Goal: Task Accomplishment & Management: Manage account settings

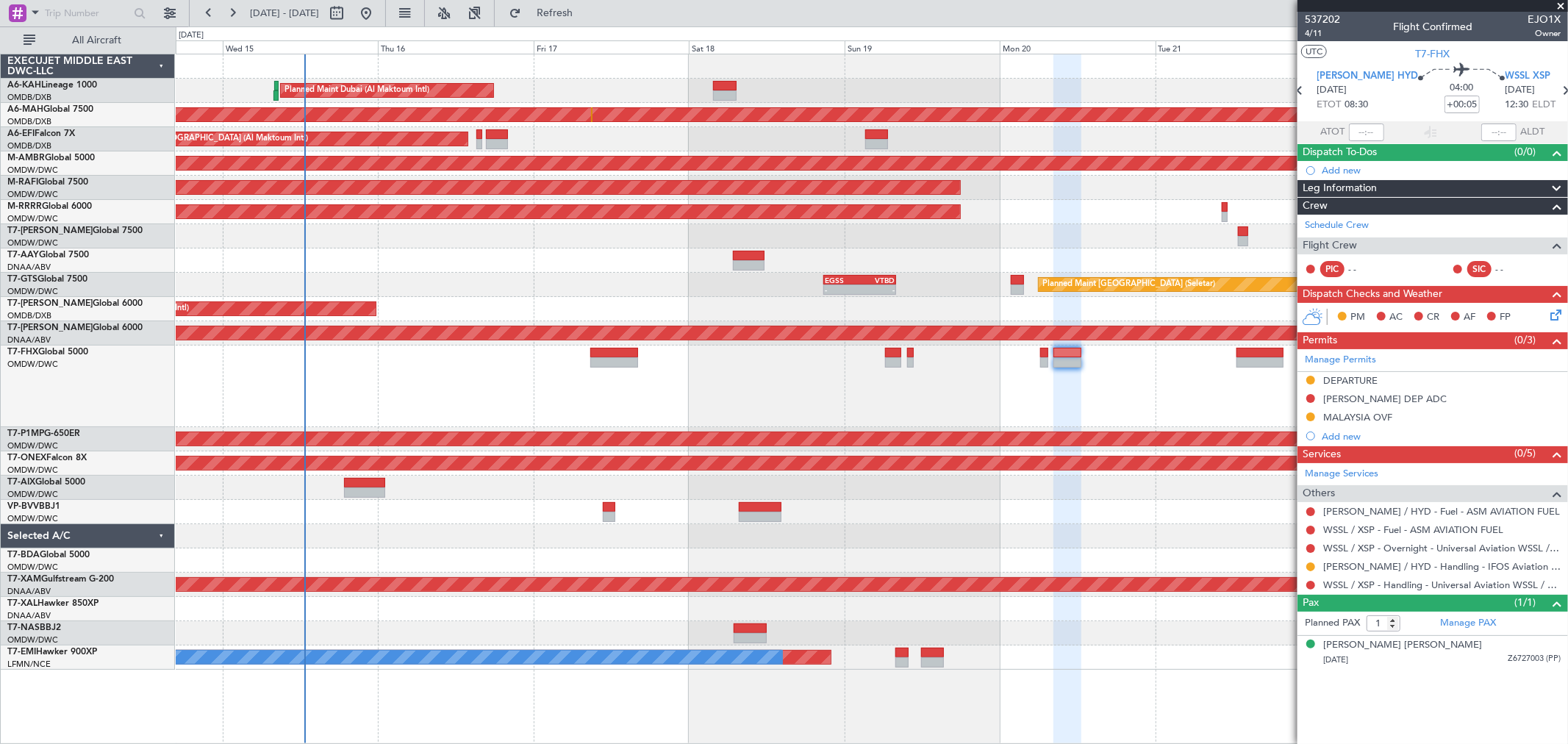
click at [1559, 4] on span at bounding box center [1560, 6] width 14 height 13
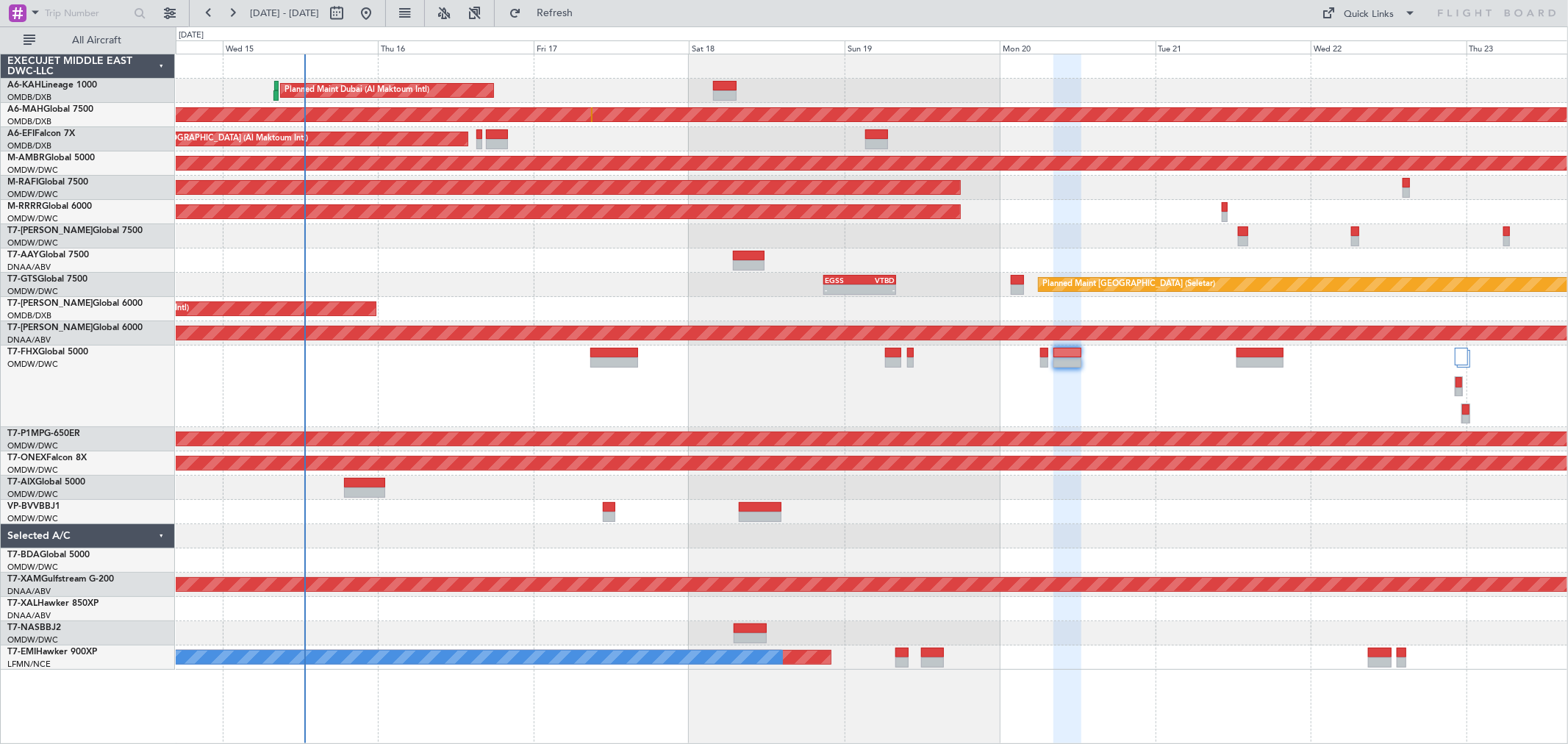
type input "0"
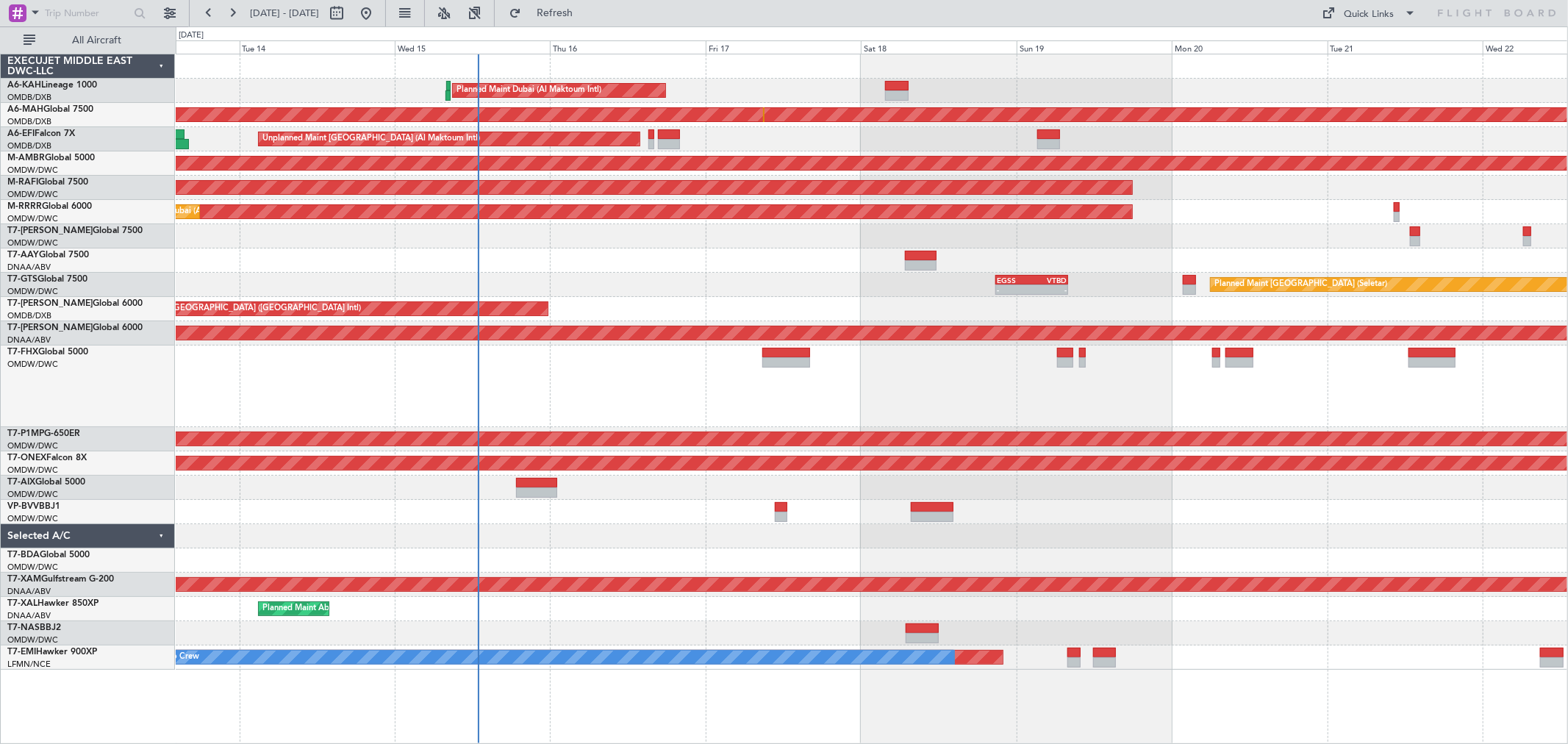
click at [655, 552] on div "Planned Maint Dubai (Al Maktoum Intl) Unplanned Maint Dubai (Dubai Intl) Planne…" at bounding box center [872, 361] width 1391 height 615
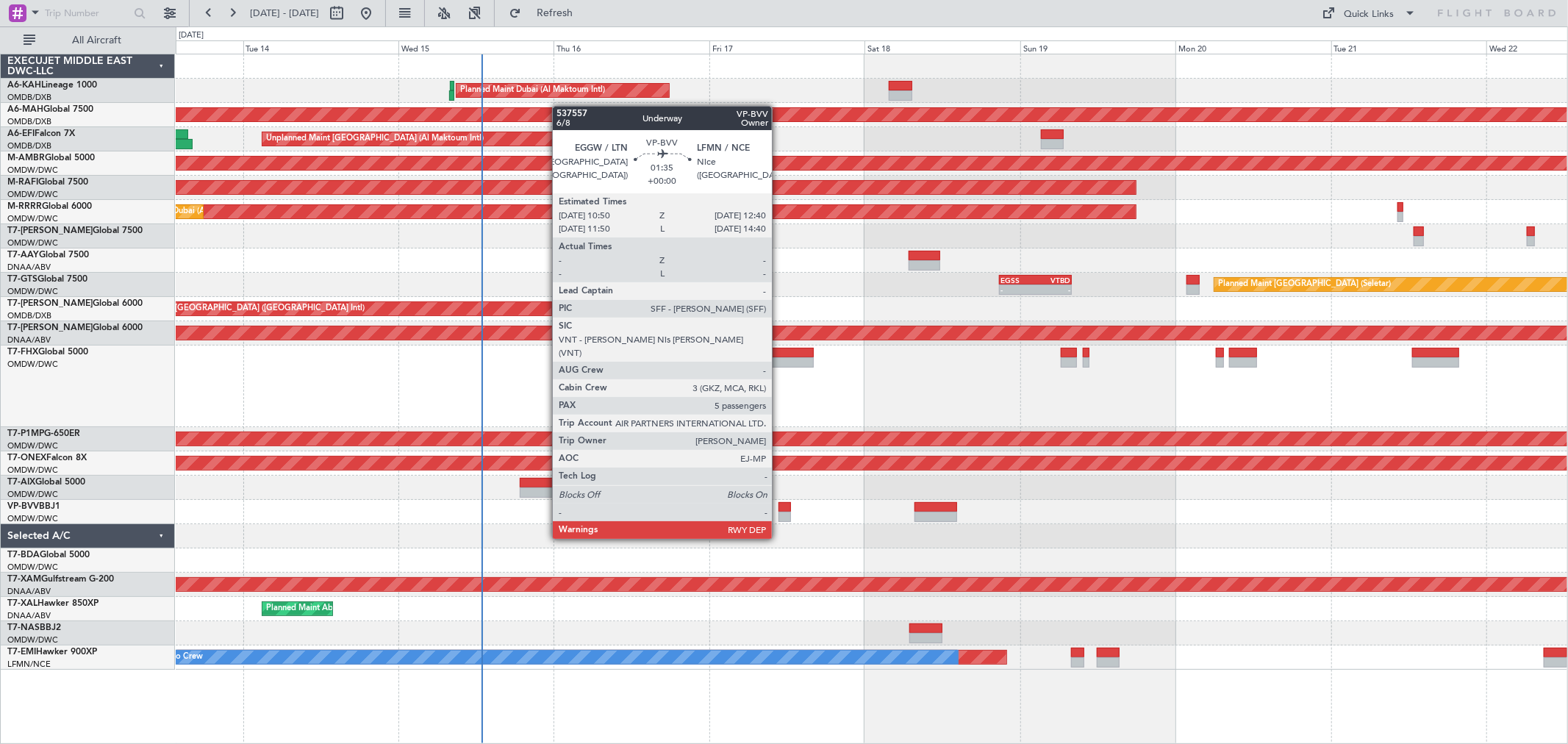
click at [779, 512] on div at bounding box center [785, 517] width 12 height 11
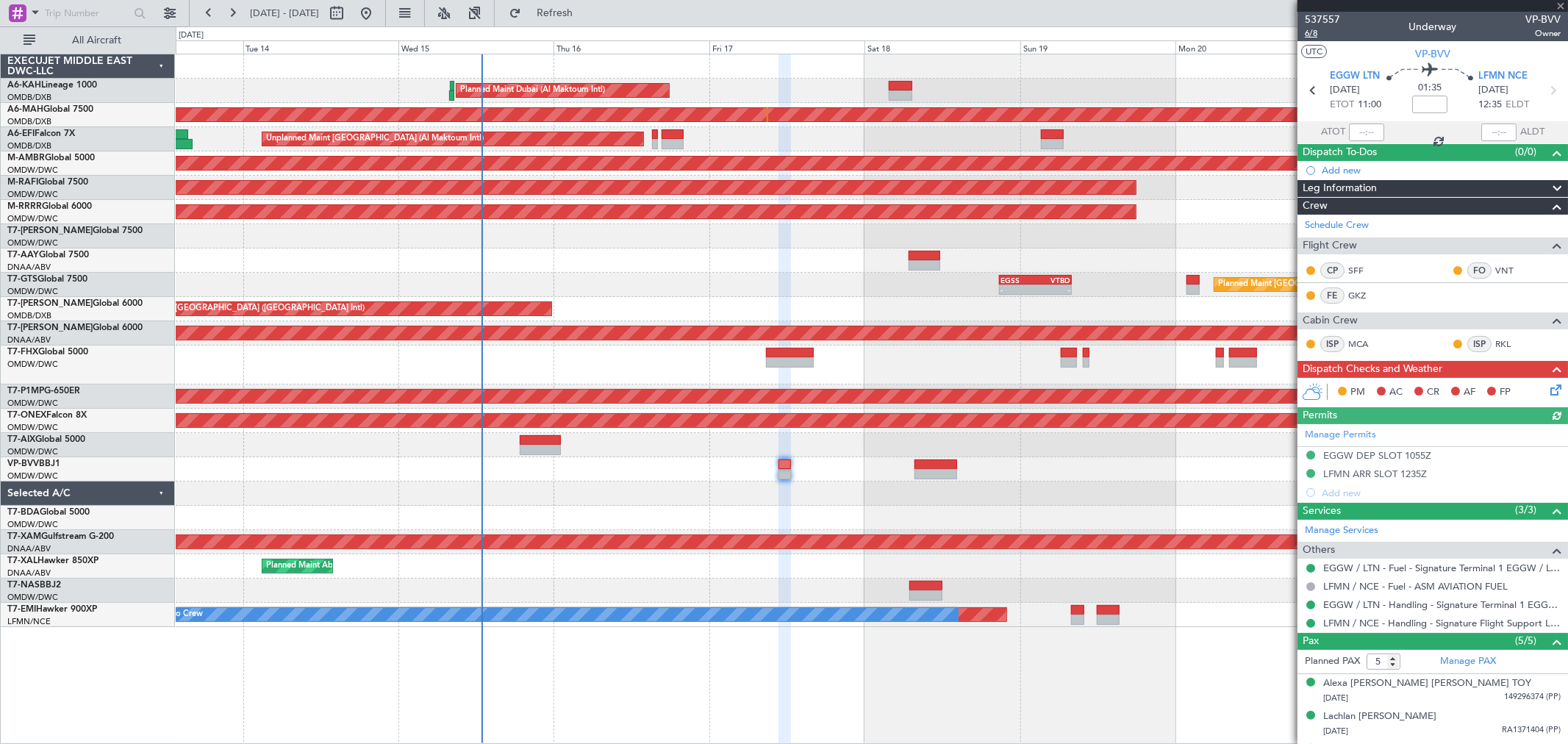
click at [1317, 30] on span "6/8" at bounding box center [1322, 34] width 35 height 12
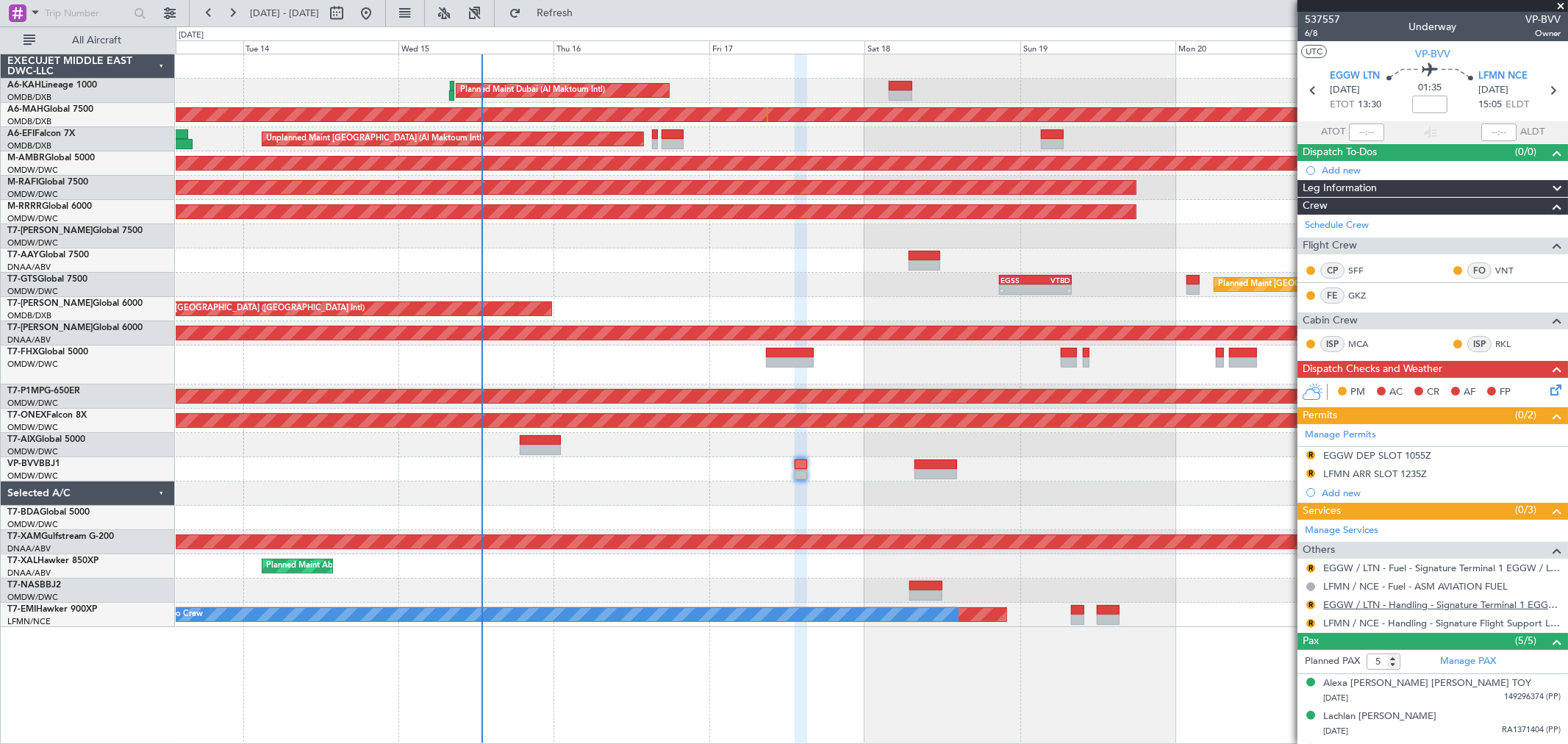
click at [1401, 606] on link "EGGW / LTN - Handling - Signature Terminal 1 EGGW / LTN" at bounding box center [1442, 604] width 238 height 12
click at [1314, 453] on div "R" at bounding box center [1310, 454] width 11 height 11
click at [1311, 456] on button "R" at bounding box center [1310, 455] width 9 height 9
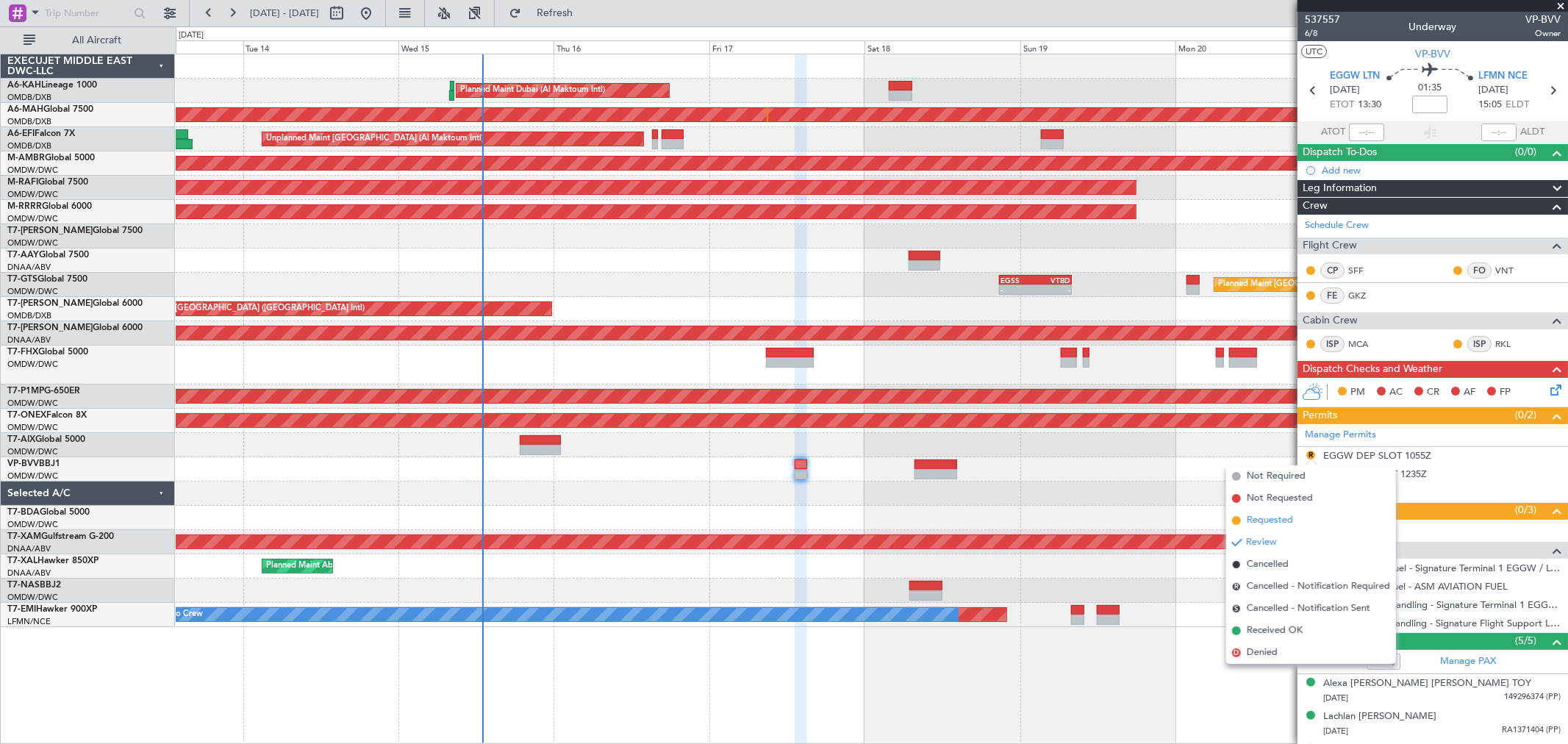
click at [1294, 521] on li "Requested" at bounding box center [1310, 521] width 170 height 22
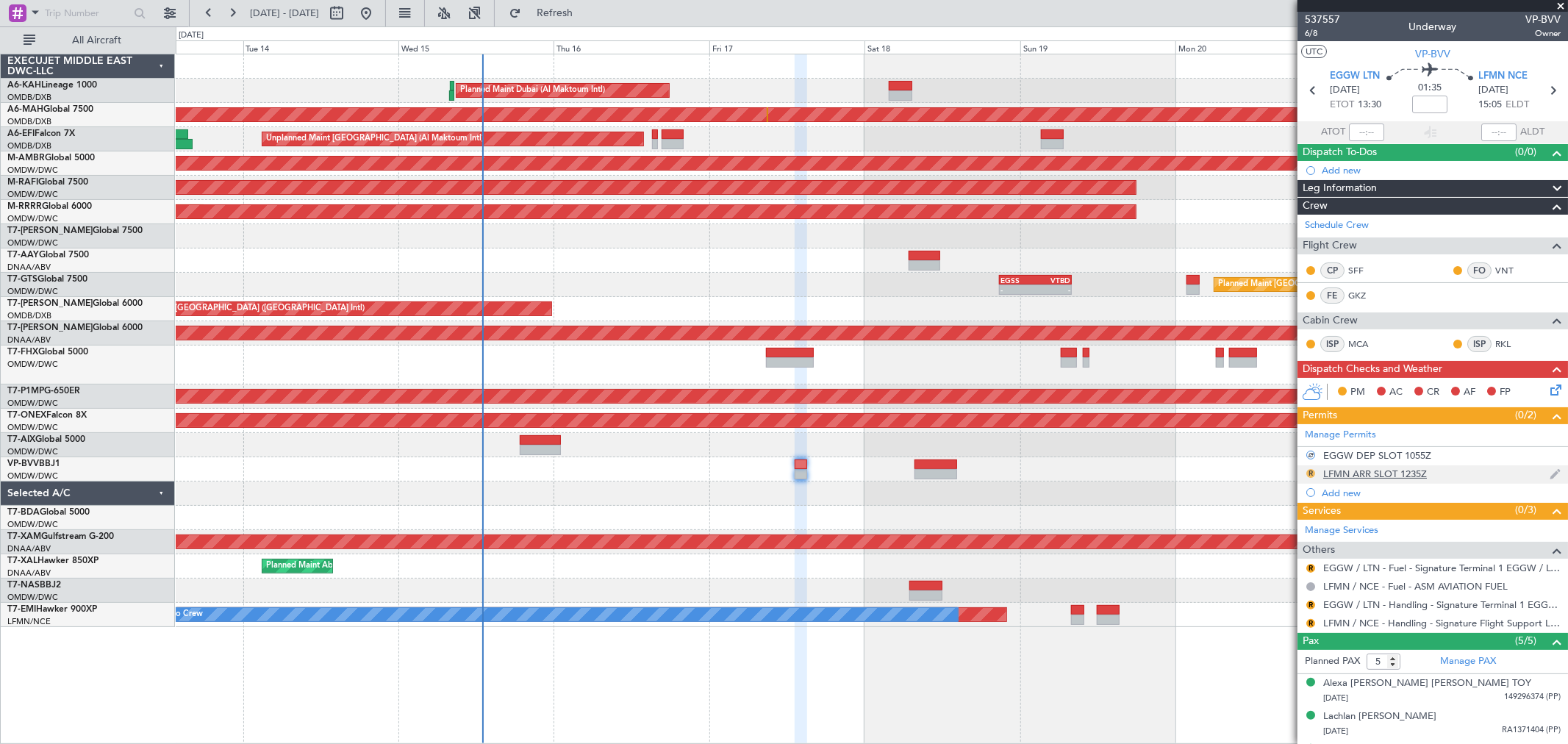
click at [1310, 474] on button "R" at bounding box center [1310, 473] width 9 height 9
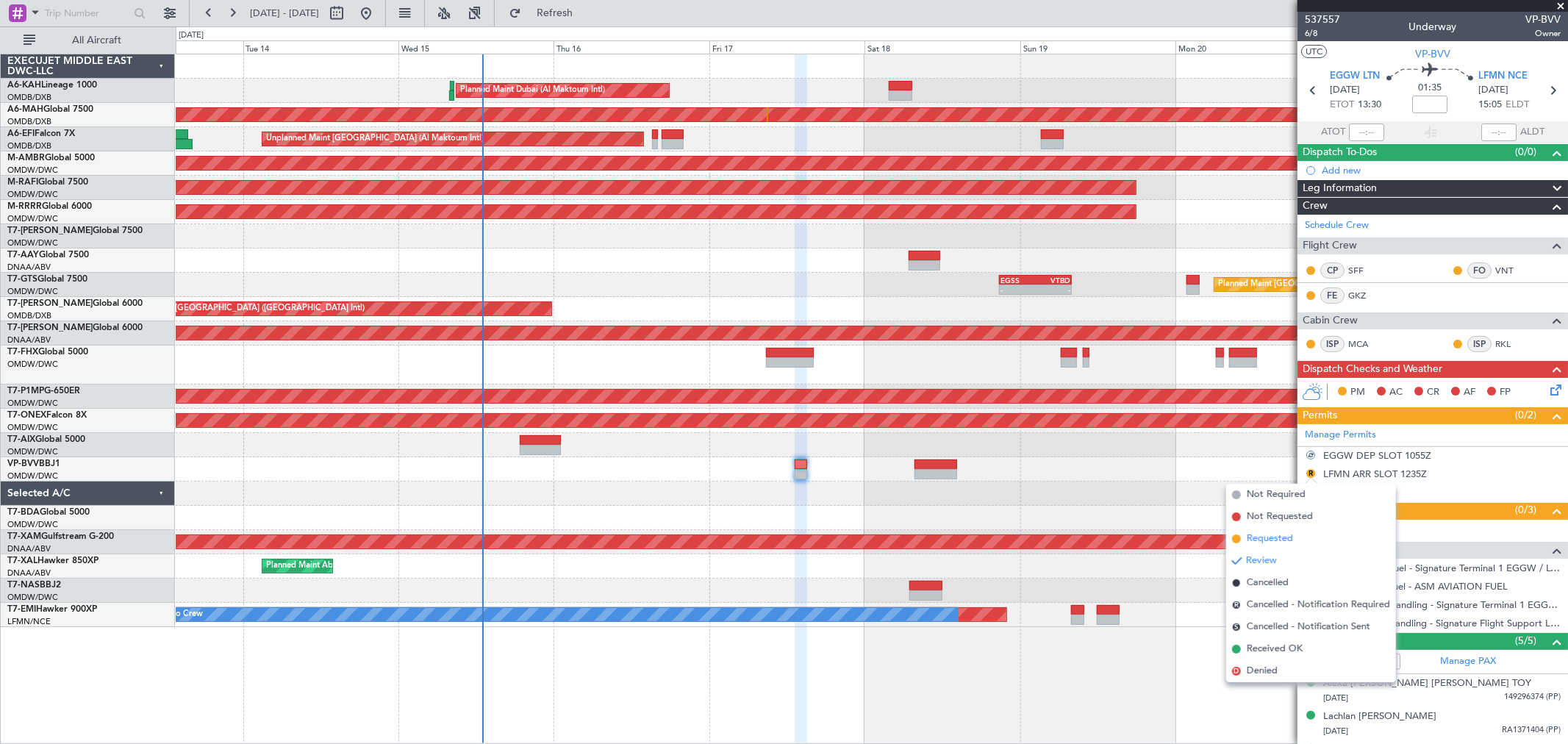
click at [1272, 533] on span "Requested" at bounding box center [1269, 538] width 46 height 14
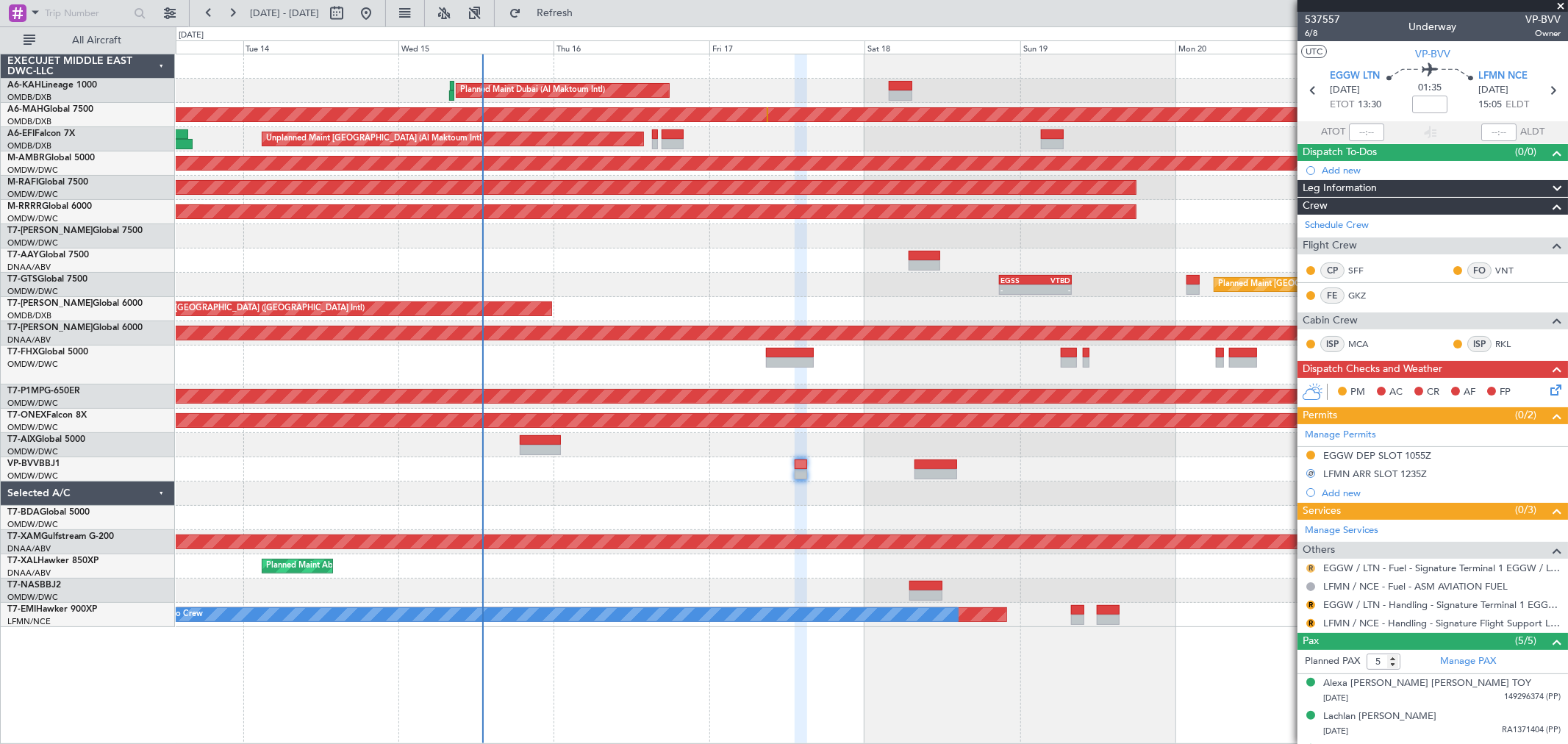
click at [1314, 567] on div "R" at bounding box center [1310, 568] width 11 height 11
click at [1309, 567] on button "R" at bounding box center [1310, 569] width 9 height 9
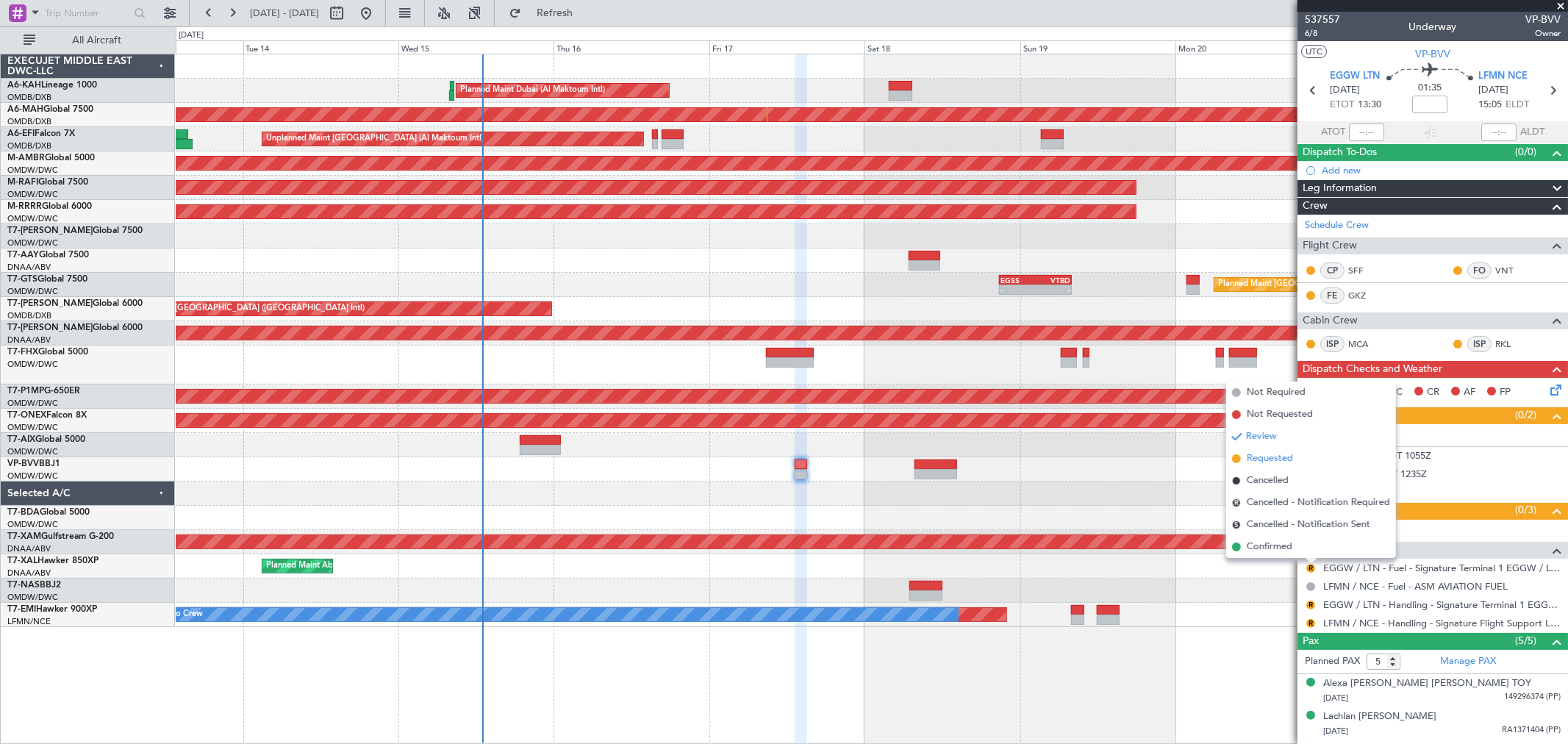
click at [1272, 460] on span "Requested" at bounding box center [1269, 458] width 46 height 14
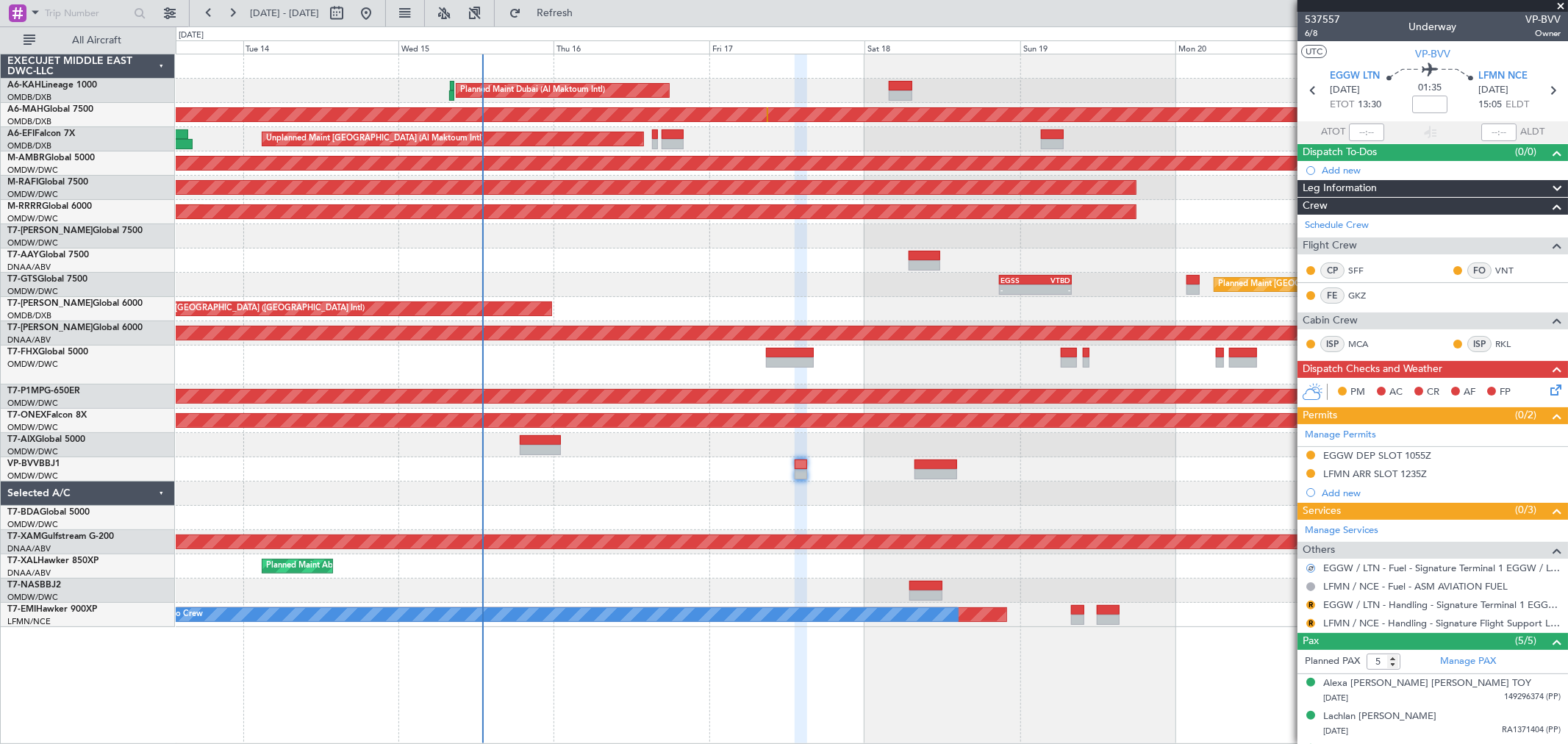
drag, startPoint x: 1309, startPoint y: 606, endPoint x: 1304, endPoint y: 595, distance: 12.1
click at [1306, 604] on button "R" at bounding box center [1310, 605] width 9 height 9
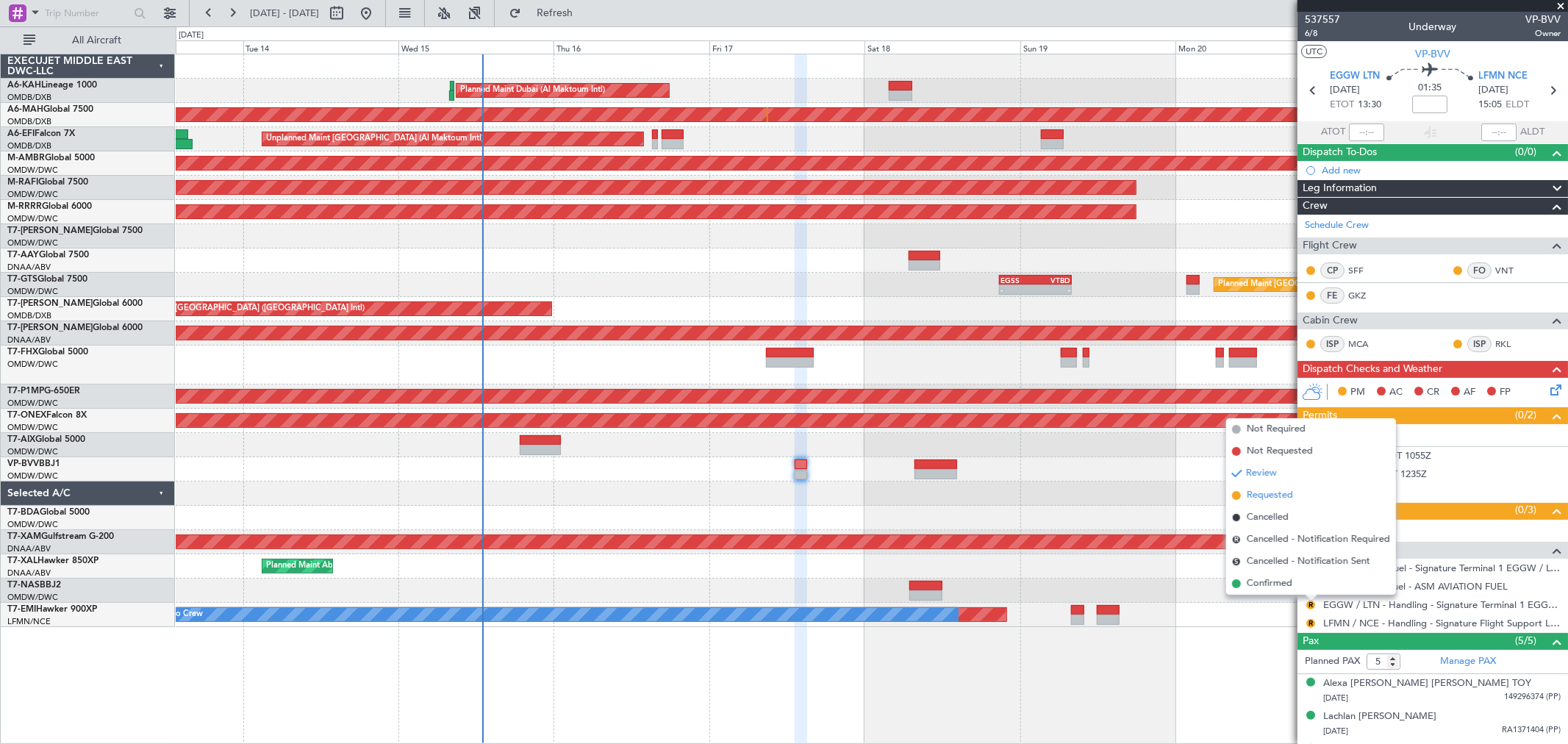
click at [1261, 489] on span "Requested" at bounding box center [1269, 495] width 46 height 14
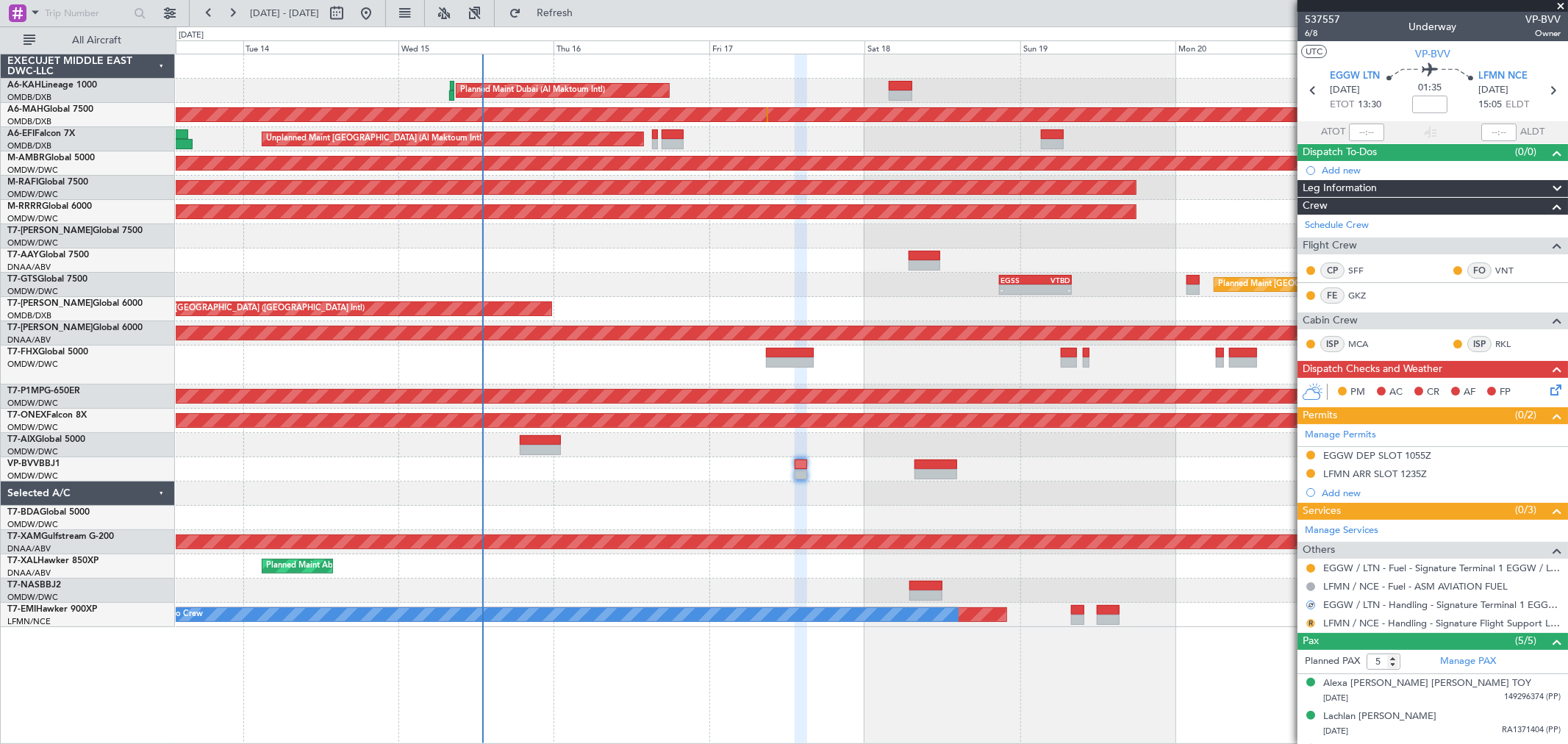
click at [1310, 623] on button "R" at bounding box center [1310, 624] width 9 height 9
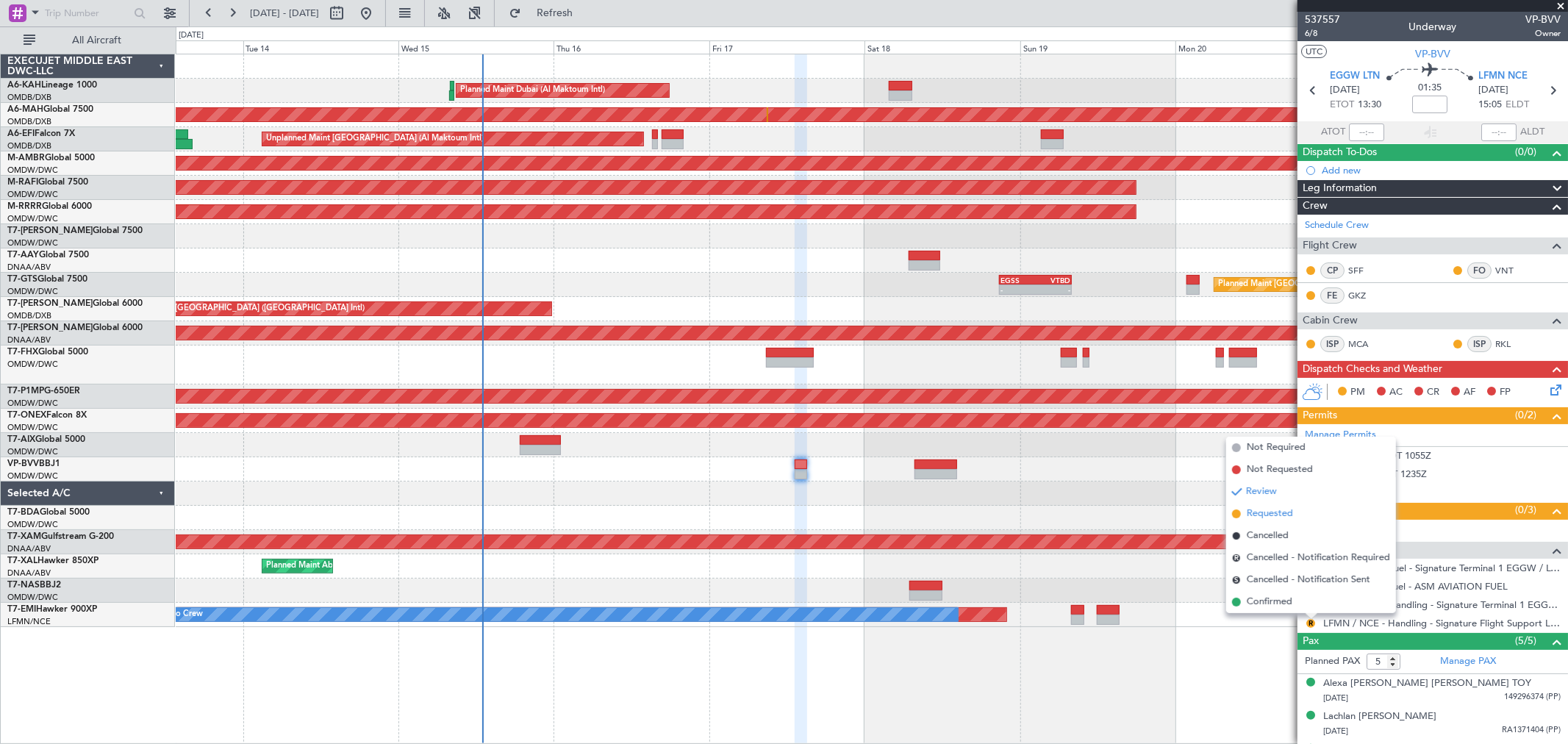
click at [1272, 510] on span "Requested" at bounding box center [1269, 514] width 46 height 14
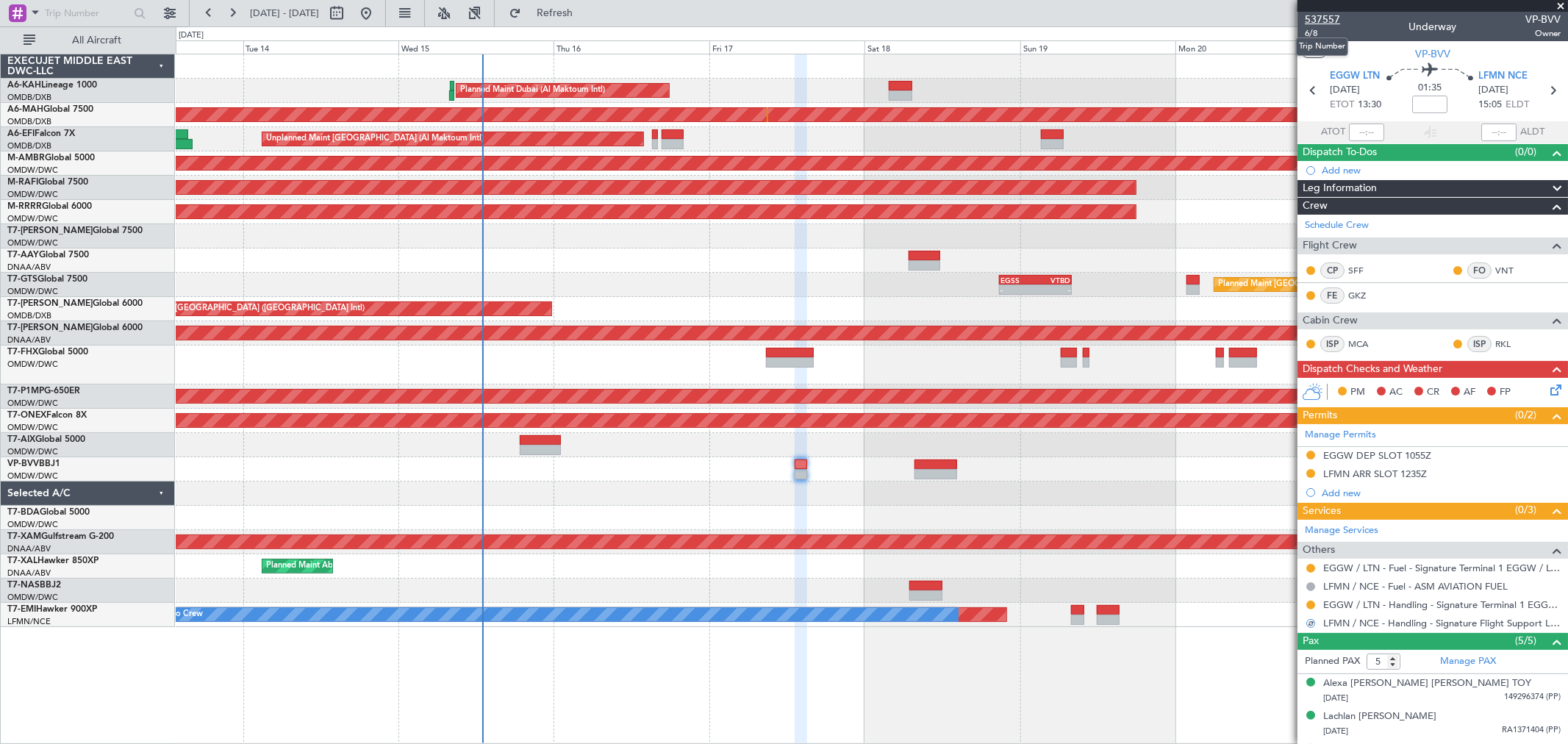
click at [1320, 18] on span "537557" at bounding box center [1322, 19] width 35 height 15
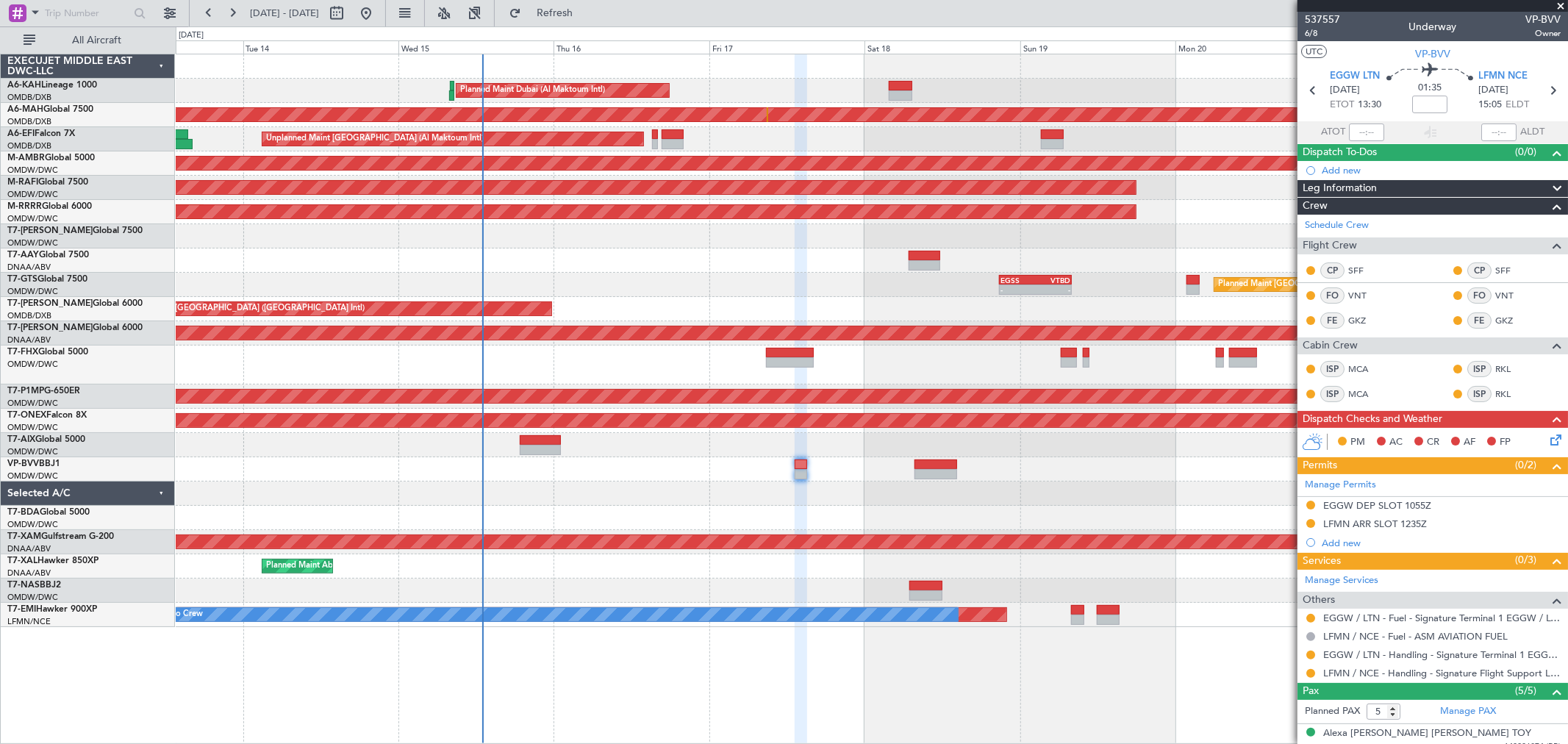
click at [1194, 468] on div at bounding box center [872, 470] width 1391 height 24
click at [1563, 5] on span at bounding box center [1560, 6] width 14 height 13
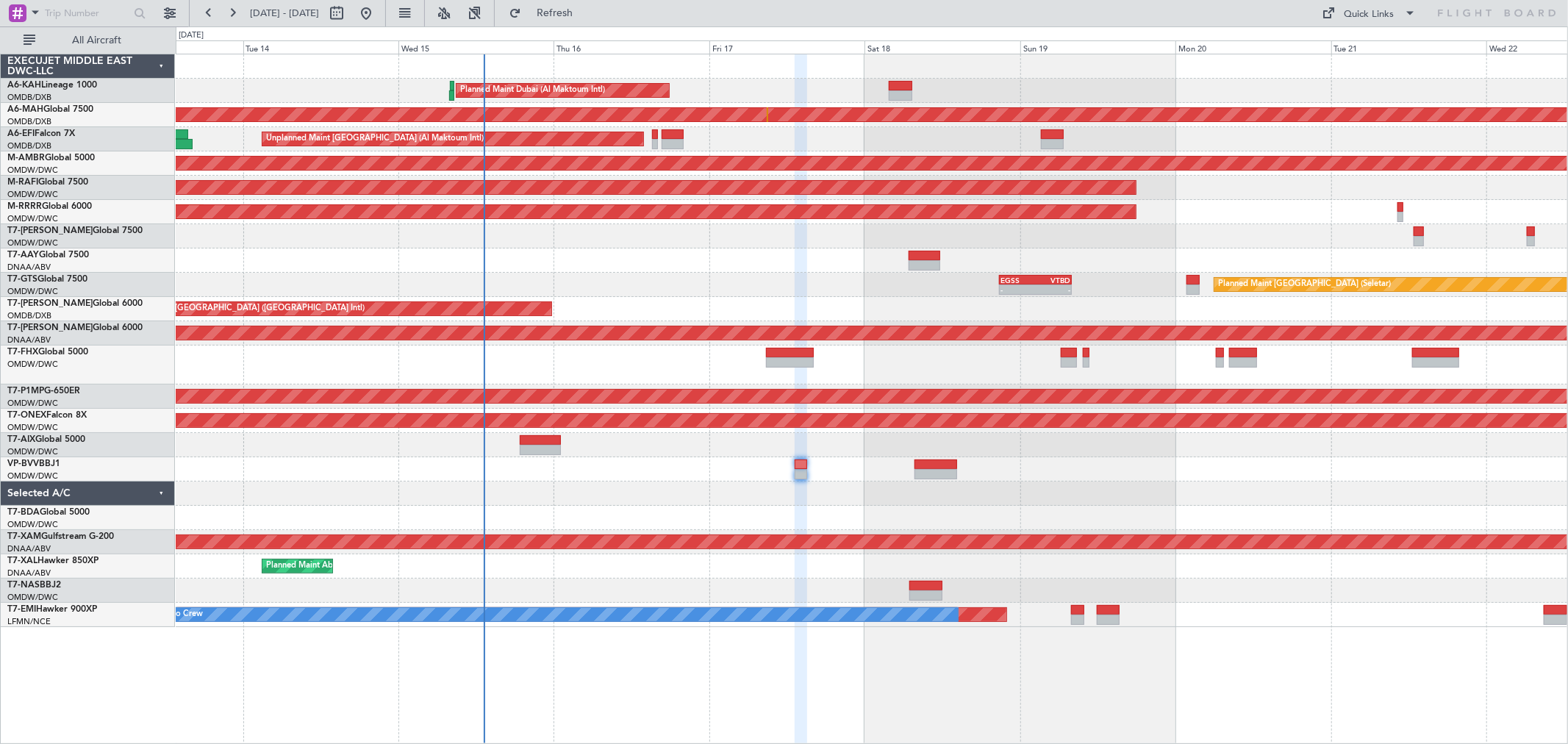
type input "0"
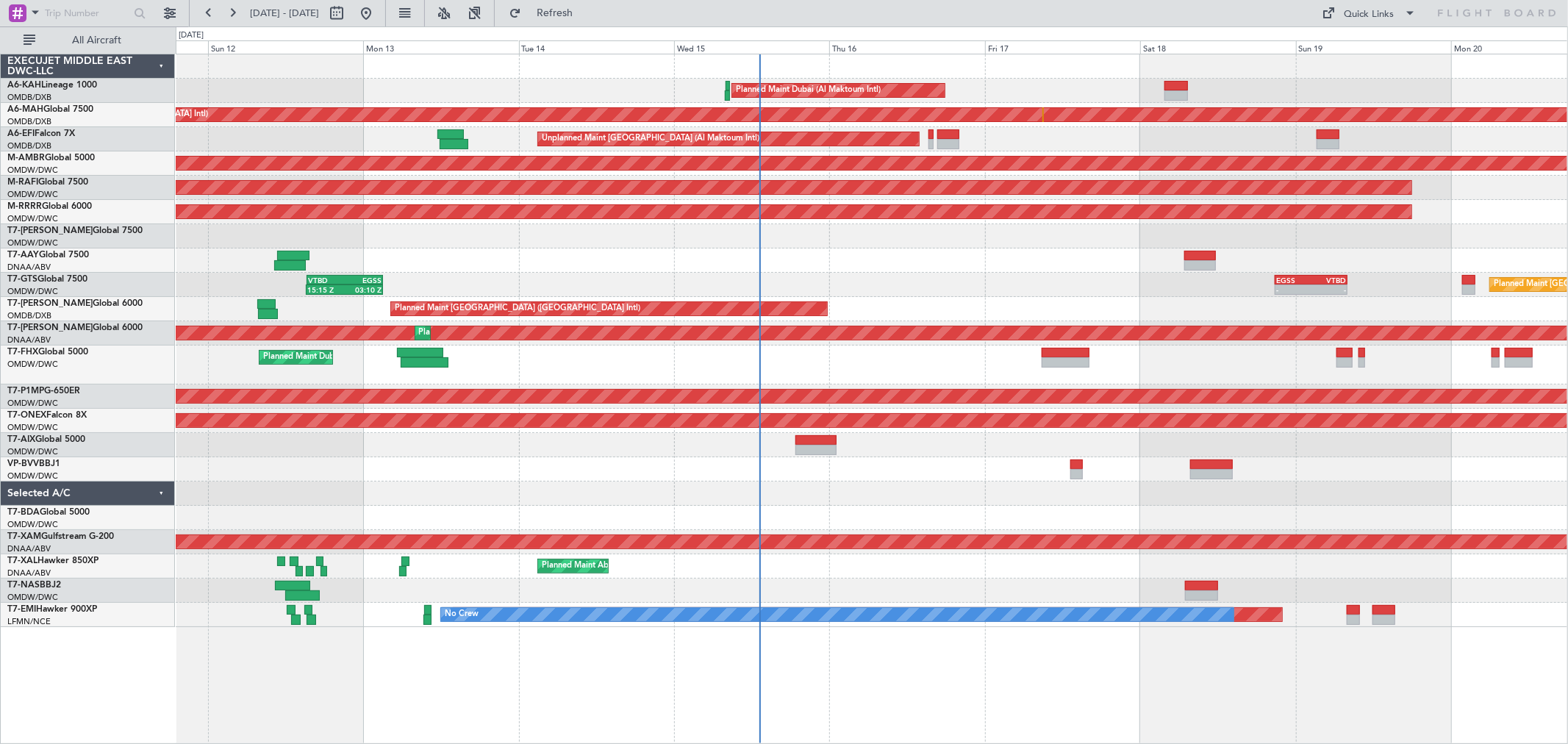
click at [722, 480] on div "Unplanned Maint [GEOGRAPHIC_DATA] (Al Maktoum Intl)" at bounding box center [872, 470] width 1391 height 24
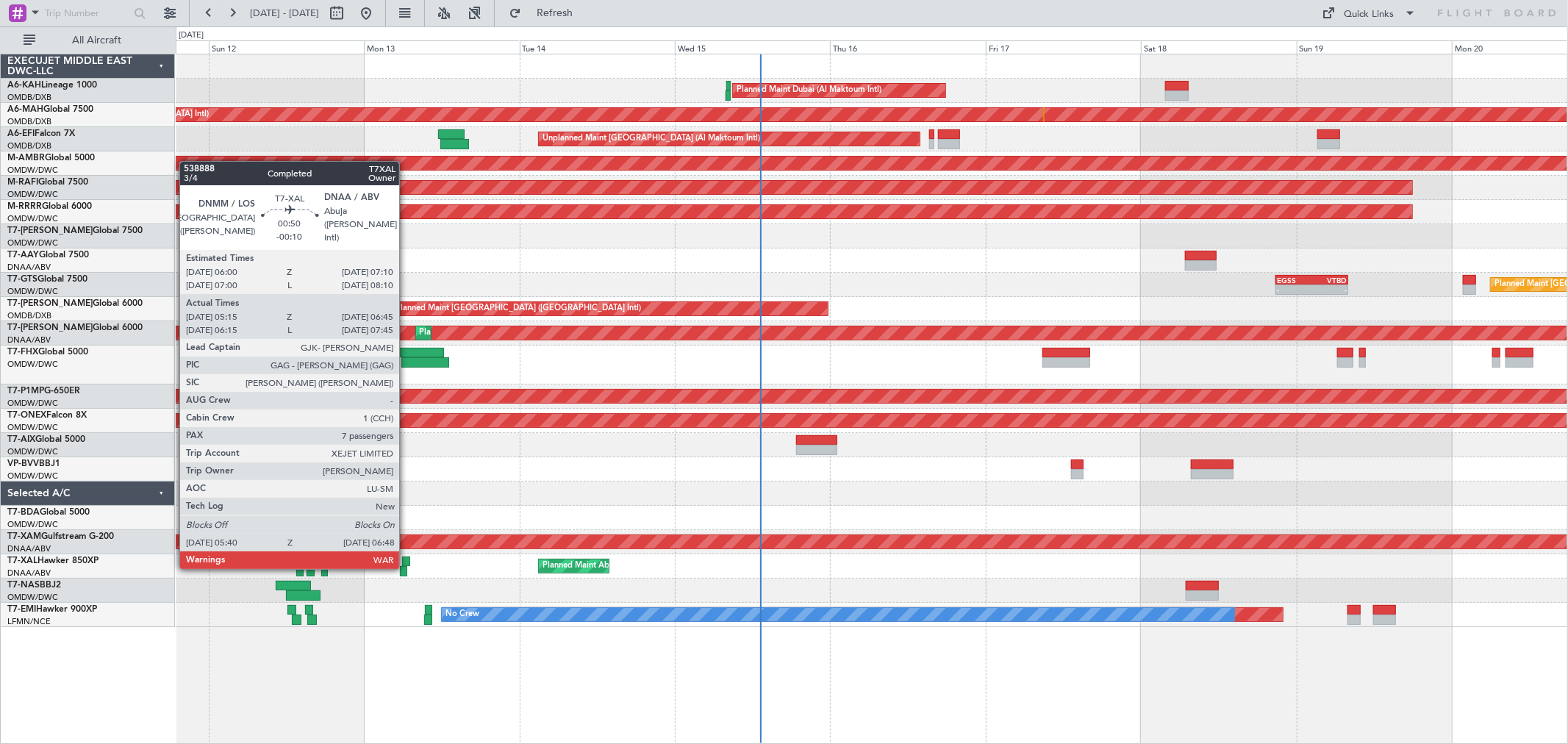
click at [406, 566] on div at bounding box center [404, 572] width 8 height 11
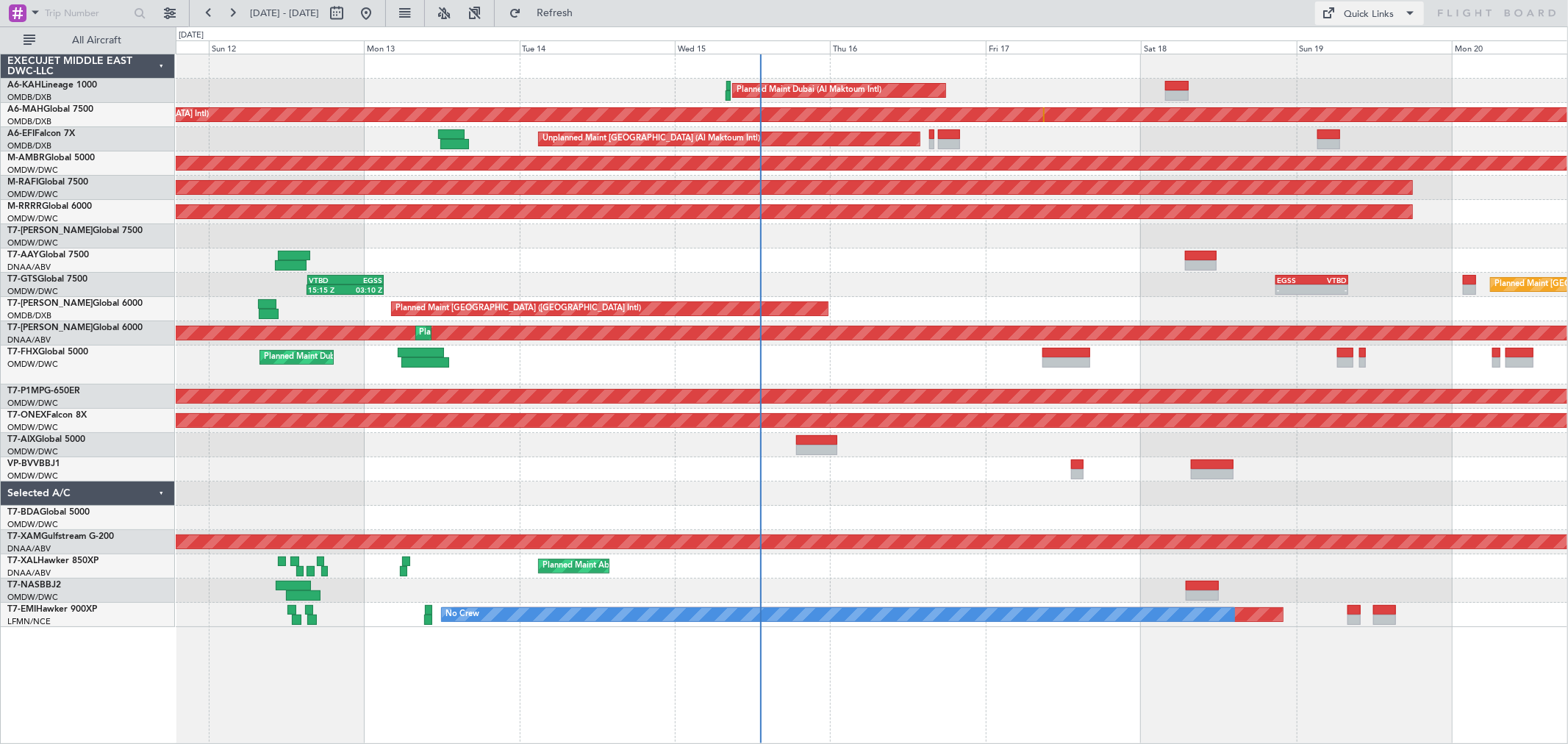
click at [1376, 5] on button "Quick Links" at bounding box center [1369, 13] width 109 height 24
click at [1364, 44] on button "Trip Builder" at bounding box center [1371, 49] width 110 height 35
click at [586, 8] on span "Refresh" at bounding box center [555, 14] width 62 height 11
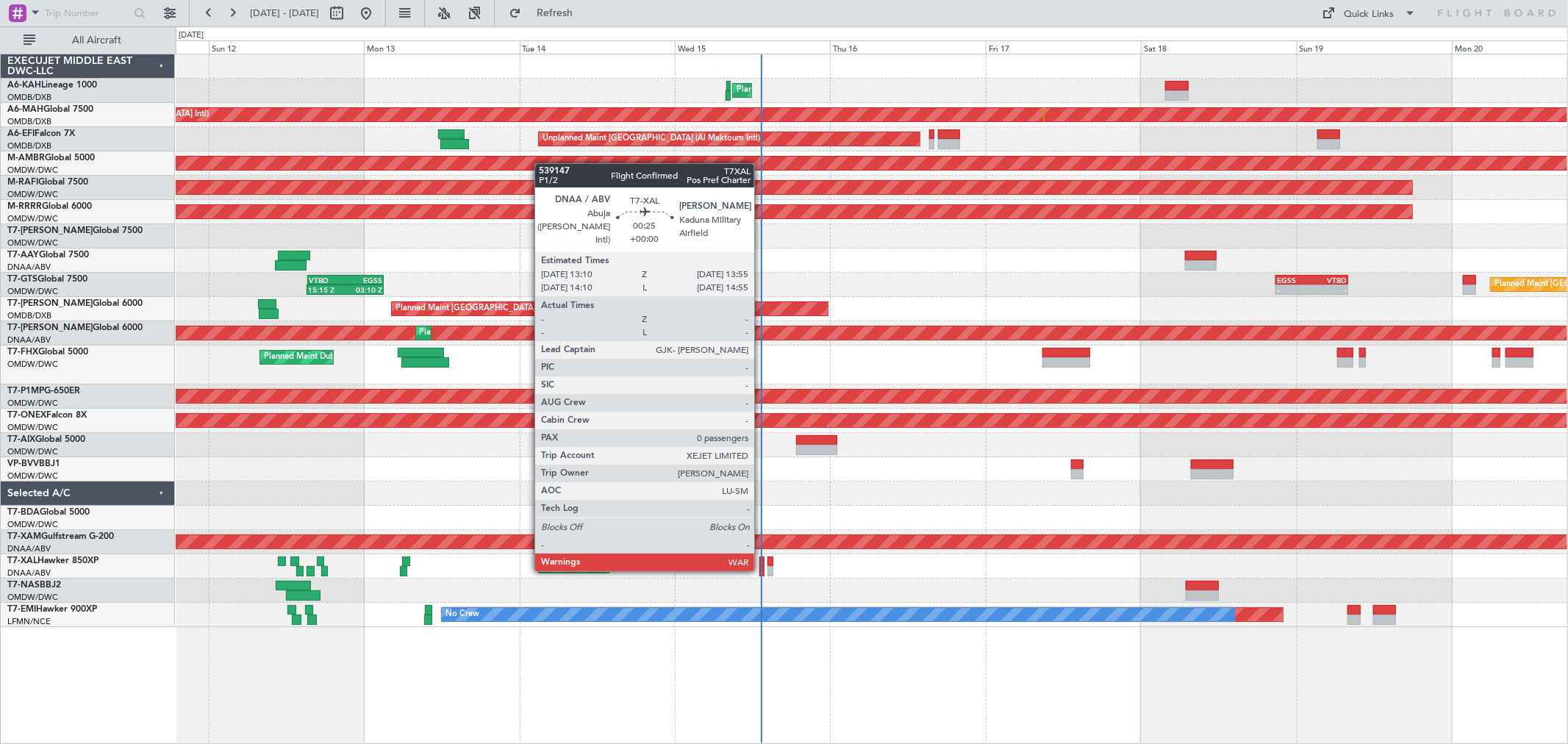
click at [761, 569] on div at bounding box center [761, 572] width 5 height 11
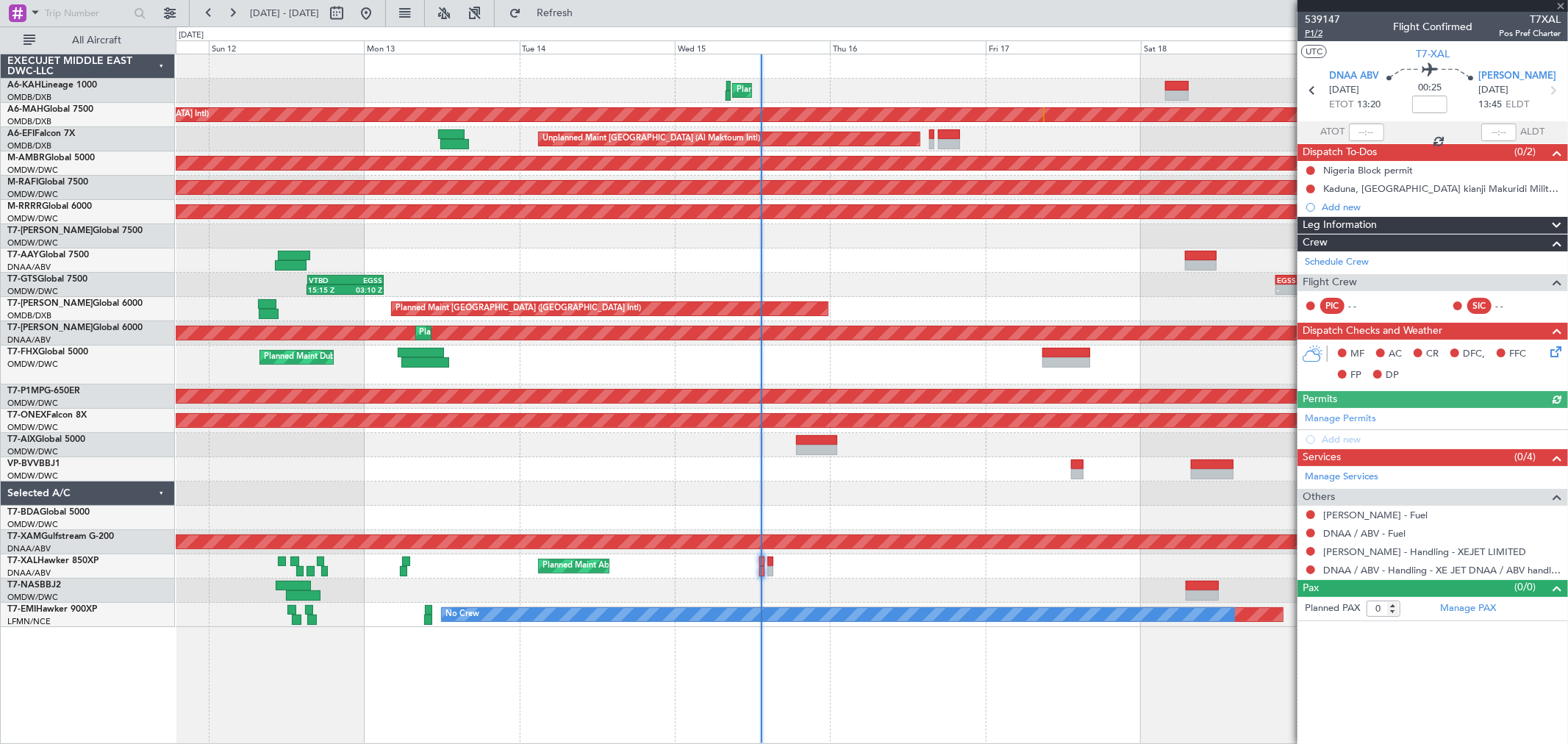
click at [1314, 27] on span "P1/2" at bounding box center [1322, 34] width 35 height 12
click at [1320, 37] on span "P1/2" at bounding box center [1322, 34] width 35 height 12
click at [585, 3] on button "Refresh" at bounding box center [546, 13] width 88 height 24
click at [1346, 416] on link "Manage Permits" at bounding box center [1340, 418] width 72 height 14
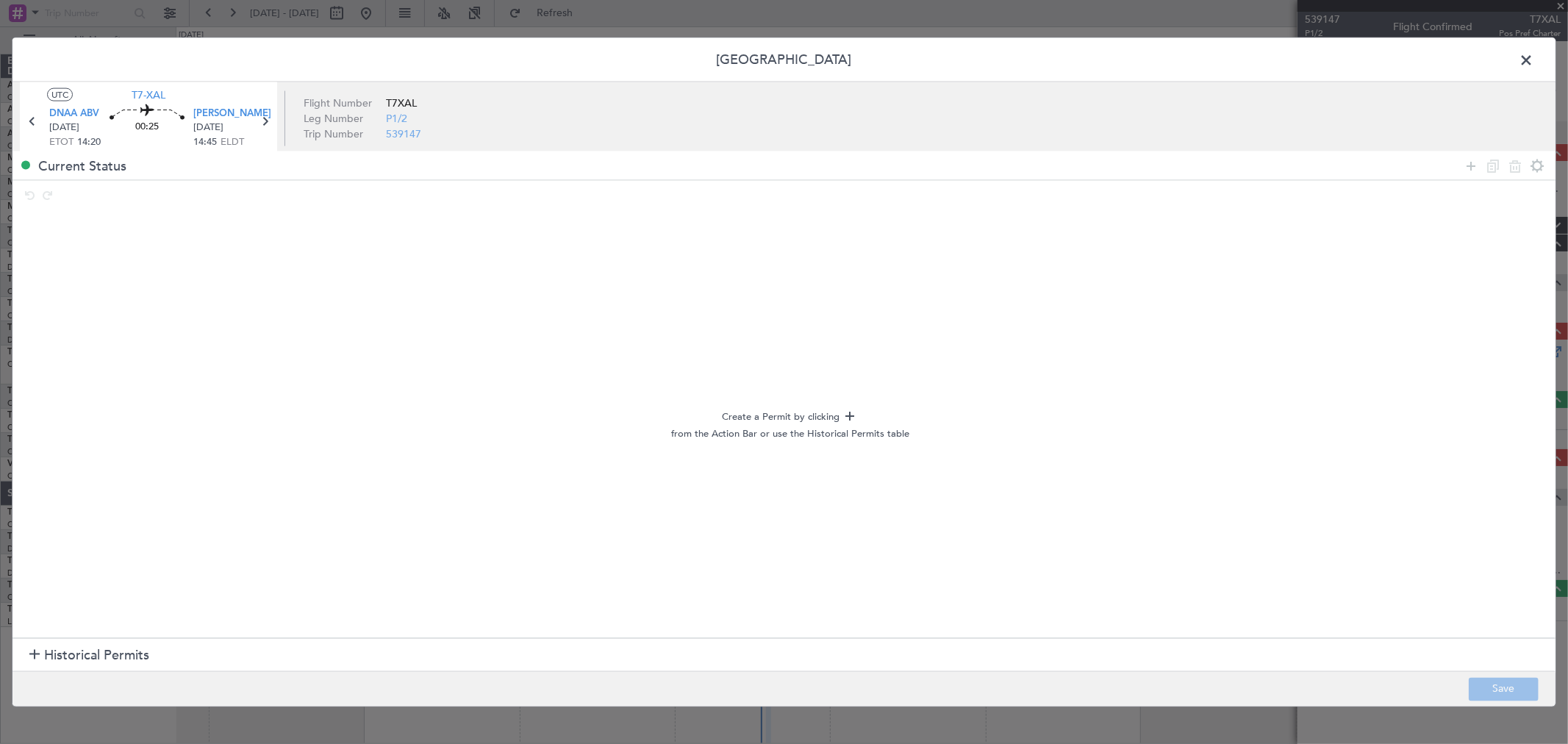
click at [48, 649] on span "Historical Permits" at bounding box center [97, 656] width 105 height 20
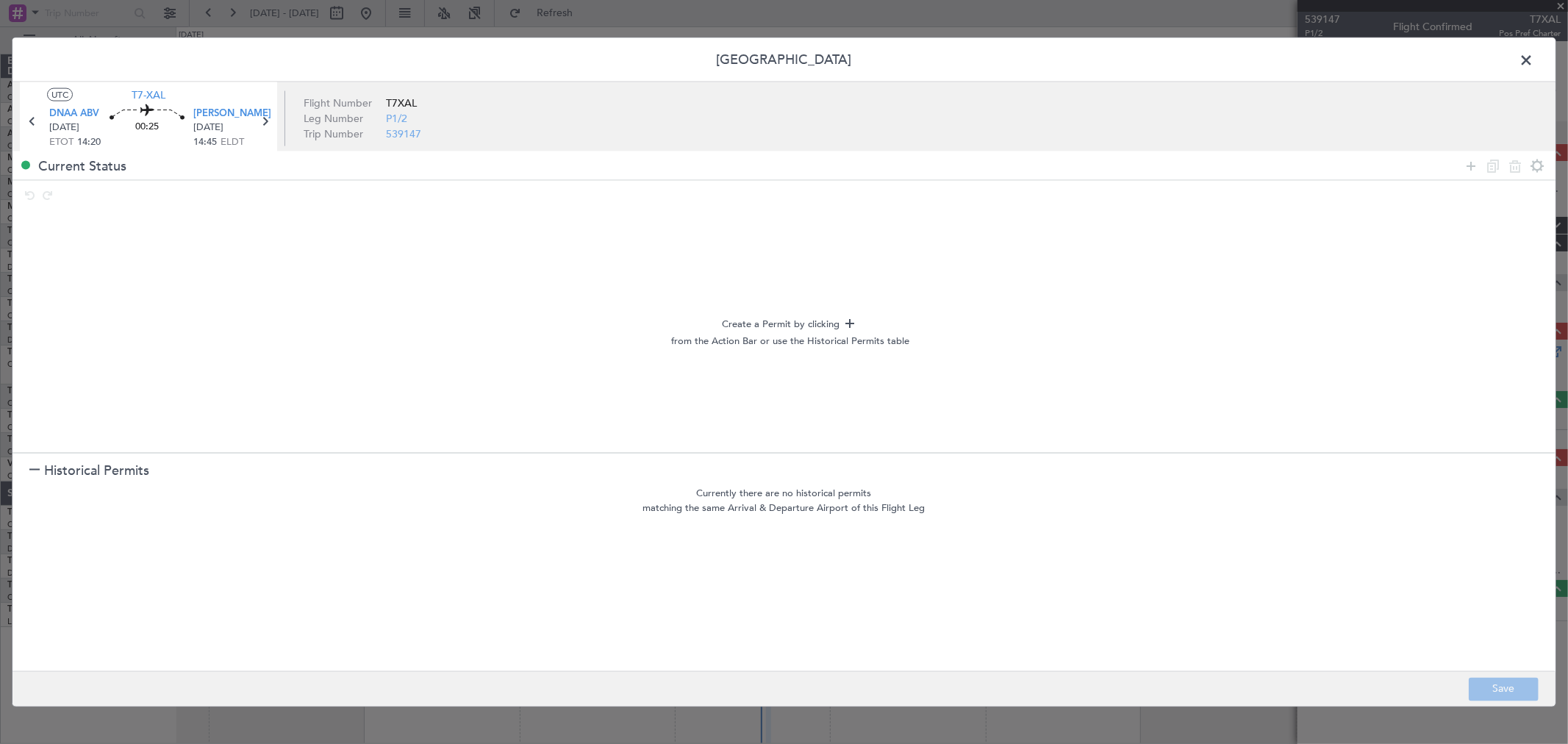
click at [1472, 170] on icon at bounding box center [1470, 165] width 18 height 18
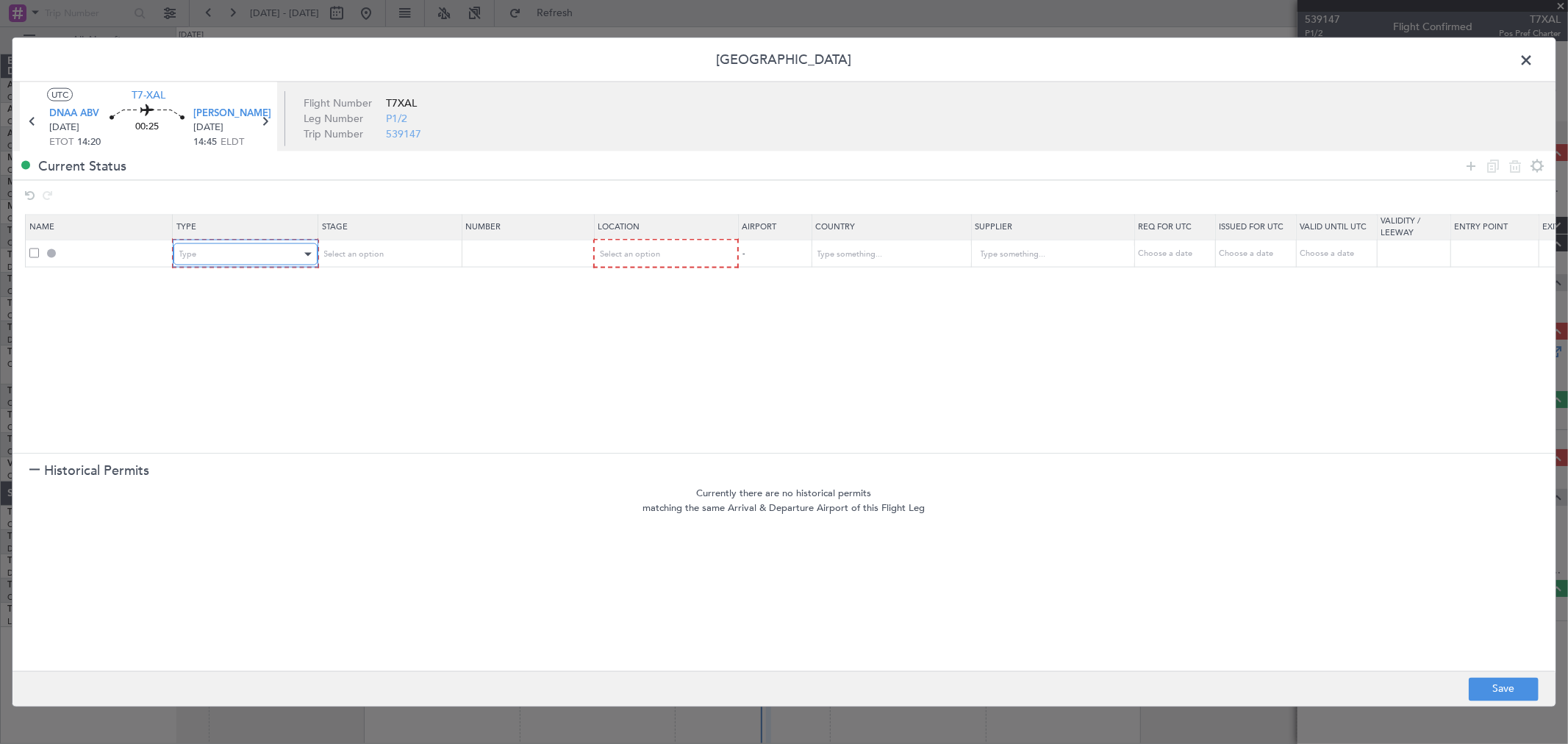
click at [230, 255] on div "Type" at bounding box center [240, 254] width 122 height 22
click at [235, 406] on span "Landing" at bounding box center [245, 414] width 131 height 22
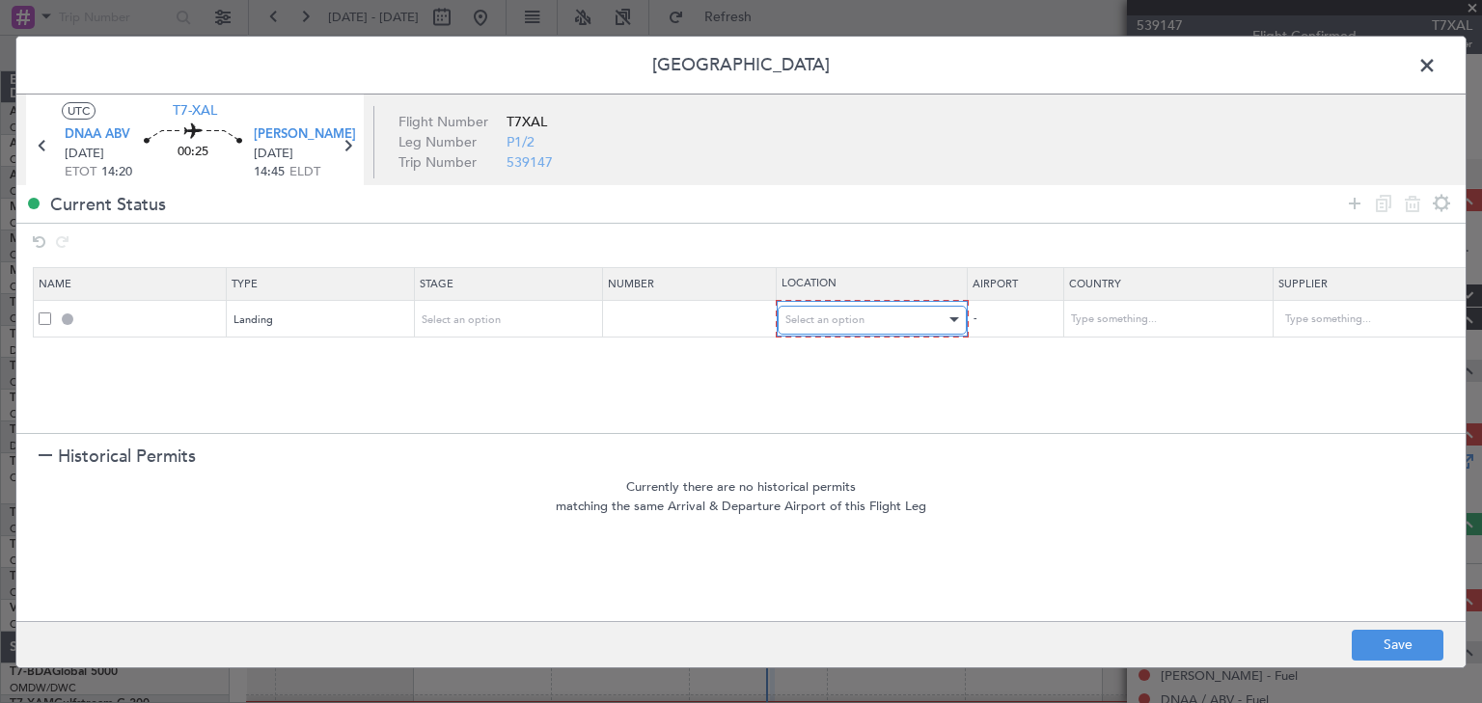
click at [854, 324] on span "Select an option" at bounding box center [824, 320] width 79 height 14
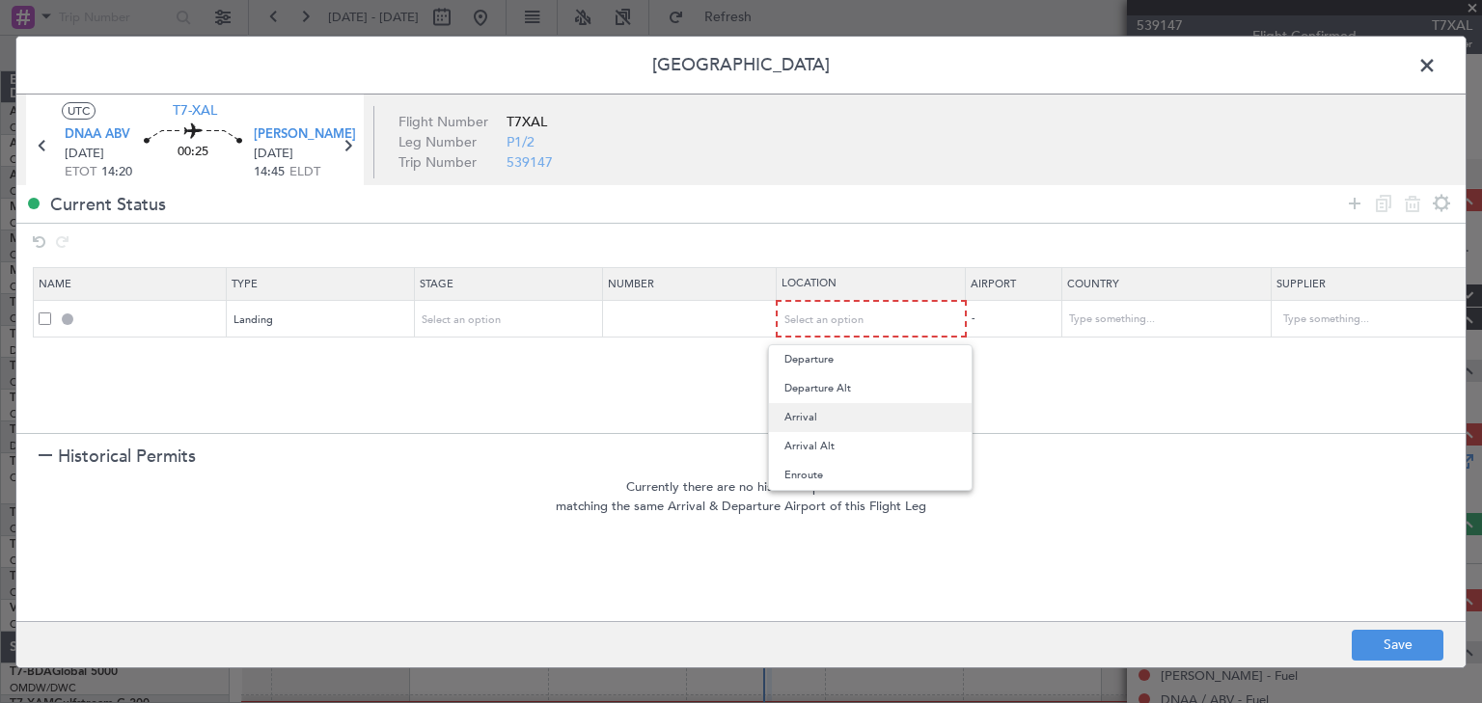
click at [815, 419] on span "Arrival" at bounding box center [870, 417] width 172 height 29
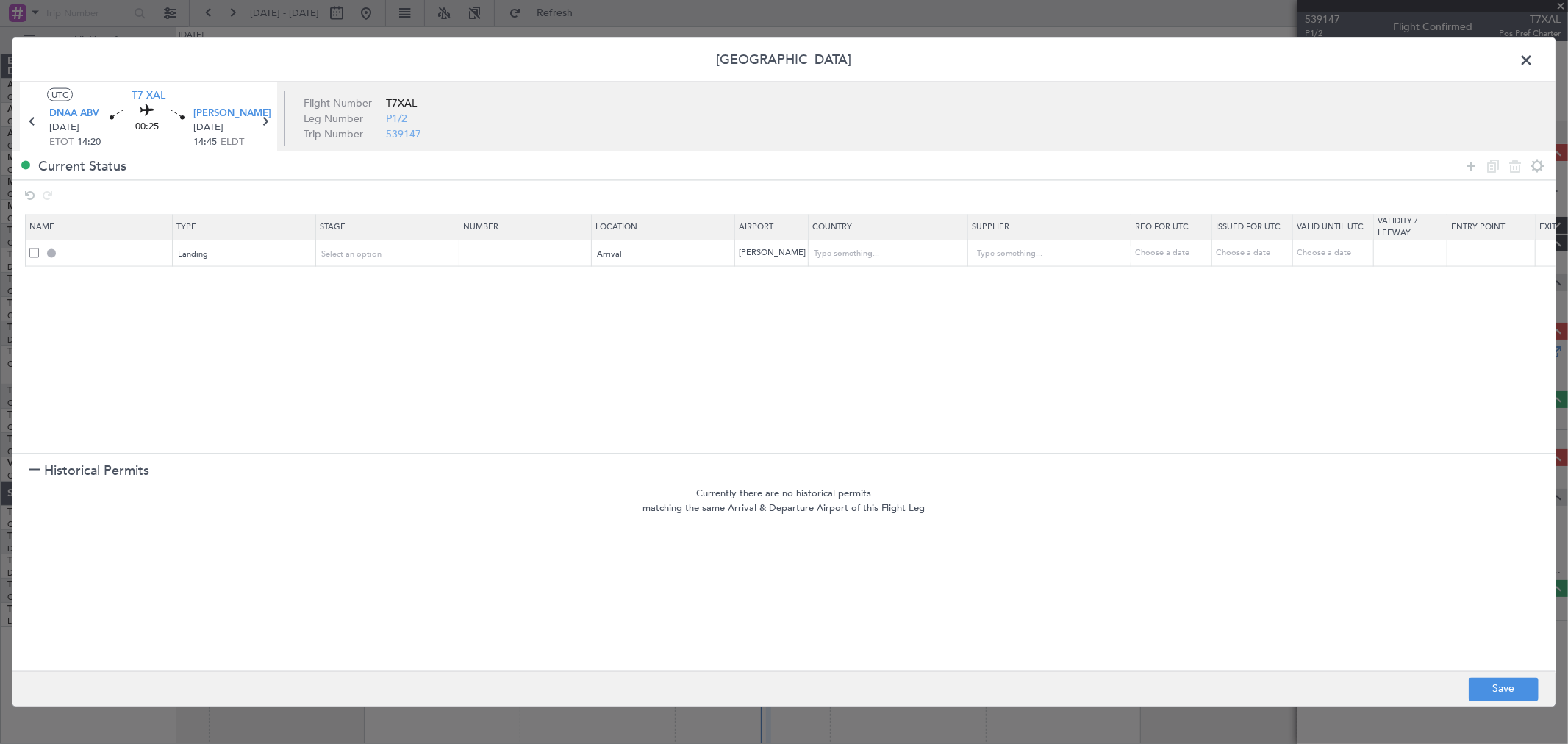
click at [812, 322] on section "Name Type Stage Number Location Airport Country Supplier Req For Utc Issued For…" at bounding box center [783, 332] width 1543 height 242
click at [481, 261] on td at bounding box center [526, 253] width 133 height 27
click at [482, 259] on input "text" at bounding box center [527, 252] width 128 height 12
paste input "AA0032 29091557"
type input "AA0032 29091557"
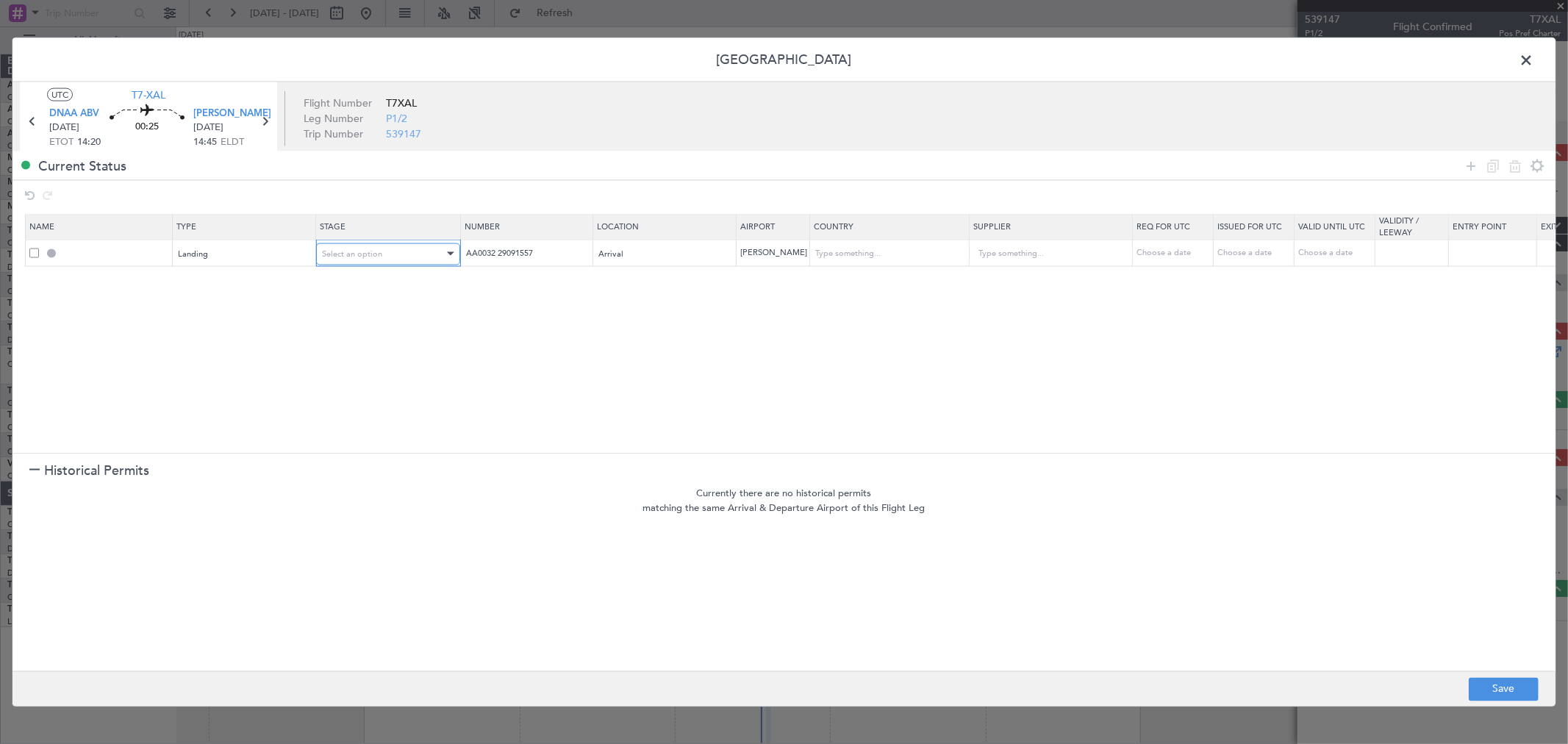
click at [379, 258] on span "Select an option" at bounding box center [352, 253] width 60 height 11
drag, startPoint x: 369, startPoint y: 365, endPoint x: 853, endPoint y: 399, distance: 485.2
click at [369, 364] on span "Received OK" at bounding box center [388, 374] width 131 height 22
click at [1487, 695] on button "Save" at bounding box center [1503, 688] width 70 height 24
type input "DNKM LDG"
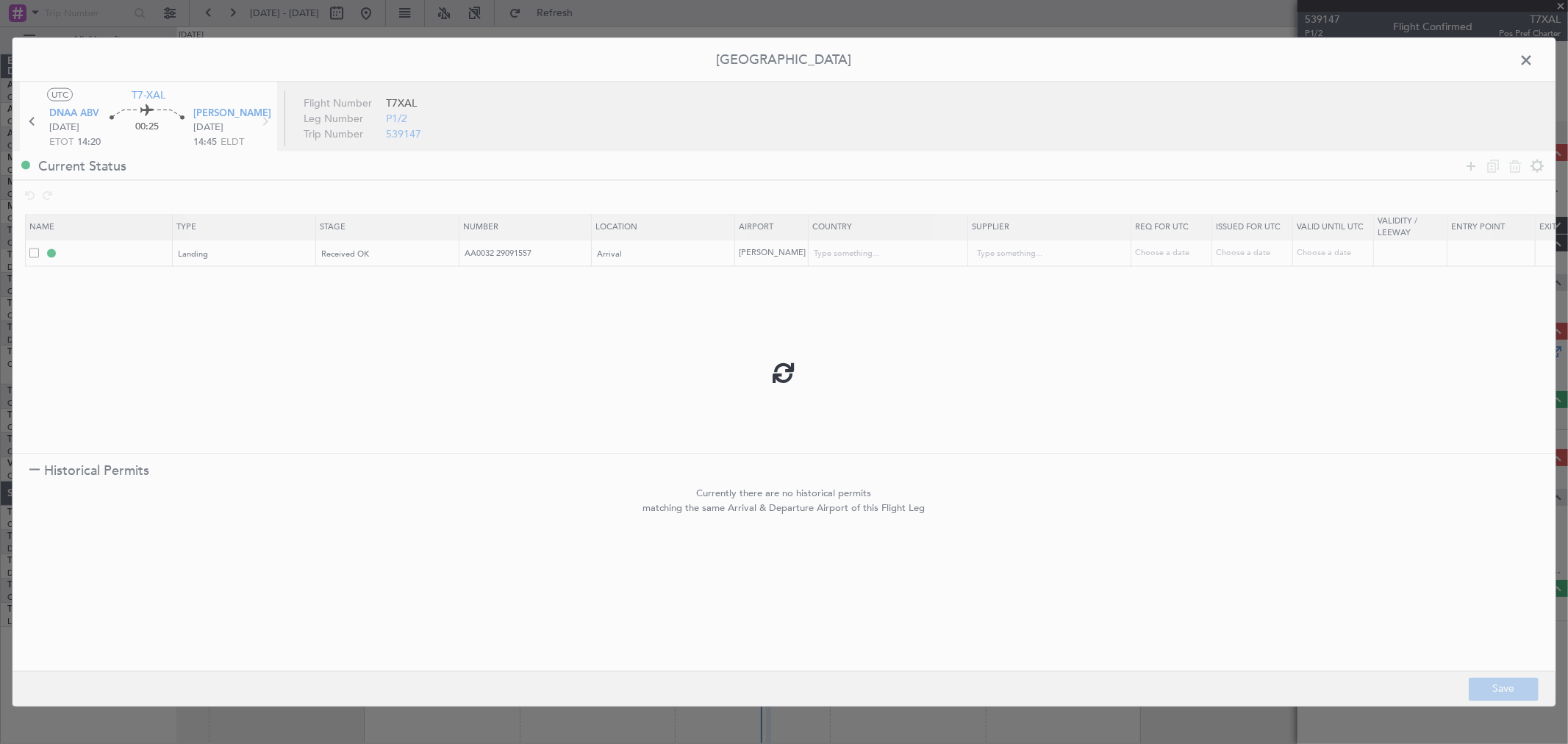
type input "[GEOGRAPHIC_DATA]"
type input "NNN"
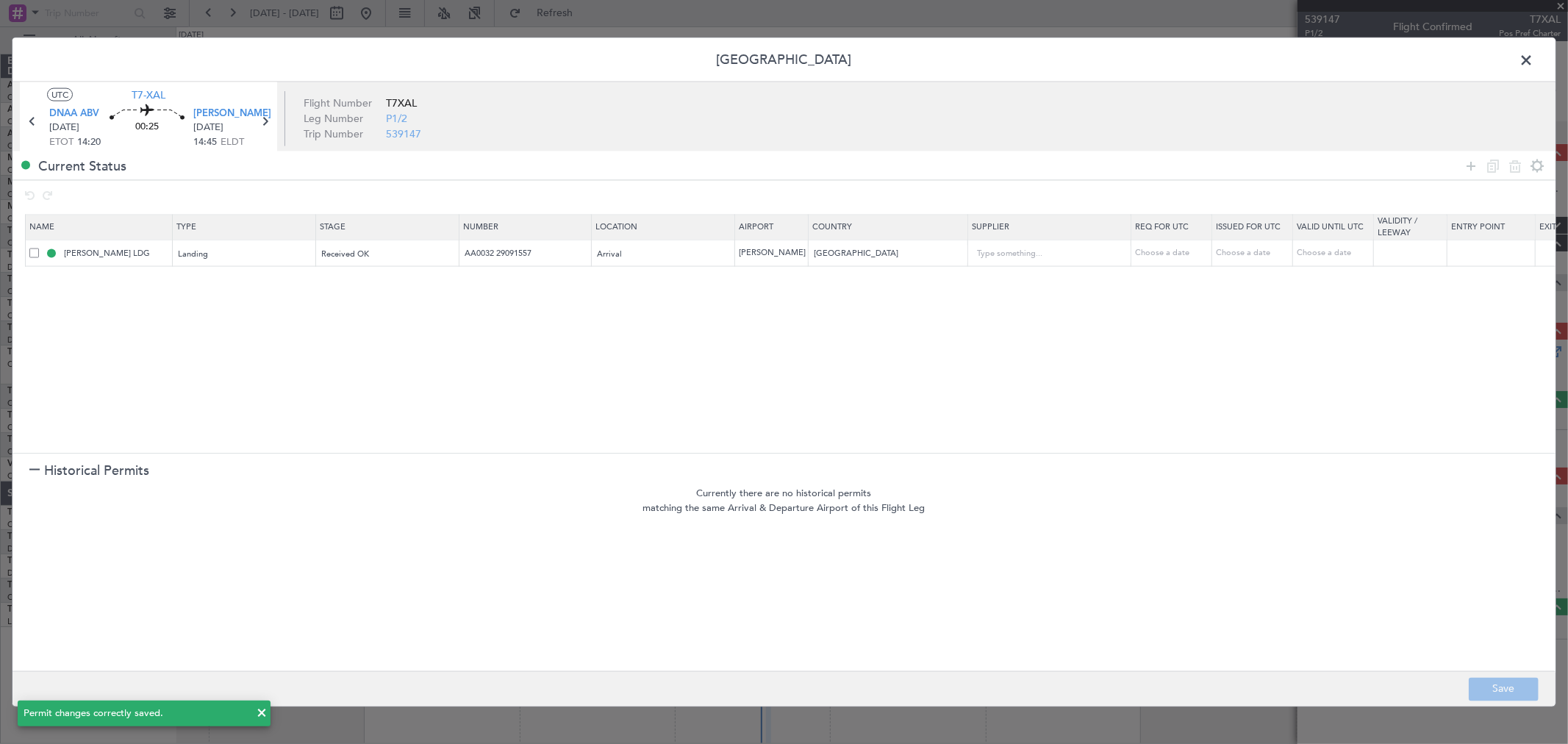
click at [1533, 57] on span at bounding box center [1533, 64] width 0 height 30
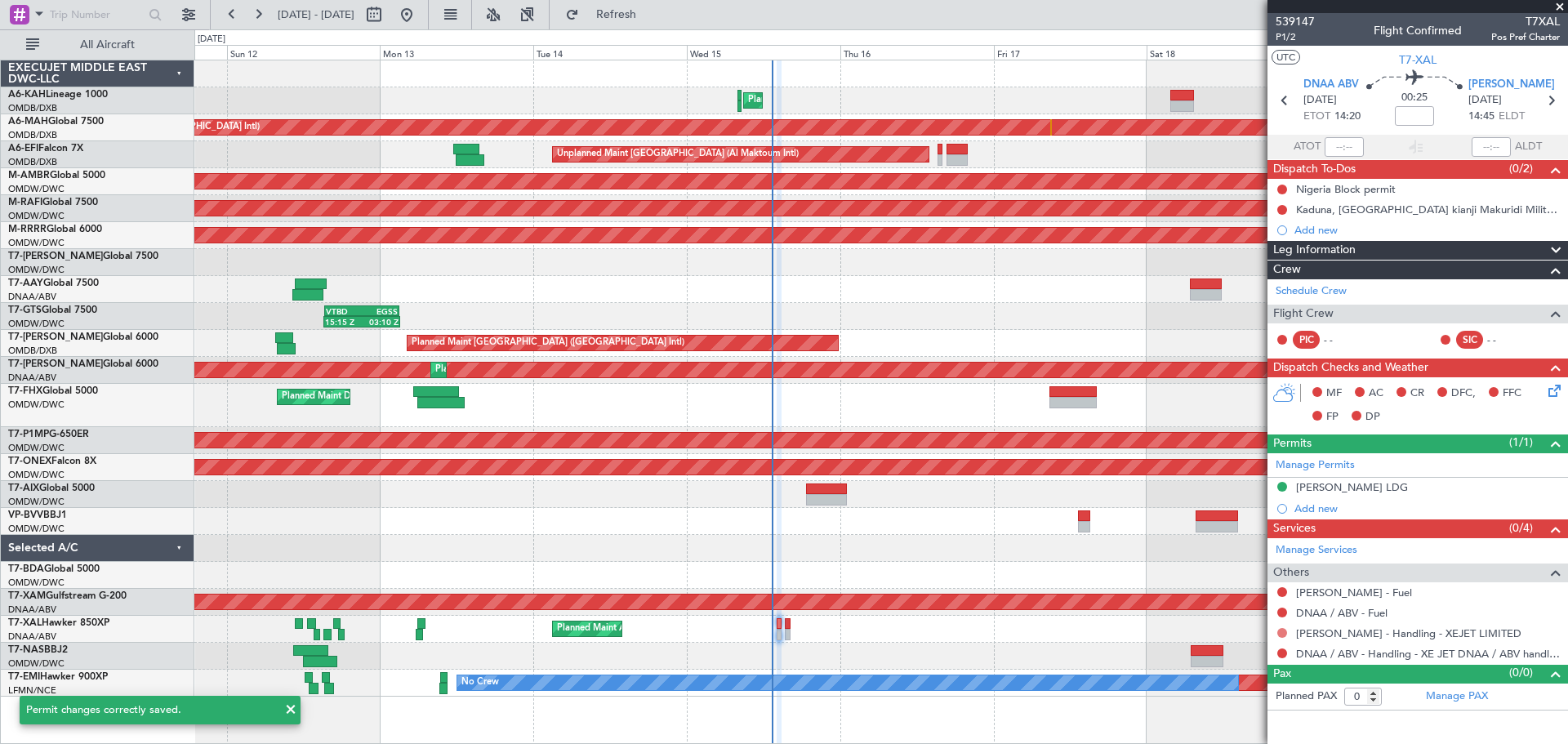
click at [1281, 634] on button at bounding box center [1283, 633] width 10 height 10
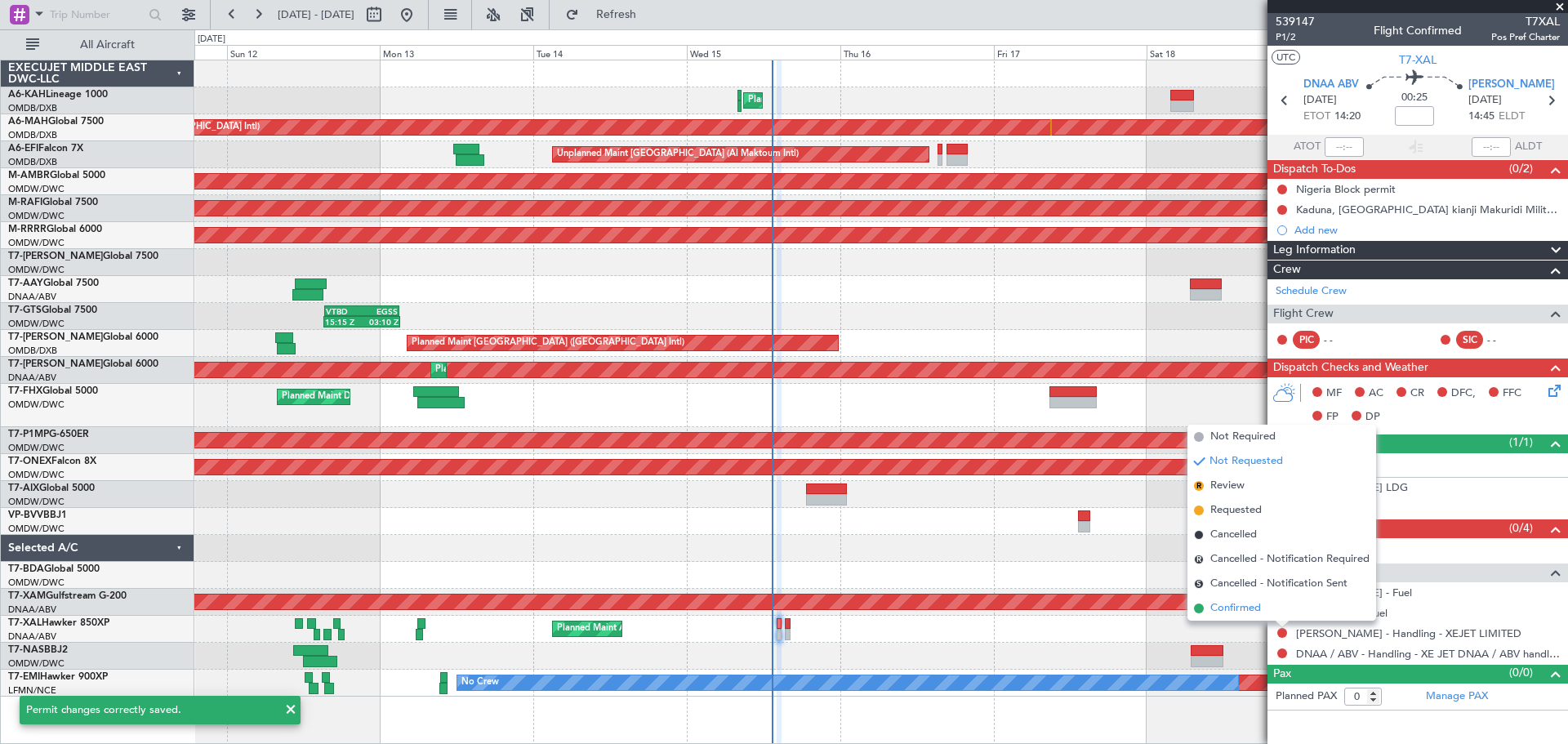
click at [1249, 609] on span "Confirmed" at bounding box center [1236, 608] width 51 height 16
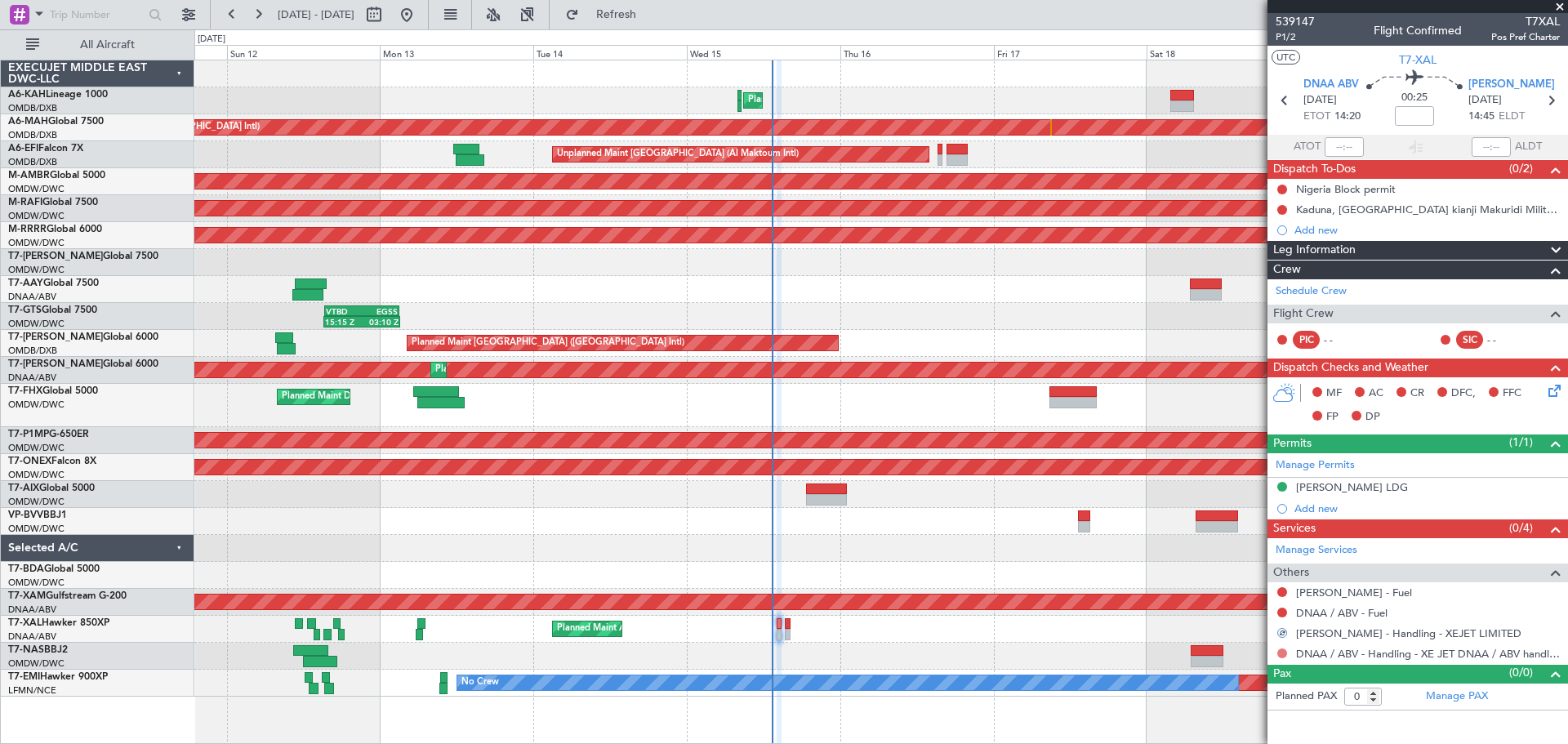
click at [1283, 653] on button at bounding box center [1283, 653] width 10 height 10
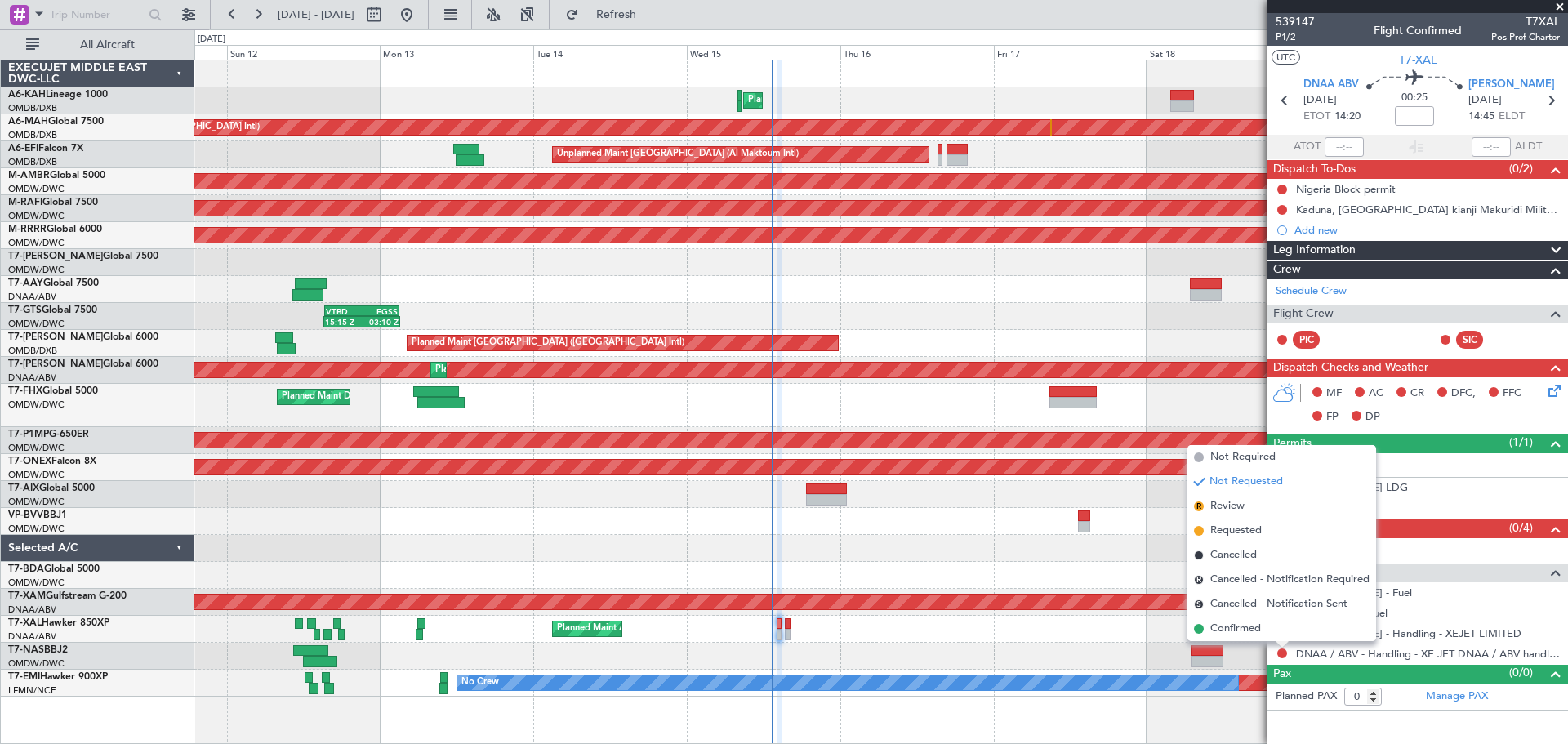
click at [1241, 629] on span "Confirmed" at bounding box center [1236, 628] width 51 height 16
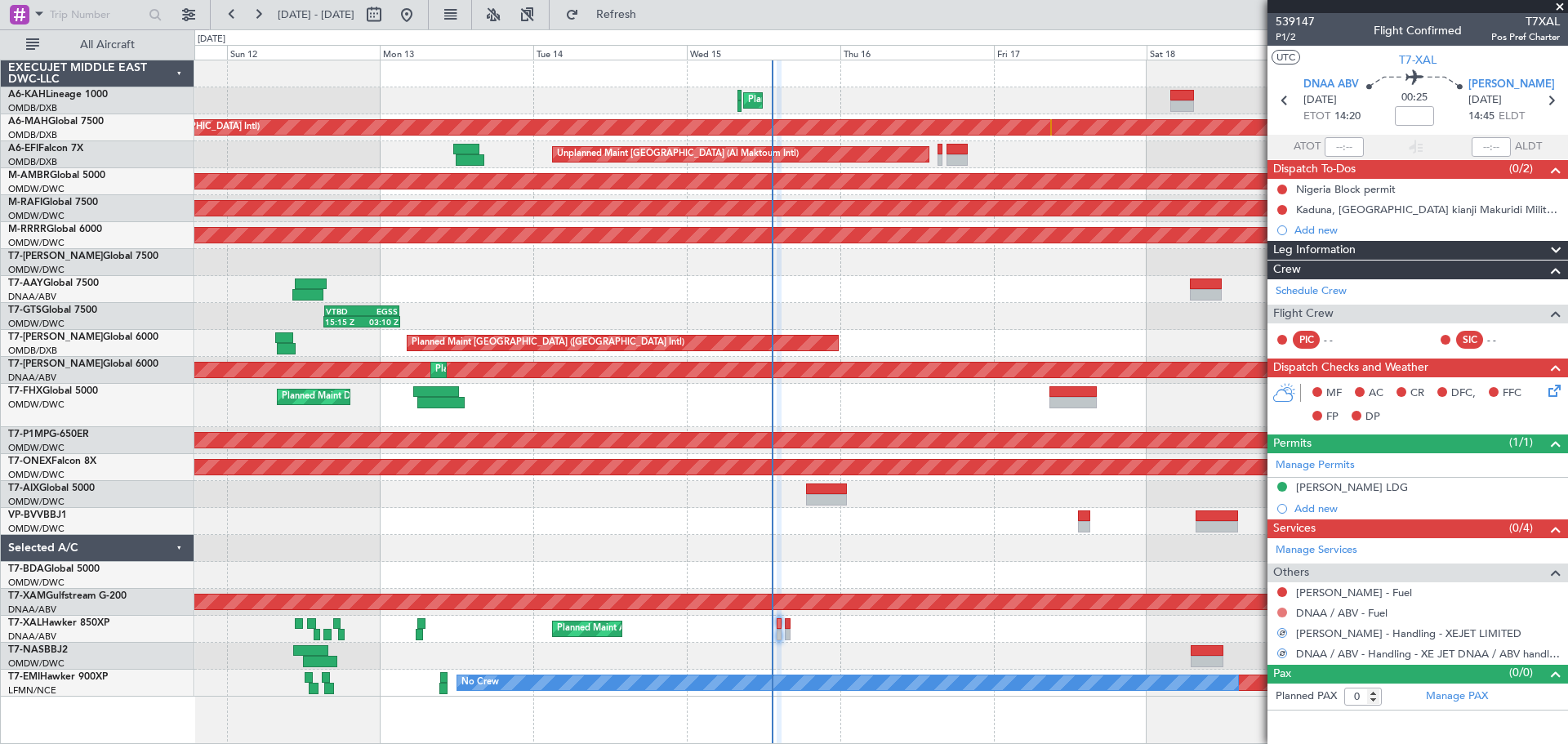
click at [1281, 612] on button at bounding box center [1283, 613] width 10 height 10
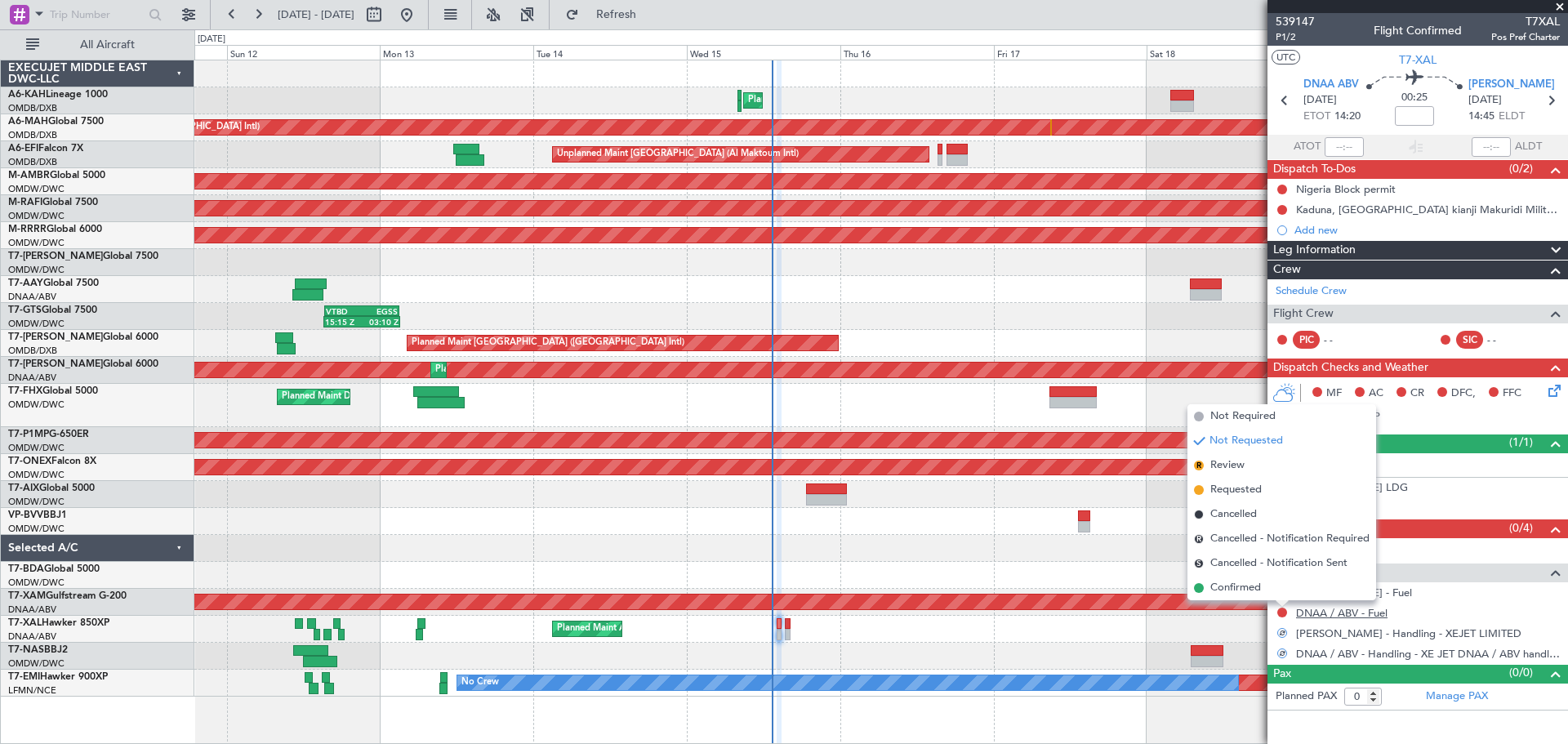
click at [1351, 612] on link "DNAA / ABV - Fuel" at bounding box center [1342, 613] width 91 height 14
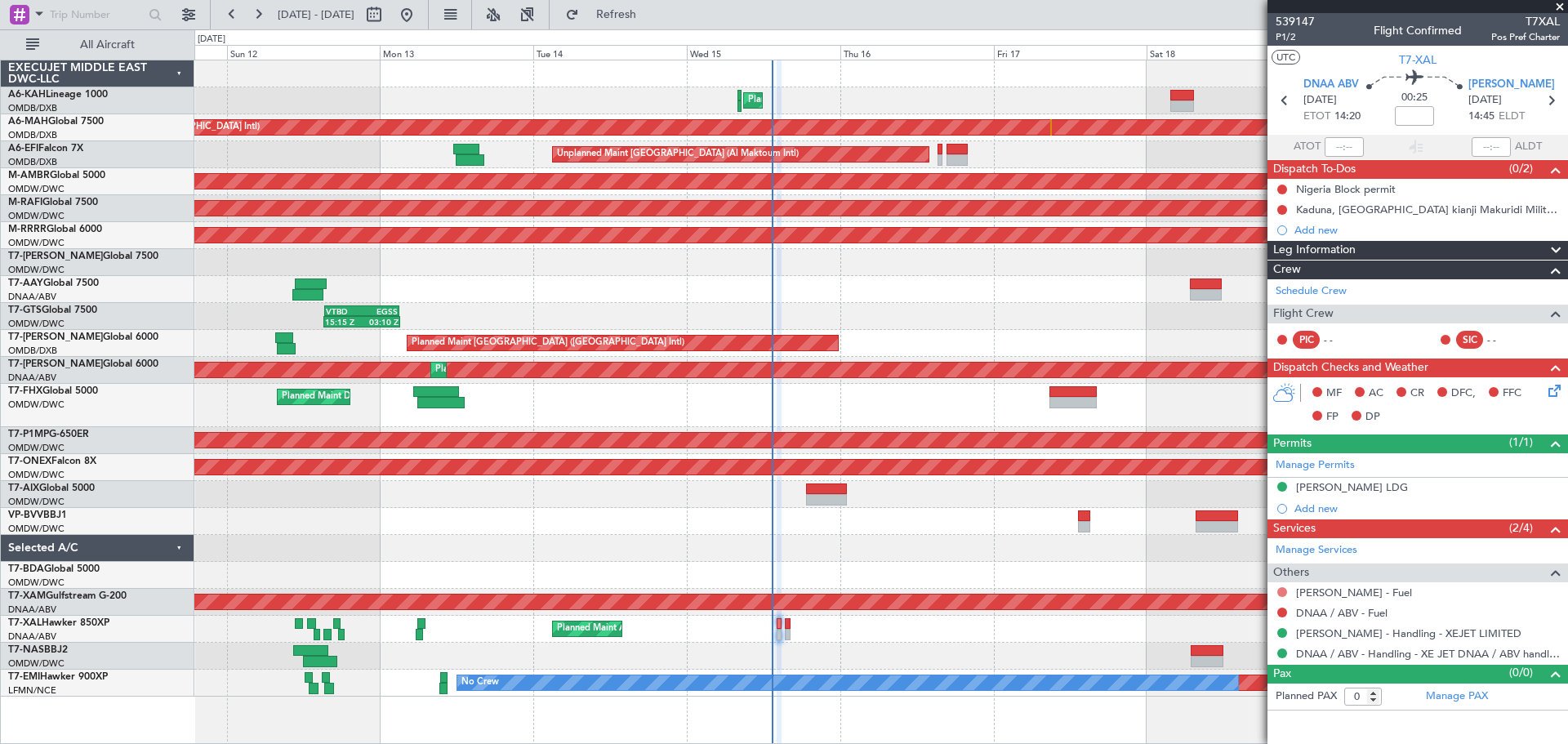
click at [1284, 592] on button at bounding box center [1283, 592] width 10 height 10
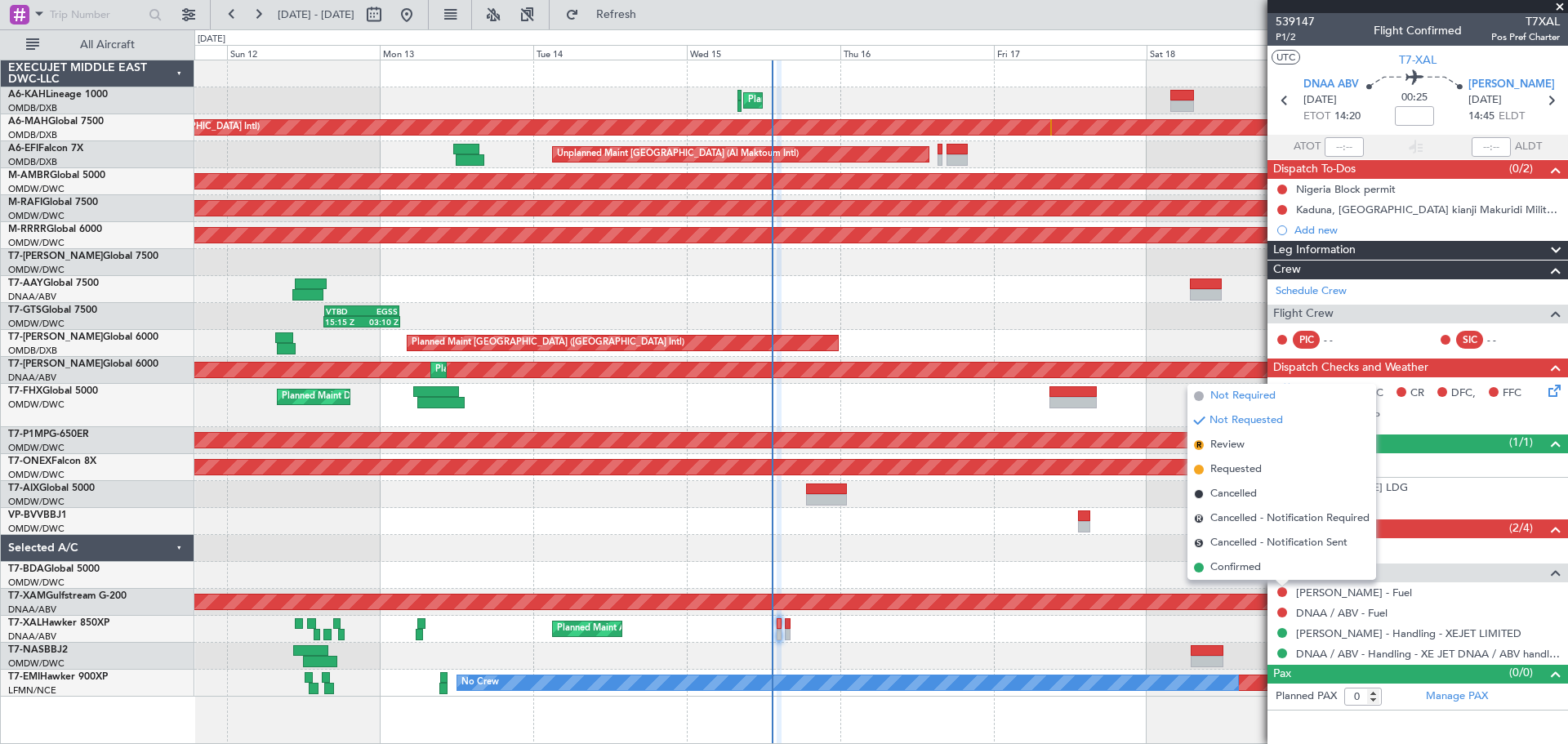
click at [1229, 394] on span "Not Required" at bounding box center [1243, 395] width 65 height 16
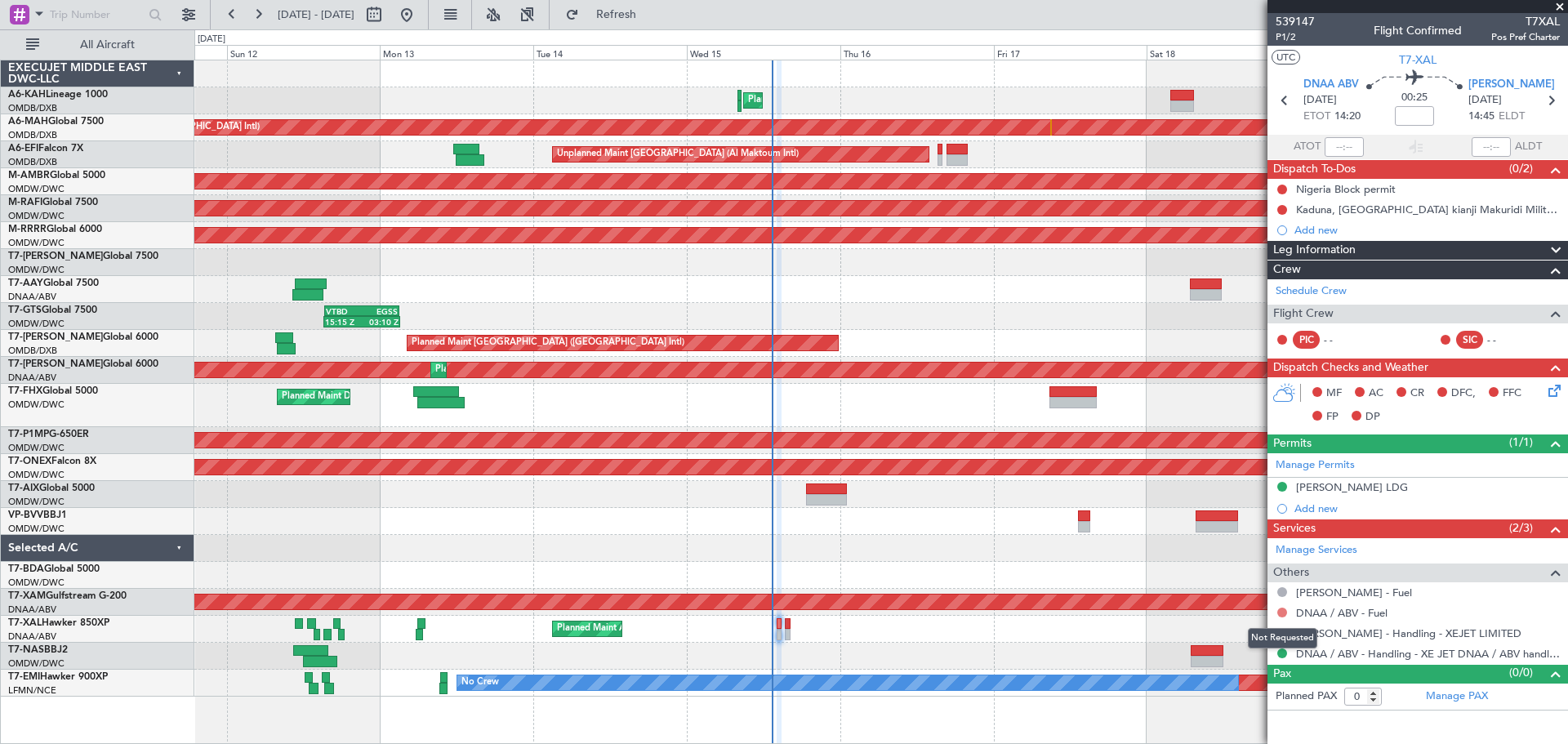
click at [1282, 609] on button at bounding box center [1283, 613] width 10 height 10
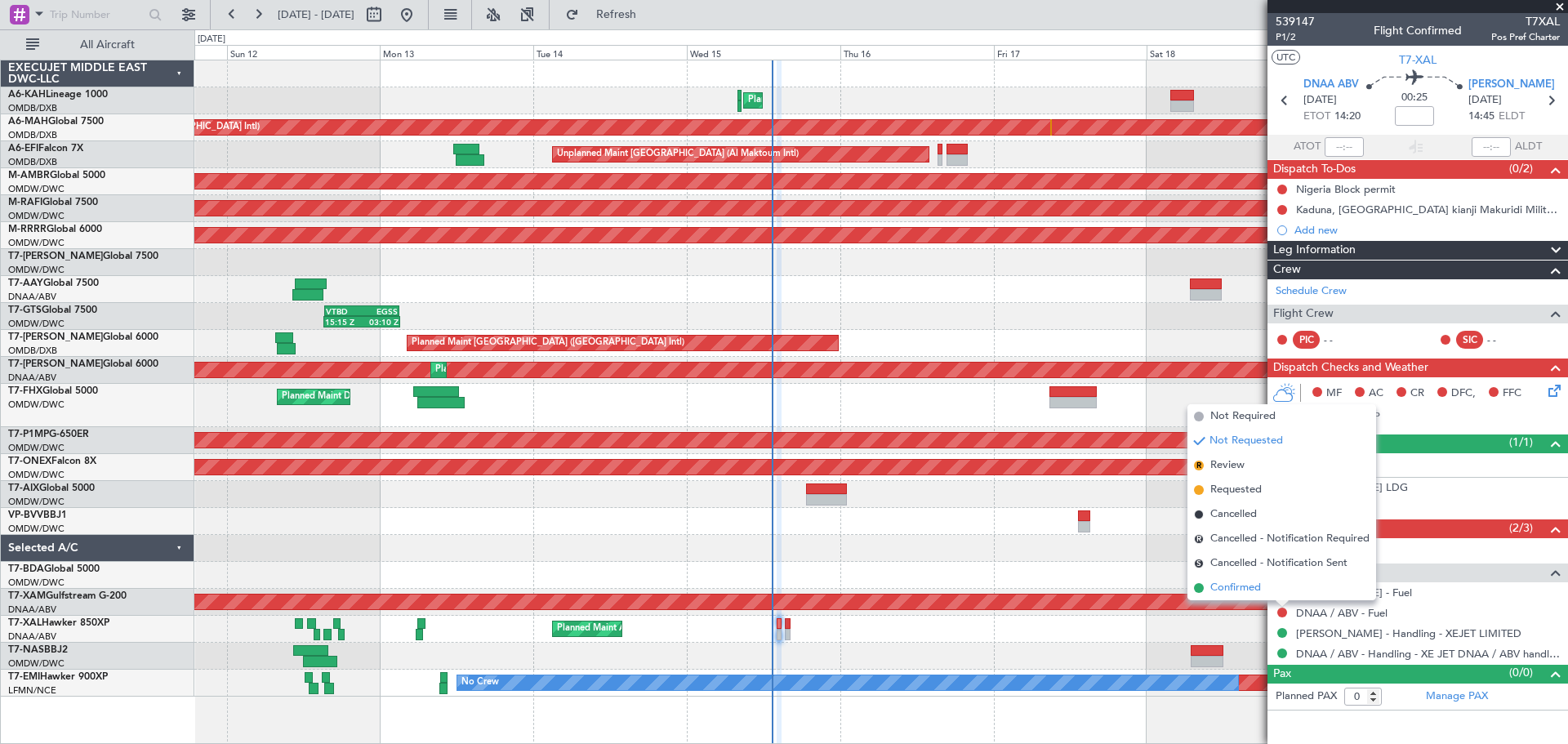
click at [1253, 595] on span "Confirmed" at bounding box center [1236, 587] width 51 height 16
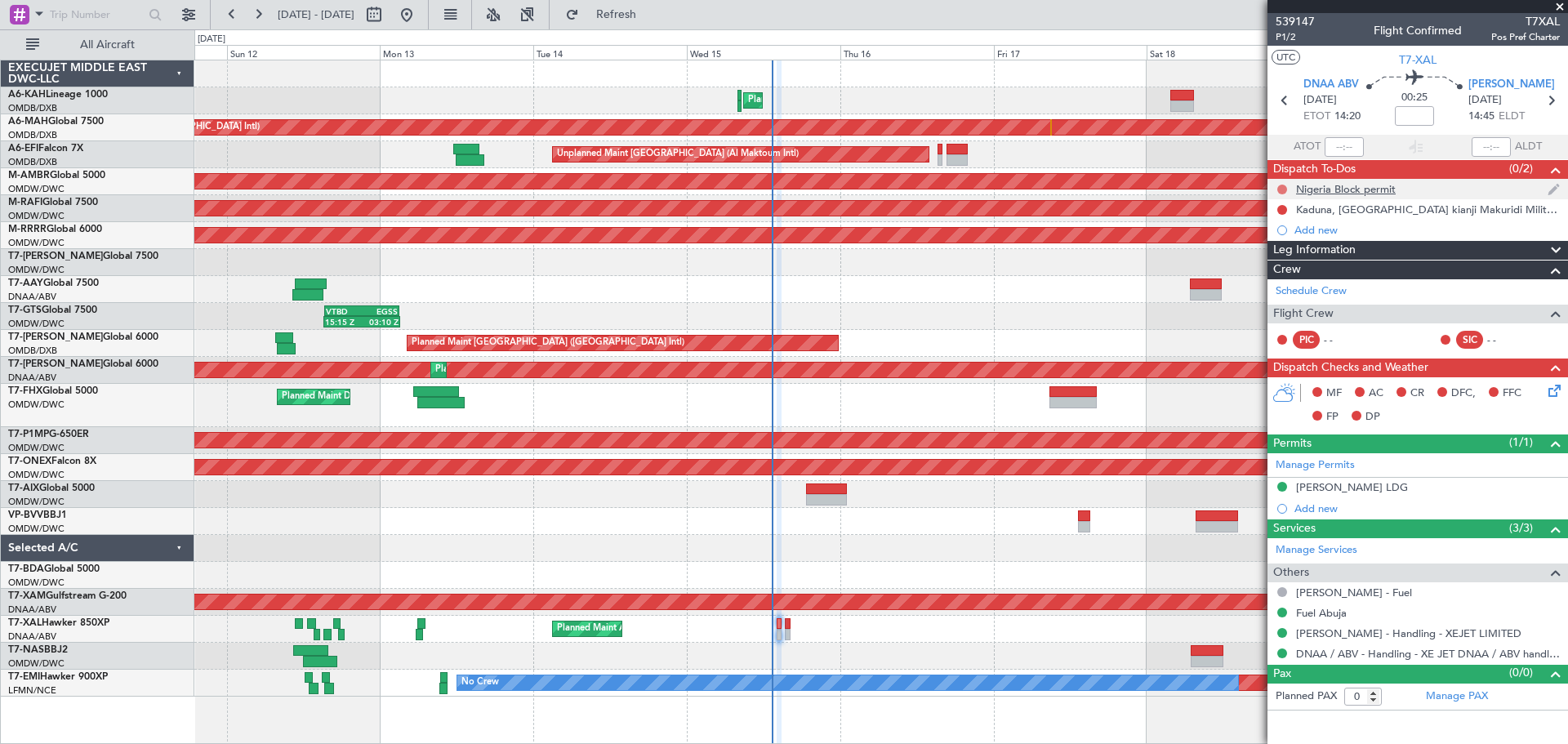
click at [1284, 185] on button at bounding box center [1283, 190] width 10 height 10
drag, startPoint x: 1280, startPoint y: 267, endPoint x: 639, endPoint y: 75, distance: 669.1
click at [1279, 267] on span "Completed" at bounding box center [1289, 261] width 54 height 16
click at [1278, 208] on button at bounding box center [1283, 210] width 10 height 10
click at [1280, 279] on span "Completed" at bounding box center [1289, 281] width 54 height 16
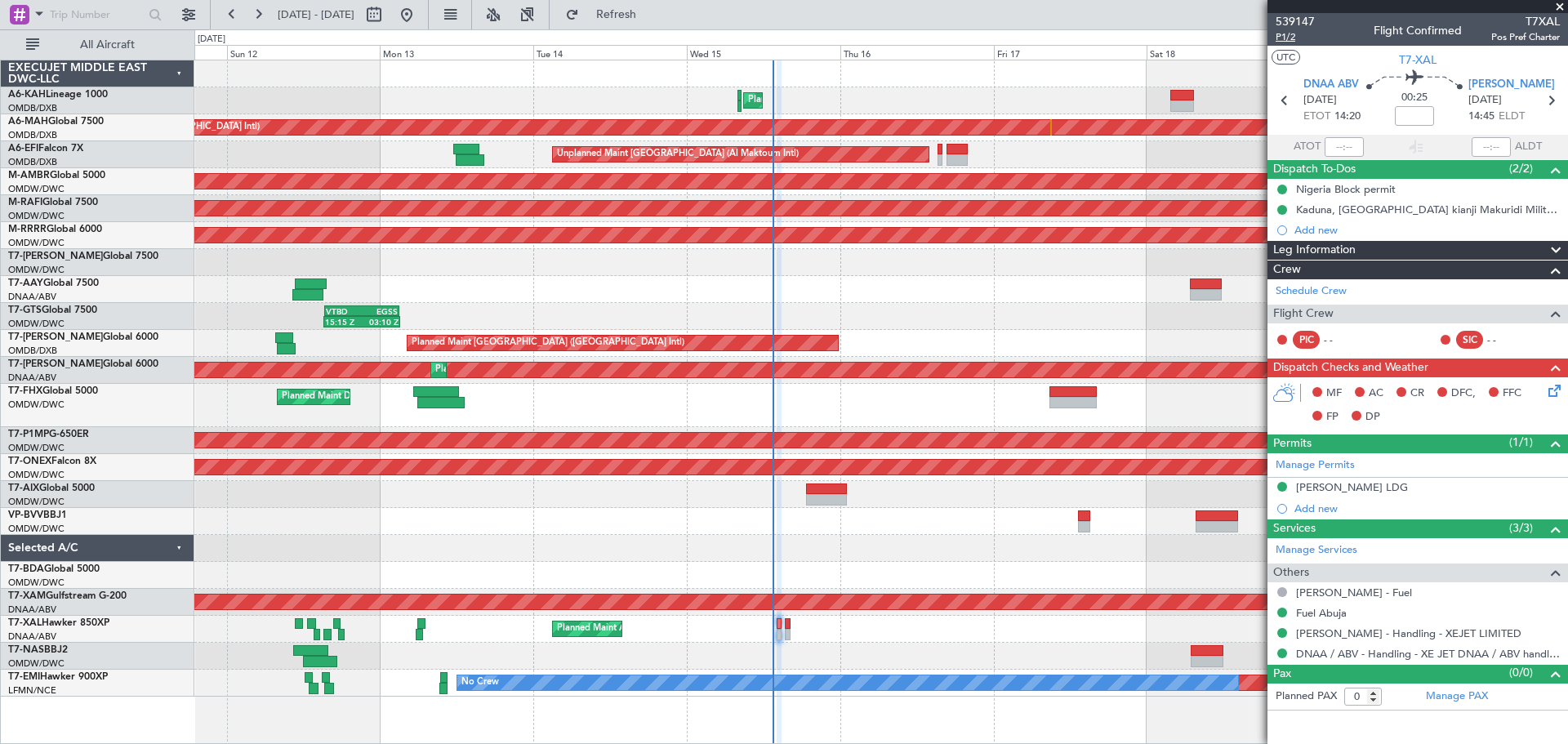
click at [1302, 36] on span "P1/2" at bounding box center [1295, 37] width 39 height 14
click at [1549, 104] on icon at bounding box center [1550, 100] width 21 height 21
type input "5"
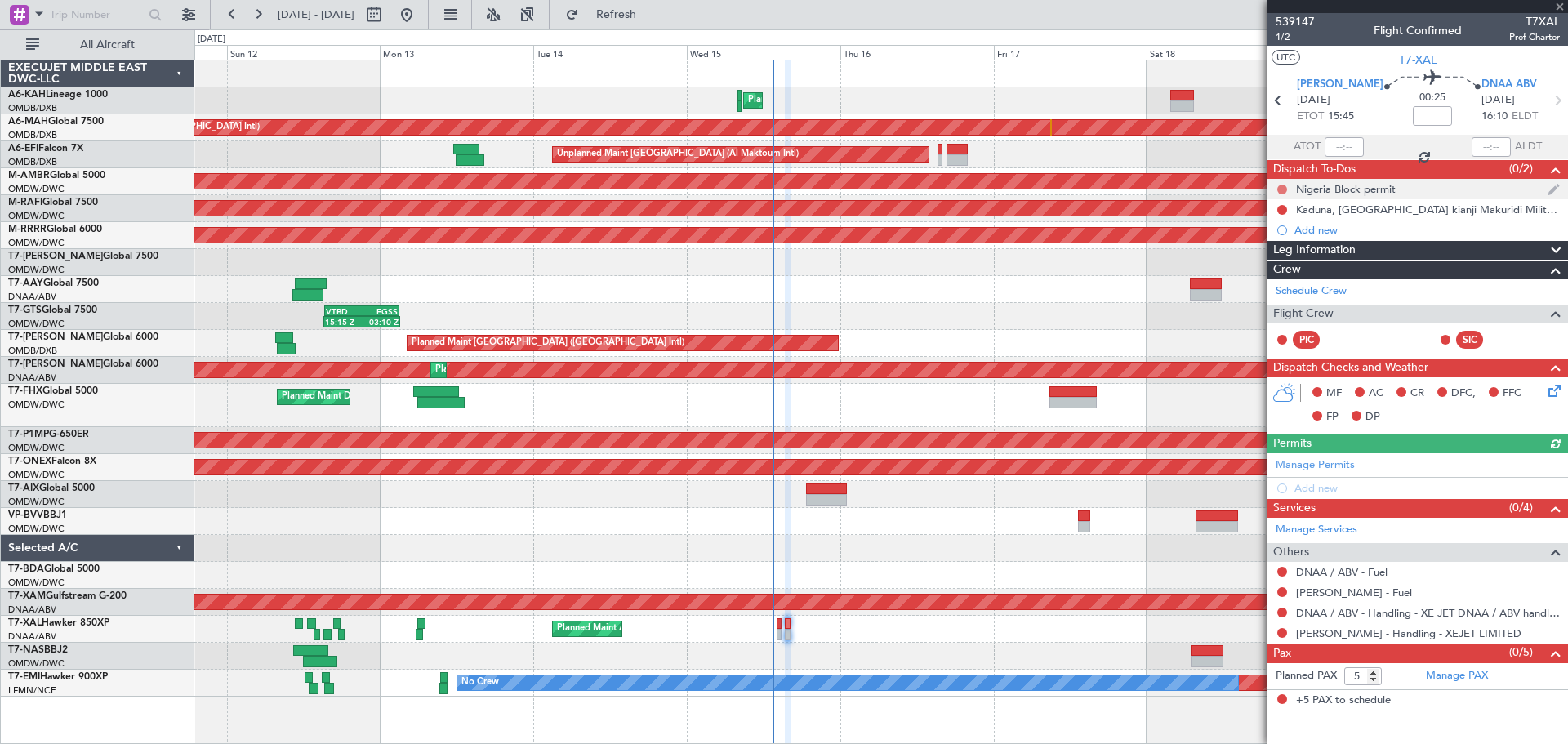
click at [1282, 187] on button at bounding box center [1283, 190] width 10 height 10
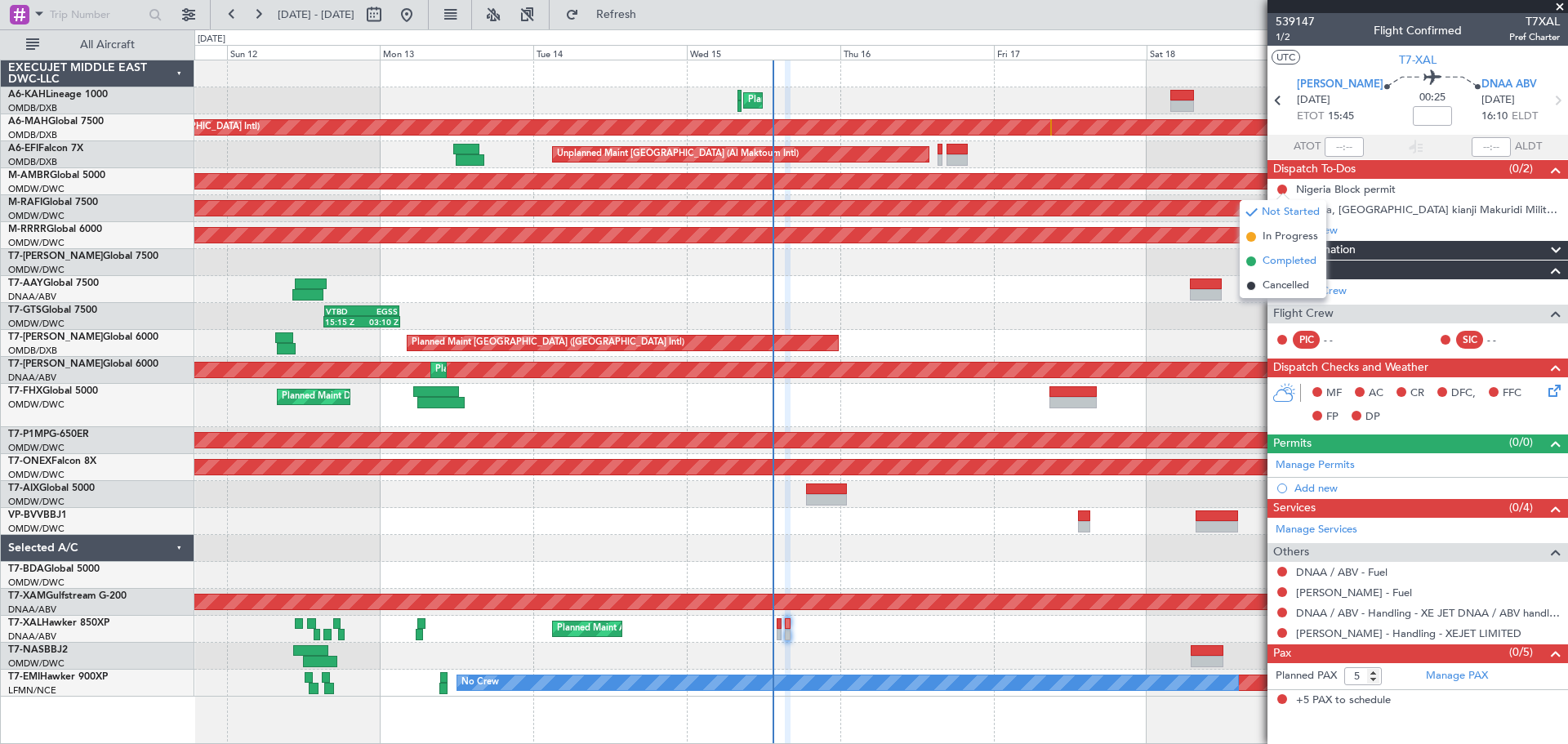
click at [1276, 262] on span "Completed" at bounding box center [1289, 261] width 54 height 16
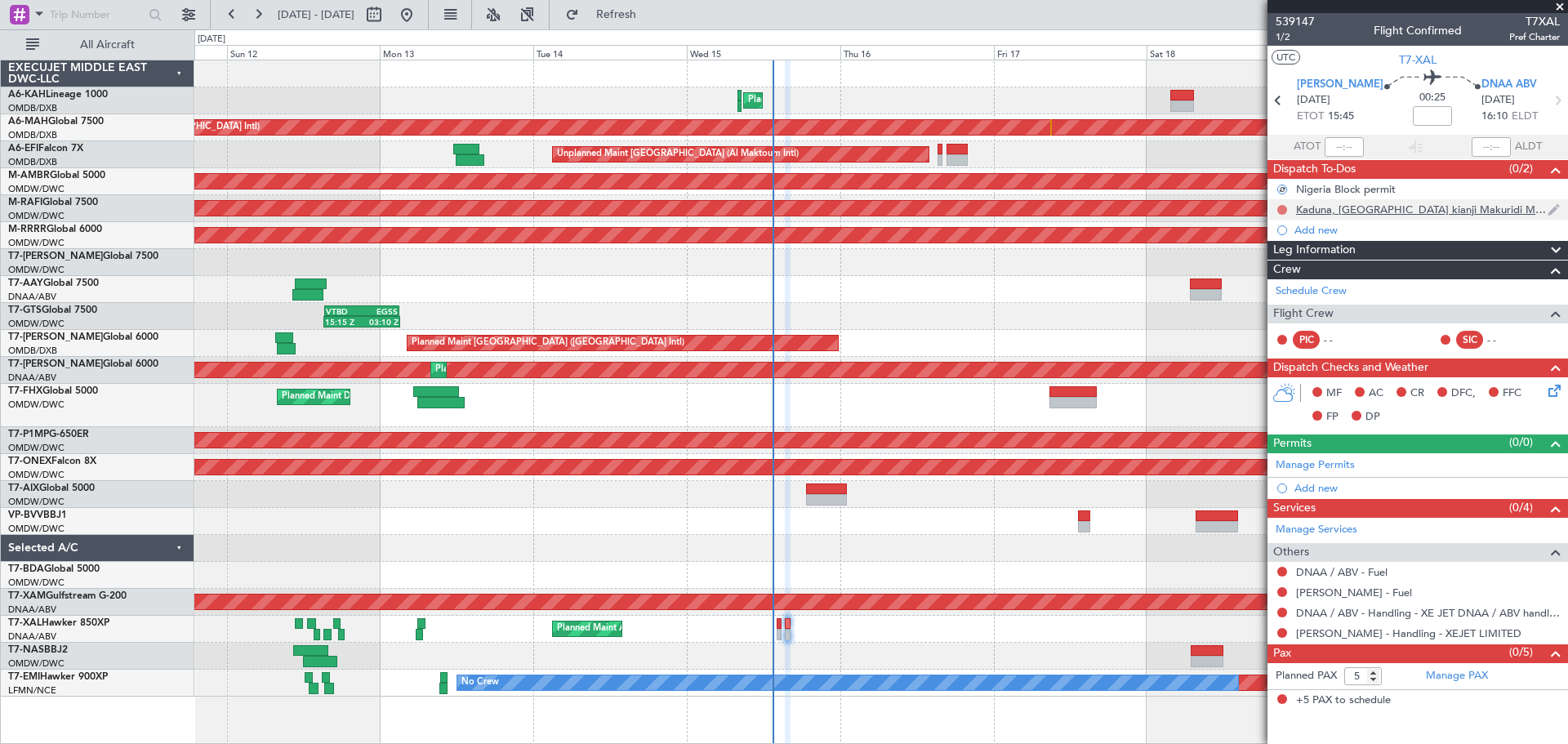
click at [1285, 212] on div at bounding box center [1282, 209] width 13 height 13
click at [1281, 211] on button at bounding box center [1283, 210] width 10 height 10
click at [1277, 273] on li "Completed" at bounding box center [1283, 281] width 86 height 25
click at [1278, 573] on button at bounding box center [1283, 571] width 10 height 10
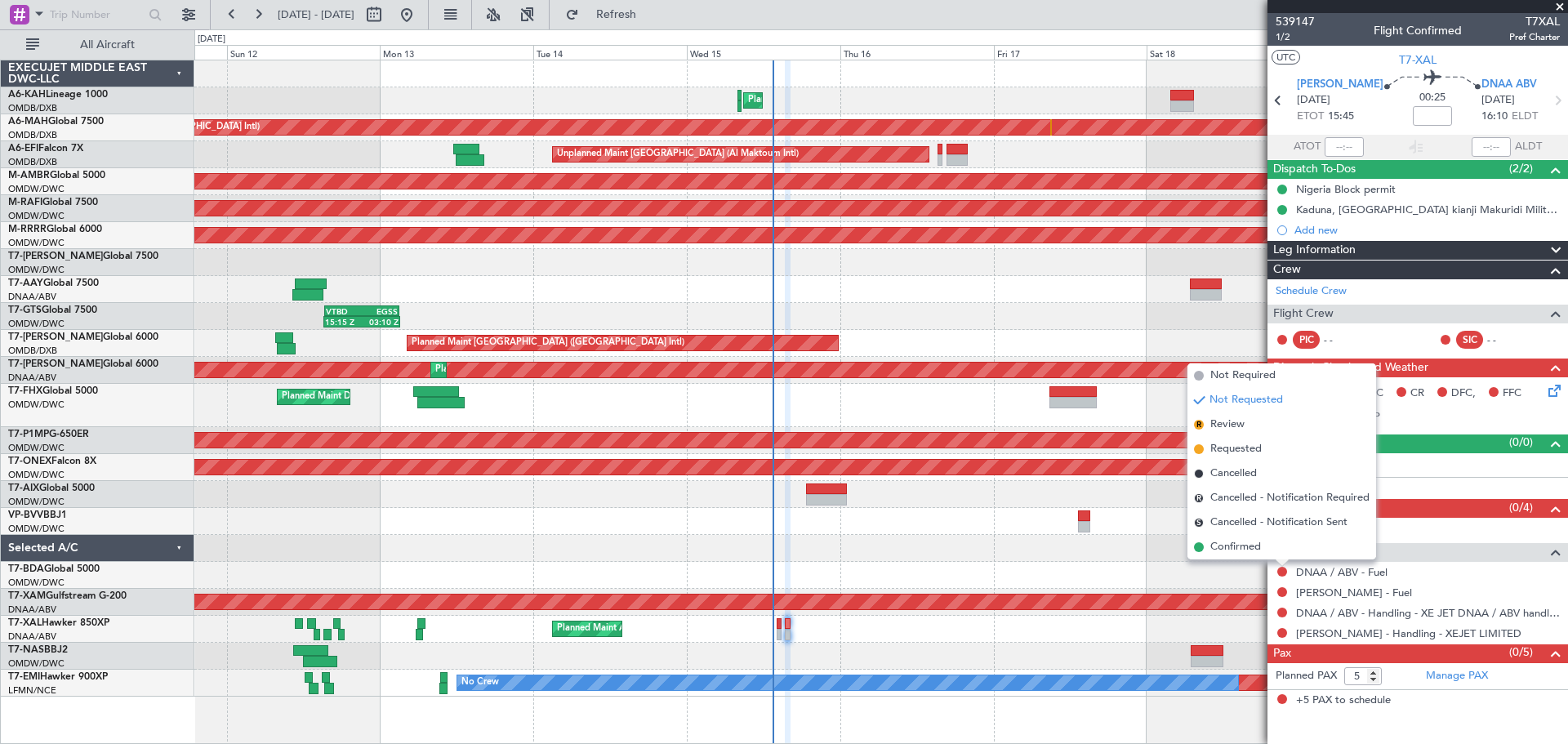
drag, startPoint x: 1239, startPoint y: 377, endPoint x: 1277, endPoint y: 554, distance: 181.0
click at [1239, 378] on span "Not Required" at bounding box center [1243, 375] width 65 height 16
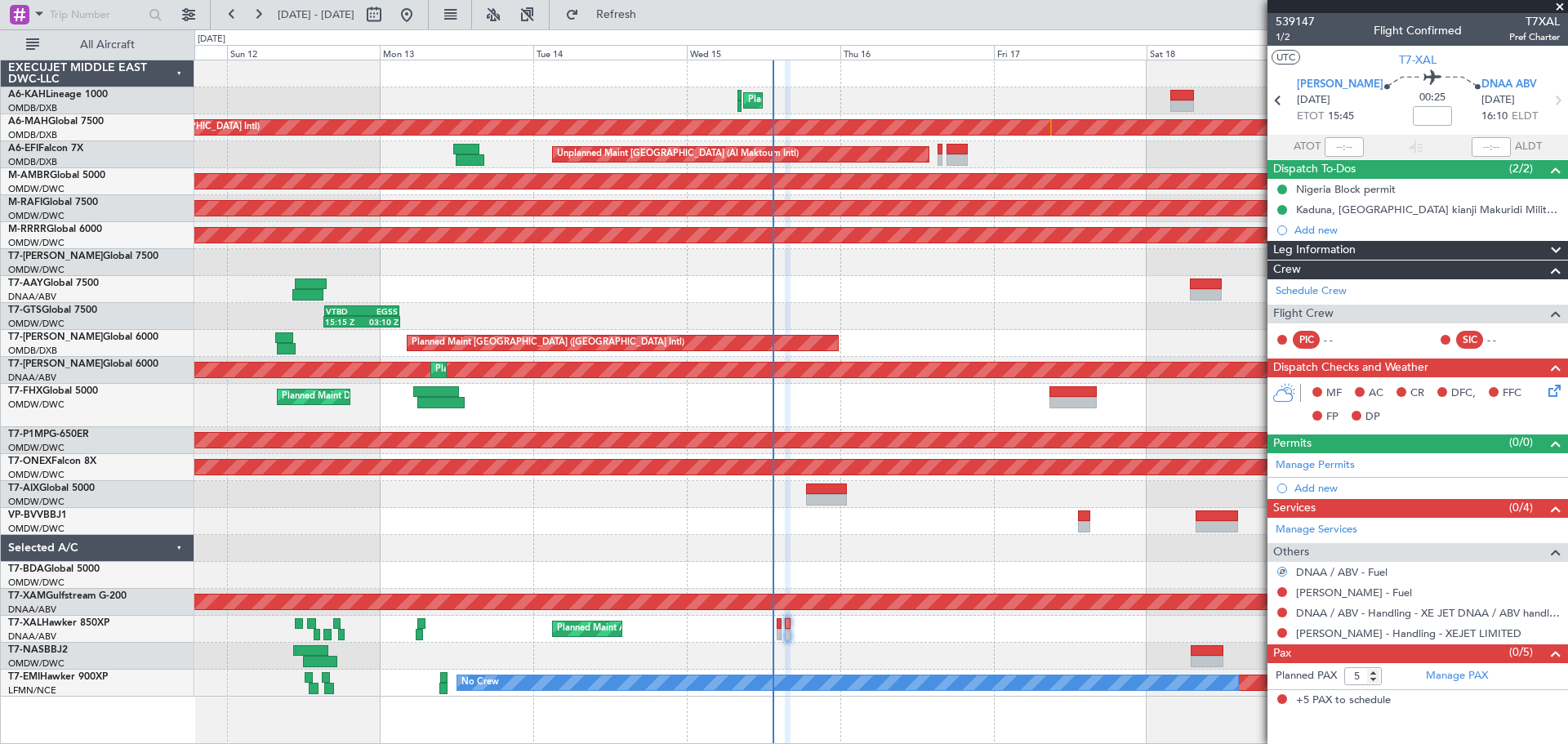
click at [1278, 580] on div "DNAA / ABV - Fuel" at bounding box center [1417, 572] width 301 height 20
click at [1283, 589] on button at bounding box center [1283, 592] width 10 height 10
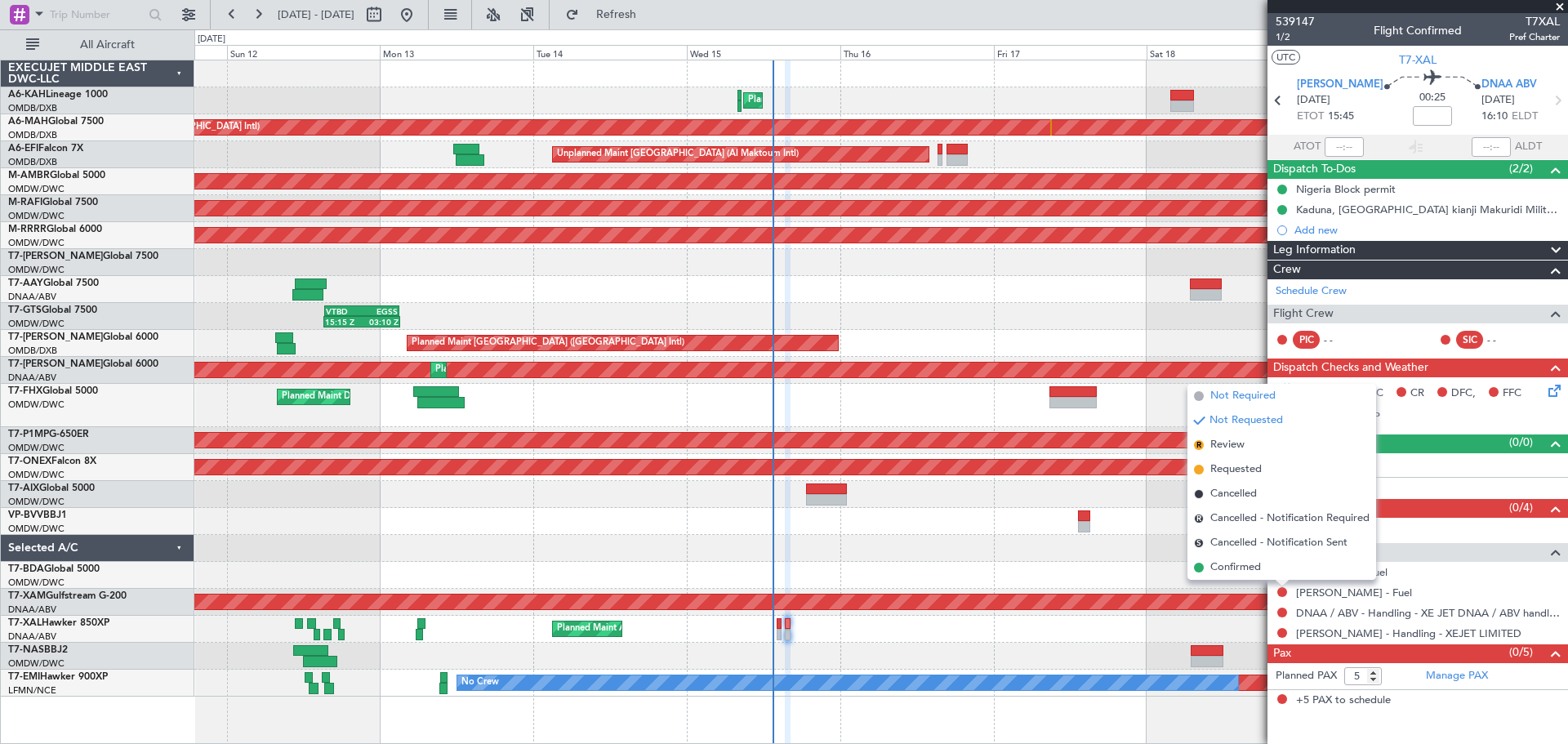
click at [1244, 395] on span "Not Required" at bounding box center [1243, 395] width 65 height 16
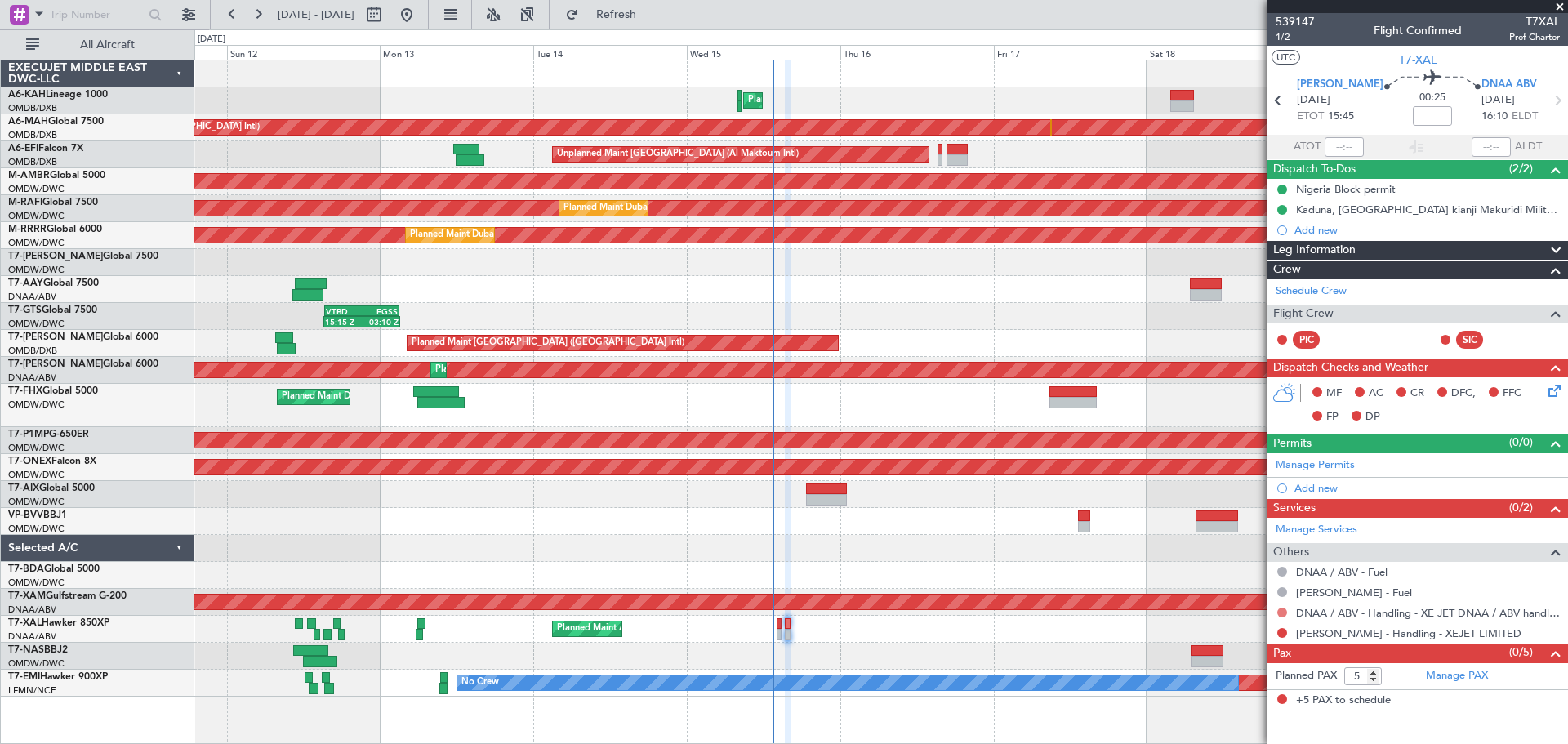
click at [1282, 612] on button at bounding box center [1283, 613] width 10 height 10
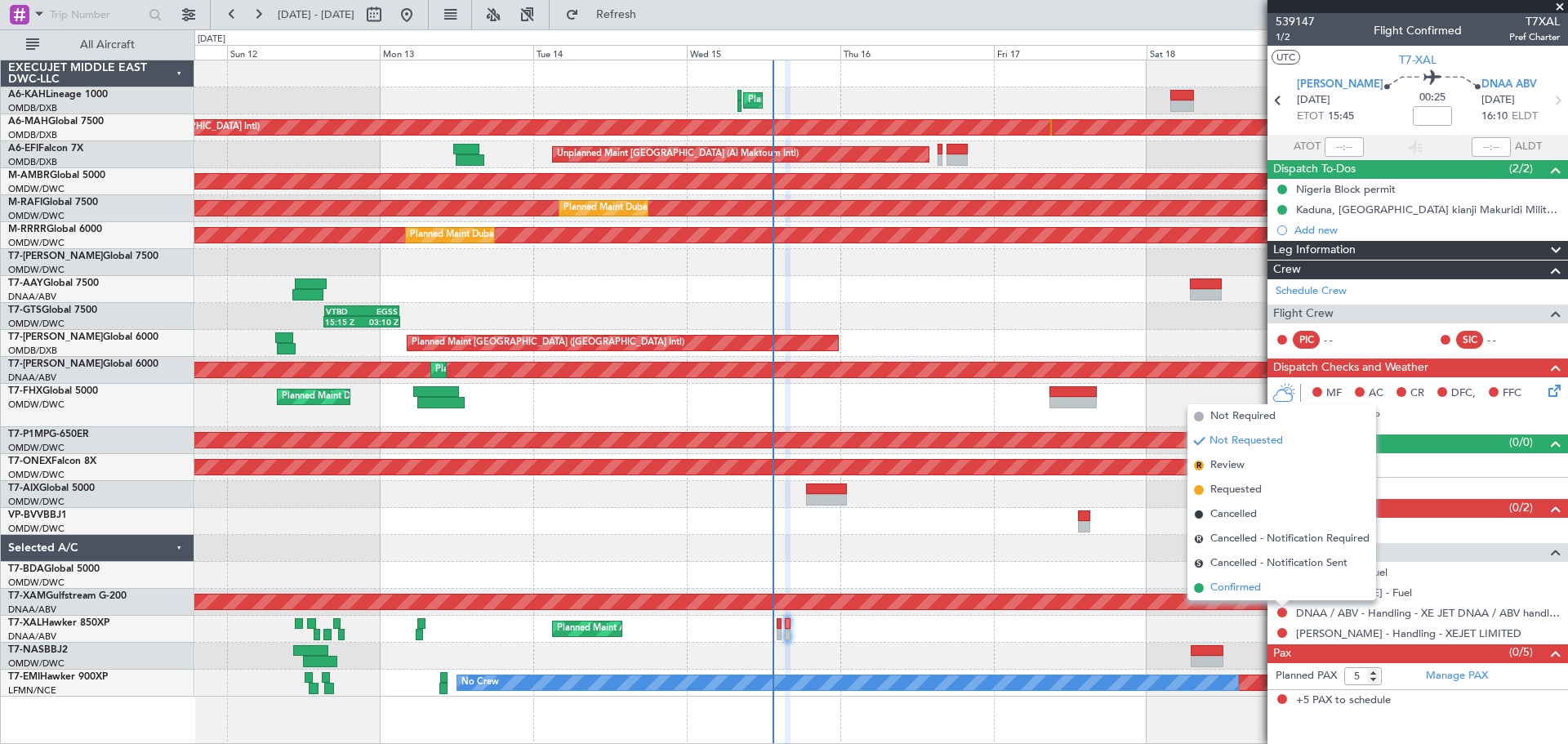
click at [1233, 581] on span "Confirmed" at bounding box center [1236, 587] width 51 height 16
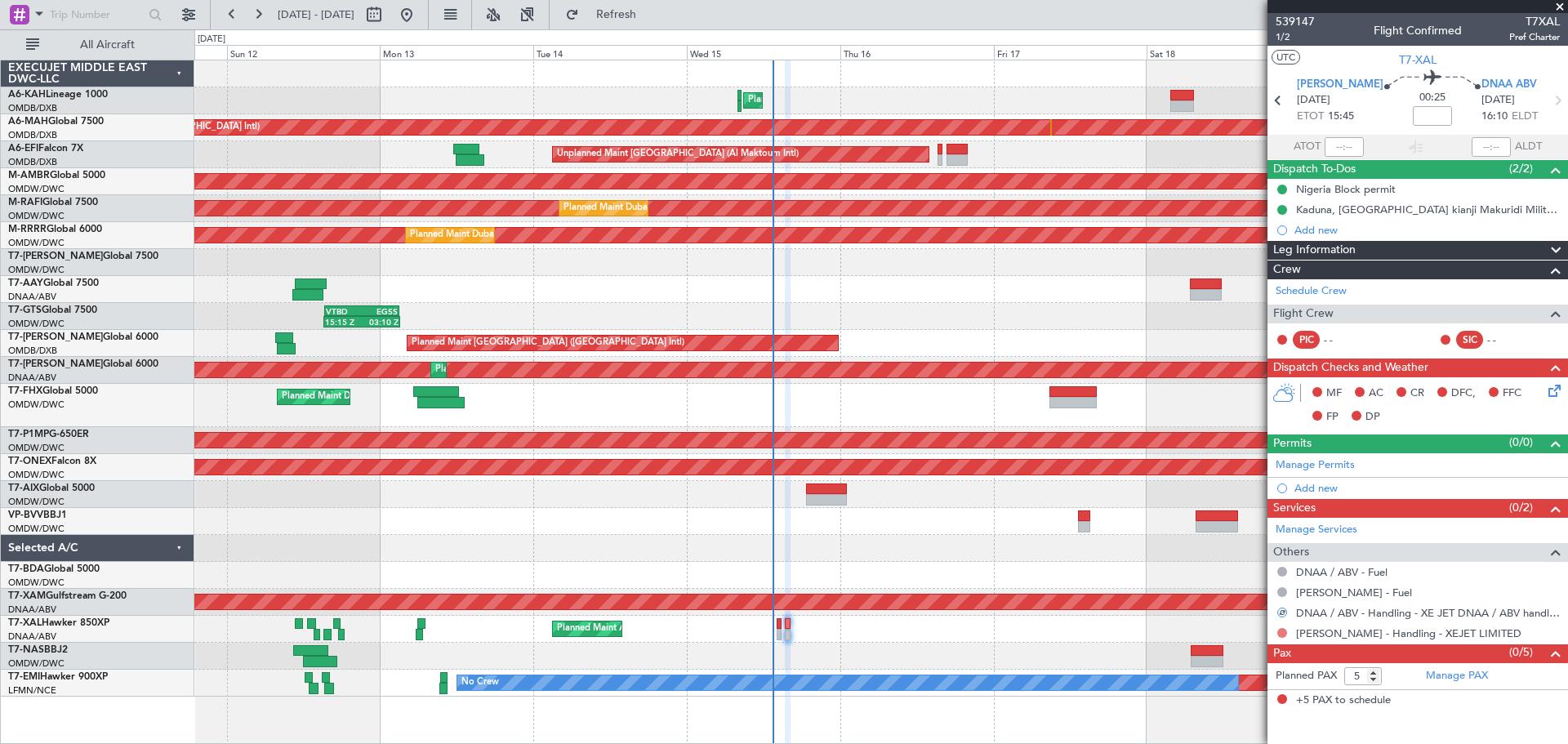
click at [1281, 633] on button at bounding box center [1283, 633] width 10 height 10
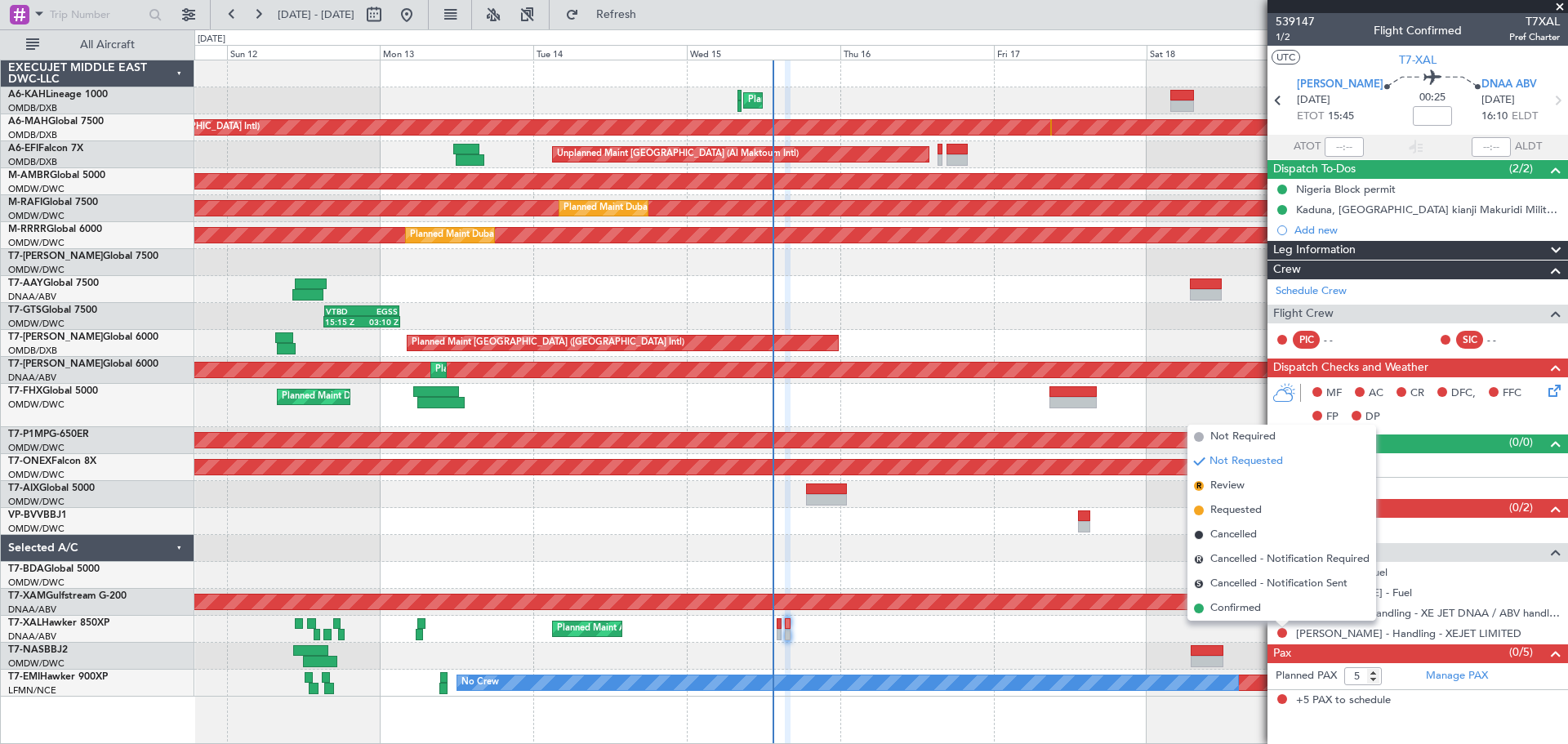
drag, startPoint x: 1245, startPoint y: 611, endPoint x: 1355, endPoint y: 358, distance: 275.9
click at [1244, 611] on span "Confirmed" at bounding box center [1236, 608] width 51 height 16
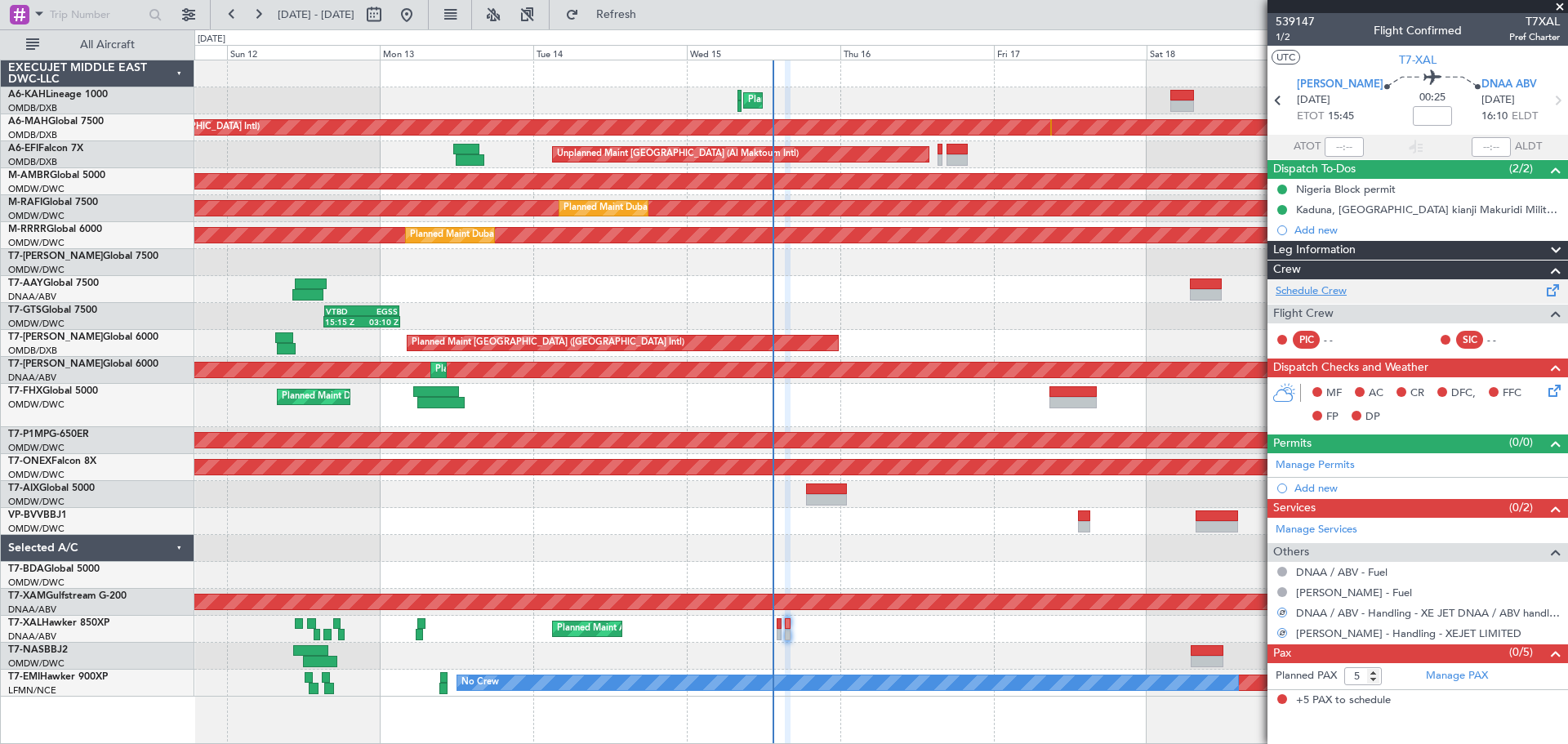
click at [1332, 289] on link "Schedule Crew" at bounding box center [1311, 291] width 71 height 16
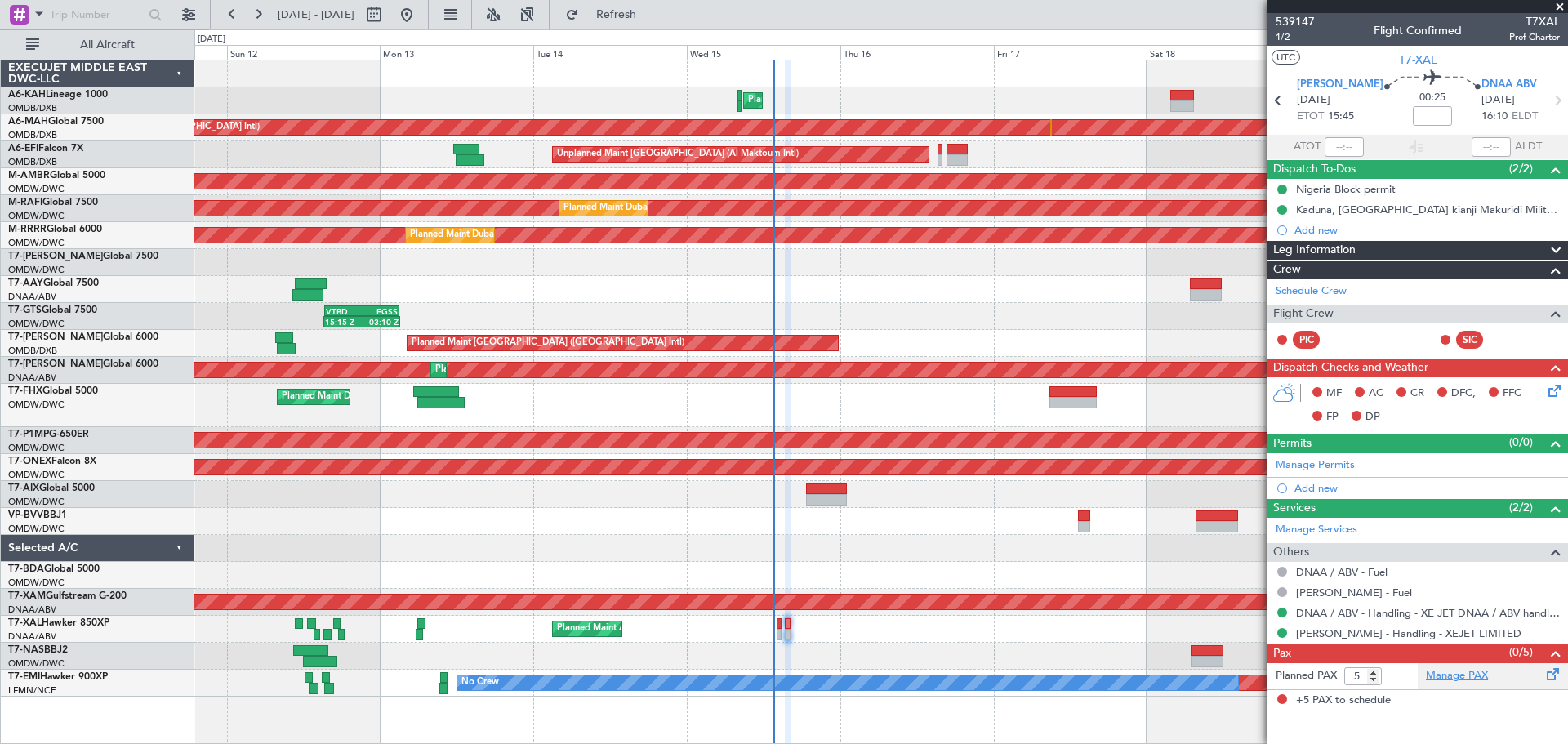
click at [1455, 675] on link "Manage PAX" at bounding box center [1456, 675] width 62 height 16
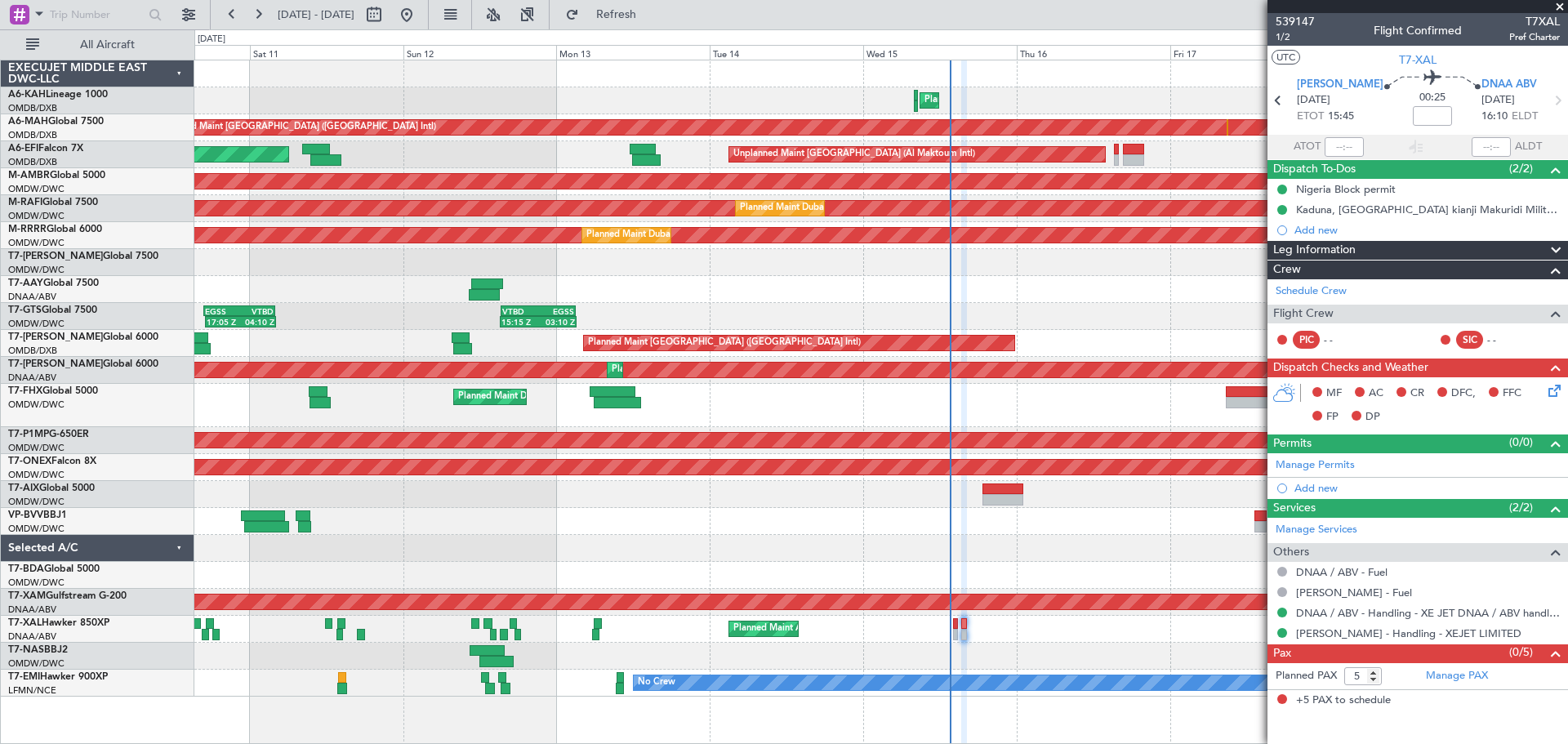
click at [755, 524] on div "Unplanned Maint [GEOGRAPHIC_DATA] (Al Maktoum Intl)" at bounding box center [881, 521] width 1373 height 27
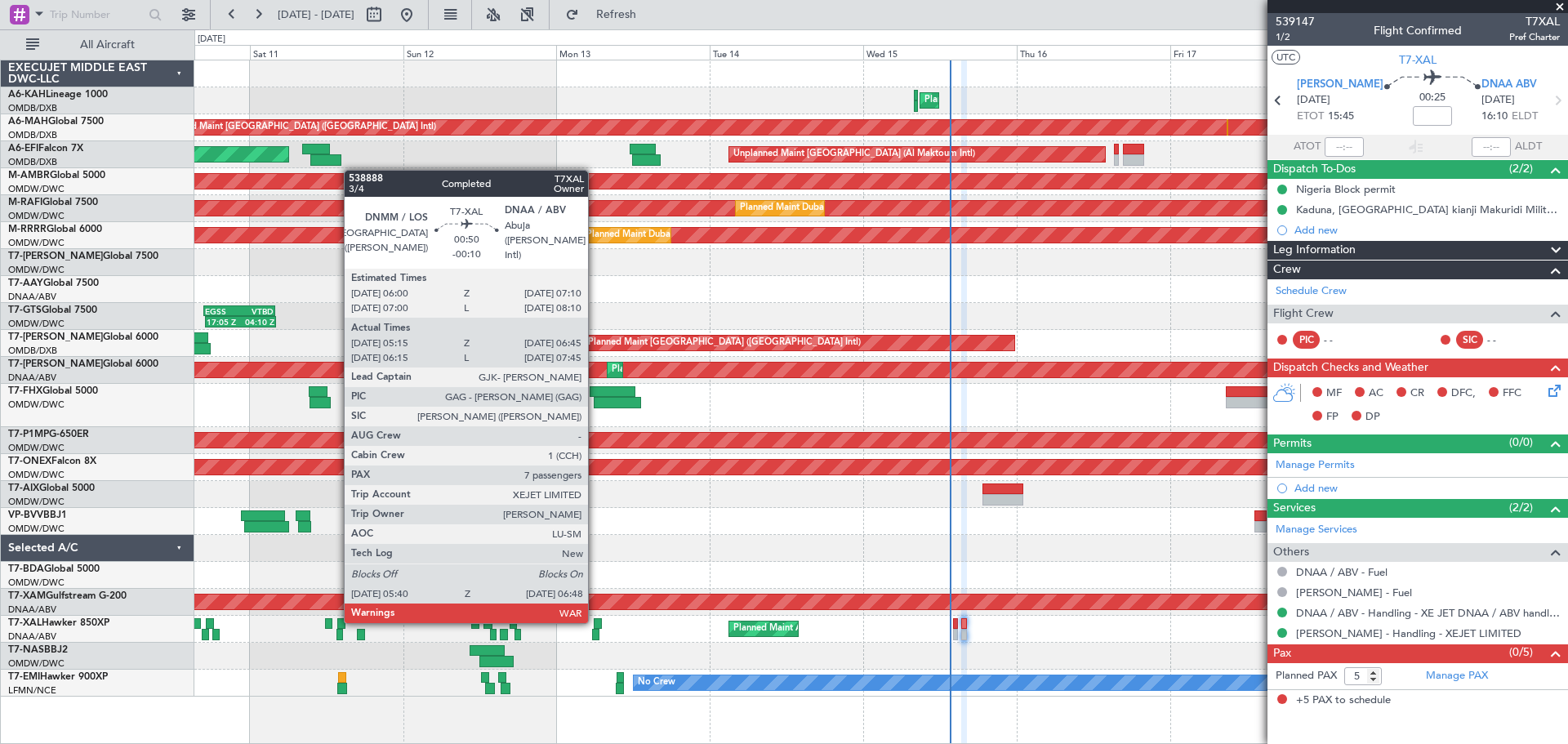
click at [595, 620] on div at bounding box center [598, 624] width 8 height 12
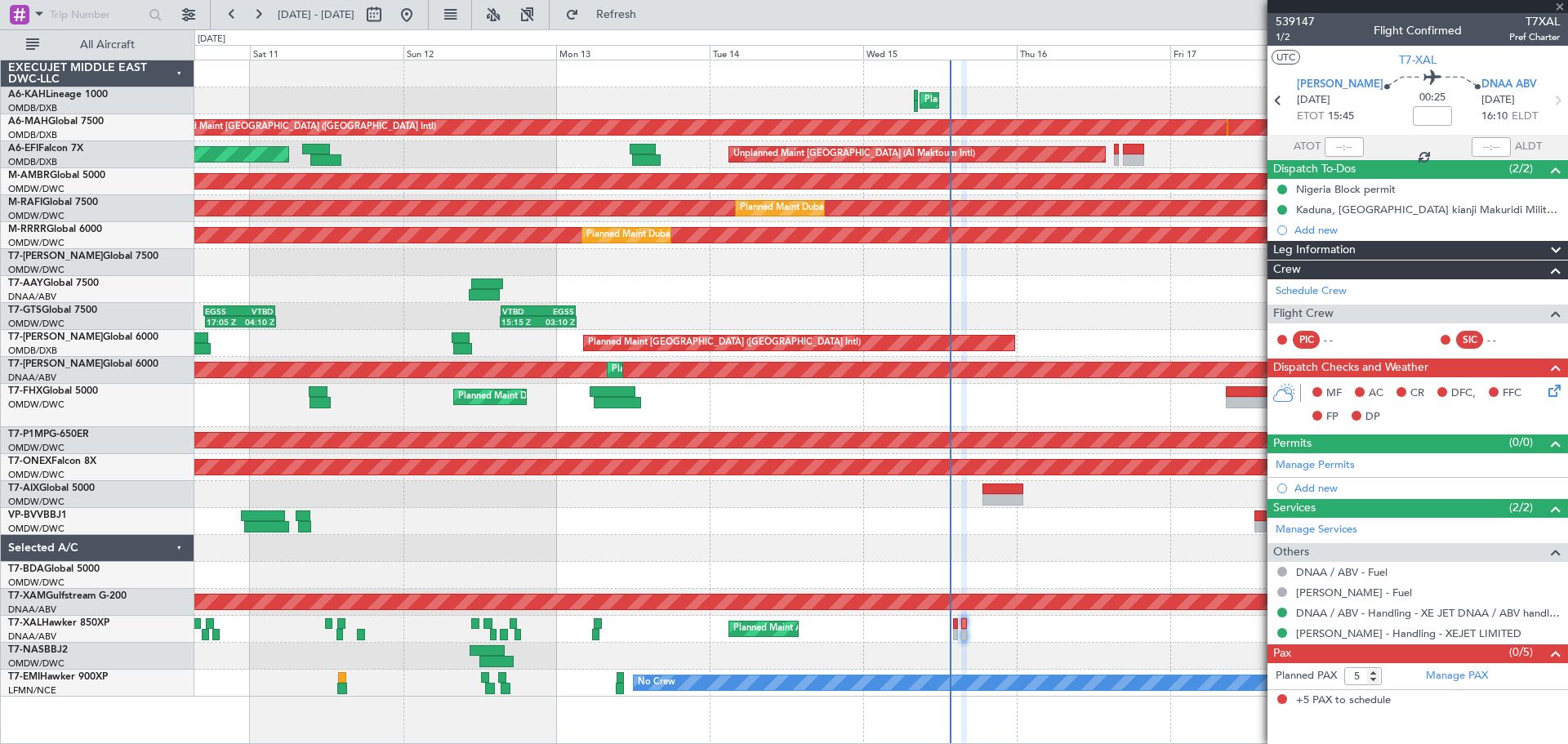
type input "-00:10"
type input "05:30"
type input "06:40"
type input "7"
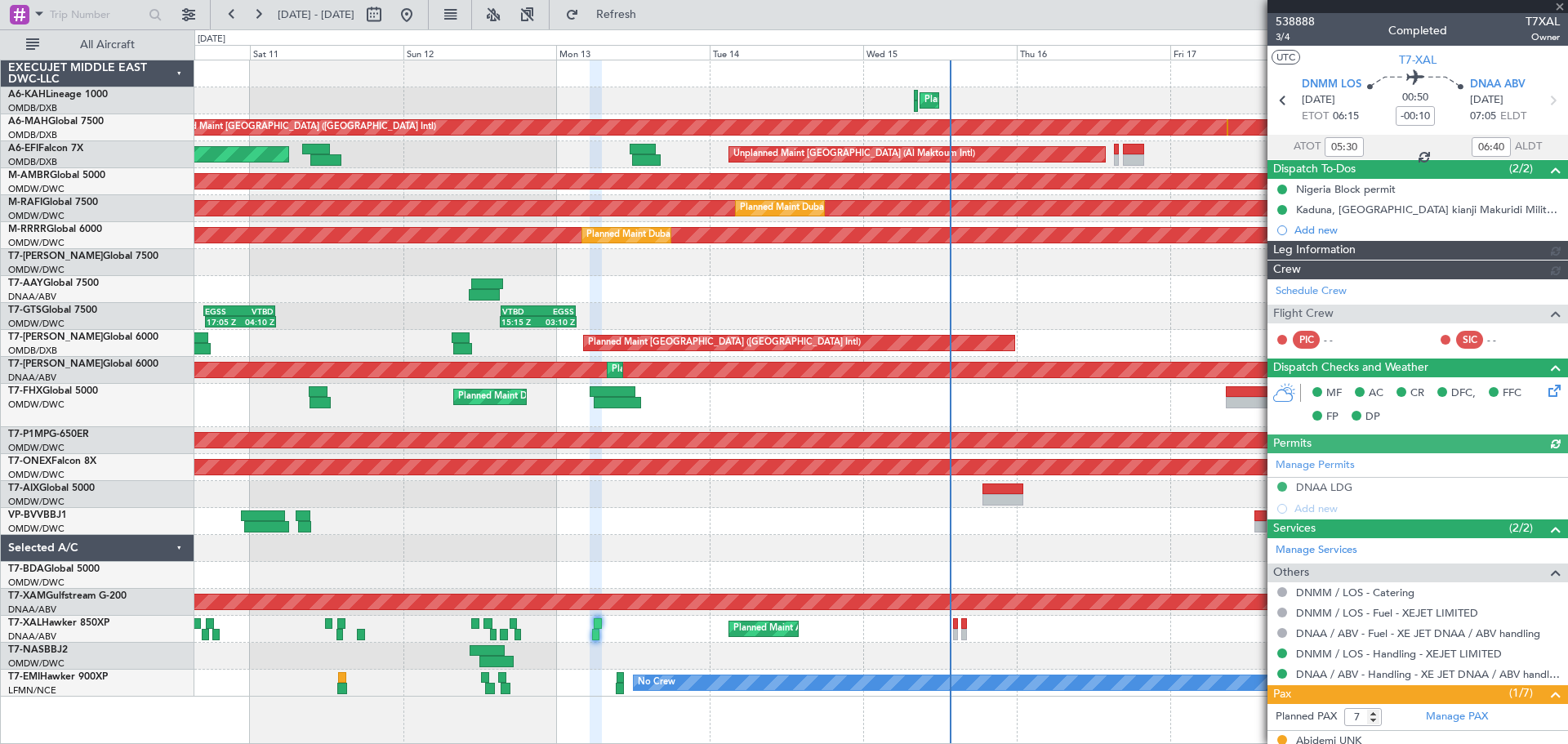
type input "Anita Mani (ANI)"
type input "7545"
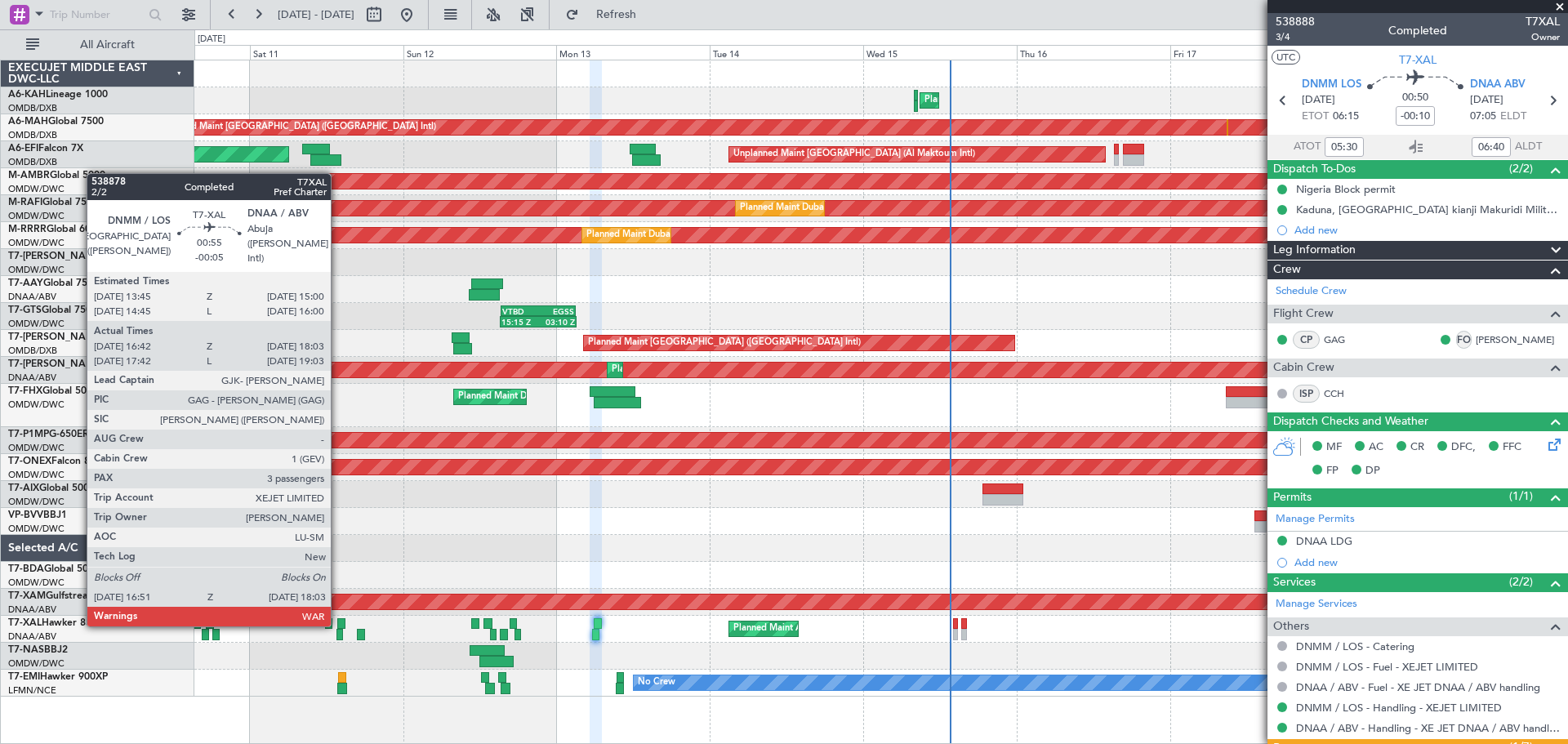
click at [338, 623] on div at bounding box center [341, 624] width 8 height 12
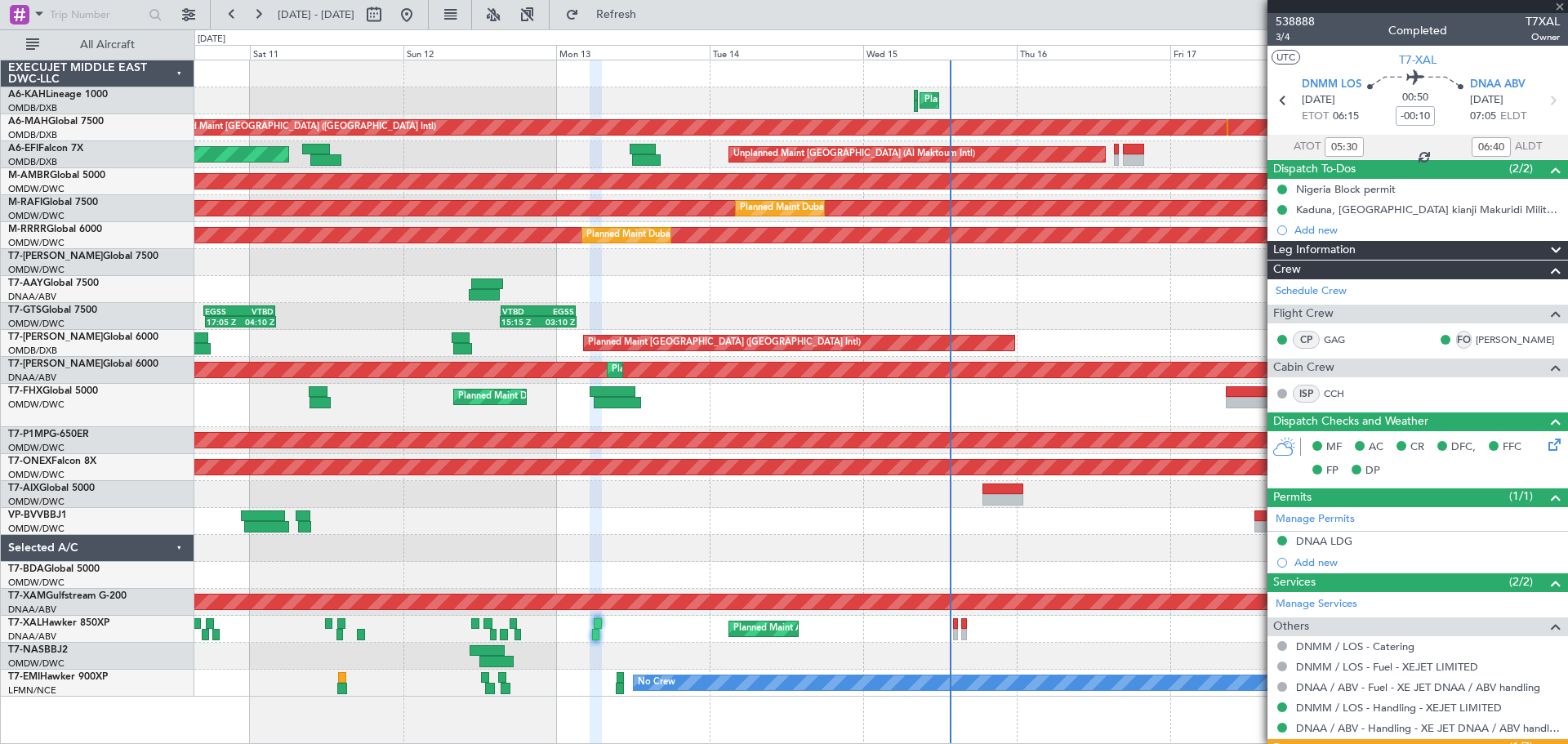
type input "-00:05"
type input "16:57"
type input "17:58"
type input "3"
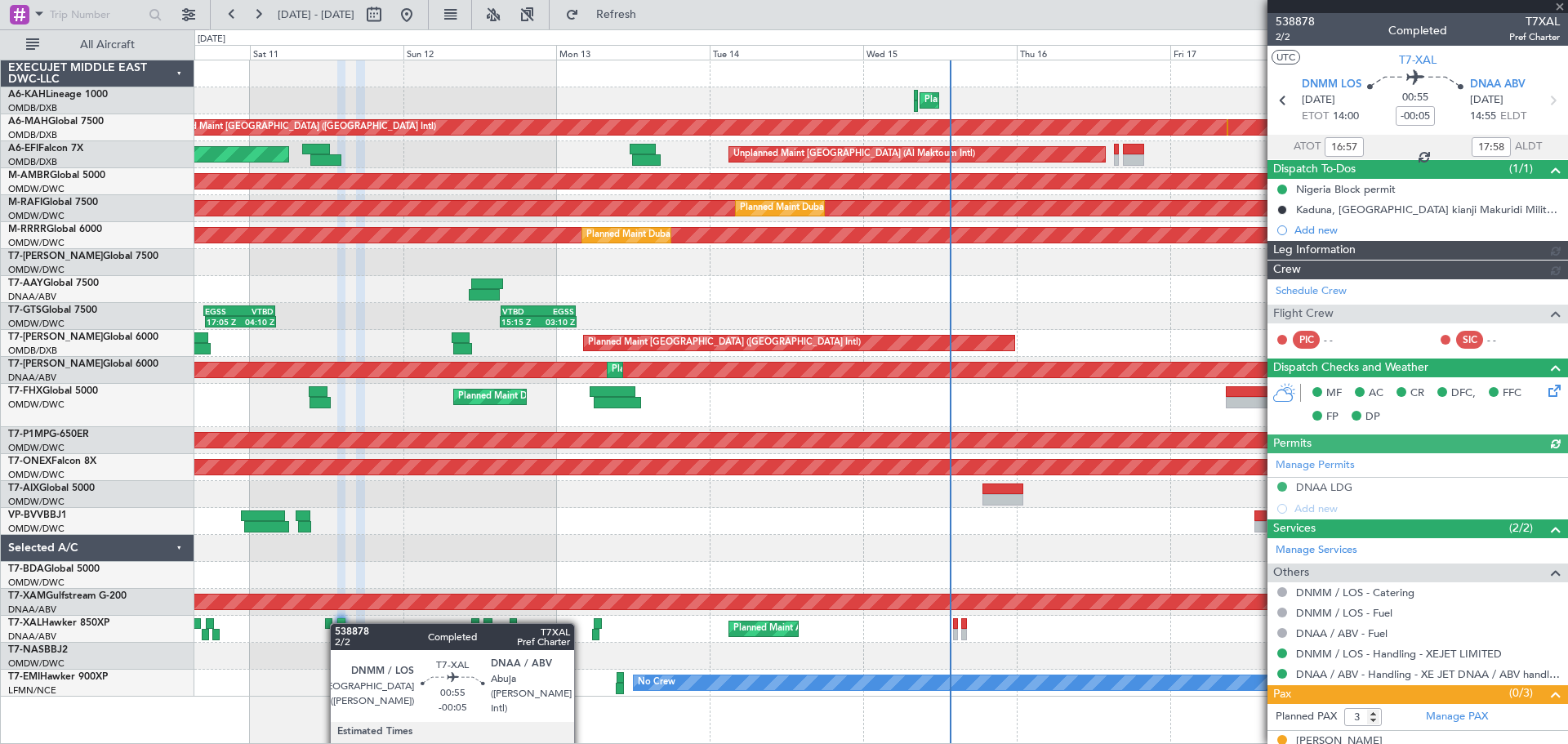
type input "Dherander Fithani (DHF)"
type input "7536"
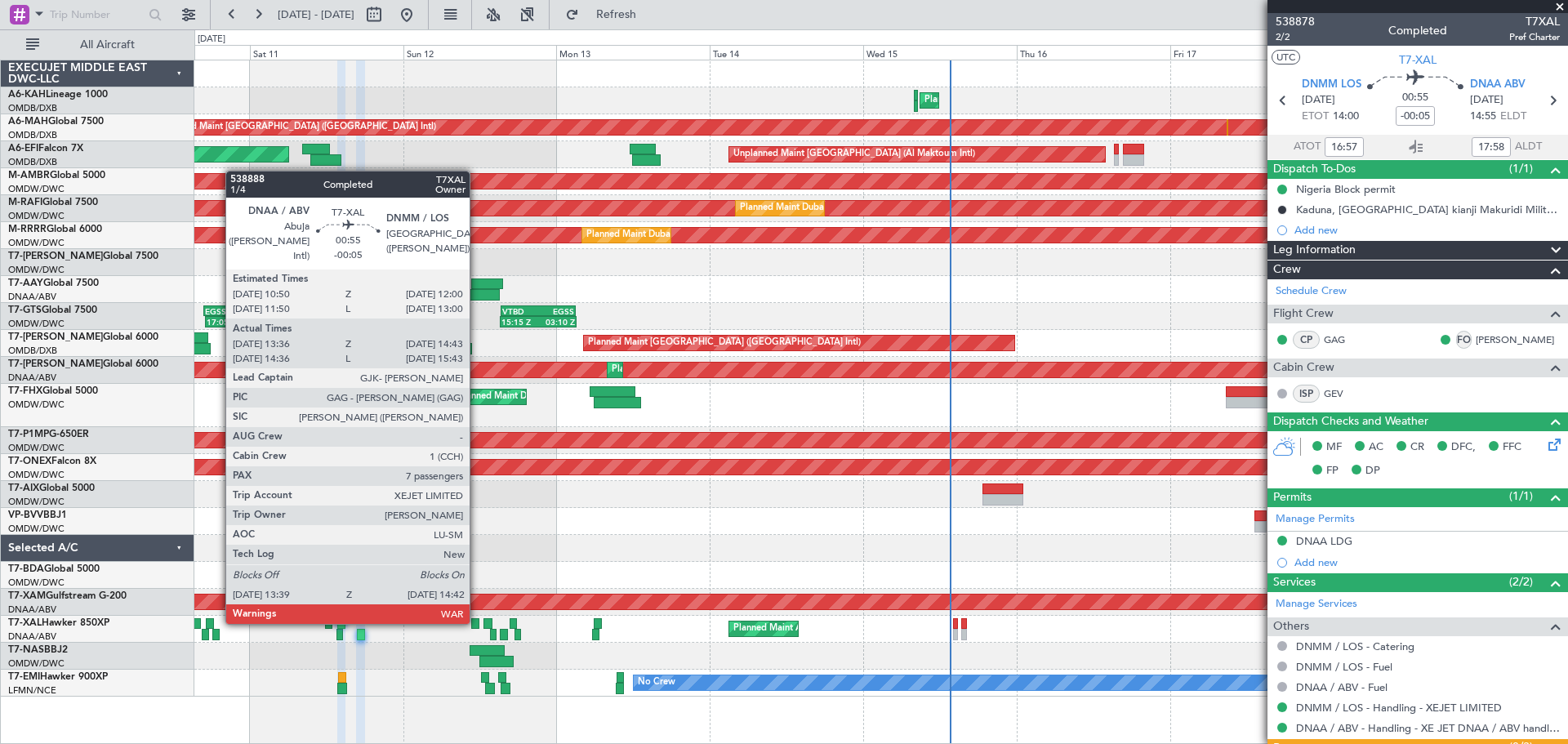
click at [477, 620] on div at bounding box center [476, 624] width 8 height 12
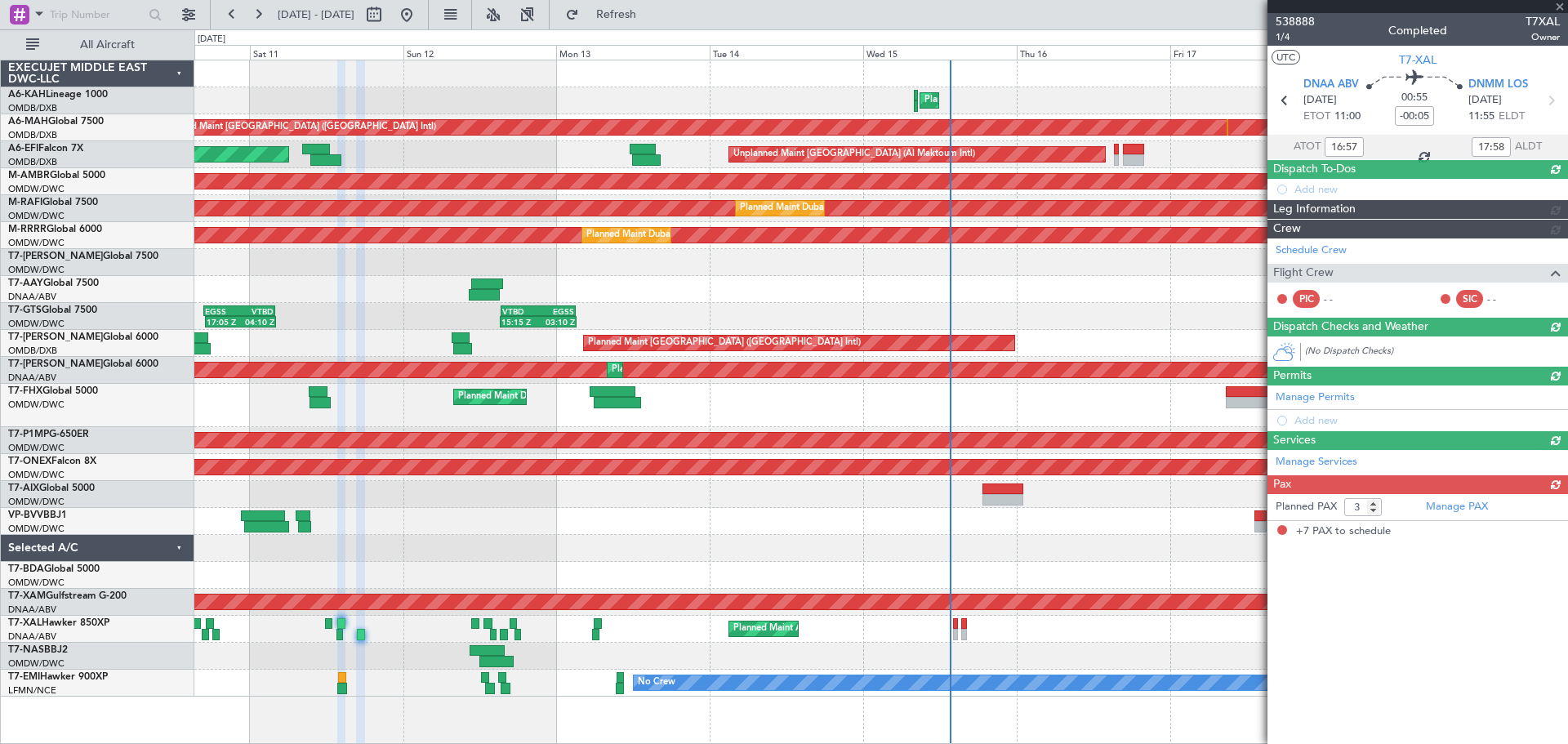
type input "13:46"
type input "14:38"
type input "7"
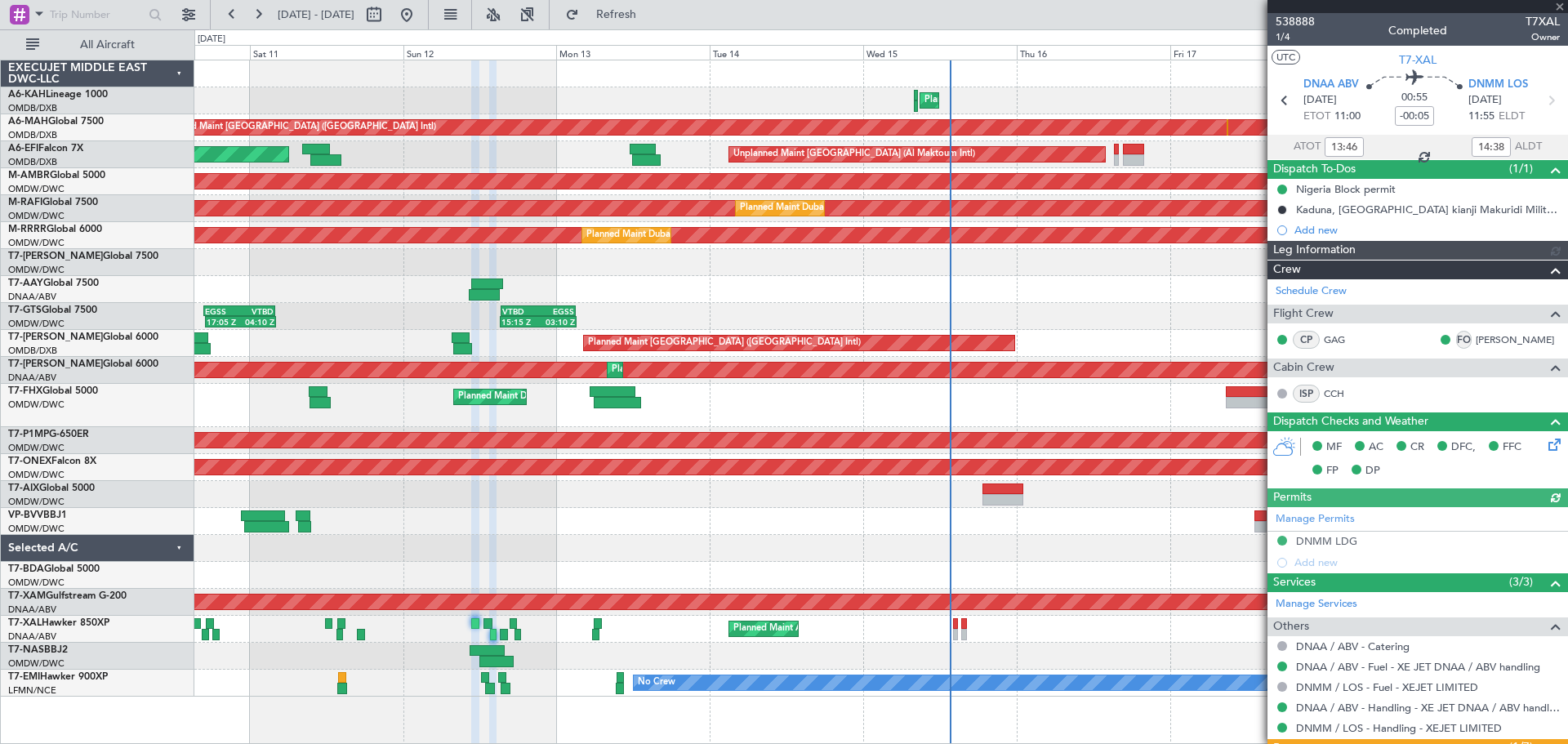
type input "Dherander Fithani (DHF)"
type input "7542"
type input "Dherander Fithani (DHF)"
type input "7542"
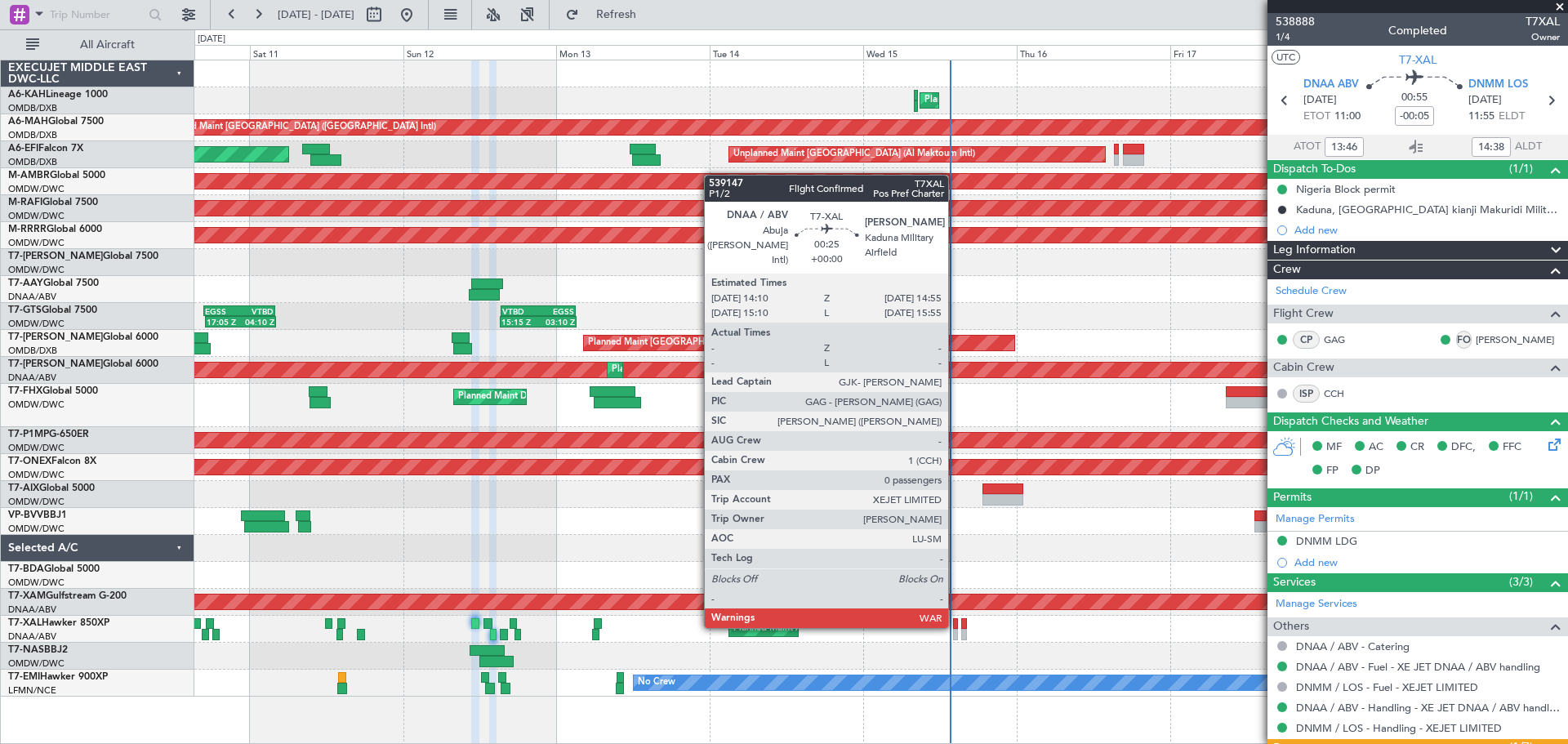
click at [956, 625] on div at bounding box center [956, 624] width 5 height 12
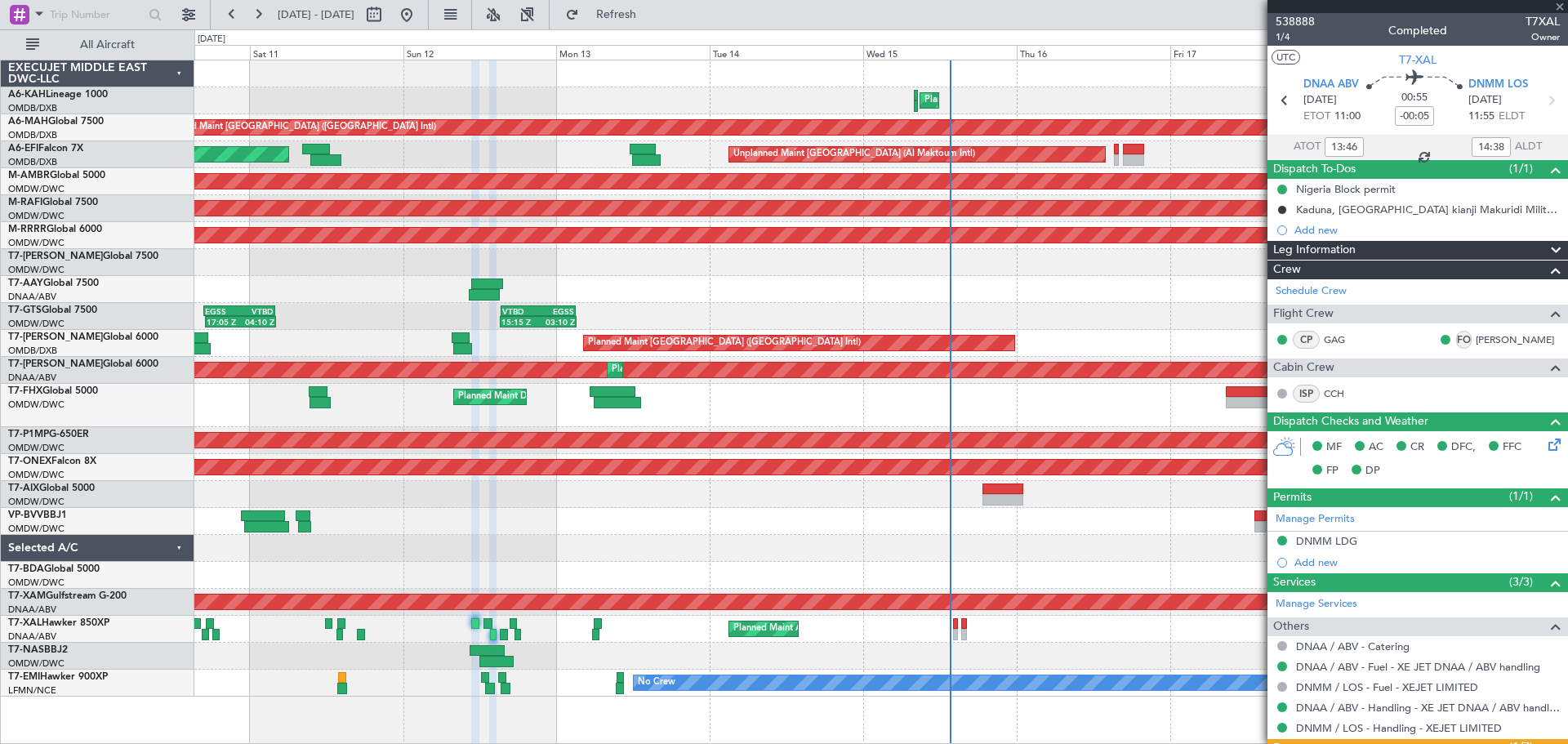
type input "0"
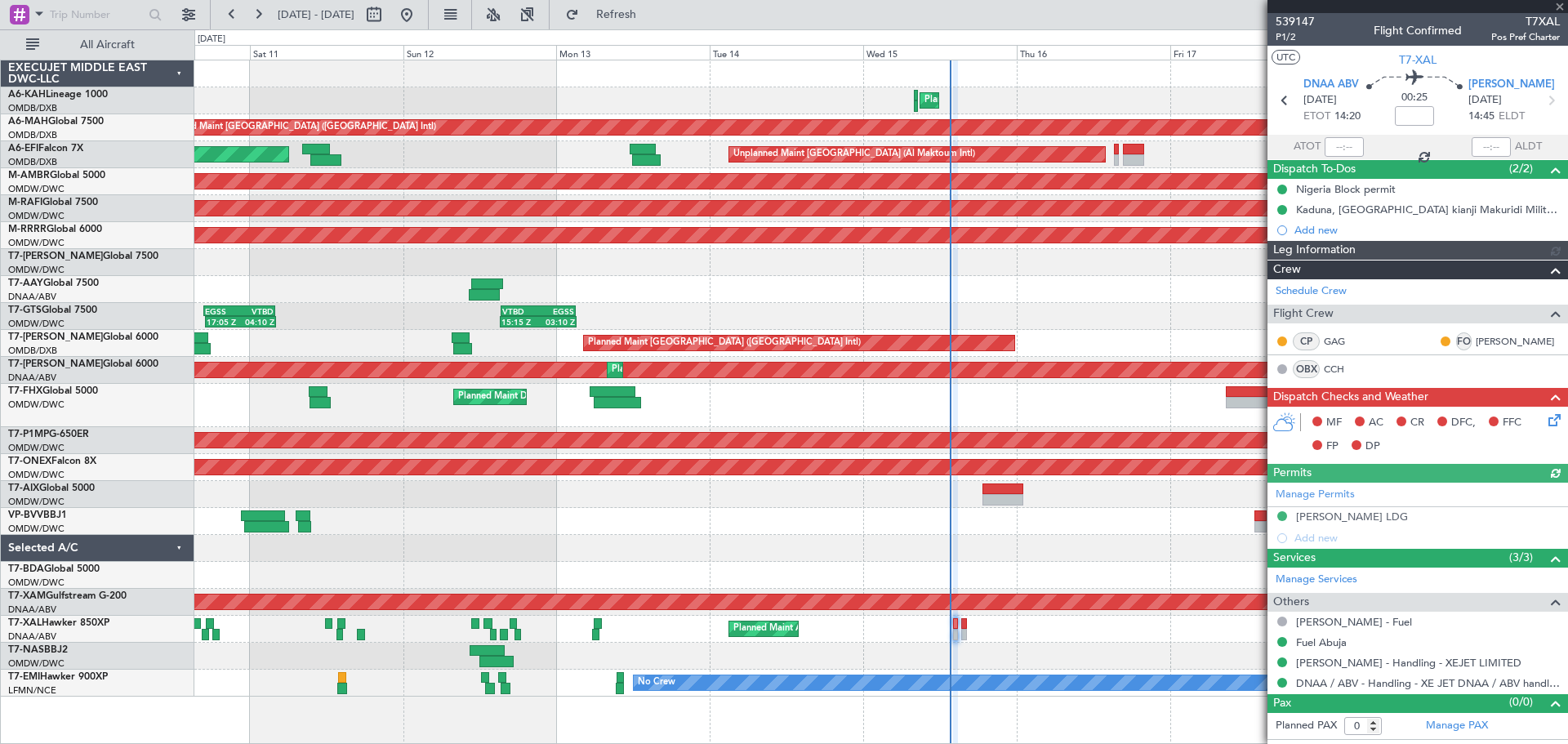
type input "[PERSON_NAME] ([PERSON_NAME])"
type input "7559"
click at [1302, 36] on span "P1/2" at bounding box center [1295, 37] width 39 height 14
type input "[PERSON_NAME] ([PERSON_NAME])"
type input "7559"
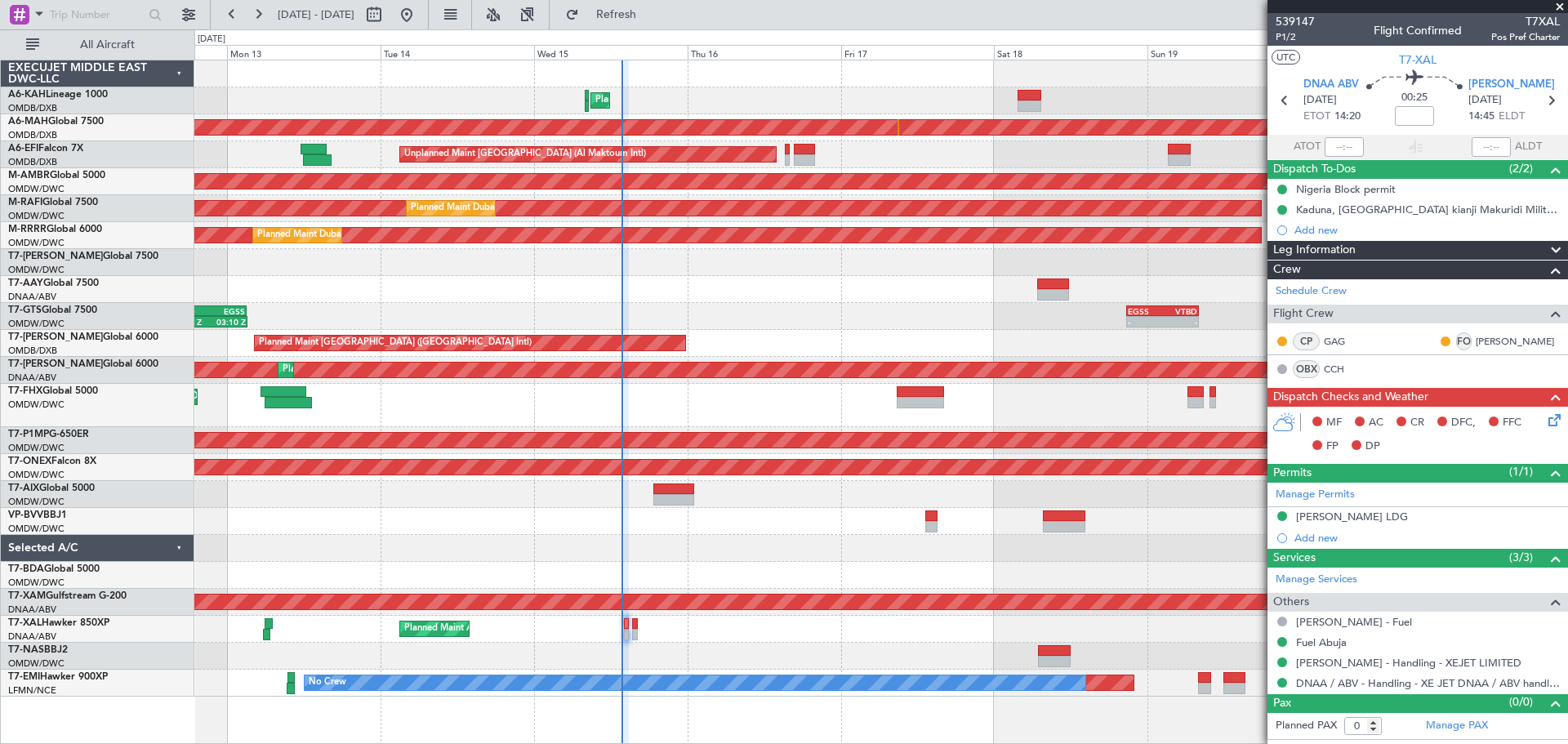
click at [759, 289] on div "Planned Maint Dubai (Al Maktoum Intl) Unplanned Maint Dubai (Dubai Intl) Planne…" at bounding box center [881, 378] width 1373 height 636
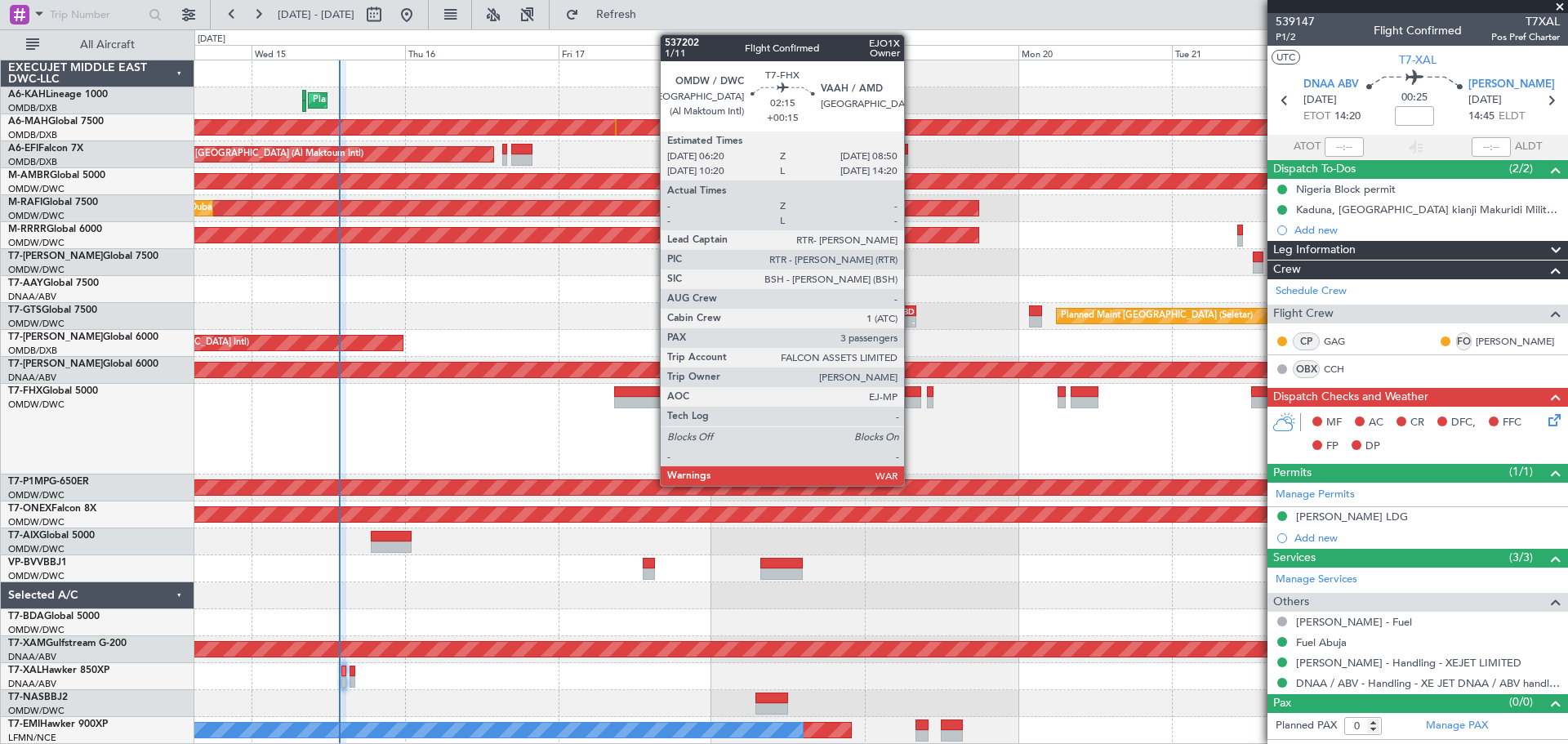
click at [912, 400] on div at bounding box center [913, 403] width 16 height 12
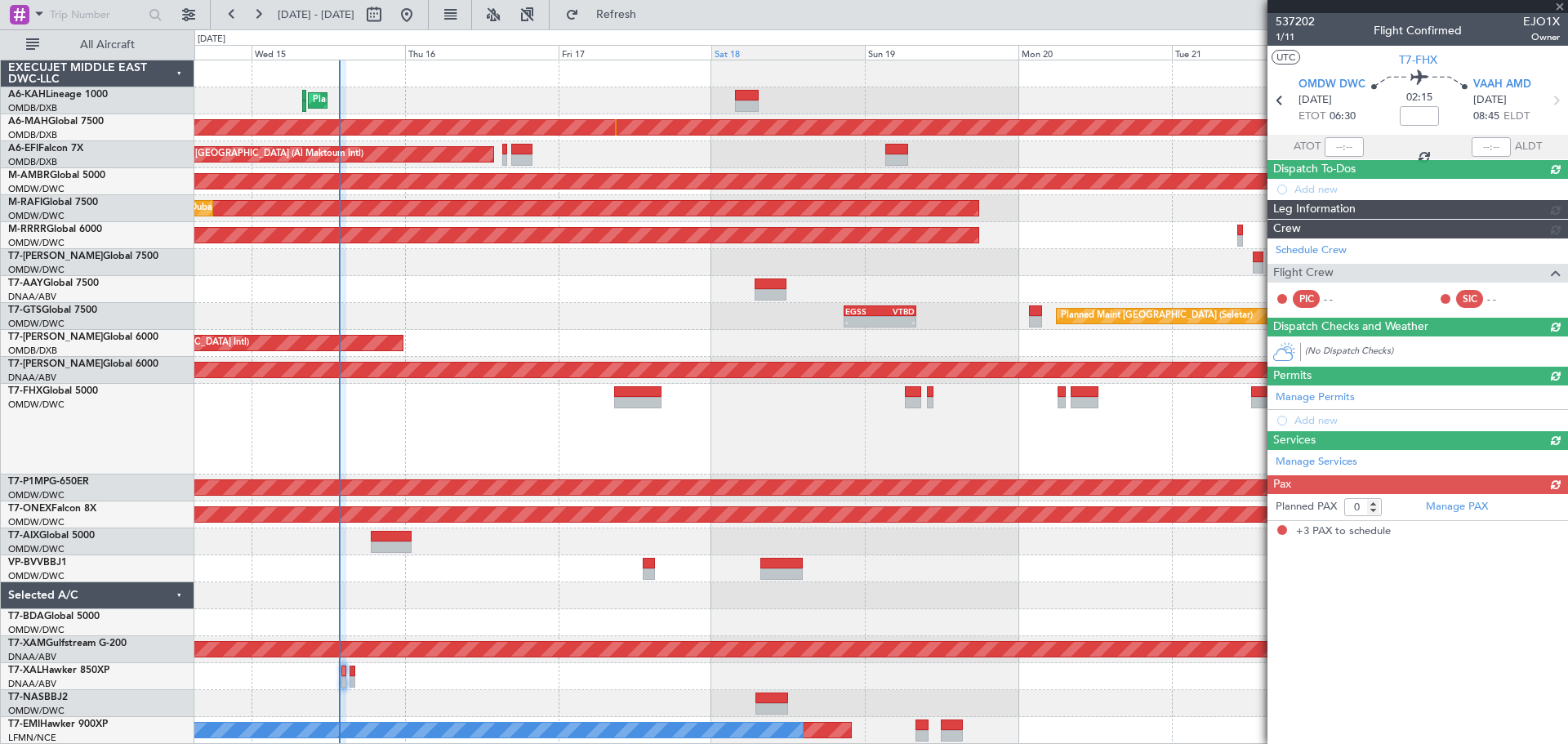
type input "+00:15"
type input "3"
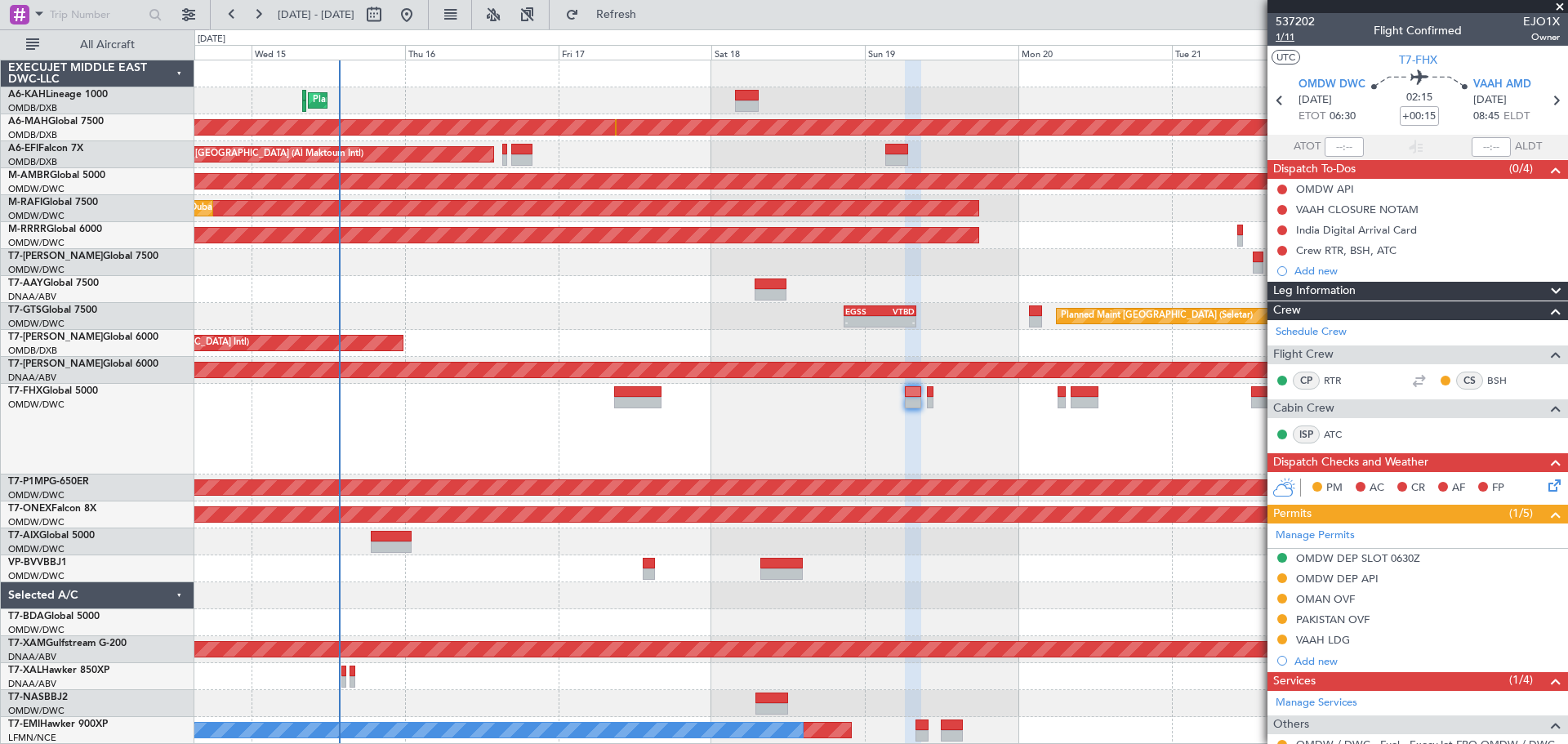
click at [1289, 39] on span "1/11" at bounding box center [1295, 37] width 39 height 14
click at [651, 13] on span "Refresh" at bounding box center [616, 15] width 69 height 12
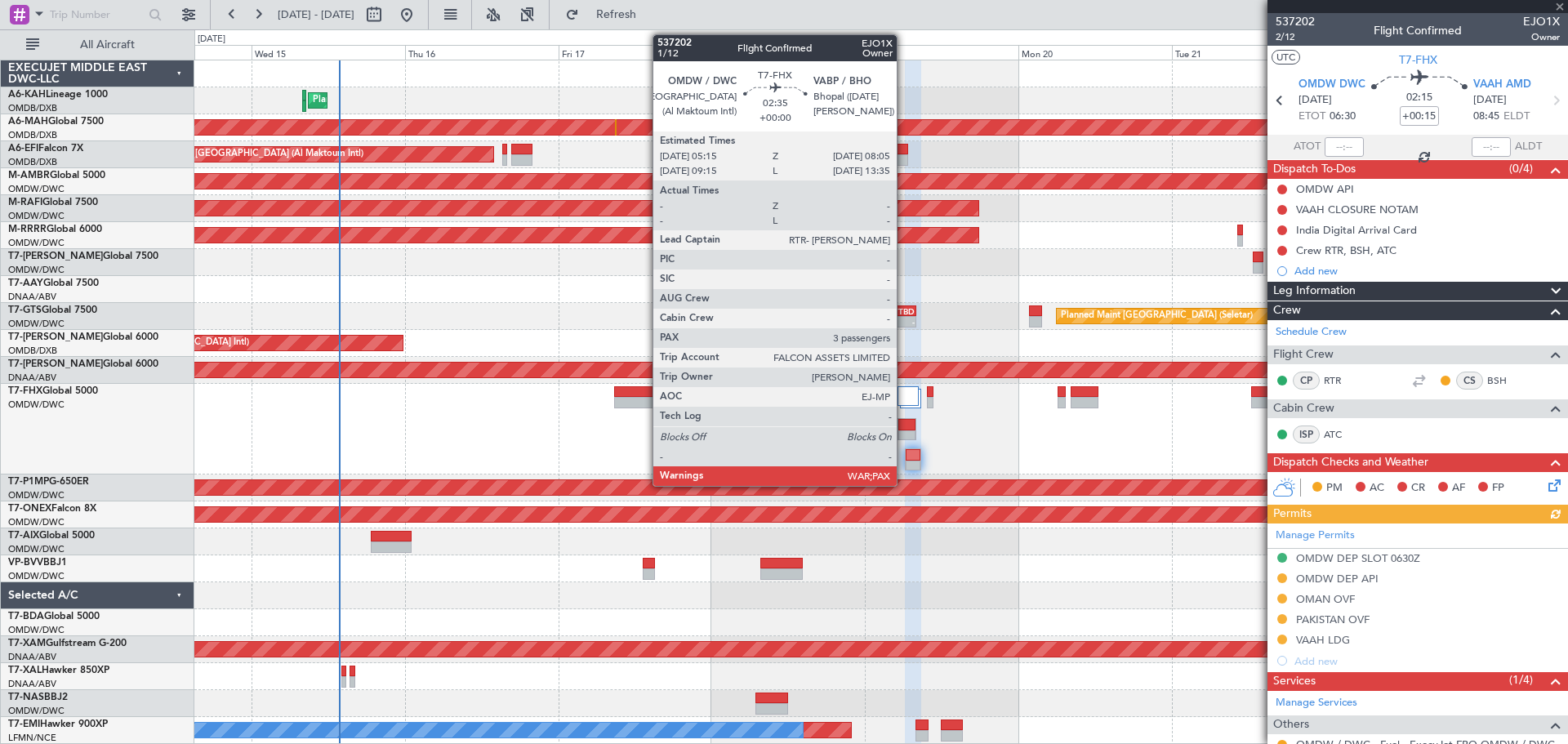
click at [904, 428] on div at bounding box center [907, 425] width 17 height 12
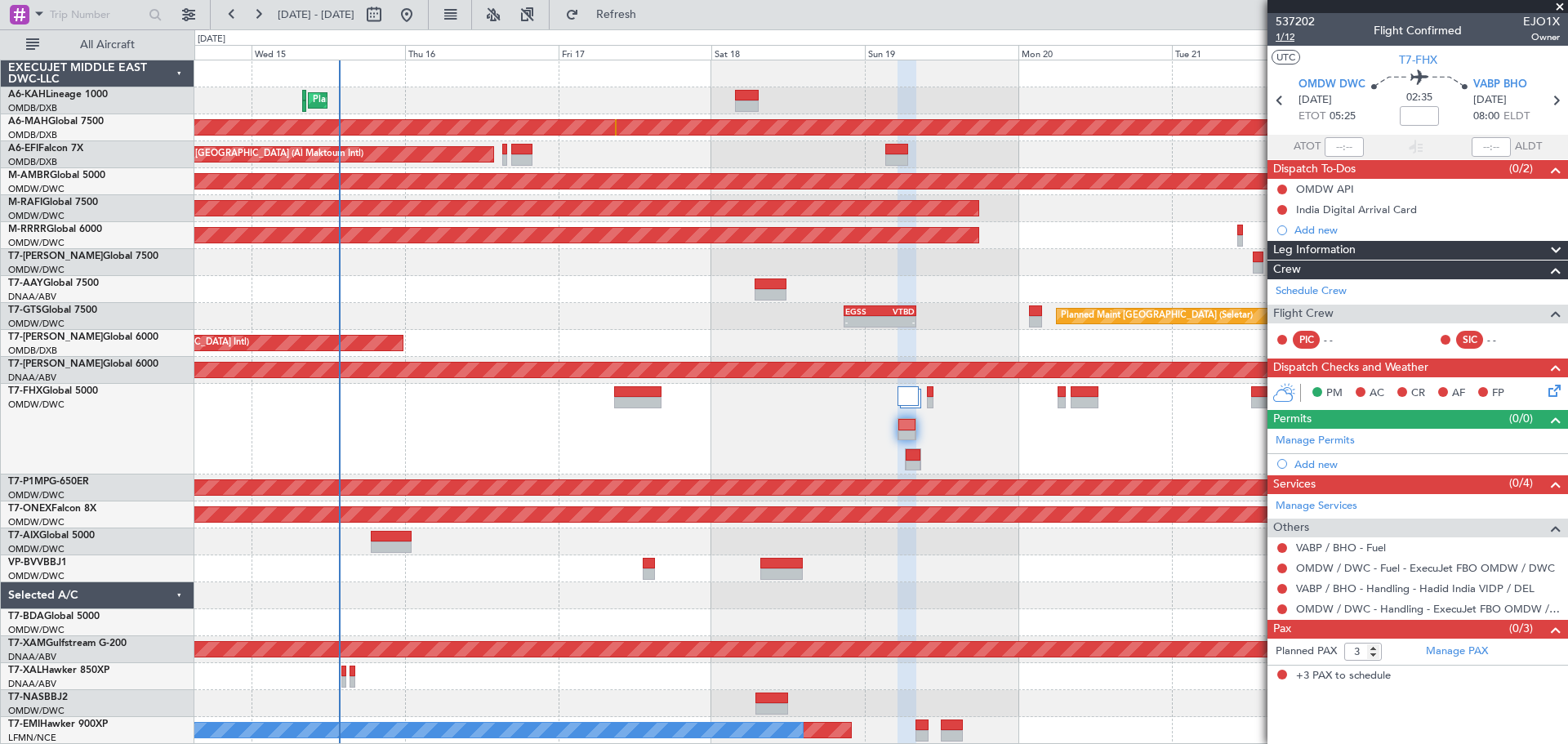
click at [1287, 34] on span "1/12" at bounding box center [1295, 37] width 39 height 14
click at [1325, 441] on link "Manage Permits" at bounding box center [1316, 440] width 80 height 16
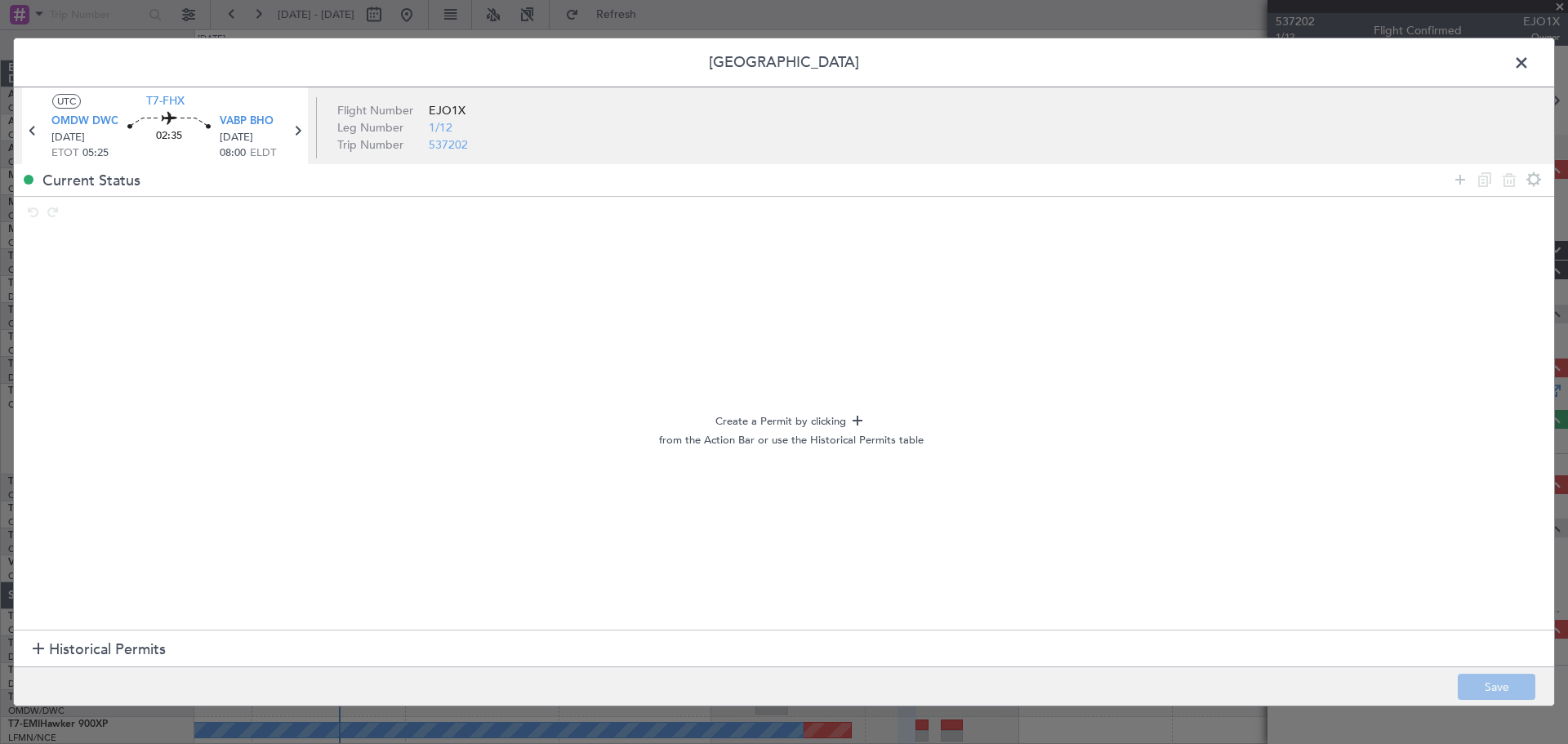
click at [91, 647] on span "Historical Permits" at bounding box center [108, 649] width 117 height 22
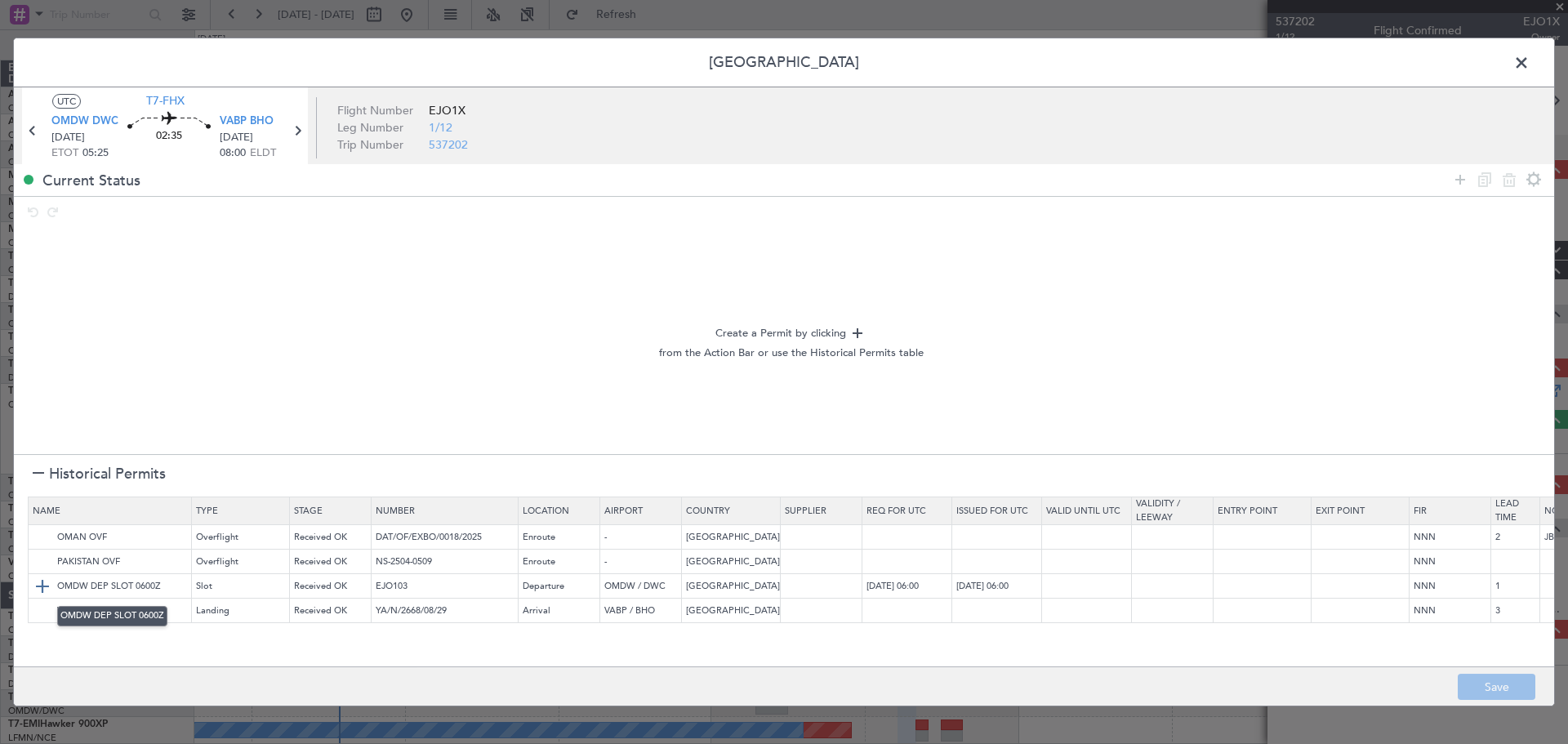
click at [41, 585] on img at bounding box center [42, 586] width 19 height 19
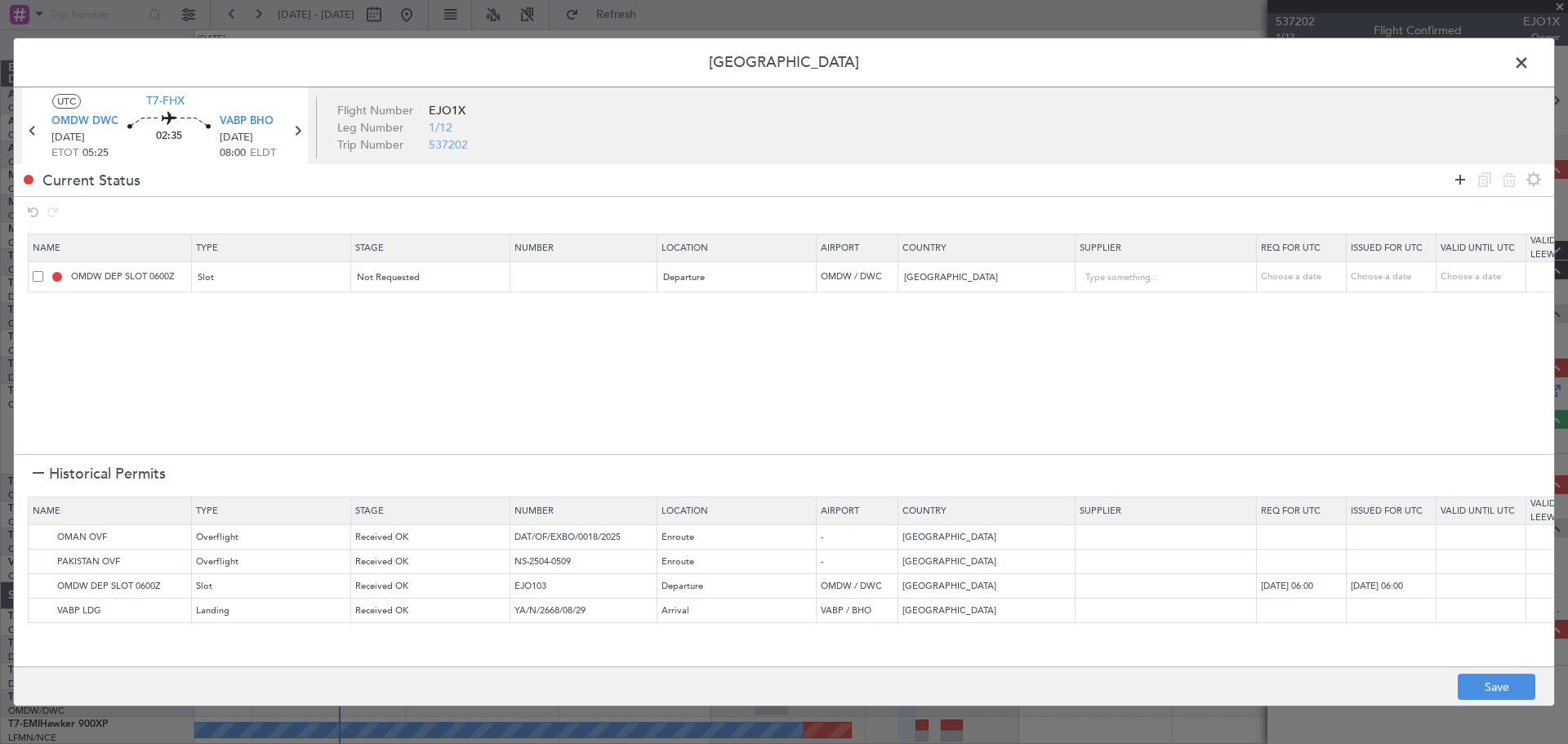
click at [1456, 178] on icon at bounding box center [1460, 179] width 19 height 19
click at [202, 311] on span "Type" at bounding box center [208, 308] width 19 height 12
click at [219, 387] on span "API" at bounding box center [273, 392] width 146 height 25
click at [439, 313] on div "Select an option" at bounding box center [426, 308] width 135 height 25
drag, startPoint x: 416, startPoint y: 359, endPoint x: 425, endPoint y: 359, distance: 9.0
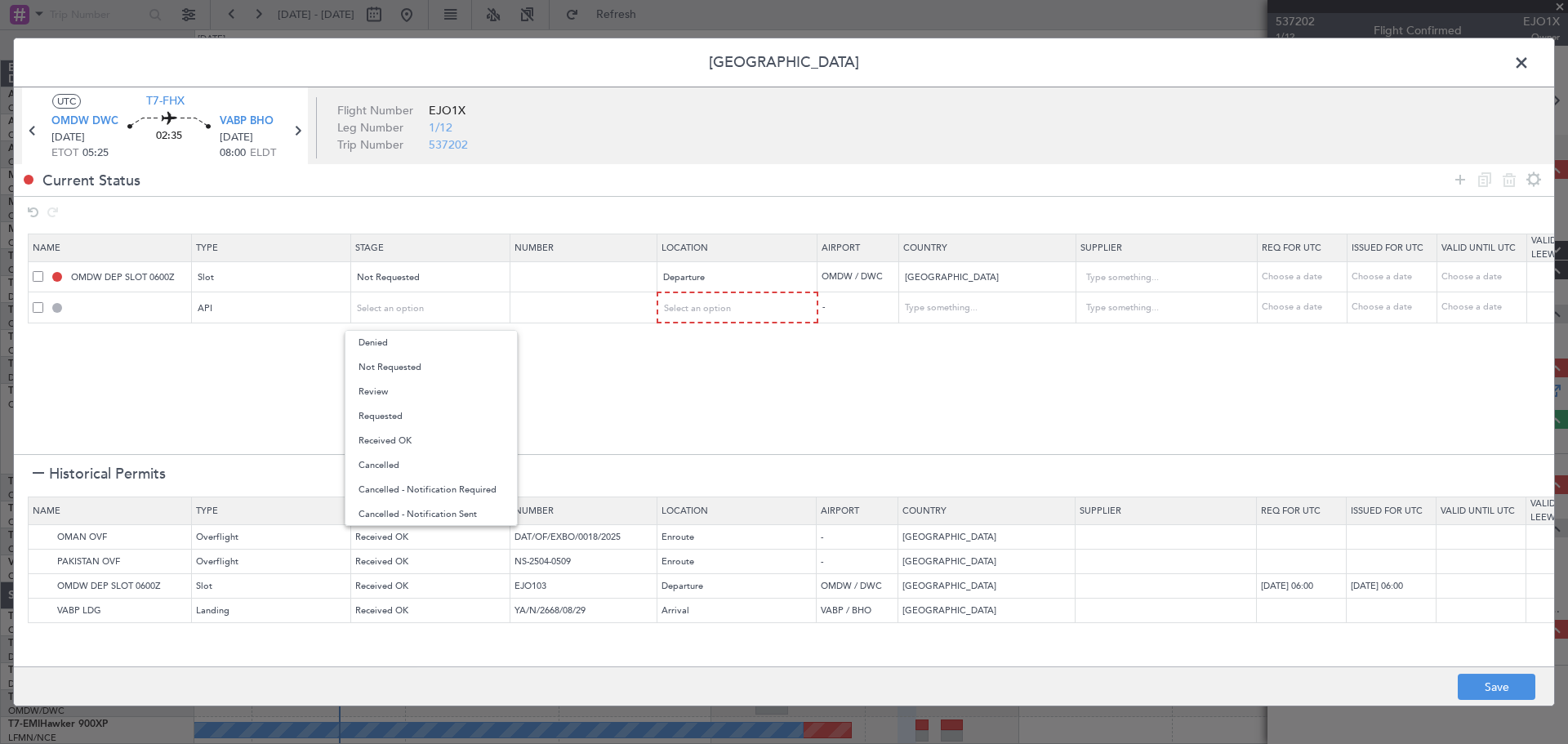
click at [416, 358] on span "Not Requested" at bounding box center [431, 367] width 146 height 25
click at [737, 303] on div "Select an option" at bounding box center [732, 308] width 135 height 25
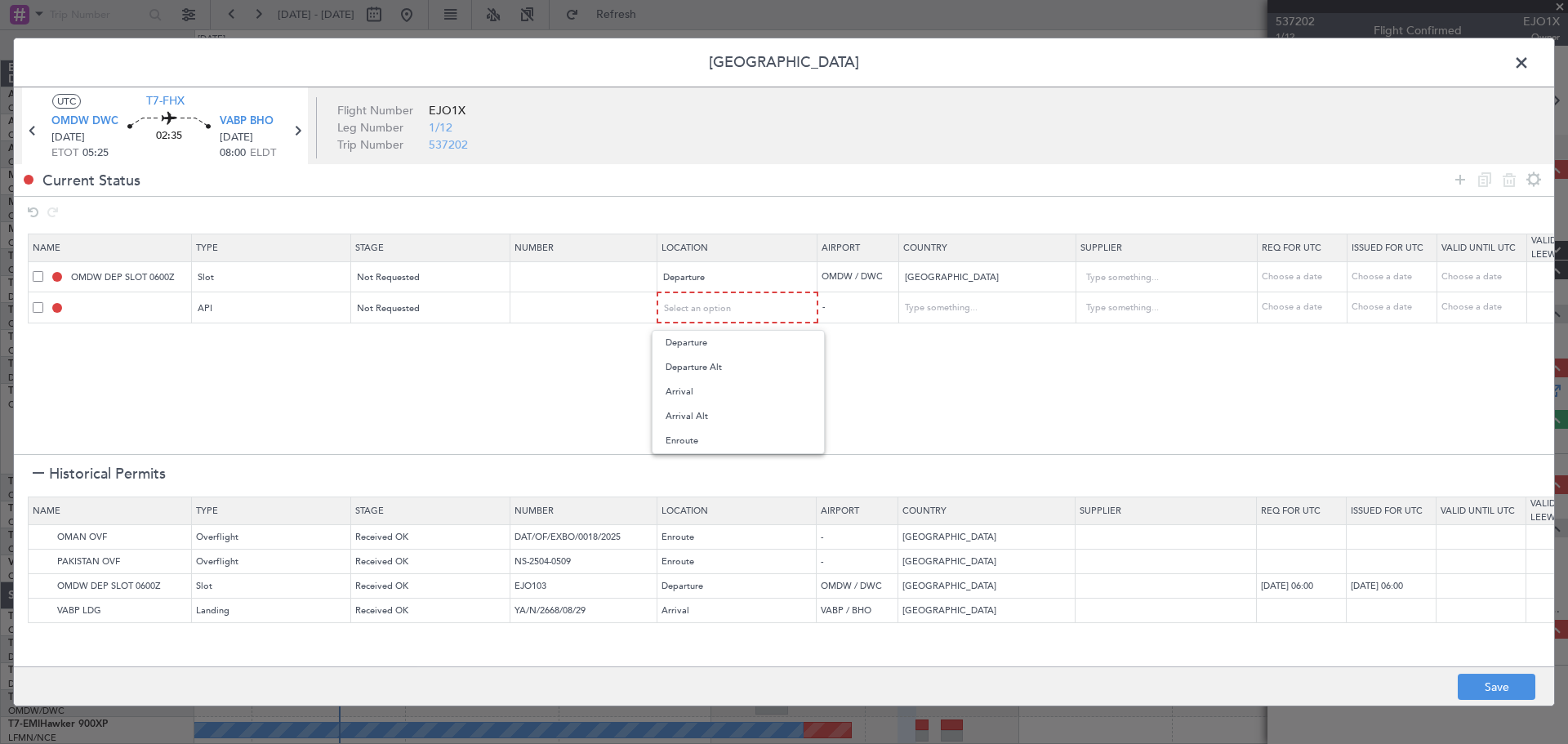
drag, startPoint x: 700, startPoint y: 344, endPoint x: 715, endPoint y: 344, distance: 15.0
click at [699, 344] on span "Departure" at bounding box center [738, 343] width 146 height 25
click at [38, 536] on img at bounding box center [42, 537] width 19 height 19
click at [39, 609] on img at bounding box center [42, 610] width 19 height 19
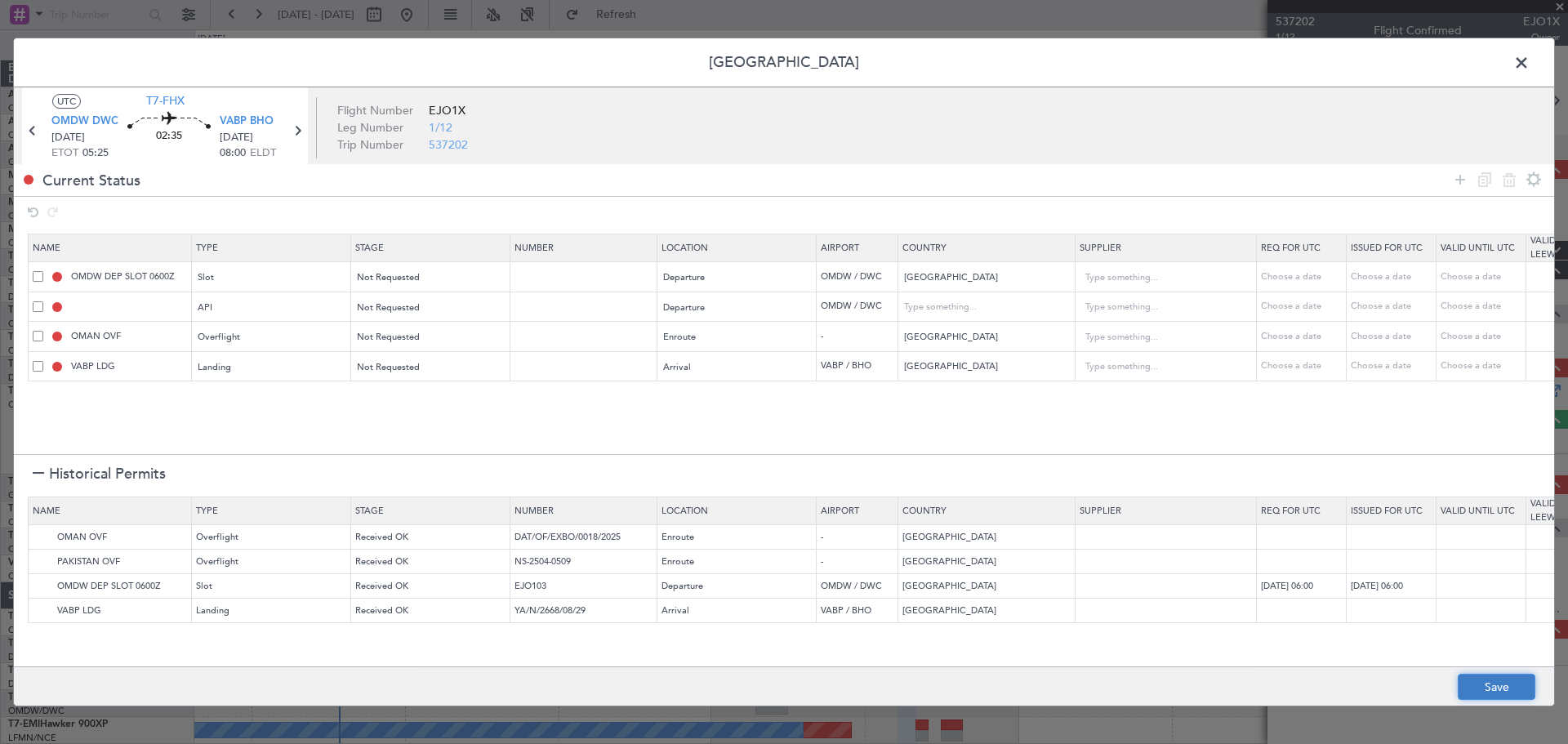
click at [1485, 691] on button "Save" at bounding box center [1497, 686] width 78 height 26
click at [1526, 58] on div at bounding box center [783, 372] width 1540 height 668
click at [1519, 61] on div at bounding box center [783, 372] width 1540 height 668
type input "OMDW DEP SLOT"
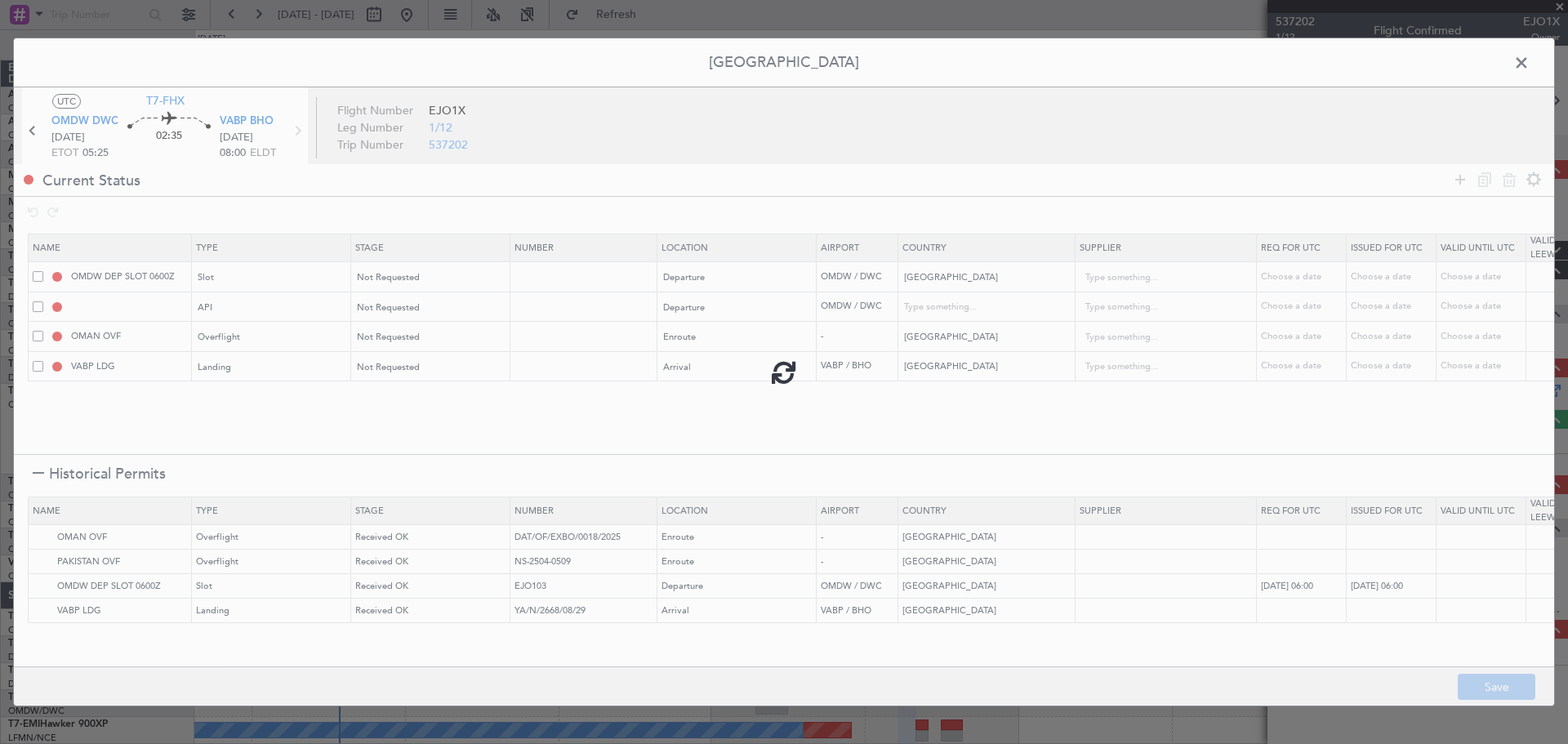
type input "NNN"
type input "1"
type input "OMDW DEP API"
type input "[GEOGRAPHIC_DATA]"
type input "NNN"
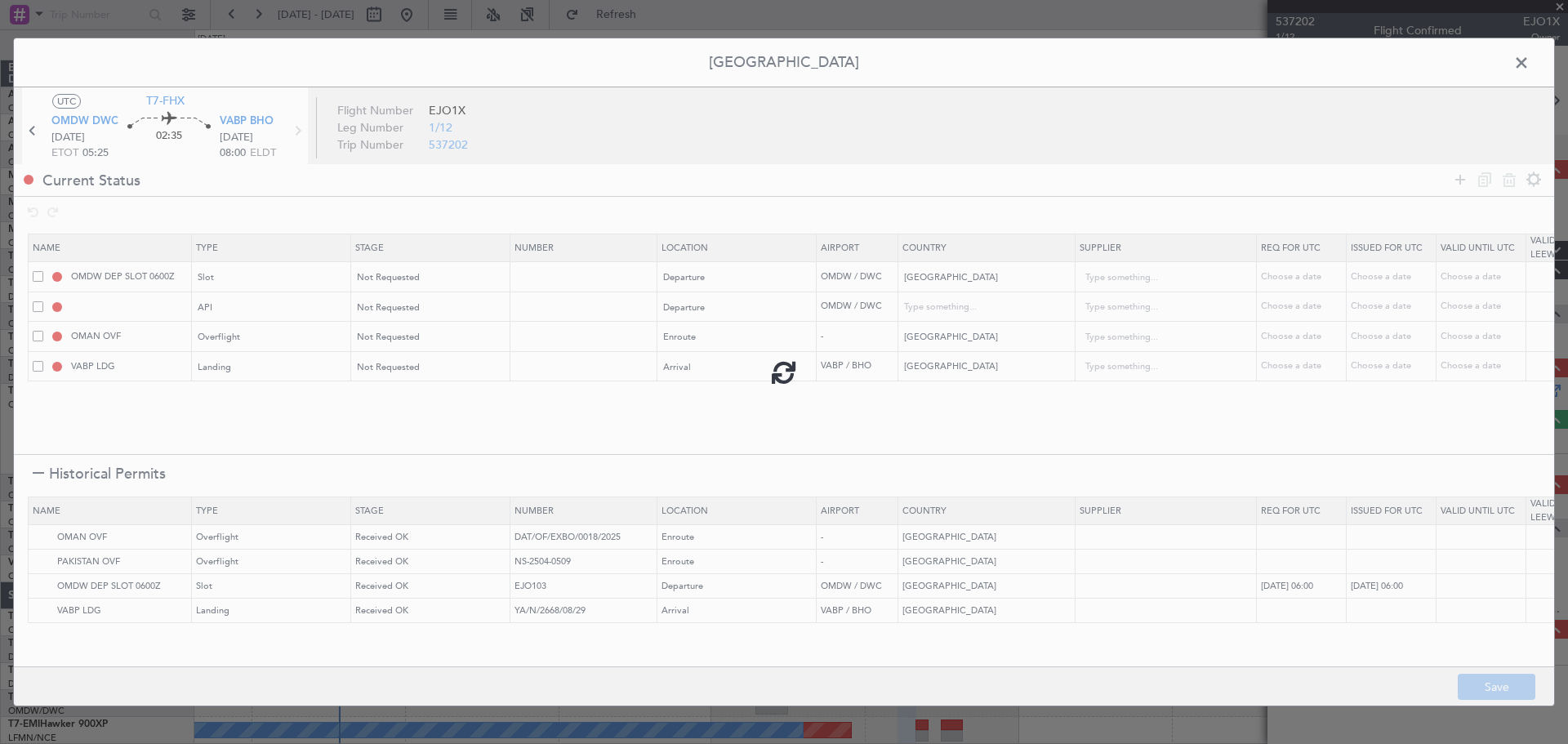
type input "1"
type input "NNN"
type input "2"
type input "NNN"
type input "3"
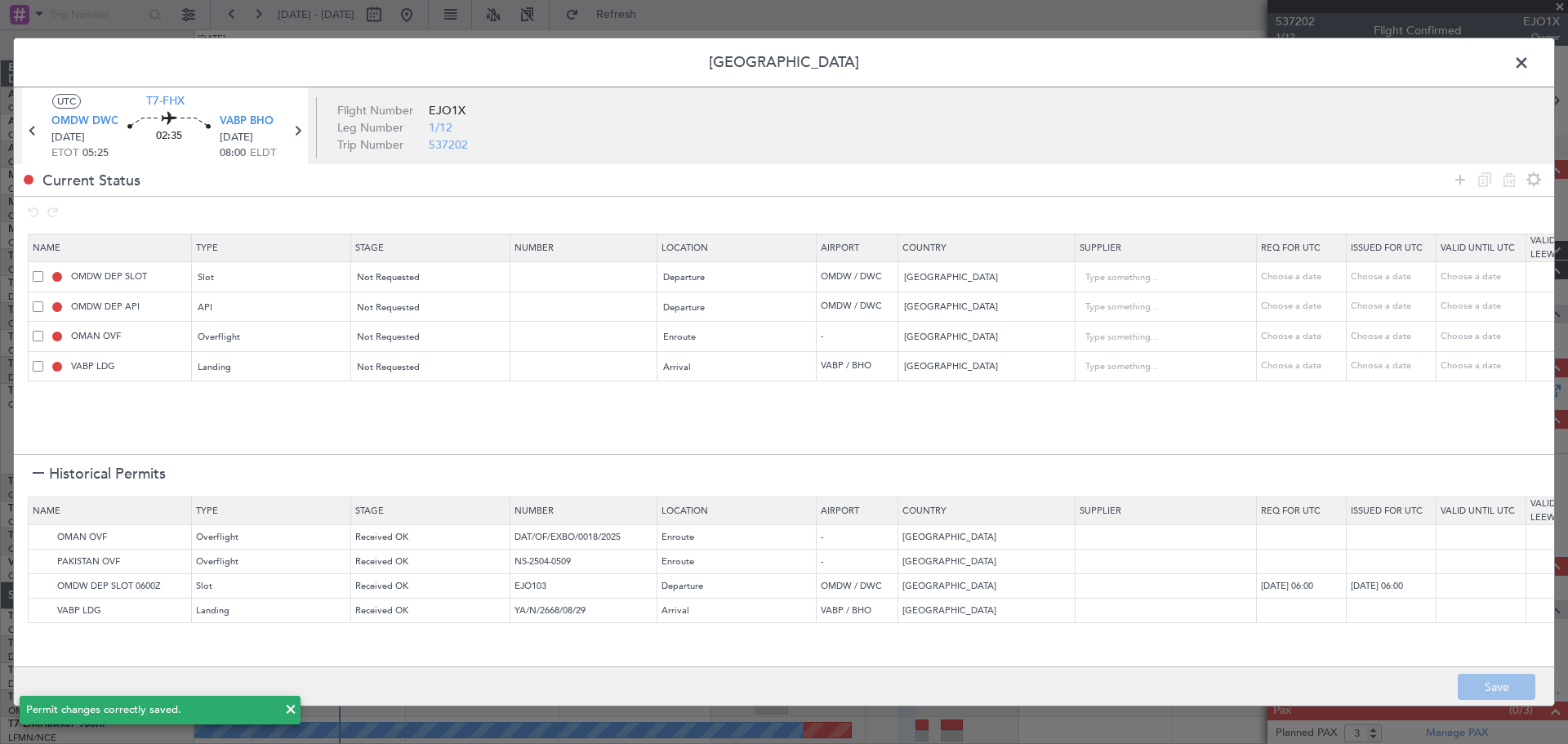
click at [1530, 61] on span at bounding box center [1530, 67] width 0 height 33
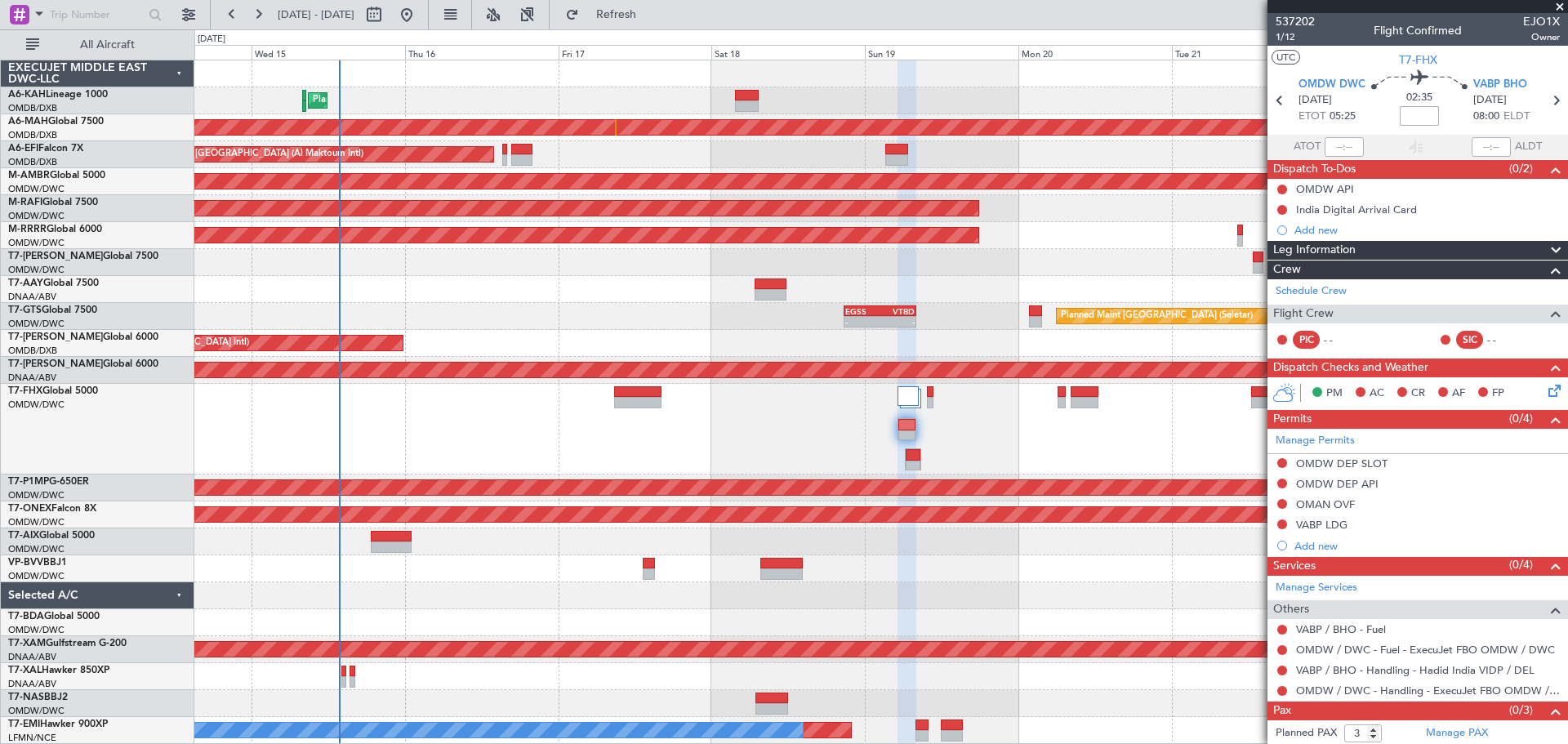
click at [1421, 111] on input at bounding box center [1419, 115] width 39 height 19
type input "+00:05"
click at [1284, 35] on span "1/12" at bounding box center [1295, 37] width 39 height 14
click at [1295, 35] on span "1/12" at bounding box center [1295, 37] width 39 height 14
click at [1554, 3] on span at bounding box center [1560, 7] width 16 height 14
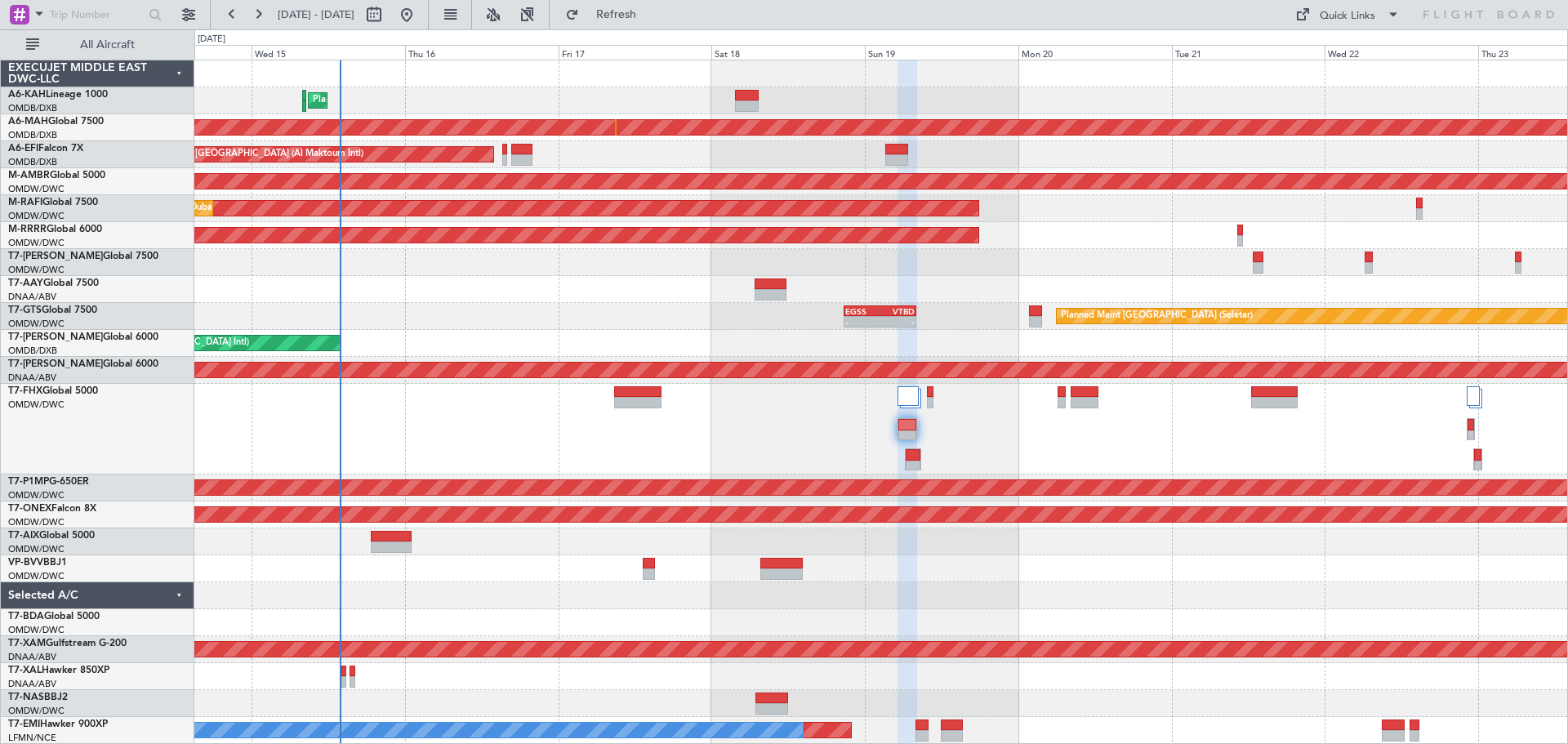
type input "0"
click at [622, 269] on div at bounding box center [881, 262] width 1373 height 27
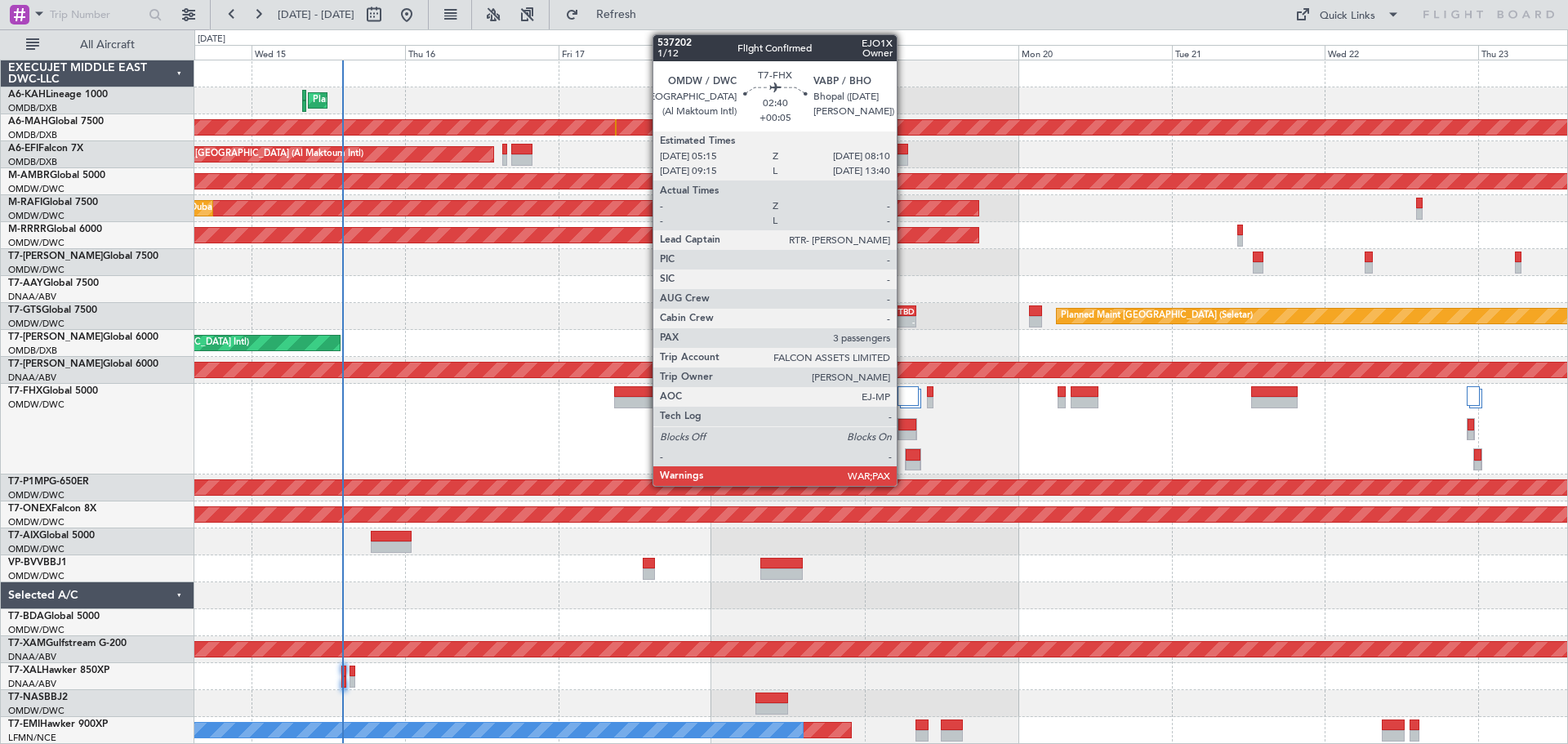
click at [904, 430] on div at bounding box center [907, 436] width 17 height 12
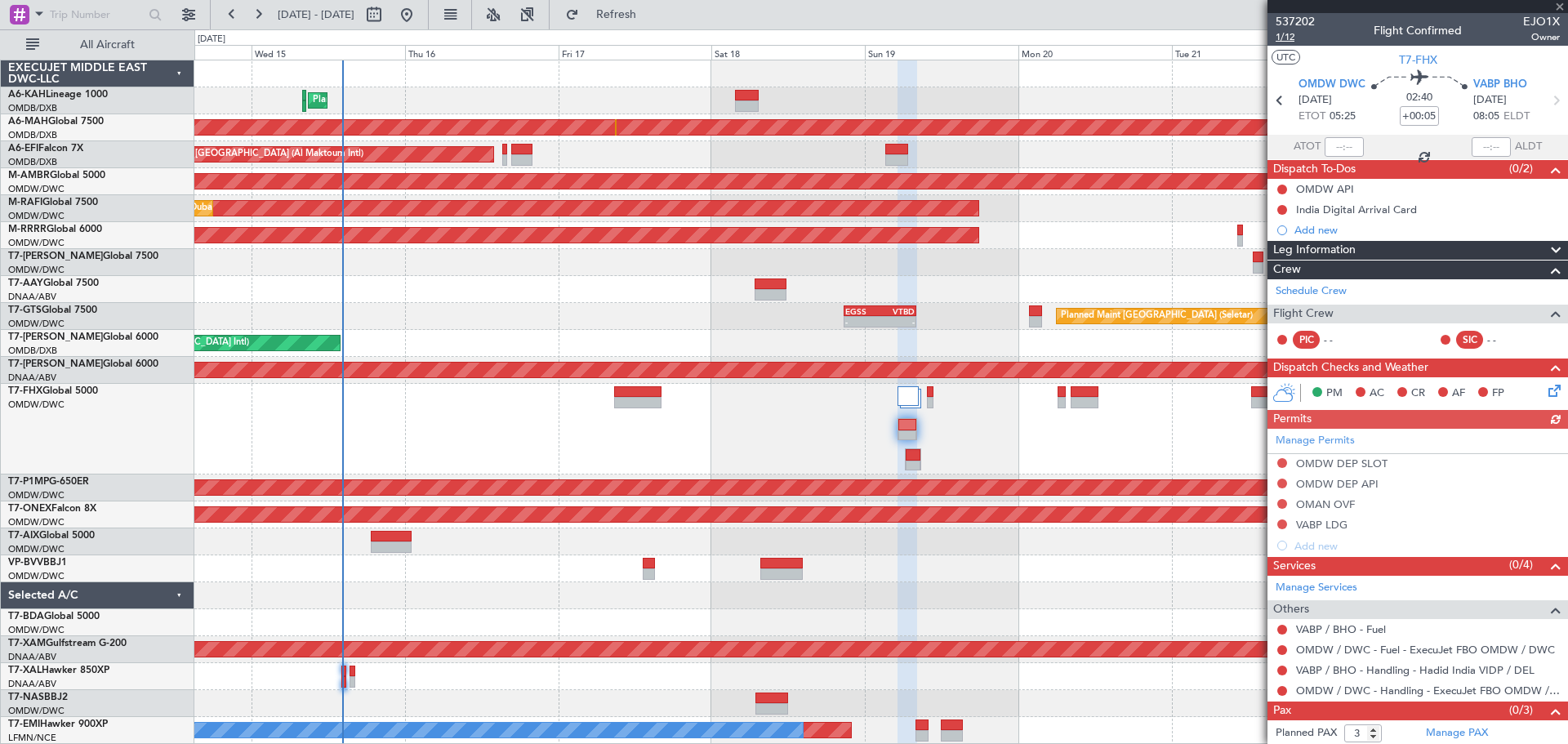
click at [1278, 43] on span "1/12" at bounding box center [1295, 37] width 39 height 14
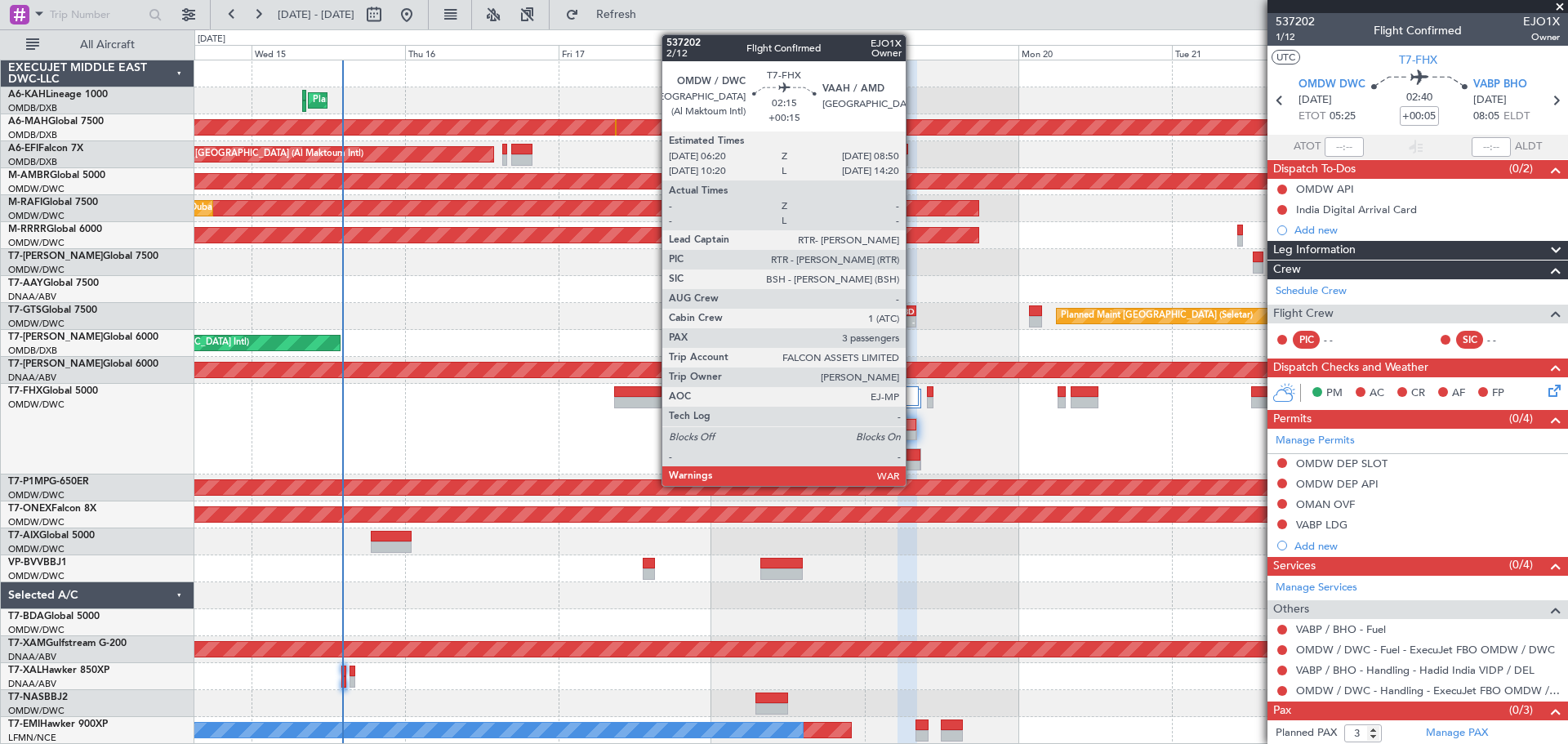
click at [913, 457] on div at bounding box center [913, 455] width 14 height 12
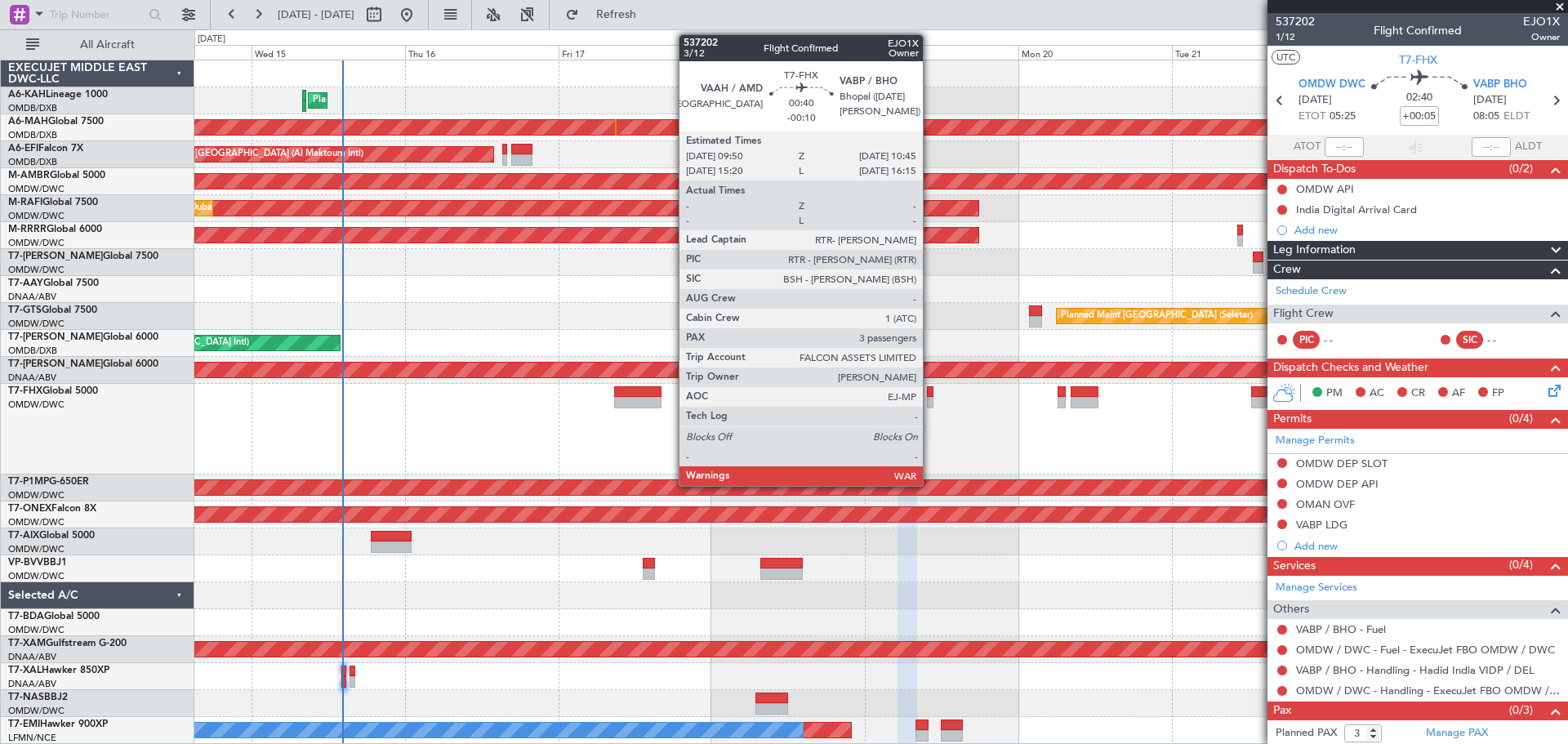
click at [930, 399] on div at bounding box center [930, 403] width 7 height 12
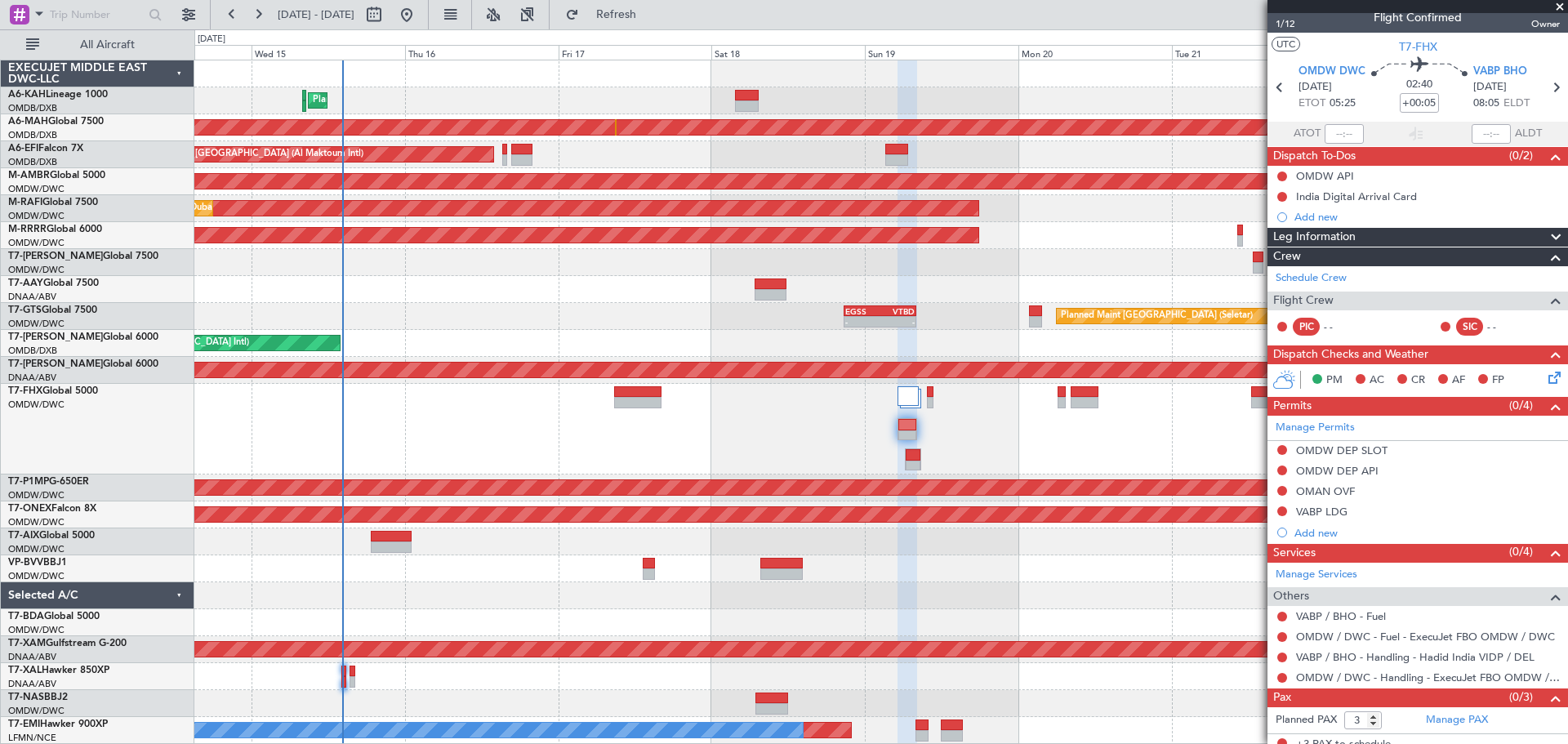
scroll to position [24, 0]
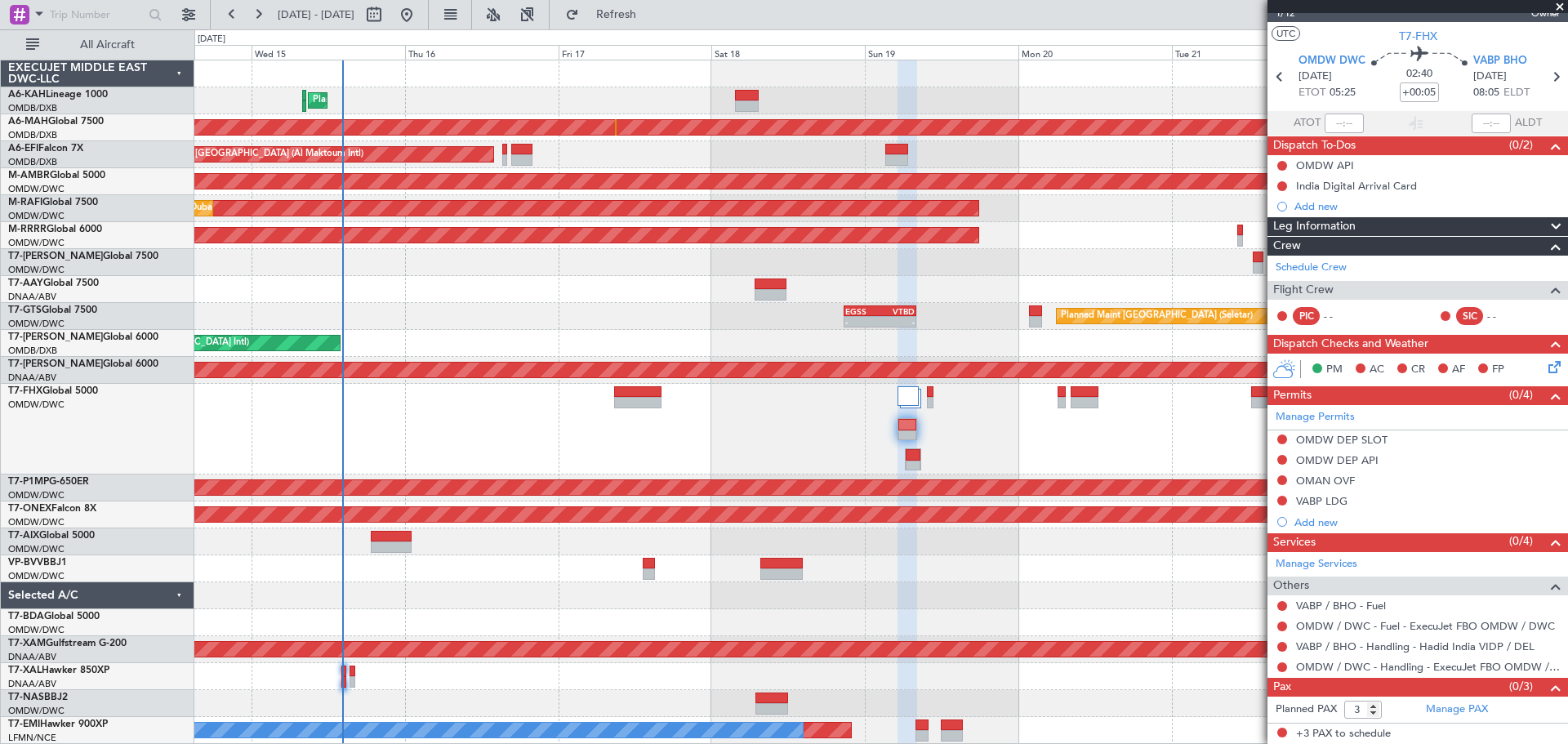
click at [1467, 705] on mat-tooltip-component "OMDW / DWC - Handling - ExecuJet FBO OMDW / DWC" at bounding box center [1422, 694] width 264 height 43
click at [1441, 715] on link "Manage PAX" at bounding box center [1456, 709] width 62 height 16
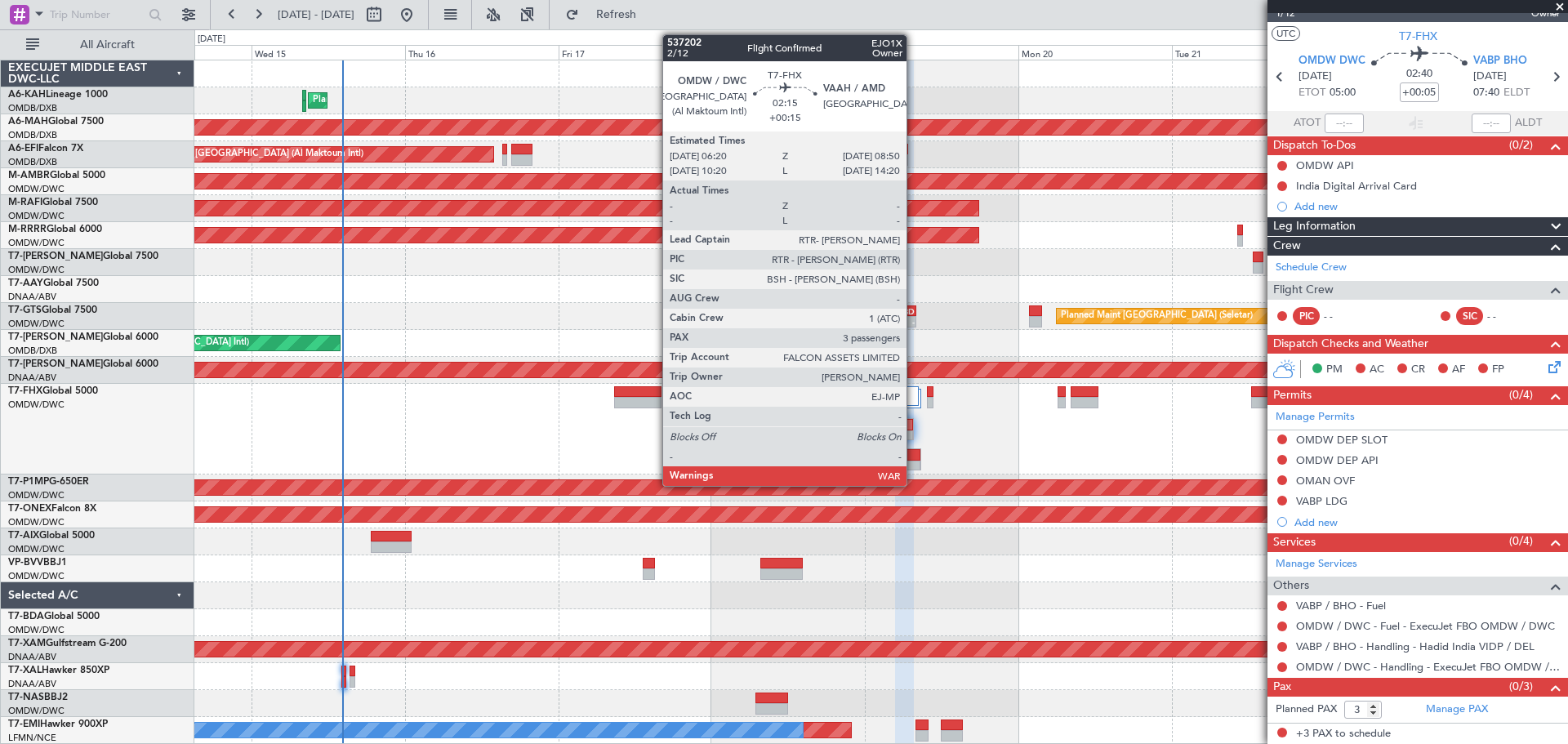
click at [914, 458] on div at bounding box center [913, 455] width 14 height 12
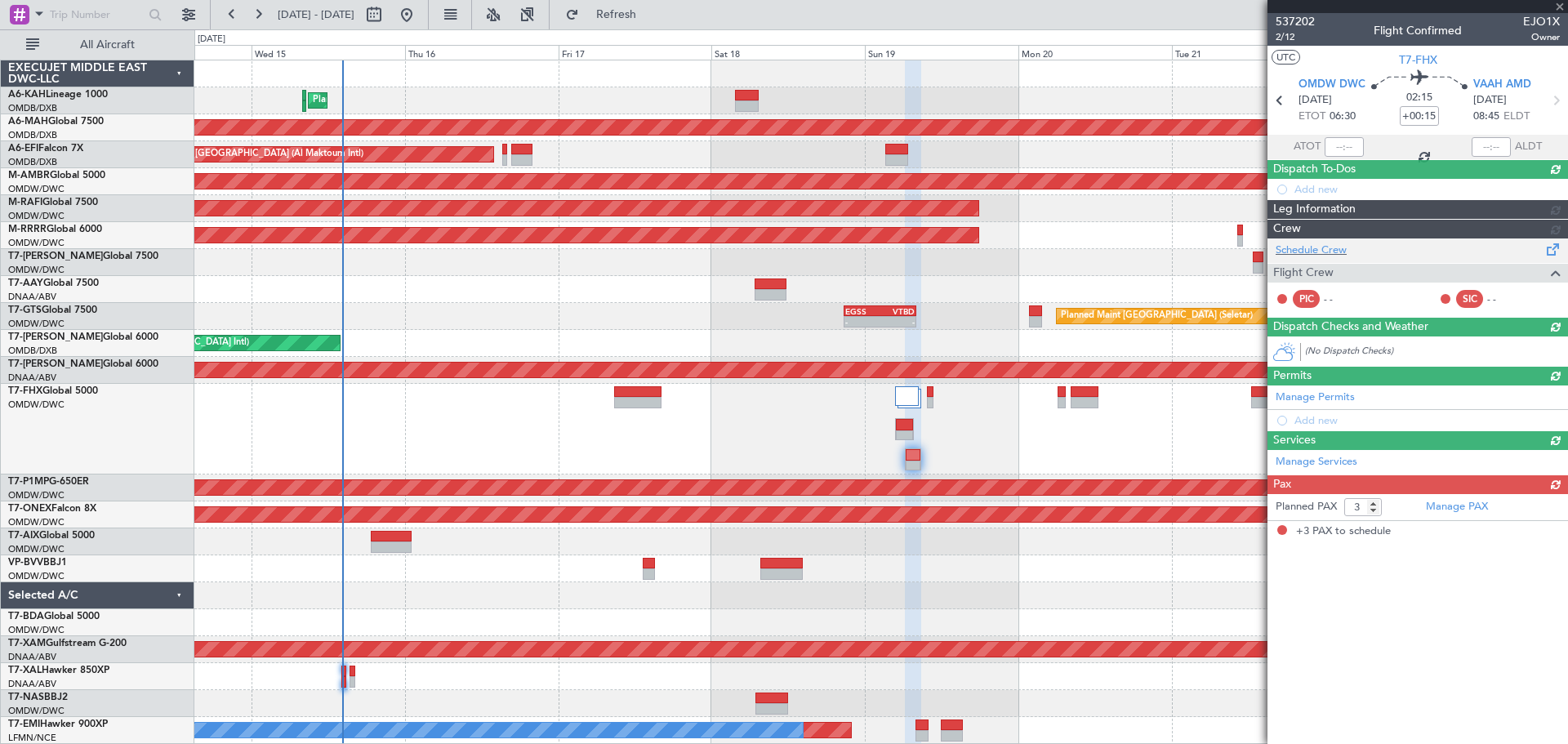
scroll to position [0, 0]
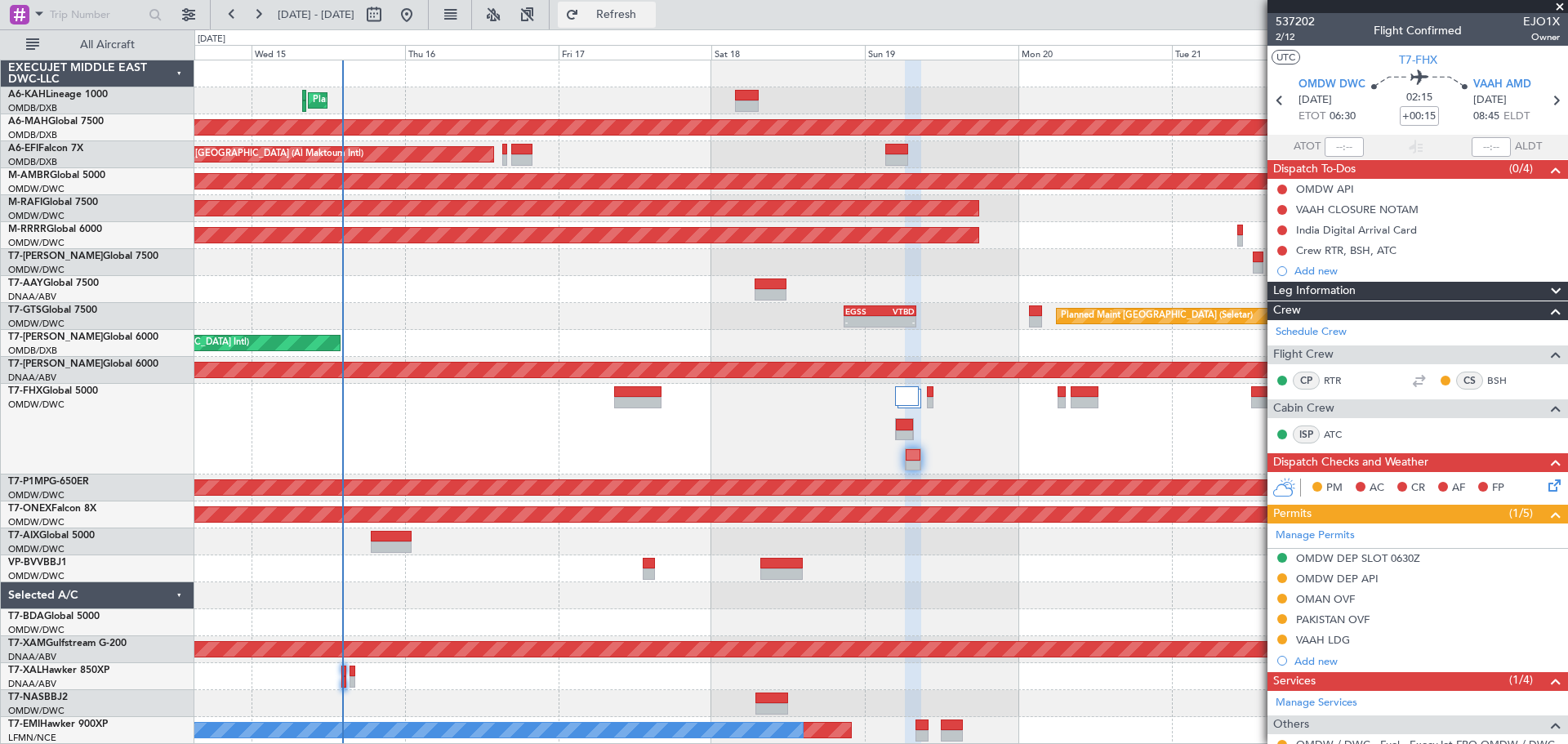
click at [651, 11] on span "Refresh" at bounding box center [616, 15] width 69 height 12
click at [651, 13] on span "Refresh" at bounding box center [616, 15] width 69 height 12
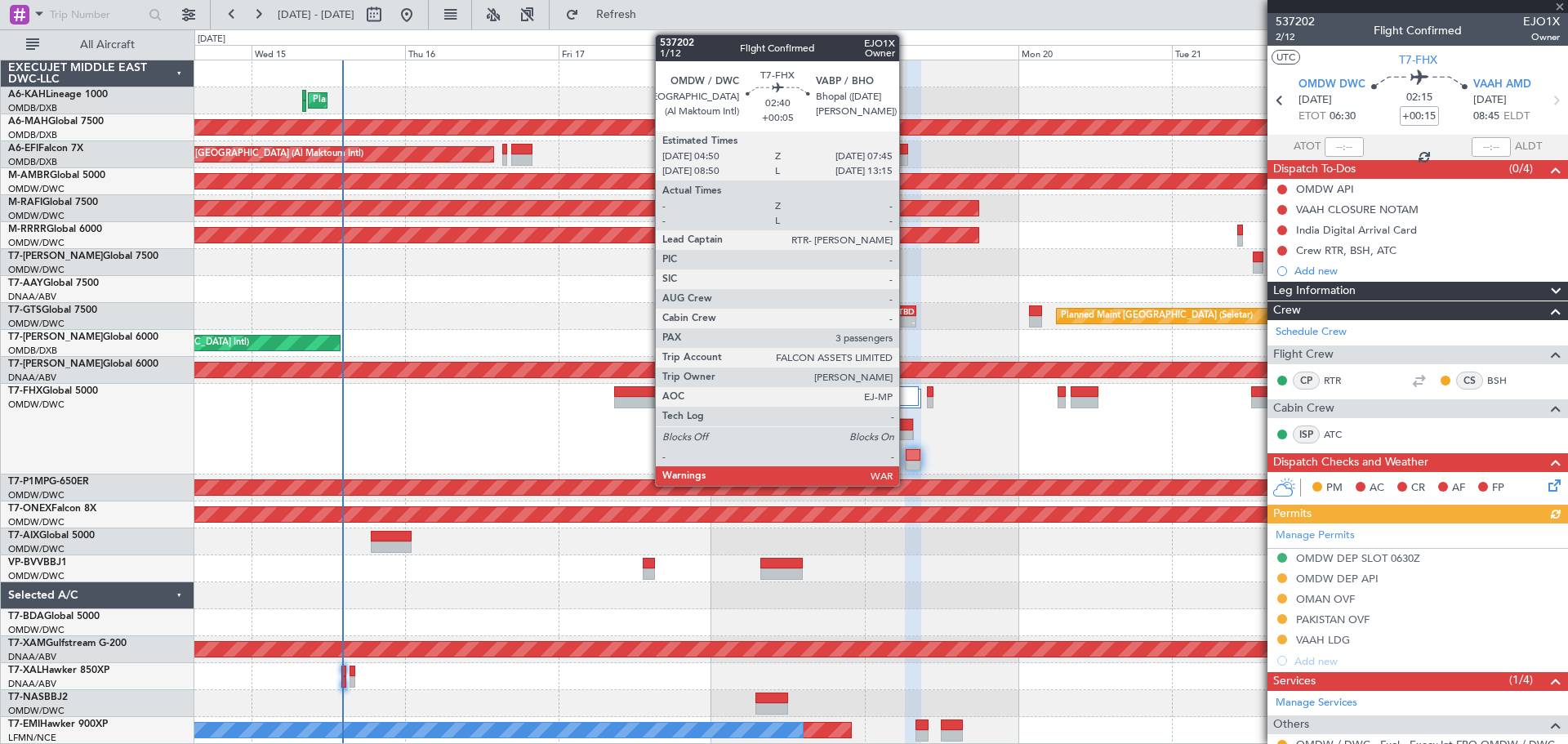
click at [907, 433] on div at bounding box center [904, 436] width 17 height 12
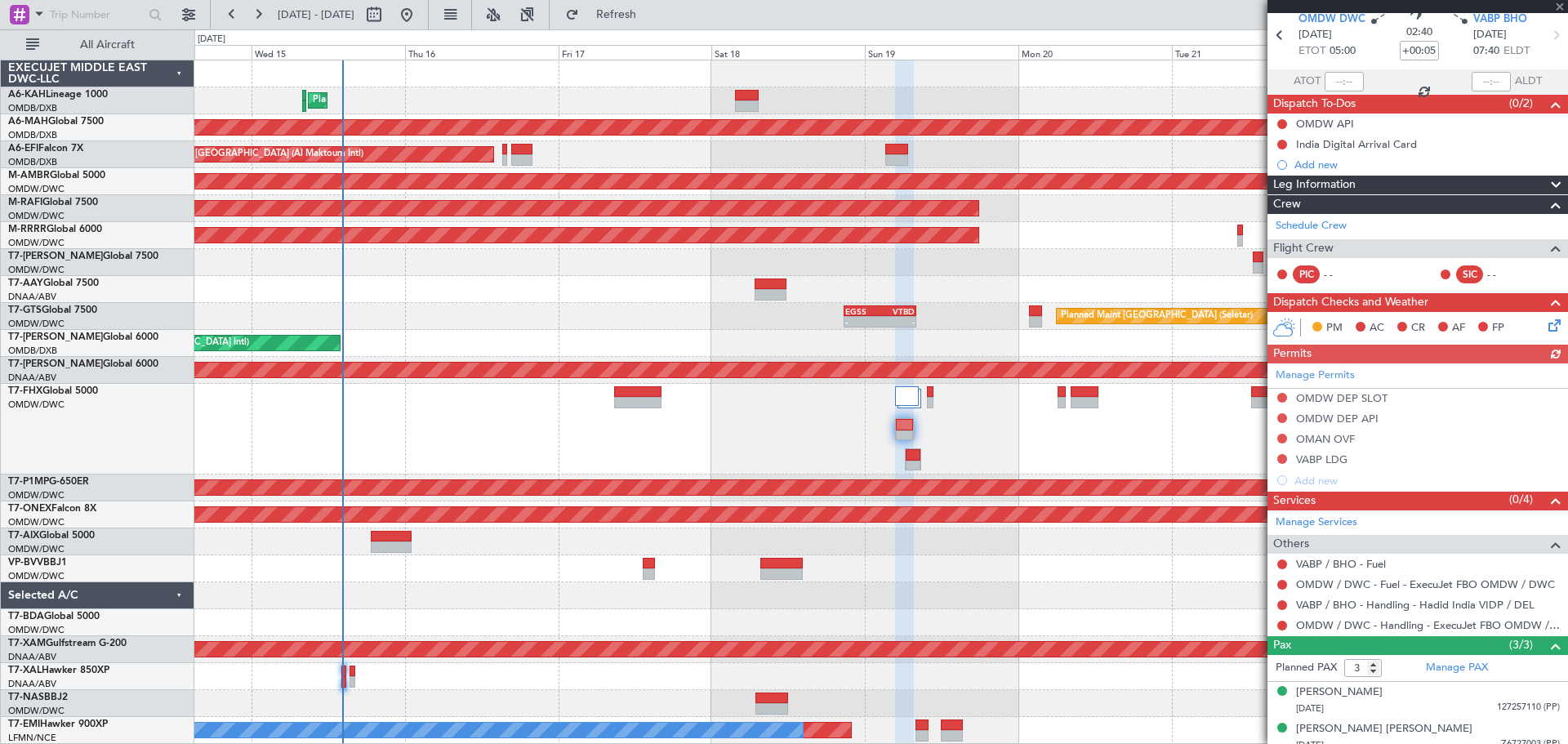
scroll to position [113, 0]
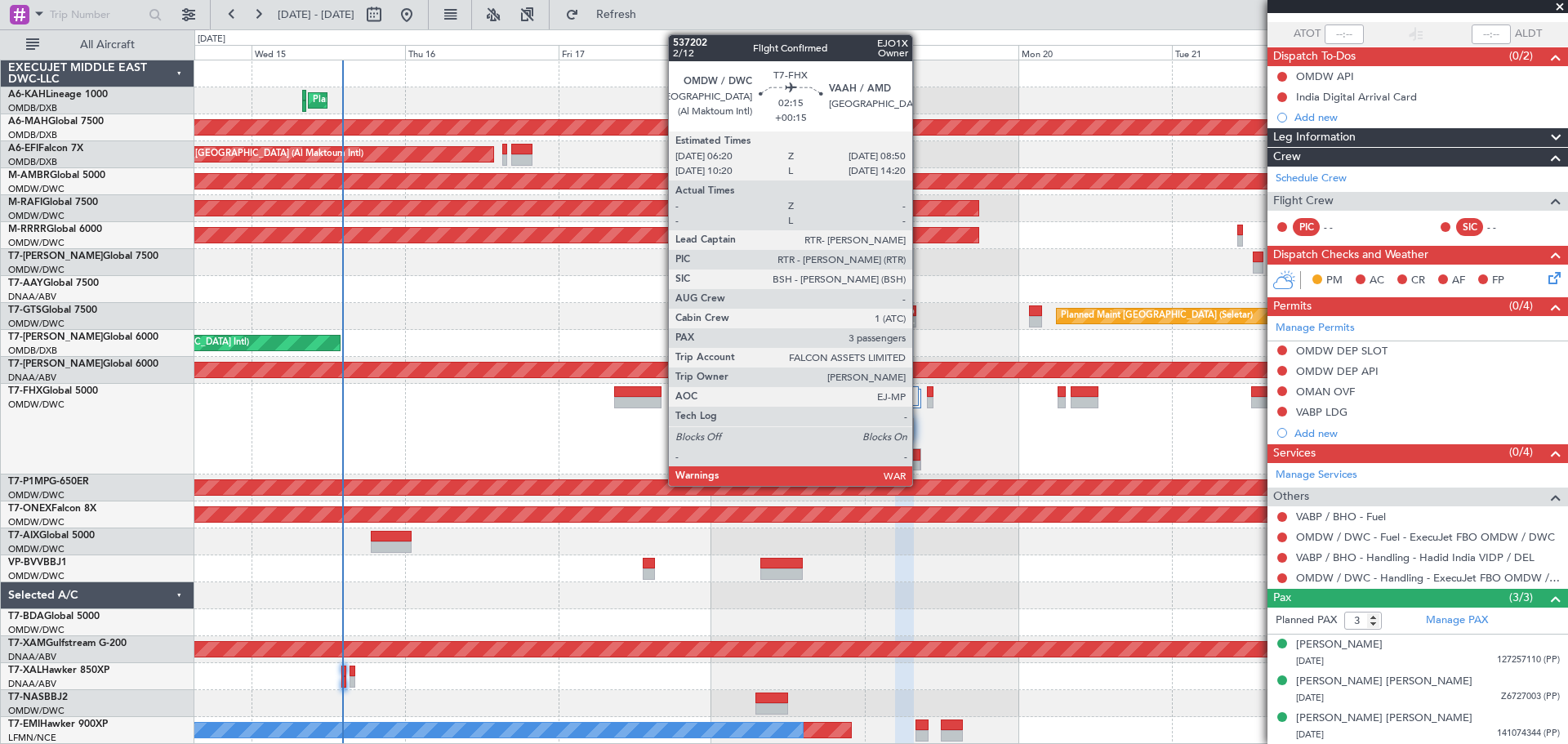
click at [919, 455] on div at bounding box center [913, 455] width 14 height 12
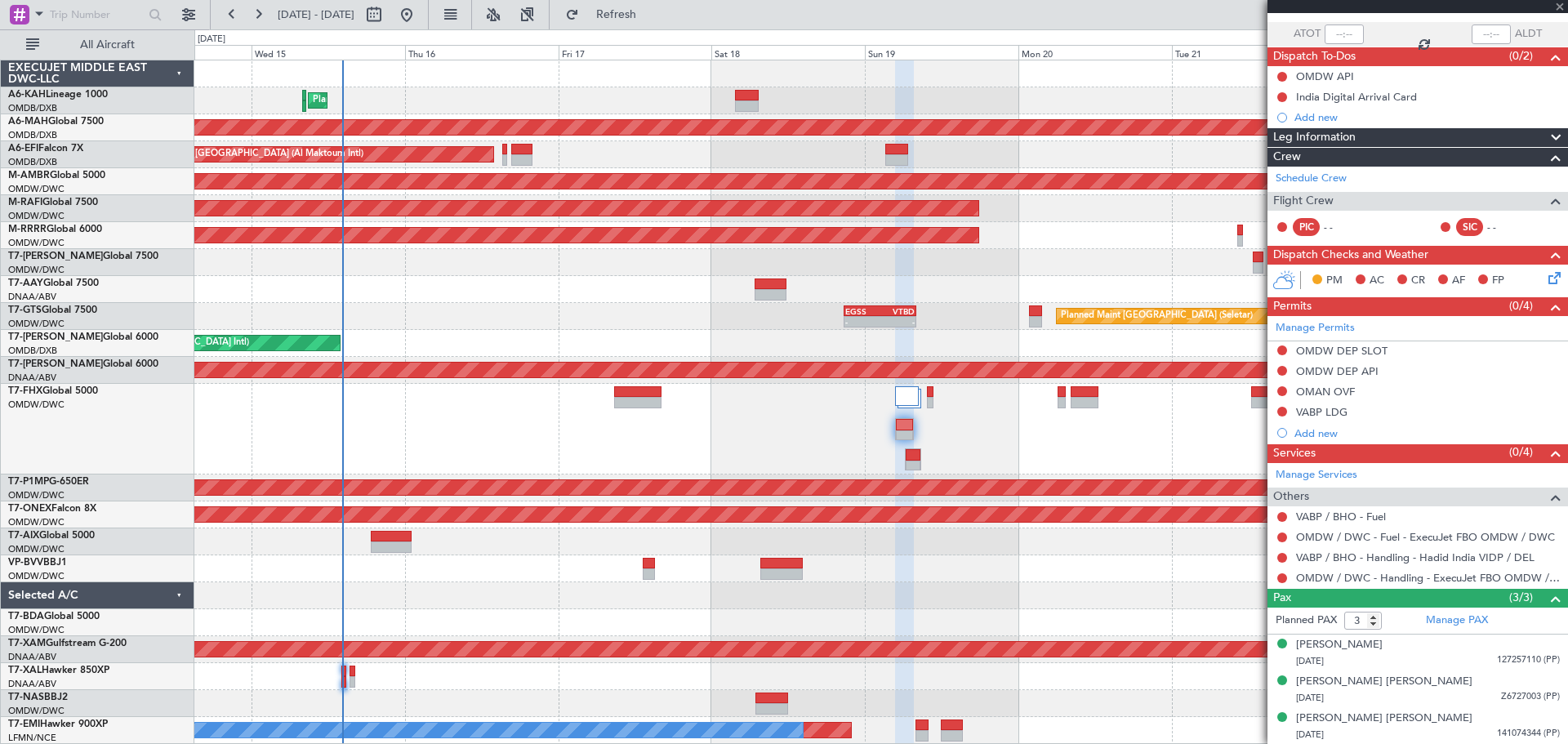
type input "+00:15"
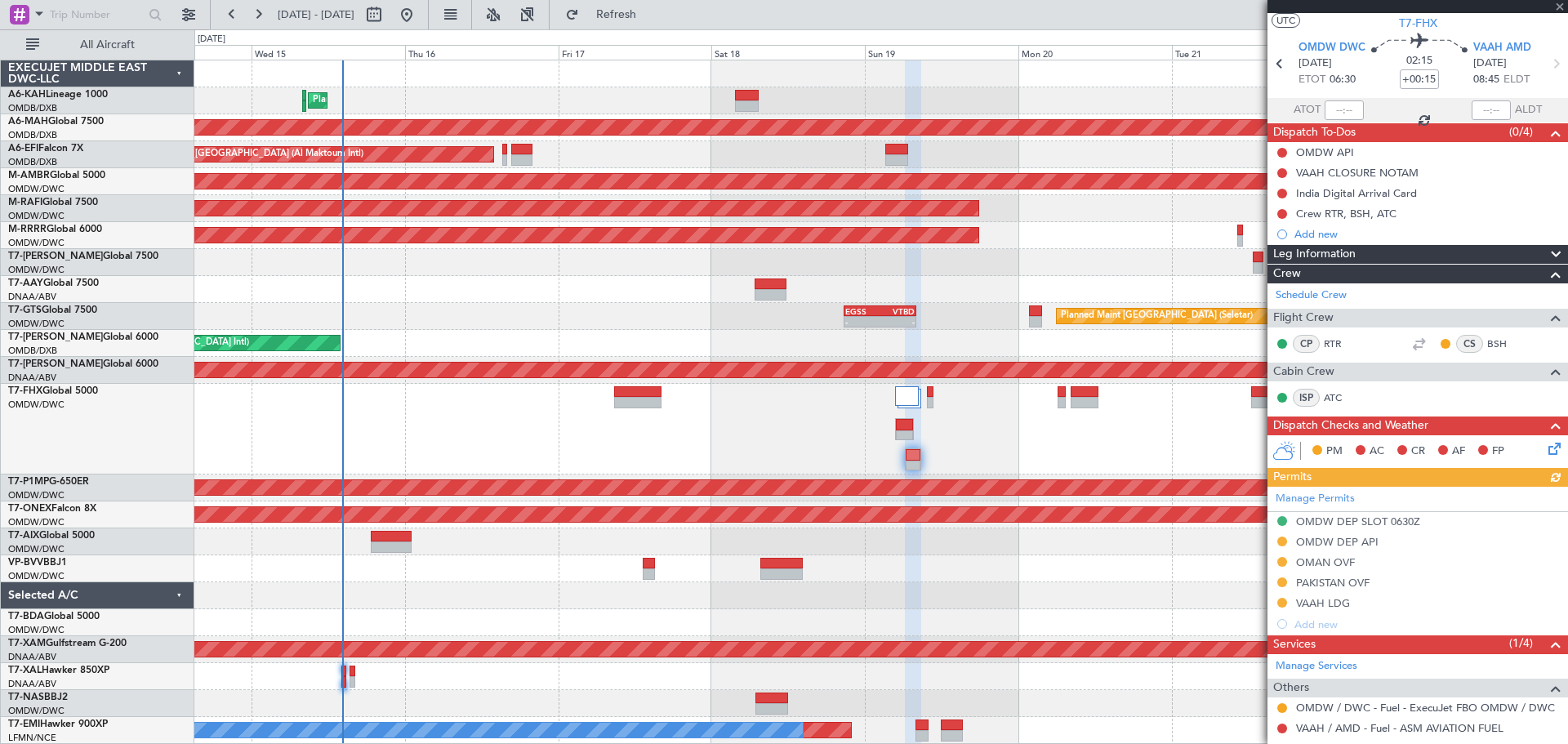
scroll to position [0, 0]
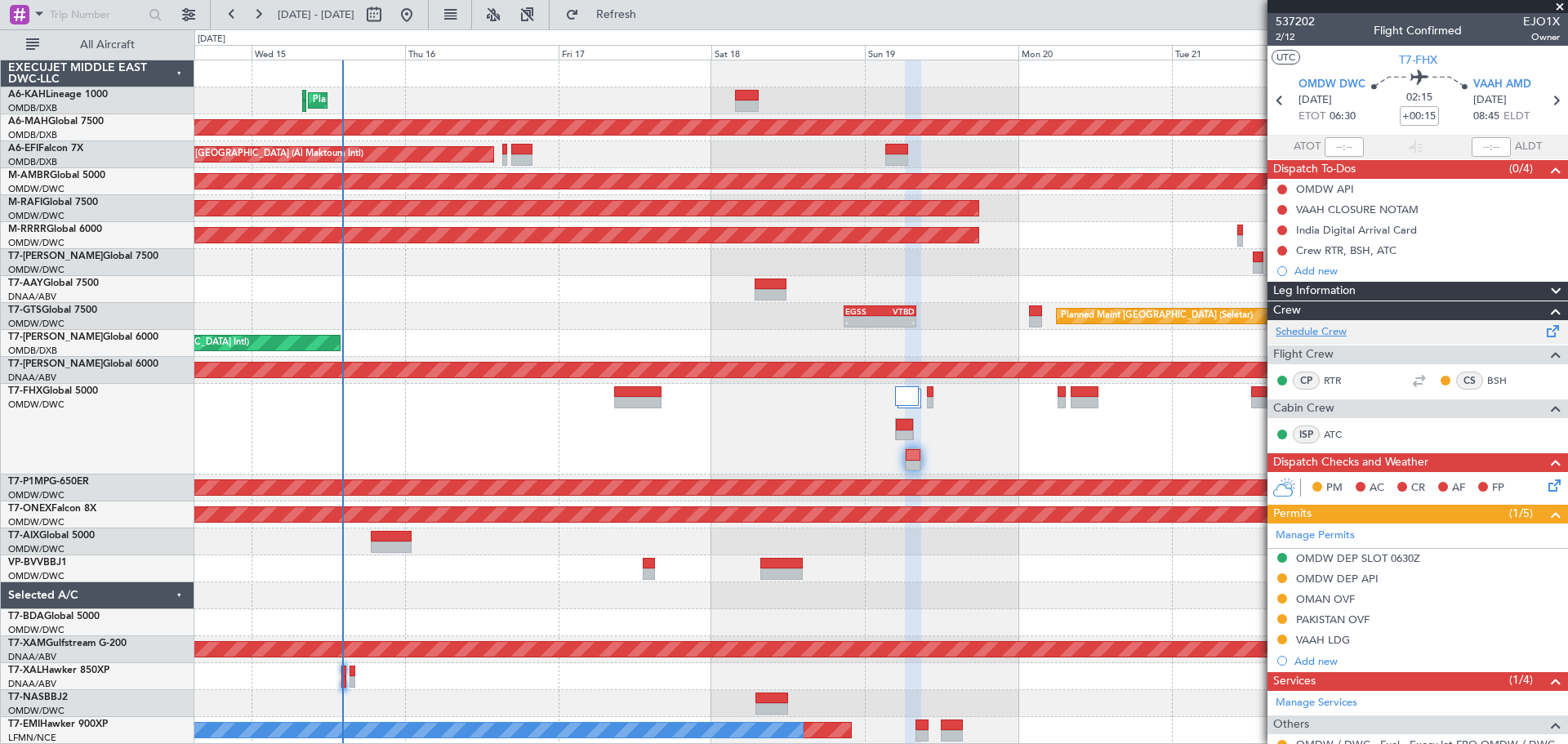
click at [1326, 324] on link "Schedule Crew" at bounding box center [1311, 332] width 71 height 16
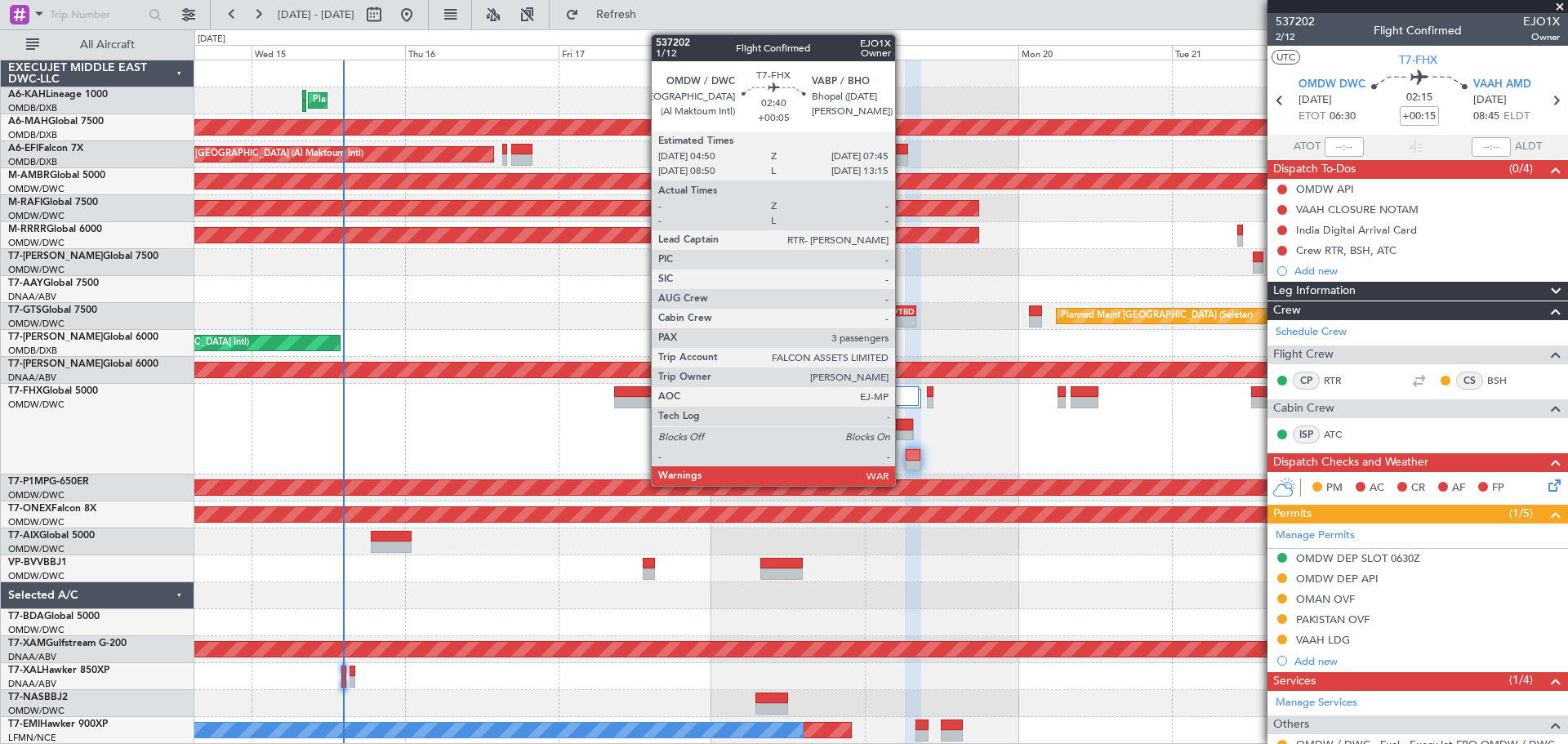
click at [903, 427] on div at bounding box center [904, 425] width 17 height 12
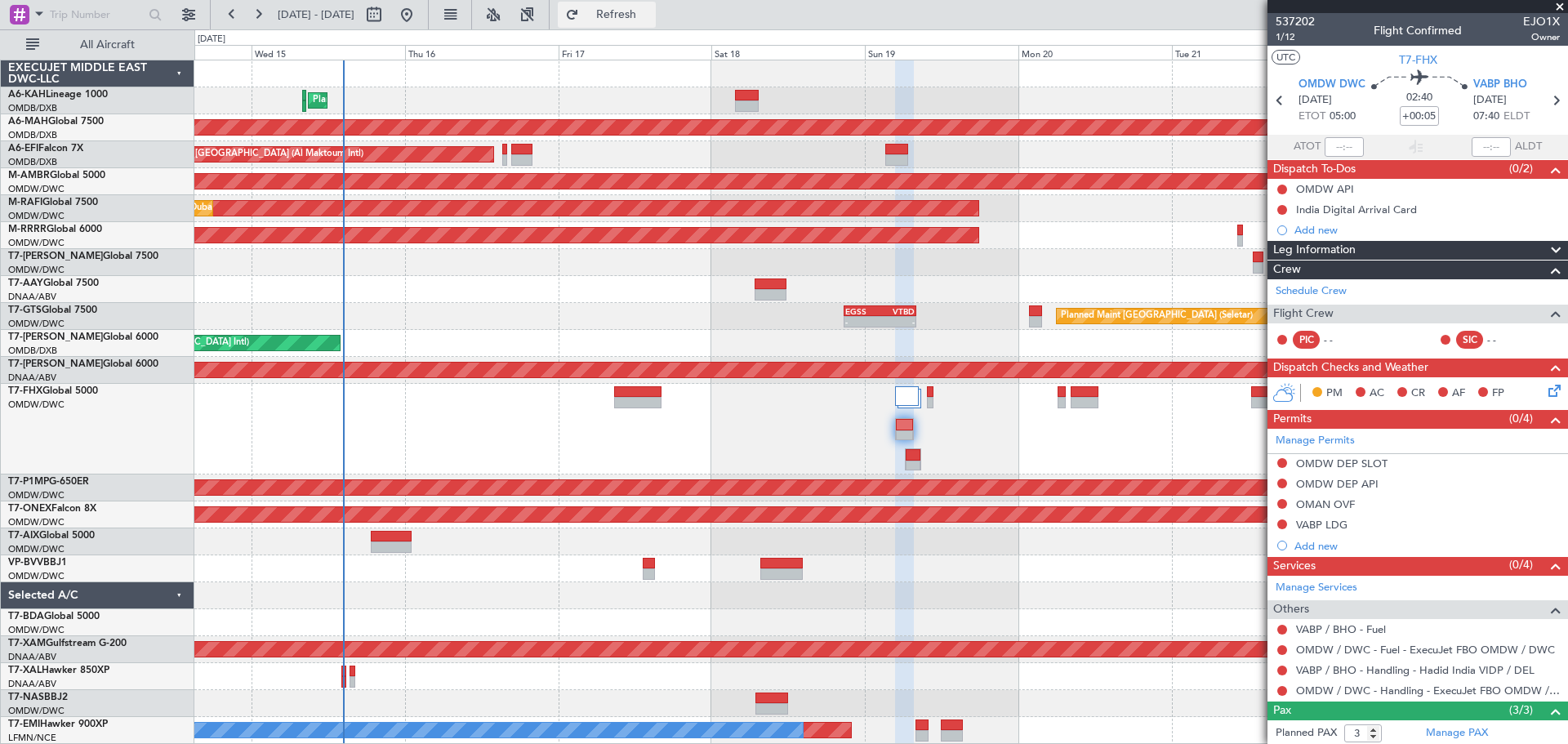
click at [651, 19] on span "Refresh" at bounding box center [616, 15] width 69 height 12
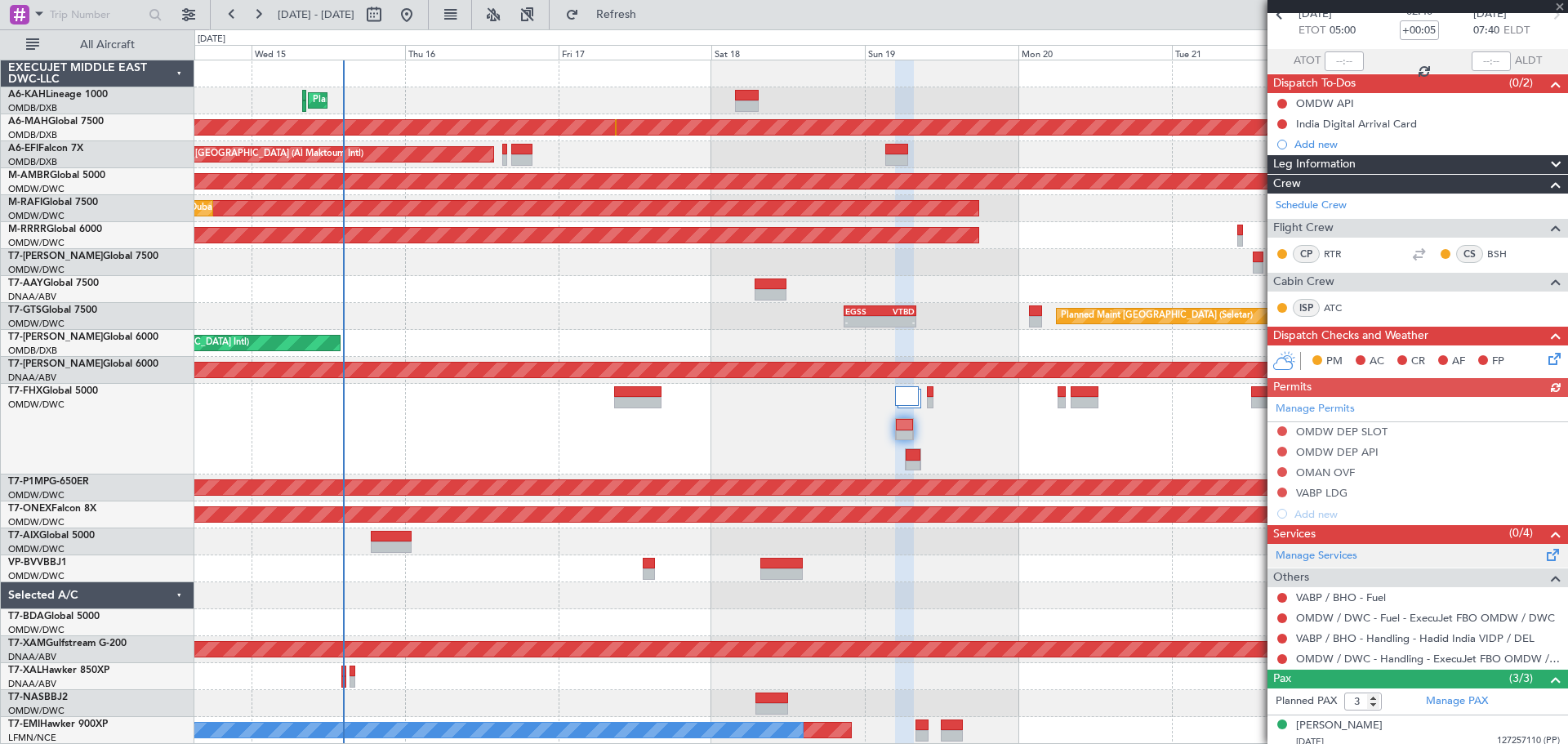
scroll to position [167, 0]
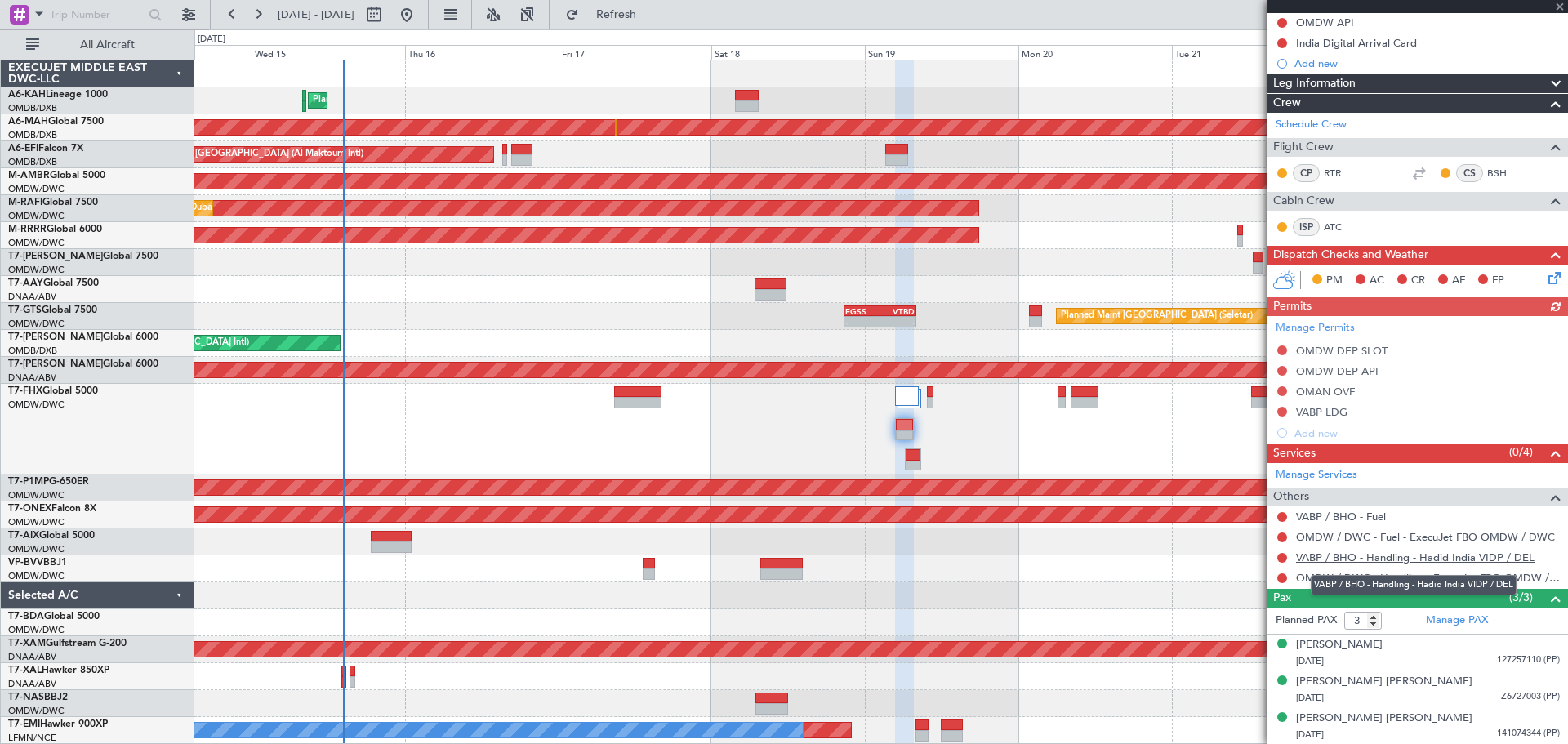
click at [1349, 559] on link "VABP / BHO - Handling - Hadid India VIDP / DEL" at bounding box center [1416, 557] width 239 height 14
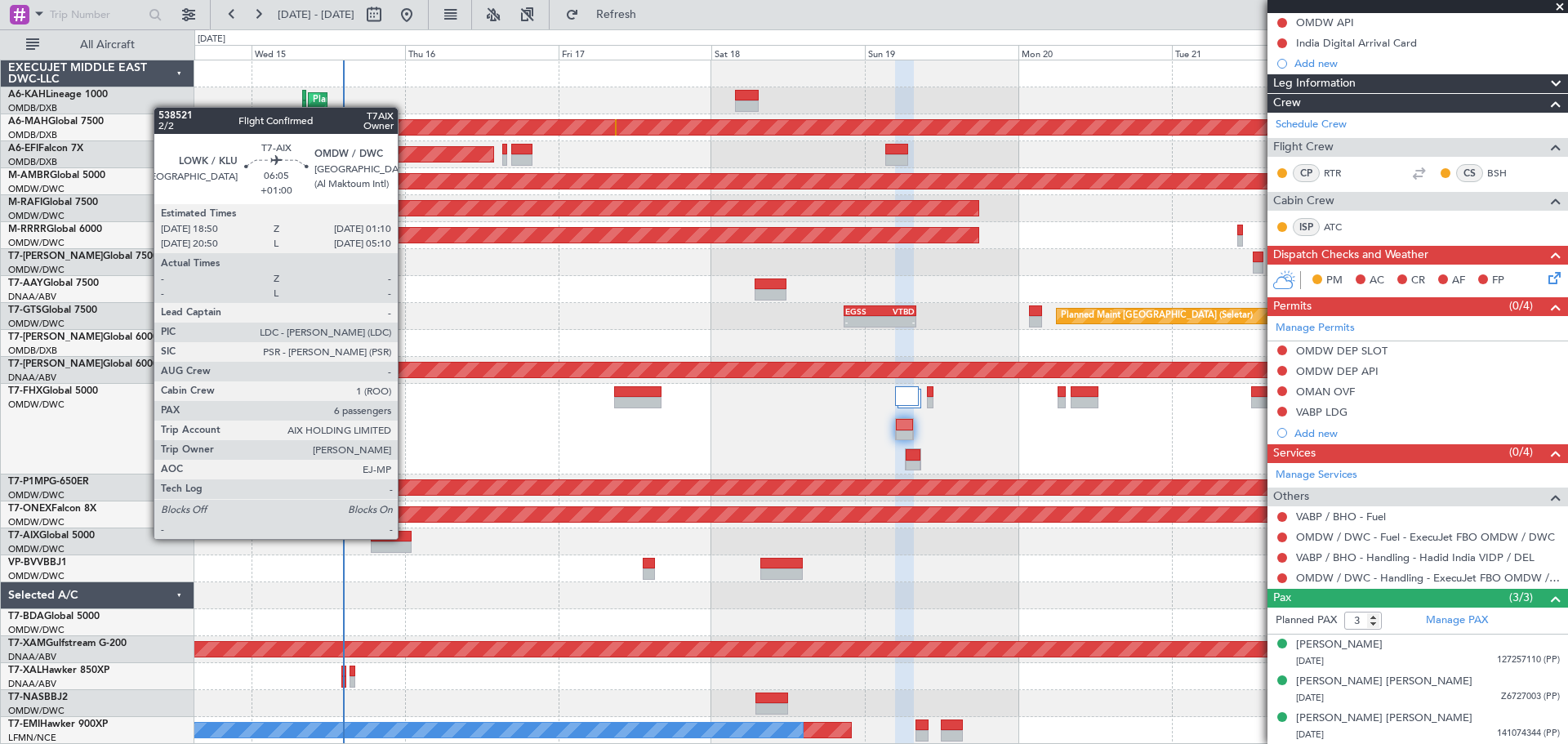
click at [405, 537] on div at bounding box center [391, 537] width 41 height 12
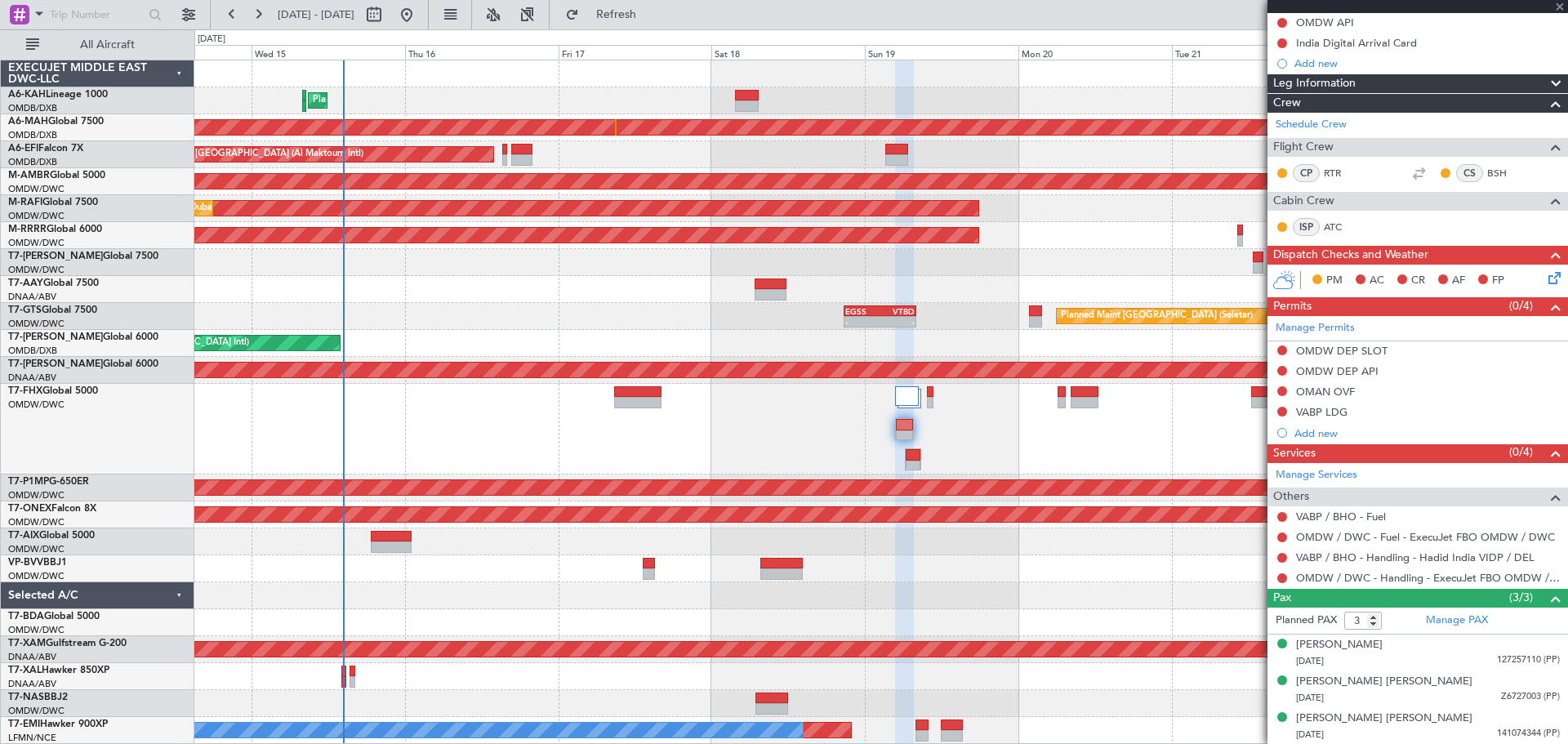
type input "+01:00"
type input "6"
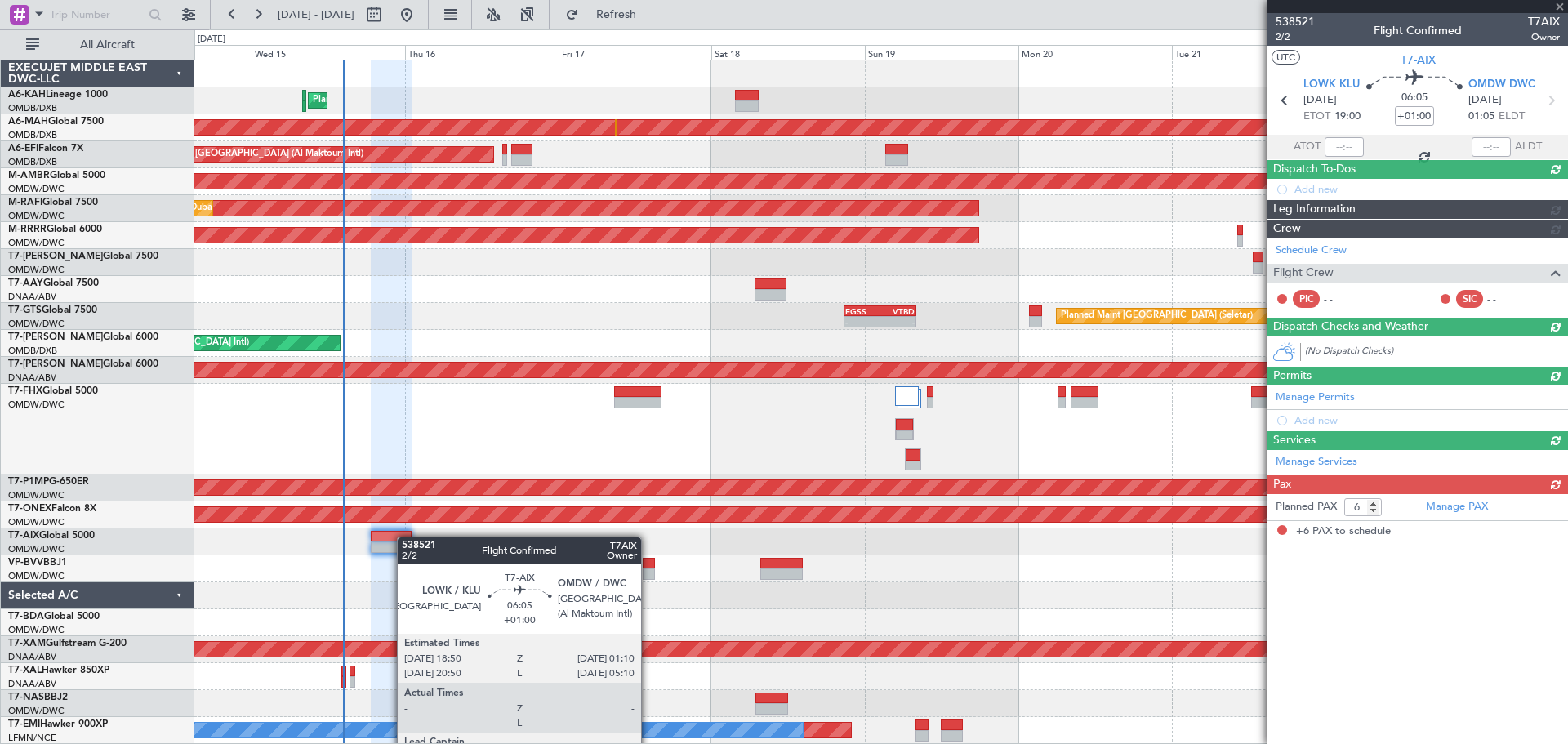
scroll to position [0, 0]
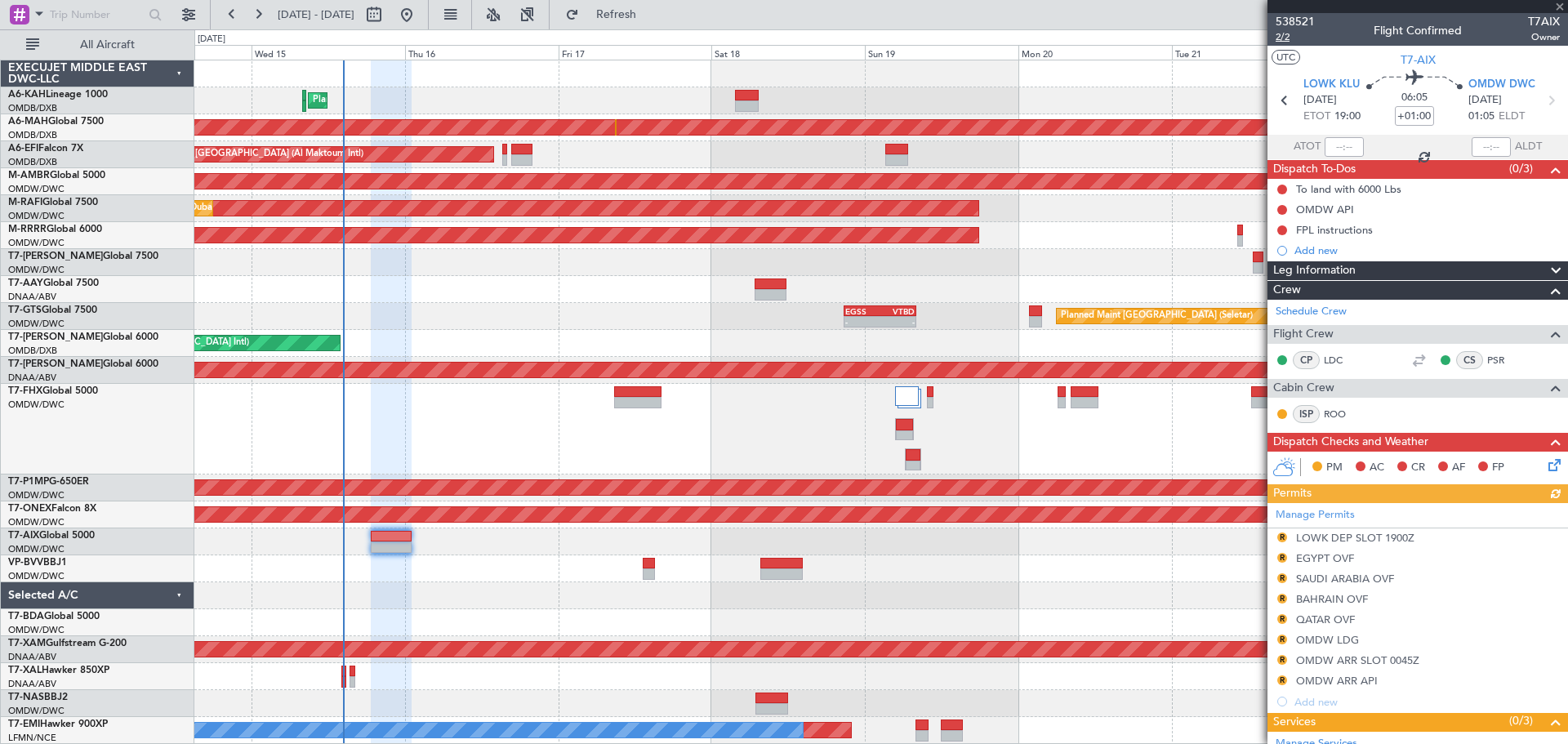
click at [1285, 36] on span "2/2" at bounding box center [1295, 37] width 39 height 14
click at [638, 30] on div "0 0 Tue 14 Wed 15 Thu 16 Fri 17 Sat 18 Sun 19 Mon 20 Oct 2025 Tue 21 Wed 22 Thu…" at bounding box center [881, 45] width 1372 height 30
click at [645, 18] on span "Refresh" at bounding box center [616, 15] width 69 height 12
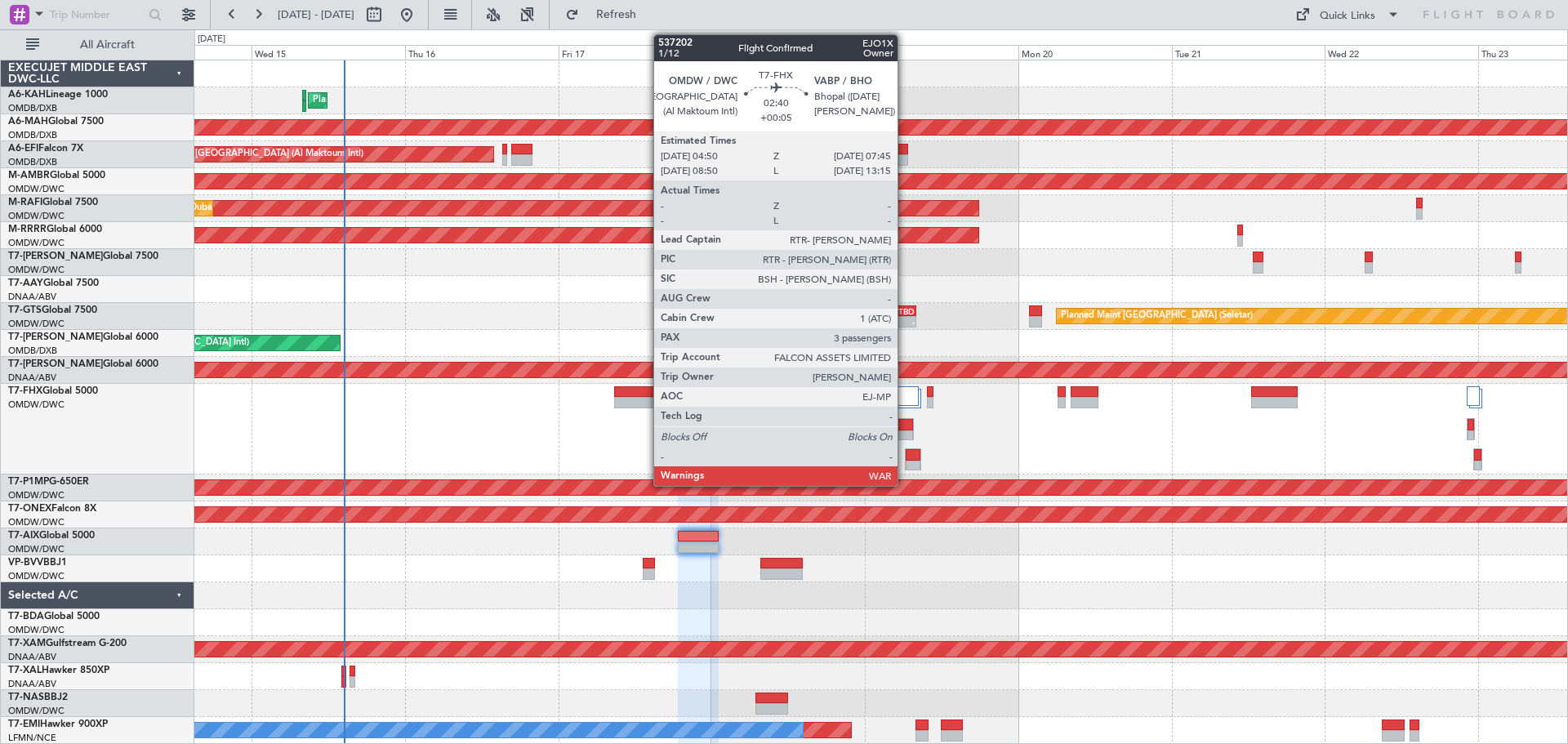
click at [905, 427] on div at bounding box center [904, 425] width 17 height 12
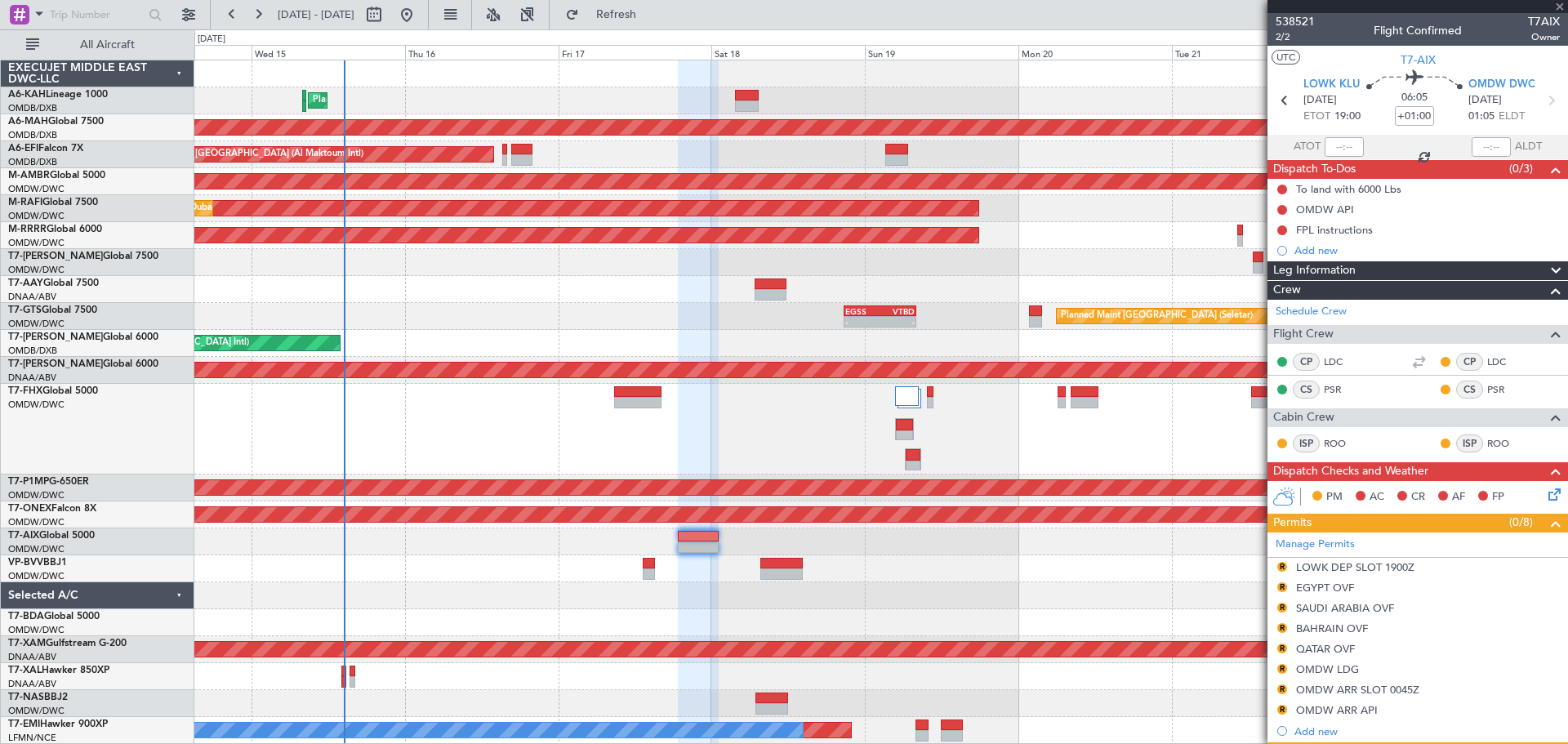
type input "+00:05"
type input "3"
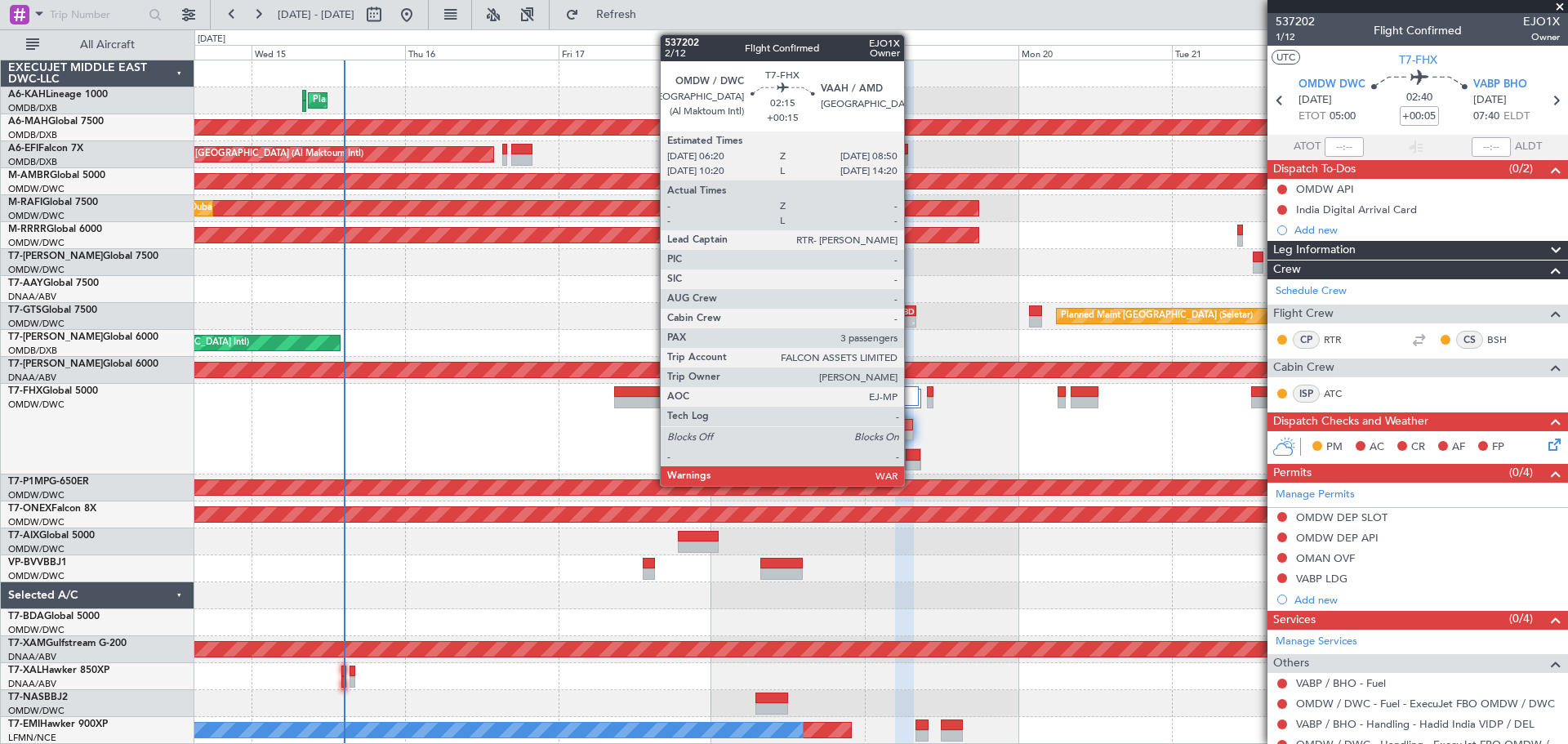
click at [912, 465] on div at bounding box center [913, 466] width 14 height 12
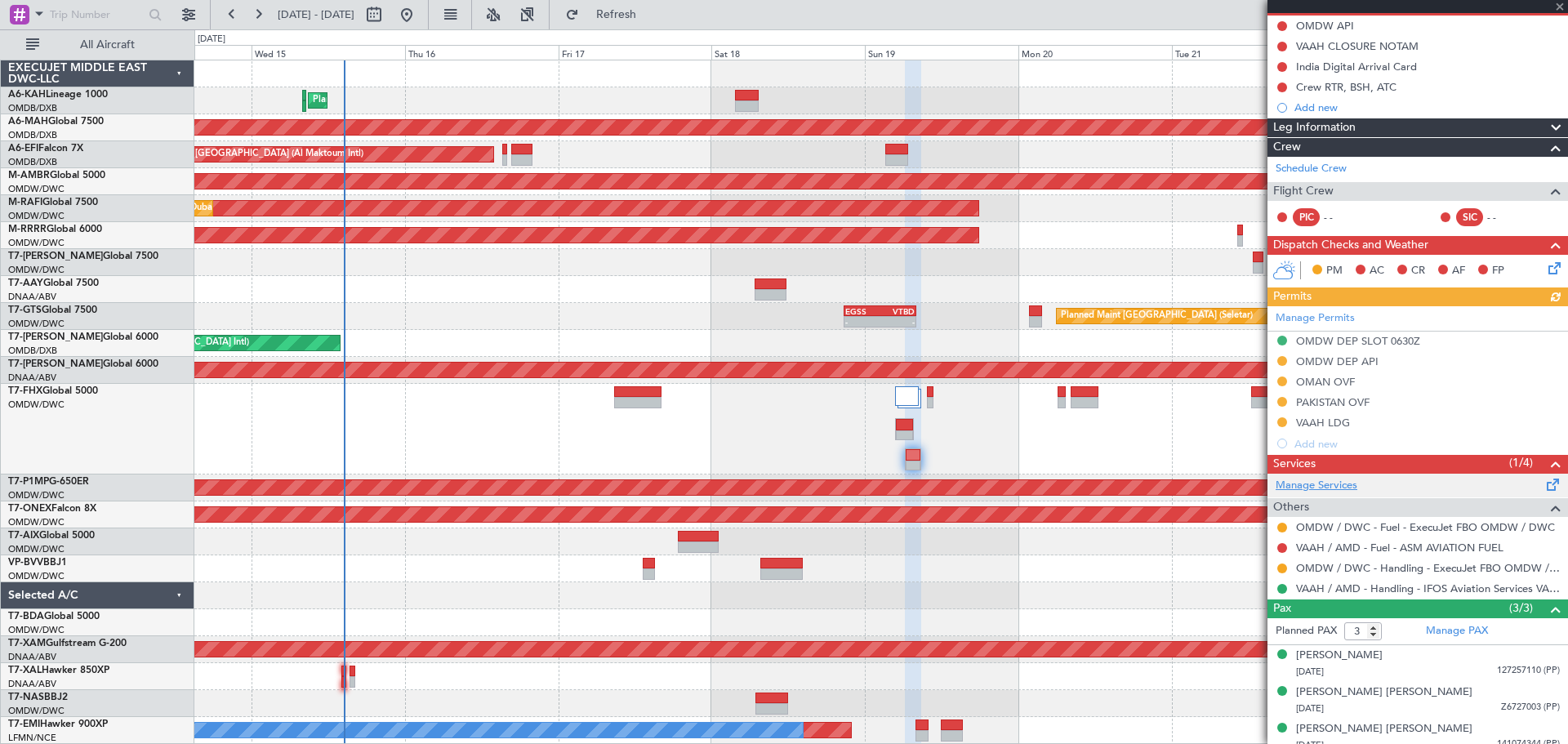
scroll to position [174, 0]
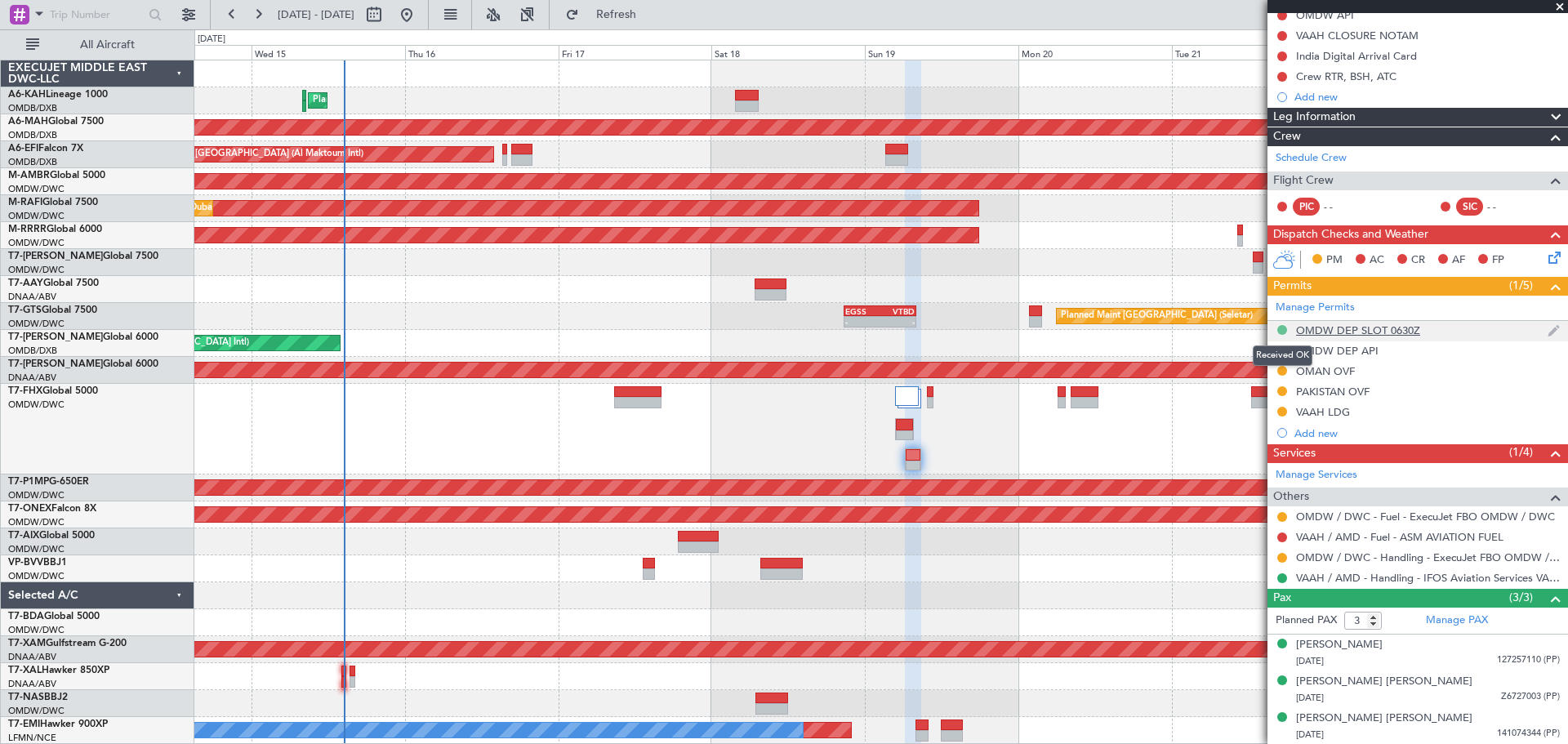
click at [1280, 330] on button at bounding box center [1283, 330] width 10 height 10
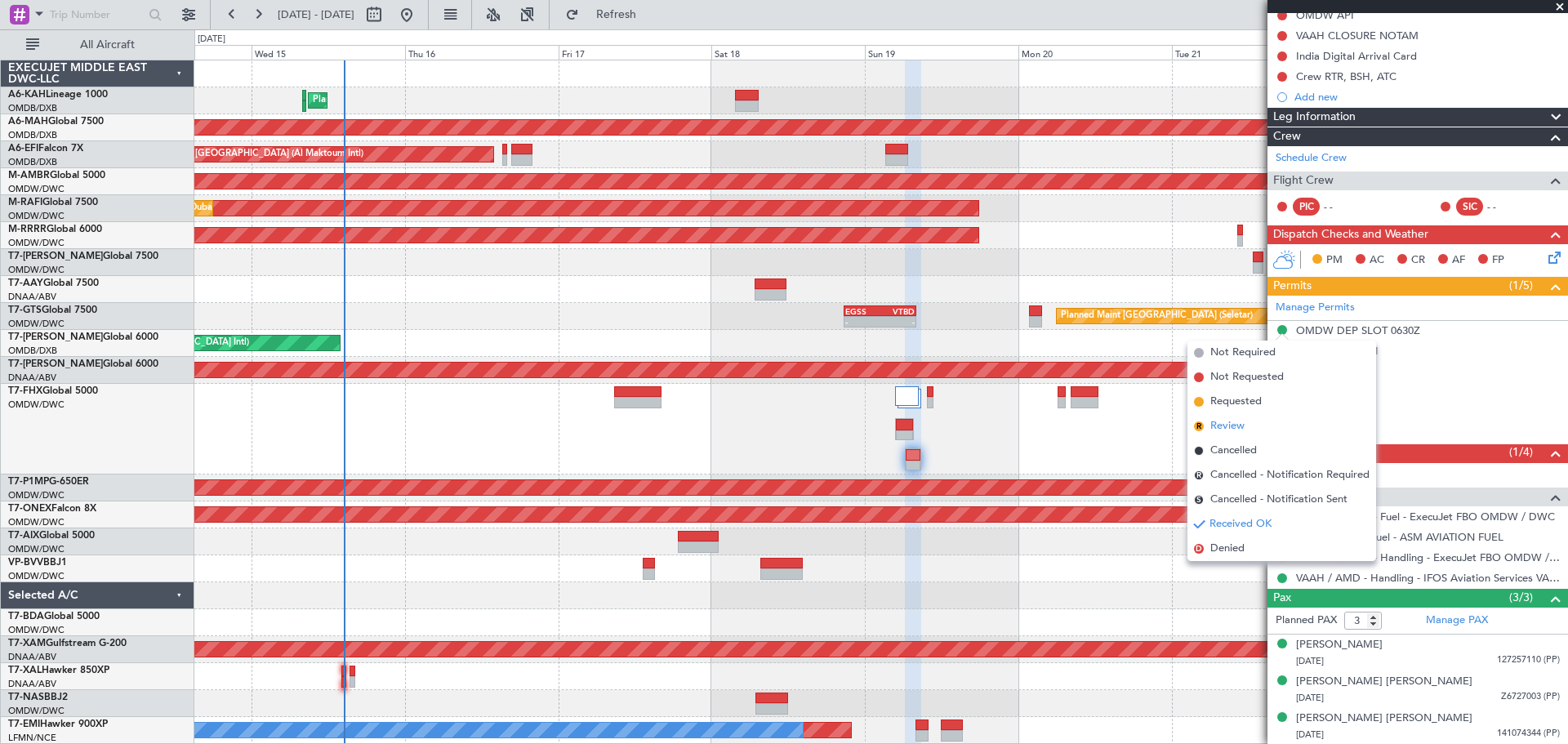
click at [1236, 425] on span "Review" at bounding box center [1228, 426] width 35 height 16
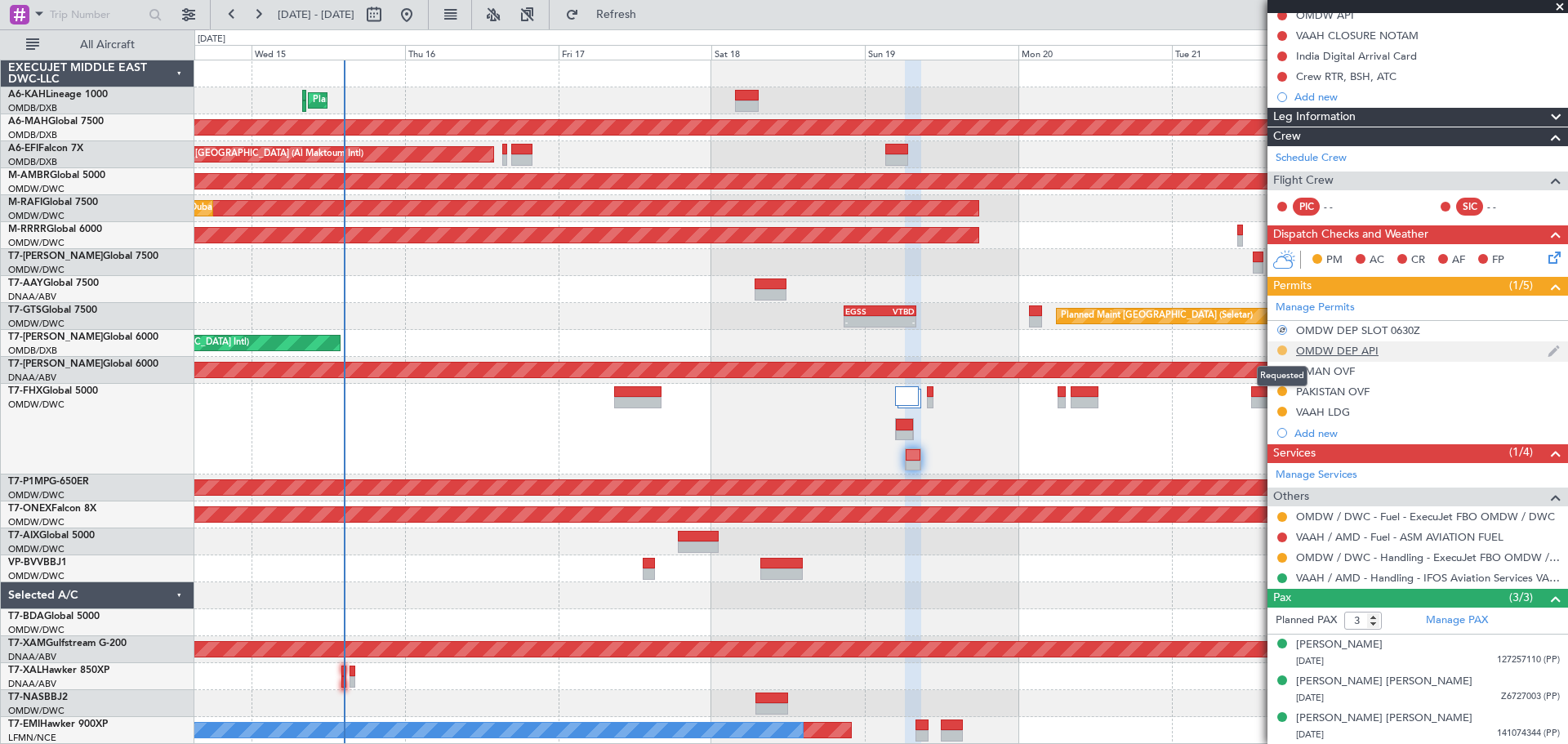
click at [1281, 350] on button at bounding box center [1283, 350] width 10 height 10
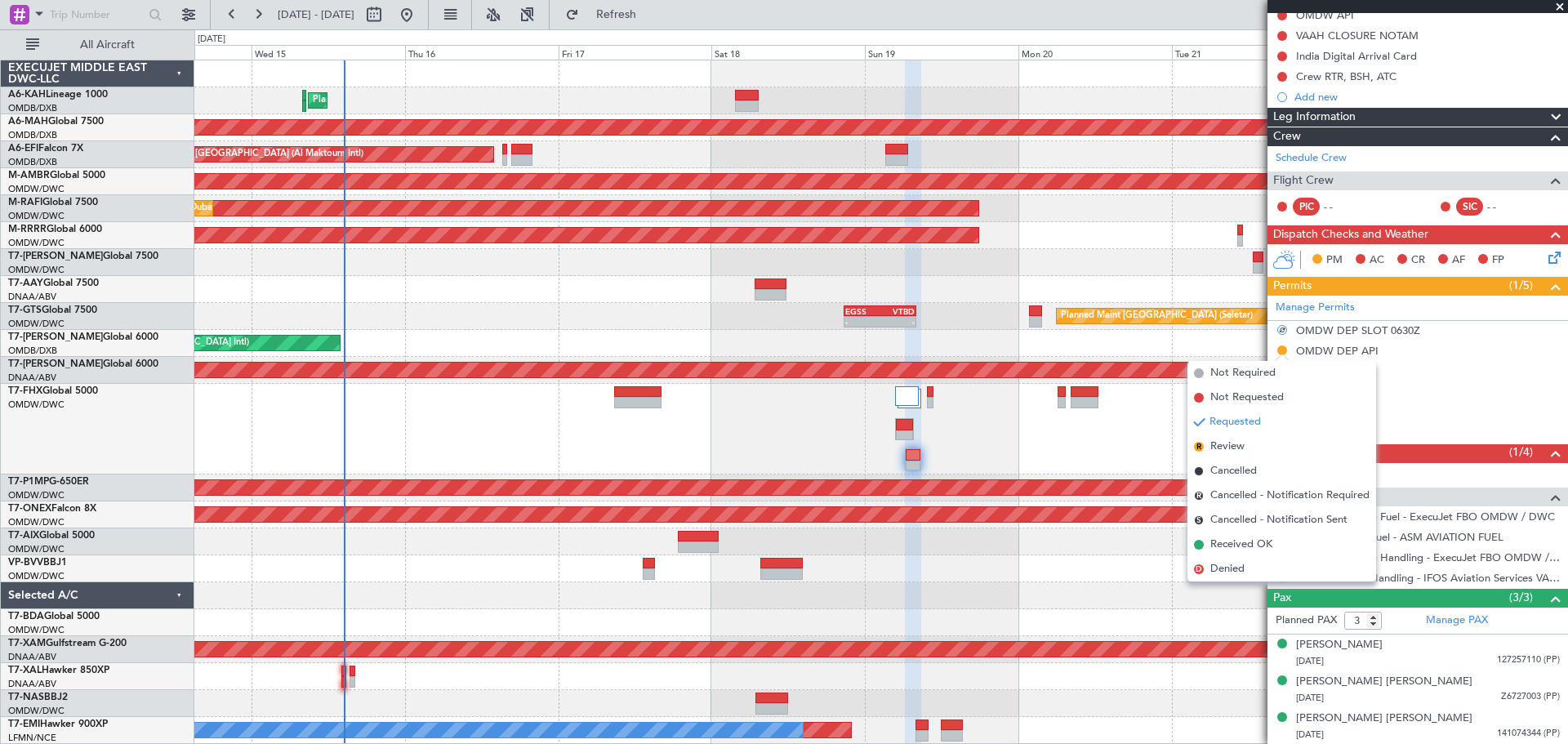
drag, startPoint x: 1228, startPoint y: 444, endPoint x: 1259, endPoint y: 422, distance: 38.0
click at [1228, 444] on span "Review" at bounding box center [1228, 446] width 35 height 16
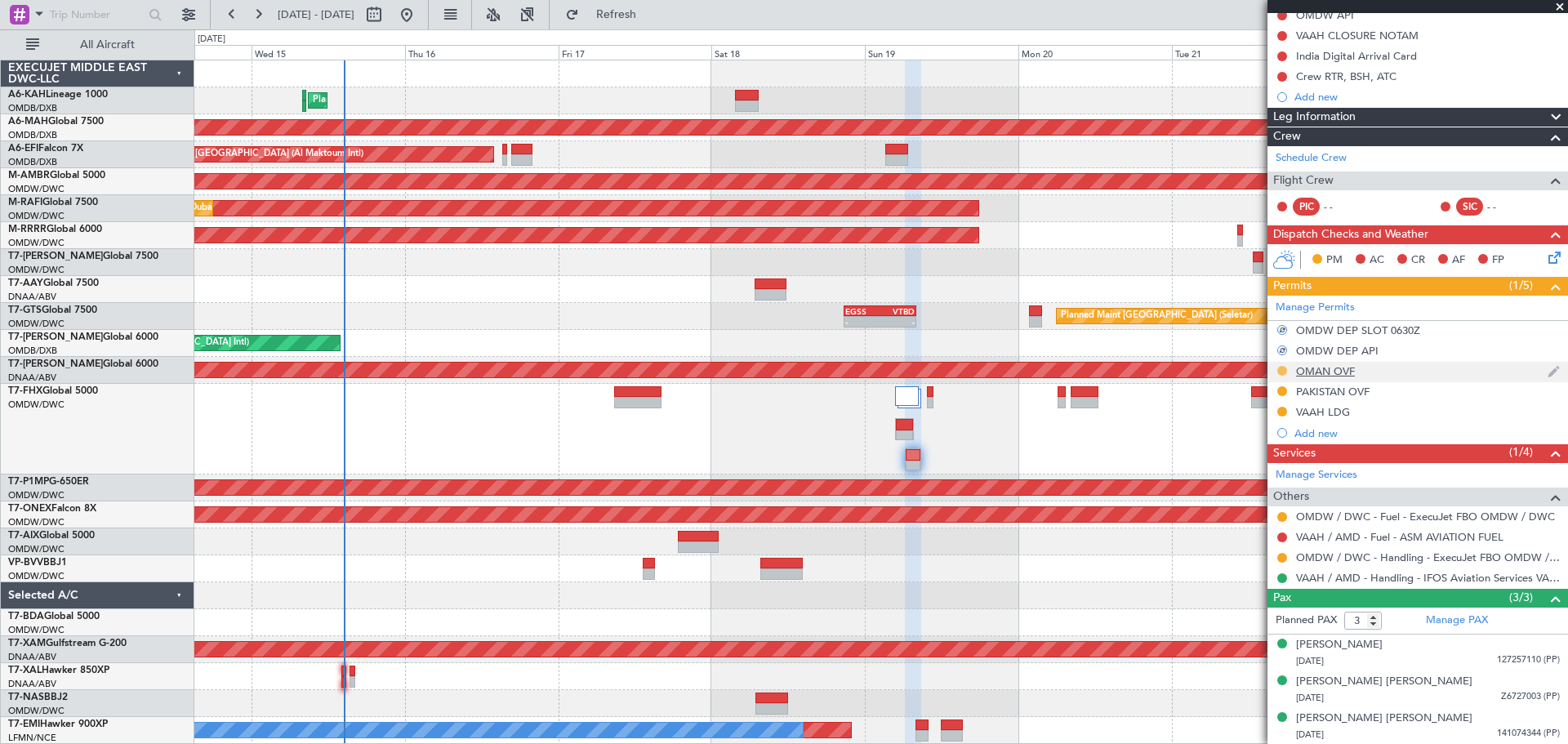
click at [1281, 368] on button at bounding box center [1283, 371] width 10 height 10
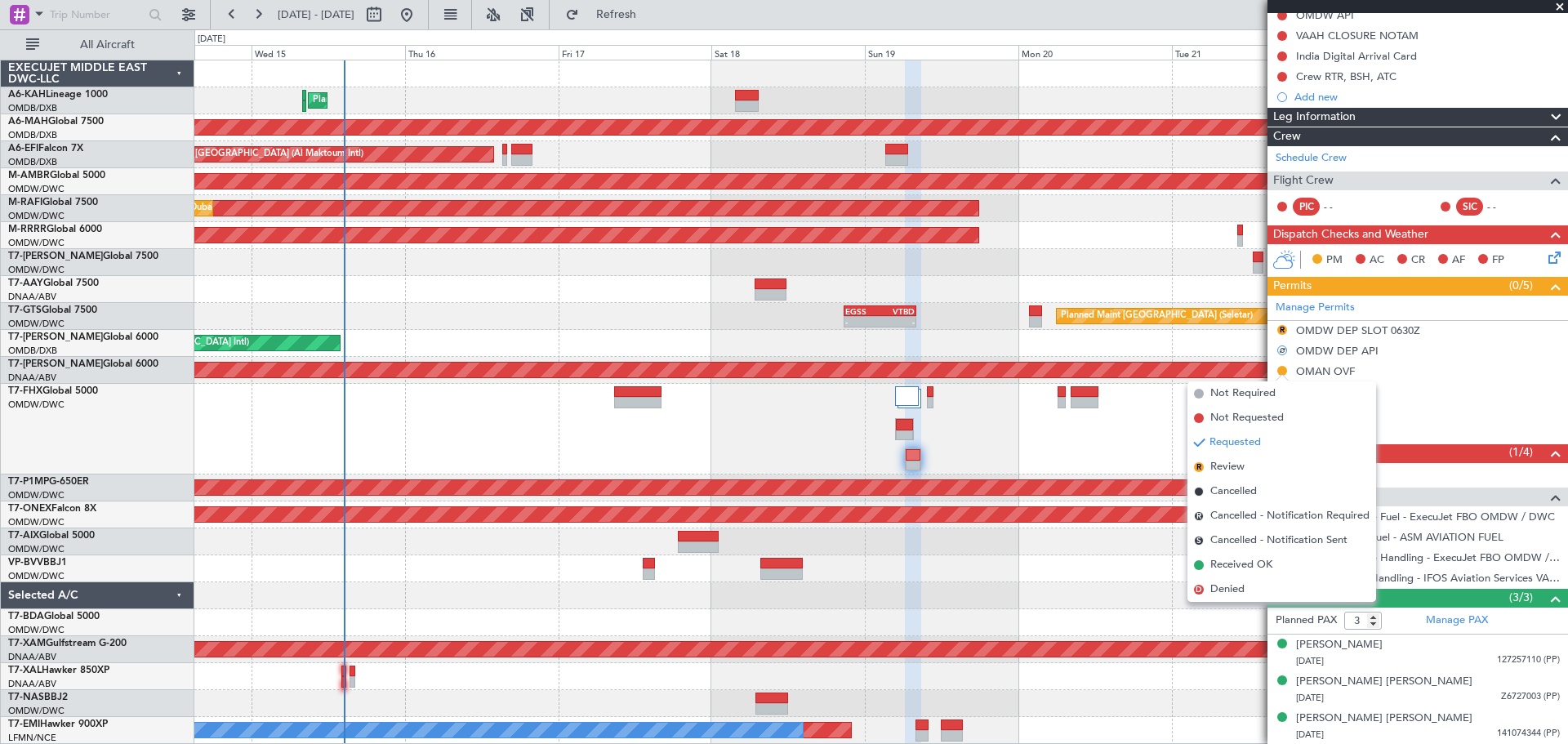
drag, startPoint x: 1240, startPoint y: 463, endPoint x: 1263, endPoint y: 438, distance: 34.0
click at [1239, 463] on span "Review" at bounding box center [1228, 466] width 35 height 16
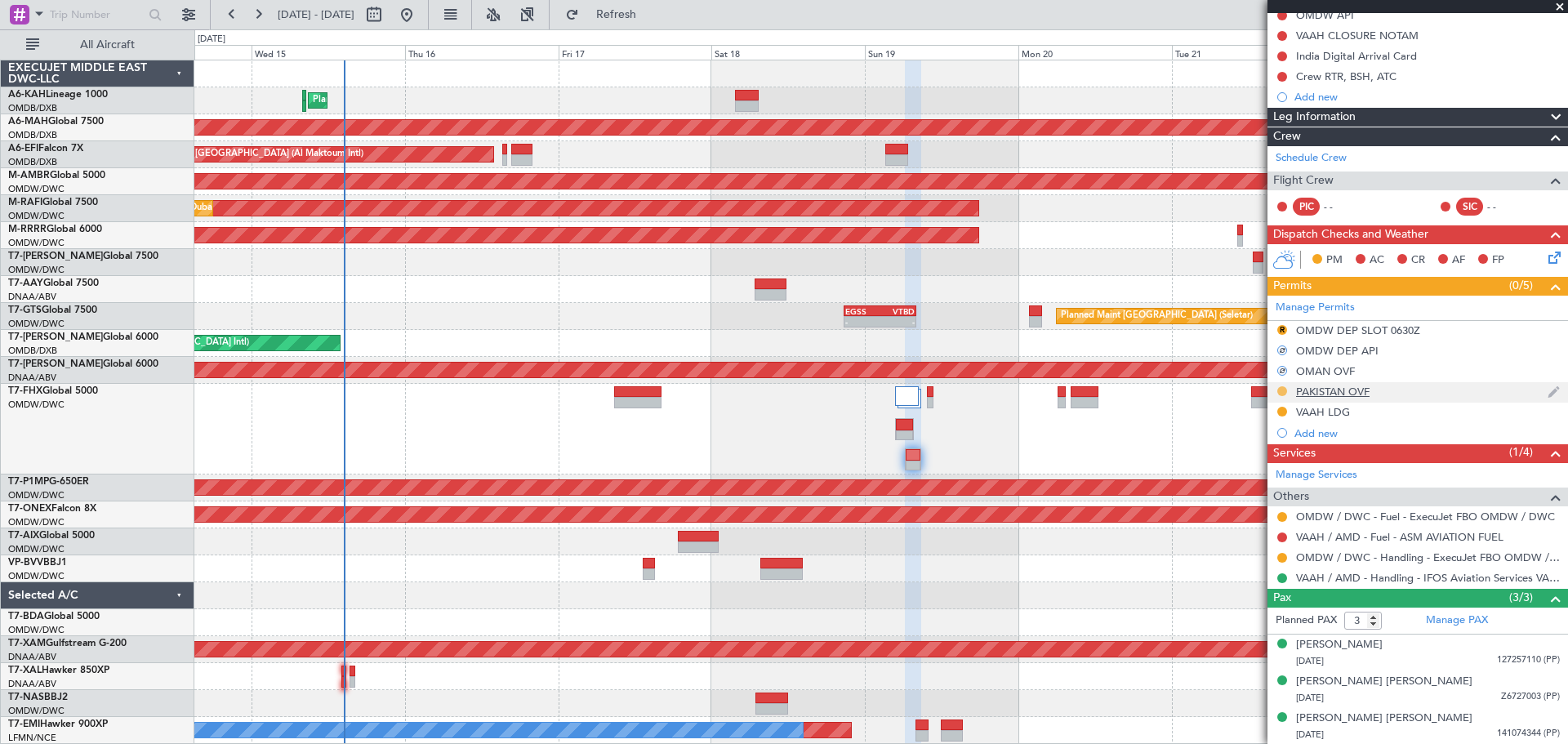
click at [1280, 393] on button at bounding box center [1283, 391] width 10 height 10
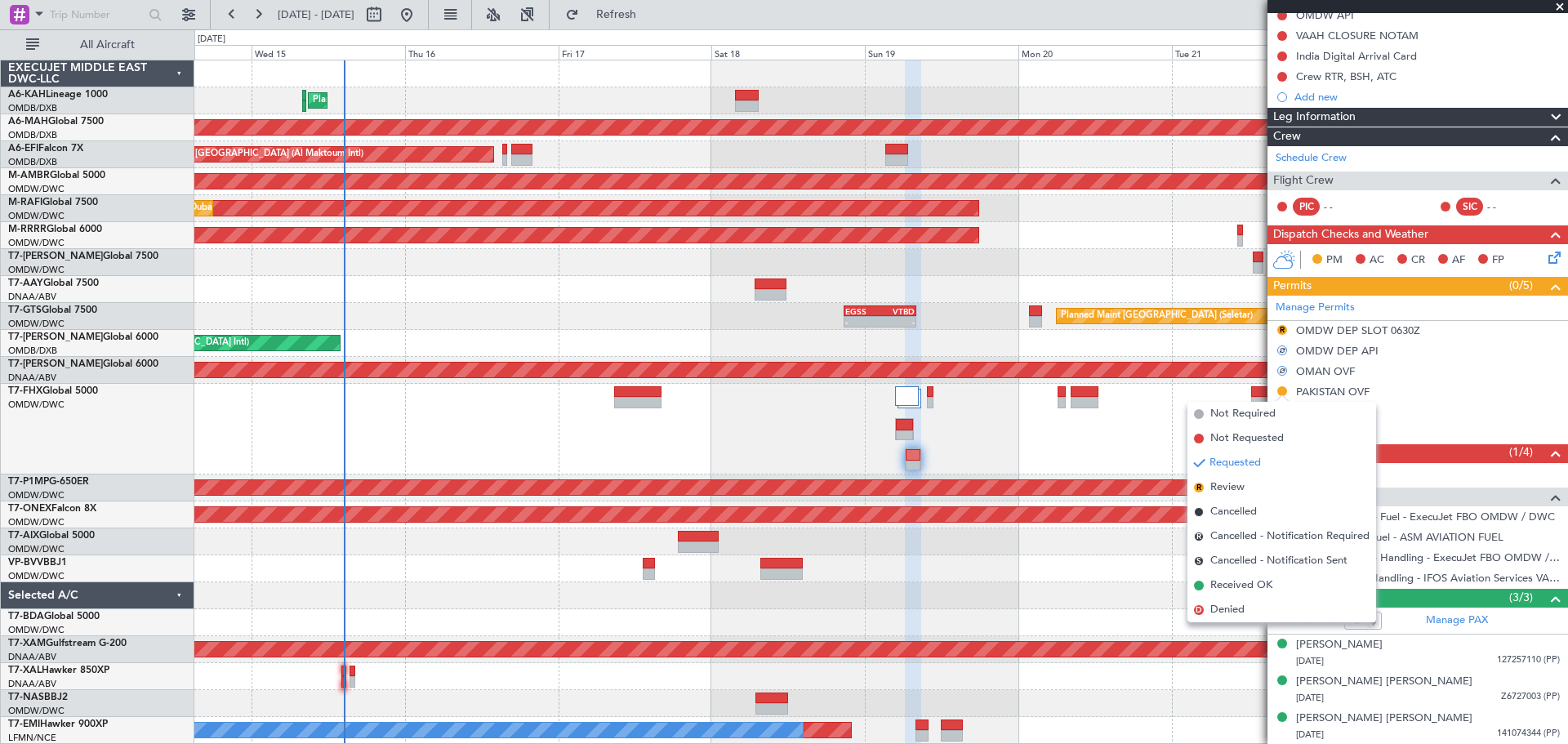
drag, startPoint x: 1231, startPoint y: 480, endPoint x: 1266, endPoint y: 442, distance: 51.7
click at [1230, 480] on span "Review" at bounding box center [1228, 487] width 35 height 16
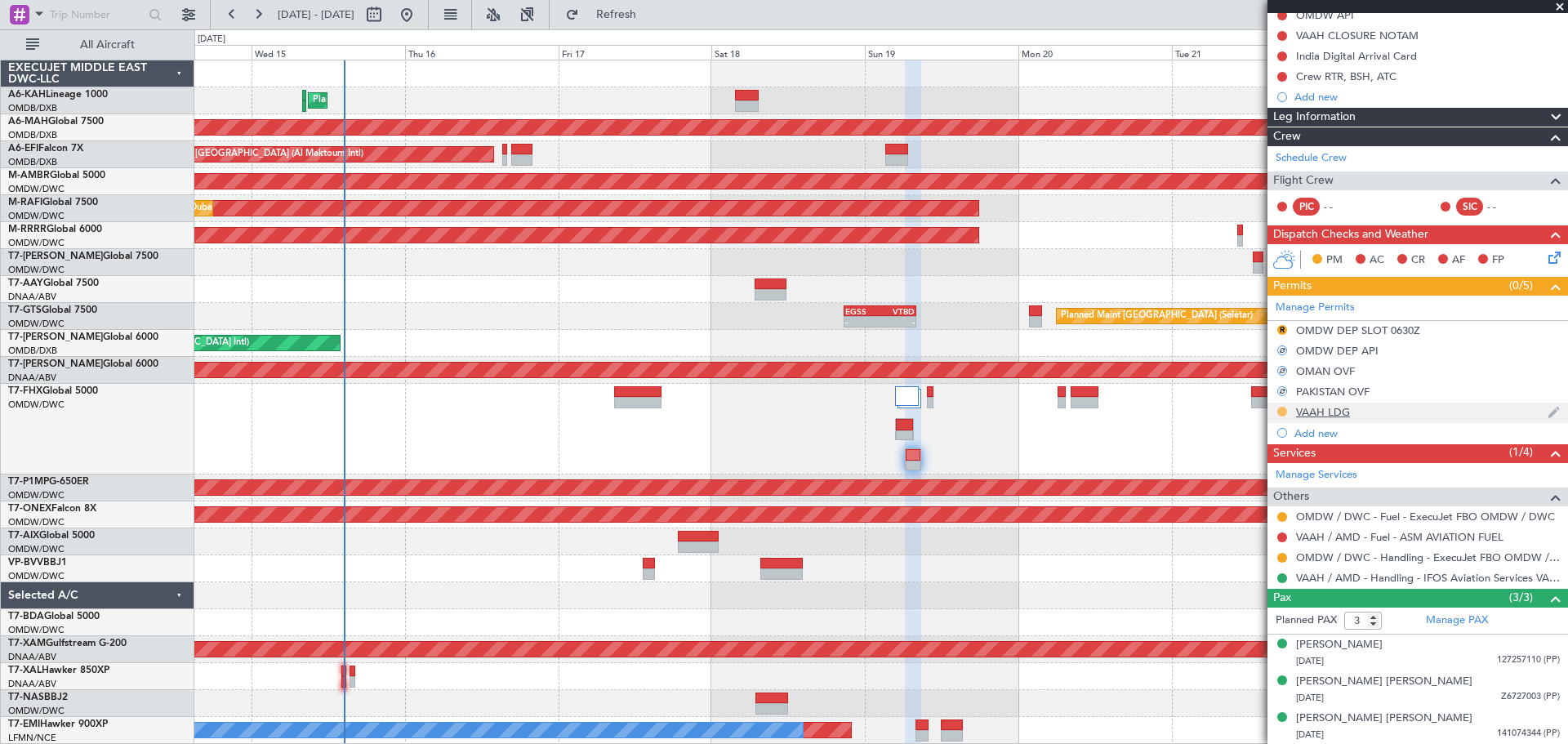
click at [1282, 412] on button at bounding box center [1283, 411] width 10 height 10
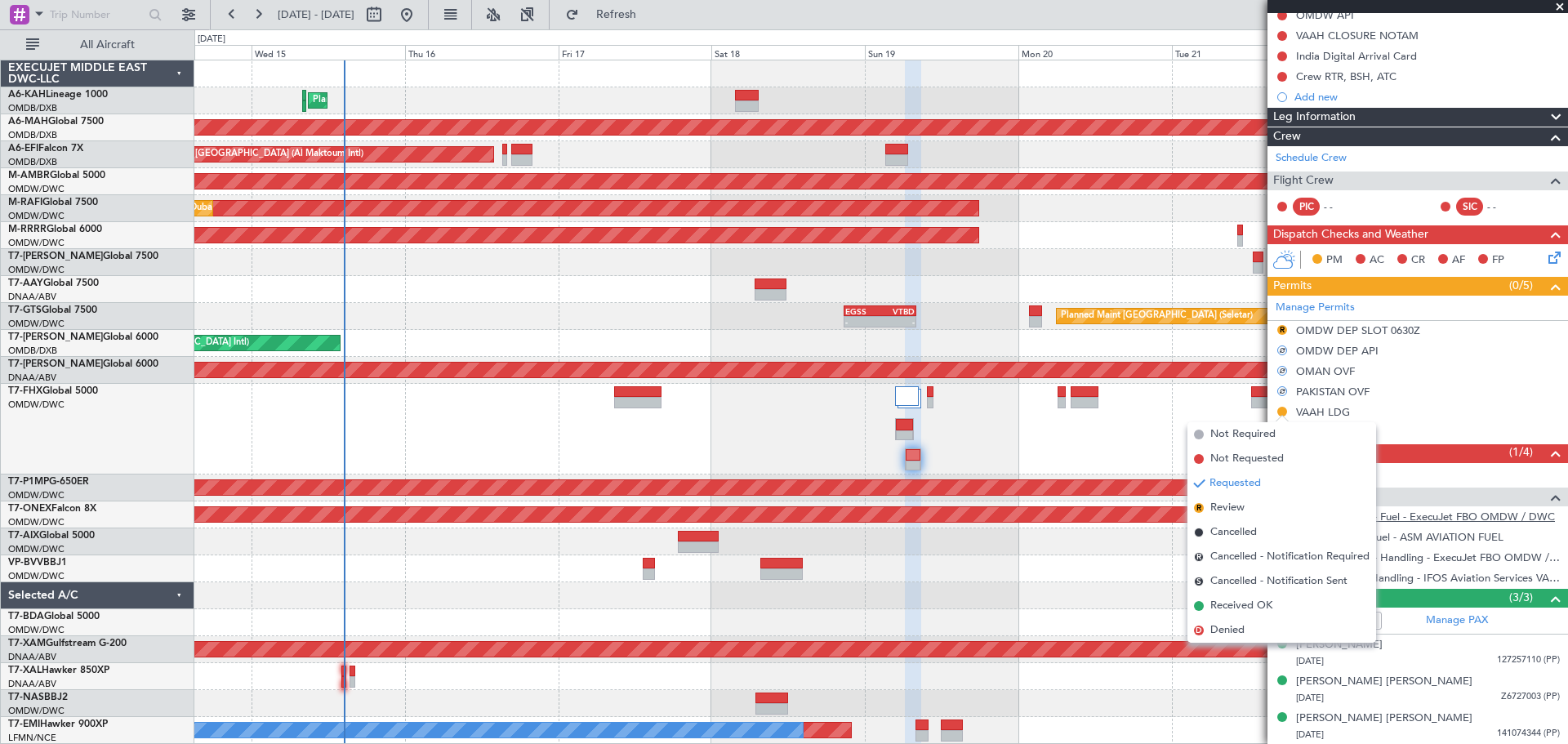
drag, startPoint x: 1234, startPoint y: 506, endPoint x: 1303, endPoint y: 514, distance: 69.5
click at [1234, 506] on span "Review" at bounding box center [1228, 507] width 35 height 16
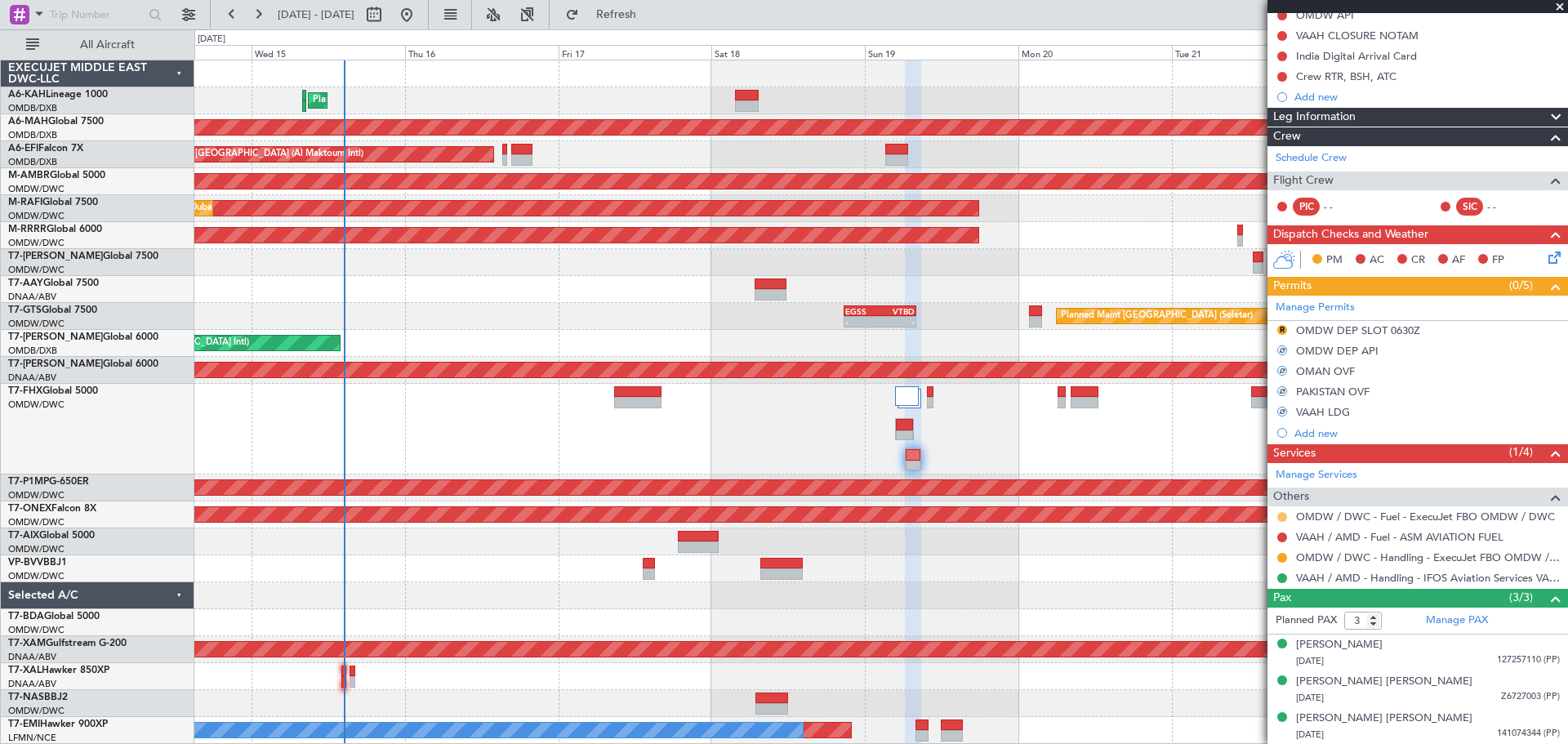
click at [1281, 514] on button at bounding box center [1283, 517] width 10 height 10
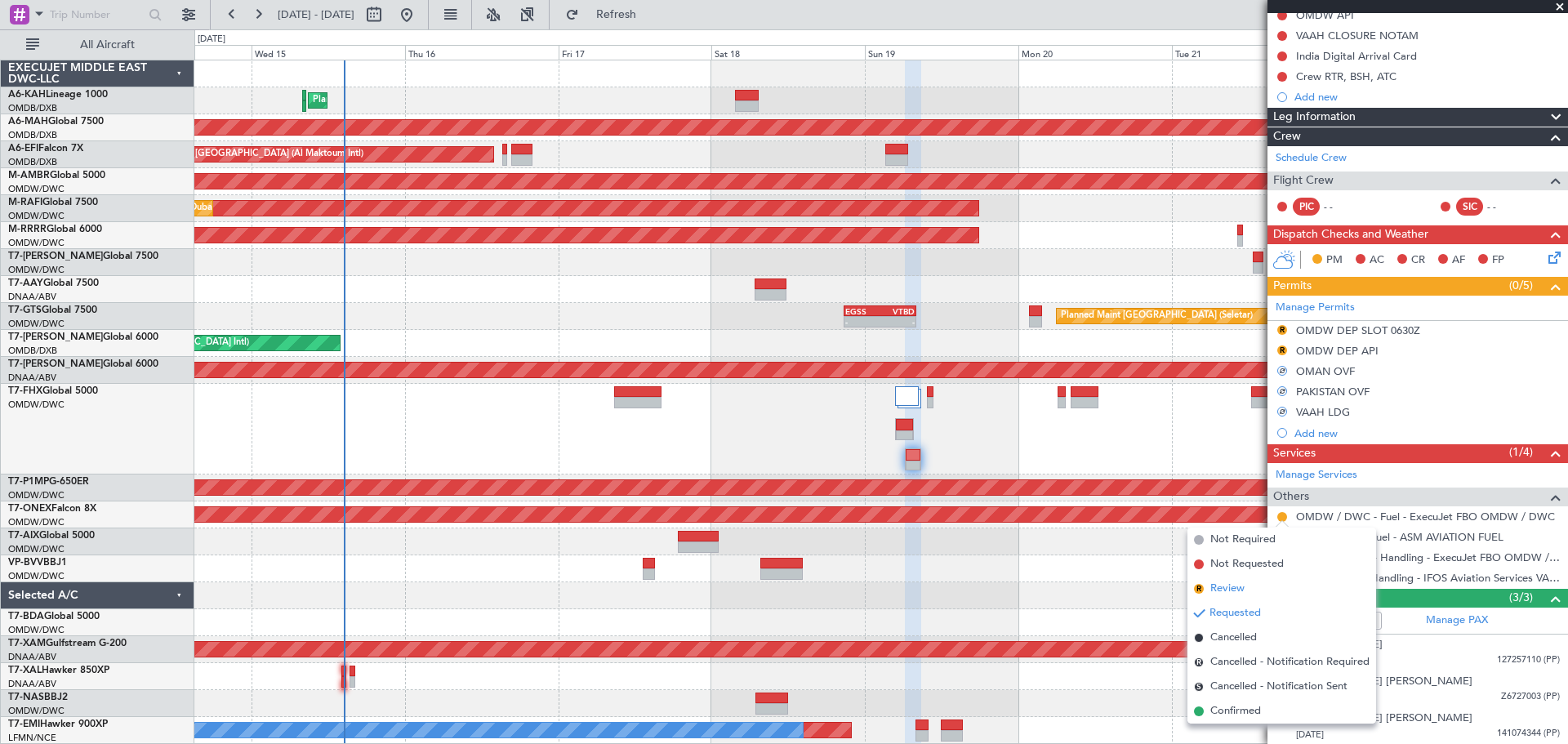
click at [1228, 588] on span "Review" at bounding box center [1228, 588] width 35 height 16
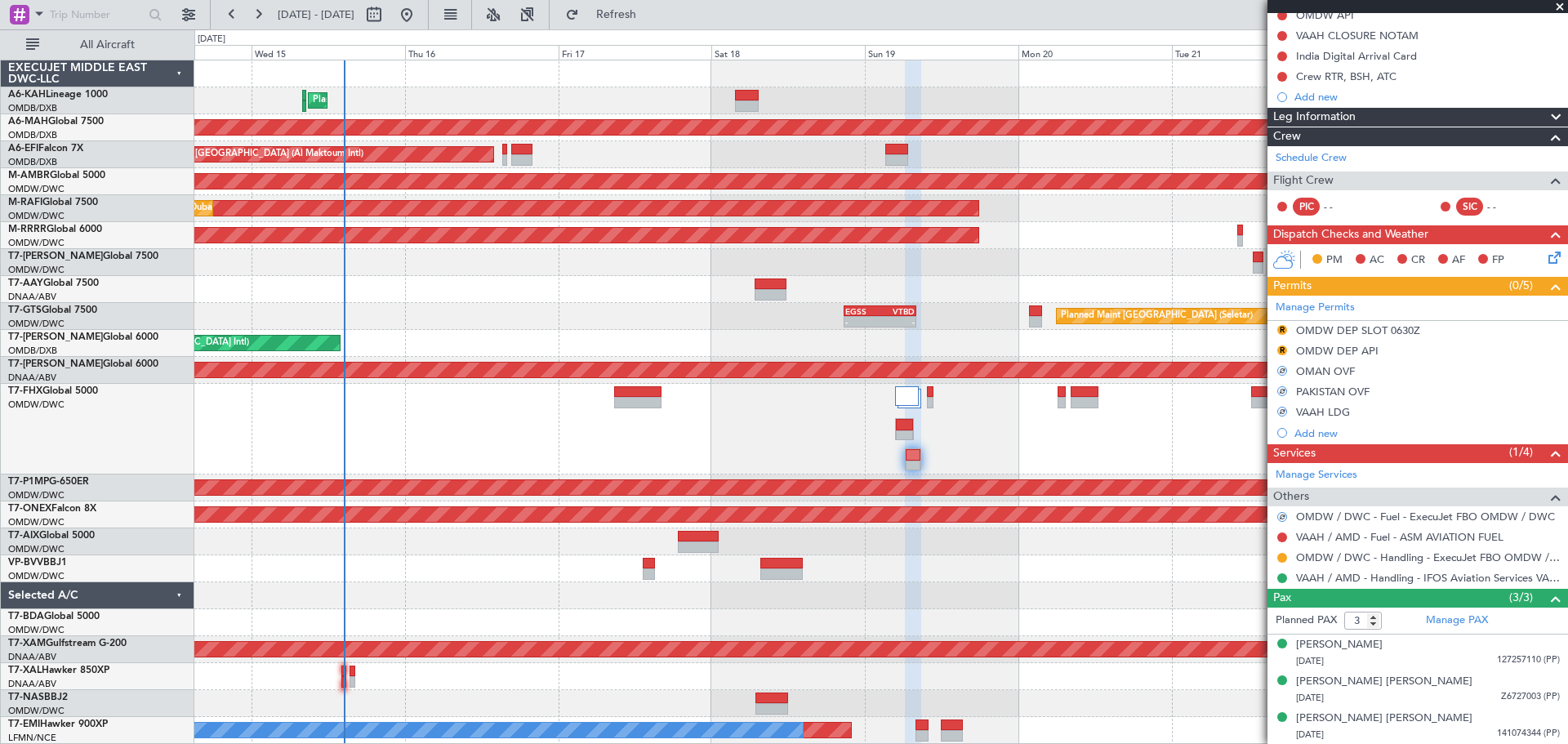
click at [1276, 554] on div at bounding box center [1282, 557] width 13 height 13
click at [1279, 555] on button at bounding box center [1283, 558] width 10 height 10
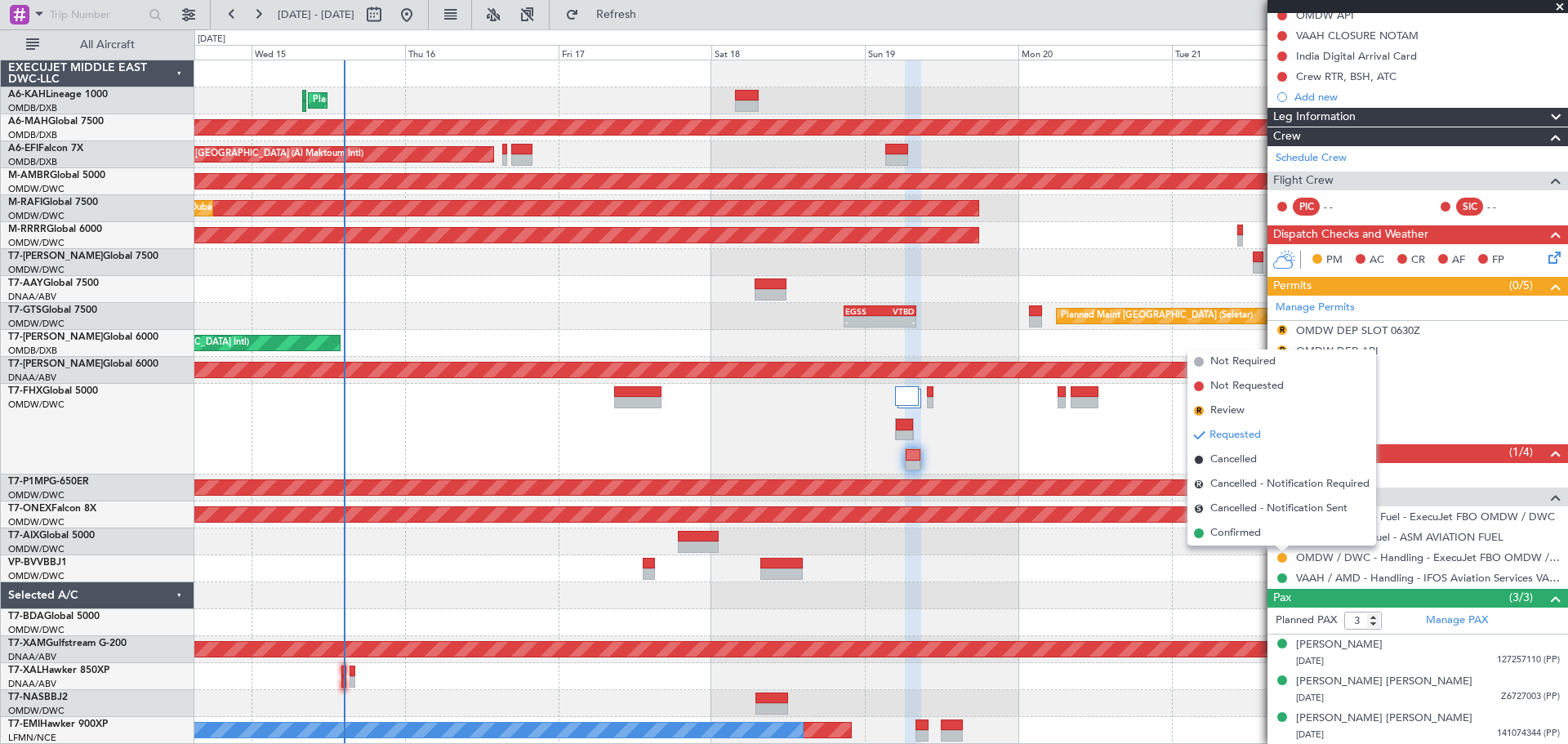
drag, startPoint x: 1234, startPoint y: 411, endPoint x: 1241, endPoint y: 423, distance: 13.9
click at [1234, 411] on span "Review" at bounding box center [1228, 411] width 35 height 16
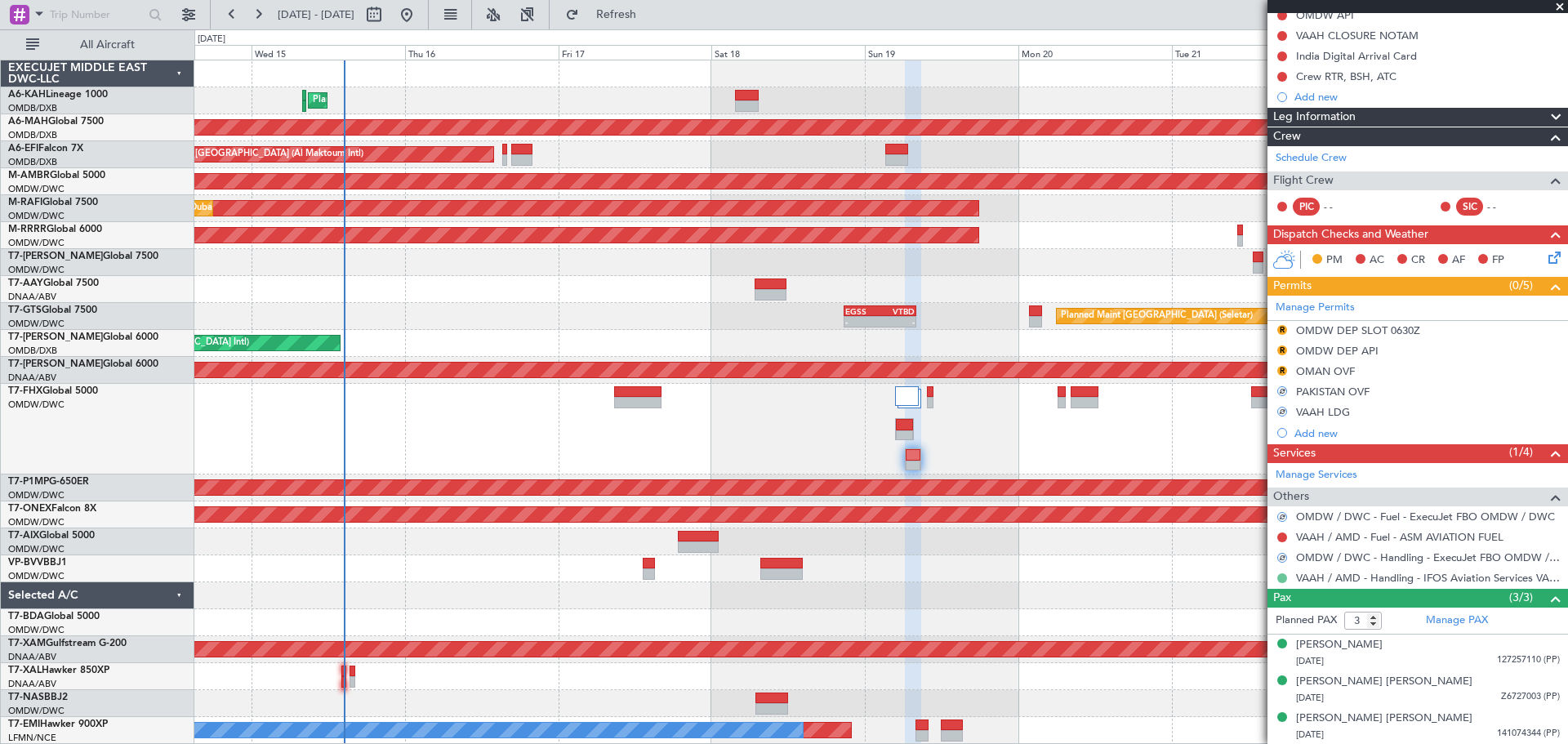
click at [1280, 577] on button at bounding box center [1283, 578] width 10 height 10
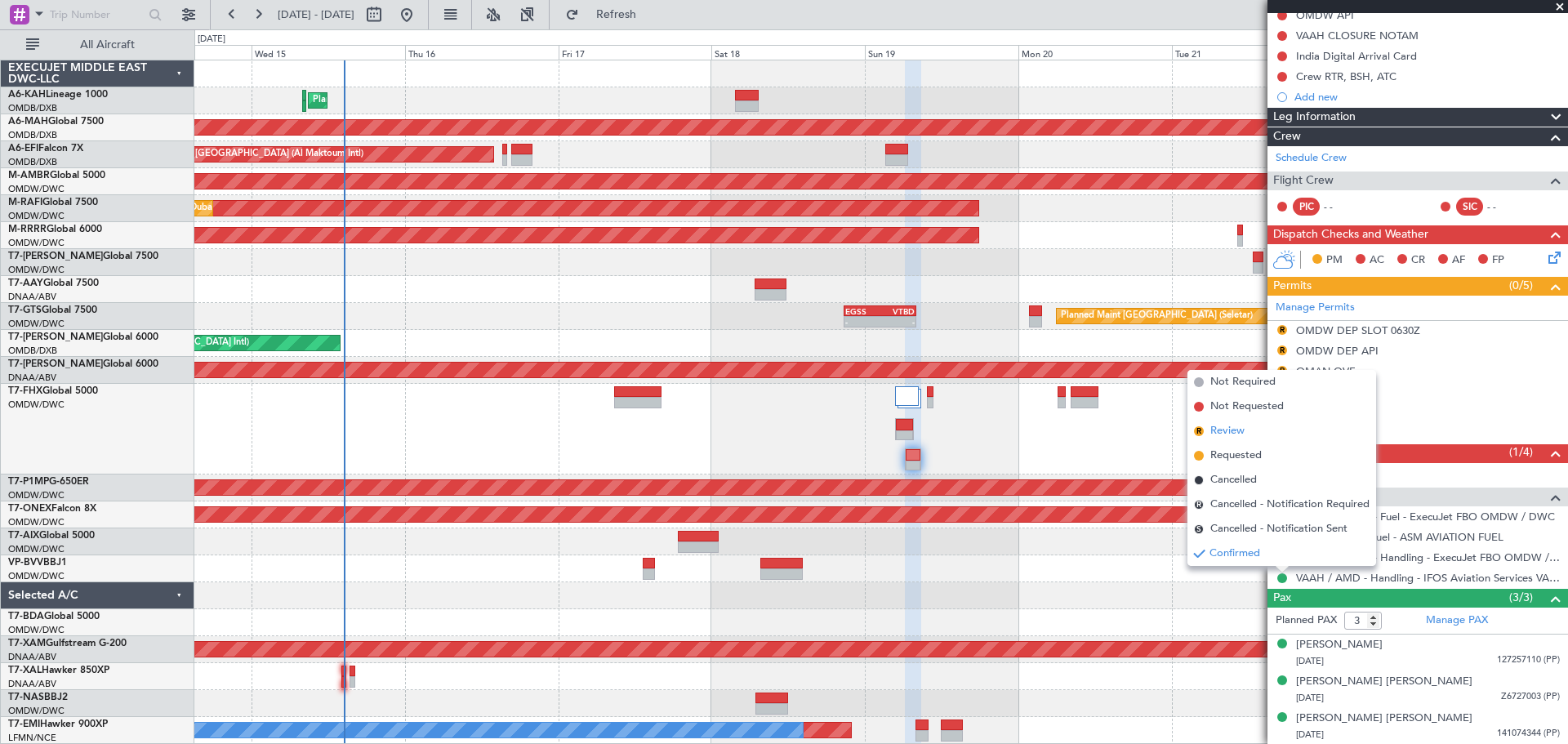
click at [1234, 430] on span "Review" at bounding box center [1228, 431] width 35 height 16
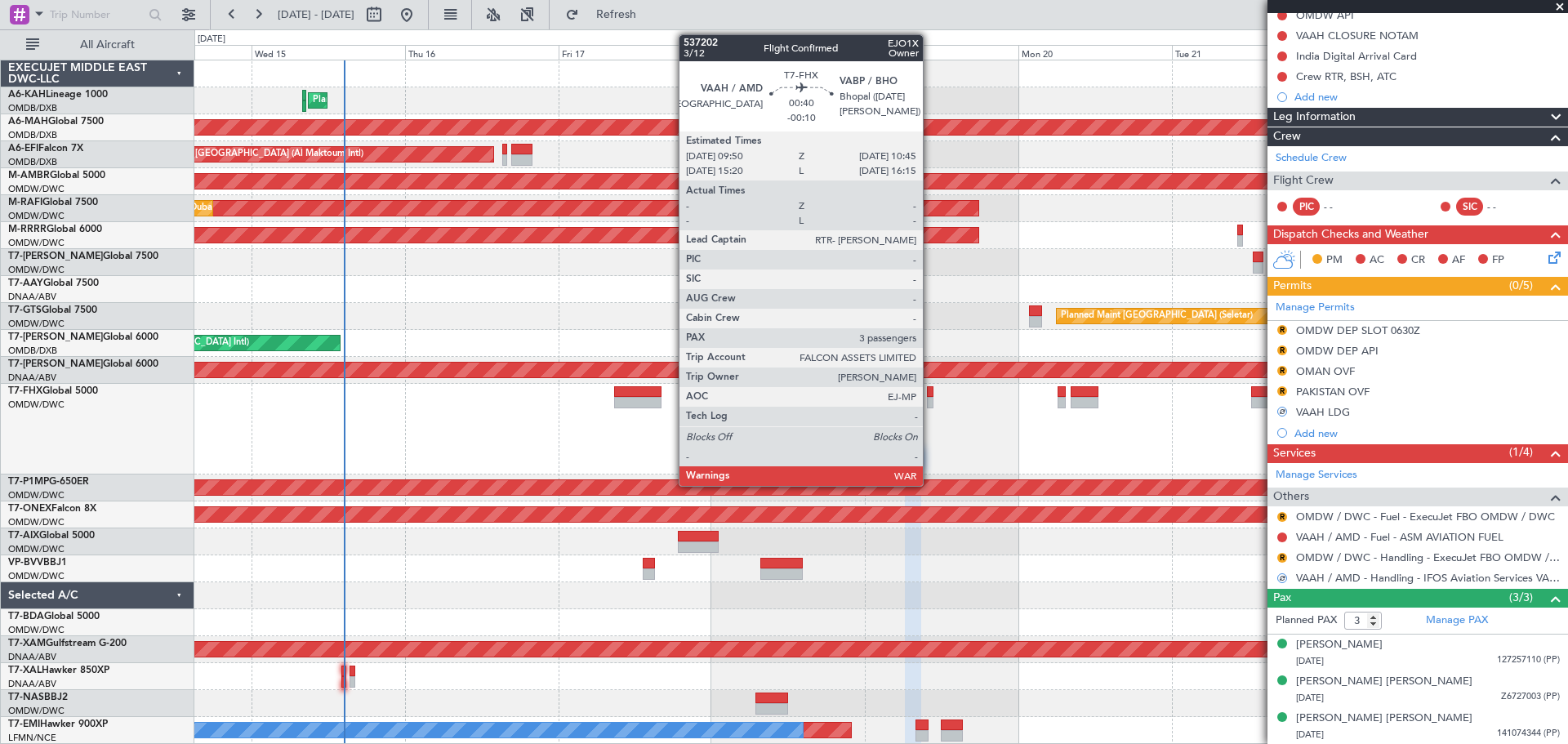
click at [930, 394] on div at bounding box center [930, 392] width 7 height 12
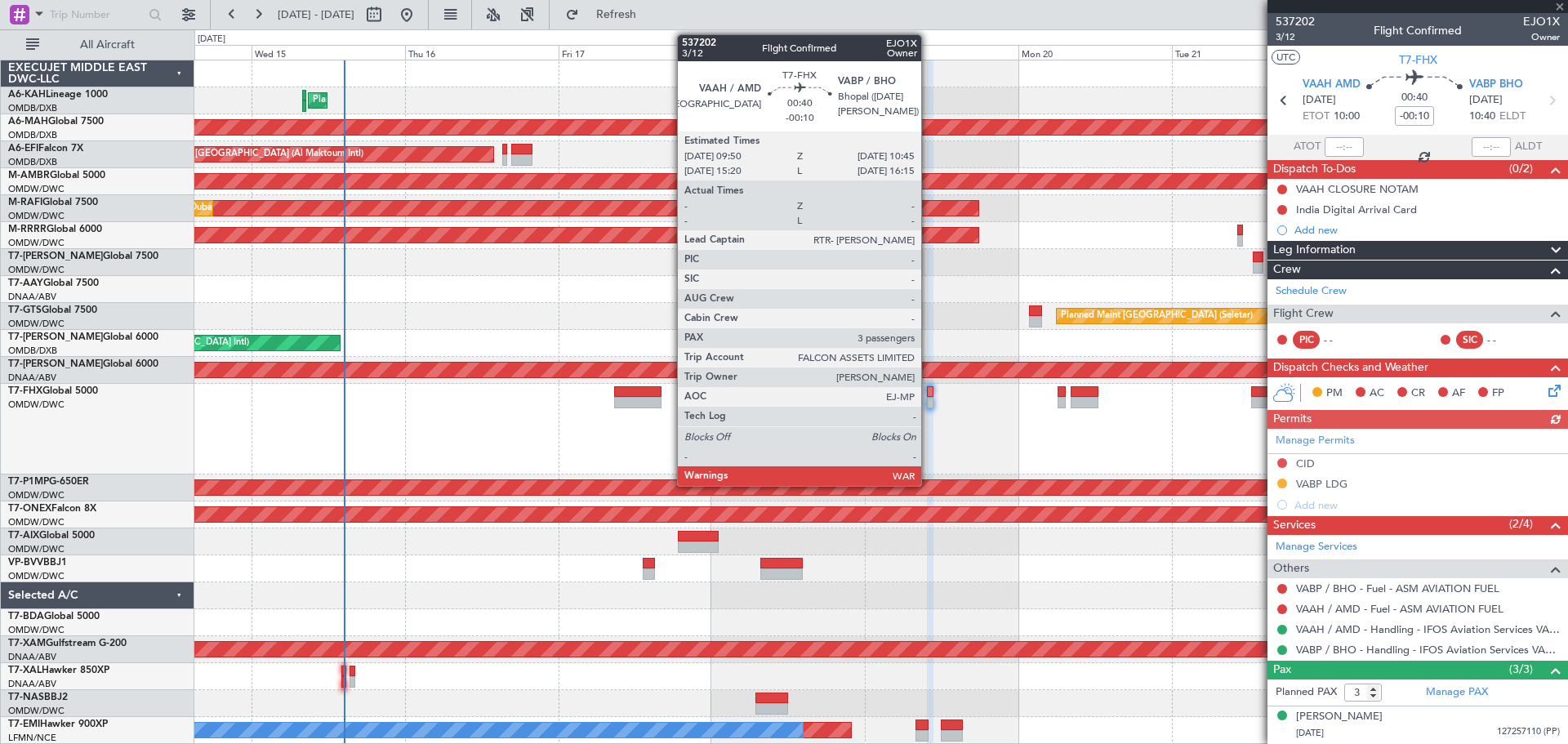
click at [1282, 482] on div "Manage Permits CID VABP LDG Add new" at bounding box center [1417, 471] width 301 height 86
click at [1279, 480] on button at bounding box center [1283, 483] width 10 height 10
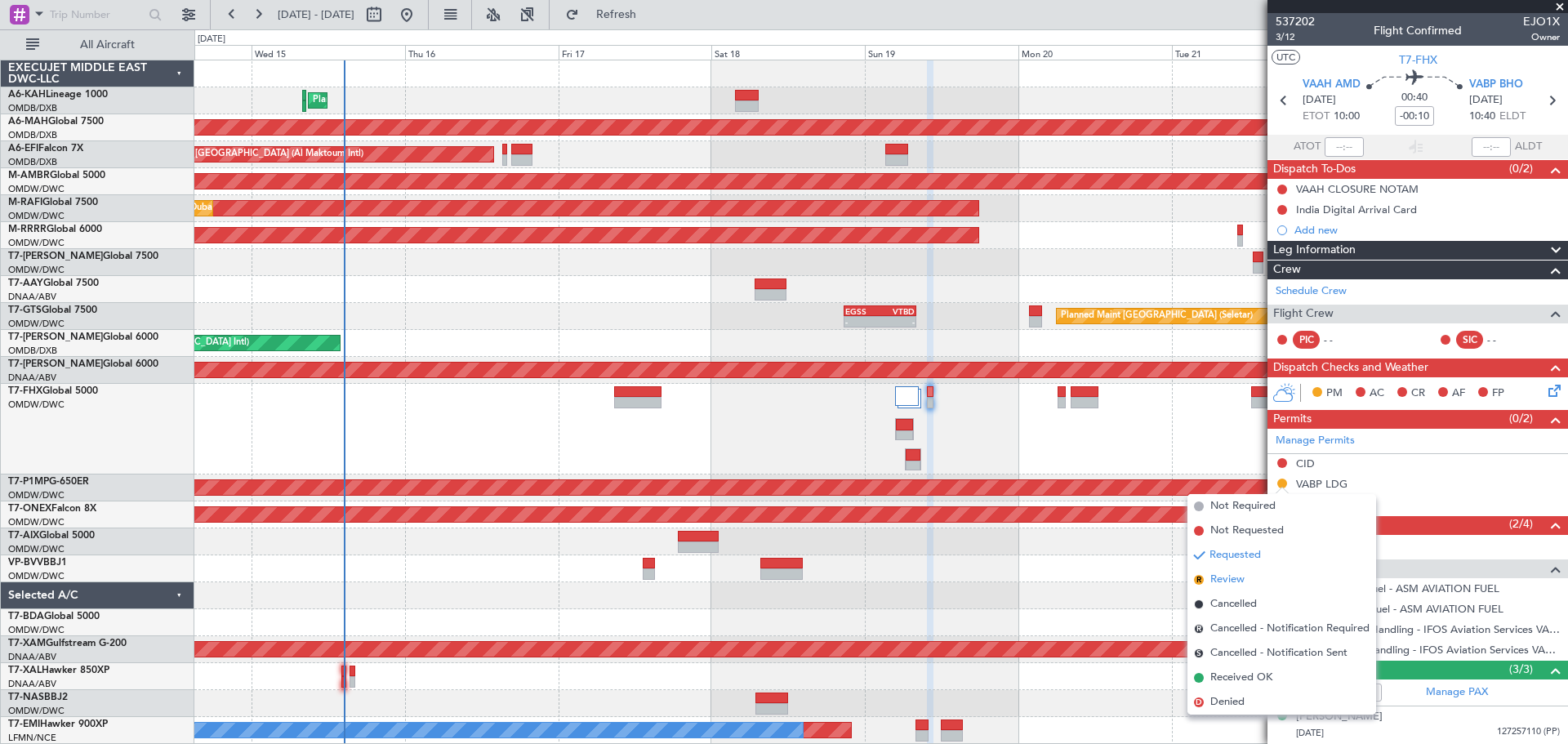
click at [1233, 573] on span "Review" at bounding box center [1228, 579] width 35 height 16
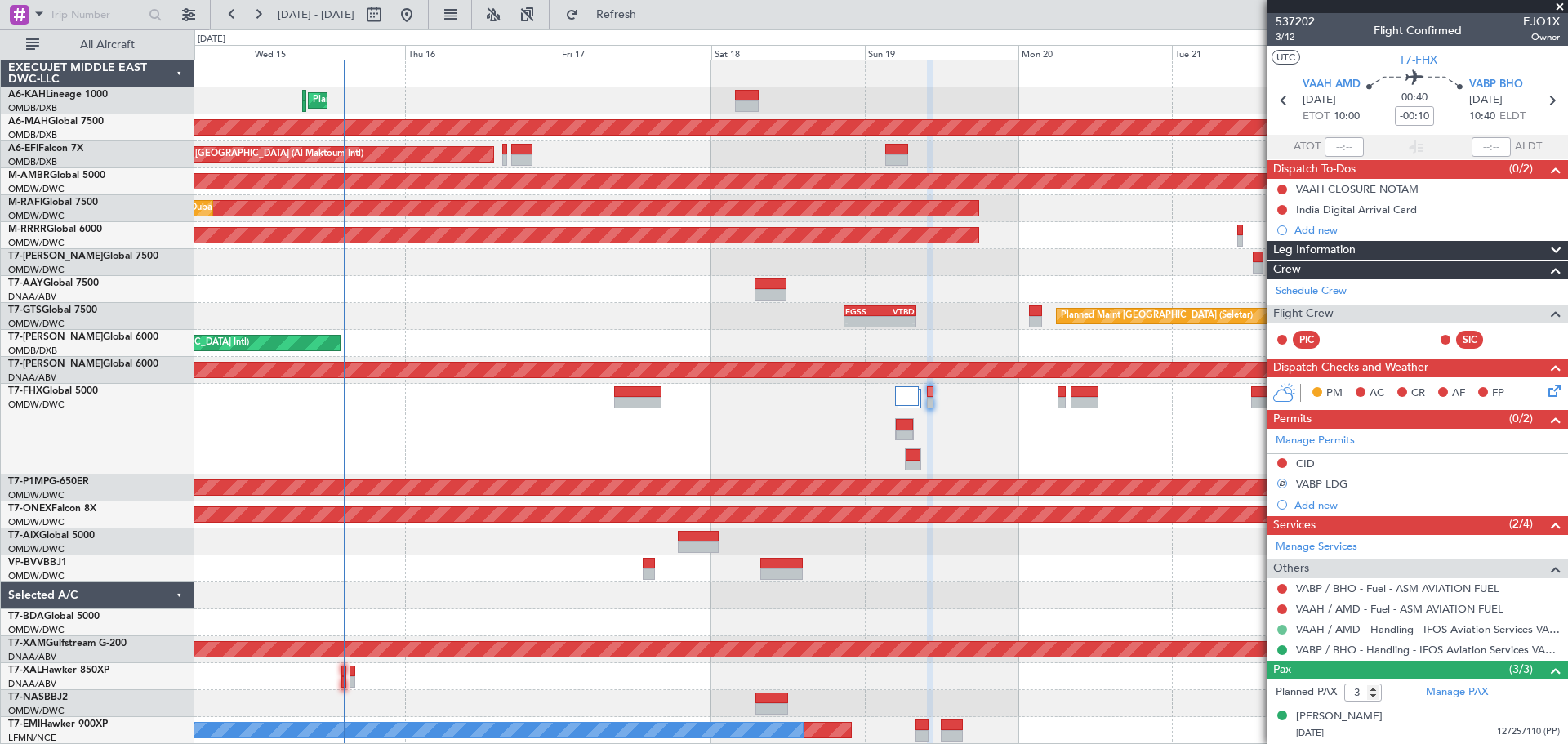
click at [1280, 626] on button at bounding box center [1283, 630] width 10 height 10
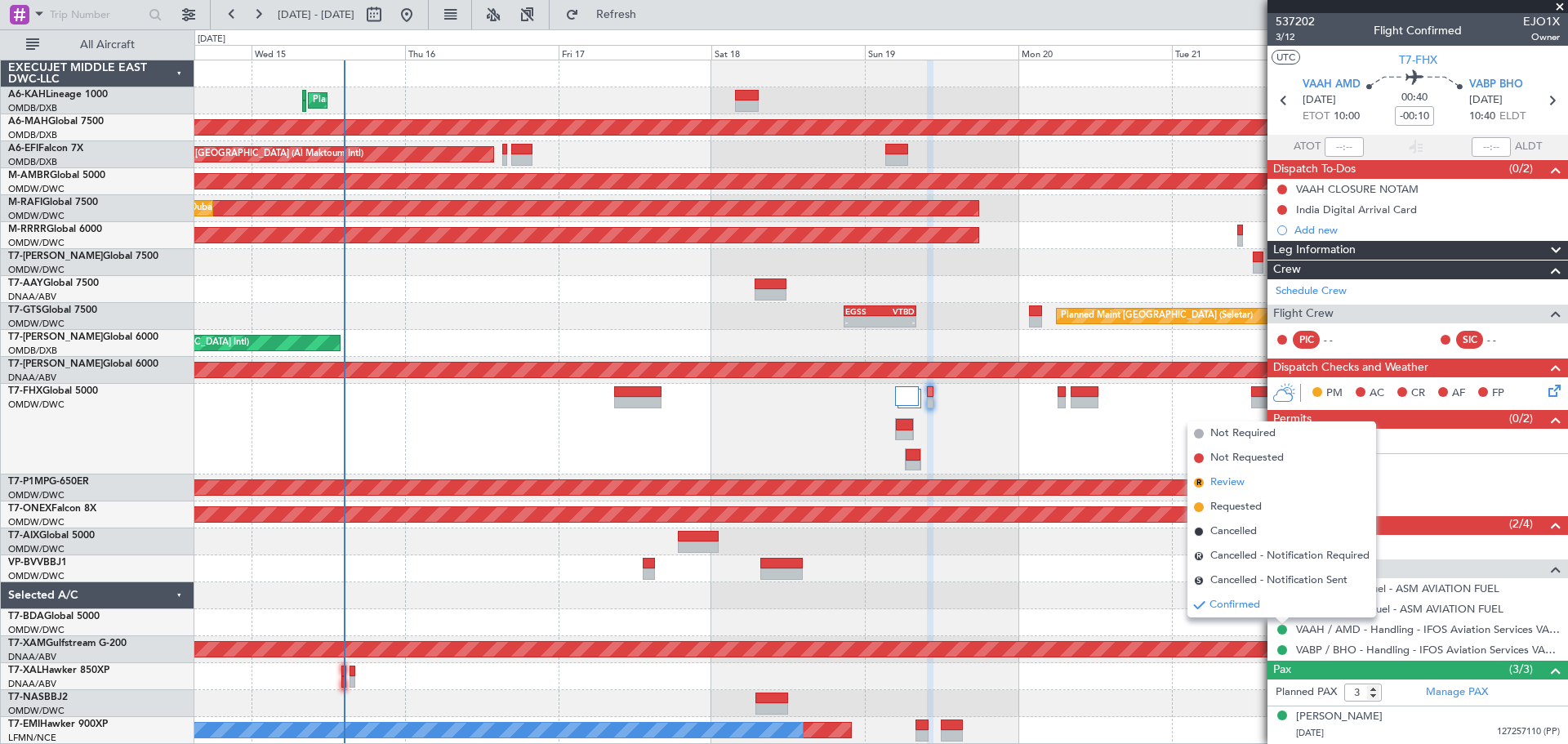
click at [1236, 483] on span "Review" at bounding box center [1228, 482] width 35 height 16
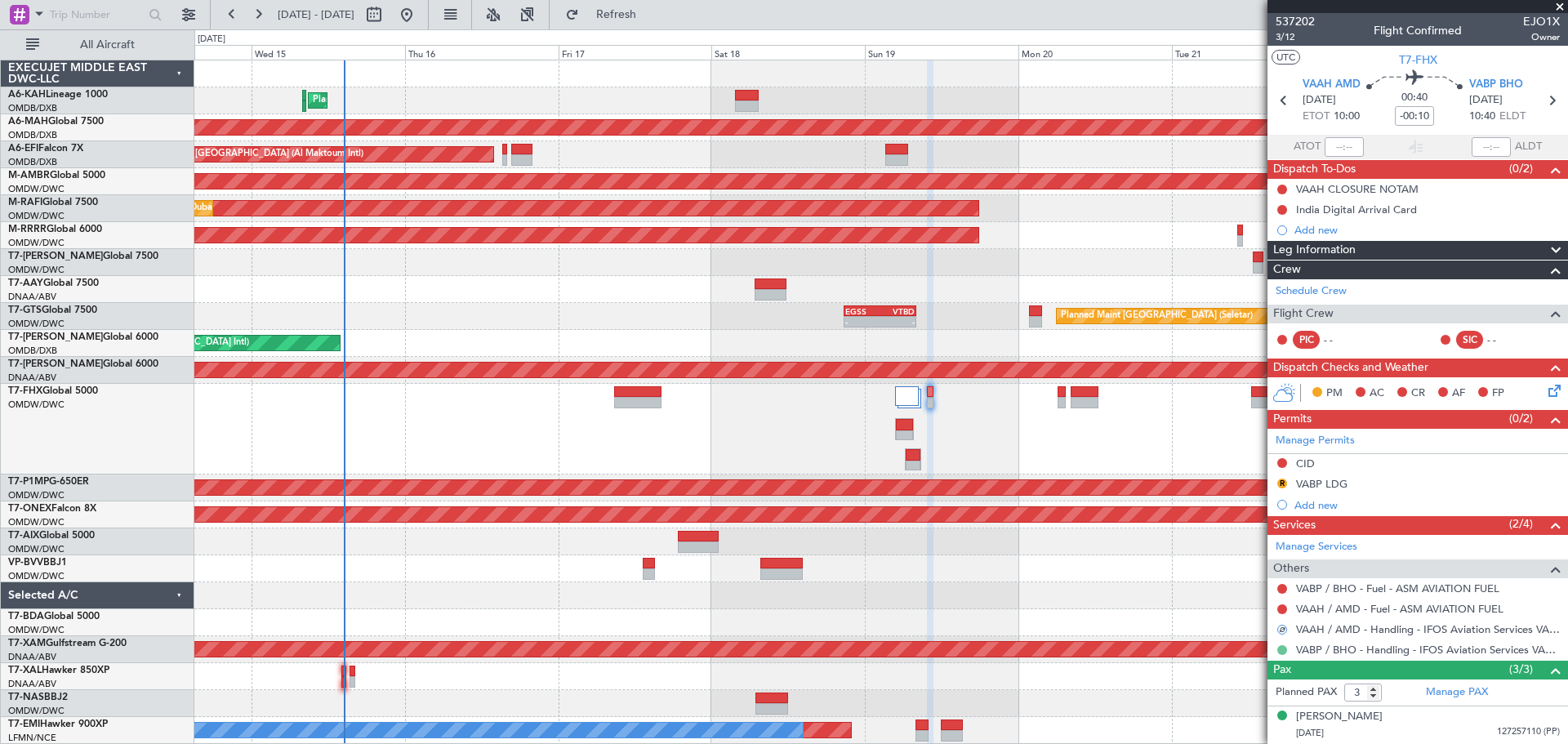
click at [1279, 648] on button at bounding box center [1283, 650] width 10 height 10
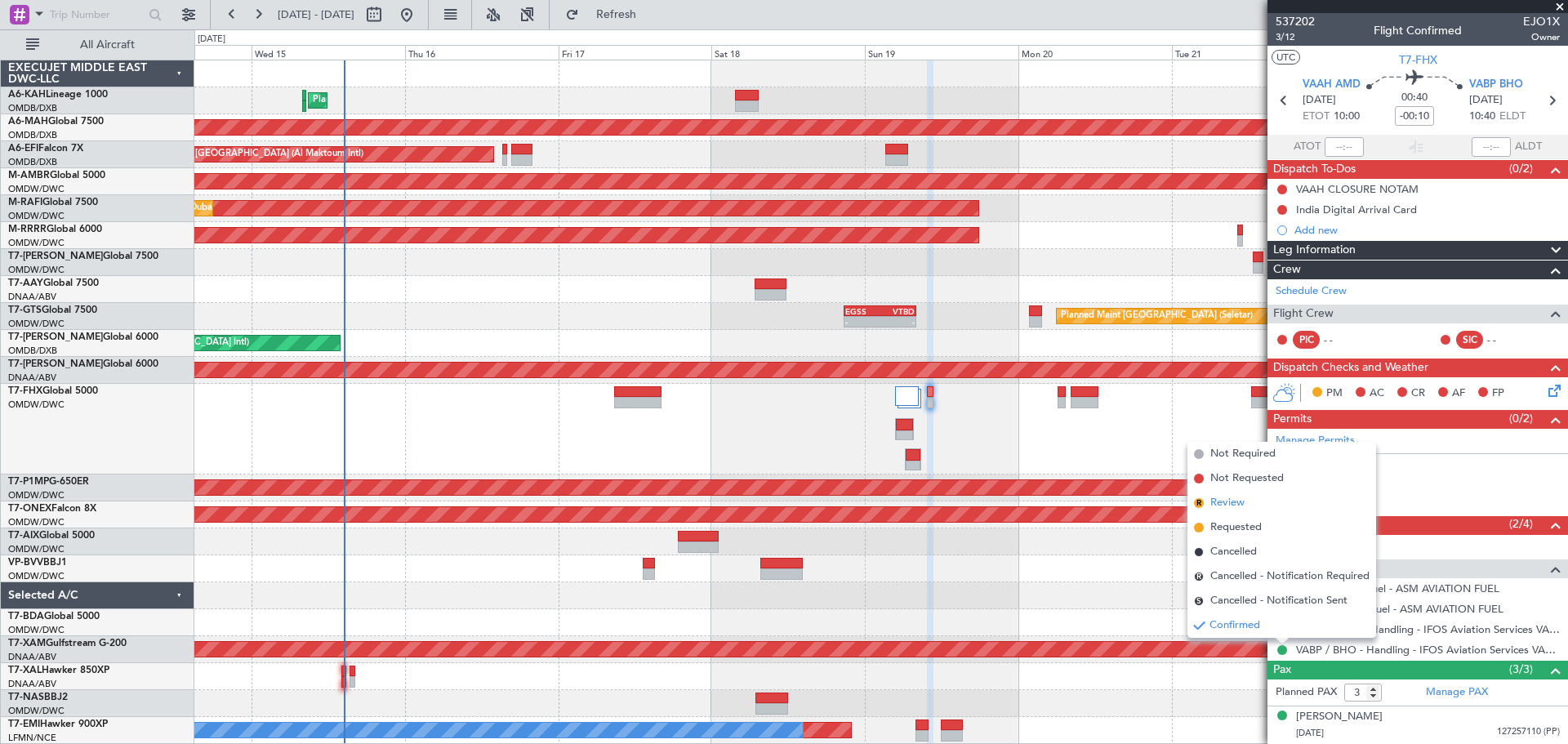
click at [1240, 507] on span "Review" at bounding box center [1228, 503] width 35 height 16
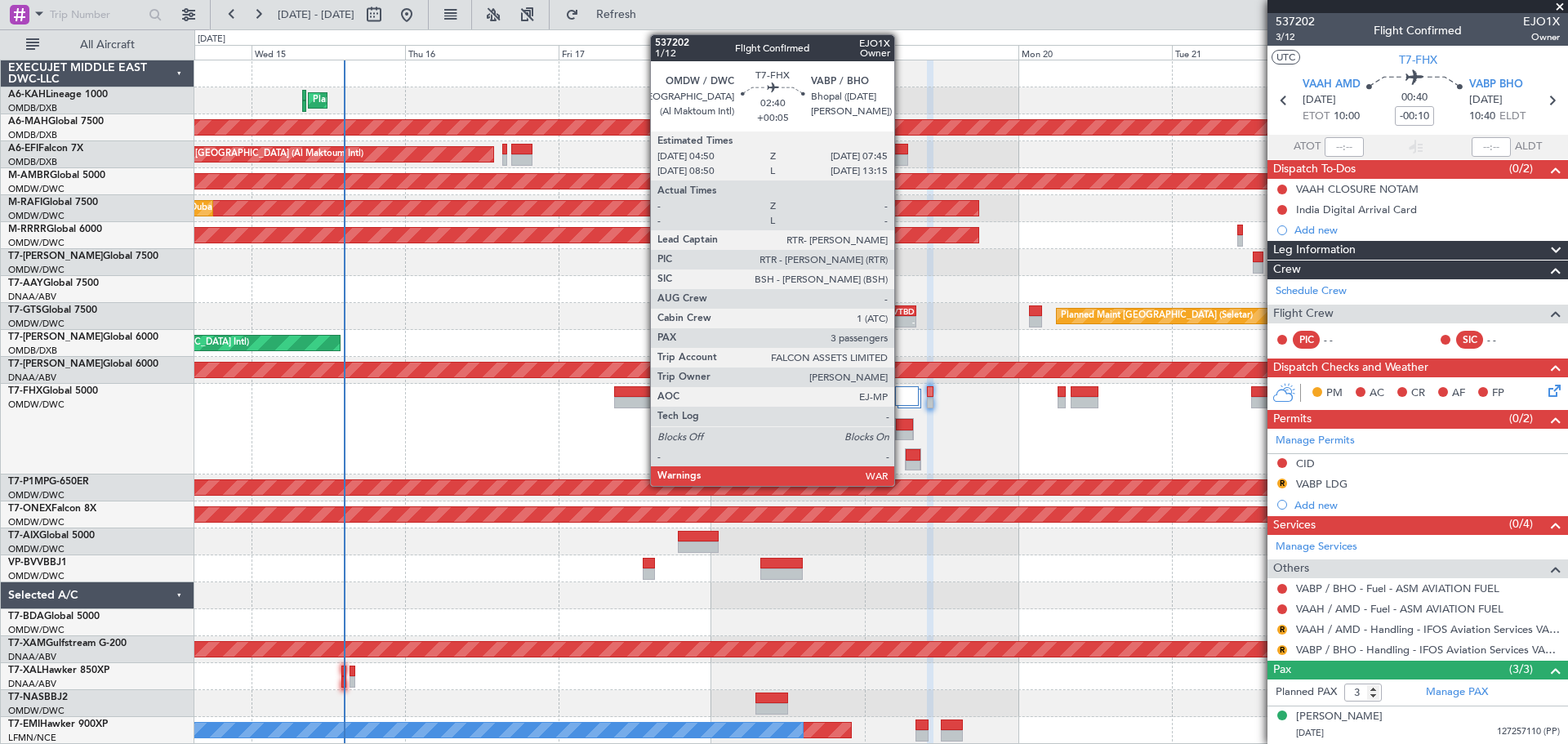
click at [902, 420] on div at bounding box center [904, 425] width 17 height 12
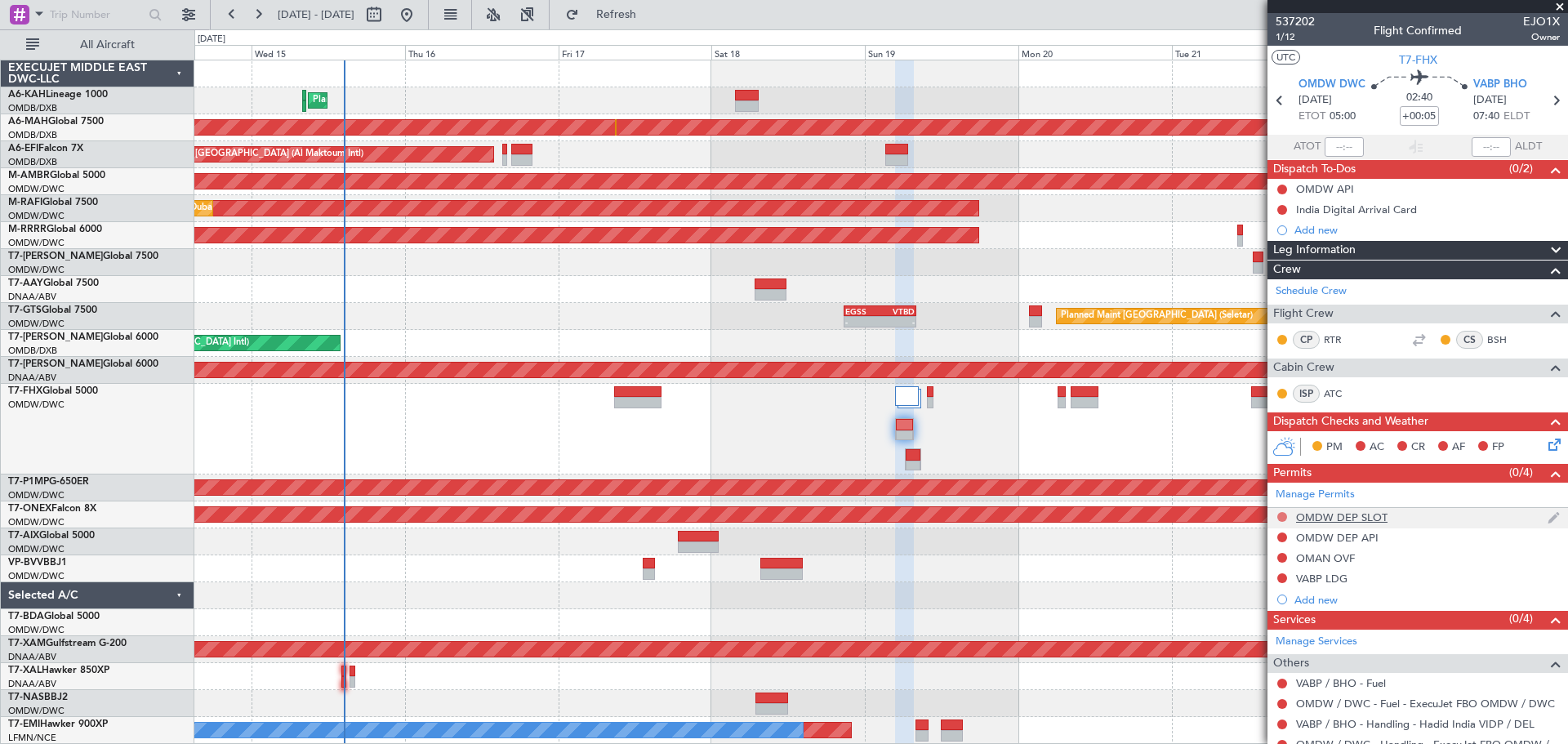
click at [1282, 519] on button at bounding box center [1283, 517] width 10 height 10
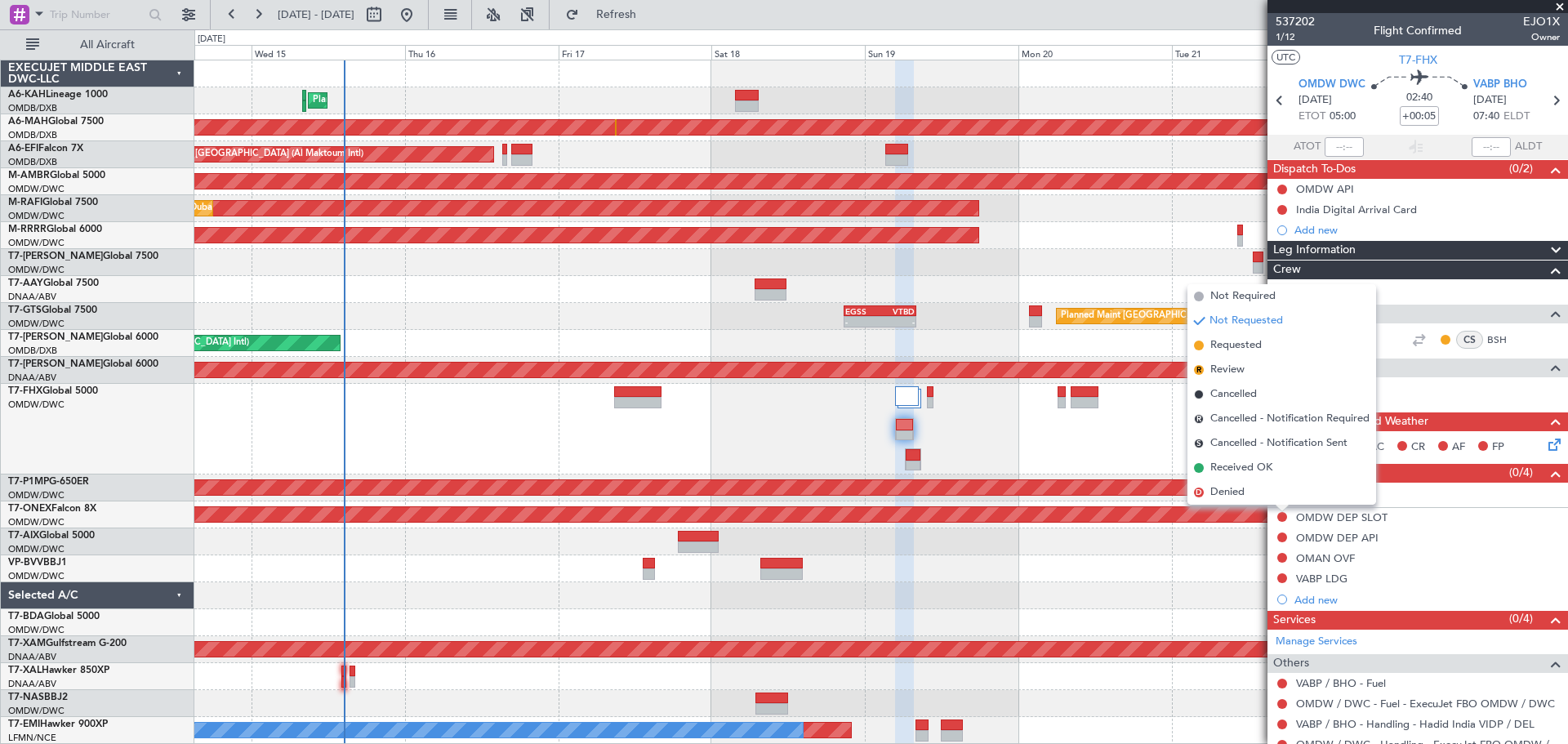
click at [1236, 348] on span "Requested" at bounding box center [1236, 344] width 52 height 16
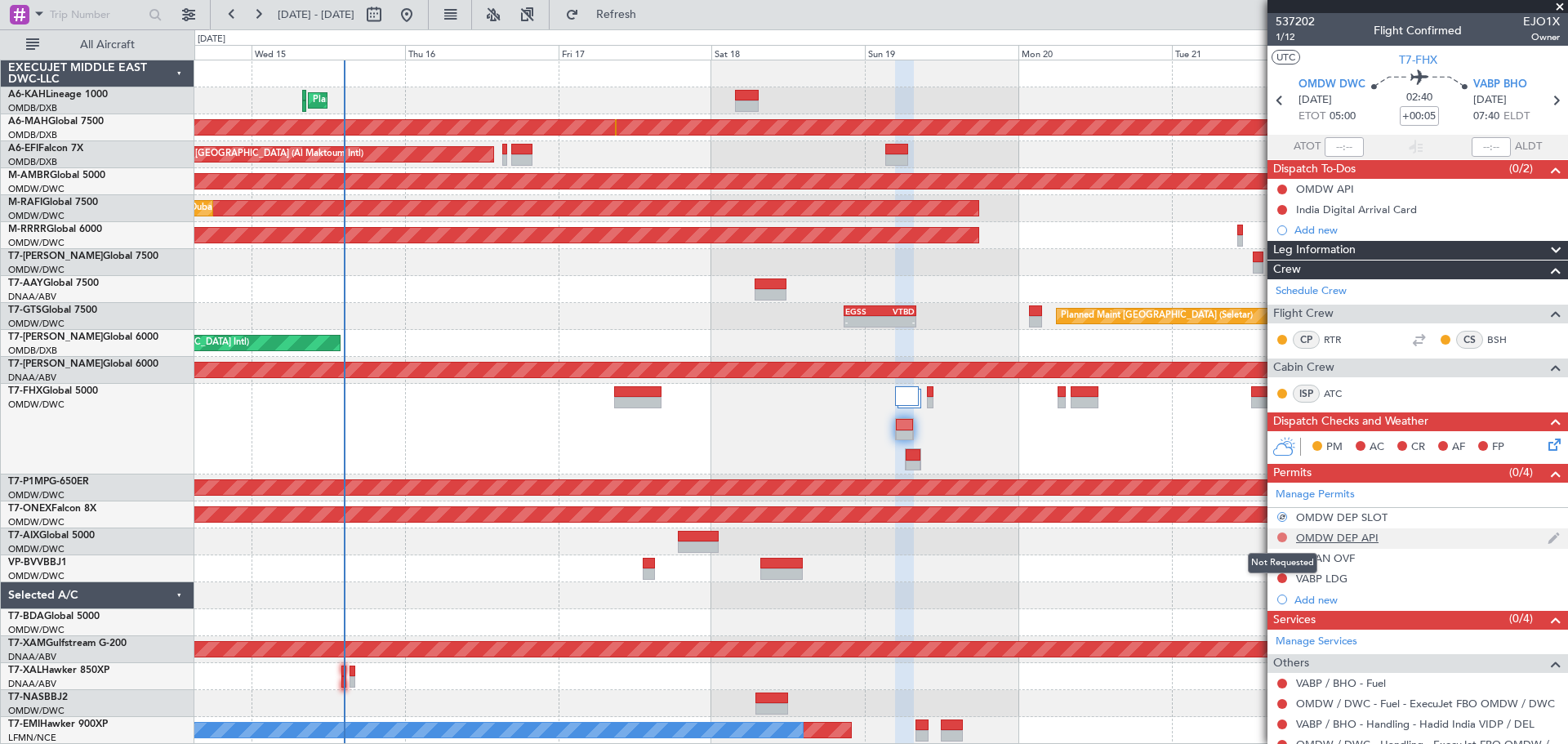
click at [1281, 533] on button at bounding box center [1283, 537] width 10 height 10
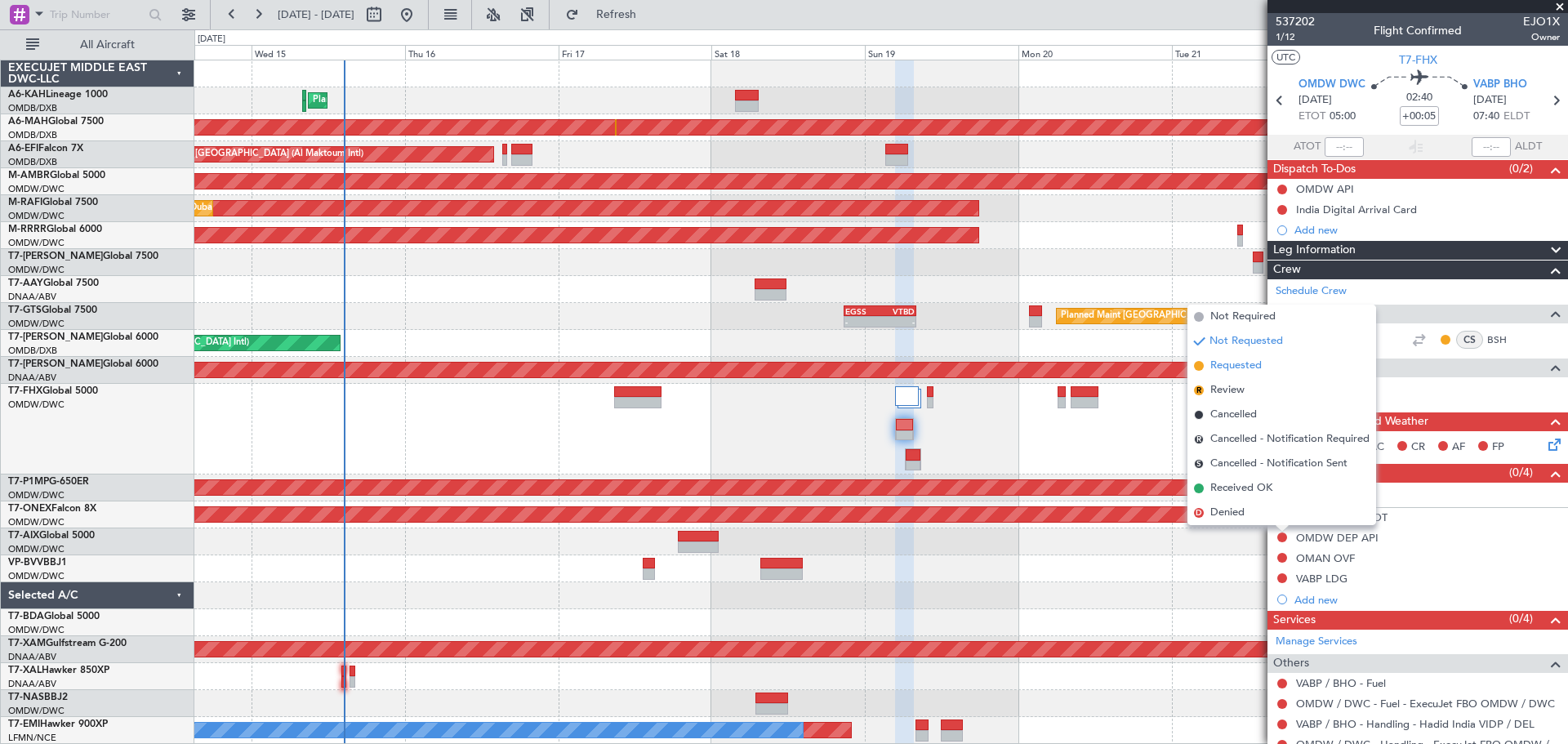
click at [1238, 368] on span "Requested" at bounding box center [1236, 366] width 52 height 16
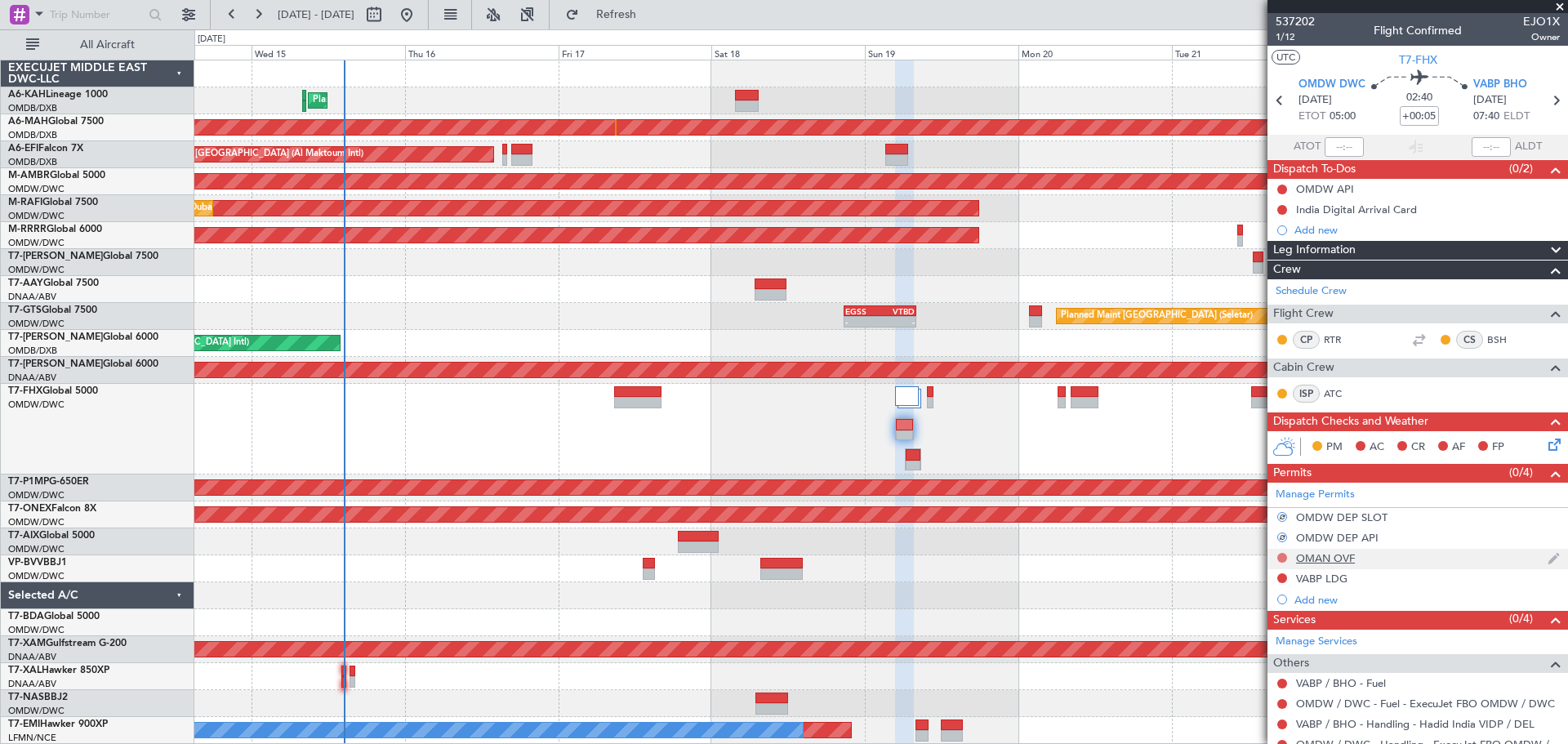
click at [1284, 556] on button at bounding box center [1283, 558] width 10 height 10
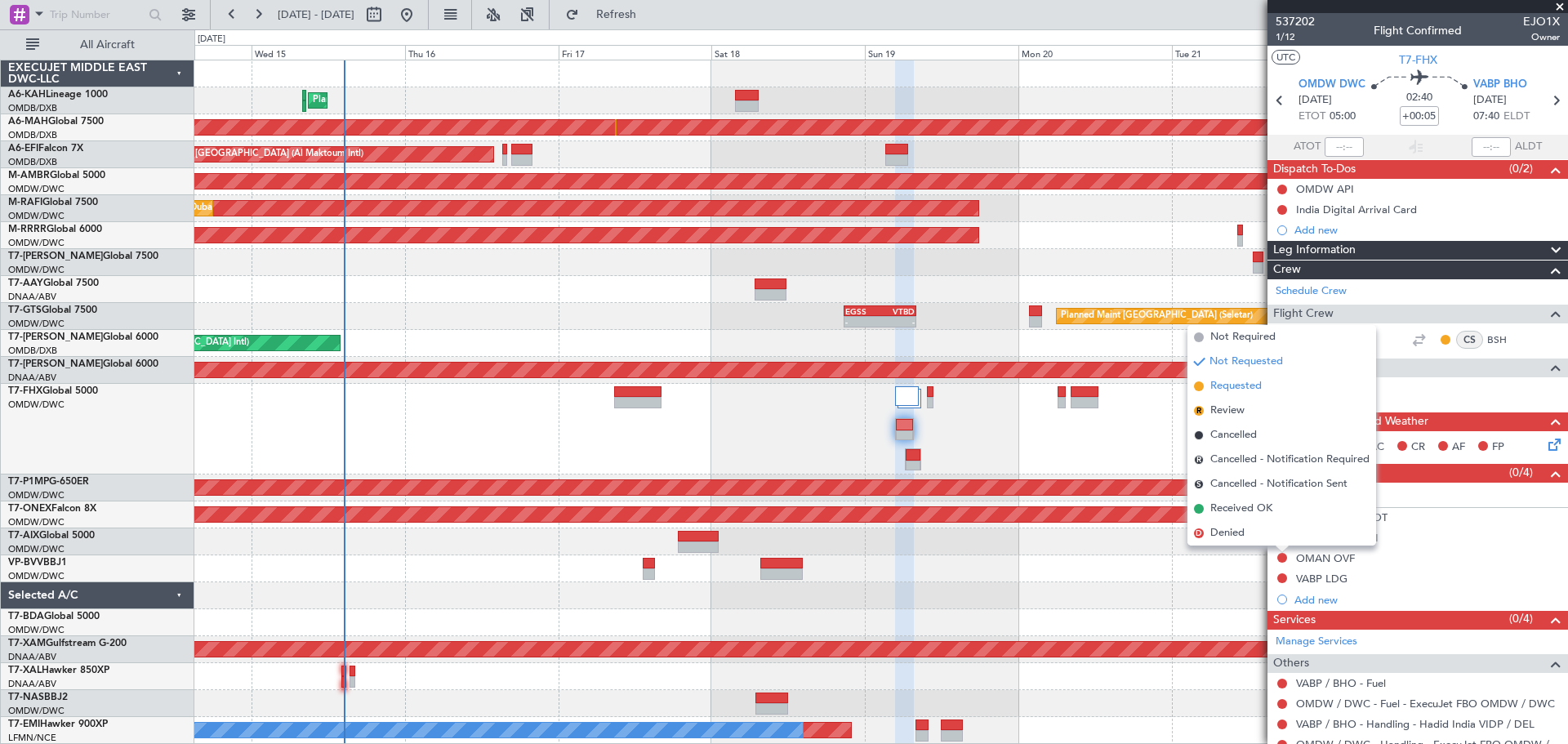
click at [1239, 386] on span "Requested" at bounding box center [1236, 386] width 52 height 16
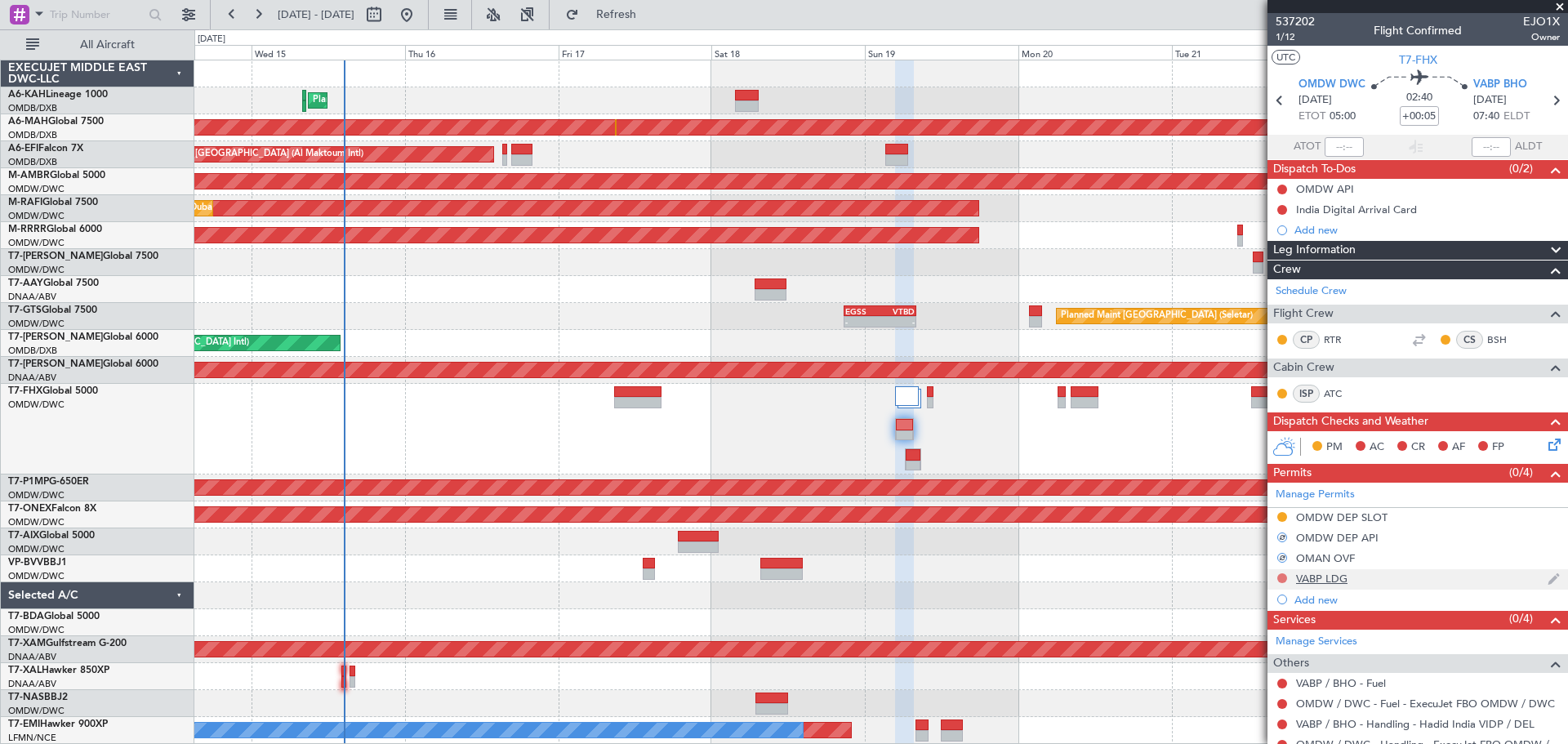
click at [1282, 578] on button at bounding box center [1283, 578] width 10 height 10
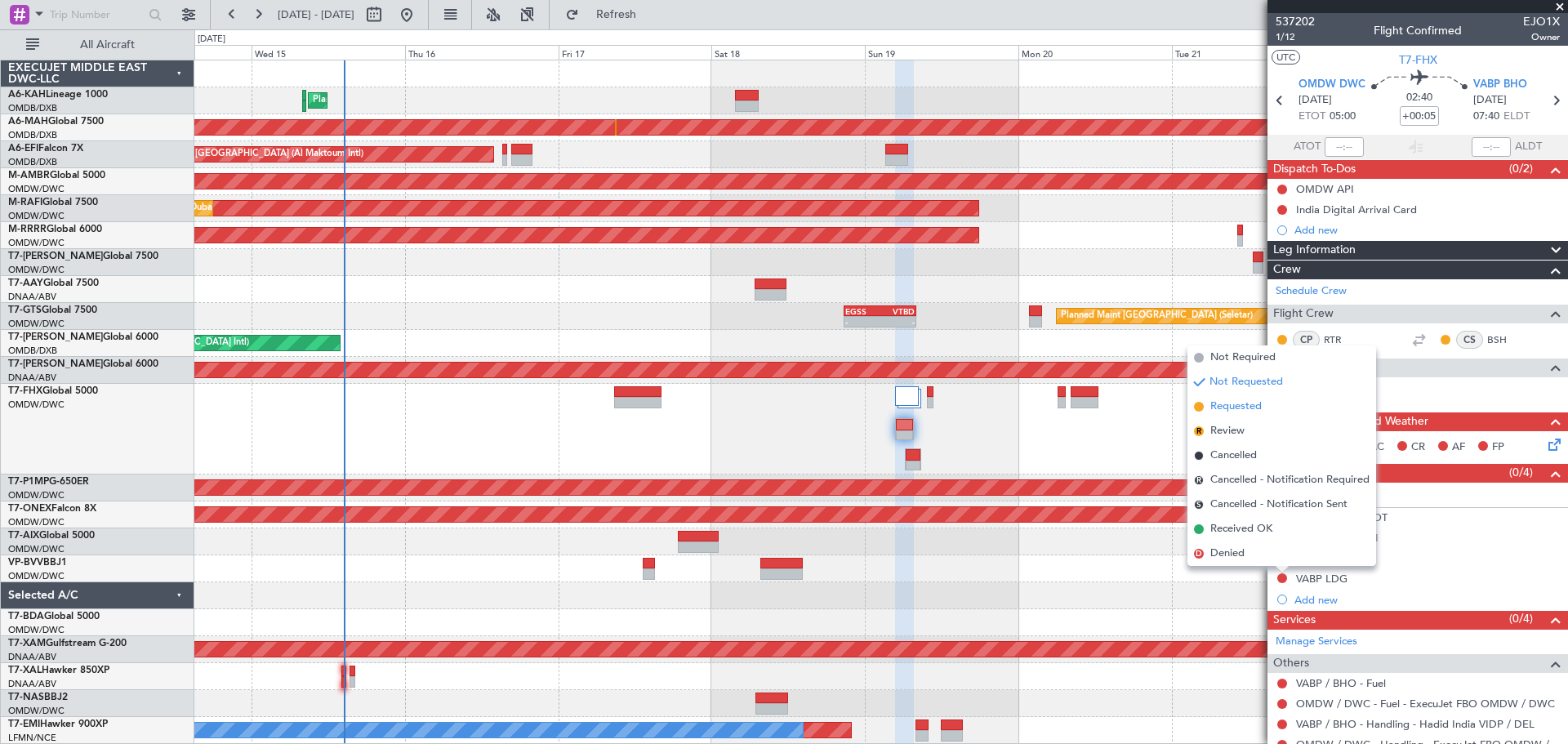
click at [1239, 412] on span "Requested" at bounding box center [1236, 406] width 52 height 16
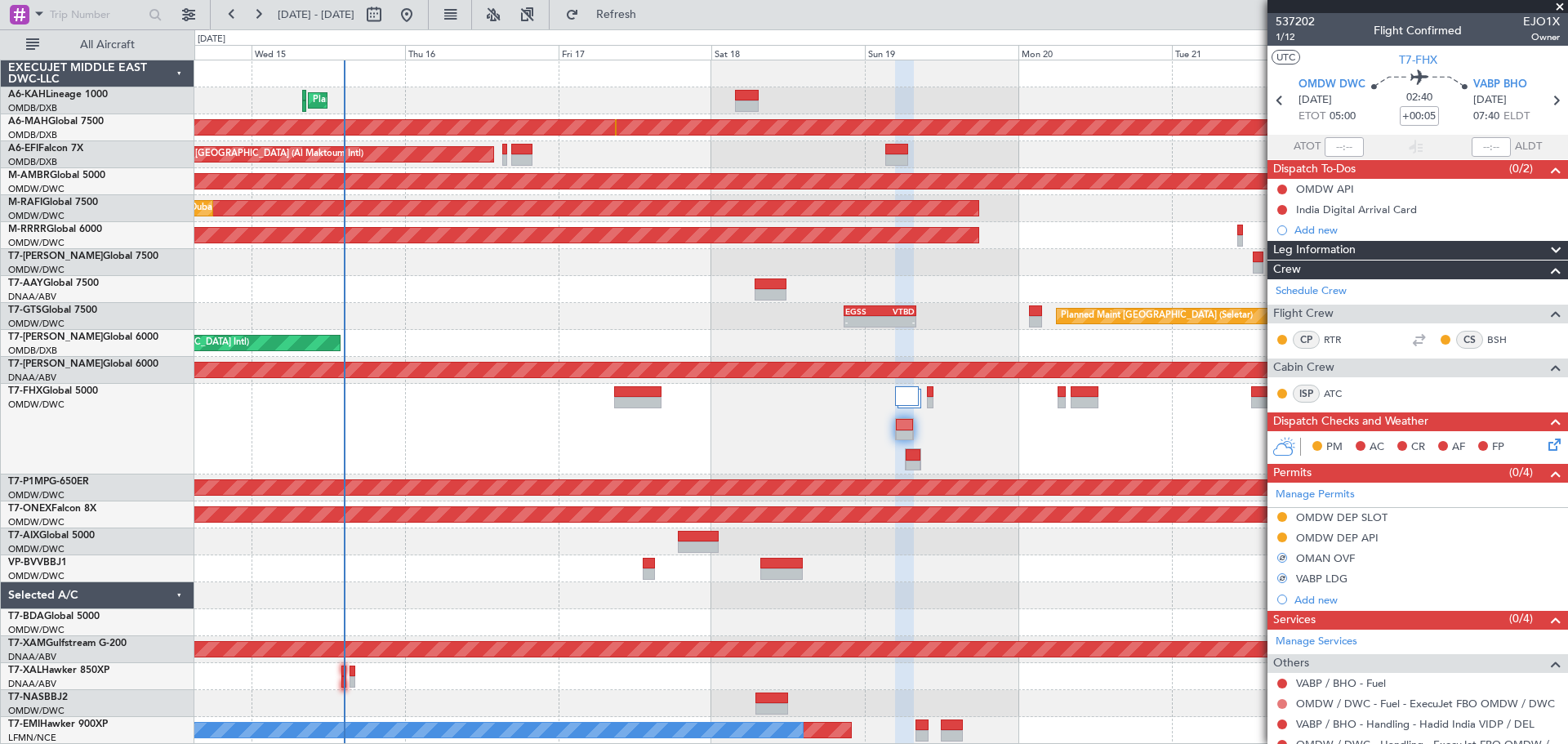
click at [1282, 702] on button at bounding box center [1283, 704] width 10 height 10
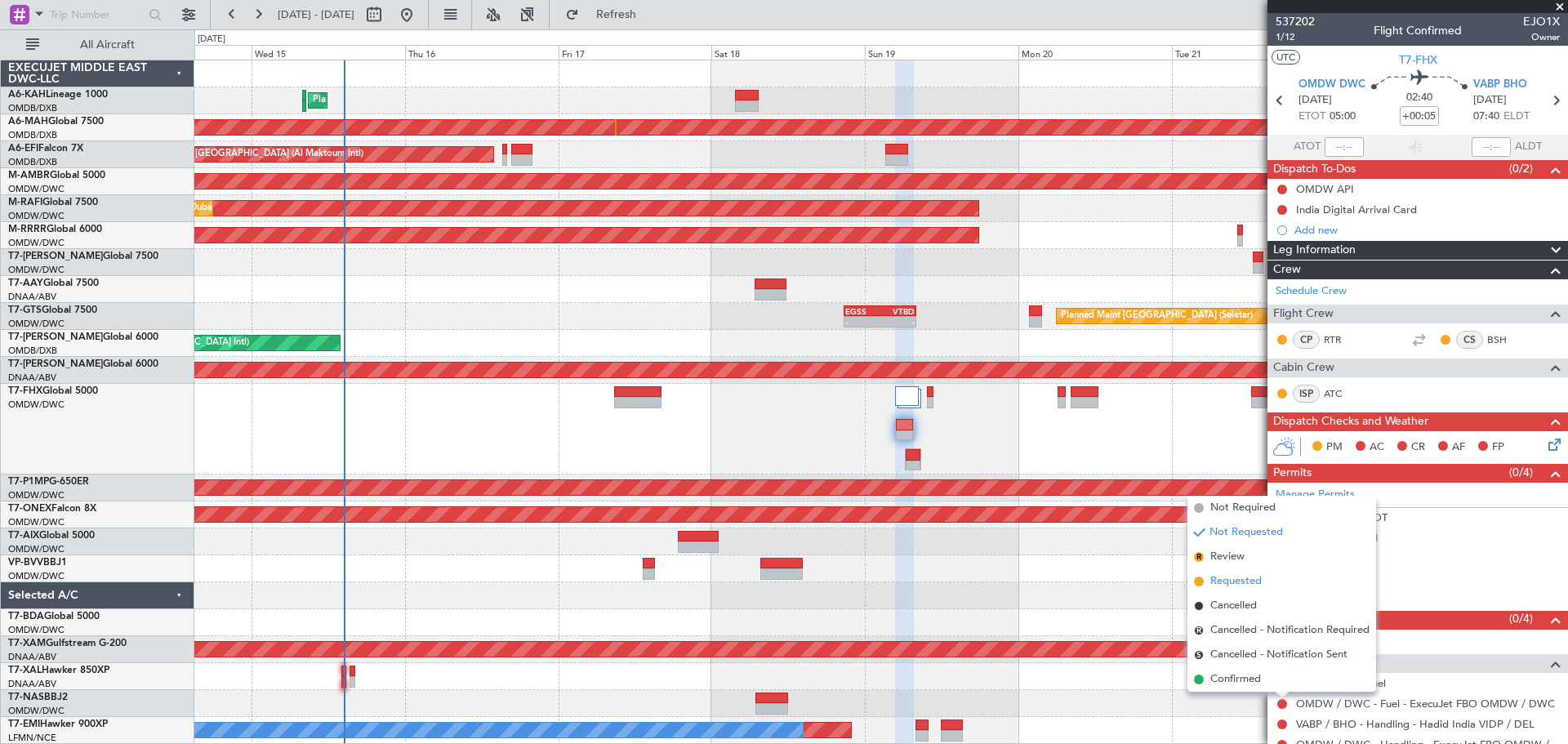
click at [1244, 582] on span "Requested" at bounding box center [1236, 581] width 52 height 16
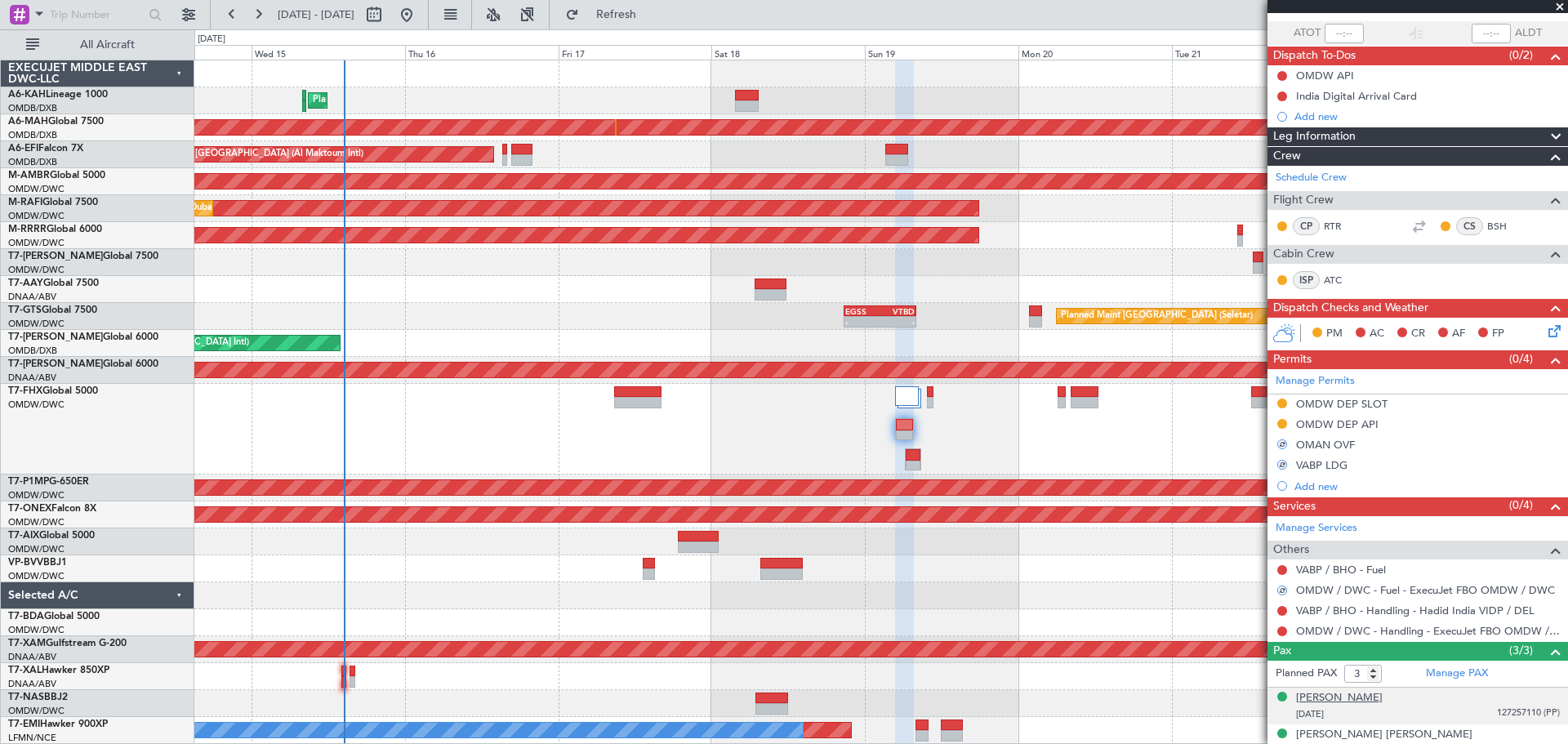
scroll to position [163, 0]
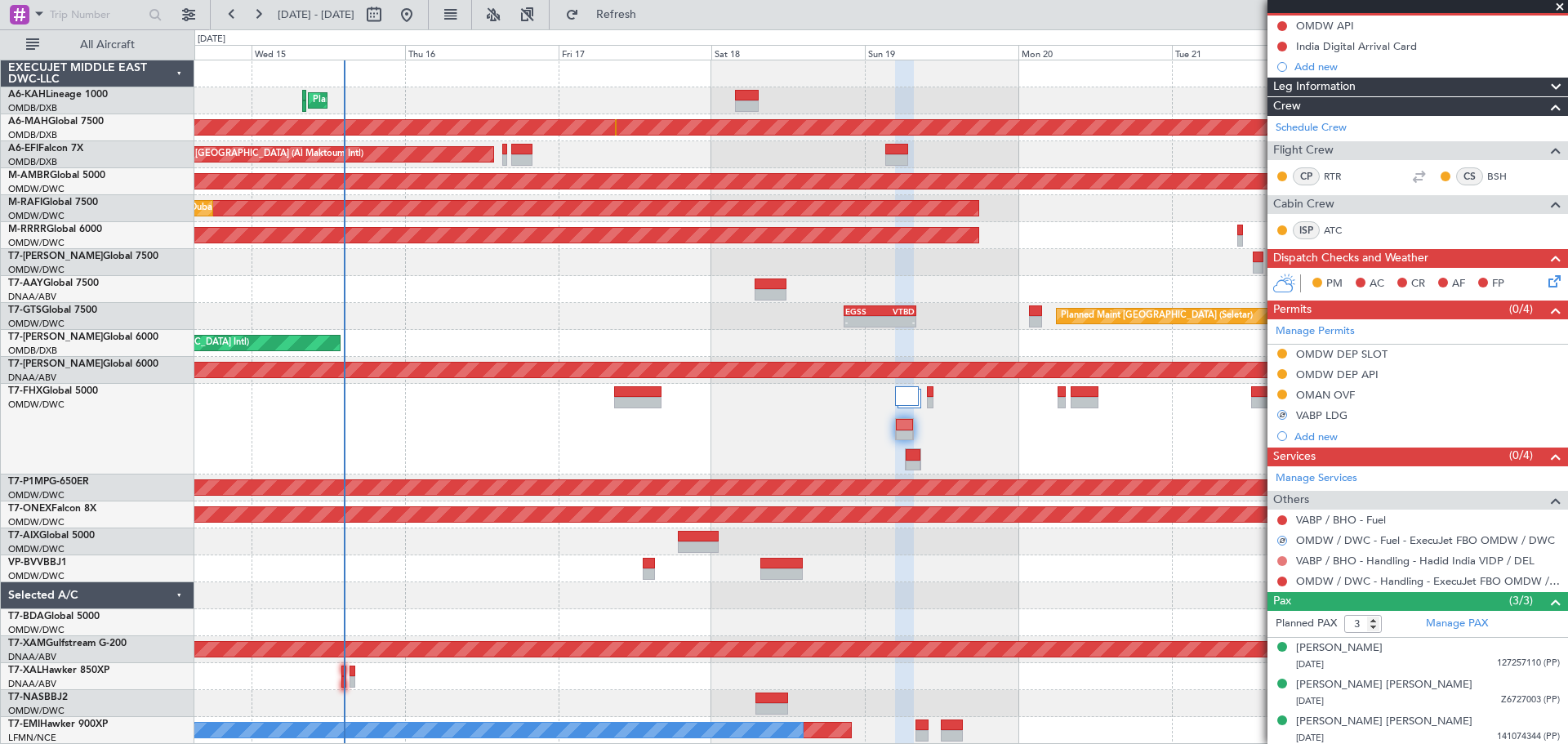
click at [1282, 561] on button at bounding box center [1283, 561] width 10 height 10
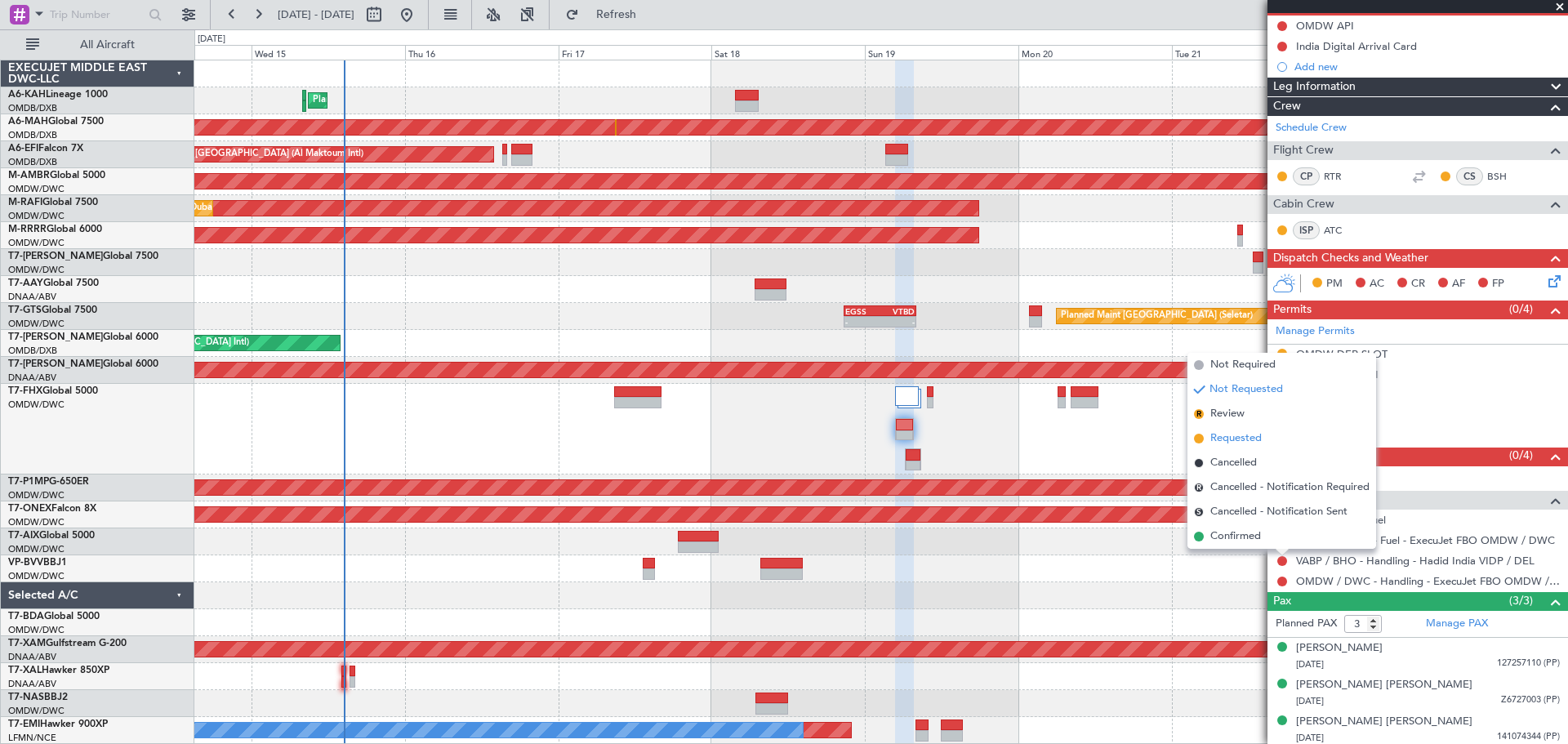
click at [1234, 438] on span "Requested" at bounding box center [1236, 438] width 52 height 16
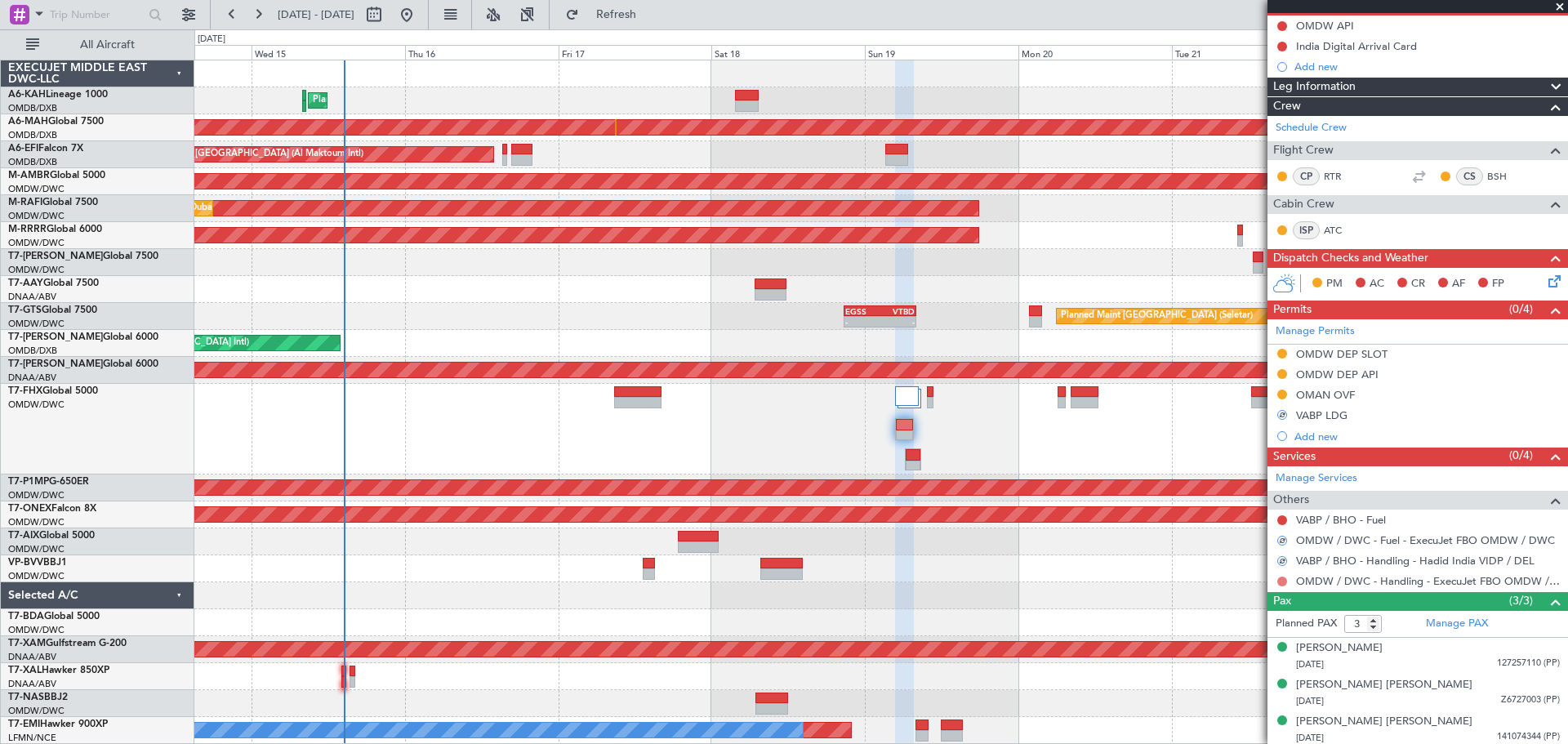
click at [1281, 581] on button at bounding box center [1283, 581] width 10 height 10
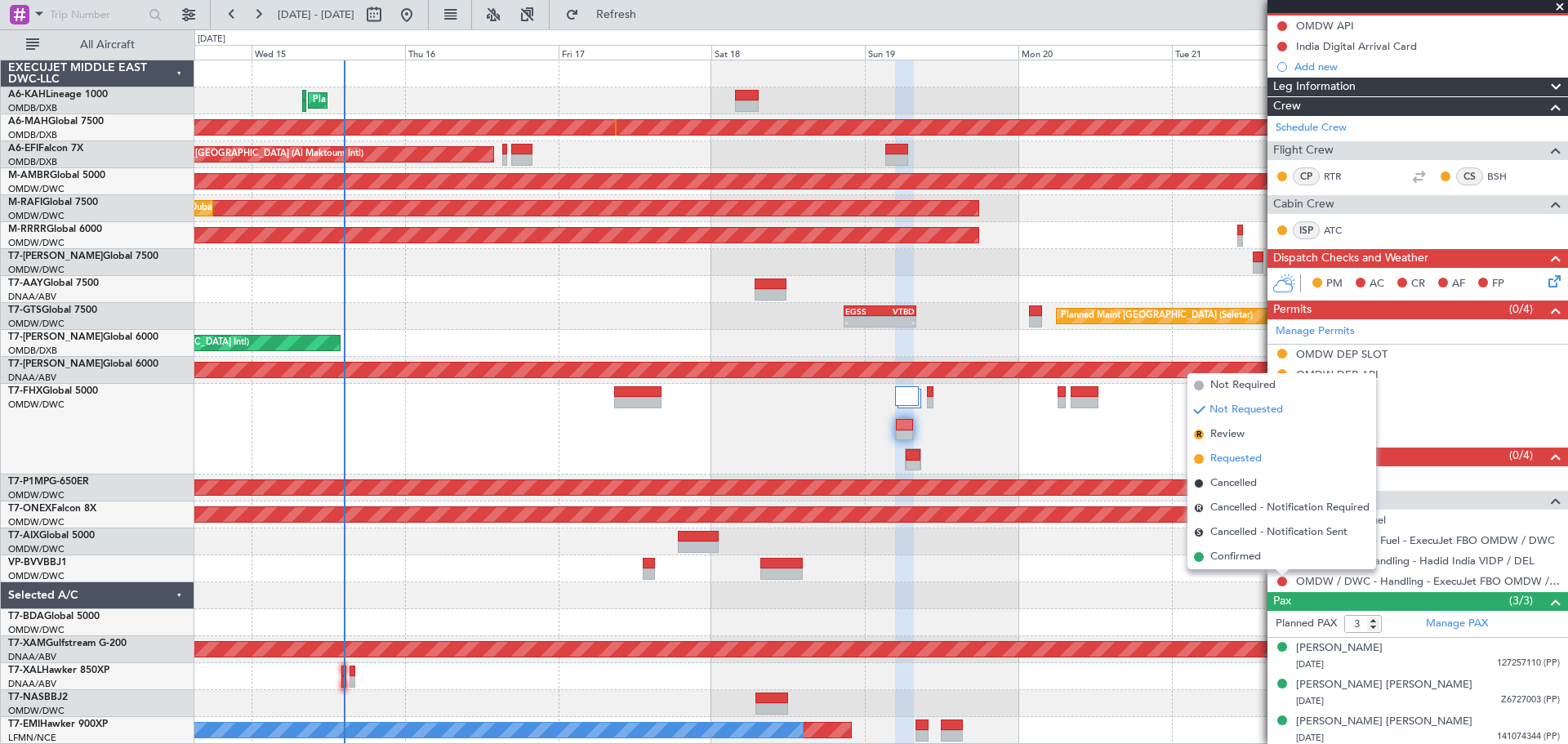
click at [1246, 462] on span "Requested" at bounding box center [1236, 458] width 52 height 16
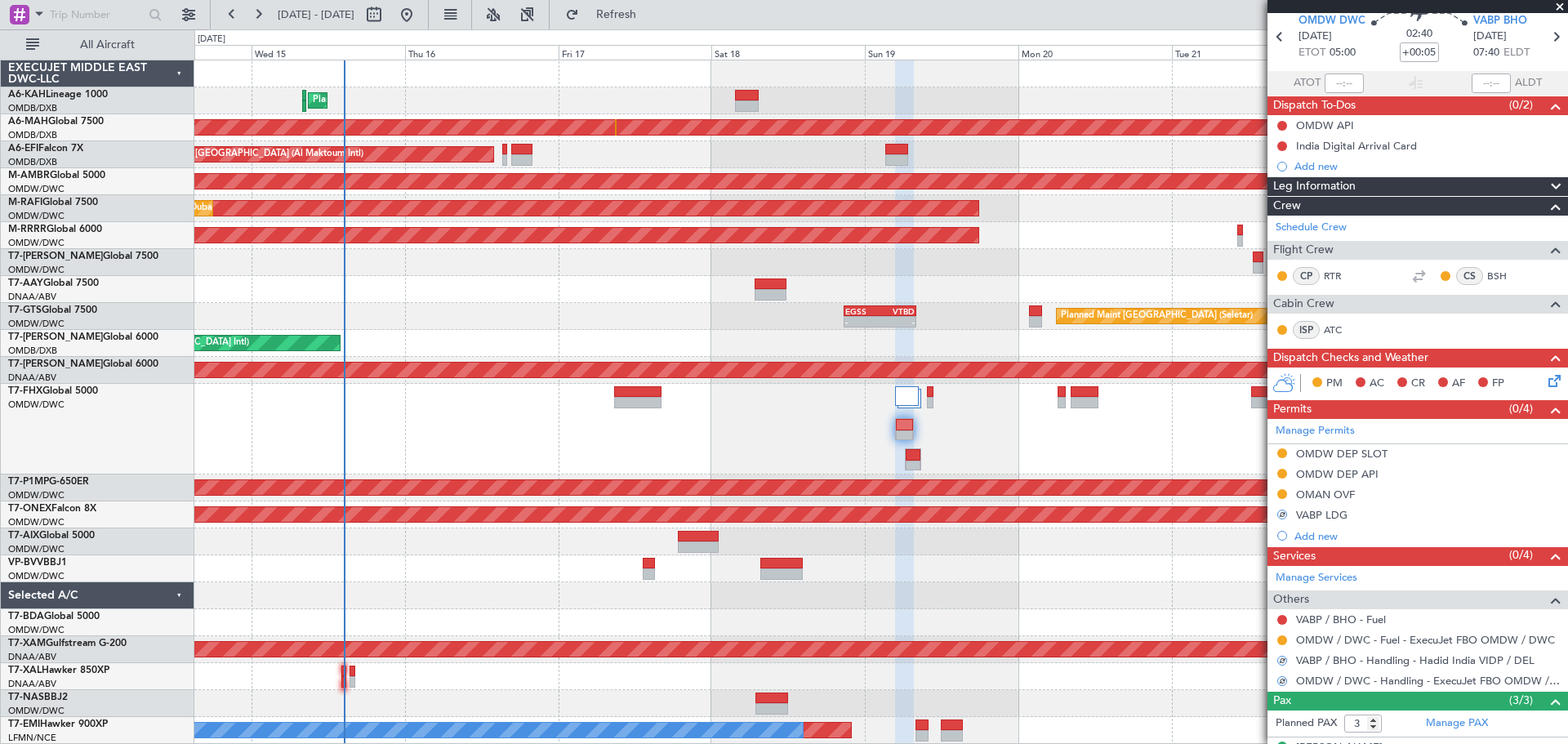
scroll to position [0, 0]
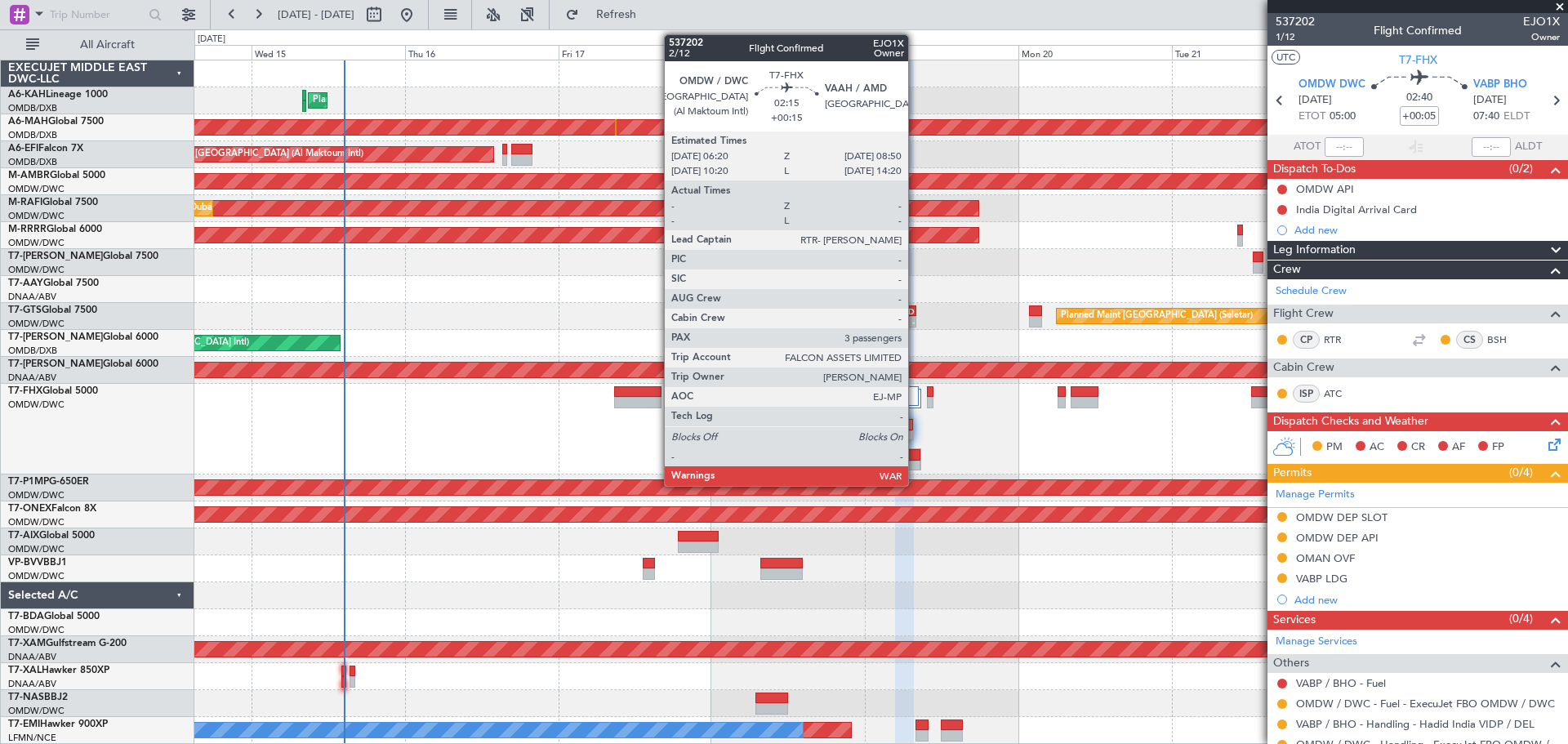
click at [915, 454] on div at bounding box center [913, 455] width 14 height 12
click at [911, 459] on div at bounding box center [913, 455] width 14 height 12
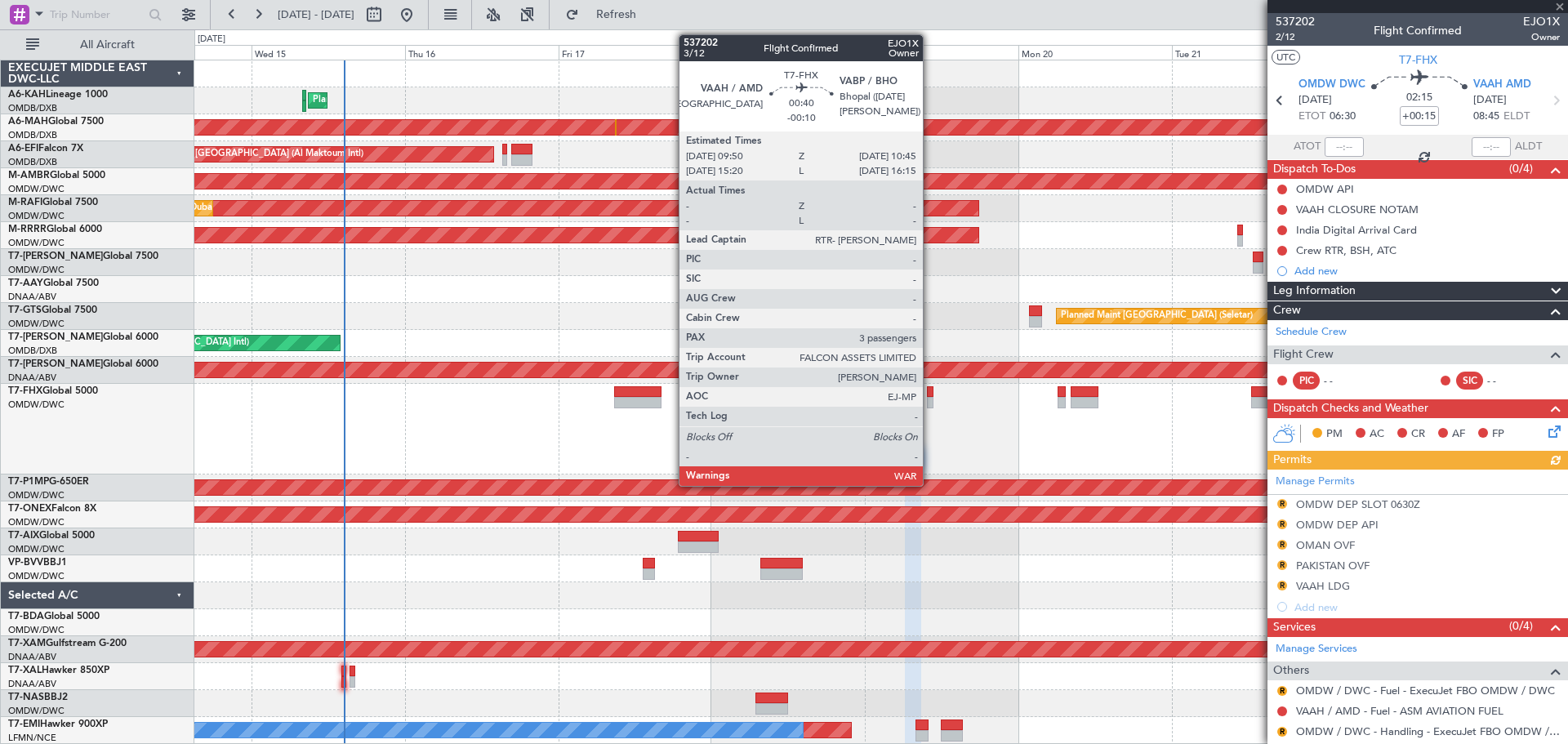
click at [930, 400] on div at bounding box center [930, 403] width 7 height 12
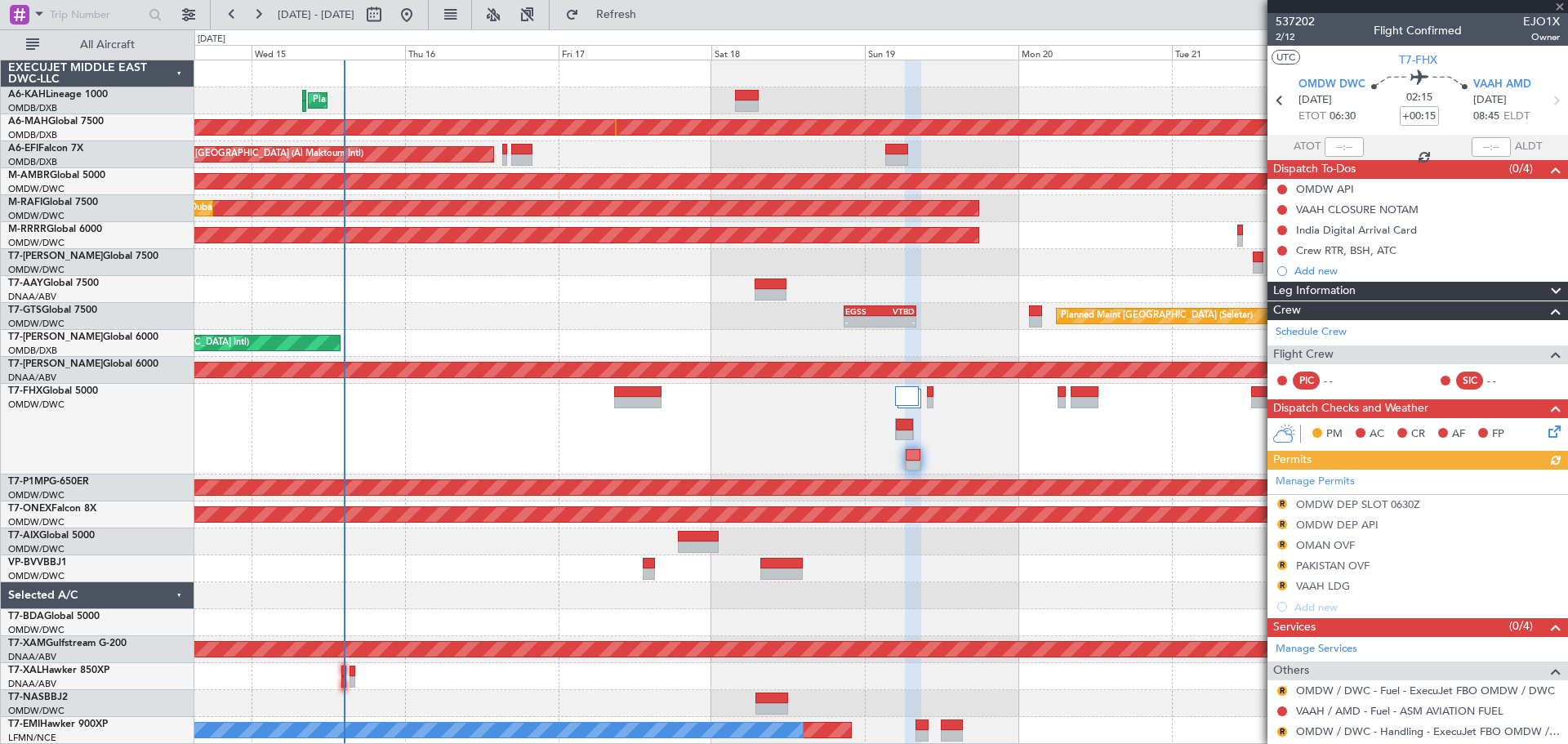
type input "-00:10"
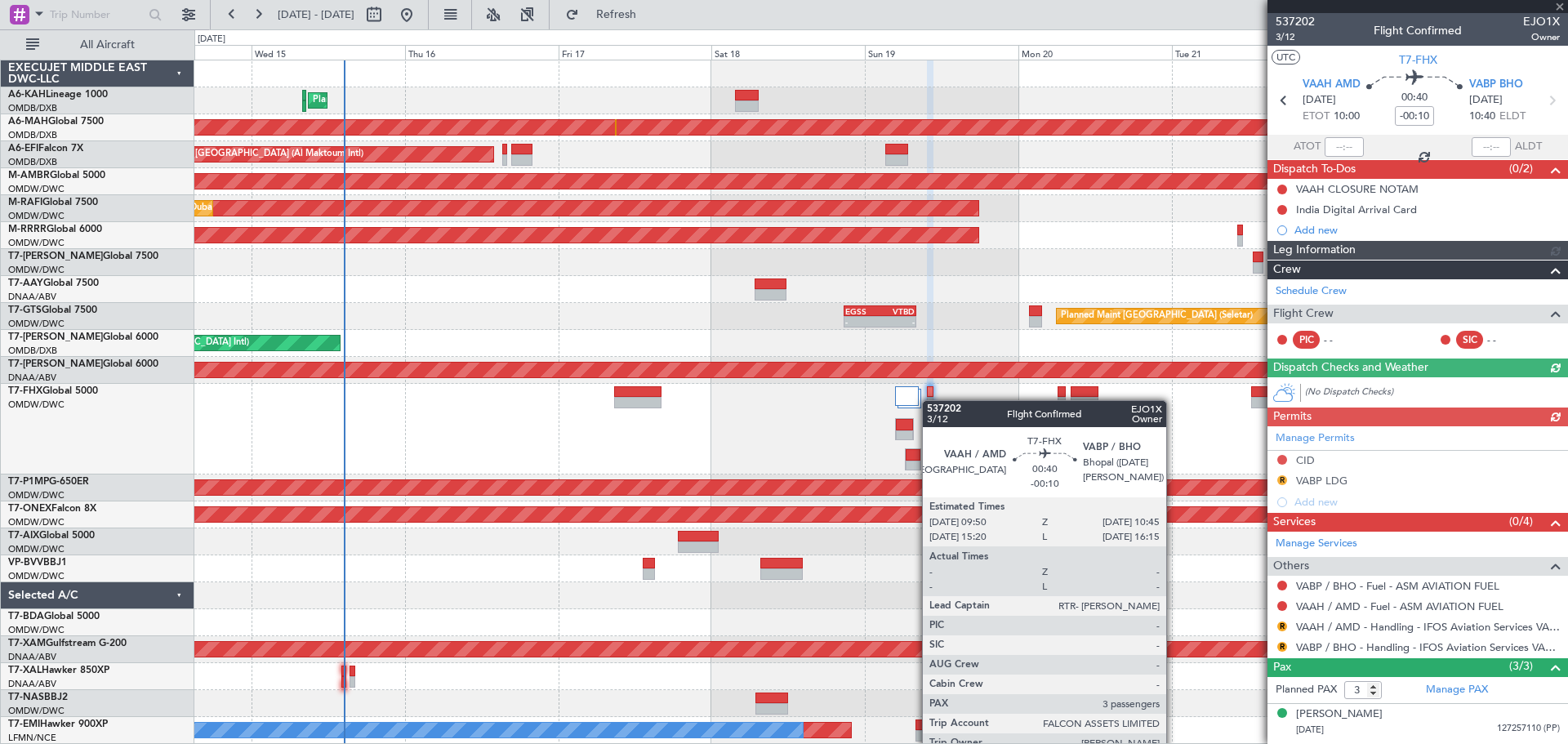
click at [930, 400] on div at bounding box center [930, 403] width 7 height 12
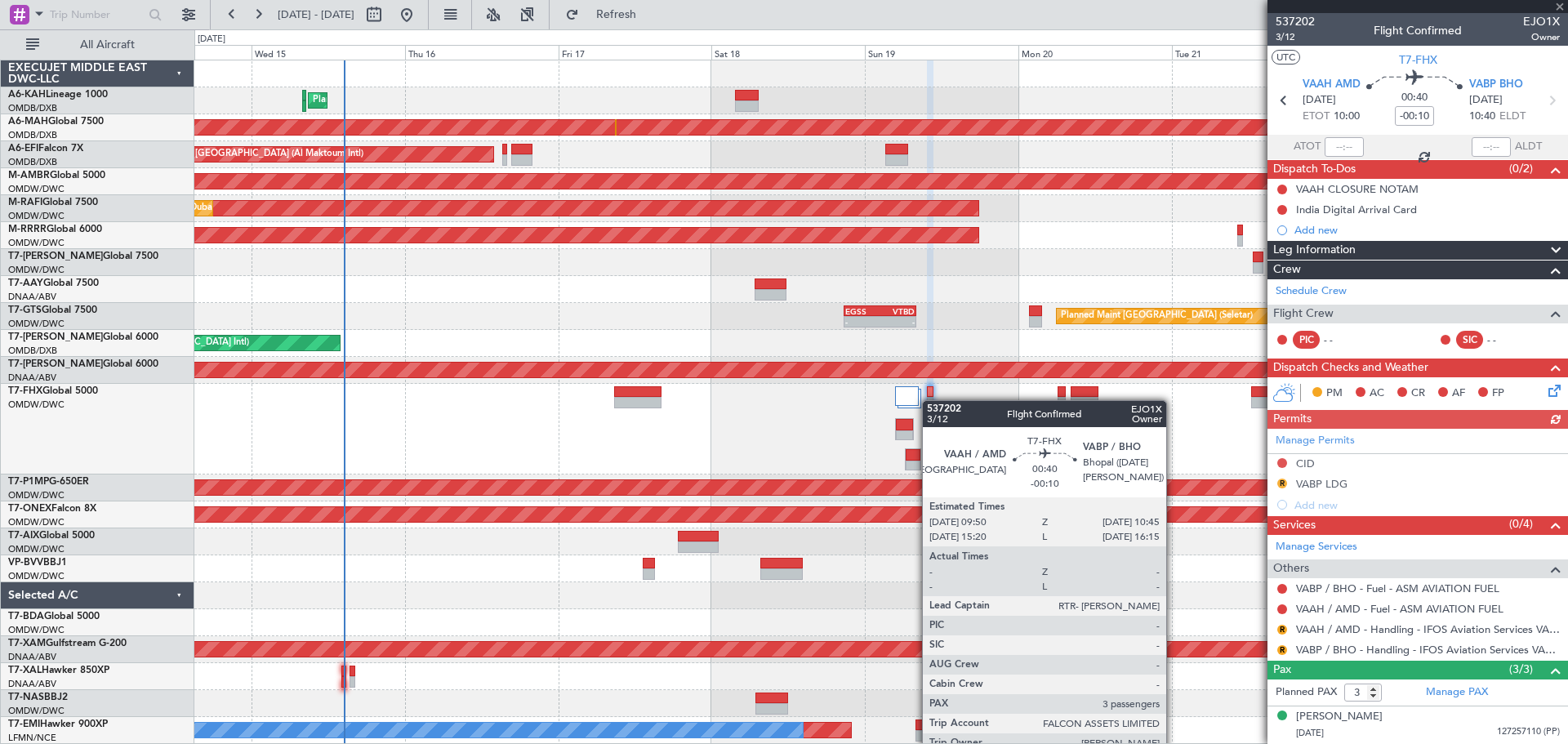
click at [930, 400] on div at bounding box center [930, 403] width 7 height 12
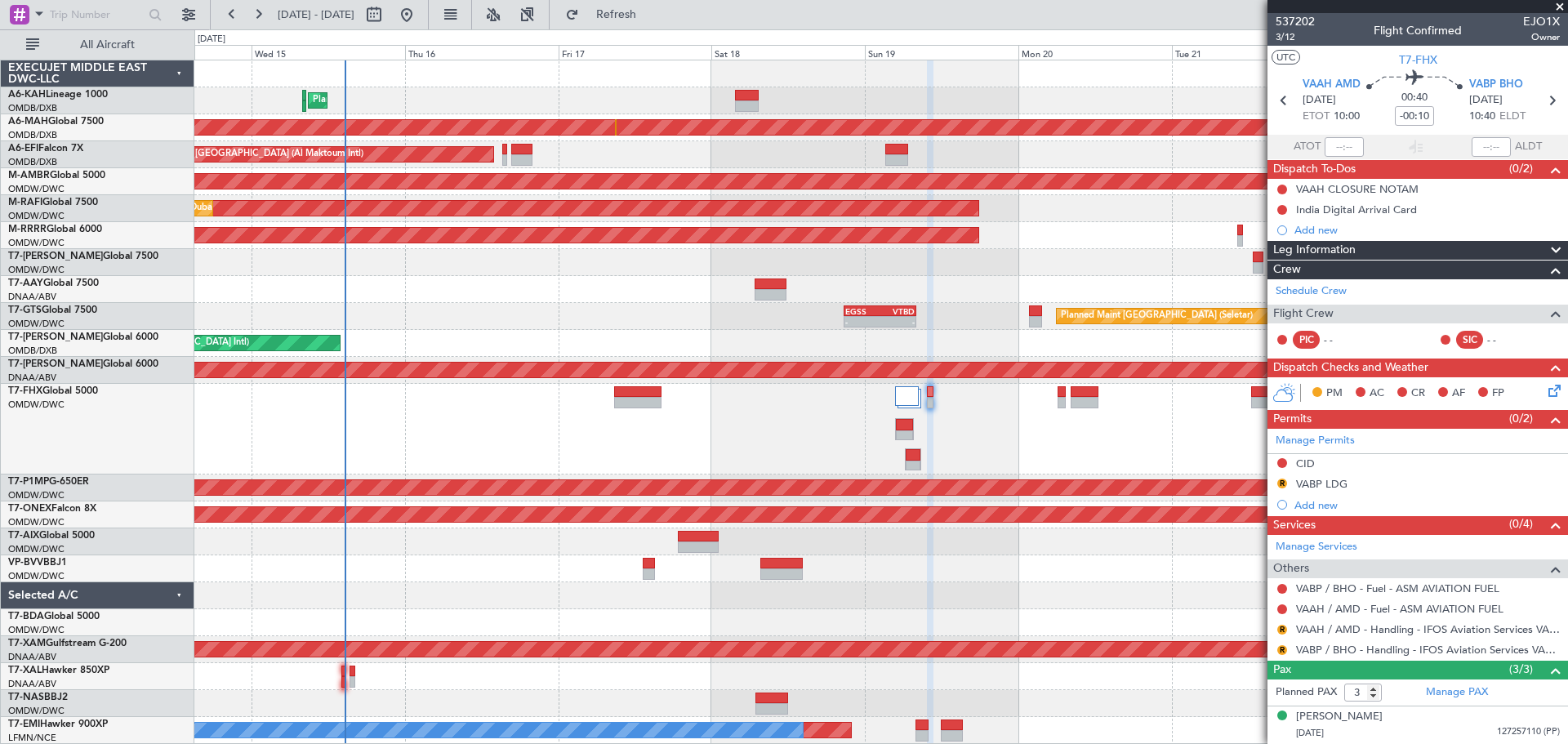
click at [1564, 6] on span at bounding box center [1560, 7] width 16 height 14
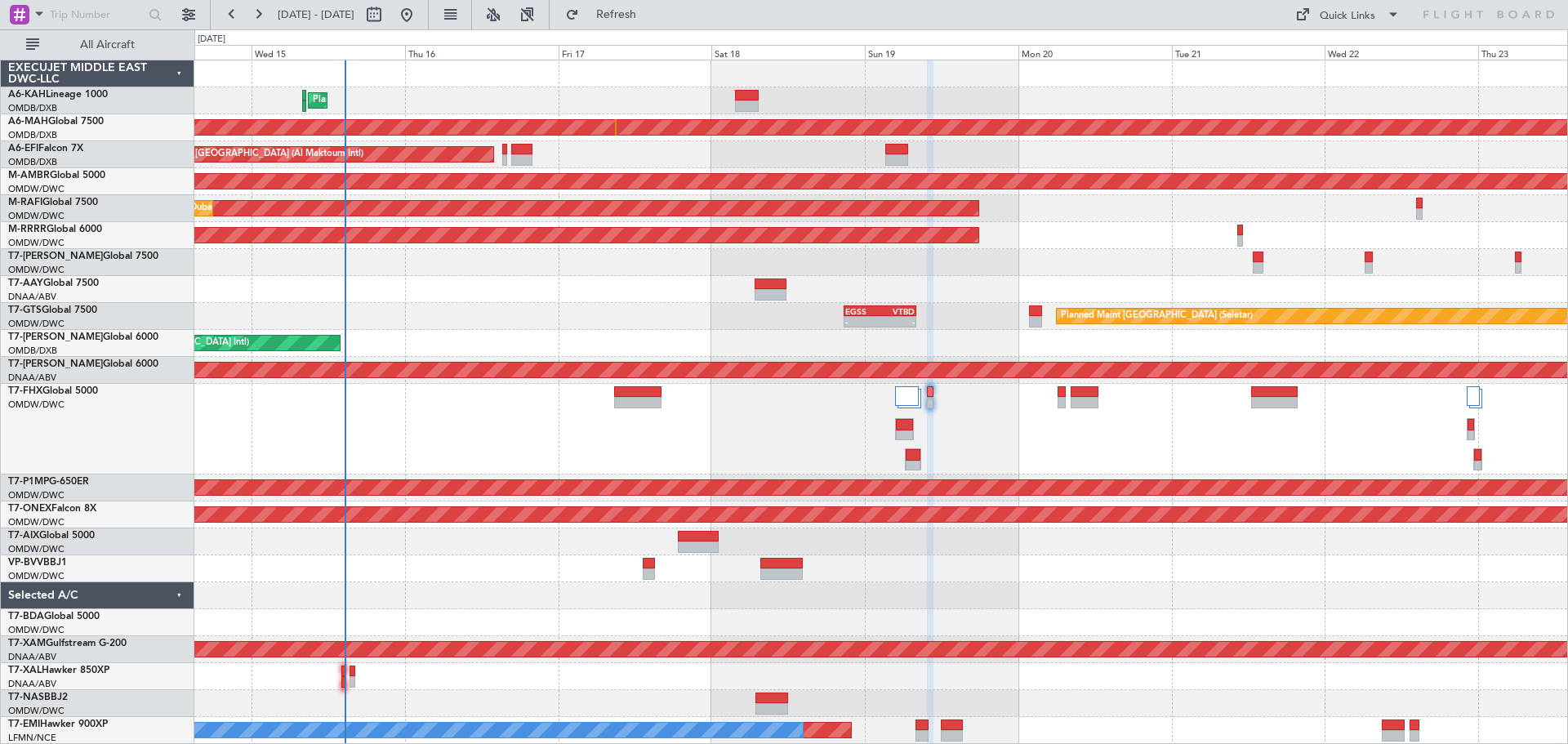
type input "0"
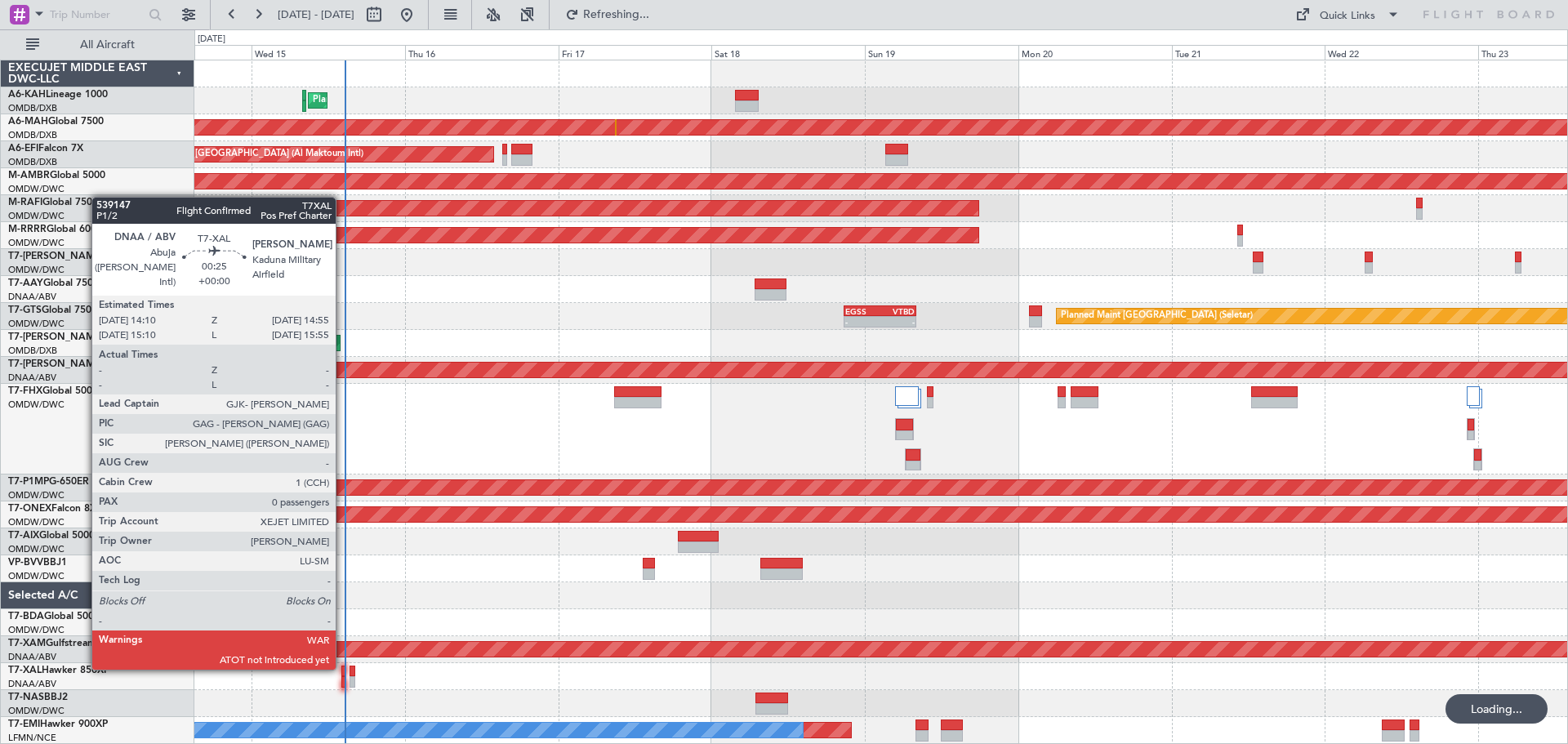
click at [343, 666] on div at bounding box center [344, 671] width 5 height 12
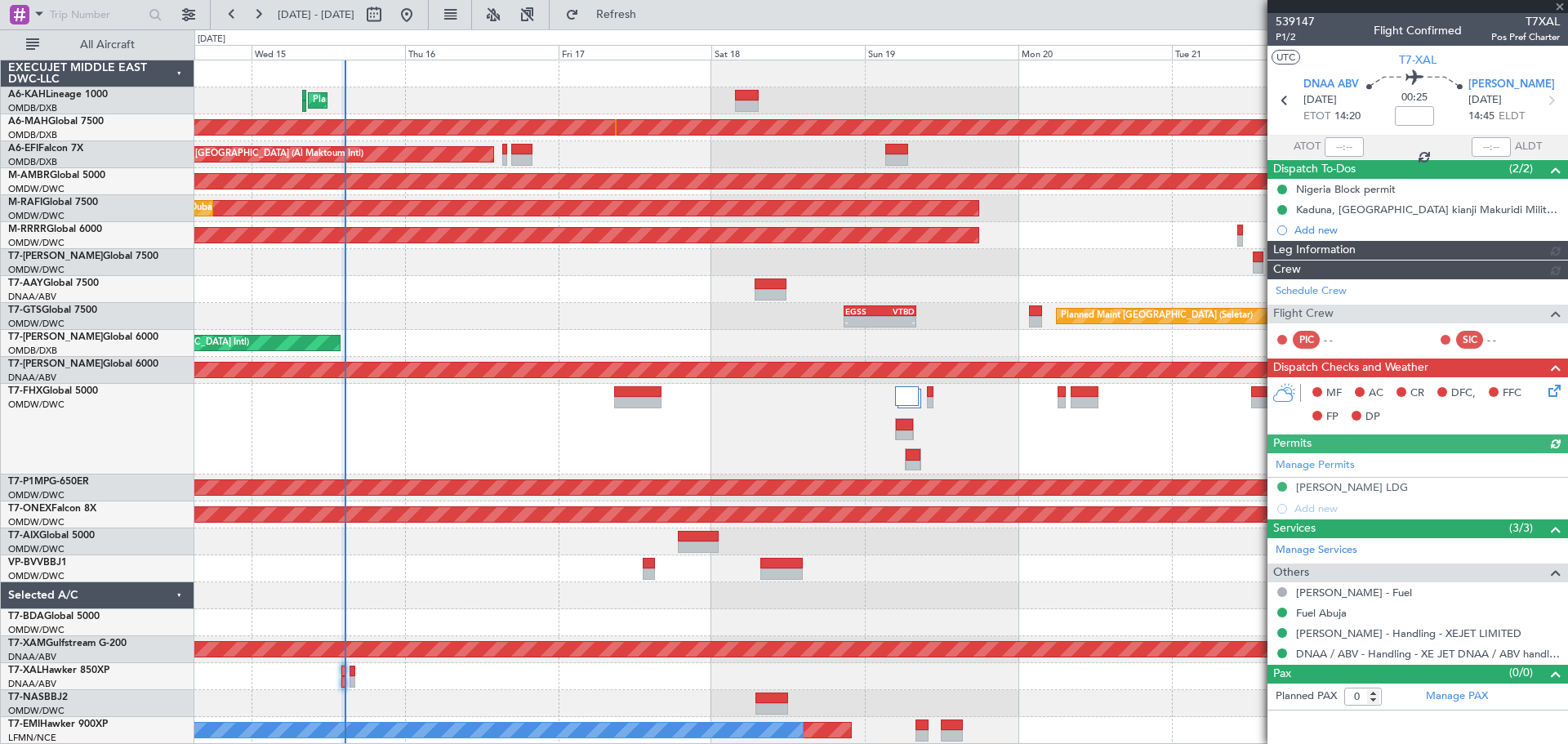
type input "[PERSON_NAME] ([PERSON_NAME])"
type input "7559"
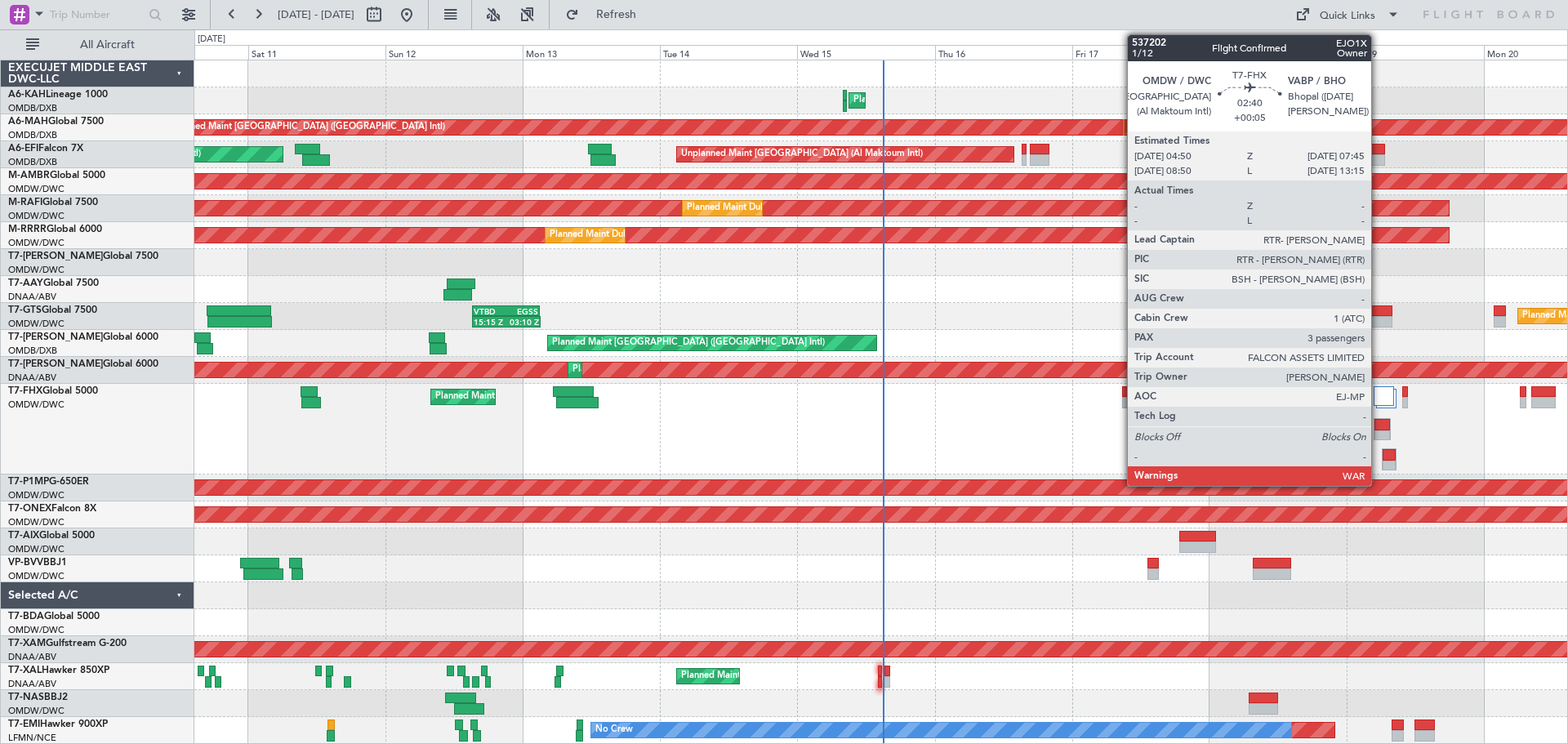
click at [1378, 428] on div at bounding box center [1383, 425] width 15 height 12
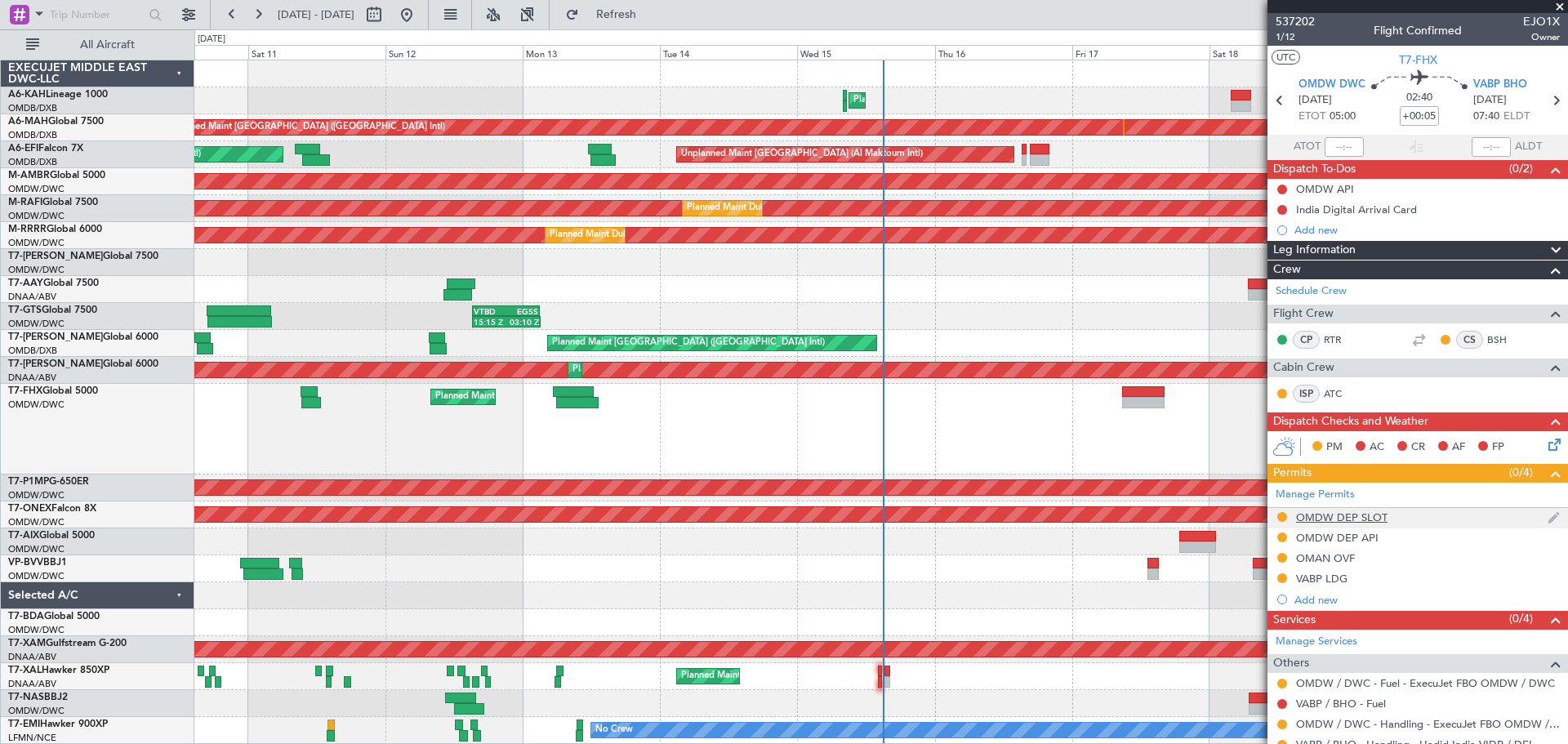
click at [1372, 517] on div "OMDW DEP SLOT" at bounding box center [1342, 517] width 91 height 14
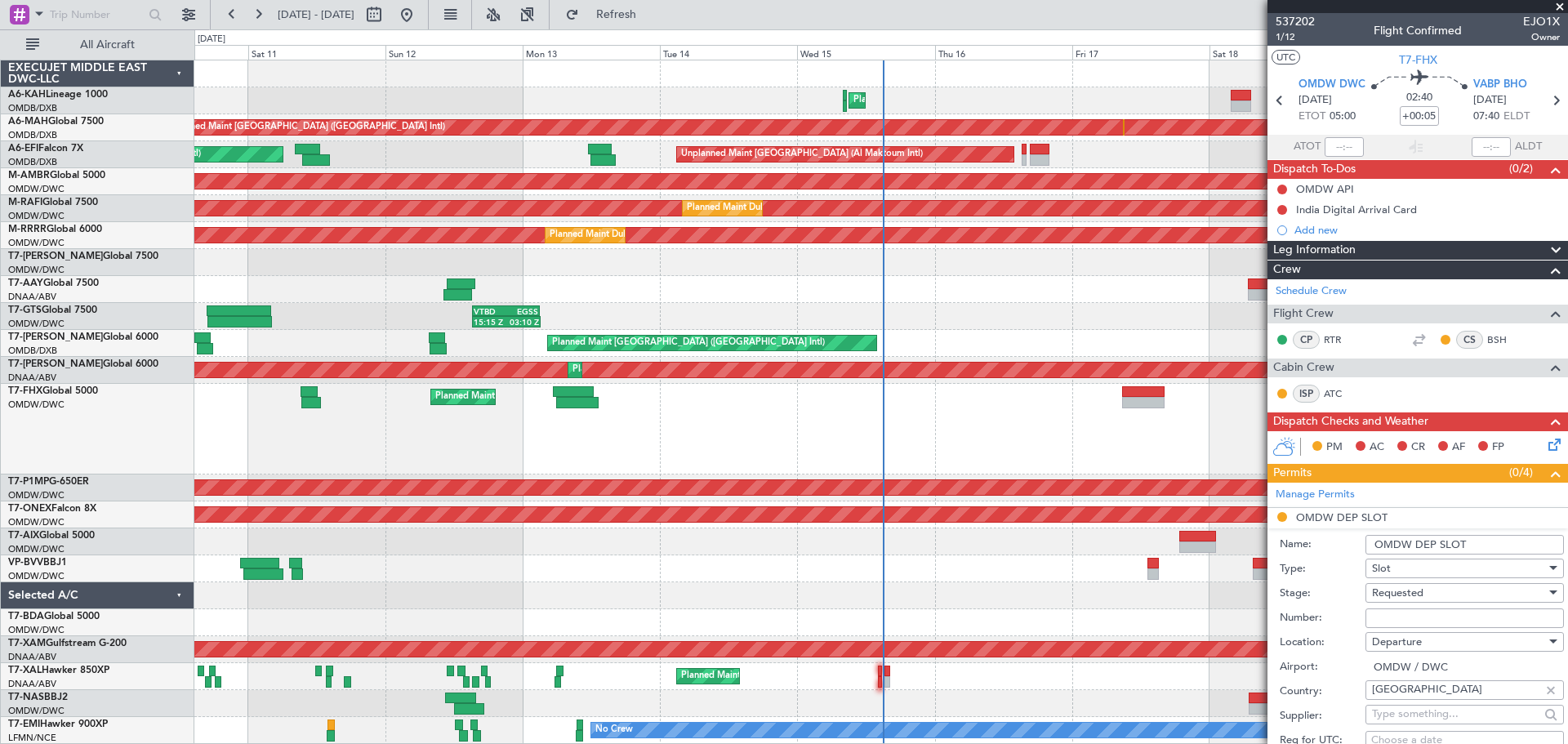
click at [1486, 550] on input "OMDW DEP SLOT" at bounding box center [1465, 544] width 198 height 19
type input "OMDW DEP SLOT 0500Z"
click at [1374, 618] on input "Number:" at bounding box center [1465, 618] width 198 height 19
paste input "K EJO123"
type input "K EJO123"
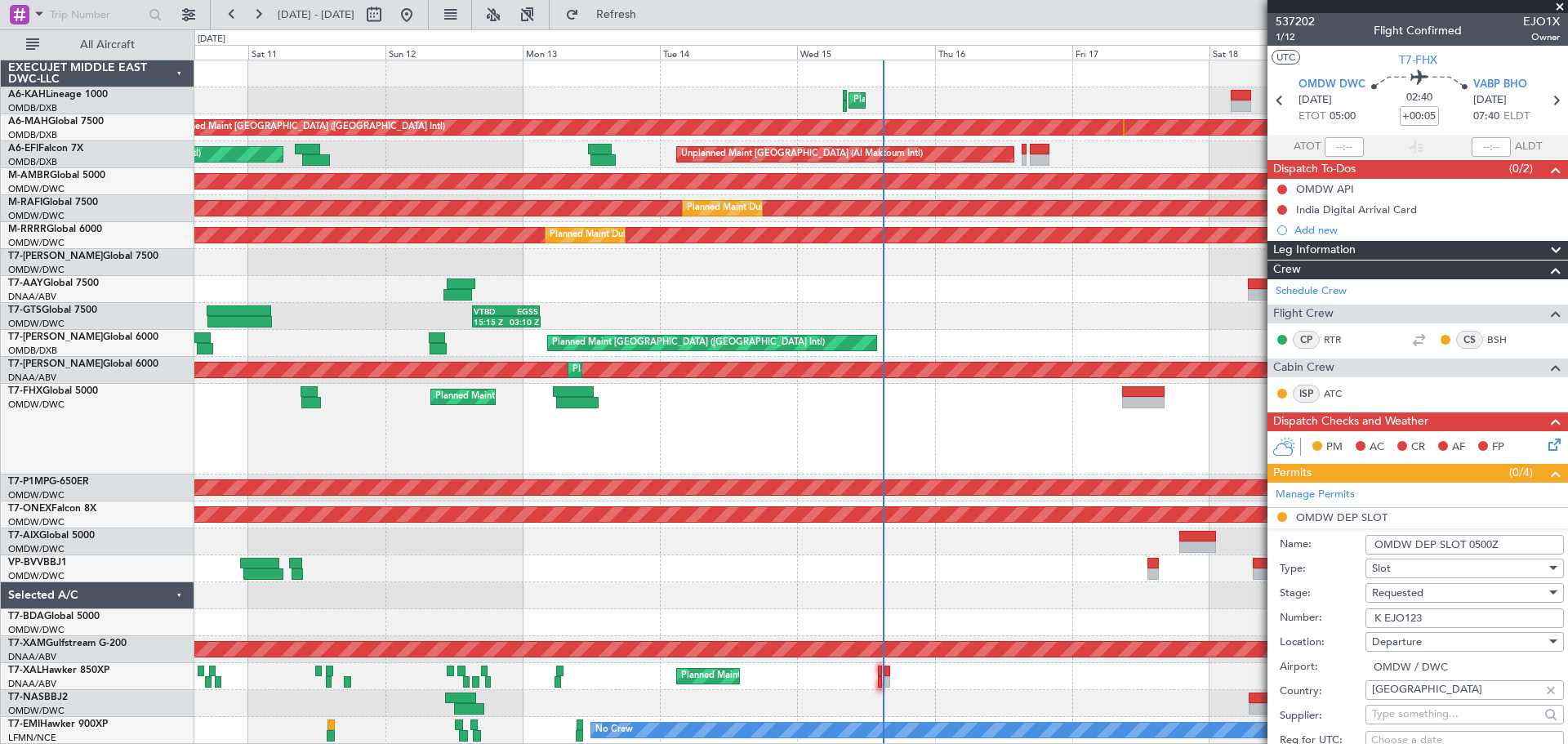
click at [1387, 601] on div "Requested" at bounding box center [1459, 592] width 174 height 25
click at [1400, 719] on span "Received OK" at bounding box center [1459, 723] width 172 height 25
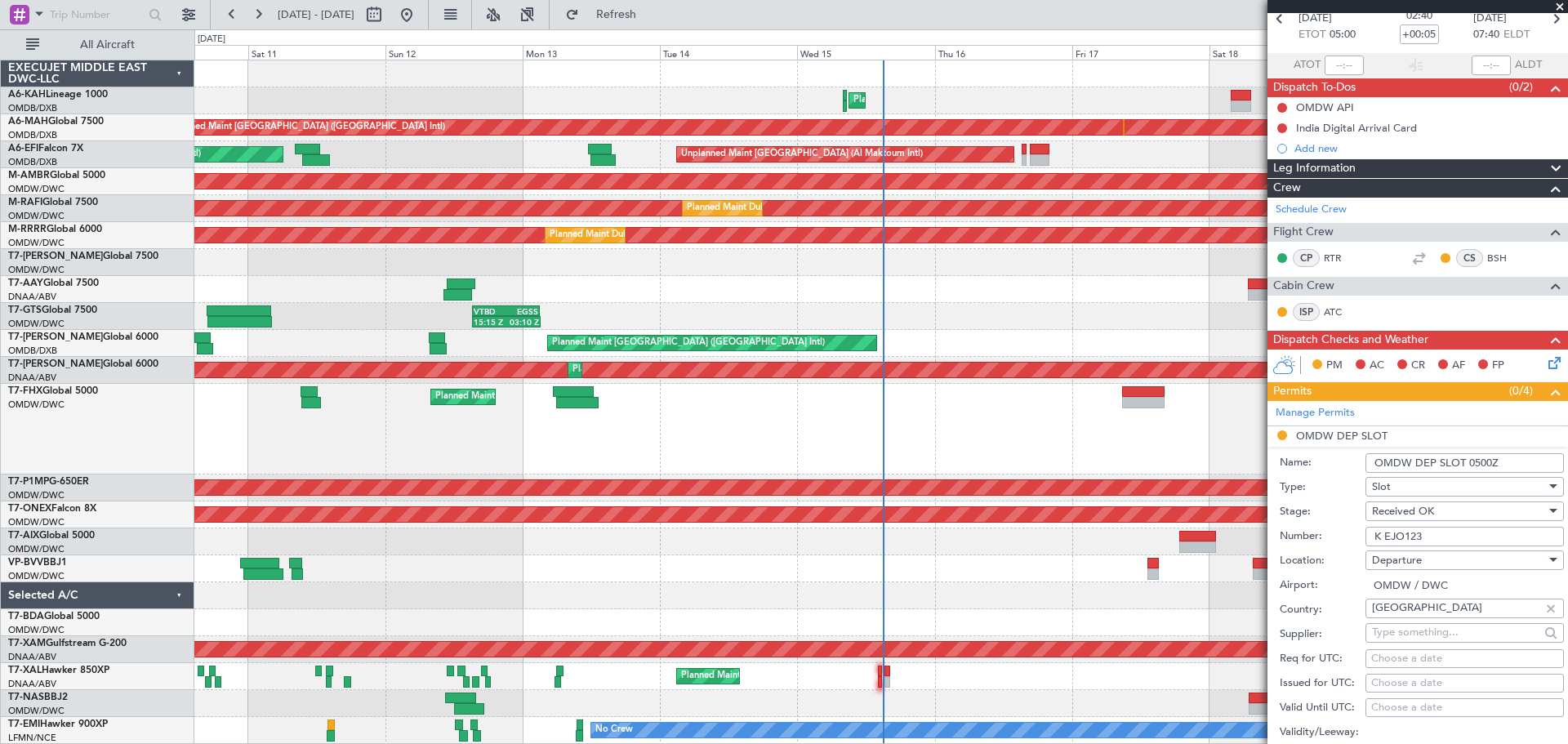
scroll to position [408, 0]
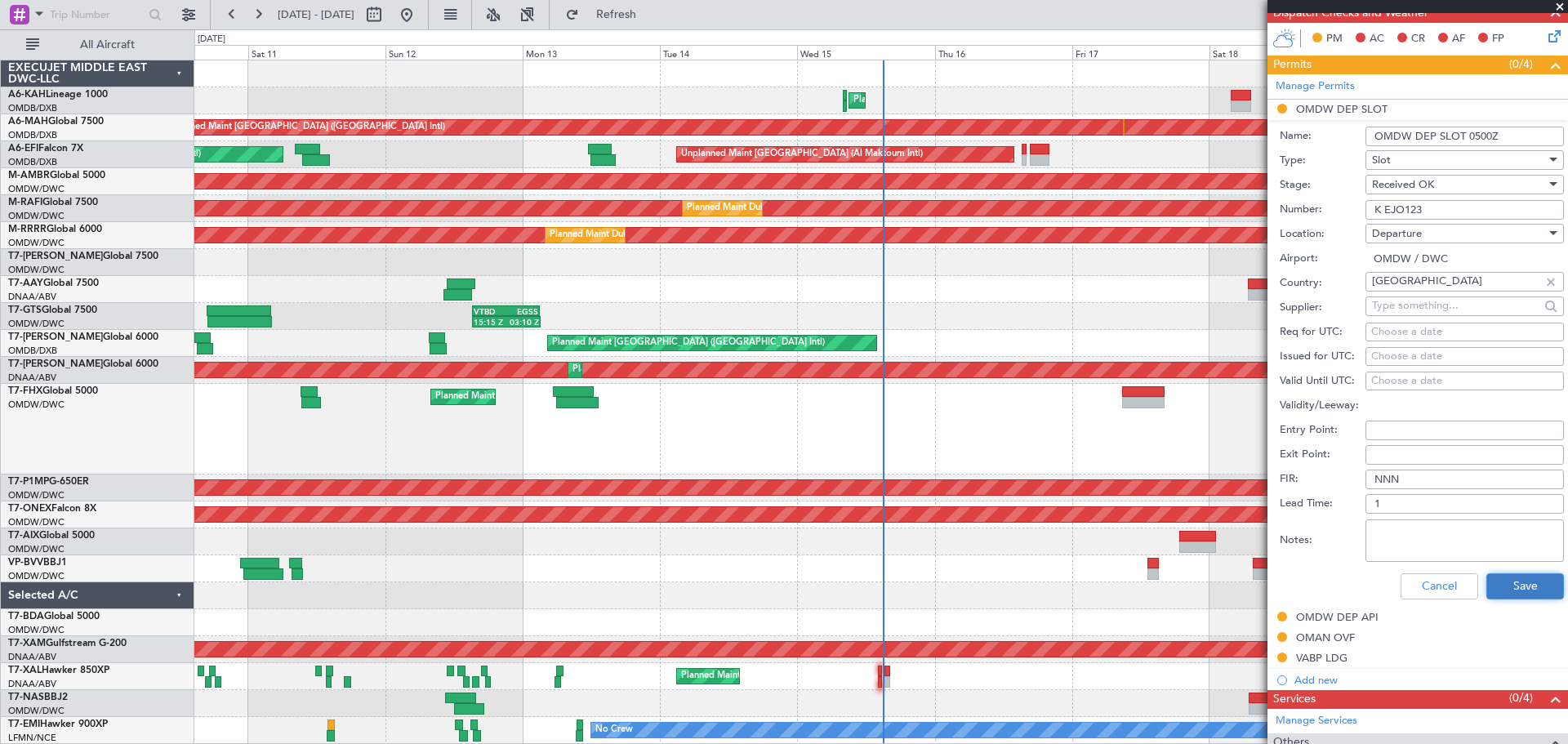
click at [1502, 584] on button "Save" at bounding box center [1526, 586] width 78 height 26
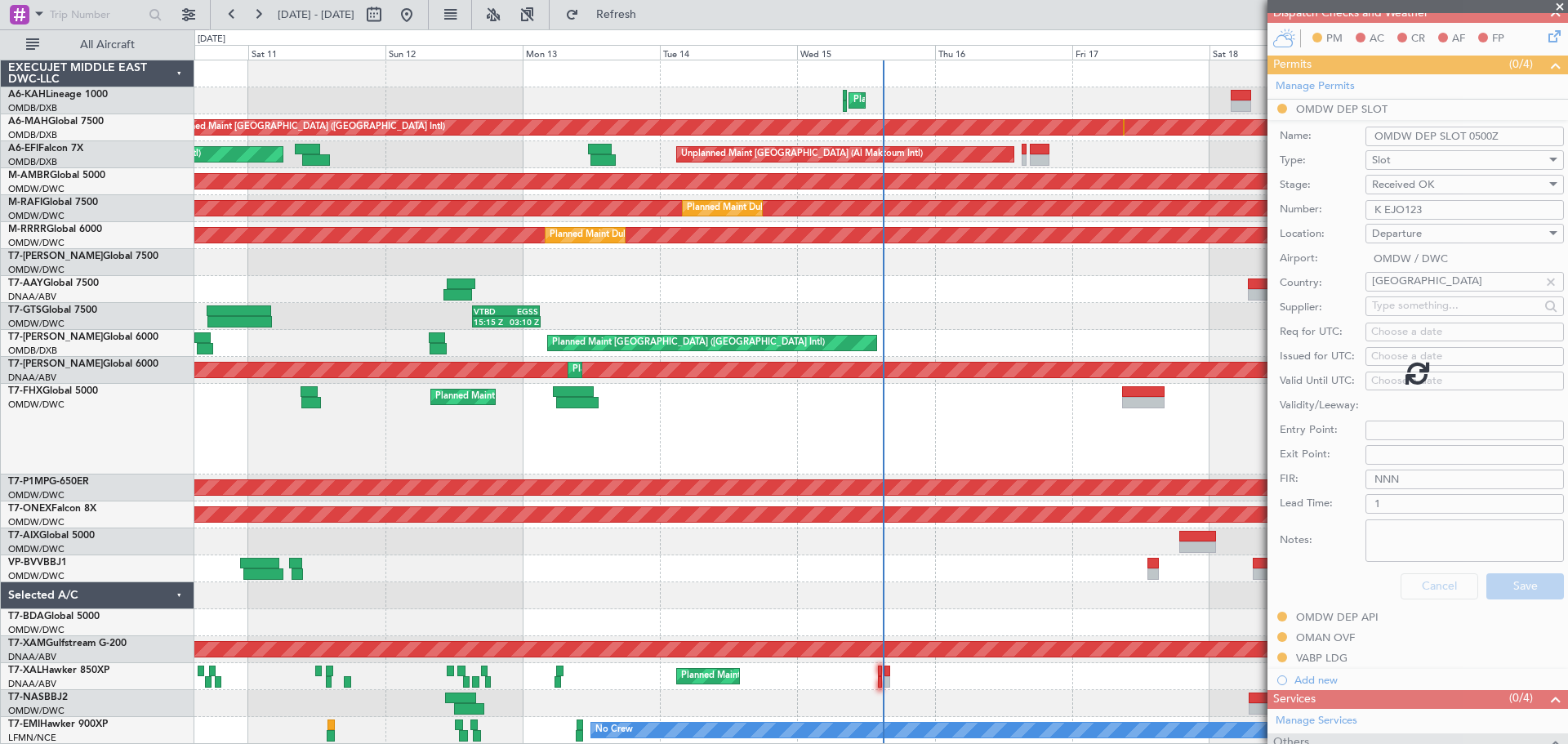
scroll to position [167, 0]
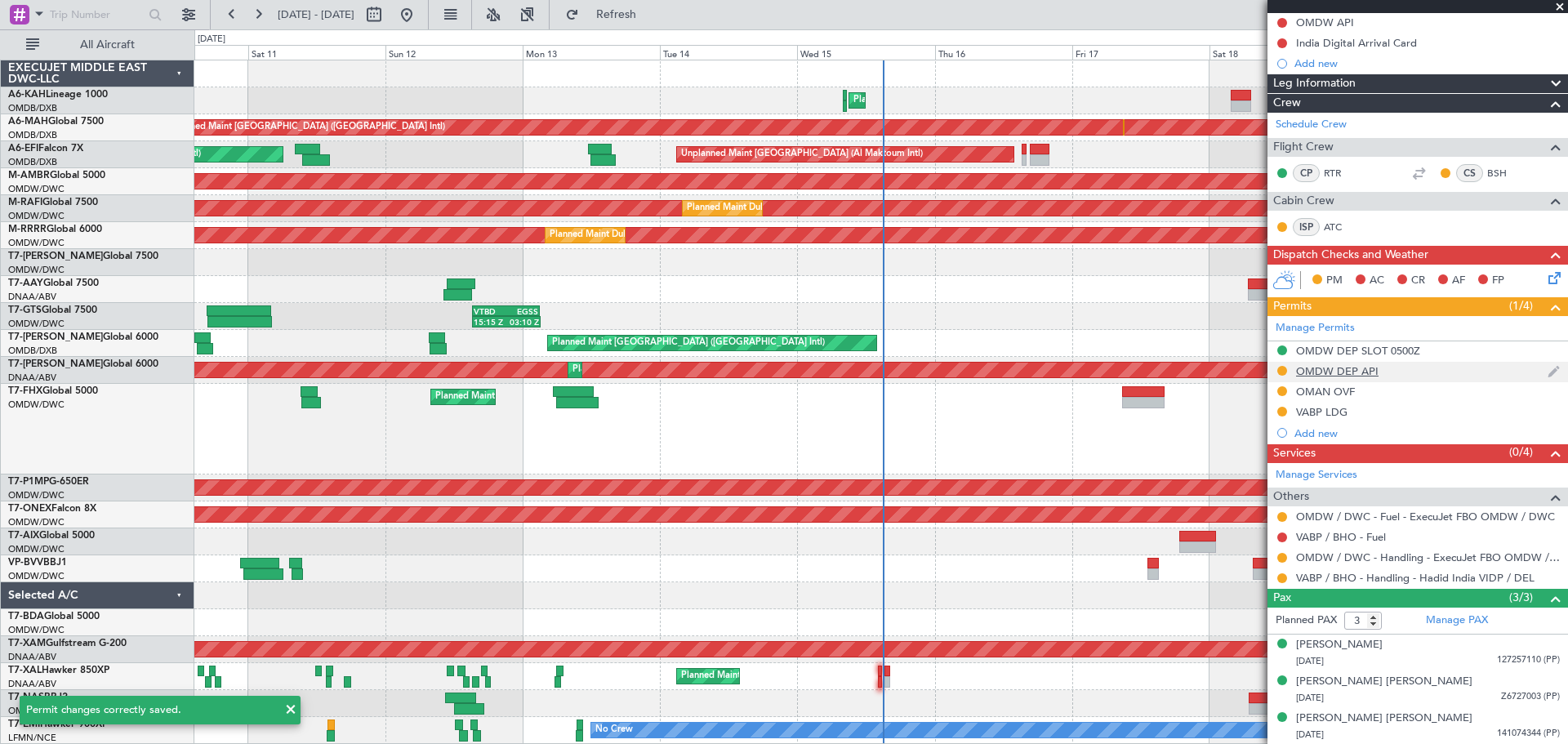
click at [1347, 364] on div "OMDW DEP API" at bounding box center [1337, 371] width 82 height 14
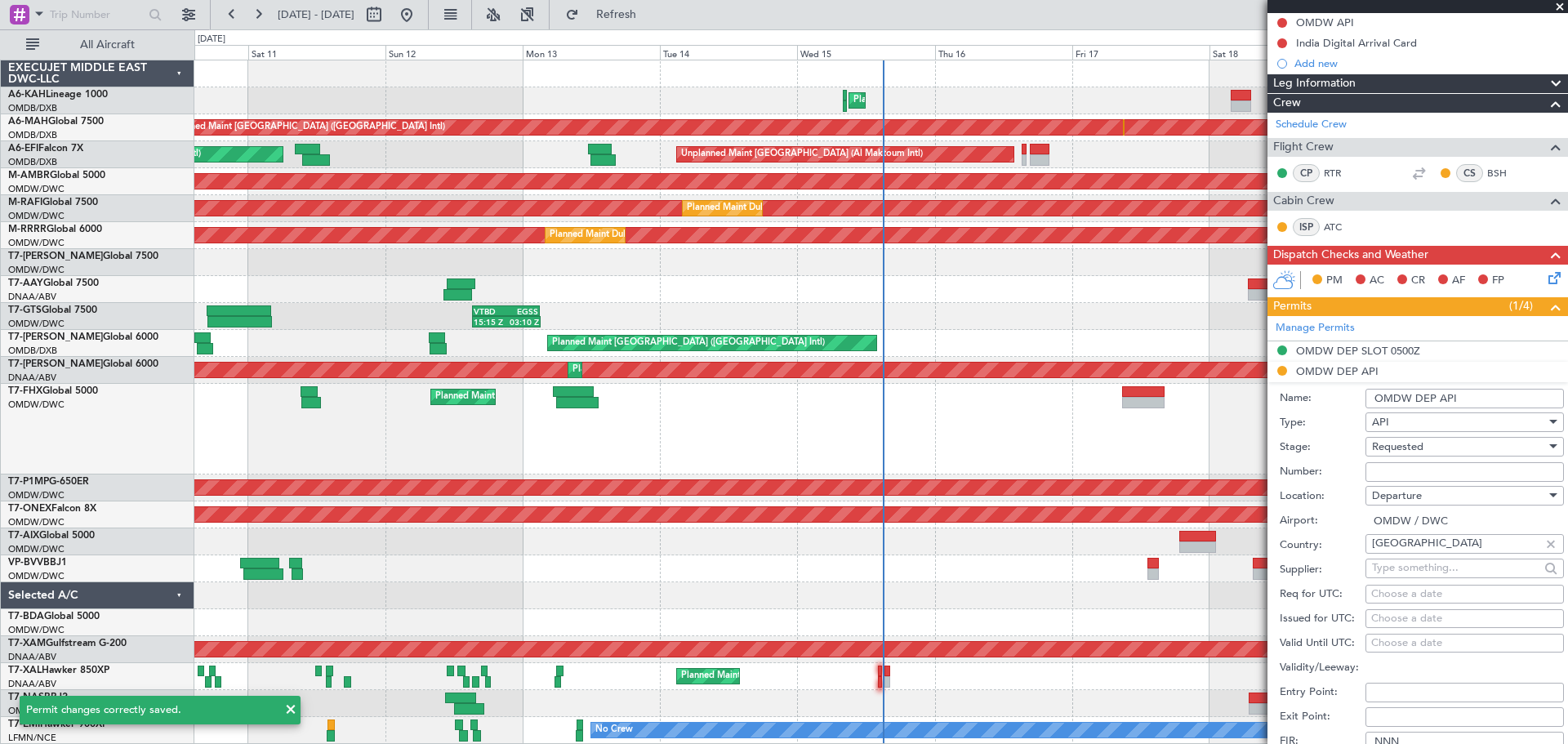
scroll to position [408, 0]
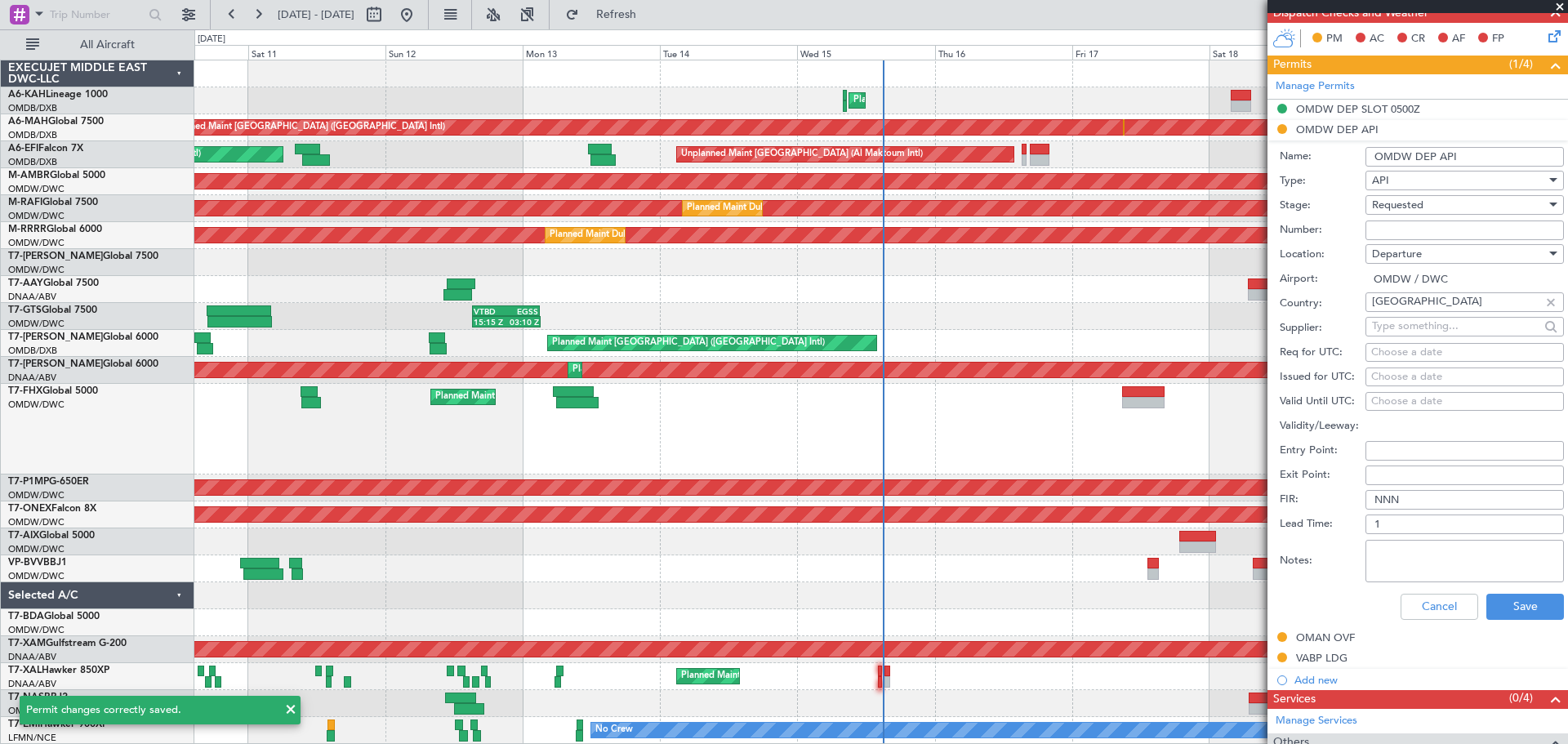
click at [1405, 229] on input "Number:" at bounding box center [1465, 229] width 198 height 19
type input "FILED AND SAVED IN LAN"
click at [1430, 207] on div "Requested" at bounding box center [1459, 205] width 174 height 25
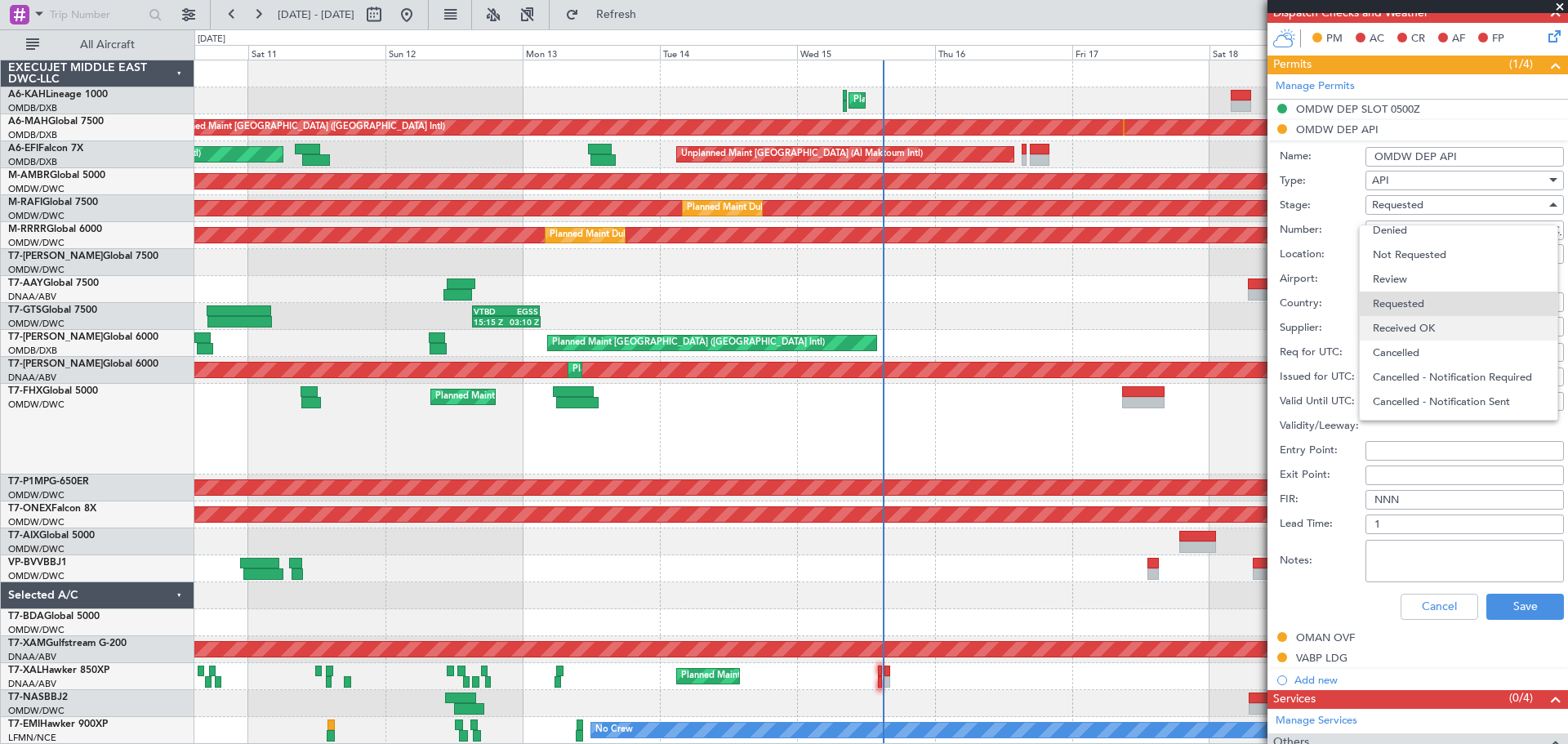
click at [1446, 324] on span "Received OK" at bounding box center [1459, 328] width 172 height 25
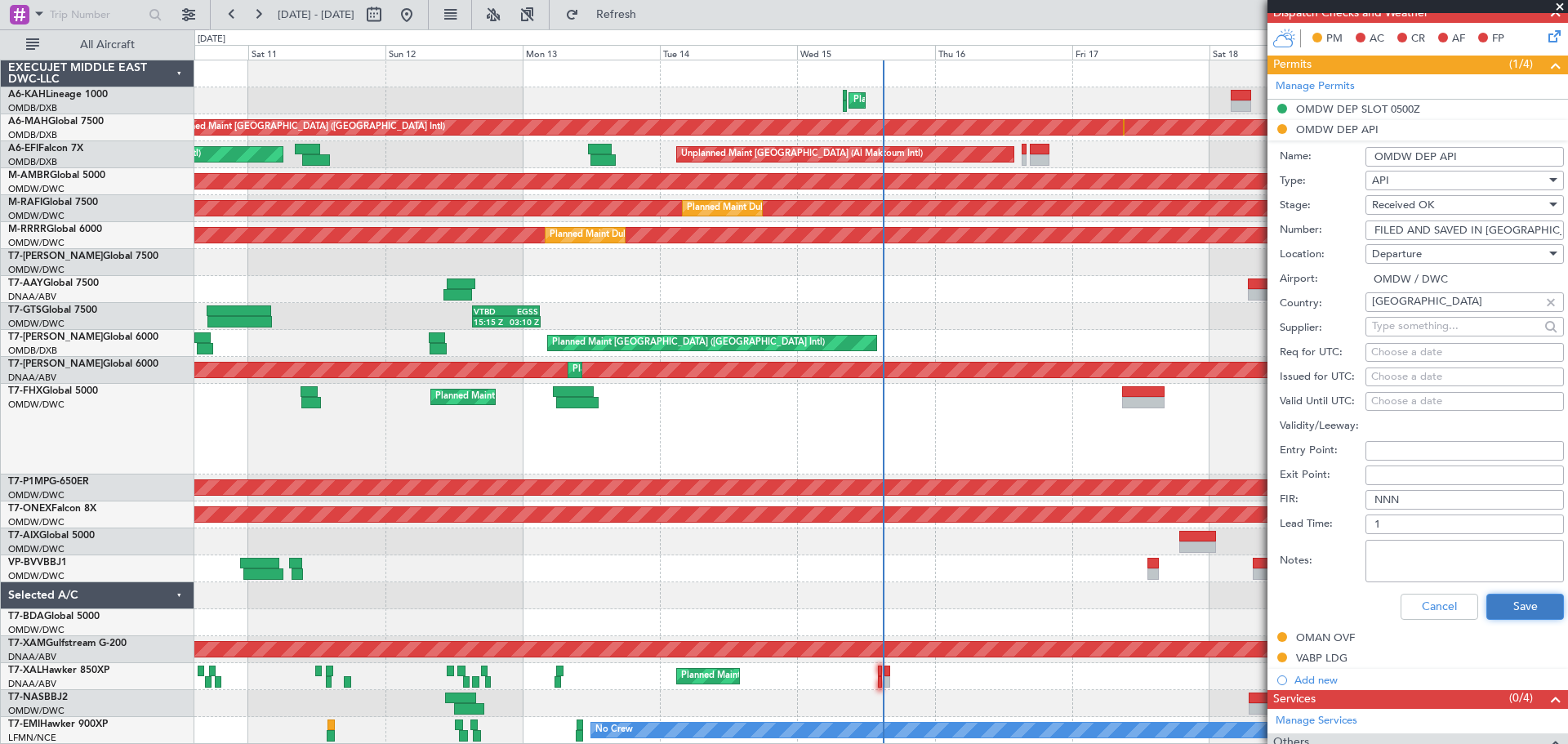
click at [1515, 614] on button "Save" at bounding box center [1526, 606] width 78 height 26
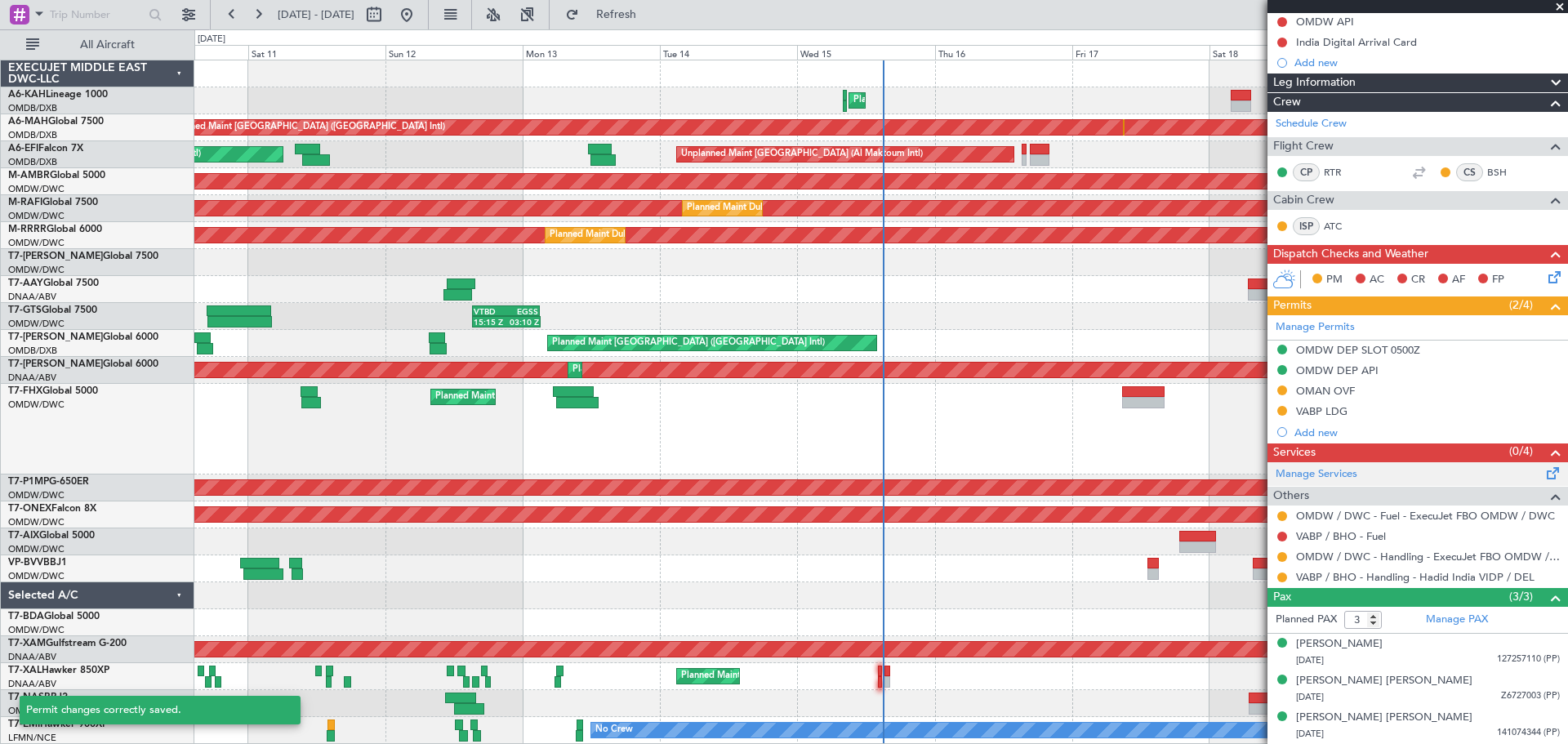
scroll to position [167, 0]
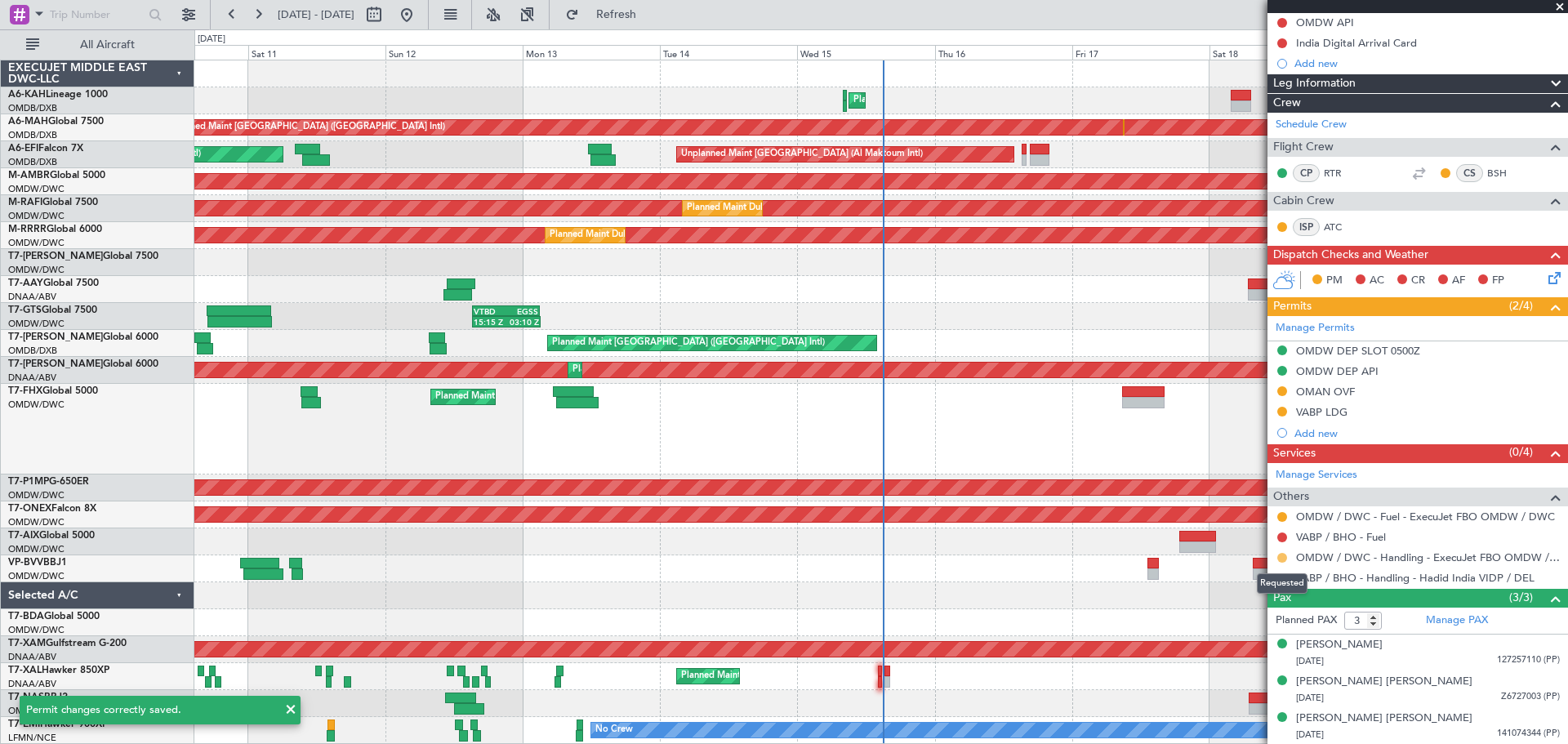
click at [1279, 559] on button at bounding box center [1283, 558] width 10 height 10
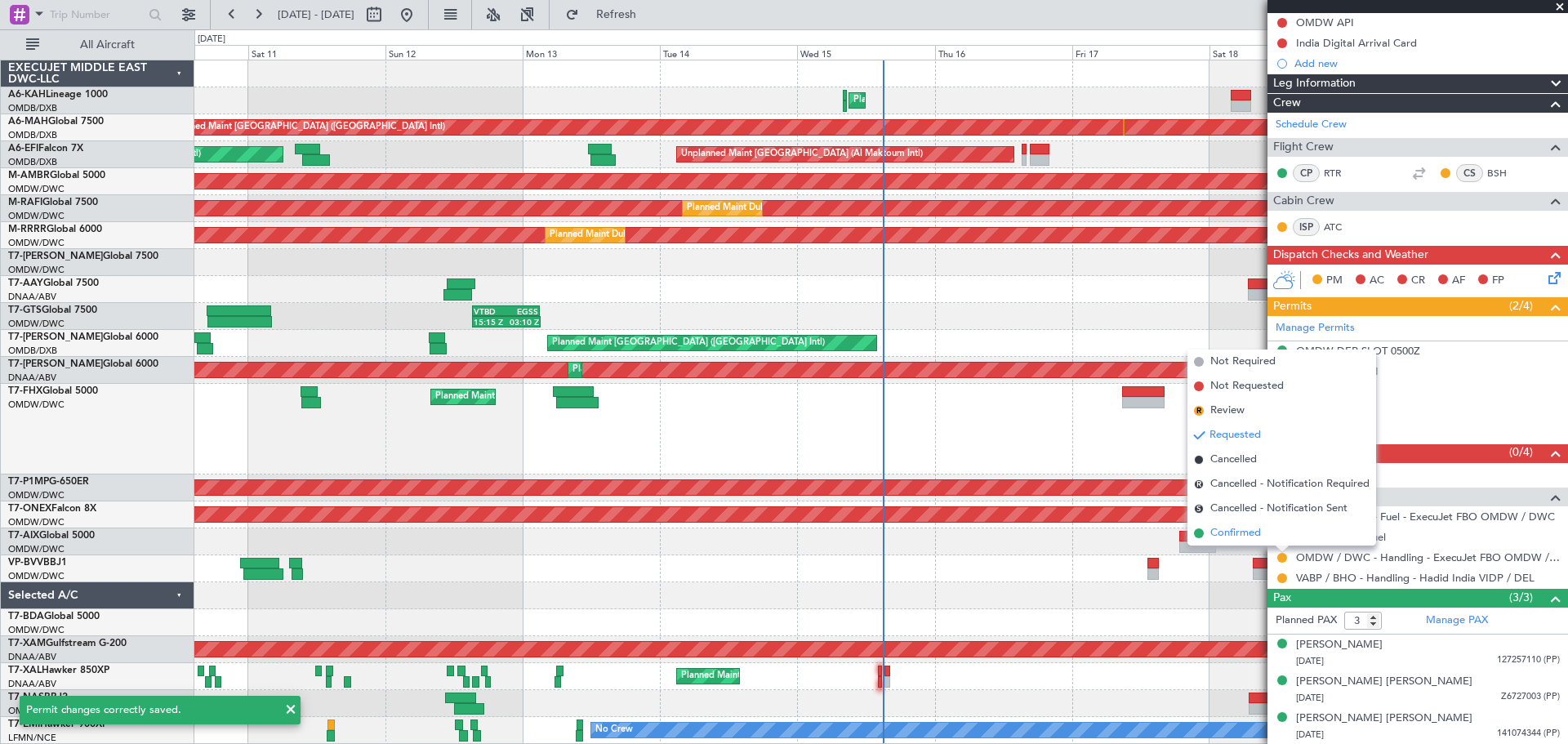
click at [1241, 538] on span "Confirmed" at bounding box center [1236, 532] width 51 height 16
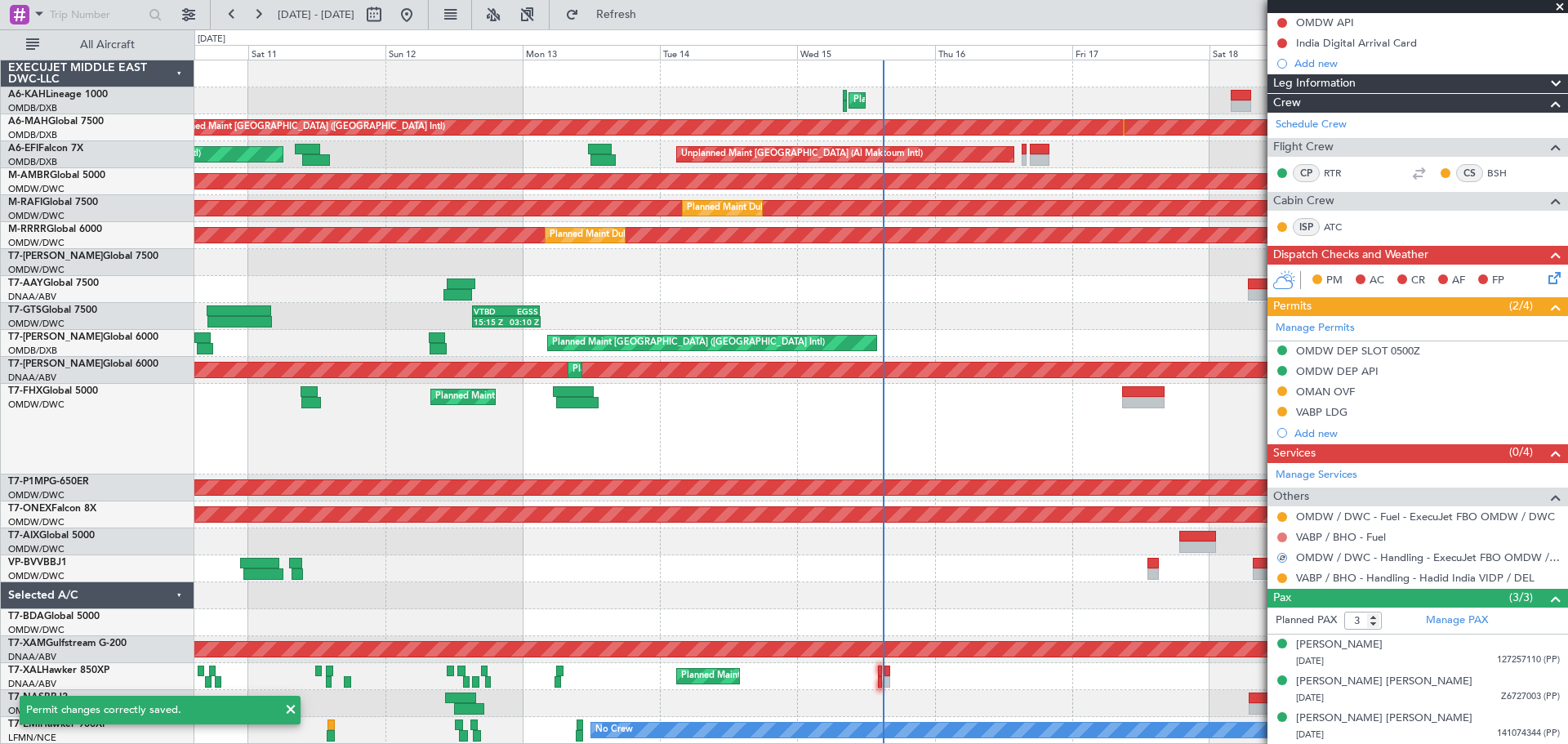
click at [1282, 532] on button at bounding box center [1283, 537] width 10 height 10
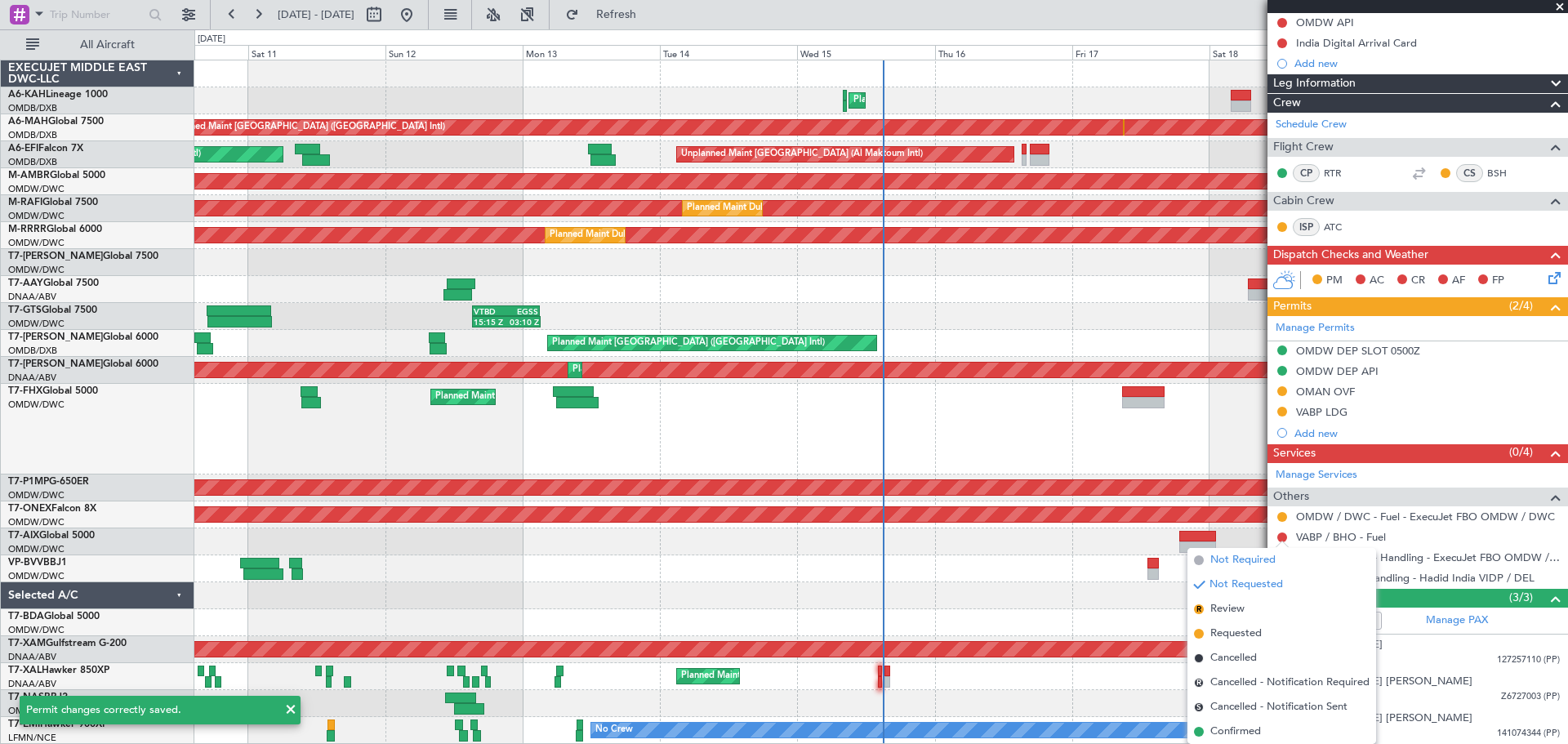
click at [1227, 561] on span "Not Required" at bounding box center [1243, 559] width 65 height 16
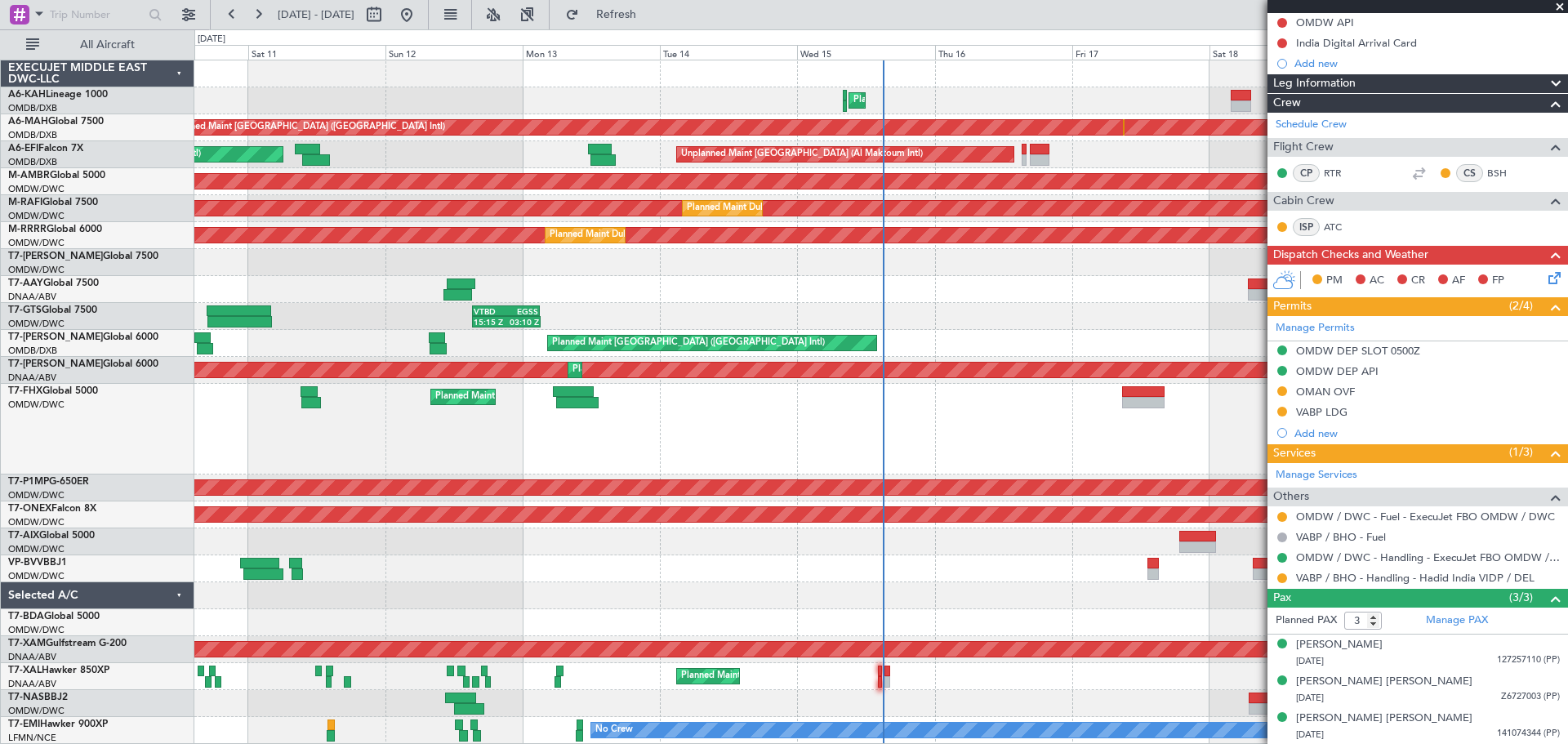
click at [1560, 6] on span at bounding box center [1560, 7] width 16 height 14
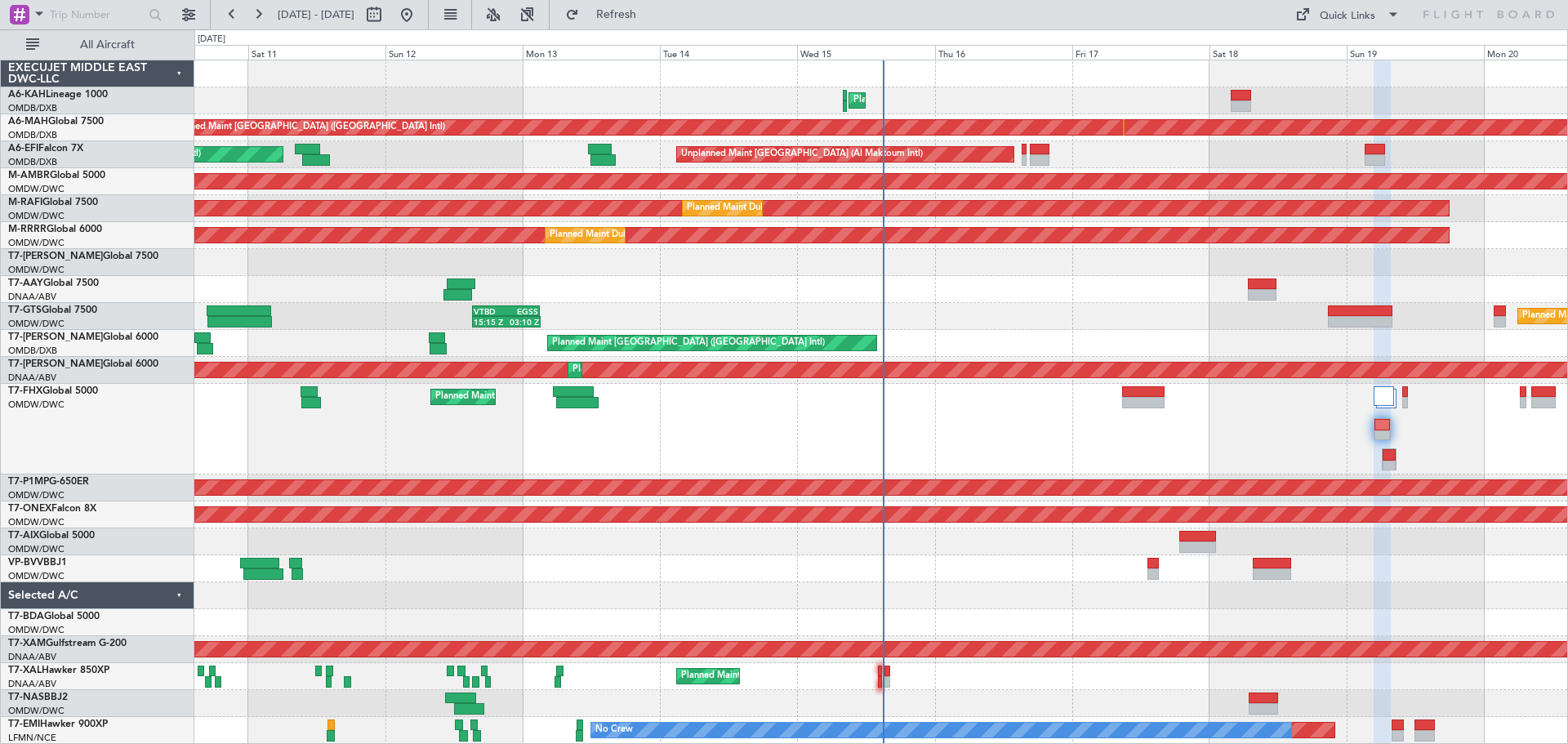
type input "0"
click at [1020, 294] on div at bounding box center [881, 289] width 1373 height 27
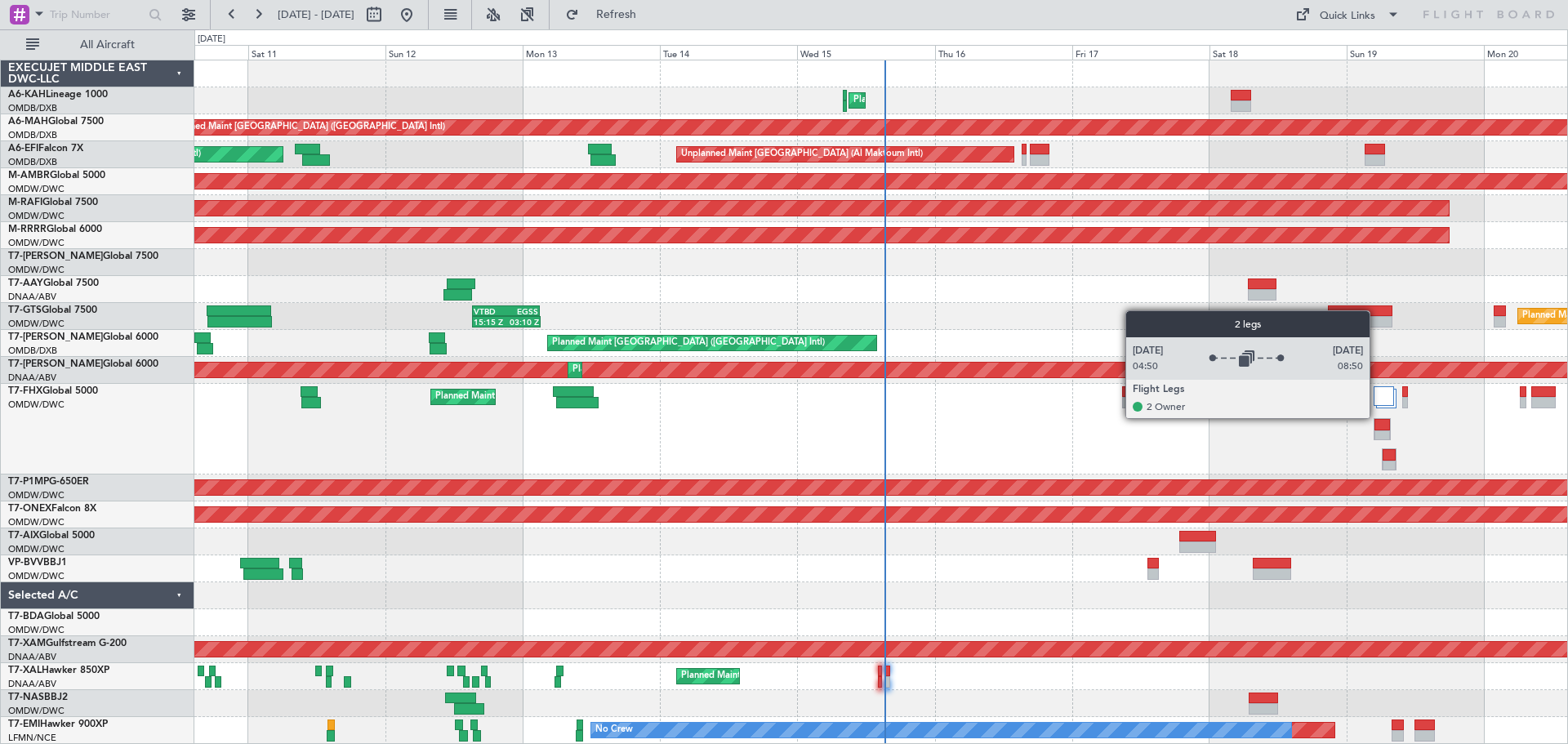
click at [1377, 417] on div at bounding box center [1386, 403] width 24 height 35
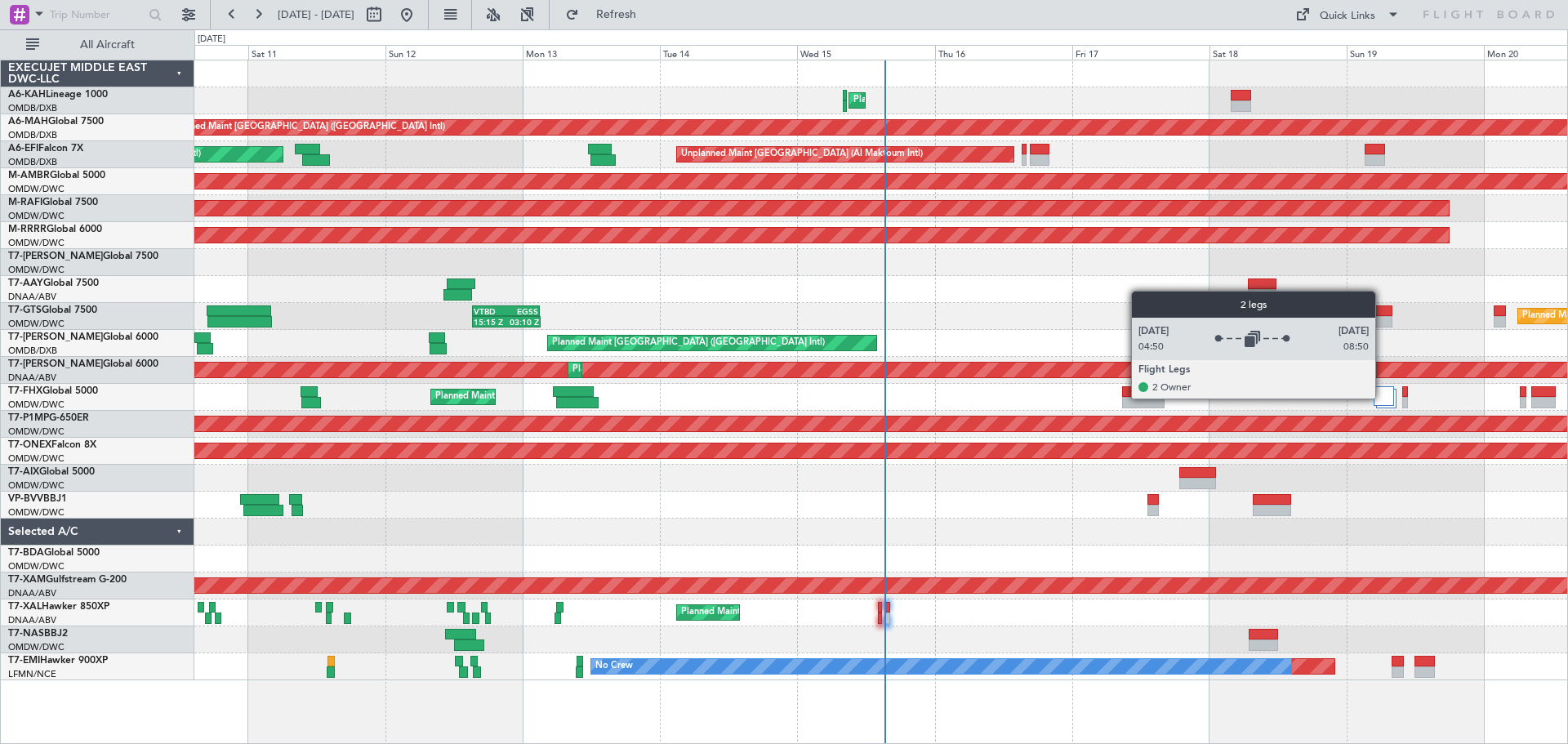
click at [1383, 398] on div at bounding box center [1384, 395] width 21 height 19
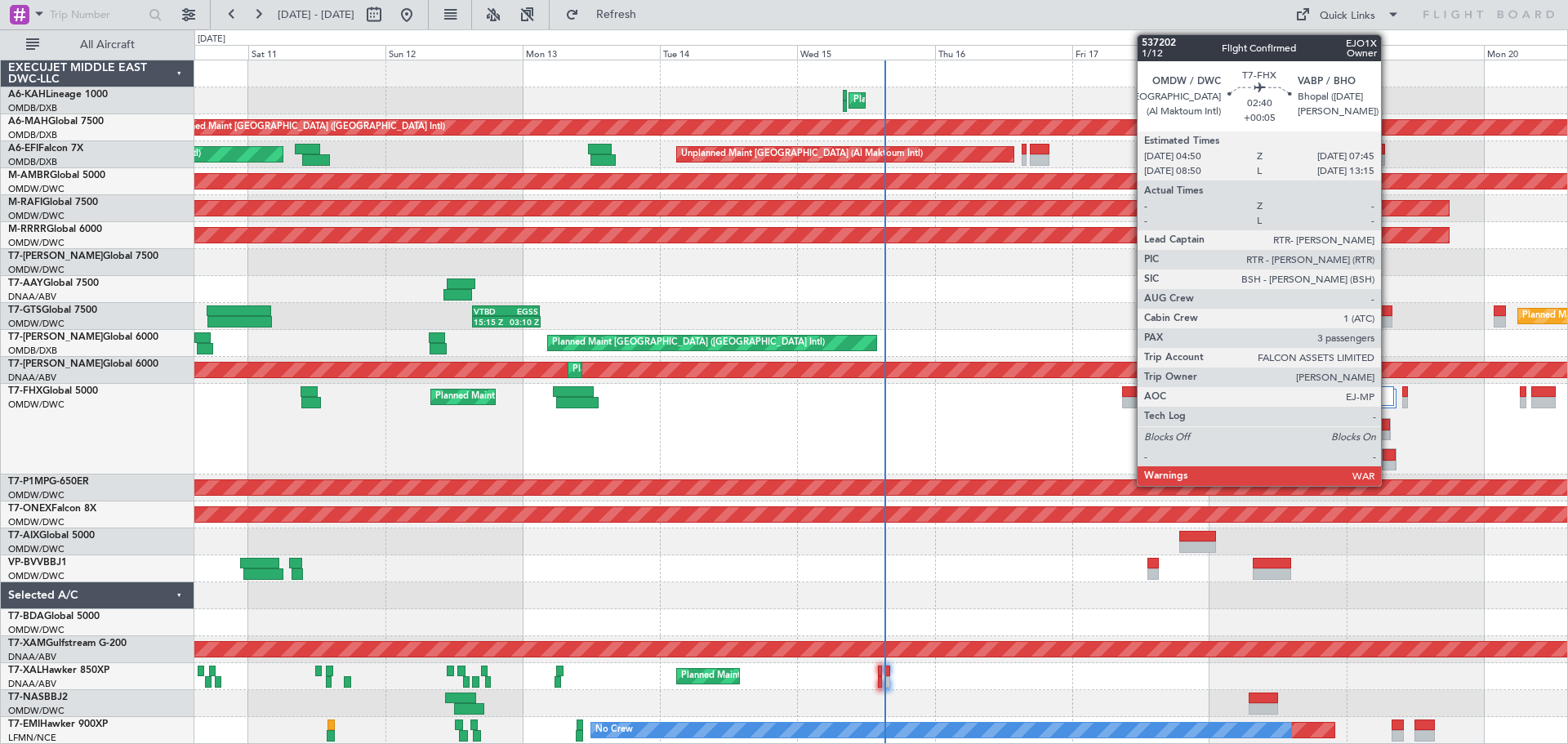
click at [1388, 427] on div at bounding box center [1383, 425] width 15 height 12
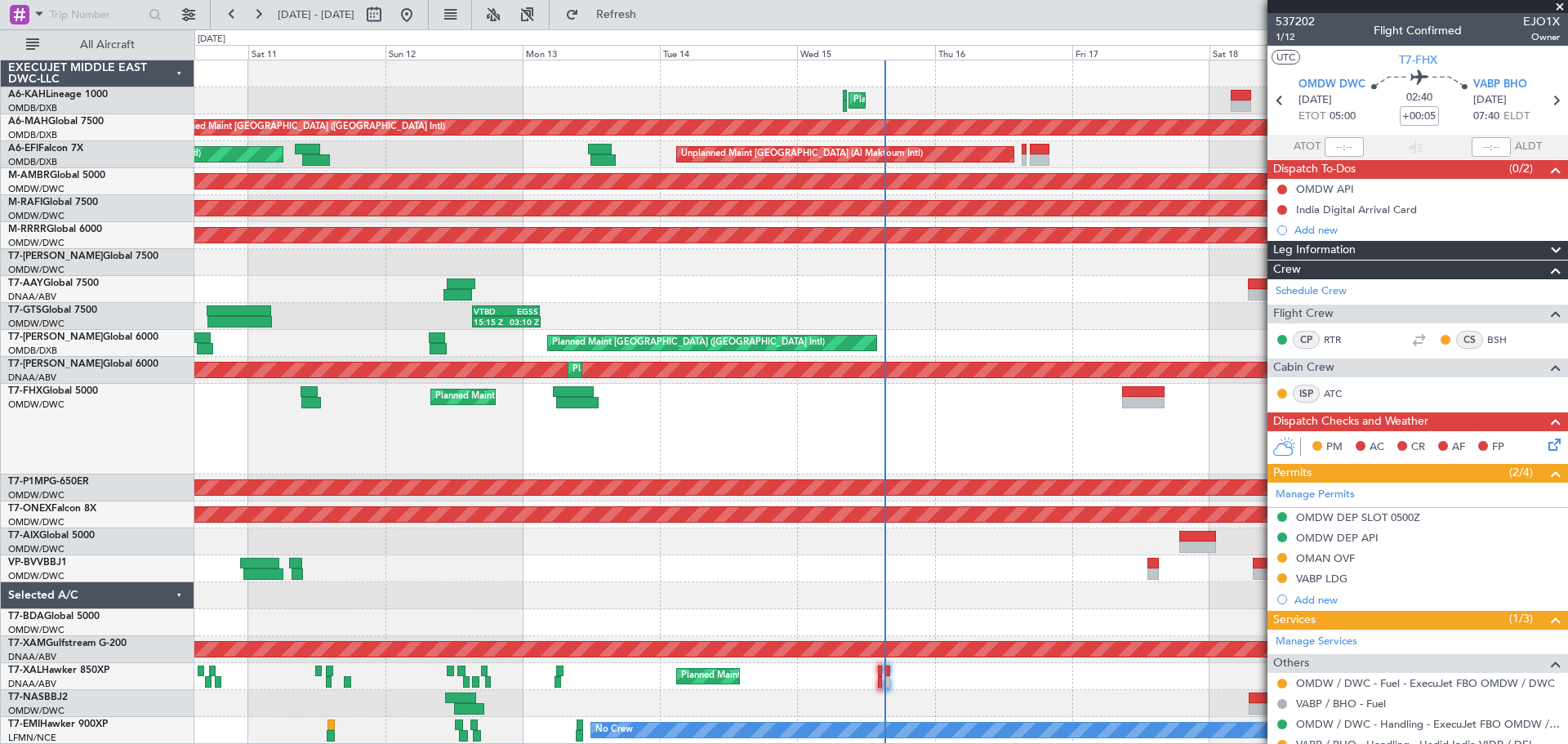
click at [1370, 565] on div "OMAN OVF" at bounding box center [1417, 559] width 301 height 20
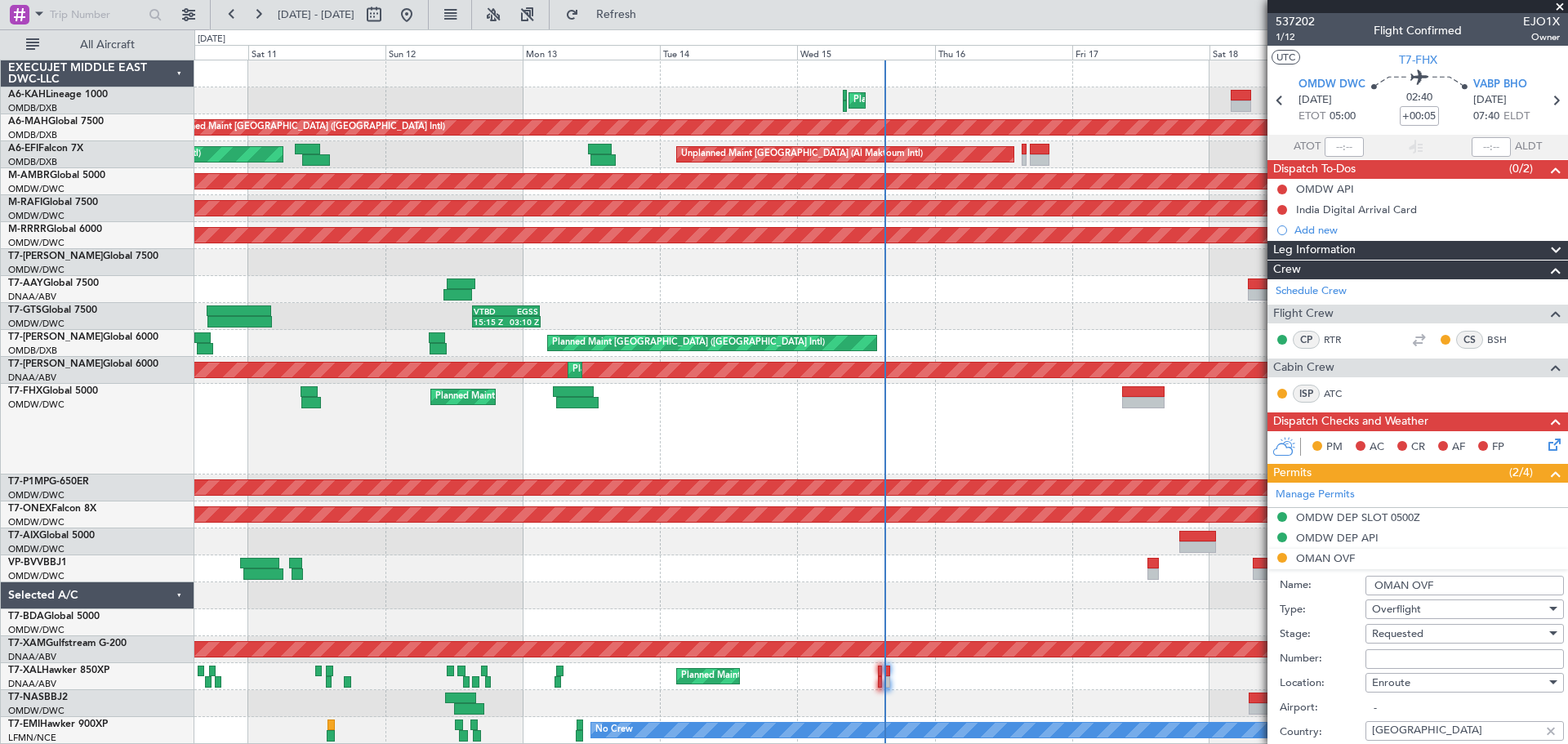
click at [1375, 674] on div "Enroute" at bounding box center [1459, 682] width 174 height 25
click at [1380, 656] on div at bounding box center [784, 372] width 1568 height 744
click at [1380, 656] on input "Number:" at bounding box center [1465, 659] width 198 height 19
paste input "DAT/OF/EJO/0043/2025"
type input "DAT/OF/EJO/0043/2025"
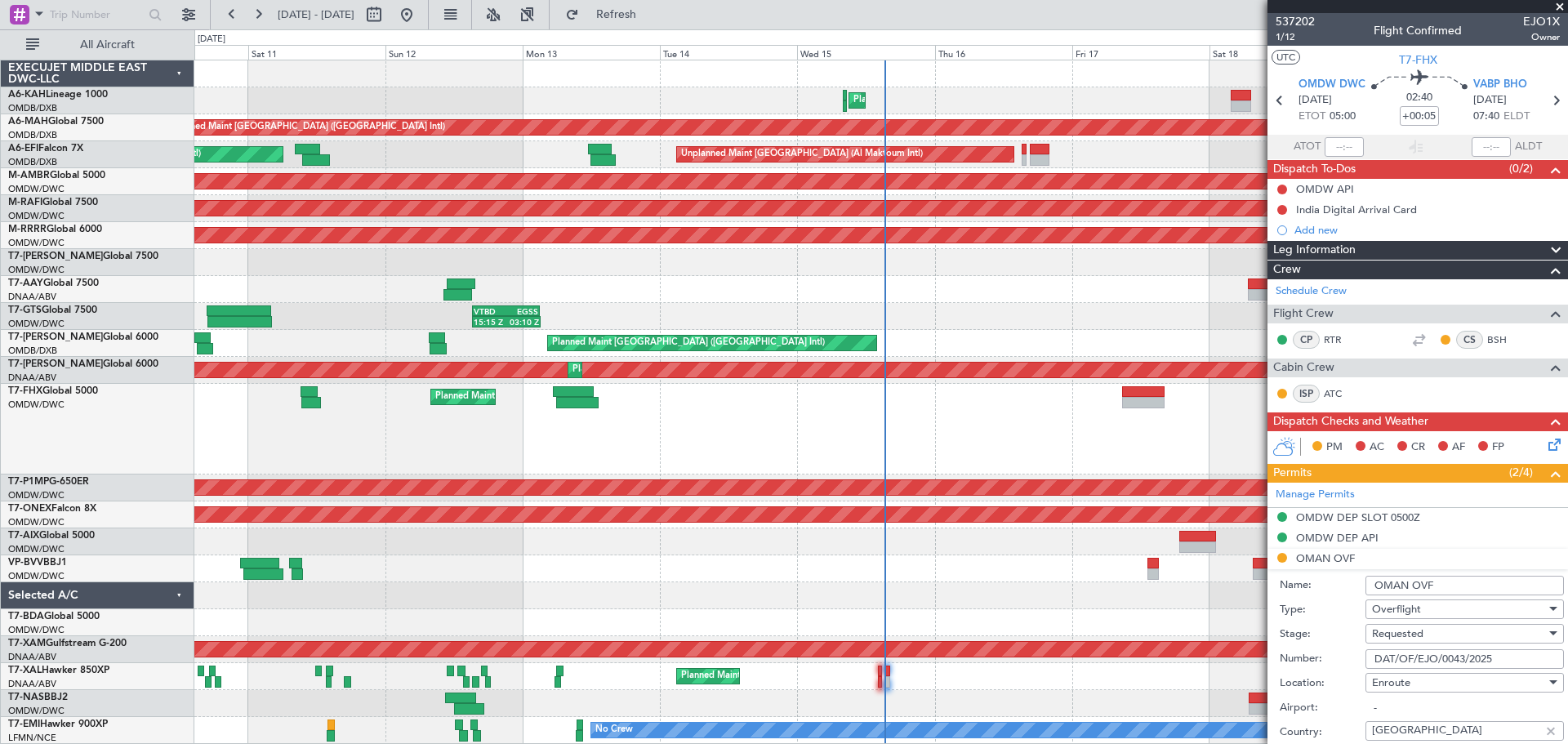
click at [1416, 637] on span "Requested" at bounding box center [1398, 633] width 52 height 14
click at [1559, 494] on div at bounding box center [784, 372] width 1568 height 744
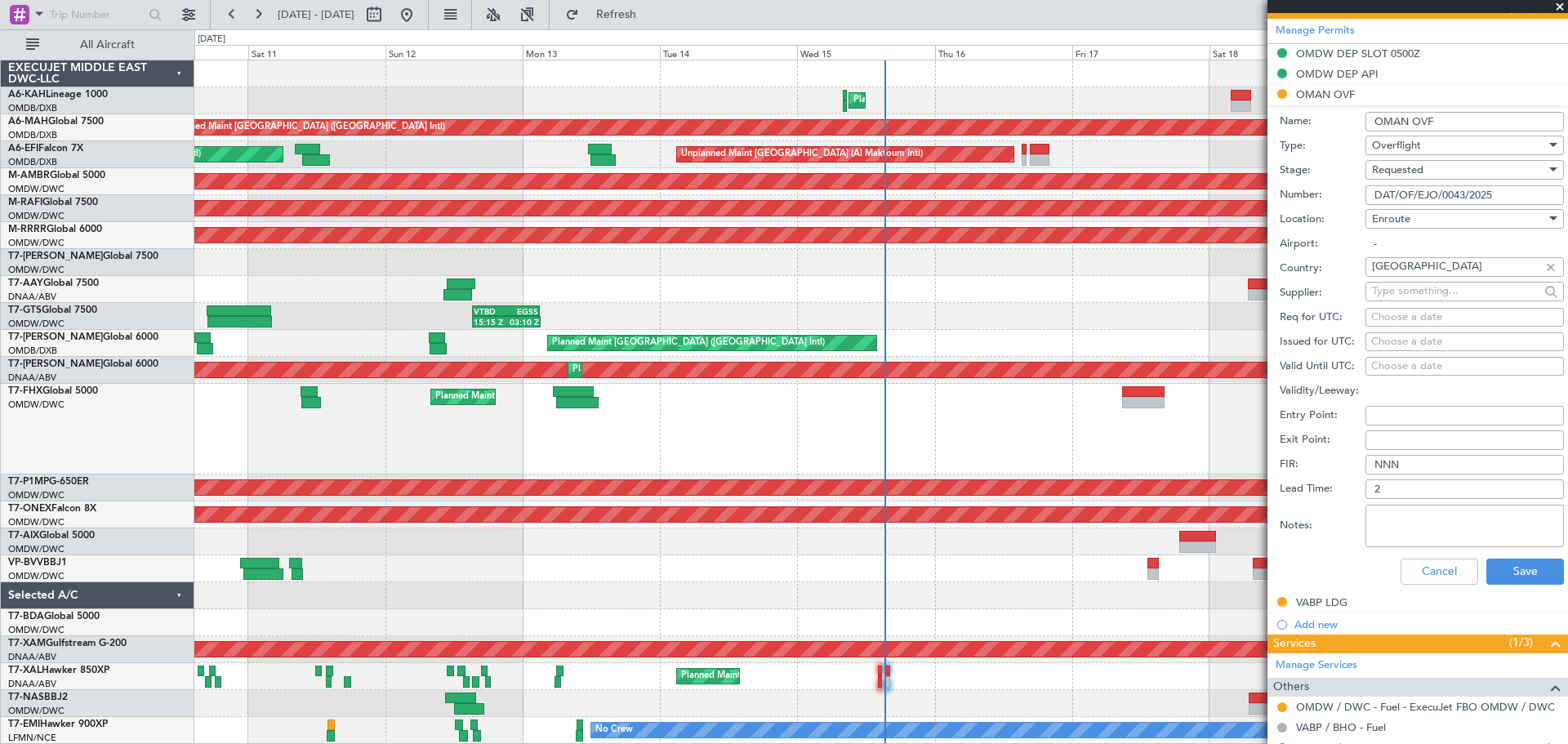
scroll to position [394, 0]
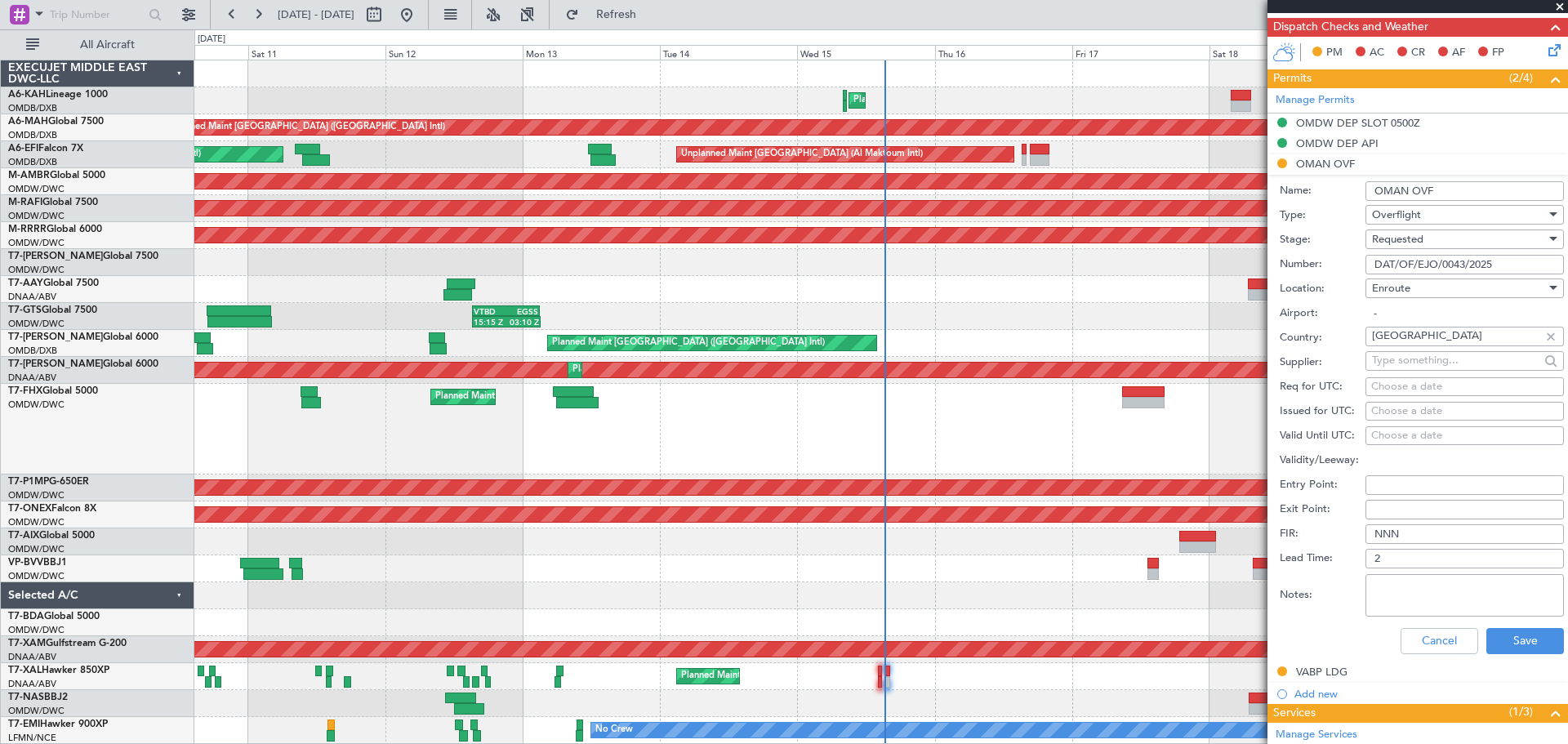
click at [1411, 234] on span "Requested" at bounding box center [1398, 239] width 52 height 14
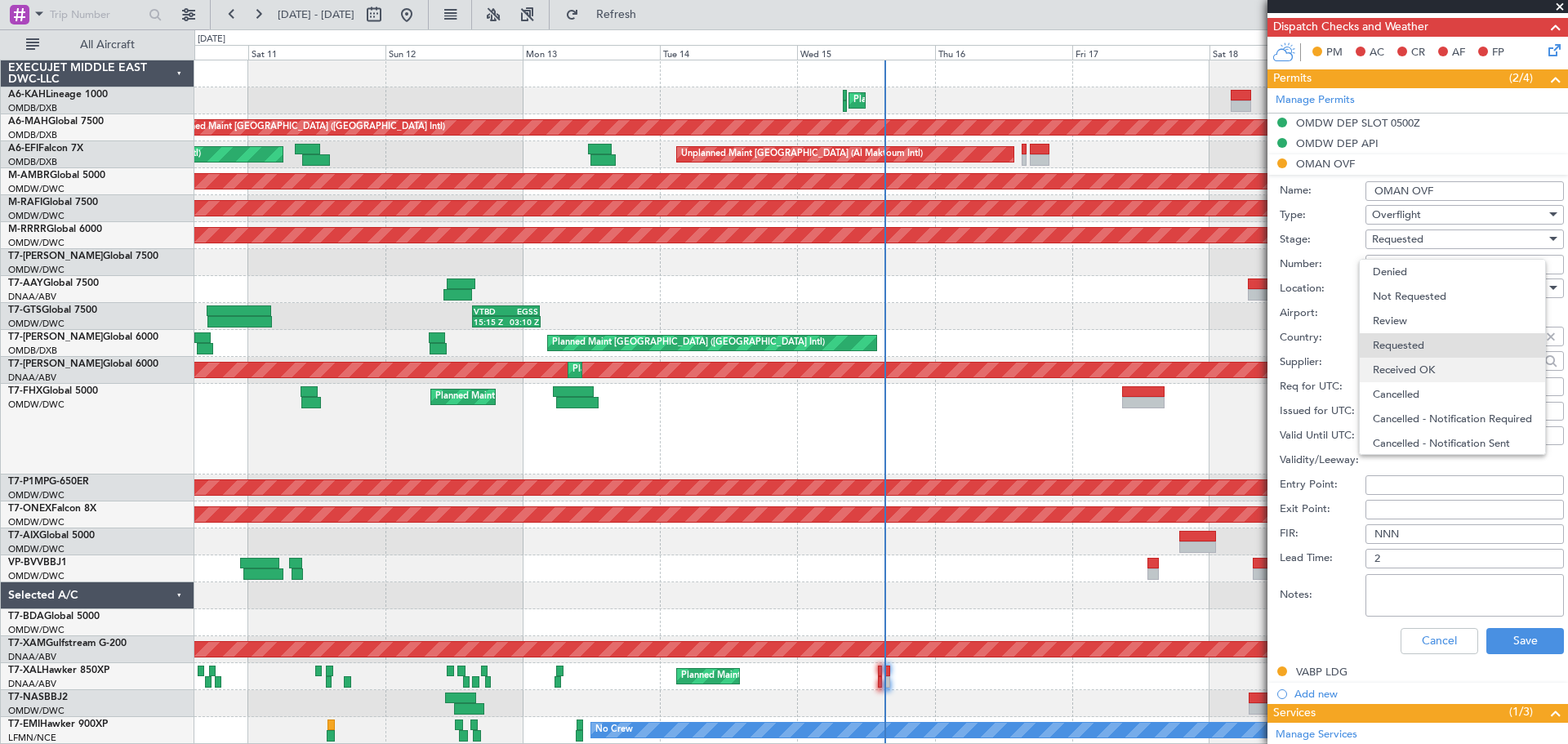
scroll to position [8, 0]
click at [1413, 363] on span "Received OK" at bounding box center [1459, 362] width 172 height 25
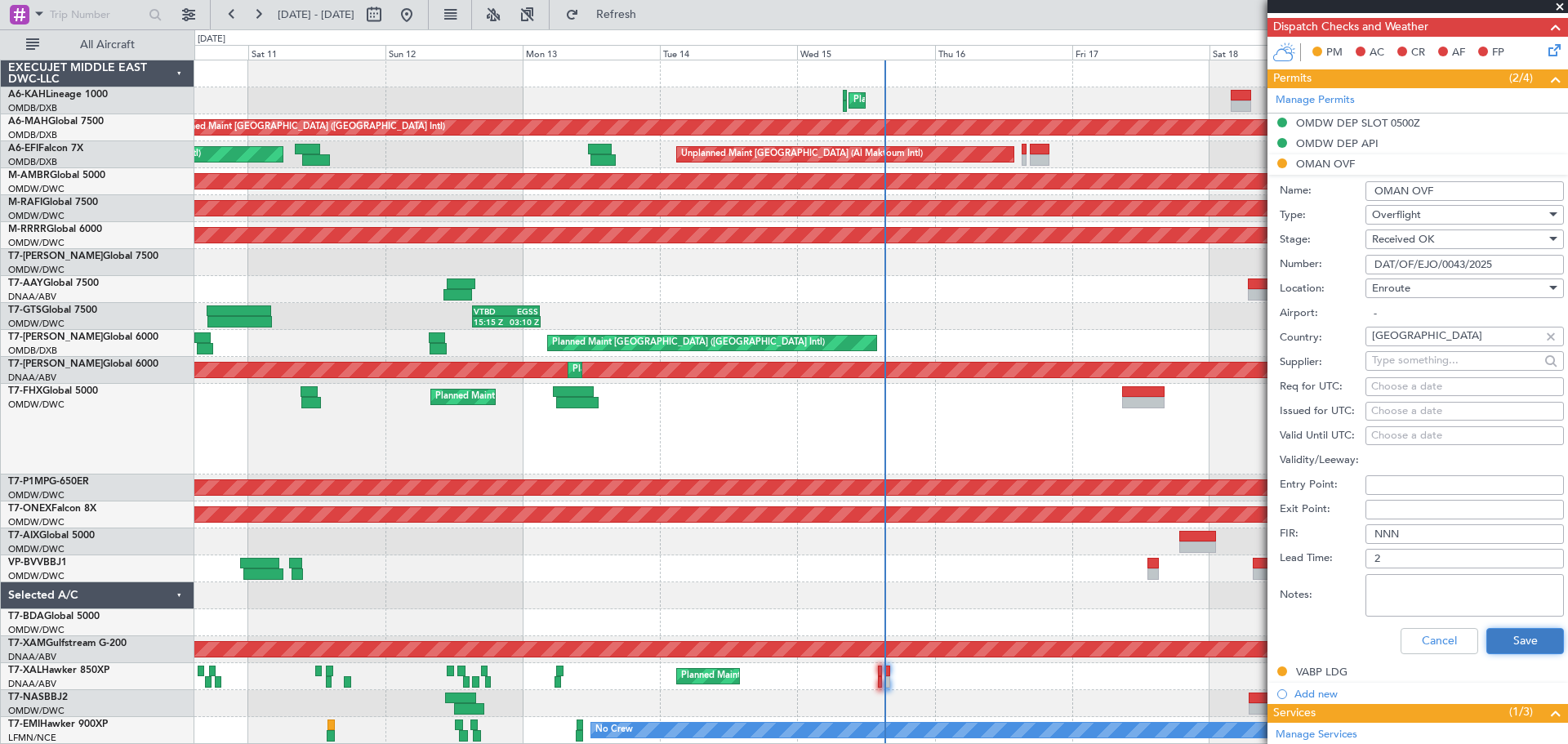
click at [1519, 647] on button "Save" at bounding box center [1526, 641] width 78 height 26
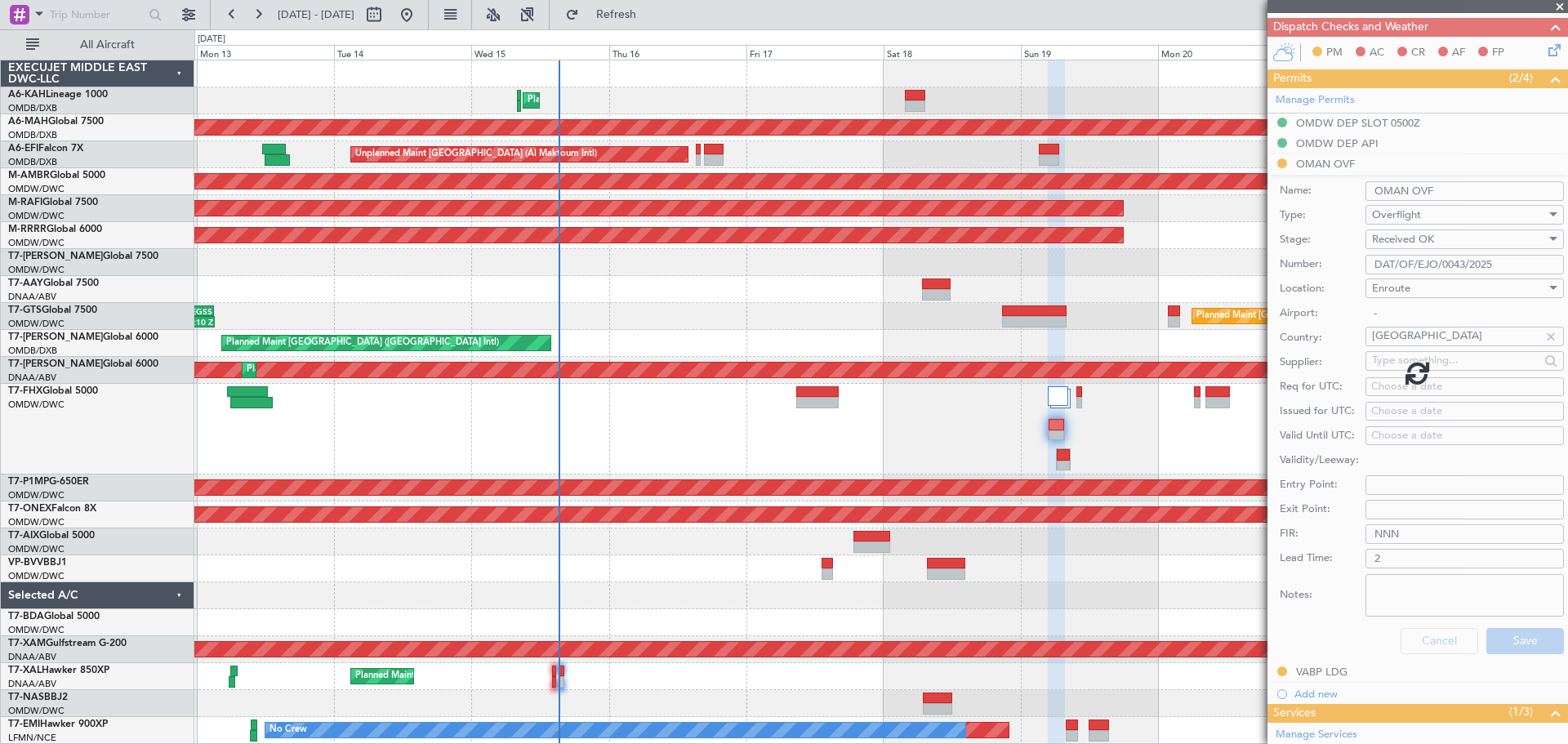
click at [822, 305] on div "Planned Maint [GEOGRAPHIC_DATA] (Seletar) 15:15 Z 03:10 Z VTBD 15:20 Z EGSS 03:…" at bounding box center [881, 317] width 1373 height 27
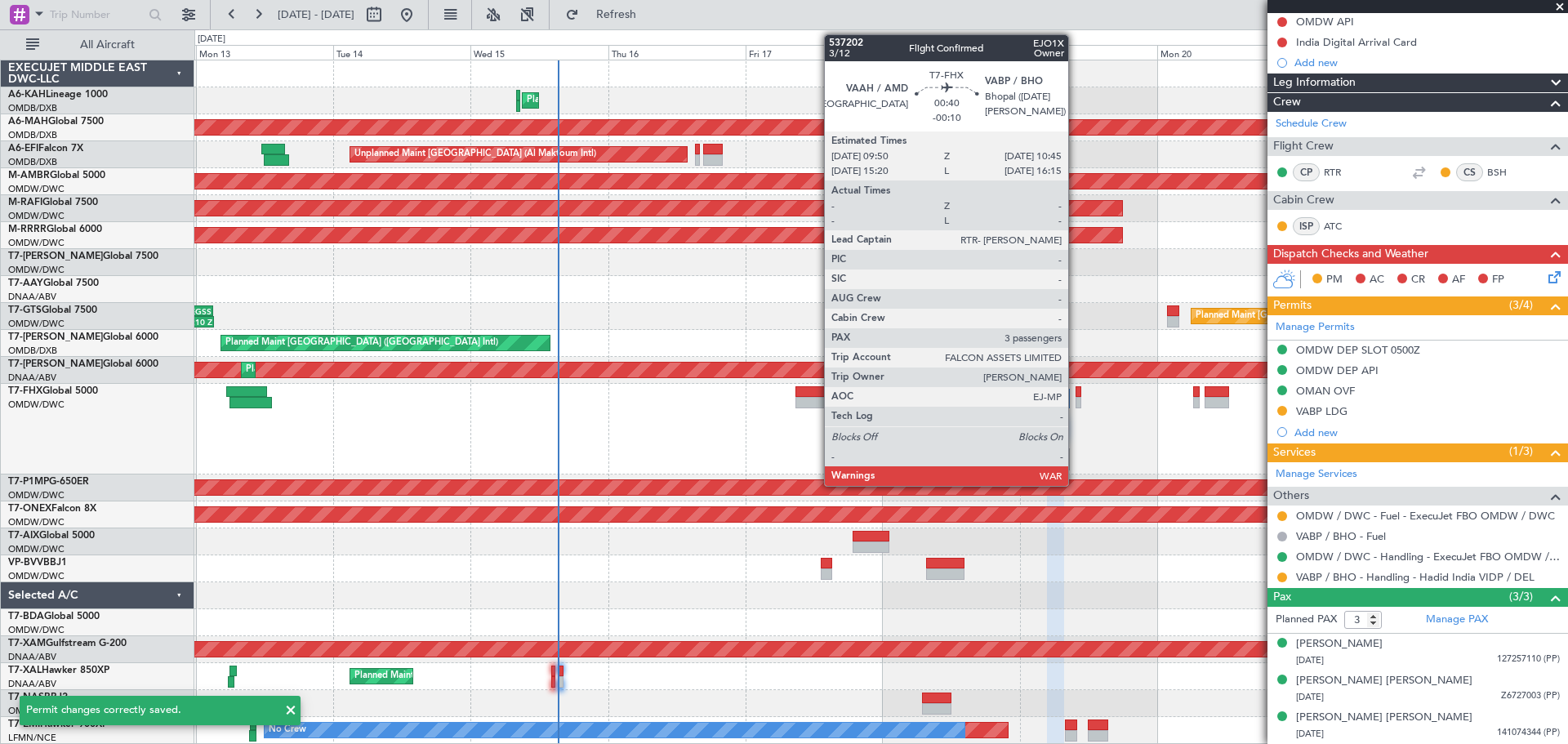
scroll to position [167, 0]
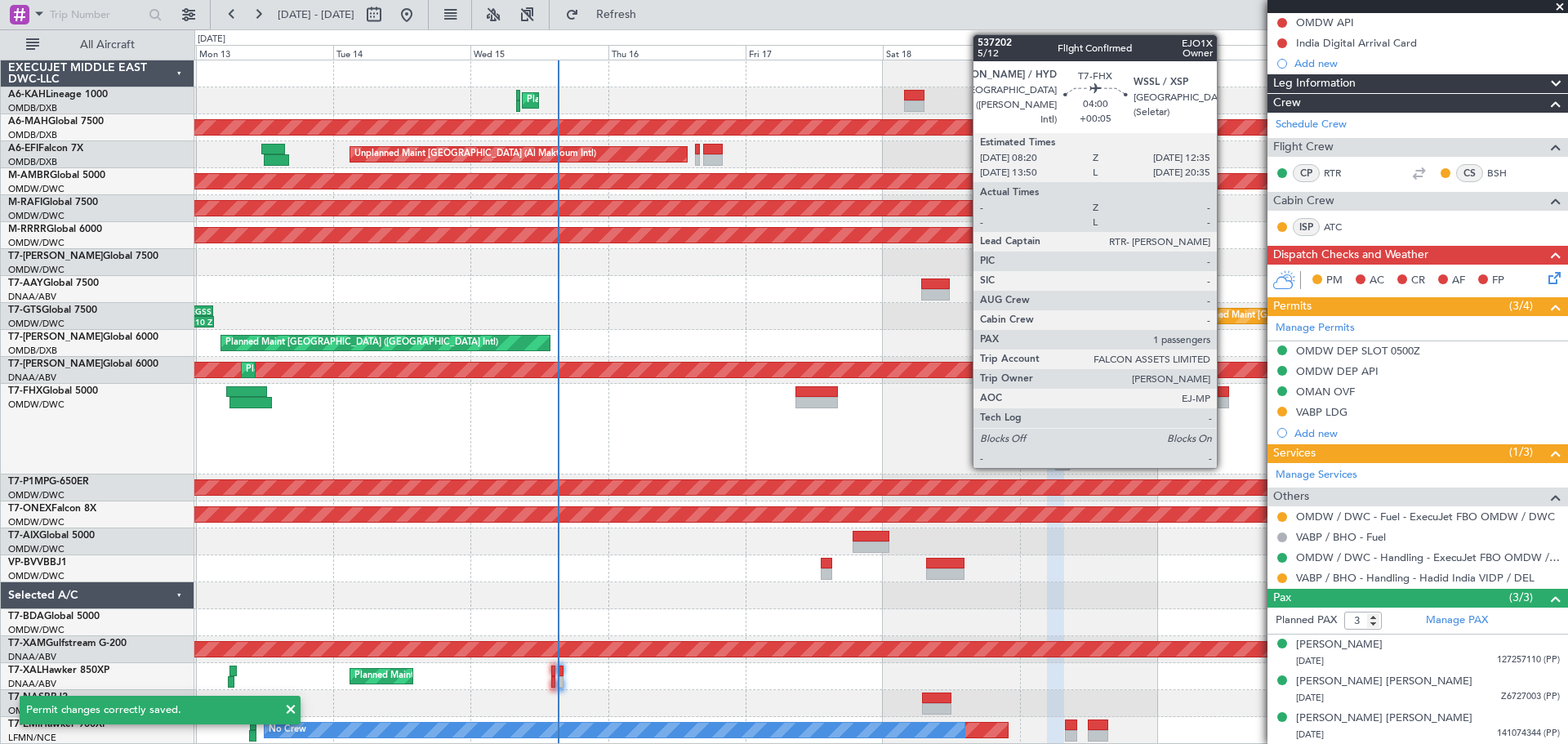
click at [1223, 400] on div at bounding box center [1217, 403] width 25 height 12
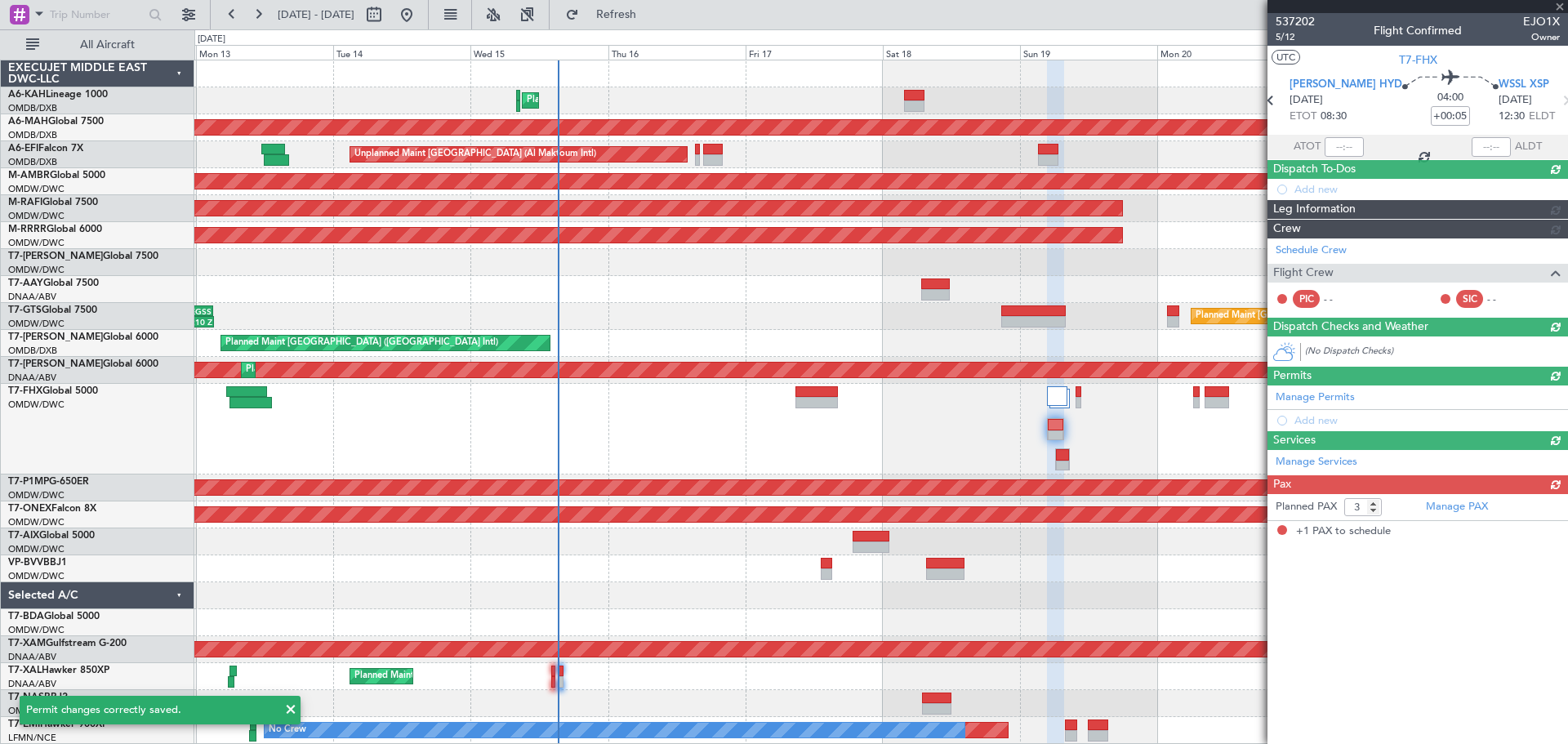
type input "1"
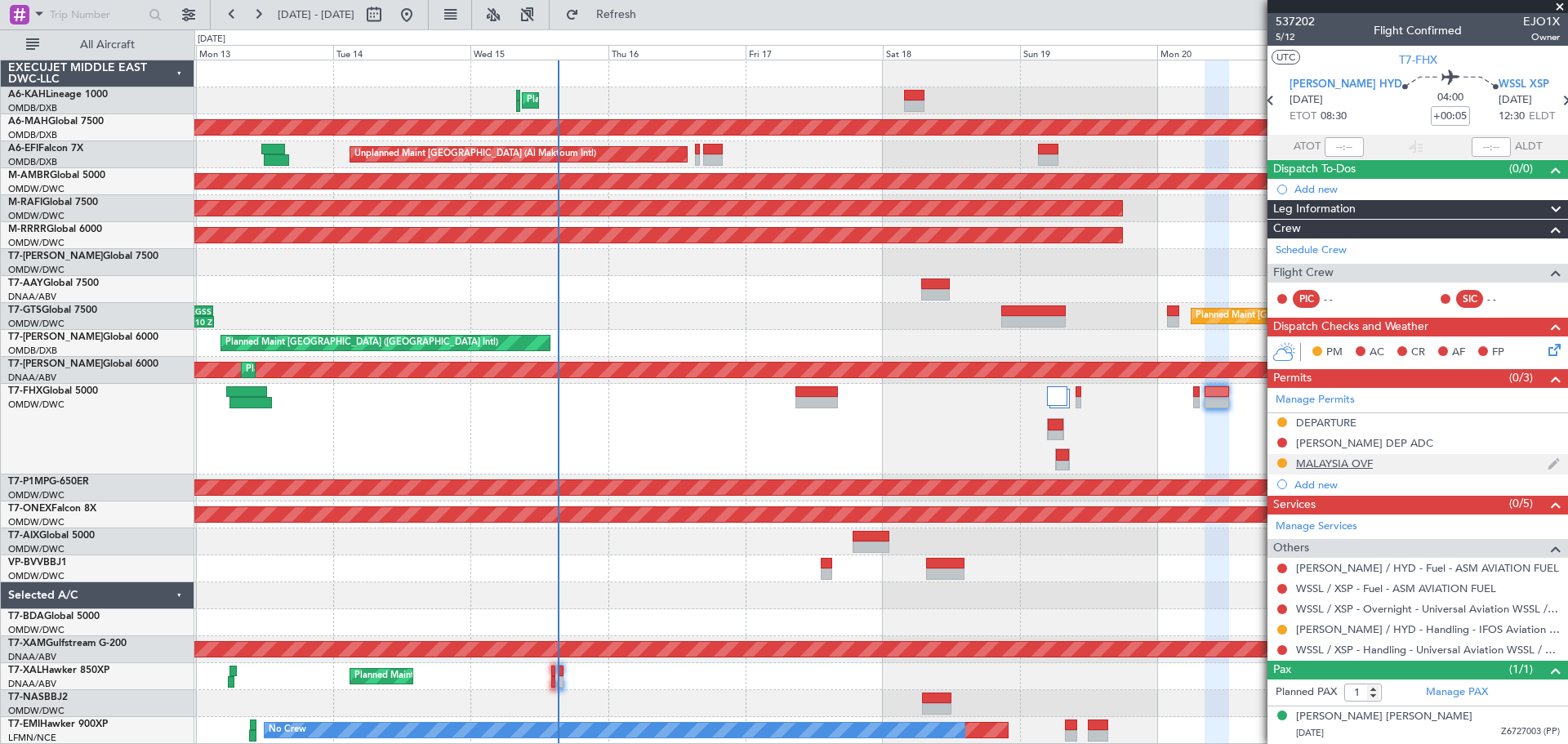
click at [1344, 467] on div "MALAYSIA OVF" at bounding box center [1334, 463] width 77 height 14
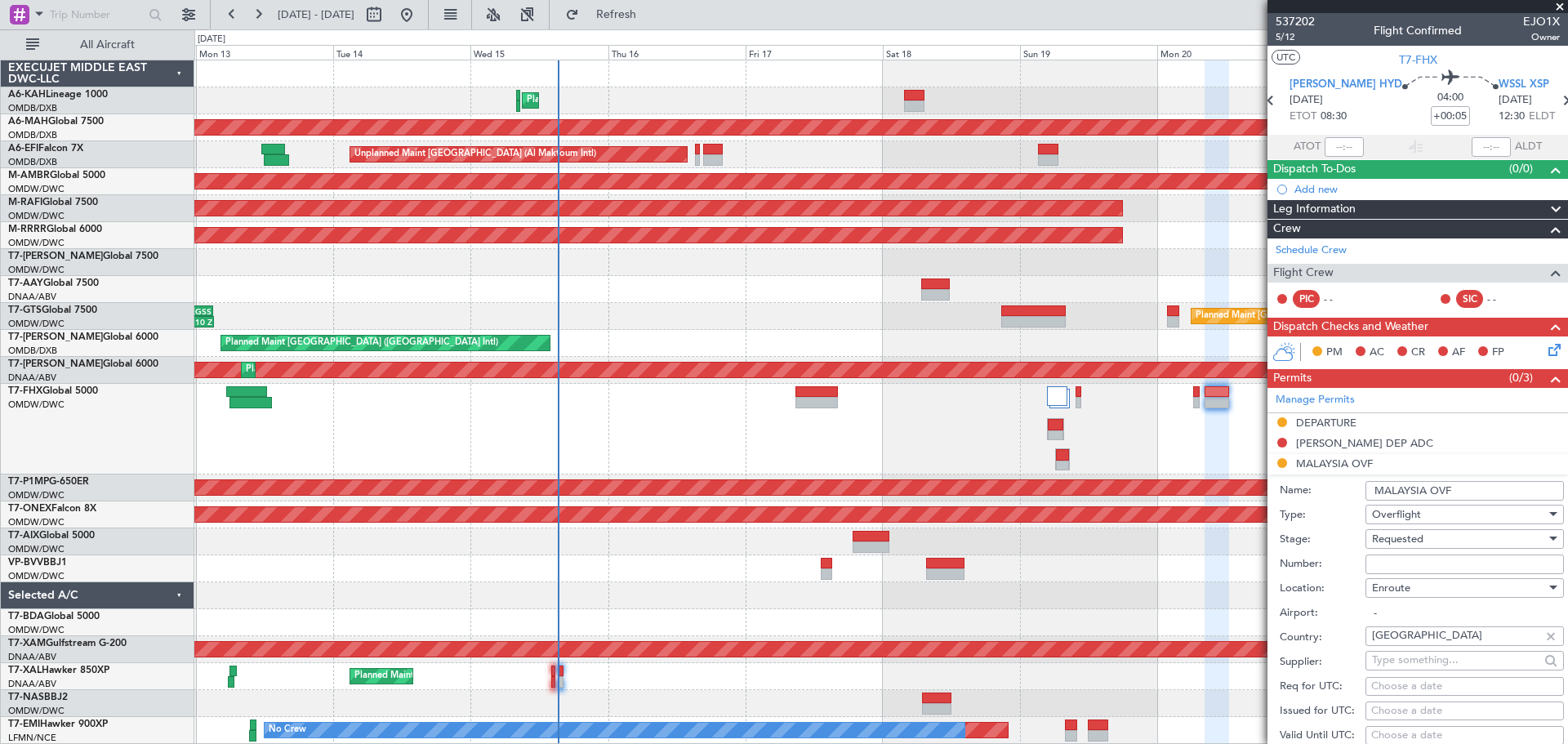
drag, startPoint x: 1392, startPoint y: 562, endPoint x: 1392, endPoint y: 552, distance: 10.0
click at [1392, 562] on input "Number:" at bounding box center [1465, 564] width 198 height 19
paste input "CAAM-NS-0729-10-25"
type input "CAAM-NS-0729-10-25"
click at [1393, 543] on span "Requested" at bounding box center [1398, 538] width 52 height 14
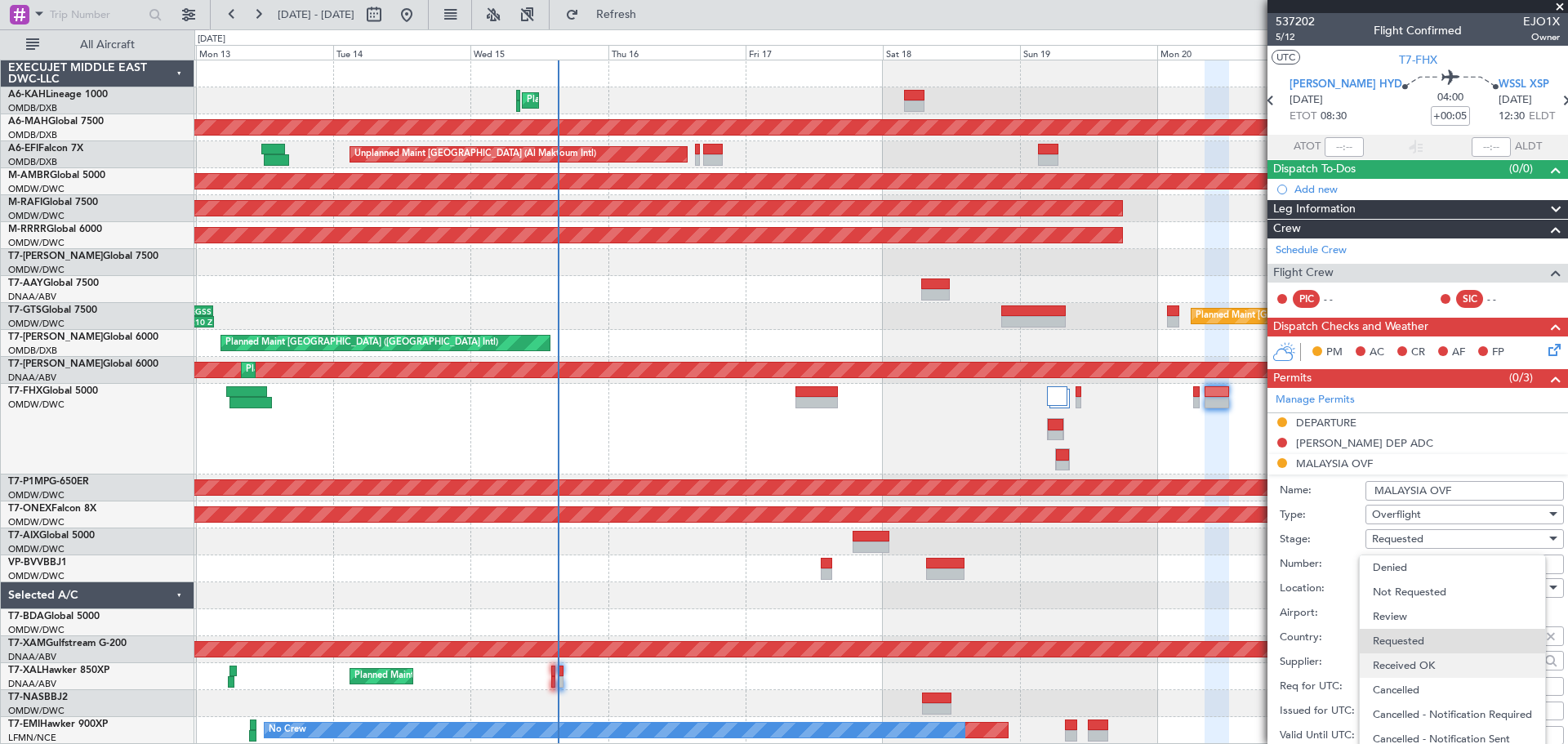
scroll to position [3, 0]
click at [1402, 656] on span "Received OK" at bounding box center [1459, 662] width 172 height 25
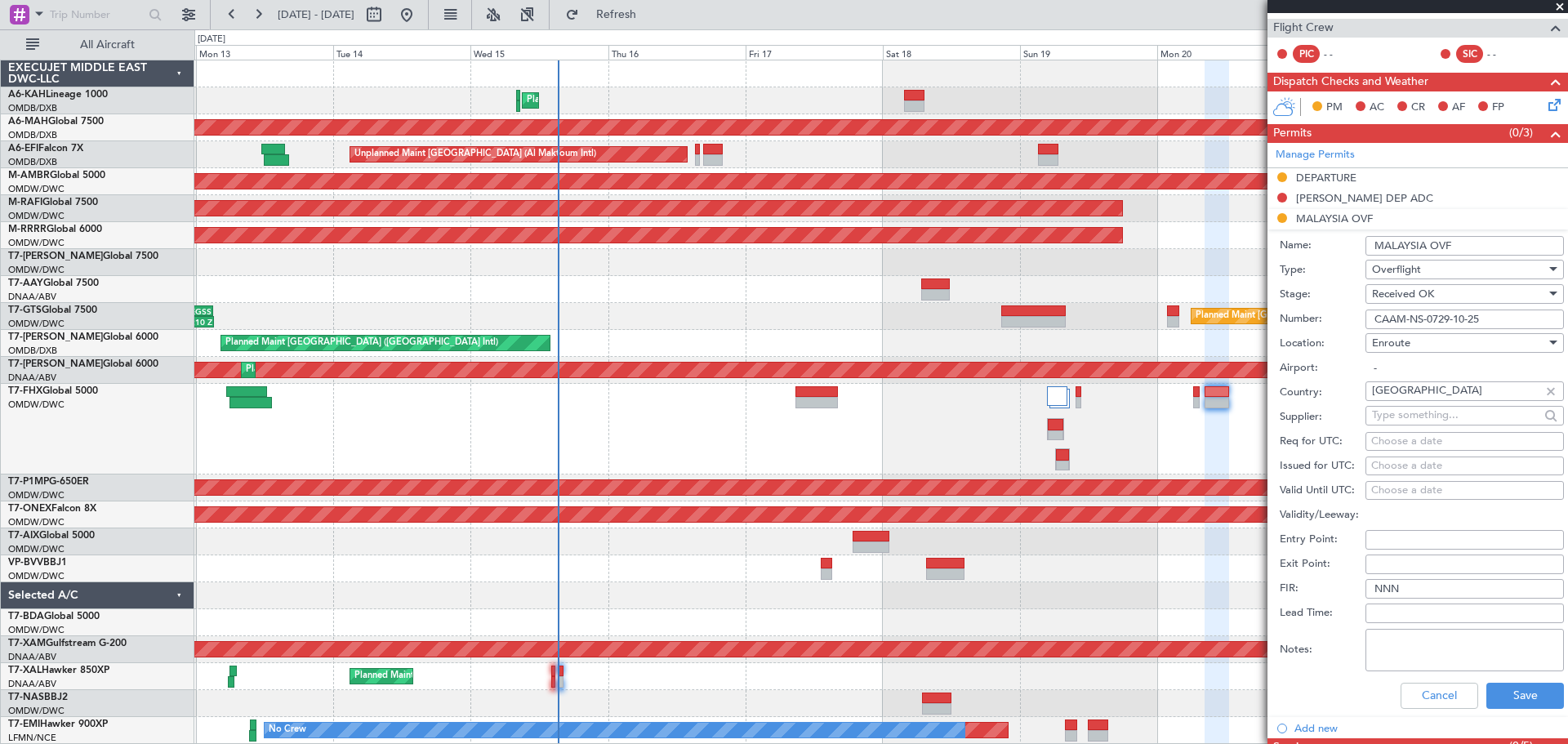
scroll to position [245, 0]
click at [1519, 695] on button "Save" at bounding box center [1526, 695] width 78 height 26
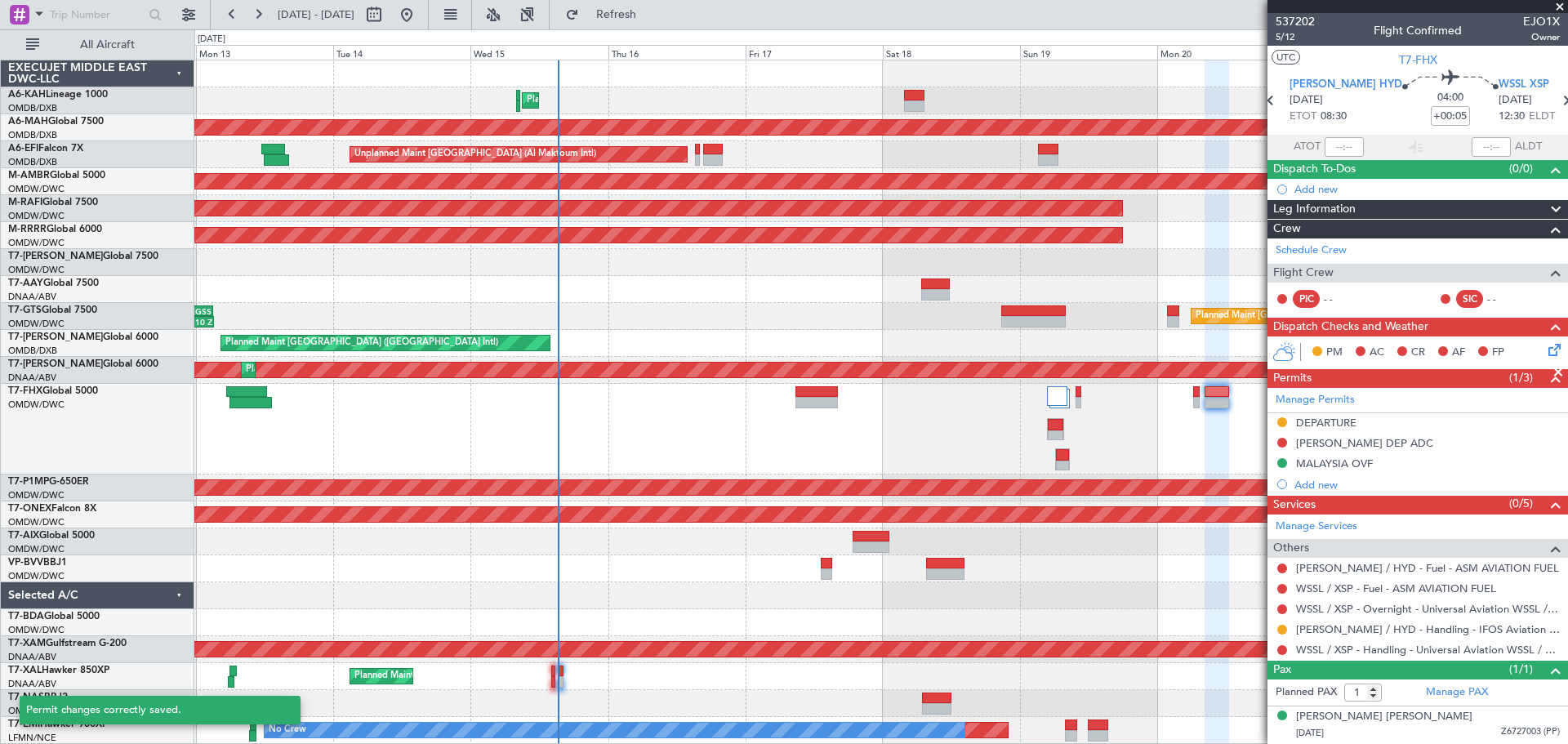
scroll to position [0, 0]
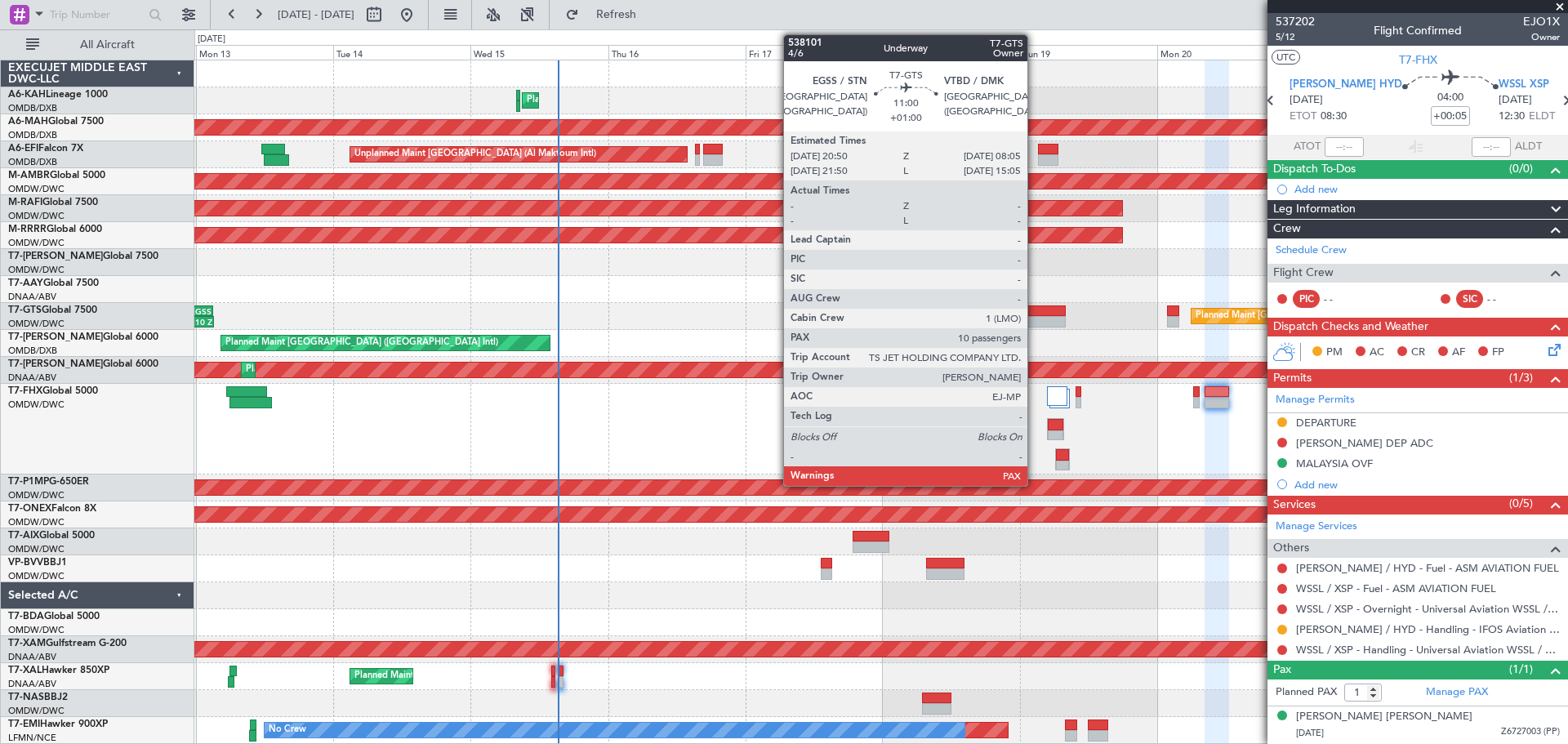
click at [1035, 309] on div at bounding box center [1034, 311] width 64 height 12
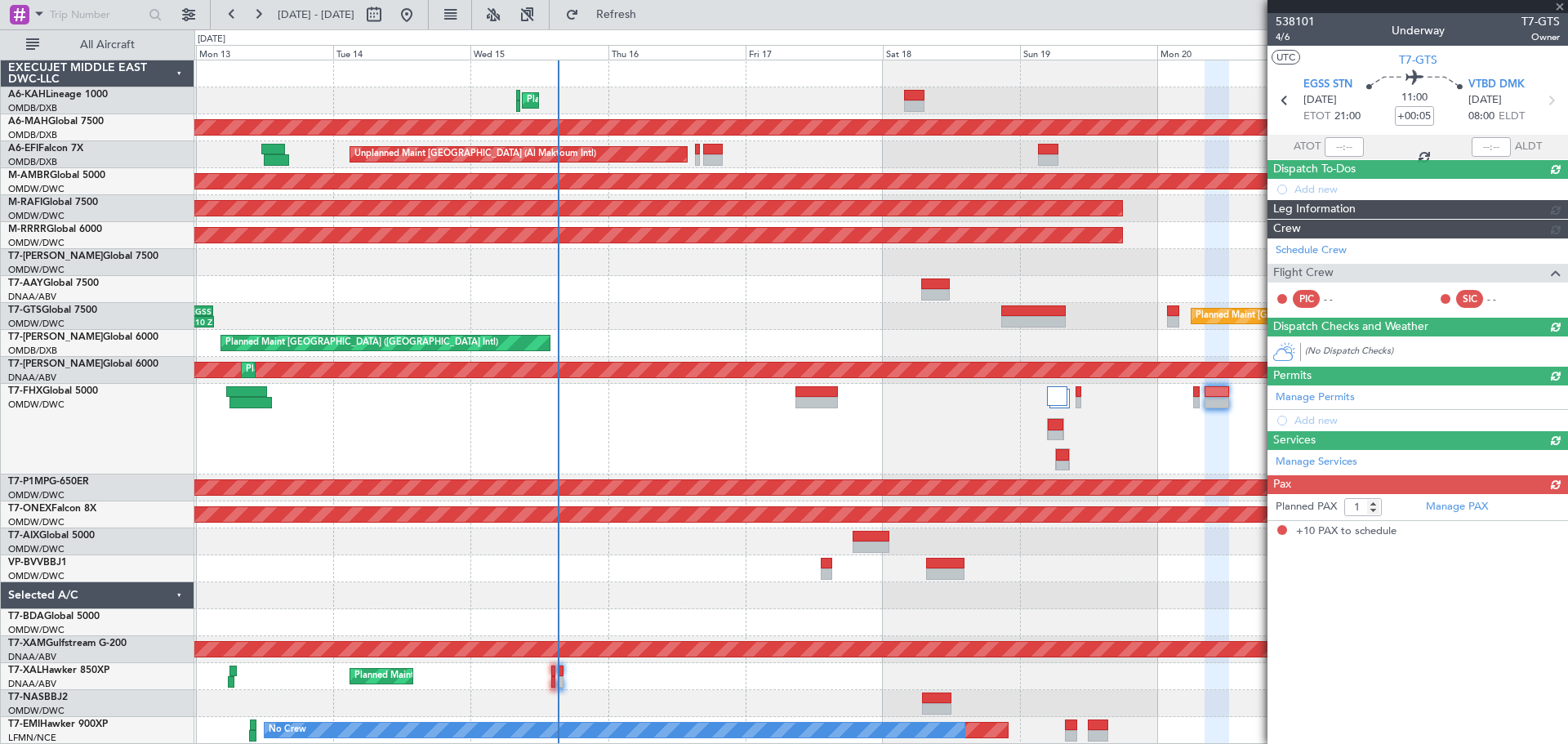
type input "+01:00"
type input "10"
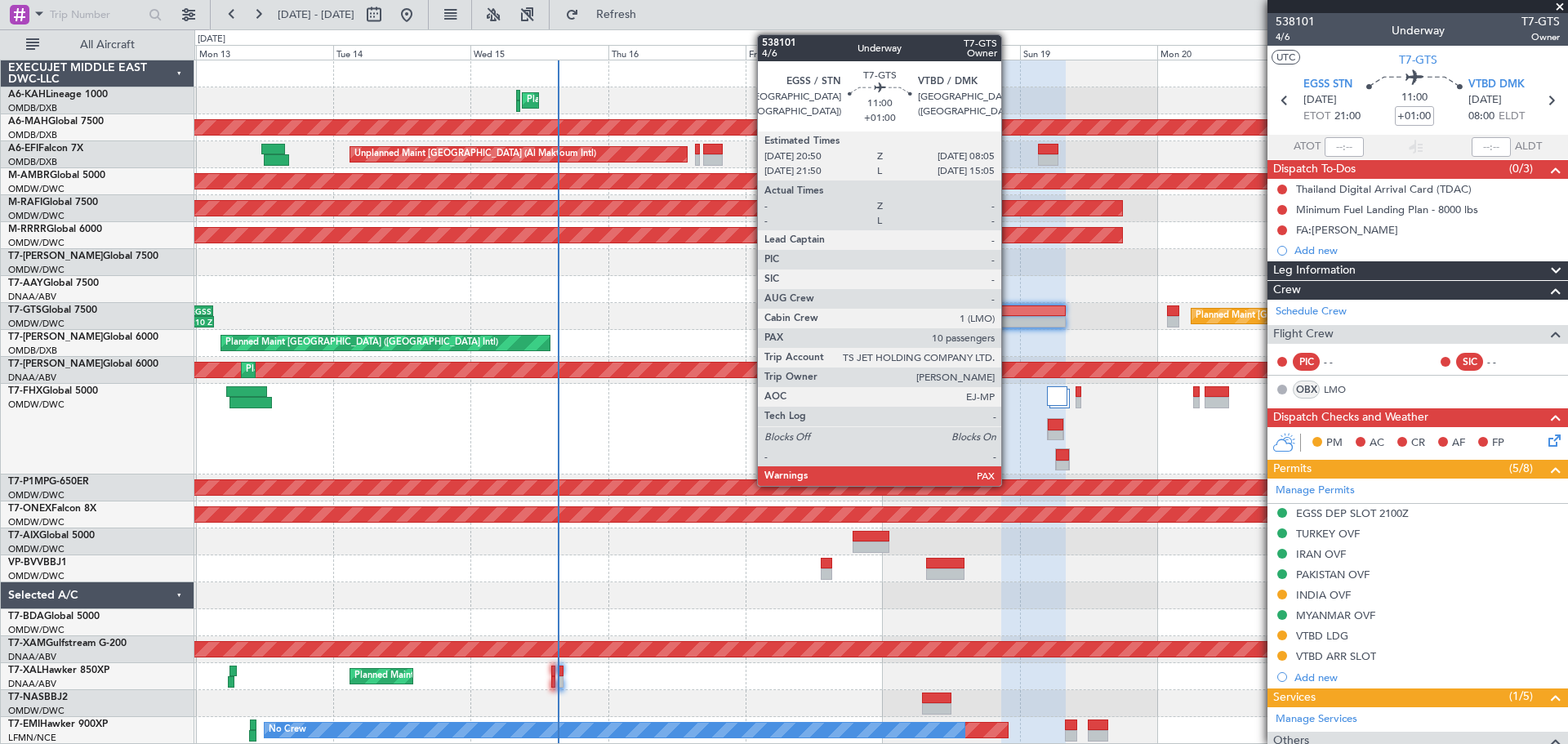
click at [1009, 312] on div at bounding box center [1034, 311] width 64 height 12
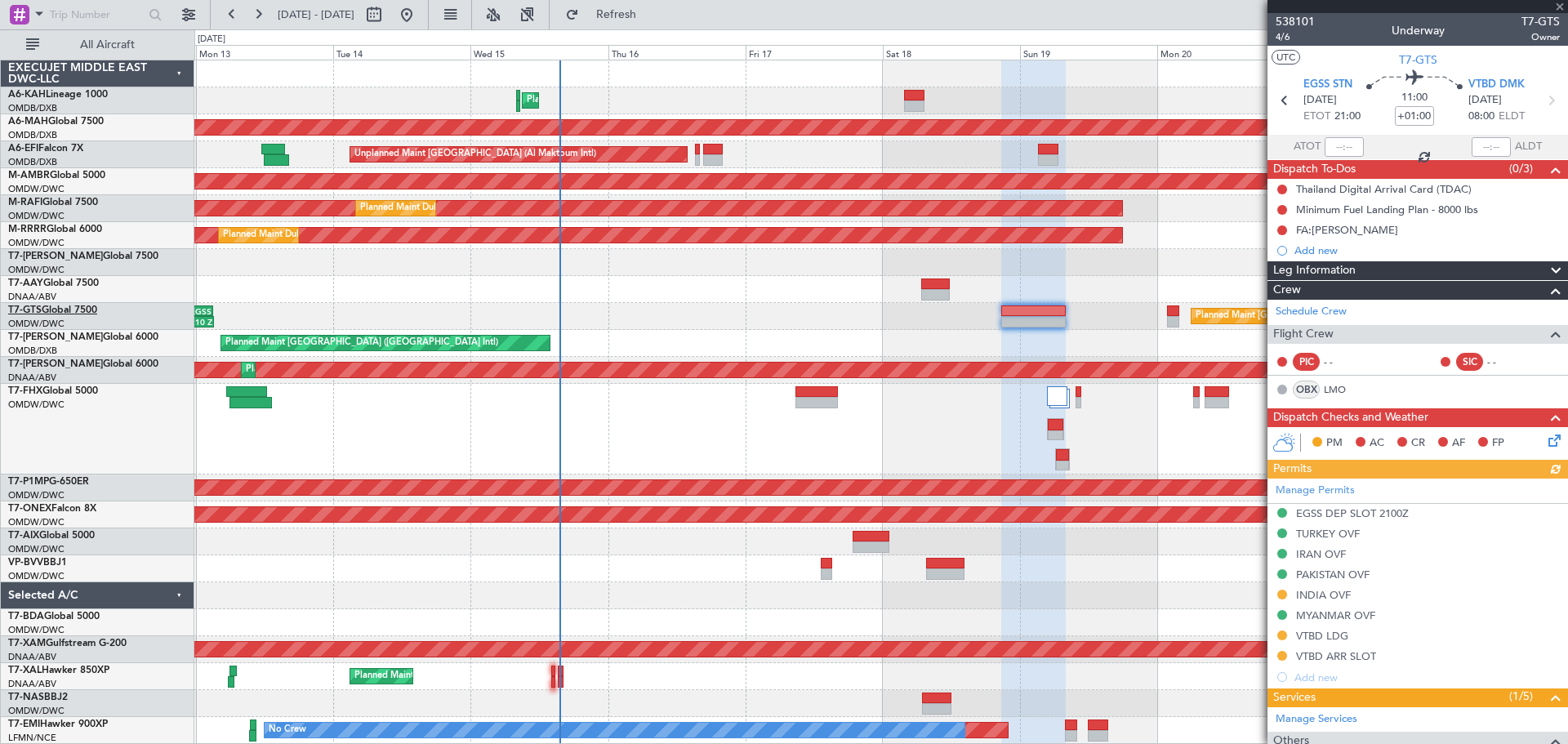
click at [75, 310] on link "T7-GTS Global 7500" at bounding box center [52, 311] width 89 height 10
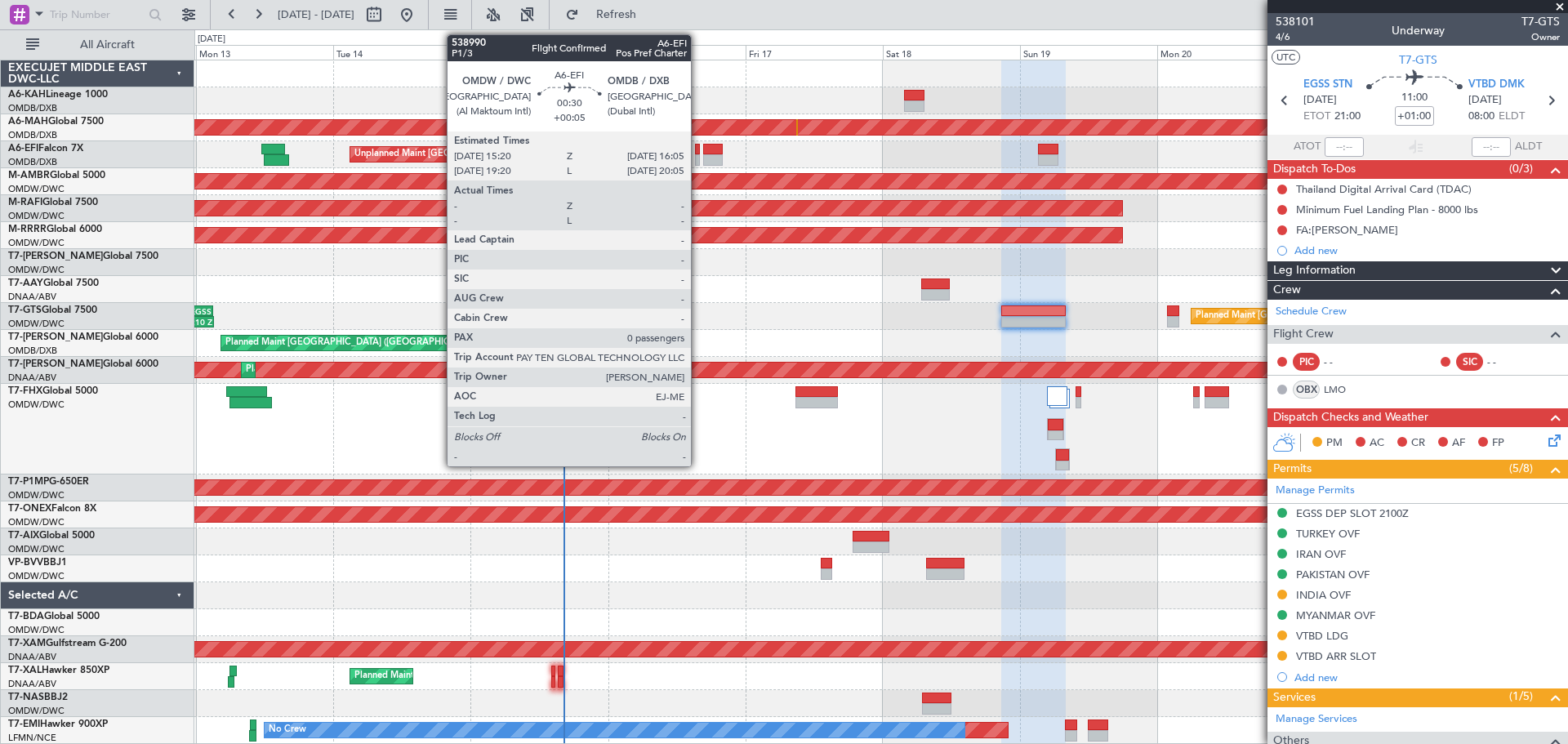
click at [698, 154] on div at bounding box center [698, 160] width 5 height 12
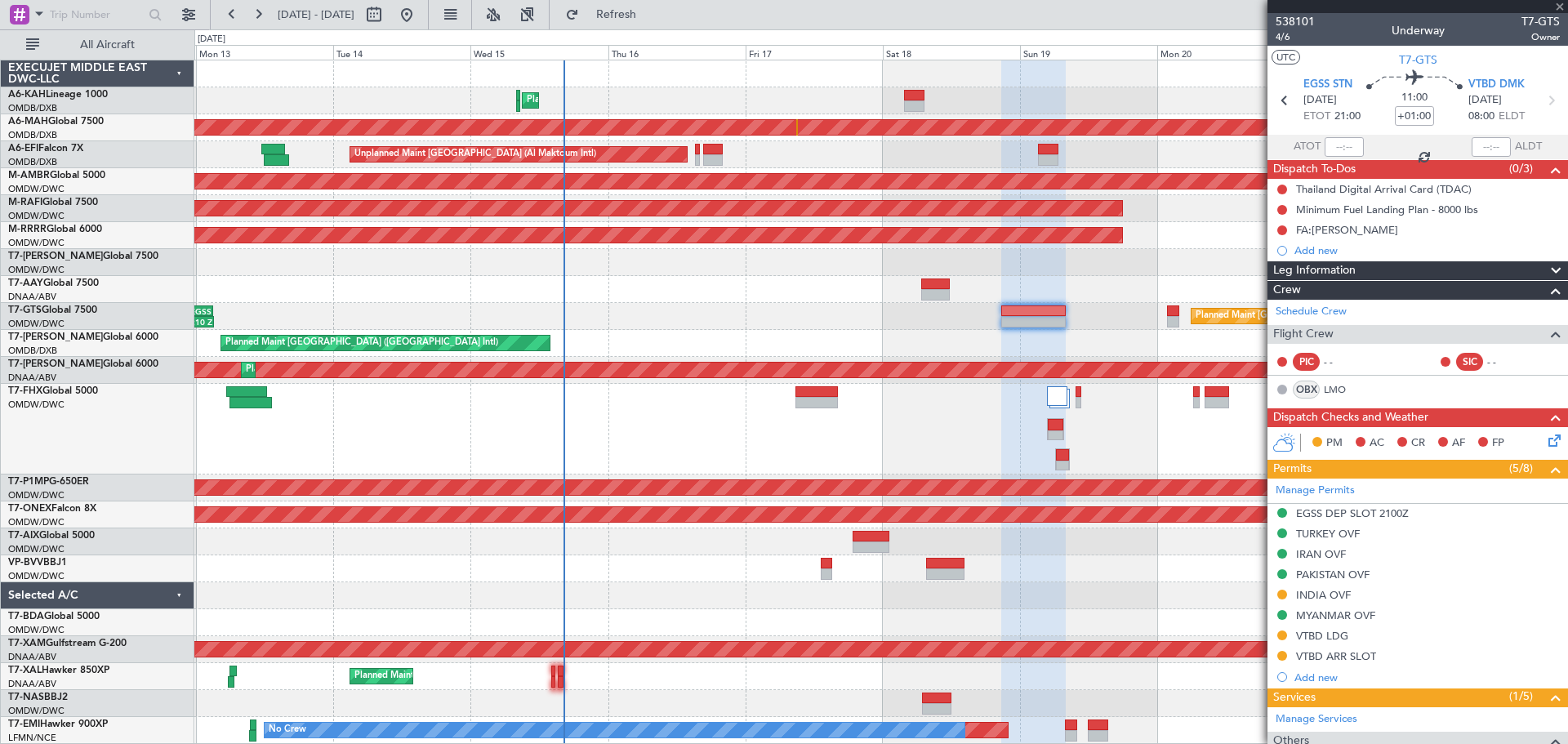
type input "+00:05"
type input "0"
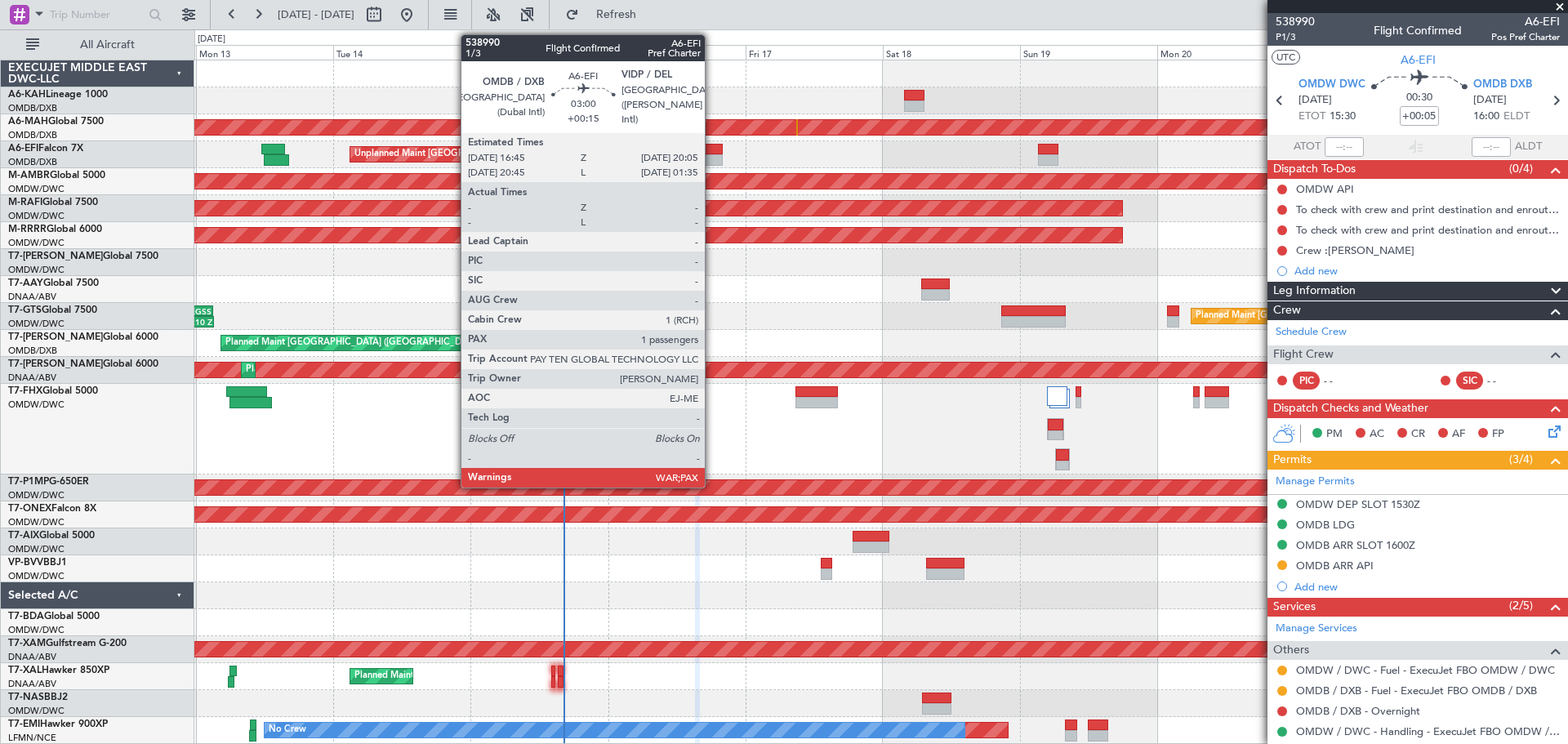
click at [712, 157] on div at bounding box center [713, 160] width 19 height 12
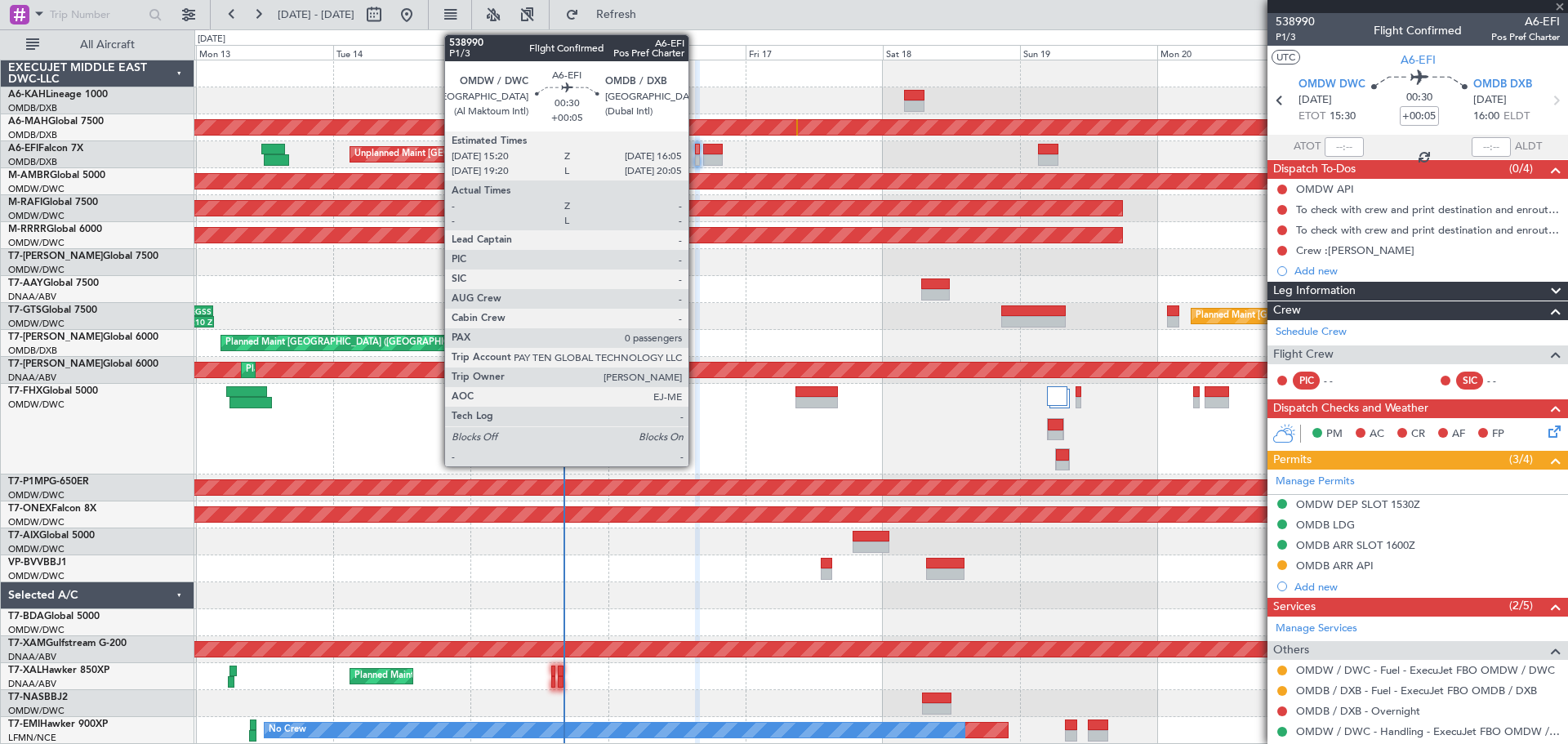
type input "+00:15"
type input "3"
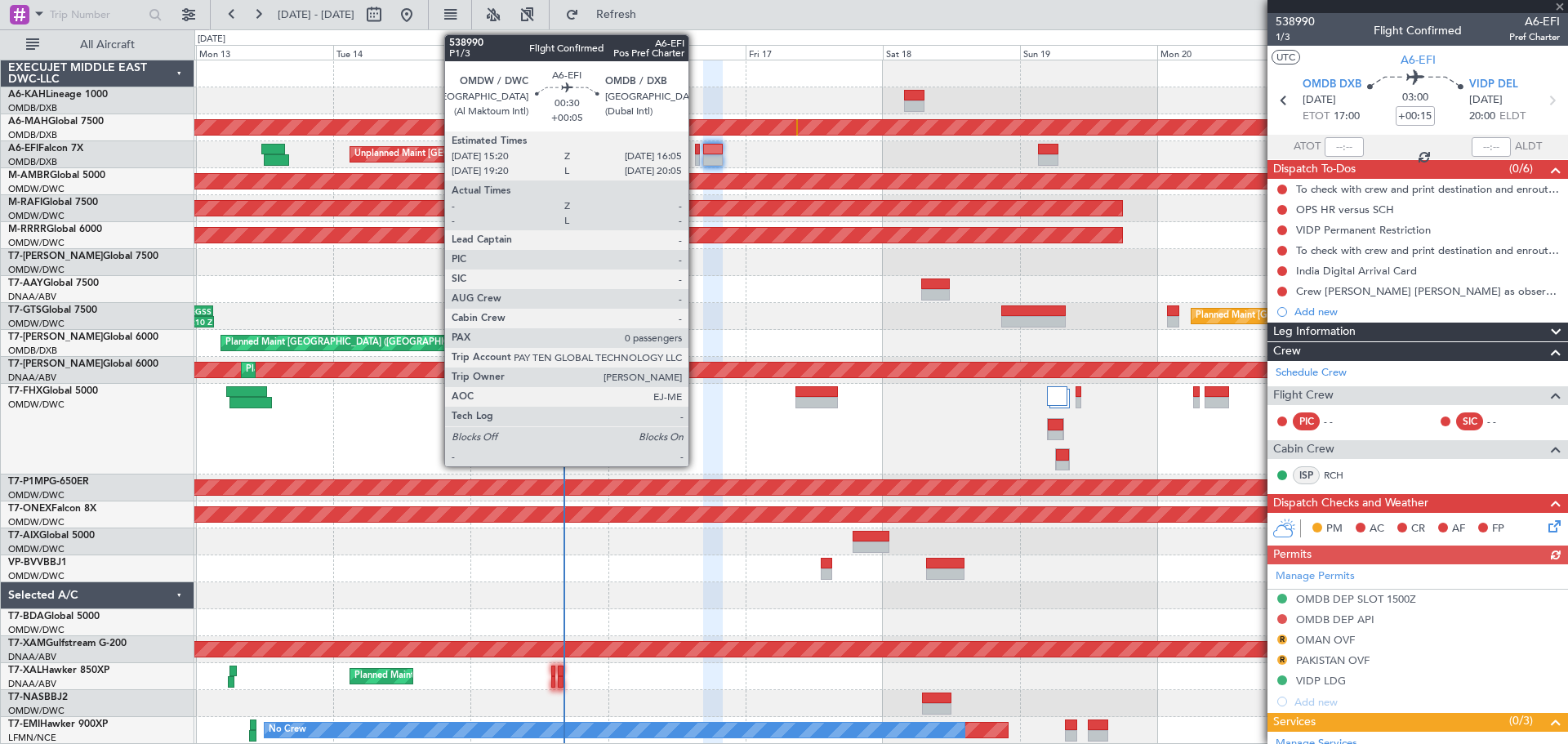
click at [696, 154] on div at bounding box center [698, 160] width 5 height 12
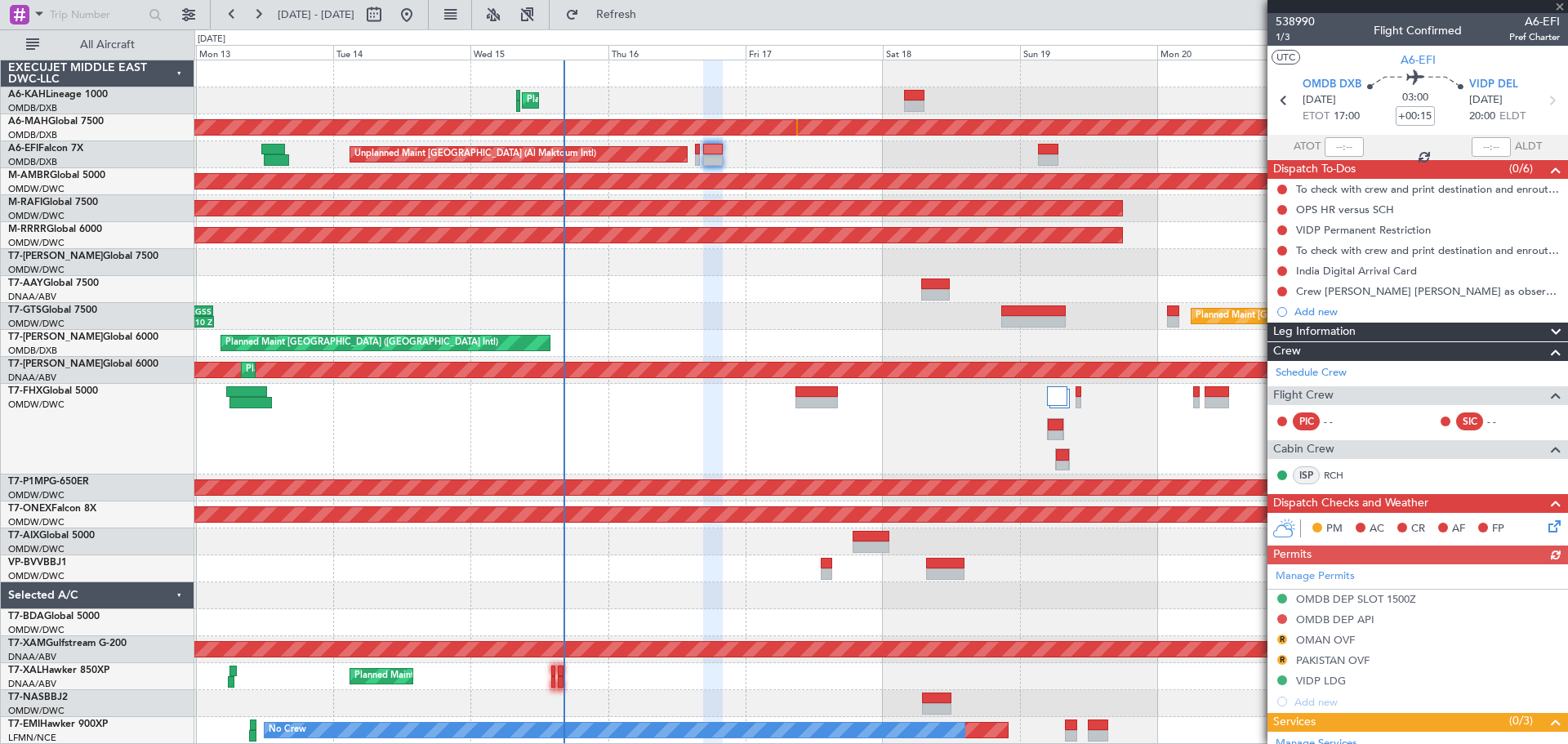
type input "+00:05"
type input "0"
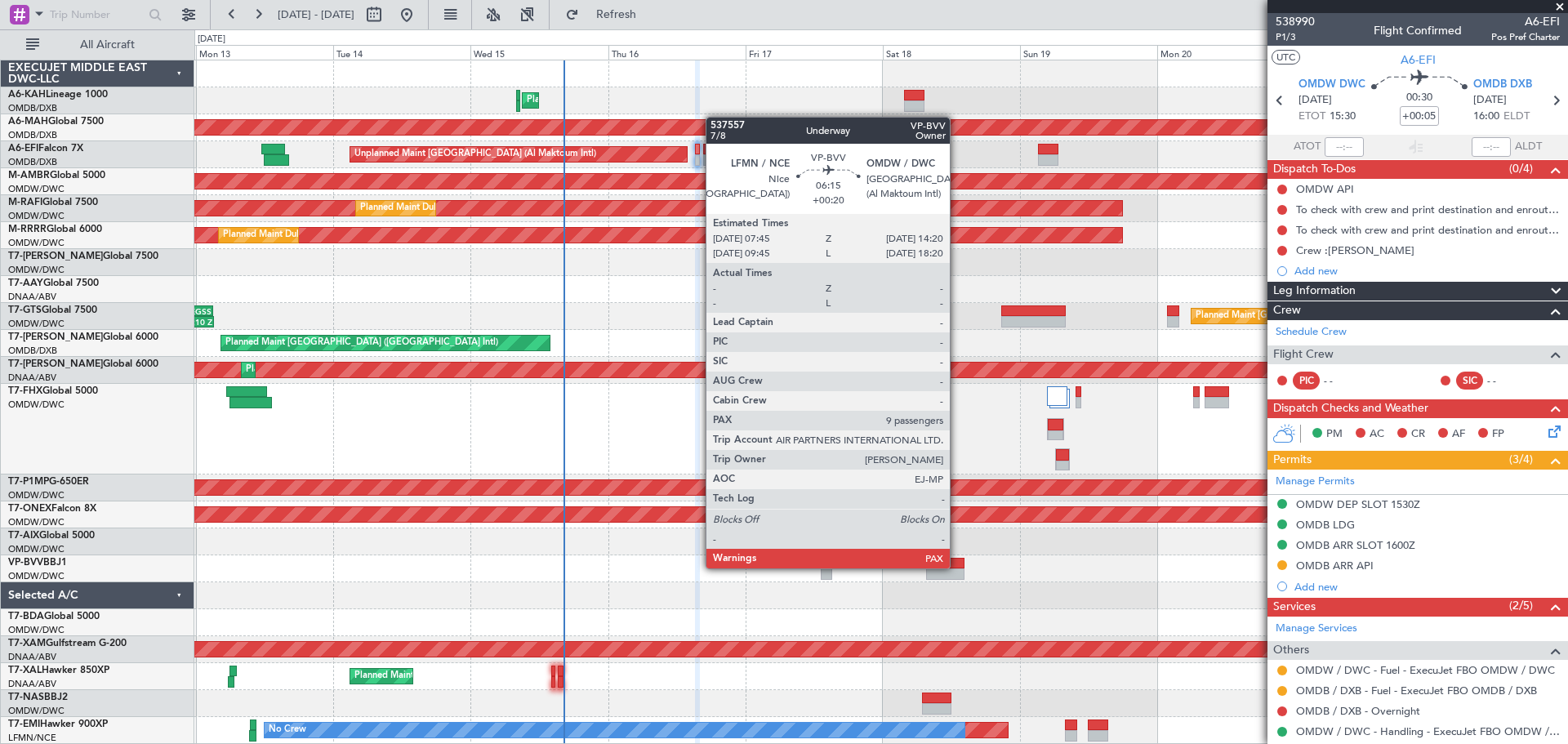
click at [958, 566] on div at bounding box center [945, 564] width 38 height 12
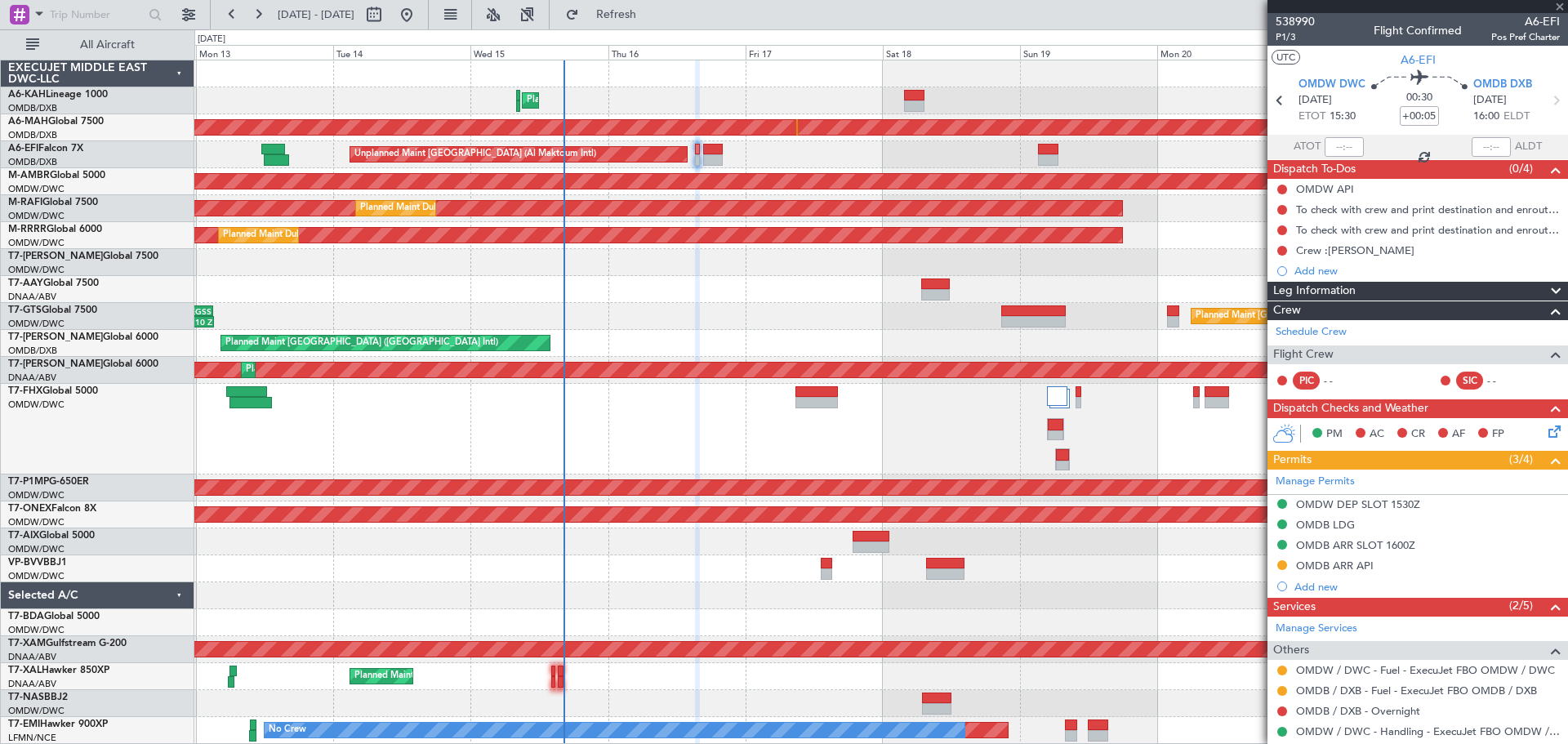
type input "+00:20"
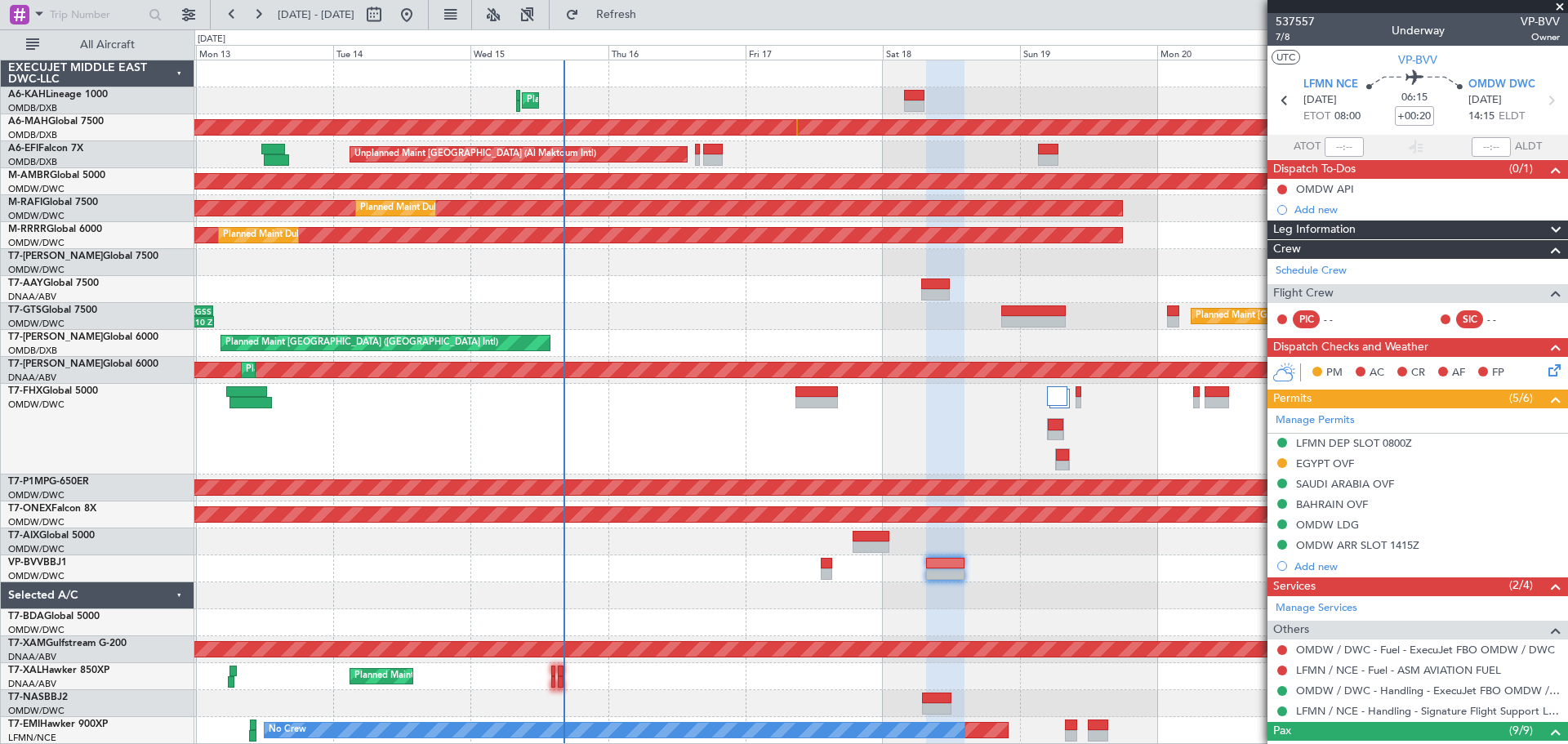
click at [1556, 7] on span at bounding box center [1560, 7] width 16 height 14
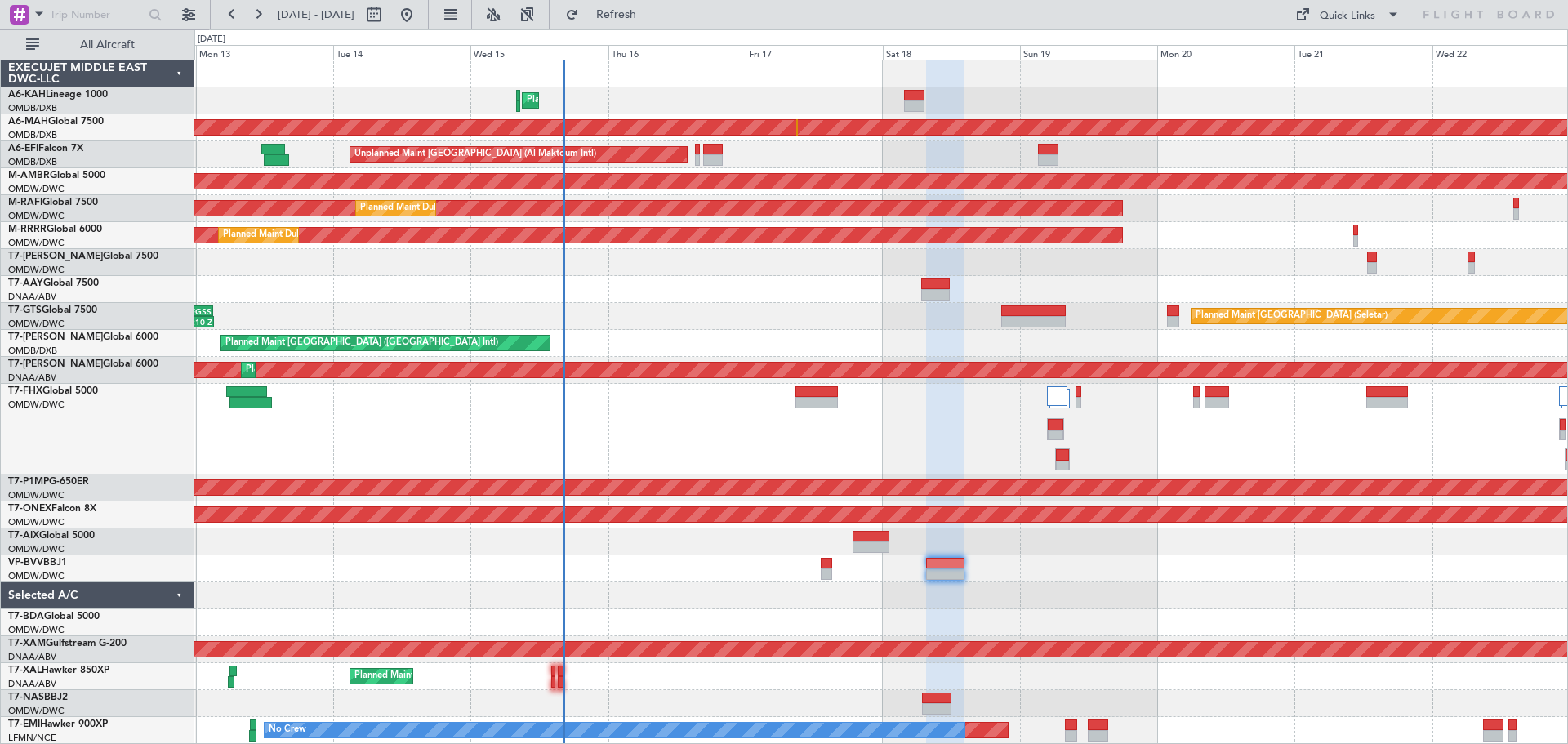
type input "0"
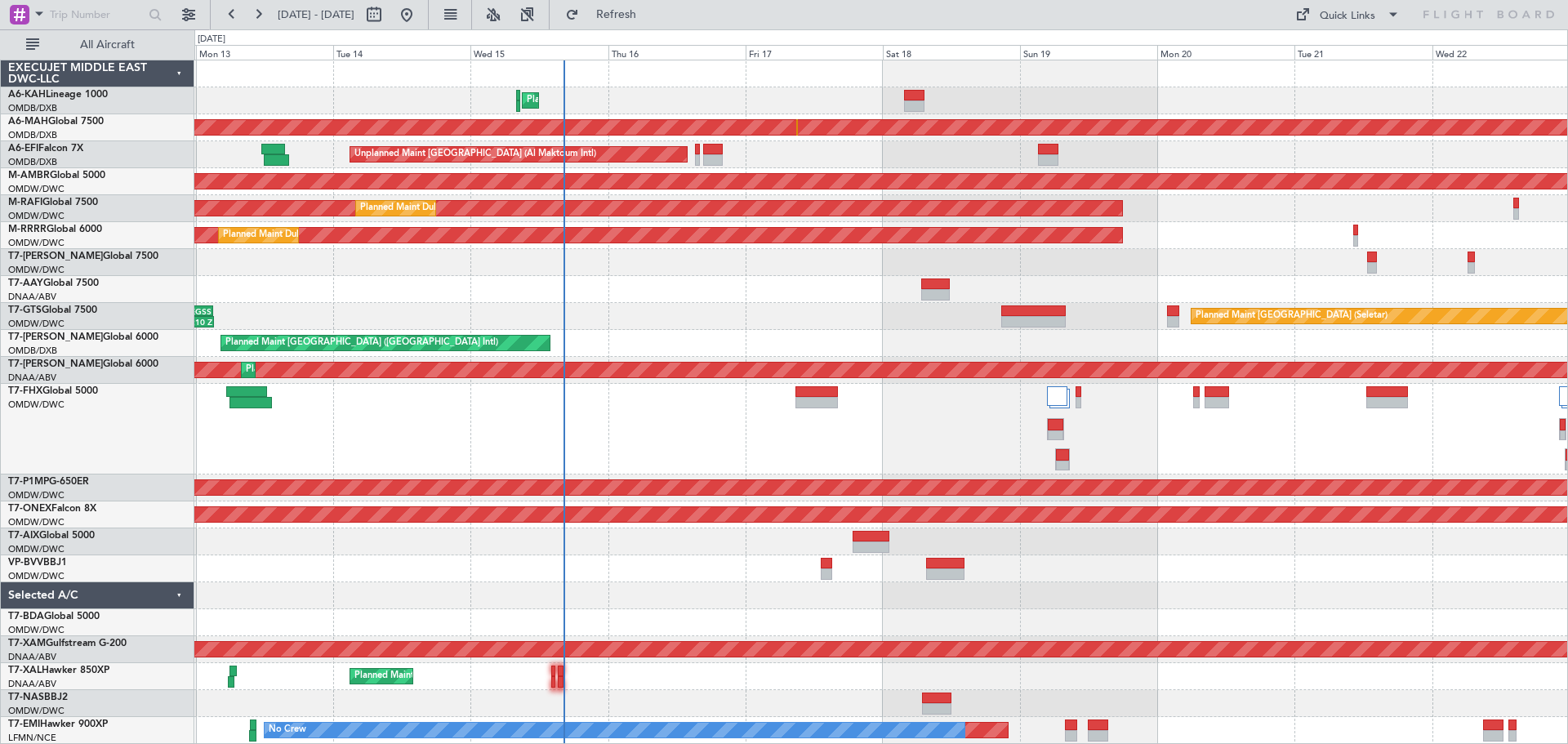
click at [726, 93] on div "Planned Maint Dubai (Al Maktoum Intl)" at bounding box center [881, 101] width 1373 height 27
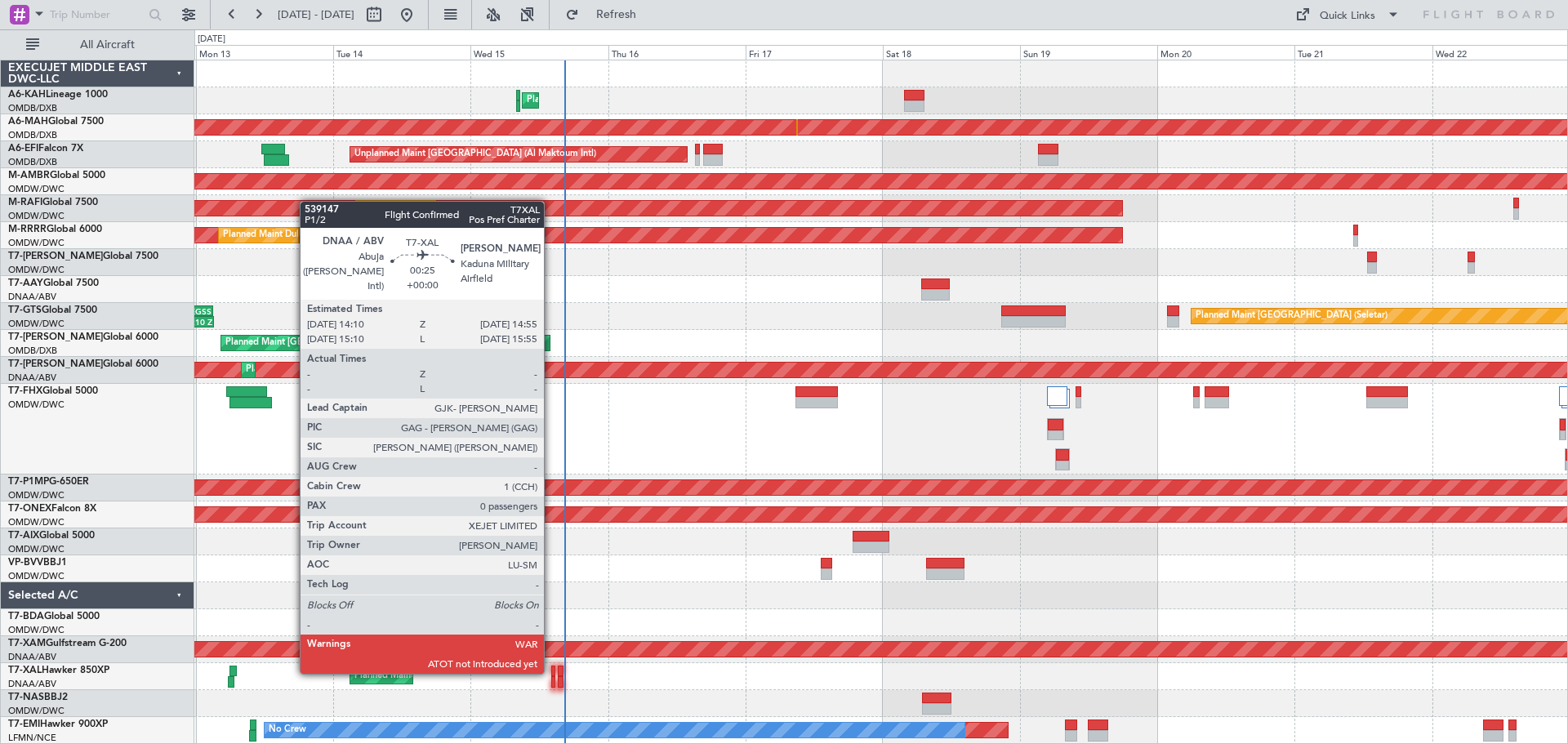
click at [551, 670] on div at bounding box center [554, 671] width 5 height 12
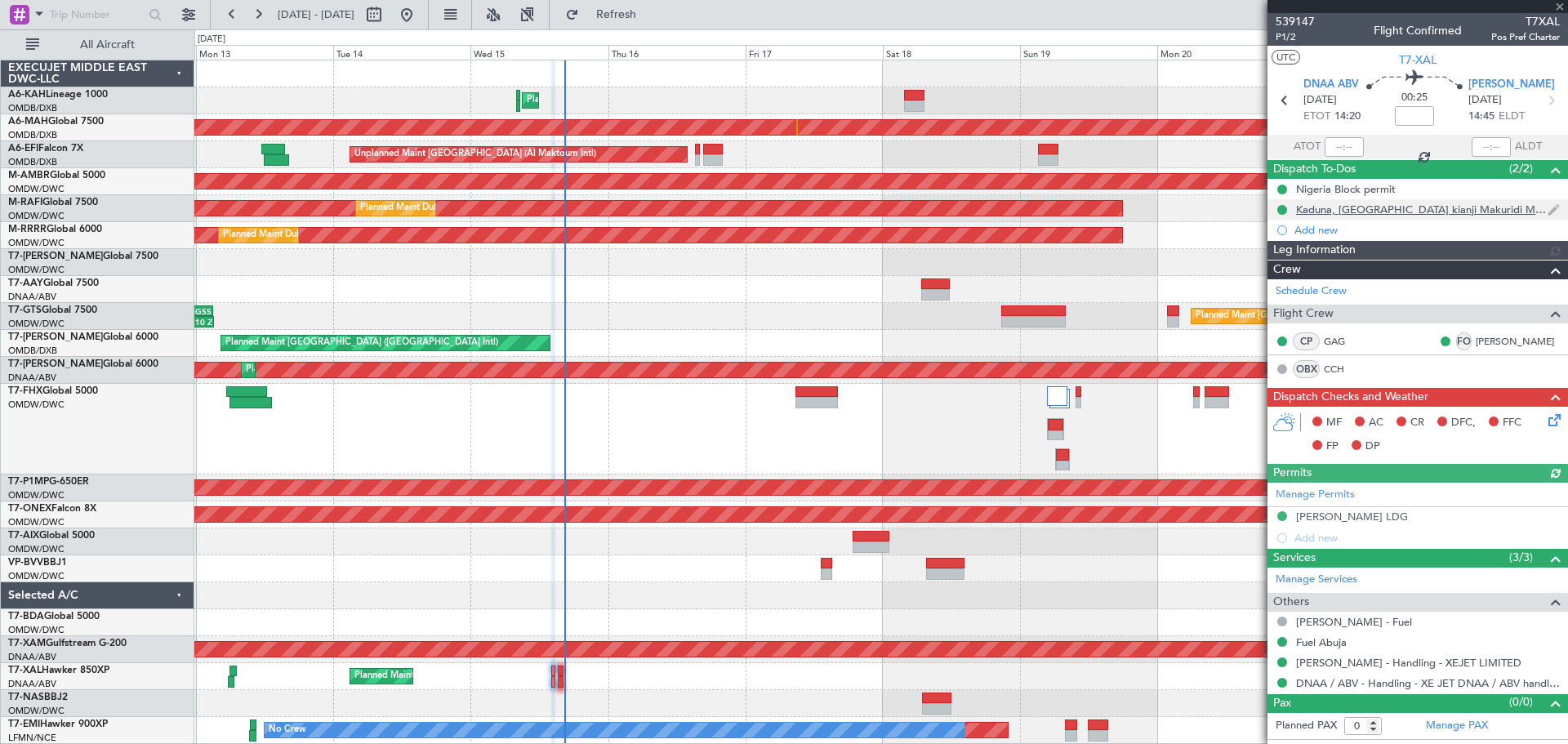
type input "[PERSON_NAME] ([PERSON_NAME])"
type input "7559"
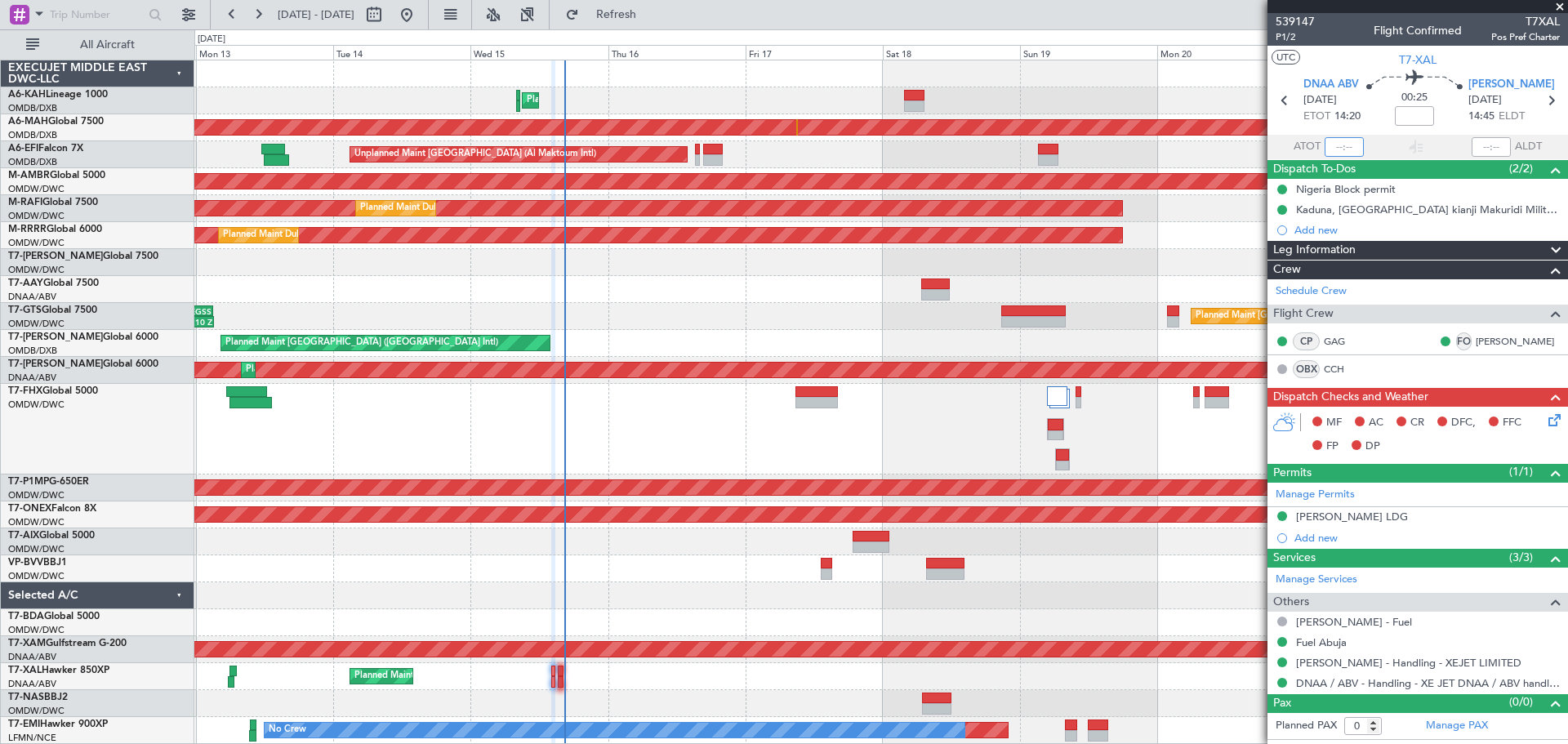
click at [1334, 141] on input "text" at bounding box center [1344, 146] width 39 height 19
type input "16:27"
type input "[PERSON_NAME] ([PERSON_NAME])"
type input "7559"
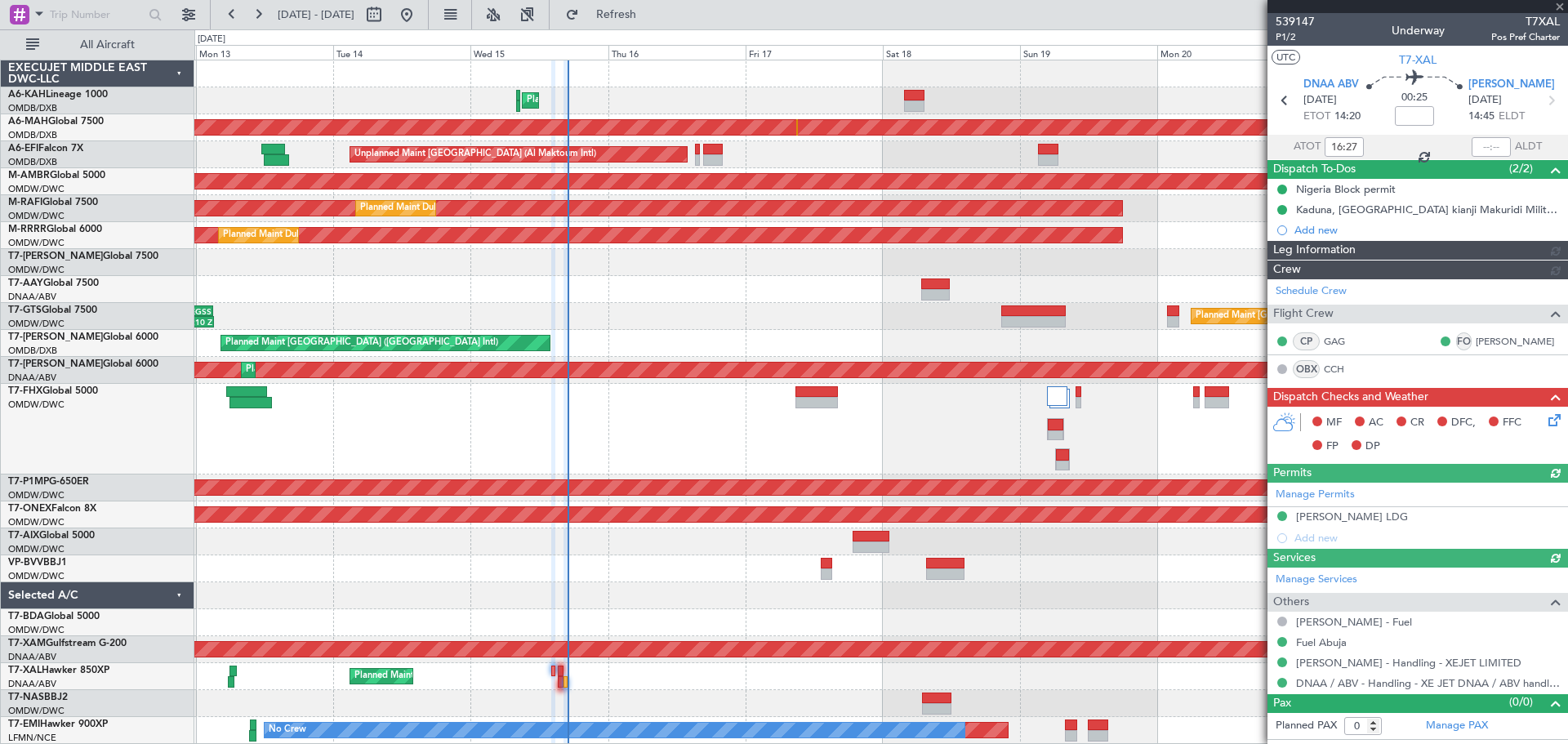
type input "[PERSON_NAME] ([PERSON_NAME])"
type input "7559"
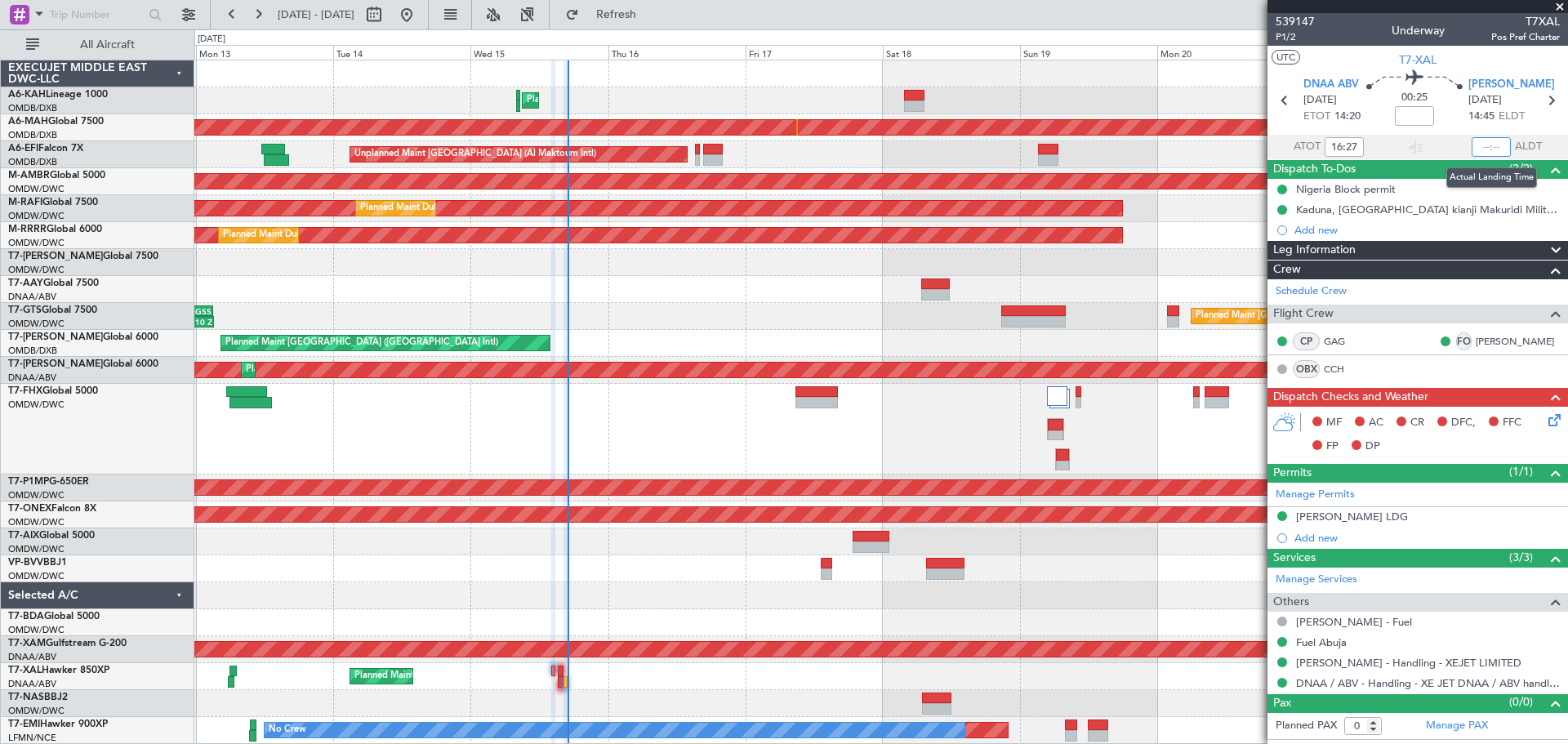
click at [1490, 146] on input "text" at bounding box center [1491, 146] width 39 height 19
type input "16:54"
click at [1553, 411] on icon at bounding box center [1551, 416] width 13 height 13
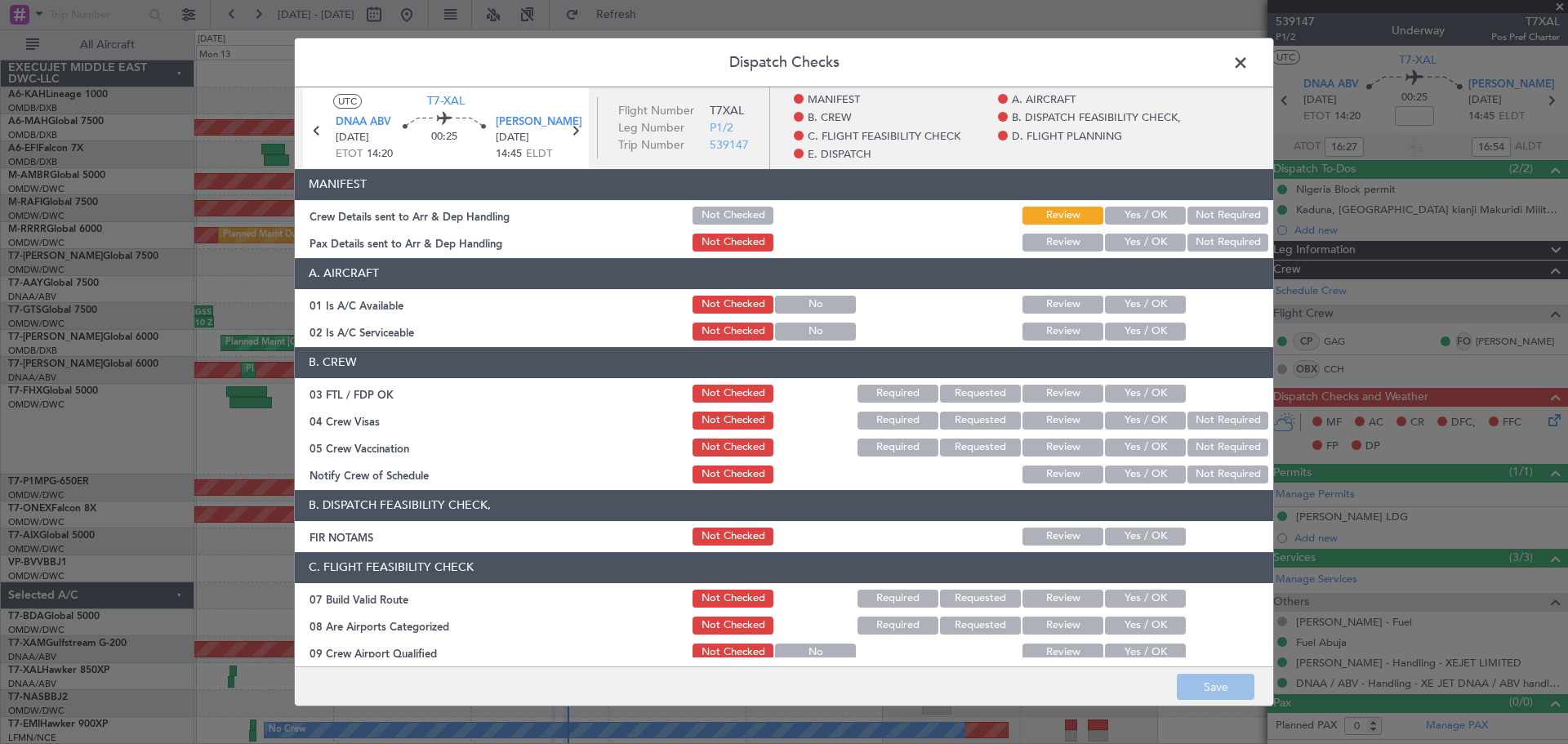
click at [1138, 210] on button "Yes / OK" at bounding box center [1146, 215] width 81 height 18
click at [1132, 244] on button "Yes / OK" at bounding box center [1146, 242] width 81 height 18
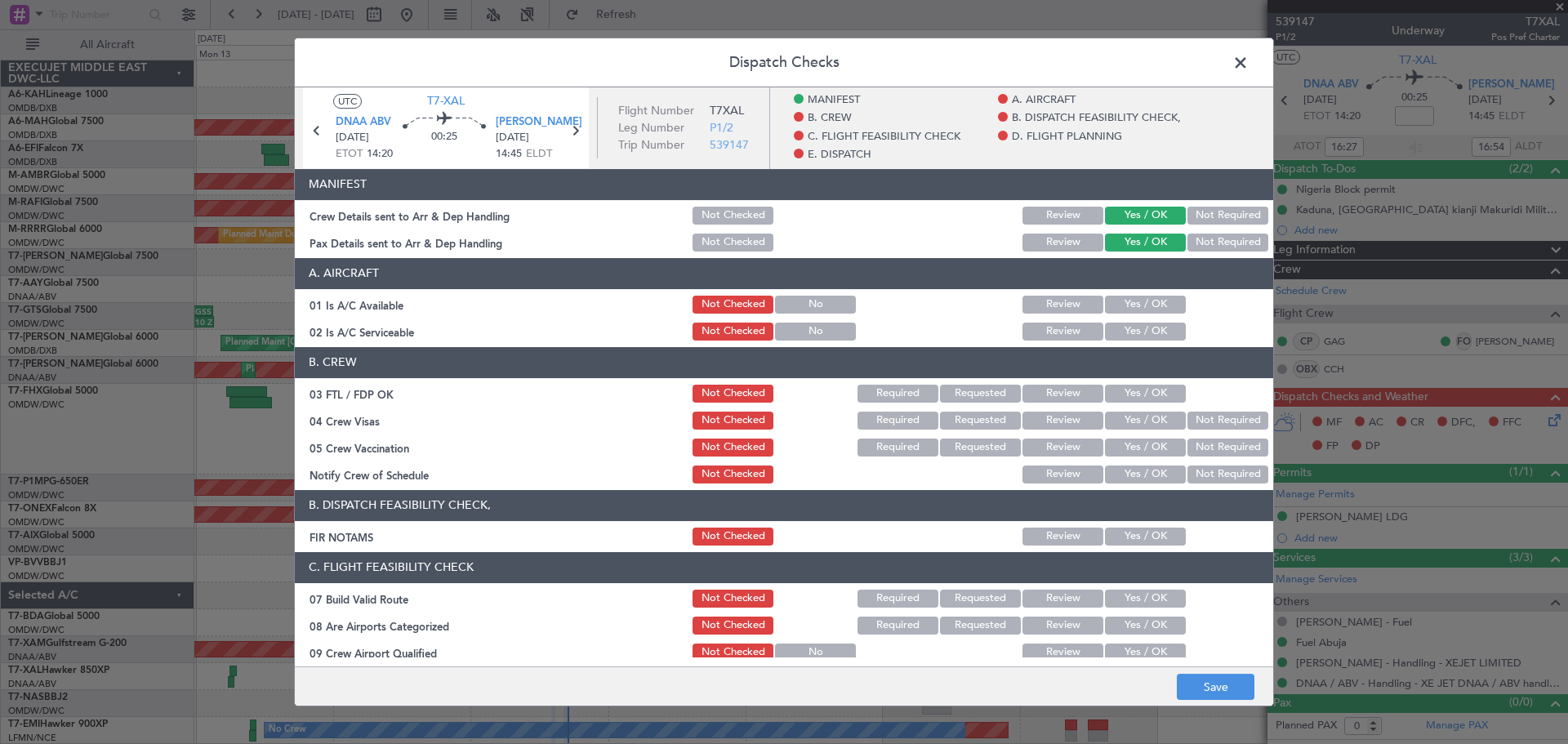
click at [1136, 309] on button "Yes / OK" at bounding box center [1146, 304] width 81 height 18
click at [1135, 328] on button "Yes / OK" at bounding box center [1146, 331] width 81 height 18
drag, startPoint x: 1129, startPoint y: 389, endPoint x: 1128, endPoint y: 405, distance: 16.0
click at [1129, 390] on button "Yes / OK" at bounding box center [1146, 393] width 81 height 18
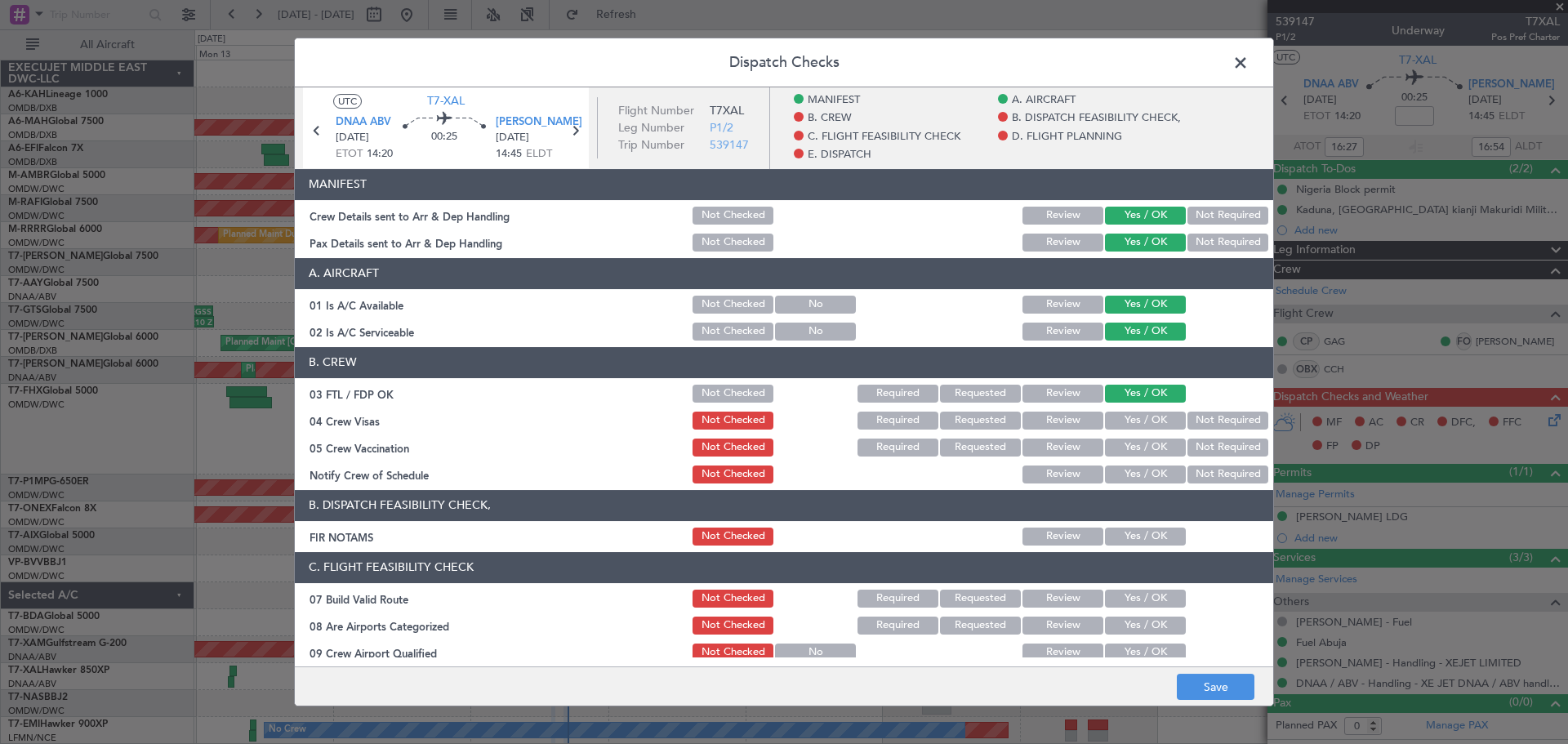
click at [1117, 433] on section "B. CREW 03 FTL / FDP OK Not Checked Required Requested Review Yes / OK 04 Crew …" at bounding box center [784, 416] width 979 height 139
click at [1105, 418] on button "Yes / OK" at bounding box center [1146, 420] width 81 height 18
click at [1118, 450] on button "Yes / OK" at bounding box center [1146, 447] width 81 height 18
click at [1118, 477] on button "Yes / OK" at bounding box center [1146, 474] width 81 height 18
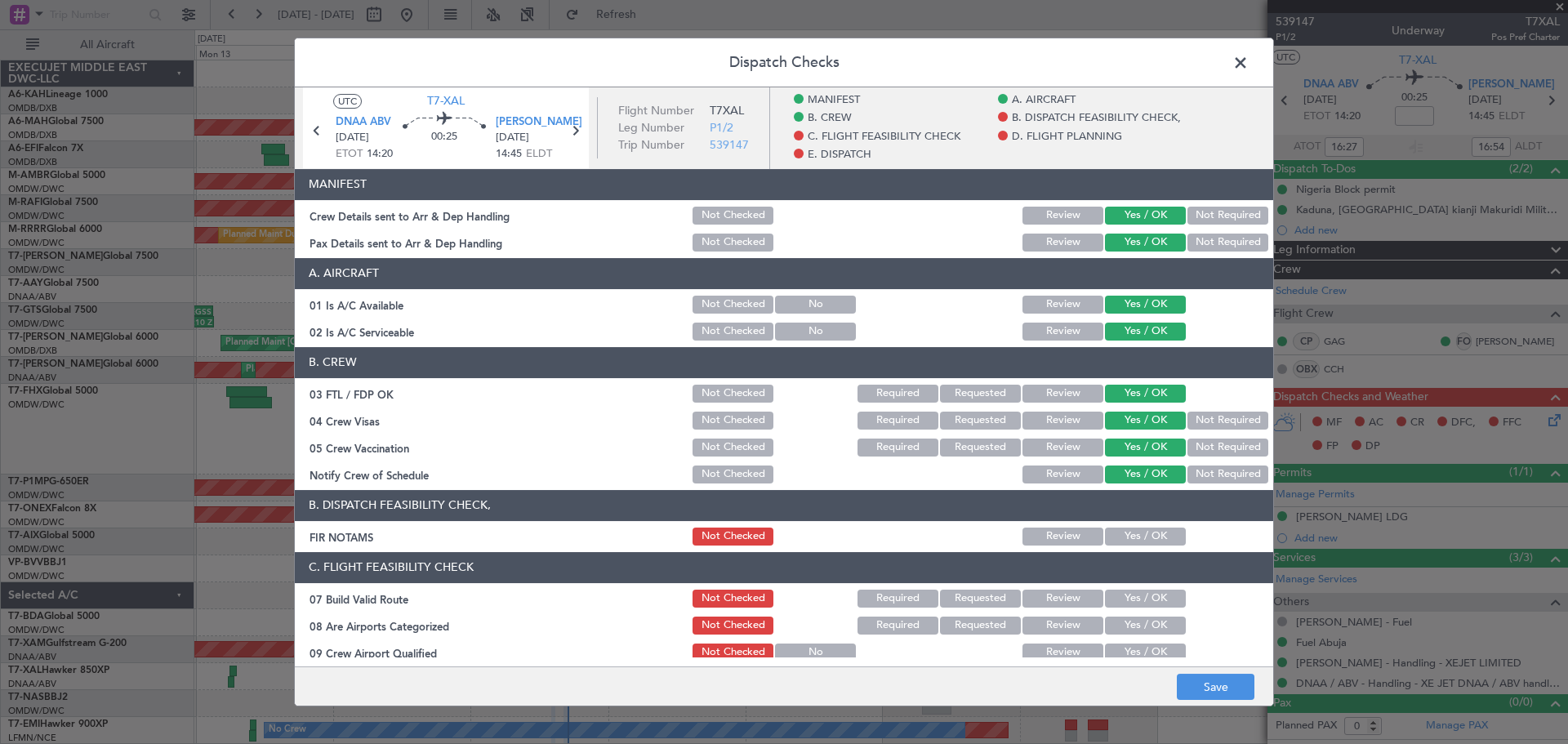
click at [1119, 541] on button "Yes / OK" at bounding box center [1146, 536] width 81 height 18
click at [1120, 581] on header "C. FLIGHT FEASIBILITY CHECK" at bounding box center [784, 567] width 979 height 31
drag, startPoint x: 1120, startPoint y: 590, endPoint x: 1121, endPoint y: 612, distance: 22.0
click at [1120, 591] on button "Yes / OK" at bounding box center [1146, 598] width 81 height 18
drag, startPoint x: 1121, startPoint y: 613, endPoint x: 1121, endPoint y: 628, distance: 15.0
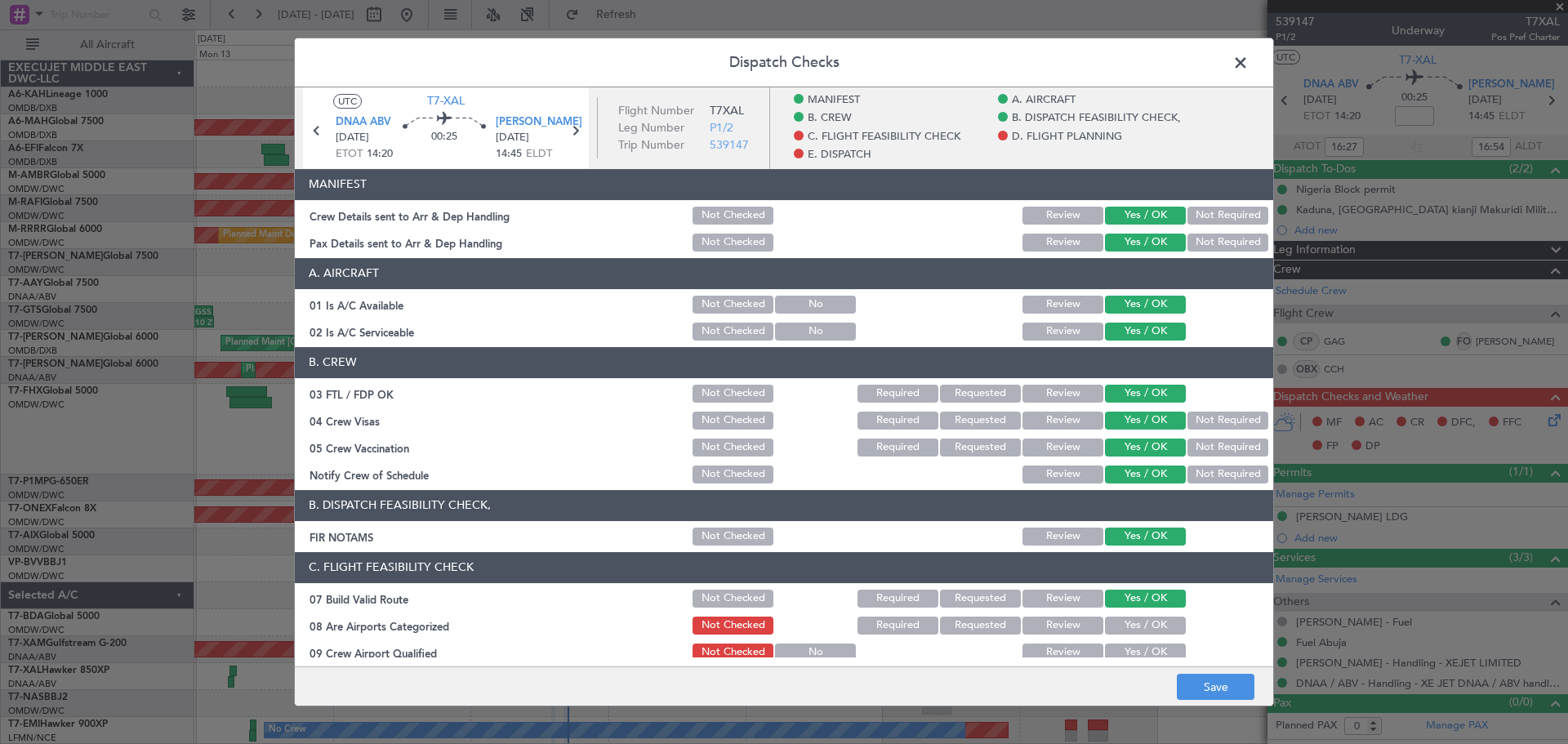
click at [1121, 622] on div "Yes / OK" at bounding box center [1143, 625] width 82 height 23
drag, startPoint x: 1120, startPoint y: 633, endPoint x: 1120, endPoint y: 620, distance: 13.0
click at [1120, 627] on button "Yes / OK" at bounding box center [1146, 625] width 81 height 18
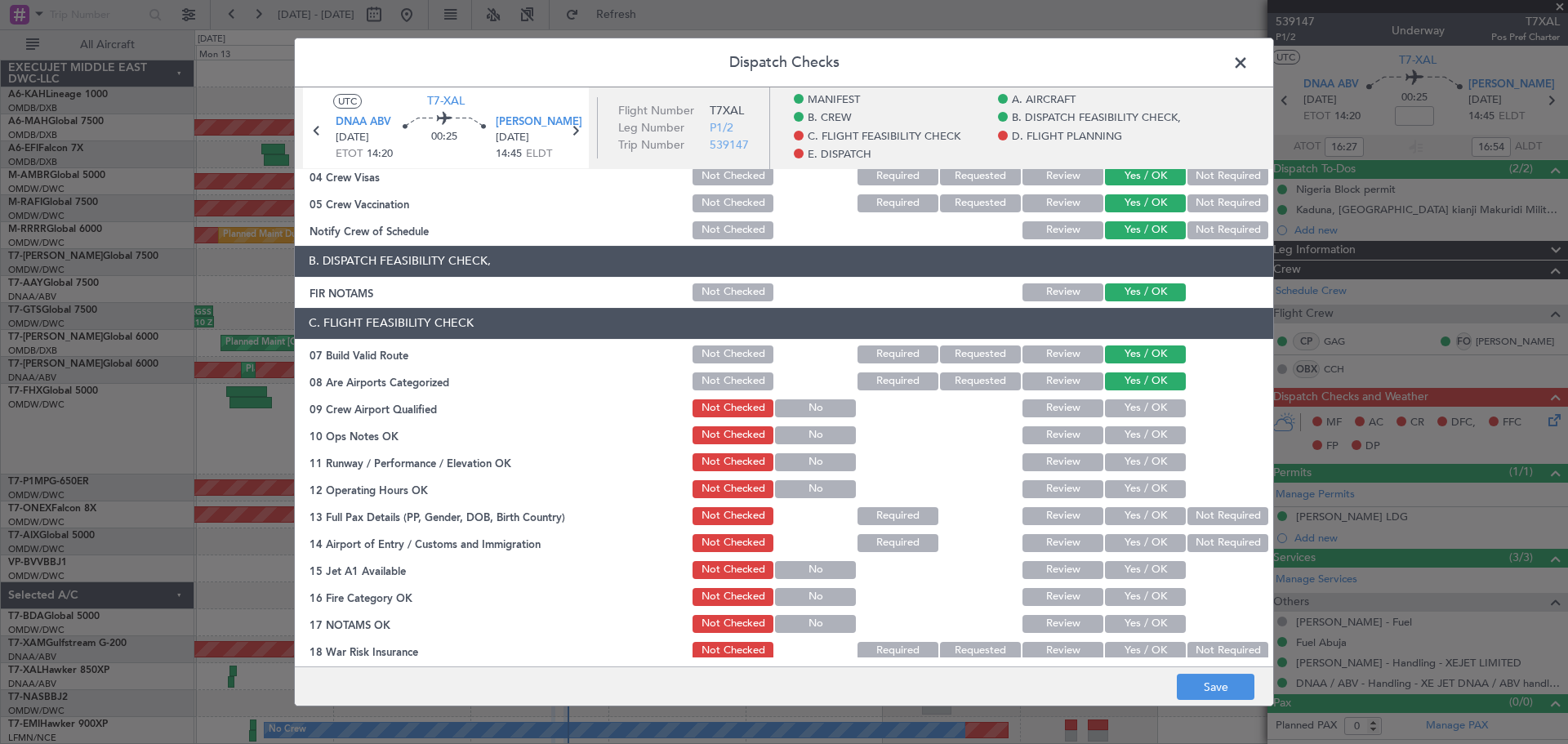
scroll to position [245, 0]
click at [1135, 400] on button "Yes / OK" at bounding box center [1146, 407] width 81 height 18
click at [1120, 428] on button "Yes / OK" at bounding box center [1146, 434] width 81 height 18
click at [1108, 456] on button "Yes / OK" at bounding box center [1146, 460] width 81 height 18
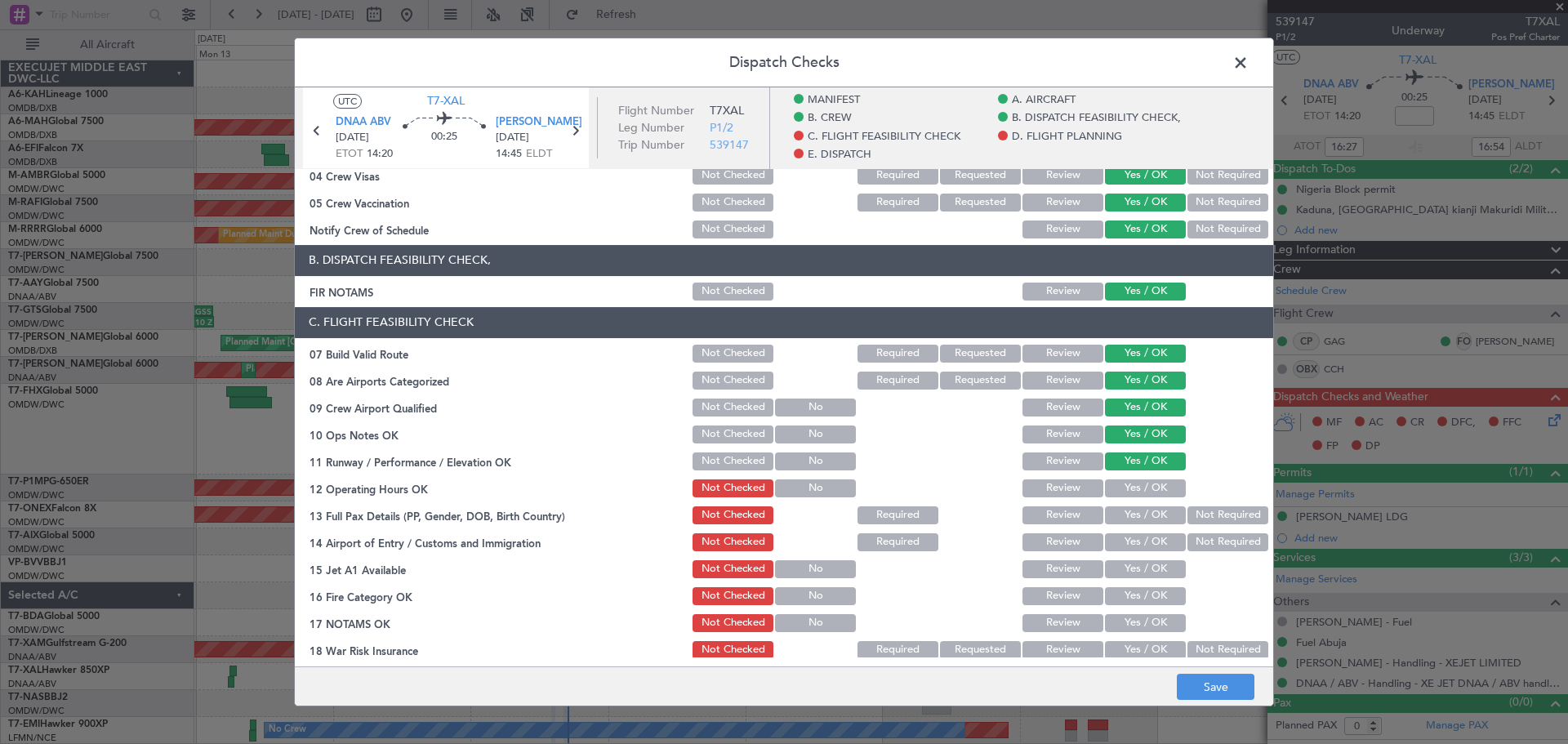
click at [1120, 483] on button "Yes / OK" at bounding box center [1146, 488] width 81 height 18
click at [1122, 520] on button "Yes / OK" at bounding box center [1146, 515] width 81 height 18
click at [1126, 543] on button "Yes / OK" at bounding box center [1146, 542] width 81 height 18
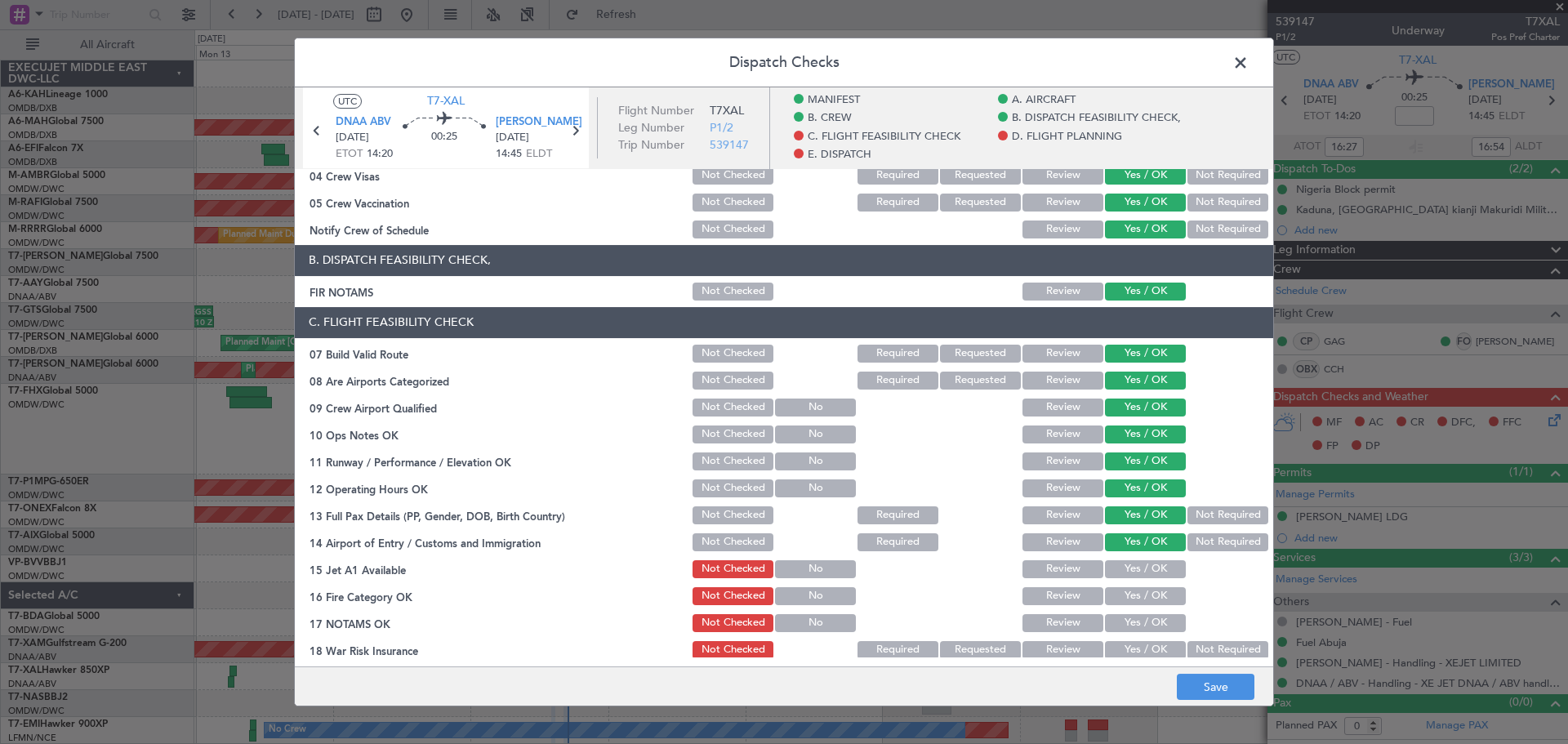
click at [1127, 571] on button "Yes / OK" at bounding box center [1146, 569] width 81 height 18
drag, startPoint x: 1127, startPoint y: 579, endPoint x: 1126, endPoint y: 590, distance: 11.0
click at [1127, 584] on section "C. FLIGHT FEASIBILITY CHECK 07 Build Valid Route Not Checked Required Requested…" at bounding box center [784, 525] width 979 height 435
click at [1124, 601] on button "Yes / OK" at bounding box center [1146, 596] width 81 height 18
click at [1124, 614] on button "Yes / OK" at bounding box center [1146, 622] width 81 height 18
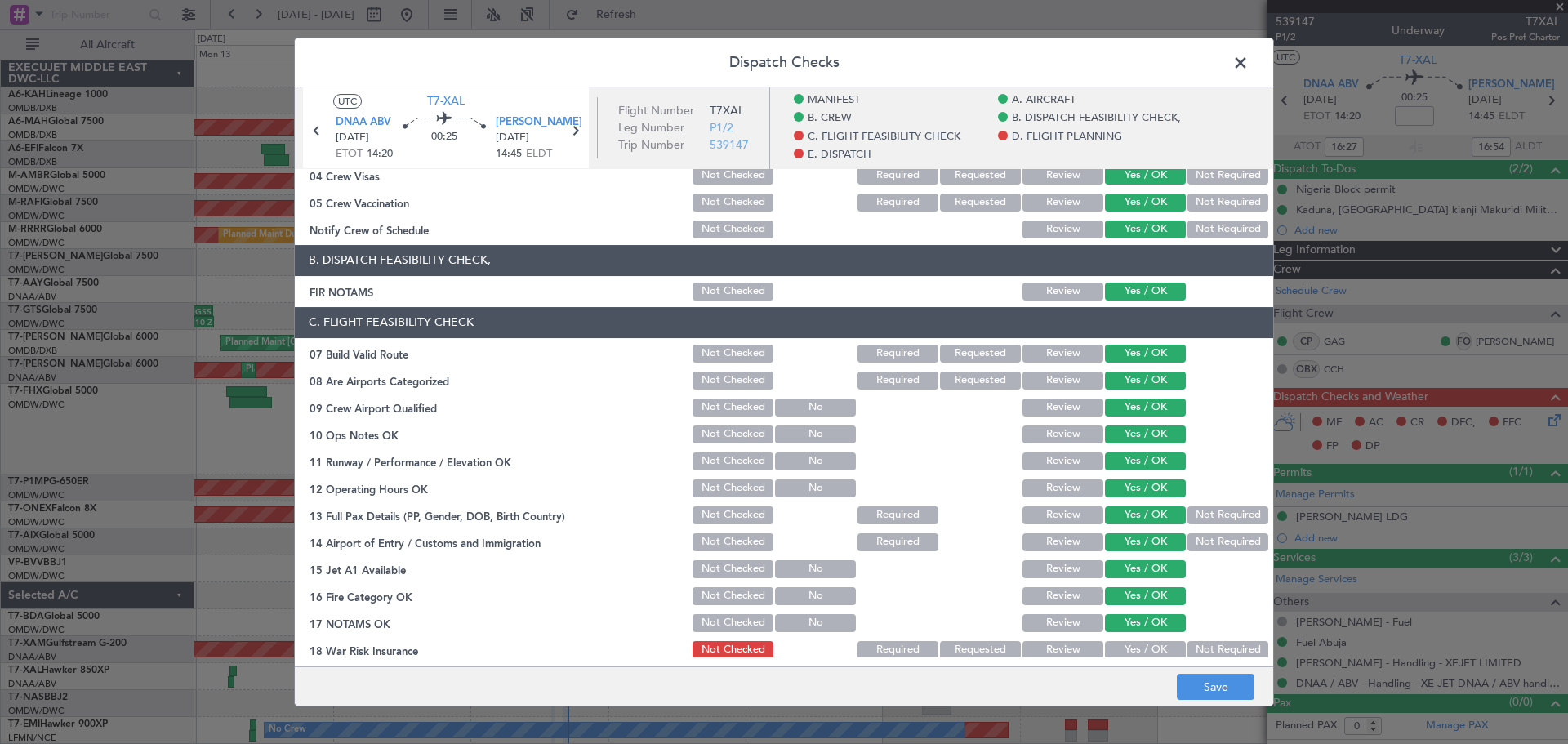
click at [1119, 636] on section "C. FLIGHT FEASIBILITY CHECK 07 Build Valid Route Not Checked Required Requested…" at bounding box center [784, 525] width 979 height 435
click at [1119, 651] on button "Yes / OK" at bounding box center [1146, 649] width 81 height 18
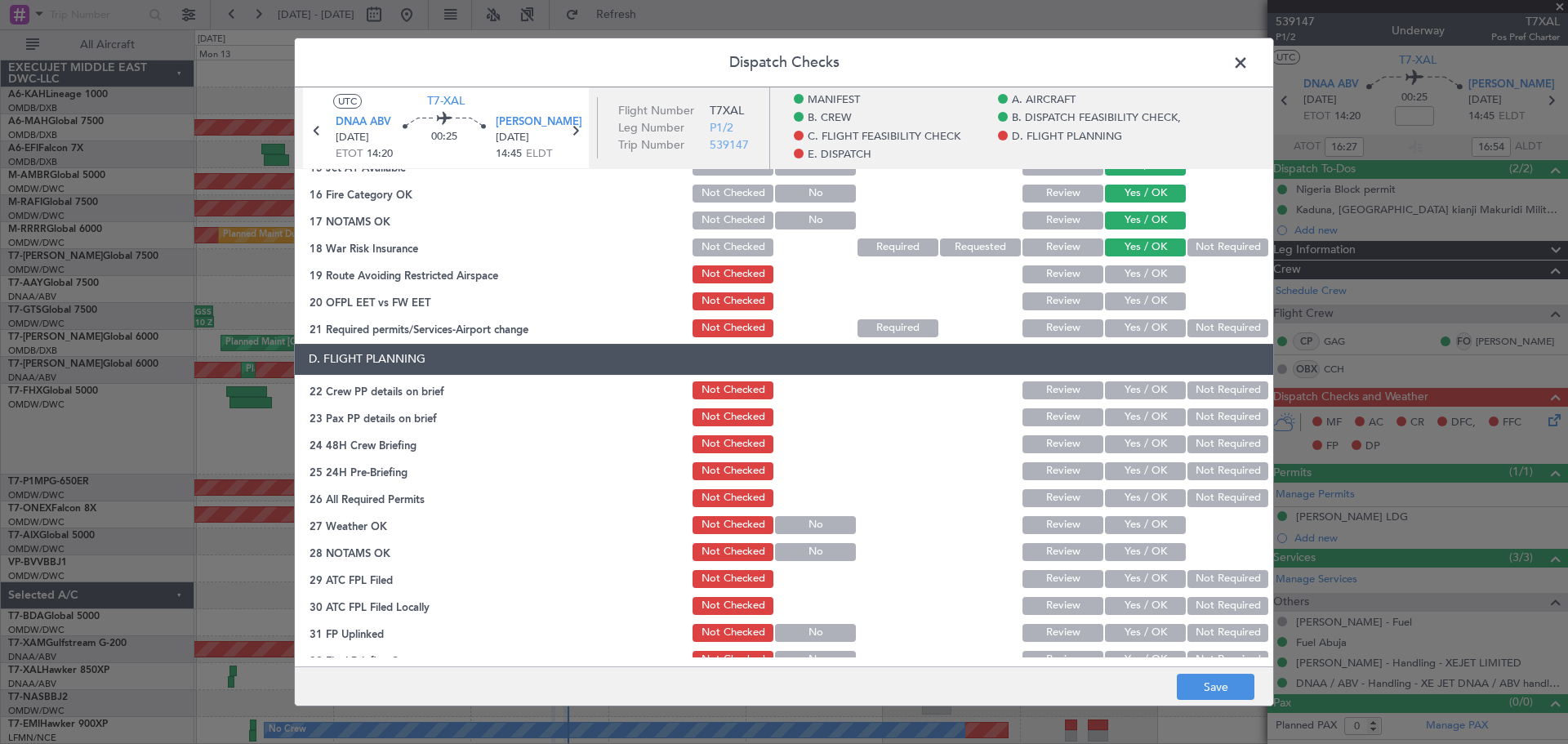
scroll to position [653, 0]
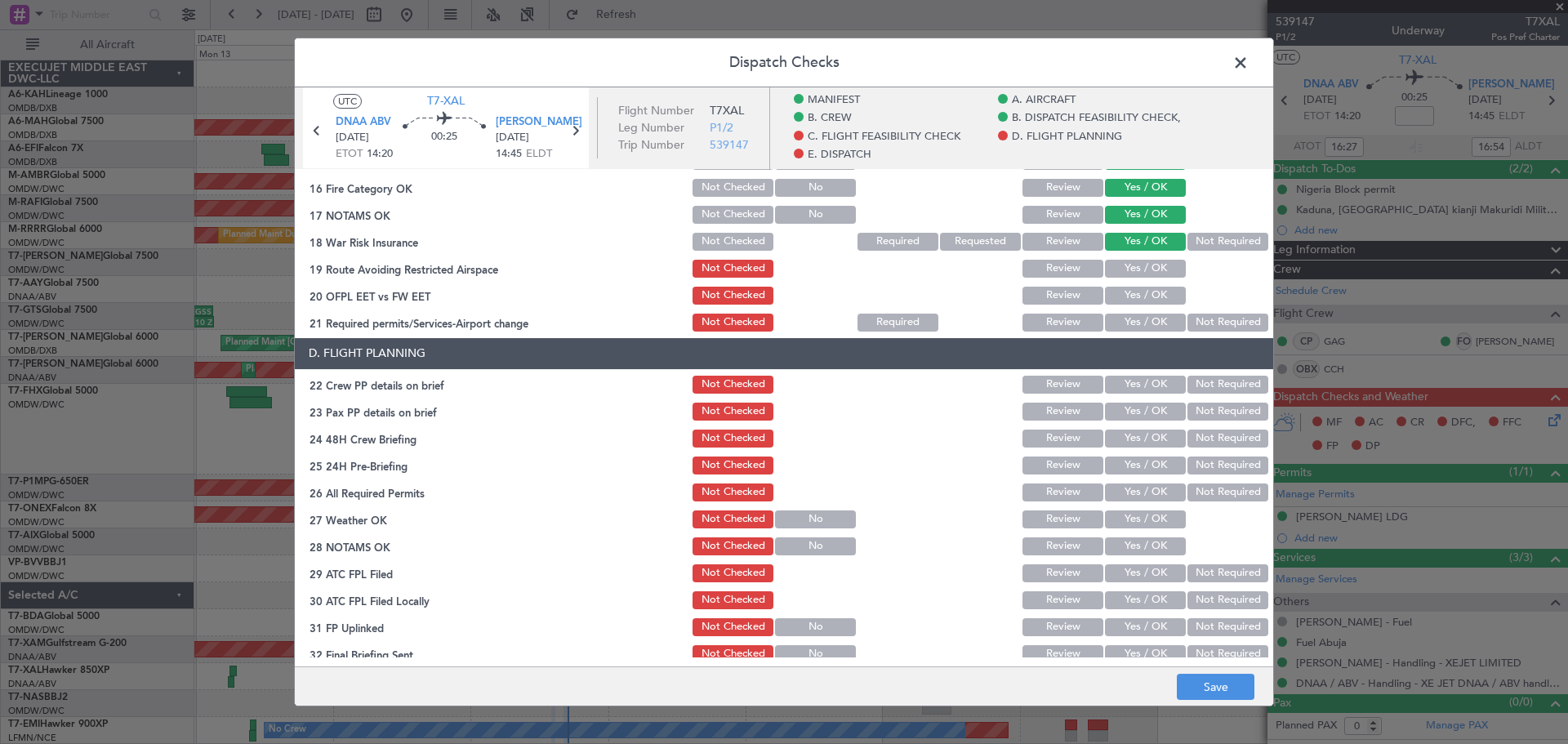
click at [1129, 273] on button "Yes / OK" at bounding box center [1146, 268] width 81 height 18
drag, startPoint x: 1123, startPoint y: 294, endPoint x: 1120, endPoint y: 315, distance: 21.2
click at [1123, 297] on button "Yes / OK" at bounding box center [1146, 295] width 81 height 18
drag, startPoint x: 1120, startPoint y: 315, endPoint x: 1120, endPoint y: 331, distance: 16.0
click at [1120, 320] on button "Yes / OK" at bounding box center [1146, 322] width 81 height 18
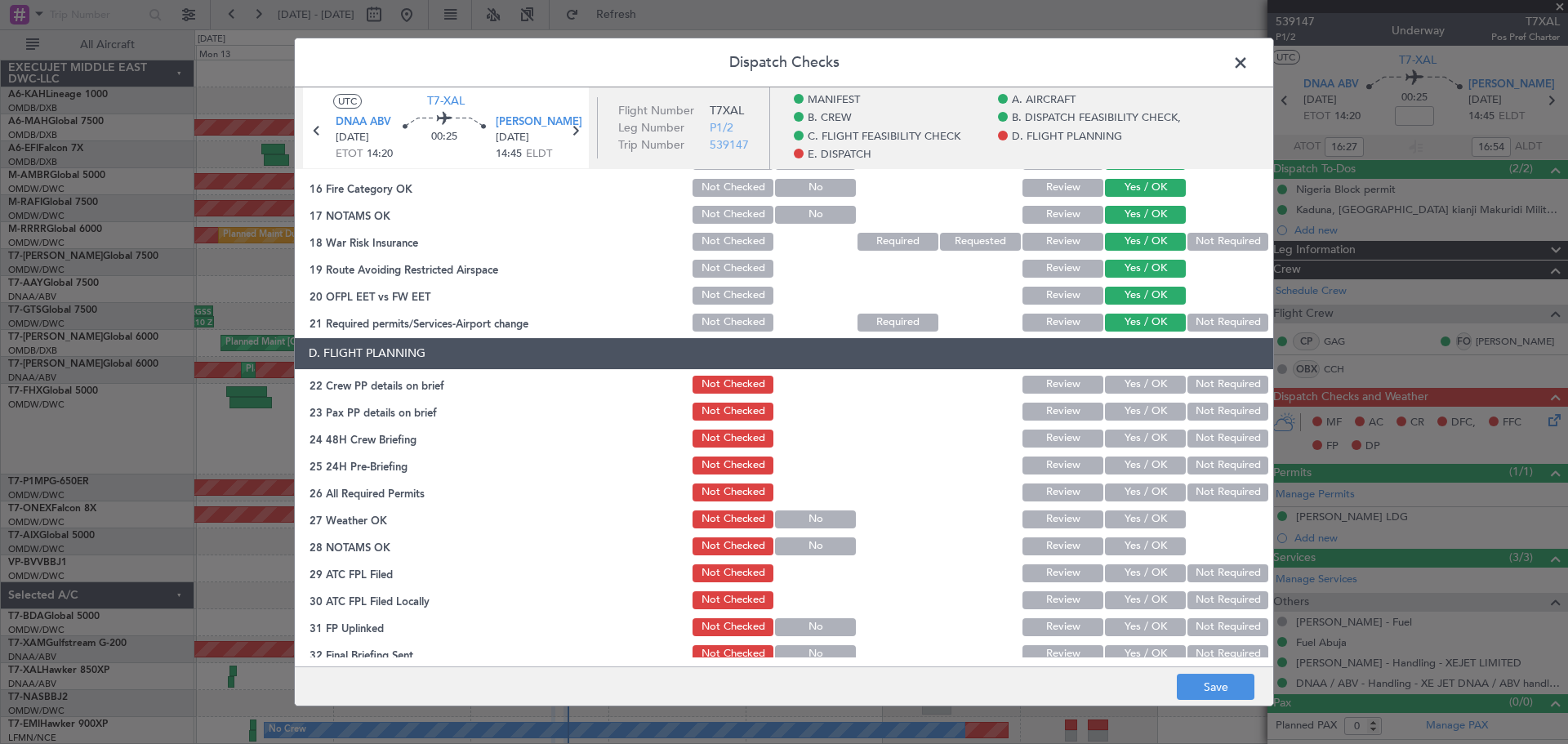
drag, startPoint x: 1121, startPoint y: 381, endPoint x: 1124, endPoint y: 410, distance: 29.2
click at [1121, 381] on button "Yes / OK" at bounding box center [1146, 384] width 81 height 18
drag, startPoint x: 1124, startPoint y: 410, endPoint x: 1126, endPoint y: 428, distance: 18.1
click at [1124, 413] on button "Yes / OK" at bounding box center [1146, 411] width 81 height 18
drag, startPoint x: 1126, startPoint y: 428, endPoint x: 1126, endPoint y: 449, distance: 21.0
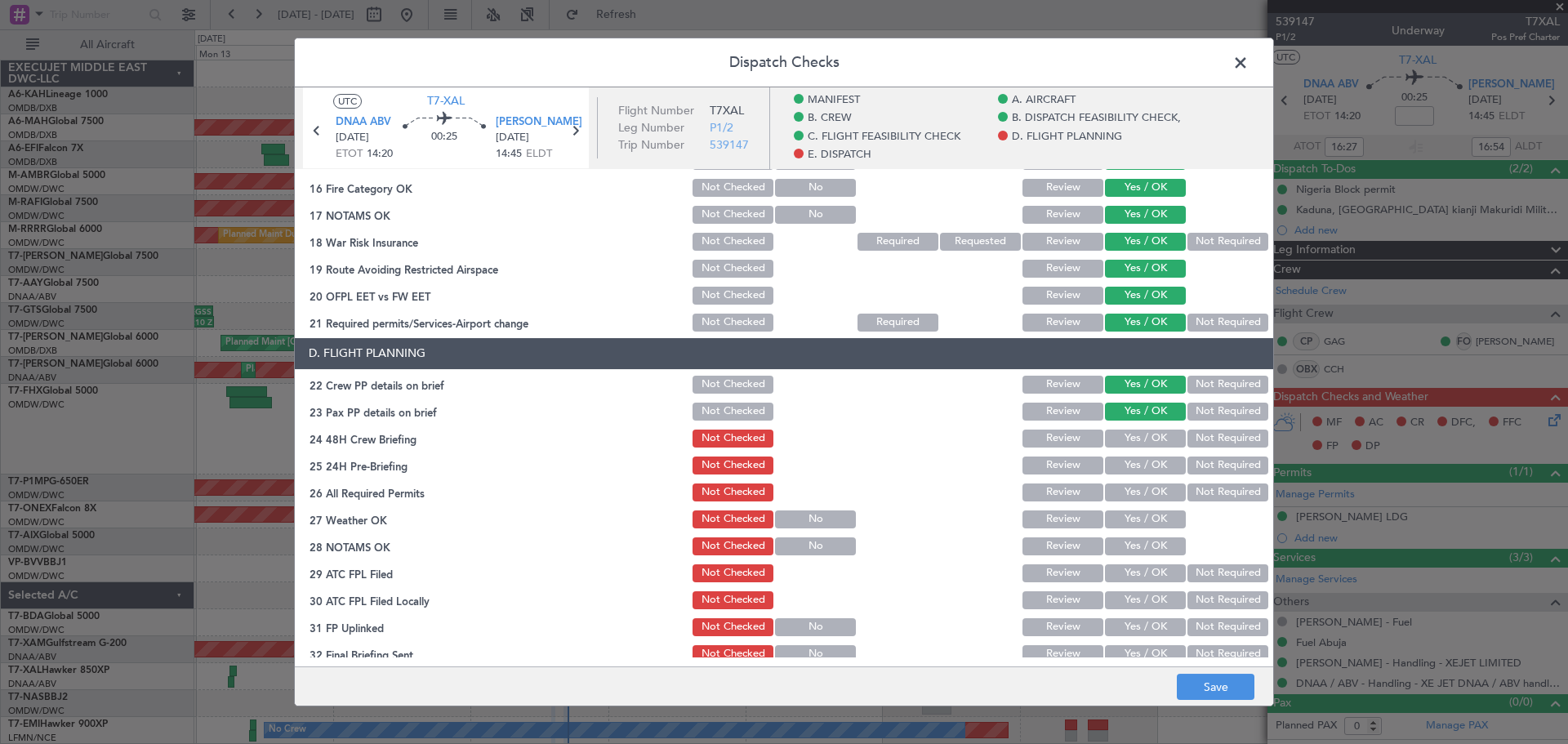
click at [1126, 437] on button "Yes / OK" at bounding box center [1146, 438] width 81 height 18
click at [1126, 447] on button "Yes / OK" at bounding box center [1146, 438] width 81 height 18
click at [1126, 456] on button "Yes / OK" at bounding box center [1146, 465] width 81 height 18
drag, startPoint x: 1125, startPoint y: 476, endPoint x: 1128, endPoint y: 496, distance: 20.2
click at [1125, 477] on section "D. FLIGHT PLANNING 22 Crew PP details on brief Not Checked Review Yes / OK Not …" at bounding box center [784, 501] width 979 height 328
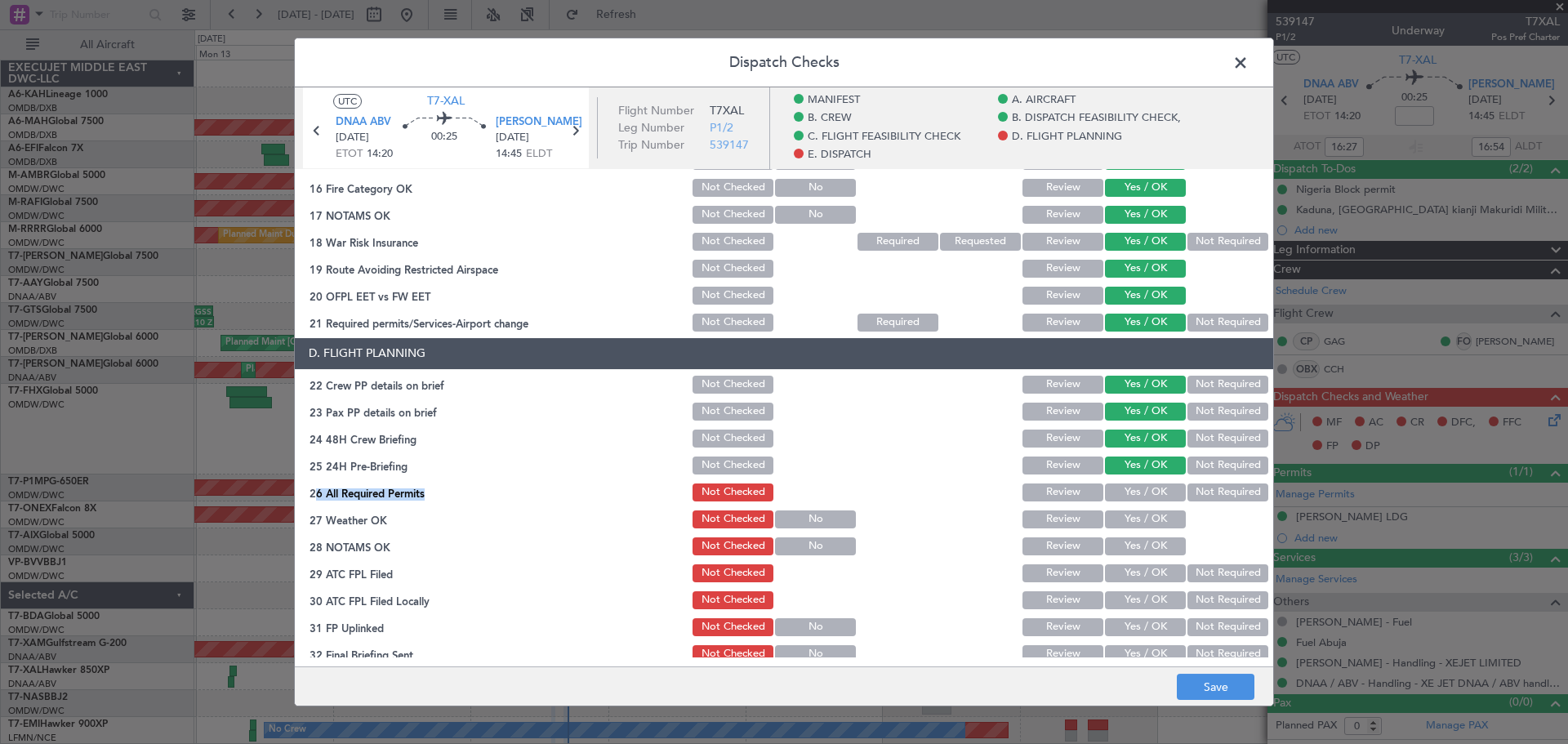
drag, startPoint x: 1129, startPoint y: 513, endPoint x: 1124, endPoint y: 494, distance: 19.6
click at [1129, 513] on button "Yes / OK" at bounding box center [1146, 519] width 81 height 18
click at [1120, 479] on section "D. FLIGHT PLANNING 22 Crew PP details on brief Not Checked Review Yes / OK Not …" at bounding box center [784, 501] width 979 height 328
drag, startPoint x: 1122, startPoint y: 493, endPoint x: 1124, endPoint y: 532, distance: 39.1
click at [1122, 493] on button "Yes / OK" at bounding box center [1146, 492] width 81 height 18
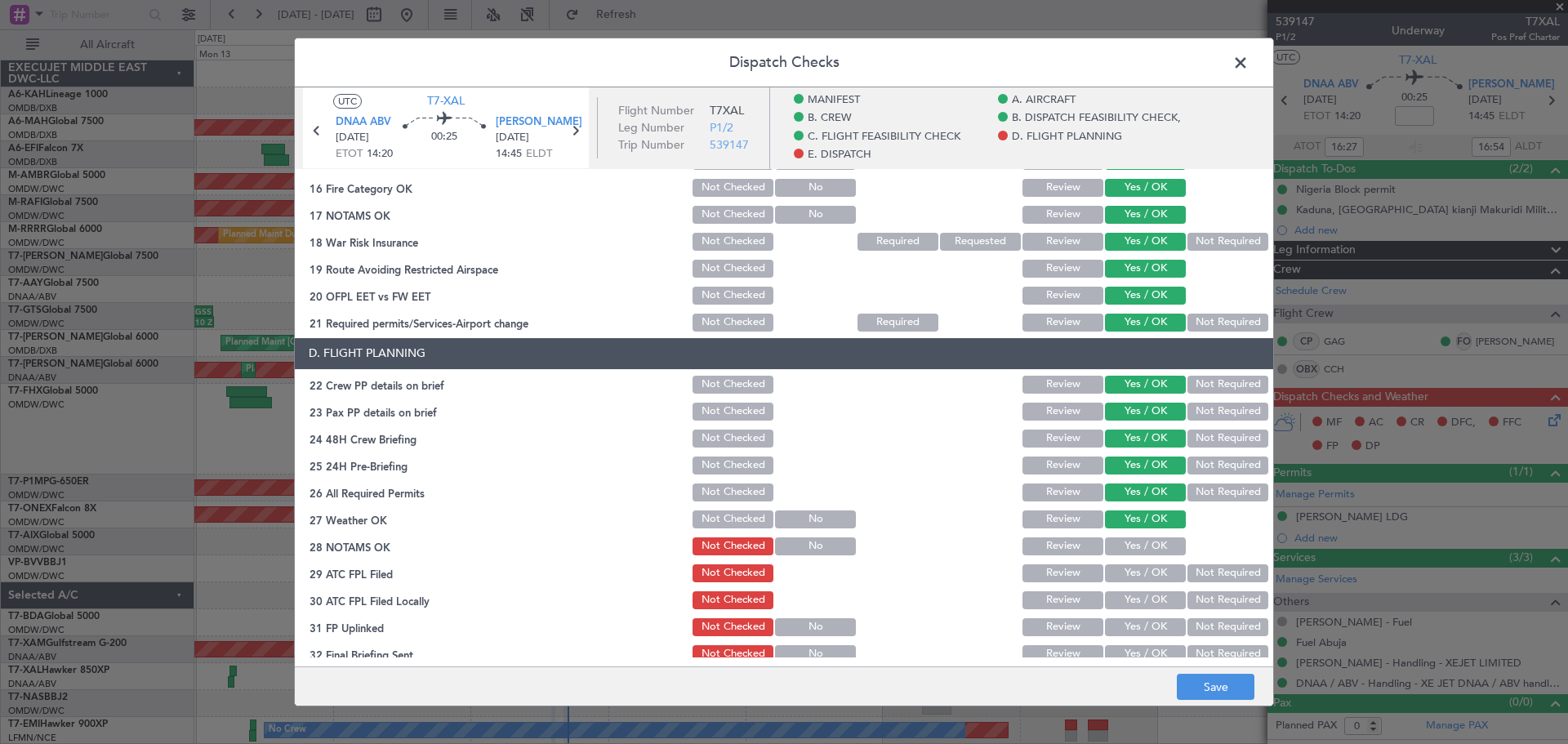
drag, startPoint x: 1125, startPoint y: 537, endPoint x: 1124, endPoint y: 553, distance: 16.0
click at [1125, 539] on button "Yes / OK" at bounding box center [1146, 546] width 81 height 18
drag, startPoint x: 1123, startPoint y: 566, endPoint x: 1124, endPoint y: 601, distance: 35.0
click at [1123, 566] on button "Yes / OK" at bounding box center [1146, 573] width 81 height 18
click at [1124, 611] on div "Yes / OK" at bounding box center [1143, 600] width 82 height 23
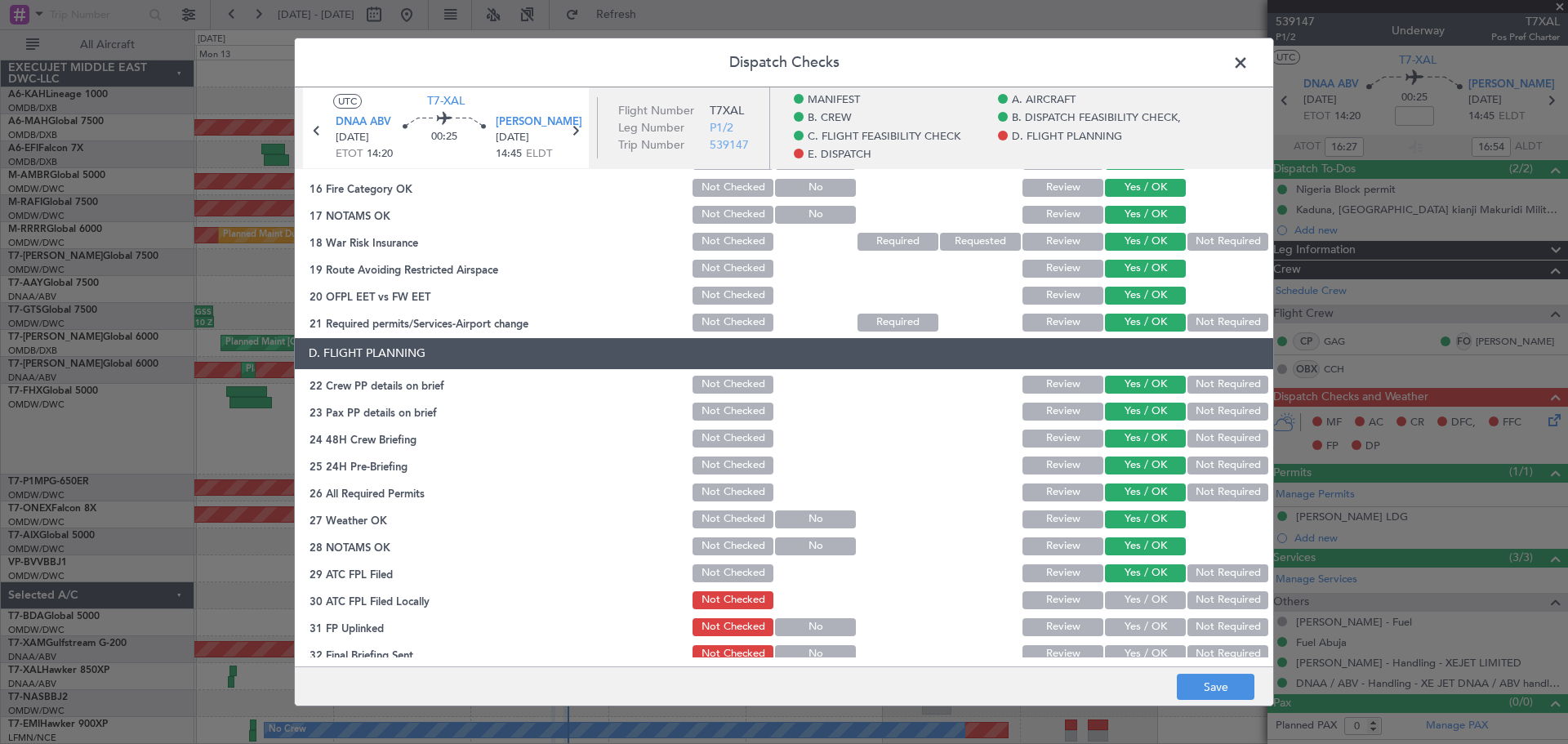
scroll to position [980, 0]
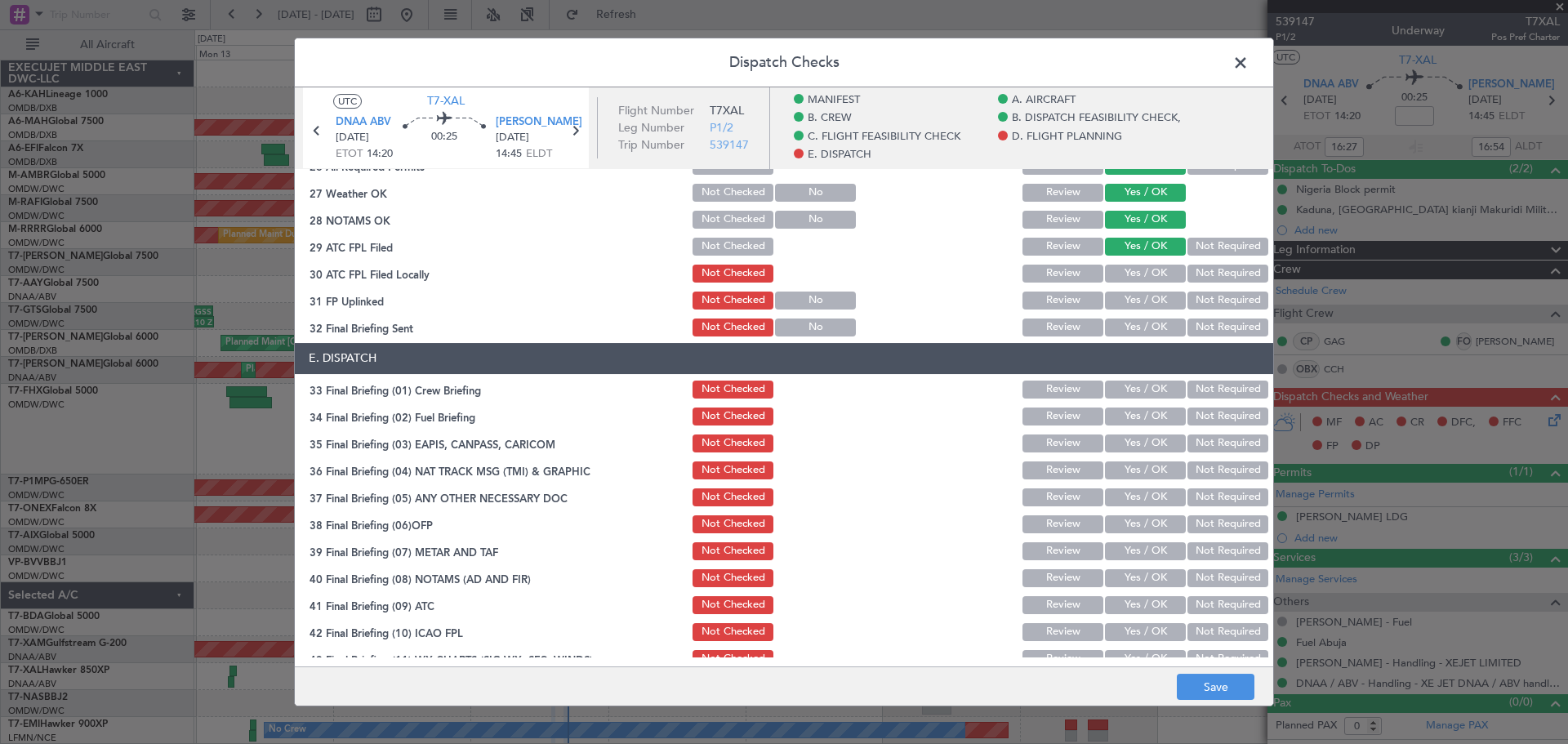
click at [1115, 266] on button "Yes / OK" at bounding box center [1146, 273] width 81 height 18
click at [1120, 289] on div "Yes / OK" at bounding box center [1143, 300] width 82 height 23
click at [1120, 300] on button "Yes / OK" at bounding box center [1146, 300] width 81 height 18
drag, startPoint x: 1124, startPoint y: 324, endPoint x: 1129, endPoint y: 364, distance: 40.3
click at [1125, 326] on button "Yes / OK" at bounding box center [1146, 327] width 81 height 18
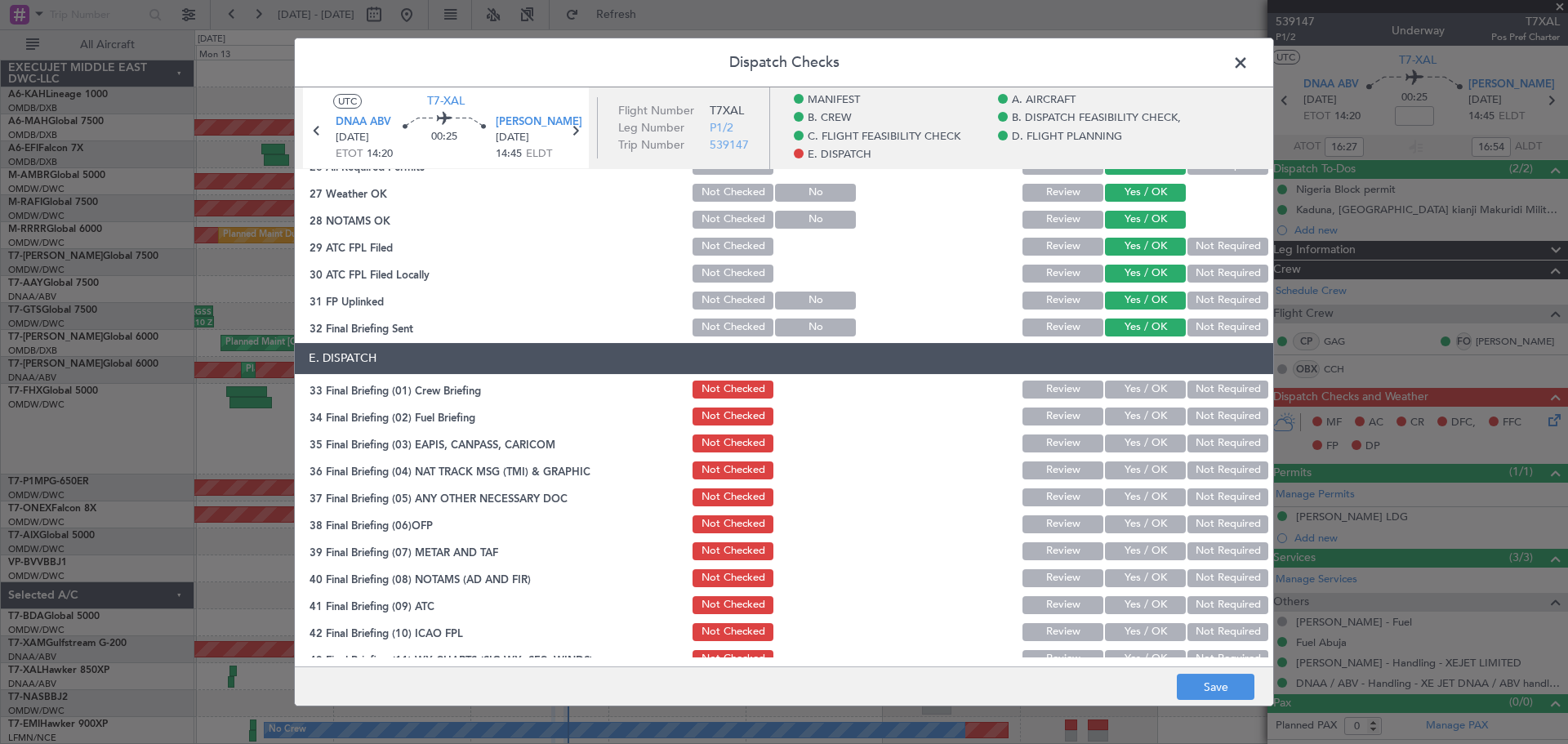
click at [1131, 399] on div "Yes / OK" at bounding box center [1143, 389] width 82 height 23
click at [1132, 395] on button "Yes / OK" at bounding box center [1146, 389] width 81 height 18
click at [1129, 411] on button "Yes / OK" at bounding box center [1146, 416] width 81 height 18
click at [1201, 446] on button "Not Required" at bounding box center [1228, 443] width 81 height 18
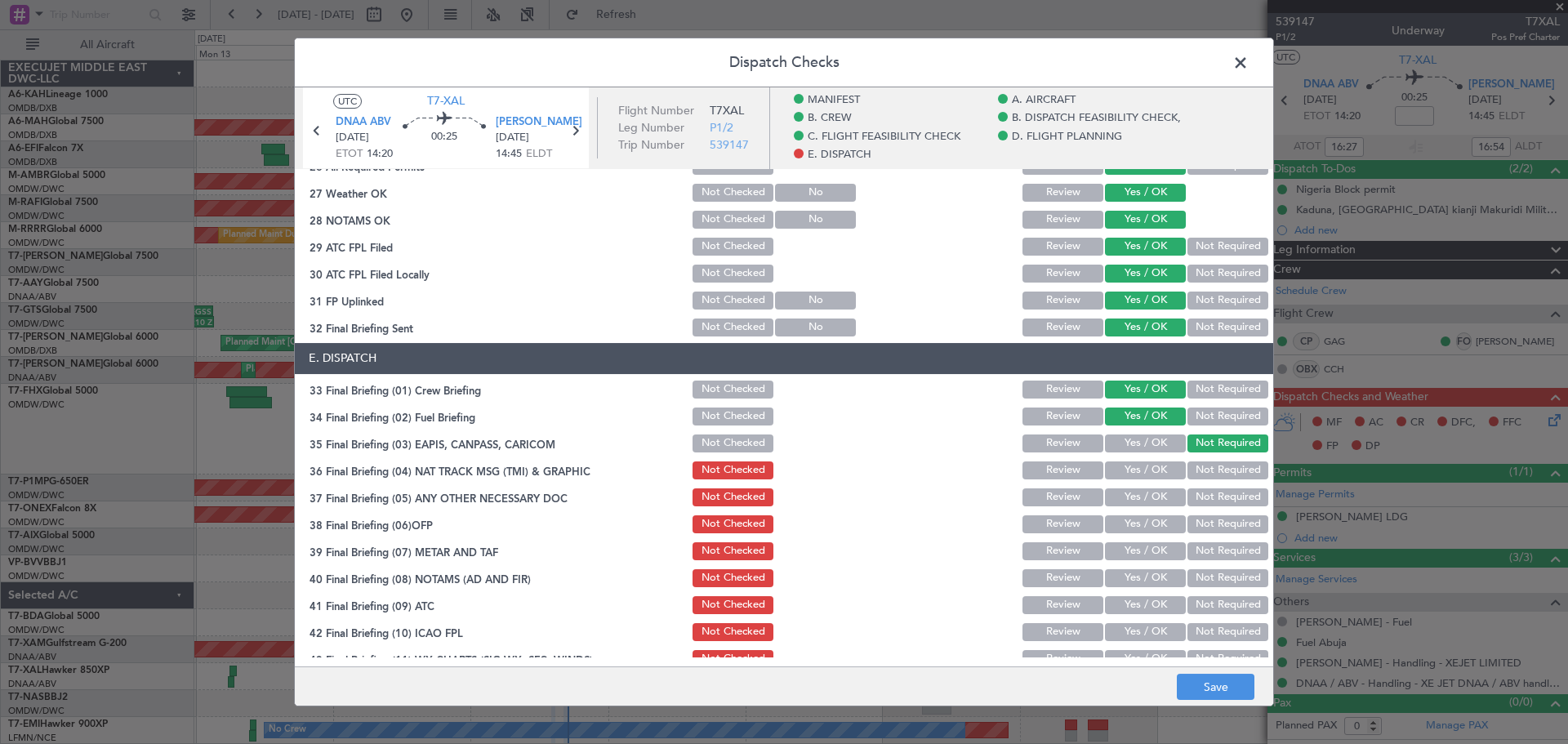
drag, startPoint x: 1205, startPoint y: 467, endPoint x: 1195, endPoint y: 473, distance: 11.7
click at [1201, 467] on button "Not Required" at bounding box center [1228, 470] width 81 height 18
click at [1108, 497] on button "Yes / OK" at bounding box center [1146, 497] width 81 height 18
drag, startPoint x: 1129, startPoint y: 520, endPoint x: 1129, endPoint y: 529, distance: 9.0
click at [1129, 523] on button "Yes / OK" at bounding box center [1146, 524] width 81 height 18
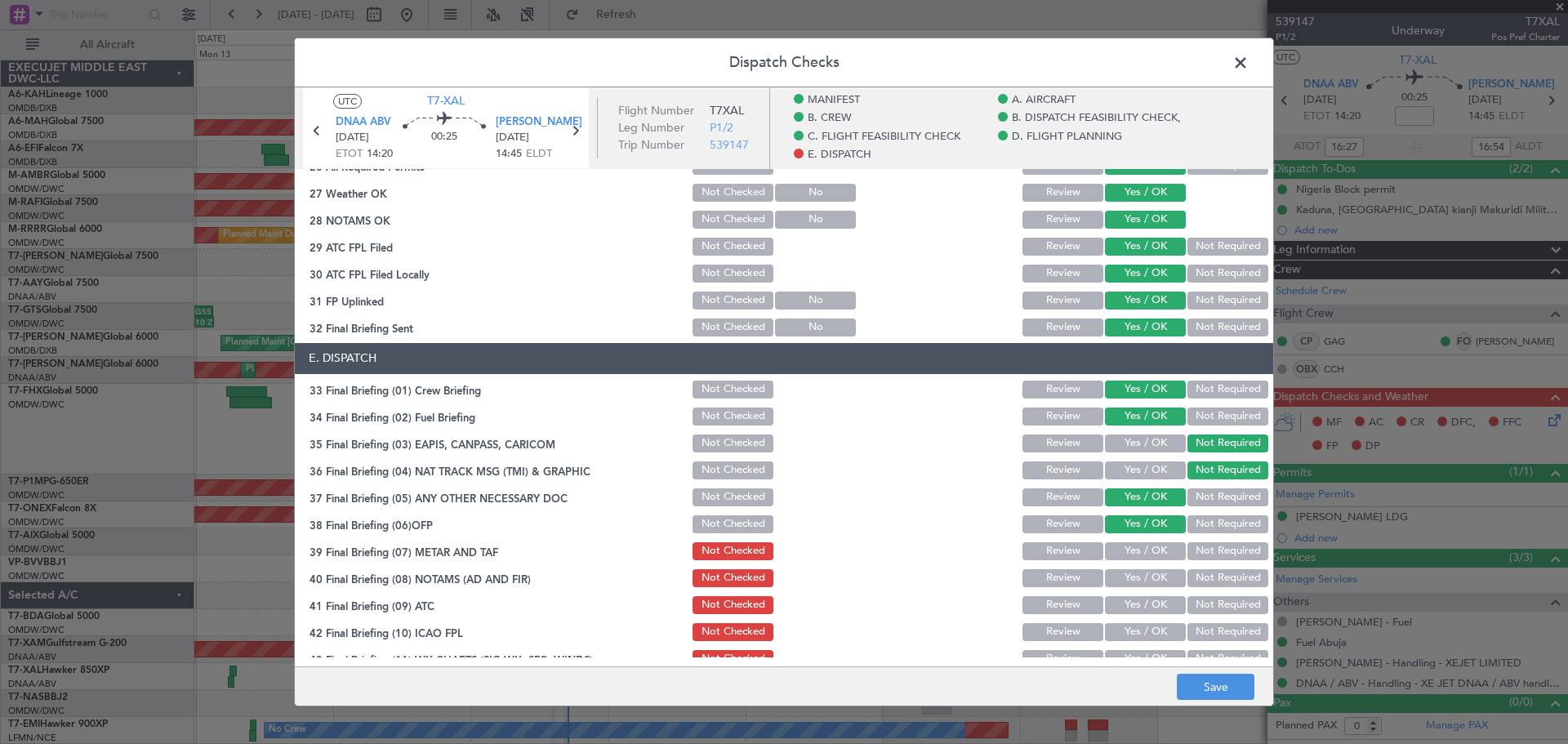
click at [1129, 543] on button "Yes / OK" at bounding box center [1146, 551] width 81 height 18
drag, startPoint x: 1125, startPoint y: 573, endPoint x: 1129, endPoint y: 595, distance: 22.4
click at [1126, 576] on button "Yes / OK" at bounding box center [1146, 577] width 81 height 18
click at [1127, 604] on button "Yes / OK" at bounding box center [1146, 604] width 81 height 18
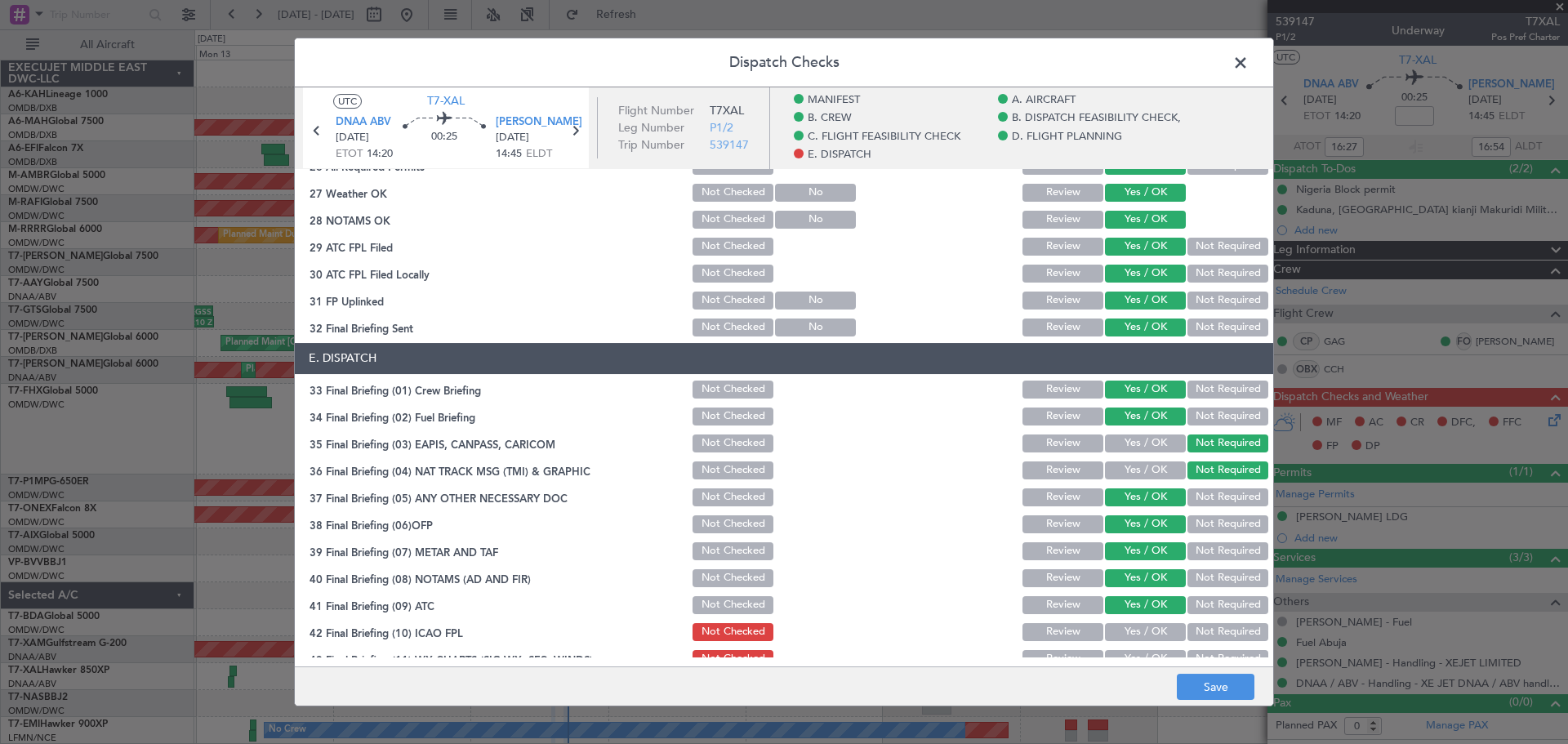
click at [1117, 626] on button "Yes / OK" at bounding box center [1146, 631] width 81 height 18
click at [1118, 627] on button "Yes / OK" at bounding box center [1146, 631] width 81 height 18
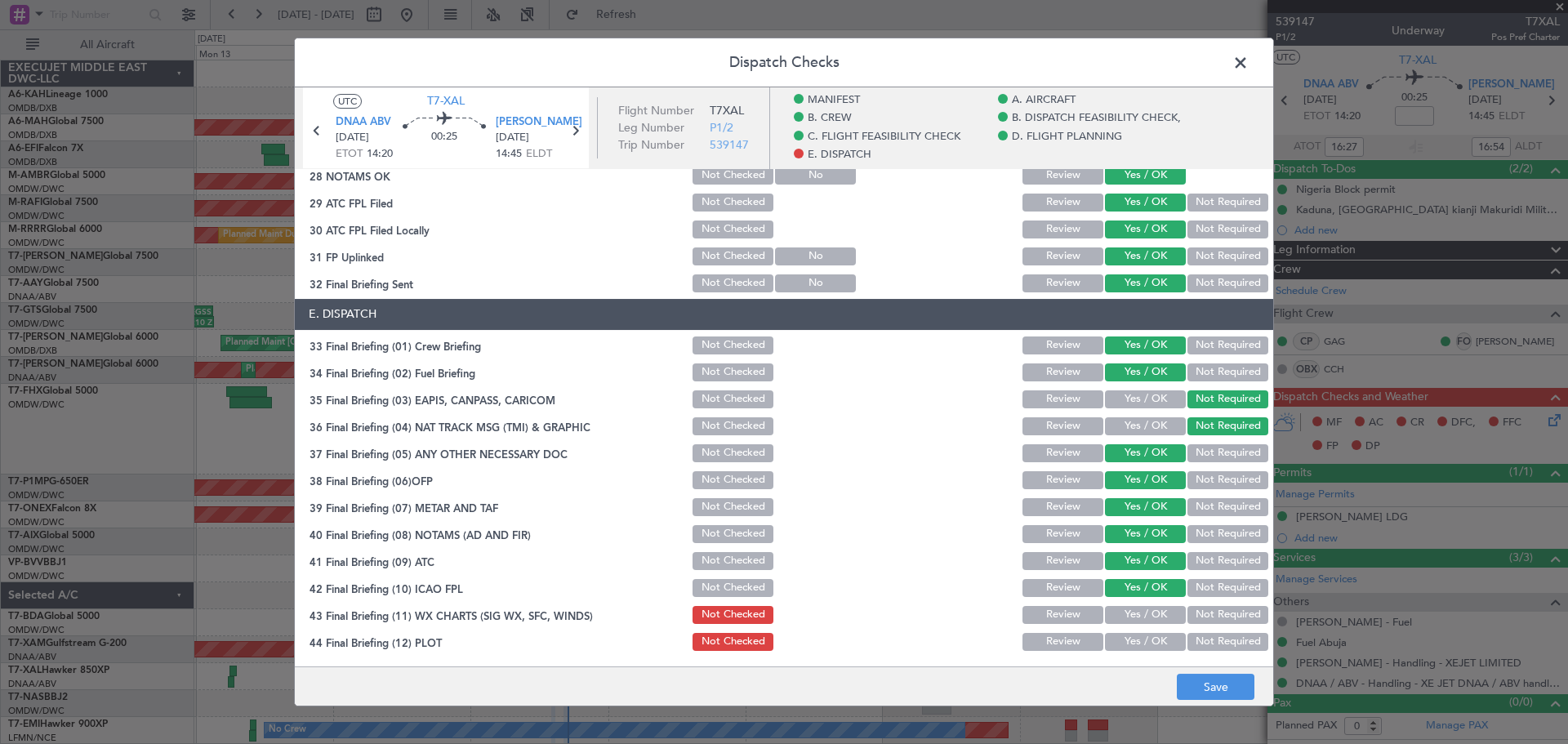
drag, startPoint x: 1135, startPoint y: 603, endPoint x: 1133, endPoint y: 616, distance: 13.2
click at [1133, 607] on div "Yes / OK" at bounding box center [1143, 614] width 82 height 23
click at [1133, 618] on button "Yes / OK" at bounding box center [1146, 614] width 81 height 18
click at [1127, 637] on button "Yes / OK" at bounding box center [1146, 642] width 81 height 18
click at [1236, 686] on button "Save" at bounding box center [1216, 686] width 78 height 26
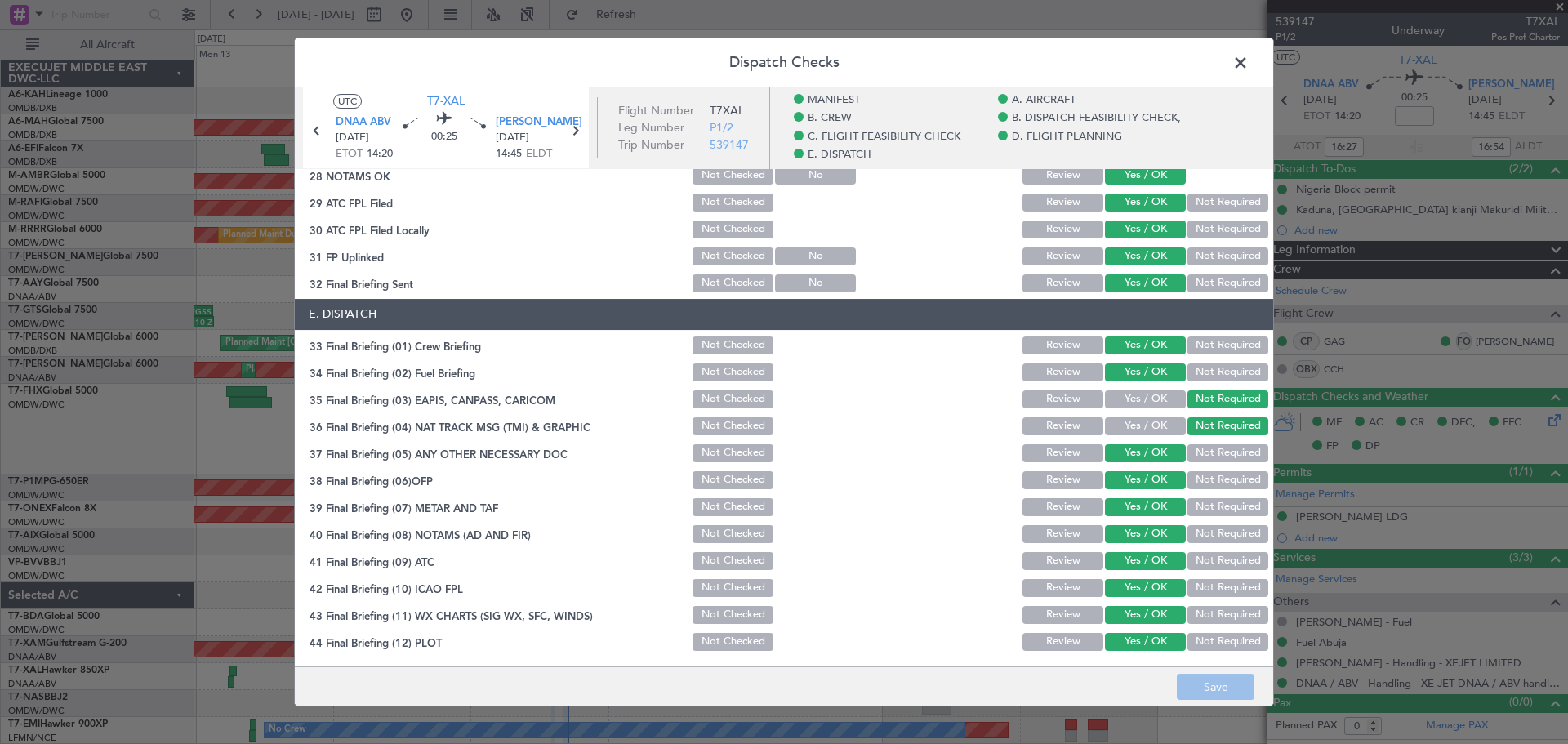
click at [1249, 52] on span at bounding box center [1249, 67] width 0 height 33
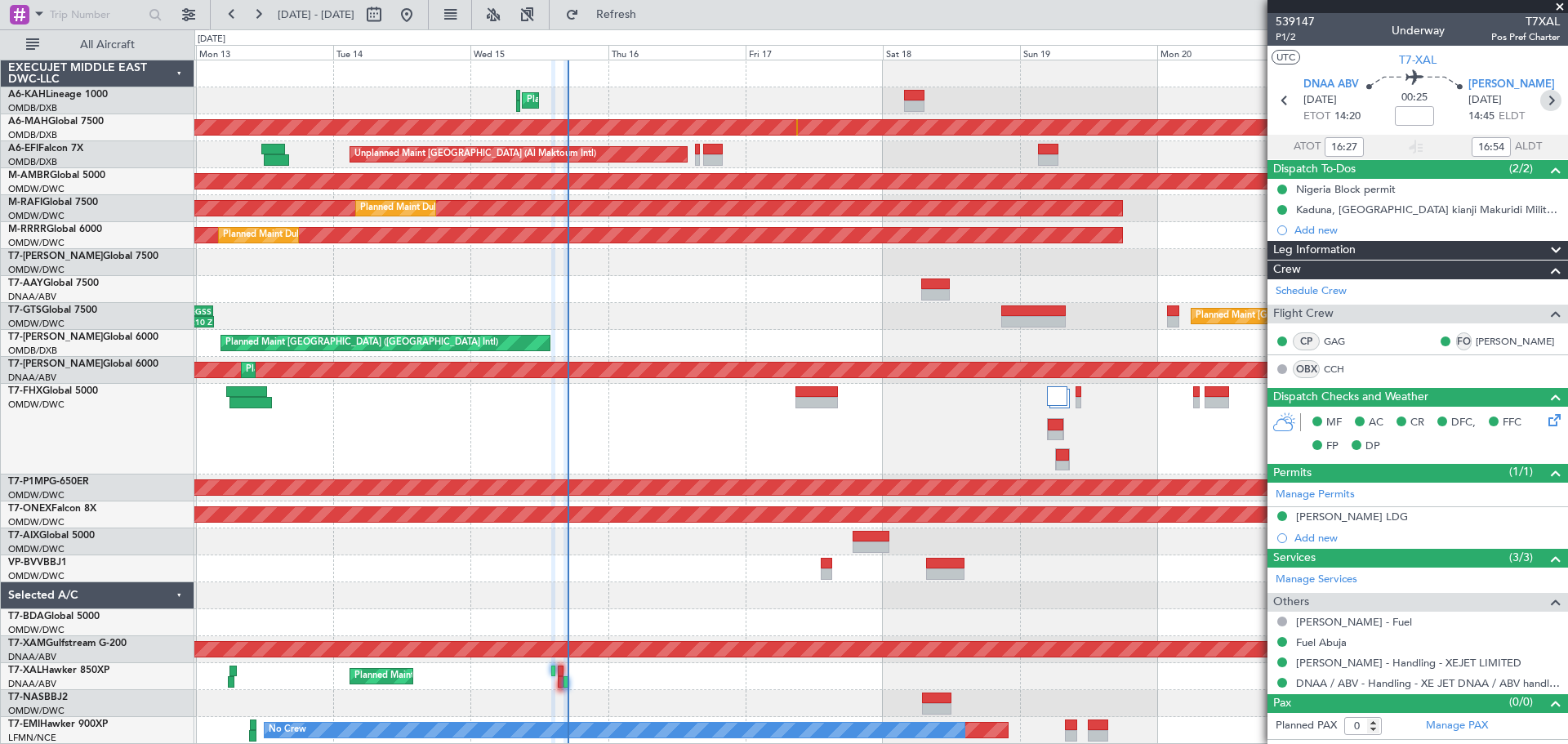
click at [1555, 97] on icon at bounding box center [1550, 100] width 21 height 21
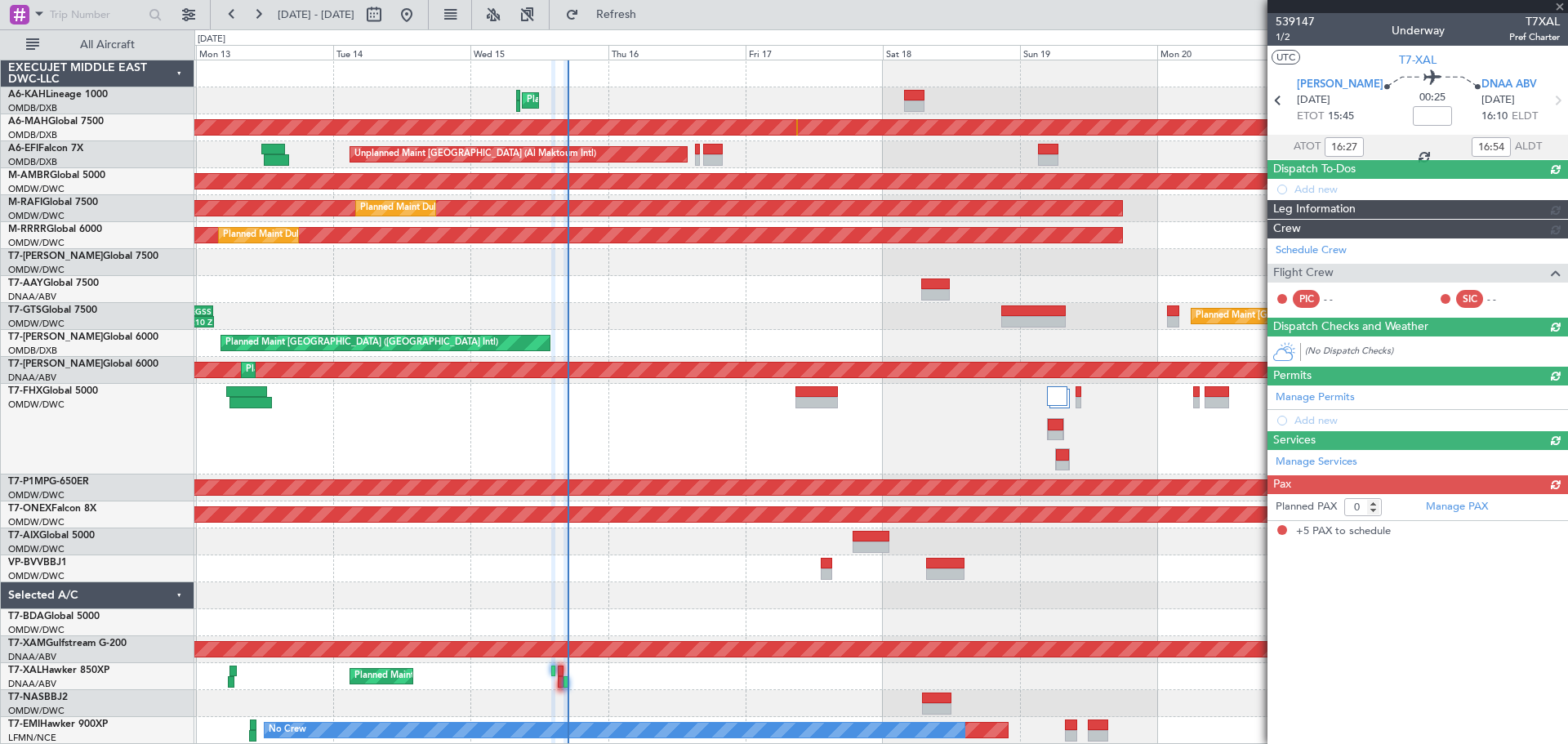
type input "5"
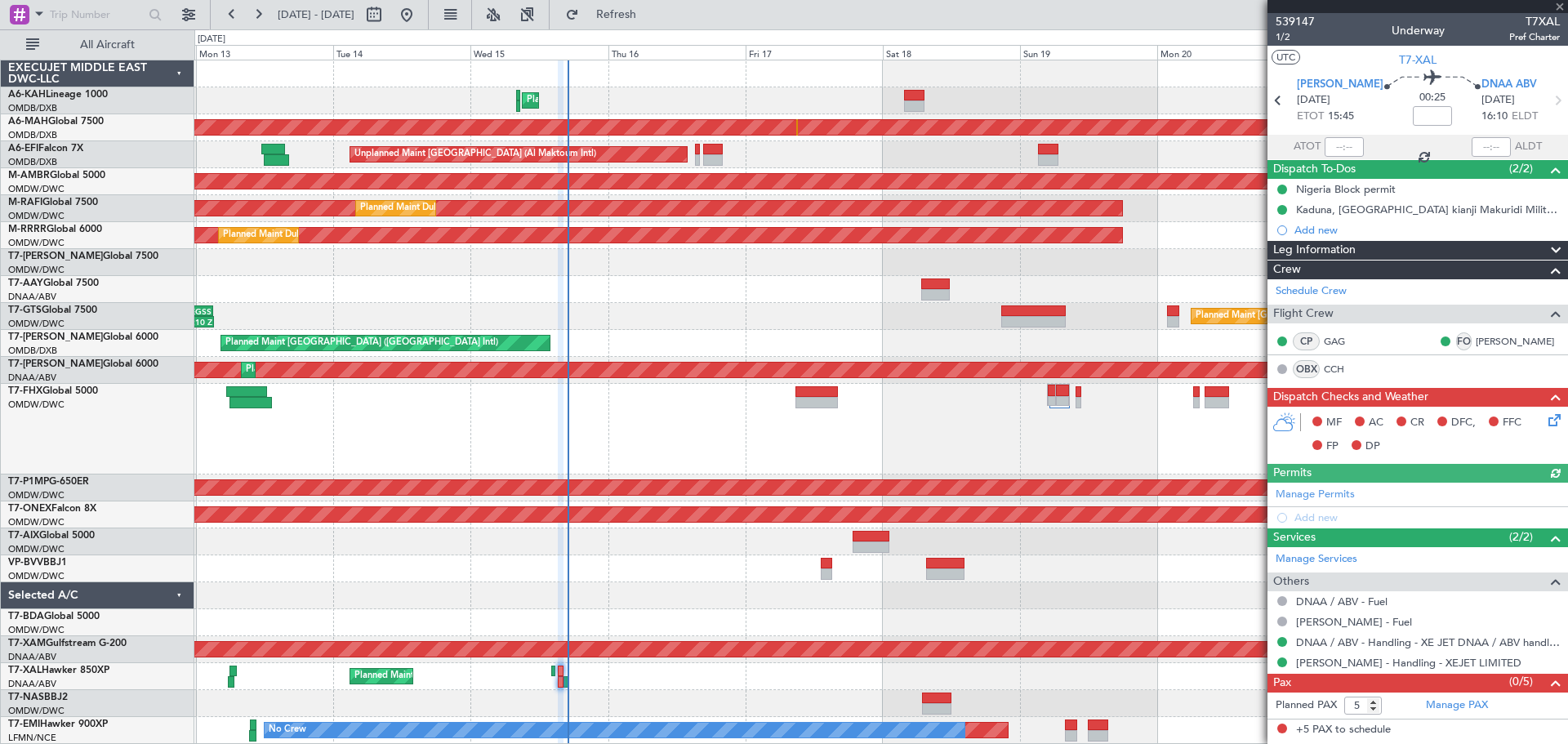
type input "[PERSON_NAME] ([PERSON_NAME])"
type input "7560"
type input "[PERSON_NAME] ([PERSON_NAME])"
type input "7560"
type input "[PERSON_NAME] ([PERSON_NAME])"
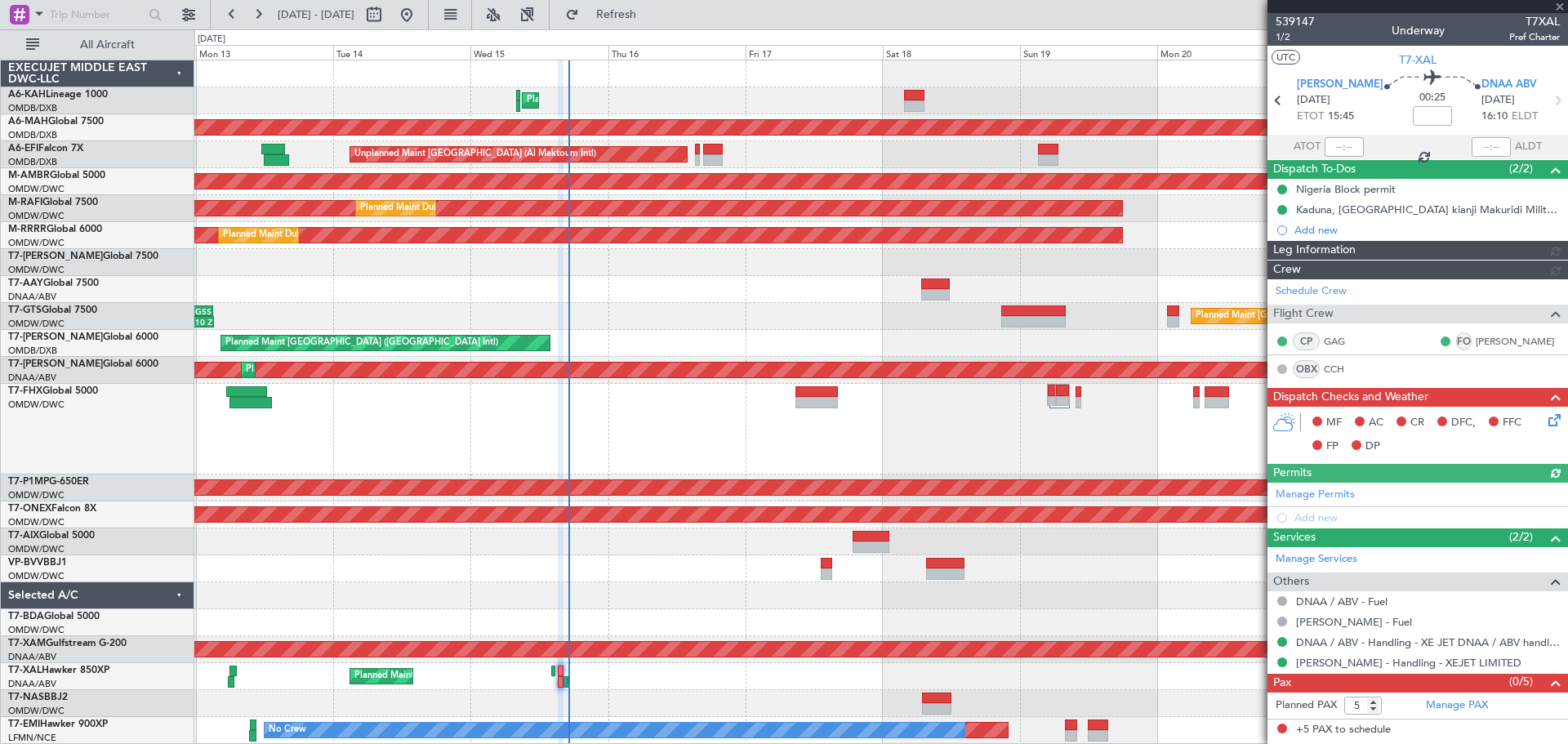
type input "7560"
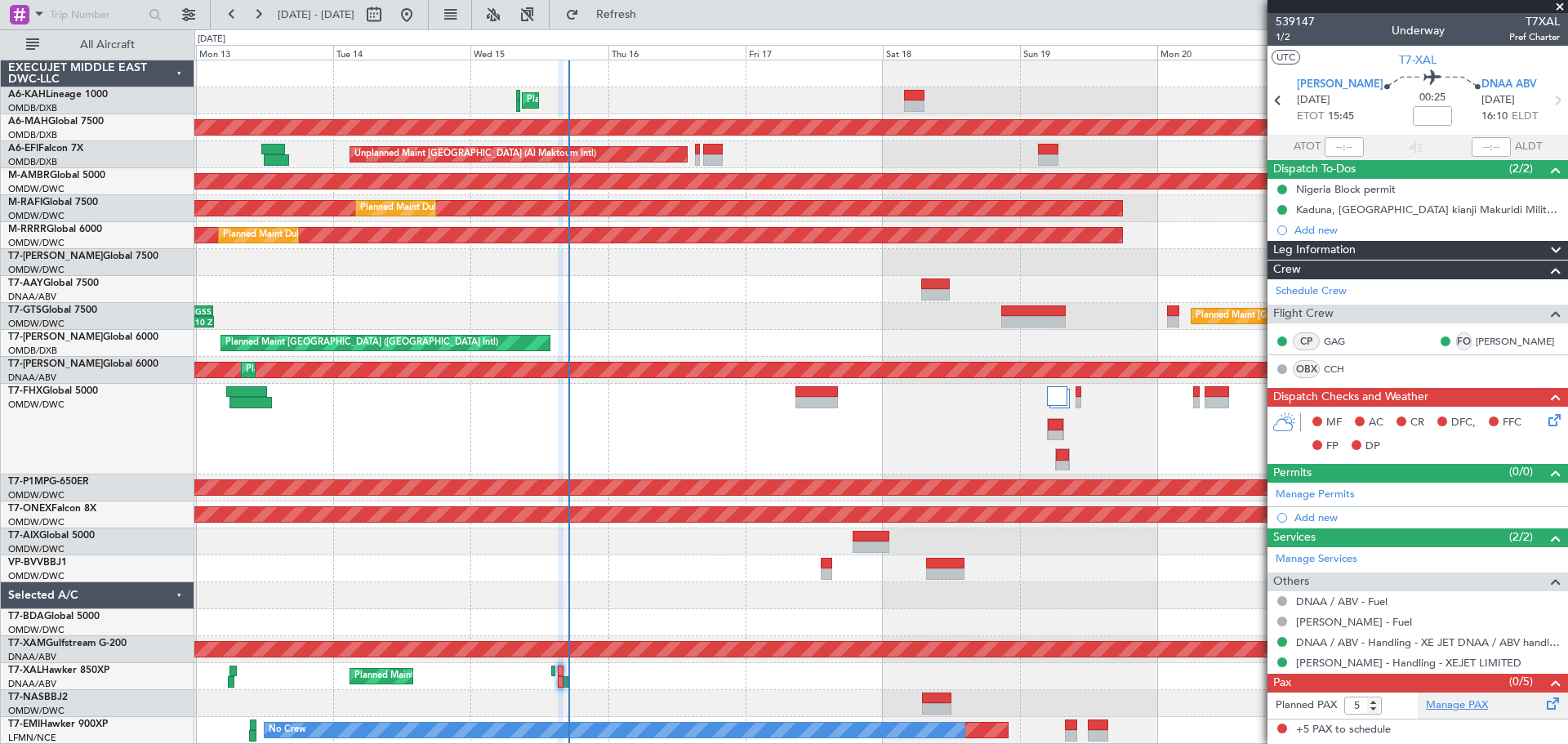
click at [1479, 710] on link "Manage PAX" at bounding box center [1456, 705] width 62 height 16
drag, startPoint x: 1347, startPoint y: 709, endPoint x: 1375, endPoint y: 713, distance: 28.3
click at [1375, 713] on input "5" at bounding box center [1363, 705] width 37 height 18
type input "3"
type input "[PERSON_NAME] ([PERSON_NAME])"
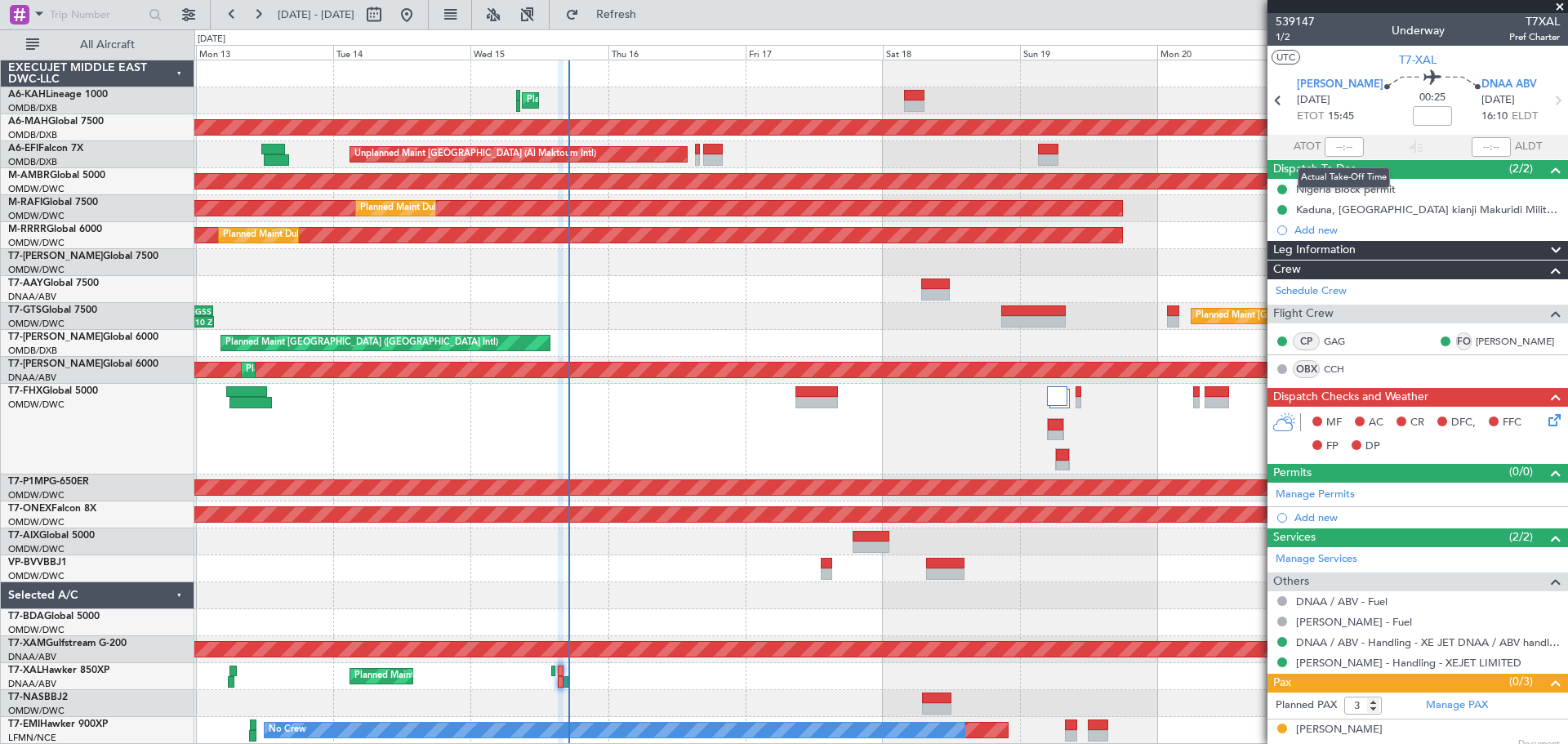
type input "7560"
type input "[PERSON_NAME] ([PERSON_NAME])"
type input "7560"
click at [1339, 144] on input "text" at bounding box center [1344, 146] width 39 height 19
type input "17:17"
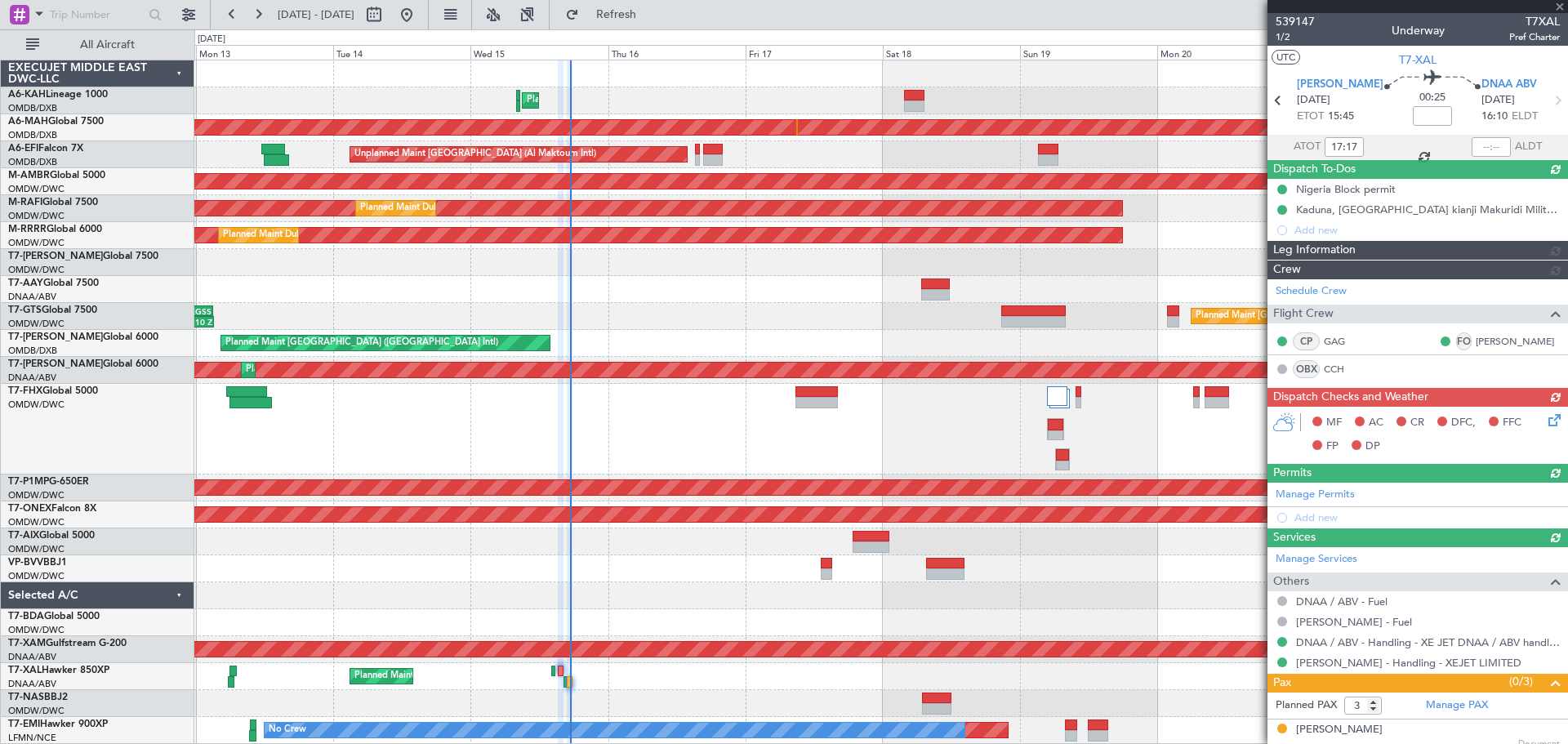
type input "[PERSON_NAME] ([PERSON_NAME])"
type input "7560"
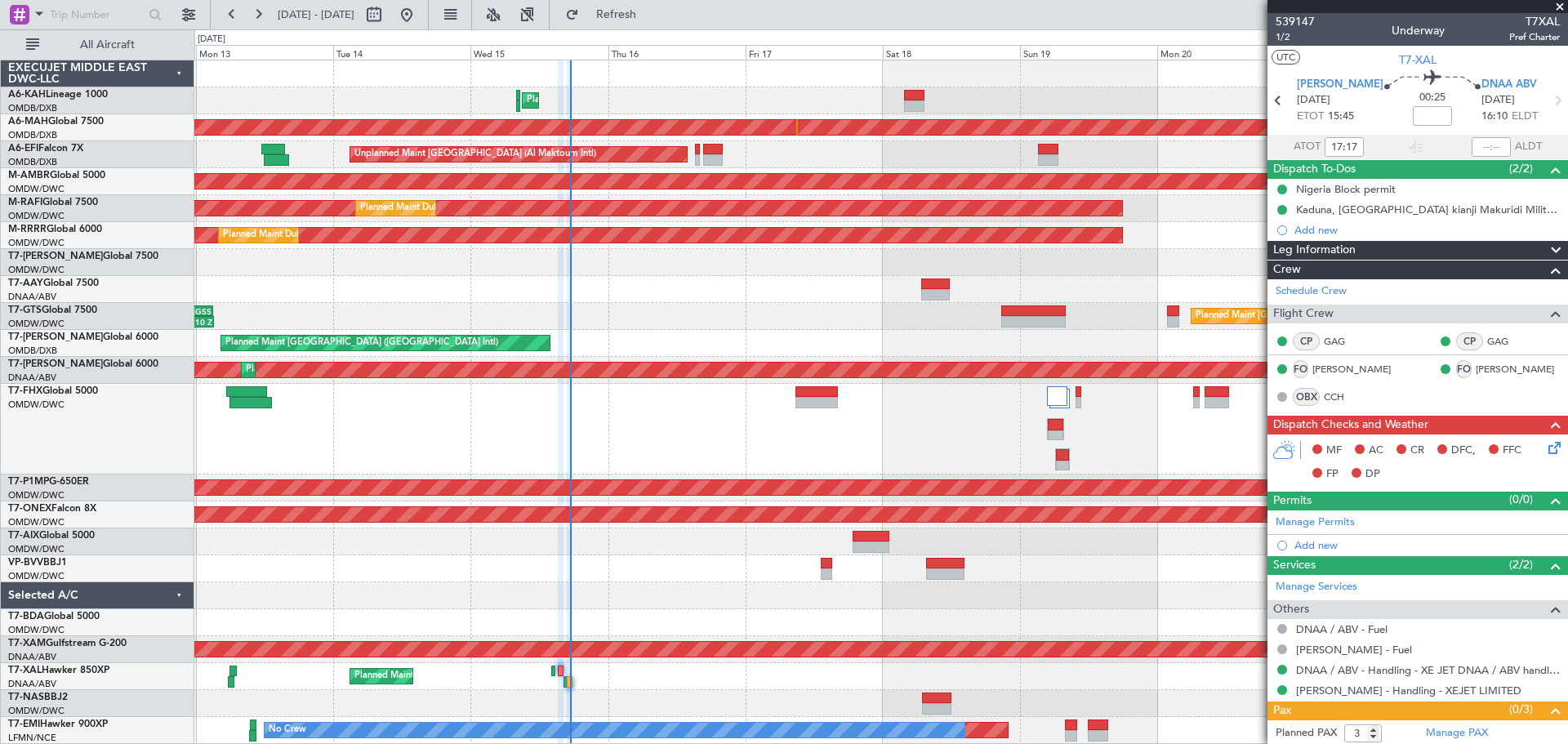
type input "[PERSON_NAME] ([PERSON_NAME])"
type input "7560"
type input "[PERSON_NAME] ([PERSON_NAME])"
type input "7560"
type input "[PERSON_NAME] ([PERSON_NAME])"
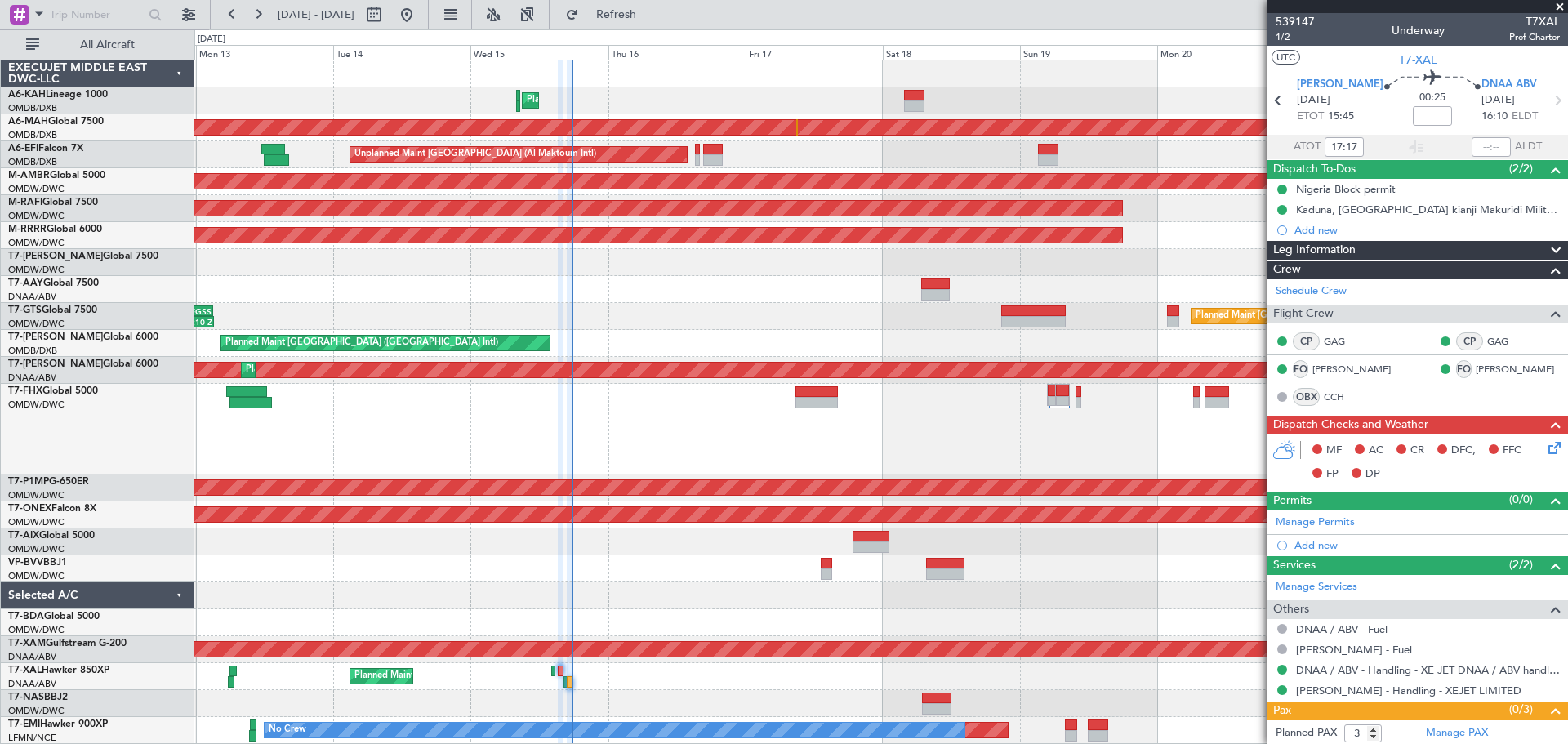
type input "7560"
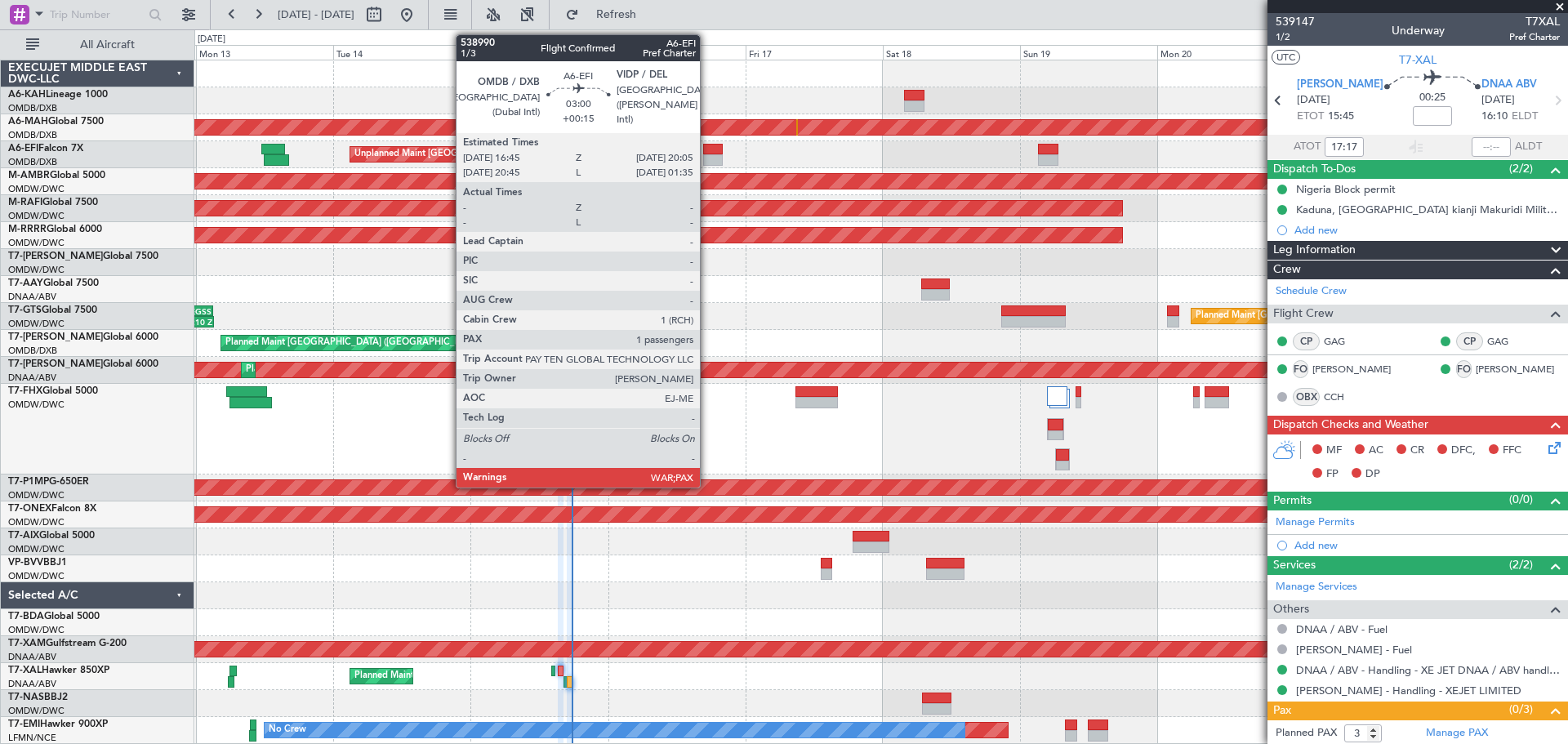
click at [707, 158] on div at bounding box center [713, 160] width 19 height 12
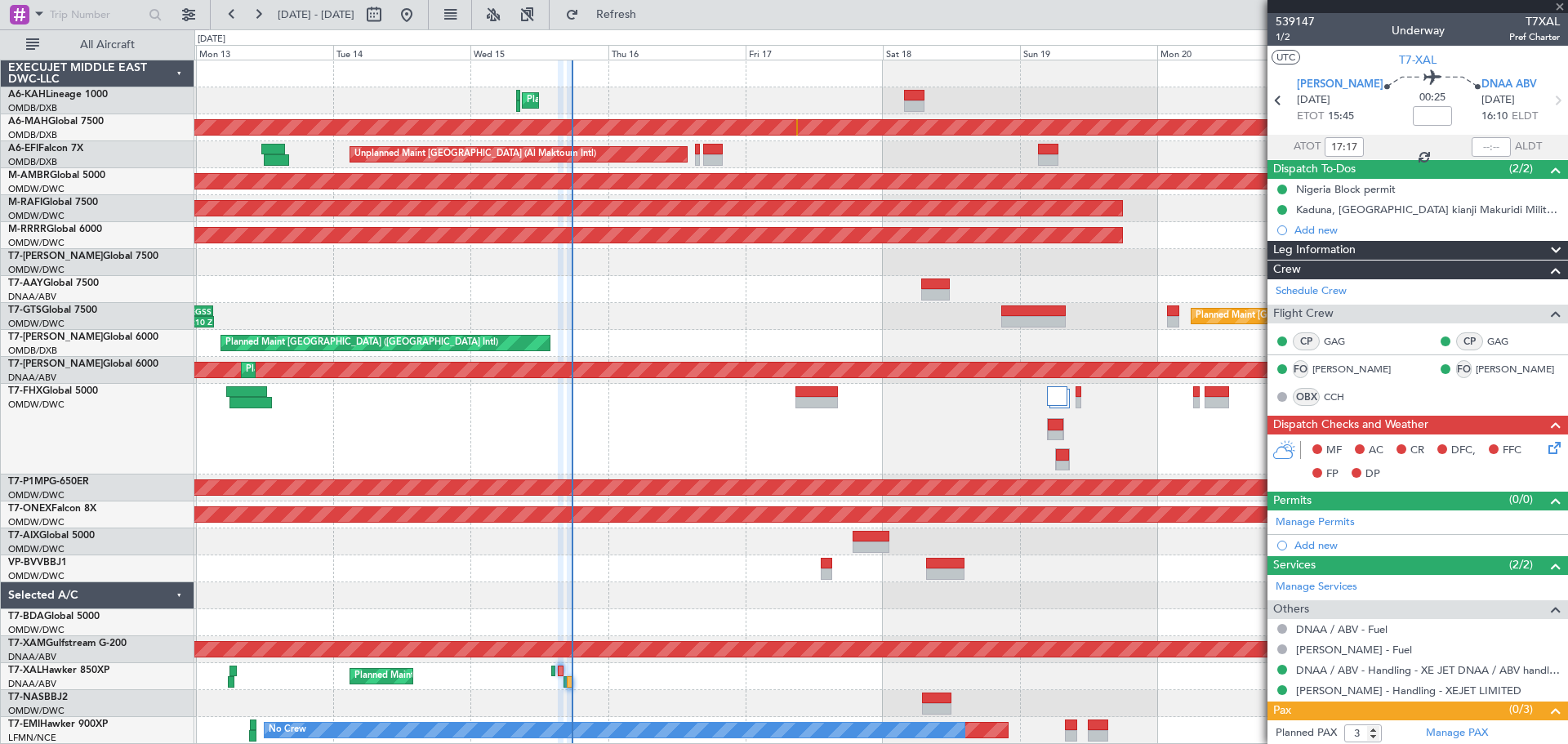
type input "+00:15"
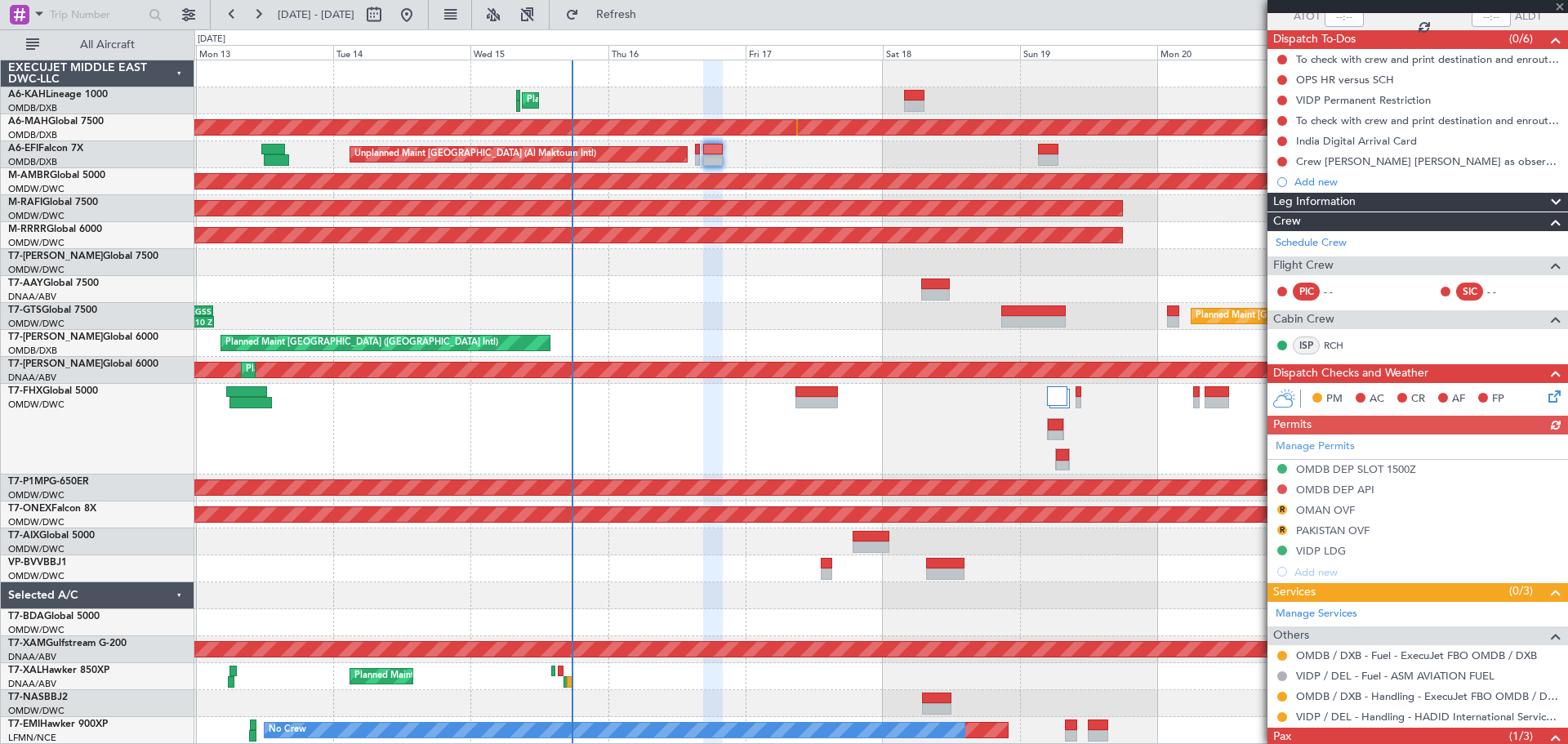
scroll to position [163, 0]
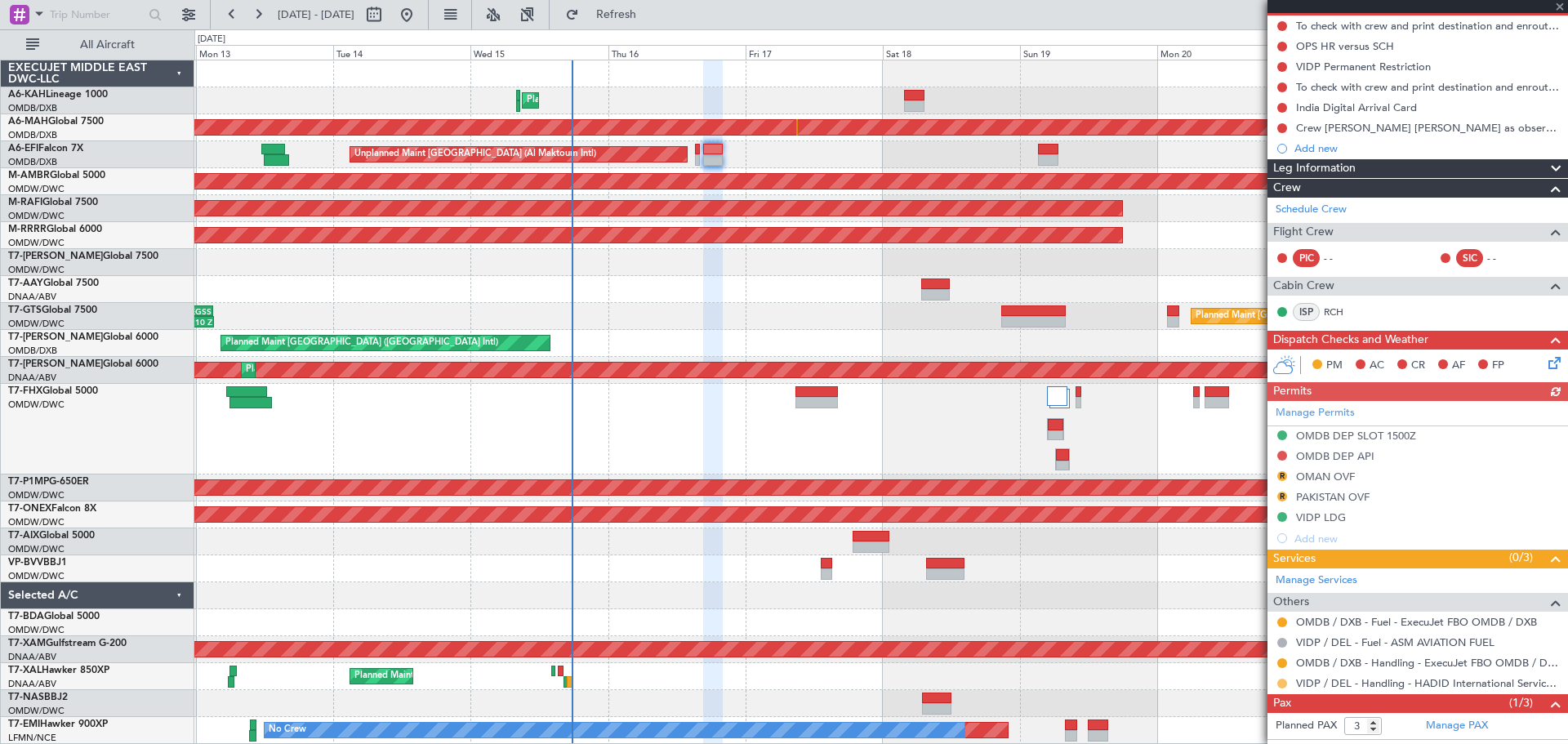
click at [1280, 683] on button at bounding box center [1283, 684] width 10 height 10
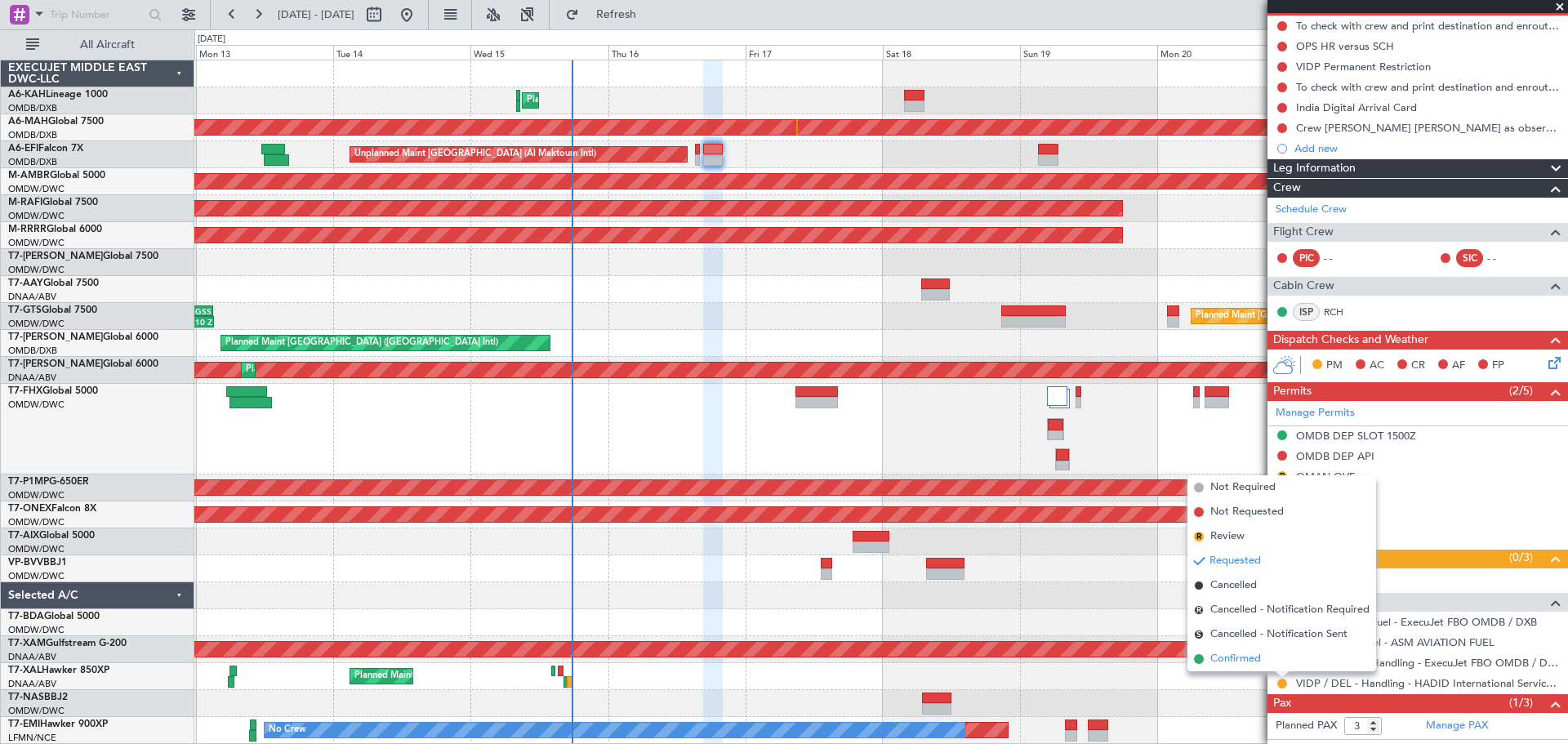
click at [1256, 662] on span "Confirmed" at bounding box center [1236, 659] width 51 height 16
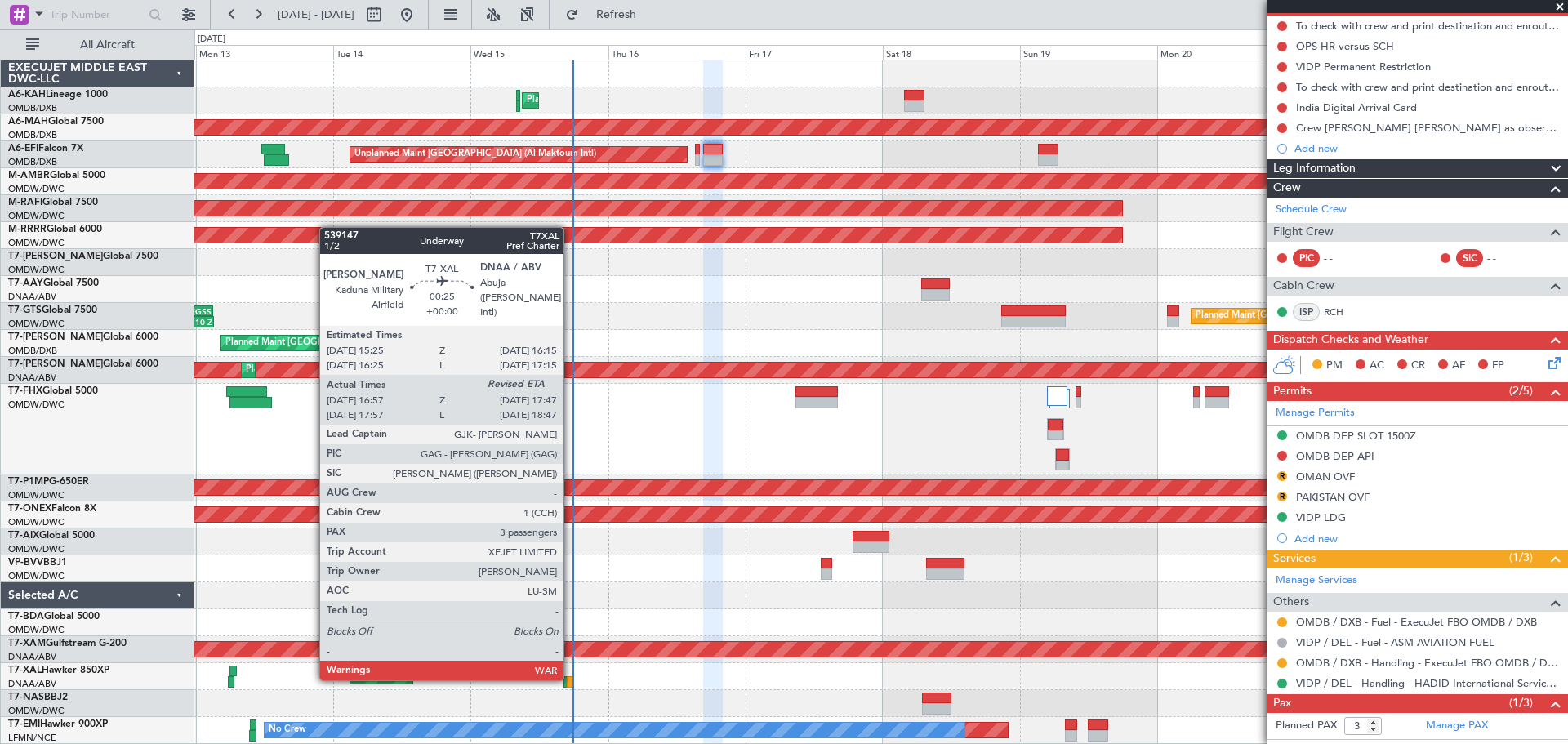
click at [571, 677] on div at bounding box center [569, 682] width 5 height 12
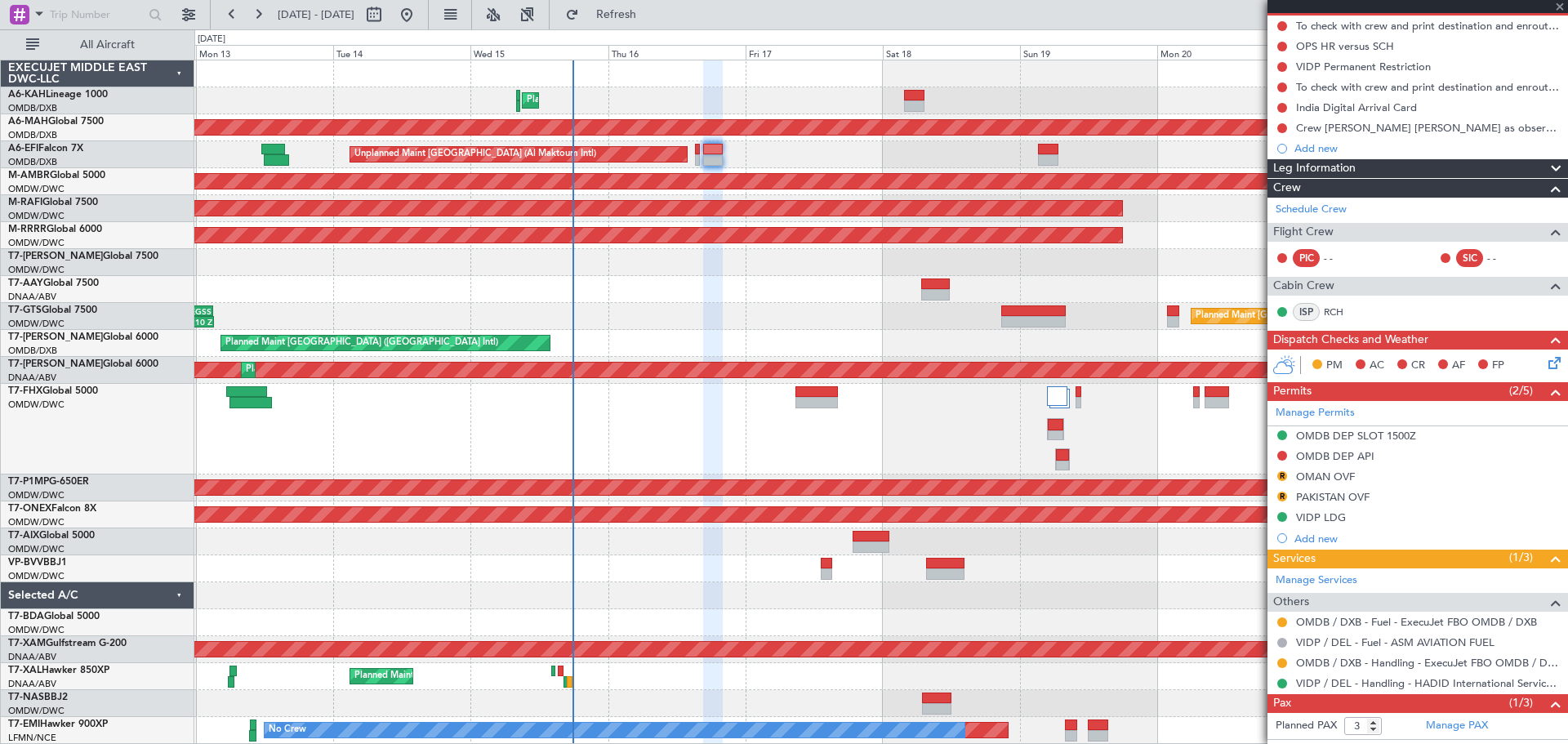
type input "17:17"
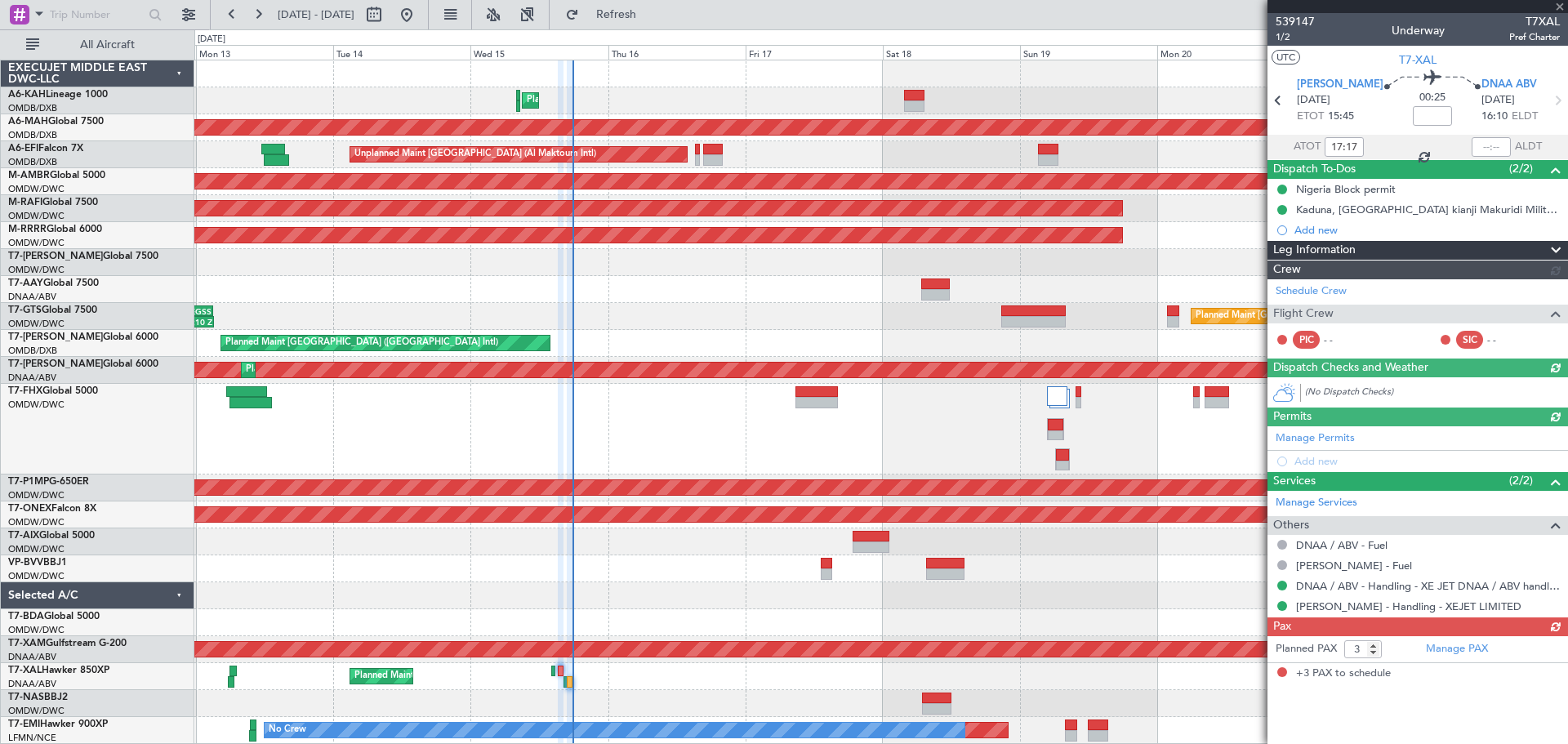
type input "[PERSON_NAME] ([PERSON_NAME])"
type input "7560"
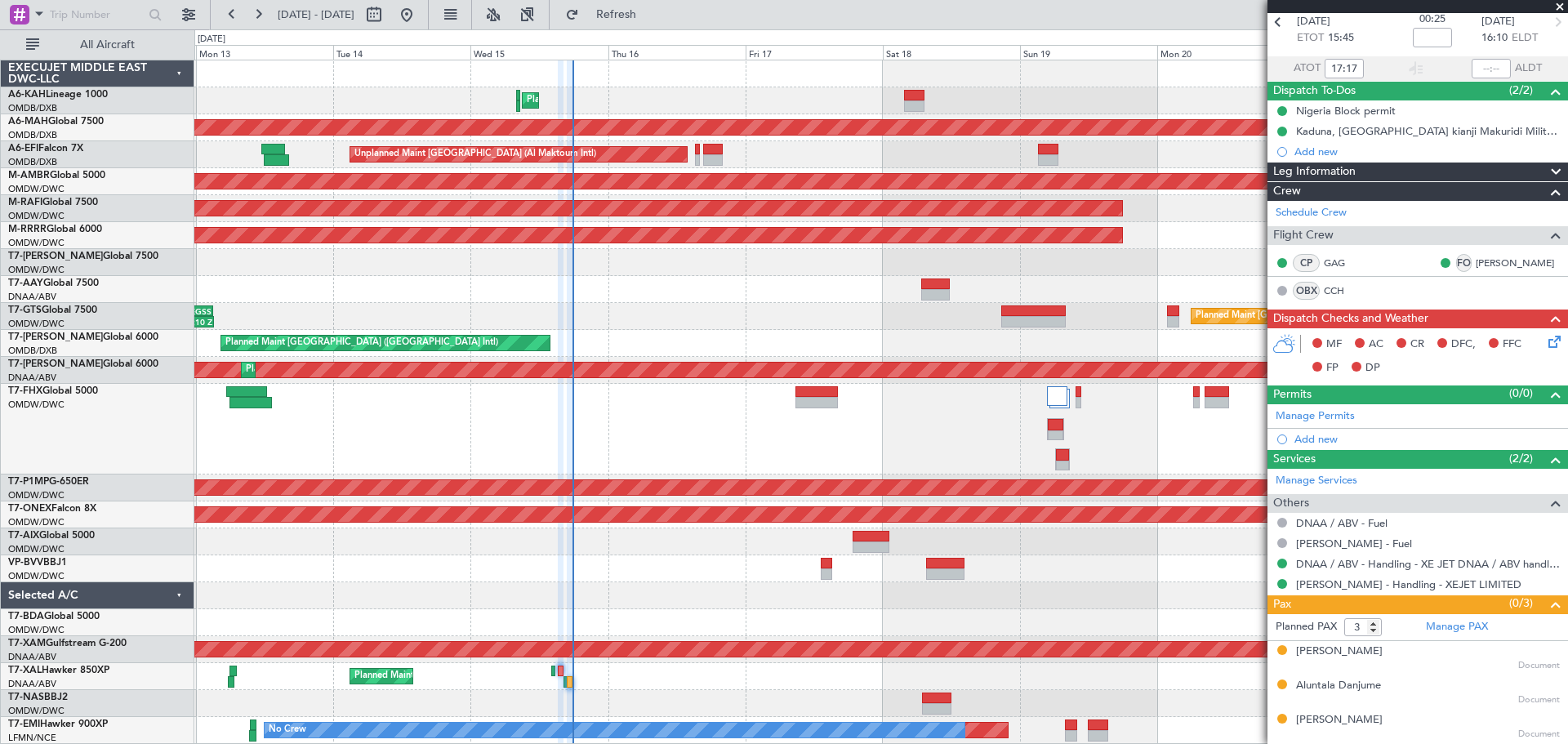
scroll to position [0, 0]
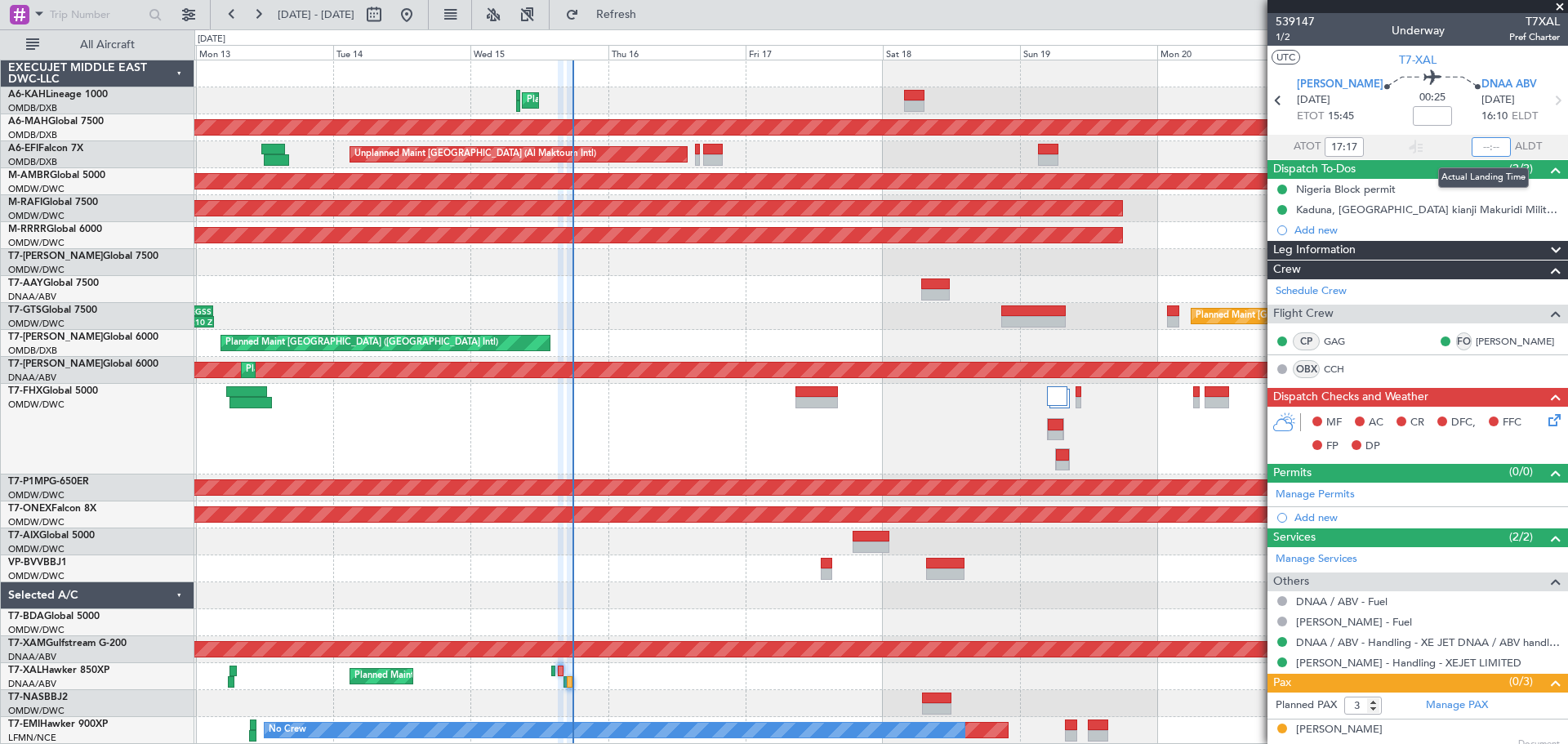
click at [1485, 144] on input "text" at bounding box center [1491, 146] width 39 height 19
type input "17:46"
click at [1545, 420] on icon at bounding box center [1551, 416] width 13 height 13
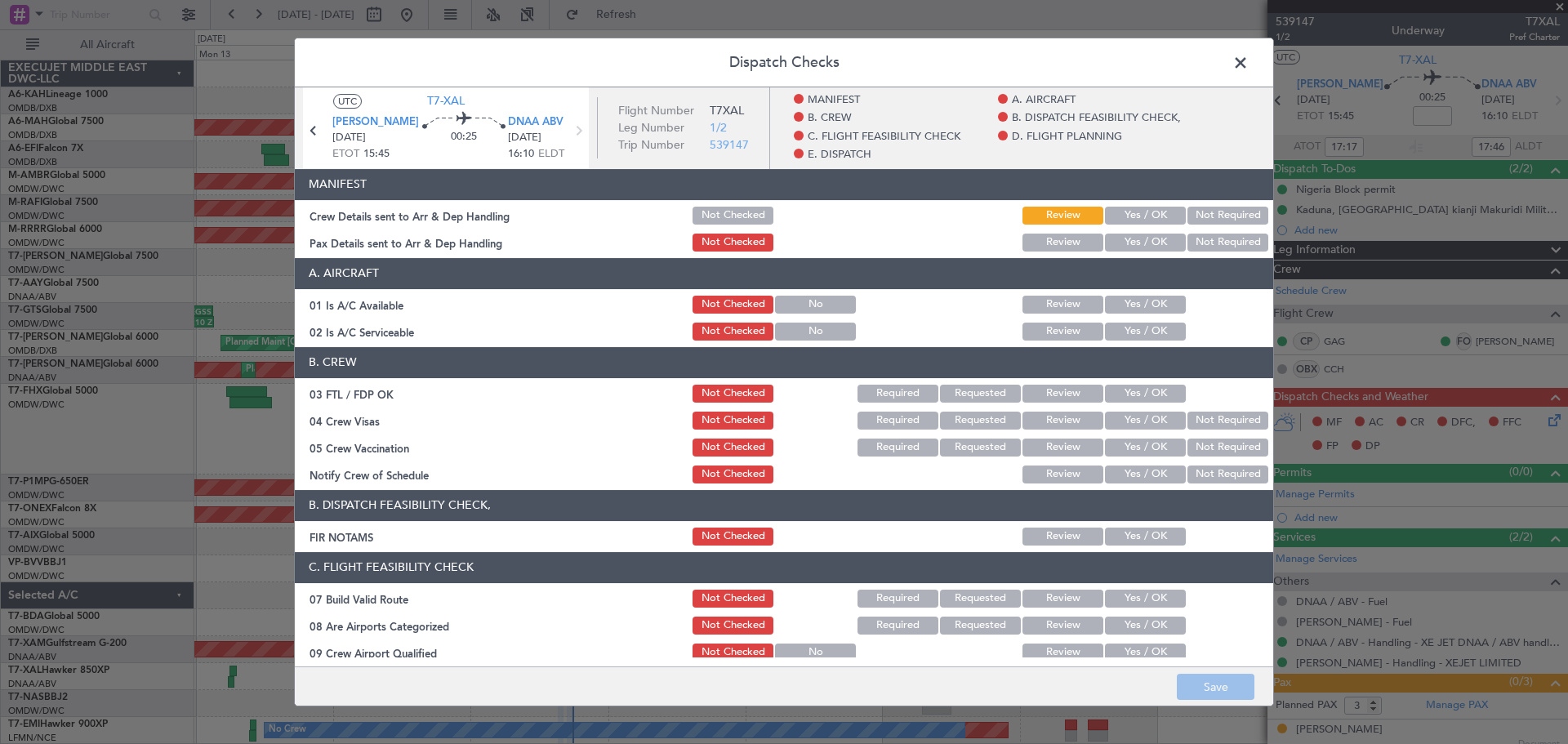
click at [1135, 205] on div "Yes / OK" at bounding box center [1143, 215] width 82 height 23
click at [1129, 218] on button "Yes / OK" at bounding box center [1146, 215] width 81 height 18
drag, startPoint x: 1129, startPoint y: 242, endPoint x: 1128, endPoint y: 251, distance: 9.1
click at [1129, 245] on button "Yes / OK" at bounding box center [1146, 242] width 81 height 18
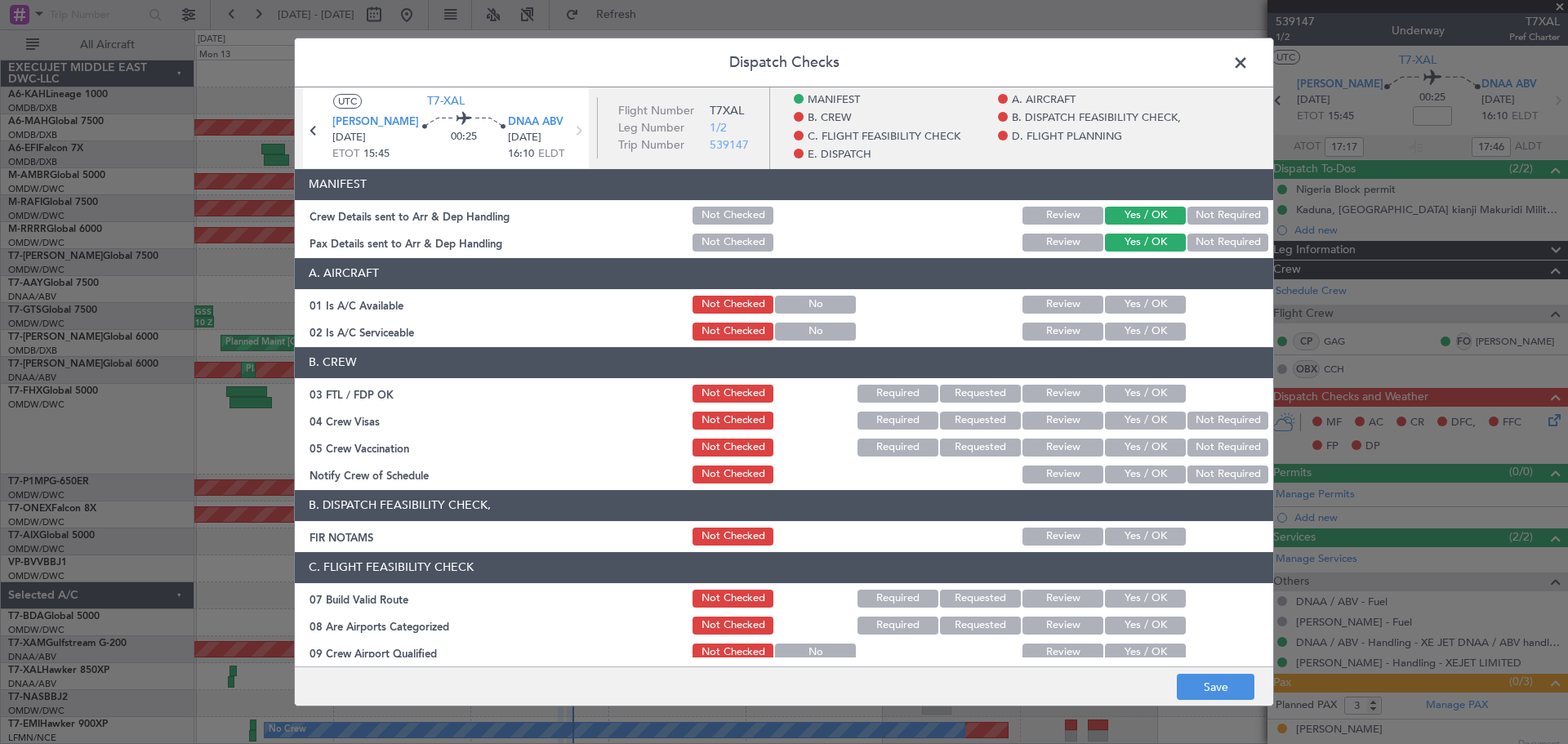
click at [1125, 296] on button "Yes / OK" at bounding box center [1146, 304] width 81 height 18
click at [1135, 322] on section "A. AIRCRAFT 01 Is A/C Available Not Checked No Review Yes / OK 02 Is A/C Servic…" at bounding box center [784, 300] width 979 height 85
click at [1135, 333] on button "Yes / OK" at bounding box center [1146, 331] width 81 height 18
click at [1127, 386] on button "Yes / OK" at bounding box center [1146, 393] width 81 height 18
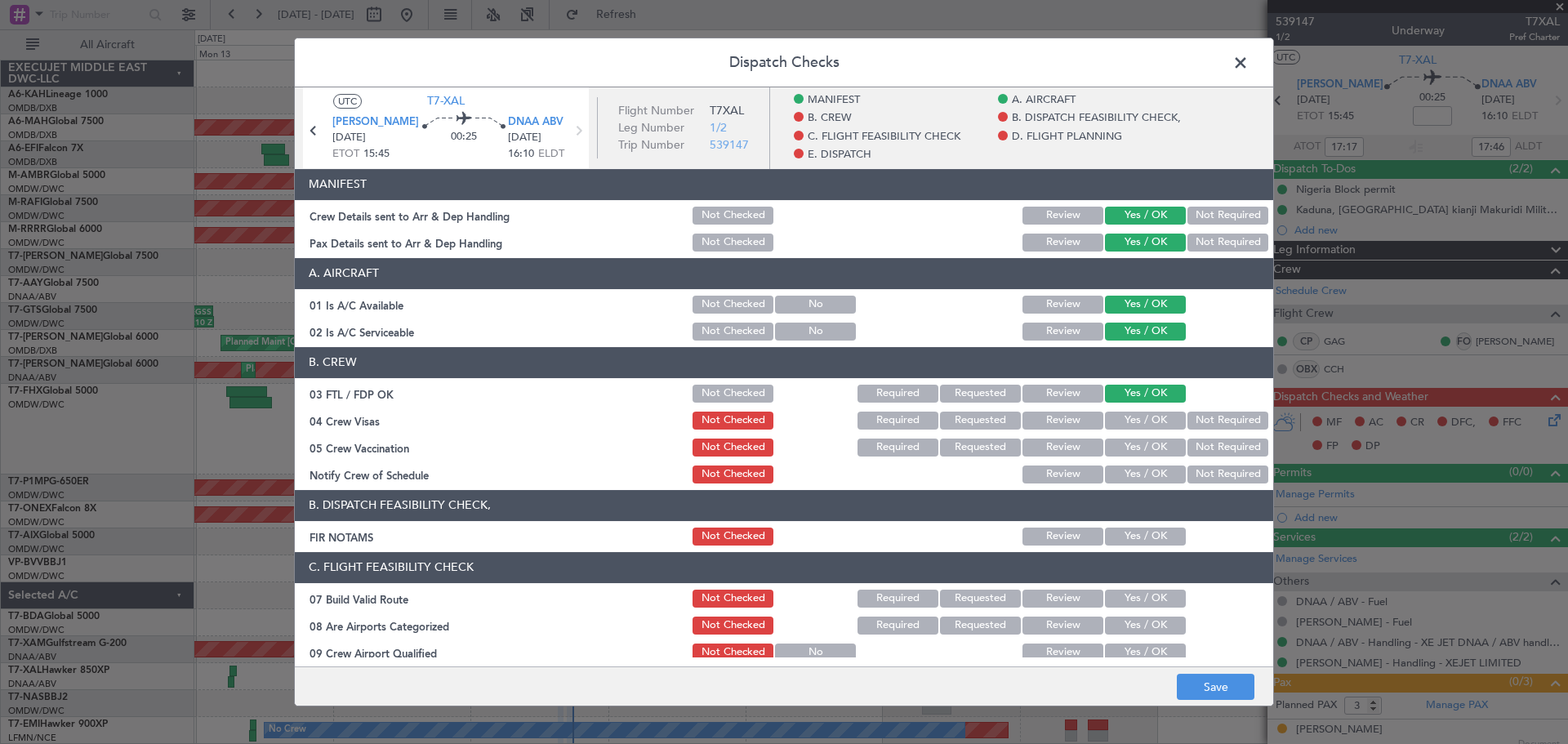
drag, startPoint x: 1130, startPoint y: 416, endPoint x: 1129, endPoint y: 430, distance: 14.0
click at [1130, 417] on button "Yes / OK" at bounding box center [1146, 420] width 81 height 18
click at [1128, 446] on button "Yes / OK" at bounding box center [1146, 447] width 81 height 18
drag, startPoint x: 1129, startPoint y: 470, endPoint x: 1133, endPoint y: 512, distance: 42.2
click at [1129, 471] on button "Yes / OK" at bounding box center [1146, 474] width 81 height 18
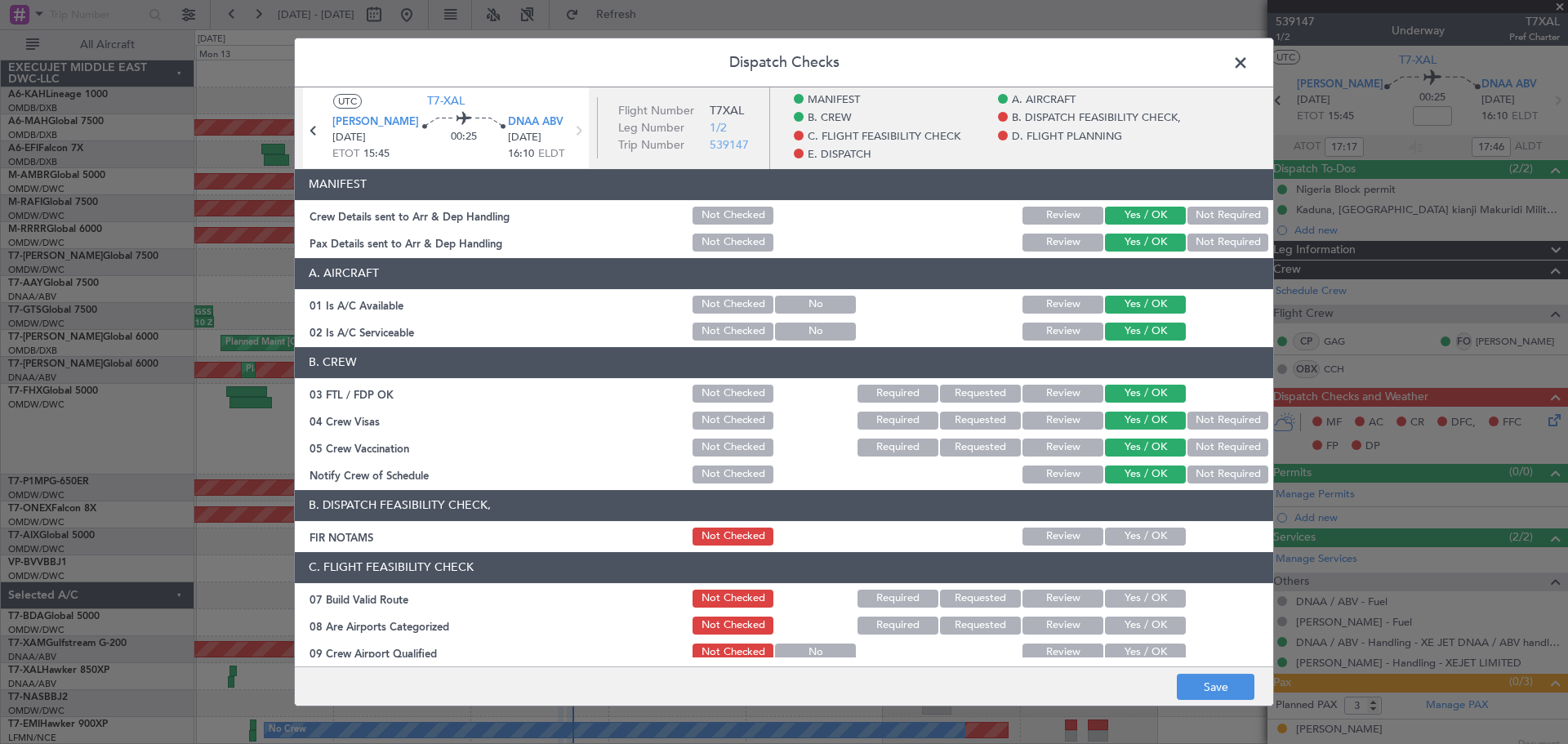
click at [1125, 539] on button "Yes / OK" at bounding box center [1146, 536] width 81 height 18
click at [1129, 594] on button "Yes / OK" at bounding box center [1146, 598] width 81 height 18
drag, startPoint x: 1129, startPoint y: 641, endPoint x: 1129, endPoint y: 617, distance: 24.0
click at [1128, 641] on div "Yes / OK" at bounding box center [1143, 652] width 82 height 23
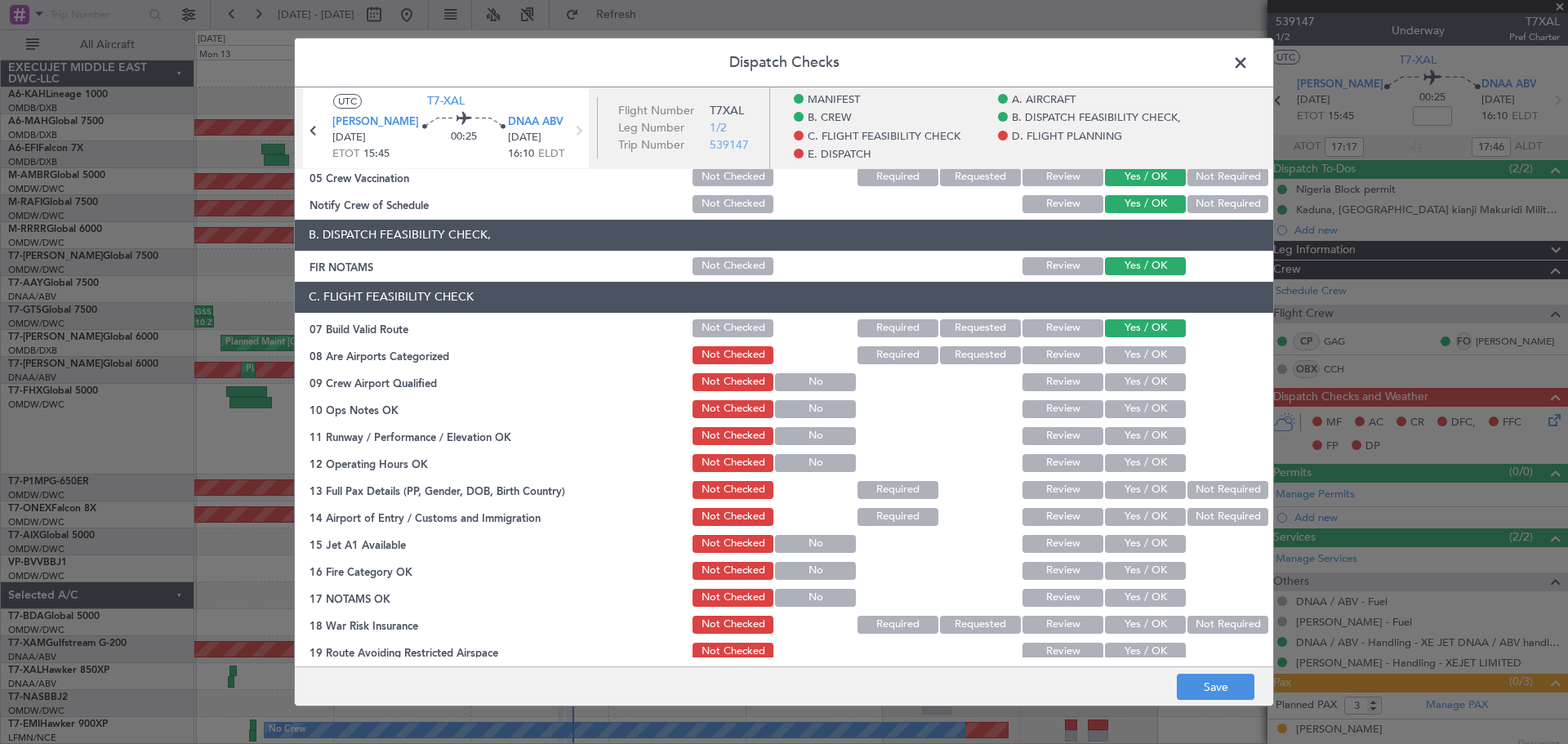
scroll to position [327, 0]
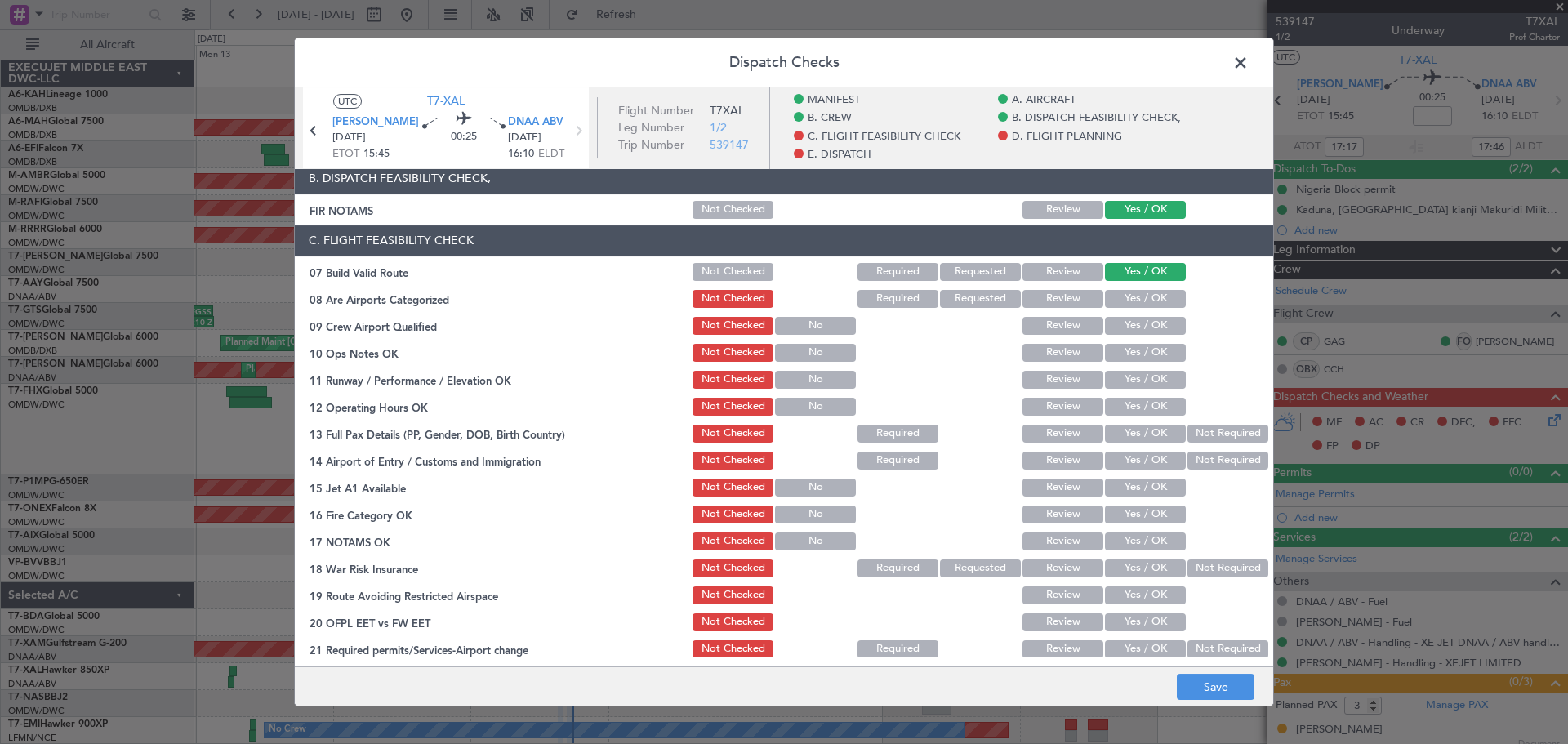
click at [1144, 296] on button "Yes / OK" at bounding box center [1146, 298] width 81 height 18
click at [1144, 310] on section "C. FLIGHT FEASIBILITY CHECK 07 Build Valid Route Not Checked Required Requested…" at bounding box center [784, 443] width 979 height 435
click at [1142, 321] on button "Yes / OK" at bounding box center [1146, 325] width 81 height 18
click at [1135, 350] on button "Yes / OK" at bounding box center [1146, 352] width 81 height 18
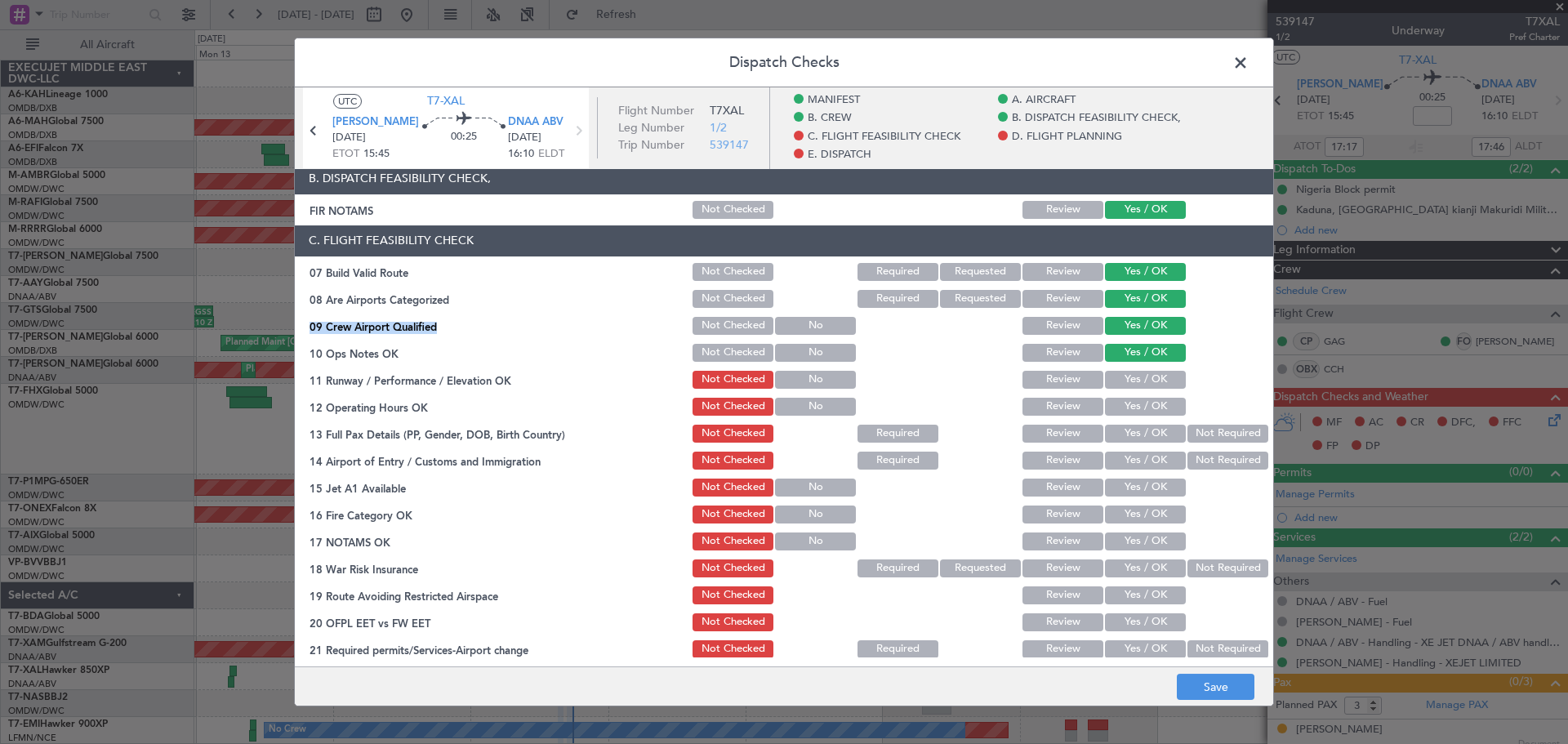
click at [1133, 377] on button "Yes / OK" at bounding box center [1146, 379] width 81 height 18
click at [1129, 402] on button "Yes / OK" at bounding box center [1146, 406] width 81 height 18
drag, startPoint x: 1129, startPoint y: 428, endPoint x: 1129, endPoint y: 451, distance: 23.0
click at [1129, 433] on button "Yes / OK" at bounding box center [1146, 433] width 81 height 18
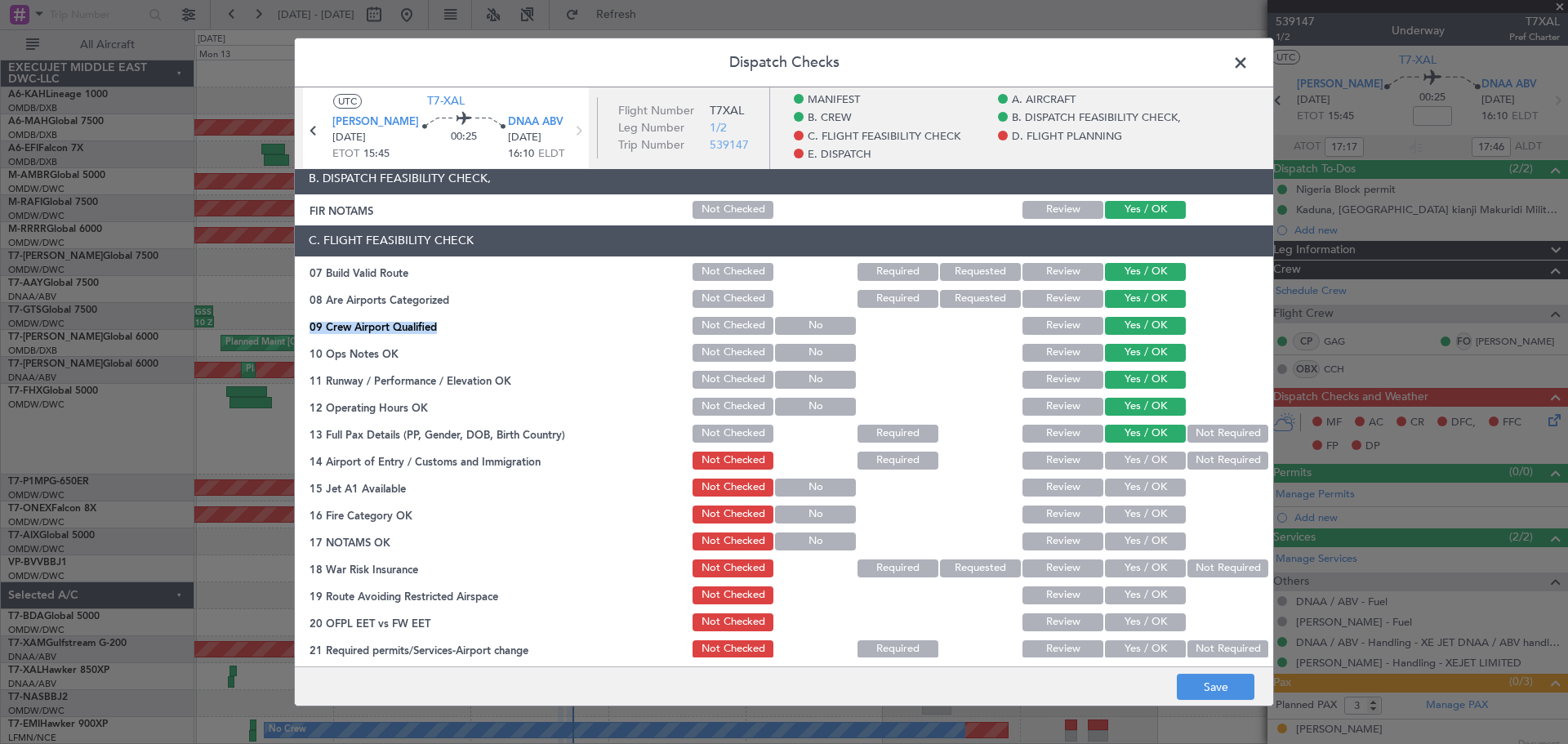
click at [1128, 457] on button "Yes / OK" at bounding box center [1146, 460] width 81 height 18
click at [1129, 492] on button "Yes / OK" at bounding box center [1146, 487] width 81 height 18
click at [1129, 510] on button "Yes / OK" at bounding box center [1146, 514] width 81 height 18
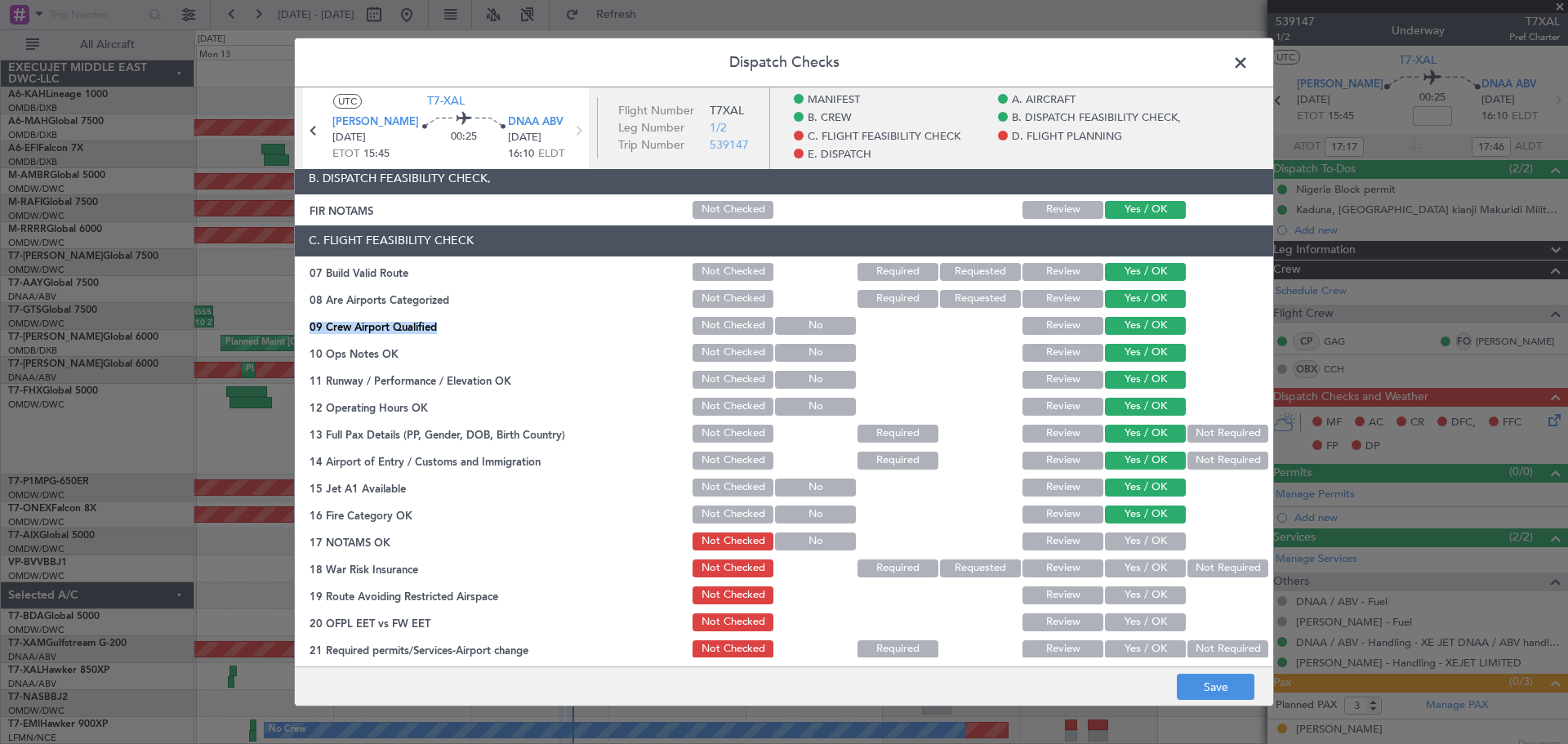
click at [1125, 535] on button "Yes / OK" at bounding box center [1146, 541] width 81 height 18
click at [1125, 559] on button "Yes / OK" at bounding box center [1146, 568] width 81 height 18
drag, startPoint x: 1124, startPoint y: 592, endPoint x: 1125, endPoint y: 624, distance: 32.0
click at [1124, 591] on button "Yes / OK" at bounding box center [1146, 595] width 81 height 18
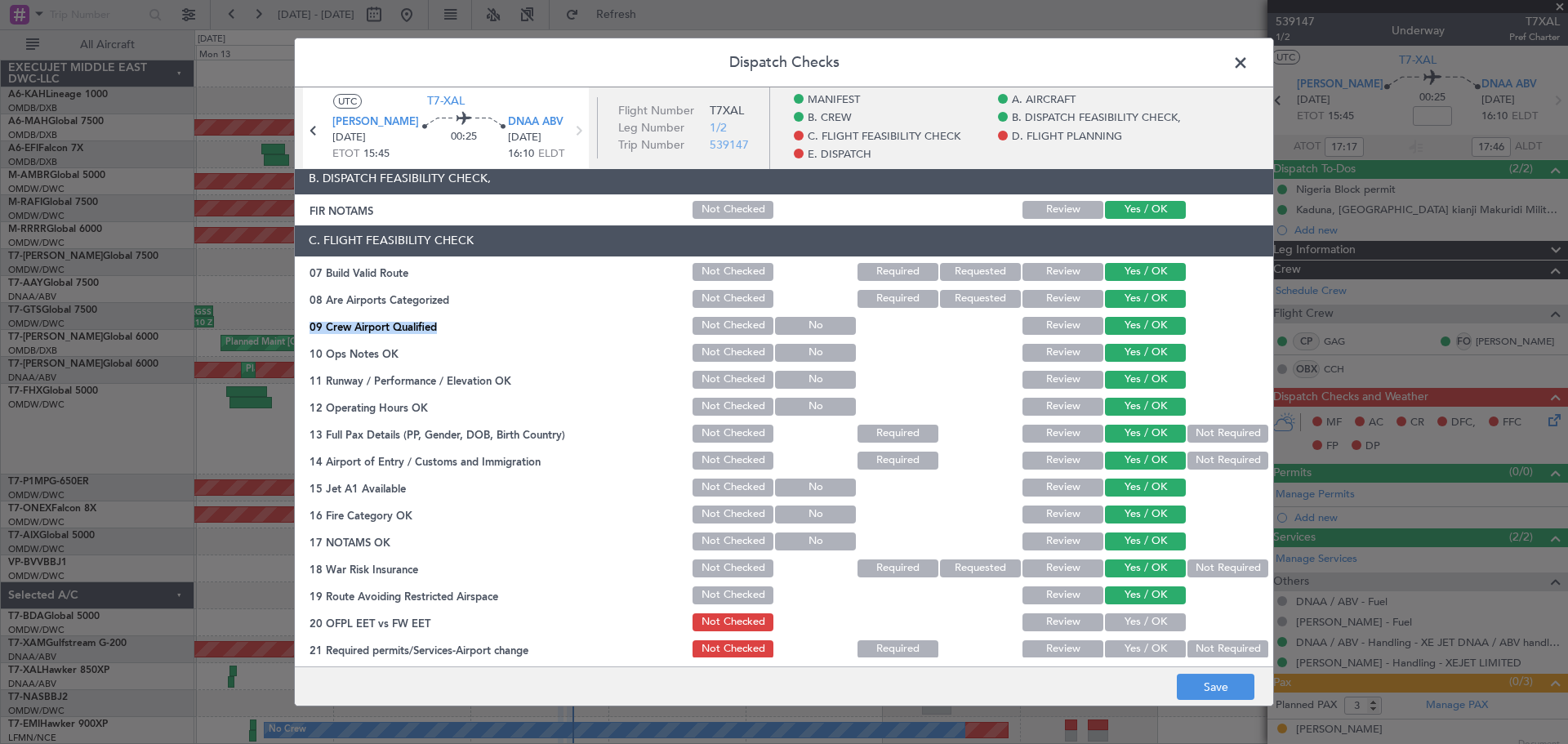
drag, startPoint x: 1125, startPoint y: 649, endPoint x: 1124, endPoint y: 640, distance: 9.1
click at [1124, 649] on button "Yes / OK" at bounding box center [1146, 648] width 81 height 18
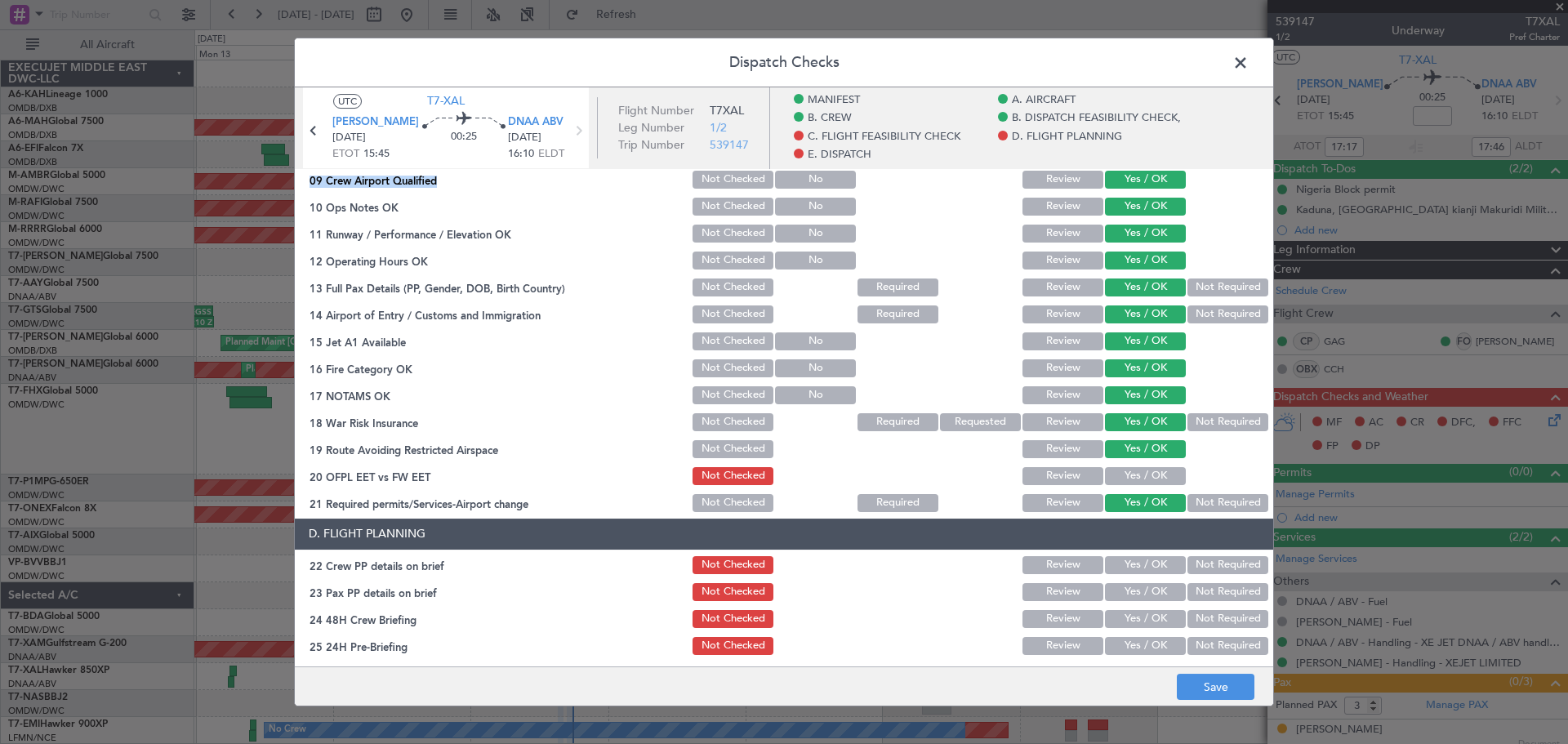
scroll to position [653, 0]
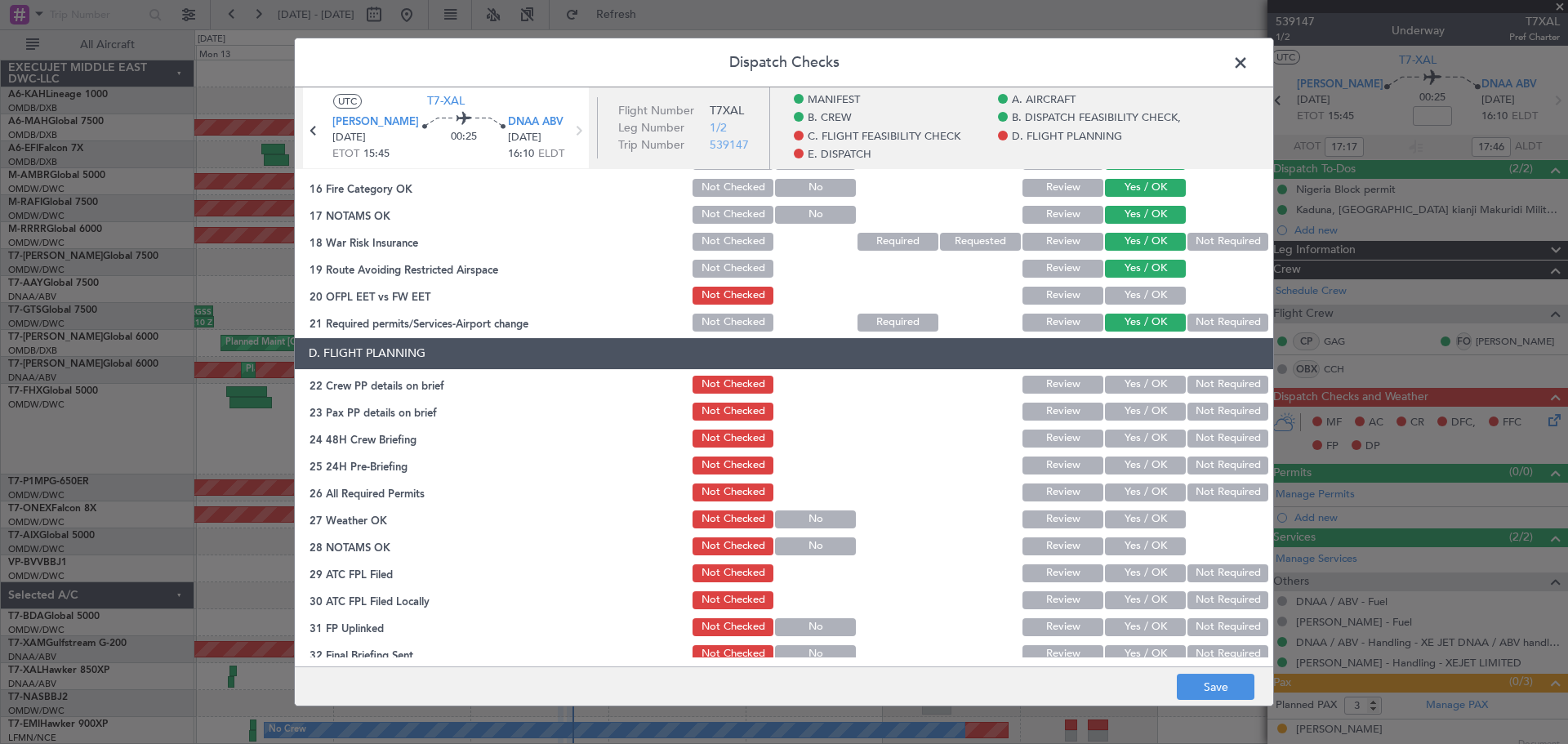
click at [1127, 289] on button "Yes / OK" at bounding box center [1146, 295] width 81 height 18
drag, startPoint x: 1141, startPoint y: 378, endPoint x: 1139, endPoint y: 399, distance: 21.1
click at [1141, 377] on button "Yes / OK" at bounding box center [1146, 384] width 81 height 18
click at [1135, 422] on div "Yes / OK" at bounding box center [1143, 411] width 82 height 23
click at [1138, 414] on button "Yes / OK" at bounding box center [1146, 411] width 81 height 18
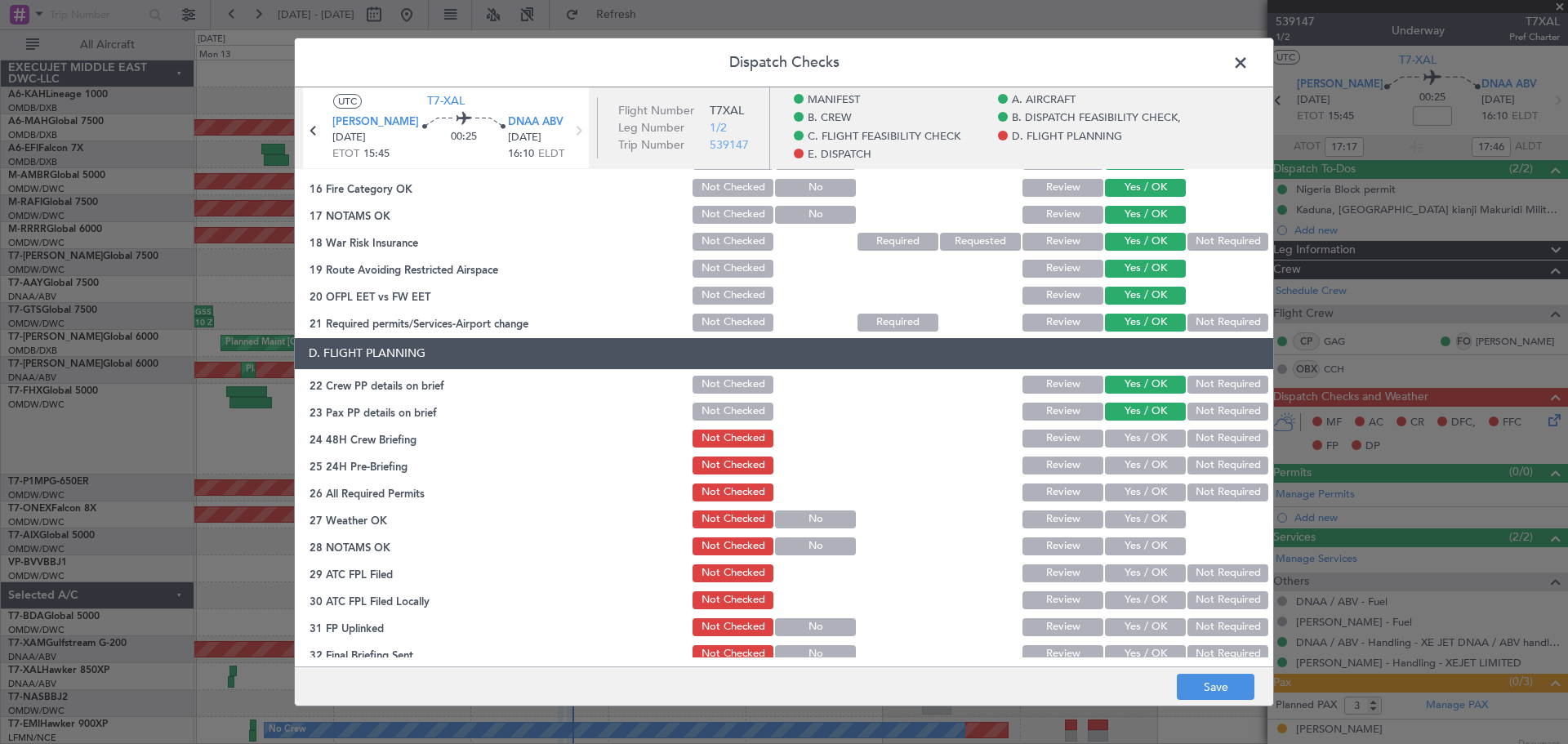
click at [1137, 448] on div "Yes / OK" at bounding box center [1143, 438] width 82 height 23
click at [1144, 477] on section "D. FLIGHT PLANNING 22 Crew PP details on brief Not Checked Review Yes / OK Not …" at bounding box center [784, 501] width 979 height 328
click at [1142, 446] on button "Yes / OK" at bounding box center [1146, 438] width 81 height 18
click at [1137, 472] on button "Yes / OK" at bounding box center [1146, 465] width 81 height 18
click at [1134, 489] on button "Yes / OK" at bounding box center [1146, 492] width 81 height 18
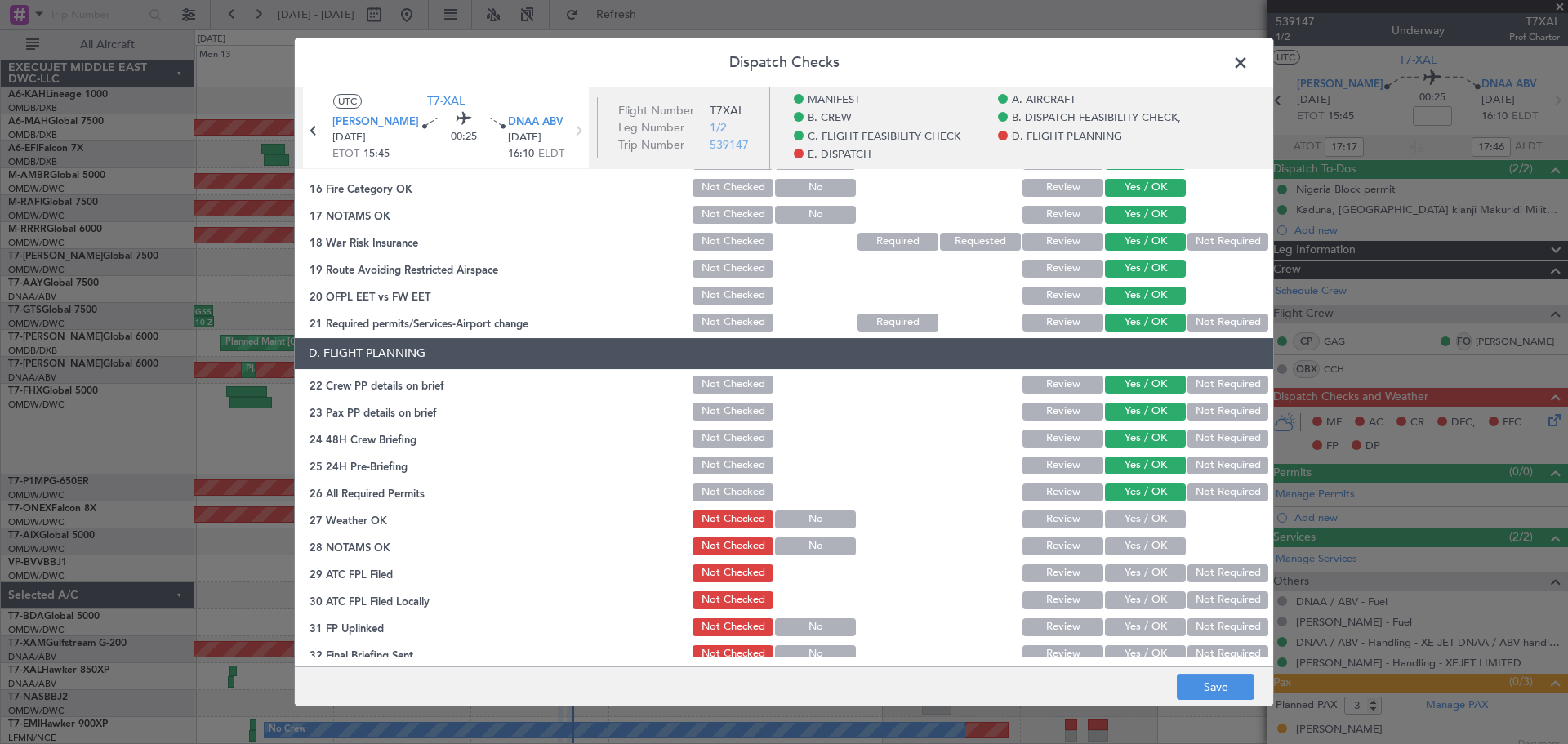
click at [1121, 515] on button "Yes / OK" at bounding box center [1146, 519] width 81 height 18
click at [1124, 548] on button "Yes / OK" at bounding box center [1146, 546] width 81 height 18
click at [1124, 569] on button "Yes / OK" at bounding box center [1146, 573] width 81 height 18
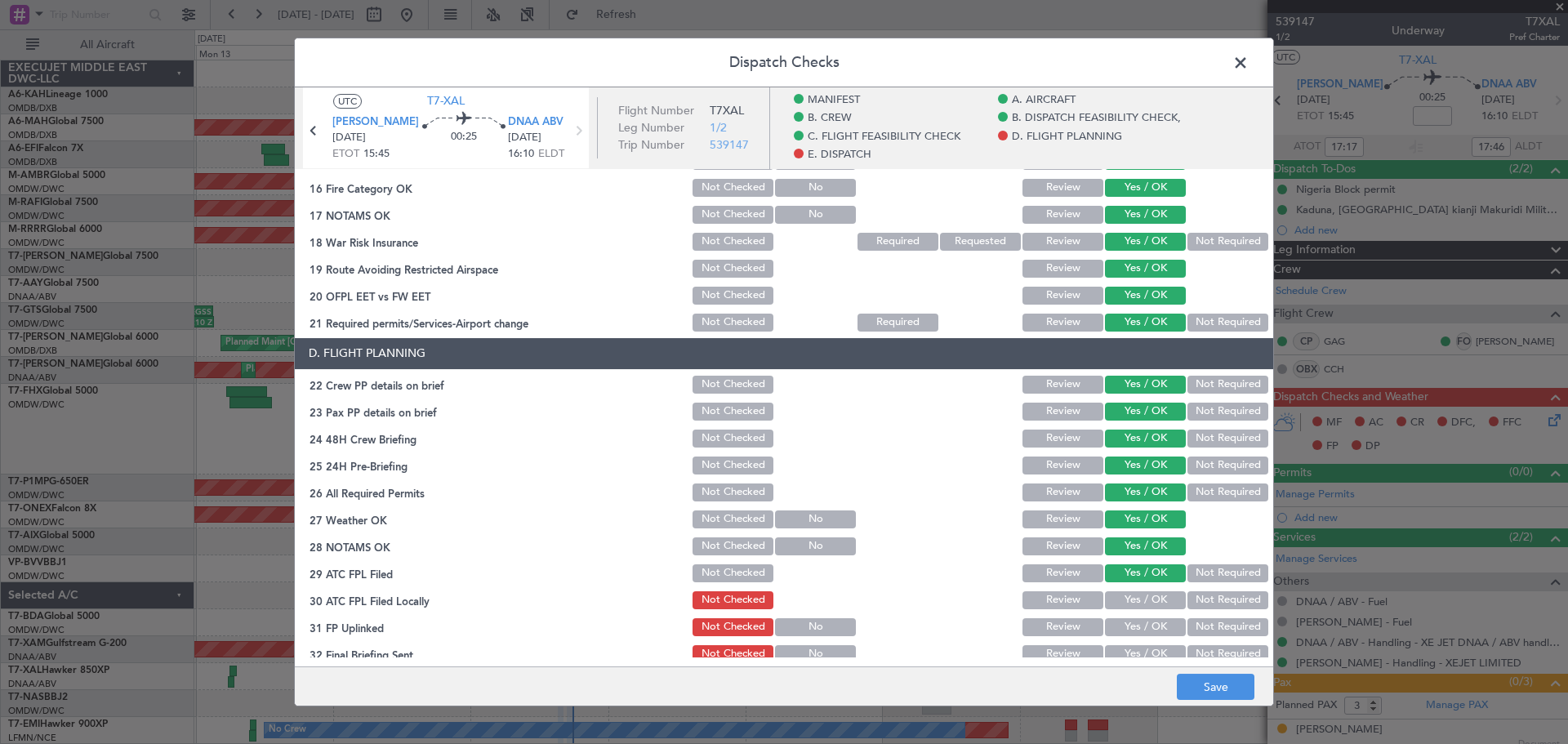
click at [1123, 580] on button "Yes / OK" at bounding box center [1146, 573] width 81 height 18
click at [1120, 599] on button "Yes / OK" at bounding box center [1146, 599] width 81 height 18
click at [1123, 632] on button "Yes / OK" at bounding box center [1146, 626] width 81 height 18
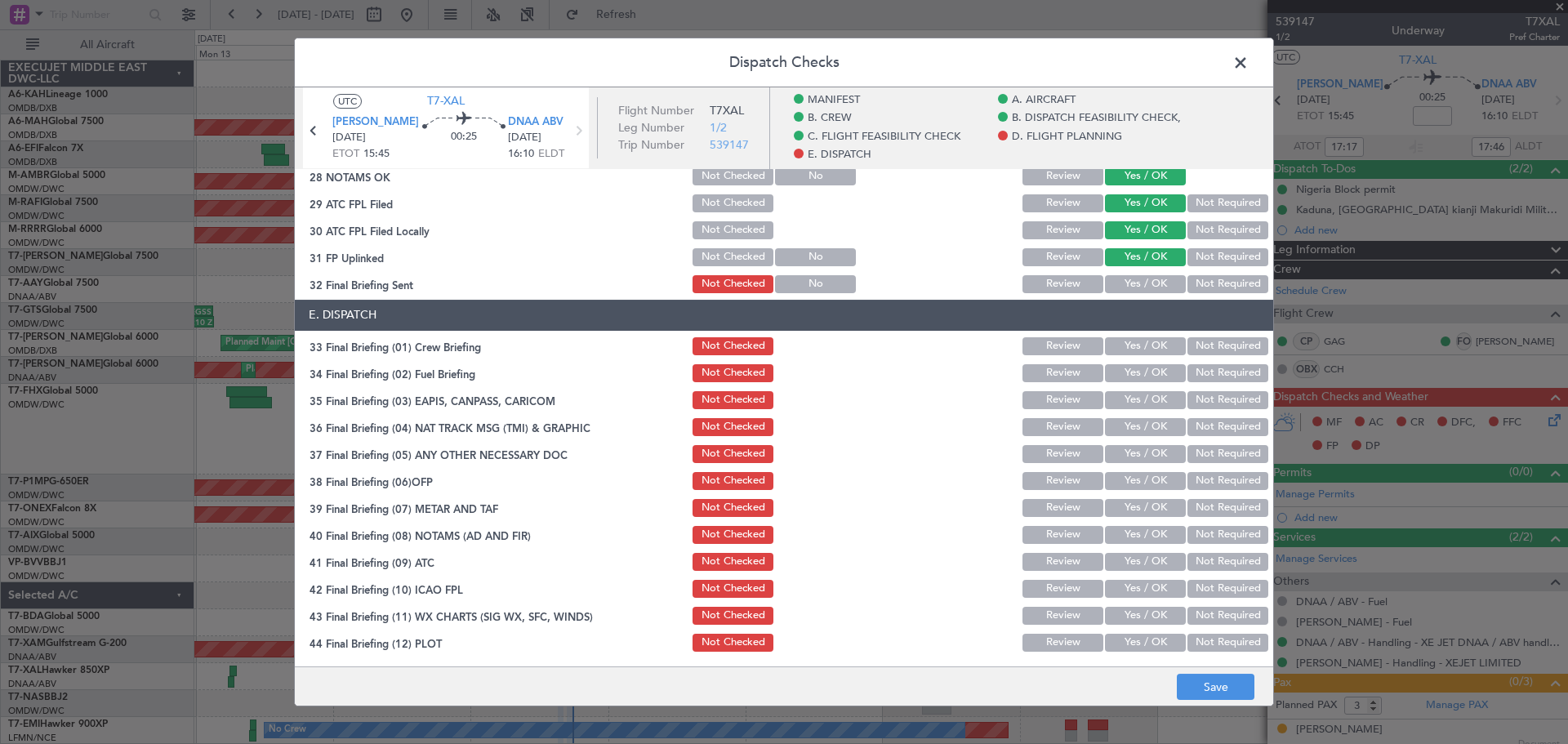
scroll to position [1024, 0]
click at [1129, 349] on button "Yes / OK" at bounding box center [1146, 344] width 81 height 18
click at [1135, 284] on button "Yes / OK" at bounding box center [1146, 283] width 81 height 18
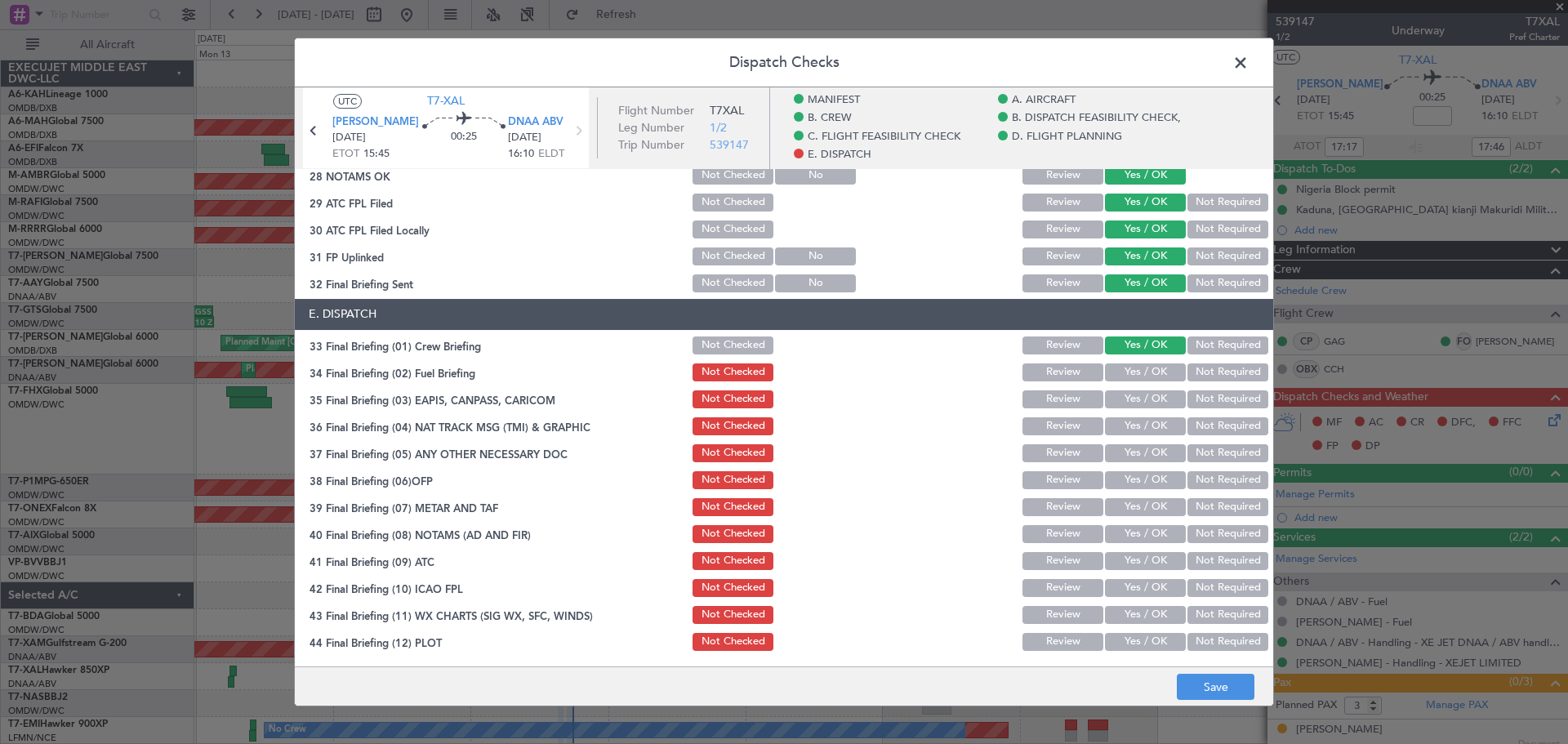
click at [1134, 378] on button "Yes / OK" at bounding box center [1146, 372] width 81 height 18
click at [1224, 407] on button "Not Required" at bounding box center [1228, 399] width 81 height 18
click at [1216, 427] on button "Not Required" at bounding box center [1228, 426] width 81 height 18
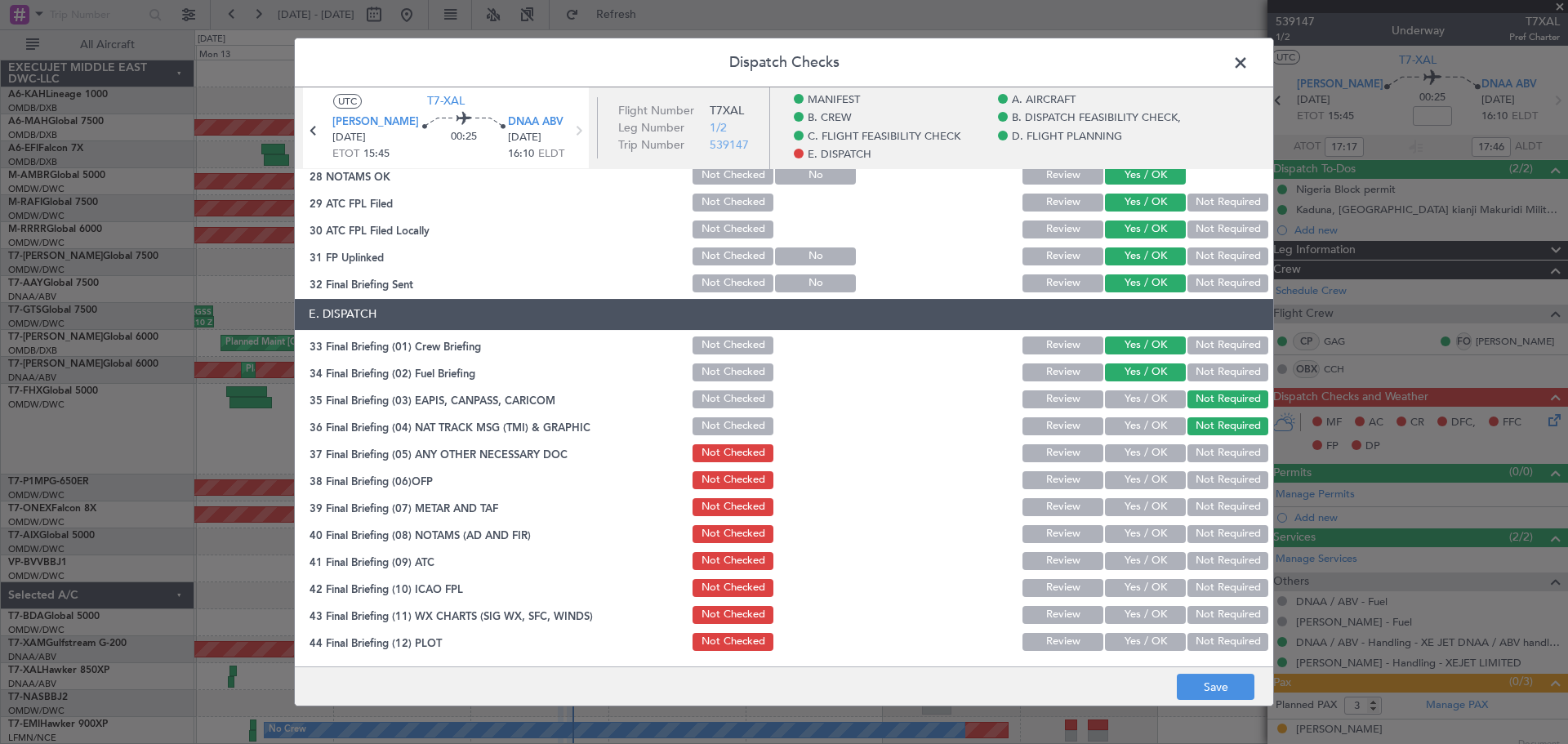
click at [1124, 458] on button "Yes / OK" at bounding box center [1146, 453] width 81 height 18
click at [1132, 479] on button "Yes / OK" at bounding box center [1146, 480] width 81 height 18
click at [1132, 501] on button "Yes / OK" at bounding box center [1146, 506] width 81 height 18
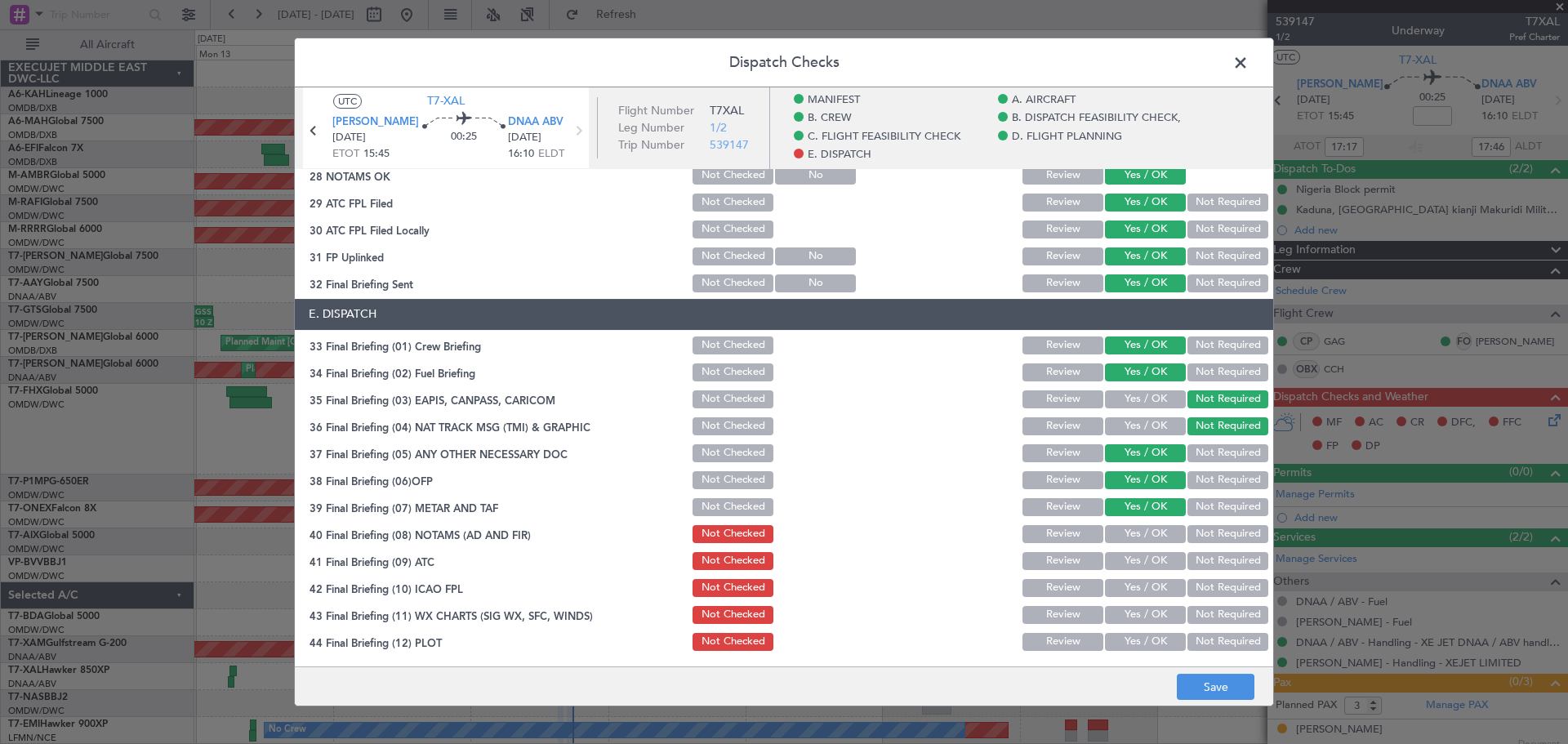
click at [1135, 527] on button "Yes / OK" at bounding box center [1146, 533] width 81 height 18
click at [1134, 567] on button "Yes / OK" at bounding box center [1146, 560] width 81 height 18
click at [1137, 587] on button "Yes / OK" at bounding box center [1146, 587] width 81 height 18
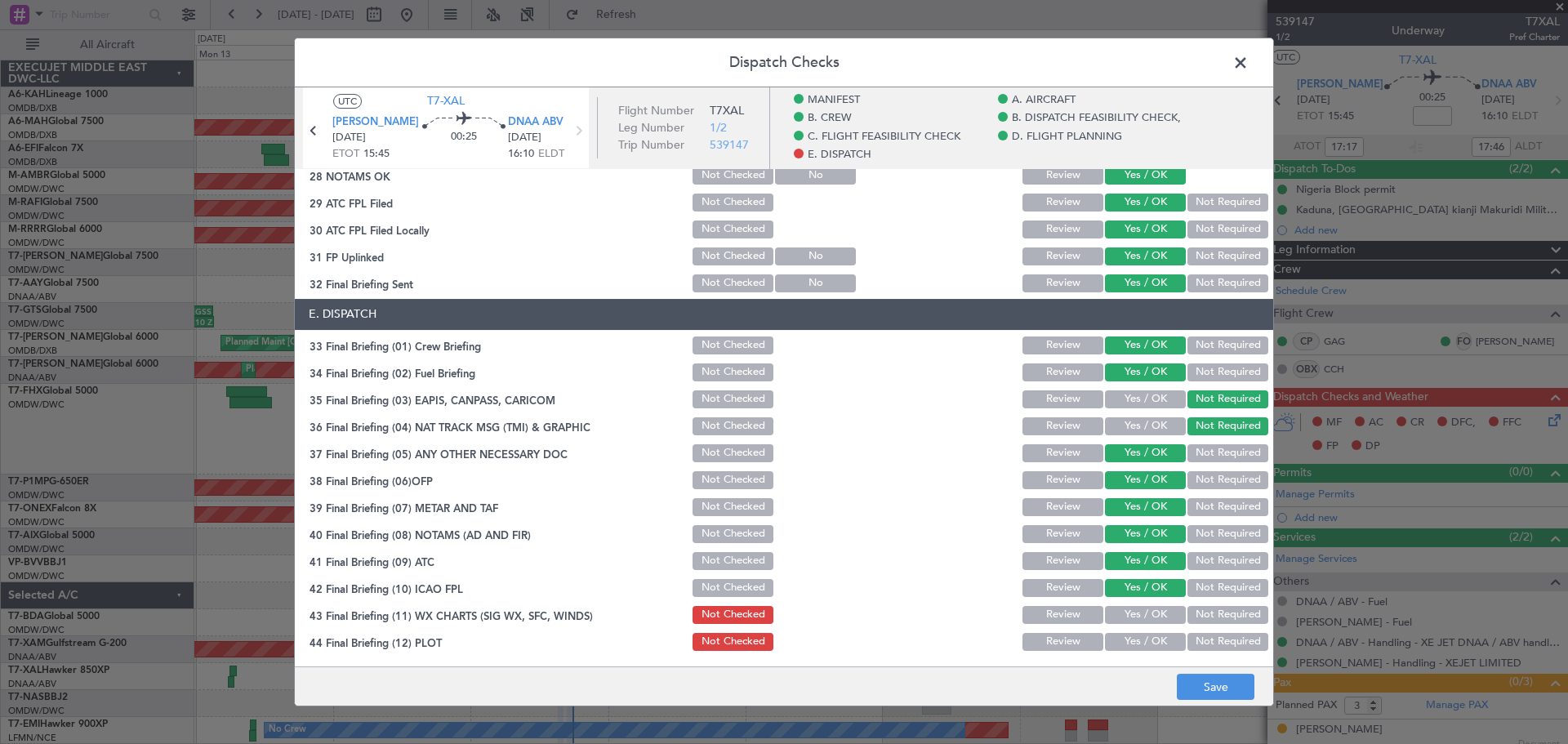
click at [1133, 621] on button "Yes / OK" at bounding box center [1146, 614] width 81 height 18
click at [1124, 645] on button "Yes / OK" at bounding box center [1146, 642] width 81 height 18
click at [1224, 681] on button "Save" at bounding box center [1216, 686] width 78 height 26
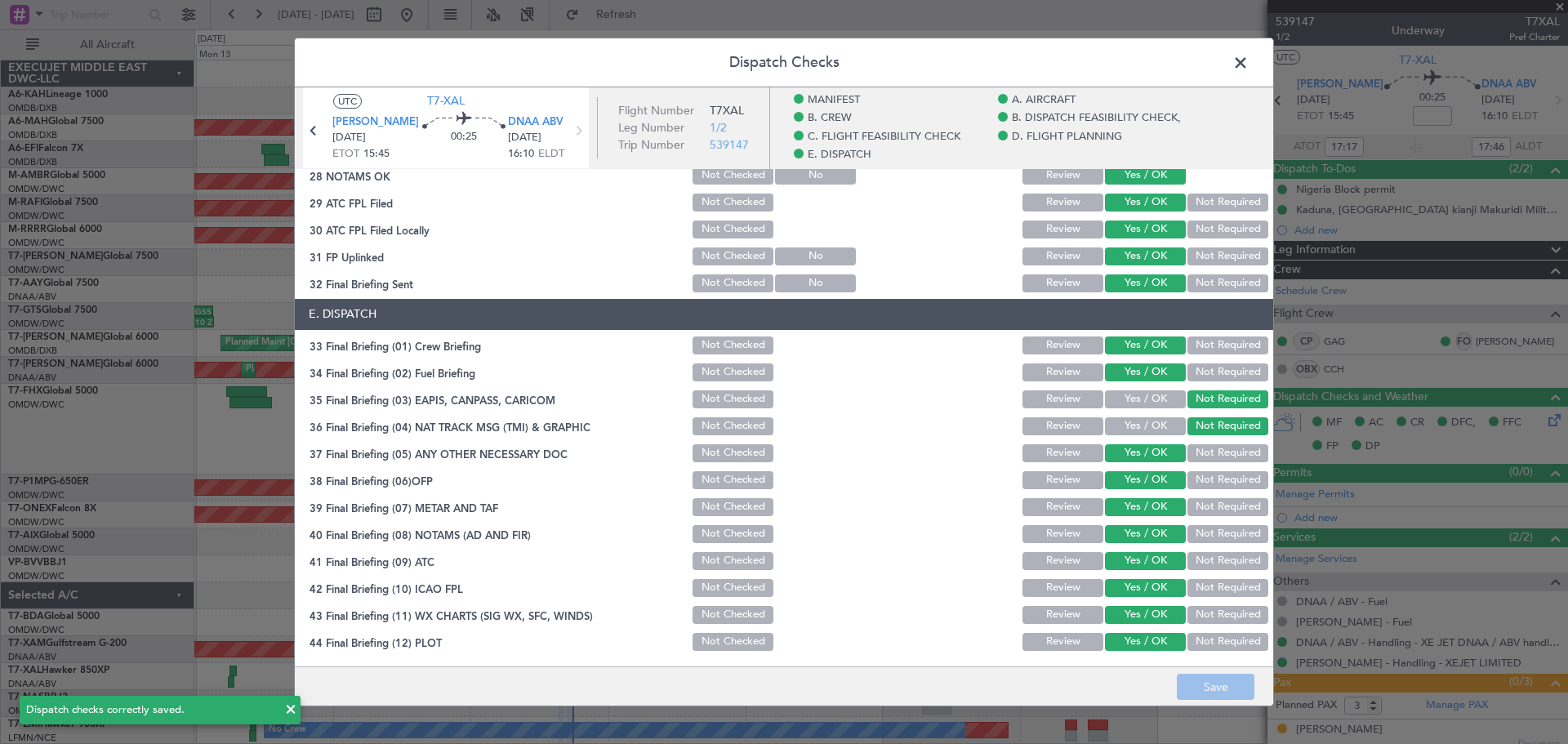
click at [1249, 52] on span at bounding box center [1249, 67] width 0 height 33
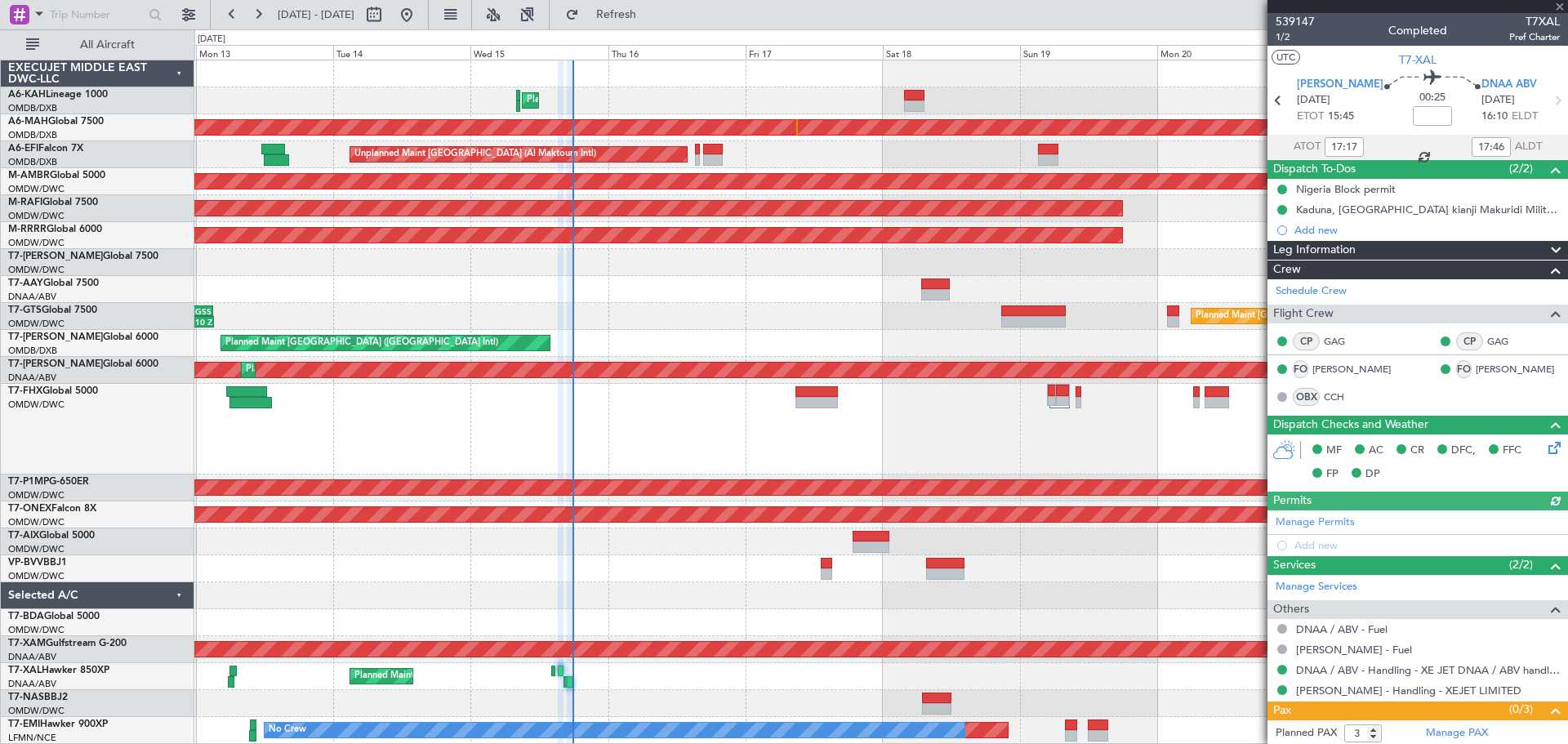
type input "[PERSON_NAME] ([PERSON_NAME])"
type input "7560"
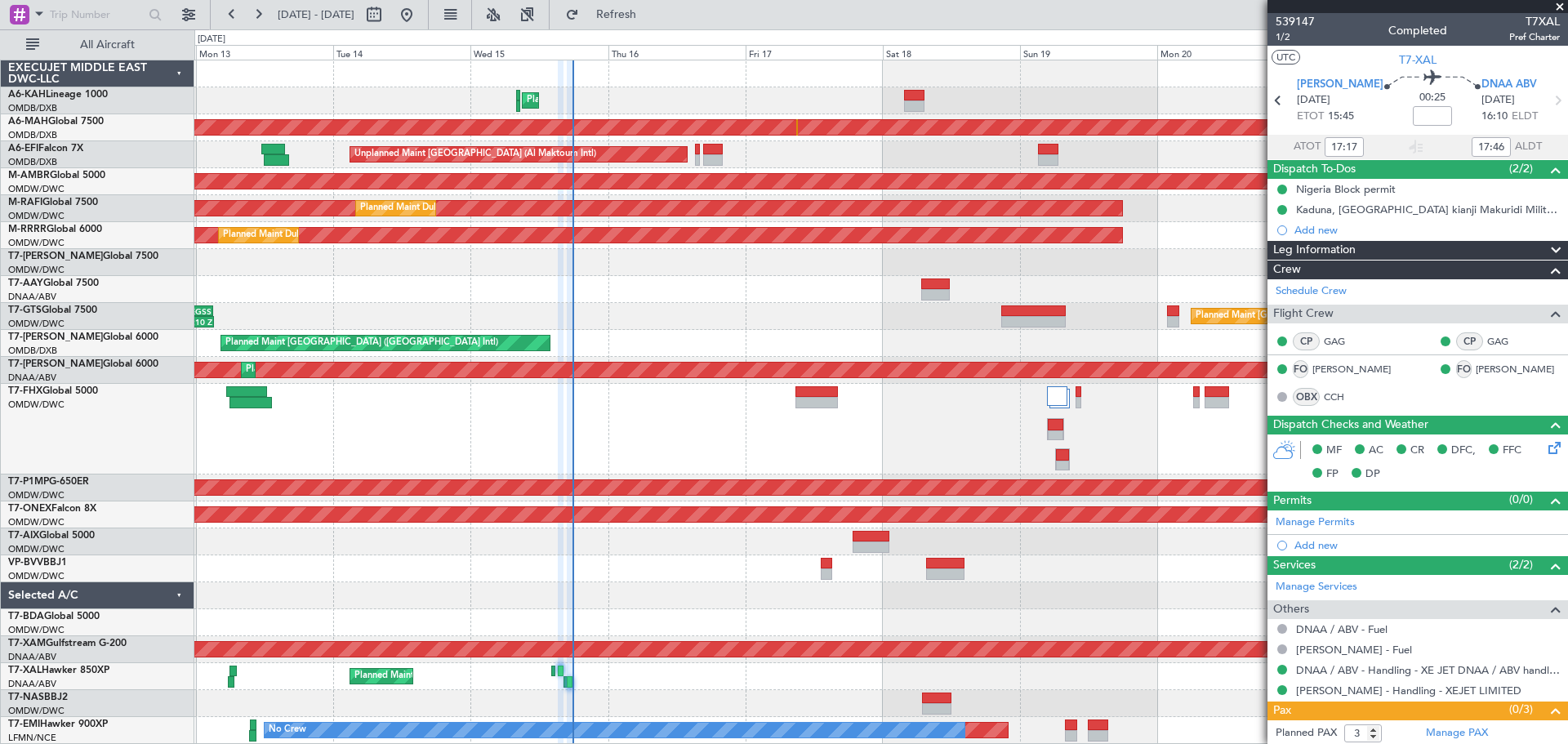
click at [1562, 5] on span at bounding box center [1560, 7] width 16 height 14
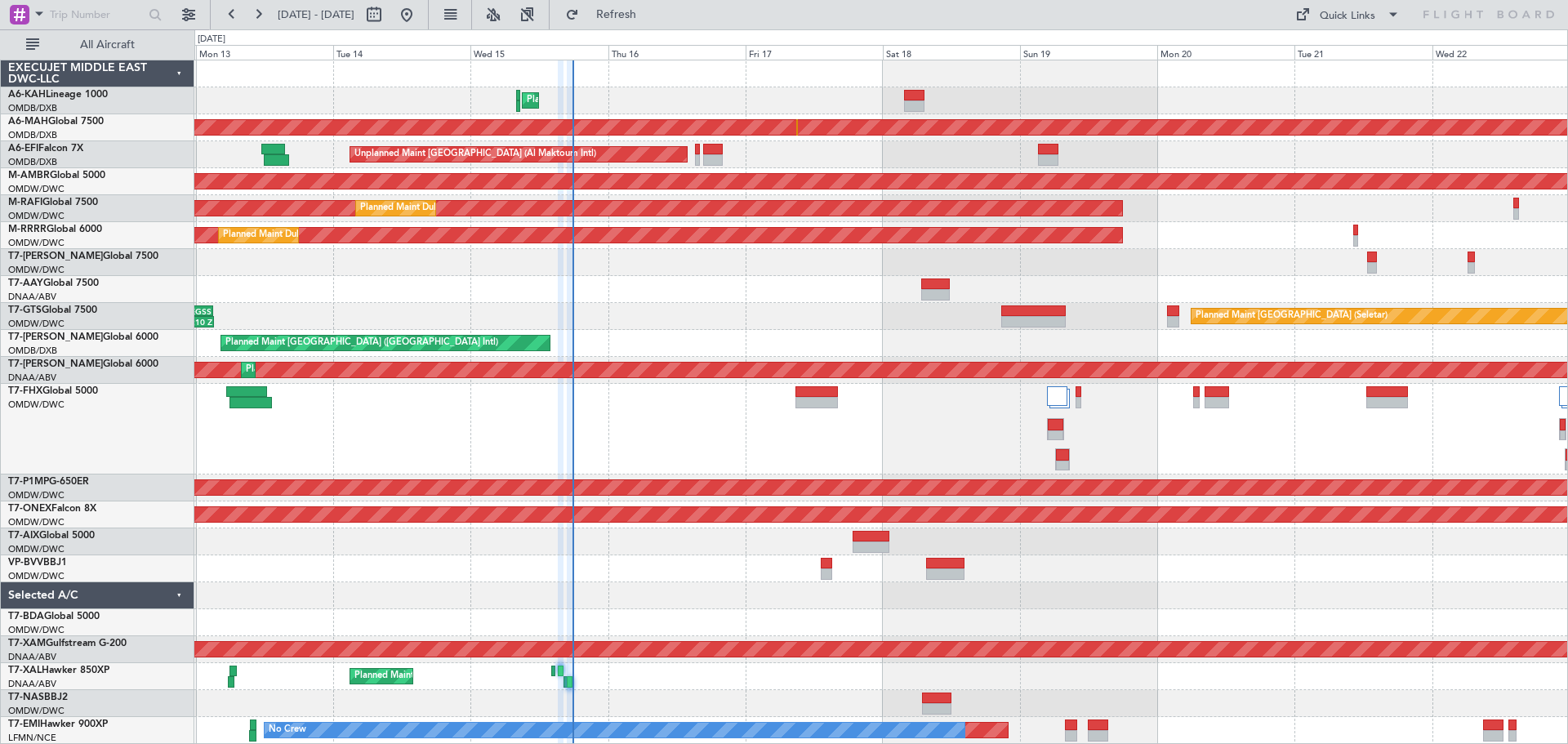
type input "0"
click at [690, 473] on div "Planned Maint Dubai (Al Maktoum Intl)" at bounding box center [881, 428] width 1373 height 91
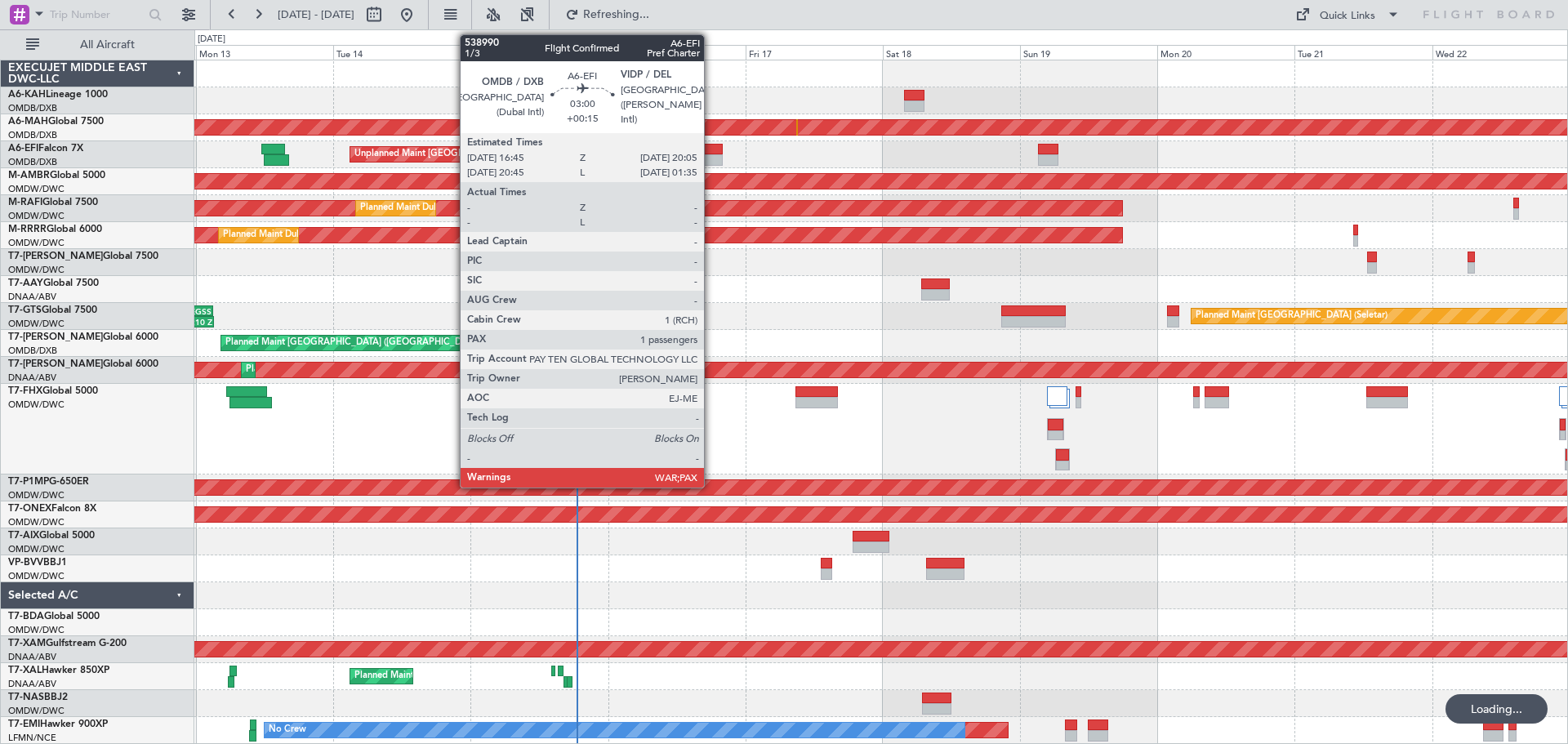
click at [711, 157] on div at bounding box center [713, 160] width 19 height 12
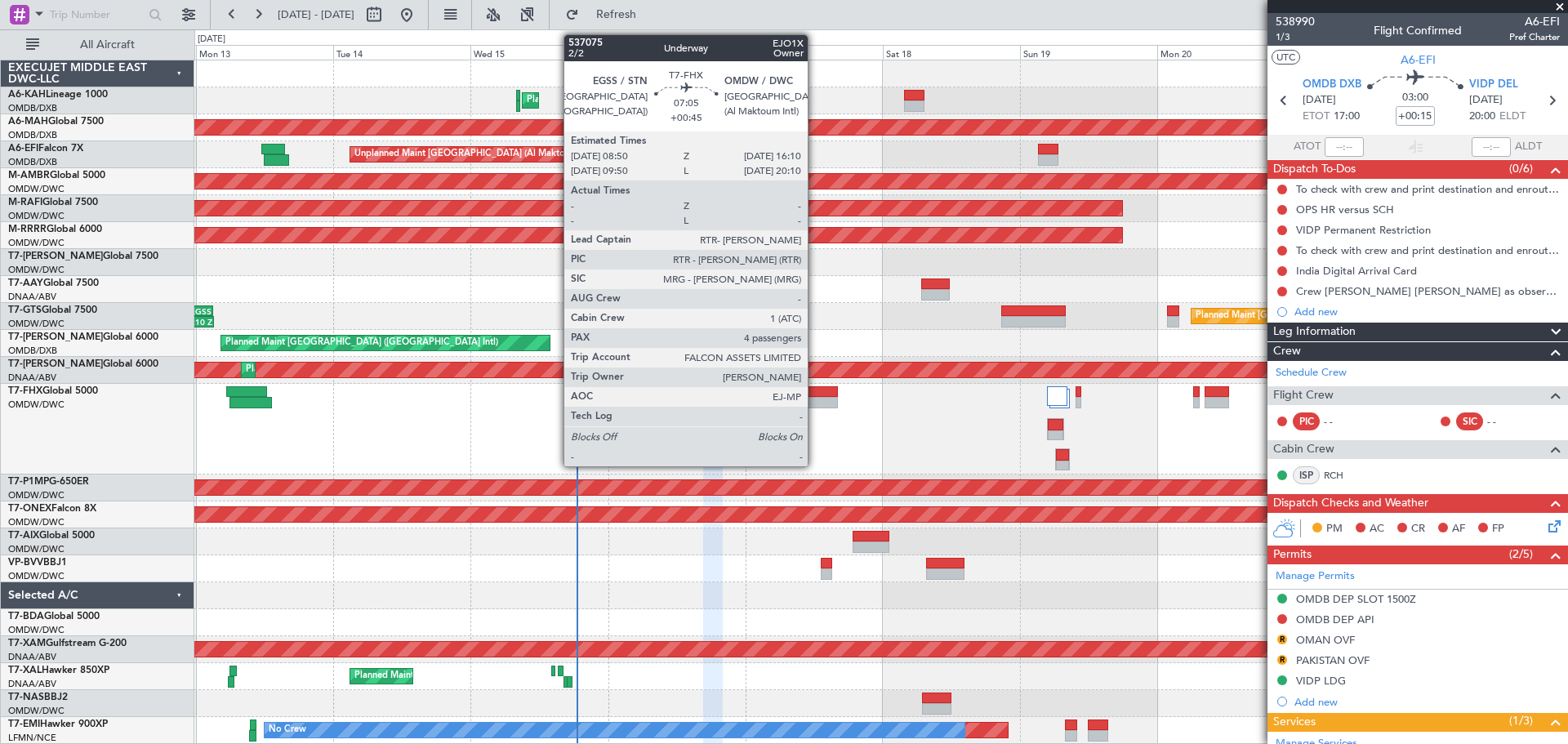
click at [815, 400] on div at bounding box center [817, 403] width 42 height 12
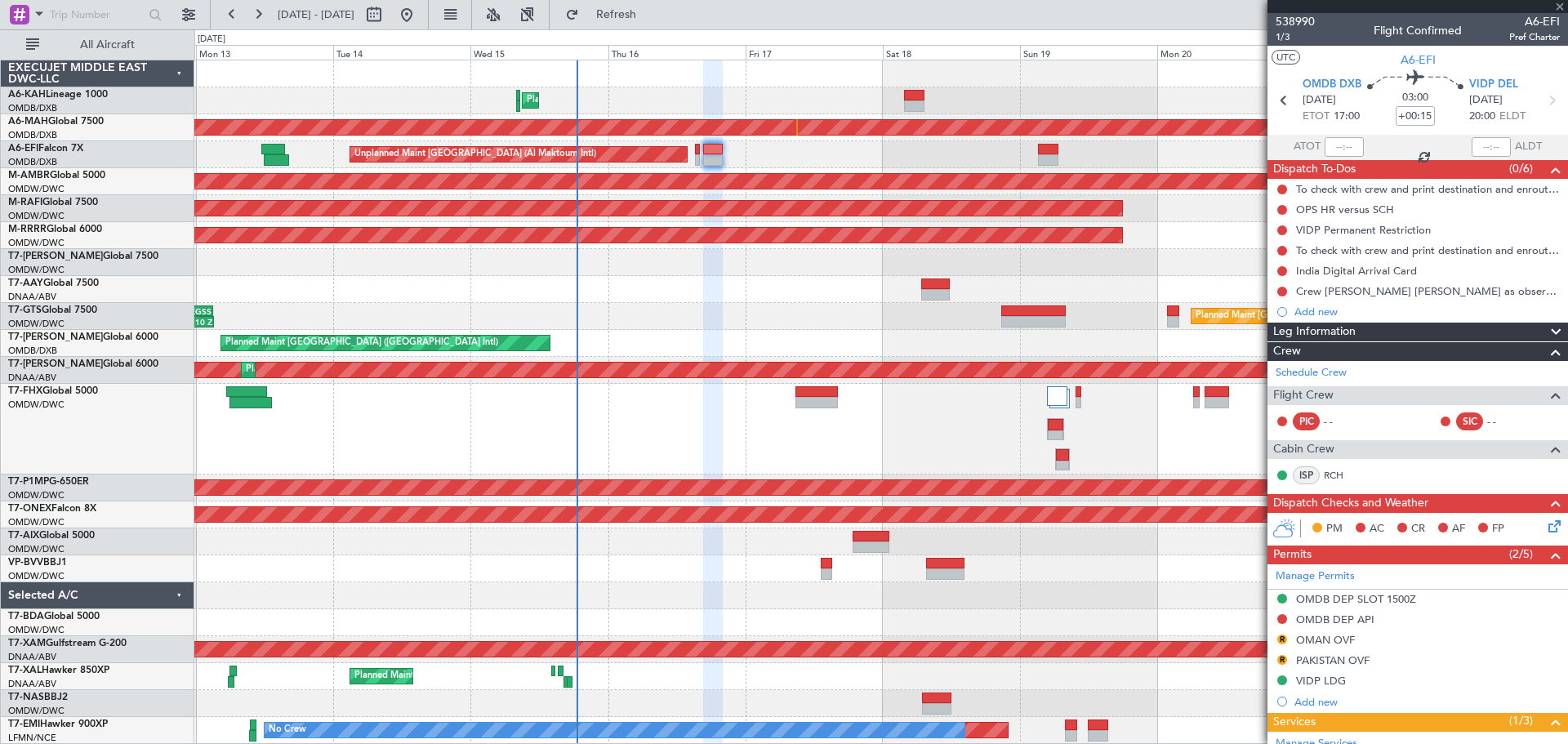
type input "+00:45"
type input "4"
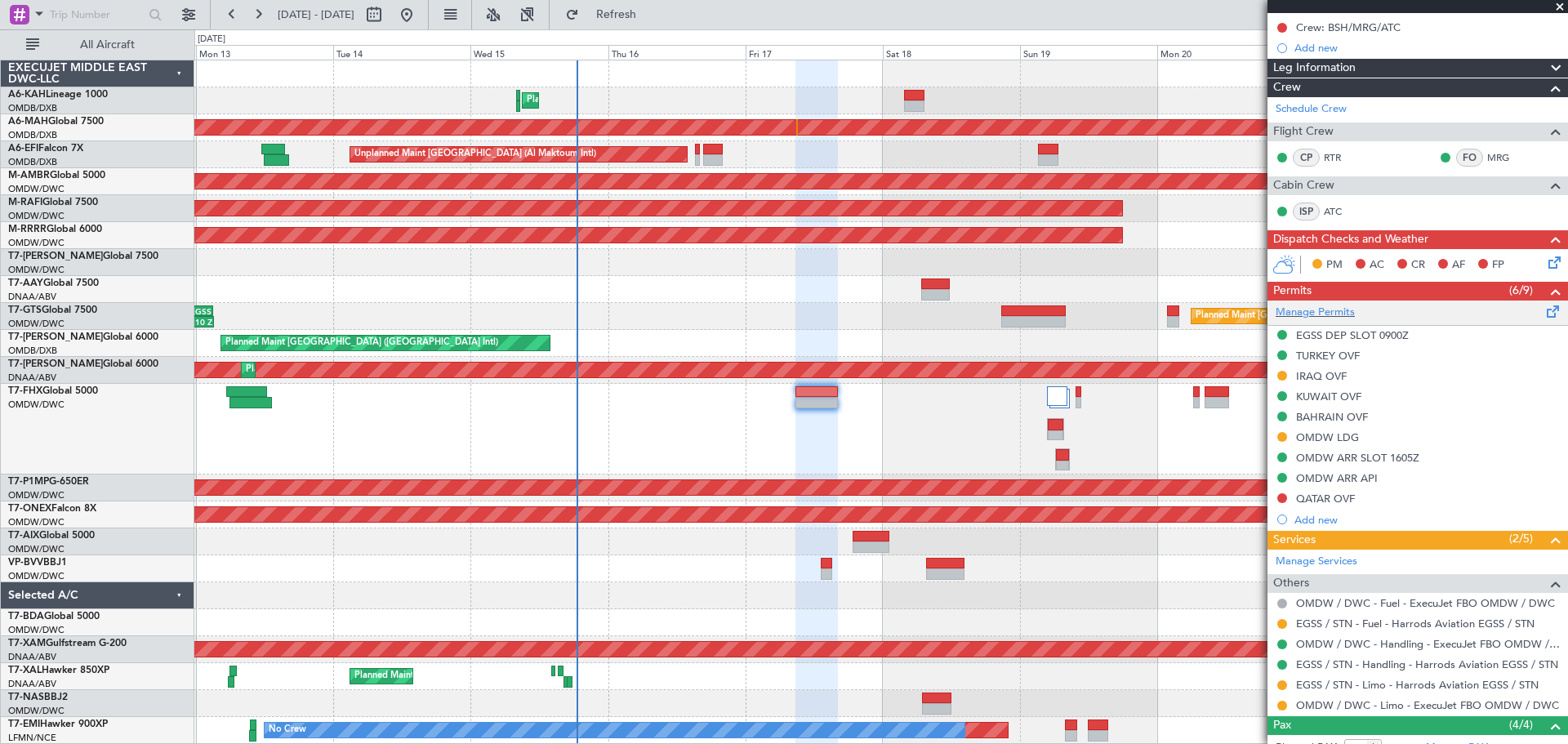
scroll to position [183, 0]
click at [1344, 659] on link "EGSS / STN - Handling - Harrods Aviation EGSS / STN" at bounding box center [1427, 664] width 262 height 14
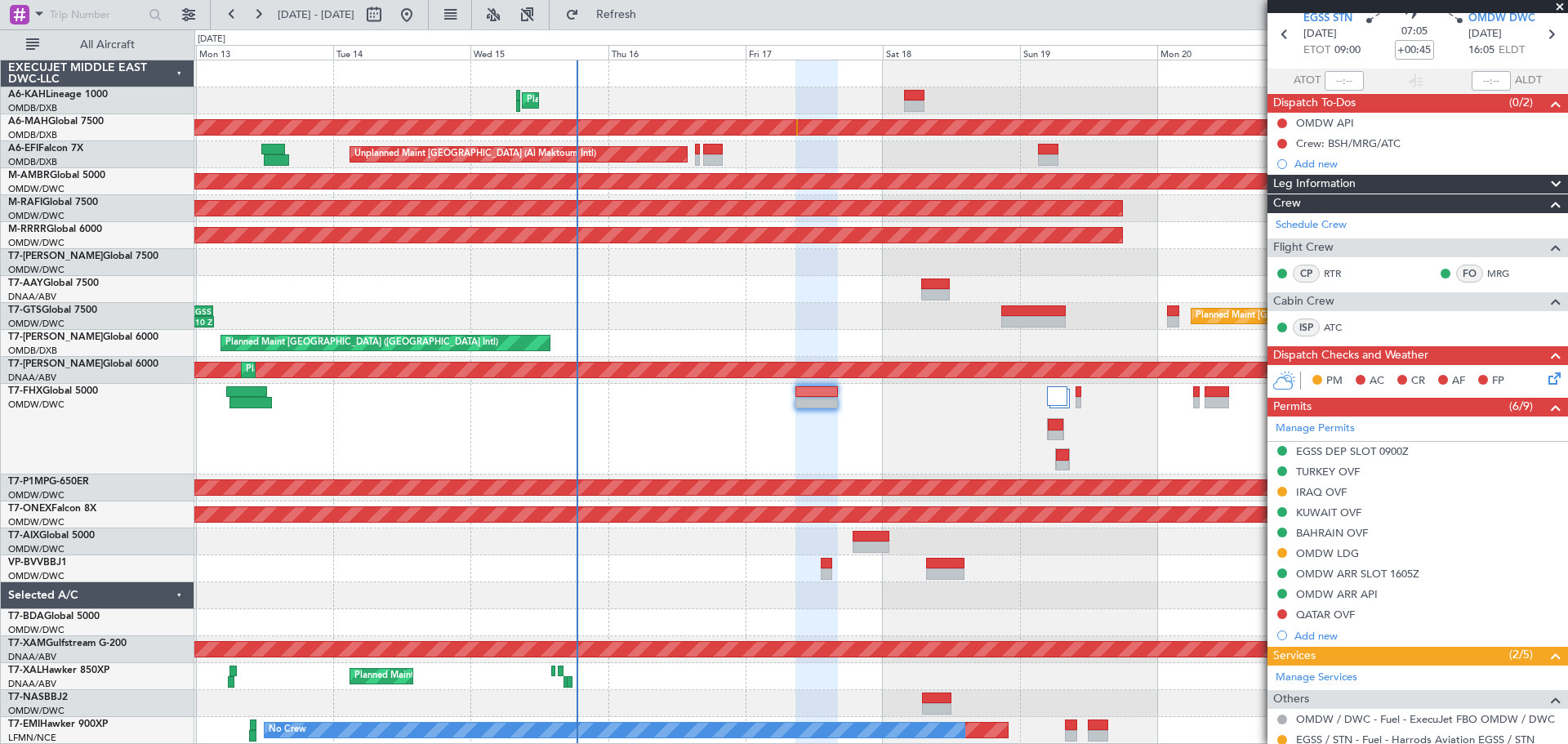
scroll to position [0, 0]
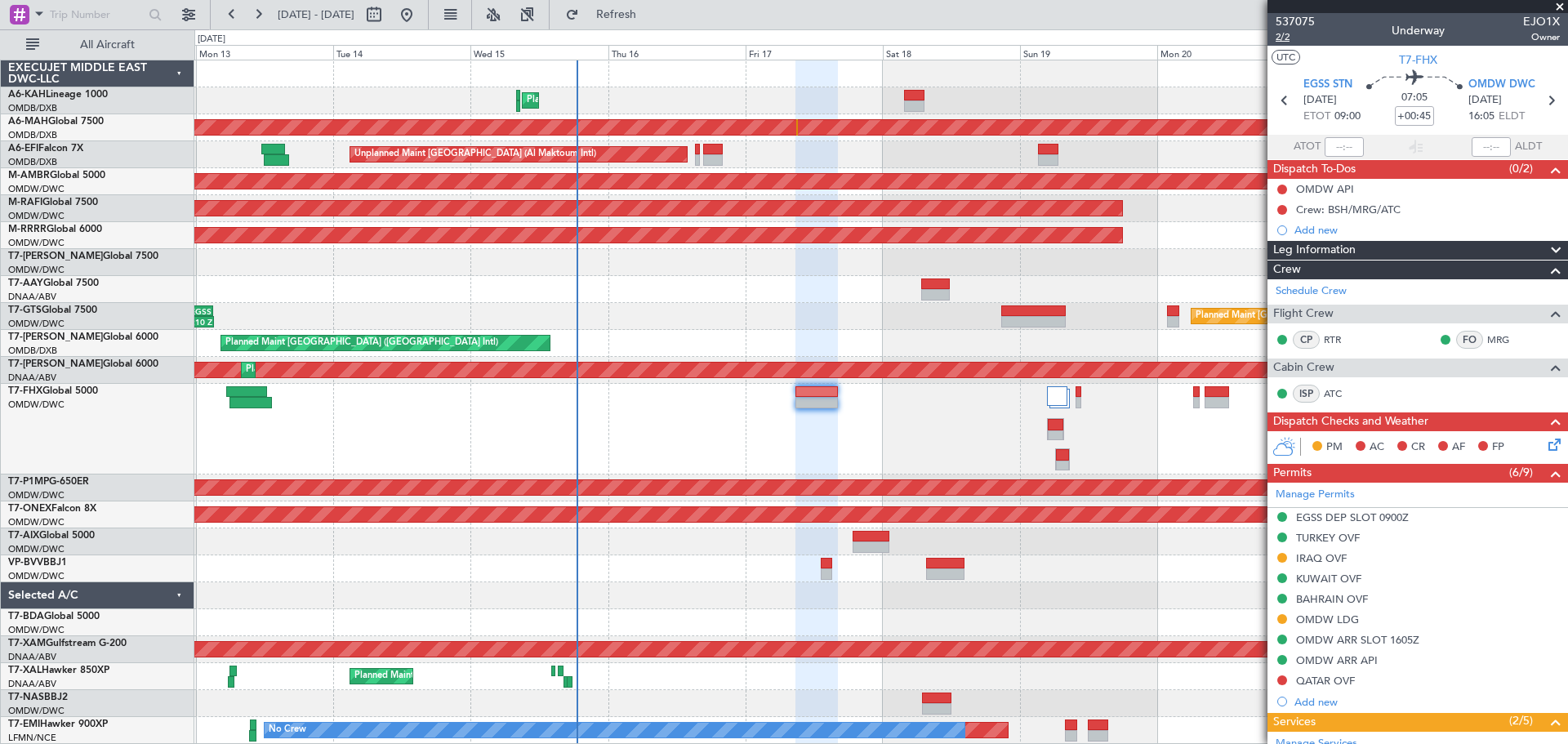
click at [1286, 40] on span "2/2" at bounding box center [1295, 37] width 39 height 14
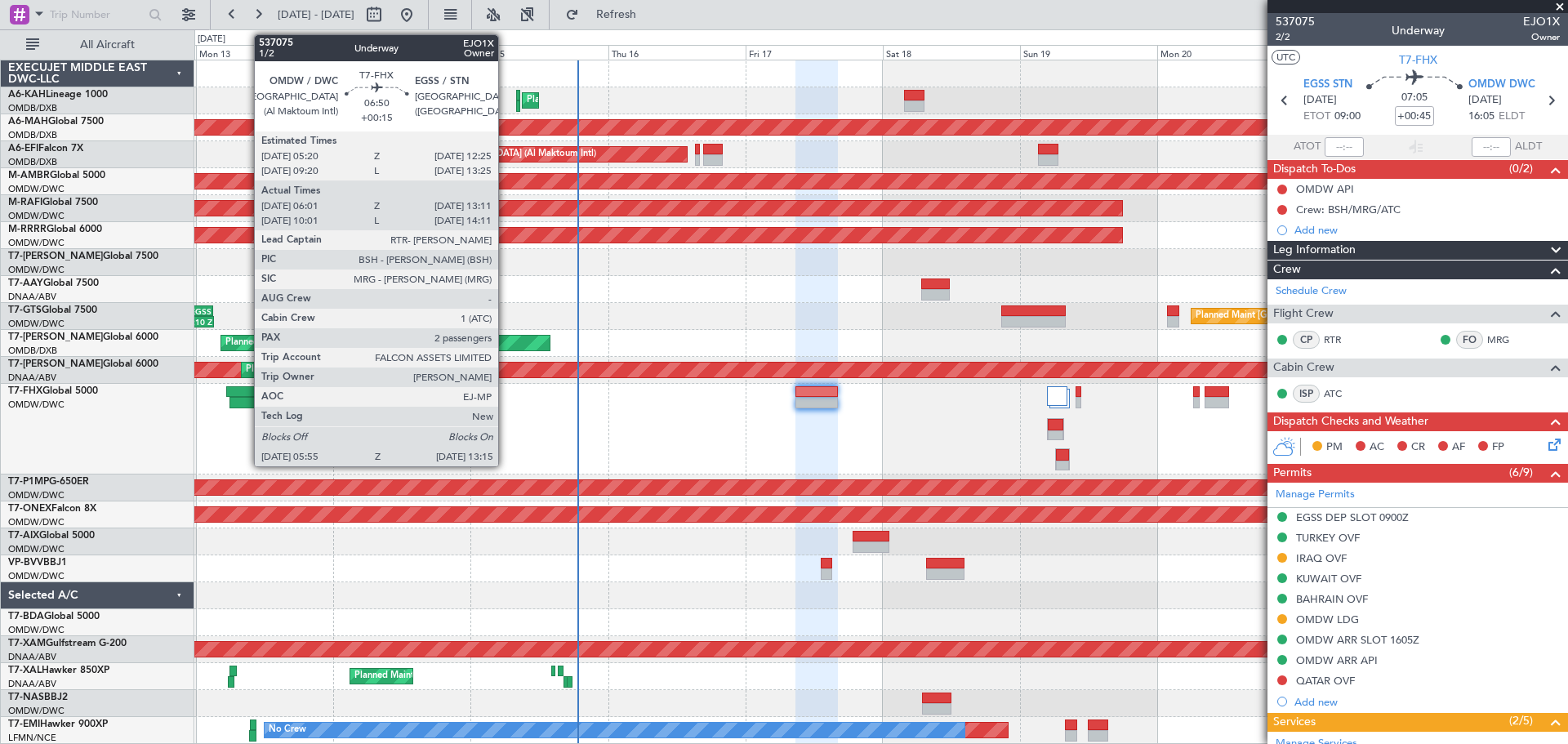
click at [246, 392] on div at bounding box center [246, 392] width 41 height 12
click at [246, 391] on div at bounding box center [246, 392] width 41 height 12
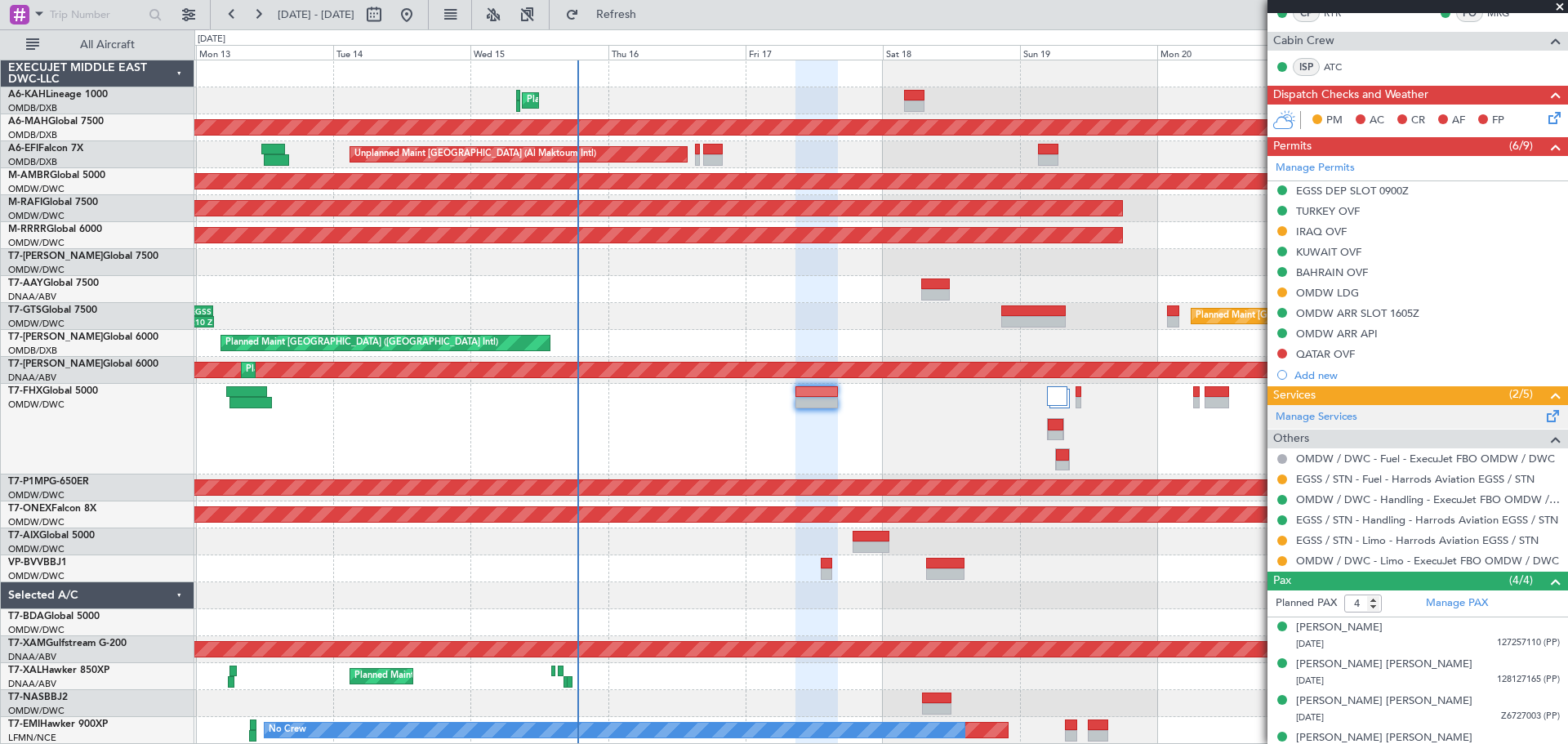
scroll to position [346, 0]
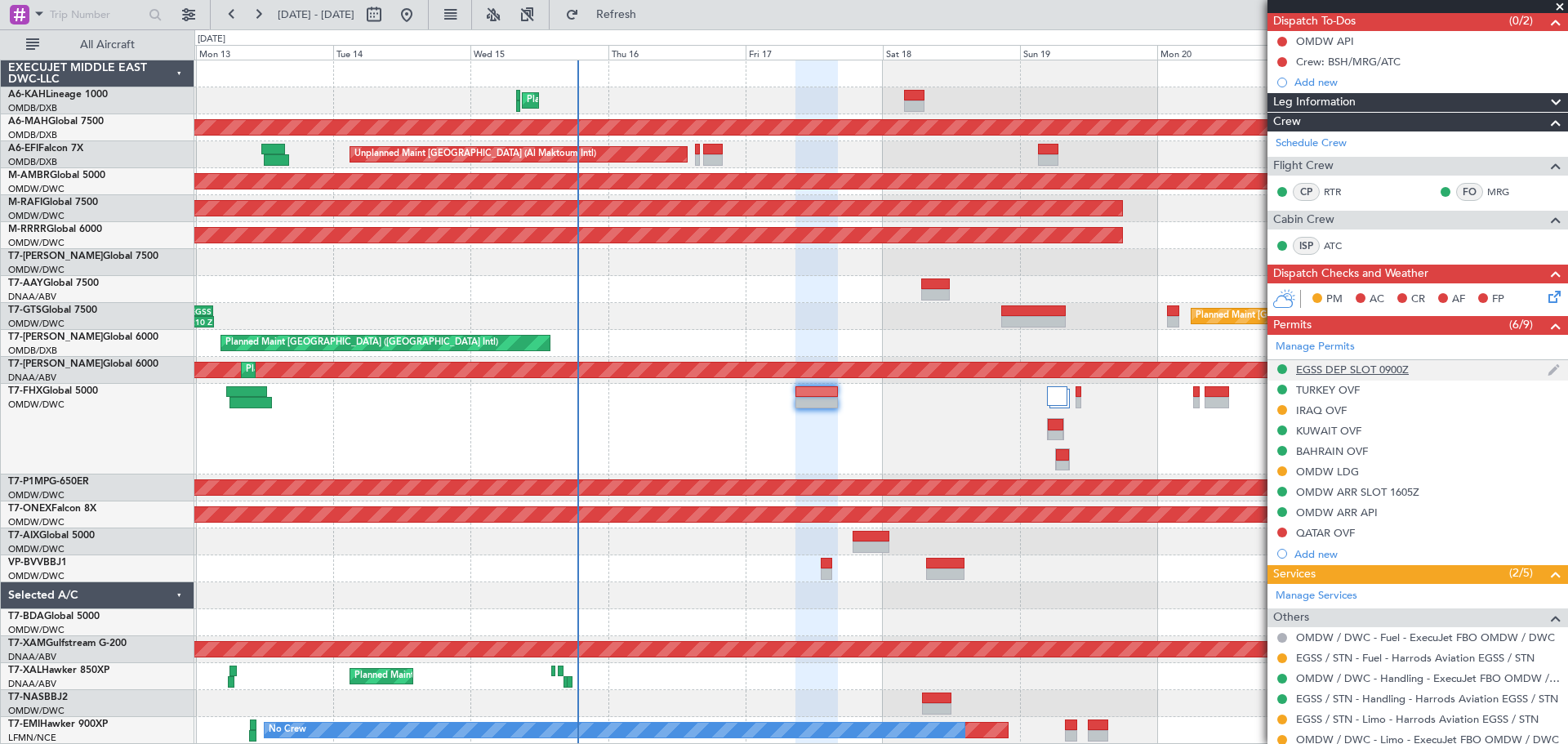
scroll to position [19, 0]
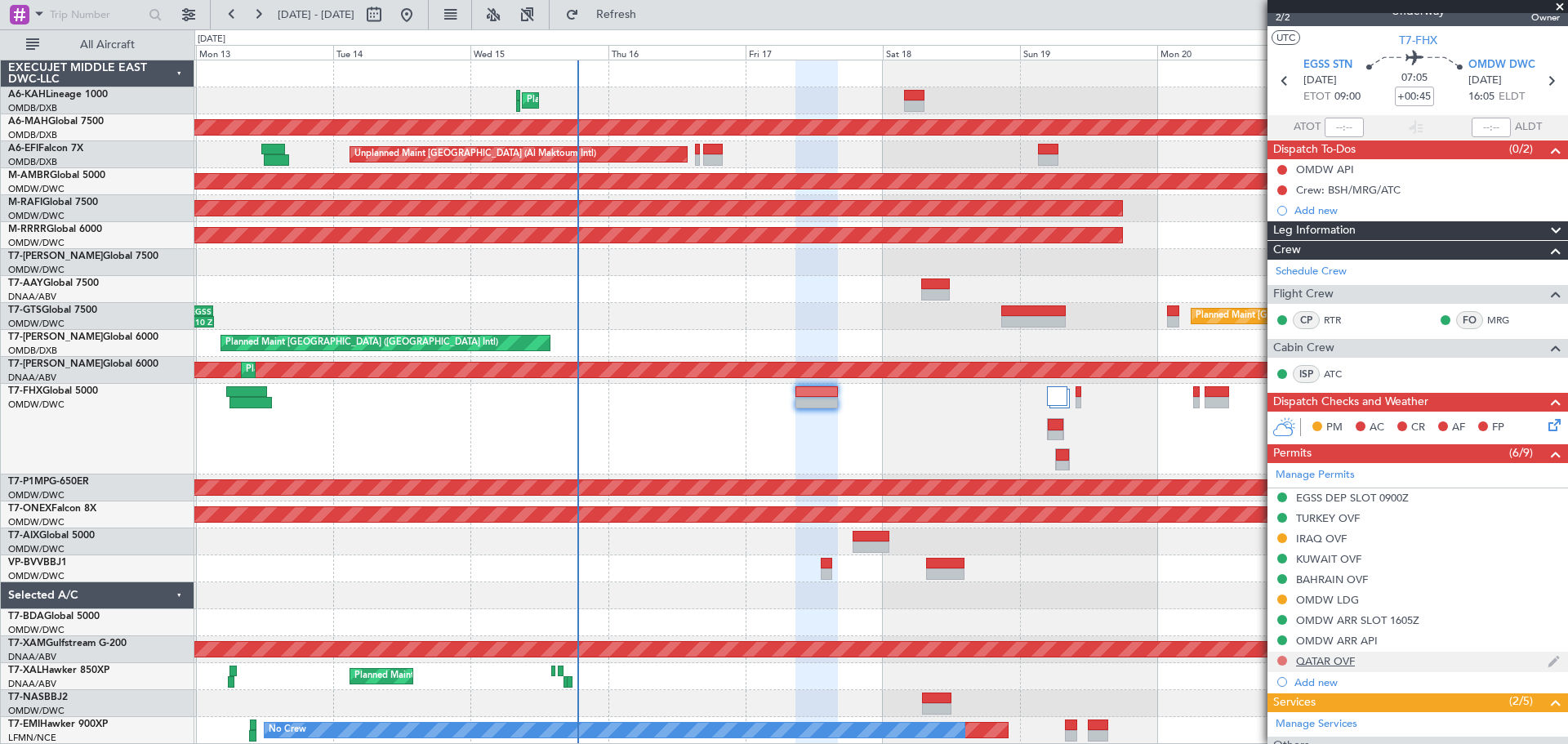
click at [1280, 658] on button at bounding box center [1283, 661] width 10 height 10
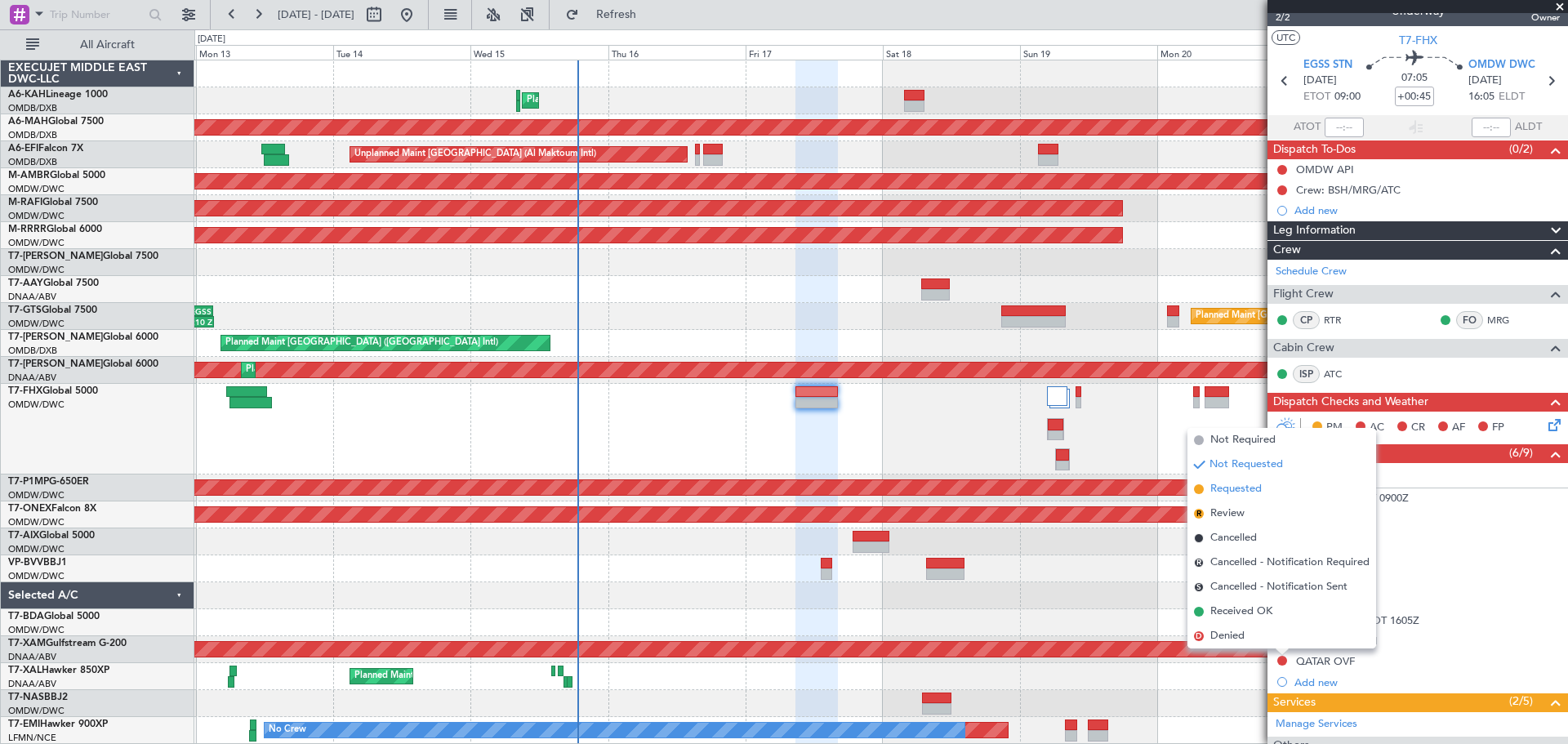
click at [1235, 490] on span "Requested" at bounding box center [1236, 488] width 52 height 16
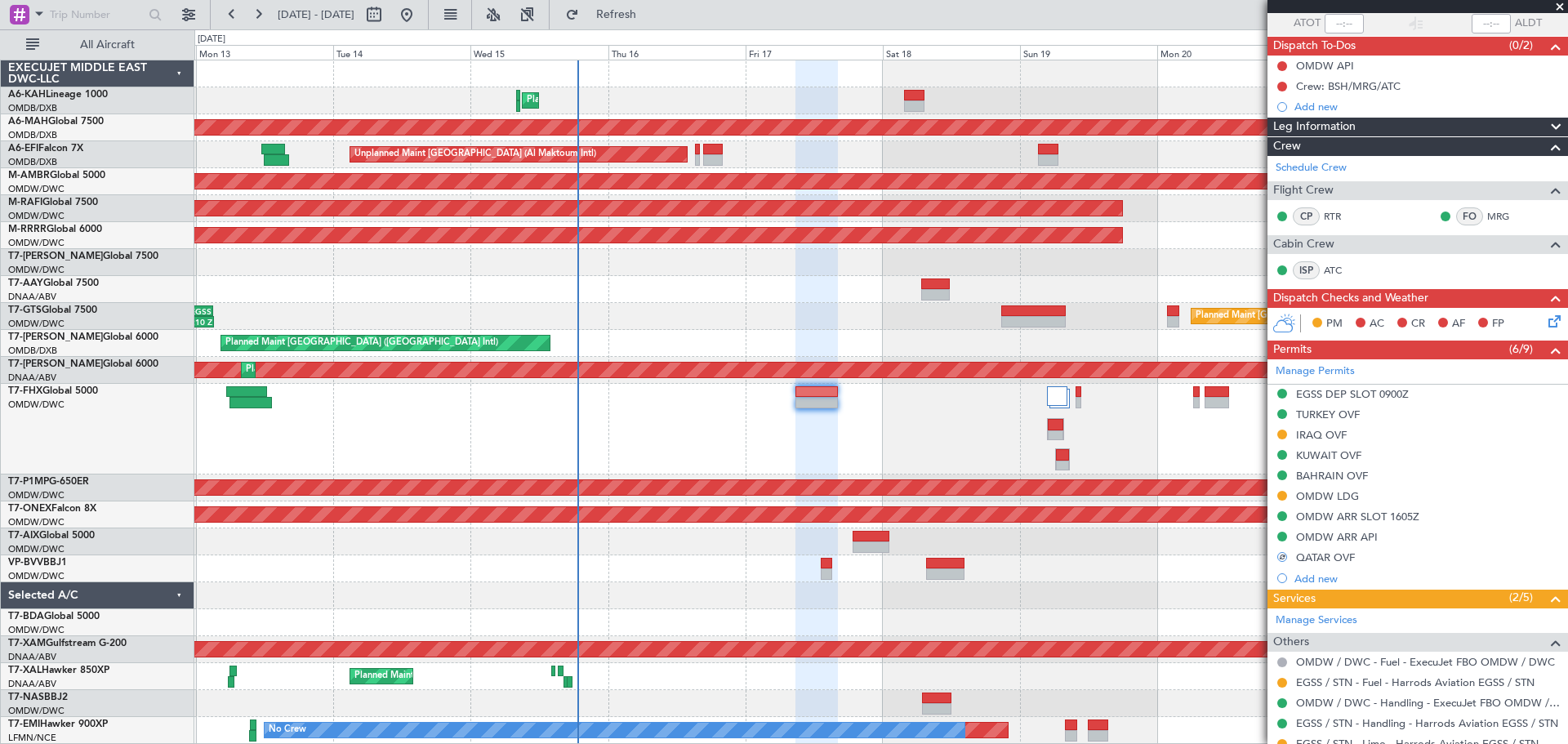
scroll to position [183, 0]
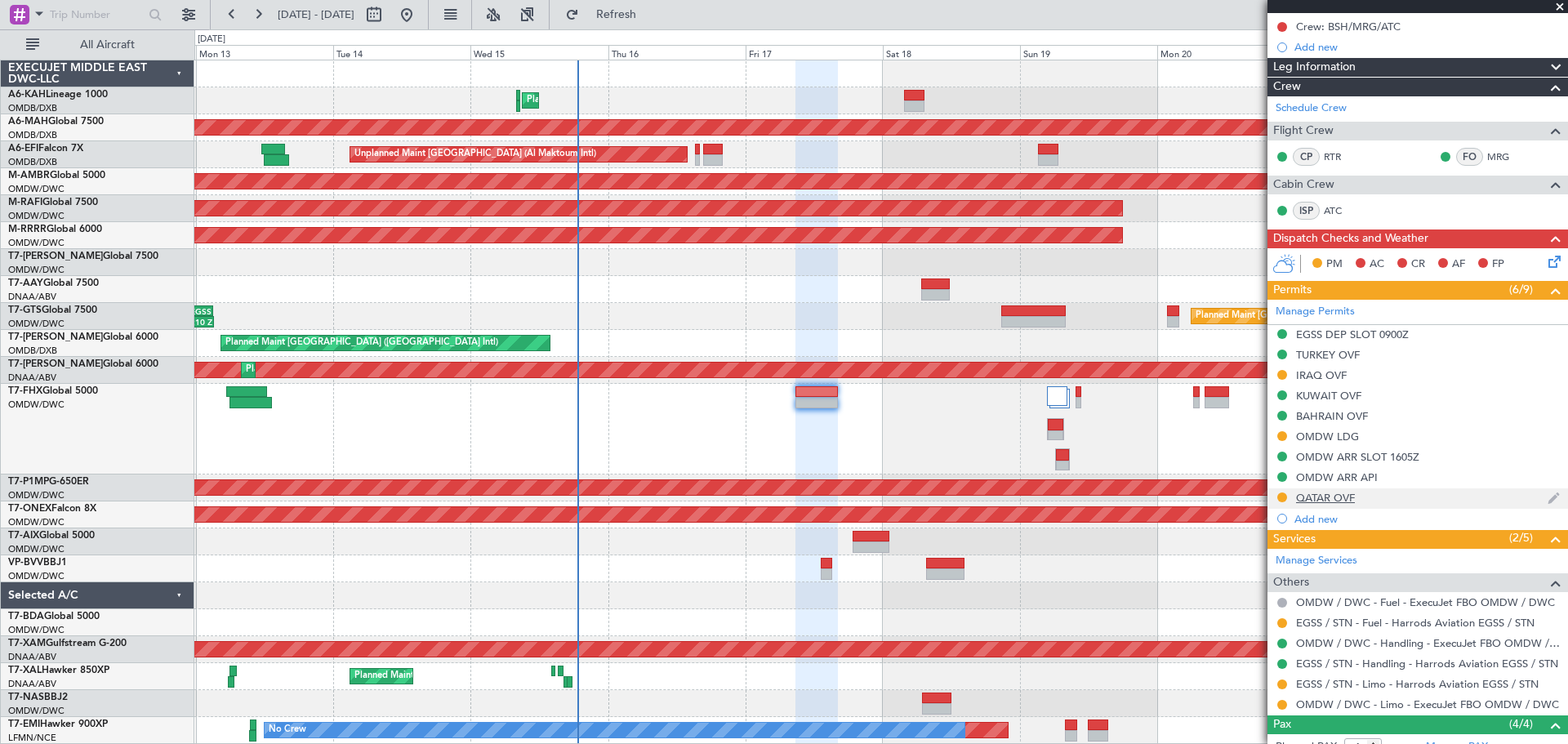
click at [1342, 493] on div "QATAR OVF" at bounding box center [1325, 498] width 58 height 14
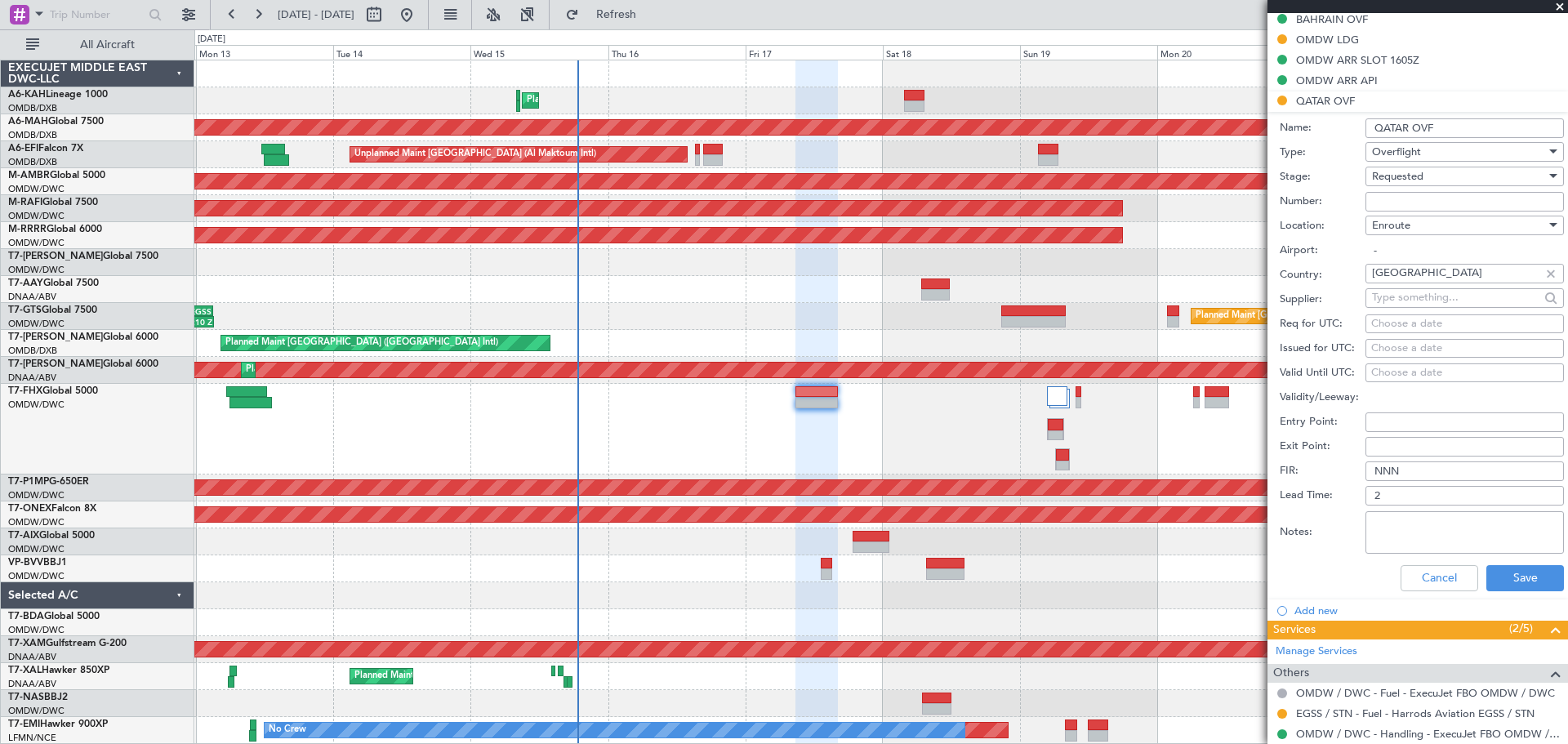
scroll to position [754, 0]
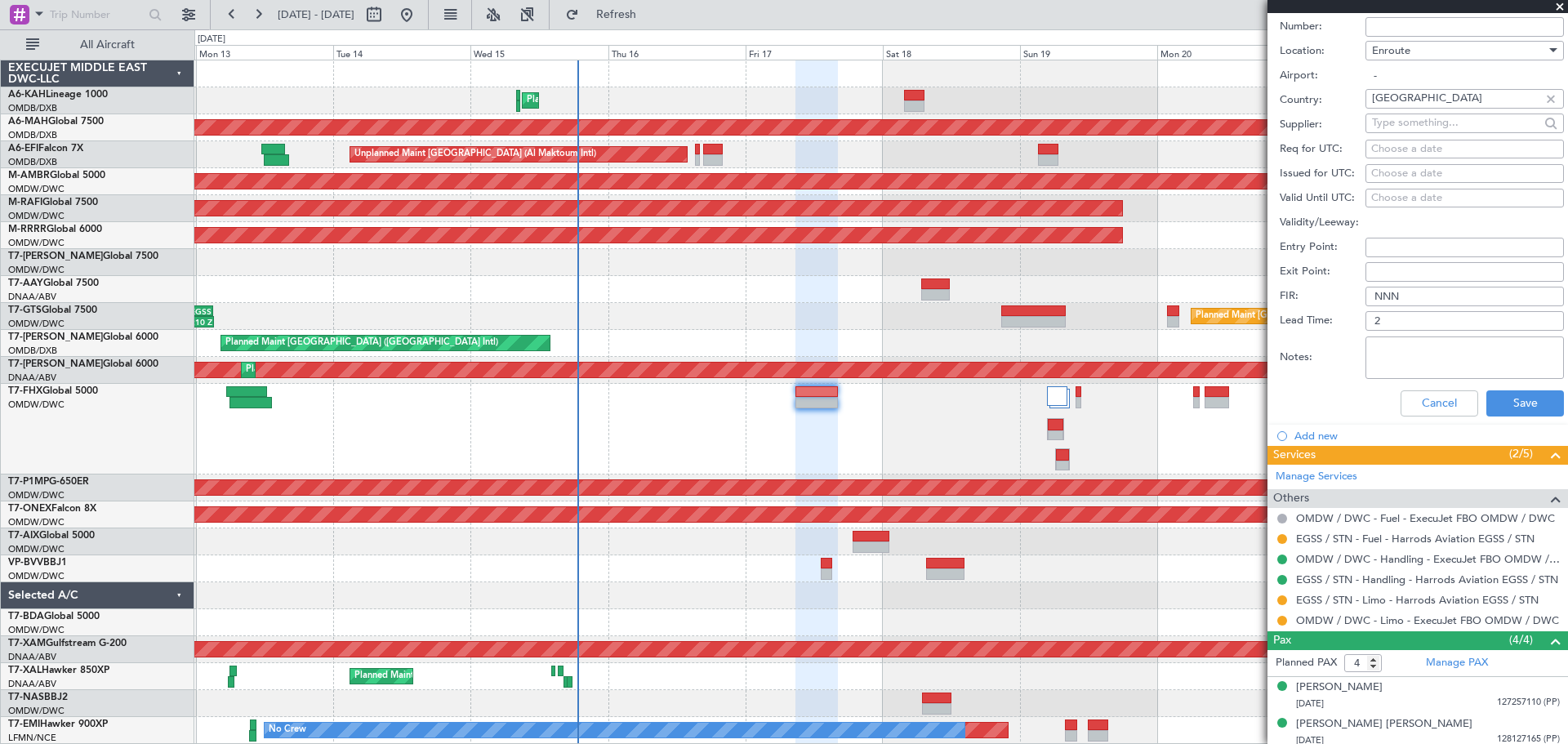
click at [1398, 356] on textarea "Notes:" at bounding box center [1465, 357] width 198 height 42
paste textarea "1760553733678"
type textarea "1760553733678"
click at [1499, 400] on button "Save" at bounding box center [1526, 403] width 78 height 26
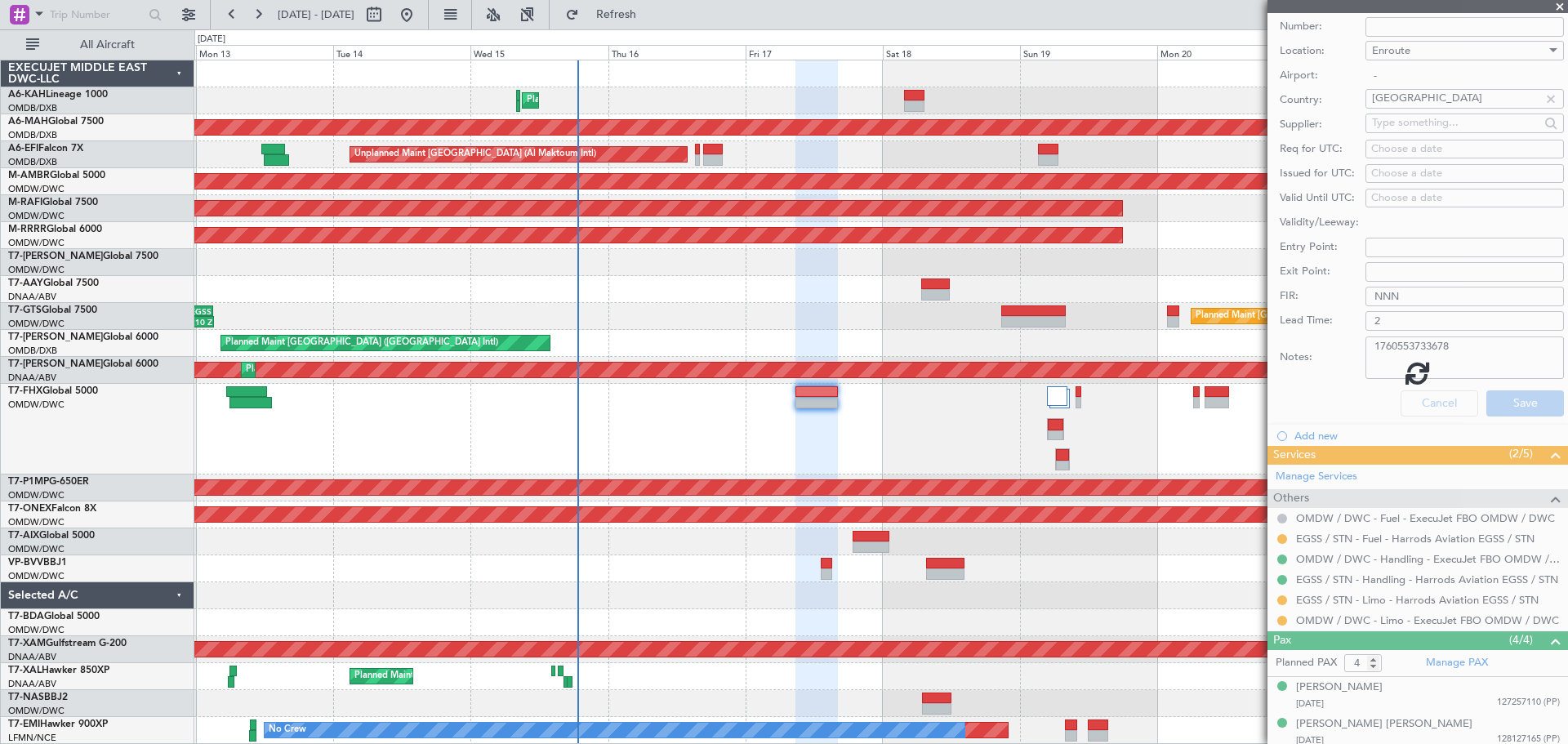
scroll to position [267, 0]
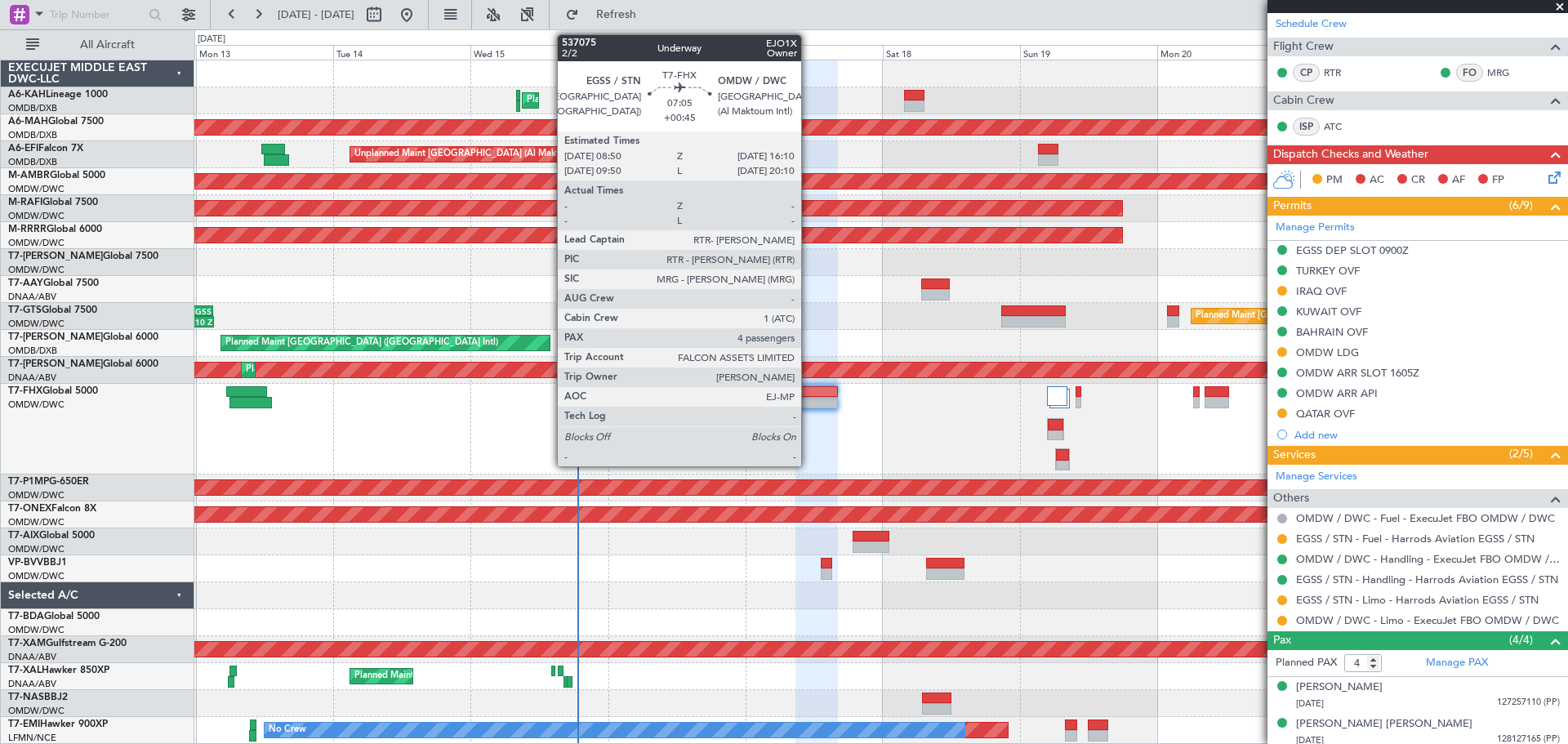
click at [814, 400] on div at bounding box center [817, 403] width 42 height 12
click at [814, 398] on div at bounding box center [817, 403] width 42 height 12
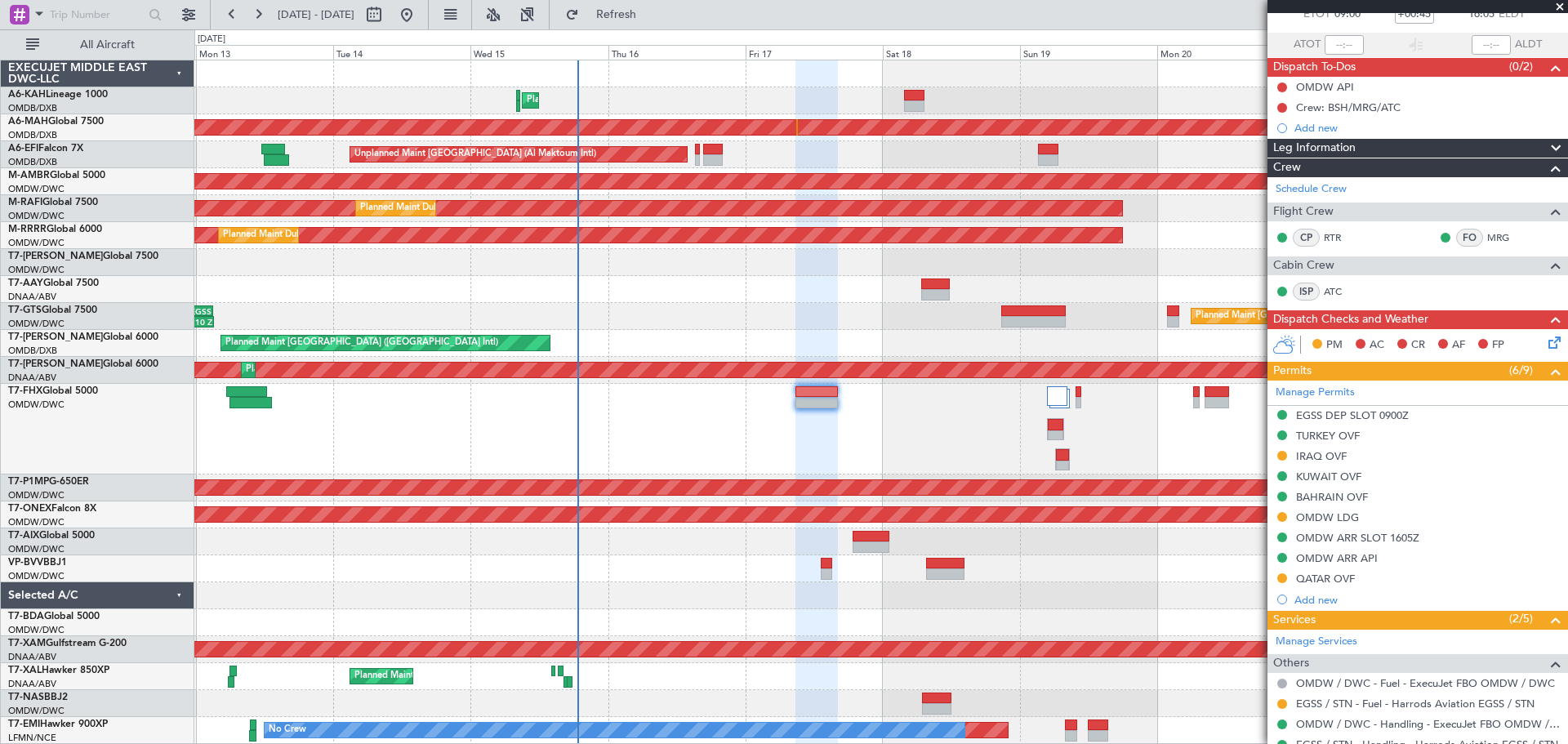
scroll to position [22, 0]
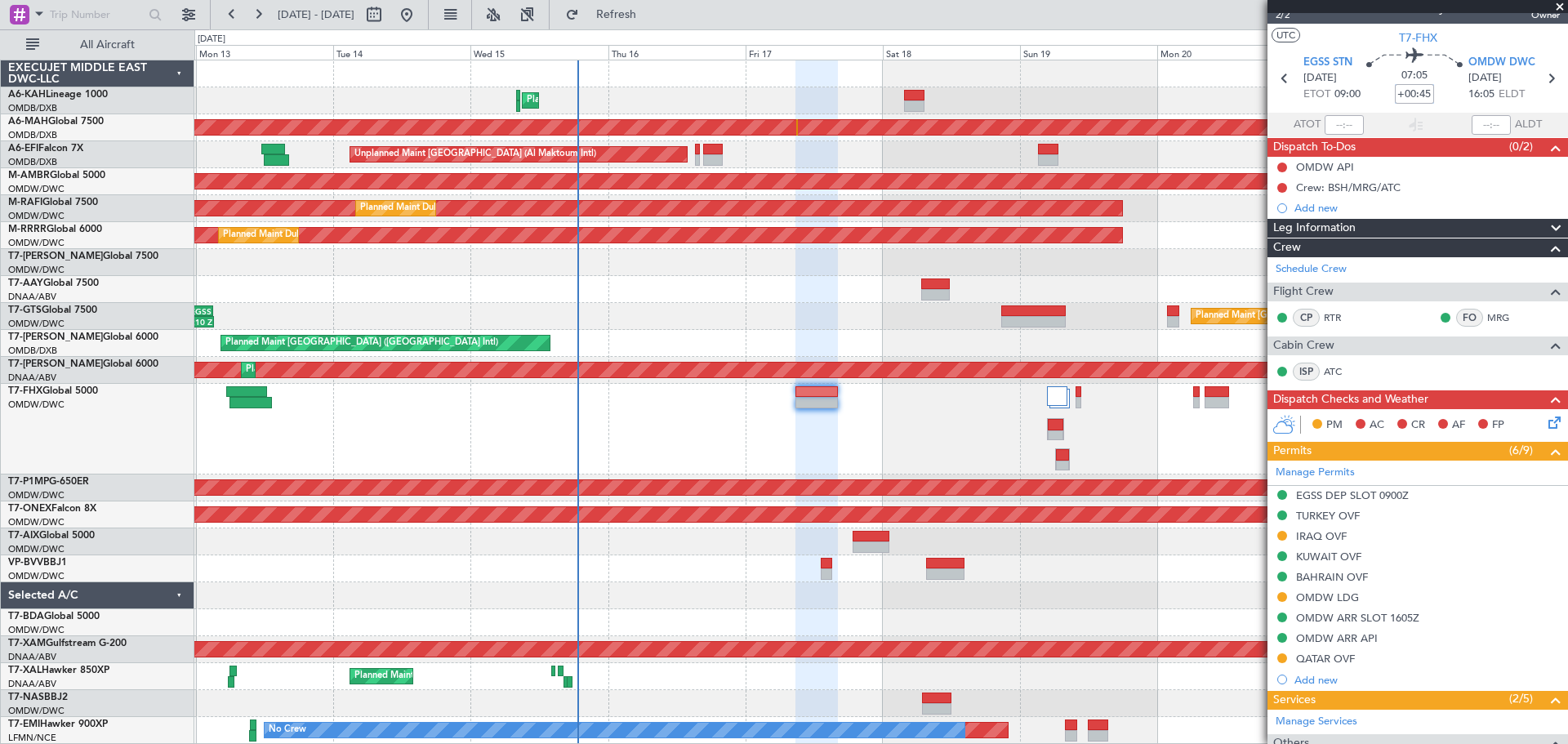
click at [1424, 87] on input "+00:45" at bounding box center [1415, 93] width 39 height 19
type input "+00:00"
type input "-00:05"
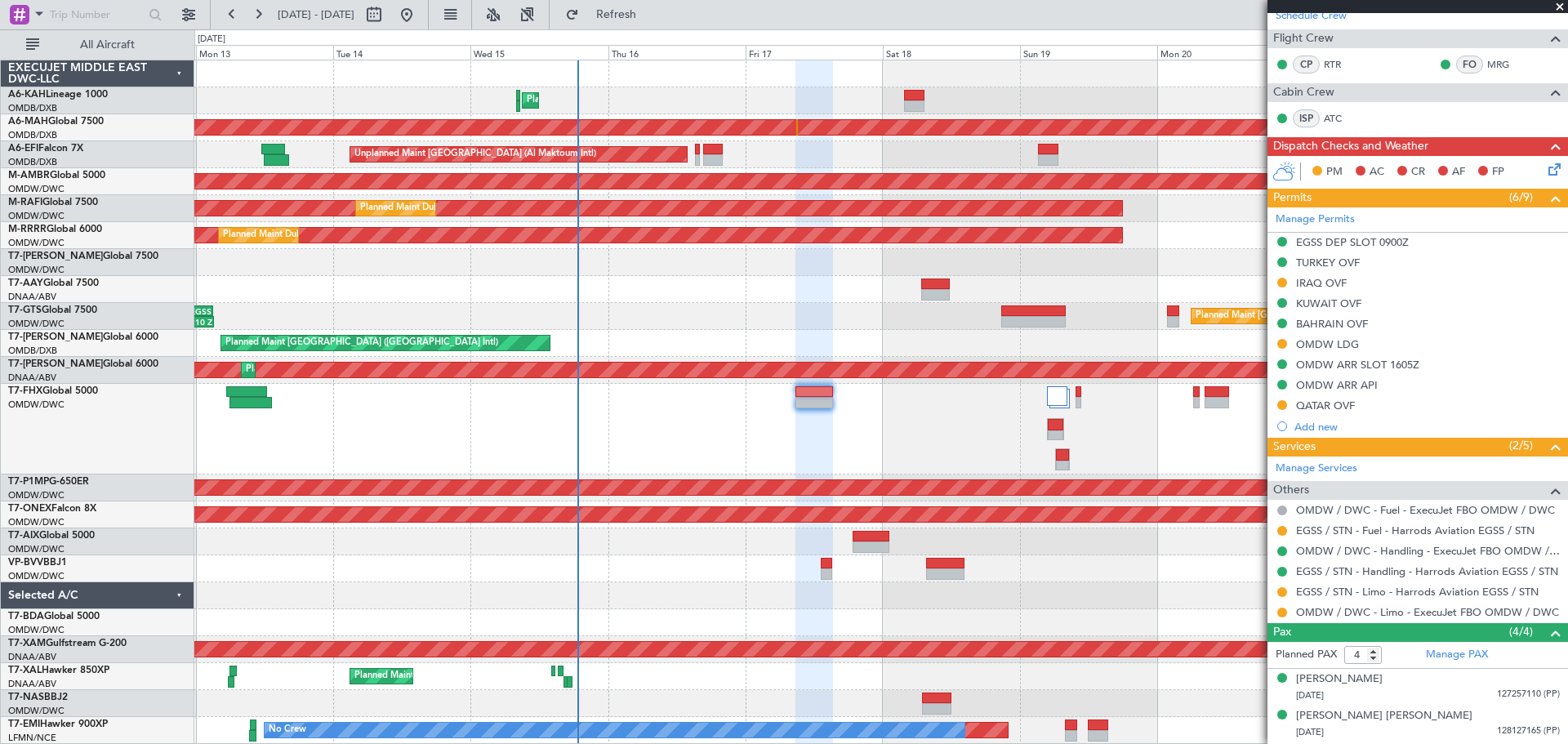
scroll to position [346, 0]
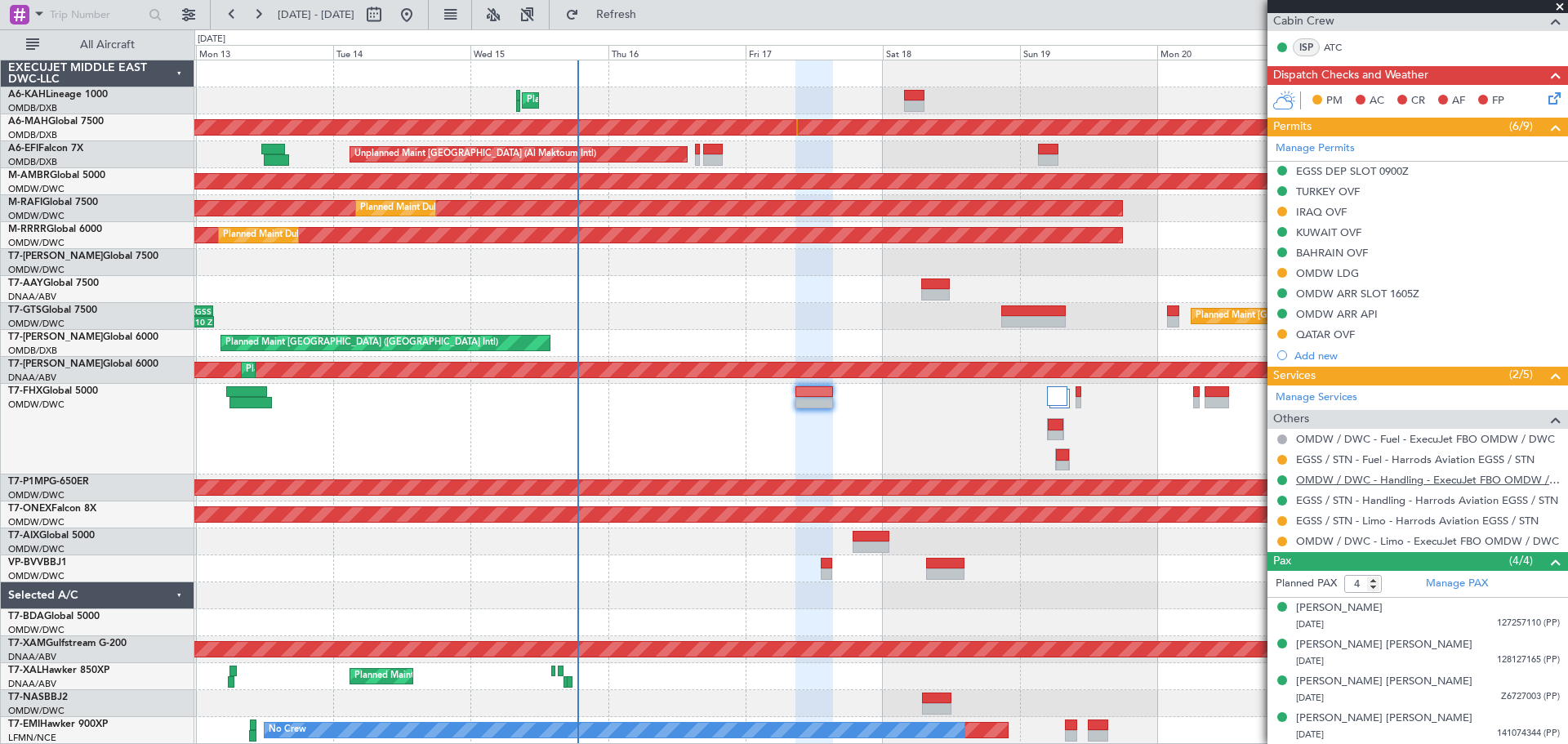
click at [1371, 478] on link "OMDW / DWC - Handling - ExecuJet FBO OMDW / DWC" at bounding box center [1428, 480] width 264 height 14
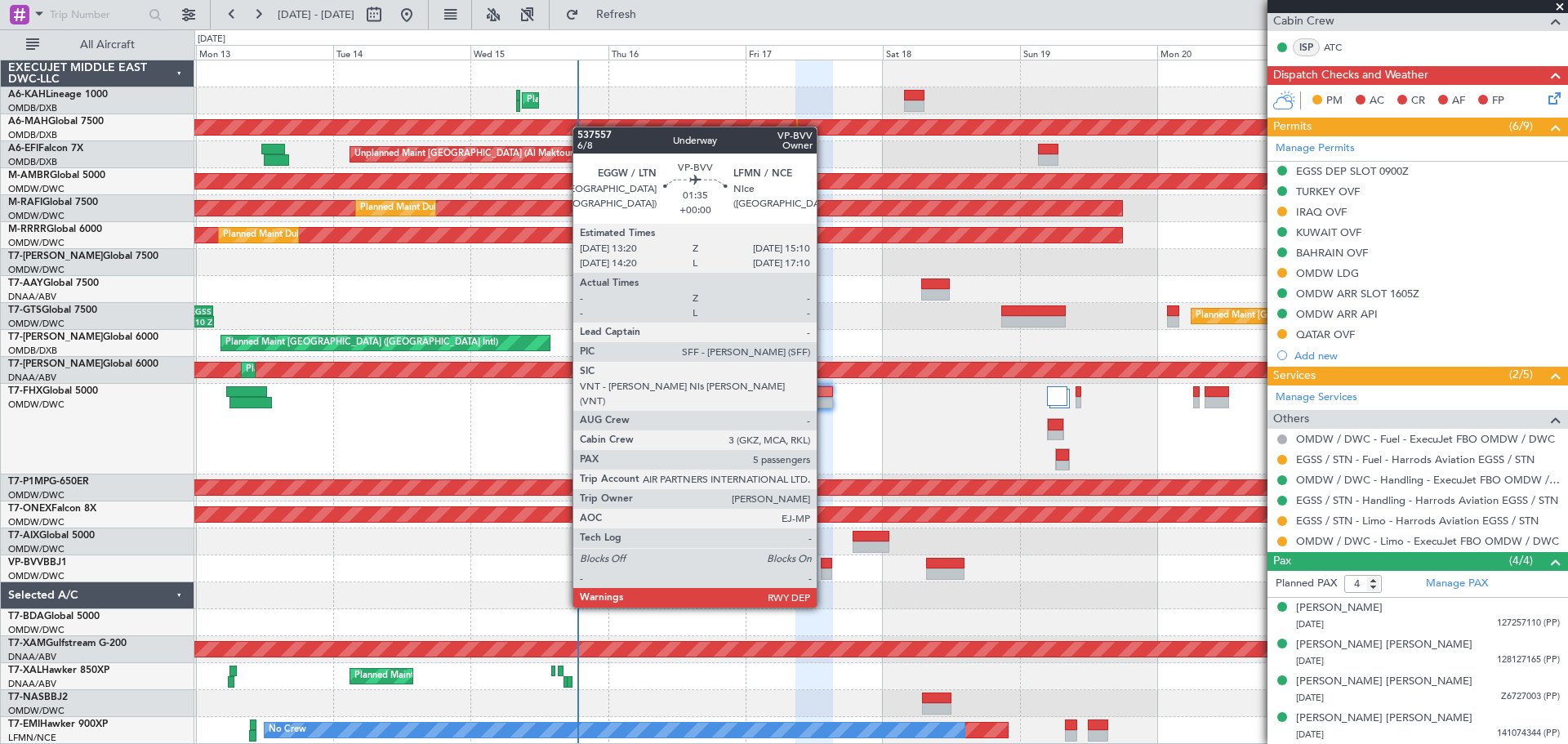
click at [824, 576] on div at bounding box center [825, 574] width 11 height 12
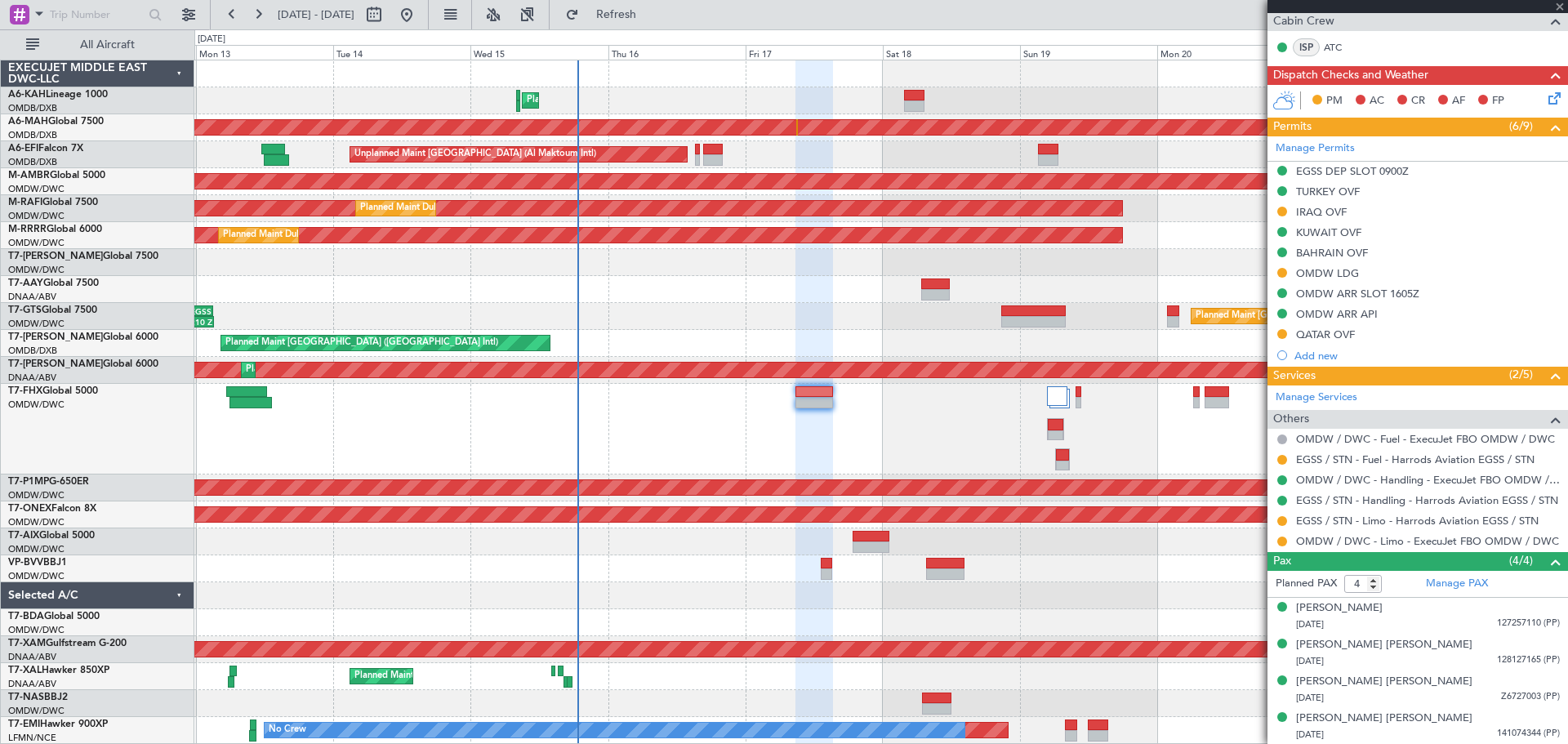
type input "5"
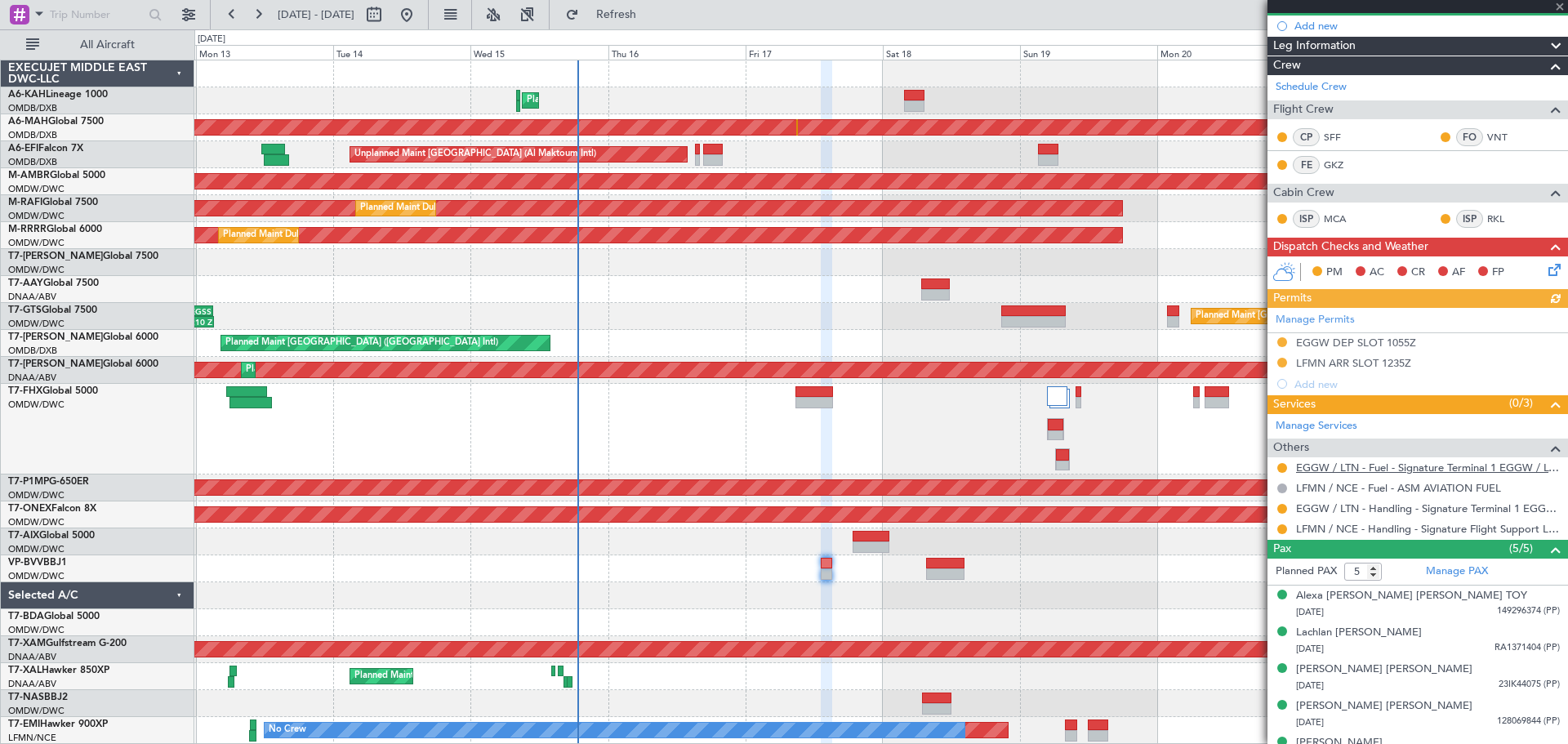
scroll to position [0, 0]
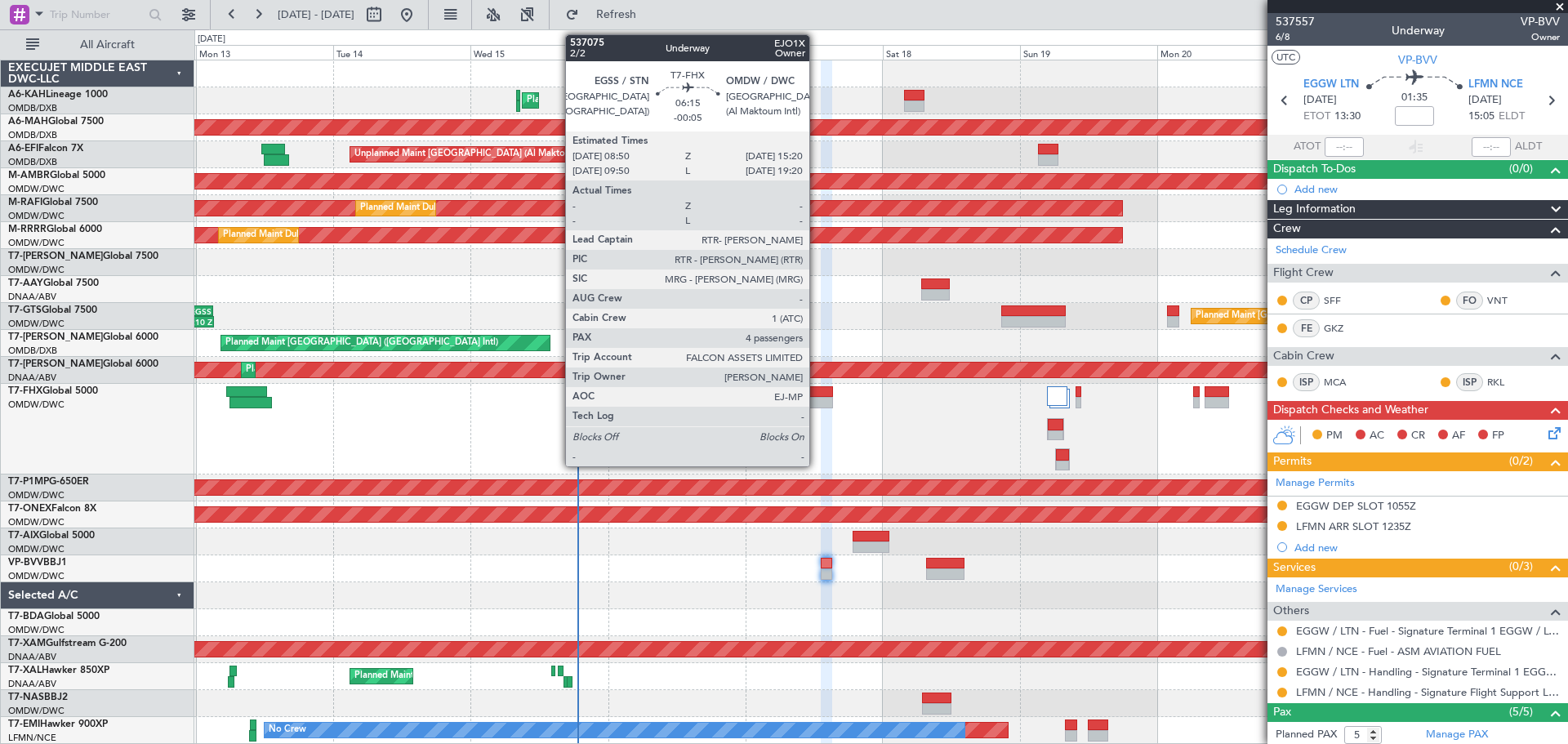
click at [817, 399] on div at bounding box center [814, 403] width 37 height 12
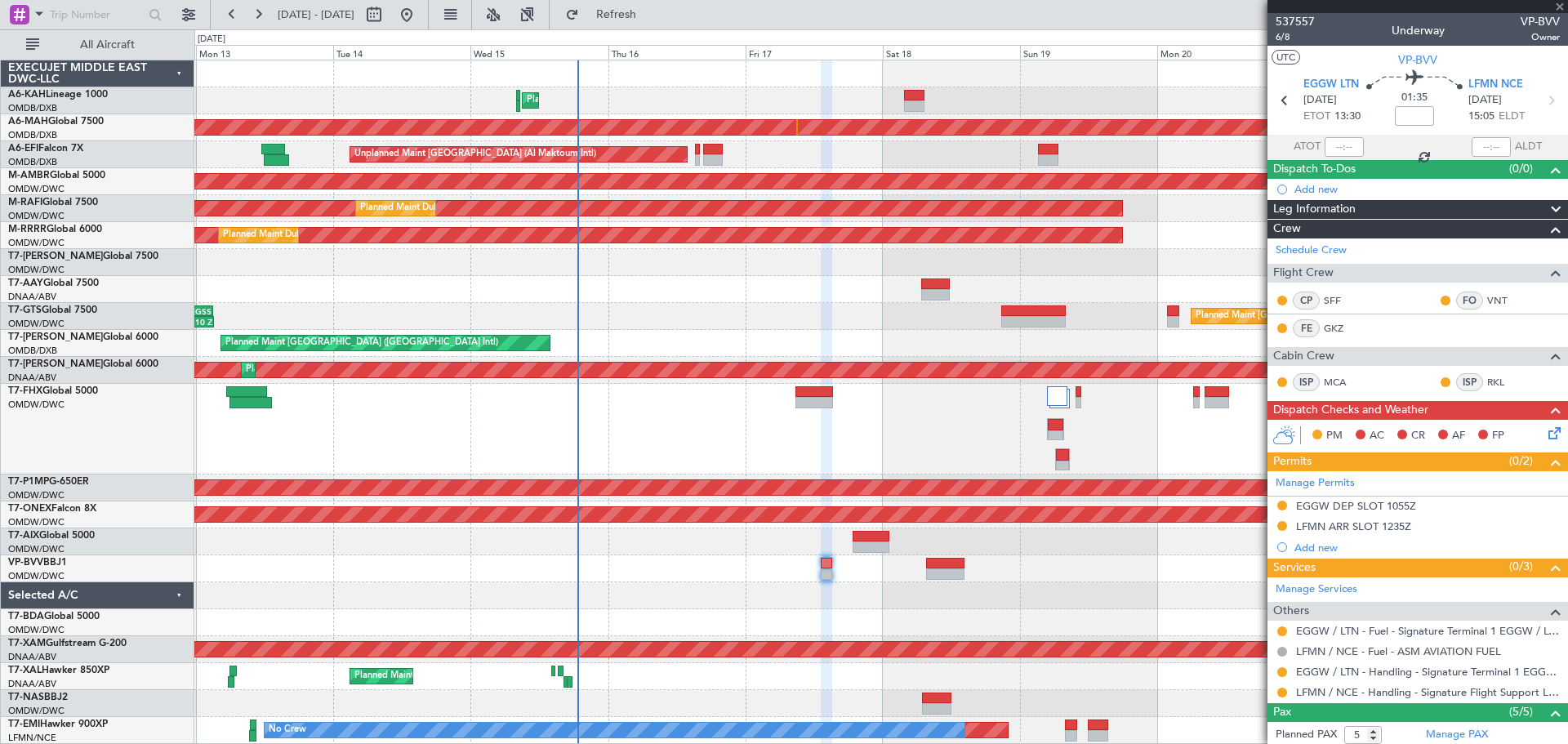
type input "-00:05"
type input "4"
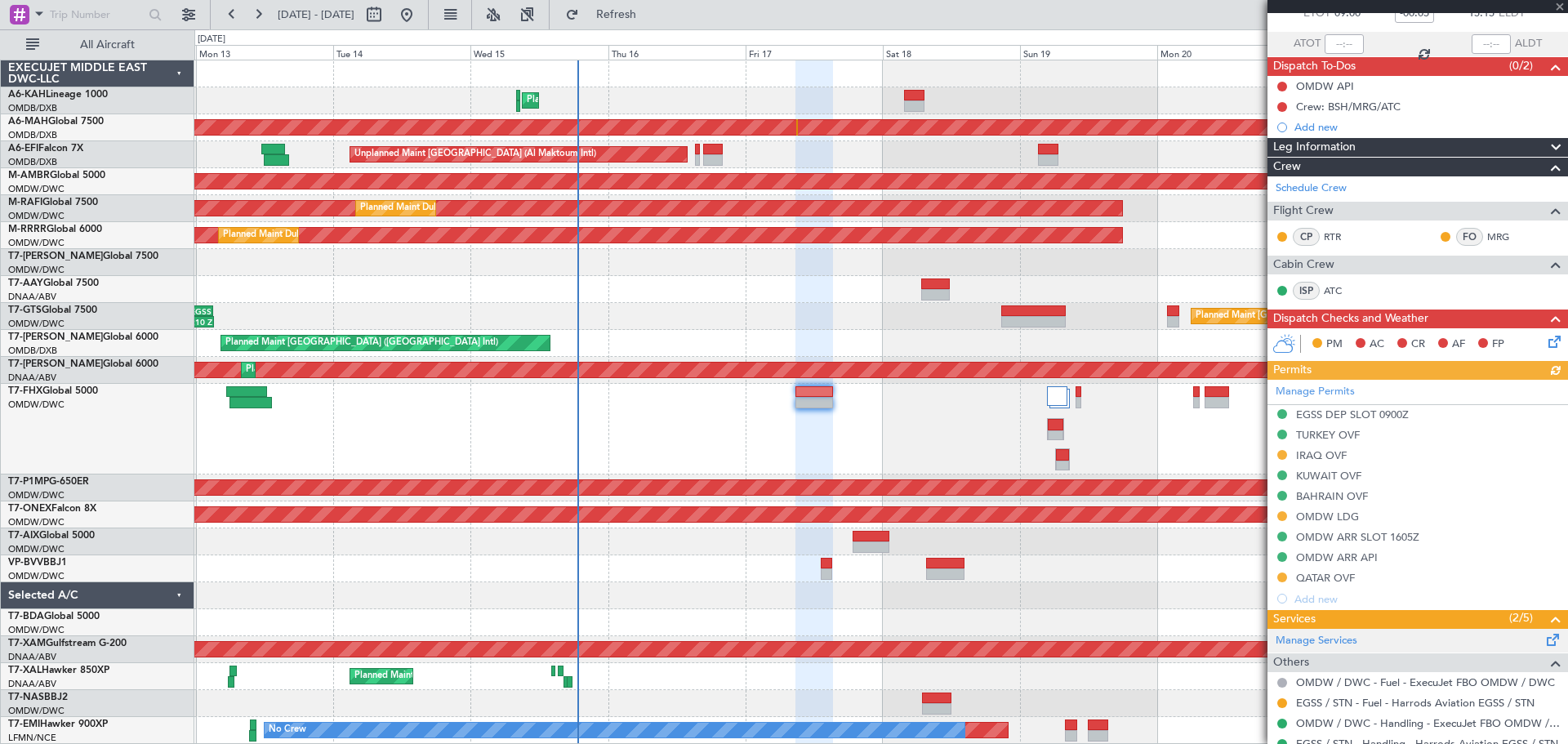
scroll to position [163, 0]
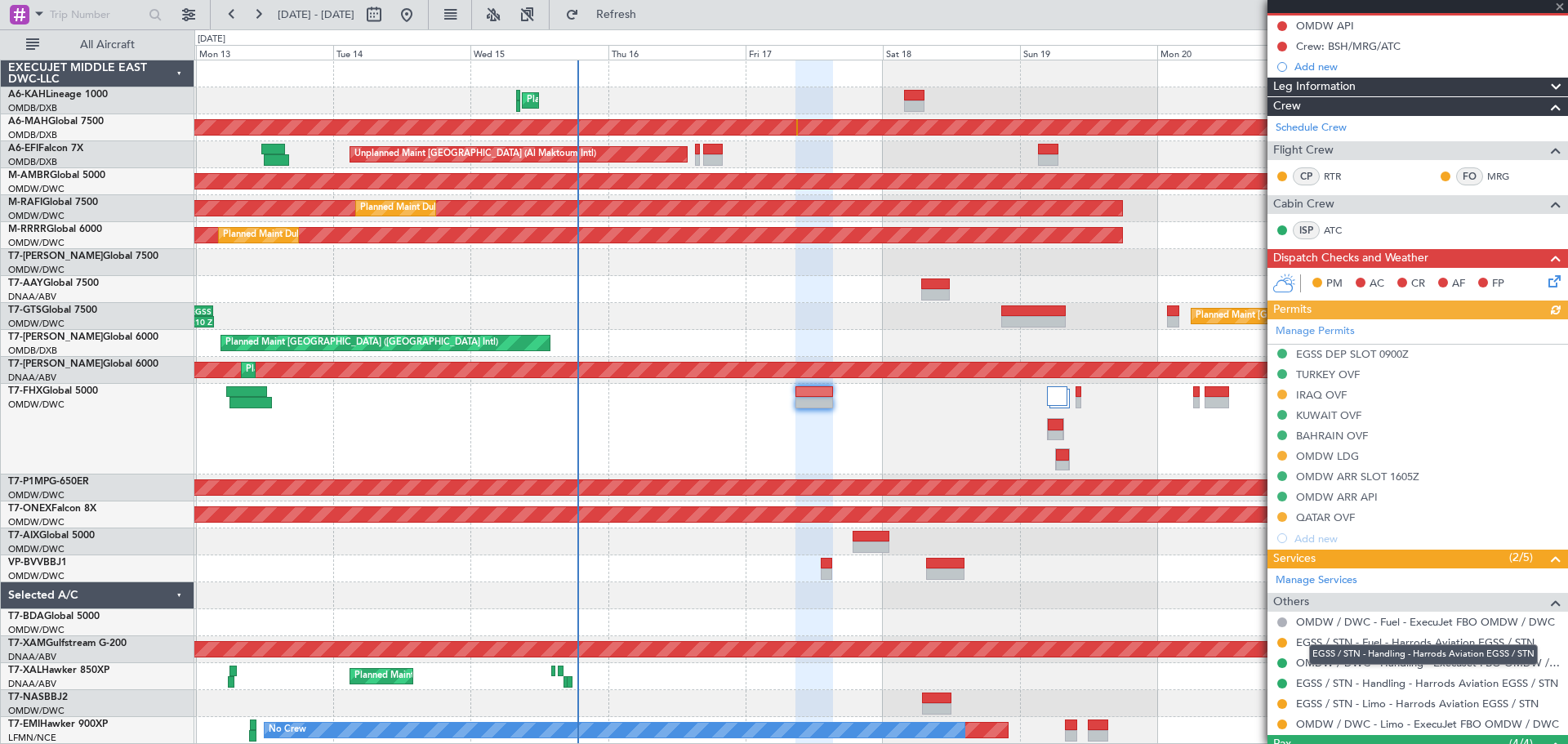
click at [1377, 657] on div "EGSS / STN - Handling - Harrods Aviation EGSS / STN" at bounding box center [1423, 654] width 229 height 20
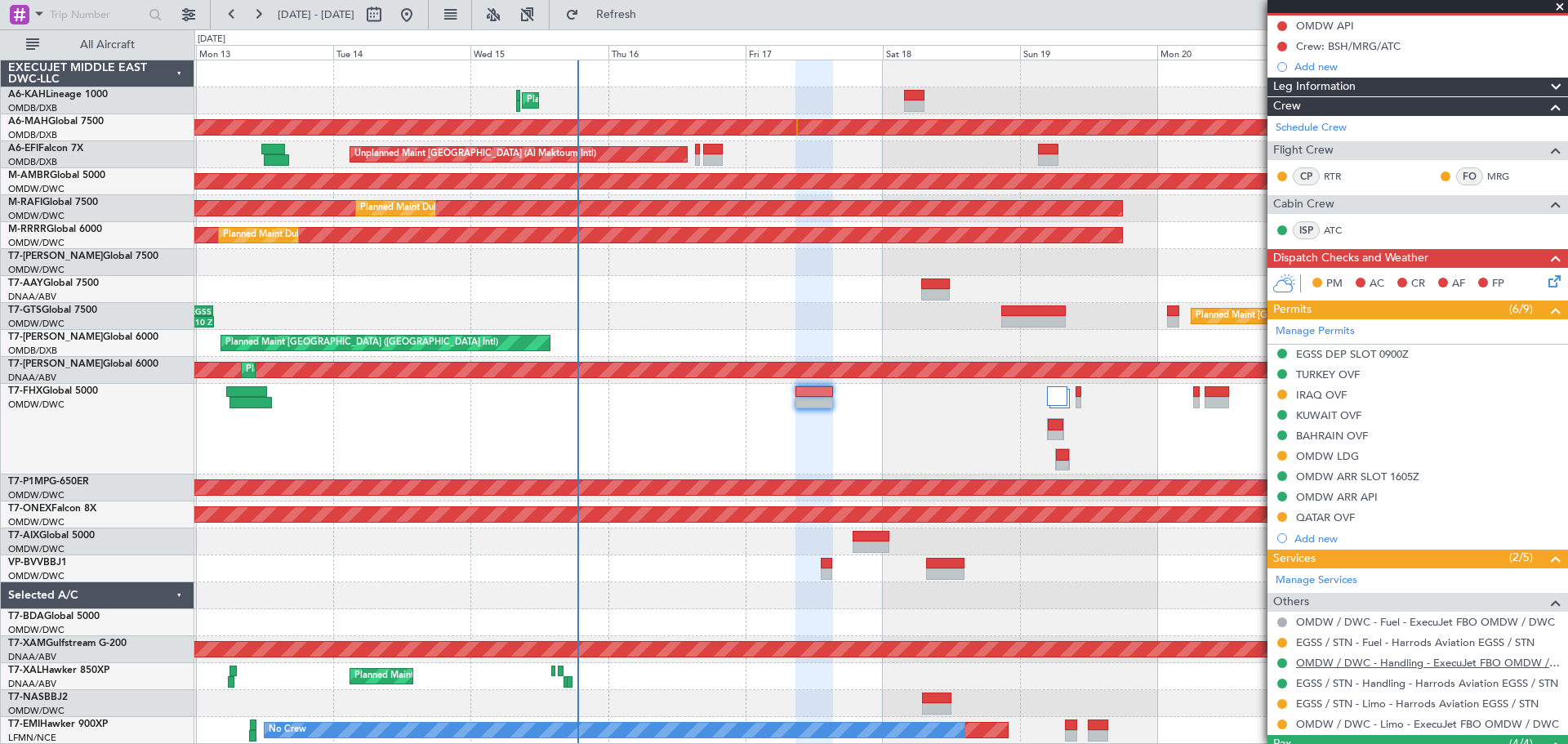
click at [1351, 664] on link "OMDW / DWC - Handling - ExecuJet FBO OMDW / DWC" at bounding box center [1428, 663] width 264 height 14
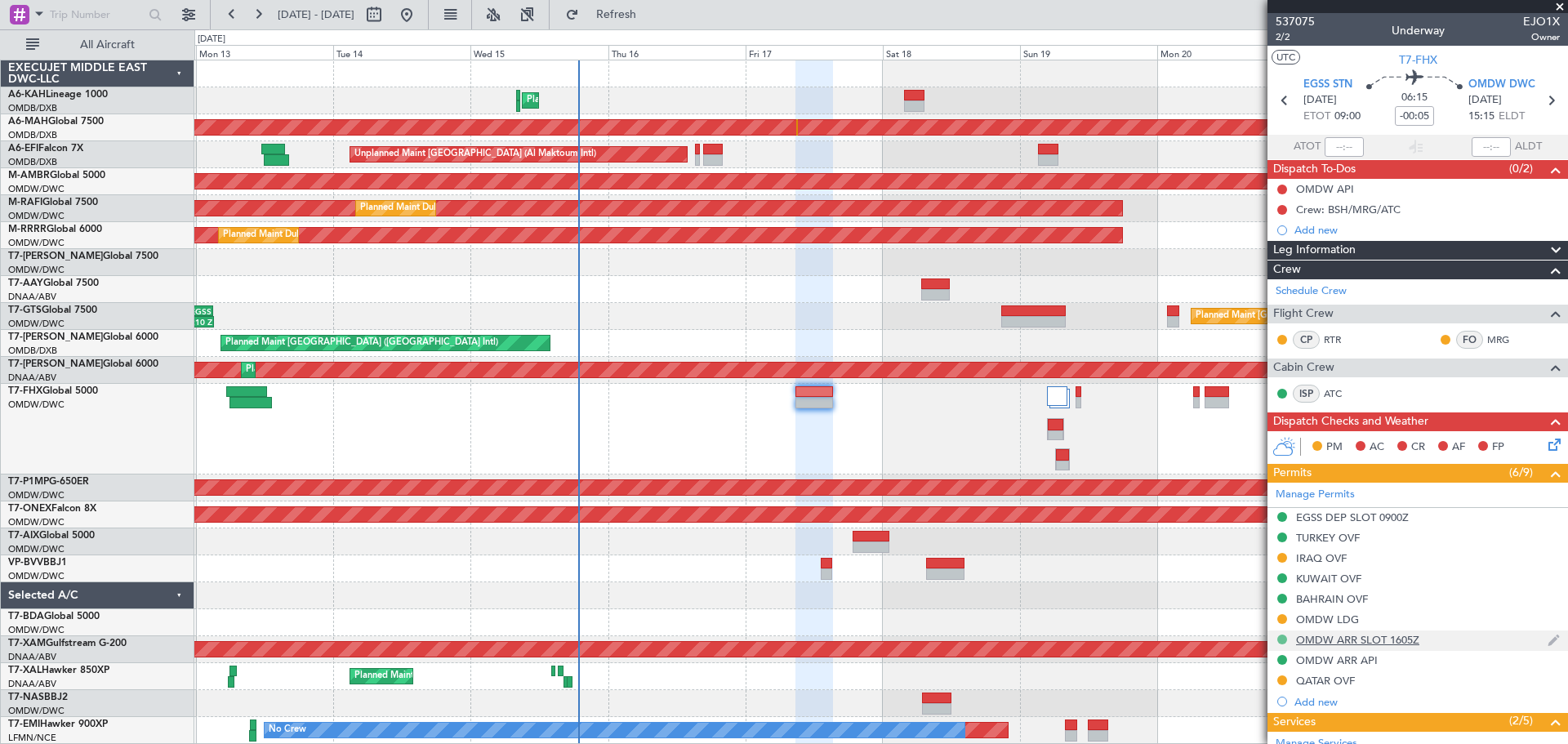
click at [1282, 637] on button at bounding box center [1283, 640] width 10 height 10
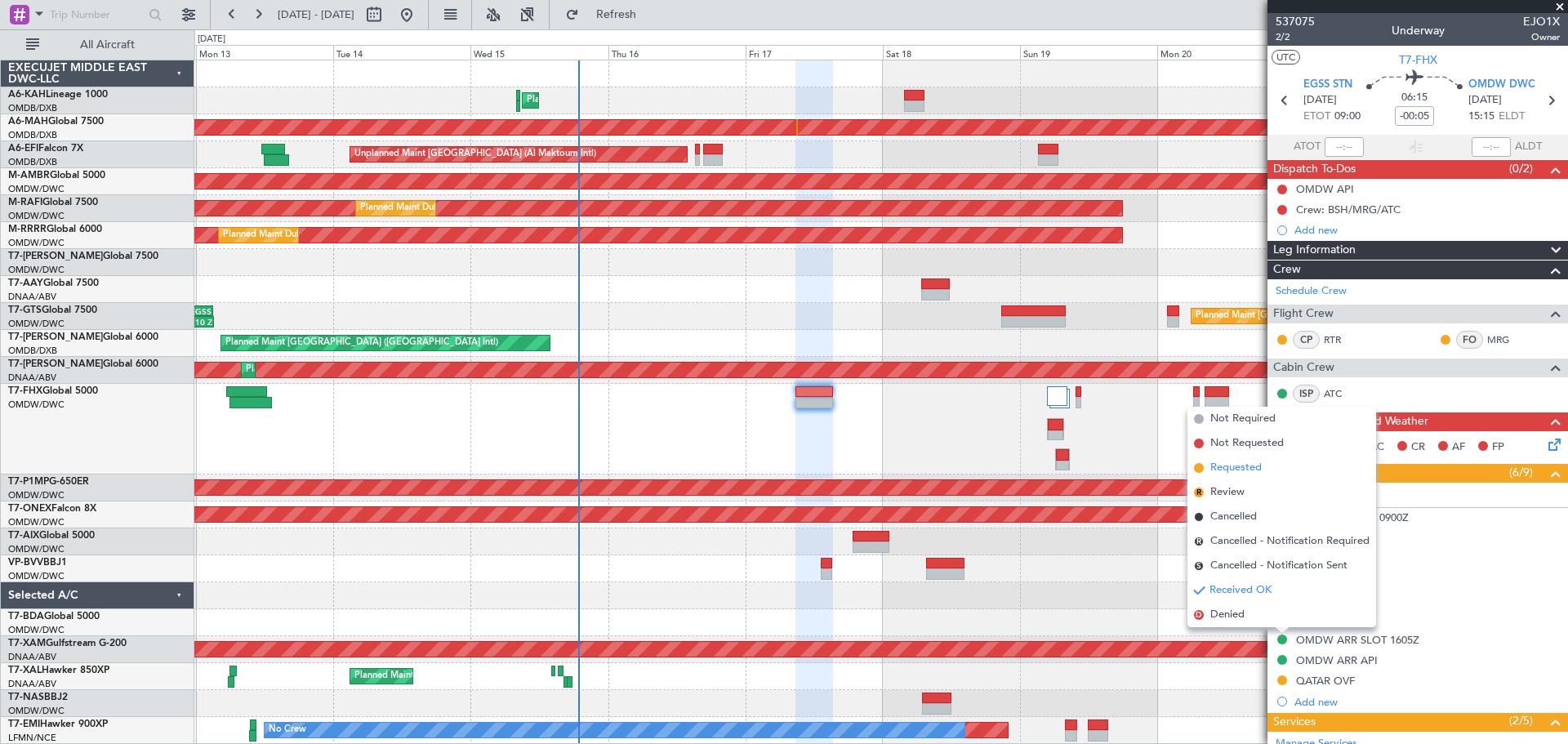
click at [1228, 469] on span "Requested" at bounding box center [1236, 467] width 52 height 16
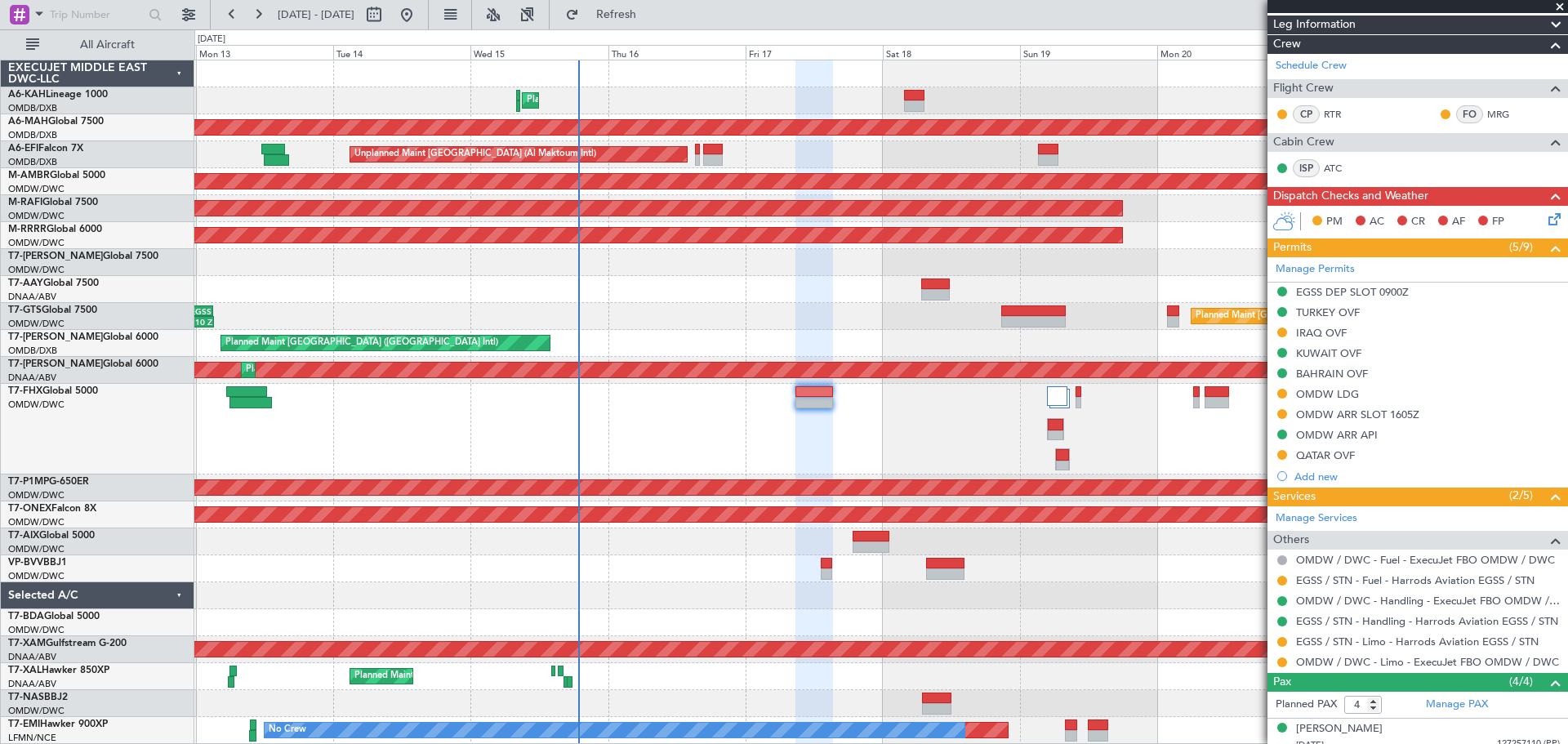
scroll to position [327, 0]
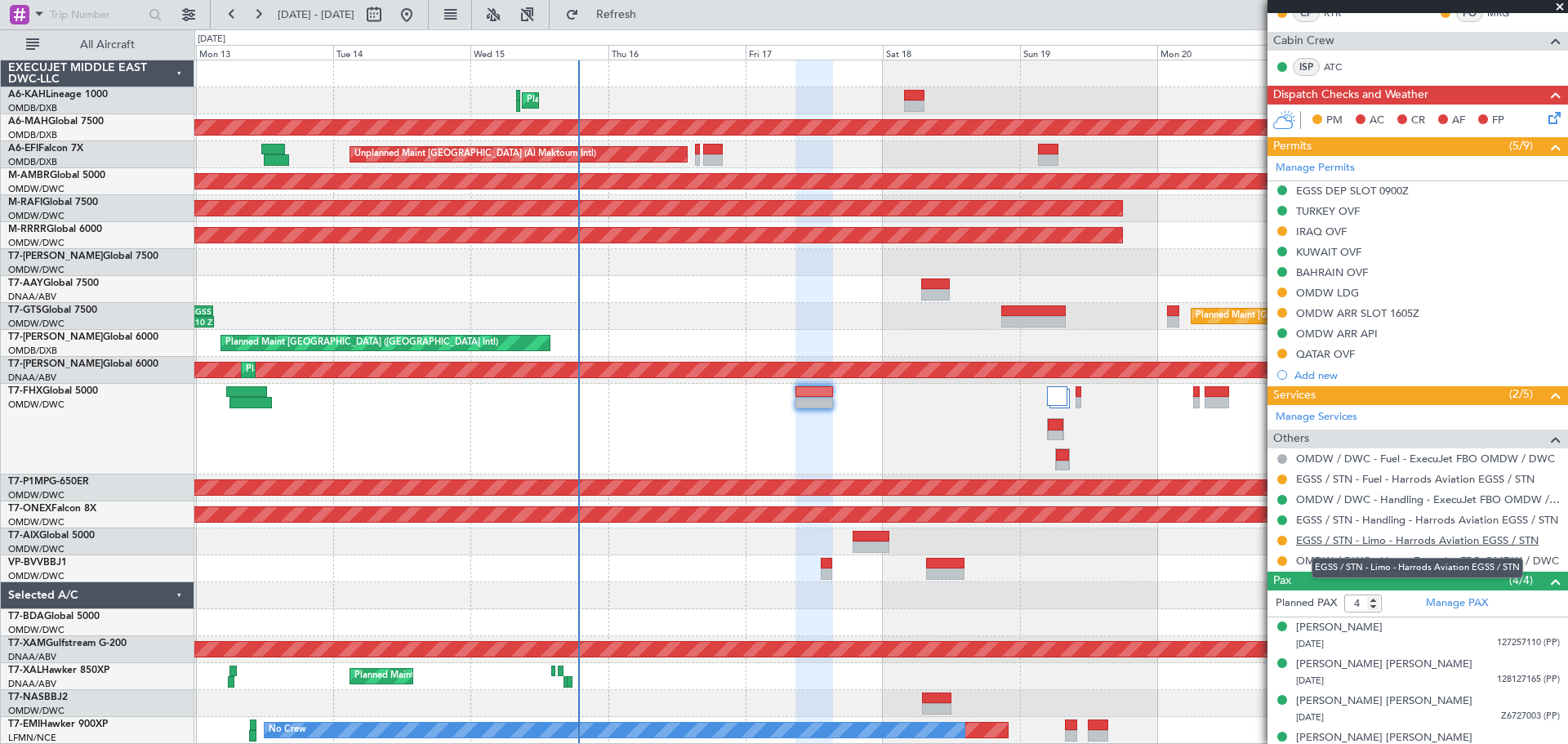
click at [1378, 542] on link "EGSS / STN - Limo - Harrods Aviation EGSS / STN" at bounding box center [1417, 540] width 243 height 14
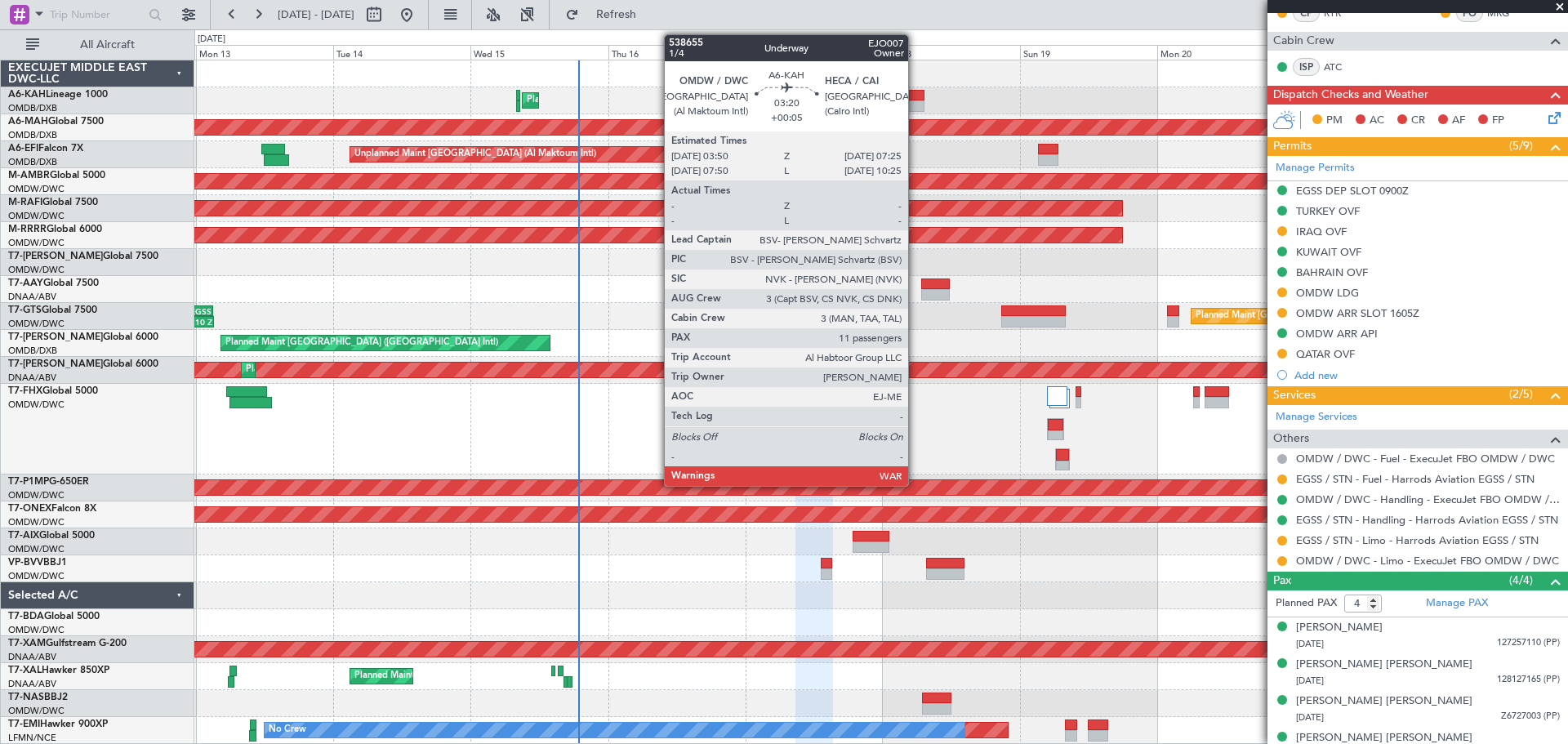
click at [915, 102] on div at bounding box center [914, 107] width 21 height 12
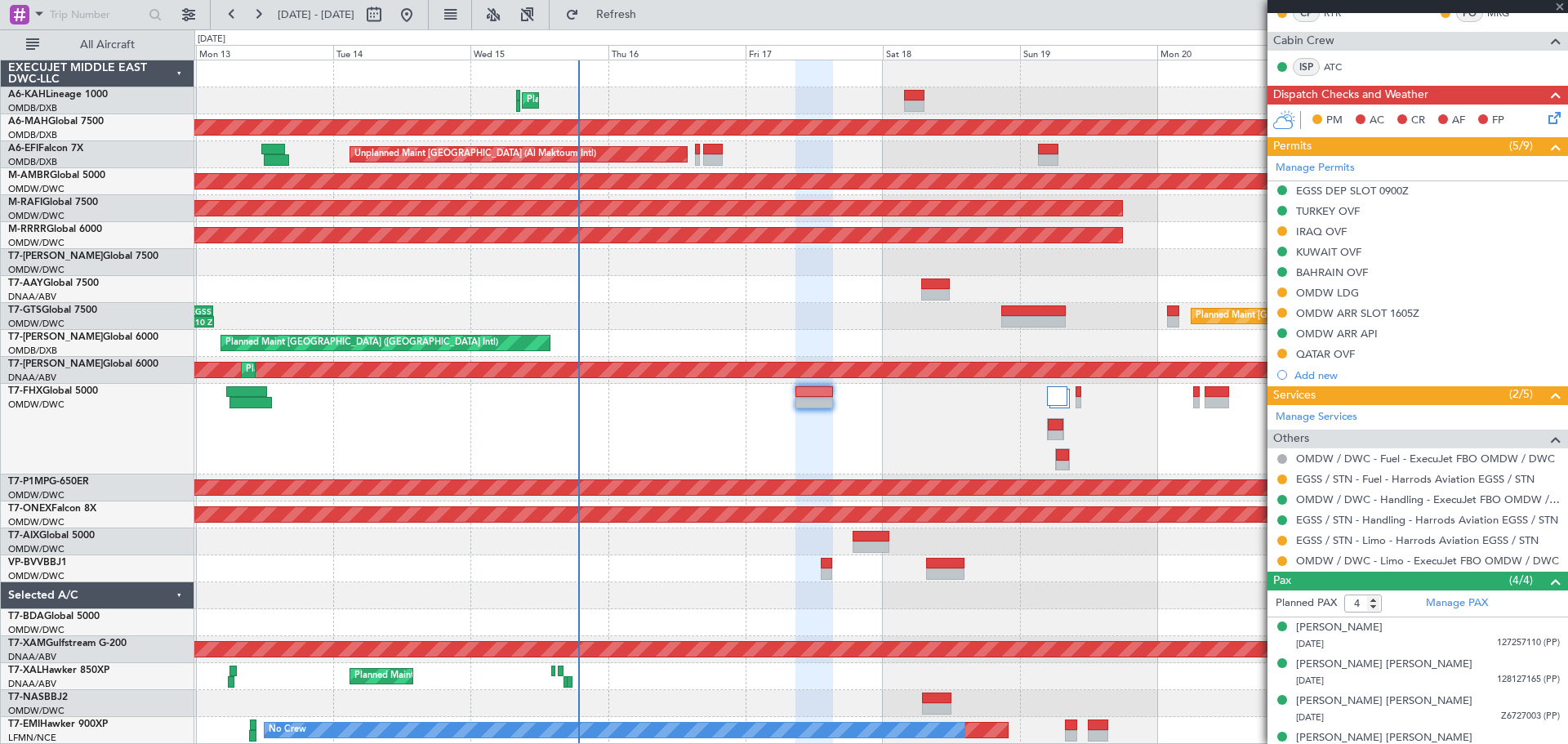
type input "+00:05"
type input "11"
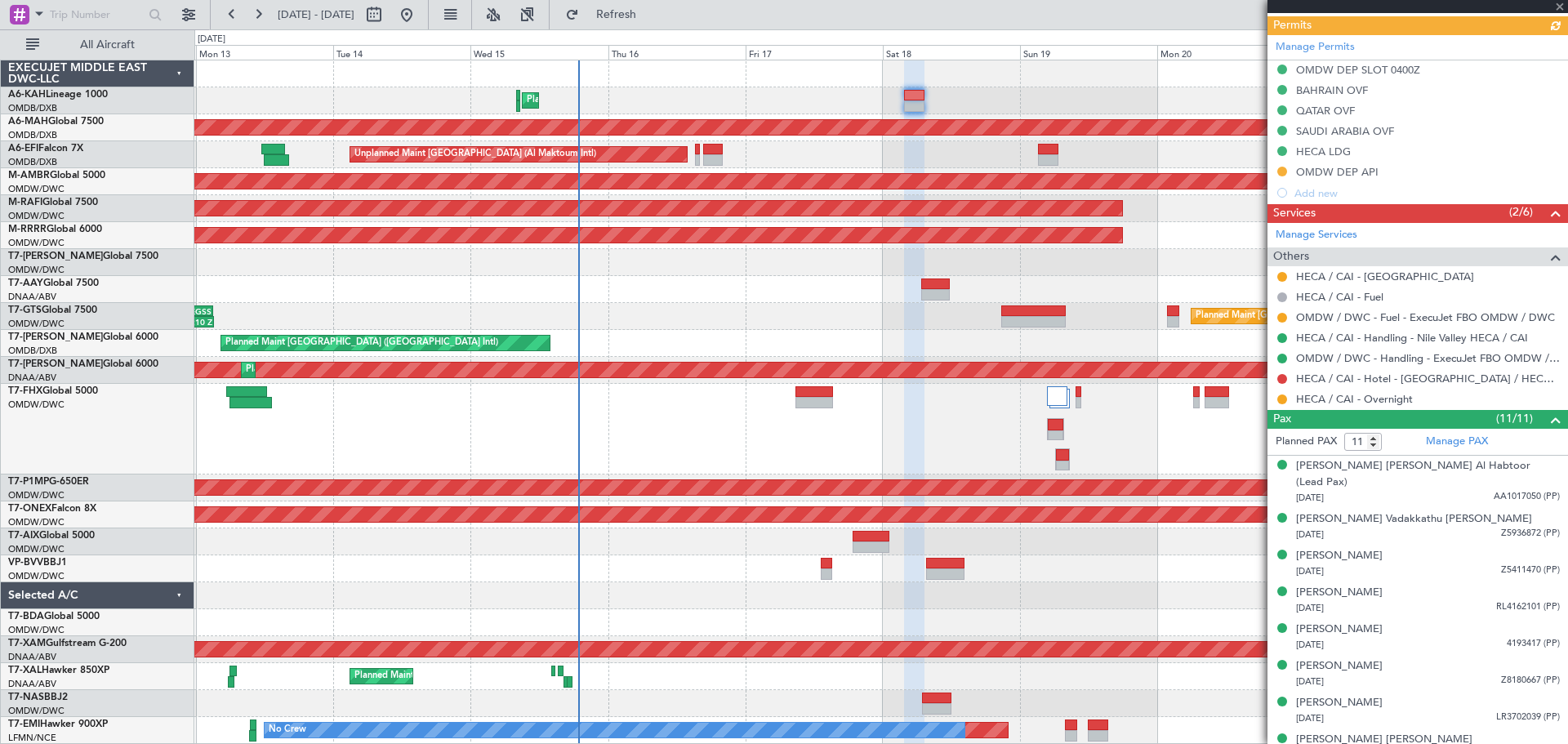
scroll to position [571, 0]
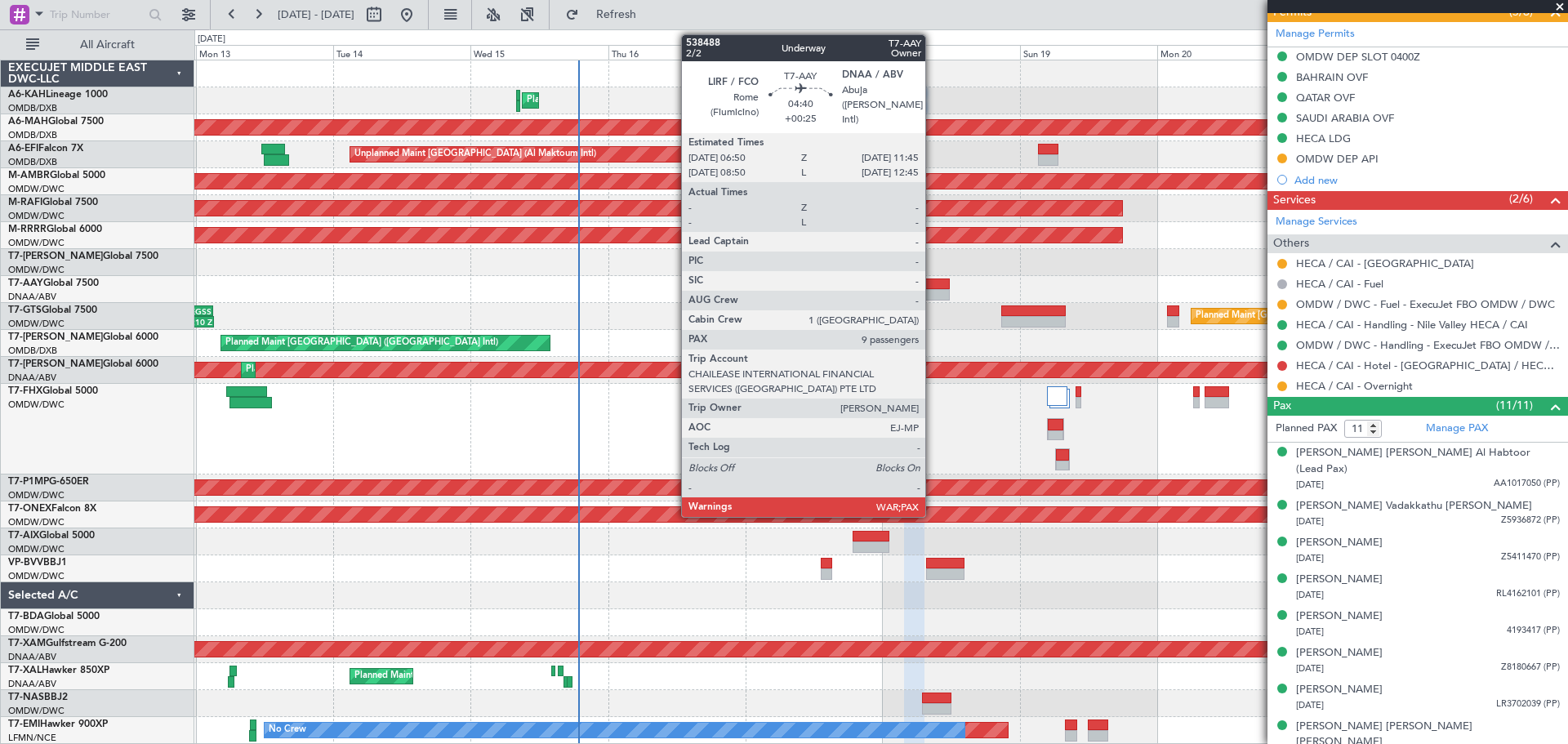
click at [934, 294] on div at bounding box center [936, 295] width 29 height 12
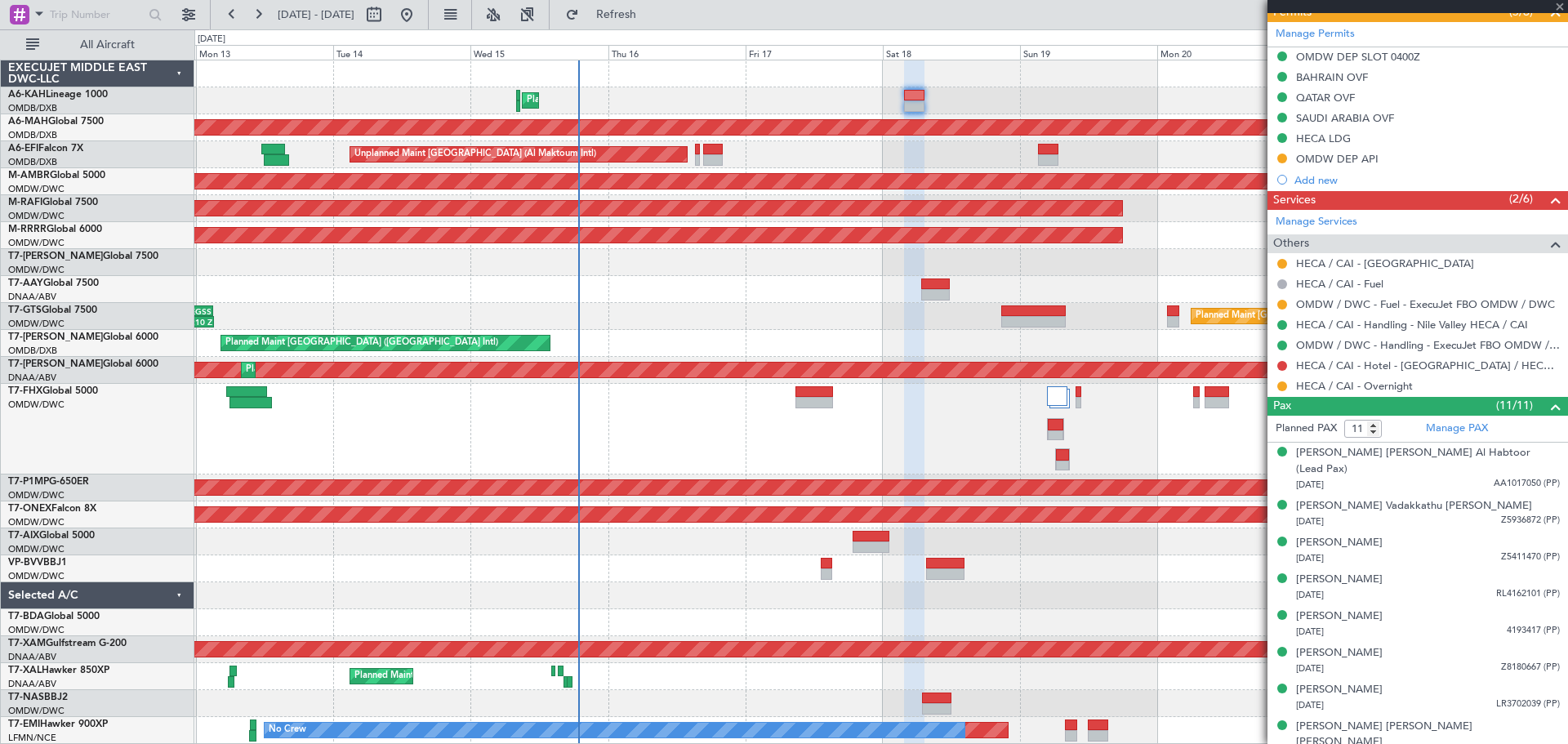
type input "+00:25"
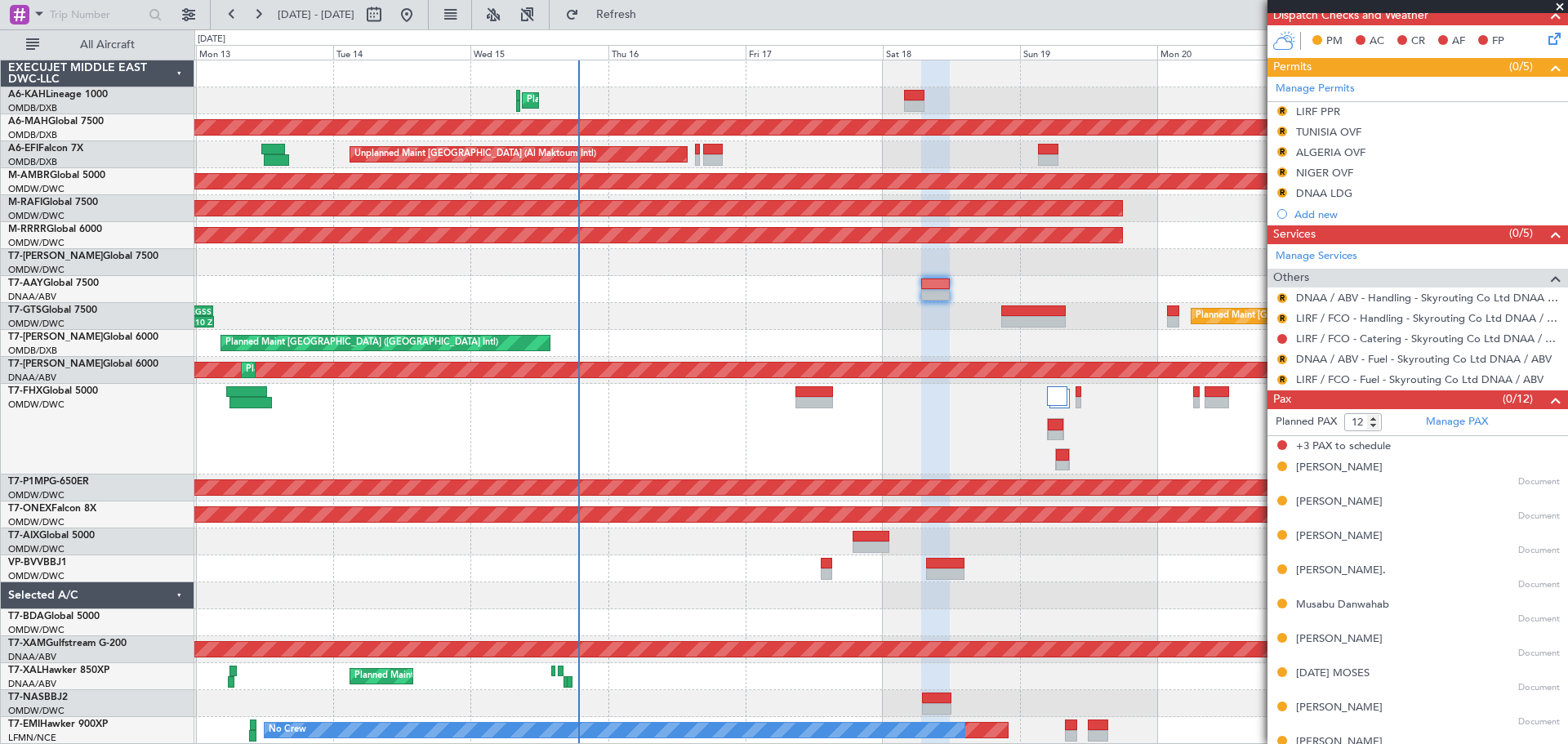
scroll to position [386, 0]
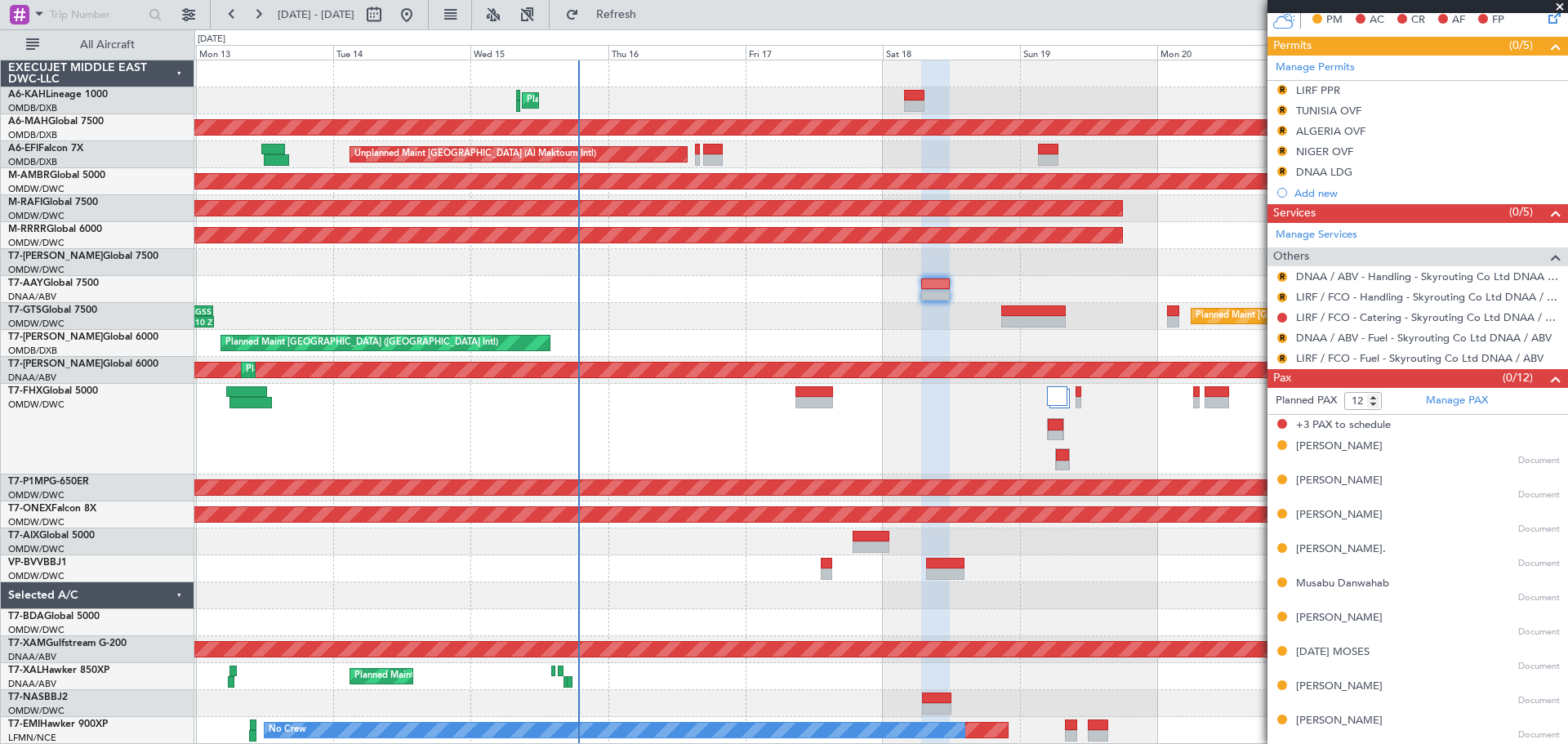
click at [1564, 5] on span at bounding box center [1560, 7] width 16 height 14
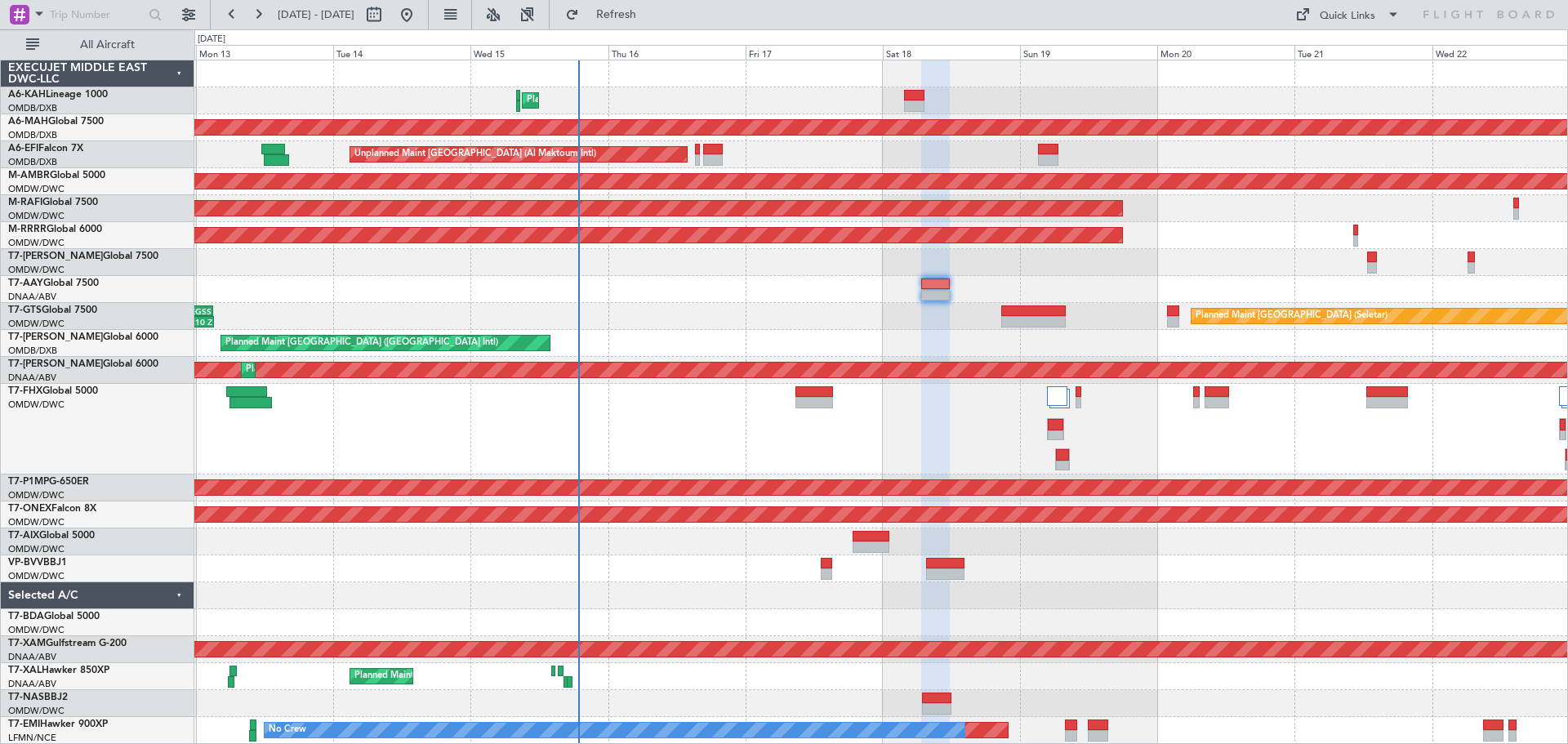
type input "0"
click at [1005, 329] on div "Planned Maint [GEOGRAPHIC_DATA] (Seletar) 15:15 Z 03:10 Z VTBD 15:20 Z EGSS 03:…" at bounding box center [881, 317] width 1373 height 27
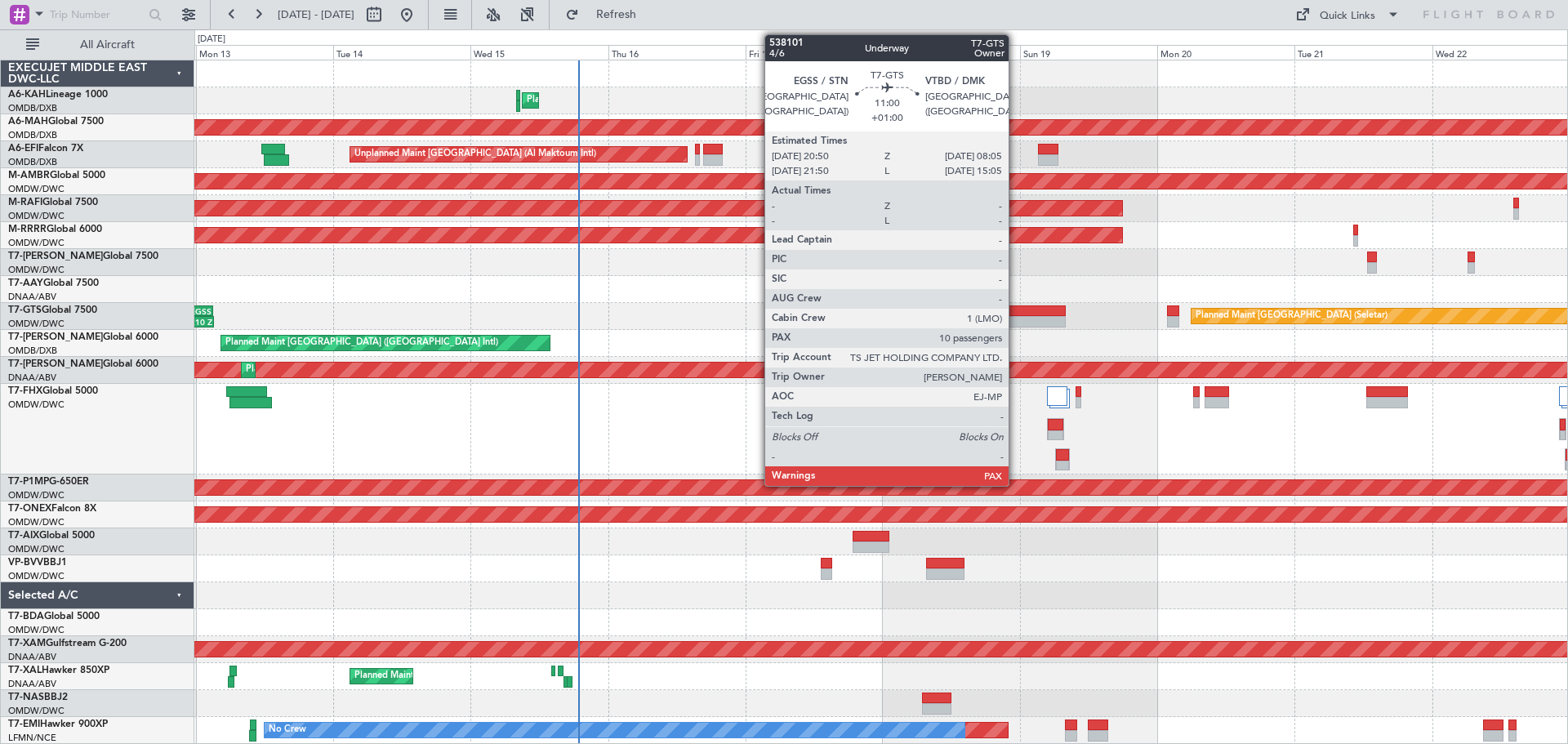
click at [1016, 321] on div at bounding box center [1034, 322] width 64 height 12
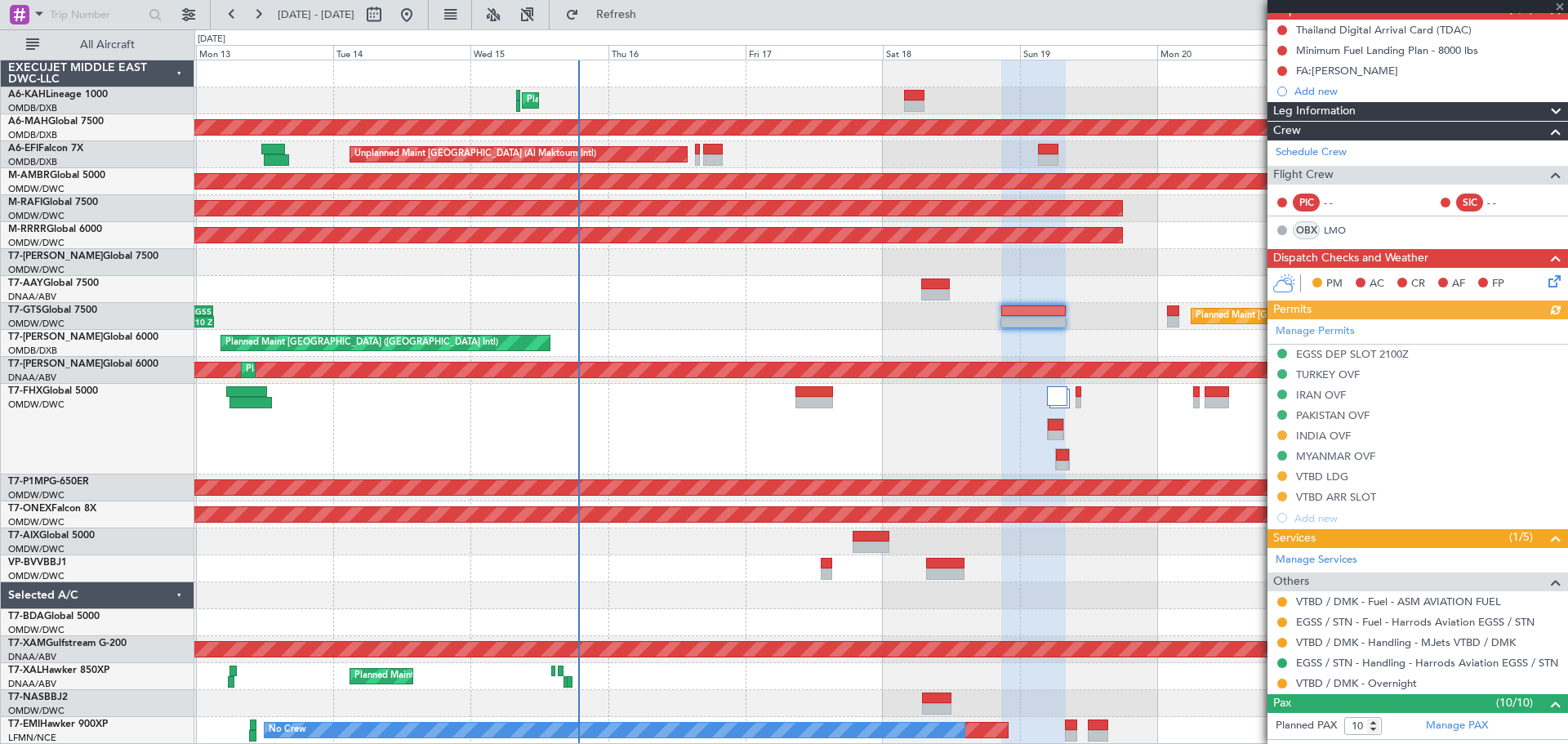
scroll to position [245, 0]
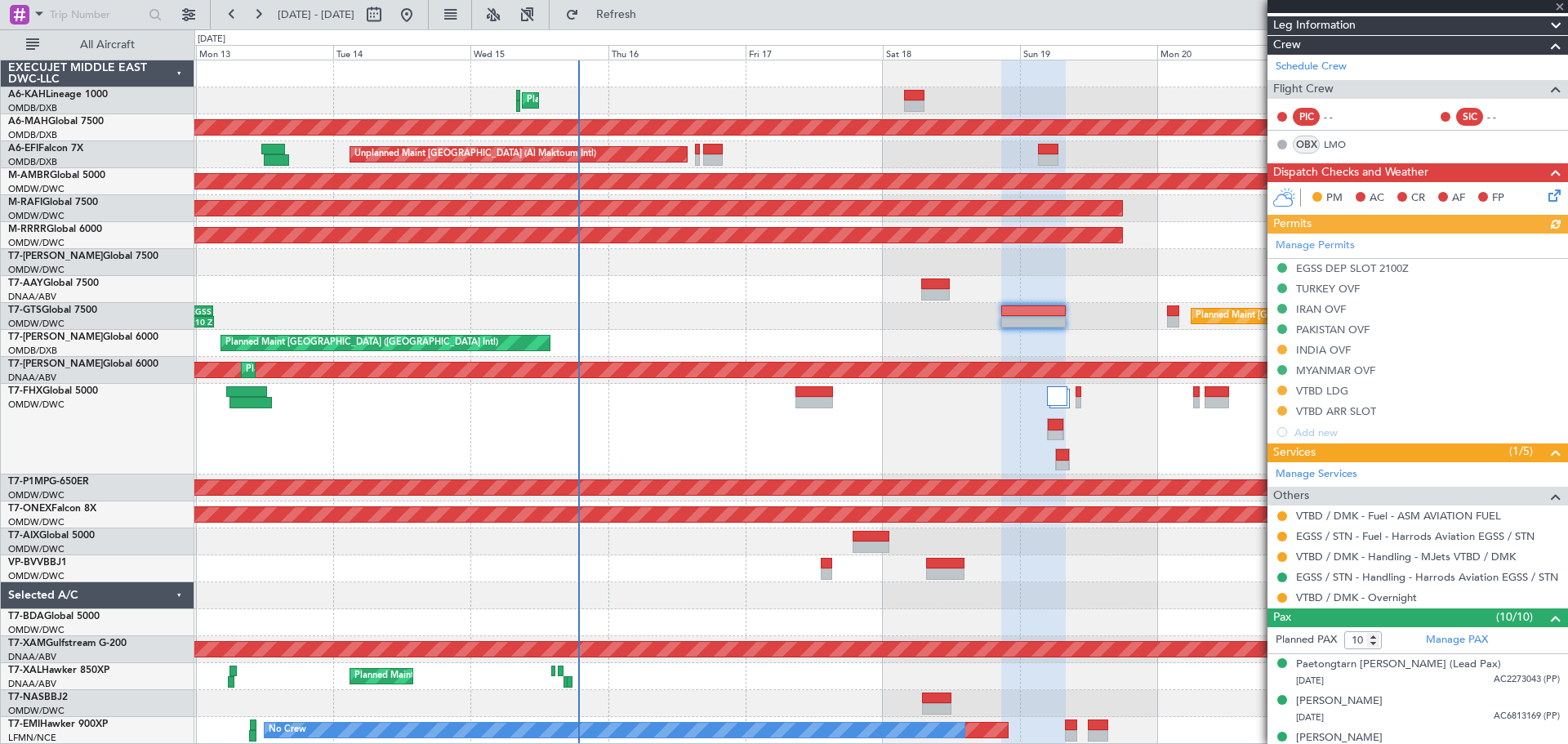
click at [991, 429] on div "Planned Maint Dubai (Al Maktoum Intl)" at bounding box center [881, 428] width 1373 height 91
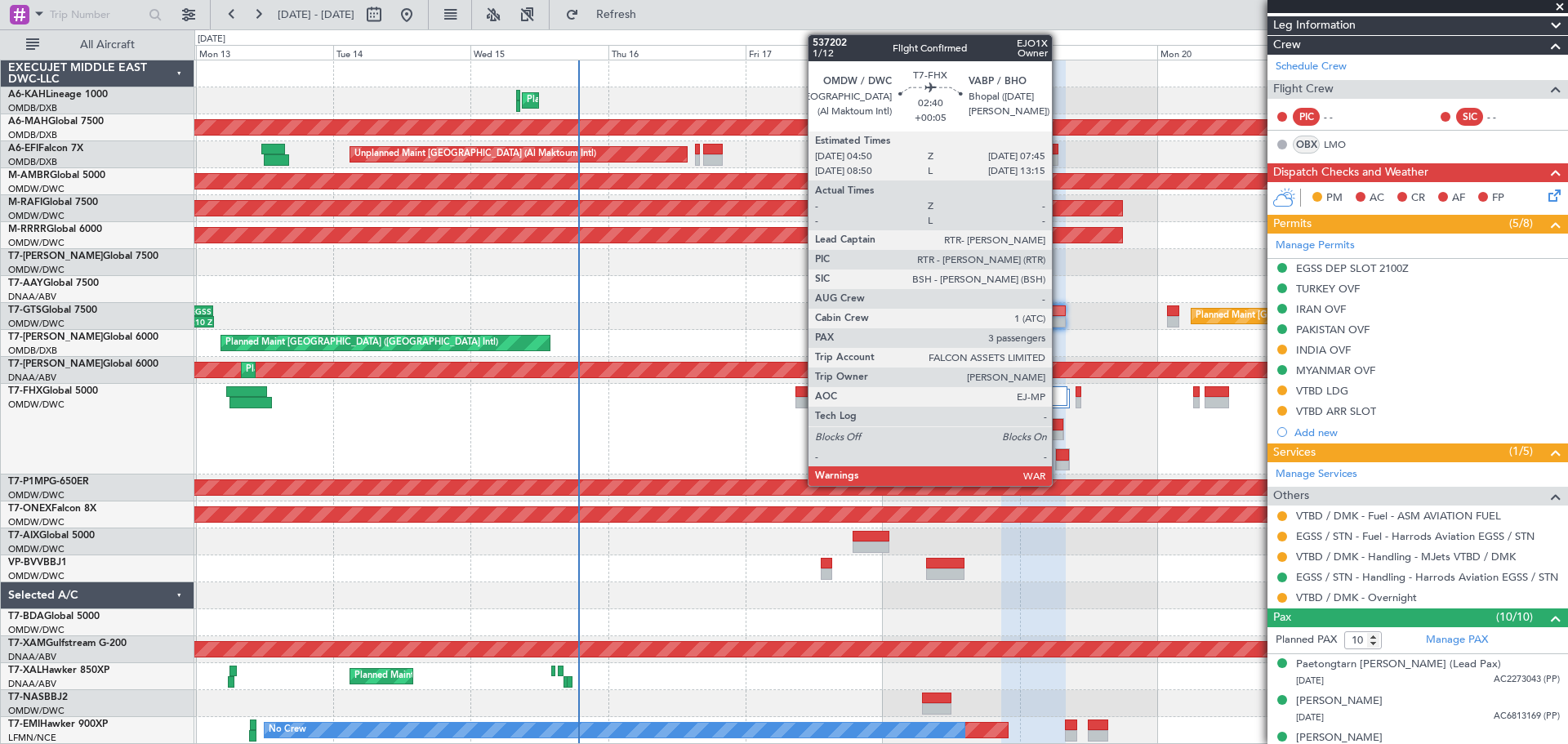
click at [1059, 432] on div at bounding box center [1056, 436] width 15 height 12
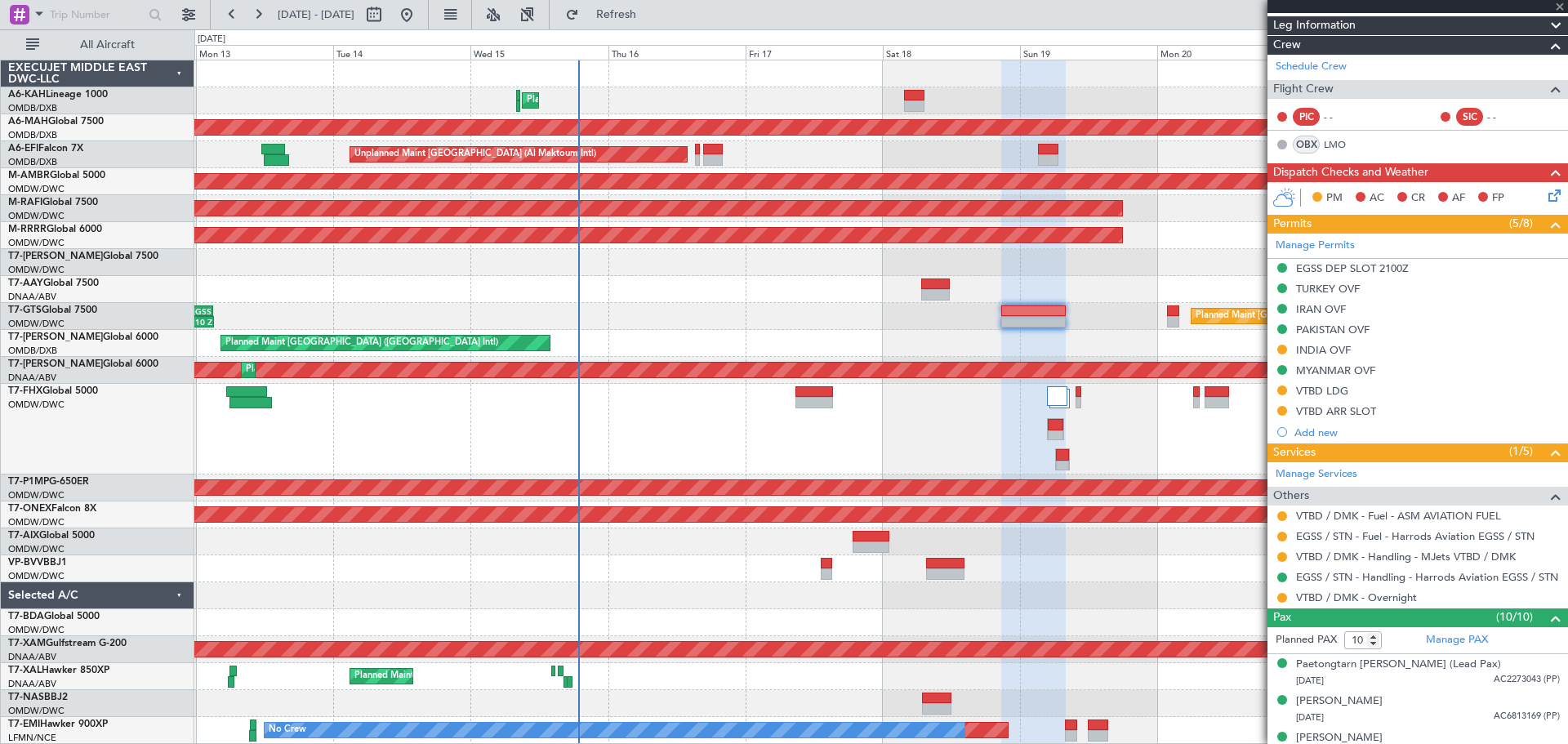
click at [908, 414] on div "Planned Maint Dubai (Al Maktoum Intl)" at bounding box center [881, 428] width 1373 height 91
type input "+00:05"
type input "3"
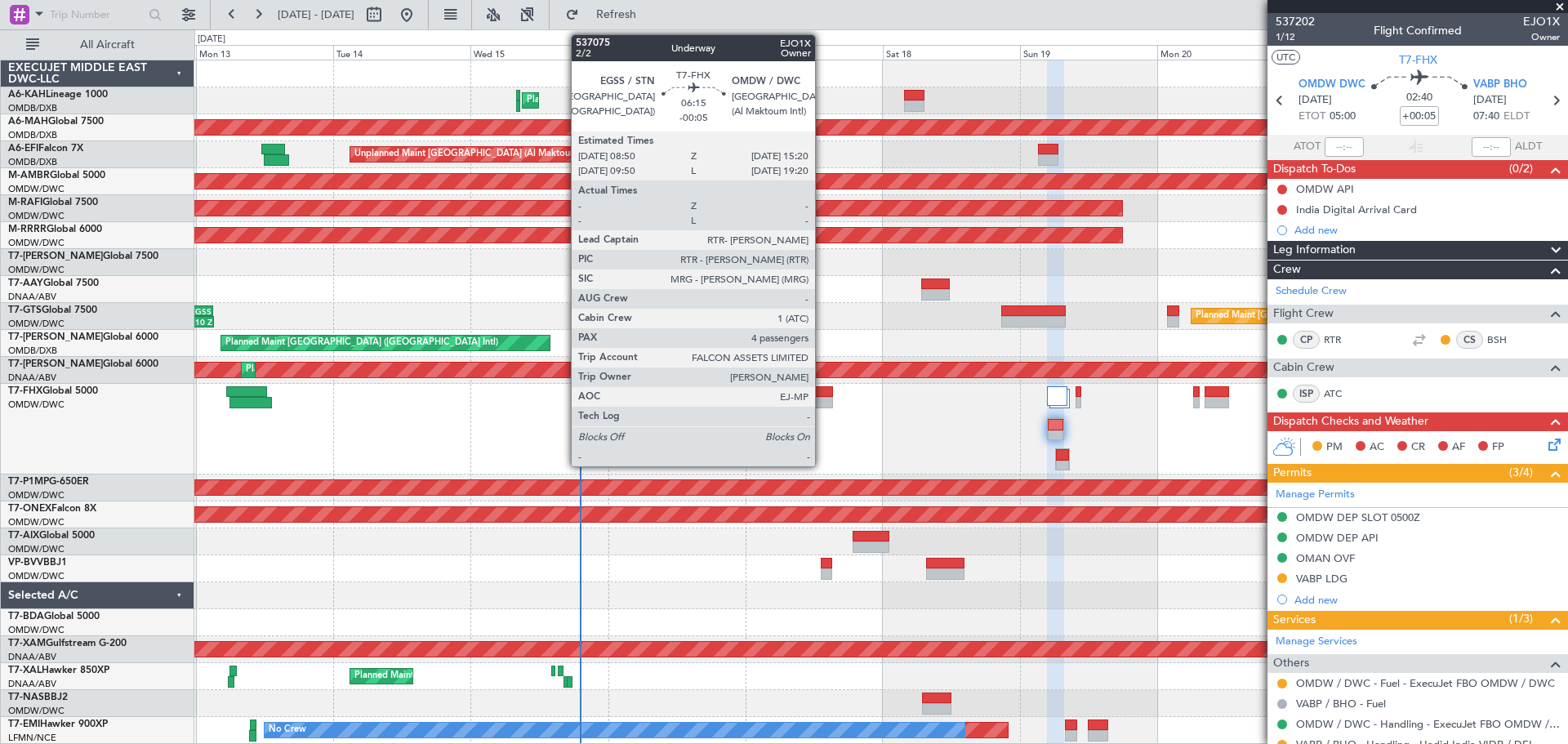
click at [821, 404] on div at bounding box center [814, 403] width 37 height 12
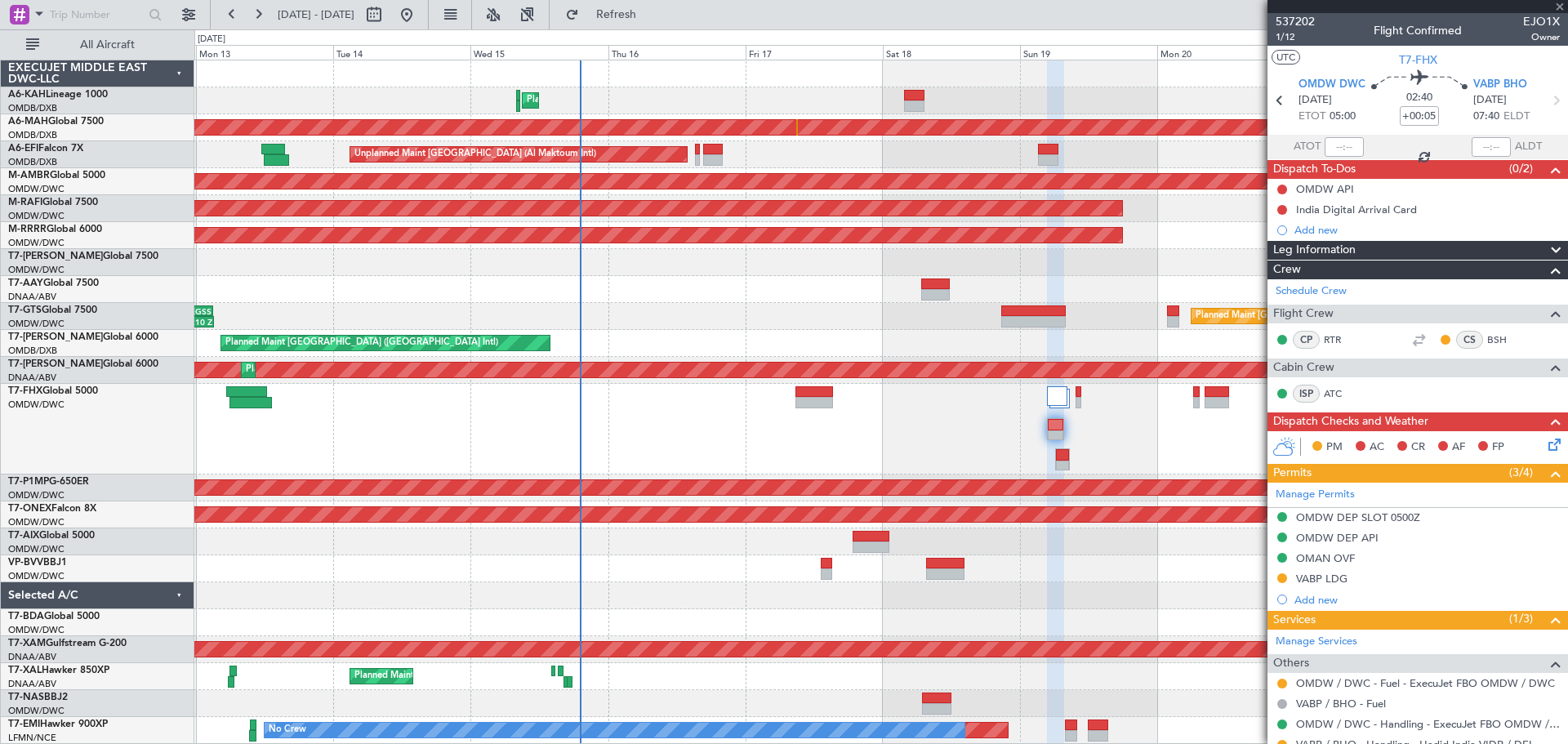
type input "-00:05"
type input "4"
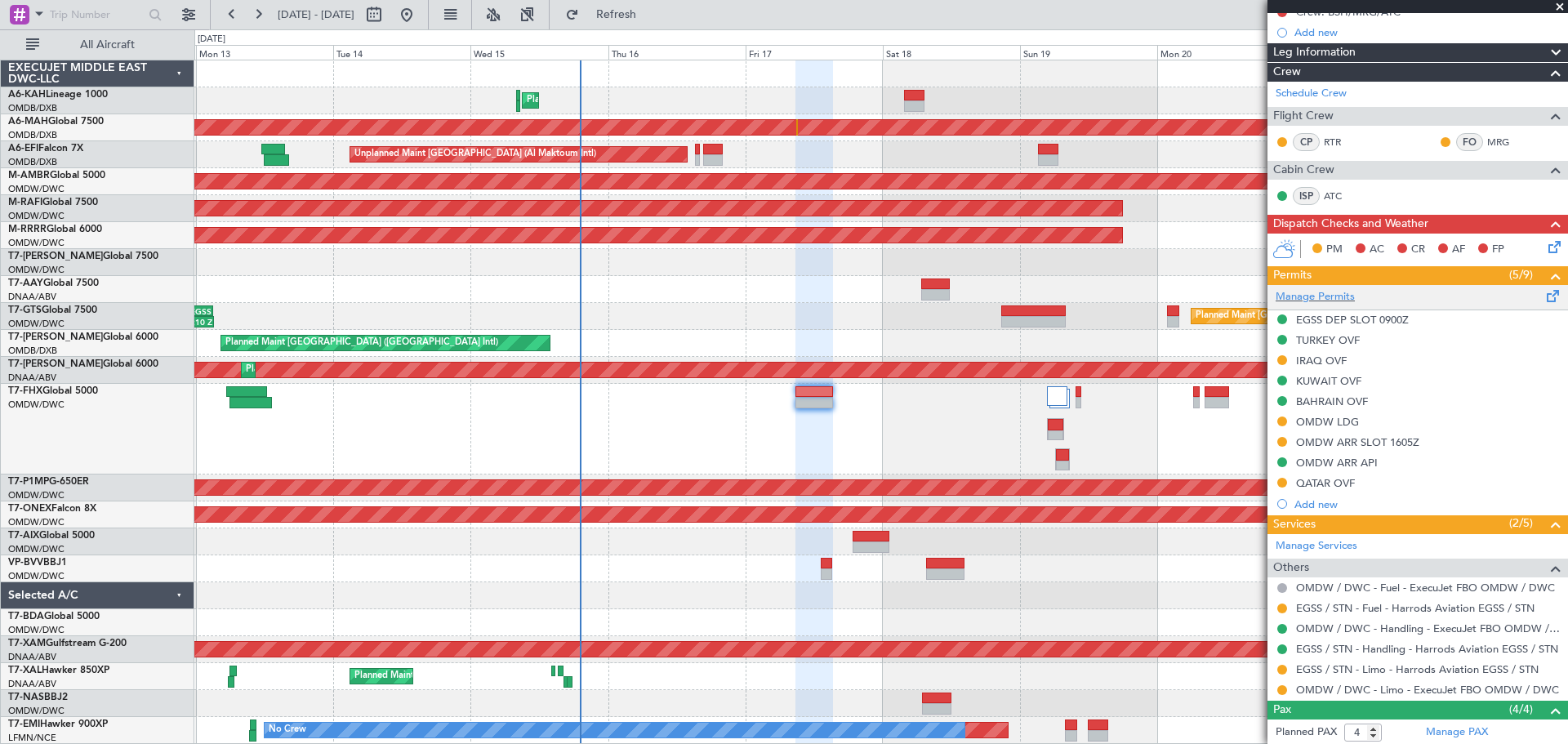
scroll to position [327, 0]
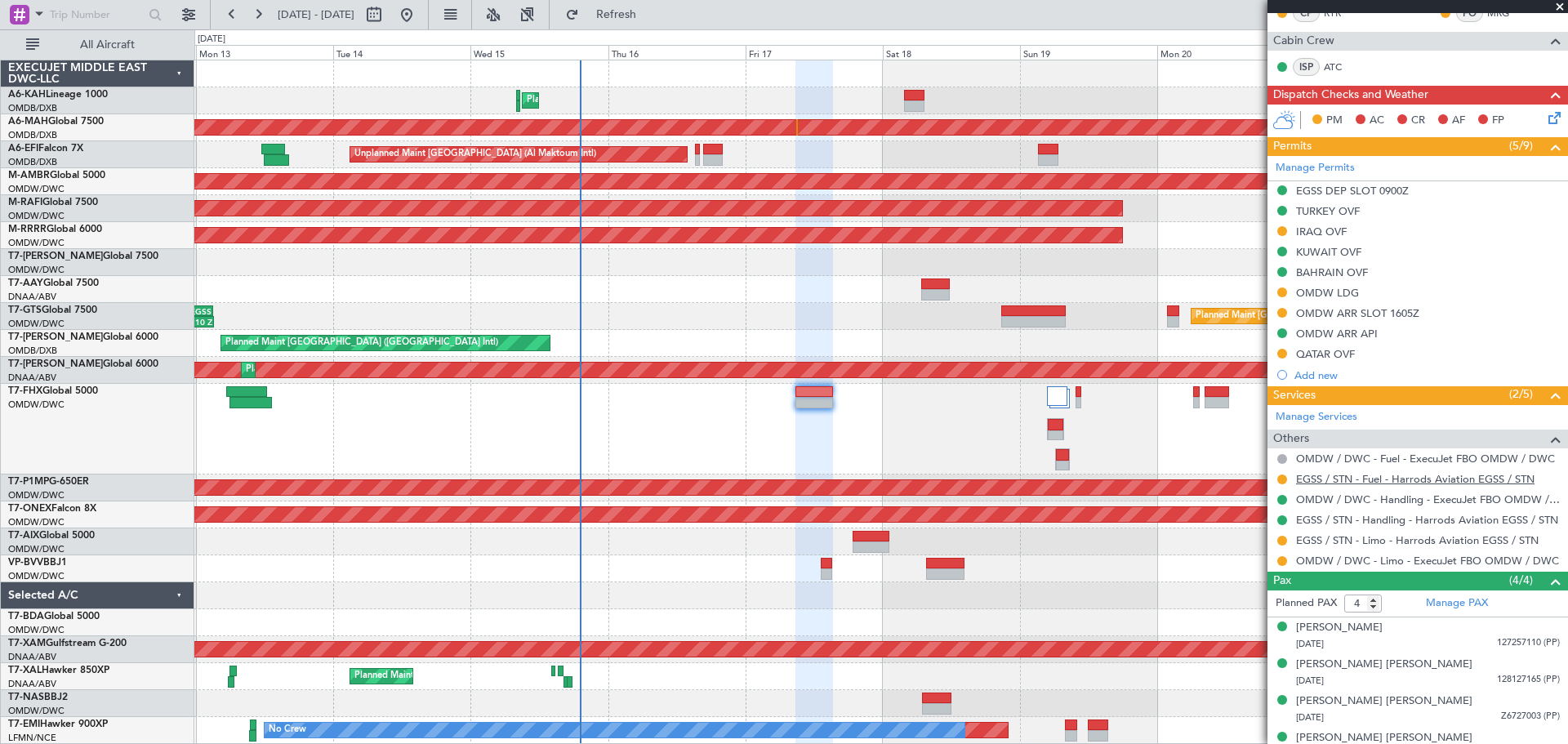
click at [1350, 477] on link "EGSS / STN - Fuel - Harrods Aviation EGSS / STN" at bounding box center [1416, 479] width 239 height 14
click at [1315, 538] on link "EGSS / STN - Limo - Harrods Aviation EGSS / STN" at bounding box center [1417, 540] width 243 height 14
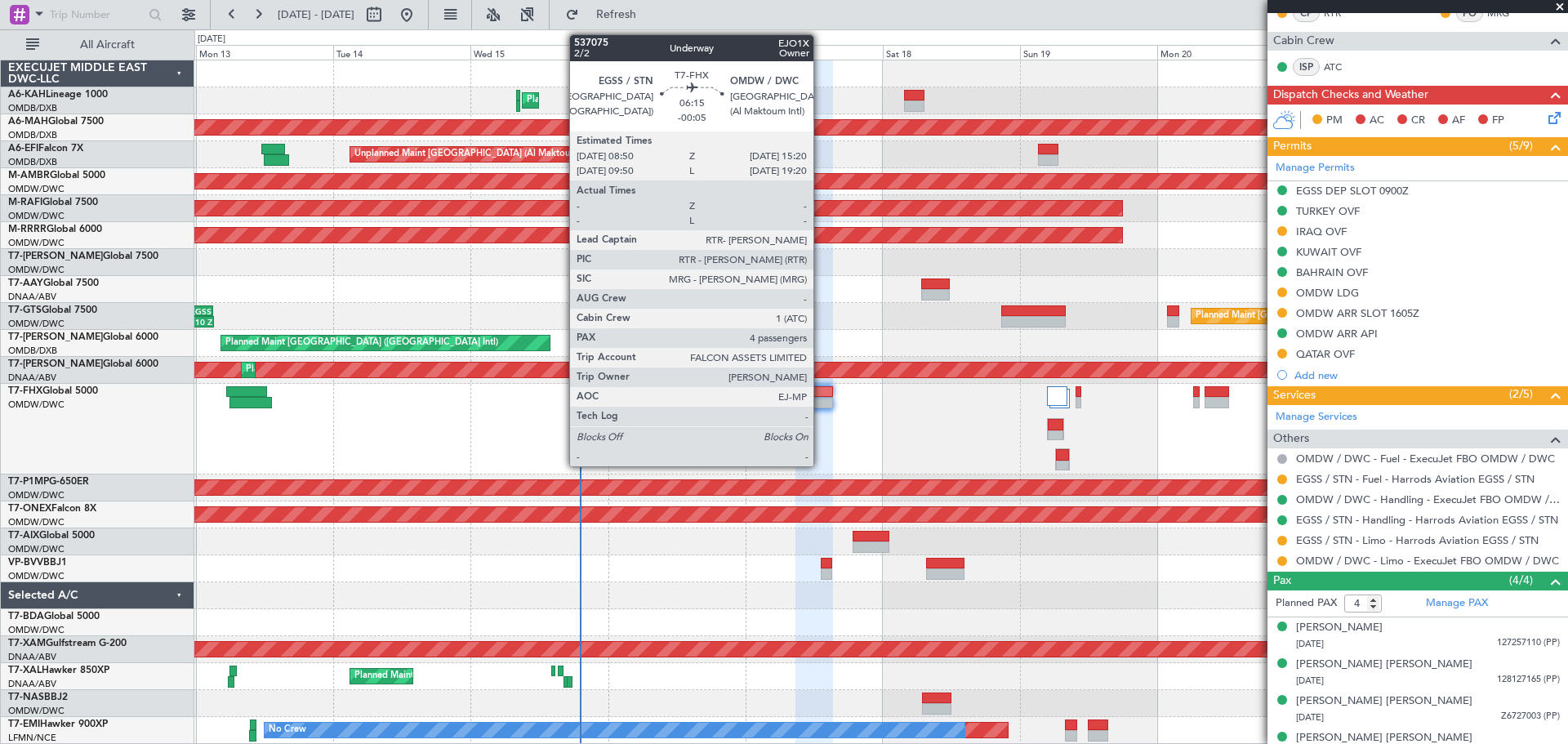
click at [820, 403] on div at bounding box center [814, 403] width 37 height 12
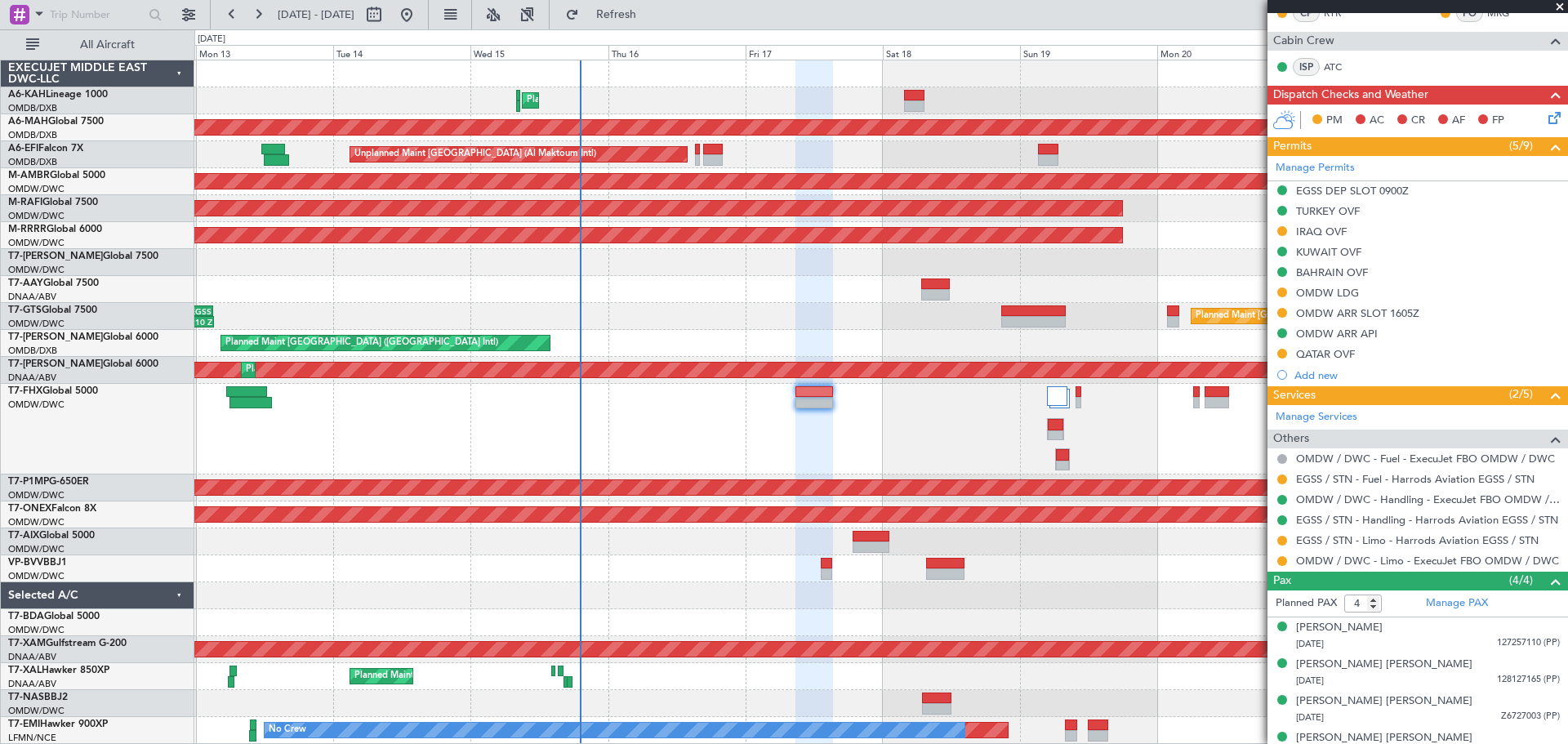
click at [1338, 357] on div "QATAR OVF" at bounding box center [1325, 354] width 58 height 14
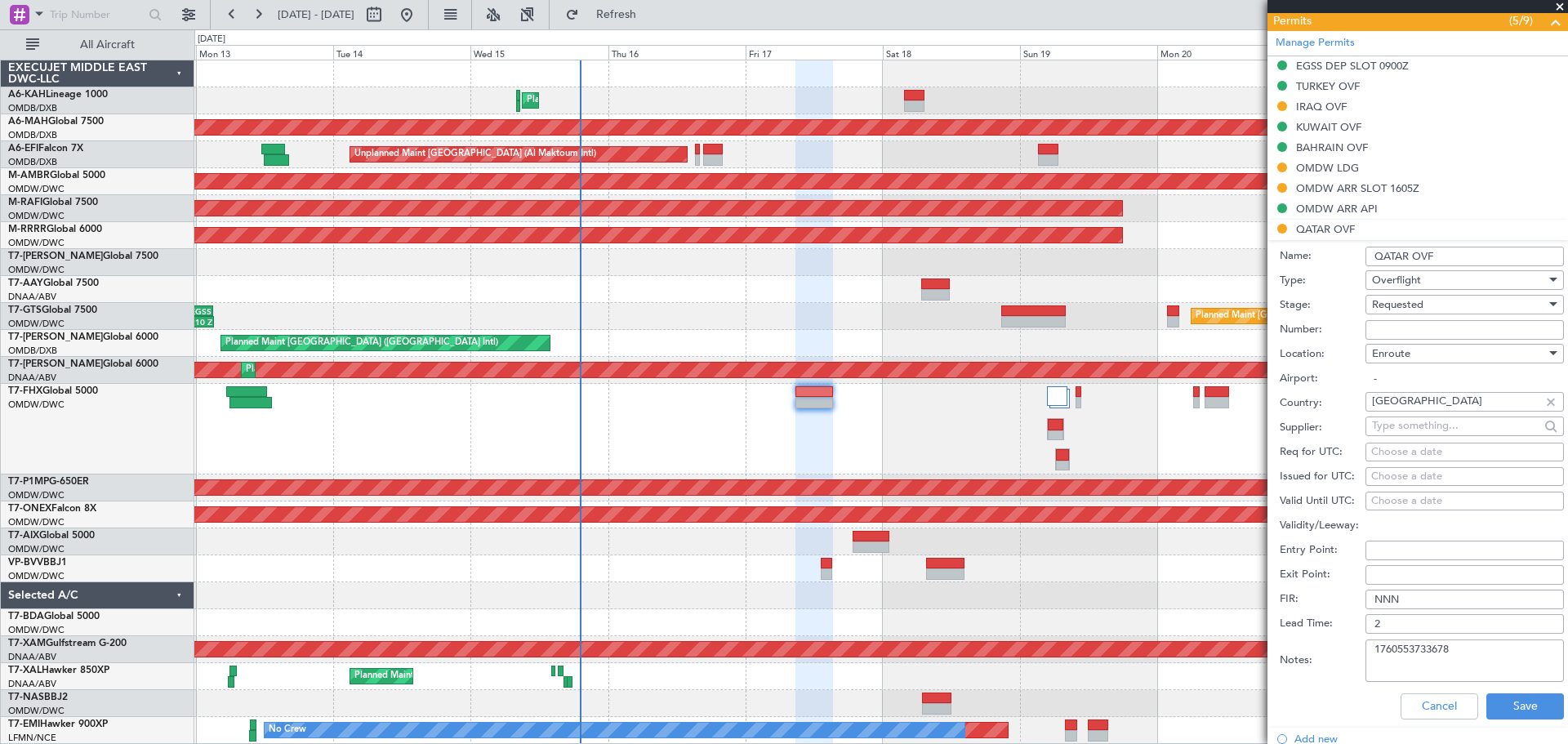
scroll to position [490, 0]
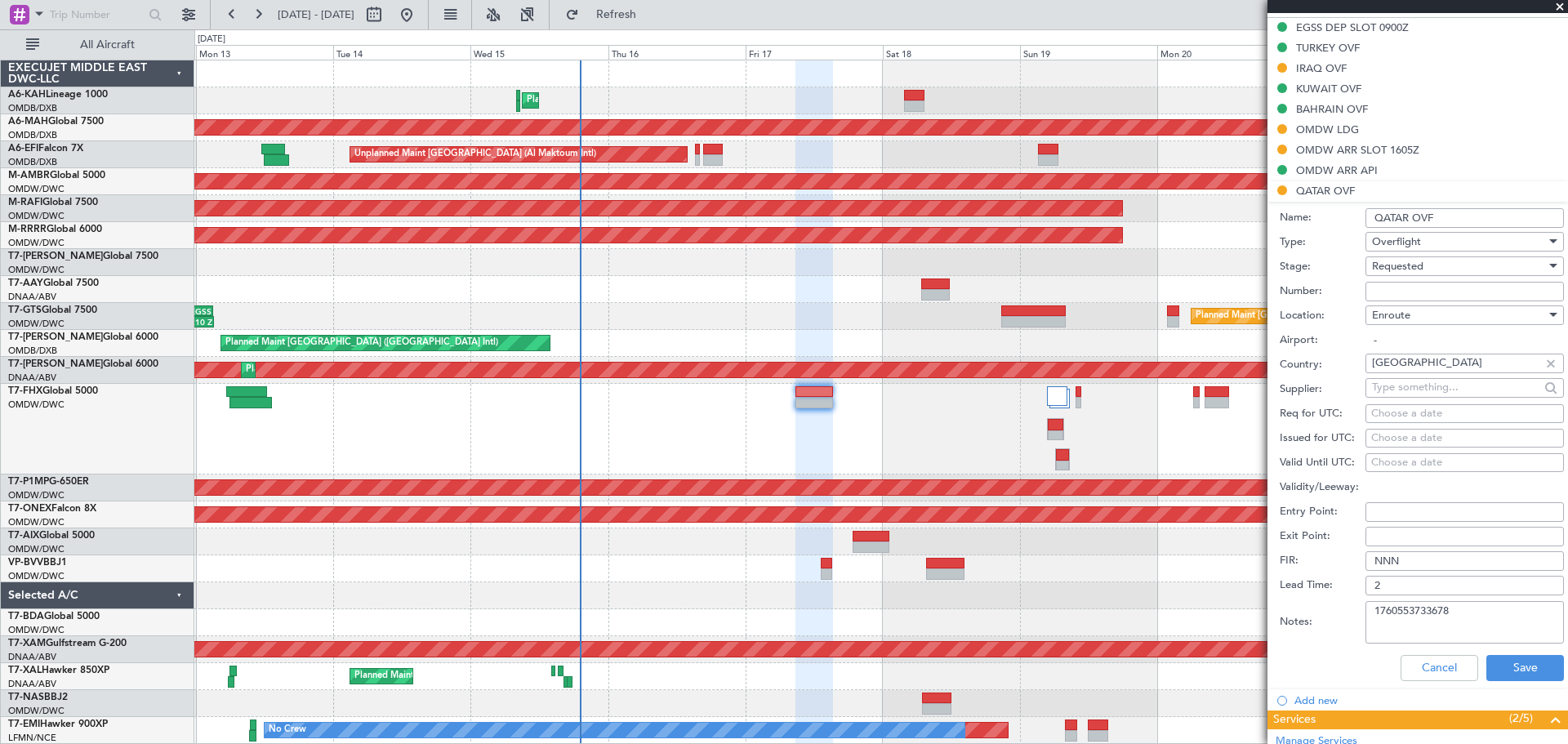
drag, startPoint x: 1401, startPoint y: 618, endPoint x: 1282, endPoint y: 616, distance: 119.0
click at [1285, 616] on div "Notes: 1760553733678" at bounding box center [1422, 622] width 284 height 49
click at [1505, 668] on button "Save" at bounding box center [1526, 668] width 78 height 26
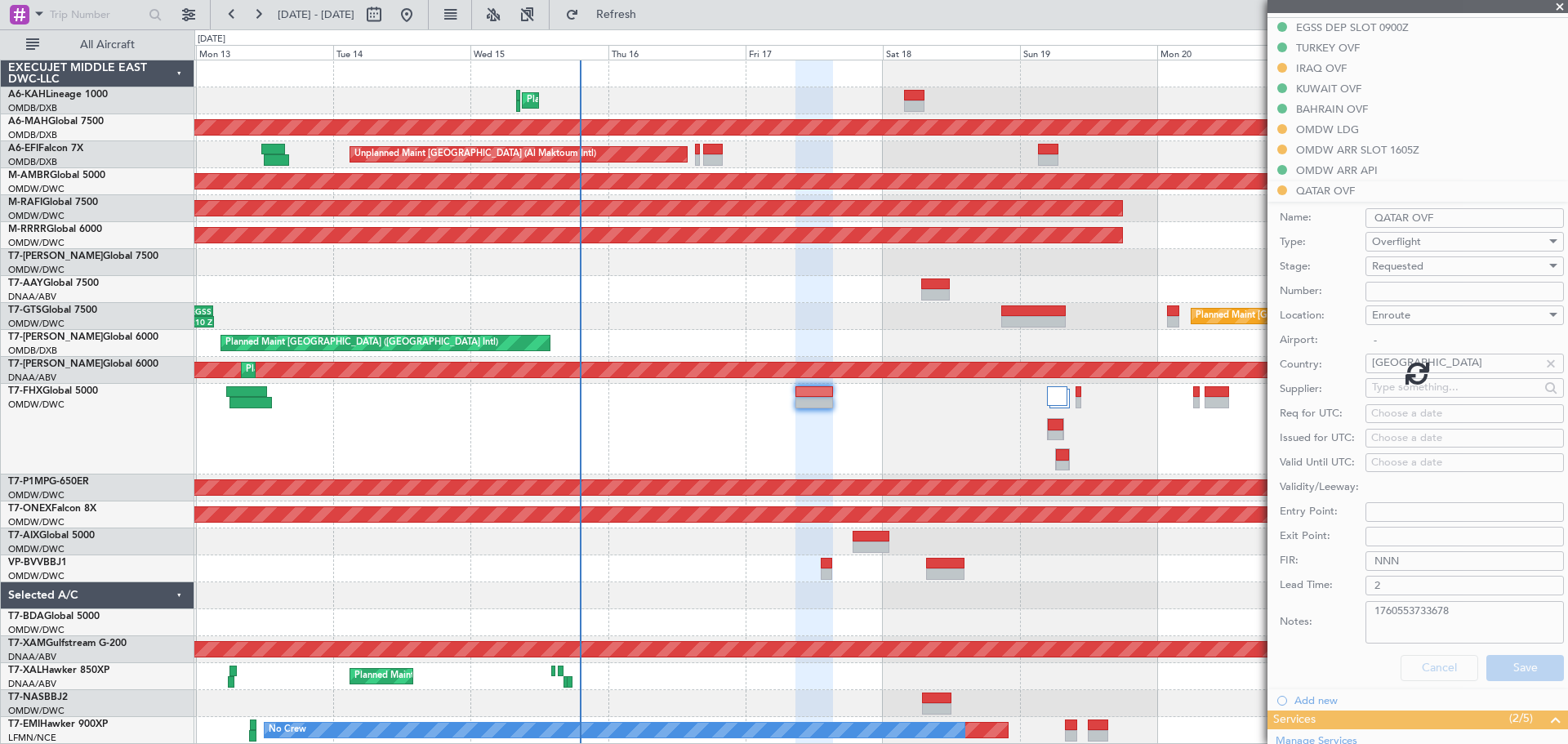
scroll to position [346, 0]
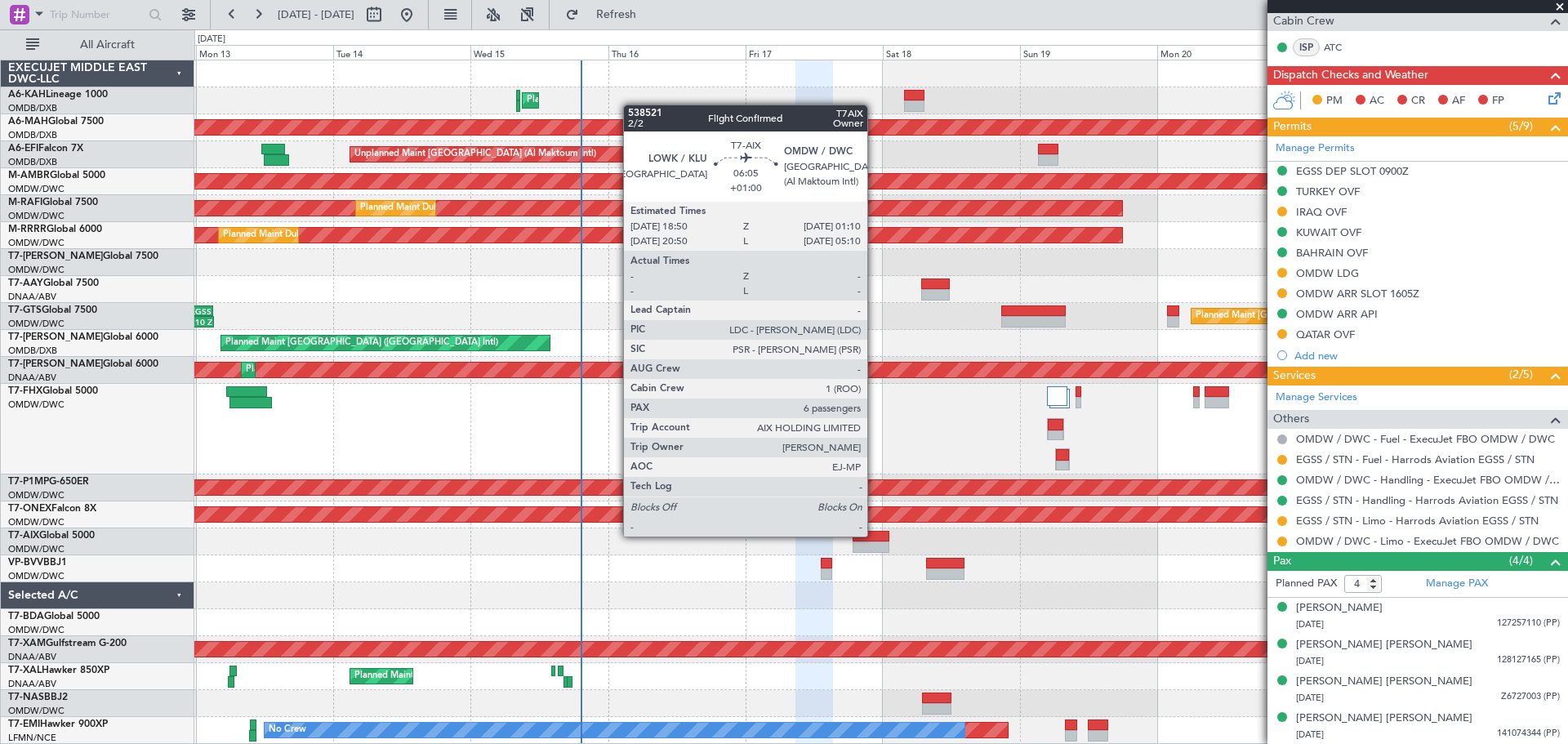
click at [875, 535] on div at bounding box center [870, 537] width 36 height 12
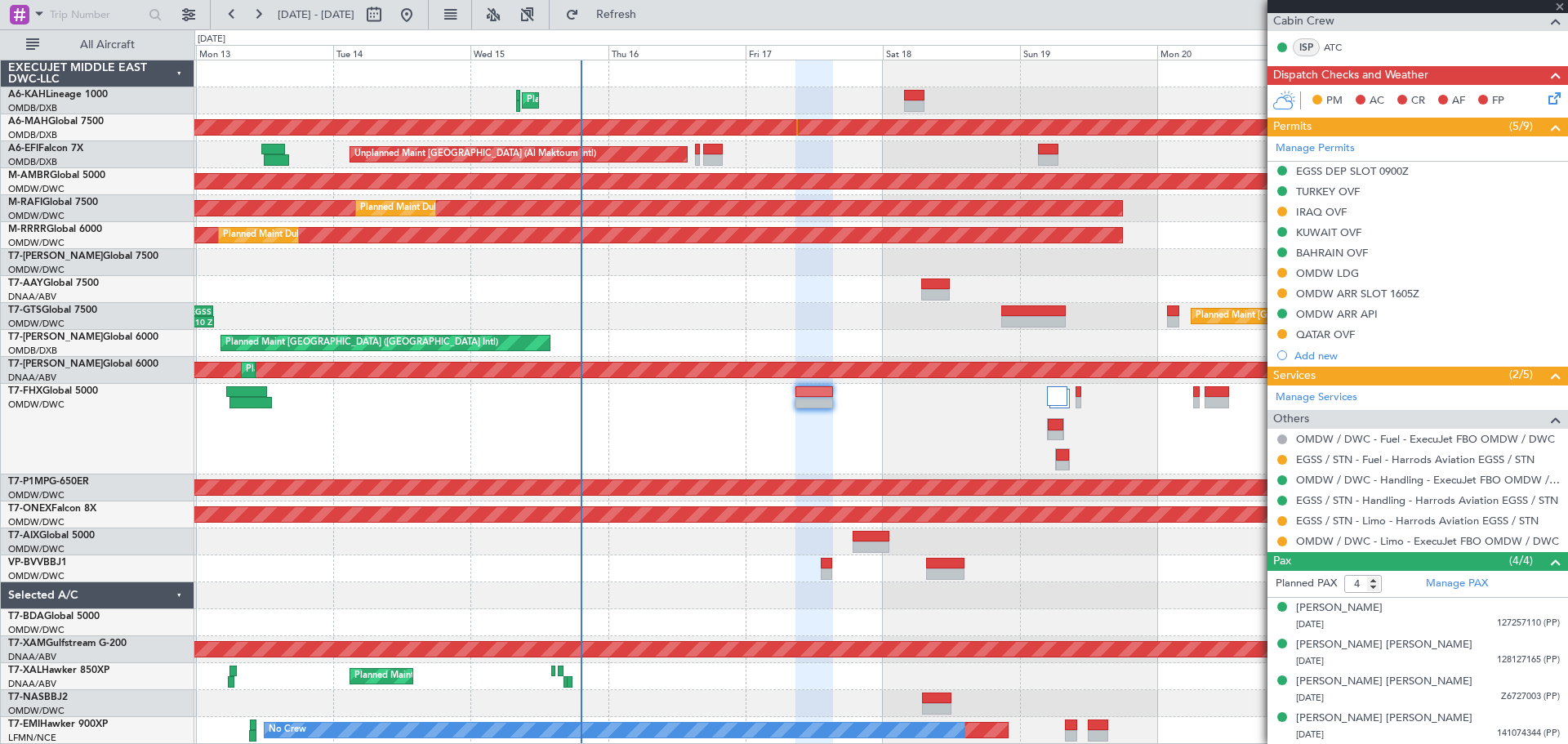
type input "+01:00"
type input "6"
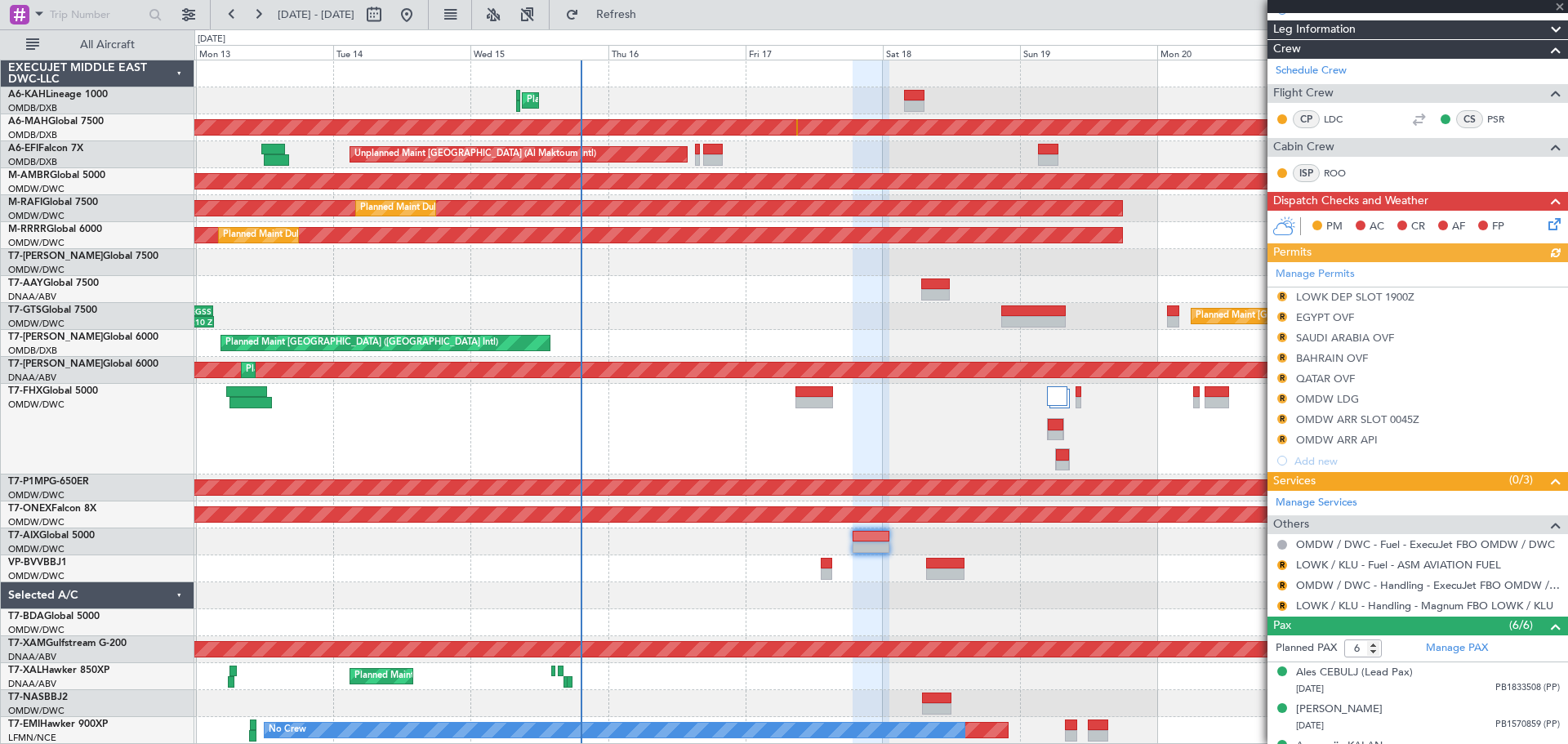
scroll to position [0, 0]
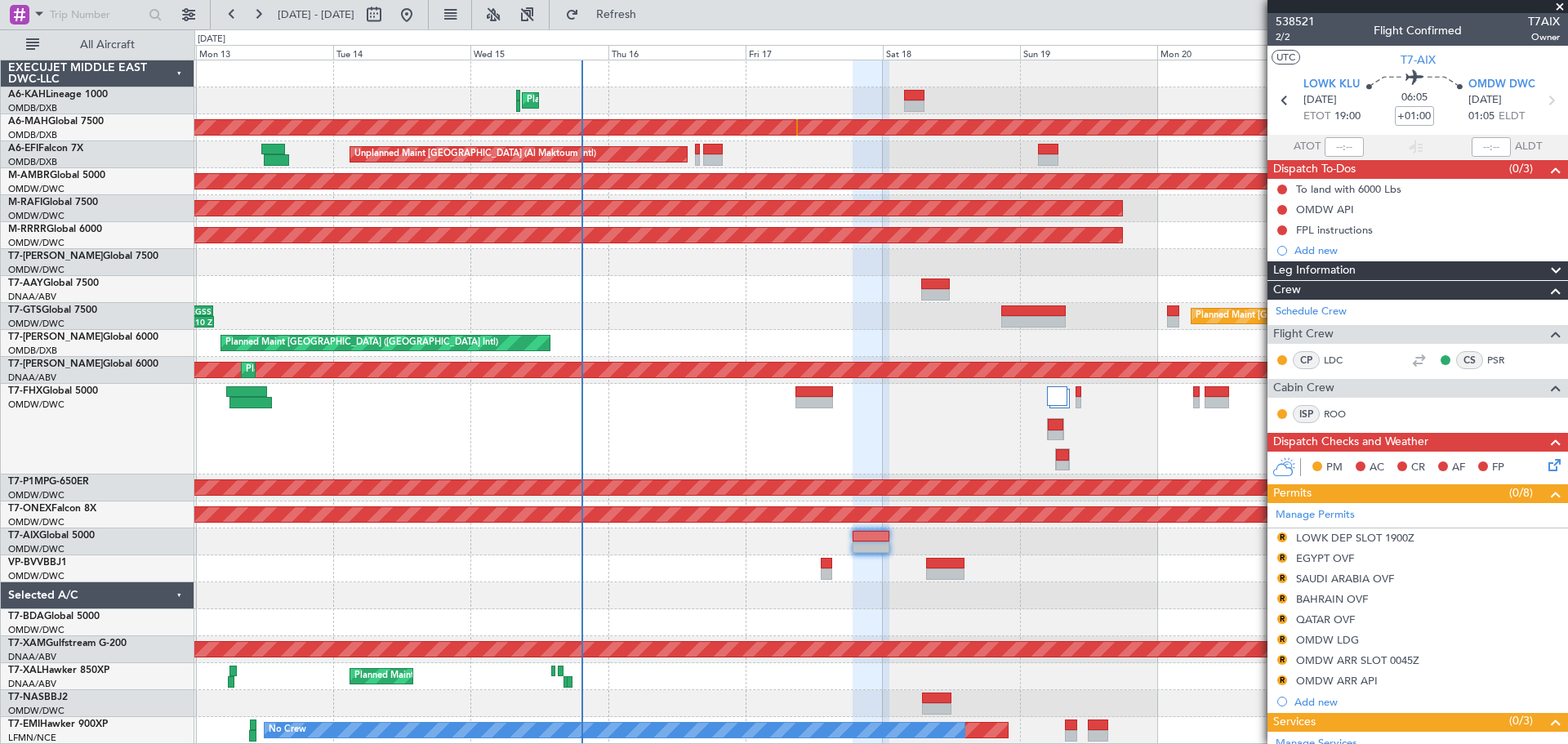
click at [1549, 11] on div at bounding box center [1417, 6] width 301 height 13
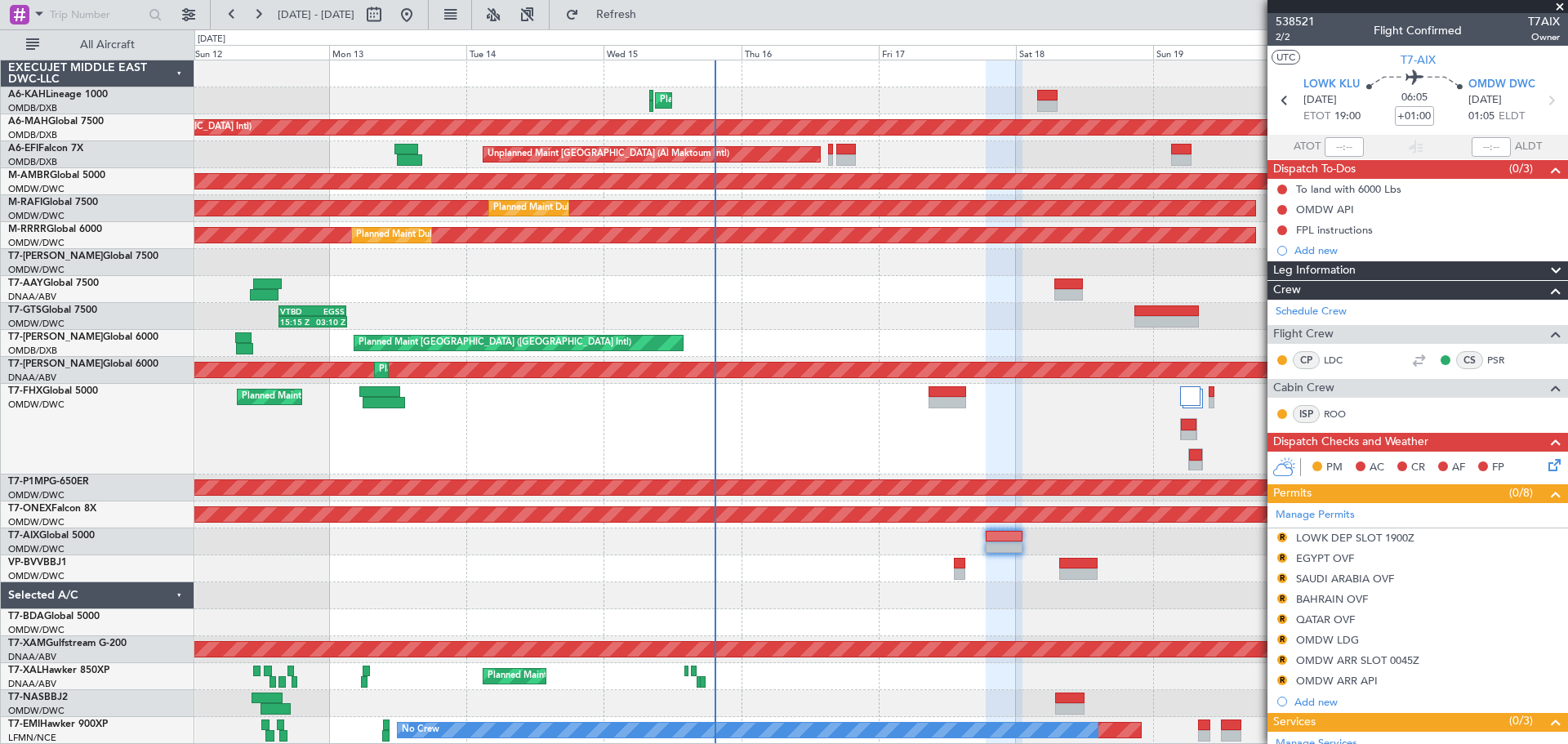
click at [666, 449] on div "Planned Maint Dubai (Al Maktoum Intl)" at bounding box center [881, 428] width 1373 height 91
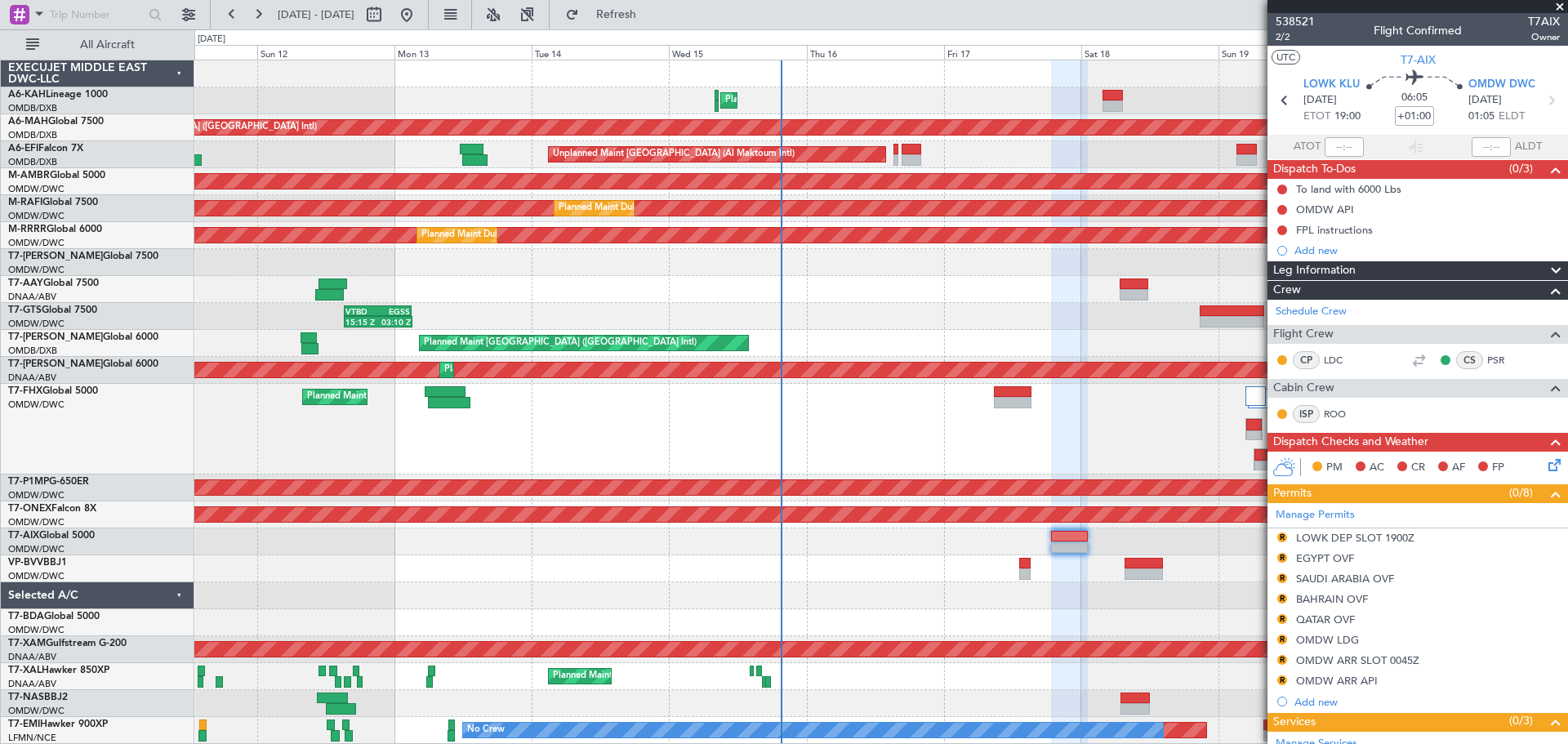
click at [874, 268] on div at bounding box center [881, 262] width 1373 height 27
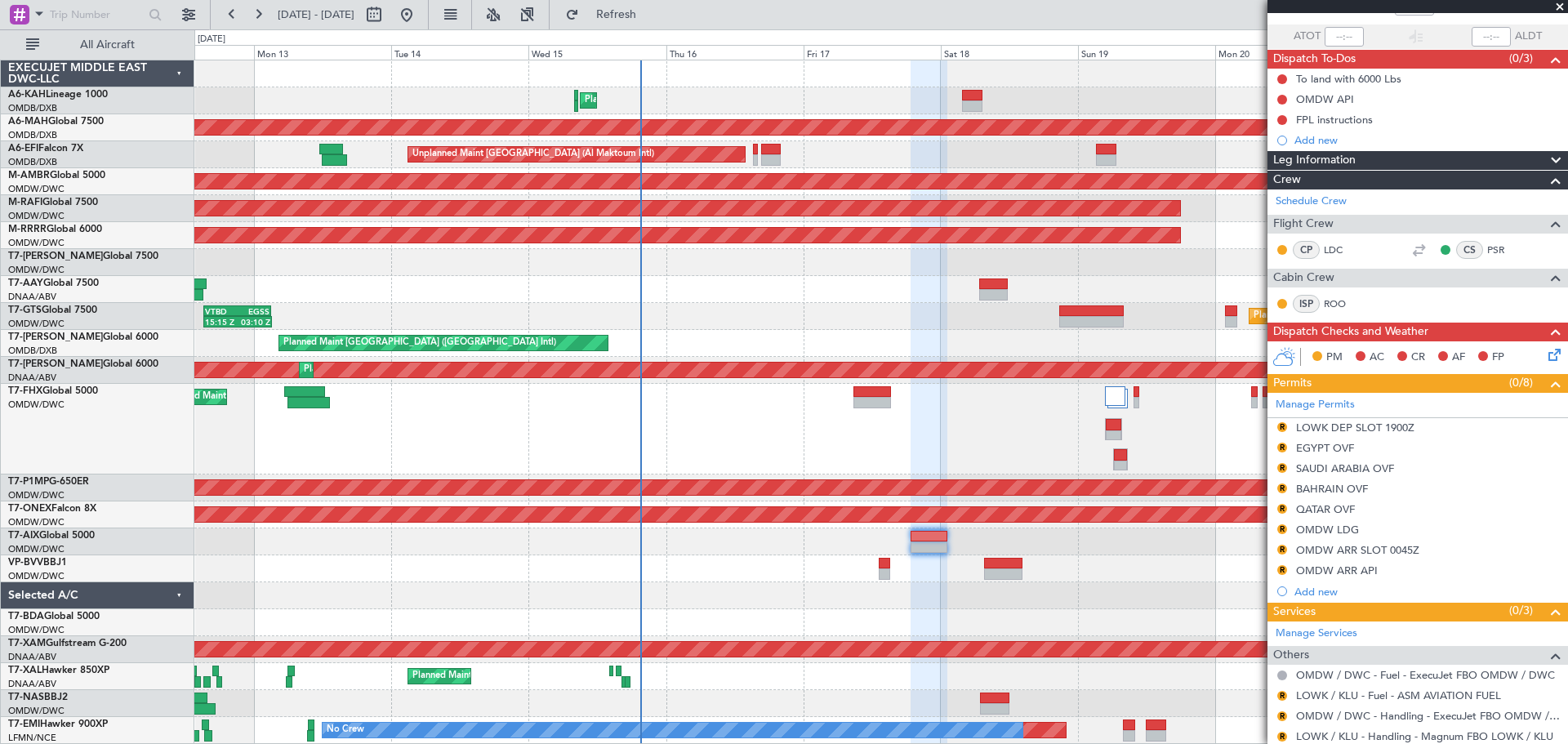
scroll to position [245, 0]
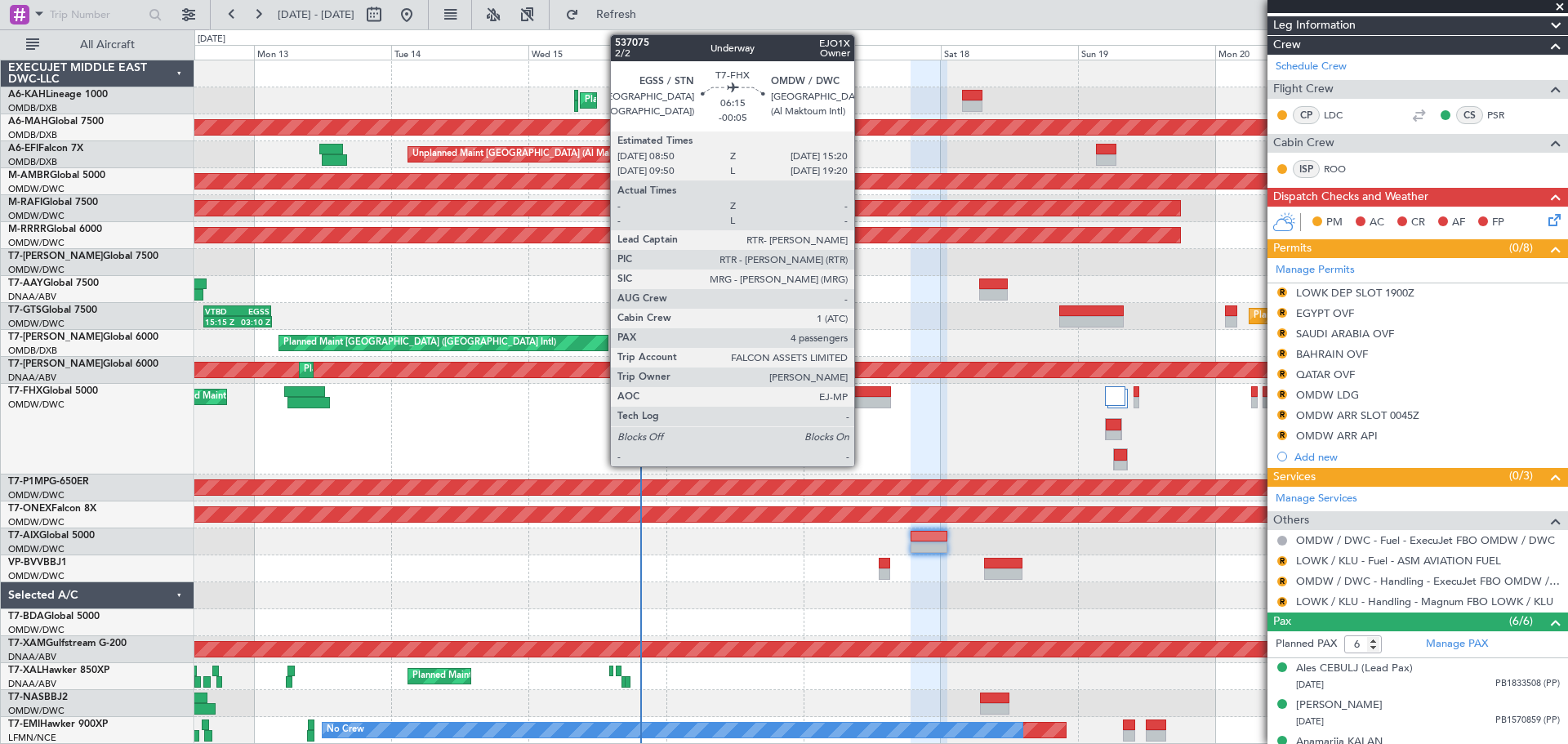
click at [862, 399] on div at bounding box center [872, 403] width 37 height 12
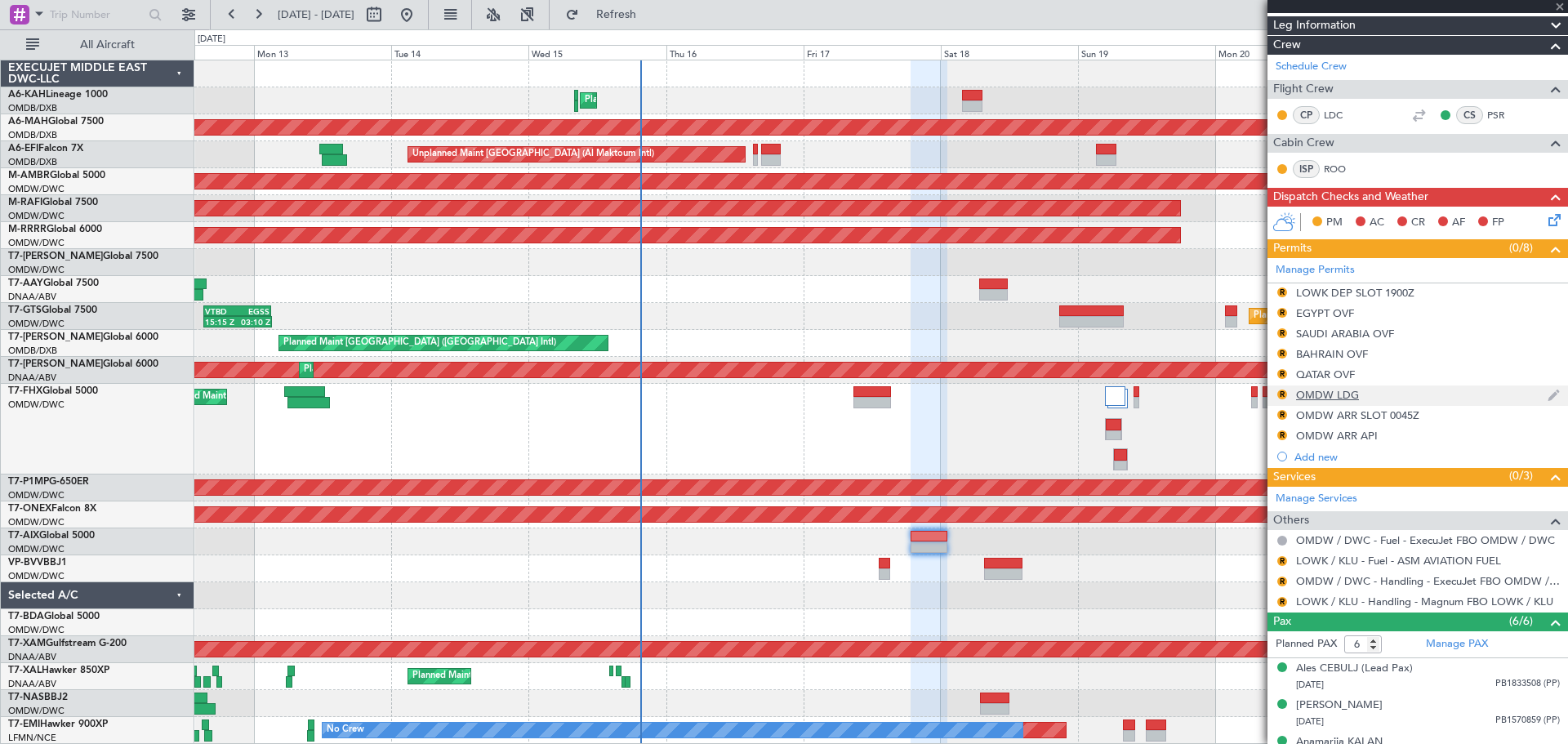
type input "-00:05"
type input "4"
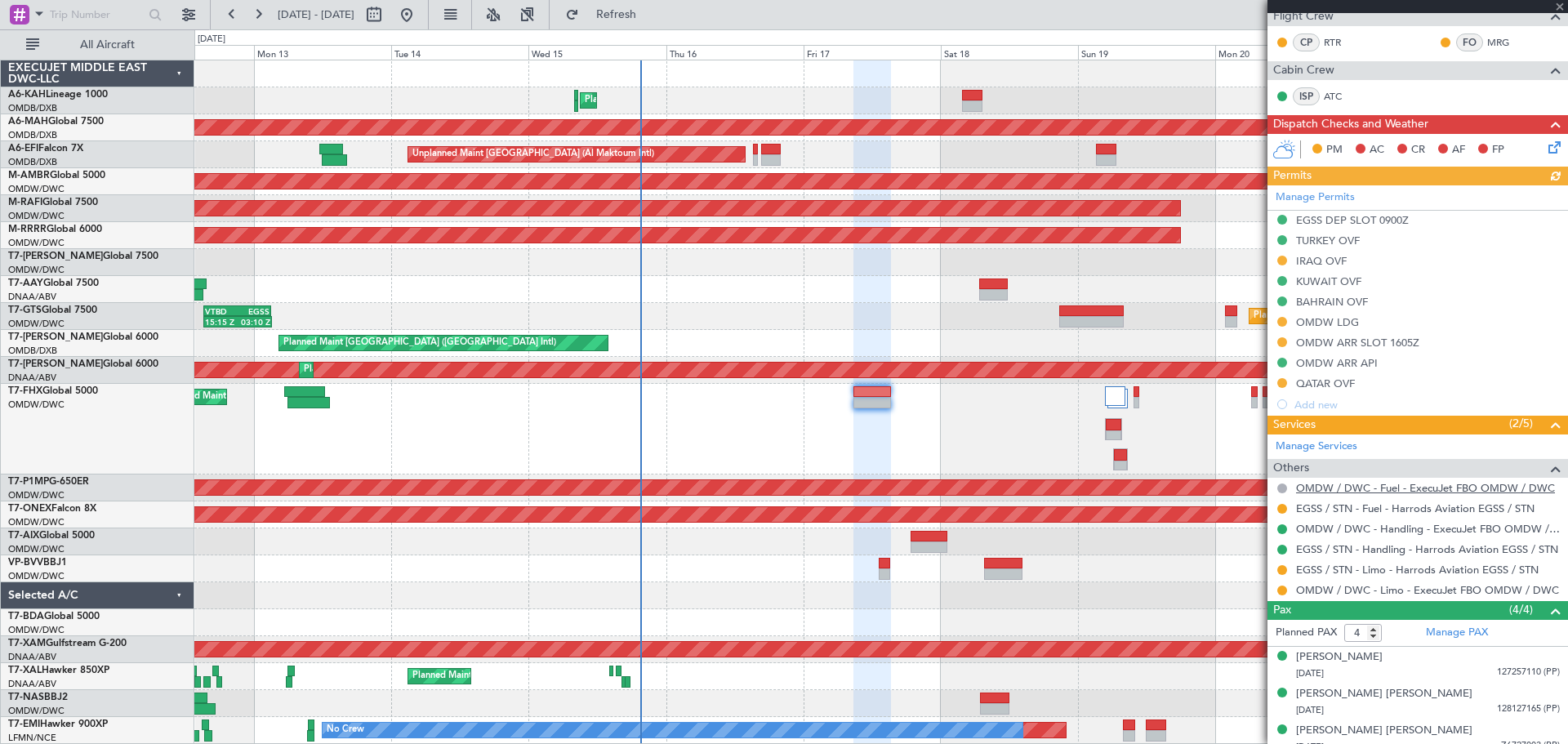
scroll to position [346, 0]
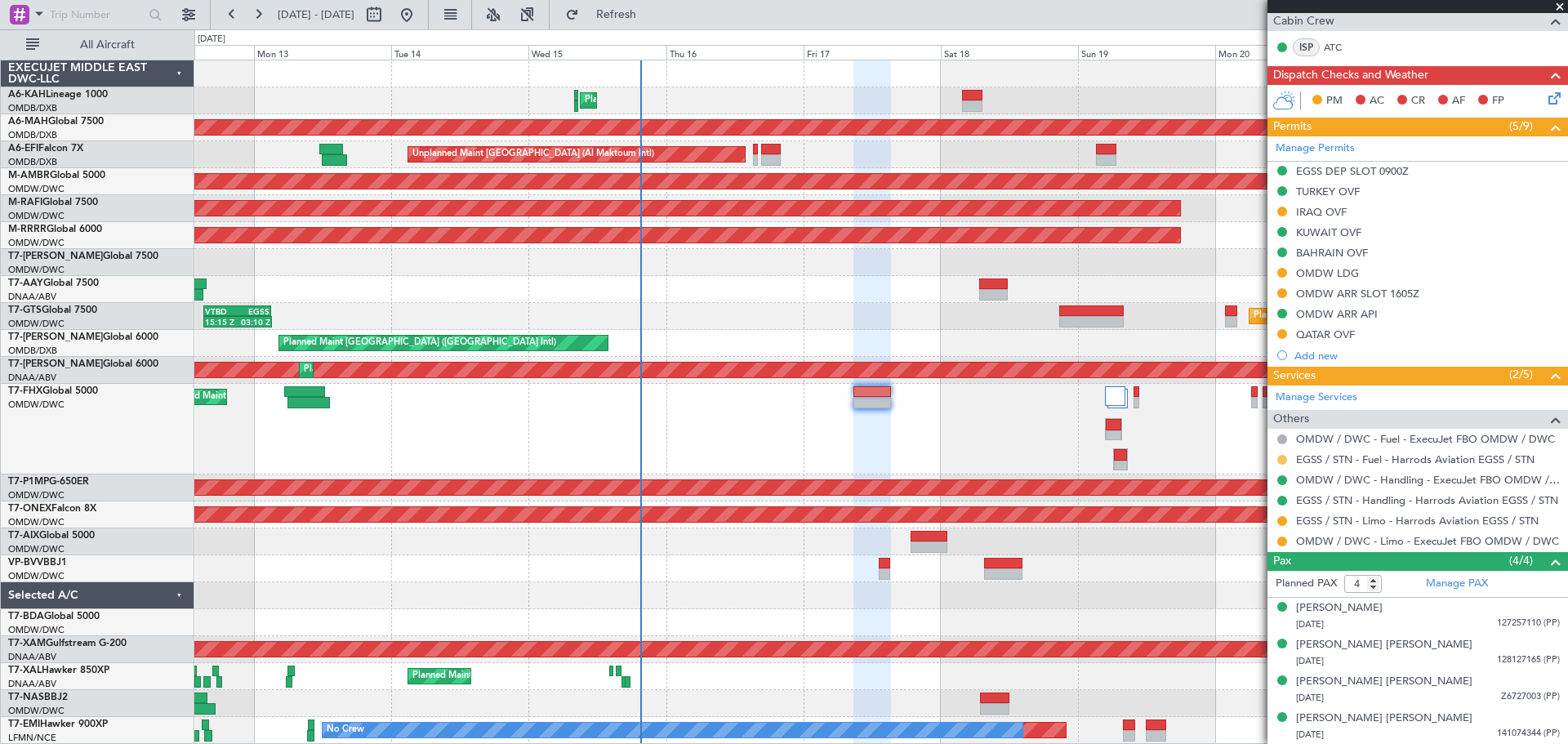
click at [1278, 458] on button at bounding box center [1283, 460] width 10 height 10
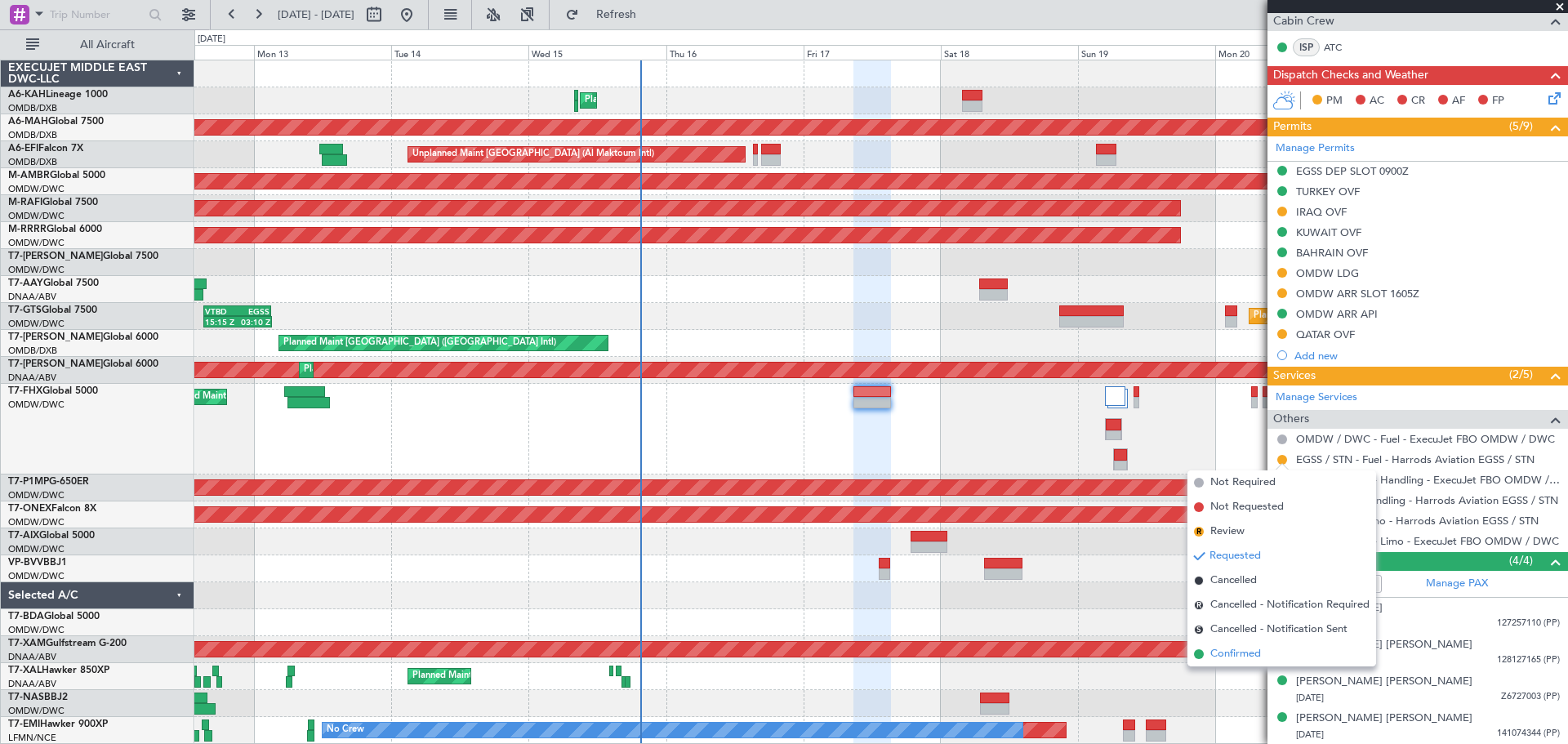
click at [1236, 657] on span "Confirmed" at bounding box center [1236, 653] width 51 height 16
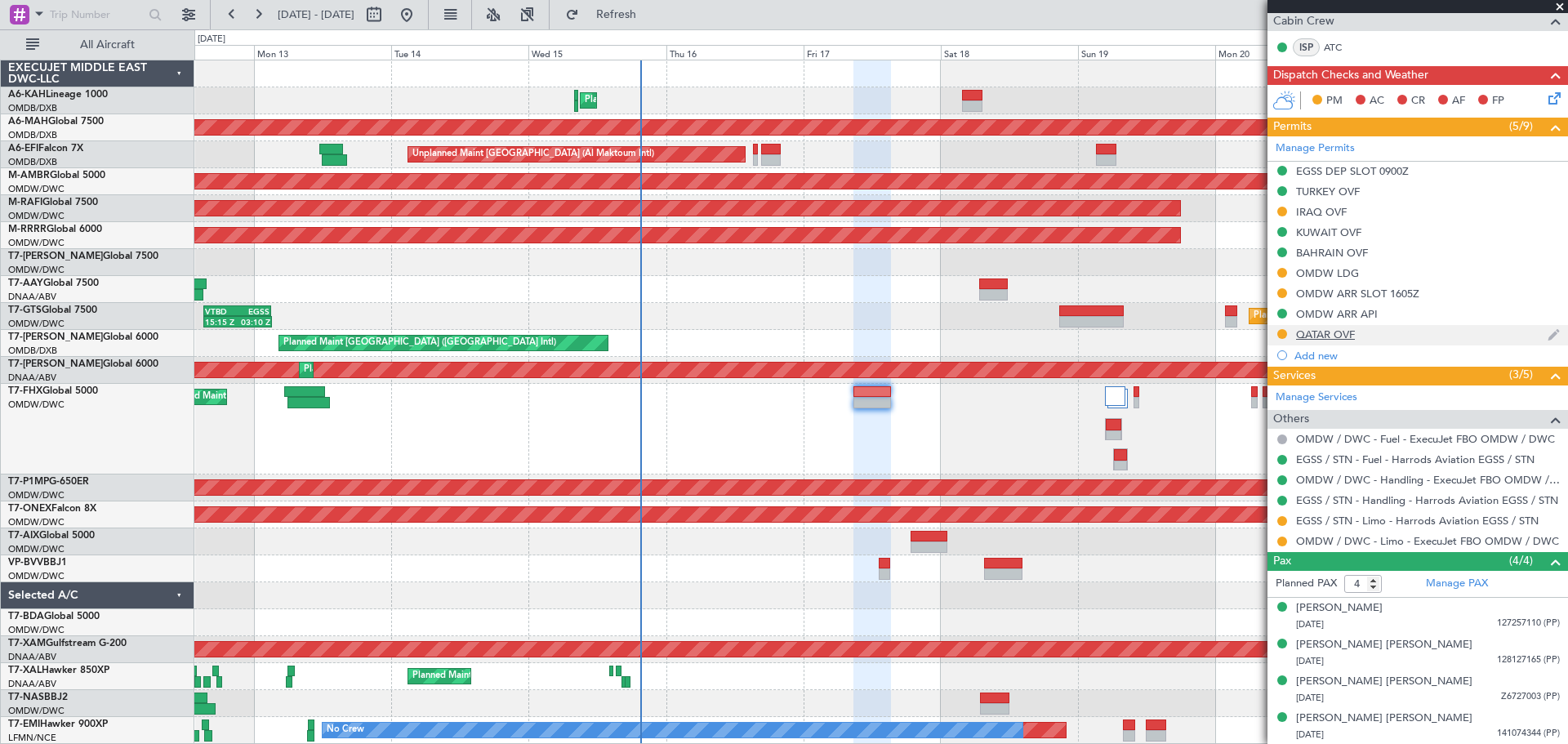
click at [1340, 329] on div "QATAR OVF" at bounding box center [1325, 334] width 58 height 14
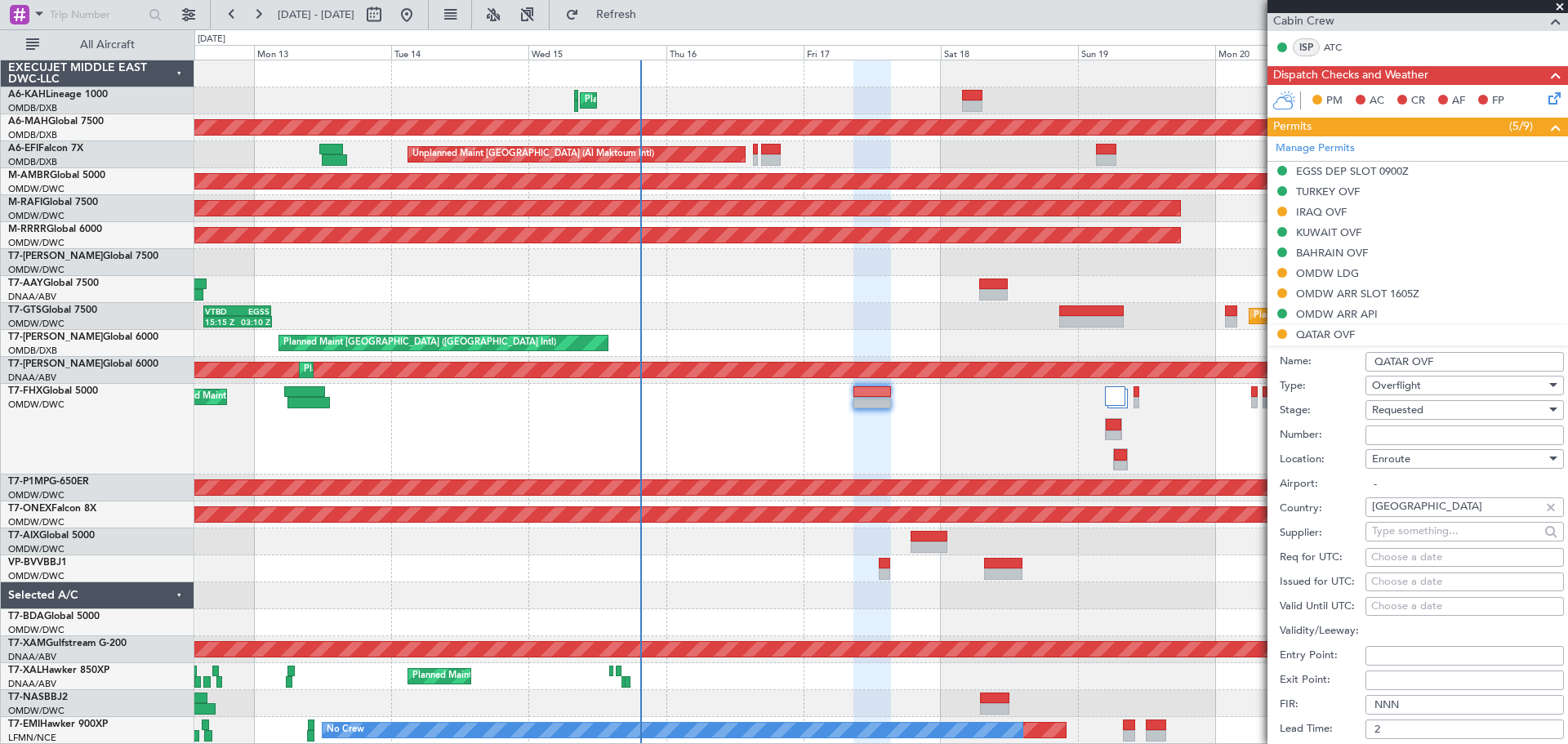
click at [1404, 435] on input "Number:" at bounding box center [1465, 435] width 198 height 19
type input "FN3103"
click at [1411, 410] on span "Requested" at bounding box center [1398, 410] width 52 height 14
click at [1416, 533] on span "Received OK" at bounding box center [1459, 532] width 172 height 25
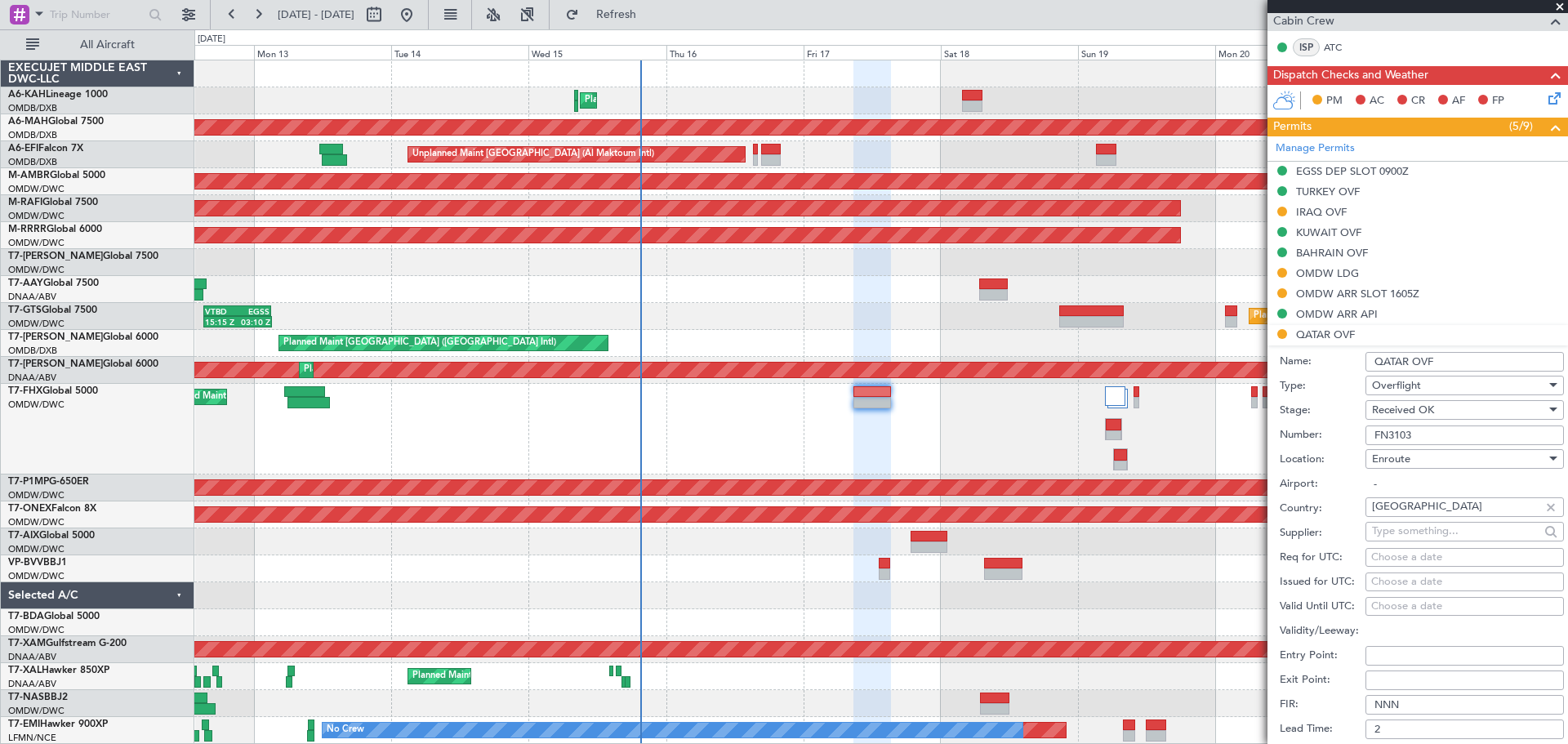
scroll to position [591, 0]
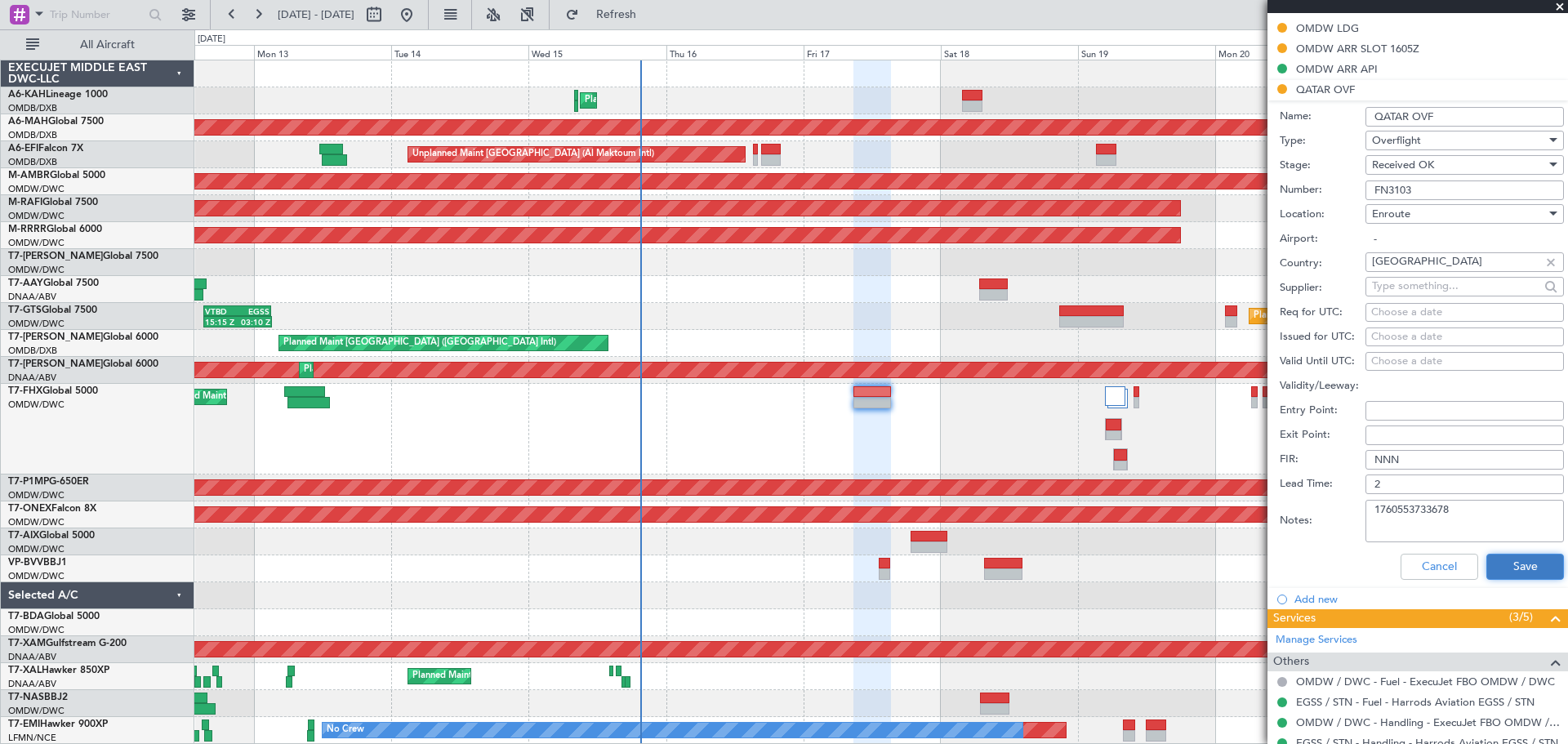
click at [1497, 570] on button "Save" at bounding box center [1526, 566] width 78 height 26
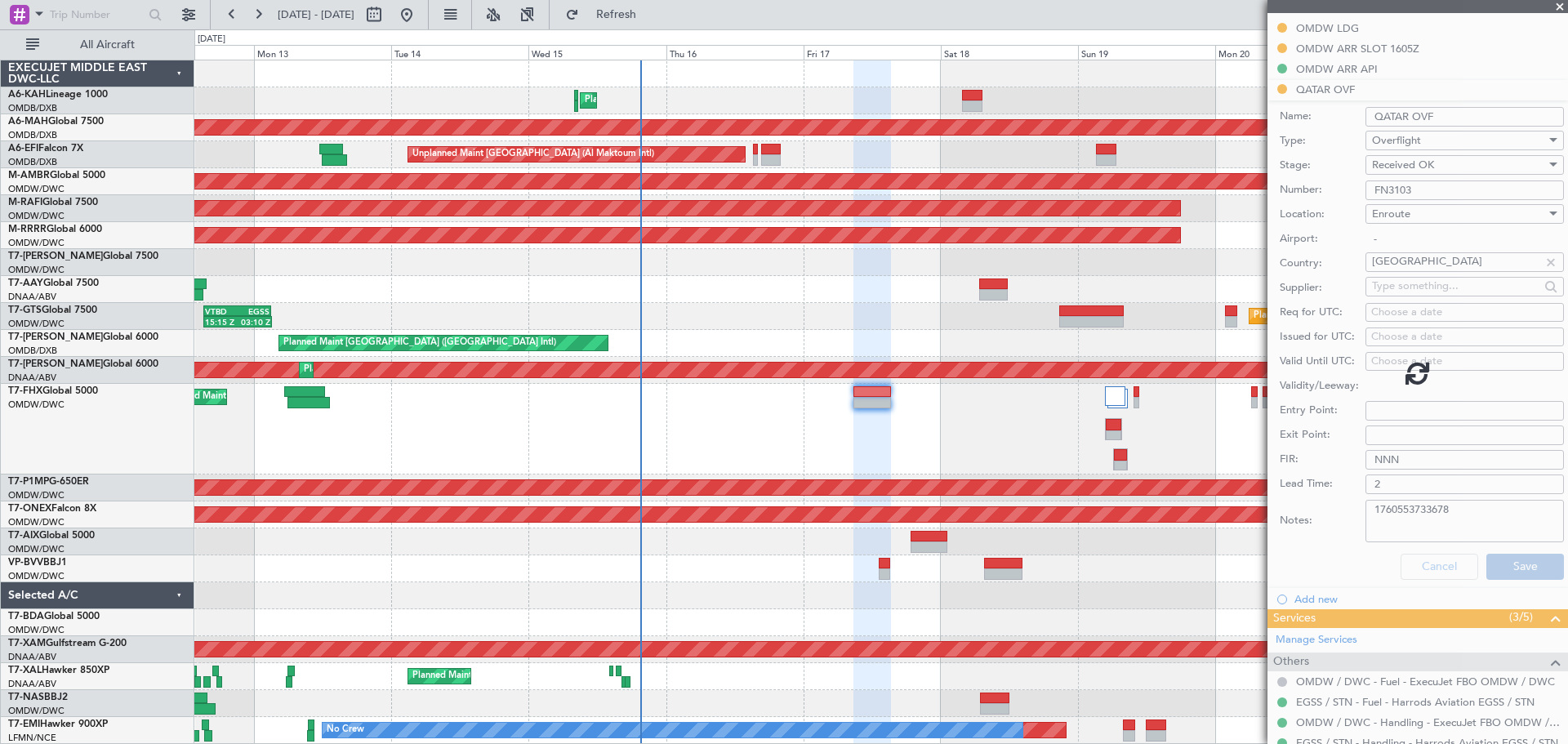
scroll to position [346, 0]
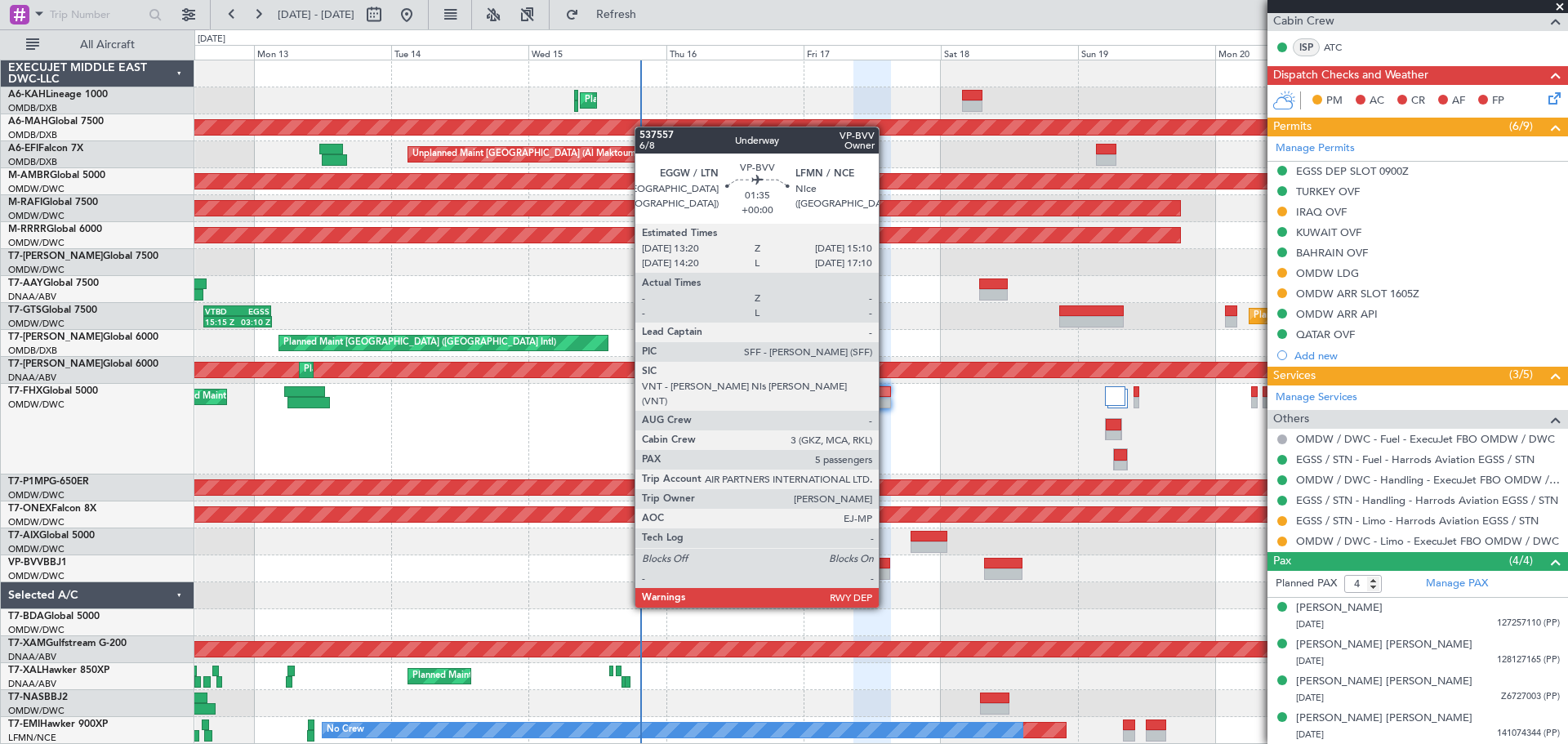
click at [886, 576] on div at bounding box center [884, 574] width 11 height 12
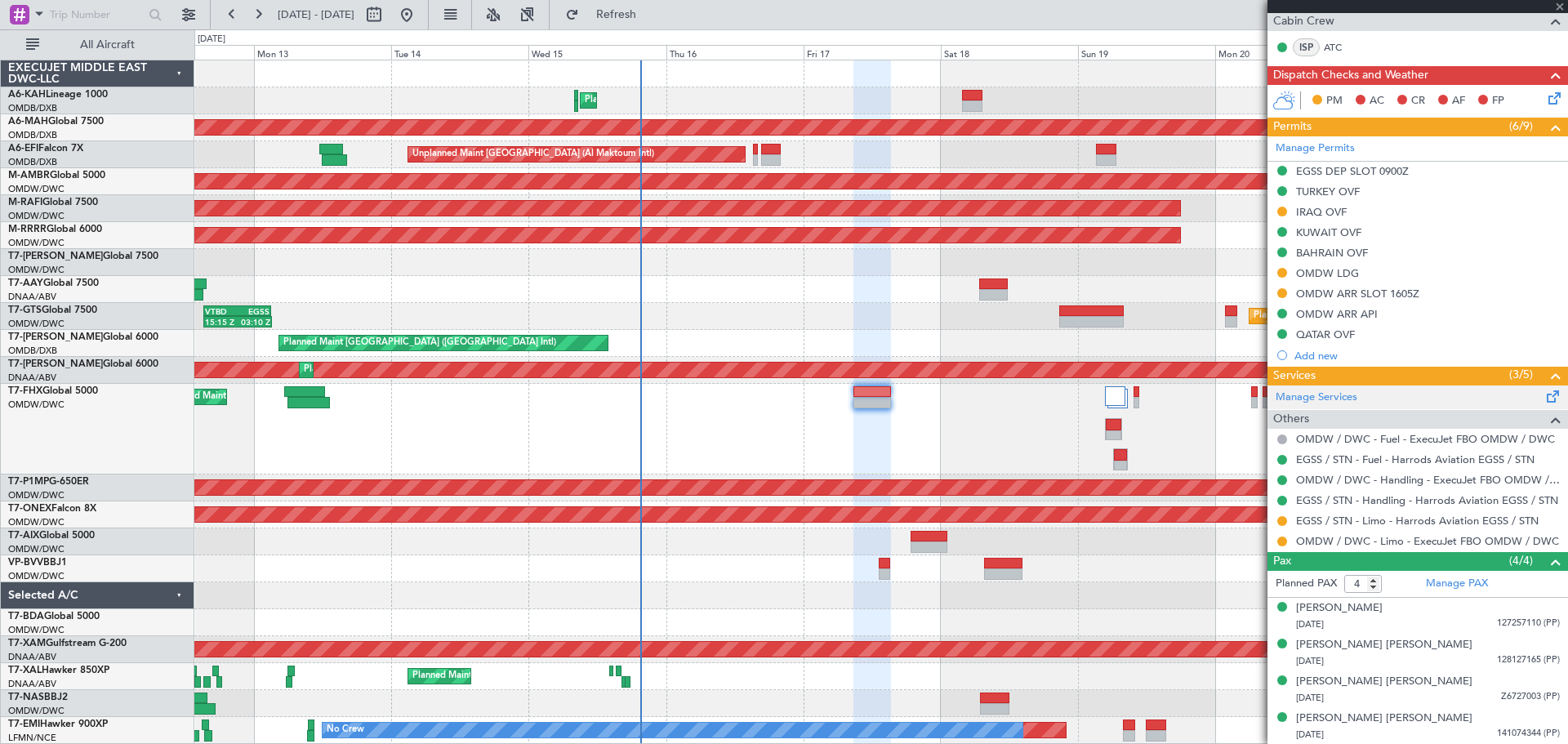
type input "5"
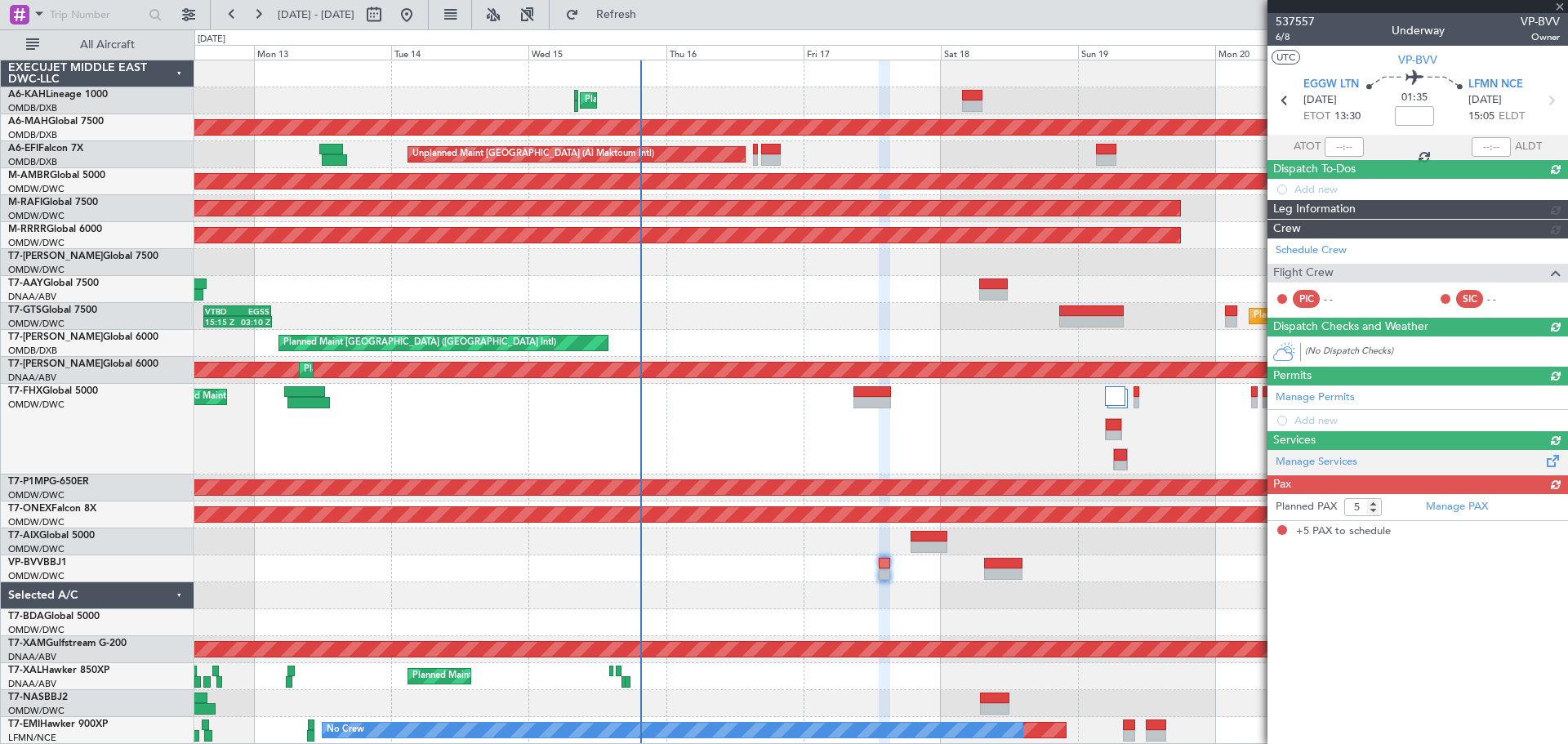
scroll to position [0, 0]
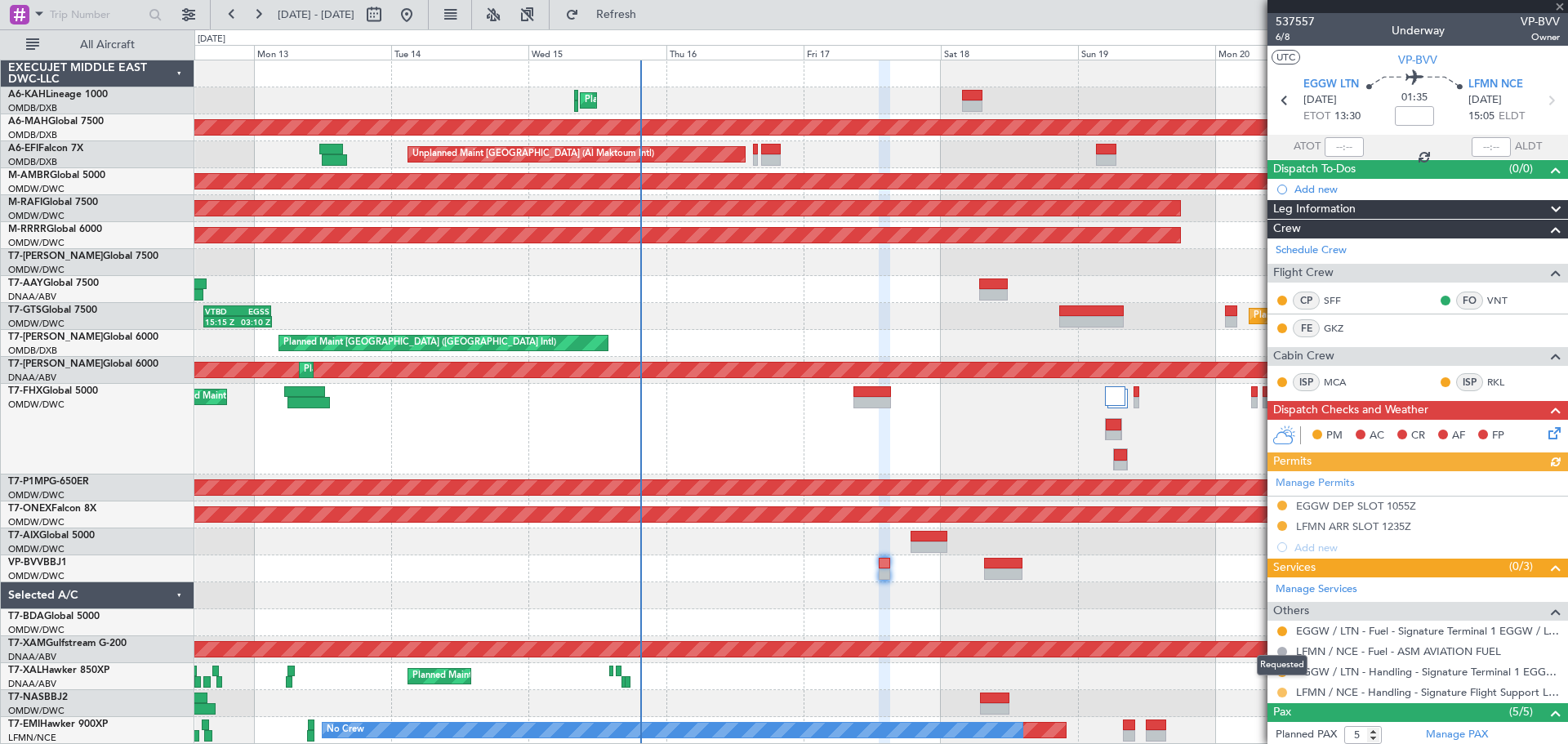
click at [1281, 690] on button at bounding box center [1283, 692] width 10 height 10
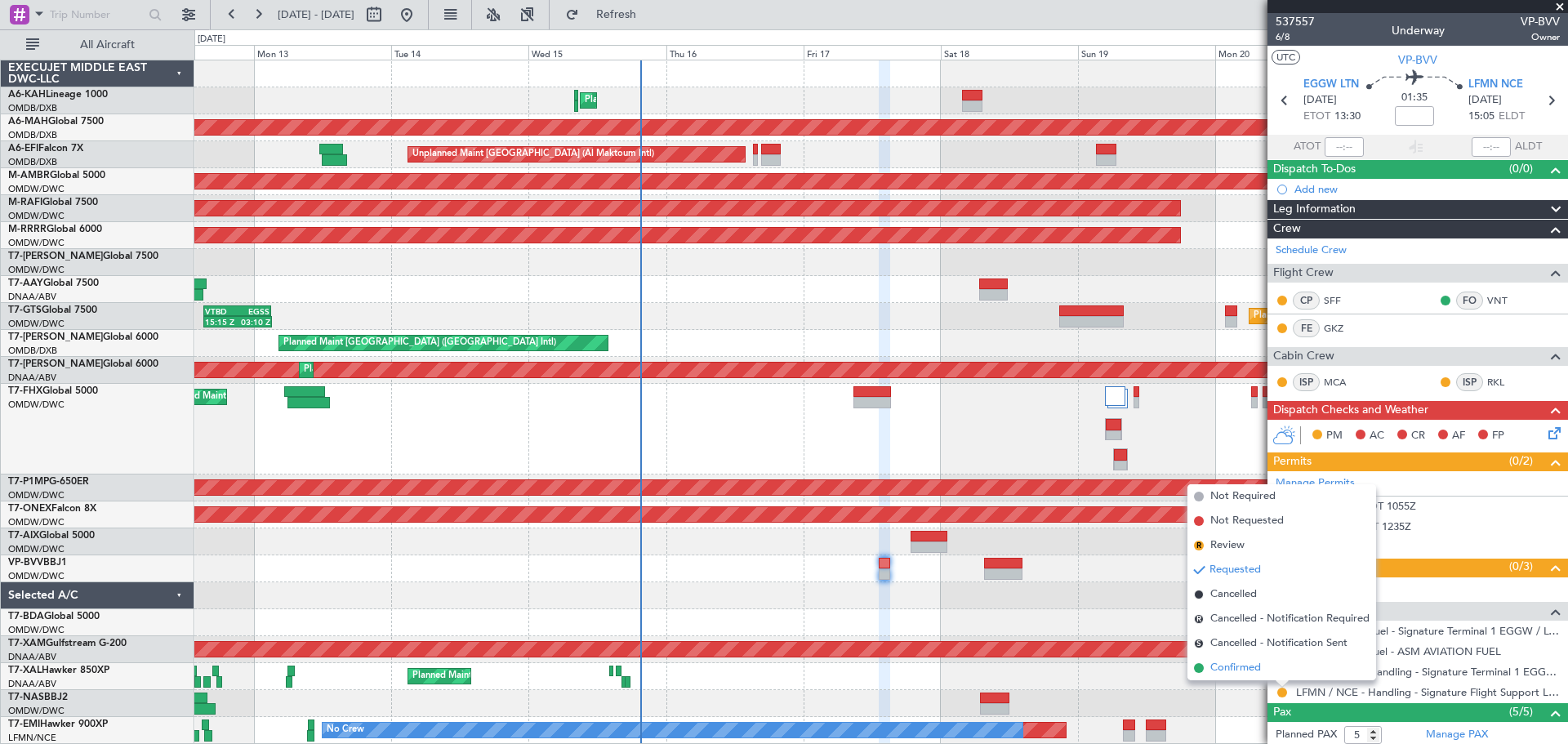
click at [1248, 667] on span "Confirmed" at bounding box center [1236, 667] width 51 height 16
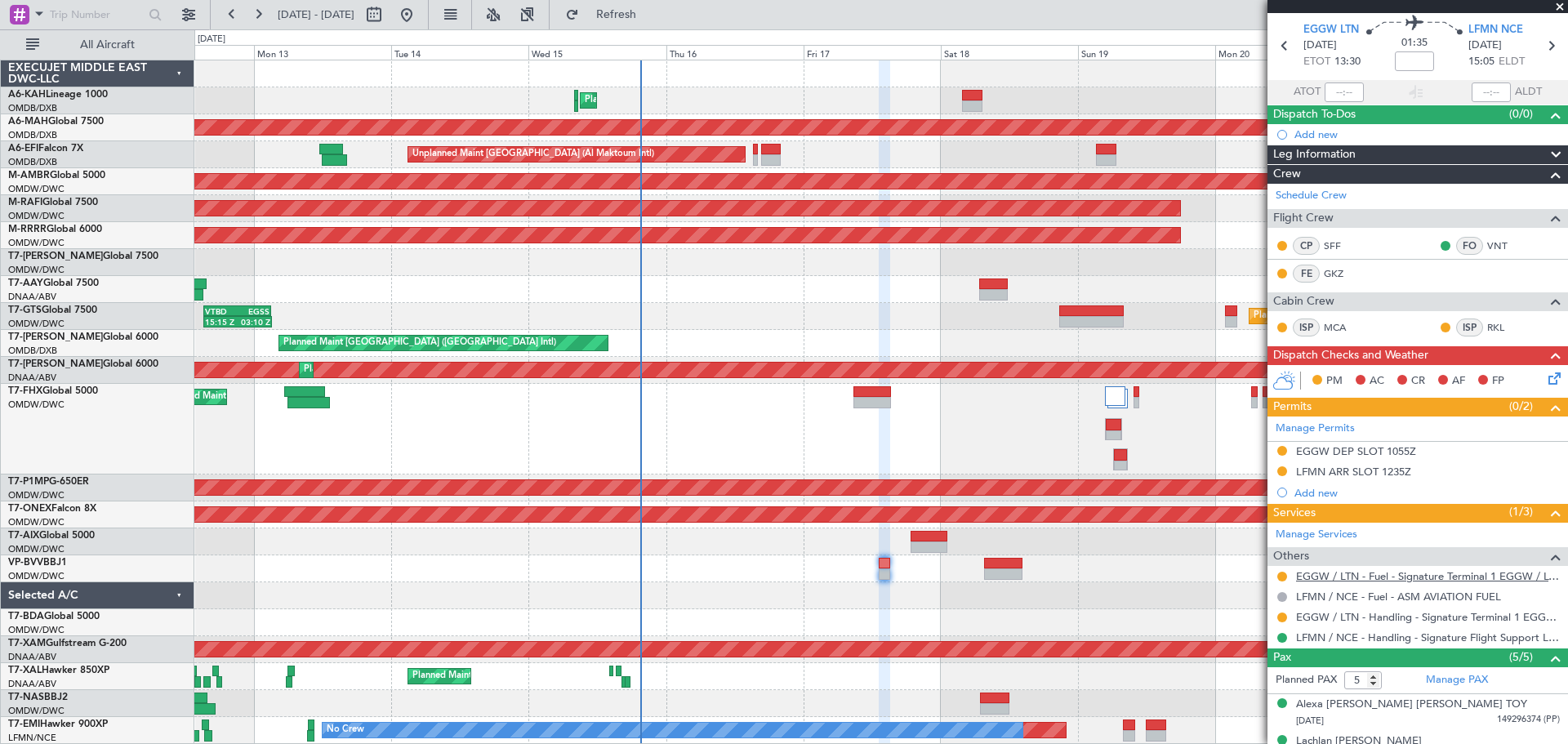
scroll to position [81, 0]
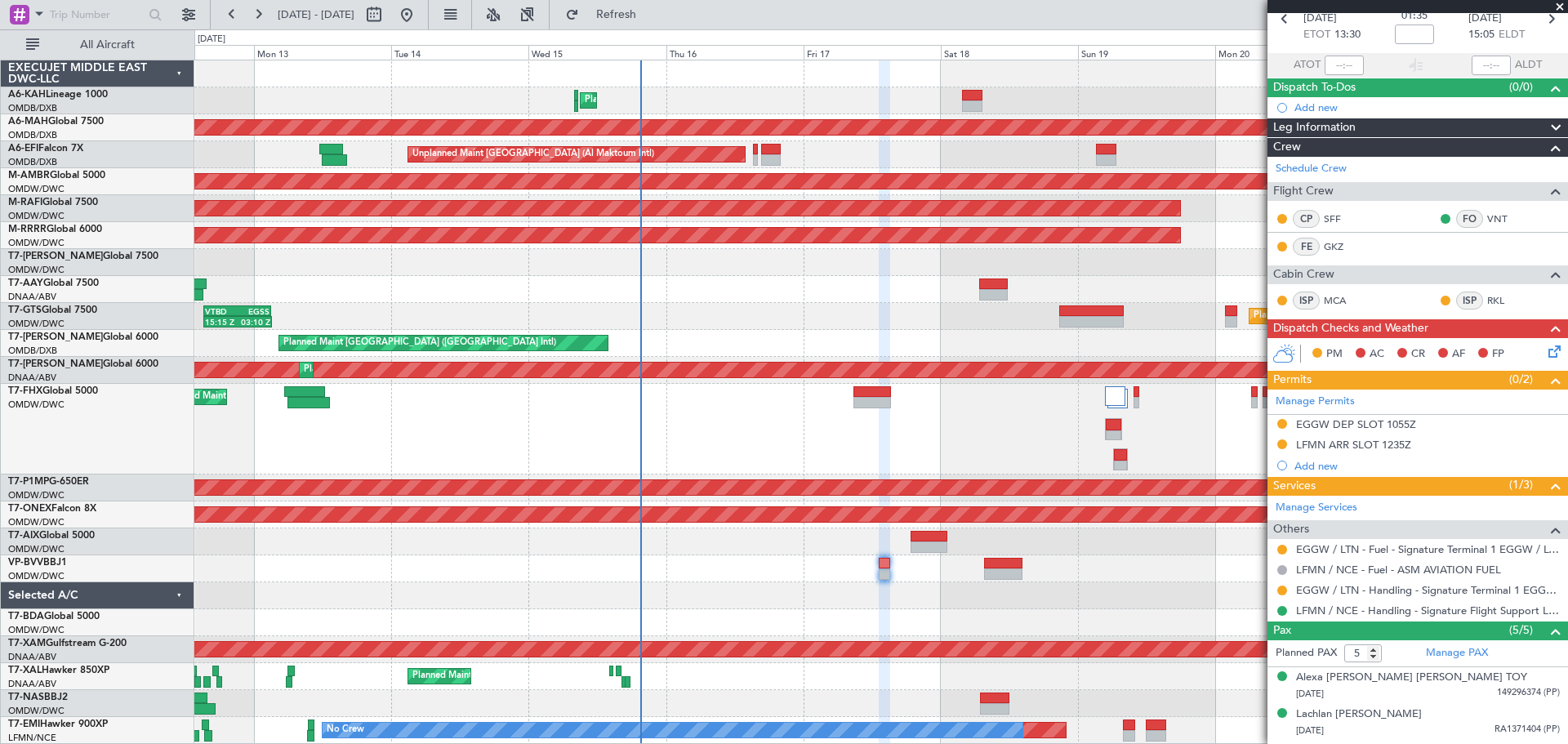
drag, startPoint x: 1391, startPoint y: 422, endPoint x: 1421, endPoint y: 426, distance: 30.3
click at [1391, 422] on div "EGGW DEP SLOT 1055Z" at bounding box center [1356, 424] width 120 height 14
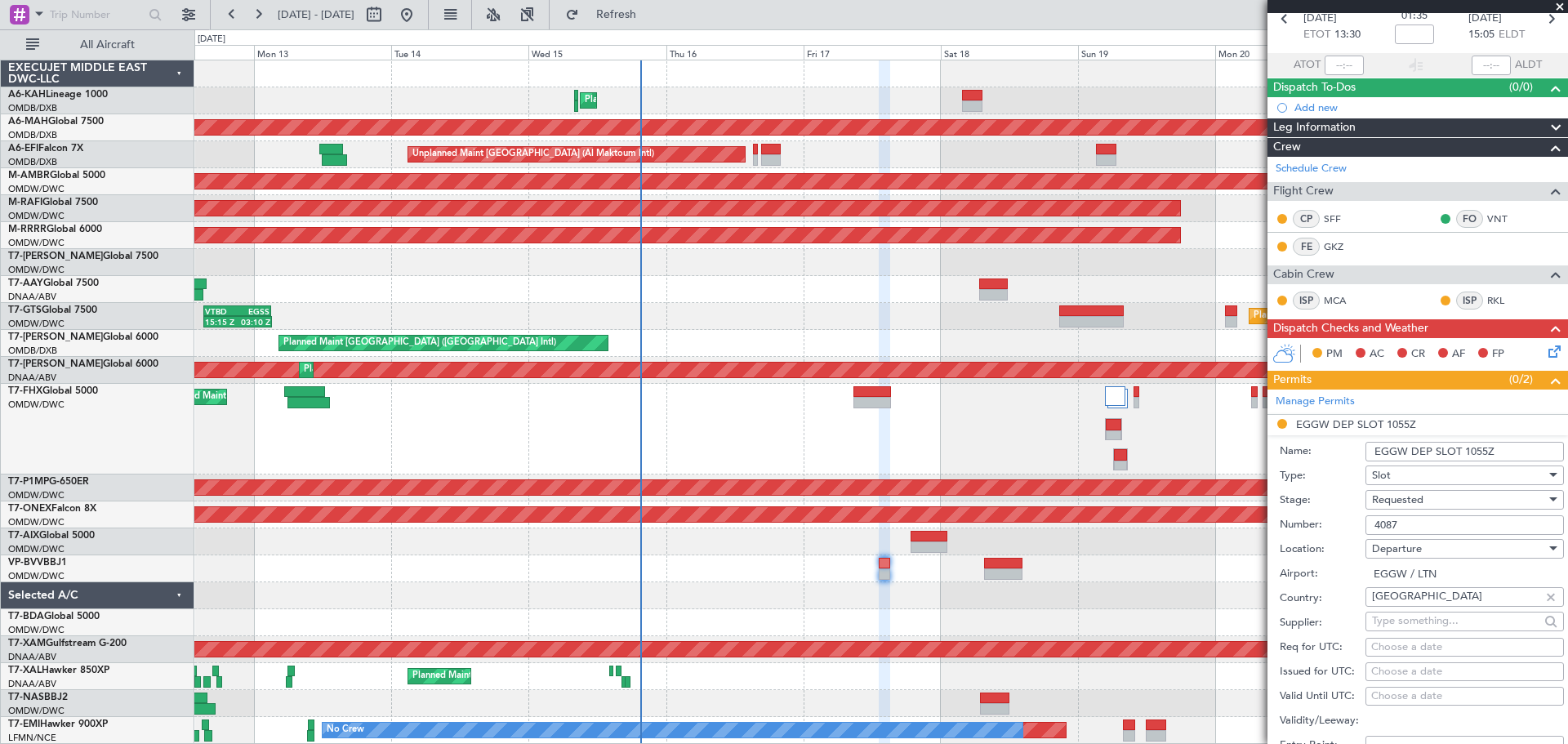
drag, startPoint x: 1499, startPoint y: 452, endPoint x: 1464, endPoint y: 453, distance: 35.0
click at [1464, 453] on input "EGGW DEP SLOT 1055Z" at bounding box center [1465, 451] width 198 height 19
type input "EGGW DEP SLOT 1330Z"
click at [1416, 503] on span "Requested" at bounding box center [1398, 499] width 52 height 14
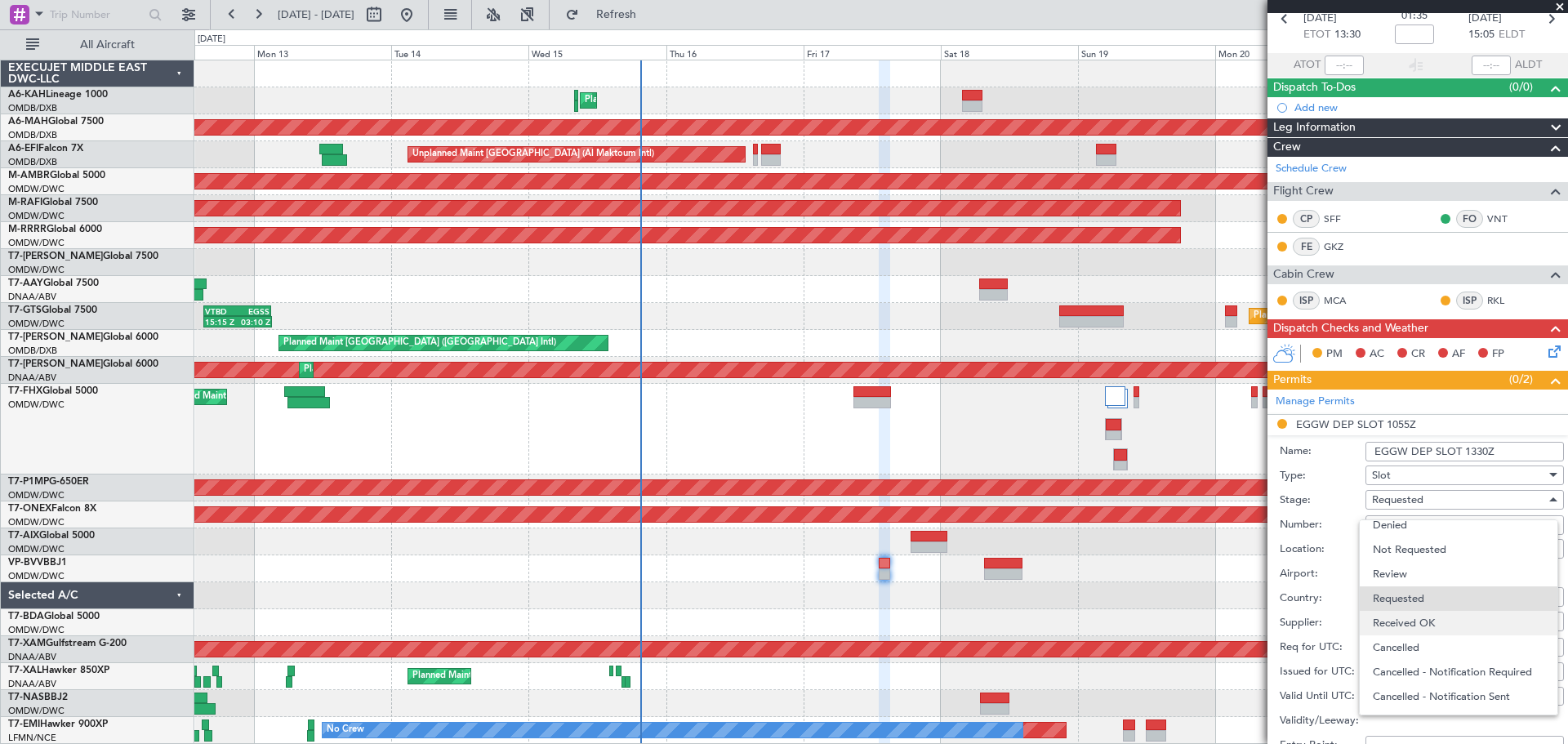
click at [1412, 629] on span "Received OK" at bounding box center [1459, 623] width 172 height 25
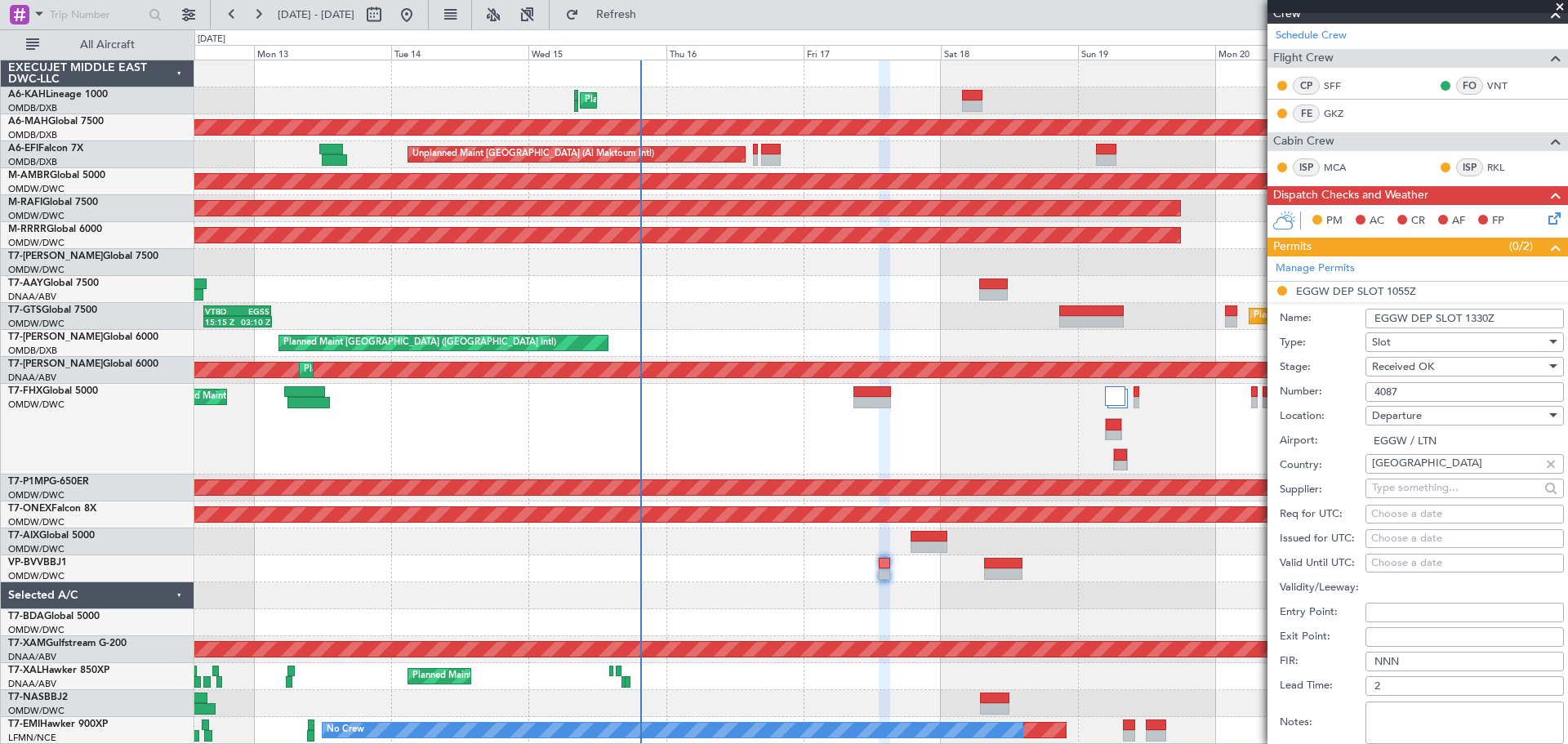
scroll to position [408, 0]
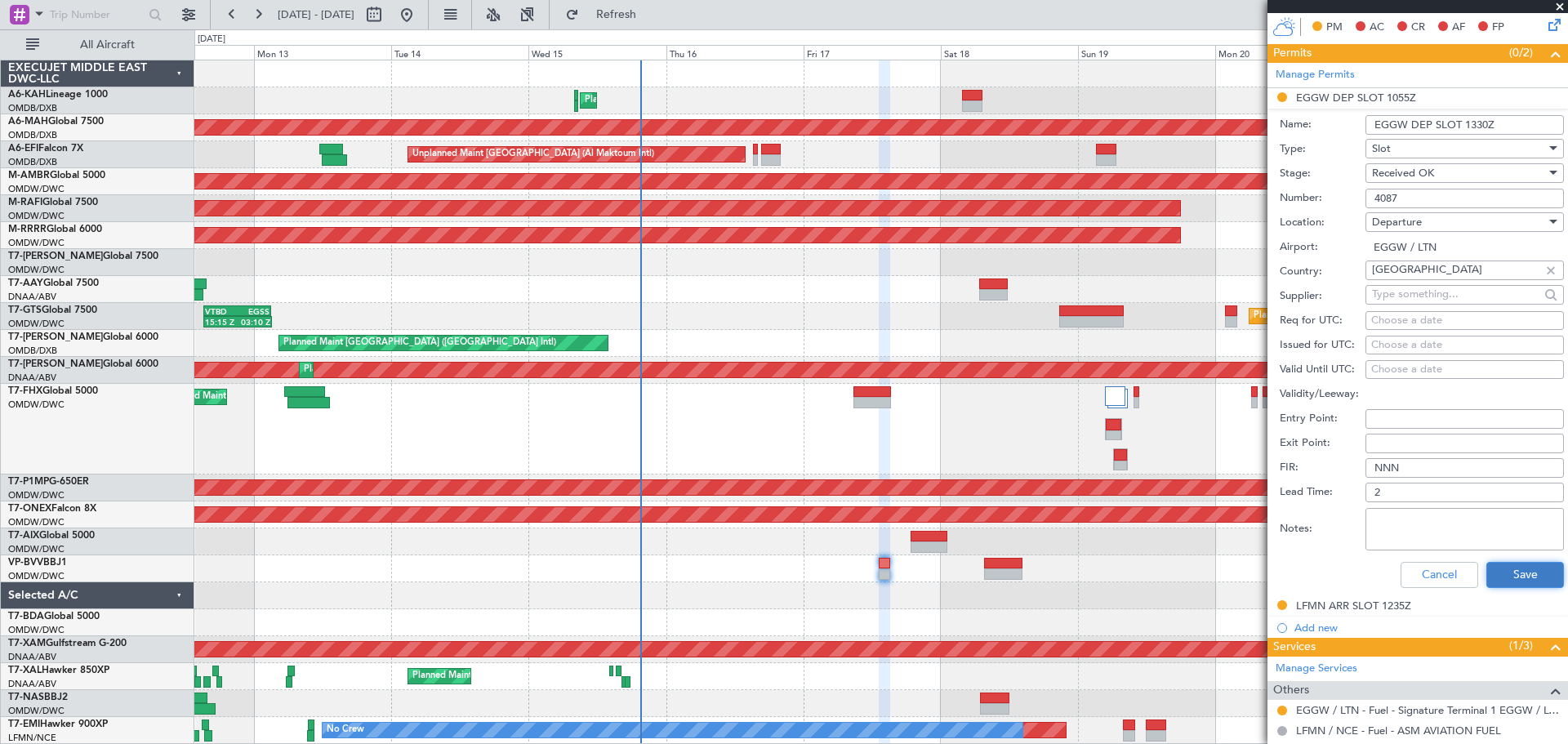
click at [1529, 573] on button "Save" at bounding box center [1526, 575] width 78 height 26
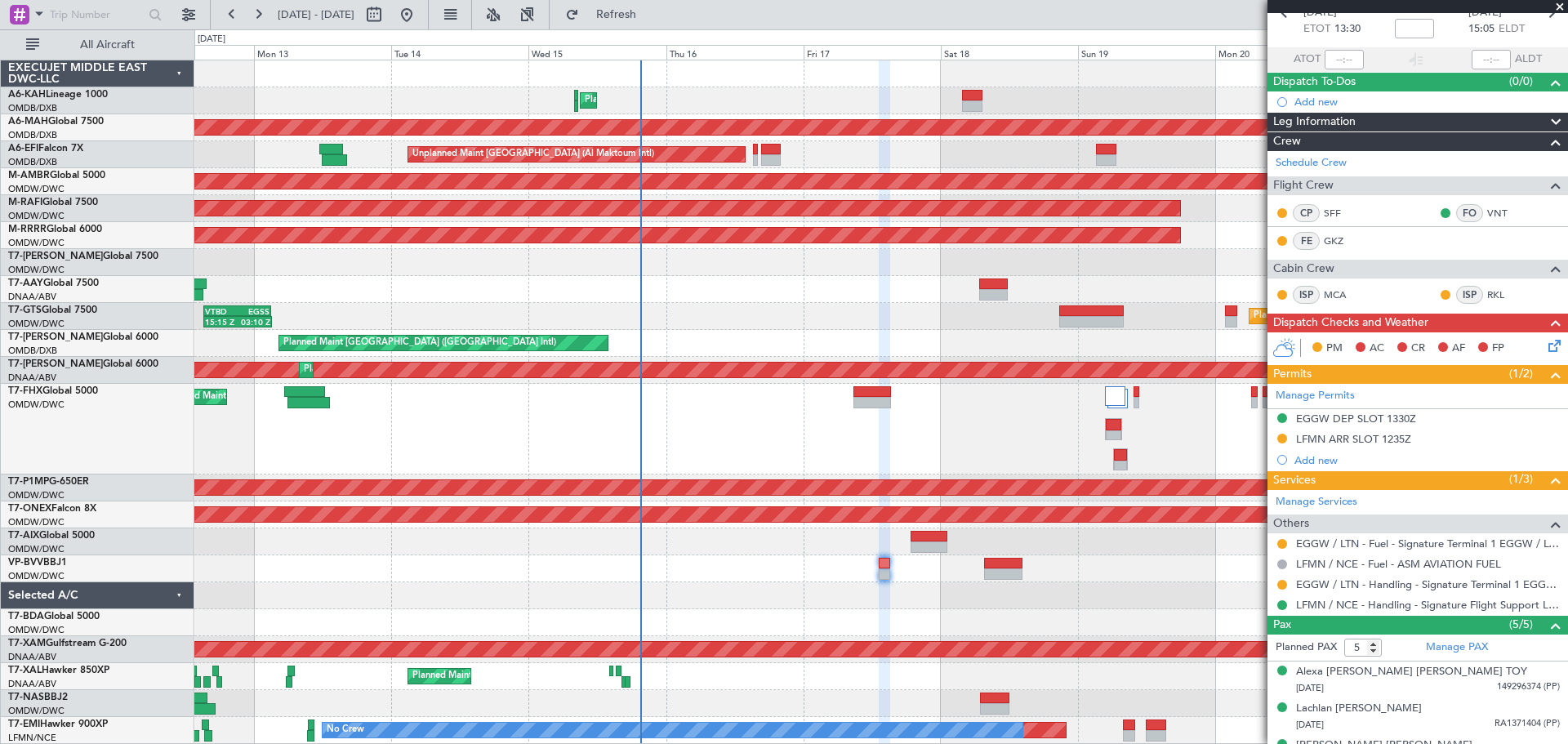
scroll to position [0, 0]
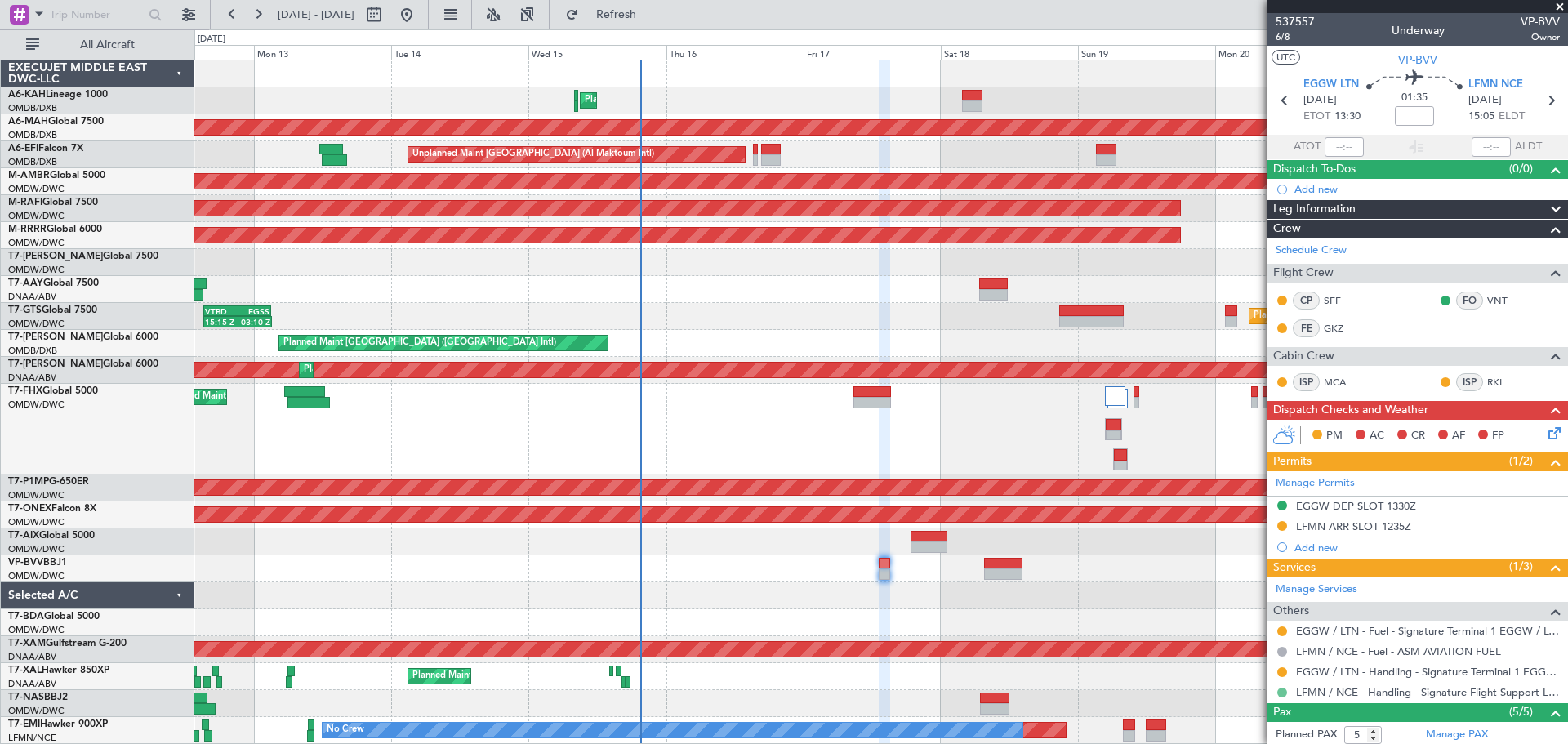
click at [1280, 691] on button at bounding box center [1283, 692] width 10 height 10
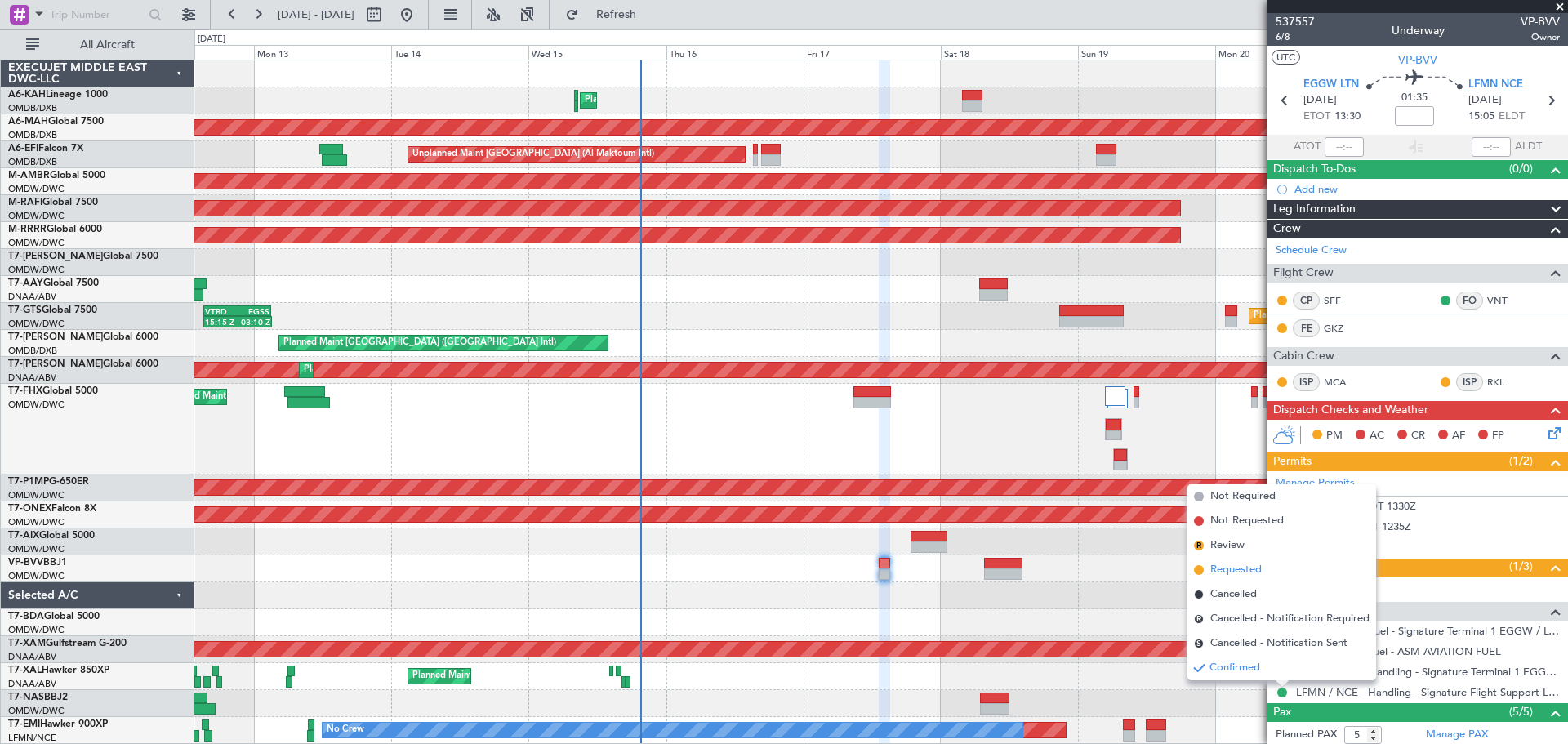
click at [1249, 573] on span "Requested" at bounding box center [1236, 570] width 52 height 16
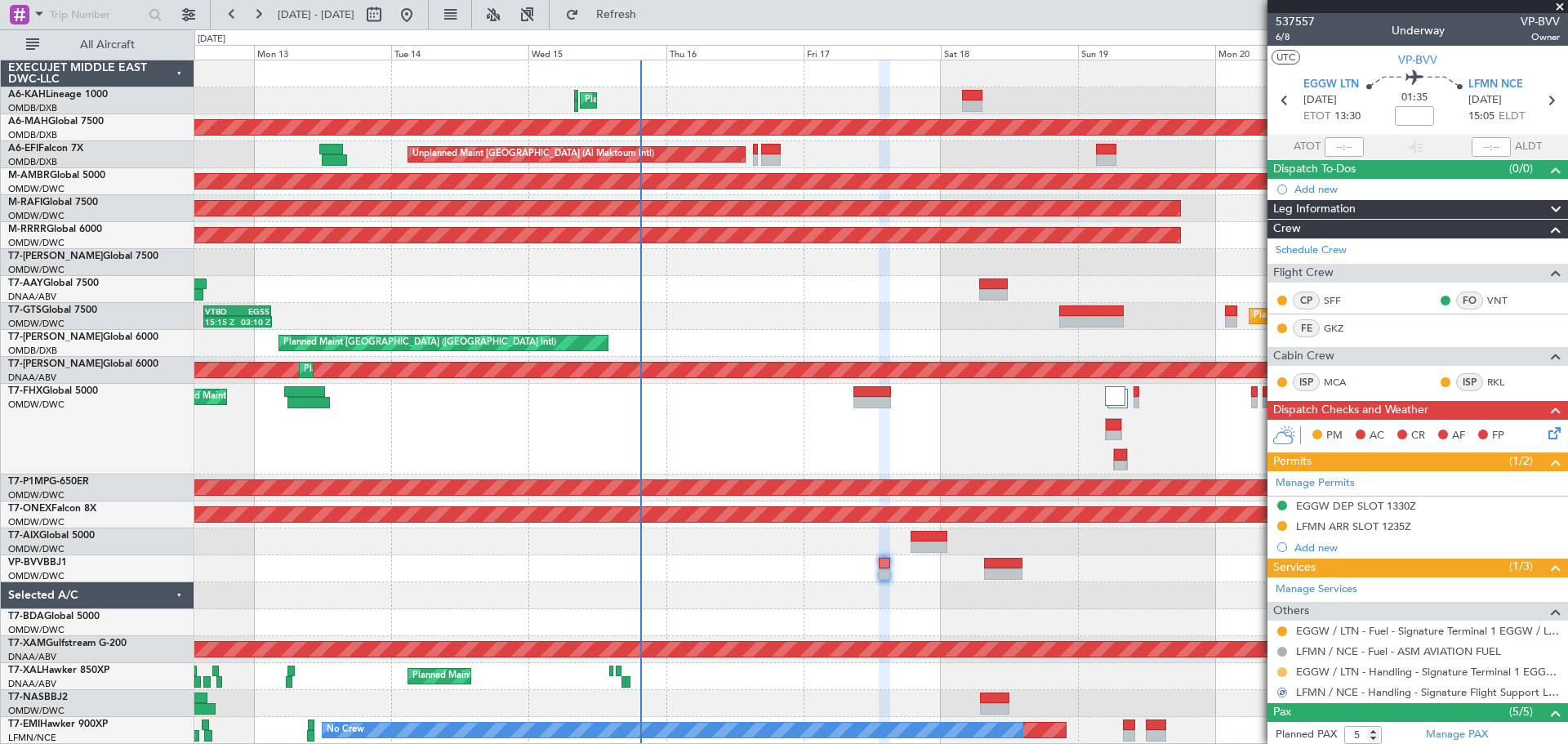
click at [1280, 672] on button at bounding box center [1283, 672] width 10 height 10
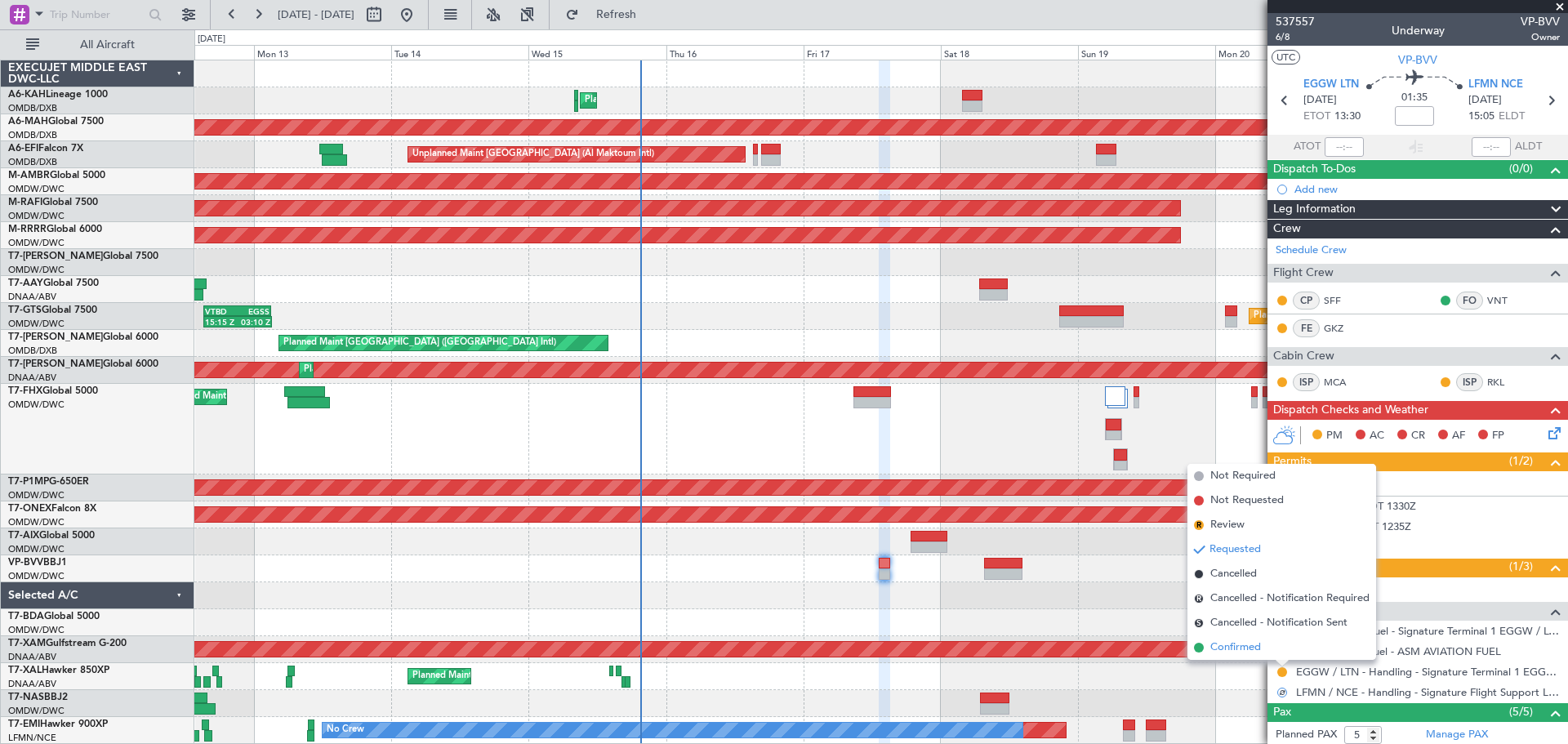
click at [1240, 645] on span "Confirmed" at bounding box center [1236, 647] width 51 height 16
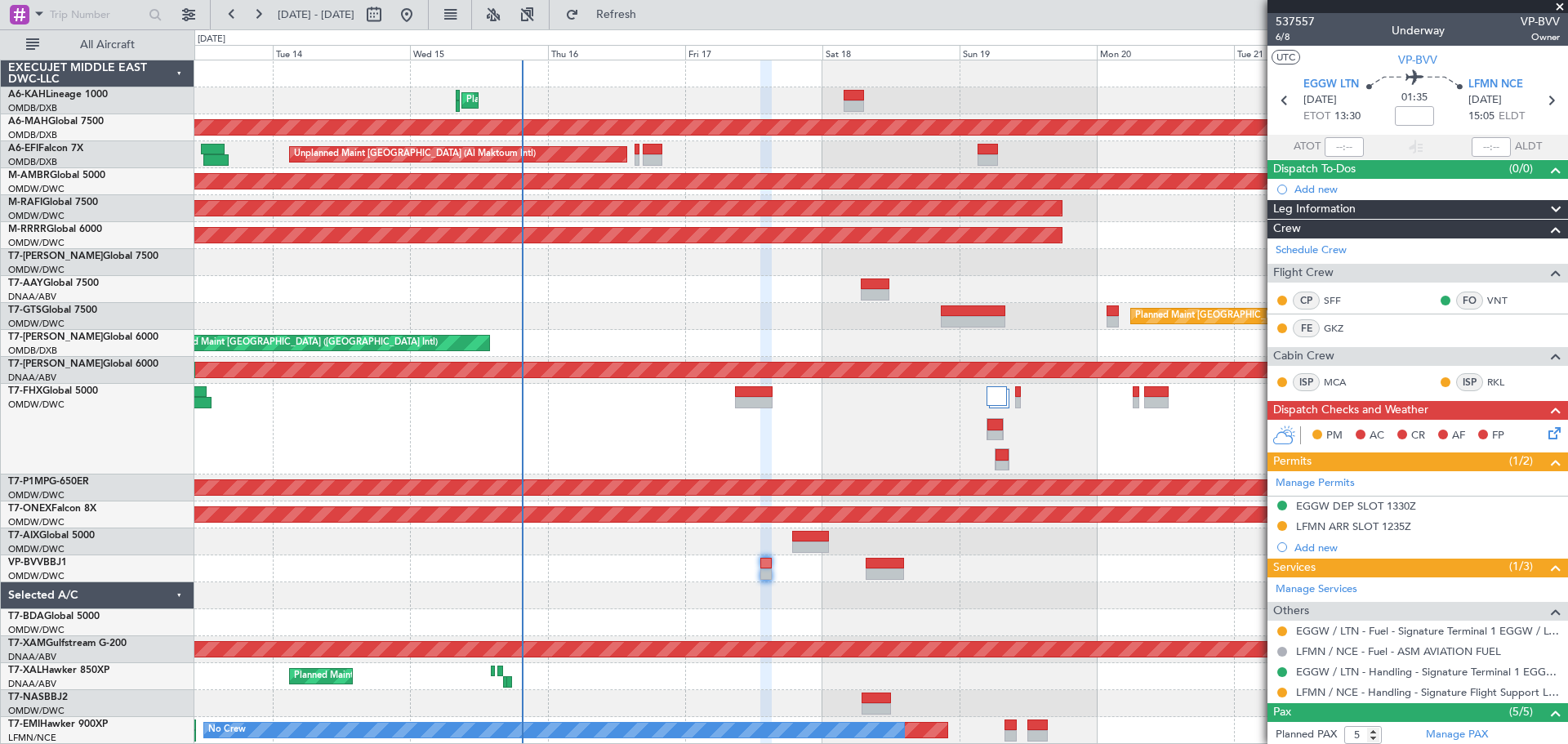
click at [897, 400] on div "Planned Maint Dubai (Al Maktoum Intl)" at bounding box center [881, 428] width 1373 height 91
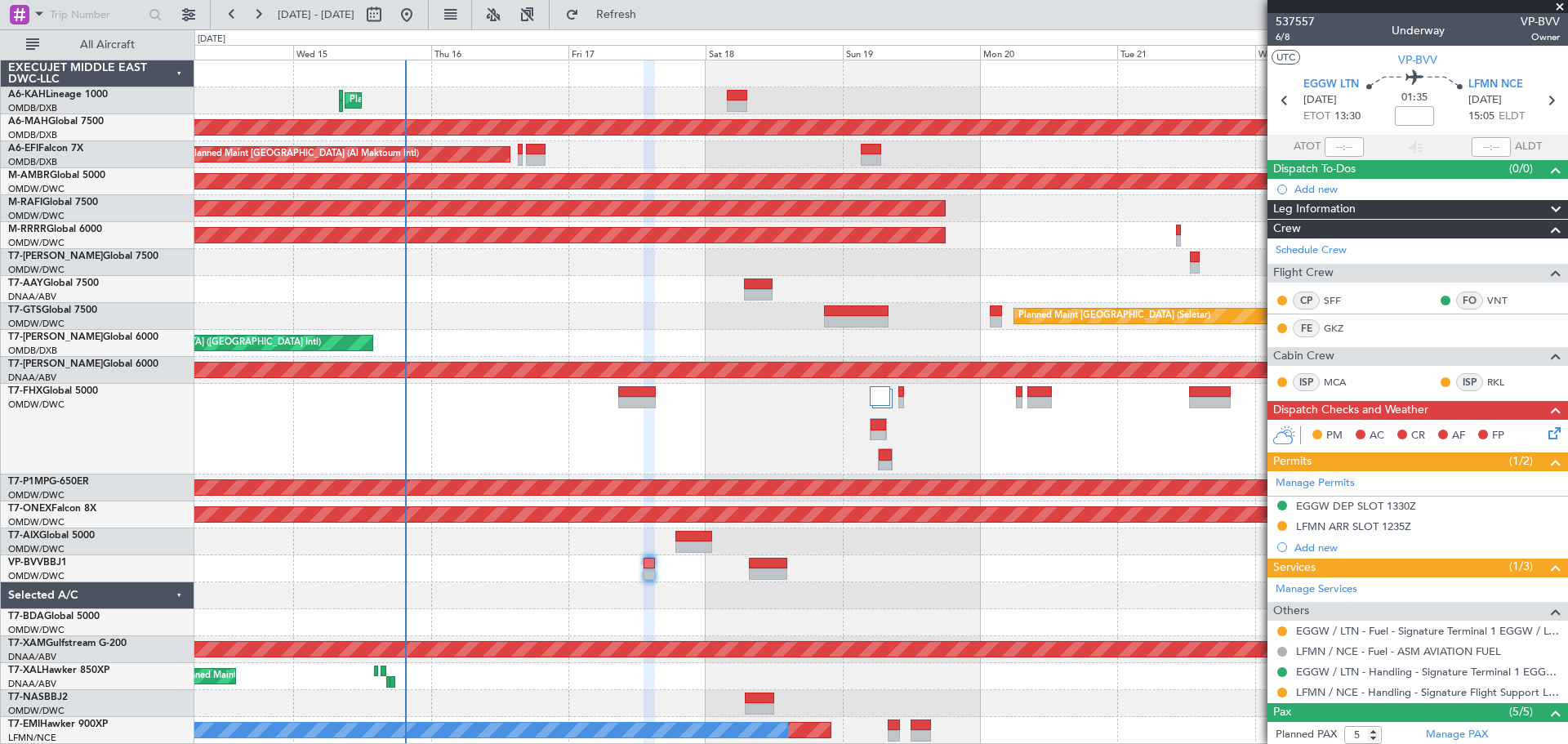
click at [971, 321] on div "Planned Maint Dubai (Al Maktoum Intl) Planned Maint Dubai (Dubai Intl) Unplanne…" at bounding box center [881, 401] width 1373 height 683
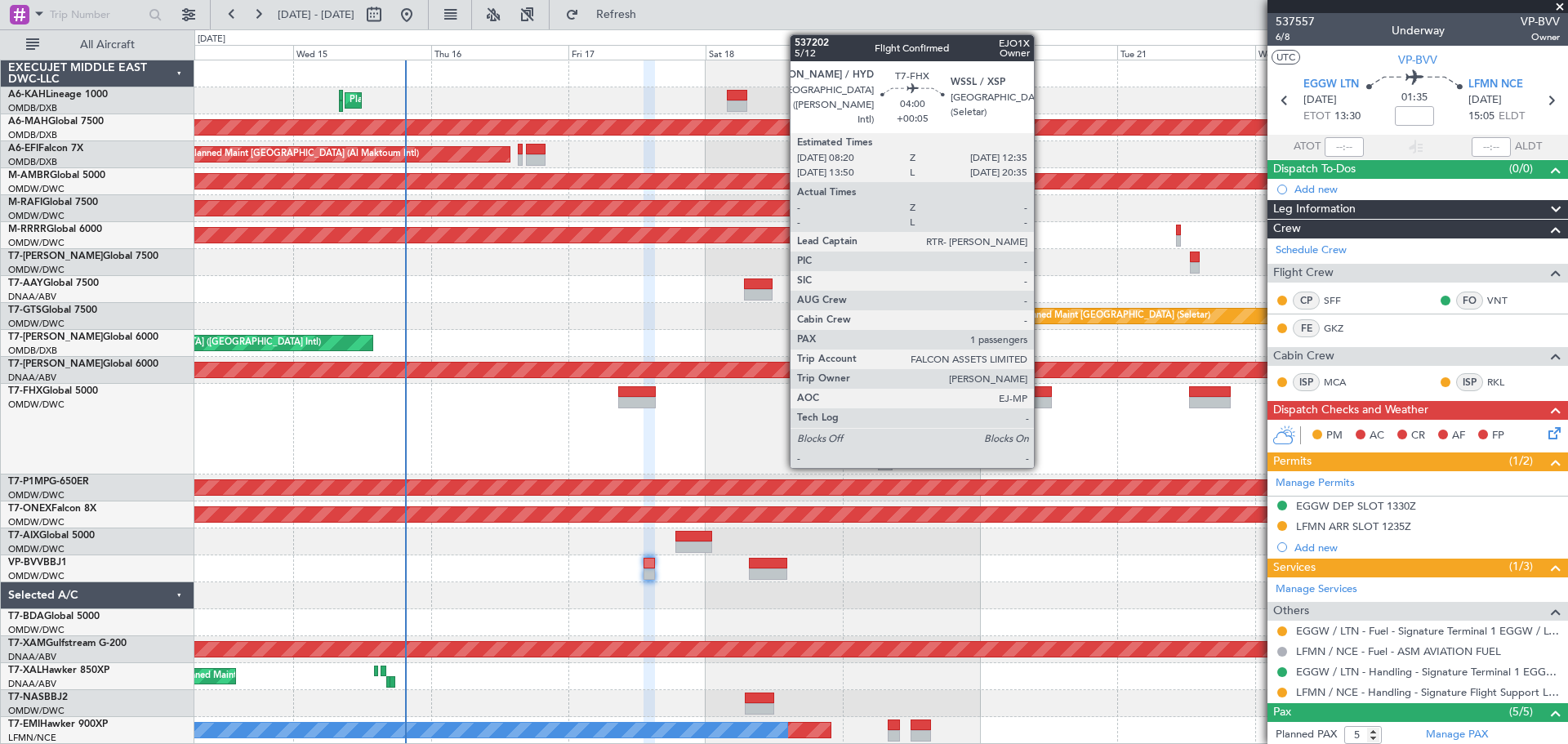
click at [1041, 398] on div at bounding box center [1040, 403] width 25 height 12
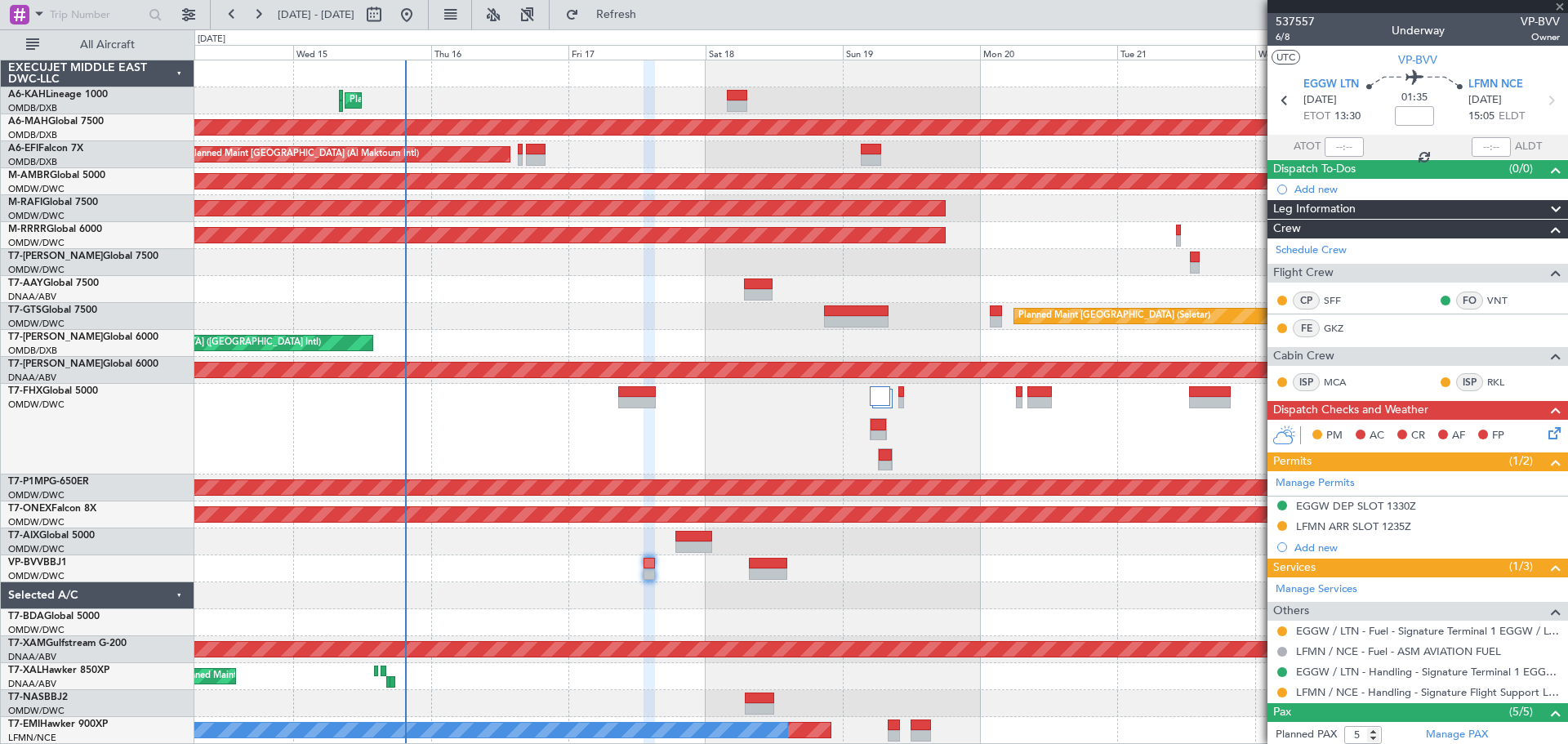
type input "+00:05"
type input "1"
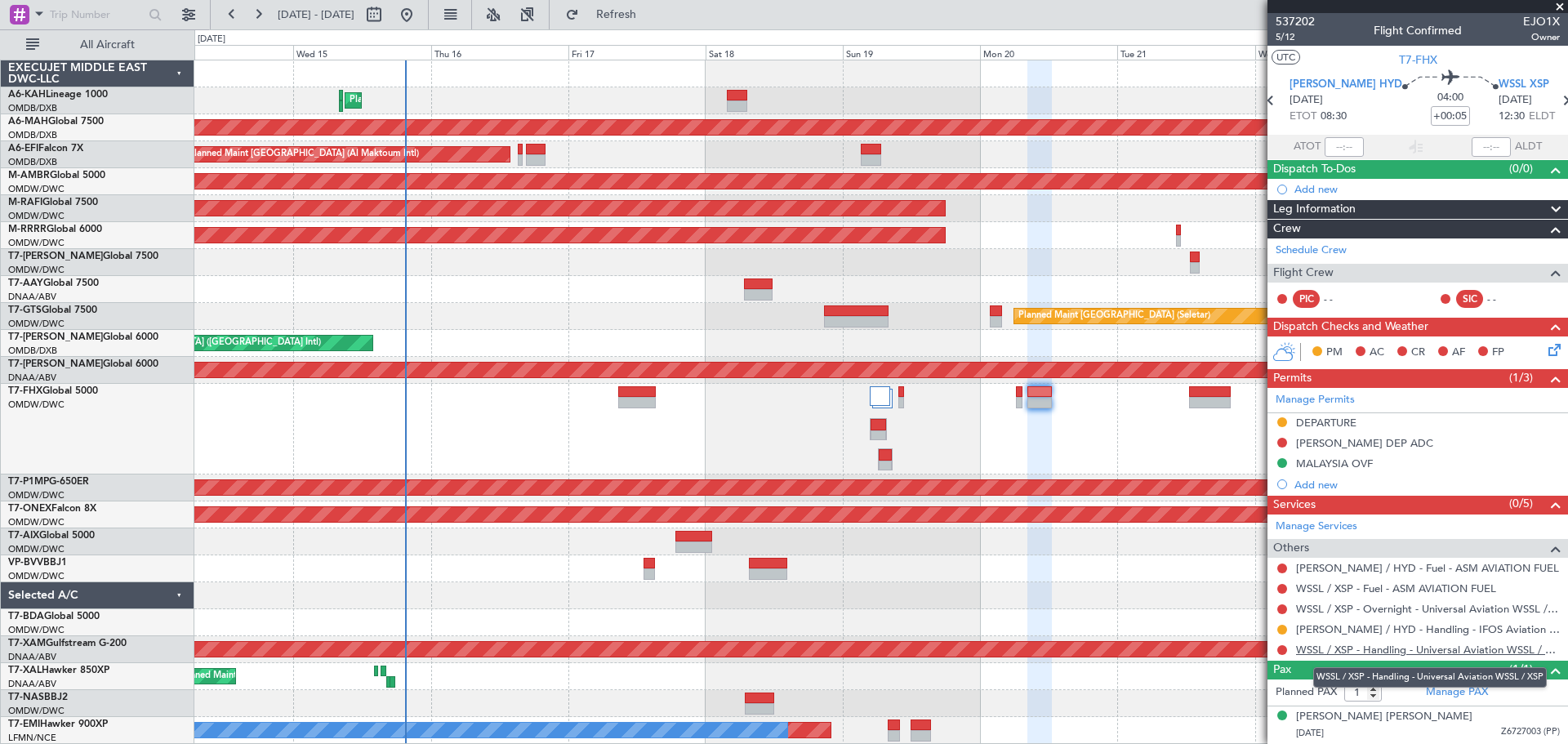
click at [1361, 653] on link "WSSL / XSP - Handling - Universal Aviation WSSL / XSP" at bounding box center [1428, 649] width 264 height 14
click at [1355, 650] on link "WSSL / XSP - Handling - Universal Aviation WSSL / XSP" at bounding box center [1428, 649] width 264 height 14
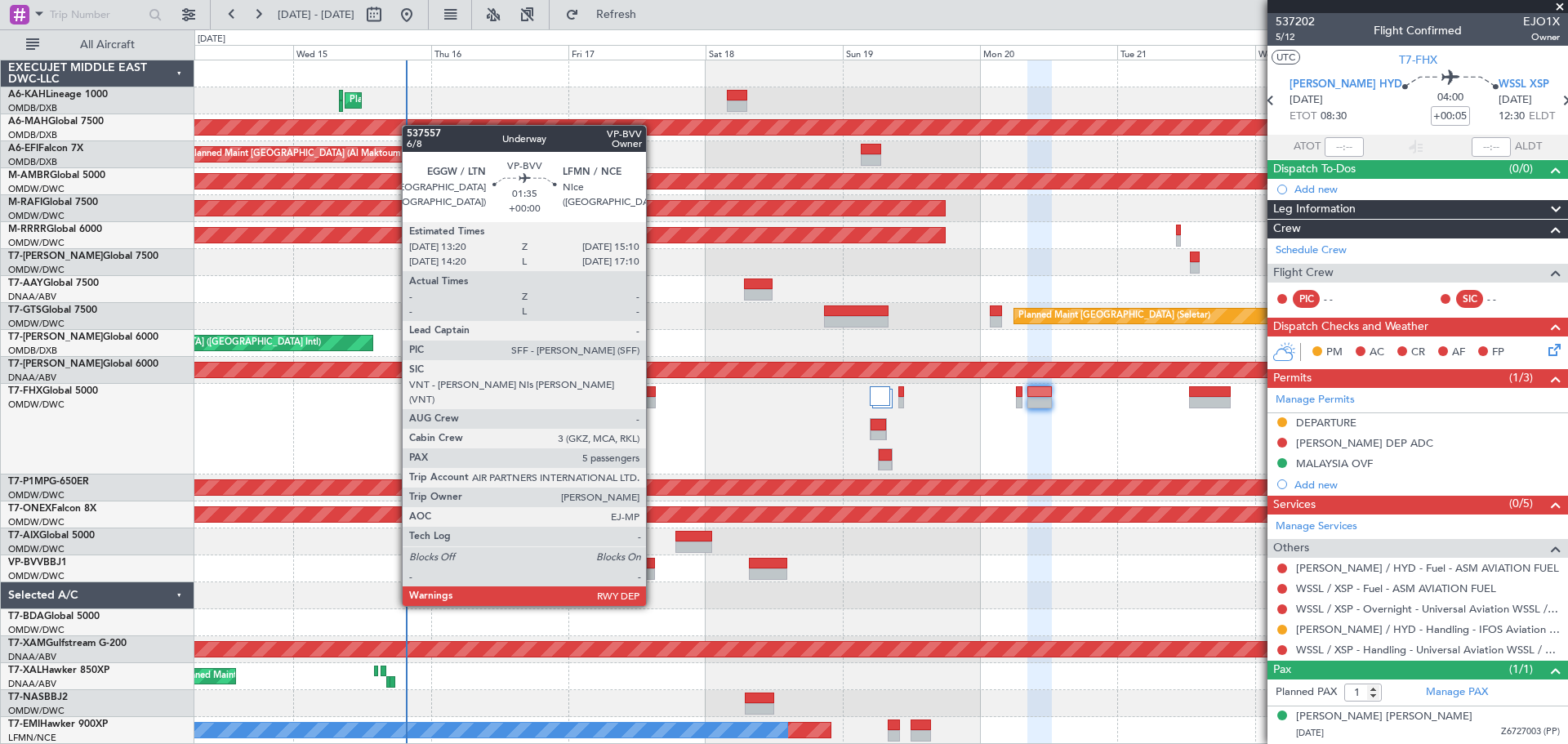
click at [654, 575] on div at bounding box center [649, 574] width 11 height 12
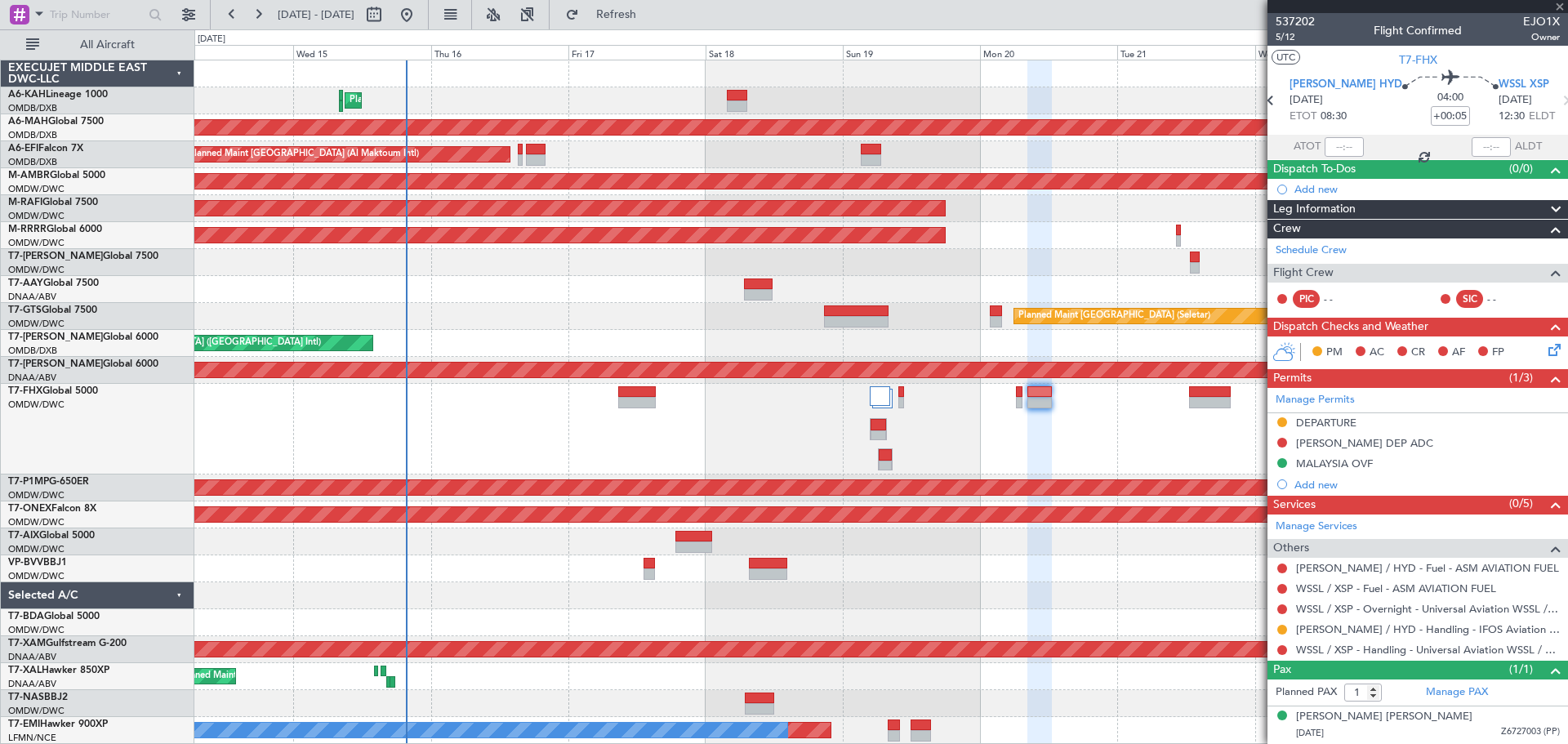
type input "5"
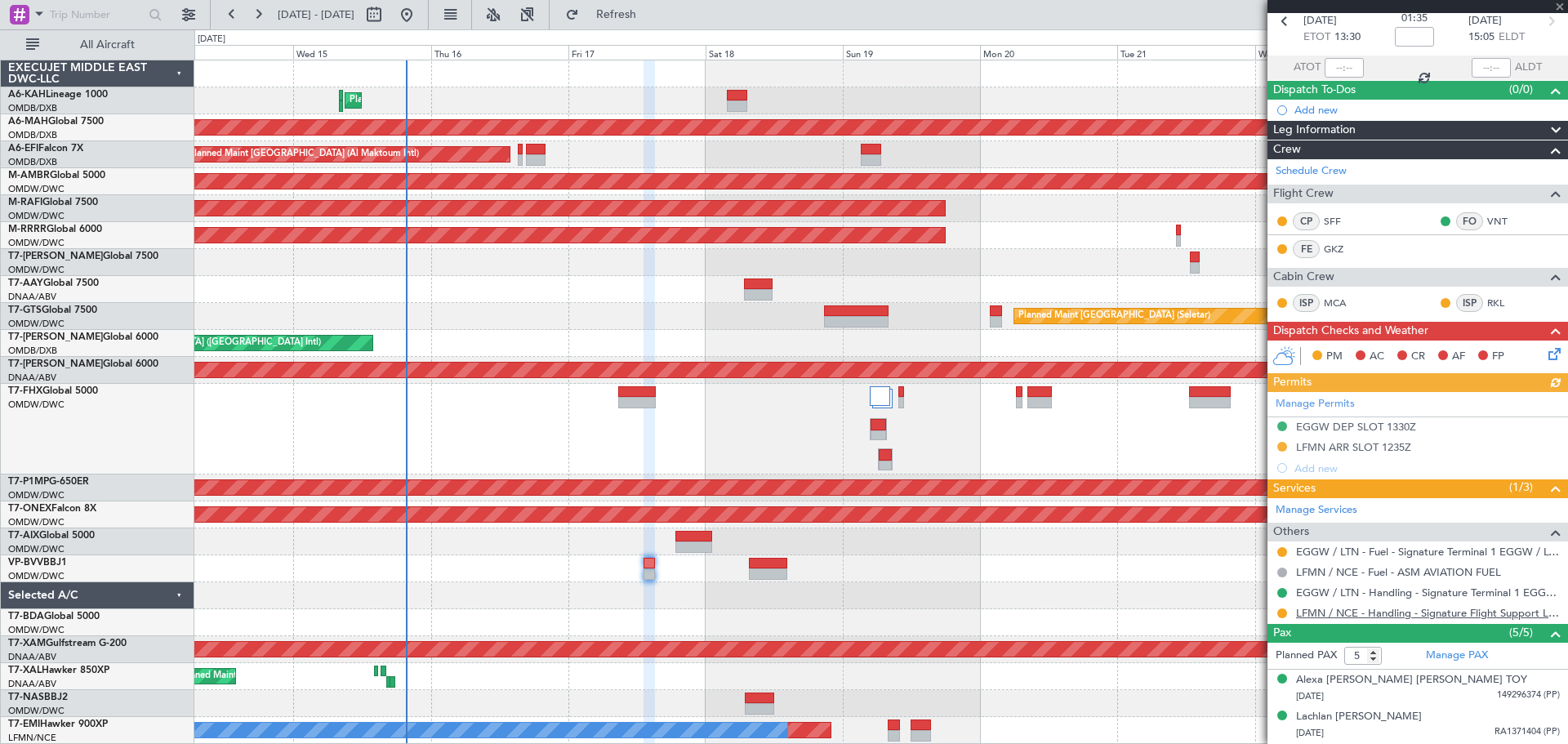
scroll to position [163, 0]
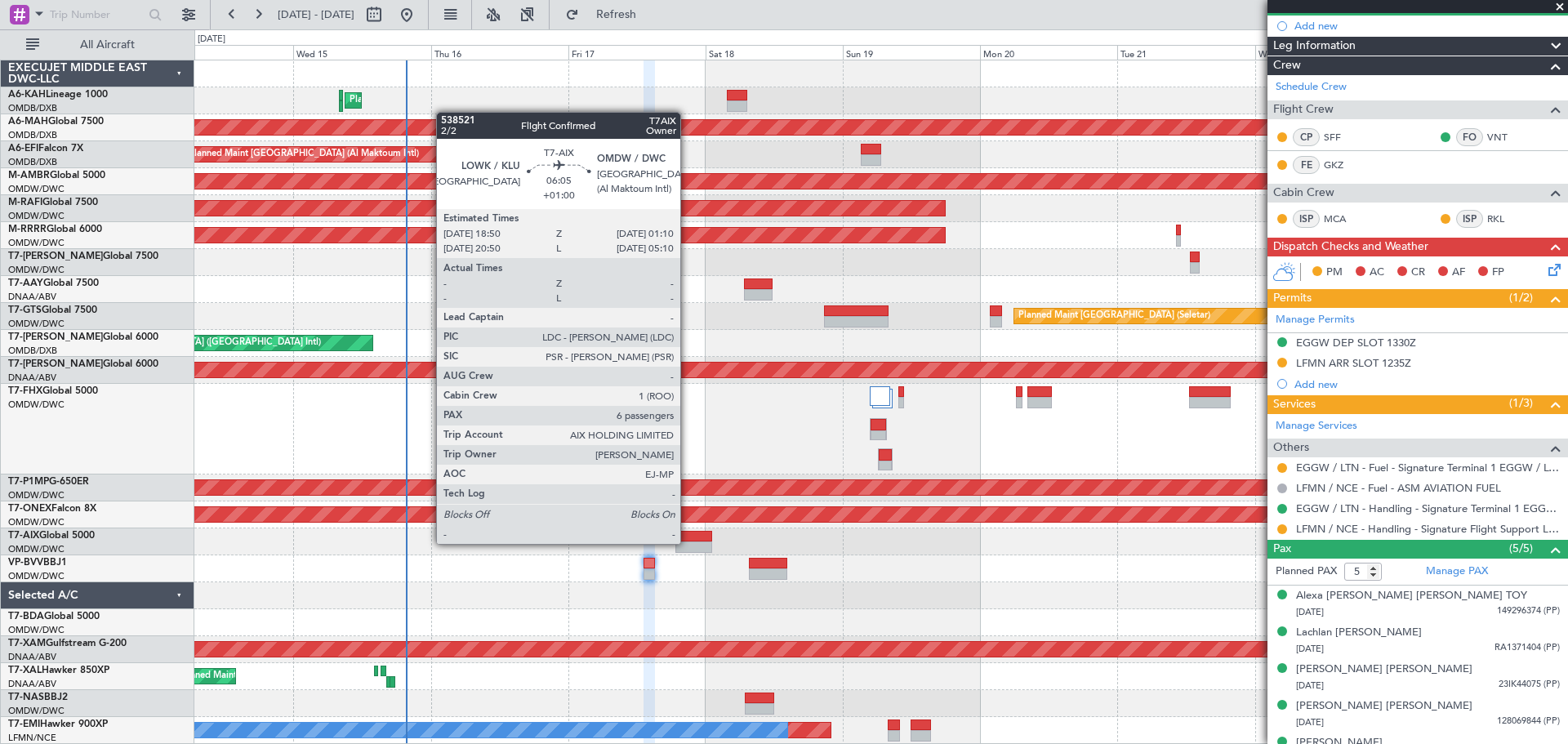
click at [687, 543] on div at bounding box center [693, 548] width 36 height 12
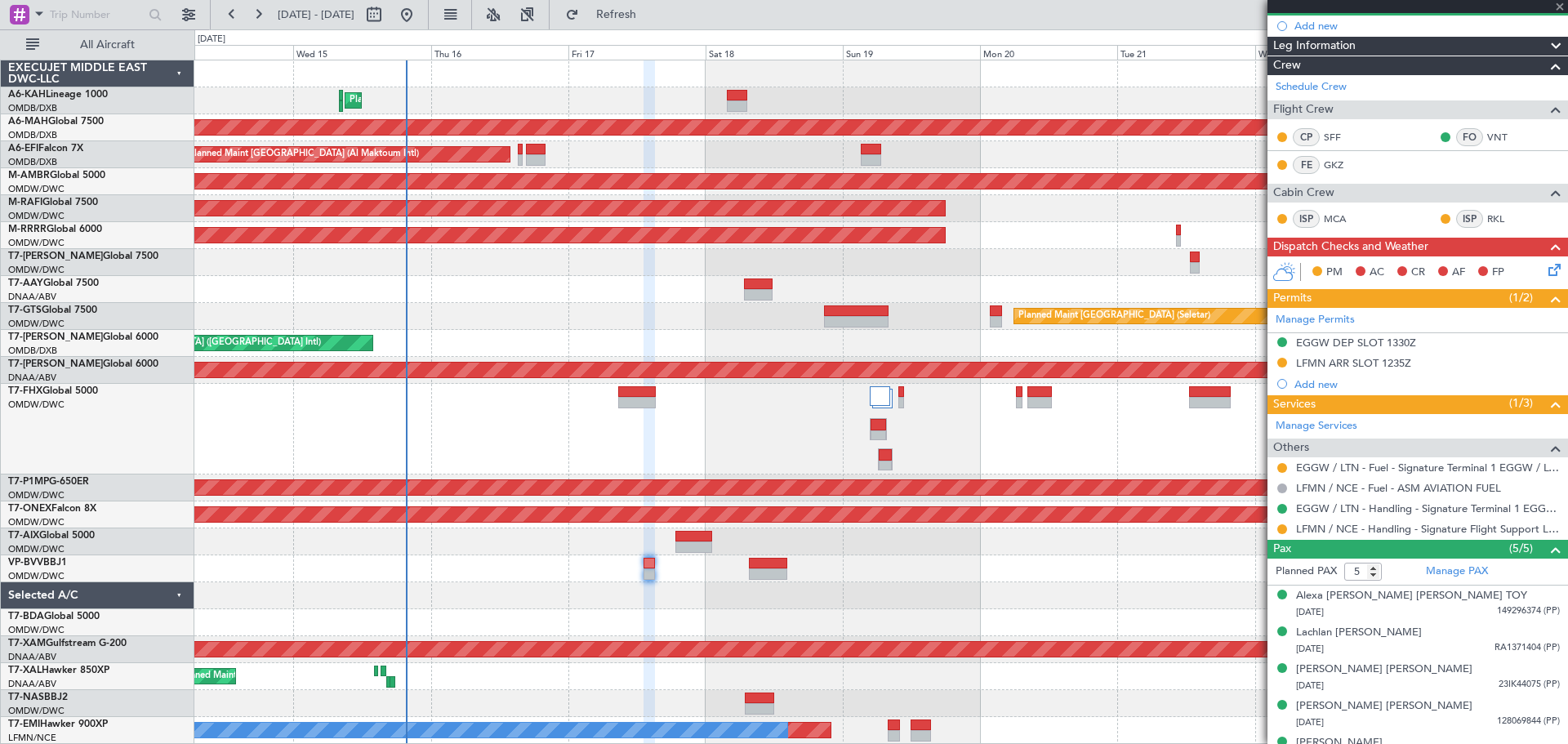
type input "+01:00"
type input "6"
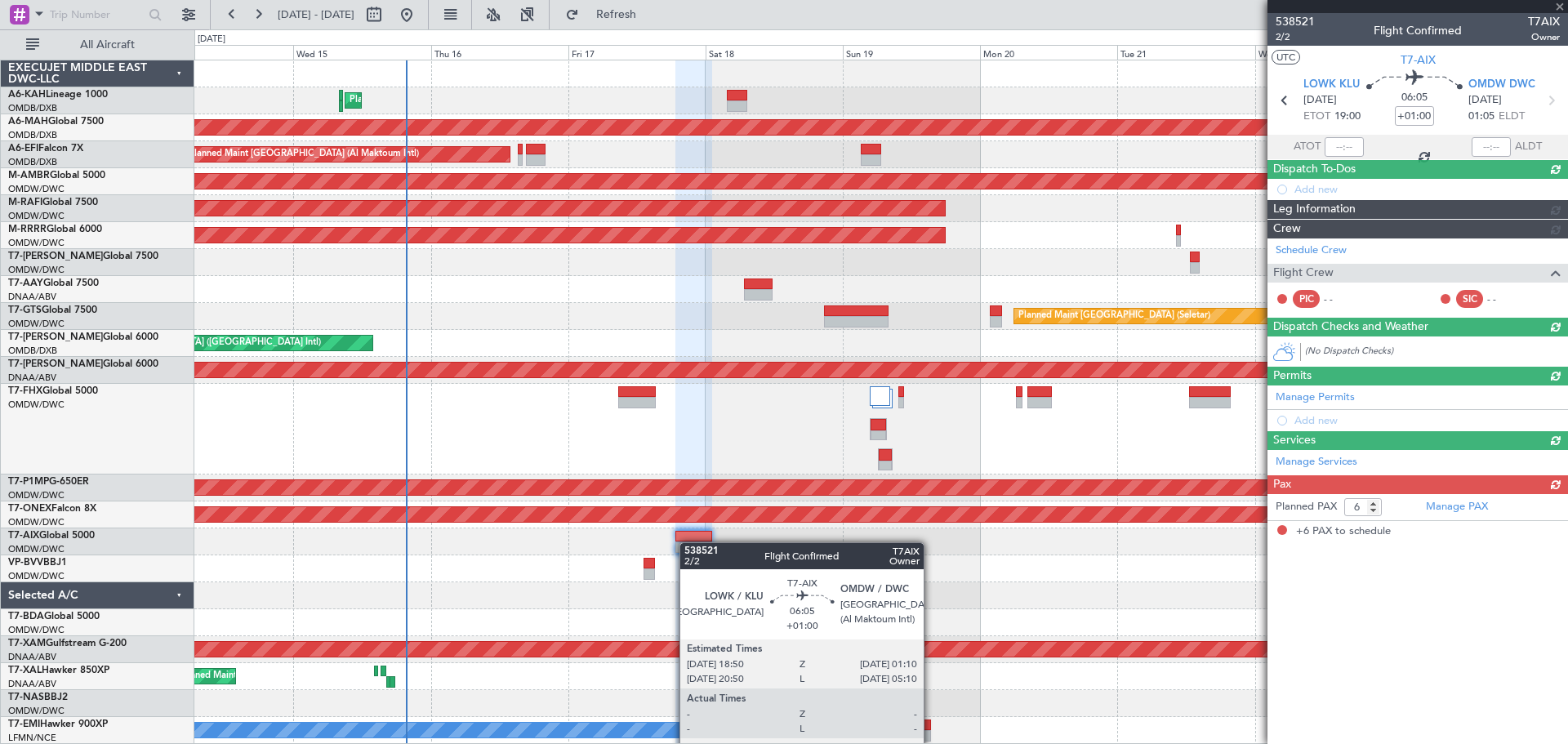
scroll to position [0, 0]
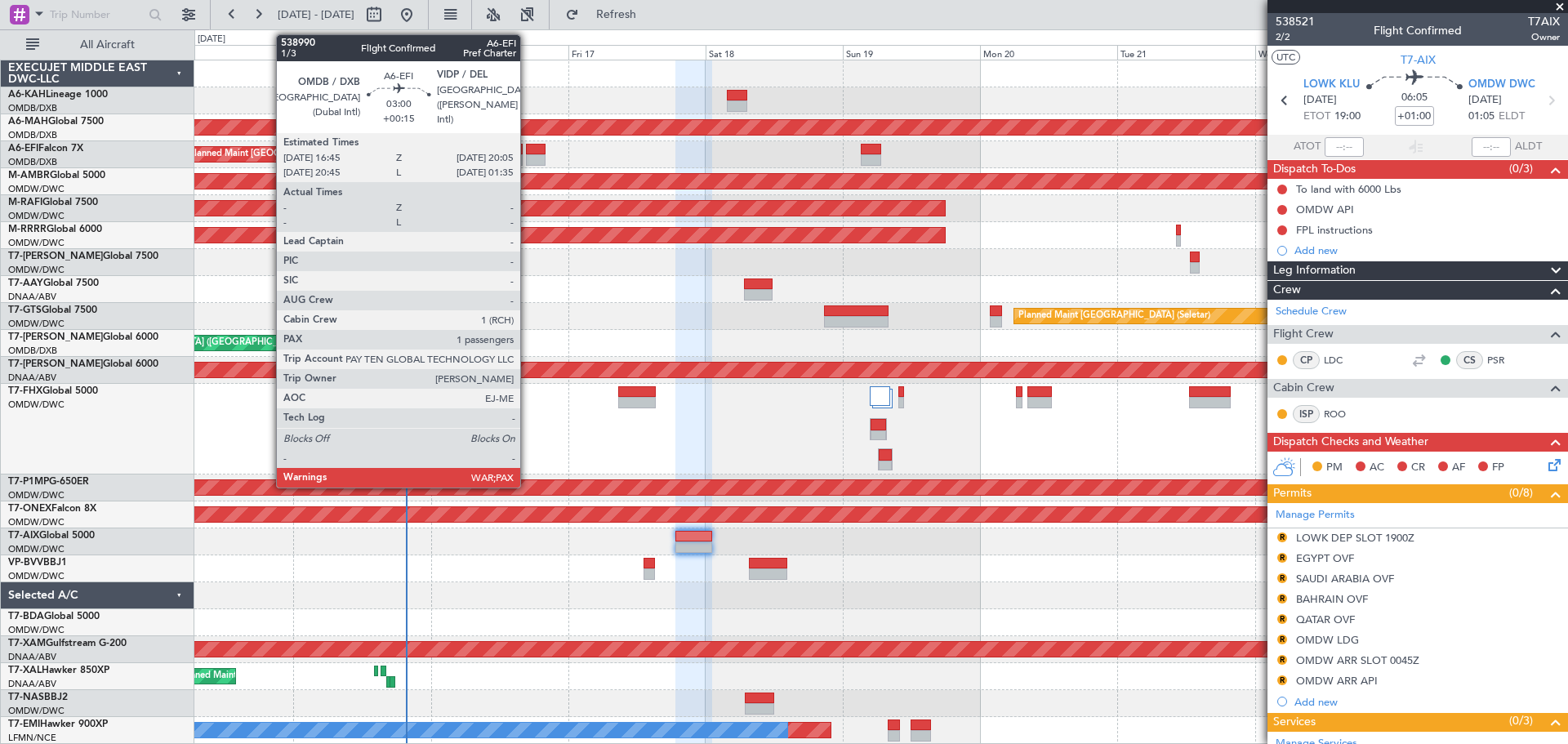
click at [527, 152] on div at bounding box center [535, 150] width 19 height 12
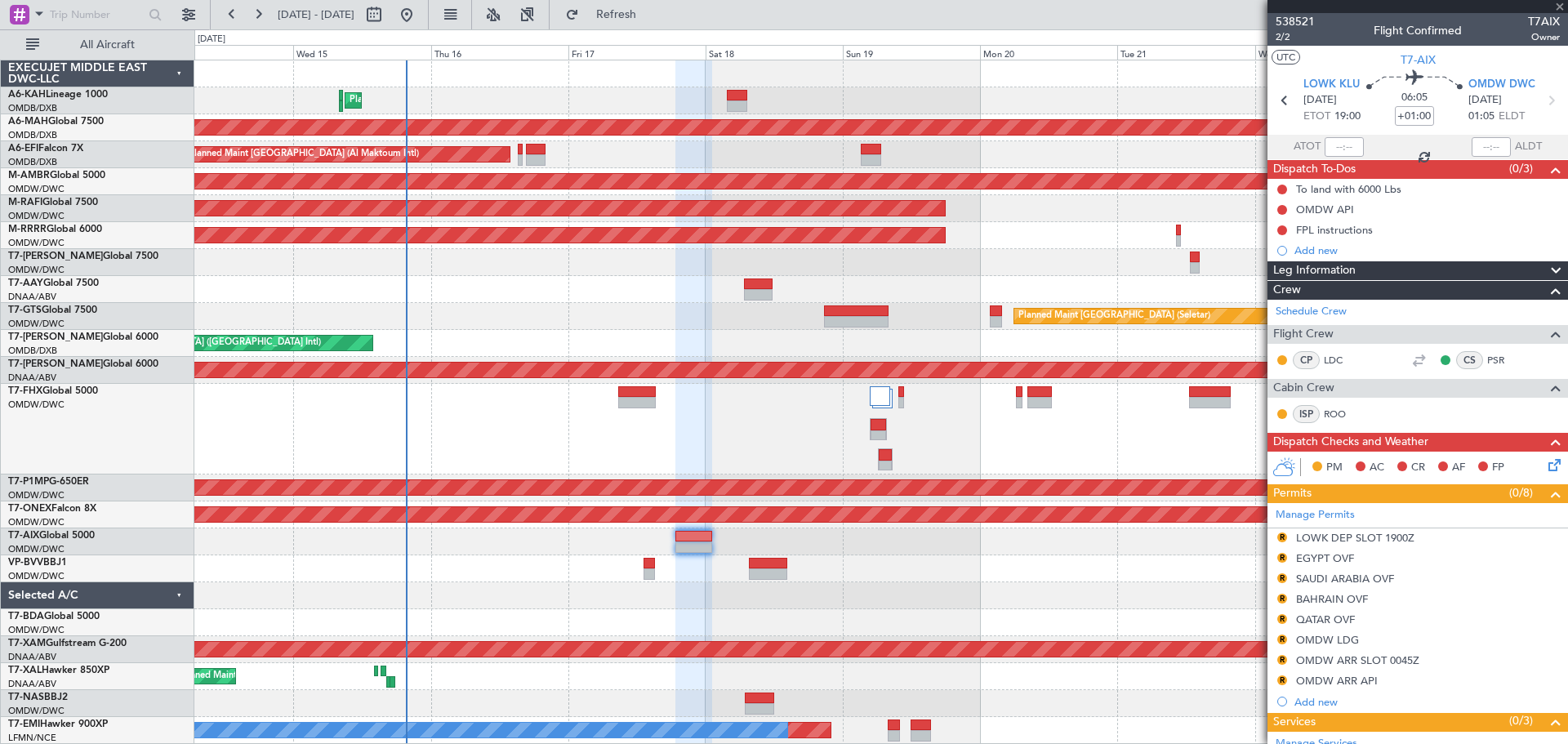
type input "+00:15"
type input "3"
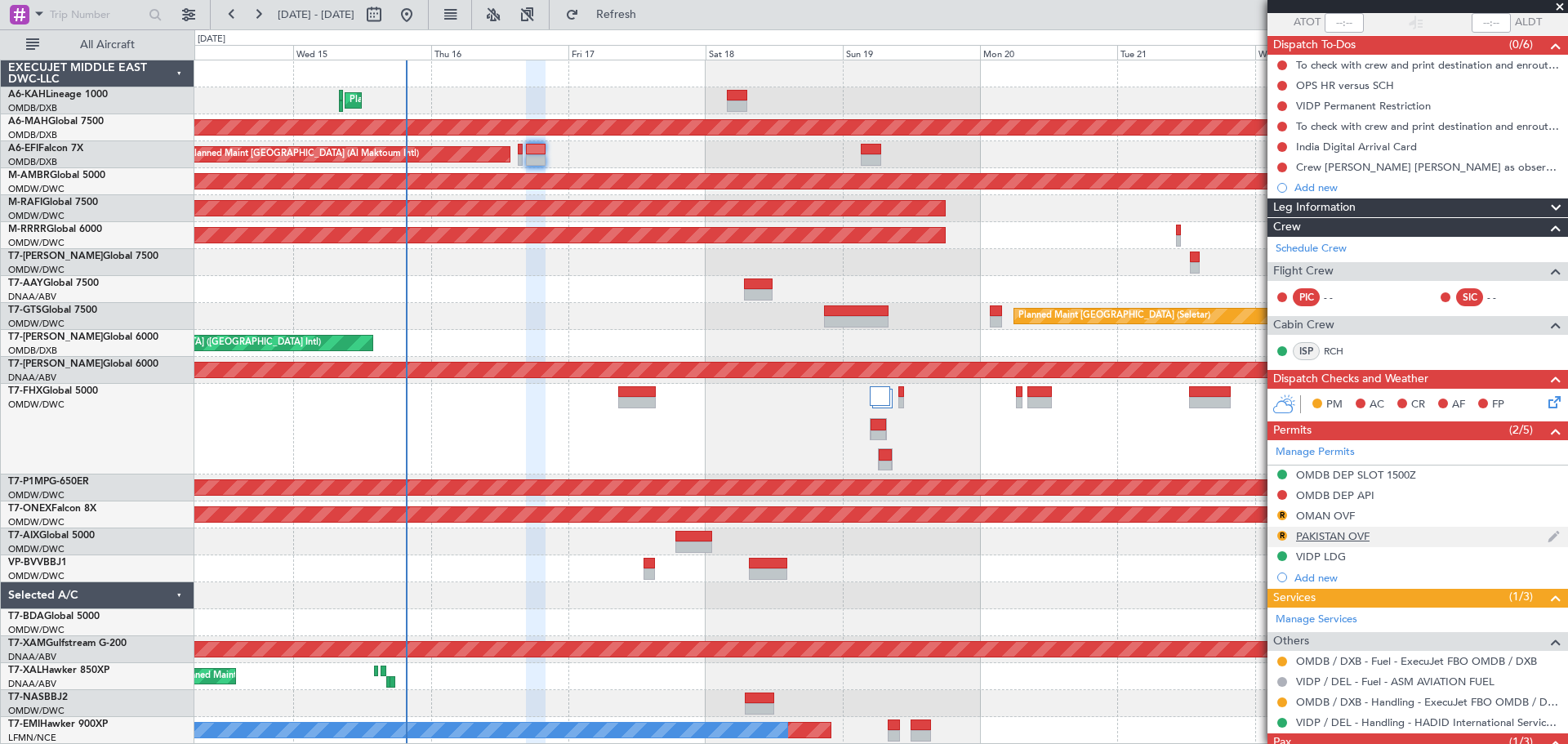
scroll to position [163, 0]
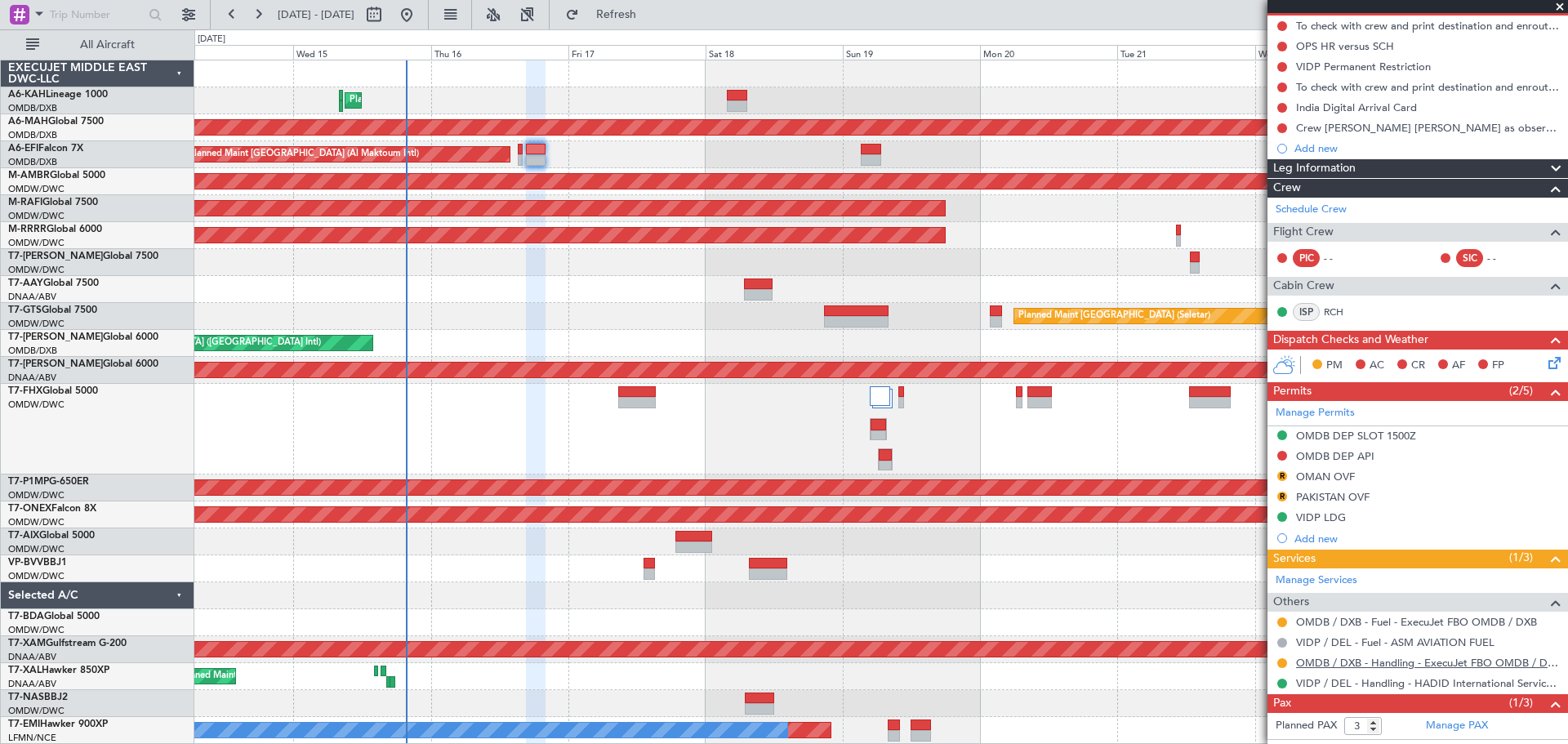
click at [1315, 660] on link "OMDB / DXB - Handling - ExecuJet FBO OMDB / DXB" at bounding box center [1428, 663] width 264 height 14
click at [1282, 480] on mat-tooltip-component "Review" at bounding box center [1282, 501] width 58 height 43
click at [1281, 473] on button "R" at bounding box center [1283, 477] width 10 height 10
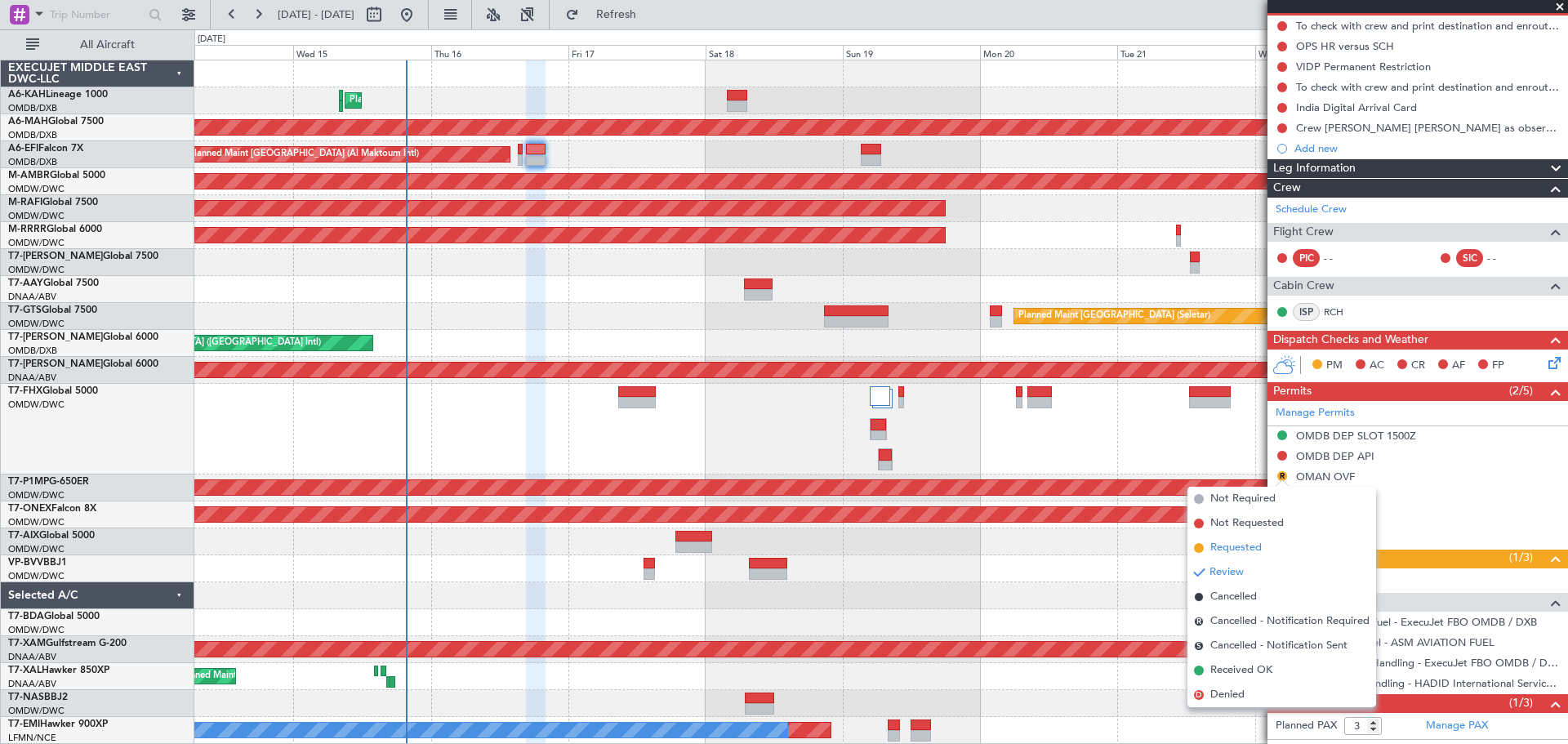
click at [1226, 549] on span "Requested" at bounding box center [1236, 548] width 52 height 16
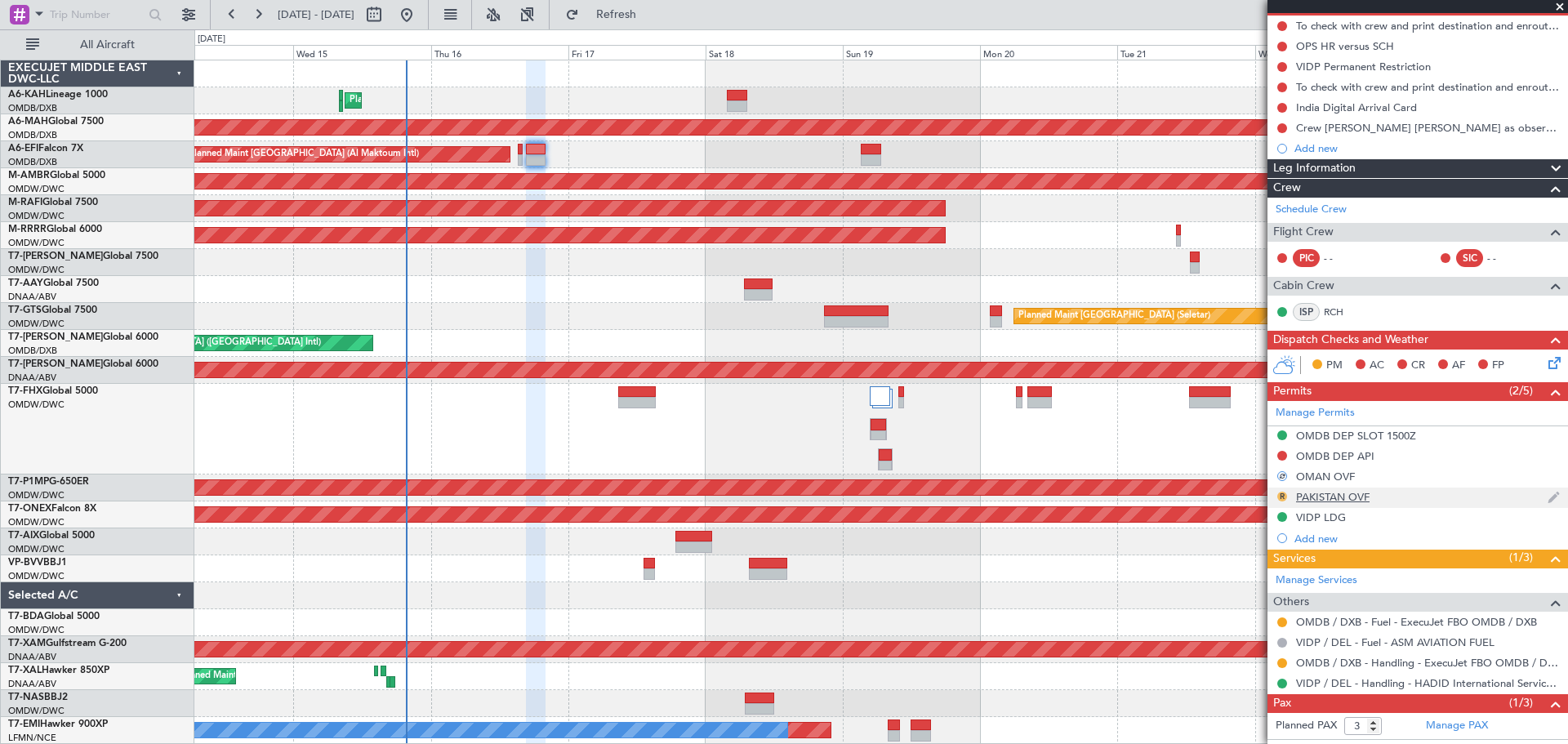
click at [1283, 495] on button "R" at bounding box center [1283, 497] width 10 height 10
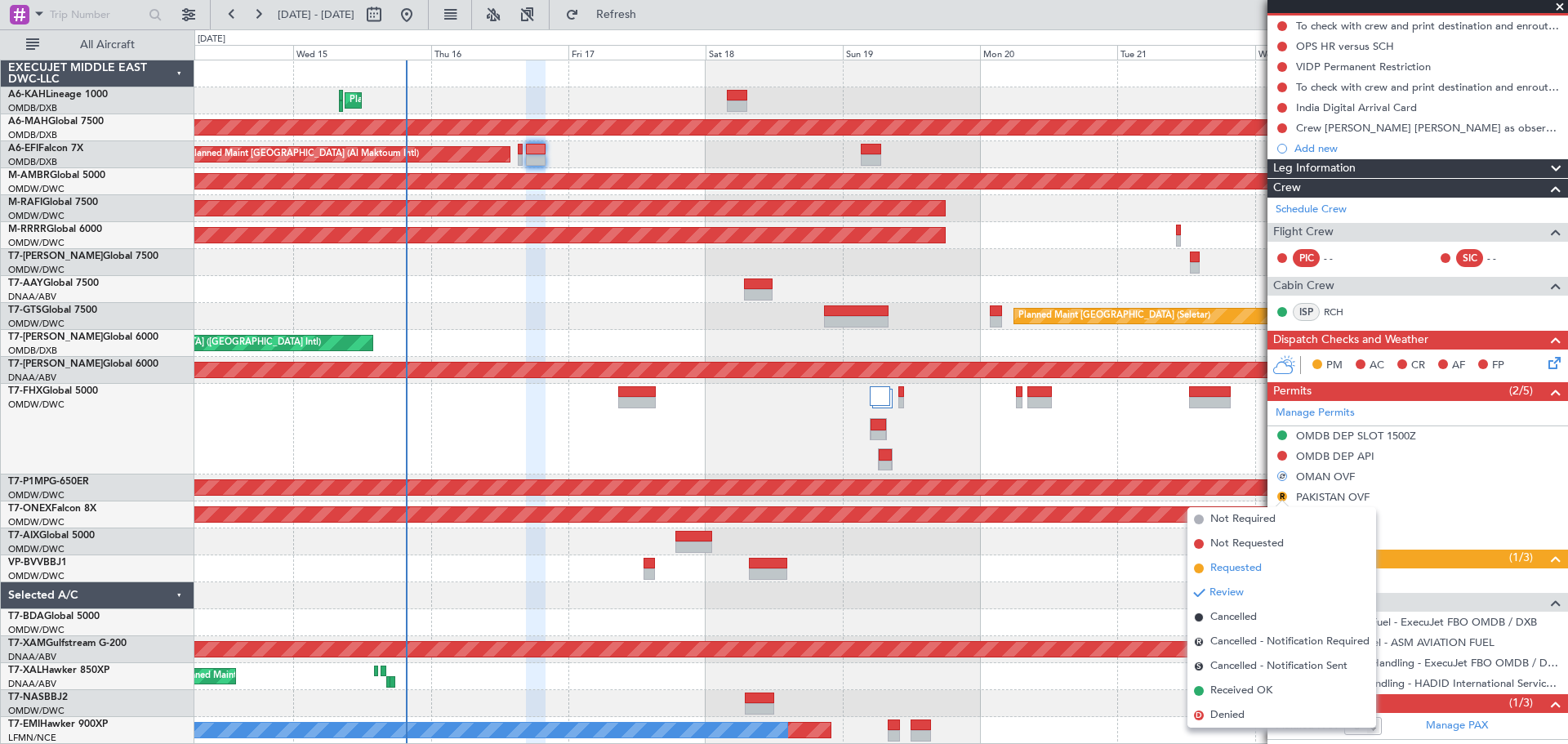
click at [1223, 568] on span "Requested" at bounding box center [1236, 568] width 52 height 16
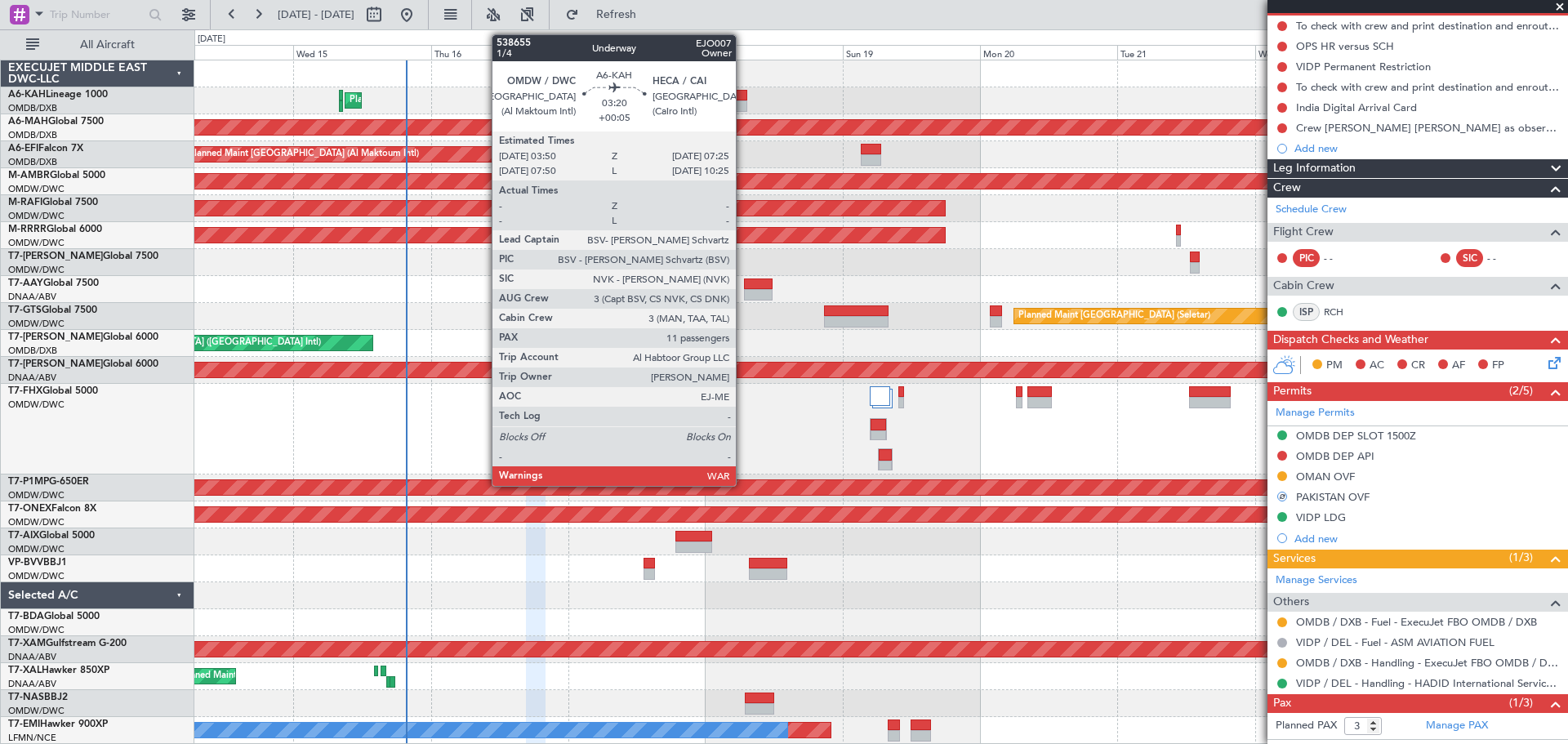
click at [741, 104] on div at bounding box center [737, 107] width 21 height 12
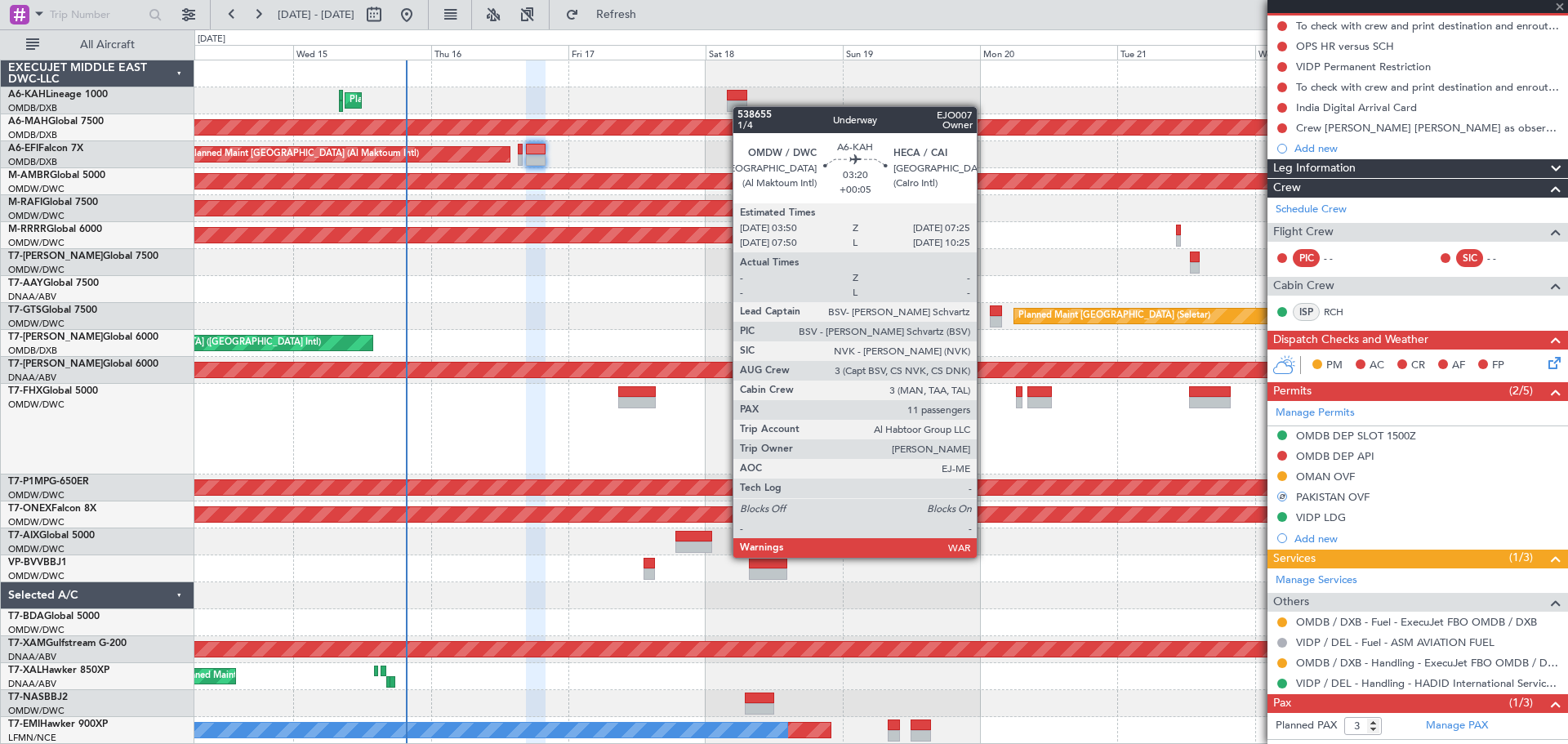
type input "+00:05"
type input "11"
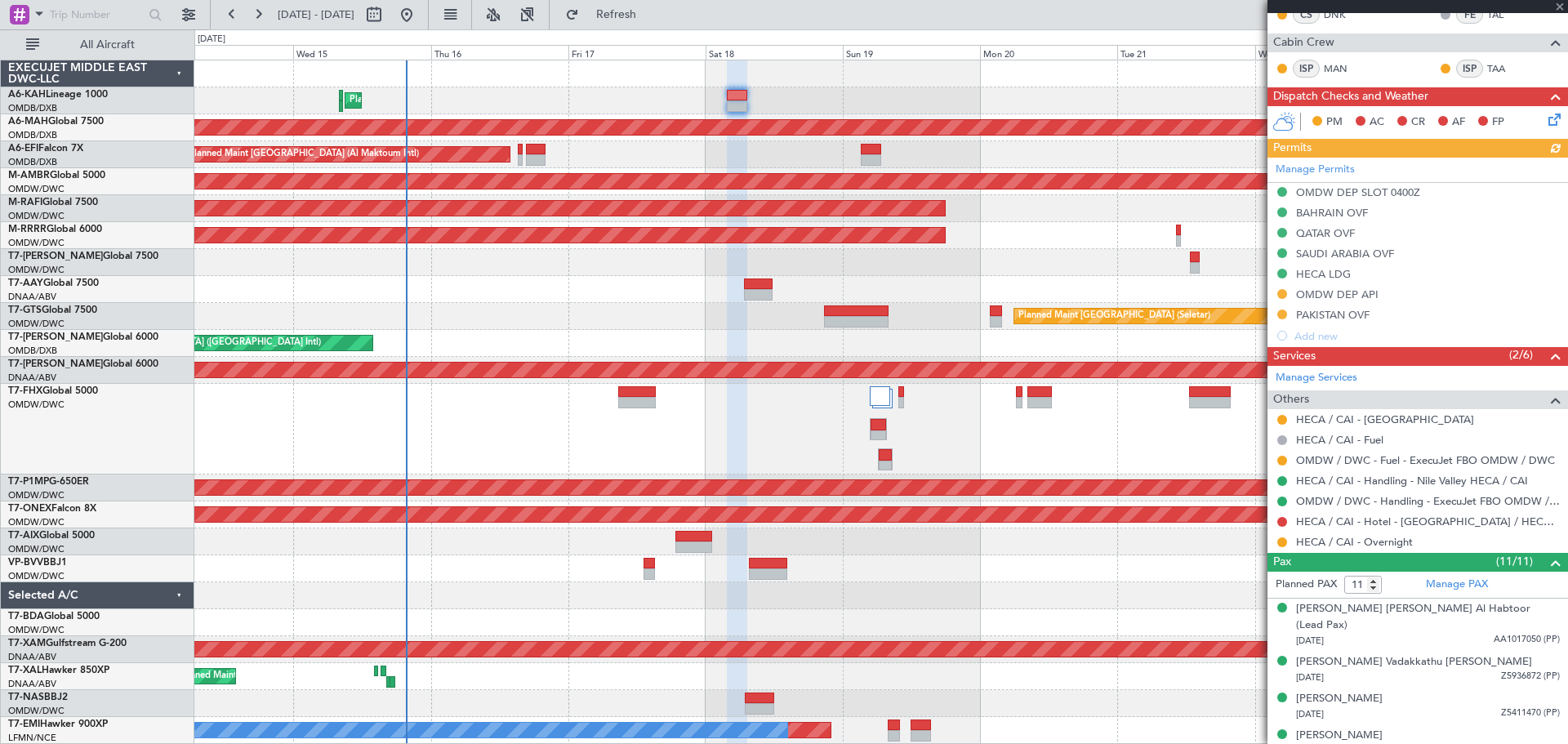
scroll to position [408, 0]
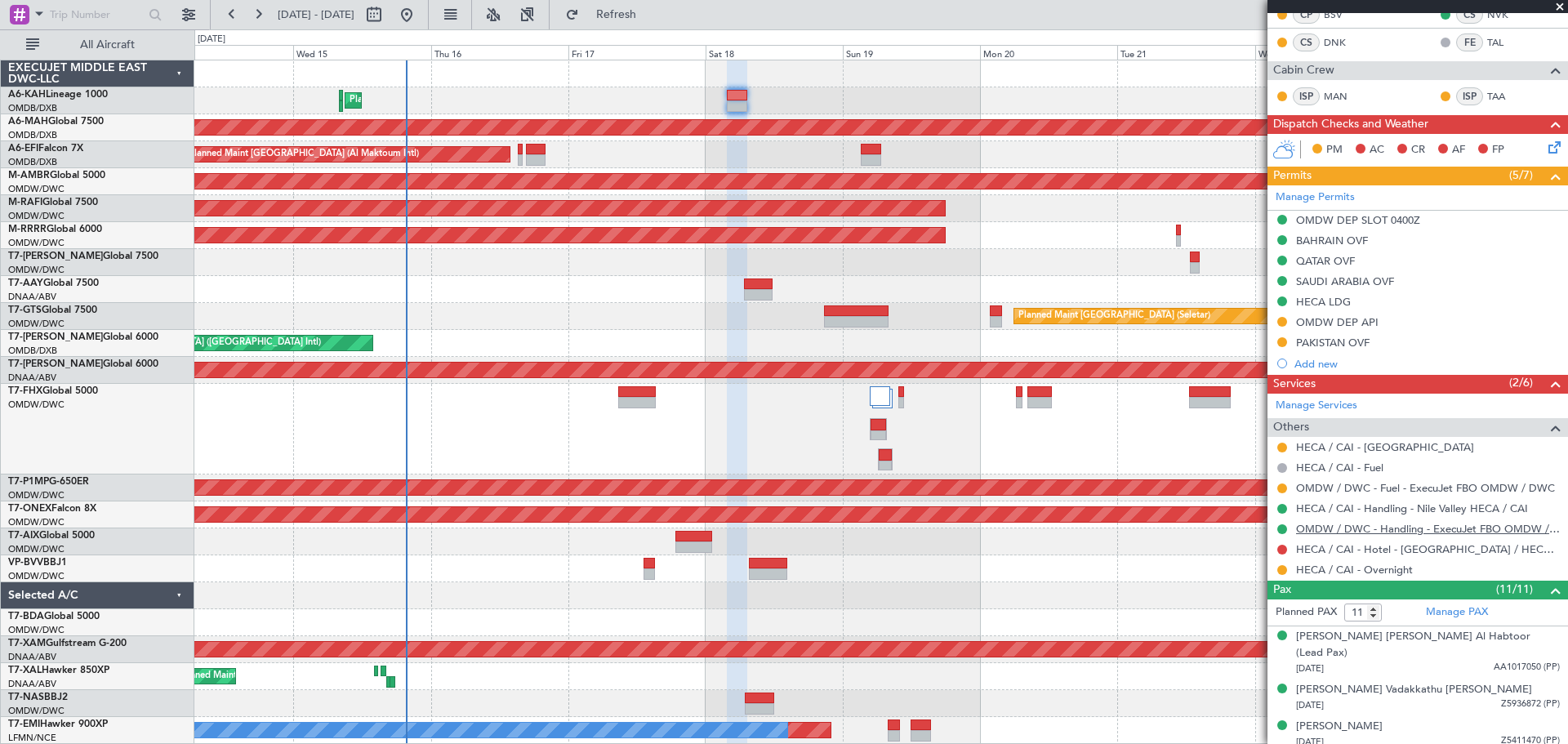
click at [1362, 532] on link "OMDW / DWC - Handling - ExecuJet FBO OMDW / DWC" at bounding box center [1428, 528] width 264 height 14
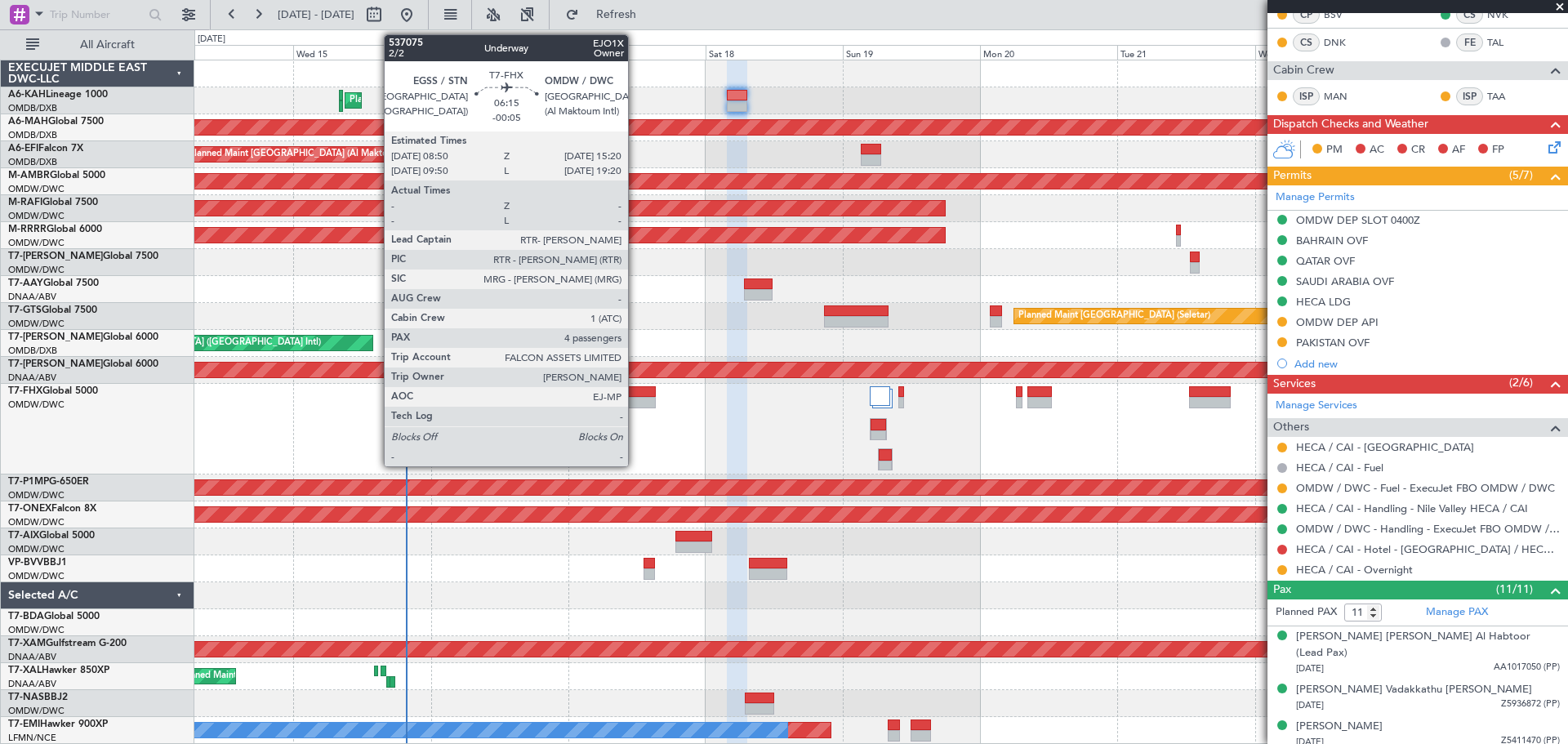
click at [635, 400] on div at bounding box center [637, 403] width 37 height 12
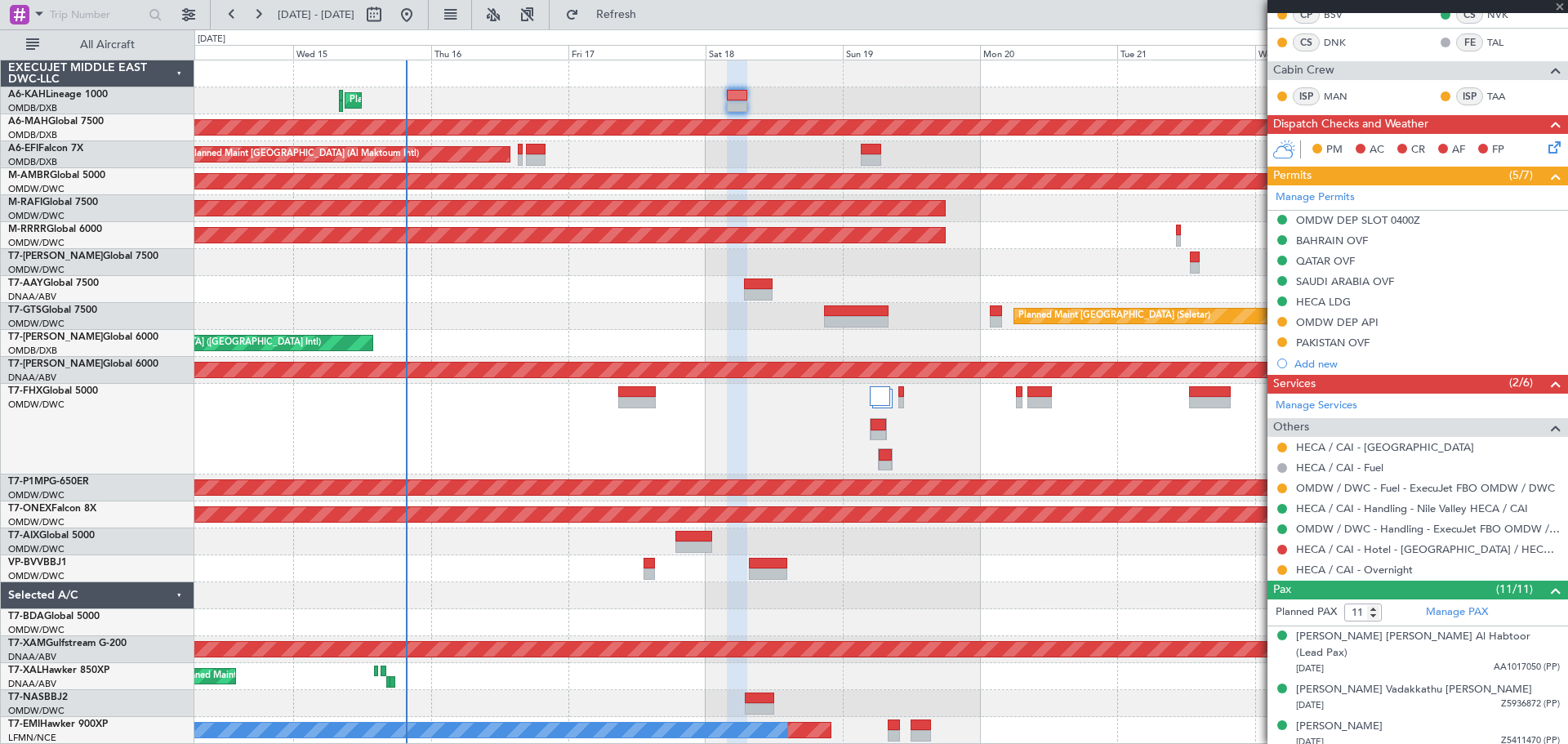
type input "-00:05"
type input "4"
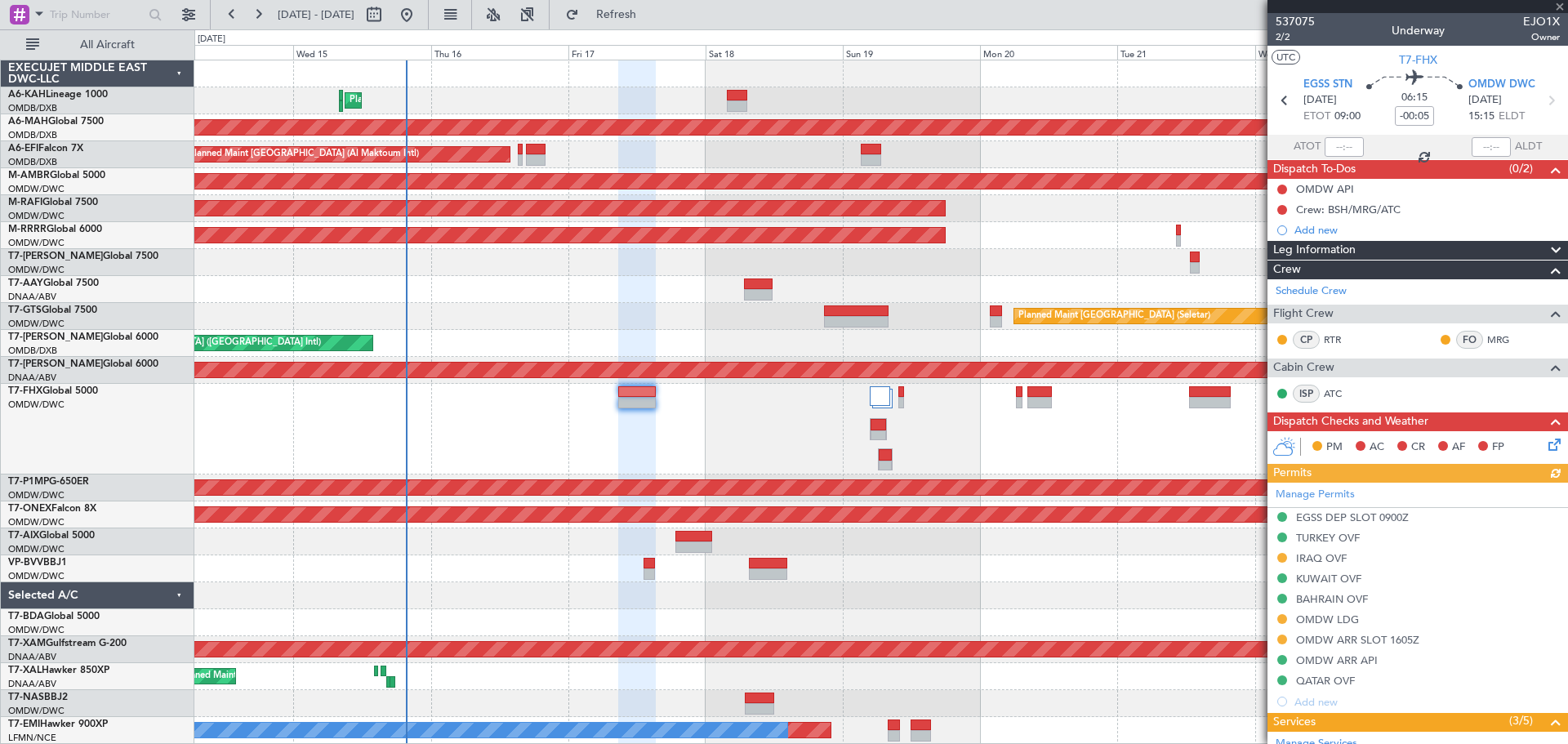
click at [1271, 36] on div "537075 2/2 Underway EJO1X Owner" at bounding box center [1417, 29] width 301 height 33
click at [1282, 38] on span "2/2" at bounding box center [1295, 37] width 39 height 14
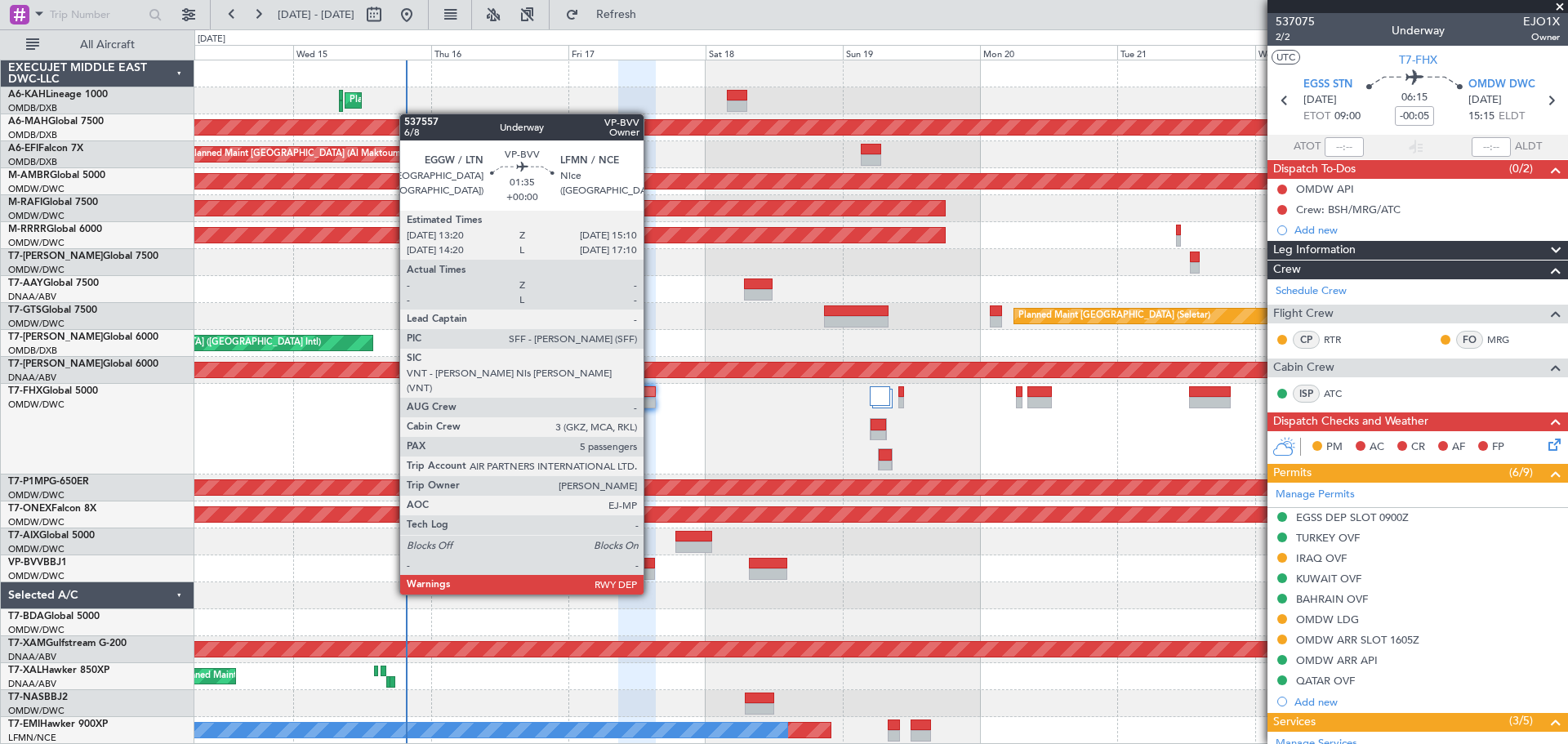
click at [651, 564] on div at bounding box center [649, 564] width 11 height 12
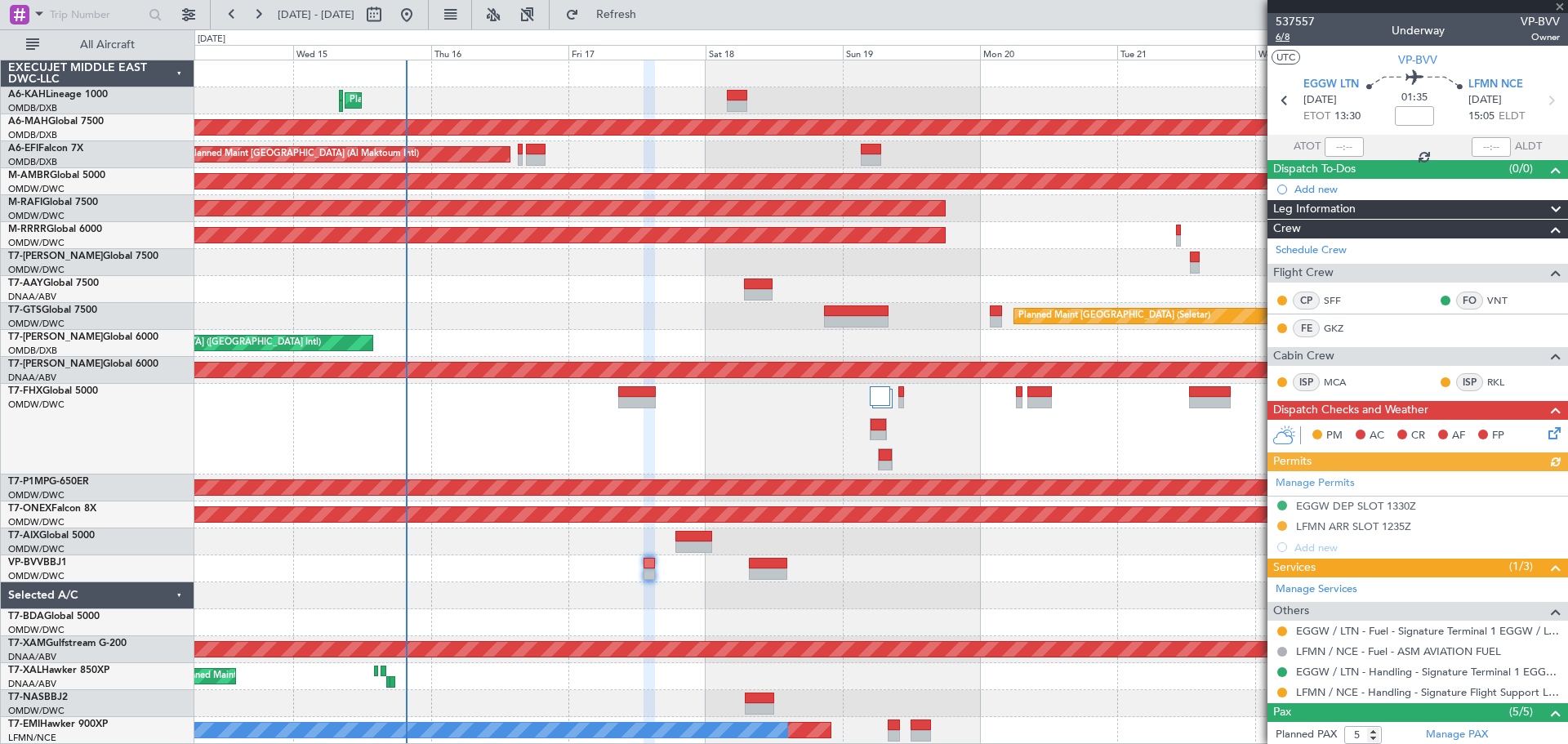
click at [1288, 31] on span "6/8" at bounding box center [1295, 37] width 39 height 14
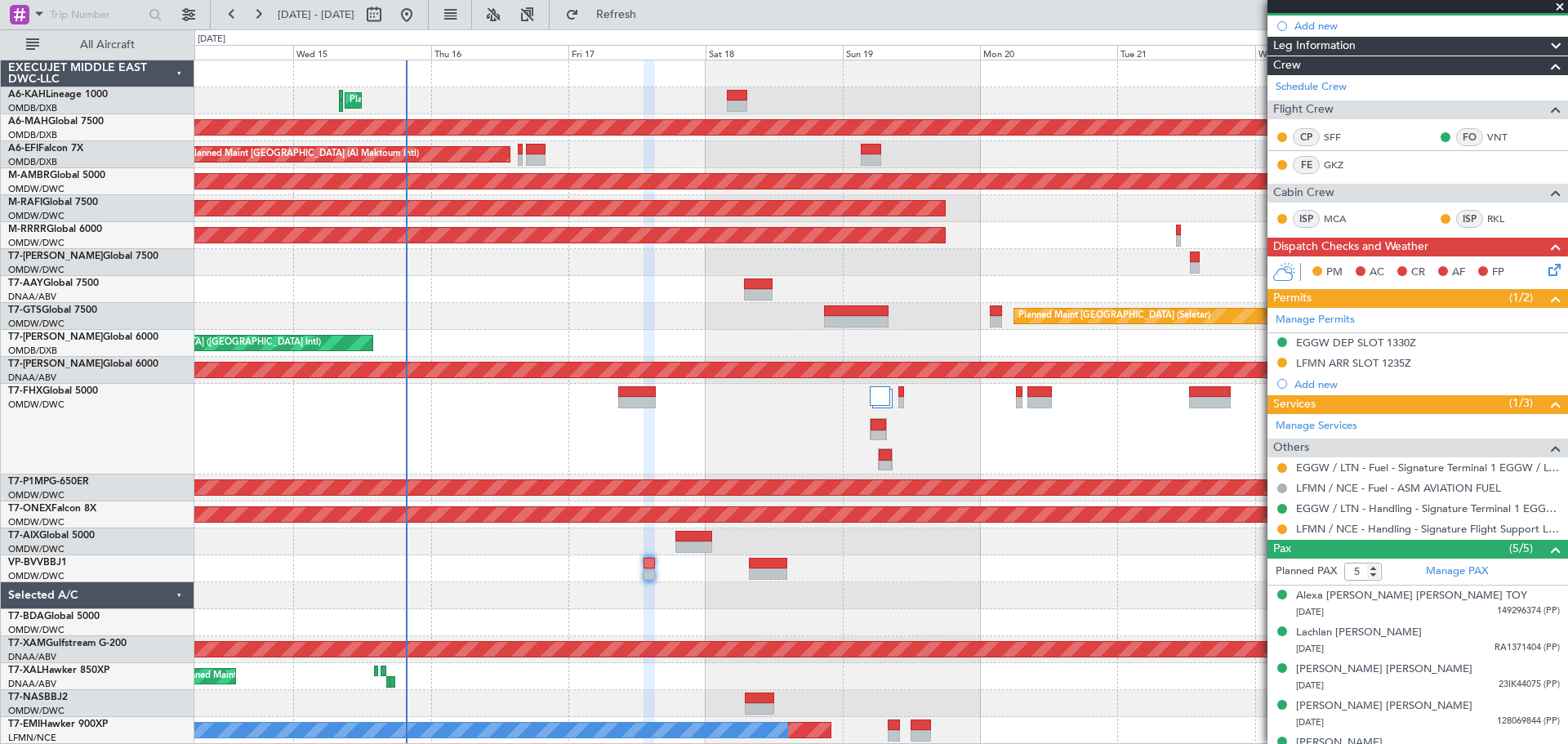
scroll to position [188, 0]
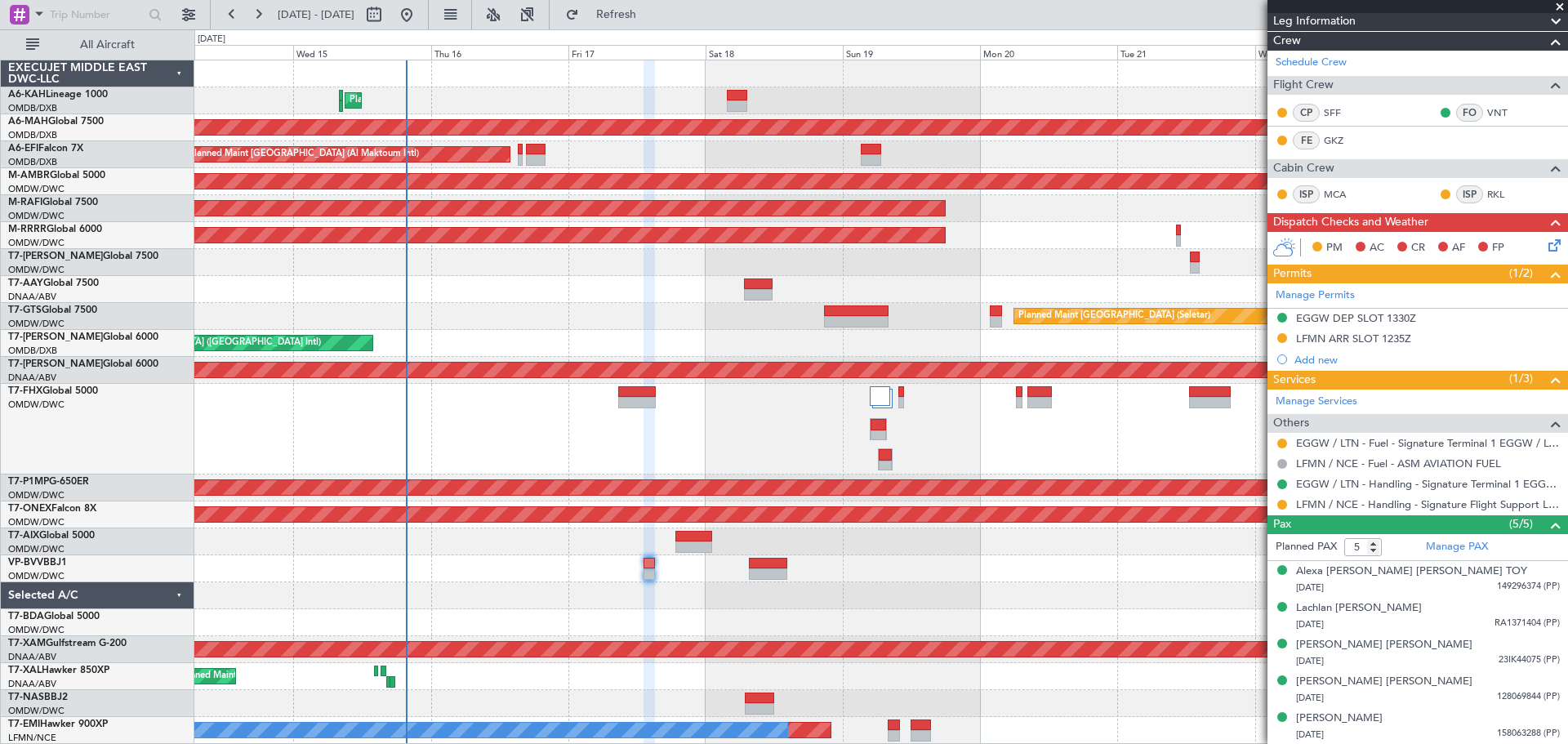
drag, startPoint x: 1559, startPoint y: 4, endPoint x: 1500, endPoint y: 9, distance: 59.2
click at [1559, 4] on span at bounding box center [1560, 7] width 16 height 14
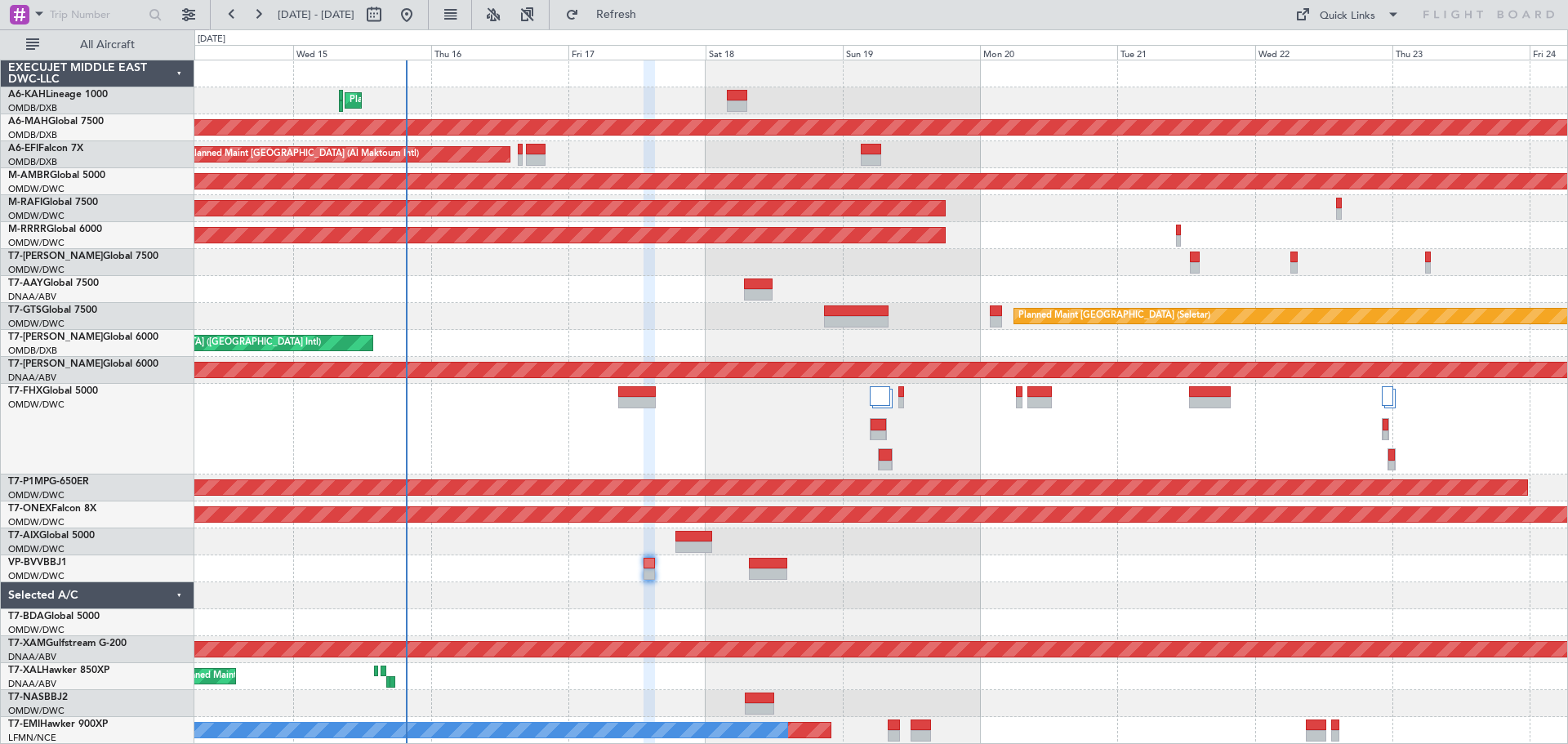
type input "0"
click at [1391, 6] on span at bounding box center [1393, 14] width 19 height 19
click at [1314, 47] on button "Trip Builder" at bounding box center [1348, 54] width 123 height 39
click at [1356, 17] on div "Quick Links" at bounding box center [1348, 16] width 56 height 16
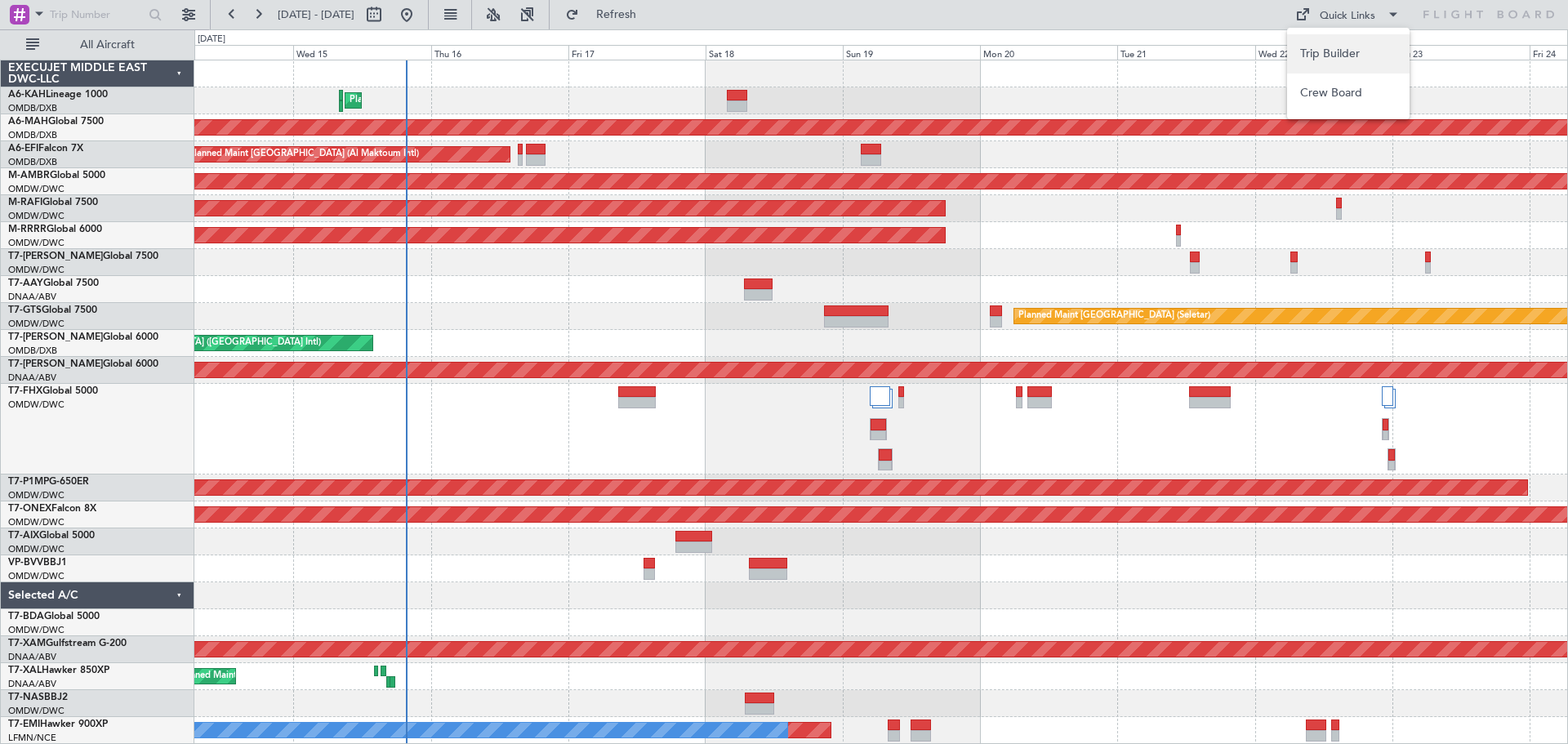
click at [1300, 52] on button "Trip Builder" at bounding box center [1348, 54] width 123 height 39
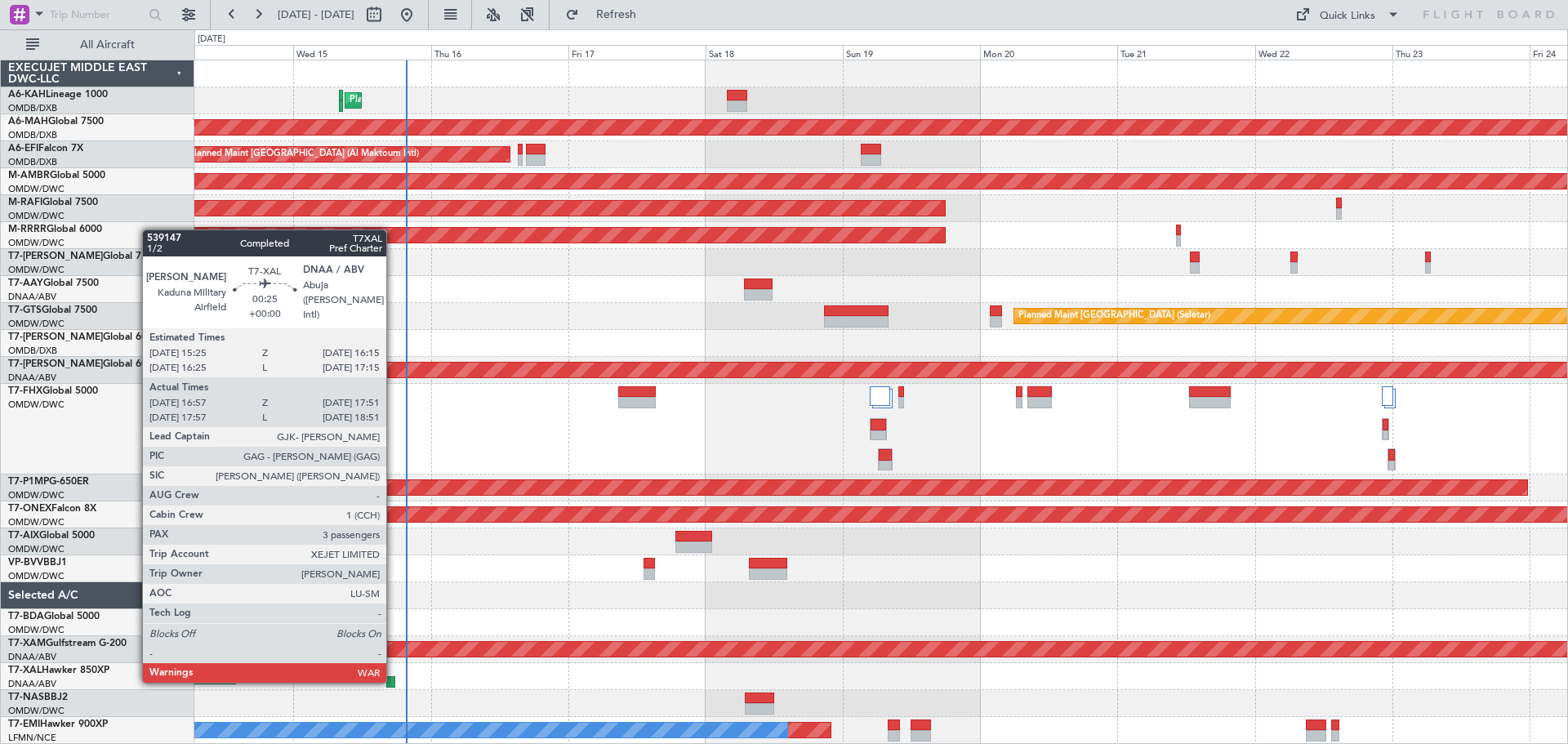
click at [394, 680] on div at bounding box center [392, 682] width 6 height 12
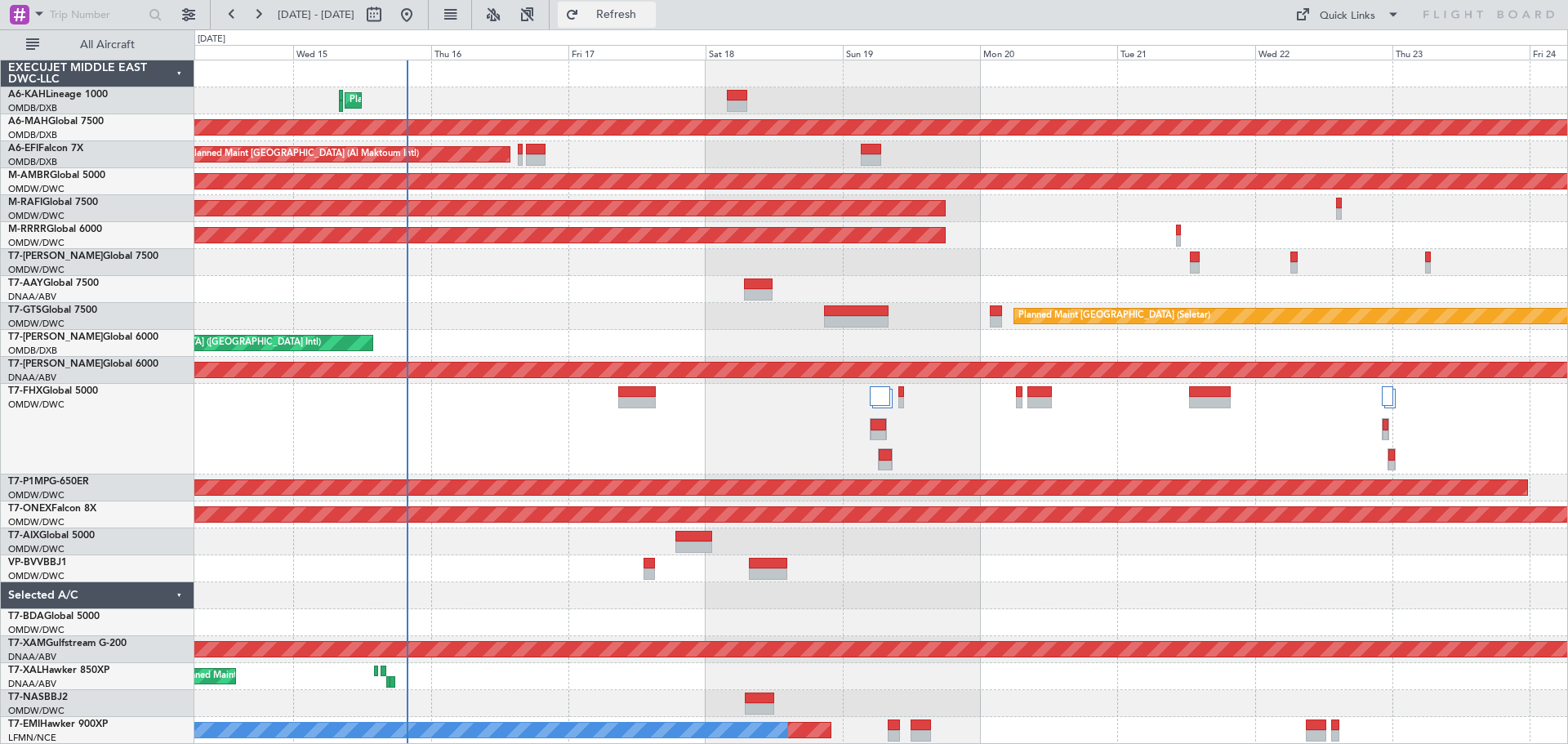
click at [632, 6] on button "Refresh" at bounding box center [607, 14] width 98 height 26
click at [651, 19] on span "Refresh" at bounding box center [616, 15] width 69 height 12
click at [1393, 19] on span at bounding box center [1393, 14] width 19 height 19
click at [1354, 42] on button "Trip Builder" at bounding box center [1348, 54] width 123 height 39
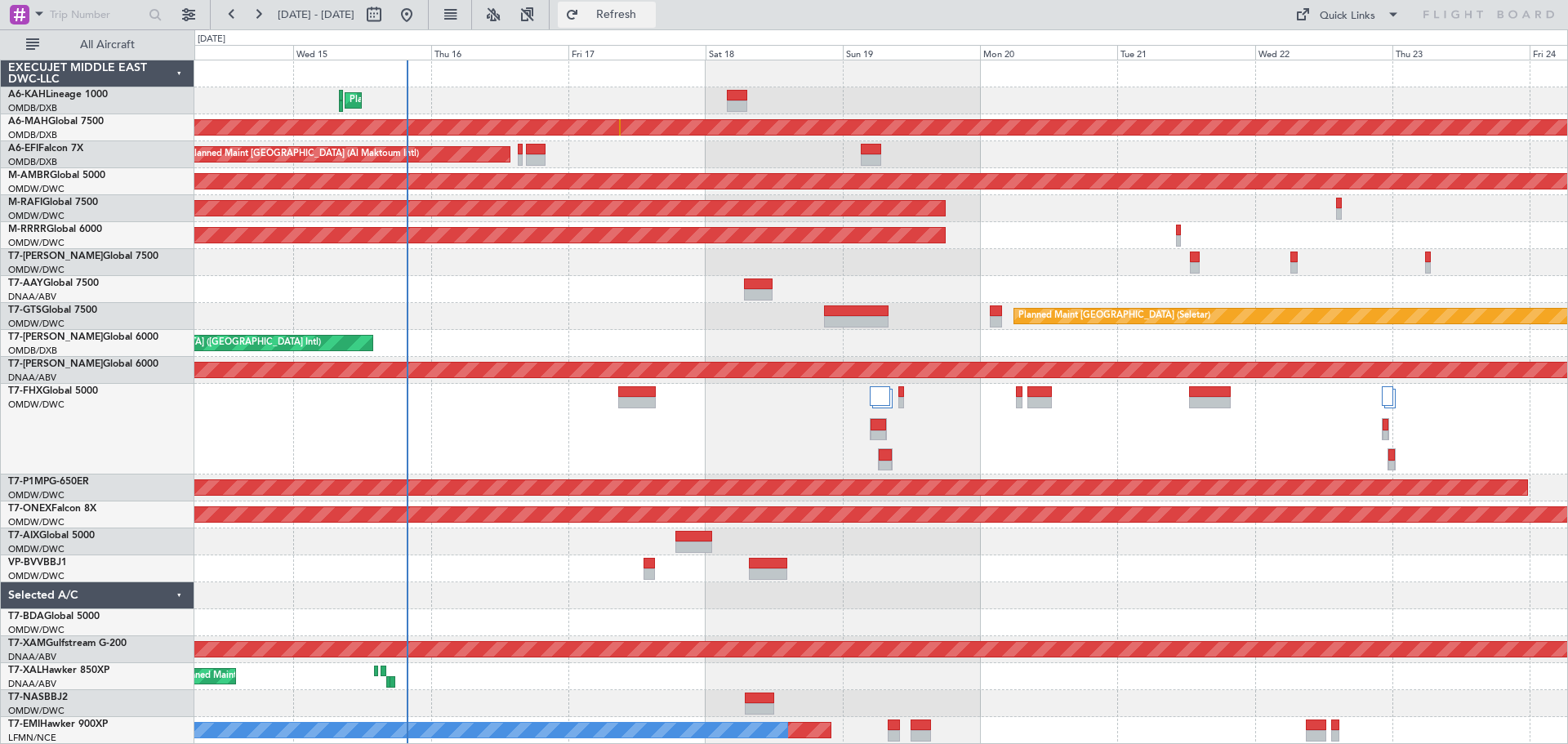
click at [642, 15] on span "Refresh" at bounding box center [616, 15] width 69 height 12
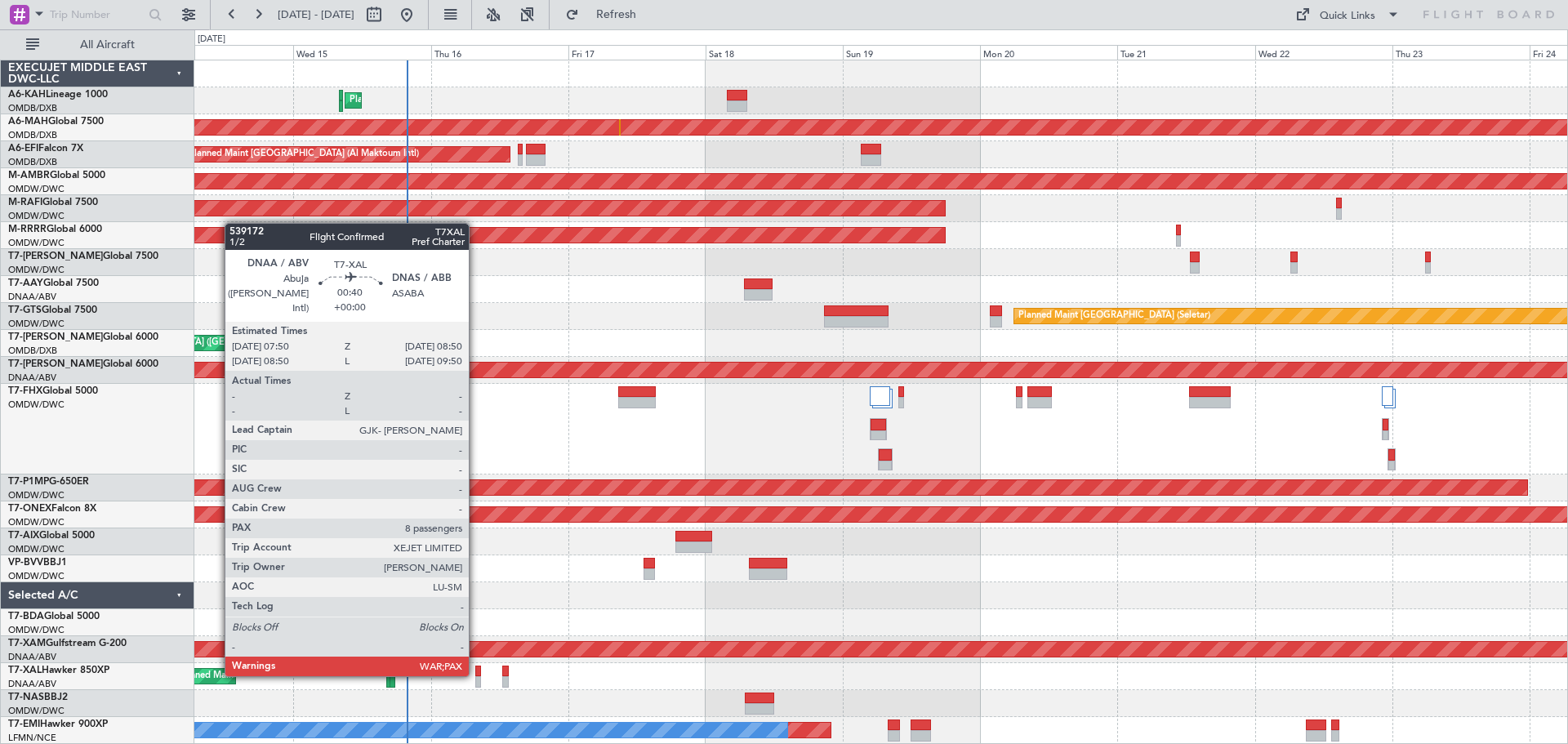
click at [476, 673] on div at bounding box center [478, 671] width 7 height 12
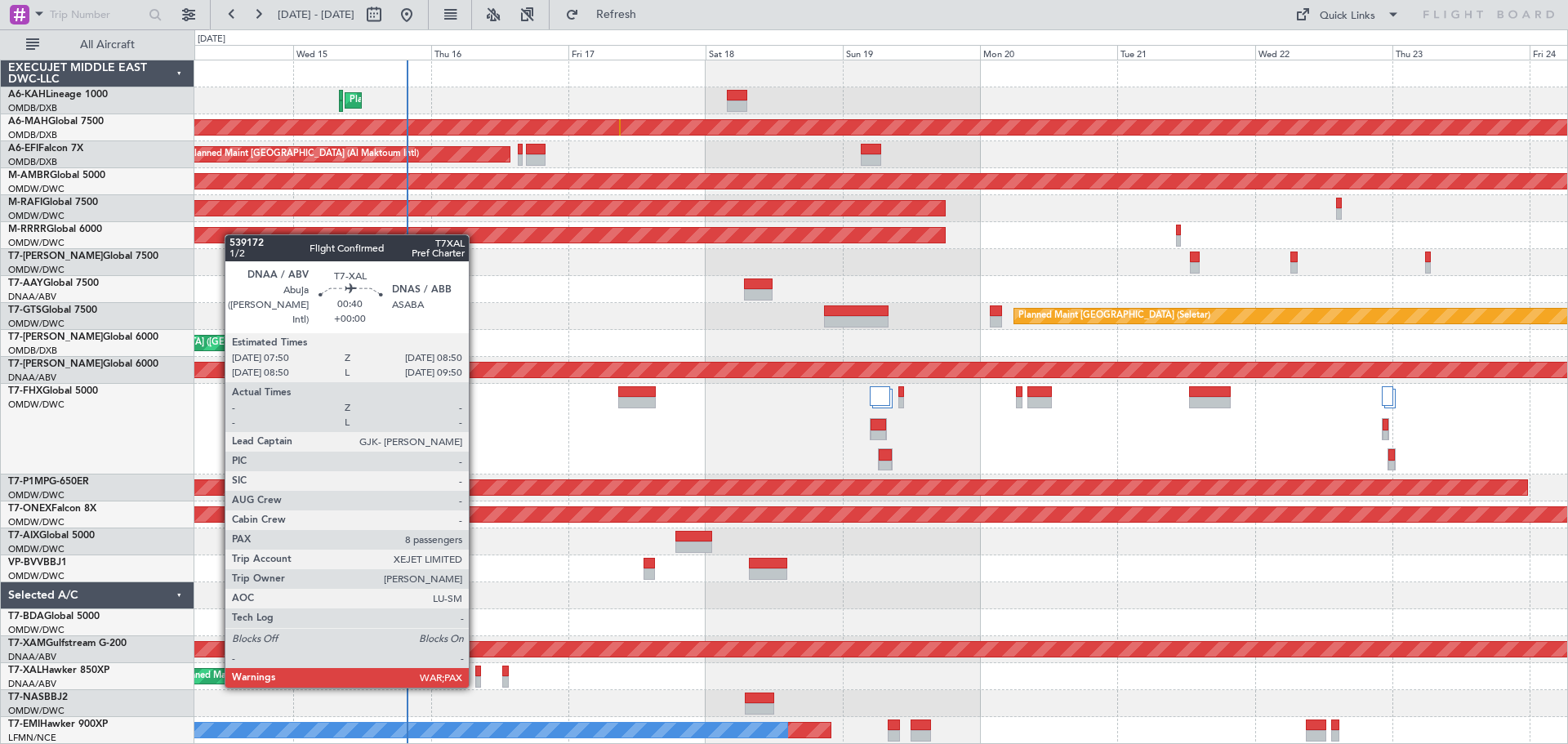
click at [476, 685] on div at bounding box center [478, 682] width 7 height 12
click at [475, 684] on div at bounding box center [478, 682] width 7 height 12
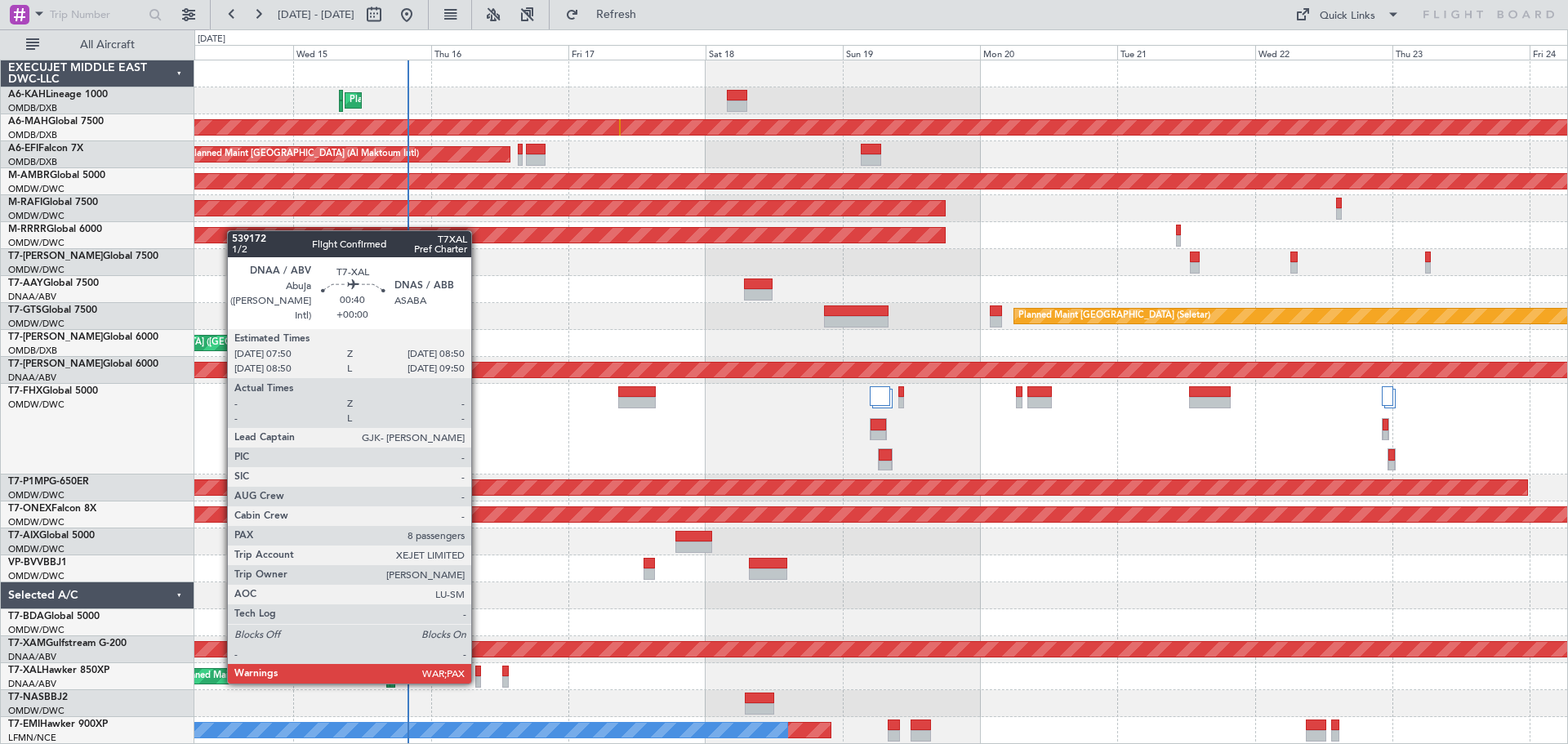
click at [478, 681] on div at bounding box center [478, 682] width 7 height 12
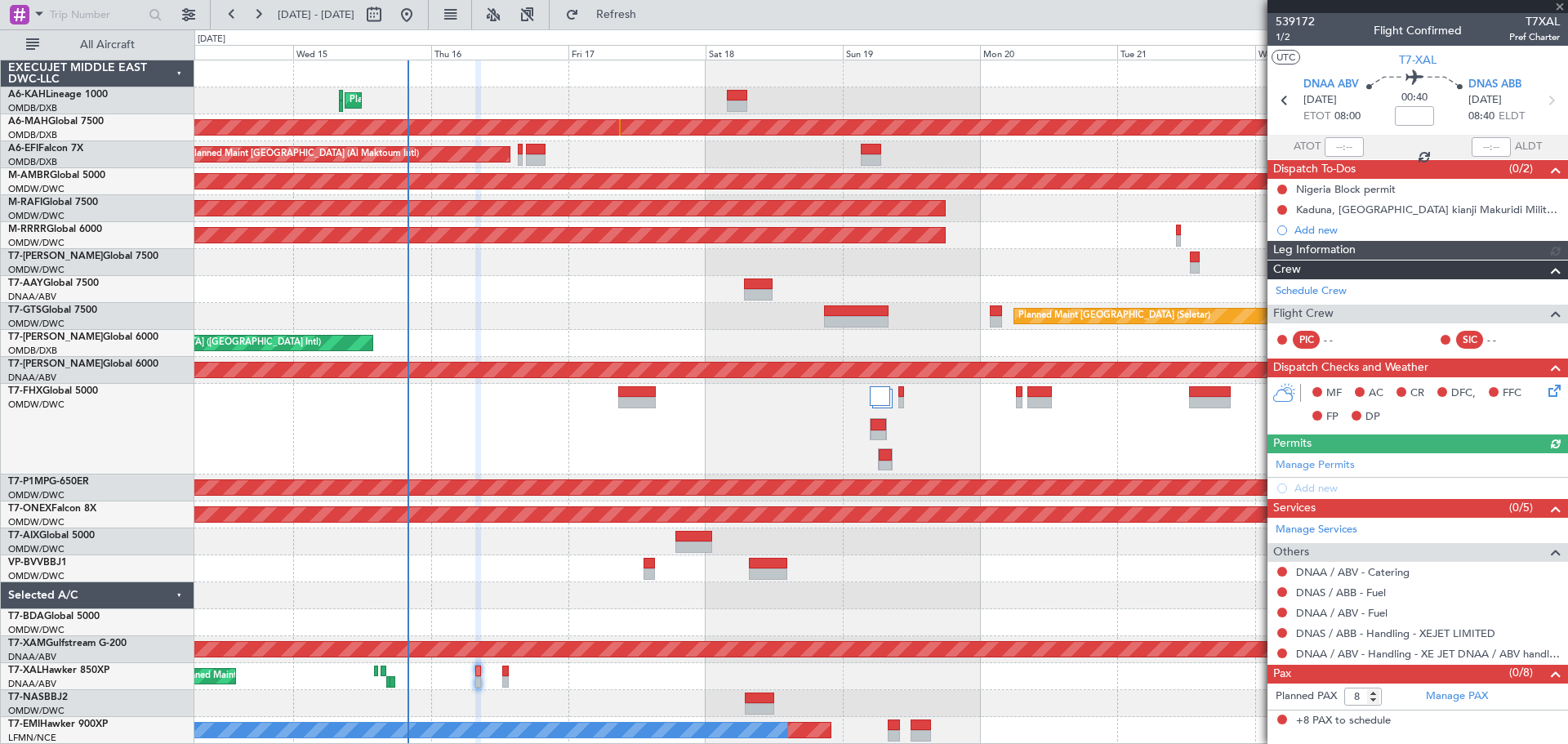
type input "[PERSON_NAME] ([PERSON_NAME])"
type input "7562"
click at [1284, 191] on button at bounding box center [1283, 190] width 10 height 10
click at [1274, 265] on span "Completed" at bounding box center [1289, 261] width 54 height 16
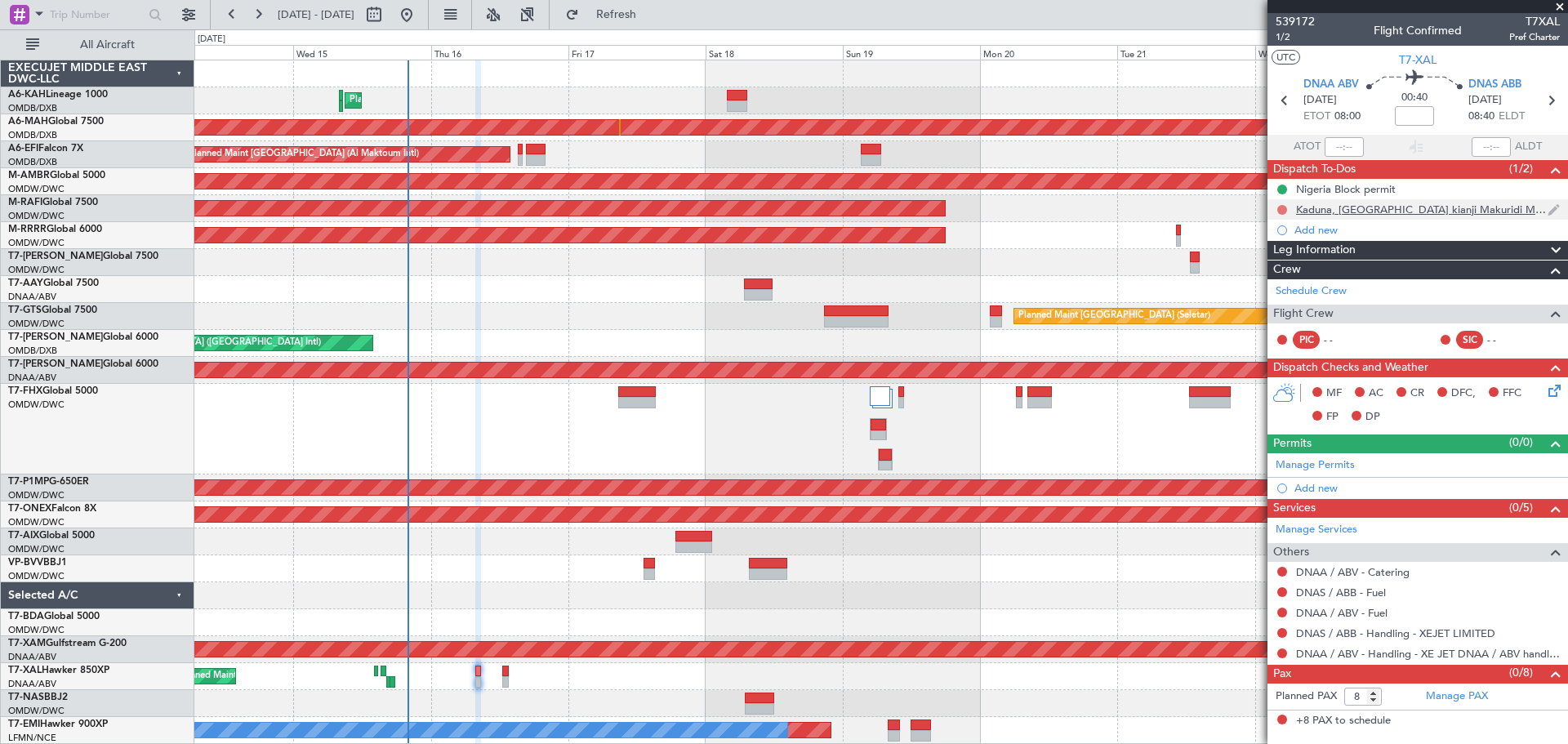
click at [1282, 211] on button at bounding box center [1283, 210] width 10 height 10
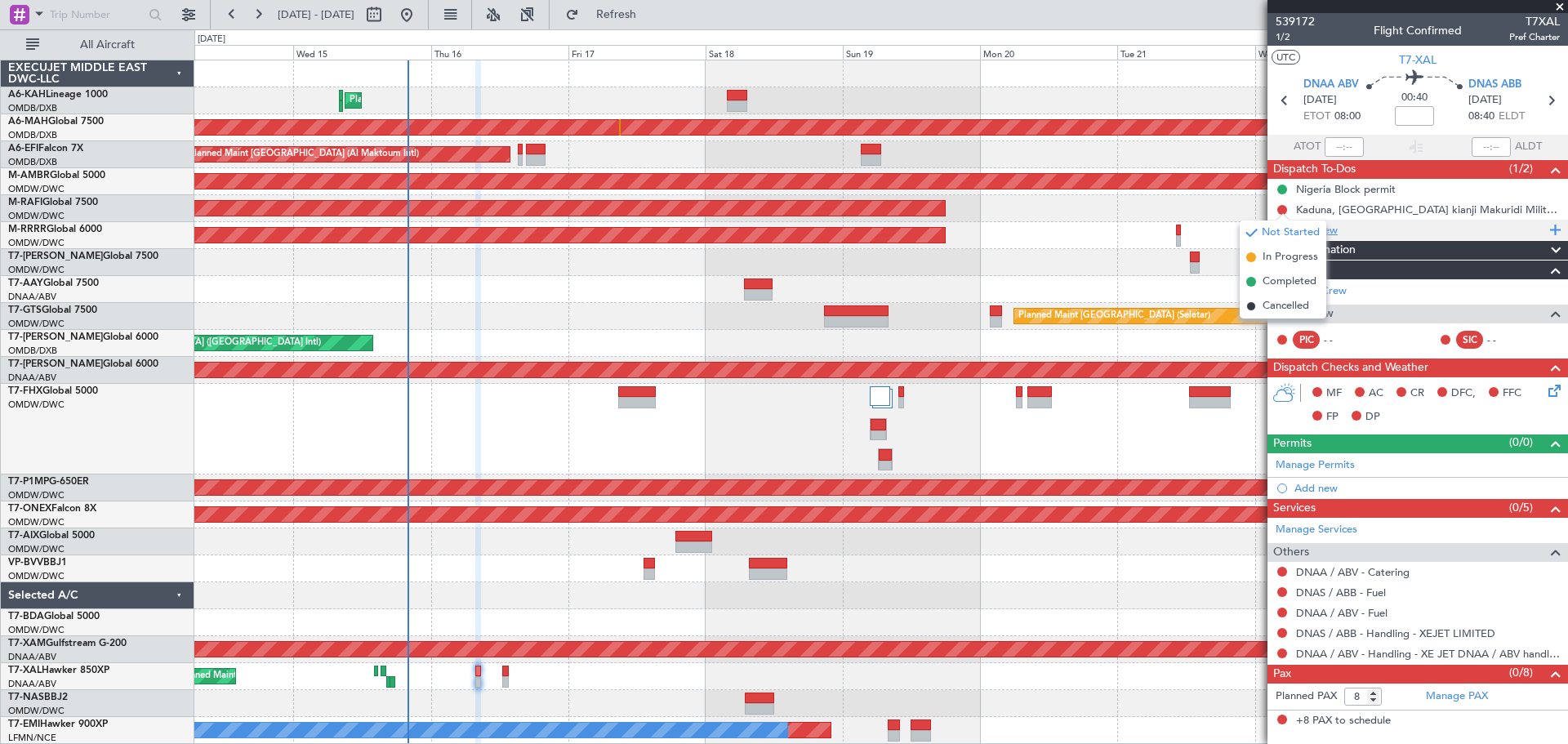
drag, startPoint x: 1281, startPoint y: 275, endPoint x: 1372, endPoint y: 221, distance: 105.8
click at [1280, 275] on span "Completed" at bounding box center [1289, 281] width 54 height 16
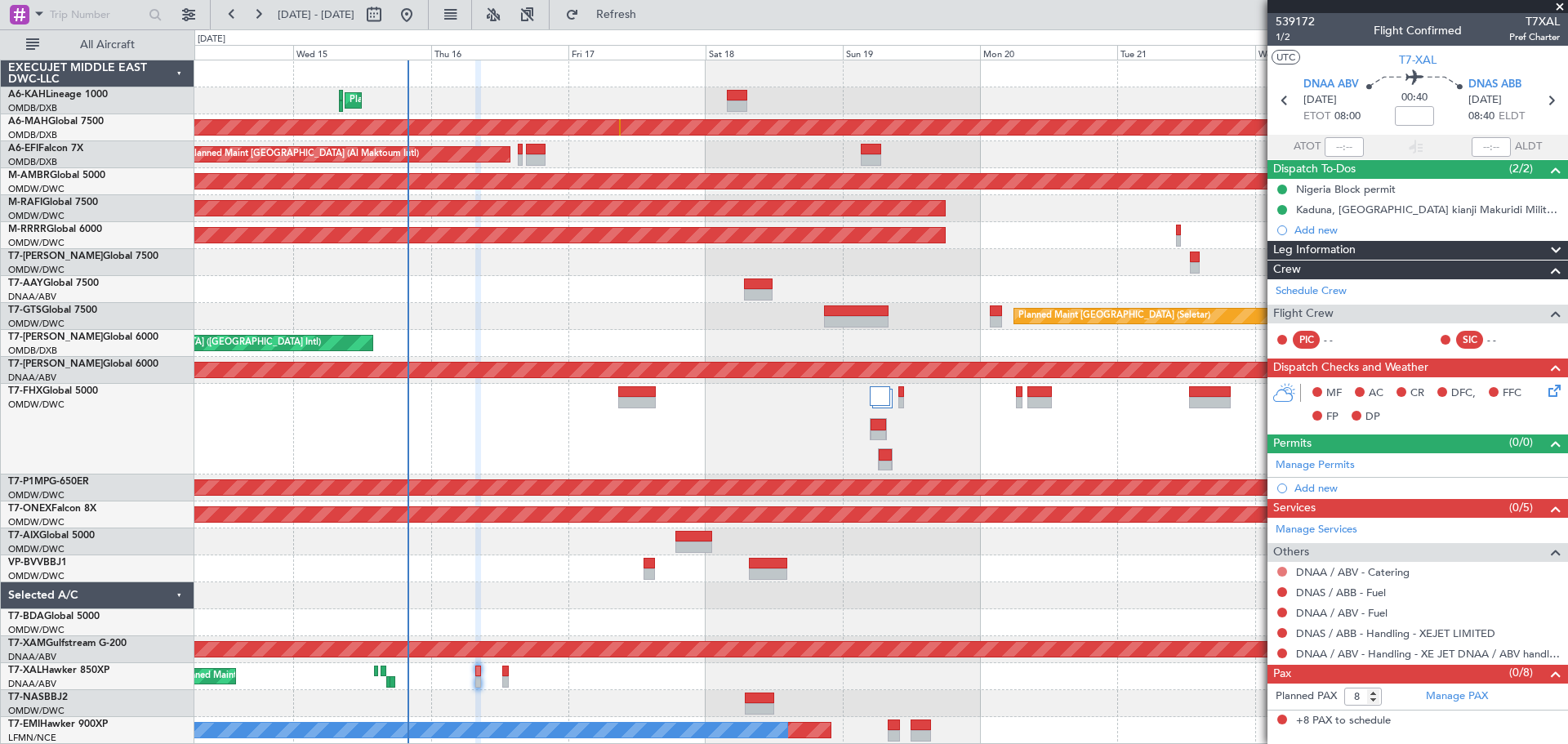
click at [1284, 571] on button at bounding box center [1283, 571] width 10 height 10
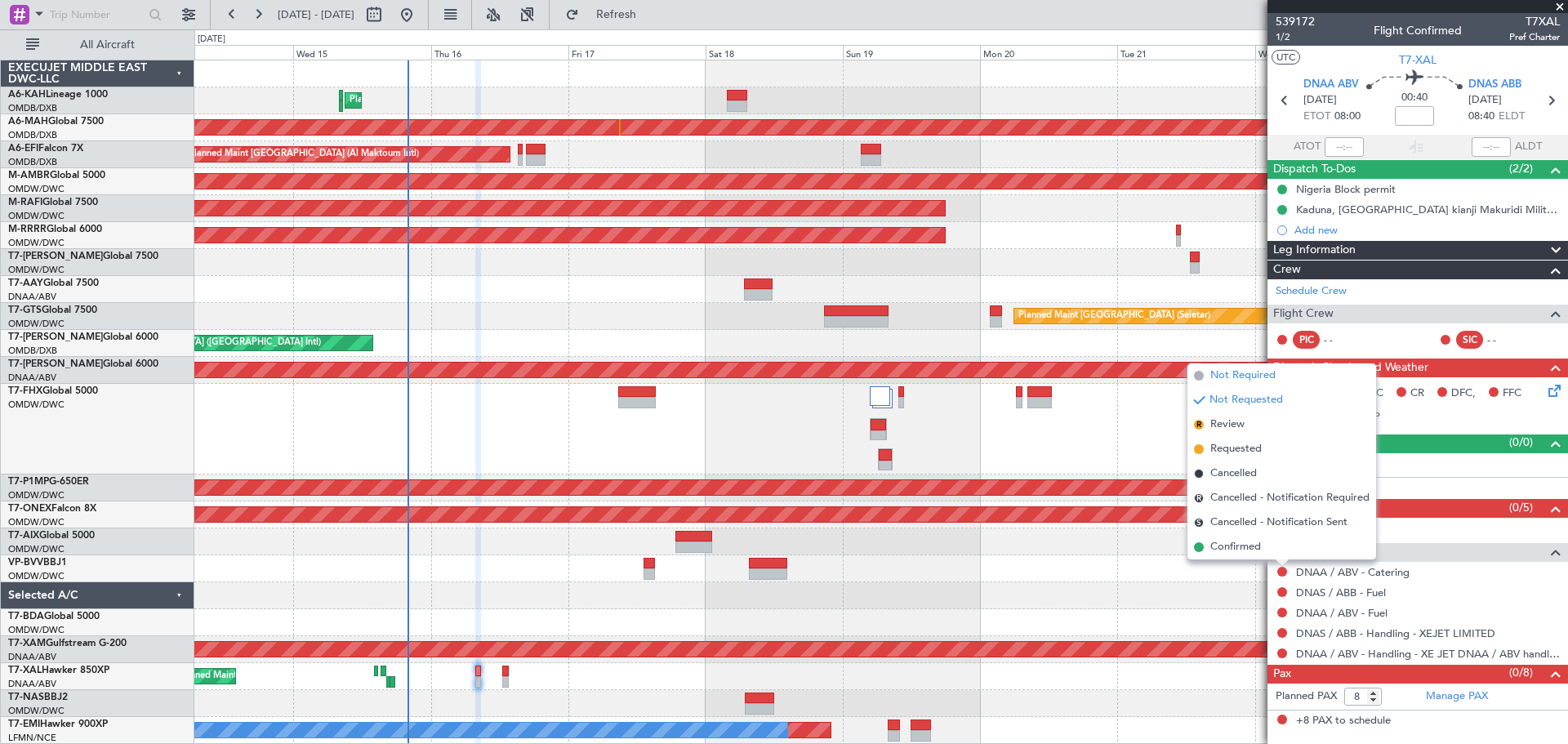
click at [1233, 378] on span "Not Required" at bounding box center [1243, 375] width 65 height 16
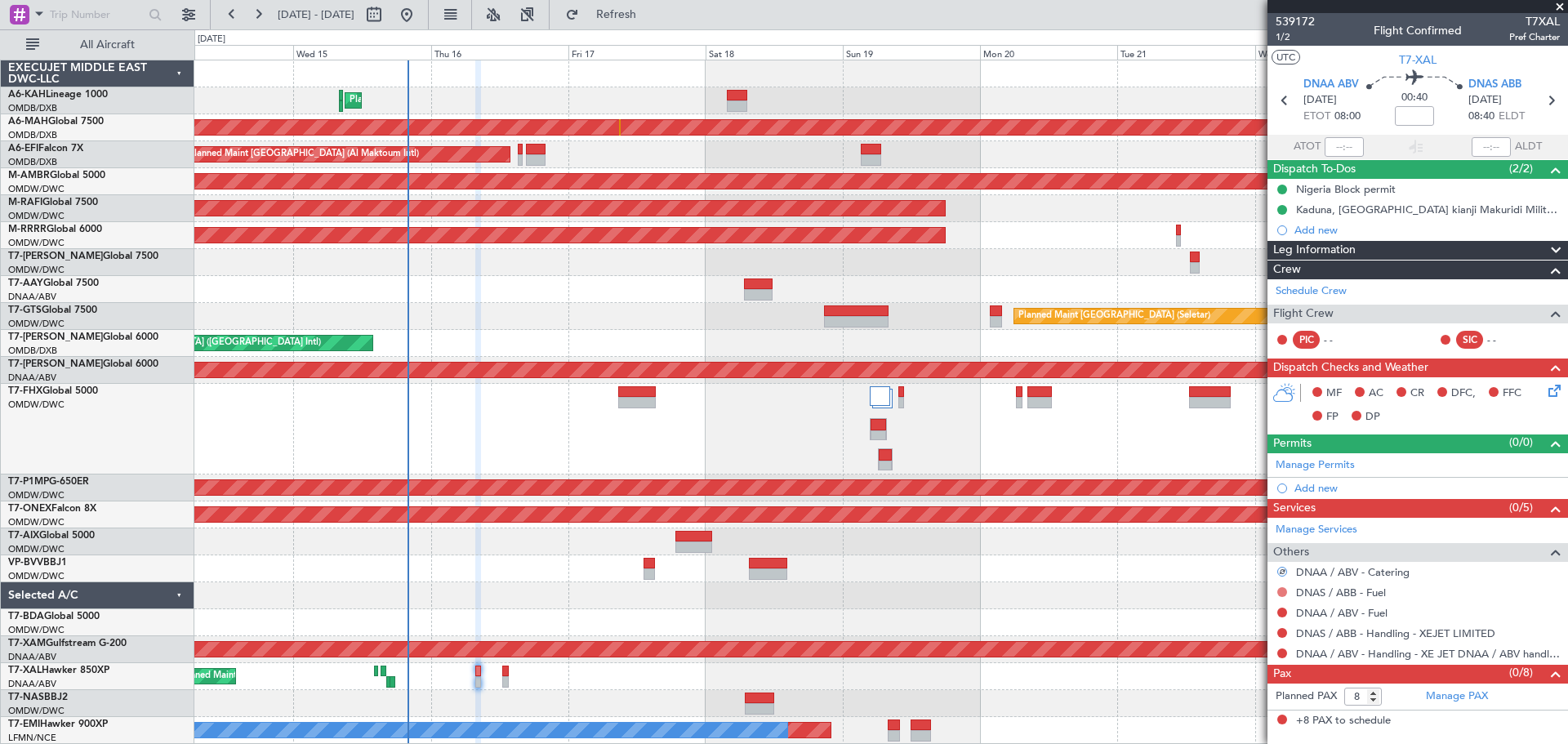
click at [1282, 592] on button at bounding box center [1283, 592] width 10 height 10
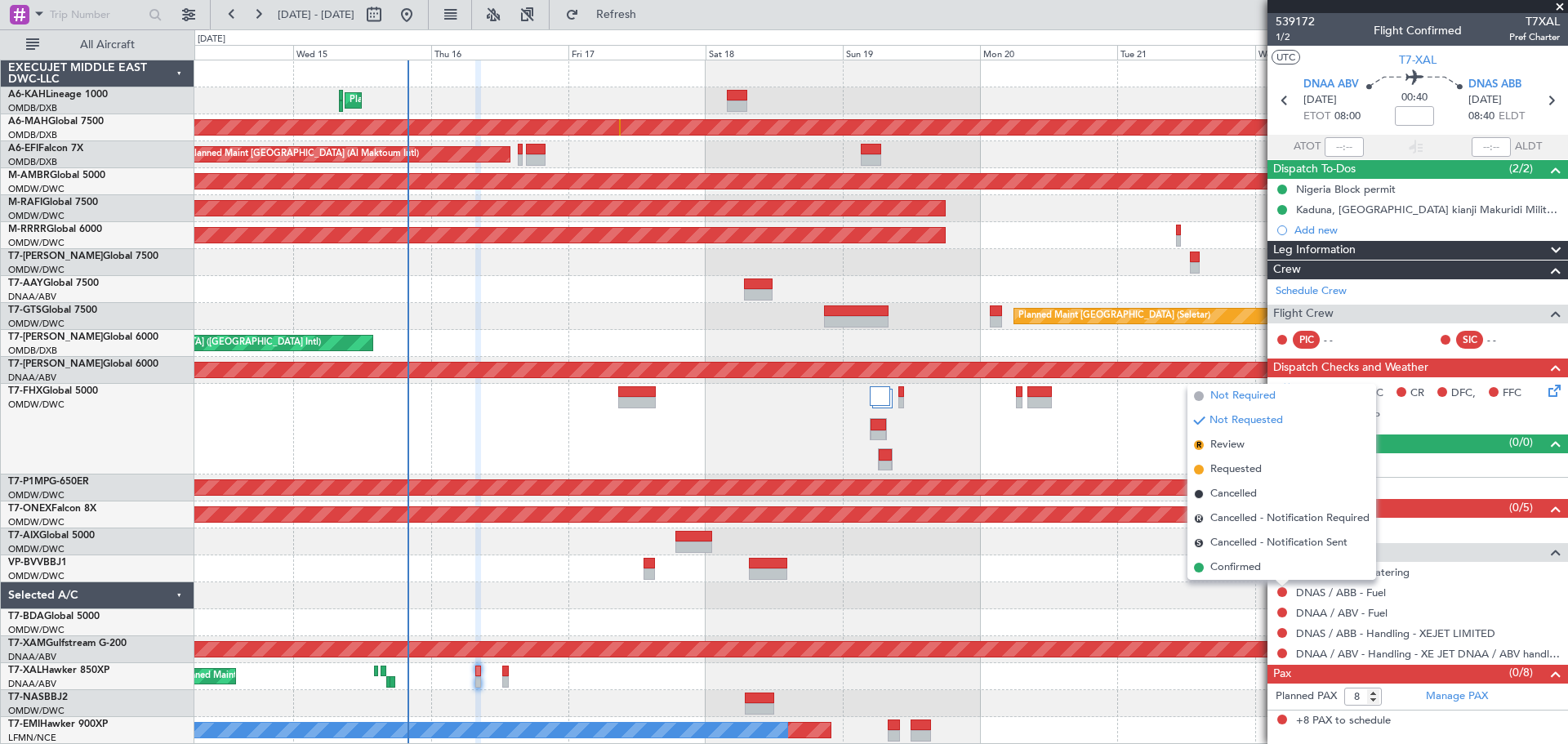
click at [1246, 403] on span "Not Required" at bounding box center [1243, 395] width 65 height 16
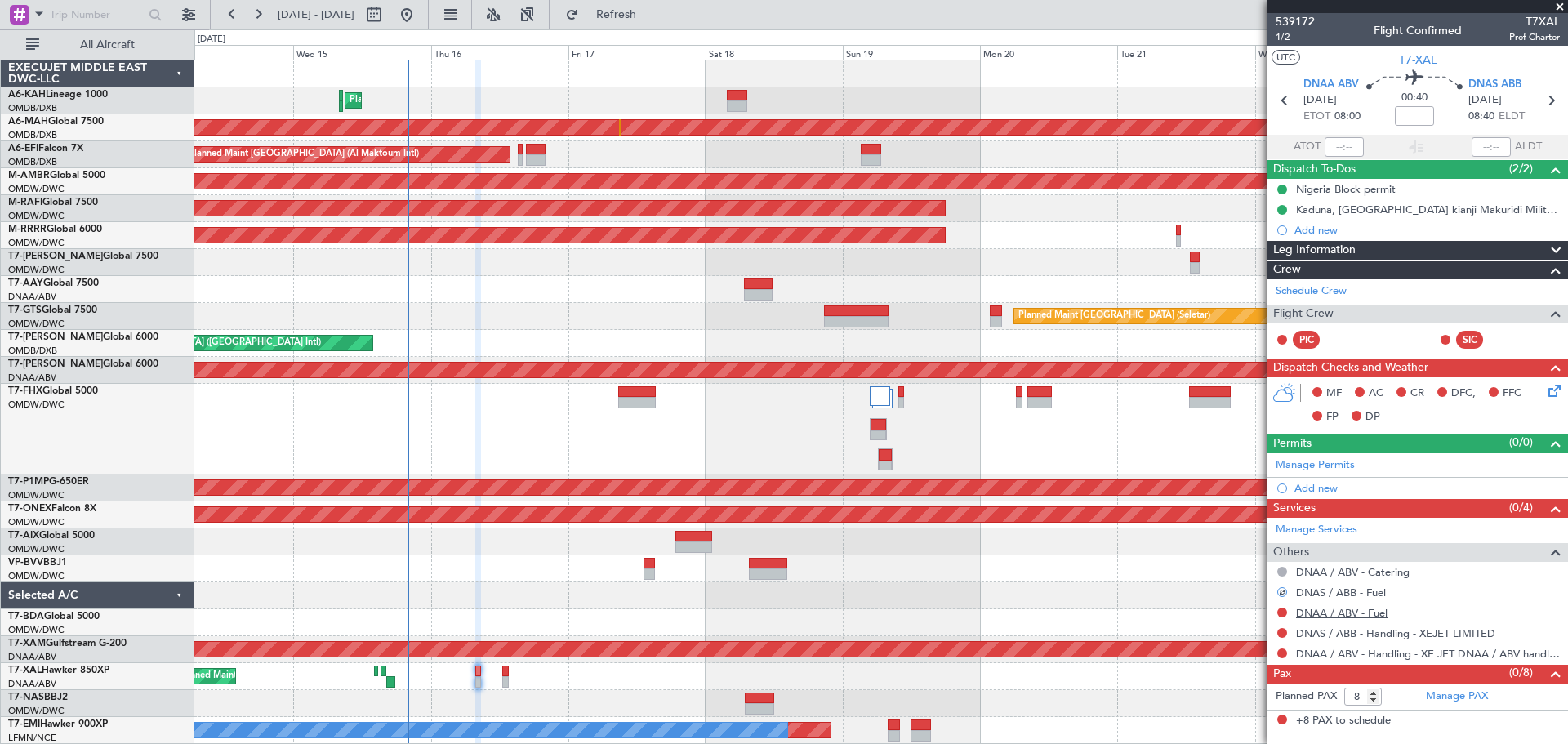
click at [1316, 610] on link "DNAA / ABV - Fuel" at bounding box center [1342, 613] width 91 height 14
click at [1280, 631] on button at bounding box center [1283, 633] width 10 height 10
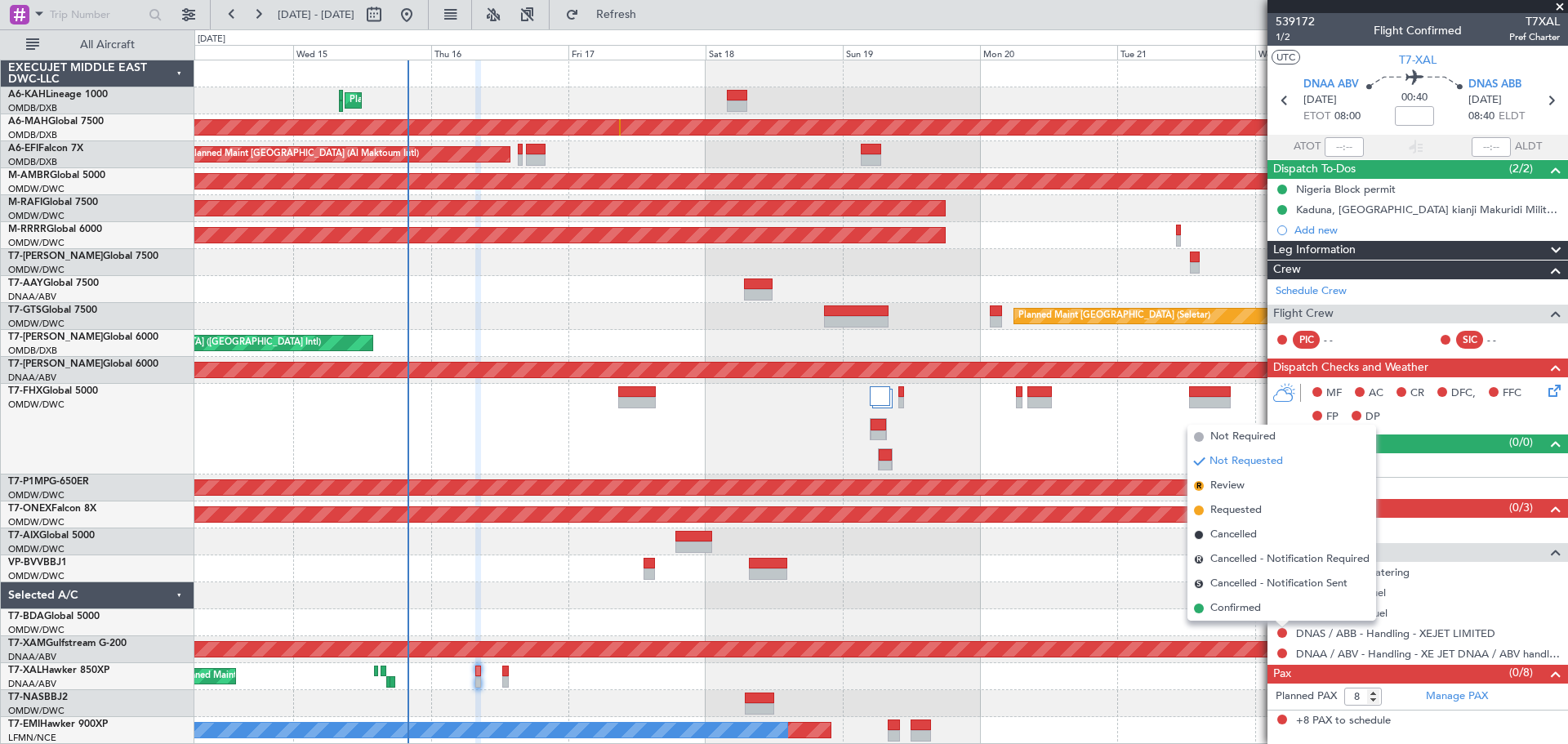
click at [1230, 608] on span "Confirmed" at bounding box center [1236, 608] width 51 height 16
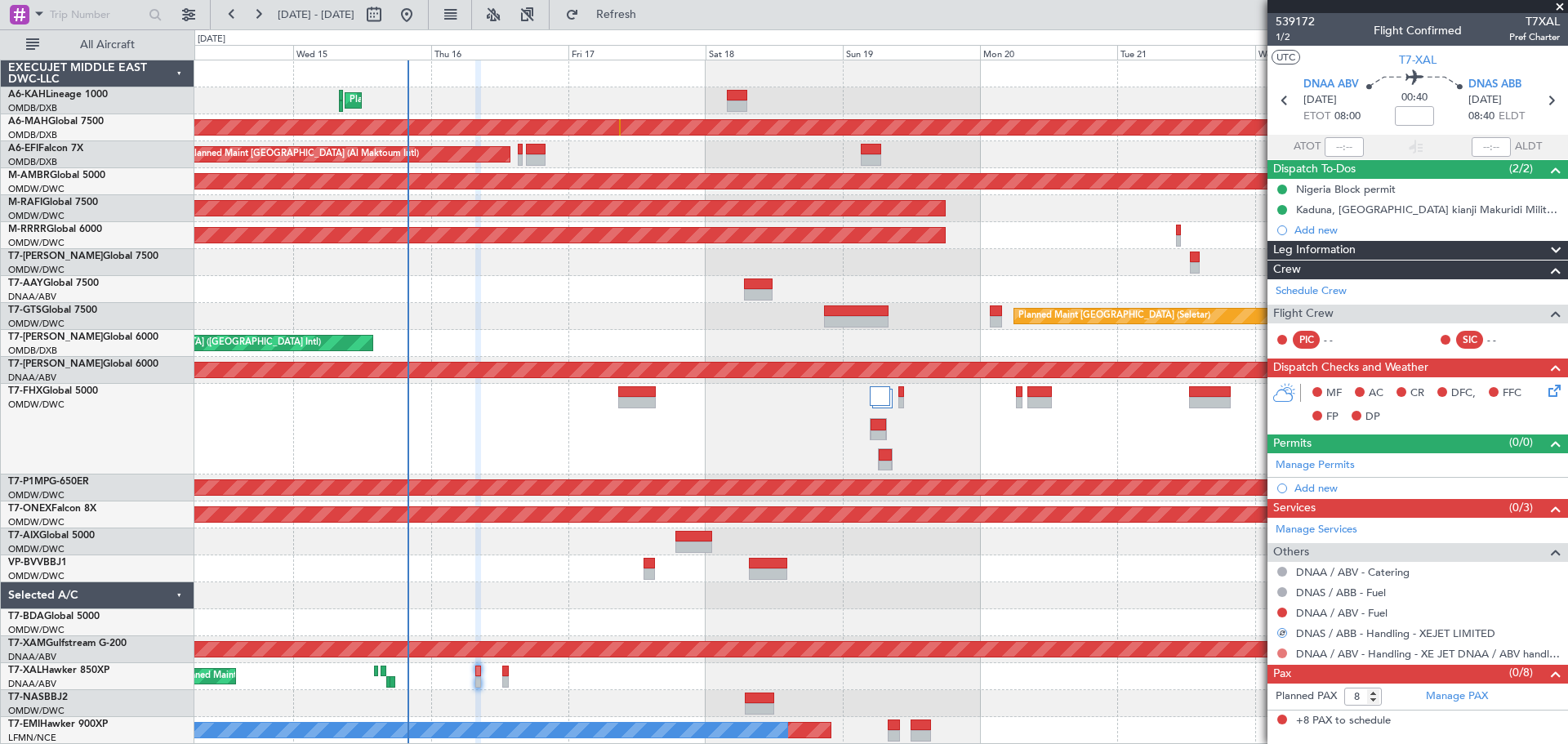
click at [1283, 651] on button at bounding box center [1283, 653] width 10 height 10
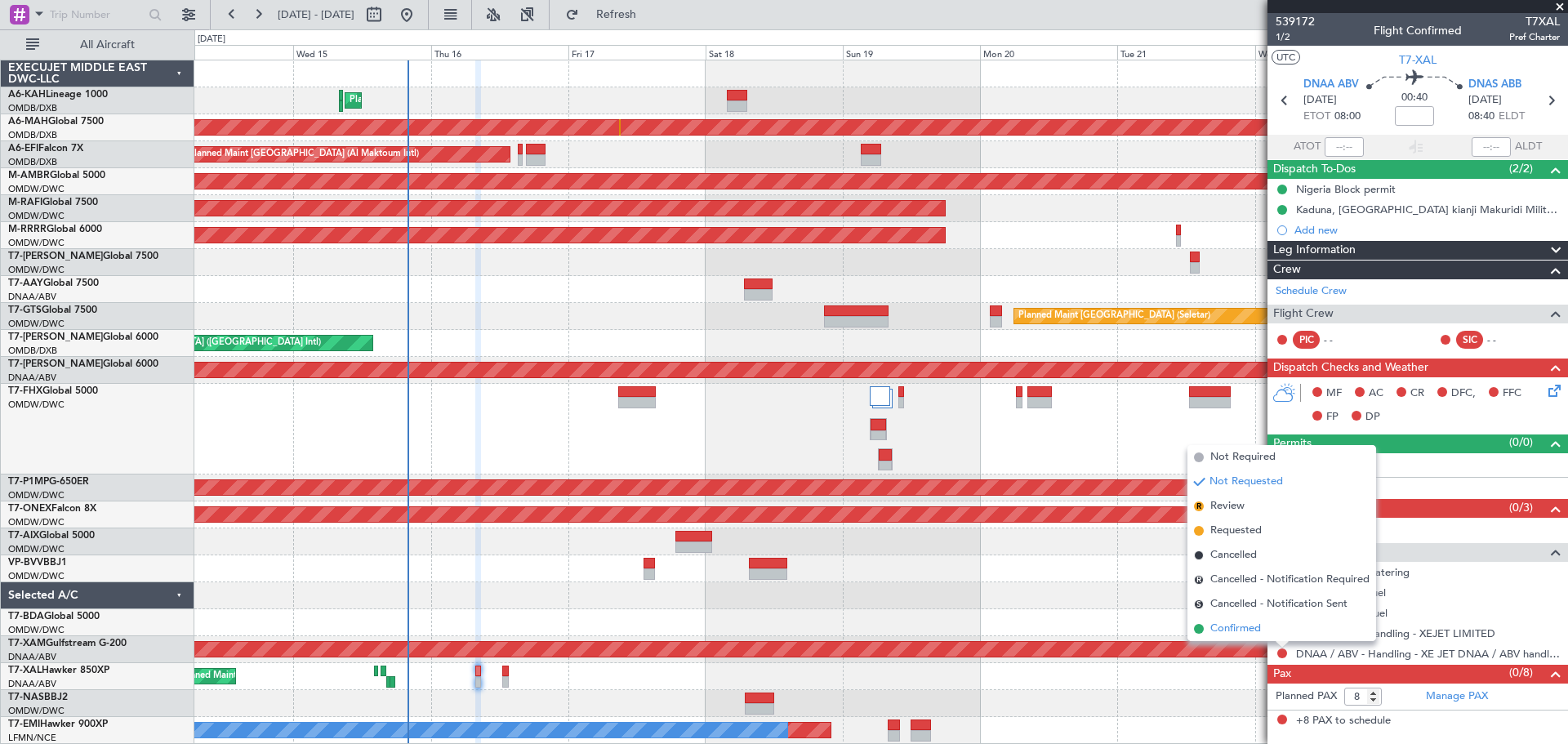
click at [1206, 633] on li "Confirmed" at bounding box center [1282, 628] width 189 height 25
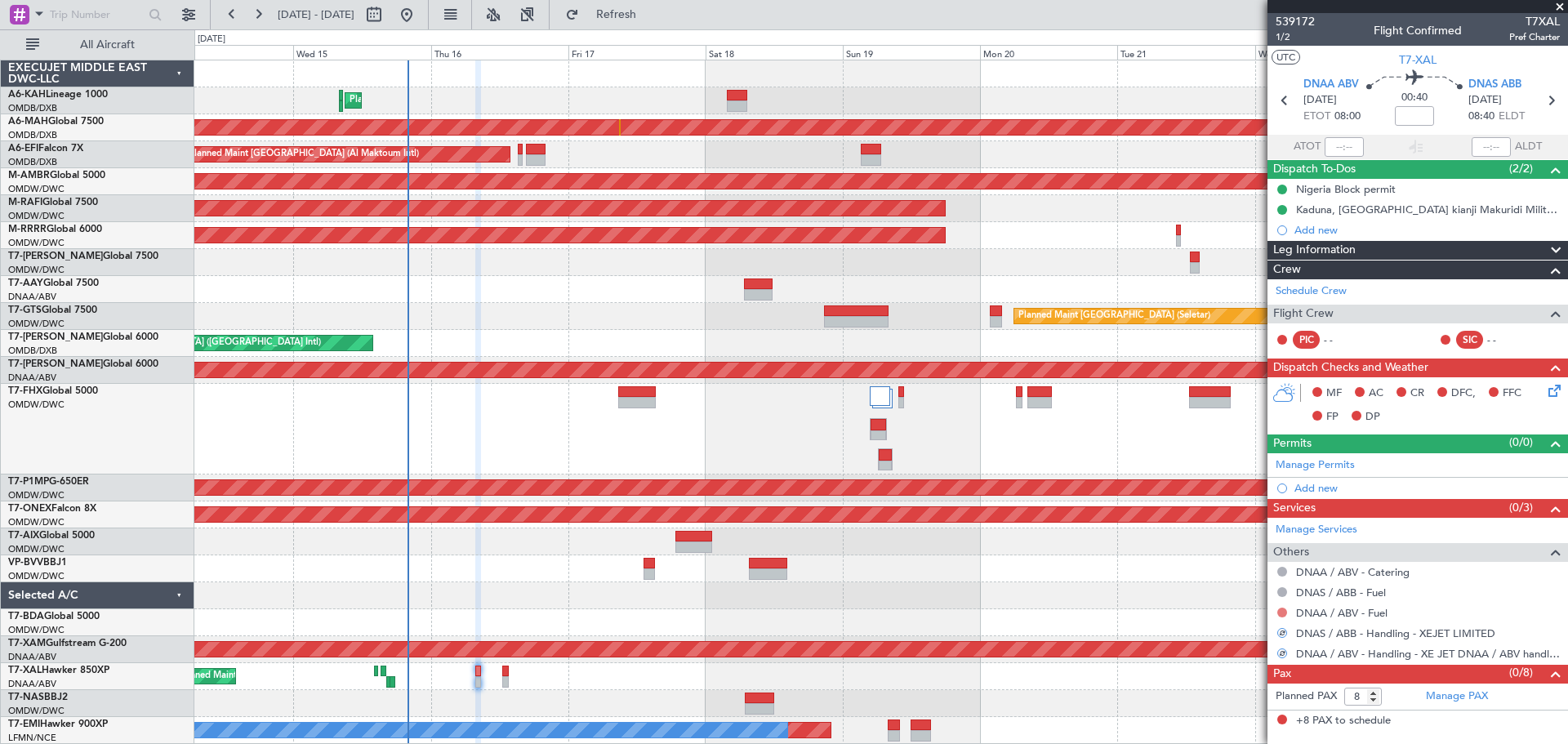
click at [1284, 609] on button at bounding box center [1283, 613] width 10 height 10
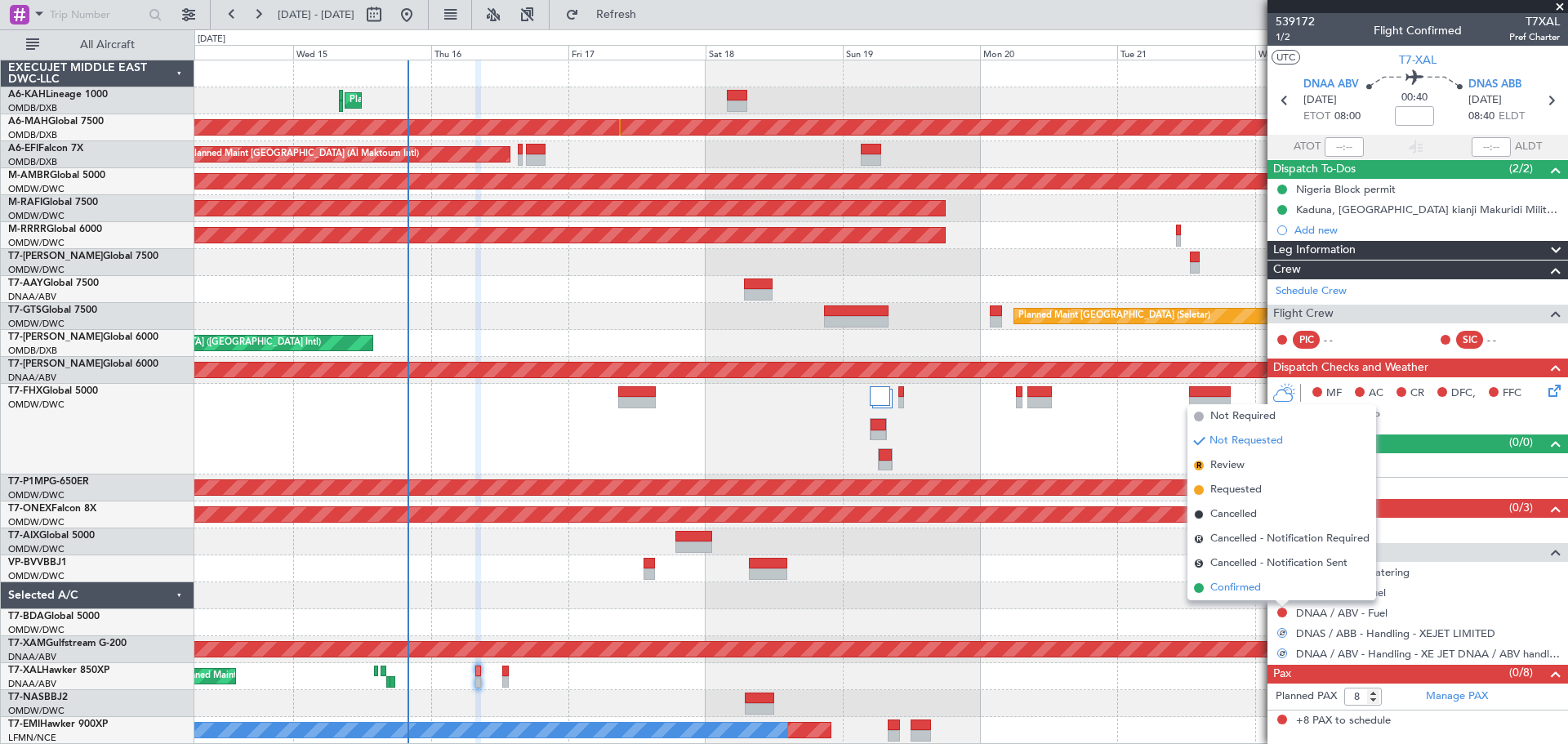
click at [1240, 590] on span "Confirmed" at bounding box center [1236, 587] width 51 height 16
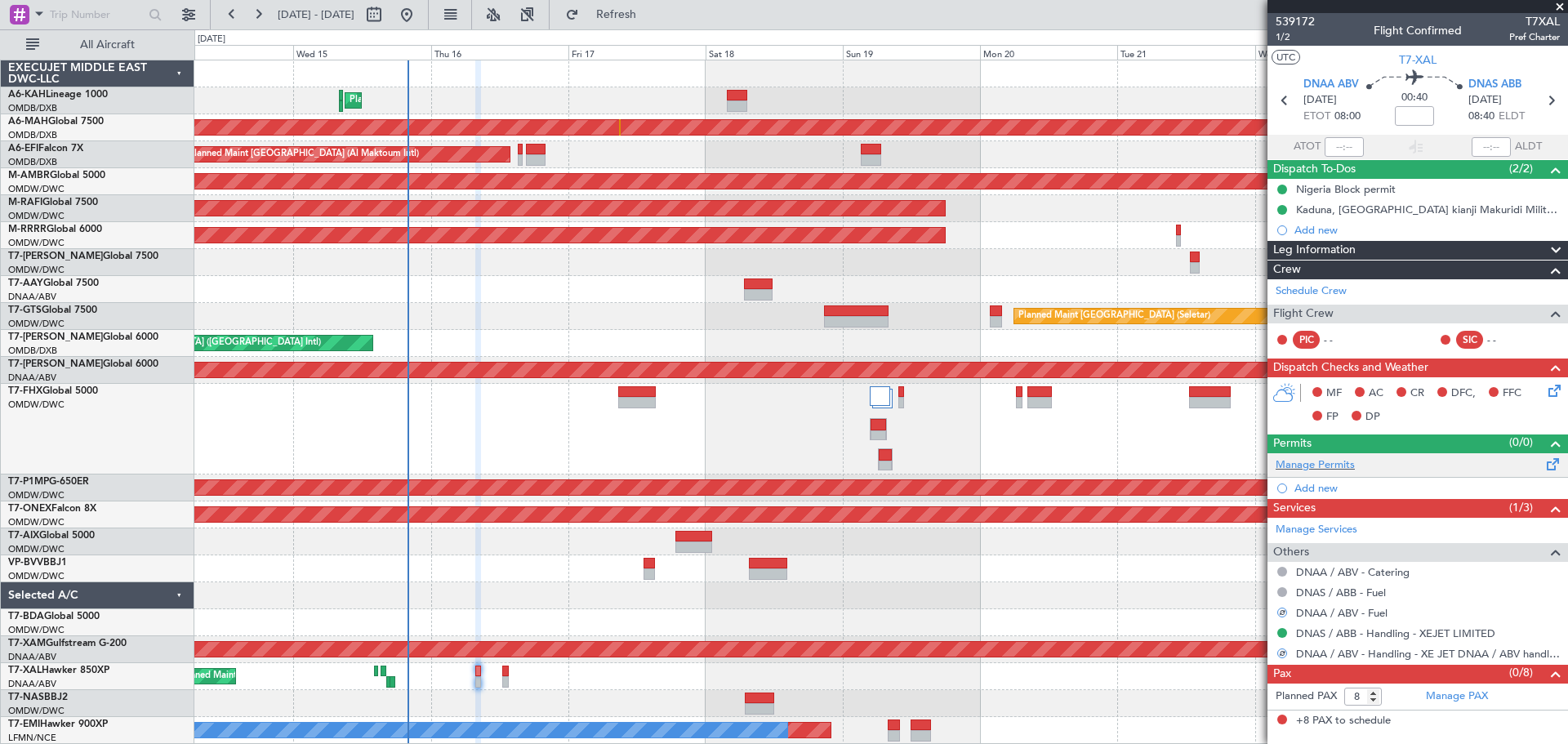
click at [1324, 473] on div "Manage Permits" at bounding box center [1417, 465] width 301 height 25
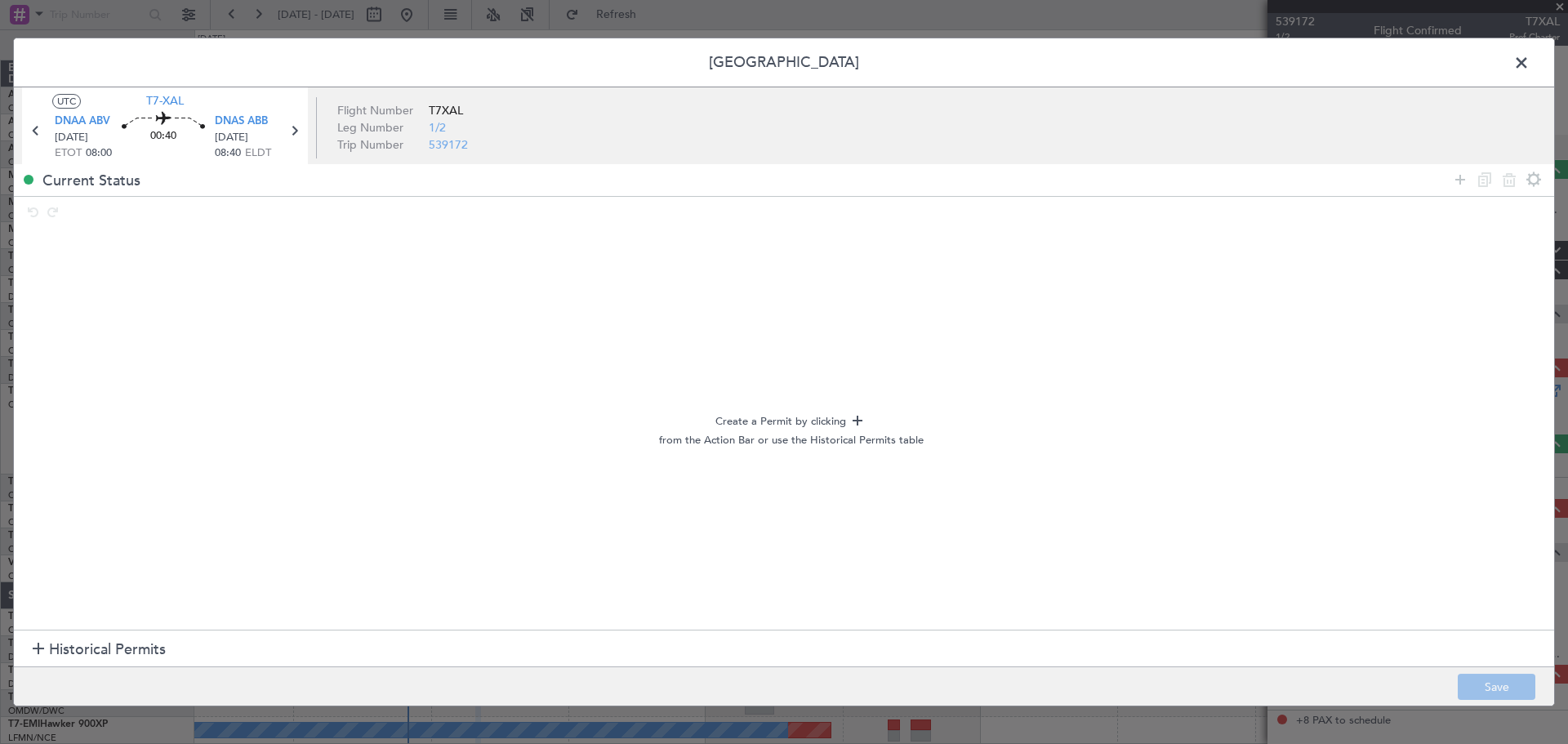
click at [148, 634] on section "Historical Permits" at bounding box center [783, 649] width 1540 height 39
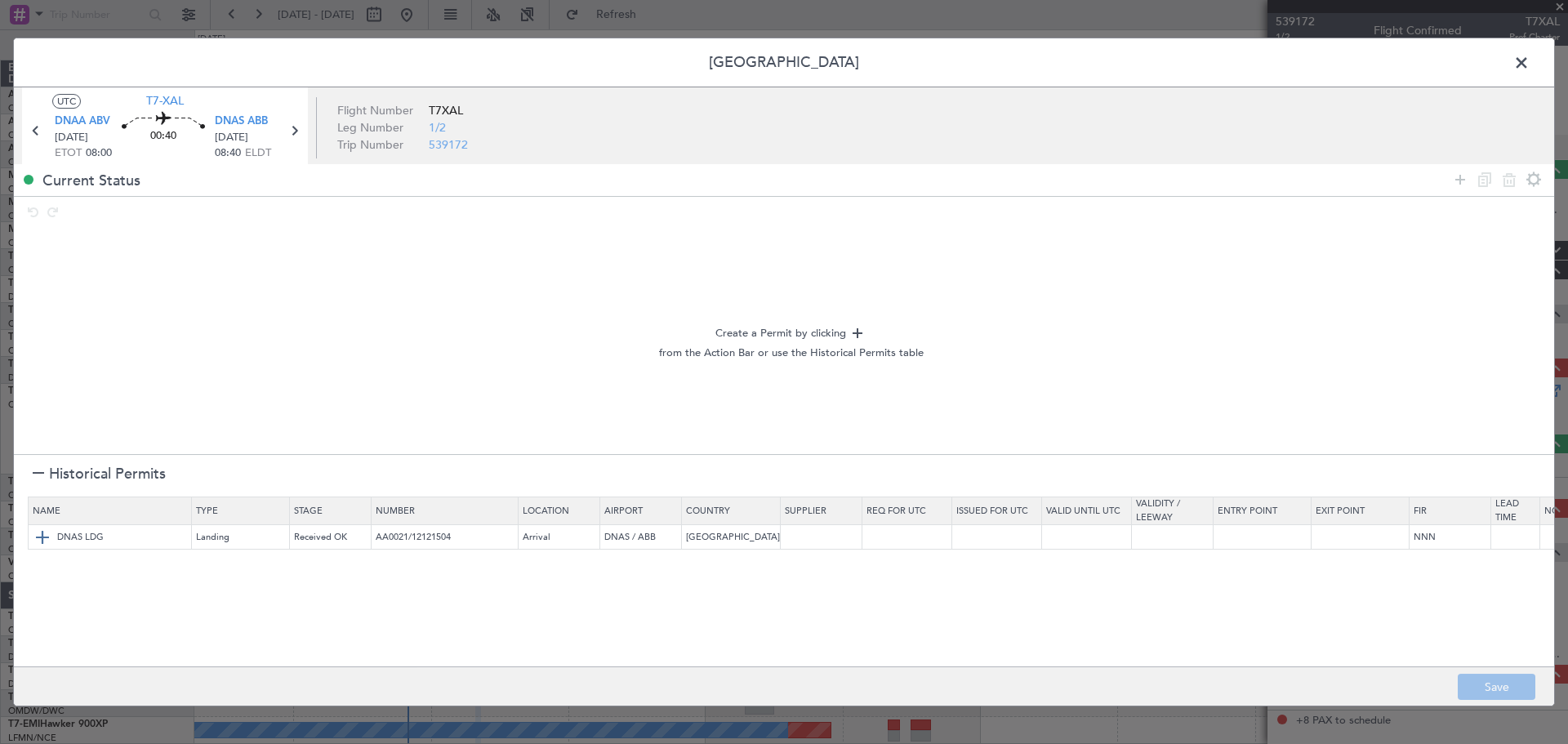
click at [47, 539] on img at bounding box center [42, 537] width 19 height 19
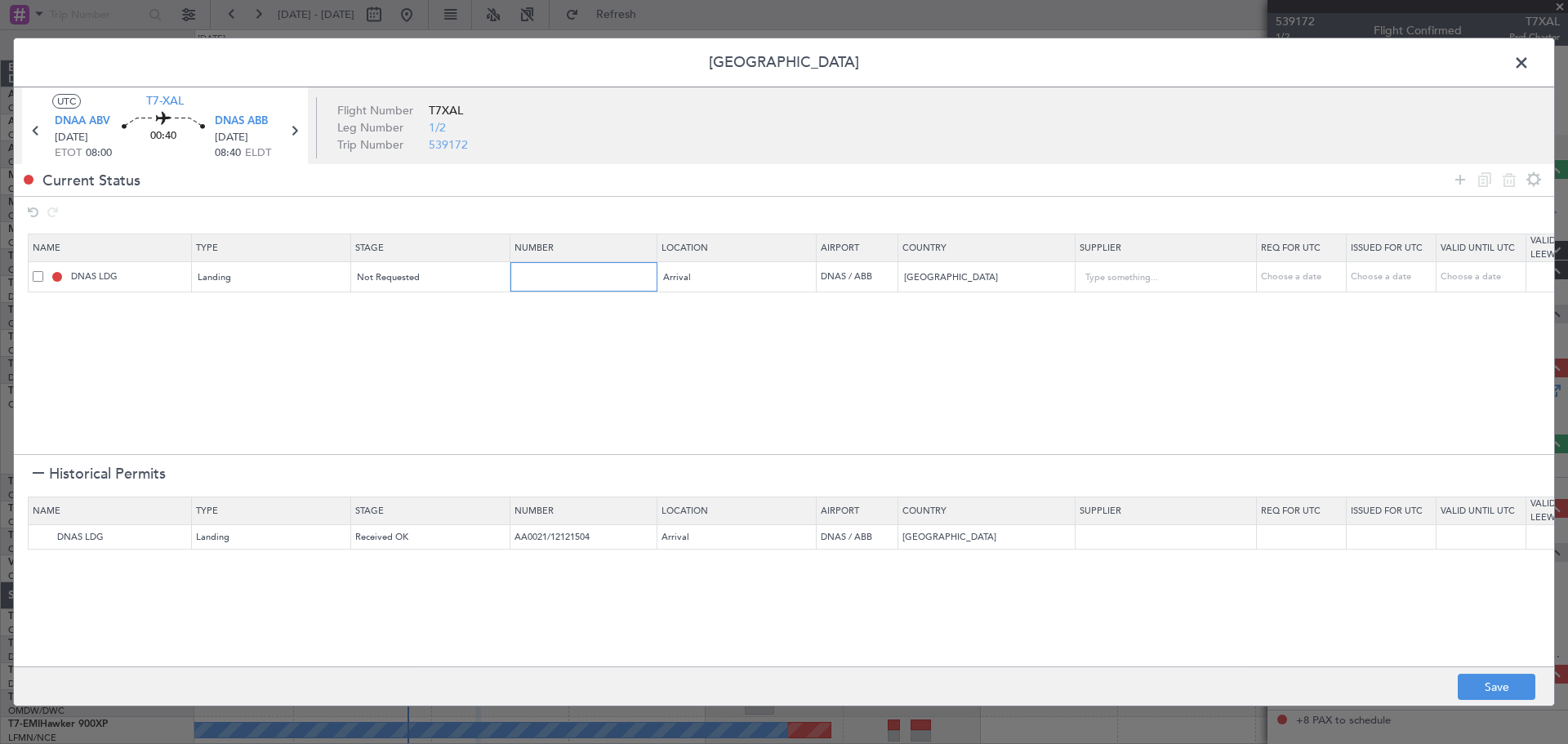
click at [549, 272] on input "text" at bounding box center [586, 276] width 142 height 14
paste input "AA0032 29091557"
type input "AA0032 29091557"
click at [432, 282] on div "Not Requested" at bounding box center [426, 278] width 135 height 25
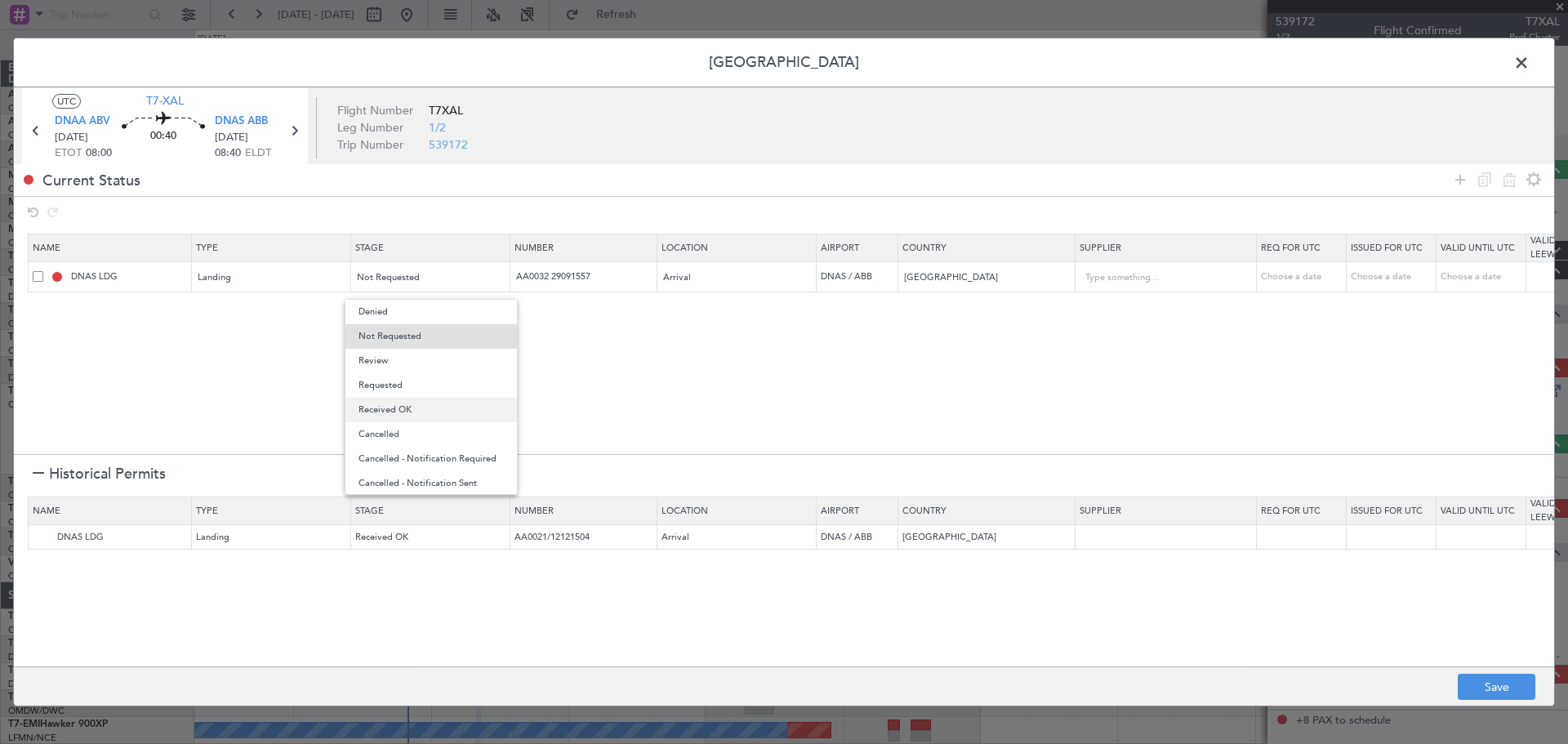
click at [408, 408] on span "Received OK" at bounding box center [431, 410] width 146 height 25
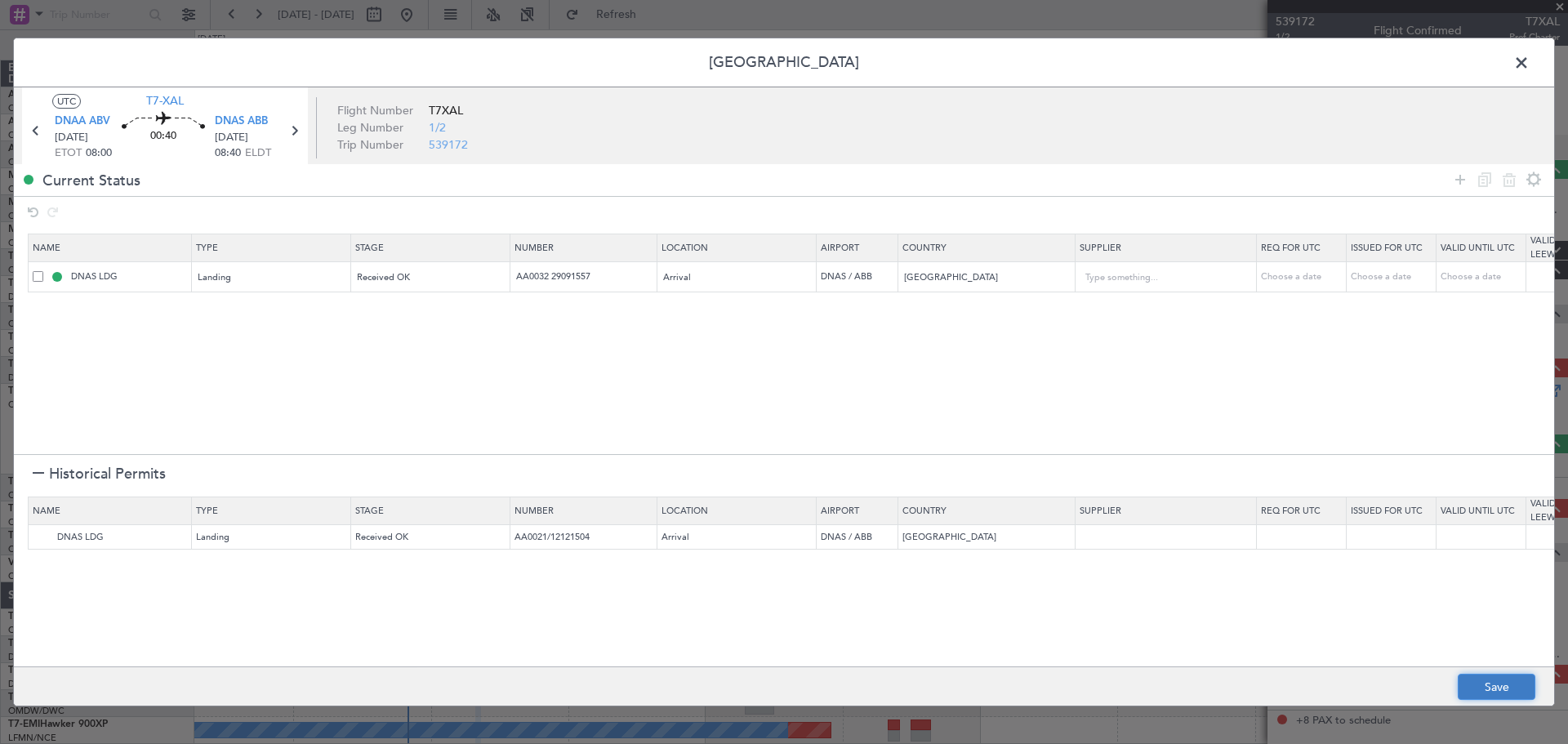
click at [1486, 684] on button "Save" at bounding box center [1497, 686] width 78 height 26
type input "NNN"
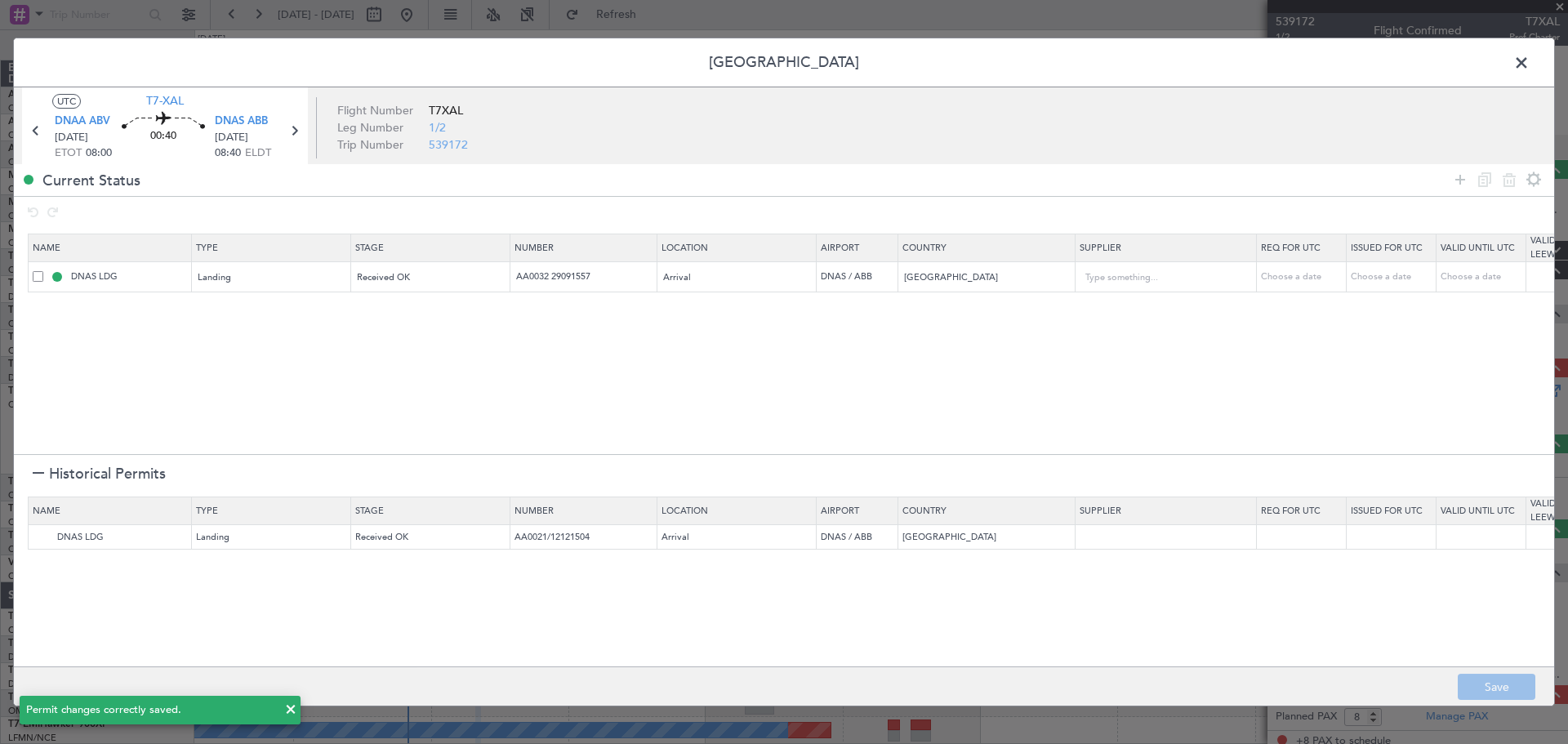
click at [1530, 64] on span at bounding box center [1530, 67] width 0 height 33
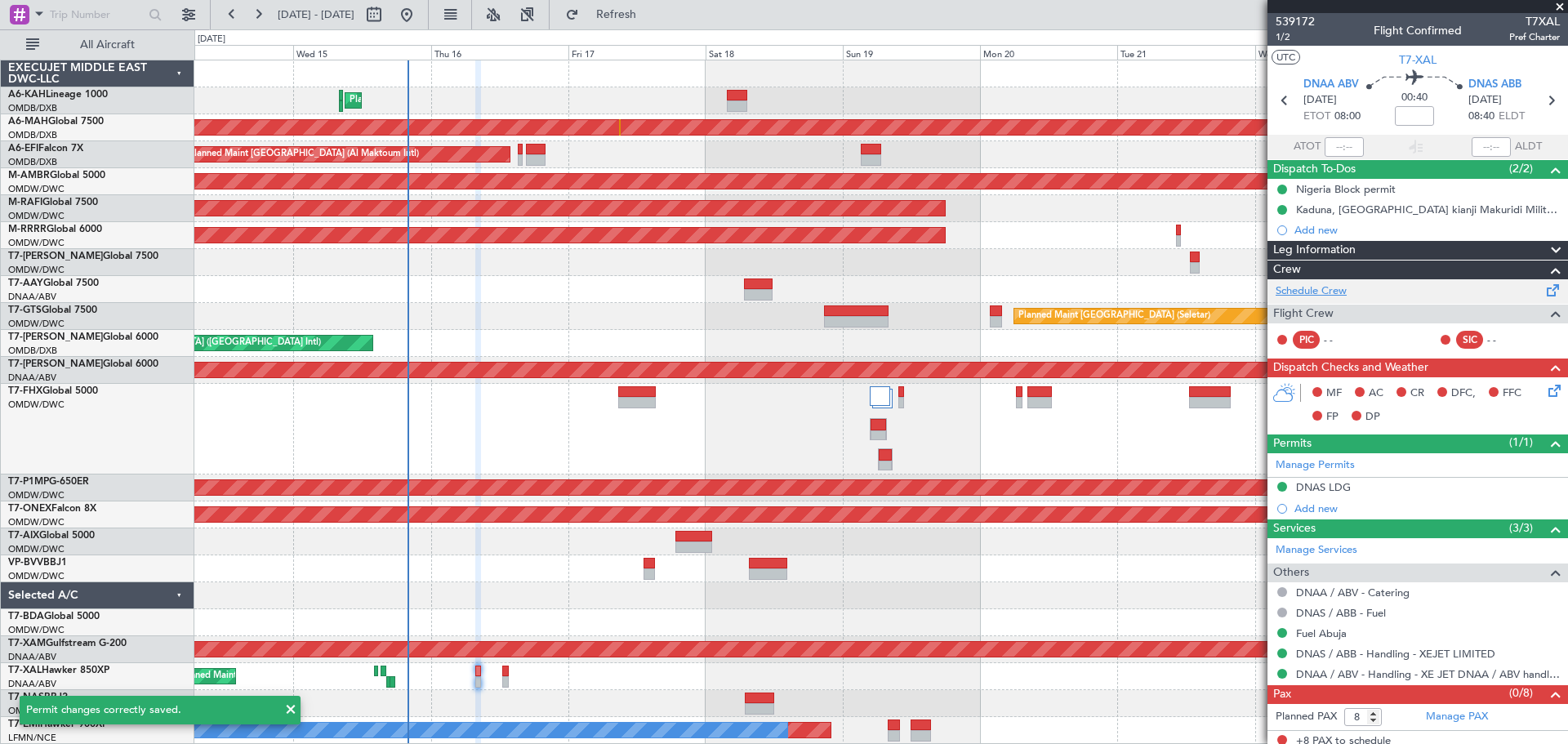
click at [1320, 284] on link "Schedule Crew" at bounding box center [1311, 291] width 71 height 16
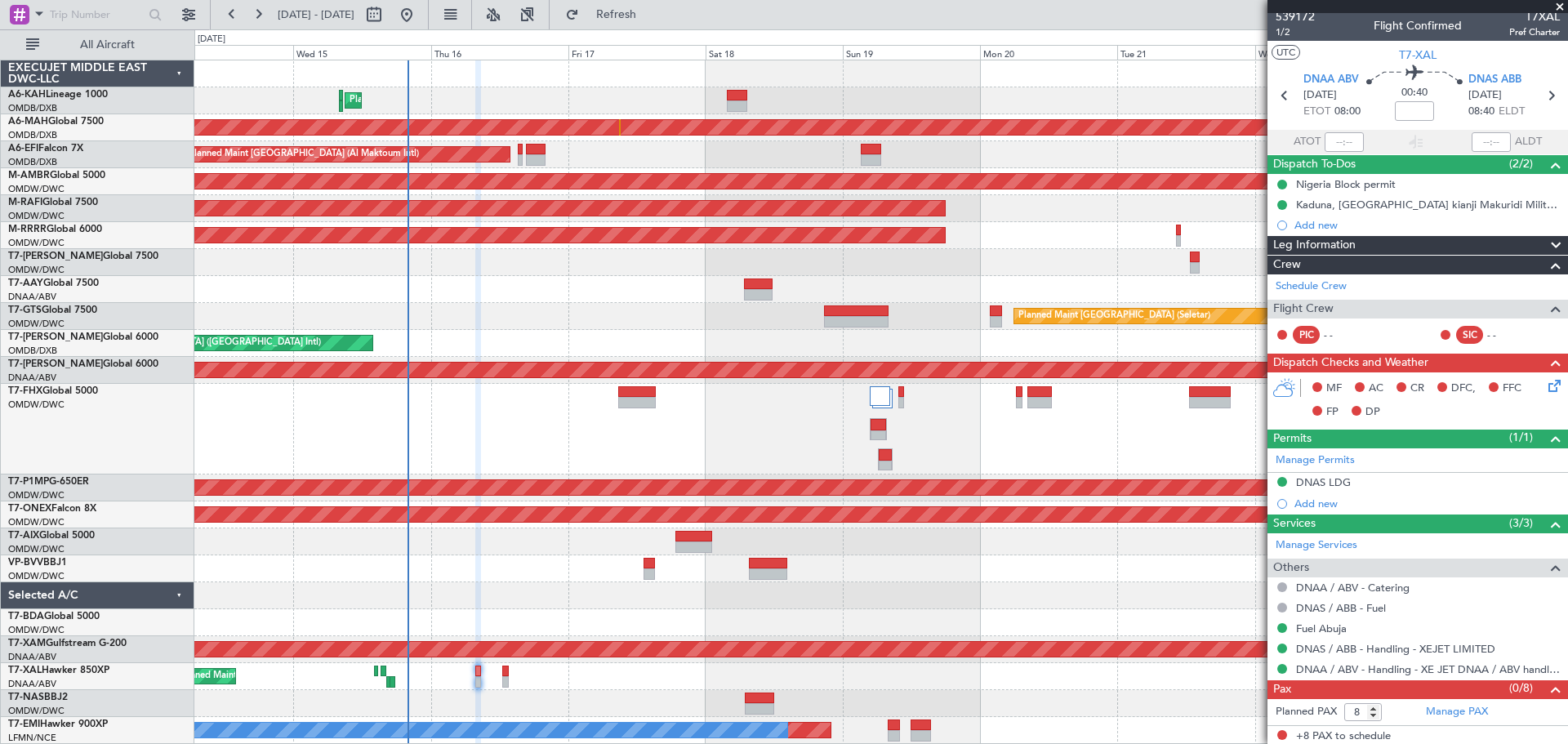
scroll to position [7, 0]
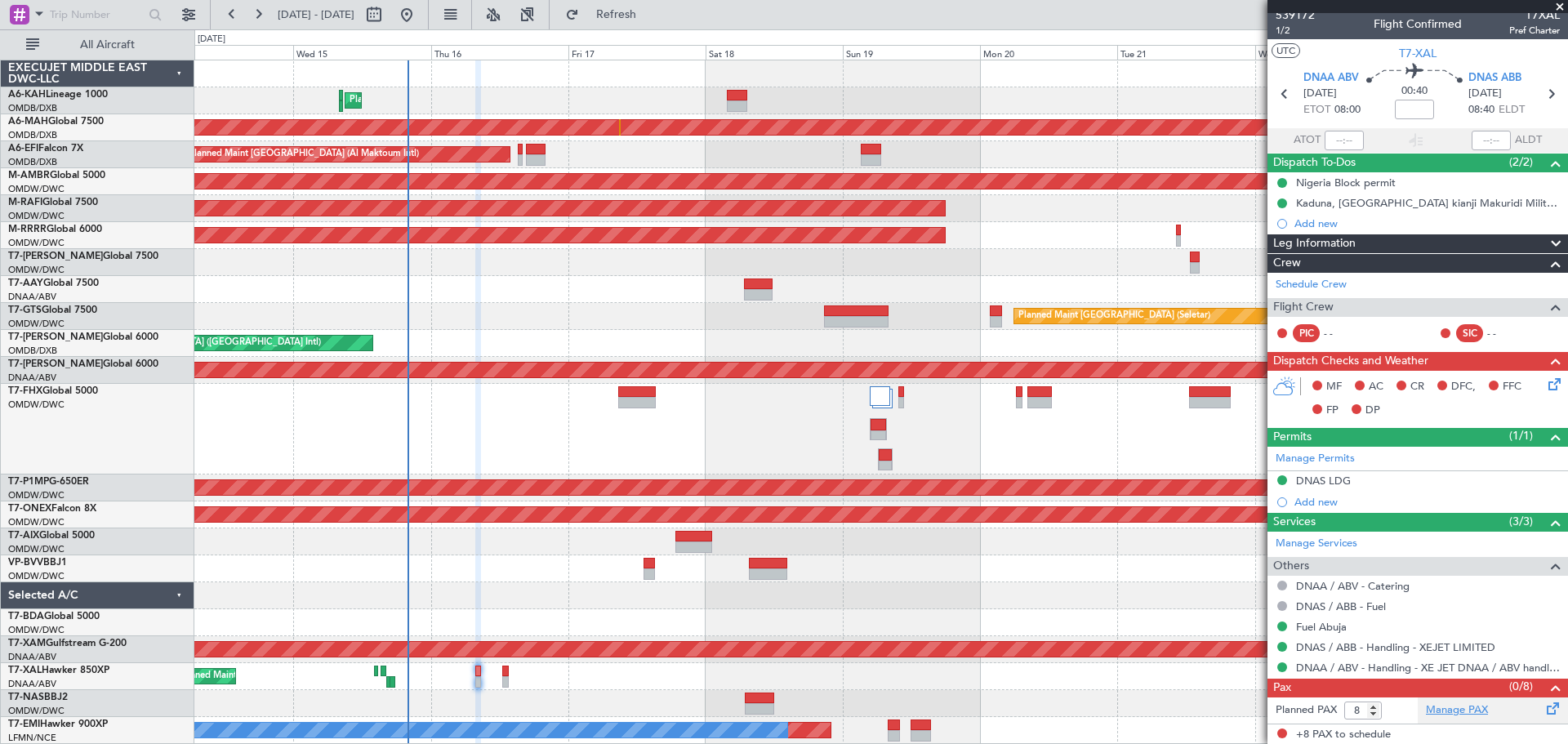
click at [1450, 704] on link "Manage PAX" at bounding box center [1456, 710] width 62 height 16
click at [1545, 381] on icon at bounding box center [1551, 381] width 13 height 13
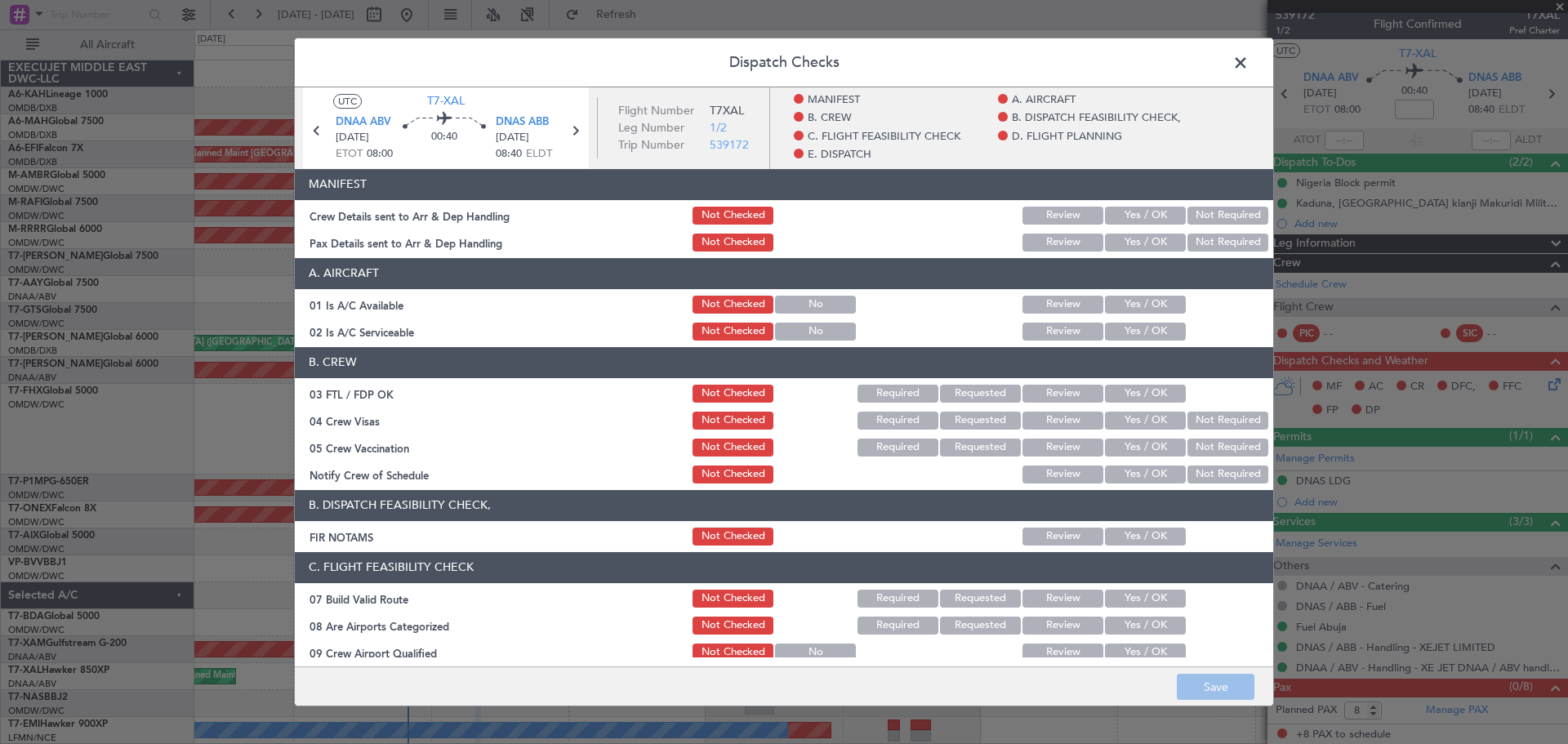
click at [1150, 208] on button "Yes / OK" at bounding box center [1146, 215] width 81 height 18
drag, startPoint x: 1127, startPoint y: 239, endPoint x: 1149, endPoint y: 292, distance: 57.4
click at [1126, 239] on button "Yes / OK" at bounding box center [1146, 242] width 81 height 18
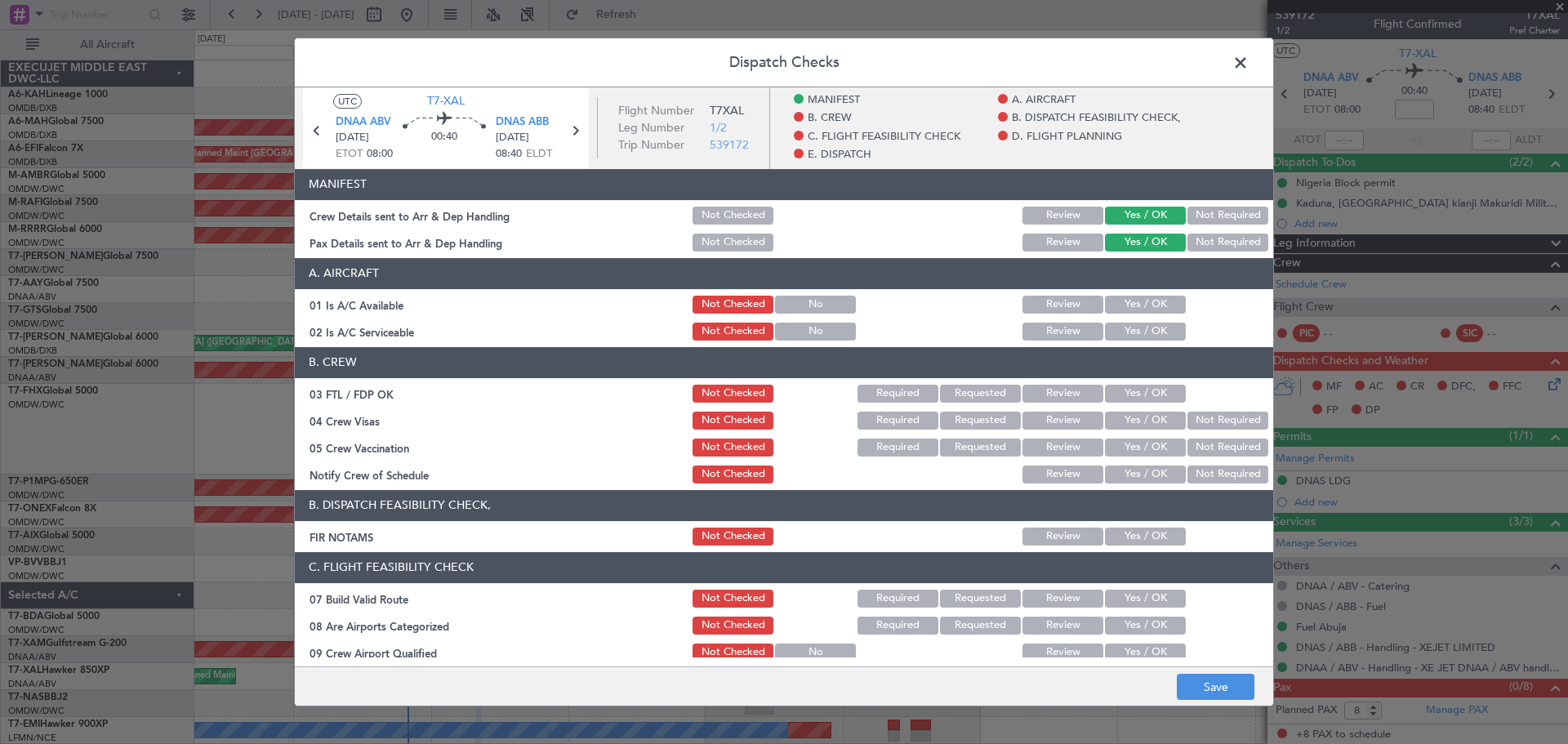
drag, startPoint x: 1145, startPoint y: 300, endPoint x: 1137, endPoint y: 336, distance: 36.9
click at [1145, 302] on button "Yes / OK" at bounding box center [1146, 304] width 81 height 18
drag, startPoint x: 1135, startPoint y: 333, endPoint x: 1135, endPoint y: 420, distance: 87.0
click at [1135, 333] on button "Yes / OK" at bounding box center [1146, 331] width 81 height 18
click at [1131, 396] on button "Yes / OK" at bounding box center [1146, 393] width 81 height 18
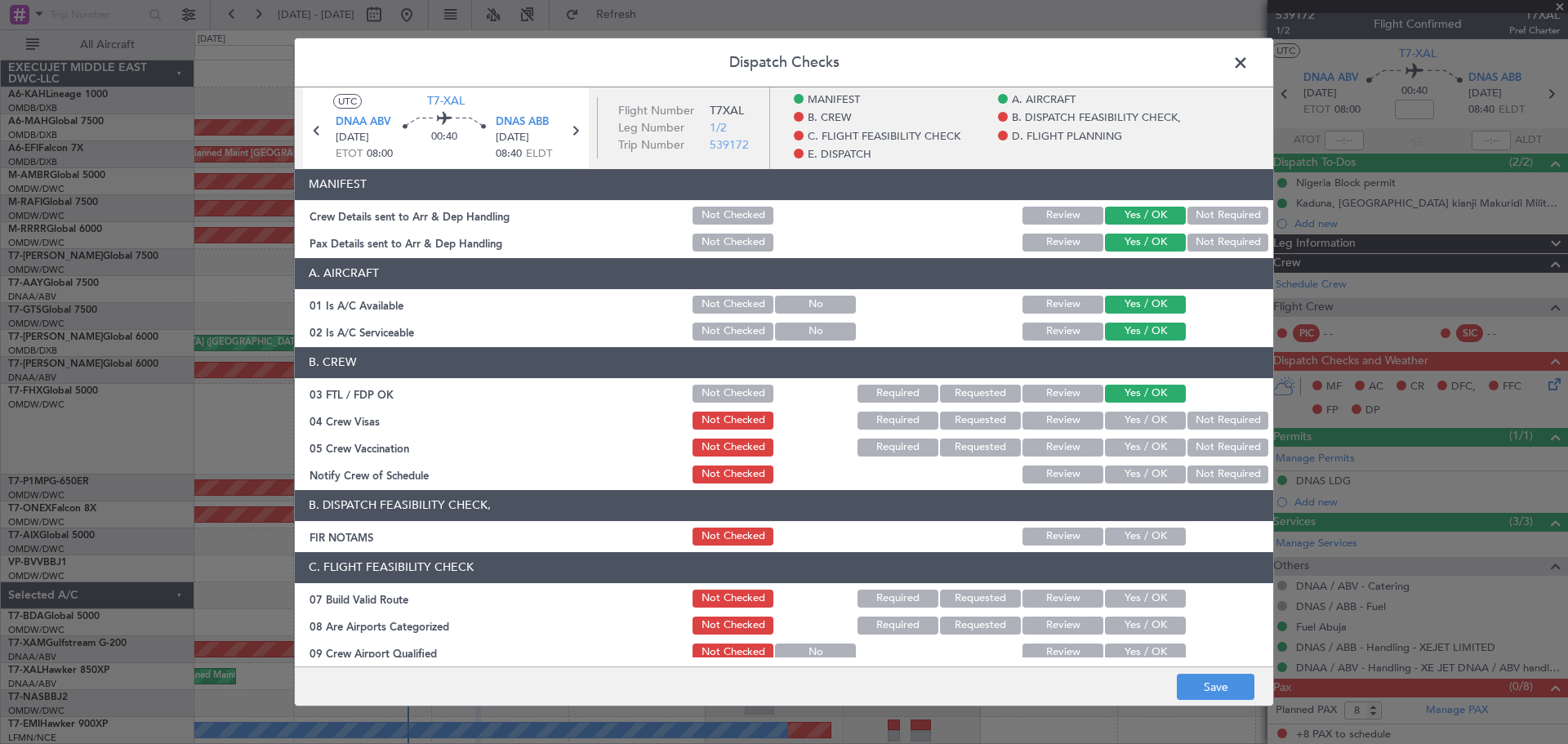
drag, startPoint x: 1133, startPoint y: 428, endPoint x: 1128, endPoint y: 447, distance: 19.6
click at [1132, 430] on div "Yes / OK" at bounding box center [1143, 420] width 82 height 23
drag, startPoint x: 1126, startPoint y: 448, endPoint x: 1124, endPoint y: 458, distance: 10.2
click at [1124, 449] on button "Yes / OK" at bounding box center [1146, 447] width 81 height 18
click at [1124, 460] on section "B. CREW 03 FTL / FDP OK Not Checked Required Requested Review Yes / OK 04 Crew …" at bounding box center [784, 416] width 979 height 139
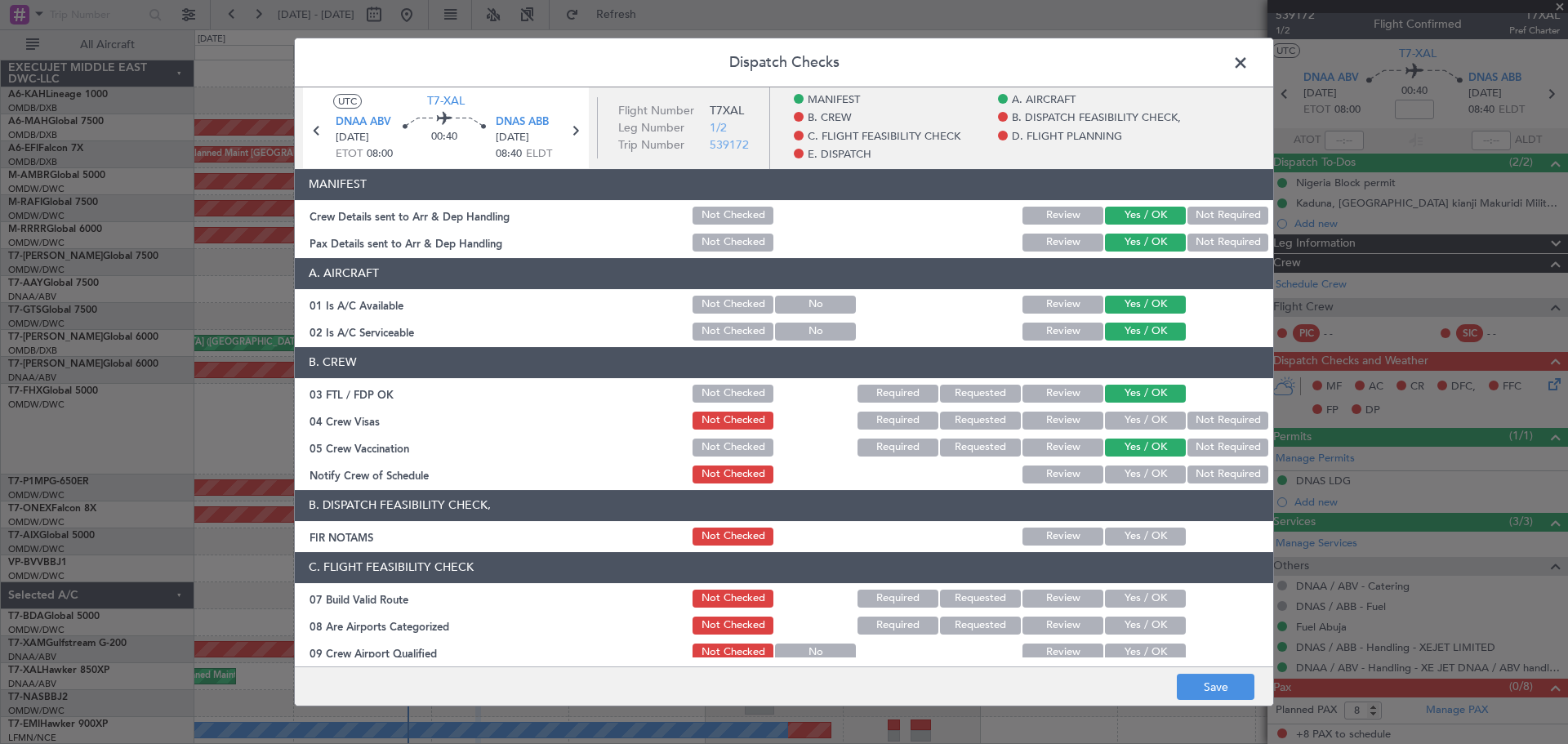
click at [1120, 411] on button "Yes / OK" at bounding box center [1146, 420] width 81 height 18
click at [1123, 473] on button "Yes / OK" at bounding box center [1146, 474] width 81 height 18
drag, startPoint x: 1129, startPoint y: 534, endPoint x: 1127, endPoint y: 579, distance: 45.0
click at [1129, 535] on button "Yes / OK" at bounding box center [1146, 536] width 81 height 18
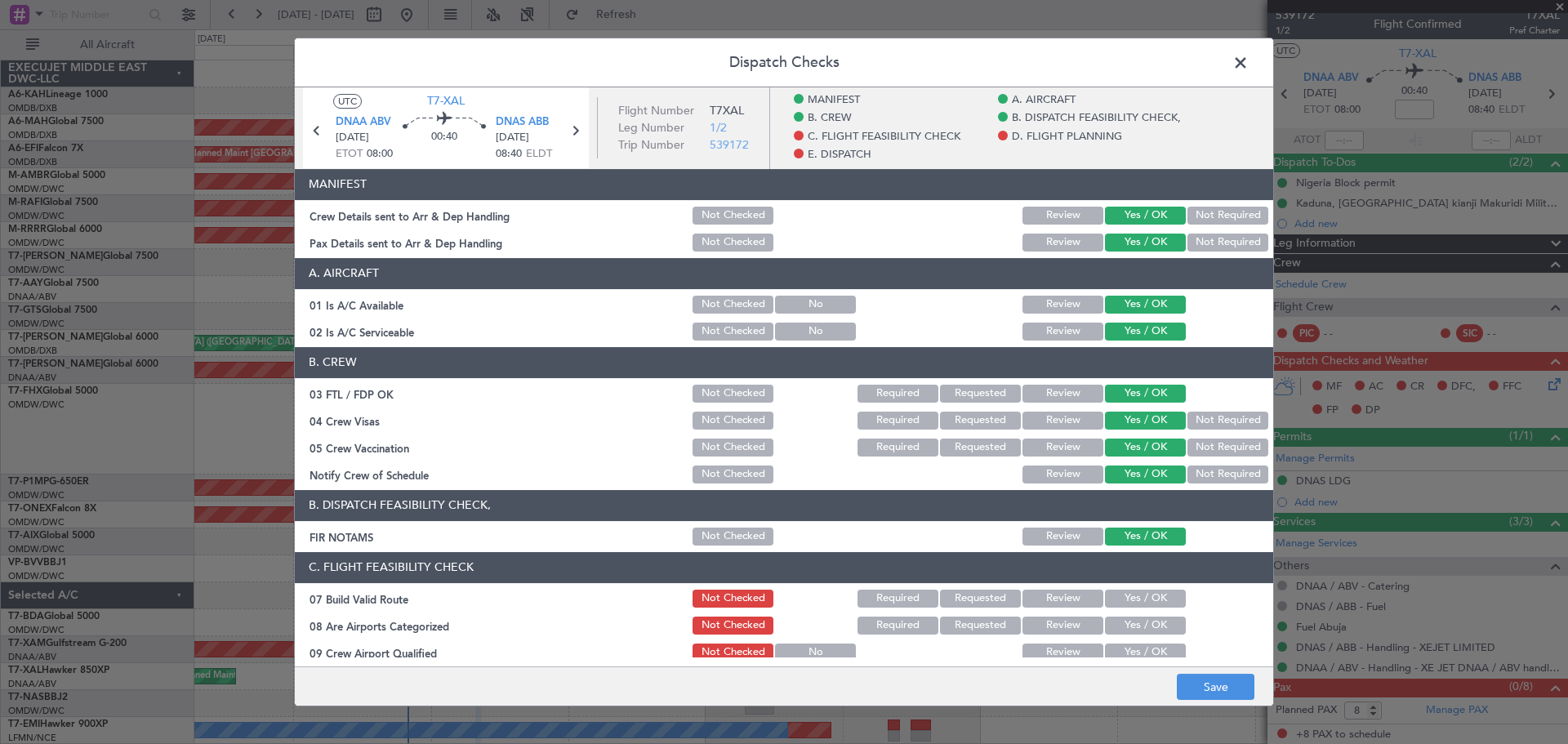
drag, startPoint x: 1125, startPoint y: 586, endPoint x: 1125, endPoint y: 611, distance: 25.0
drag, startPoint x: 1127, startPoint y: 598, endPoint x: 1125, endPoint y: 627, distance: 29.1
click at [1127, 600] on button "Yes / OK" at bounding box center [1146, 598] width 81 height 18
drag, startPoint x: 1125, startPoint y: 627, endPoint x: 1140, endPoint y: 596, distance: 34.4
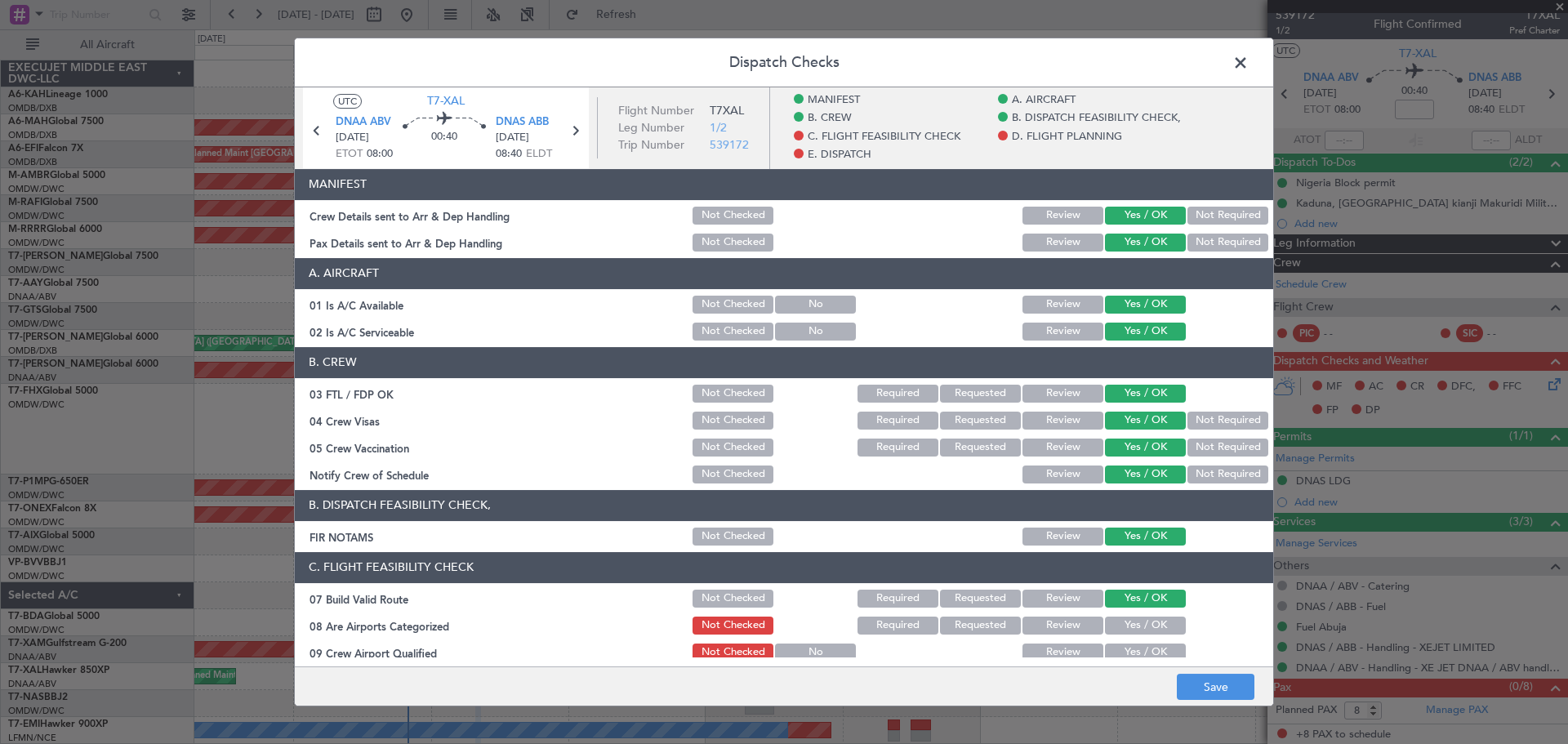
click at [1124, 627] on button "Yes / OK" at bounding box center [1146, 625] width 81 height 18
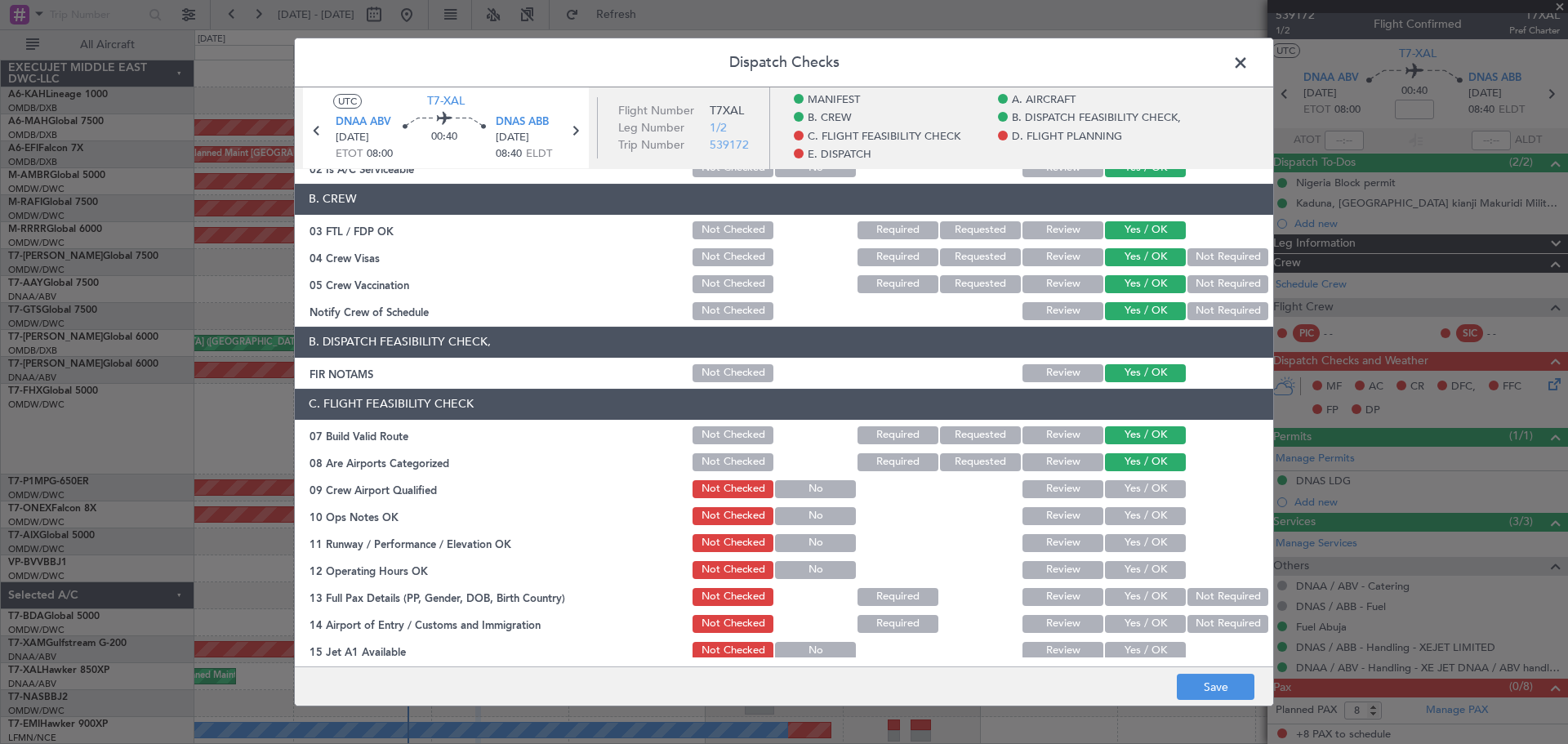
click at [1120, 495] on button "Yes / OK" at bounding box center [1146, 488] width 81 height 18
drag, startPoint x: 1120, startPoint y: 509, endPoint x: 1121, endPoint y: 525, distance: 16.0
click at [1120, 514] on button "Yes / OK" at bounding box center [1146, 515] width 81 height 18
click at [1120, 537] on button "Yes / OK" at bounding box center [1146, 543] width 81 height 18
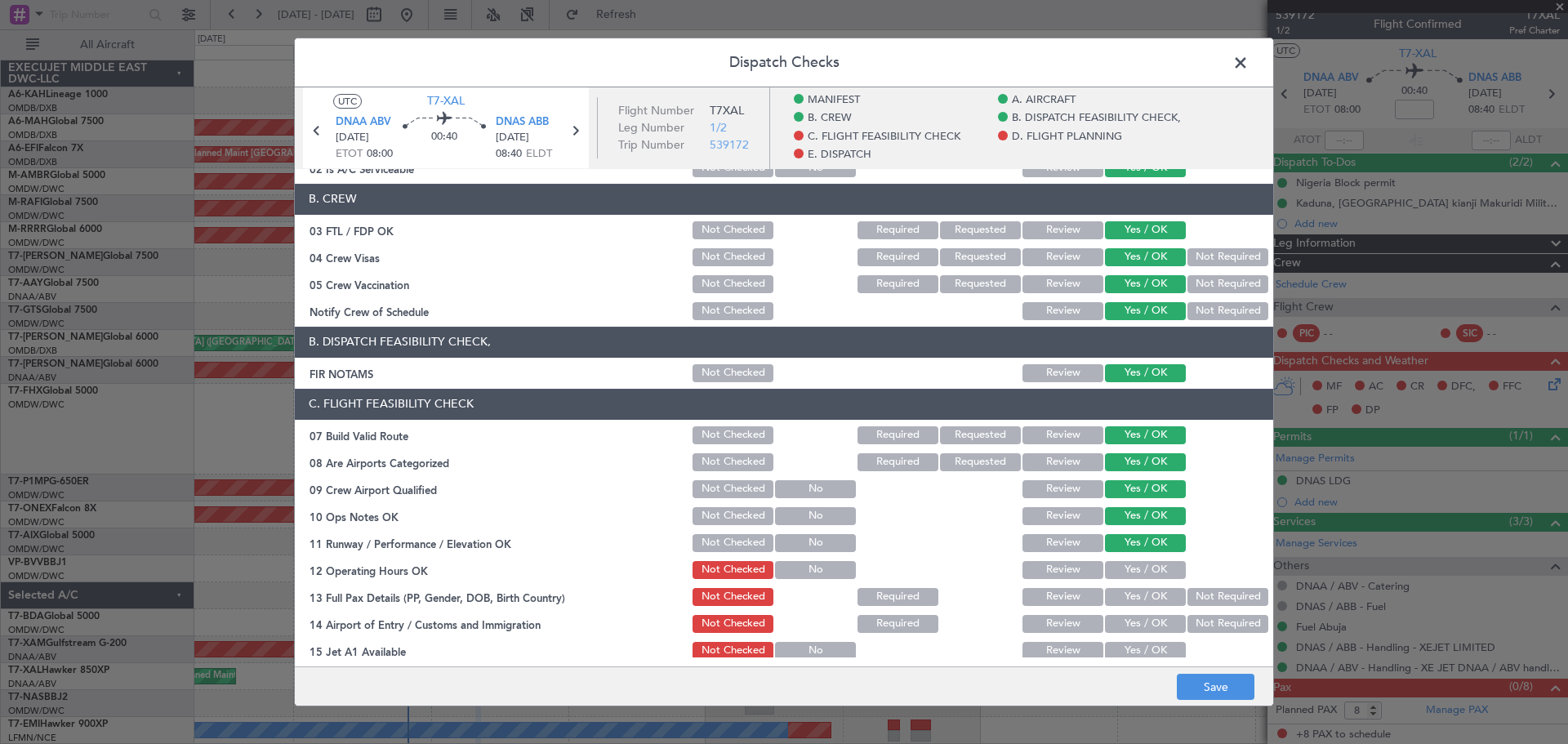
drag, startPoint x: 1124, startPoint y: 565, endPoint x: 1118, endPoint y: 589, distance: 24.7
click at [1124, 567] on button "Yes / OK" at bounding box center [1146, 570] width 81 height 18
drag, startPoint x: 1118, startPoint y: 592, endPoint x: 1120, endPoint y: 618, distance: 26.1
click at [1118, 594] on button "Yes / OK" at bounding box center [1146, 597] width 81 height 18
click at [1120, 625] on button "Yes / OK" at bounding box center [1146, 623] width 81 height 18
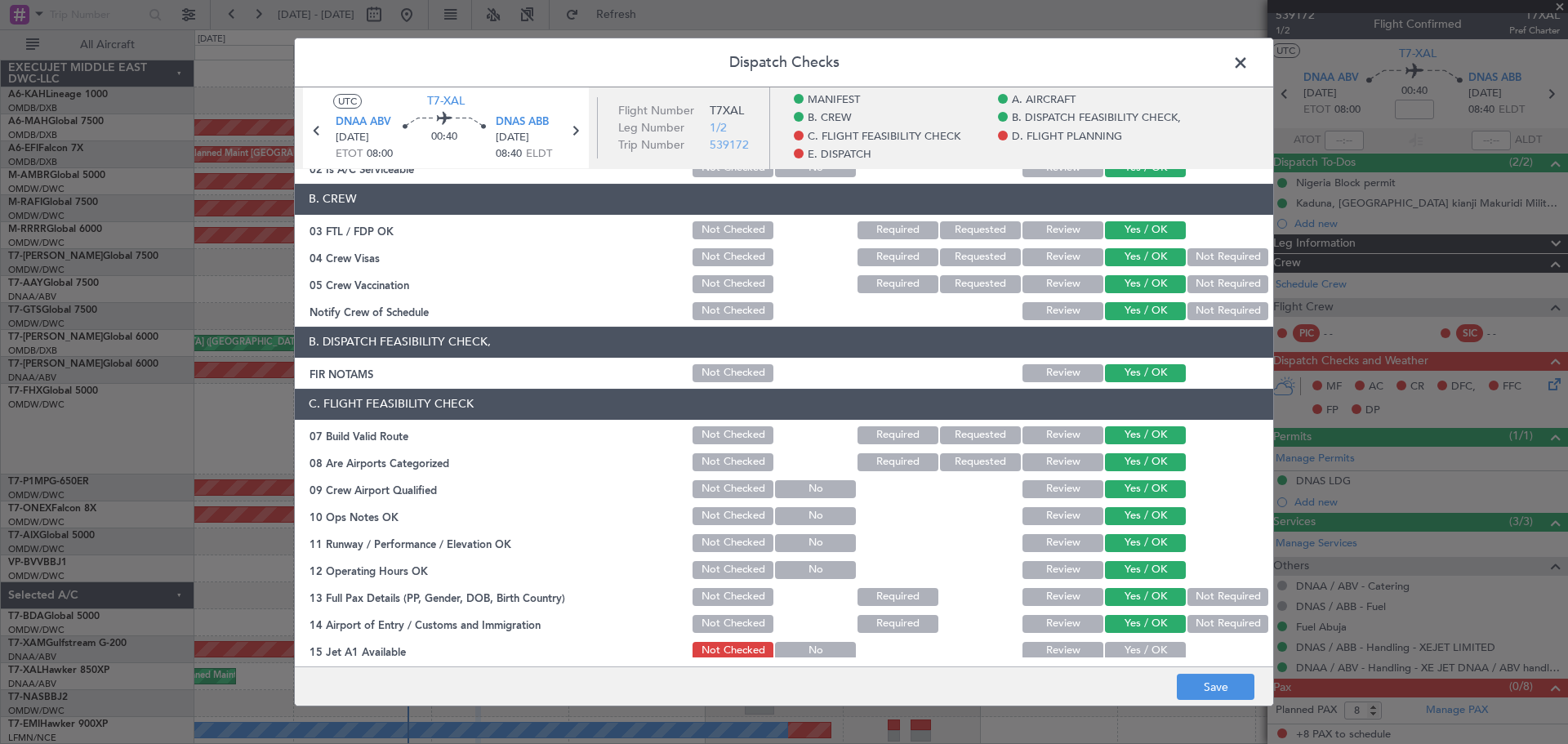
click at [1120, 641] on div "Yes / OK" at bounding box center [1143, 650] width 82 height 23
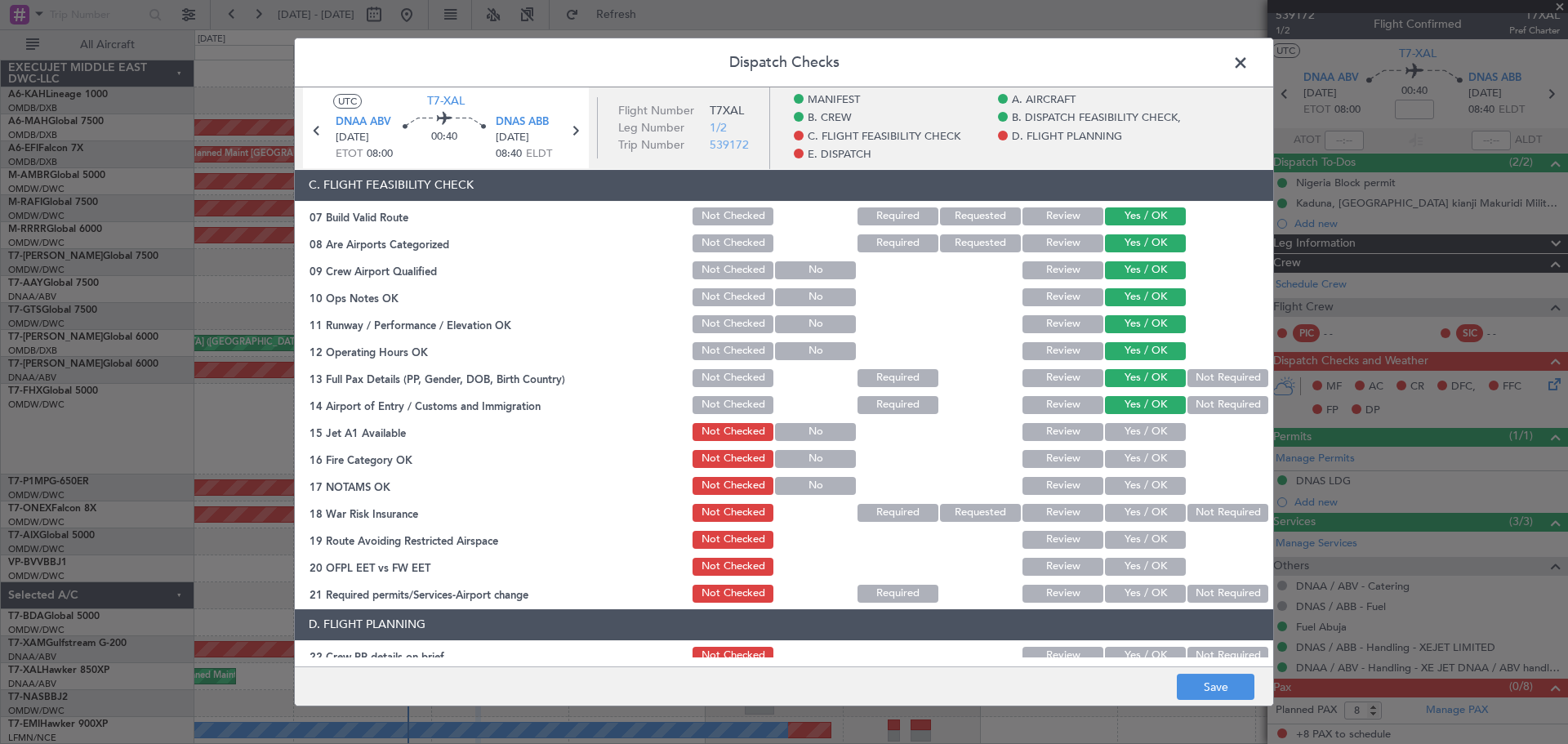
scroll to position [408, 0]
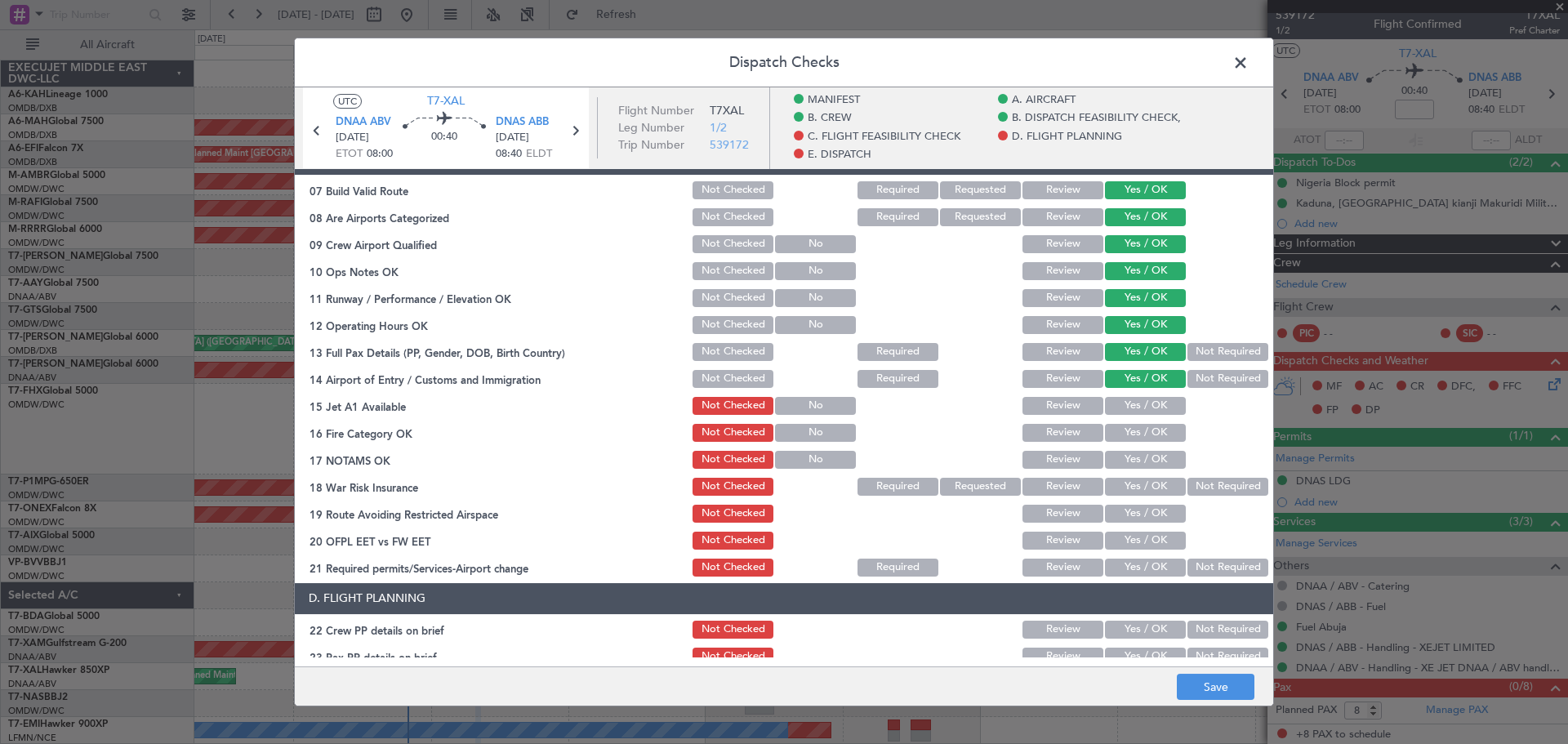
click at [1129, 406] on button "Yes / OK" at bounding box center [1146, 405] width 81 height 18
drag, startPoint x: 1131, startPoint y: 441, endPoint x: 1131, endPoint y: 472, distance: 31.0
click at [1131, 443] on div "Yes / OK" at bounding box center [1143, 433] width 82 height 23
click at [1130, 473] on section "C. FLIGHT FEASIBILITY CHECK 07 Build Valid Route Not Checked Required Requested…" at bounding box center [784, 361] width 979 height 435
drag, startPoint x: 1131, startPoint y: 437, endPoint x: 1130, endPoint y: 466, distance: 29.0
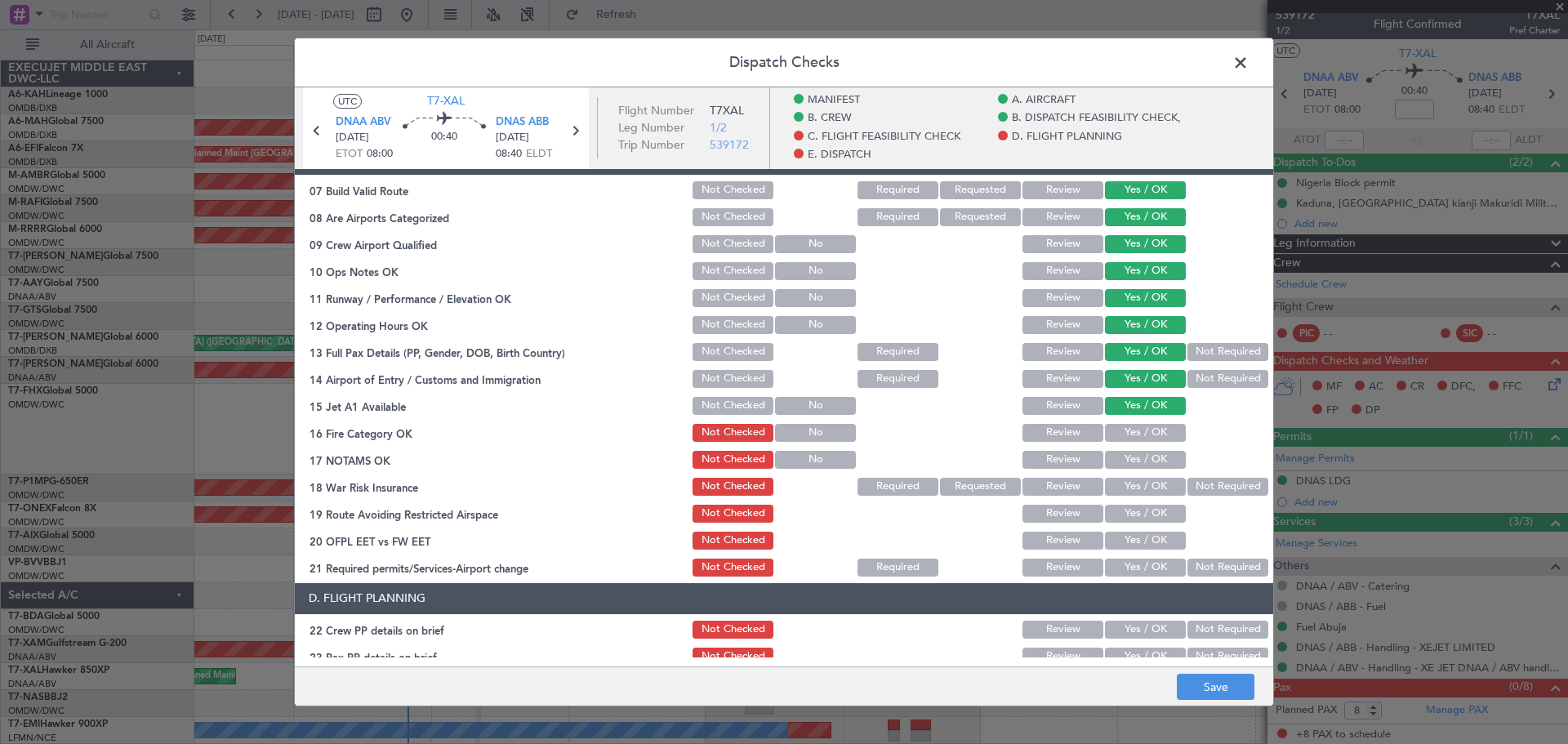
click at [1131, 438] on button "Yes / OK" at bounding box center [1146, 433] width 81 height 18
click at [1129, 467] on button "Yes / OK" at bounding box center [1146, 459] width 81 height 18
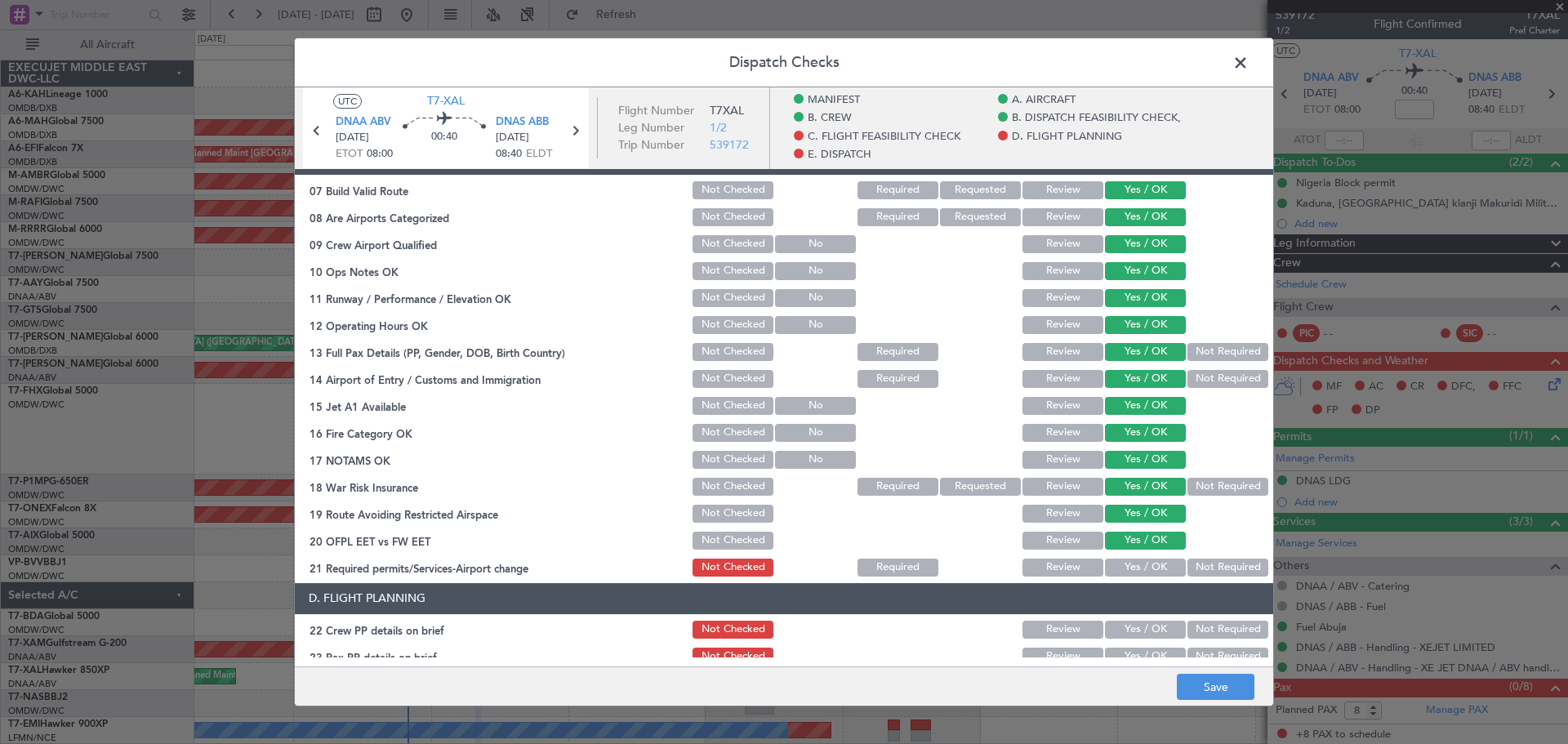
click at [1123, 566] on button "Yes / OK" at bounding box center [1146, 567] width 81 height 18
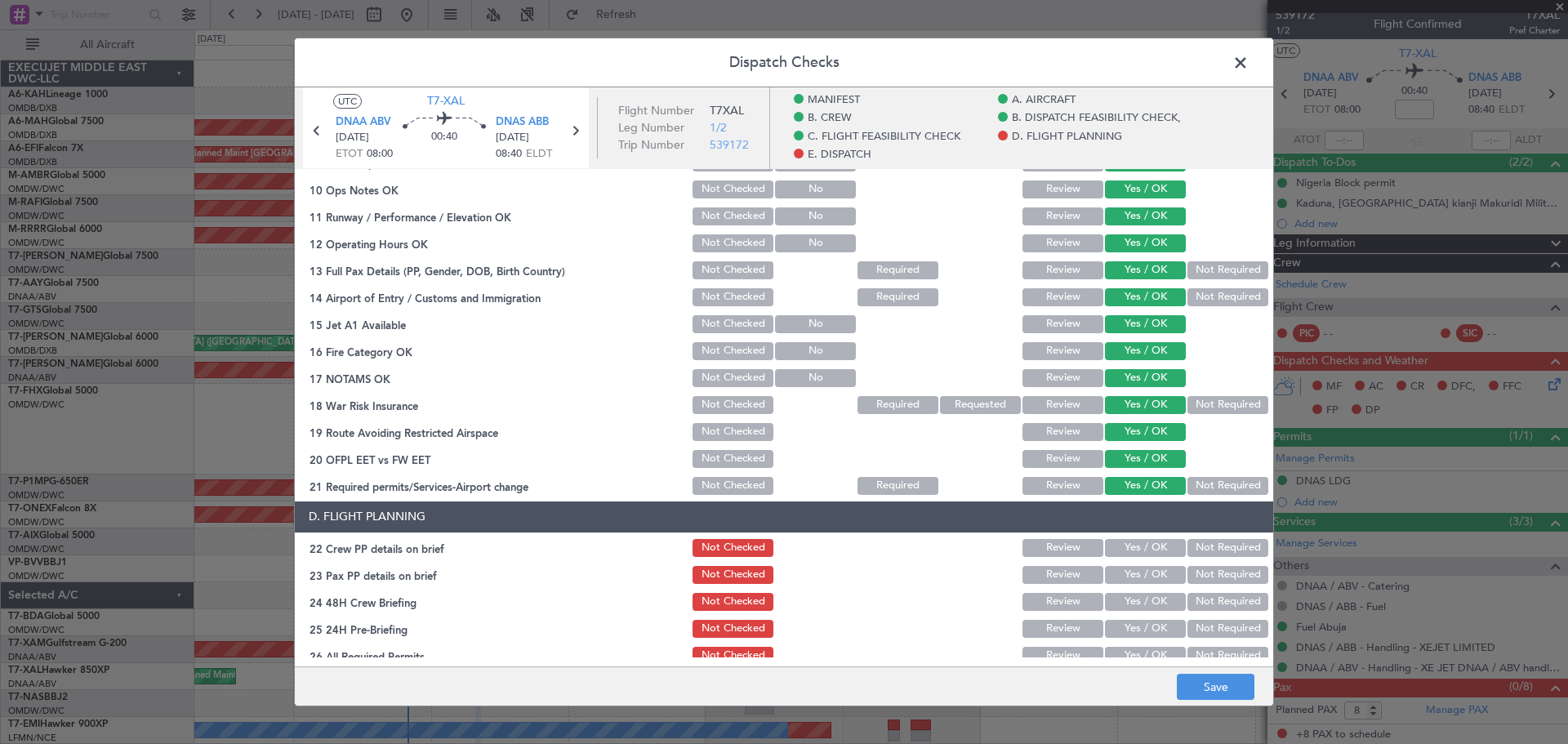
scroll to position [571, 0]
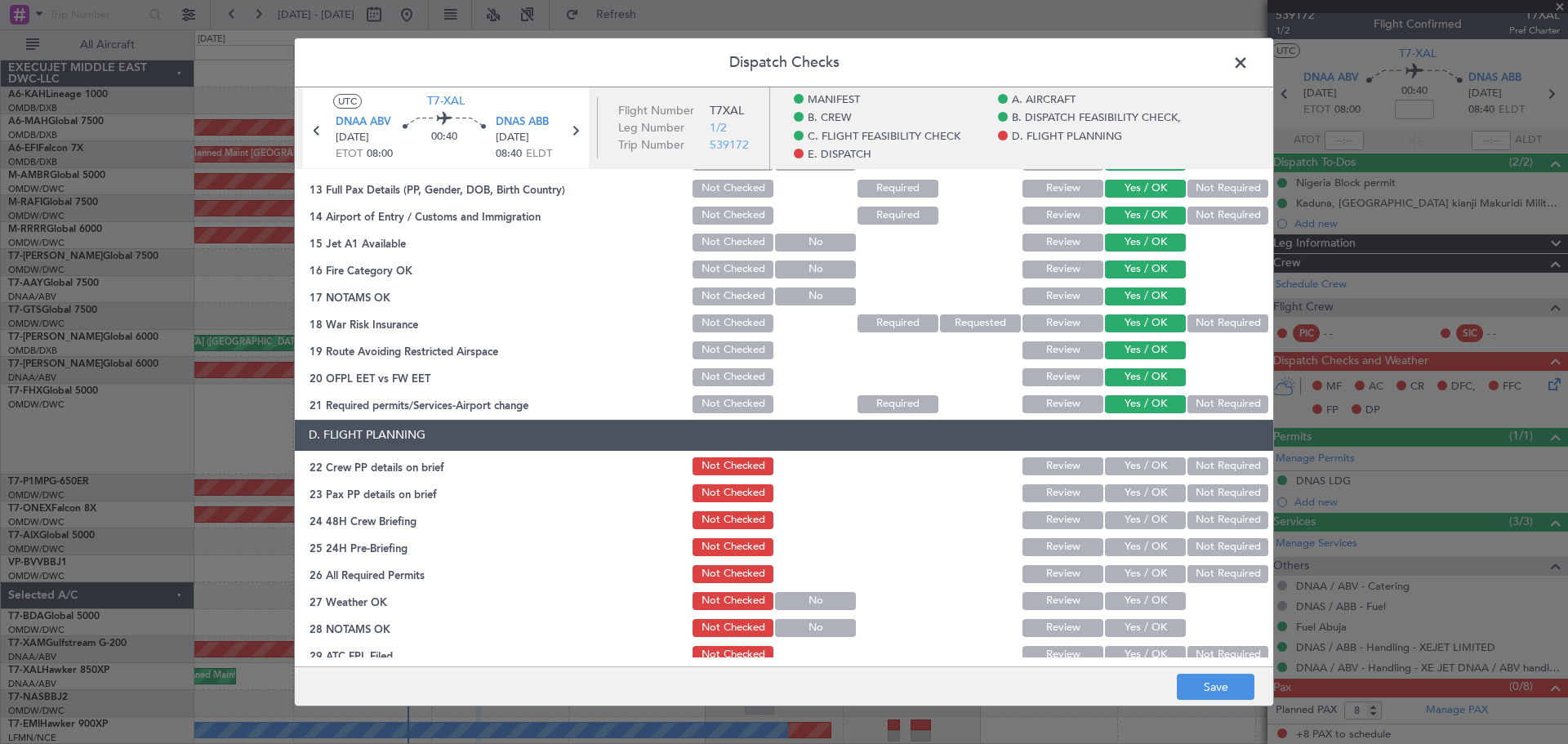
drag, startPoint x: 1127, startPoint y: 463, endPoint x: 1127, endPoint y: 479, distance: 16.0
click at [1127, 466] on button "Yes / OK" at bounding box center [1146, 466] width 81 height 18
drag, startPoint x: 1127, startPoint y: 495, endPoint x: 1125, endPoint y: 507, distance: 12.2
click at [1125, 499] on button "Yes / OK" at bounding box center [1146, 493] width 81 height 18
click at [1124, 520] on button "Yes / OK" at bounding box center [1146, 520] width 81 height 18
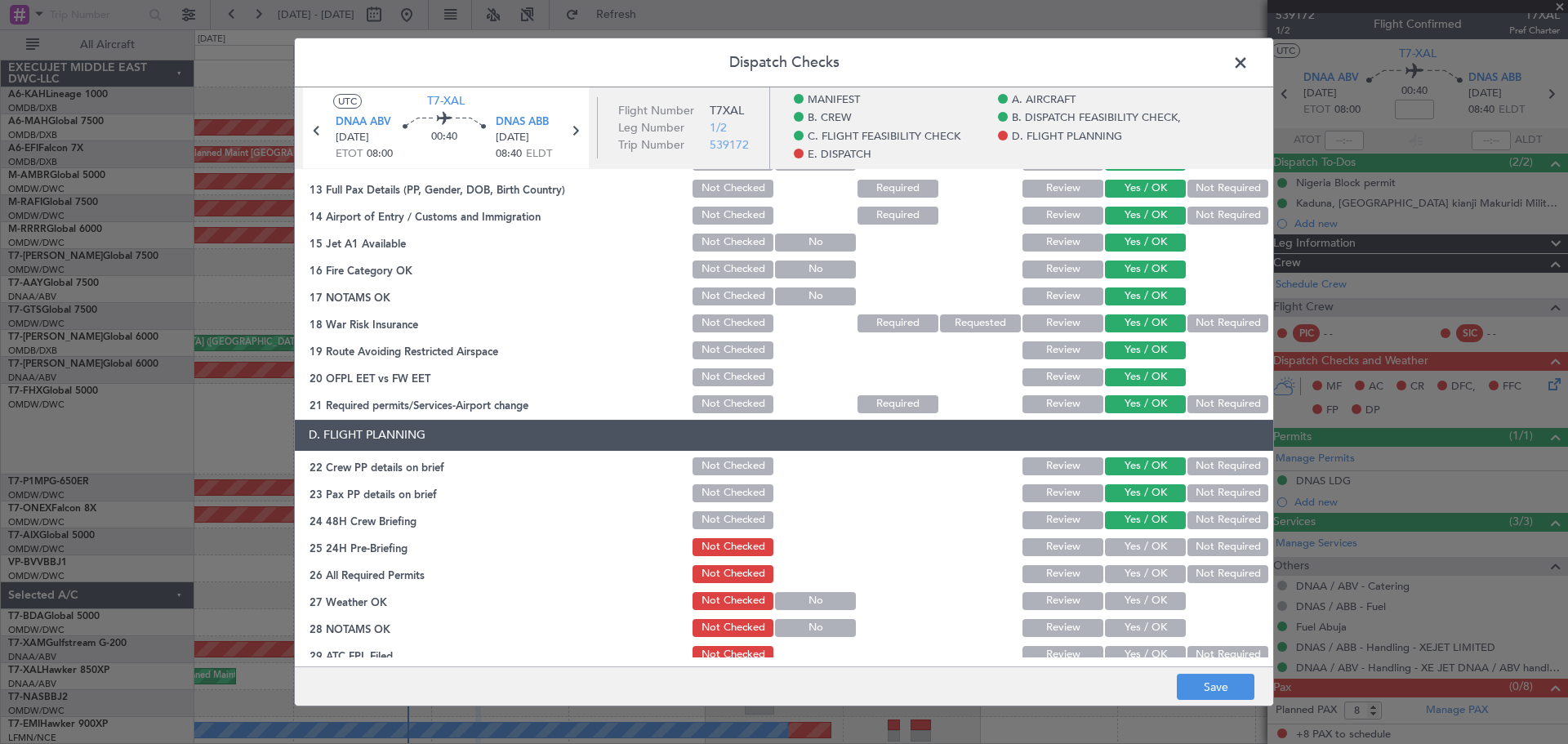
drag, startPoint x: 1129, startPoint y: 537, endPoint x: 1128, endPoint y: 553, distance: 16.0
click at [1128, 548] on div "Yes / OK" at bounding box center [1143, 547] width 82 height 23
click at [1124, 556] on div "Yes / OK" at bounding box center [1143, 547] width 82 height 23
drag, startPoint x: 1123, startPoint y: 542, endPoint x: 1127, endPoint y: 569, distance: 27.3
click at [1124, 543] on button "Yes / OK" at bounding box center [1146, 547] width 81 height 18
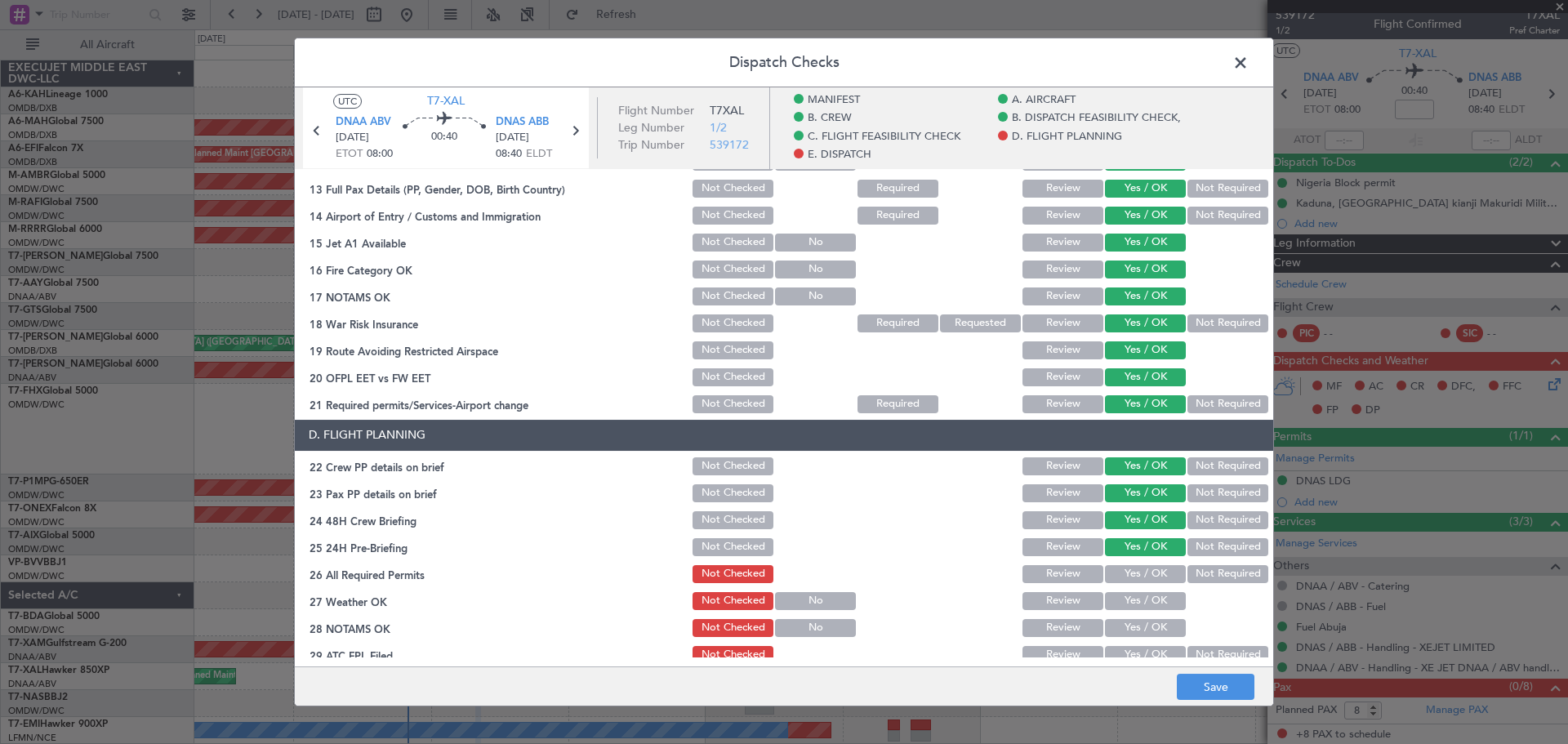
click at [1124, 571] on button "Yes / OK" at bounding box center [1146, 574] width 81 height 18
drag, startPoint x: 1120, startPoint y: 599, endPoint x: 1129, endPoint y: 587, distance: 15.0
click at [1118, 599] on button "Yes / OK" at bounding box center [1146, 600] width 81 height 18
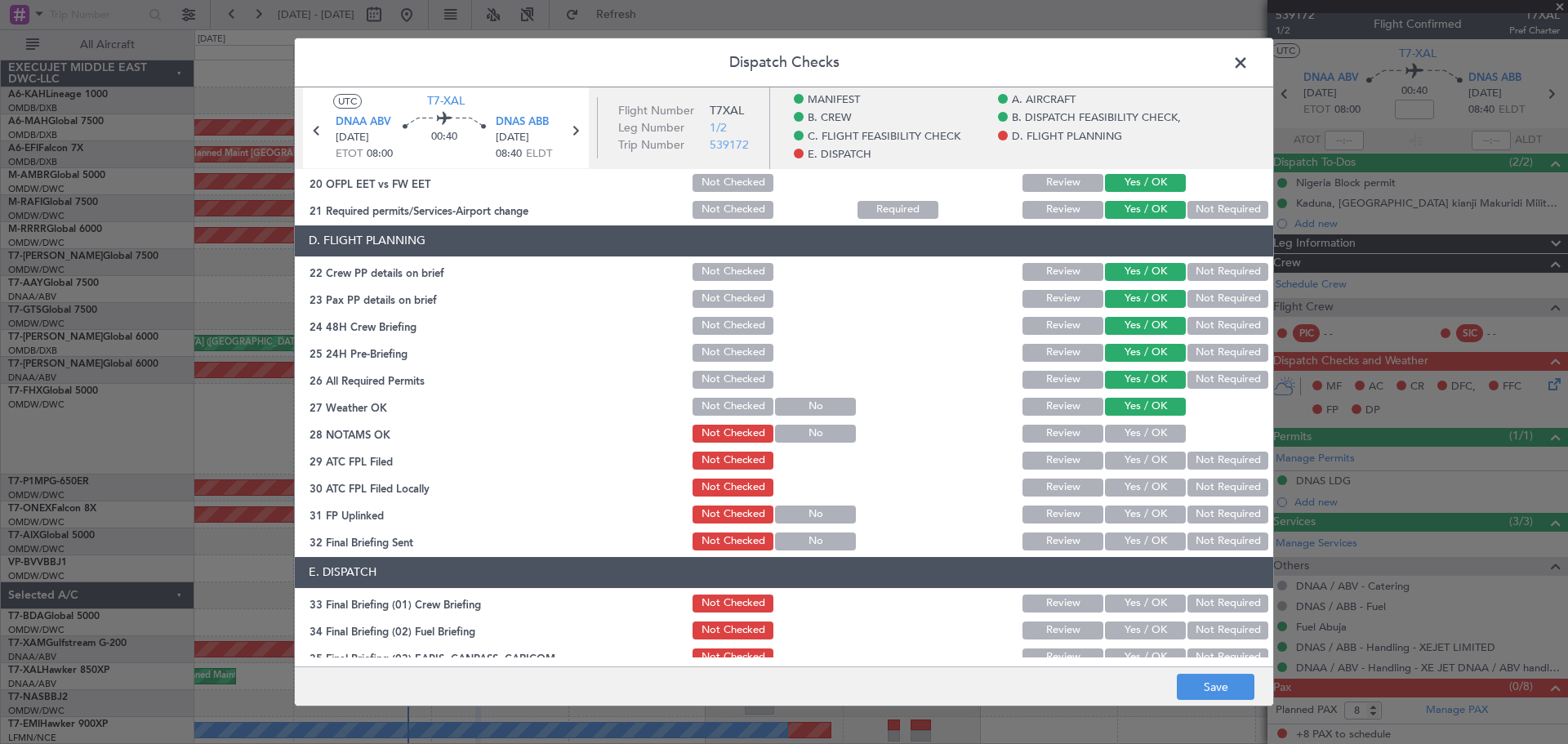
scroll to position [817, 0]
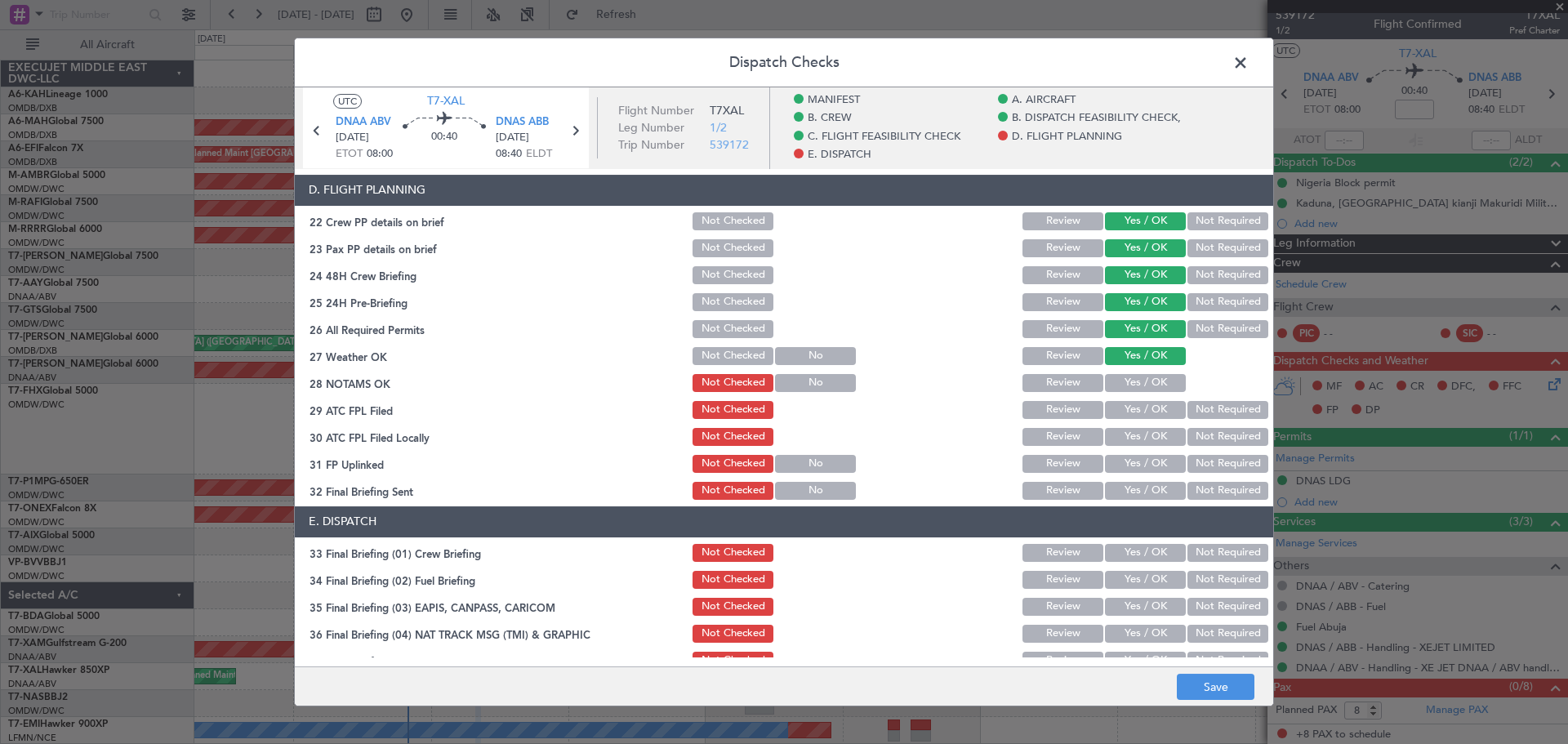
drag, startPoint x: 1120, startPoint y: 388, endPoint x: 1123, endPoint y: 413, distance: 25.2
click at [1120, 389] on button "Yes / OK" at bounding box center [1146, 383] width 81 height 18
click at [1123, 420] on div "Yes / OK" at bounding box center [1143, 410] width 82 height 23
drag, startPoint x: 1123, startPoint y: 441, endPoint x: 1123, endPoint y: 453, distance: 12.0
click at [1123, 444] on button "Yes / OK" at bounding box center [1146, 436] width 81 height 18
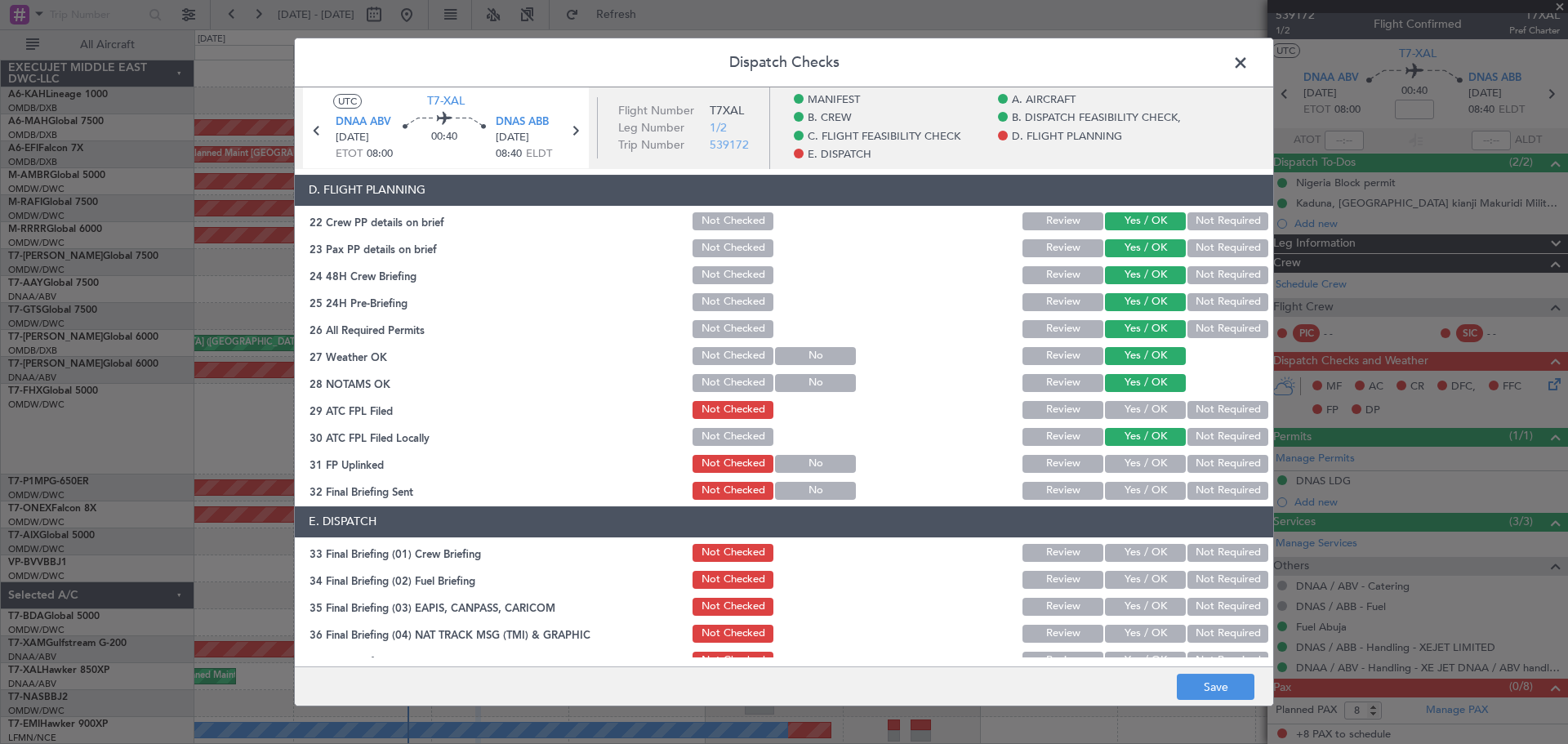
drag, startPoint x: 1122, startPoint y: 405, endPoint x: 1134, endPoint y: 455, distance: 51.4
click at [1122, 406] on button "Yes / OK" at bounding box center [1146, 410] width 81 height 18
click at [1133, 465] on button "Yes / OK" at bounding box center [1146, 463] width 81 height 18
click at [1125, 488] on button "Yes / OK" at bounding box center [1146, 490] width 81 height 18
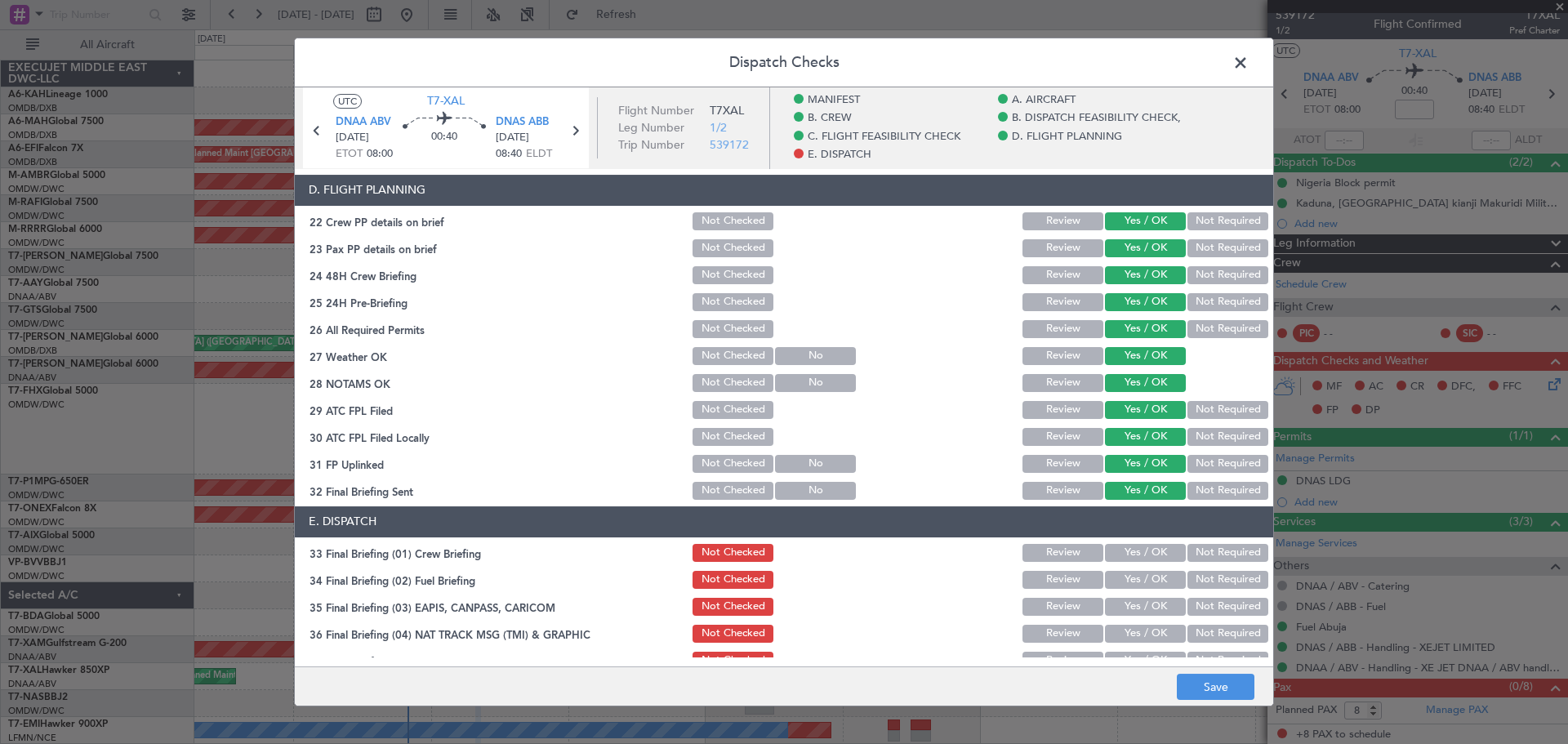
click at [1131, 554] on button "Yes / OK" at bounding box center [1146, 552] width 81 height 18
click at [1131, 571] on button "Yes / OK" at bounding box center [1146, 579] width 81 height 18
click at [1193, 601] on button "Not Required" at bounding box center [1228, 606] width 81 height 18
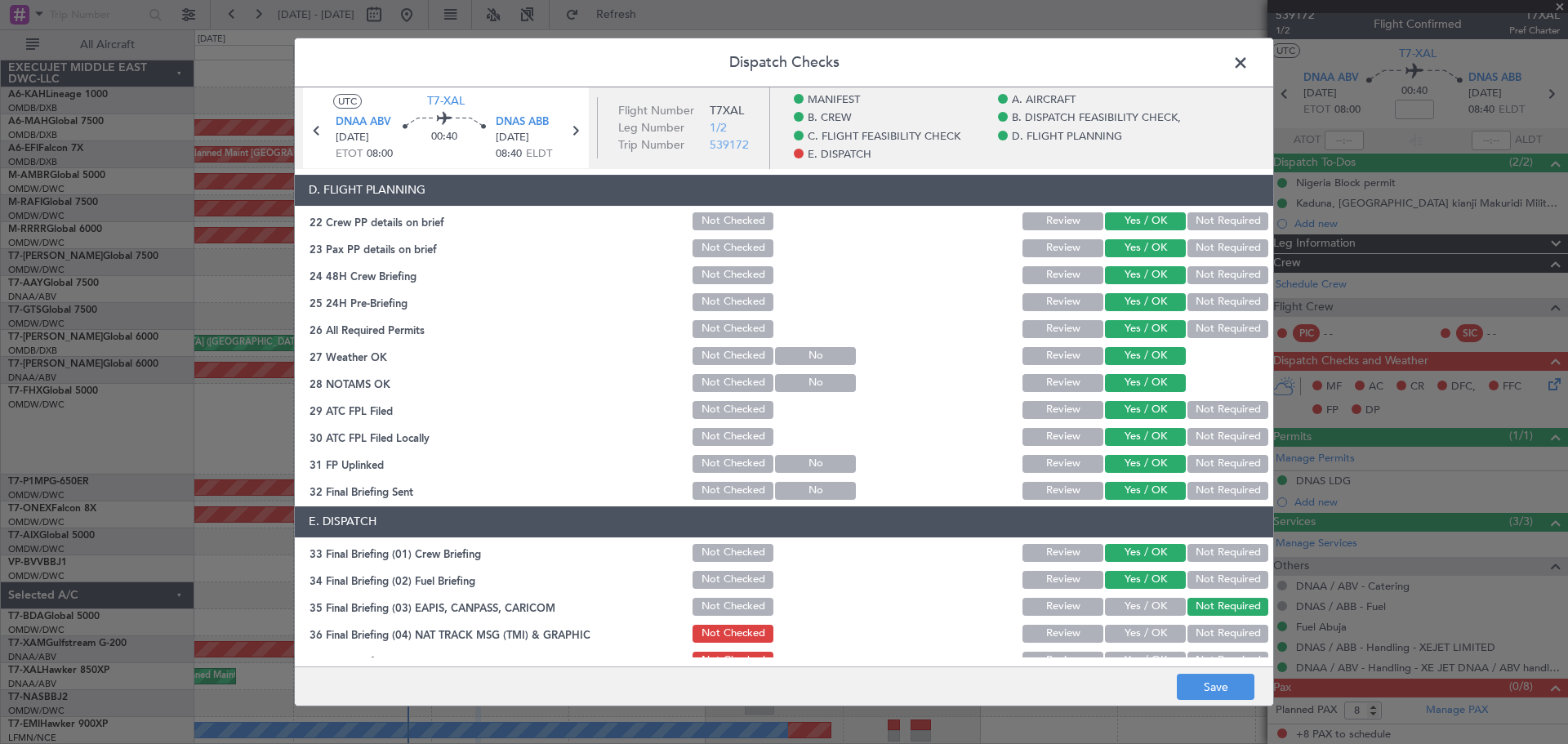
click at [1192, 624] on div "Not Required" at bounding box center [1226, 633] width 82 height 23
drag, startPoint x: 1196, startPoint y: 631, endPoint x: 1154, endPoint y: 563, distance: 79.9
click at [1196, 628] on button "Not Required" at bounding box center [1228, 633] width 81 height 18
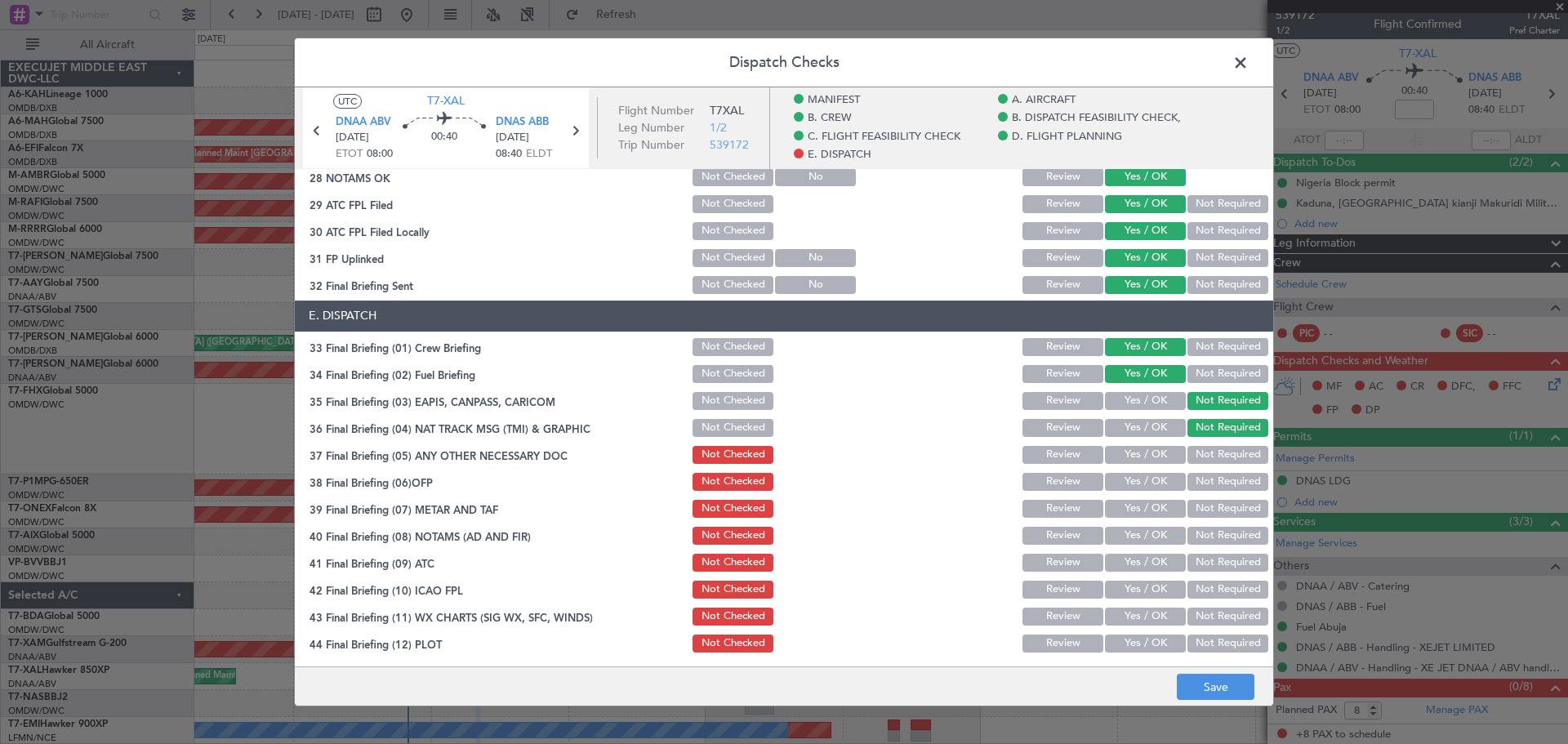
scroll to position [1024, 0]
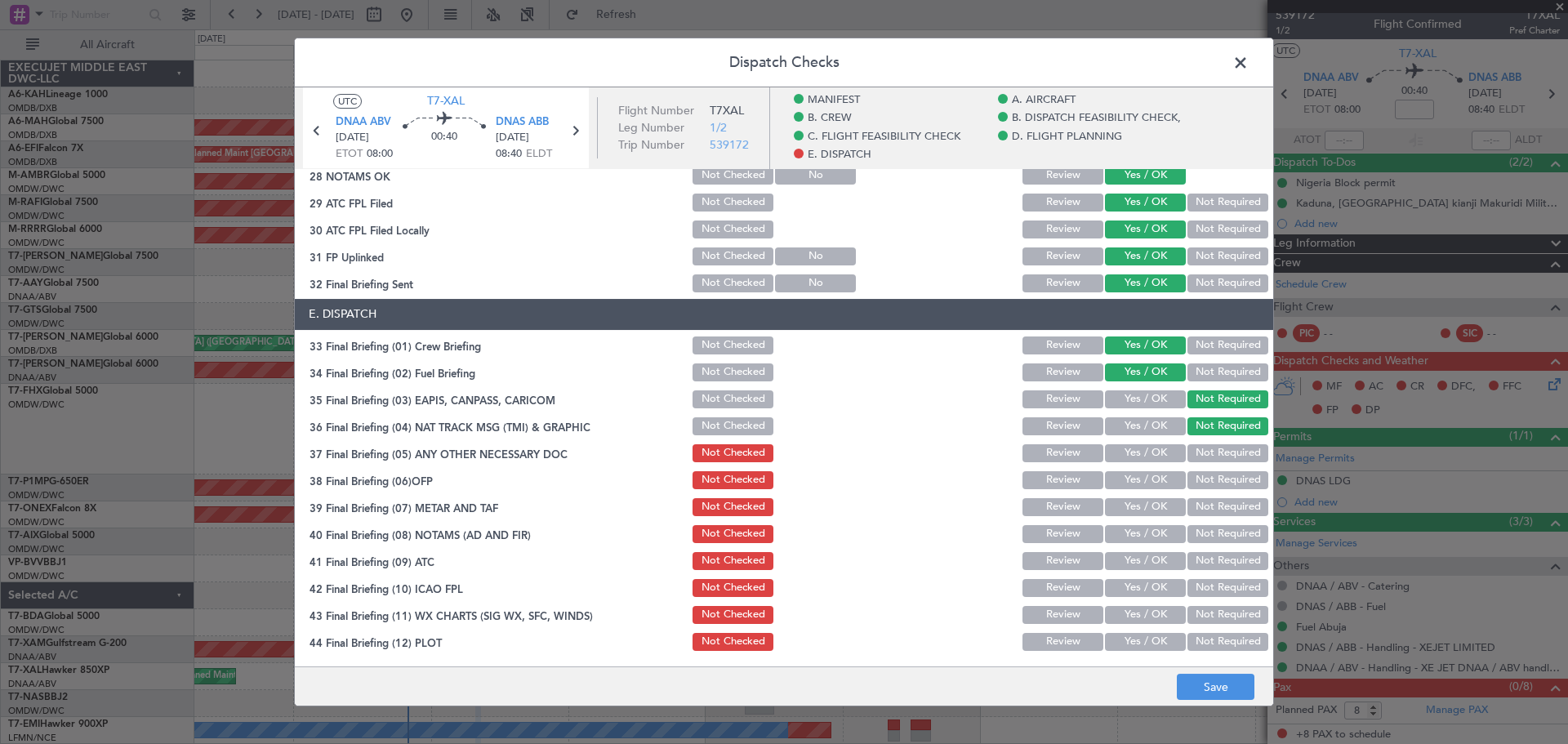
drag, startPoint x: 1125, startPoint y: 456, endPoint x: 1124, endPoint y: 488, distance: 32.0
click at [1125, 458] on button "Yes / OK" at bounding box center [1146, 453] width 81 height 18
click at [1124, 493] on section "E. DISPATCH 33 Final Briefing (01) Crew Briefing Not Checked Review Yes / OK No…" at bounding box center [784, 476] width 979 height 355
click at [1126, 511] on button "Yes / OK" at bounding box center [1146, 506] width 81 height 18
drag, startPoint x: 1128, startPoint y: 488, endPoint x: 1129, endPoint y: 525, distance: 37.0
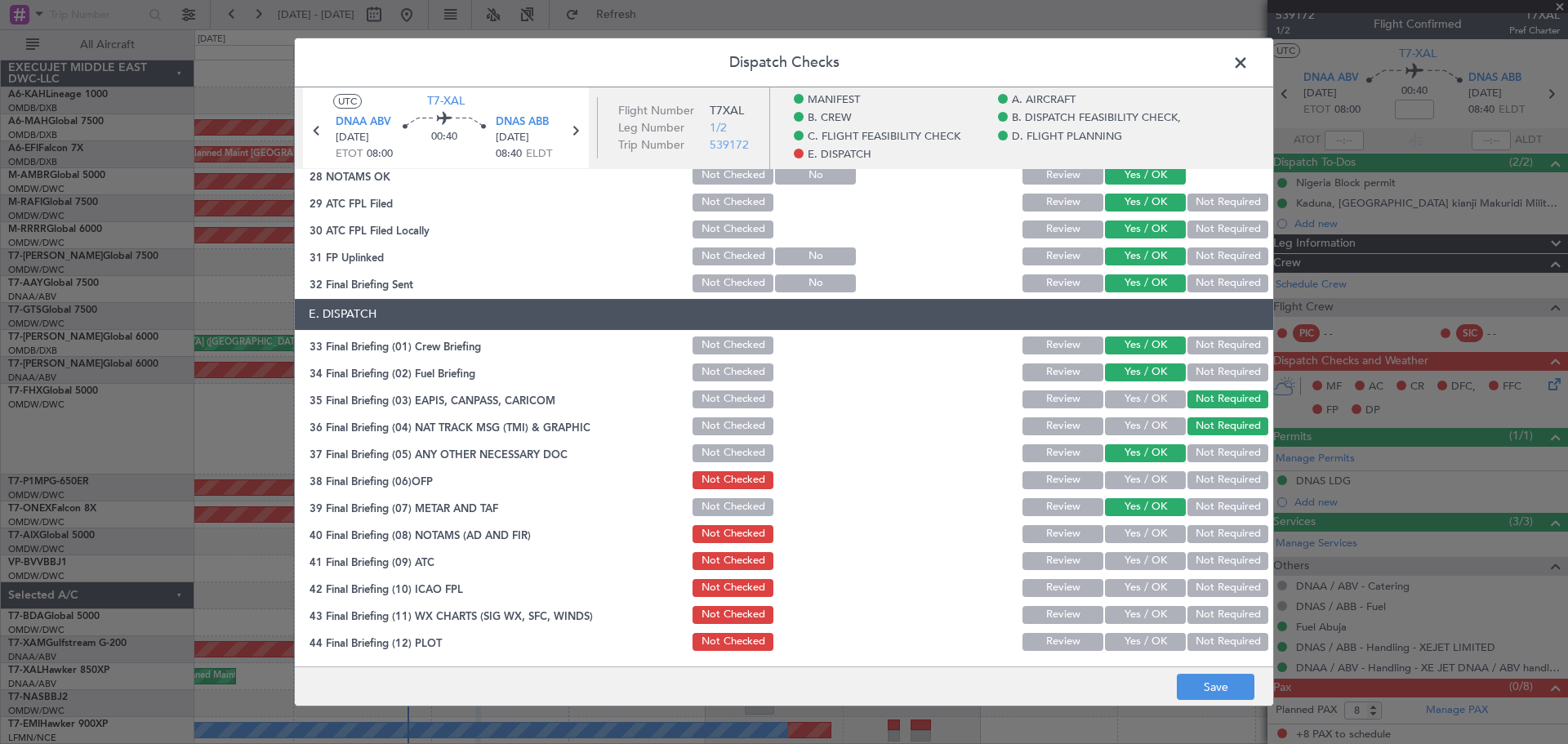
click at [1126, 489] on div "Yes / OK" at bounding box center [1143, 480] width 82 height 23
click at [1133, 535] on button "Yes / OK" at bounding box center [1146, 533] width 81 height 18
click at [1130, 478] on button "Yes / OK" at bounding box center [1146, 480] width 81 height 18
drag, startPoint x: 1136, startPoint y: 563, endPoint x: 1135, endPoint y: 578, distance: 15.0
click at [1135, 565] on button "Yes / OK" at bounding box center [1146, 560] width 81 height 18
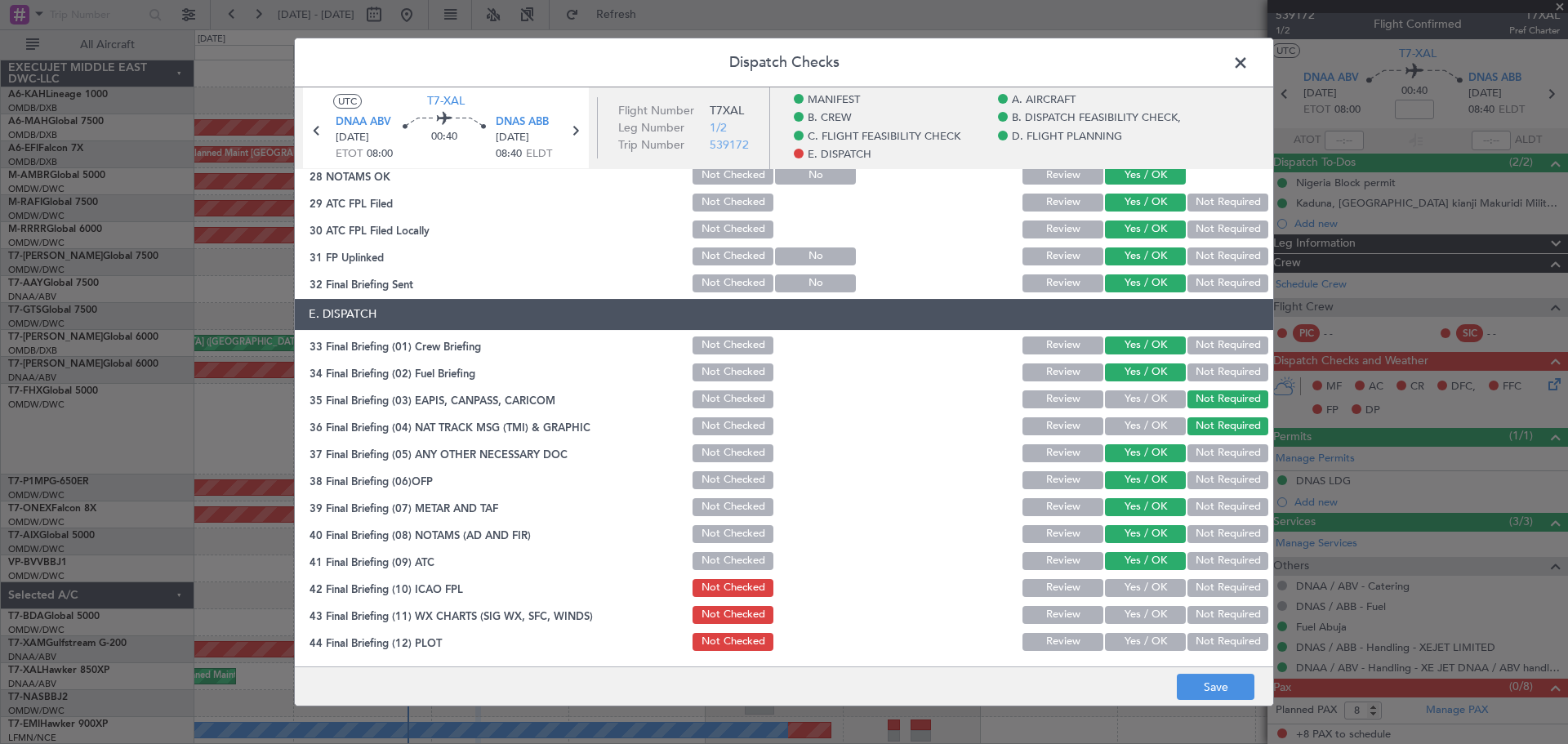
drag, startPoint x: 1135, startPoint y: 578, endPoint x: 1132, endPoint y: 592, distance: 14.3
click at [1133, 582] on button "Yes / OK" at bounding box center [1146, 587] width 81 height 18
click at [1129, 601] on section "E. DISPATCH 33 Final Briefing (01) Crew Briefing Not Checked Review Yes / OK No…" at bounding box center [784, 476] width 979 height 355
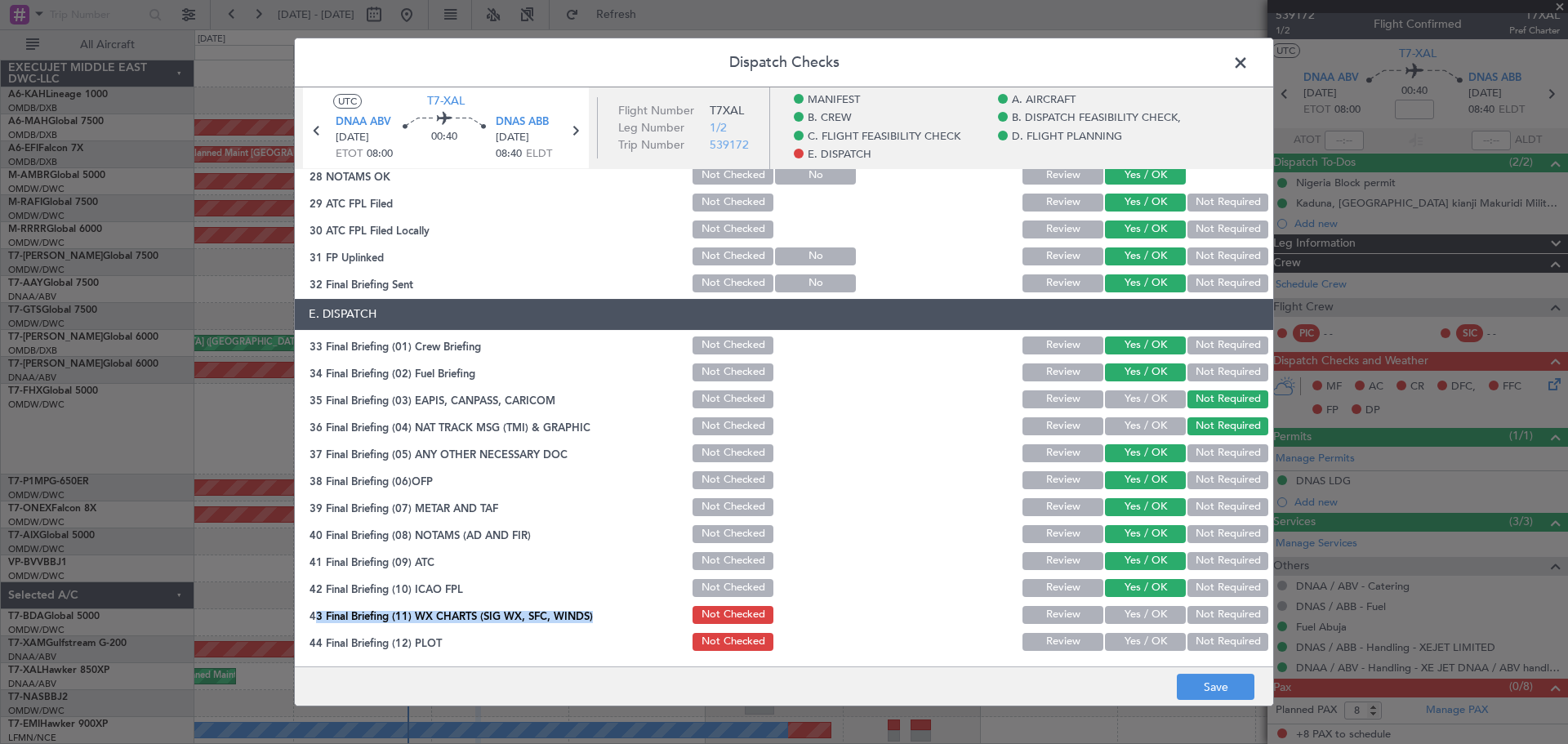
drag, startPoint x: 1127, startPoint y: 610, endPoint x: 1127, endPoint y: 631, distance: 21.0
click at [1127, 611] on button "Yes / OK" at bounding box center [1146, 614] width 81 height 18
drag, startPoint x: 1127, startPoint y: 631, endPoint x: 1128, endPoint y: 650, distance: 19.0
click at [1127, 631] on div "Yes / OK" at bounding box center [1143, 642] width 82 height 23
click at [1128, 650] on button "Yes / OK" at bounding box center [1146, 642] width 81 height 18
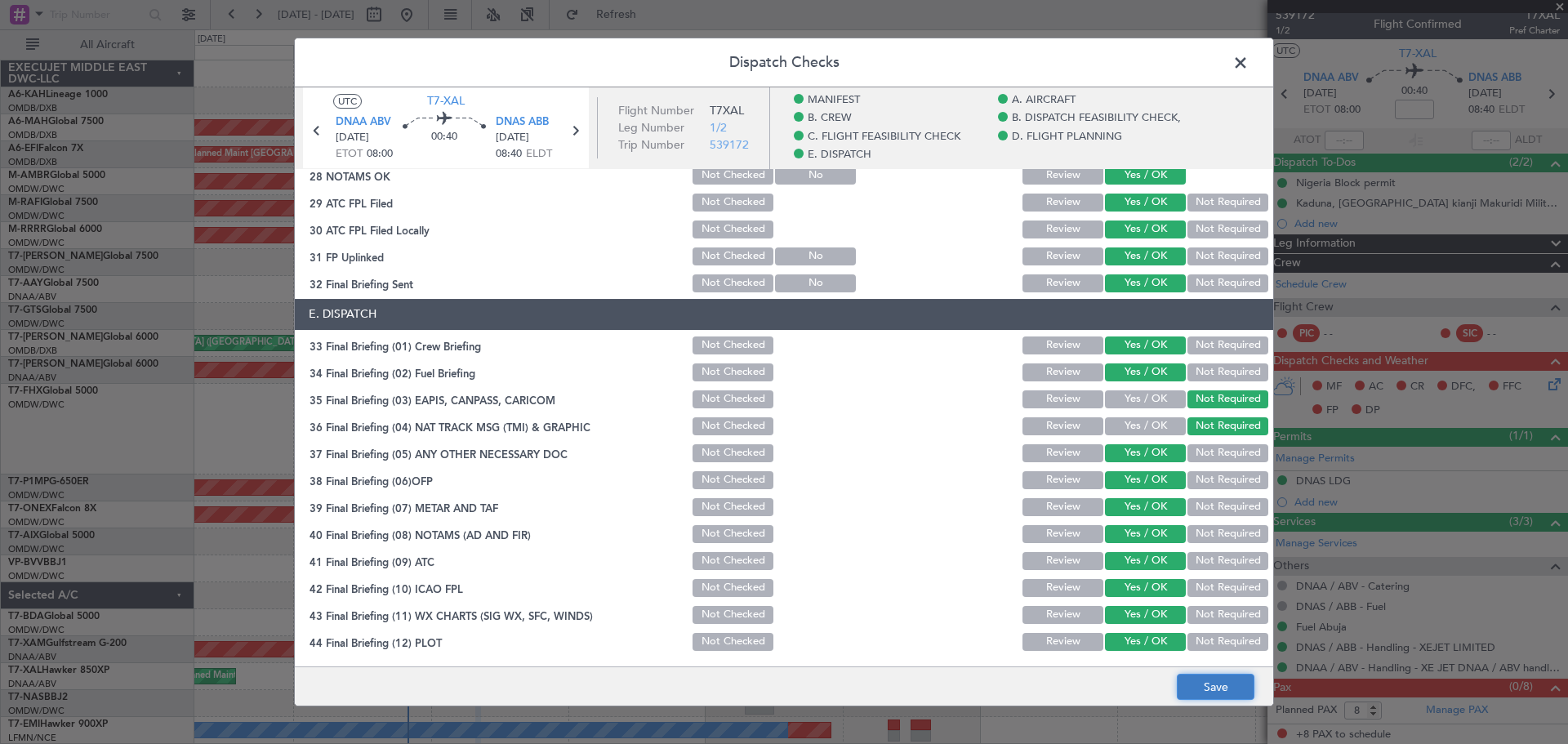
click at [1213, 686] on button "Save" at bounding box center [1216, 686] width 78 height 26
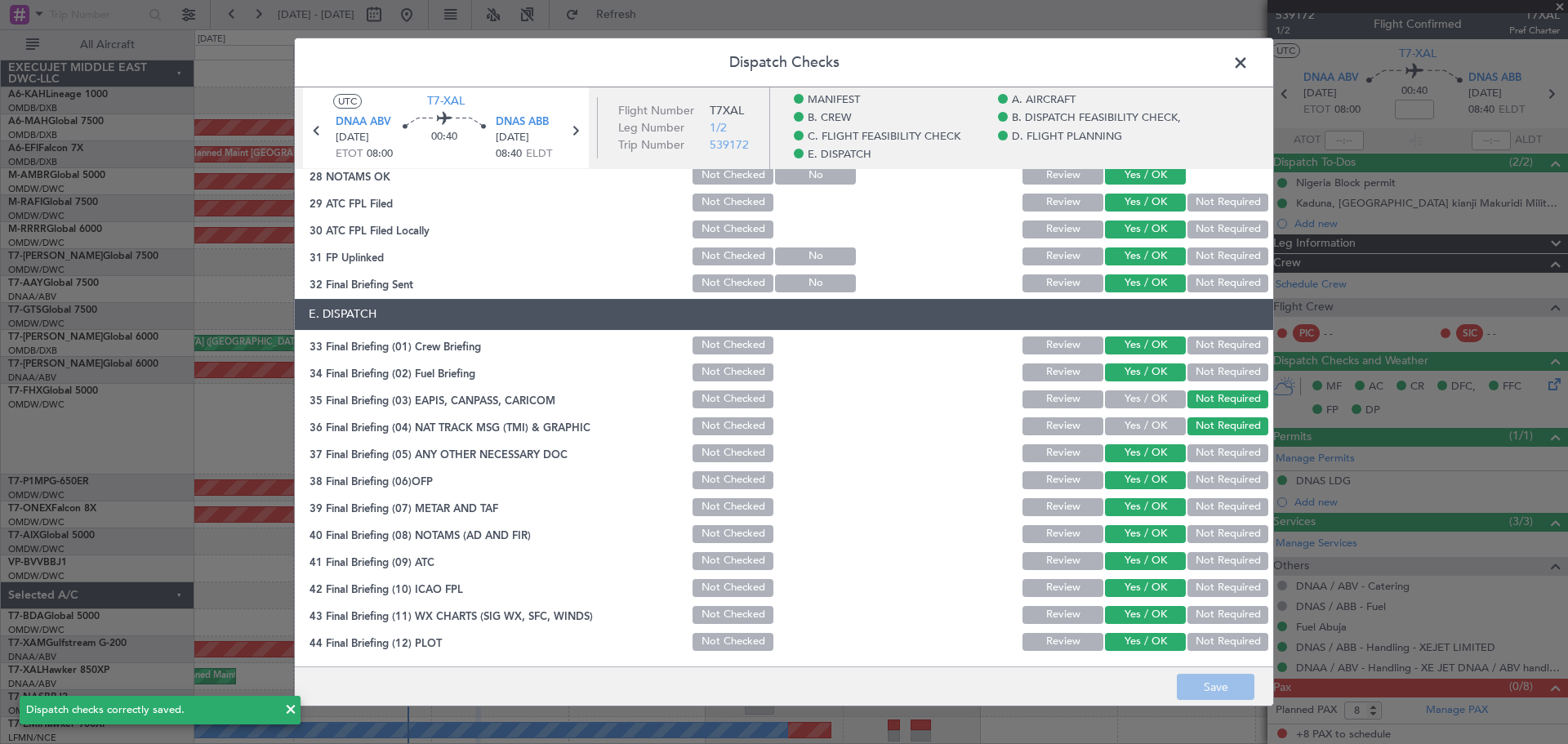
click at [1249, 63] on span at bounding box center [1249, 67] width 0 height 33
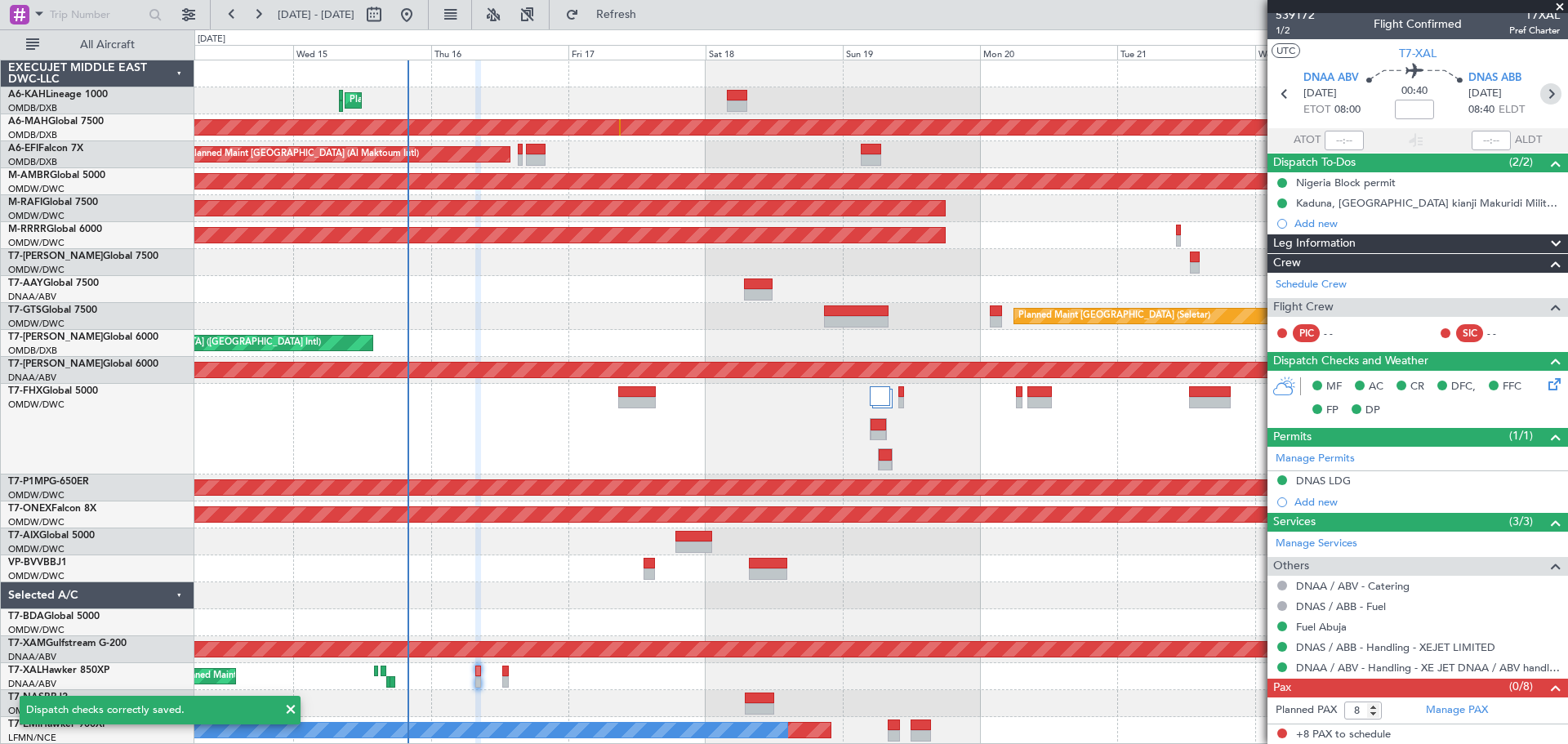
click at [1540, 95] on icon at bounding box center [1550, 93] width 21 height 21
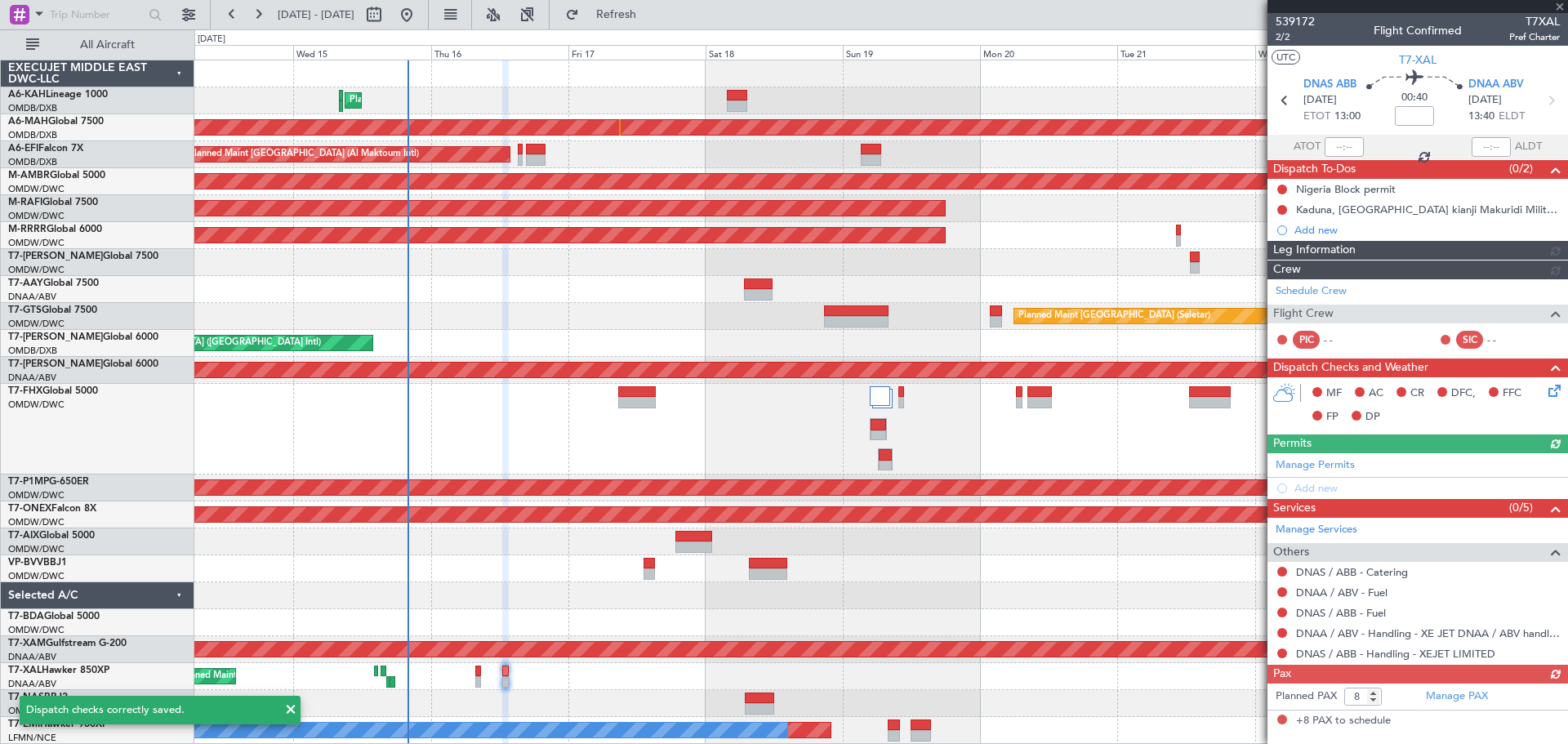
type input "[PERSON_NAME] ([PERSON_NAME])"
type input "7563"
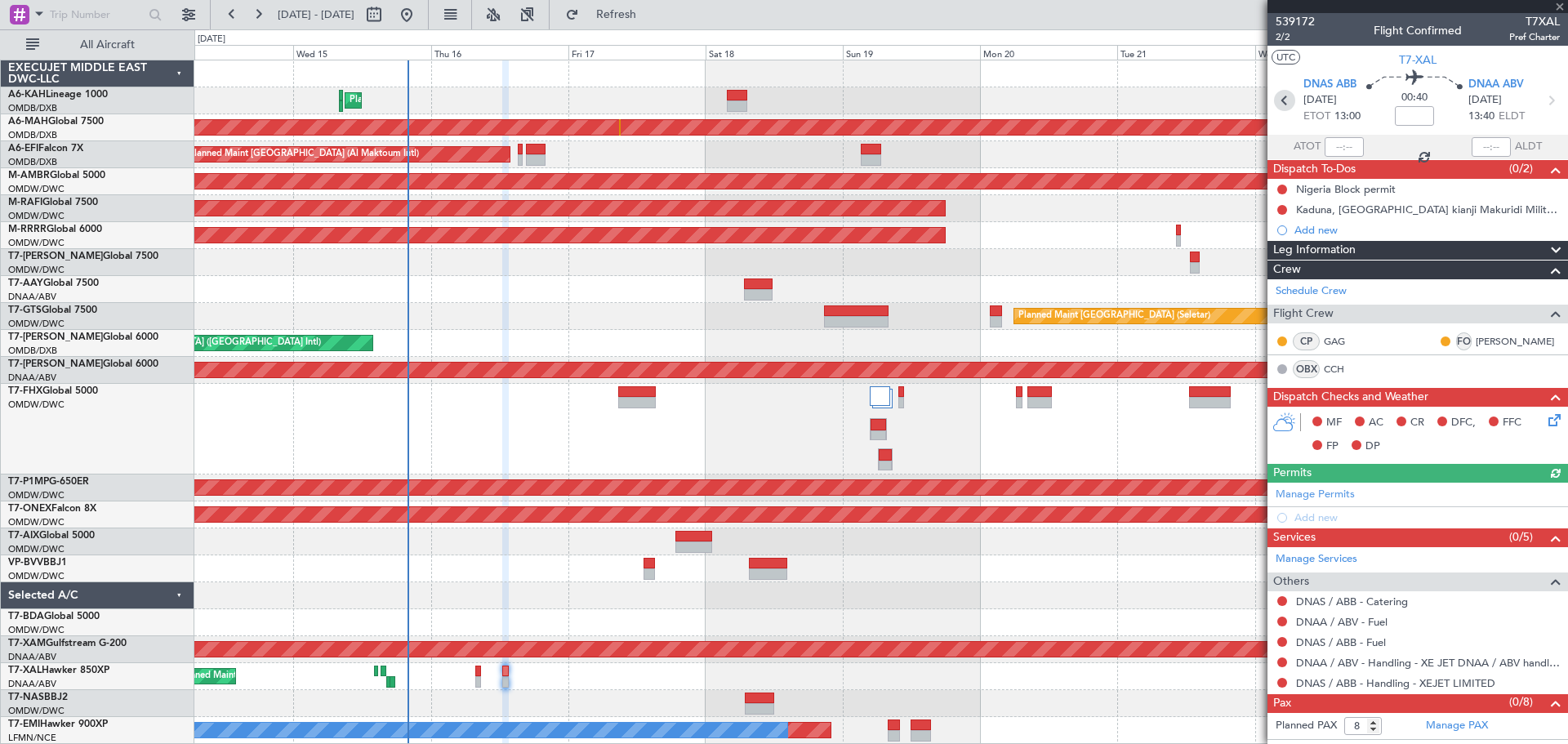
click at [1282, 96] on icon at bounding box center [1284, 100] width 21 height 21
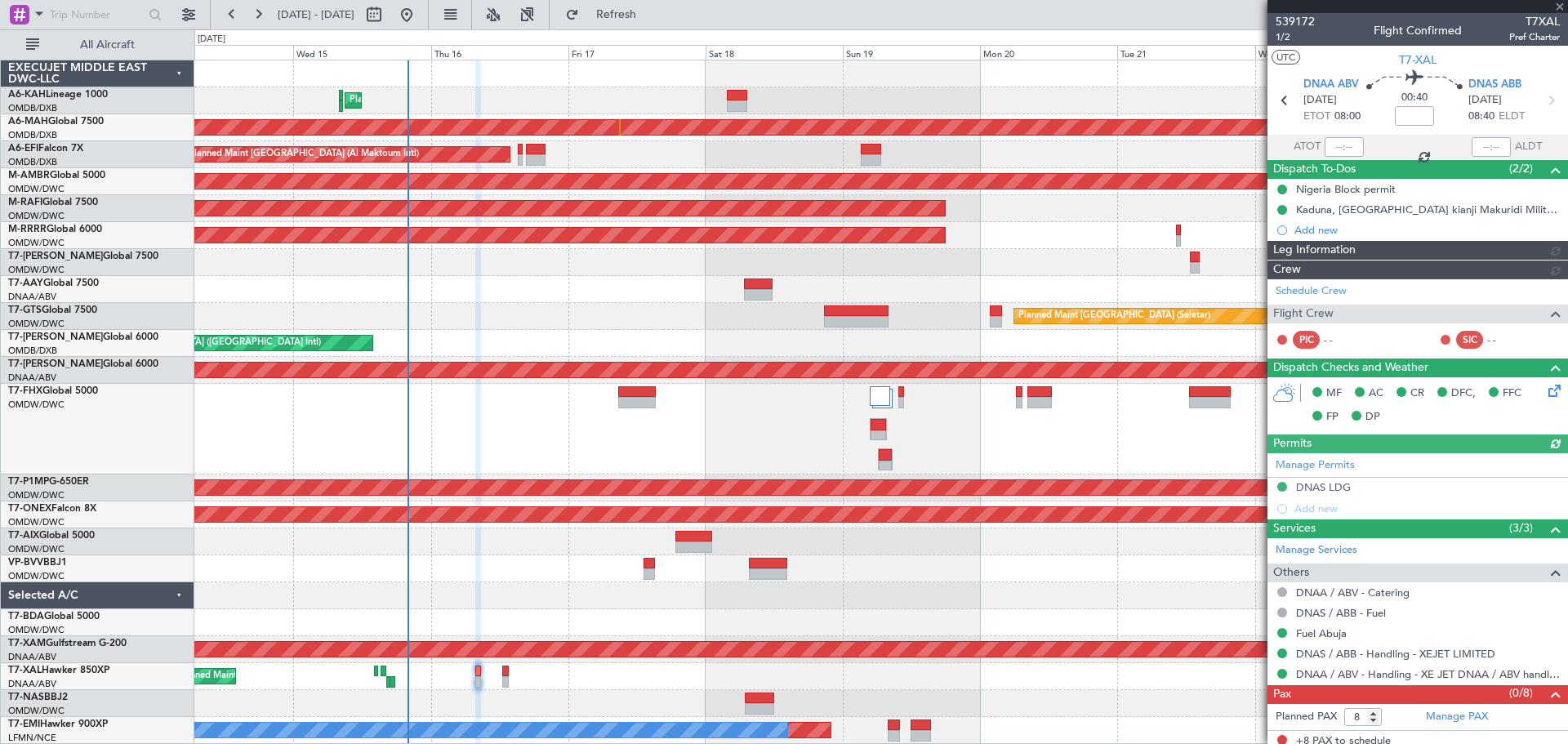
type input "[PERSON_NAME] ([PERSON_NAME])"
type input "7562"
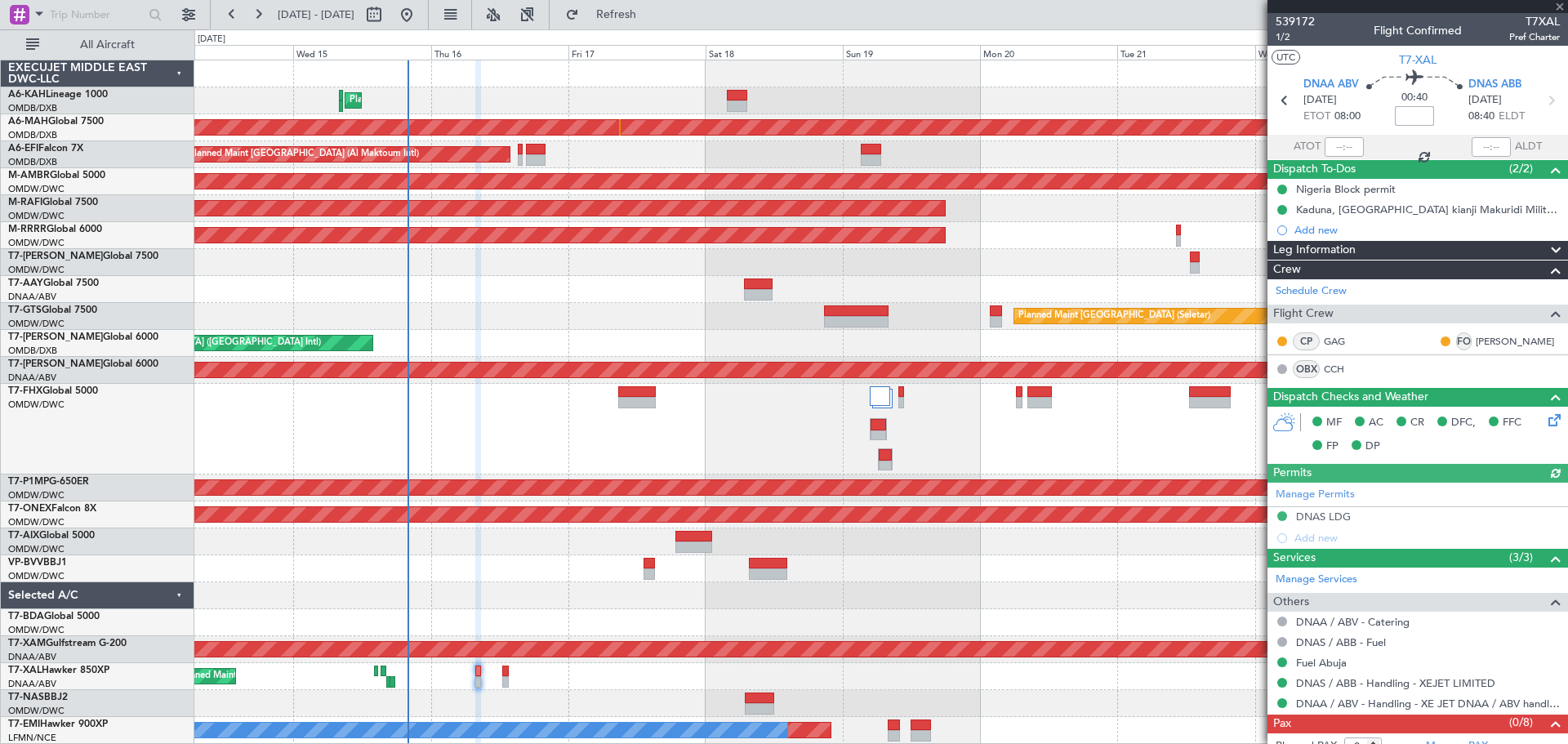
click at [1409, 107] on input at bounding box center [1415, 115] width 39 height 19
type input "-00:05"
click at [1544, 104] on icon at bounding box center [1550, 100] width 21 height 21
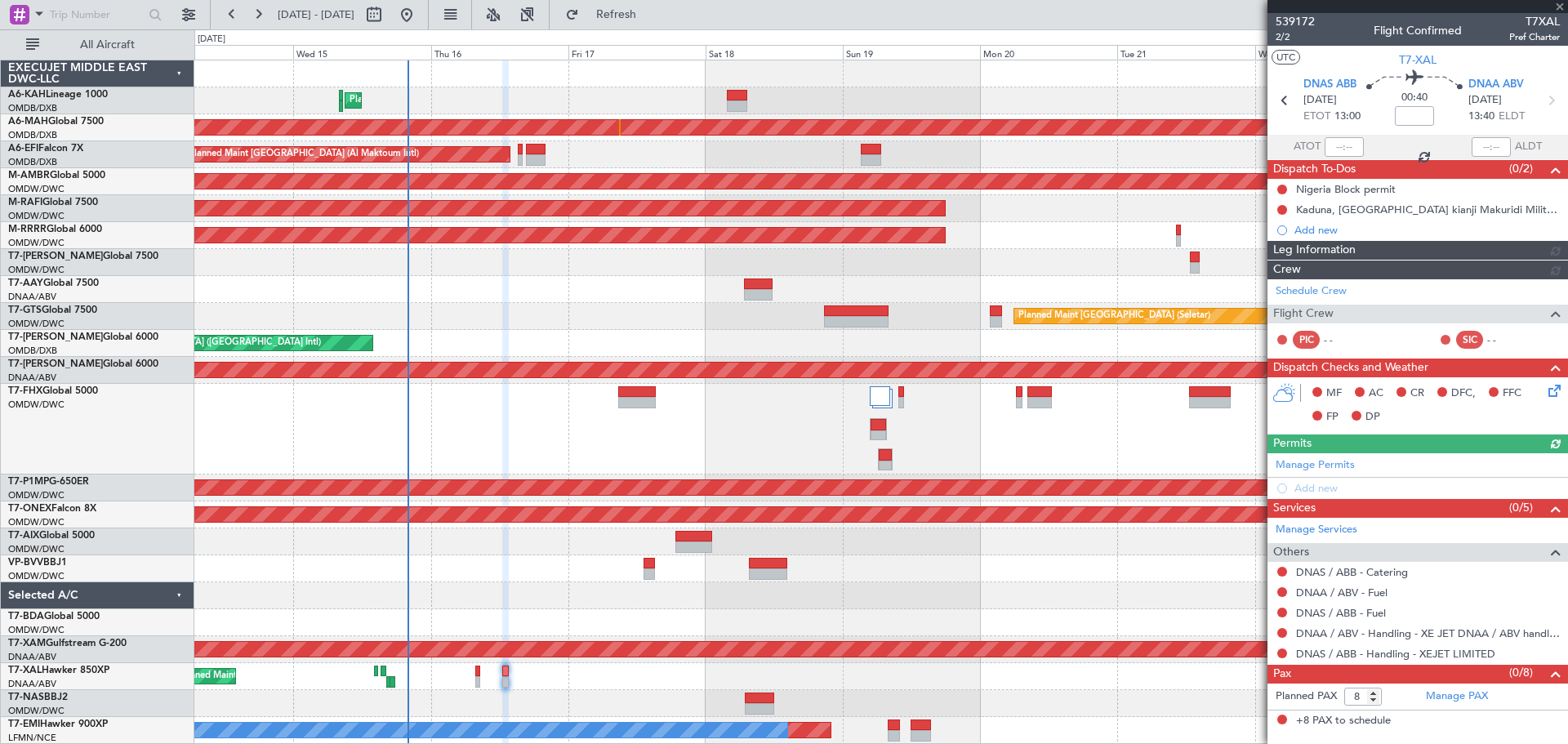
type input "[PERSON_NAME] ([PERSON_NAME])"
type input "7563"
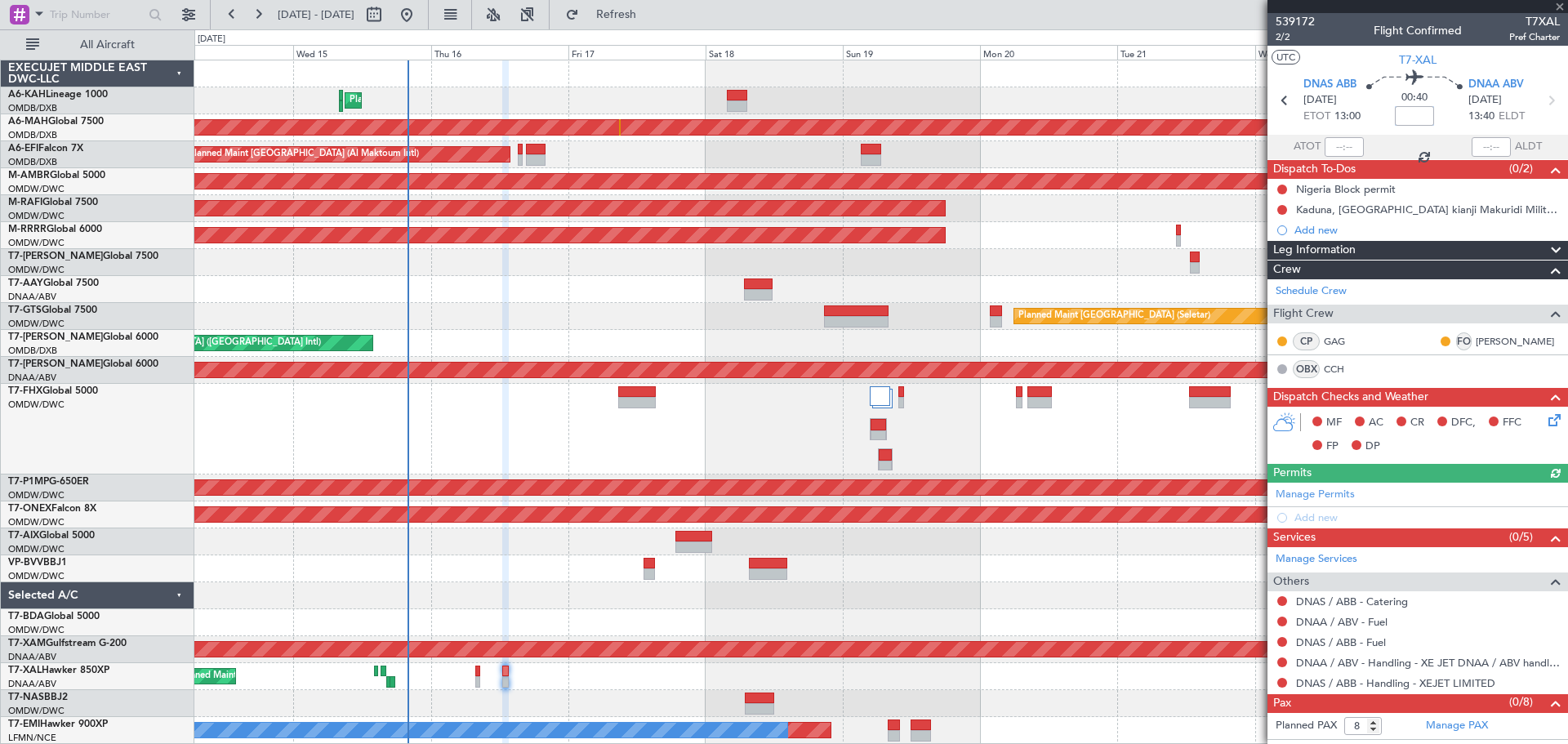
click at [1419, 114] on input at bounding box center [1415, 115] width 39 height 19
type input "-00:05"
click at [1281, 189] on button at bounding box center [1283, 190] width 10 height 10
click at [1259, 257] on li "Completed" at bounding box center [1283, 261] width 86 height 25
click at [1284, 210] on button at bounding box center [1283, 210] width 10 height 10
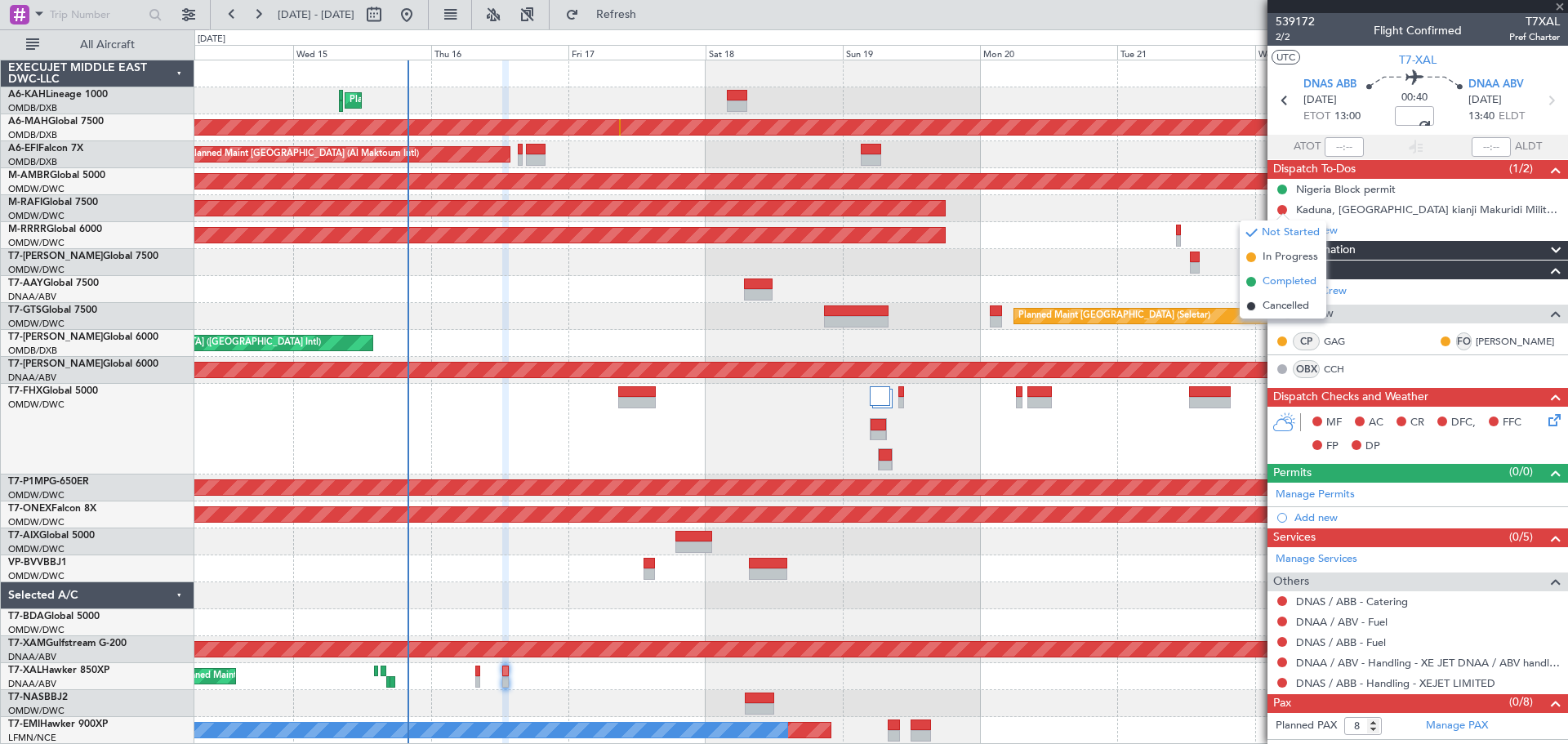
click at [1279, 273] on li "Completed" at bounding box center [1283, 281] width 86 height 25
click at [1282, 600] on button at bounding box center [1283, 601] width 10 height 10
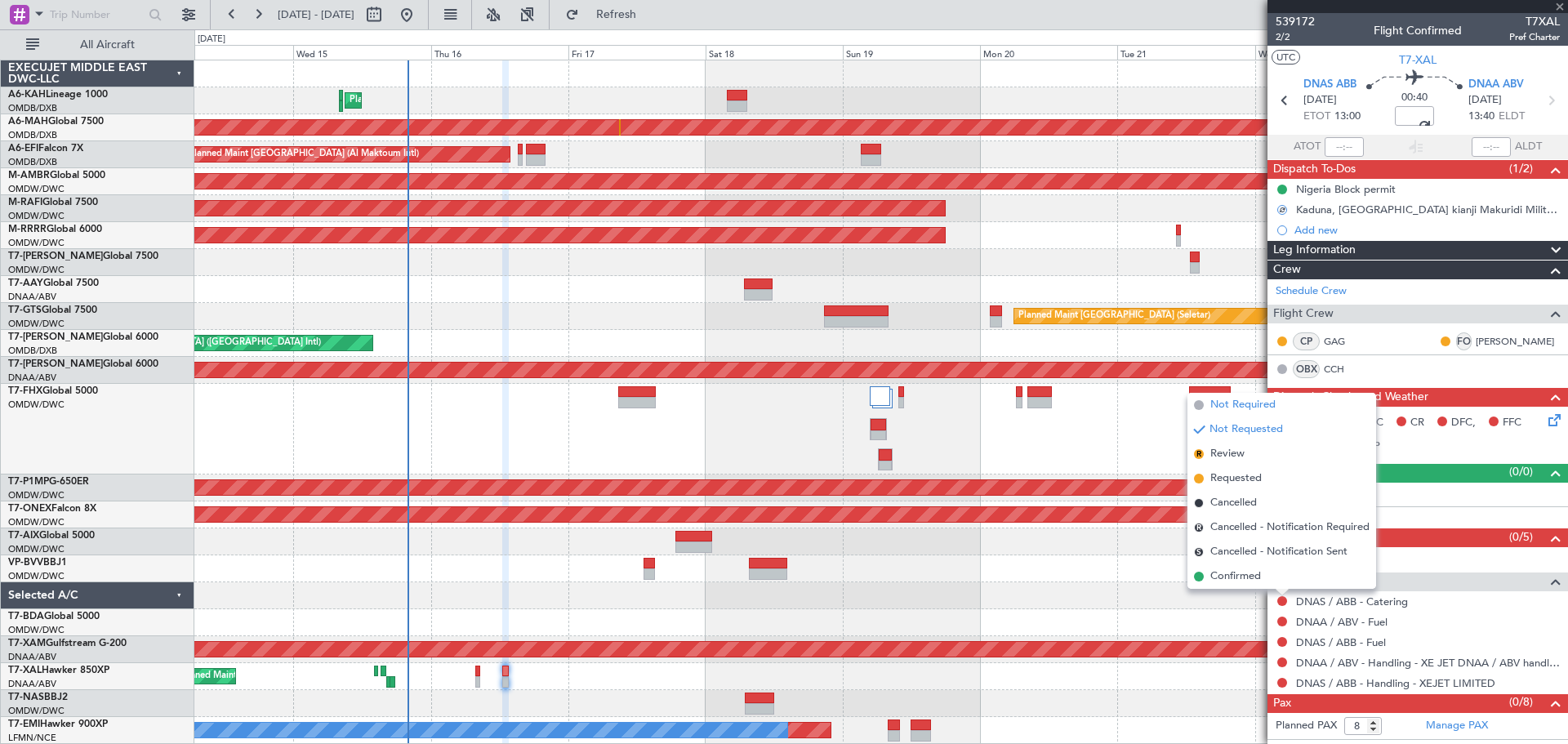
click at [1234, 406] on span "Not Required" at bounding box center [1243, 405] width 65 height 16
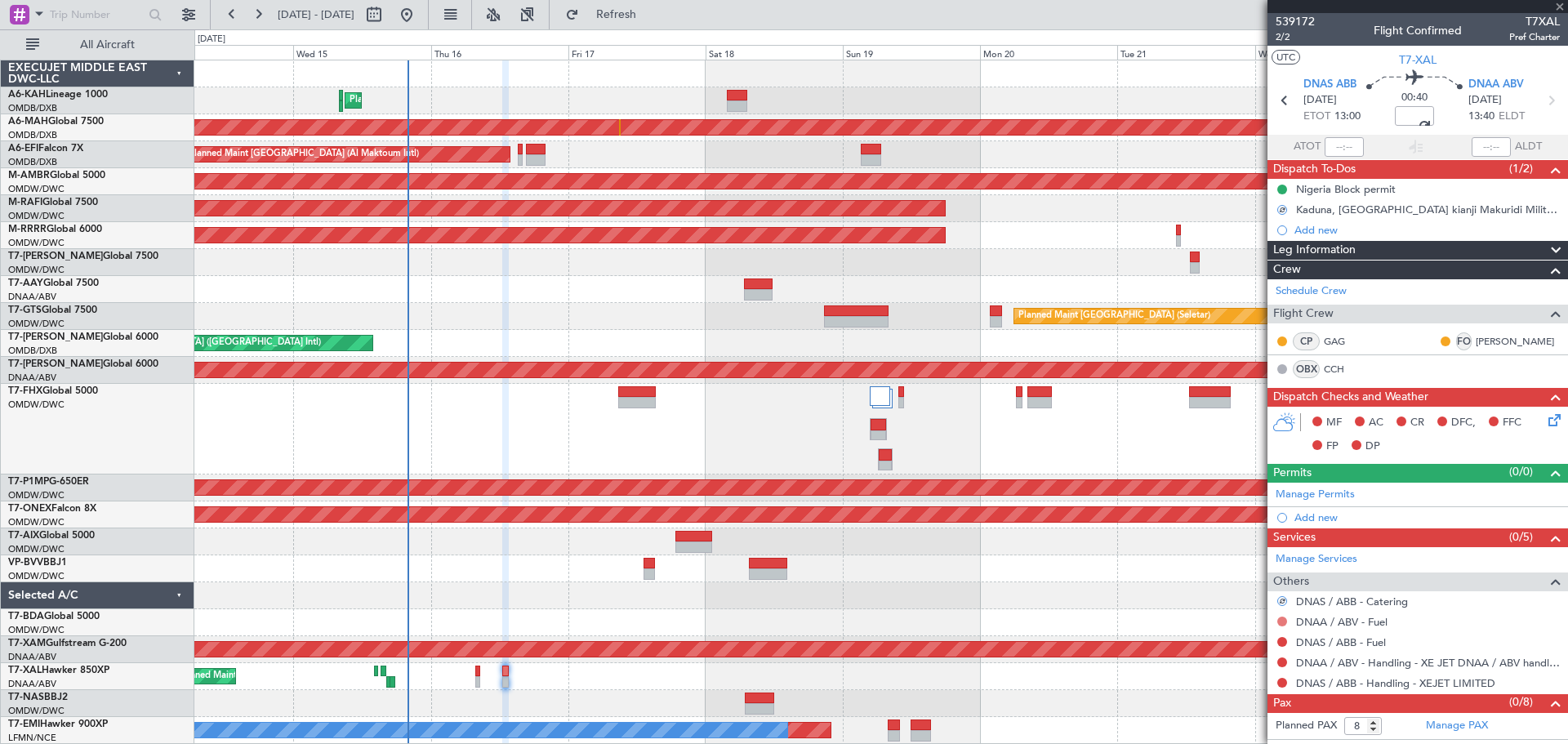
click at [1282, 621] on button at bounding box center [1283, 621] width 10 height 10
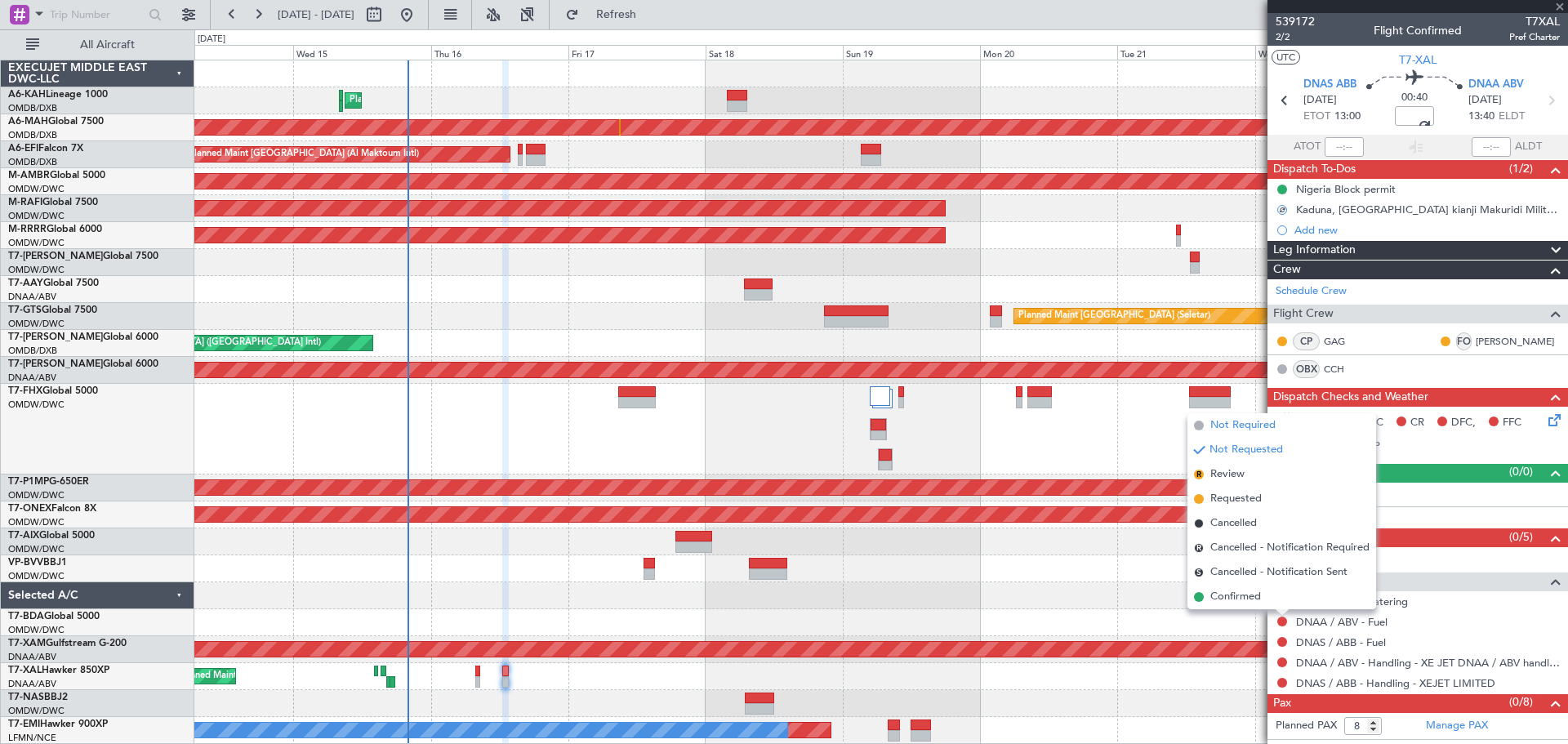
click at [1255, 428] on span "Not Required" at bounding box center [1243, 425] width 65 height 16
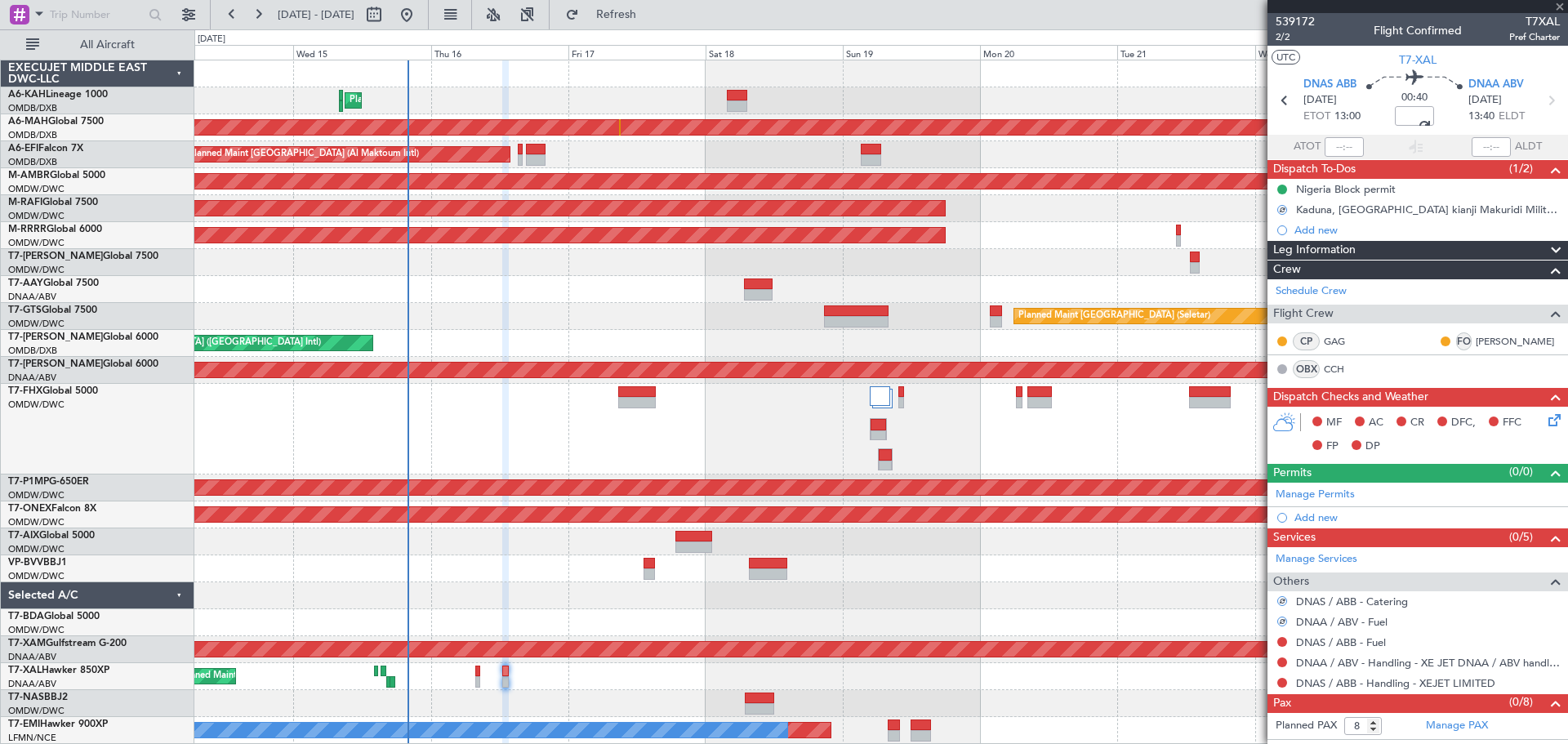
drag, startPoint x: 1284, startPoint y: 635, endPoint x: 1272, endPoint y: 498, distance: 137.5
click at [1284, 635] on div at bounding box center [1282, 641] width 13 height 13
click at [1281, 639] on button at bounding box center [1283, 642] width 10 height 10
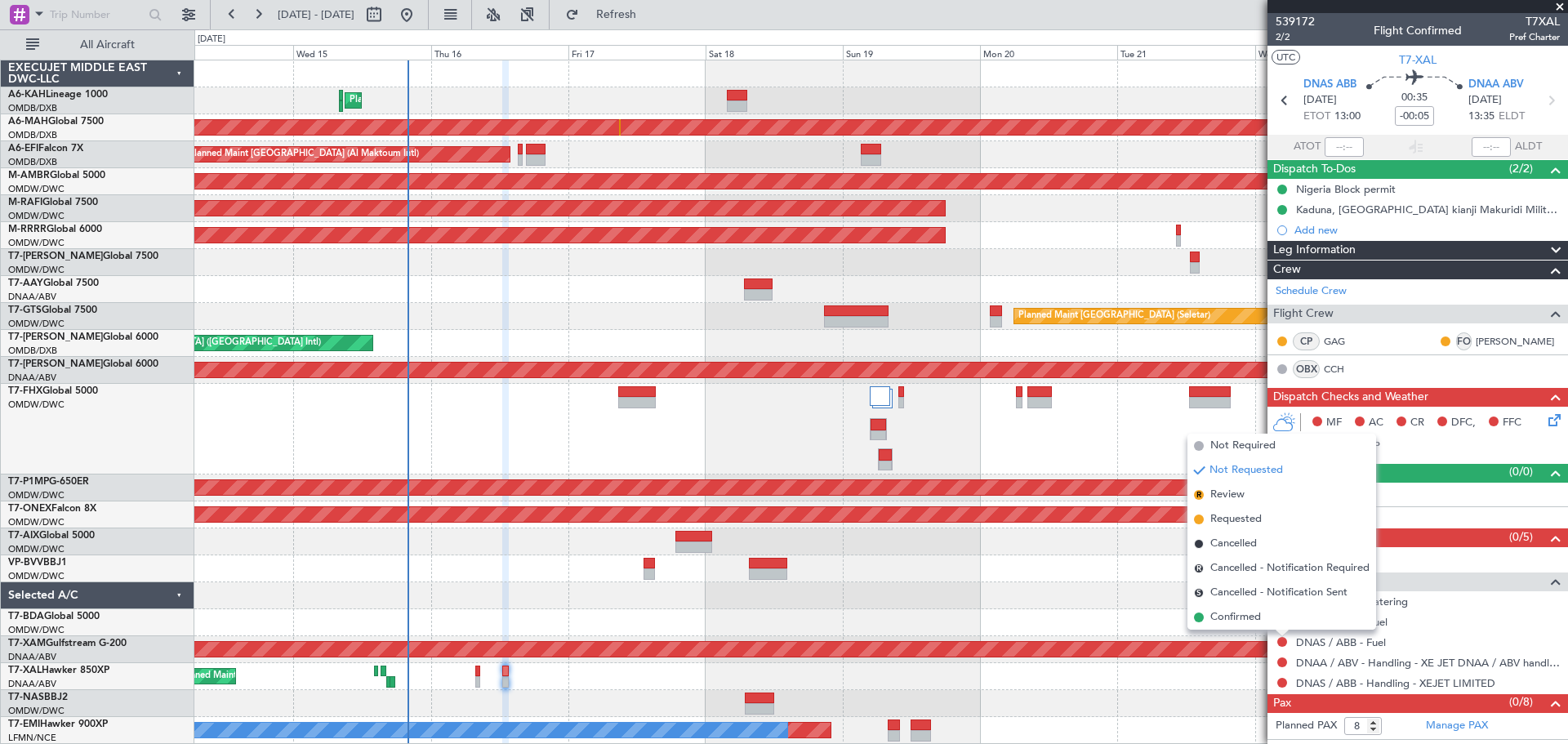
click at [1239, 449] on span "Not Required" at bounding box center [1243, 445] width 65 height 16
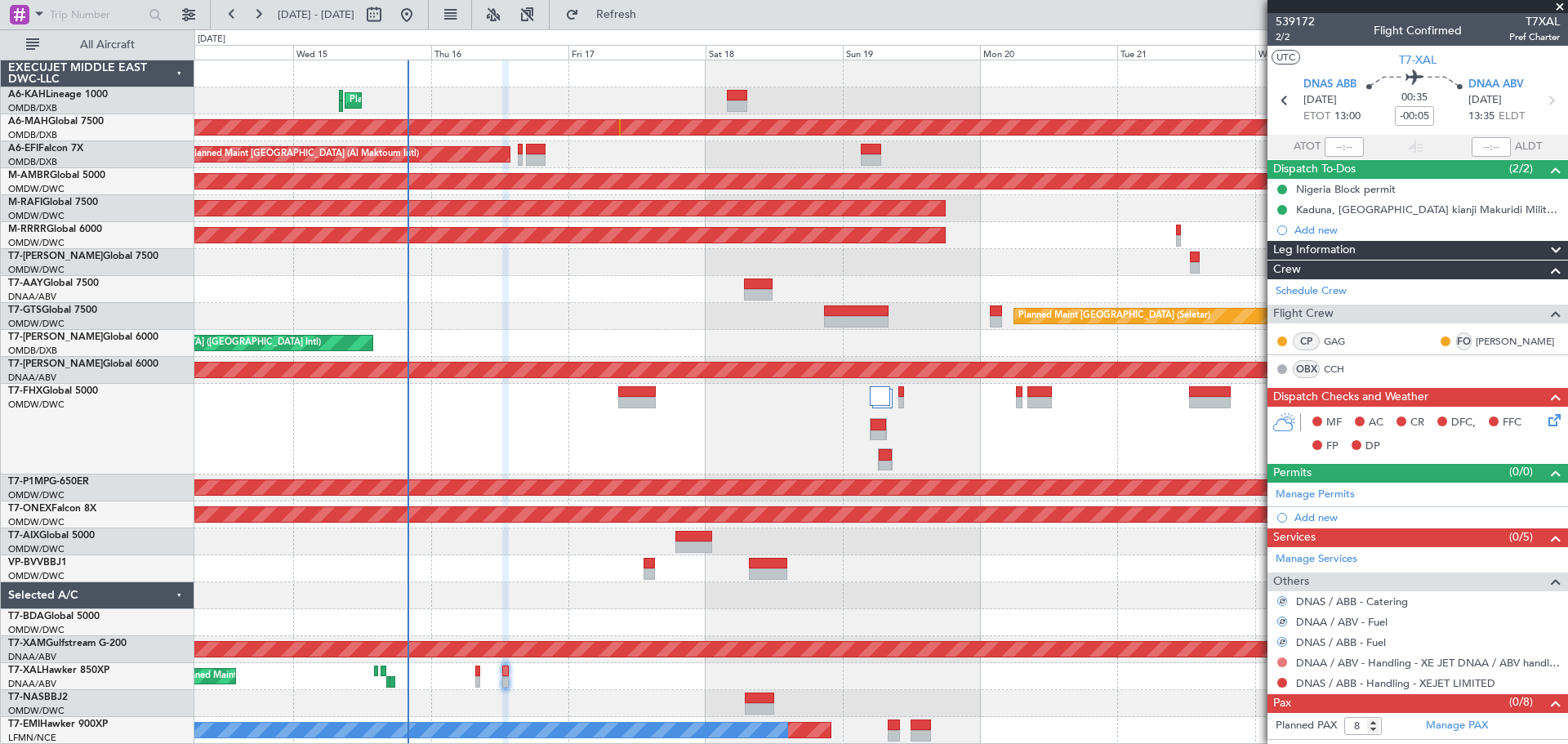
click at [1280, 660] on button at bounding box center [1283, 663] width 10 height 10
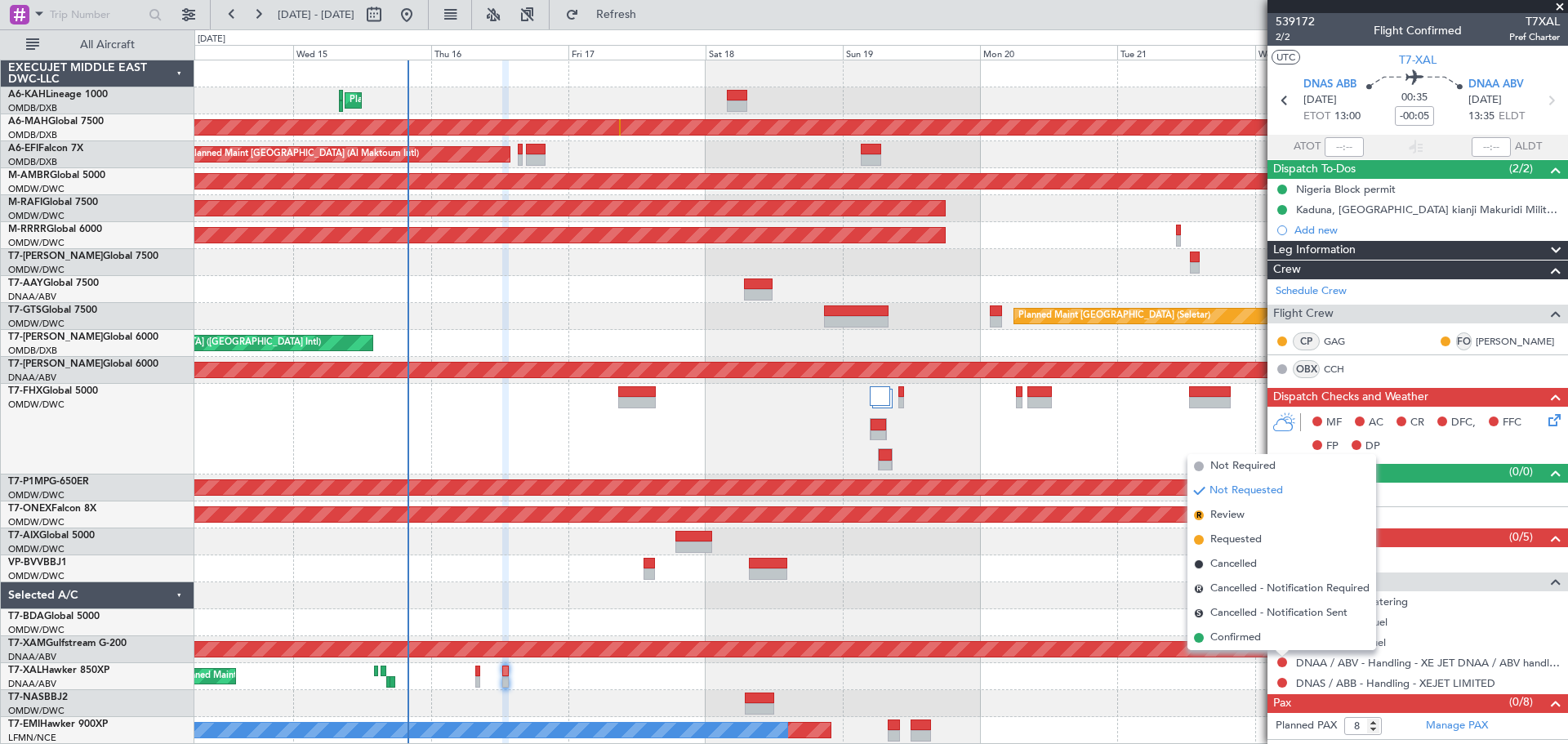
drag, startPoint x: 1248, startPoint y: 637, endPoint x: 1277, endPoint y: 675, distance: 47.8
click at [1248, 637] on span "Confirmed" at bounding box center [1236, 637] width 51 height 16
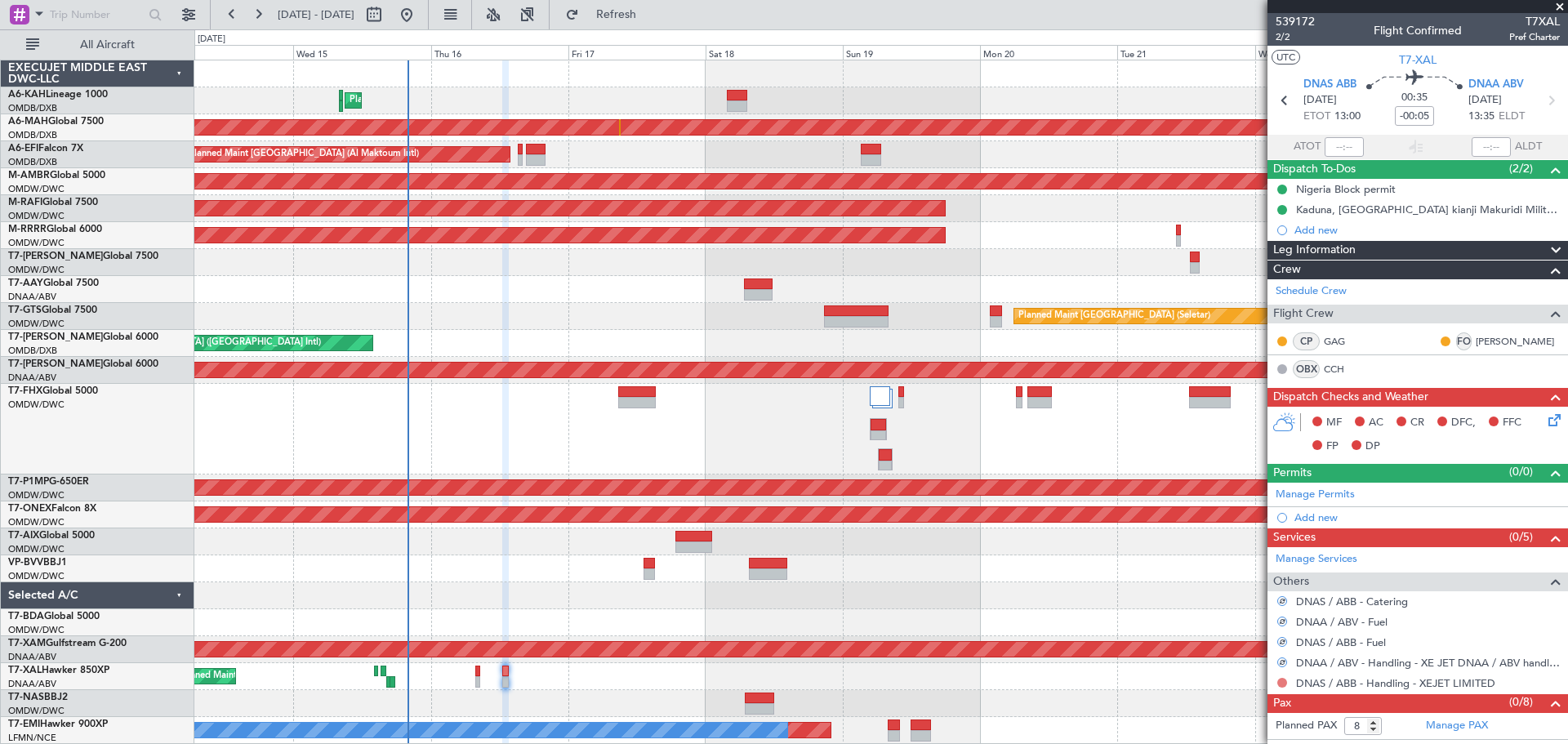
click at [1282, 681] on button at bounding box center [1283, 683] width 10 height 10
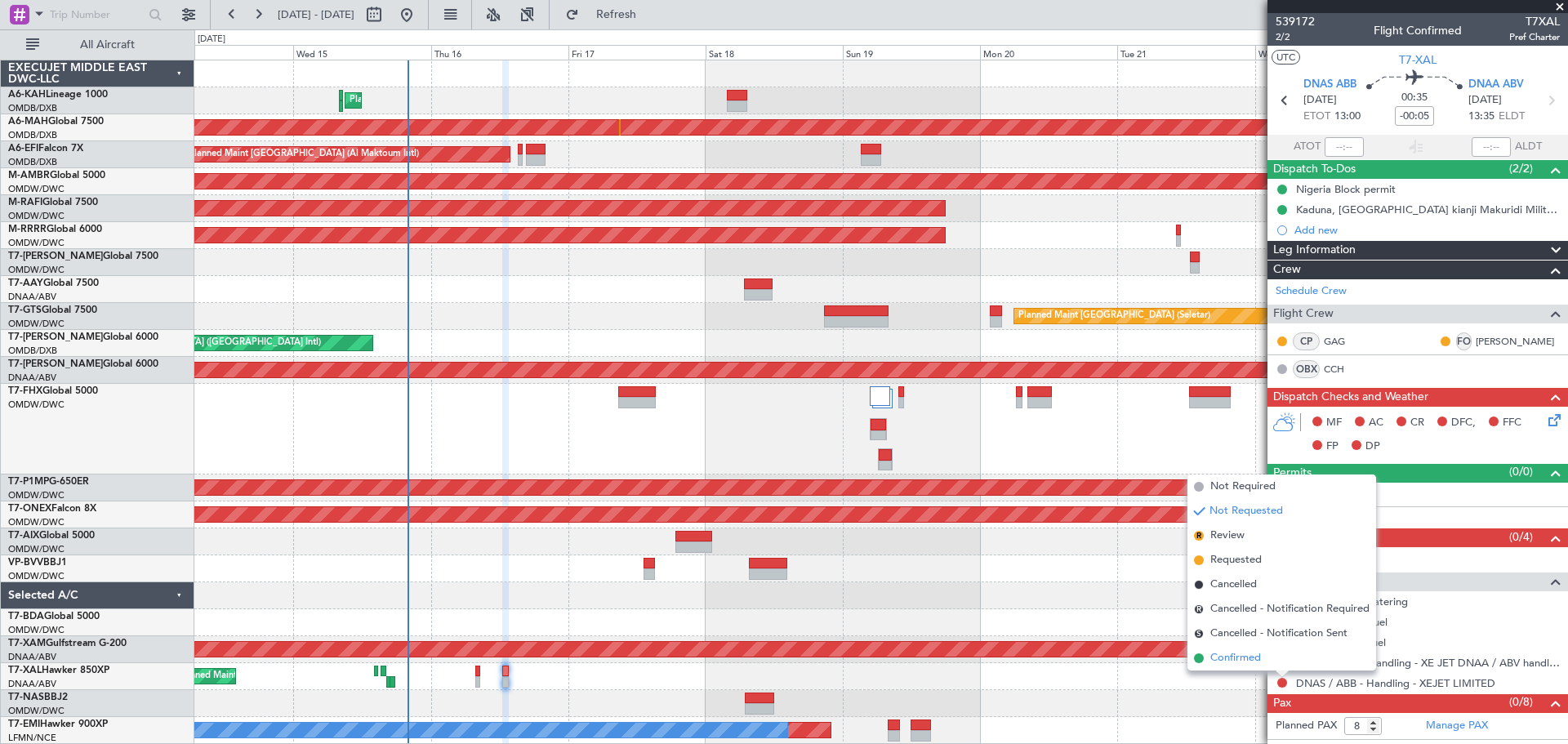
click at [1242, 654] on span "Confirmed" at bounding box center [1236, 658] width 51 height 16
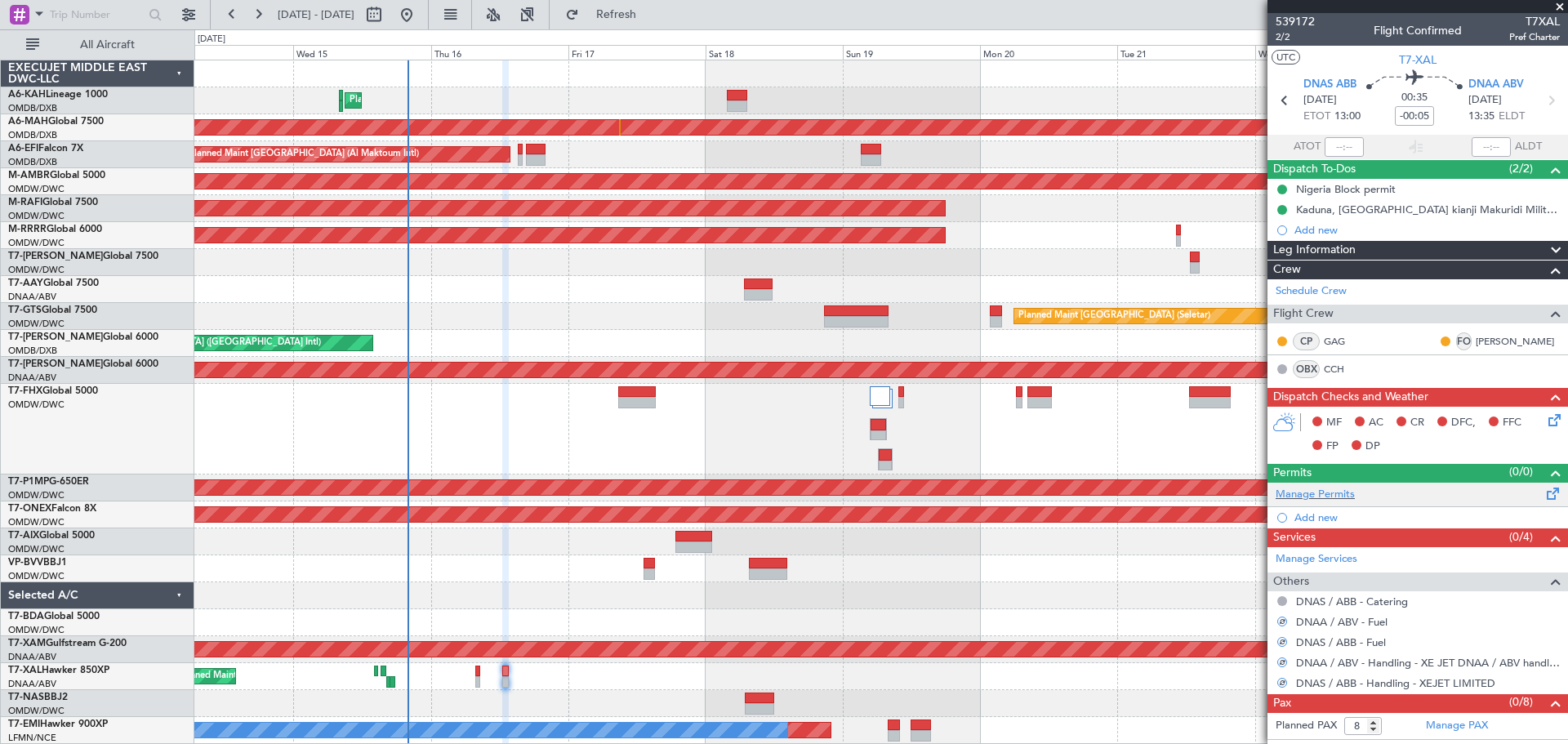
click at [1339, 501] on div "Manage Permits" at bounding box center [1417, 494] width 301 height 25
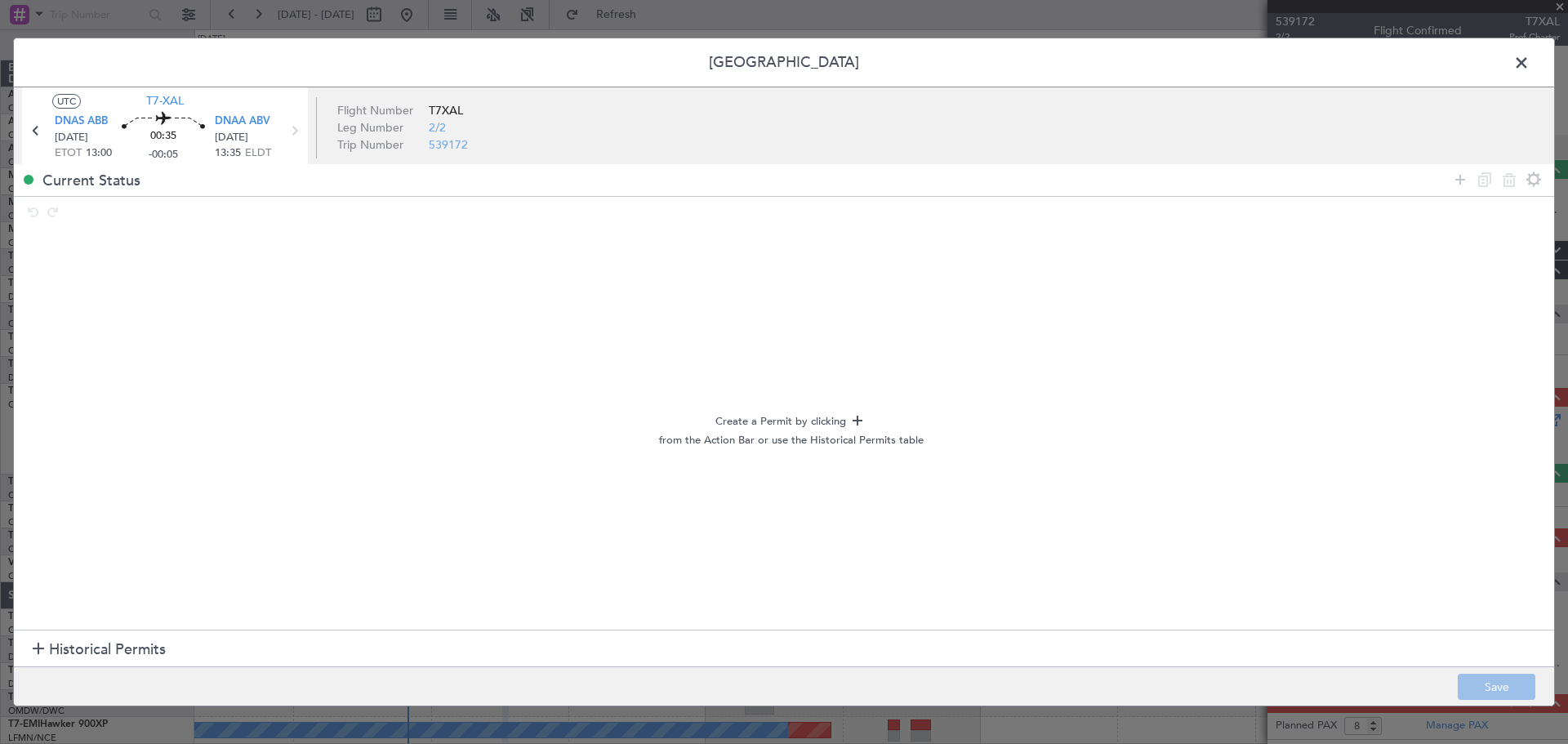
click at [76, 652] on span "Historical Permits" at bounding box center [108, 649] width 117 height 22
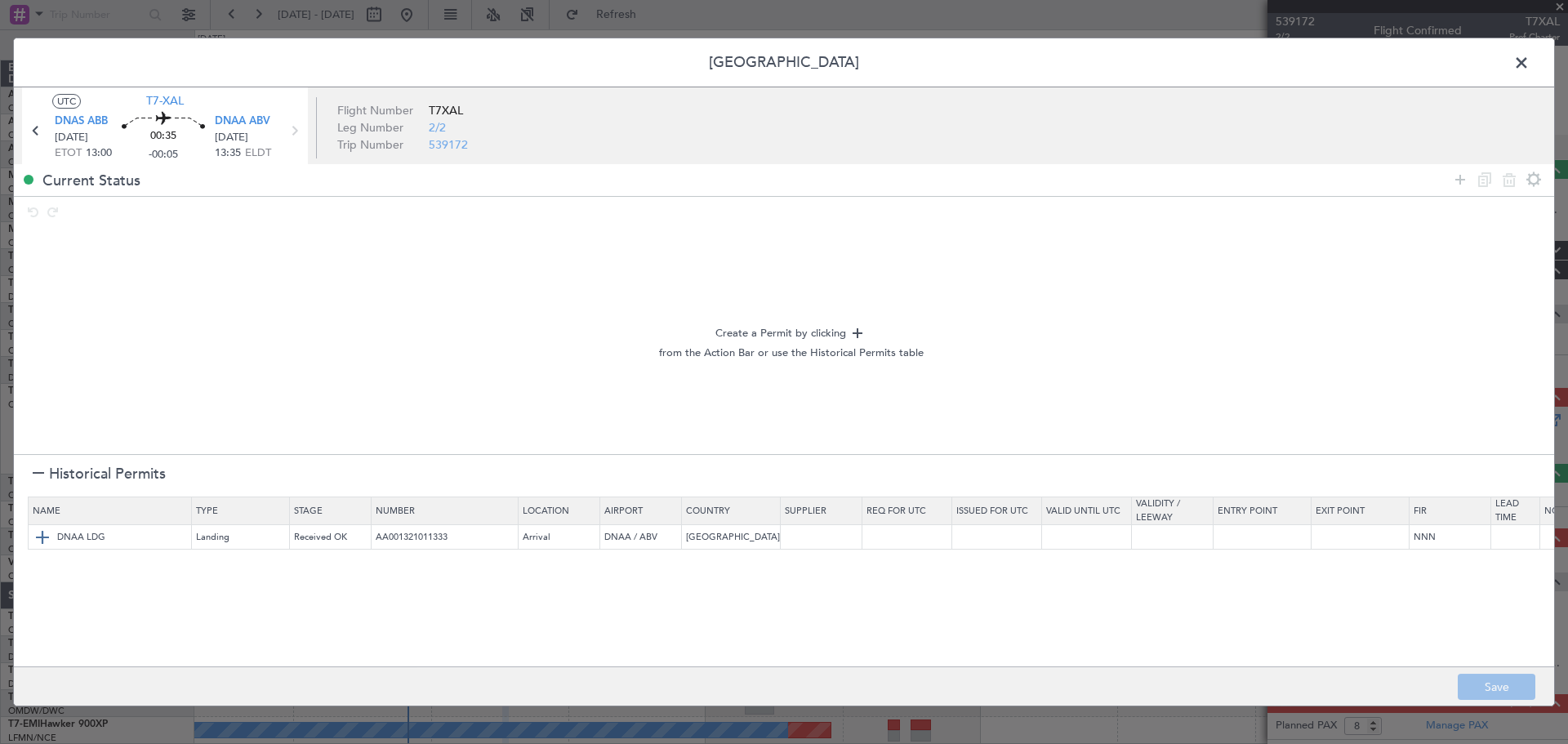
click at [46, 540] on img at bounding box center [42, 537] width 19 height 19
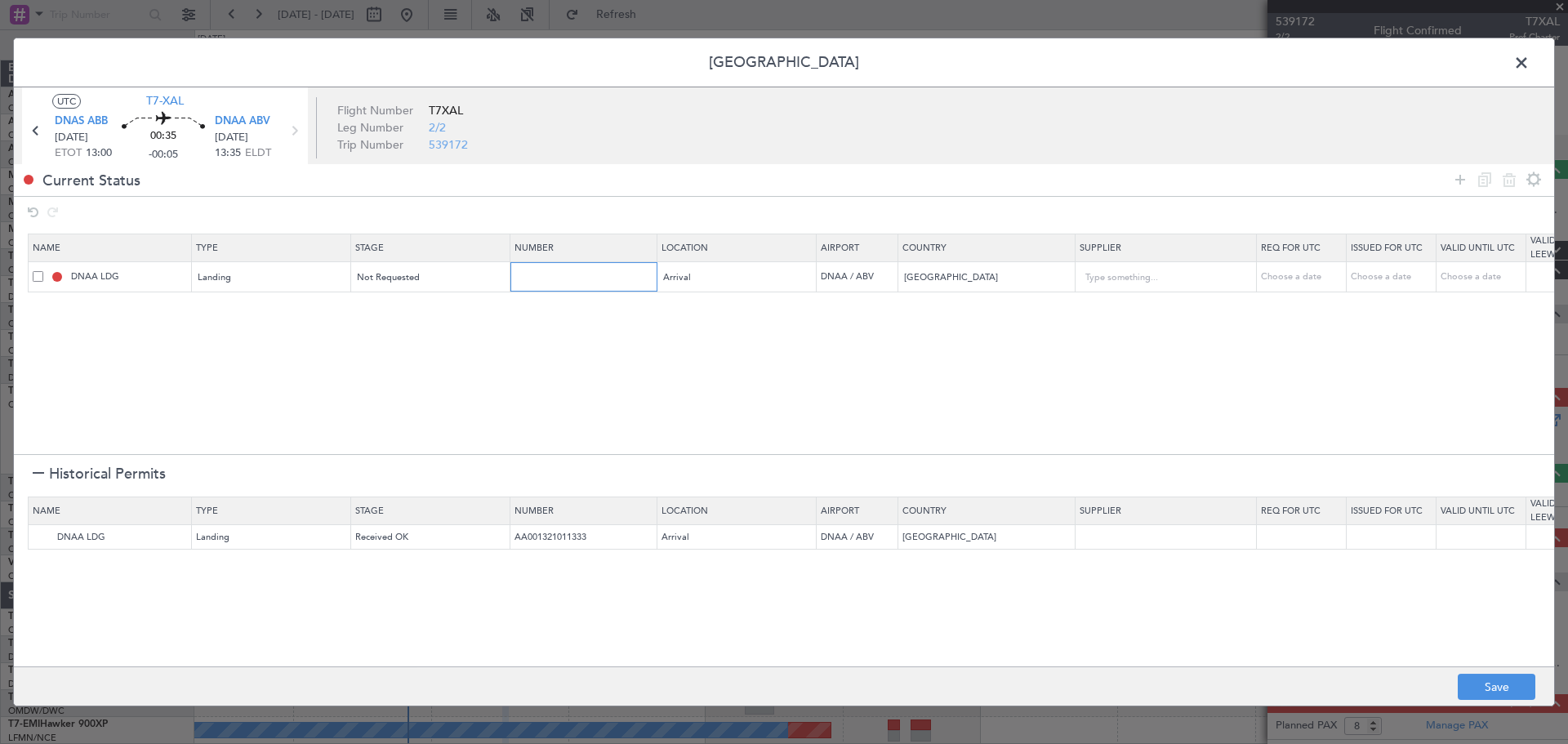
click at [556, 279] on input "text" at bounding box center [586, 276] width 142 height 14
paste input "AA0032 29091557"
type input "AA0032 29091557"
click at [443, 278] on div "Not Requested" at bounding box center [426, 278] width 135 height 25
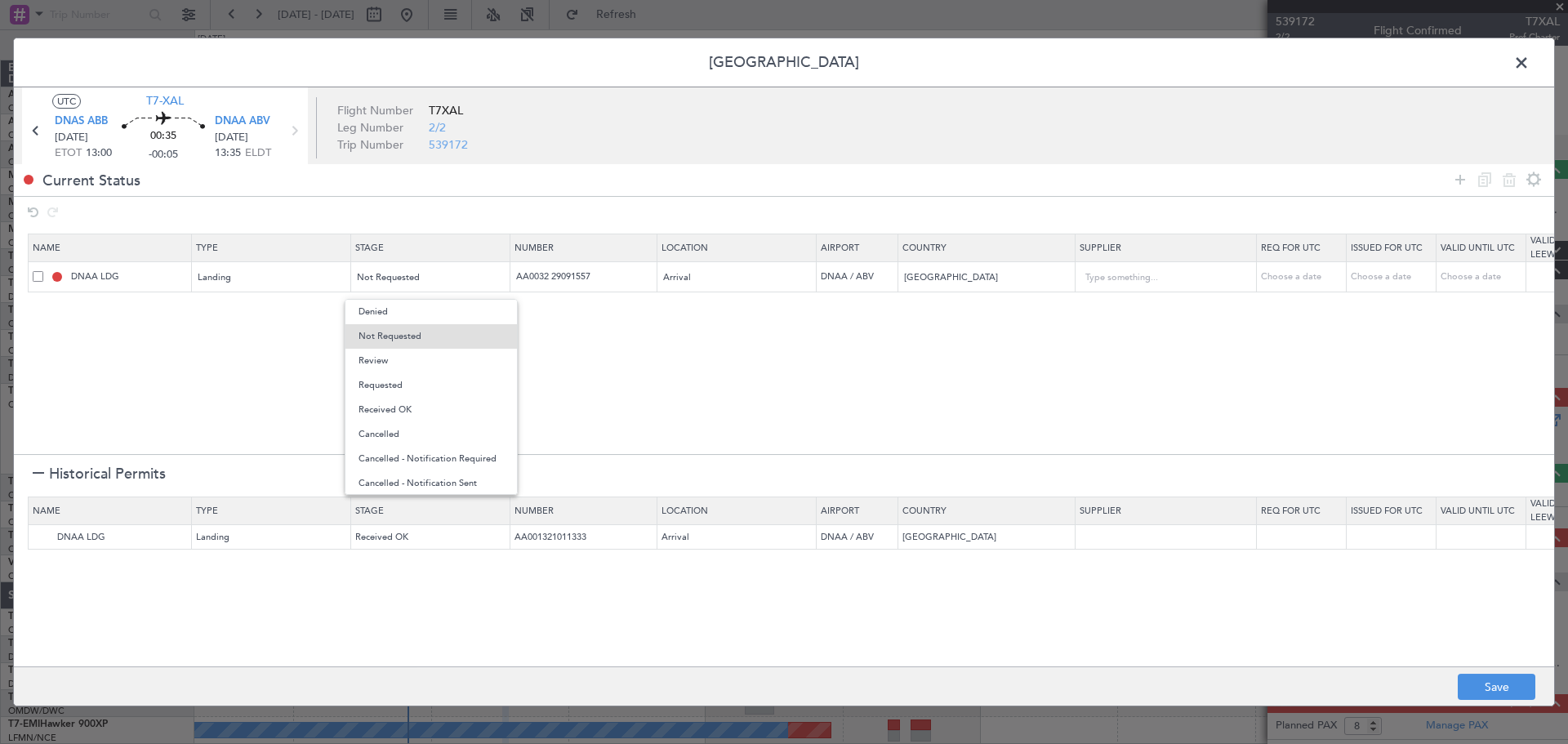
click at [430, 396] on span "Requested" at bounding box center [431, 385] width 146 height 25
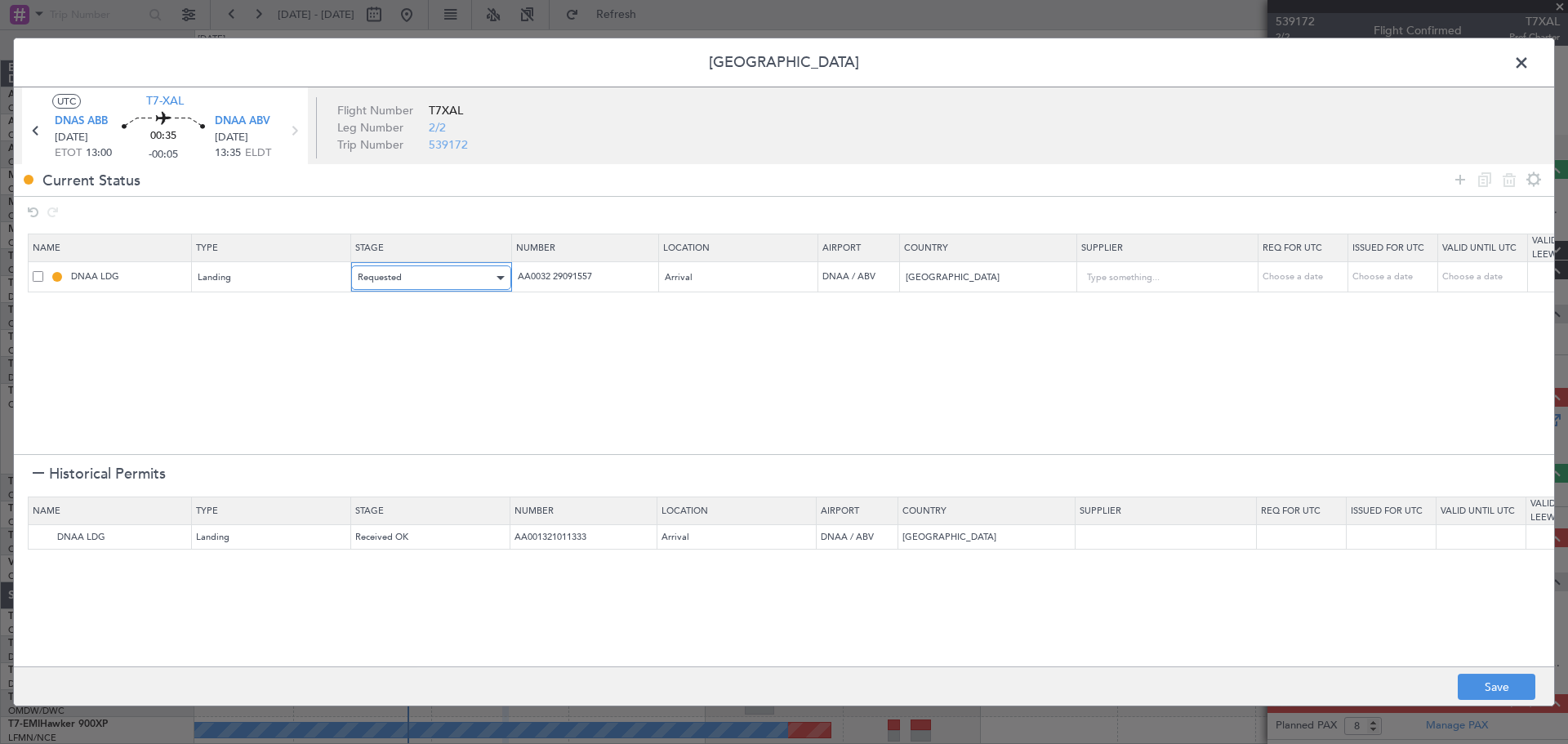
click at [429, 269] on div "Requested" at bounding box center [426, 278] width 135 height 25
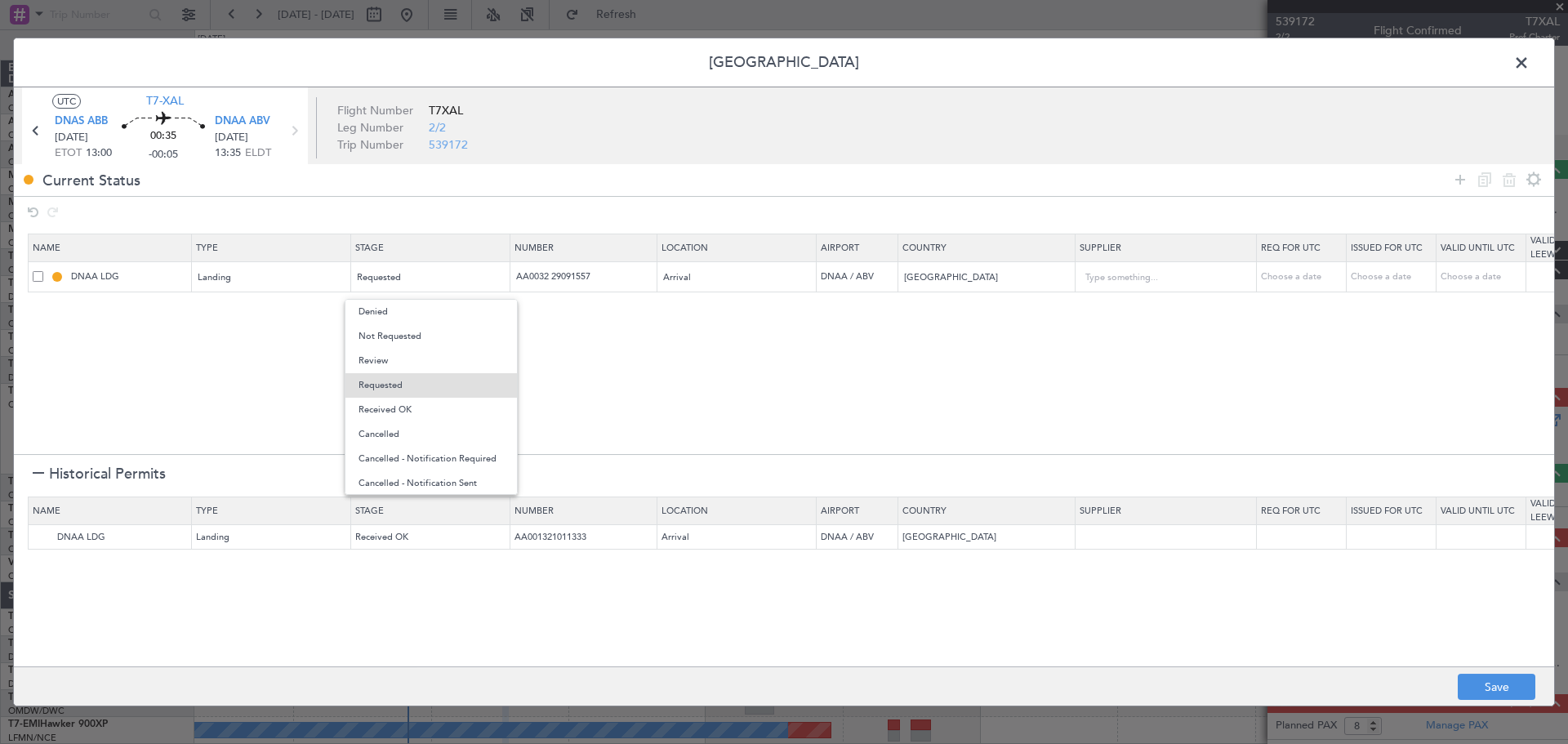
click at [416, 405] on span "Received OK" at bounding box center [431, 410] width 146 height 25
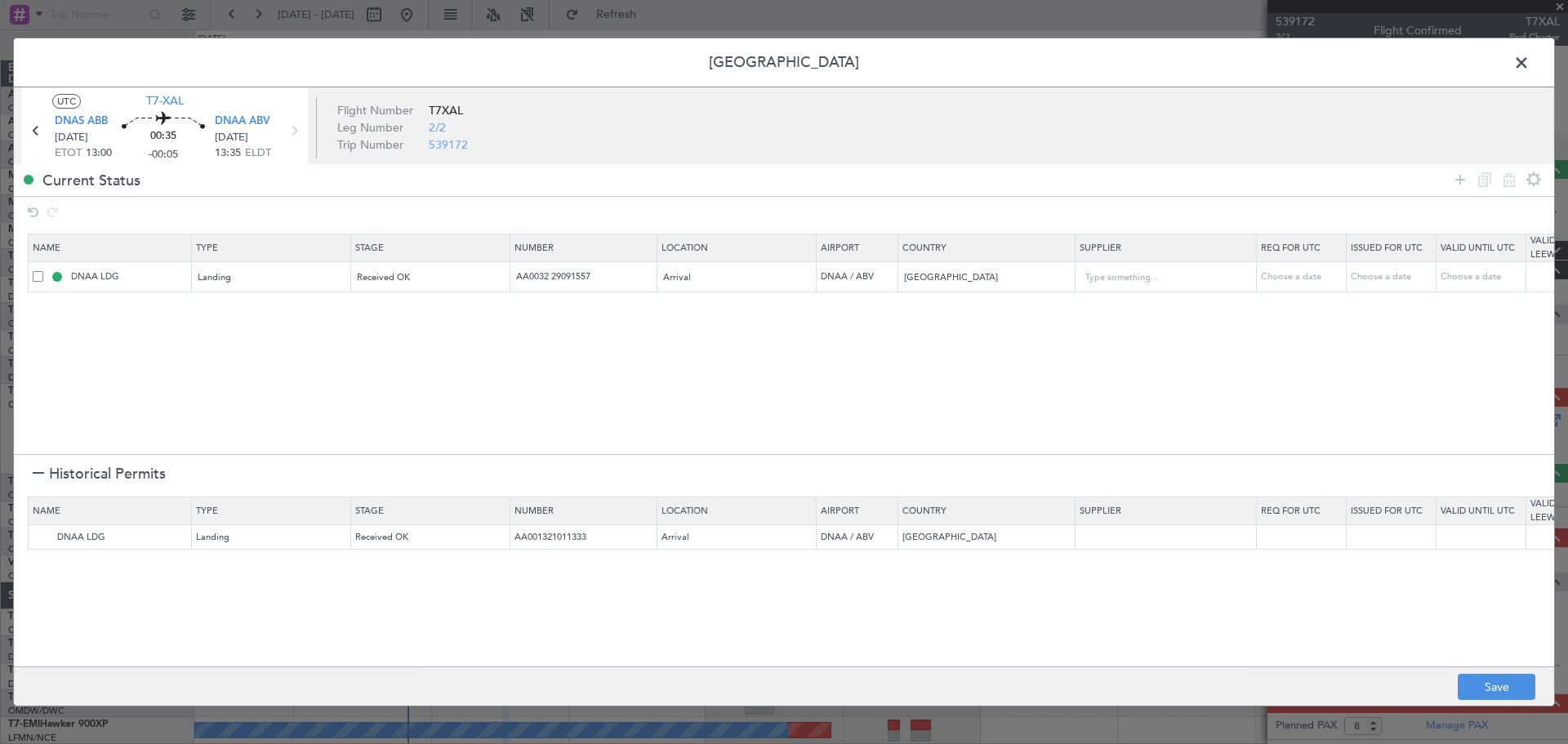
click at [1471, 701] on footer "Save" at bounding box center [783, 686] width 1540 height 39
click at [1483, 677] on button "Save" at bounding box center [1497, 686] width 78 height 26
type input "NNN"
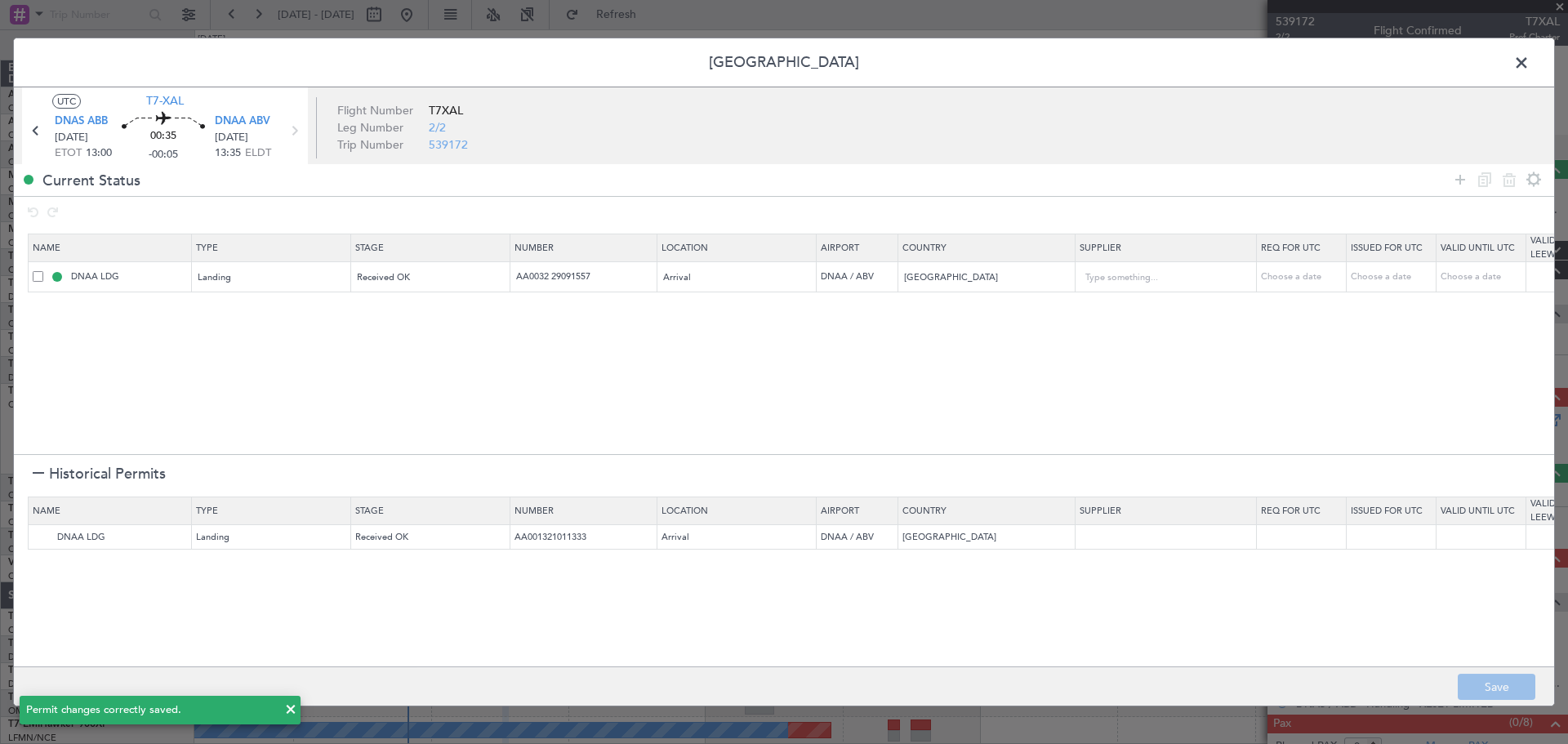
click at [1530, 65] on span at bounding box center [1530, 67] width 0 height 33
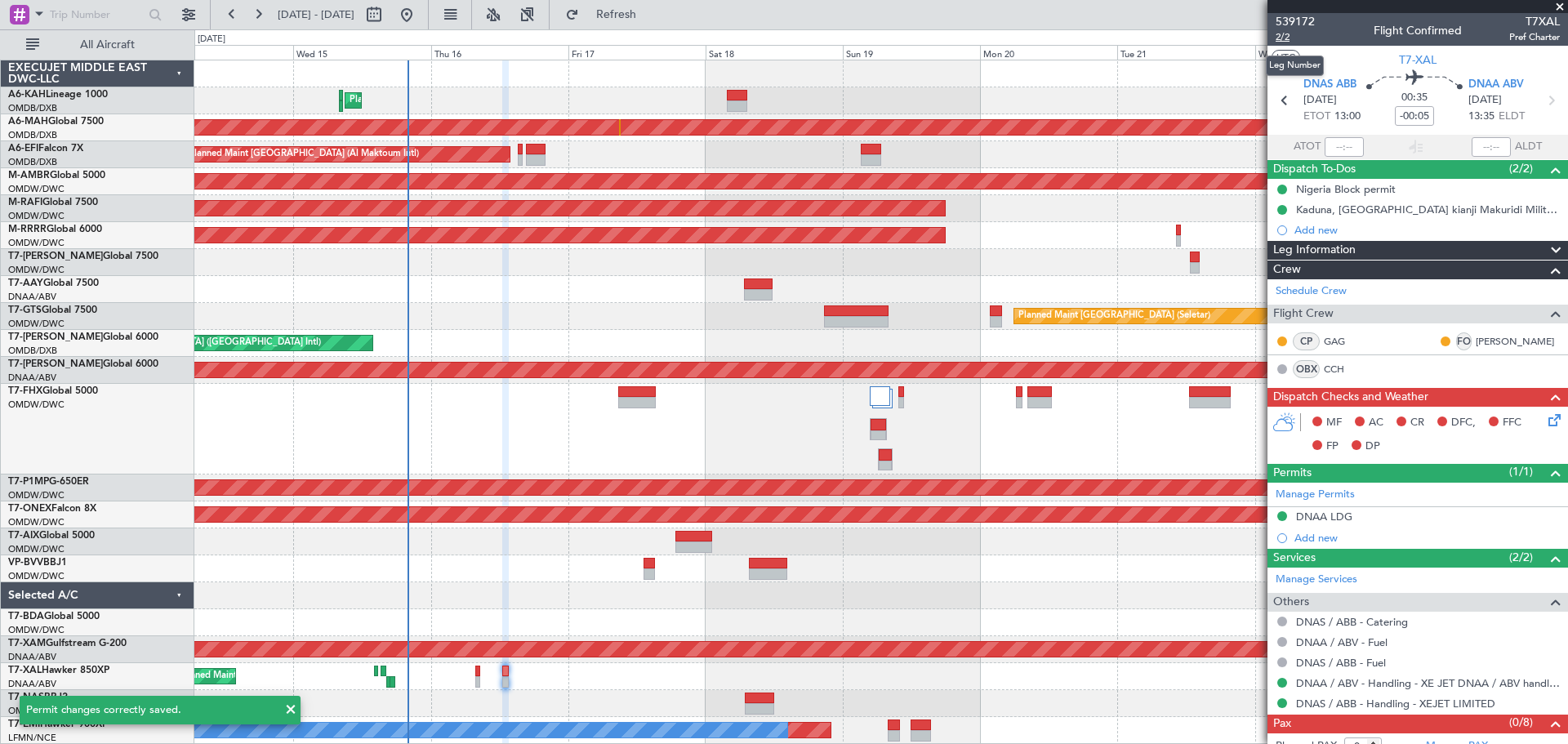
click at [1291, 40] on span "2/2" at bounding box center [1295, 37] width 39 height 14
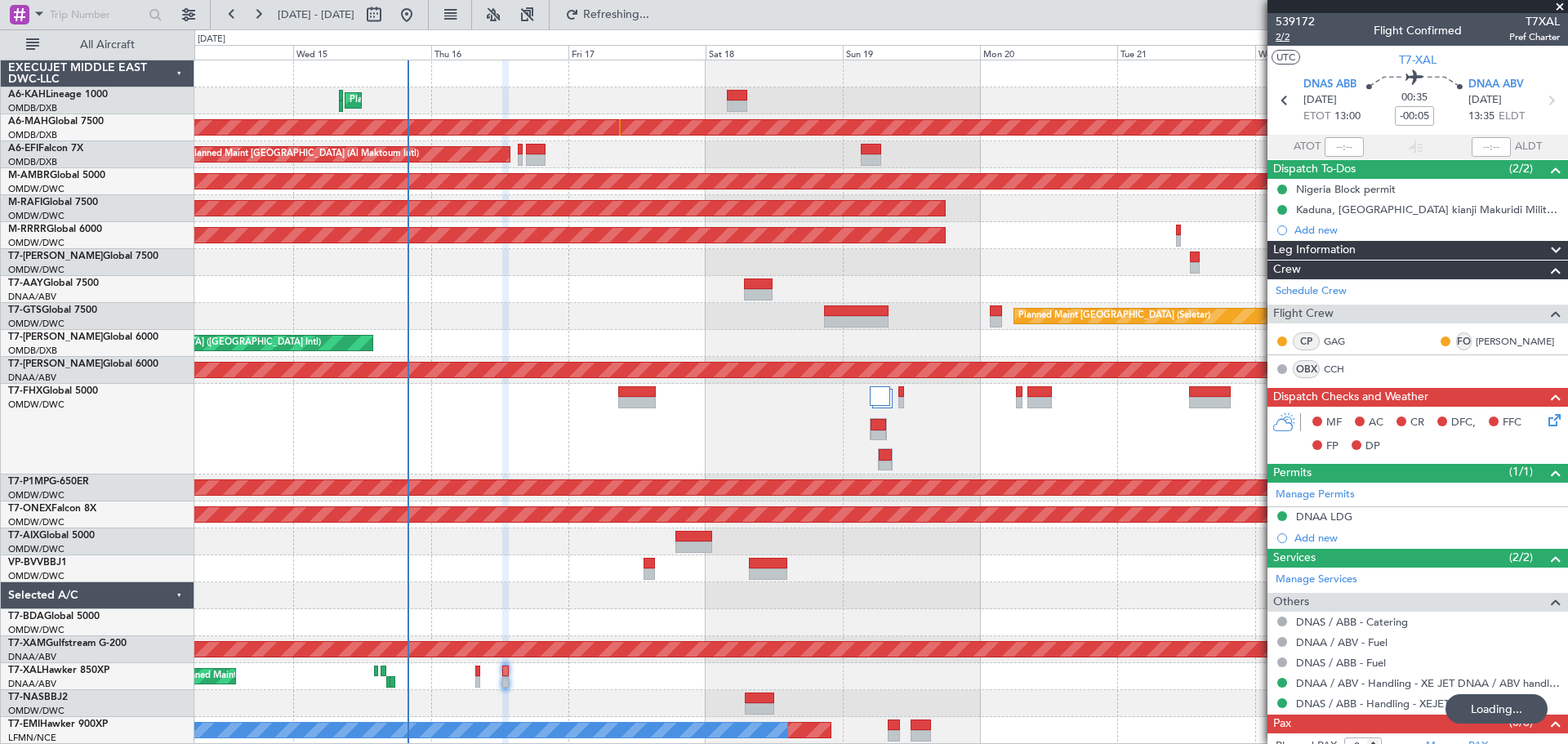
type input "[PERSON_NAME] ([PERSON_NAME])"
type input "7563"
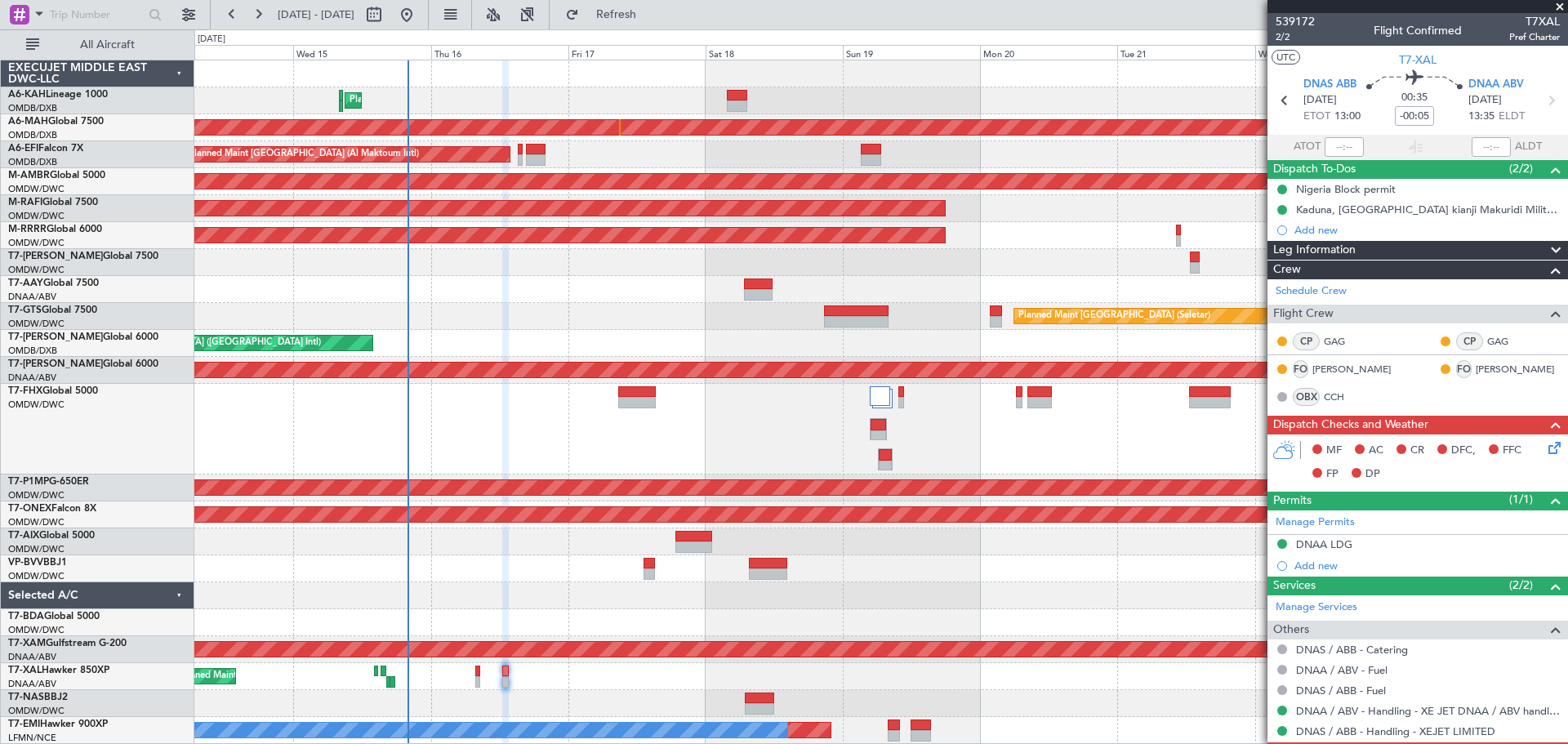
click at [1545, 439] on icon at bounding box center [1551, 444] width 13 height 13
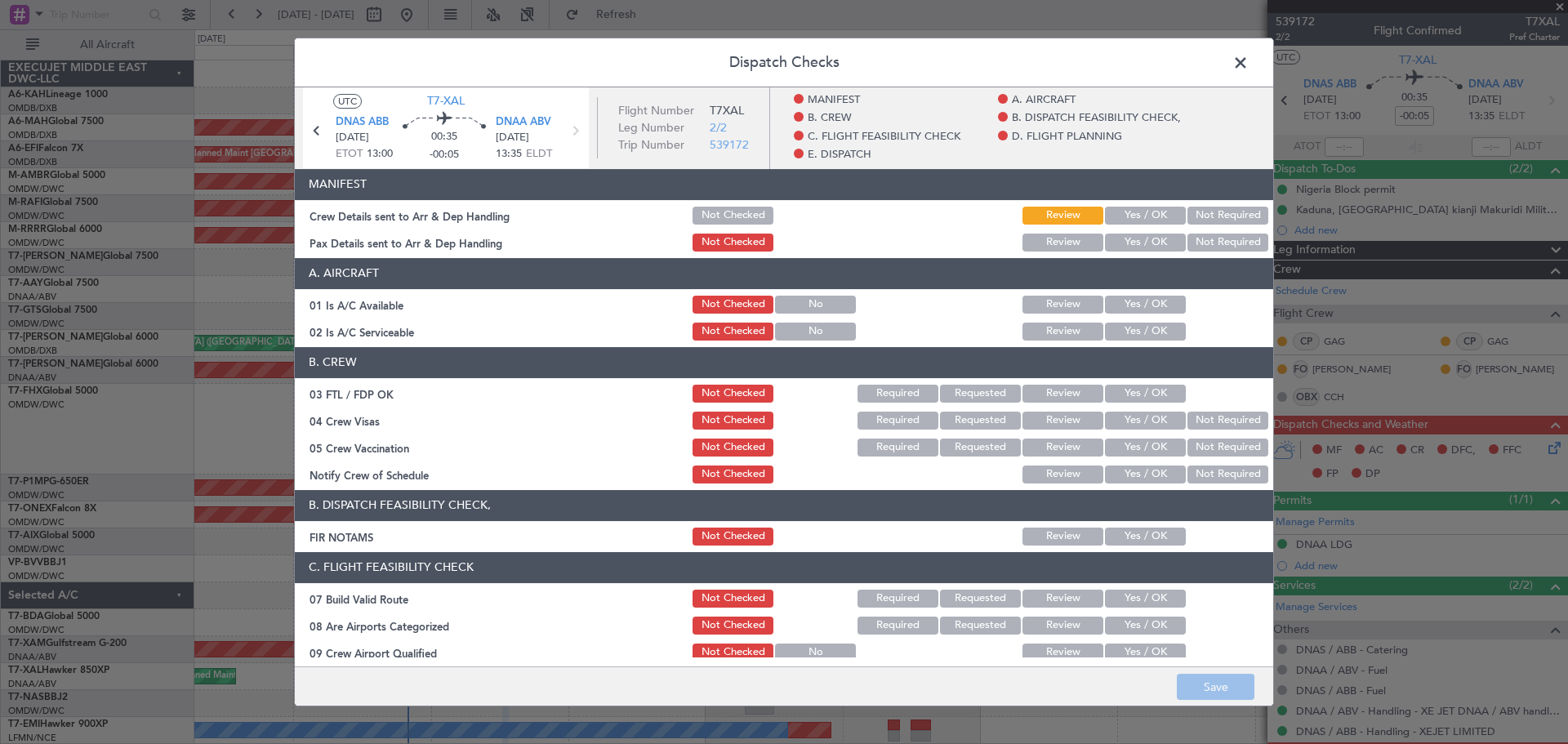
drag, startPoint x: 1118, startPoint y: 212, endPoint x: 1124, endPoint y: 237, distance: 25.7
click at [1118, 213] on button "Yes / OK" at bounding box center [1146, 215] width 81 height 18
click at [1124, 244] on button "Yes / OK" at bounding box center [1146, 242] width 81 height 18
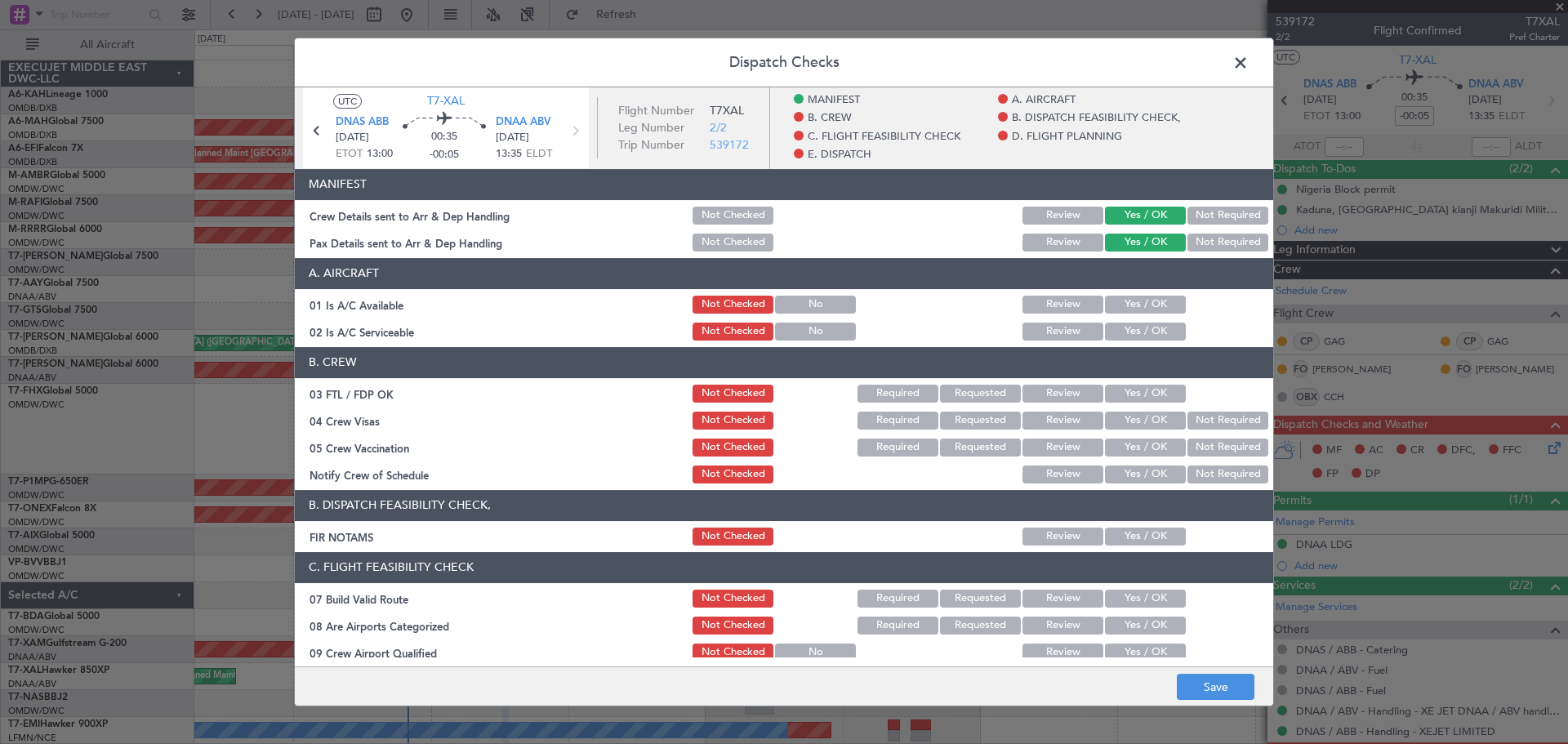
drag, startPoint x: 1124, startPoint y: 303, endPoint x: 1124, endPoint y: 327, distance: 24.0
click at [1124, 307] on button "Yes / OK" at bounding box center [1146, 304] width 81 height 18
drag, startPoint x: 1124, startPoint y: 327, endPoint x: 1121, endPoint y: 365, distance: 38.1
click at [1124, 328] on button "Yes / OK" at bounding box center [1146, 331] width 81 height 18
click at [1120, 386] on div "Yes / OK" at bounding box center [1143, 393] width 82 height 23
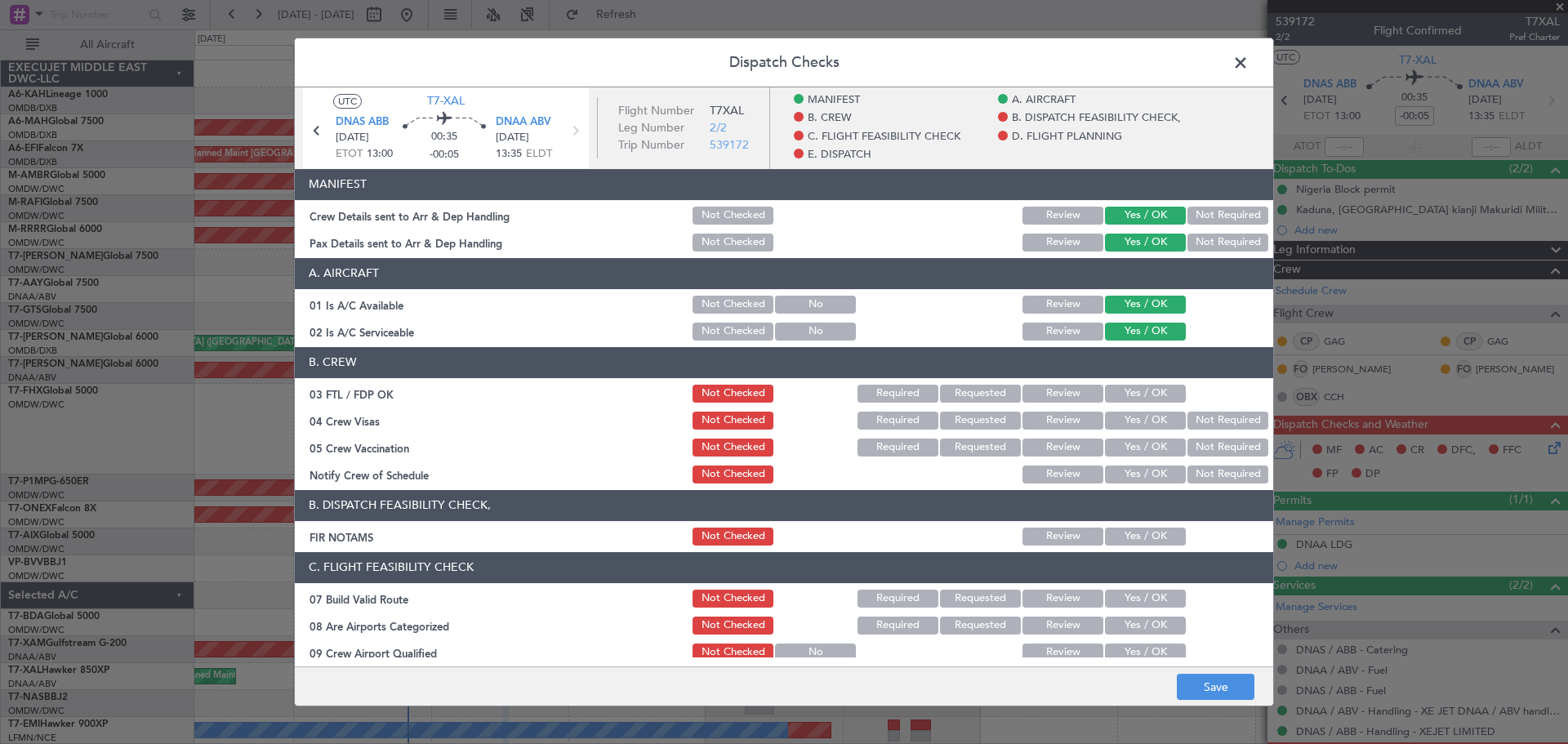
click at [1118, 409] on div "Yes / OK" at bounding box center [1143, 420] width 82 height 23
drag, startPoint x: 1120, startPoint y: 396, endPoint x: 1123, endPoint y: 420, distance: 24.2
click at [1120, 397] on button "Yes / OK" at bounding box center [1146, 393] width 81 height 18
drag, startPoint x: 1123, startPoint y: 420, endPoint x: 1123, endPoint y: 441, distance: 21.0
click at [1123, 422] on button "Yes / OK" at bounding box center [1146, 420] width 81 height 18
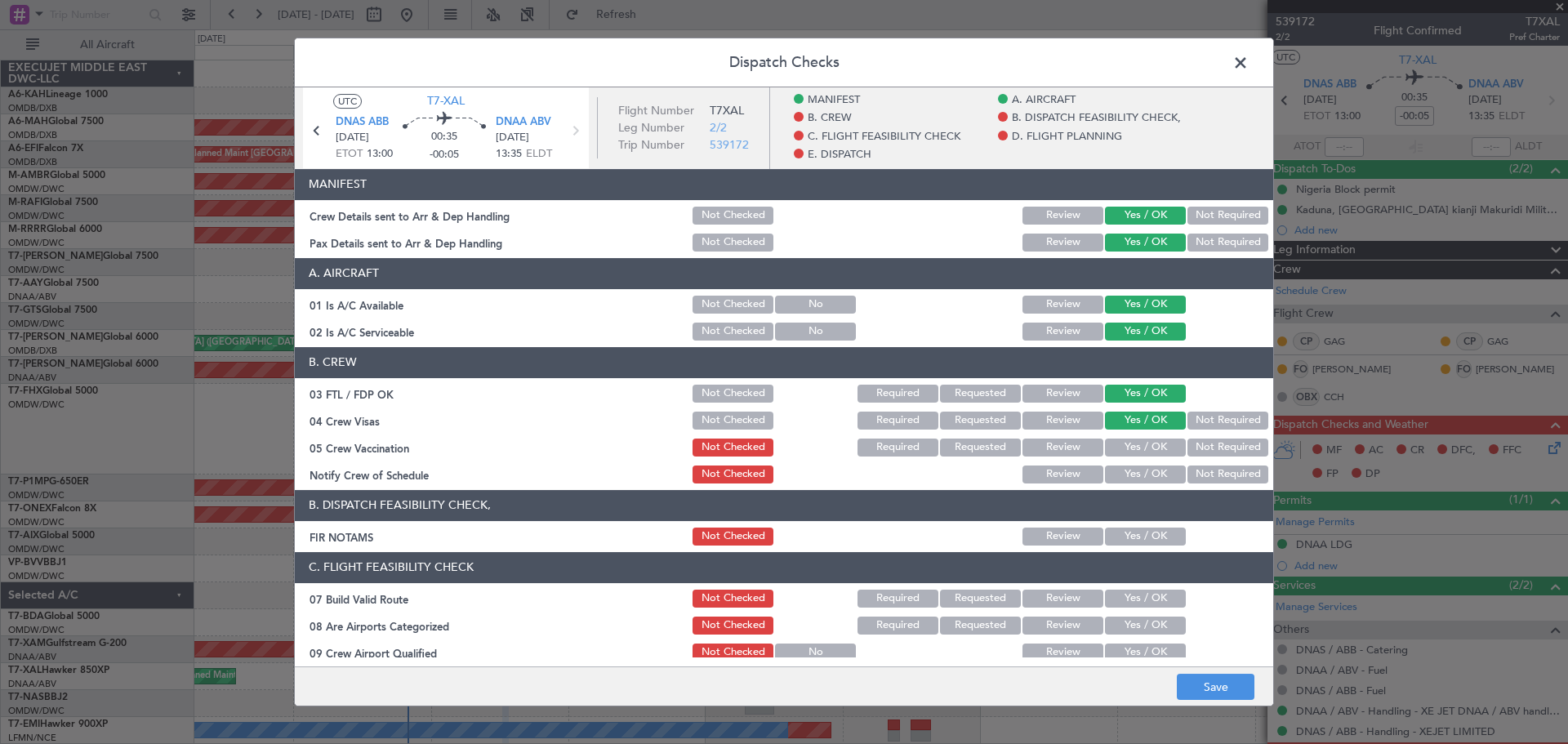
click at [1123, 445] on button "Yes / OK" at bounding box center [1146, 447] width 81 height 18
drag, startPoint x: 1122, startPoint y: 472, endPoint x: 1122, endPoint y: 482, distance: 10.0
click at [1122, 477] on button "Yes / OK" at bounding box center [1146, 474] width 81 height 18
click at [1122, 484] on div "Yes / OK" at bounding box center [1143, 474] width 82 height 23
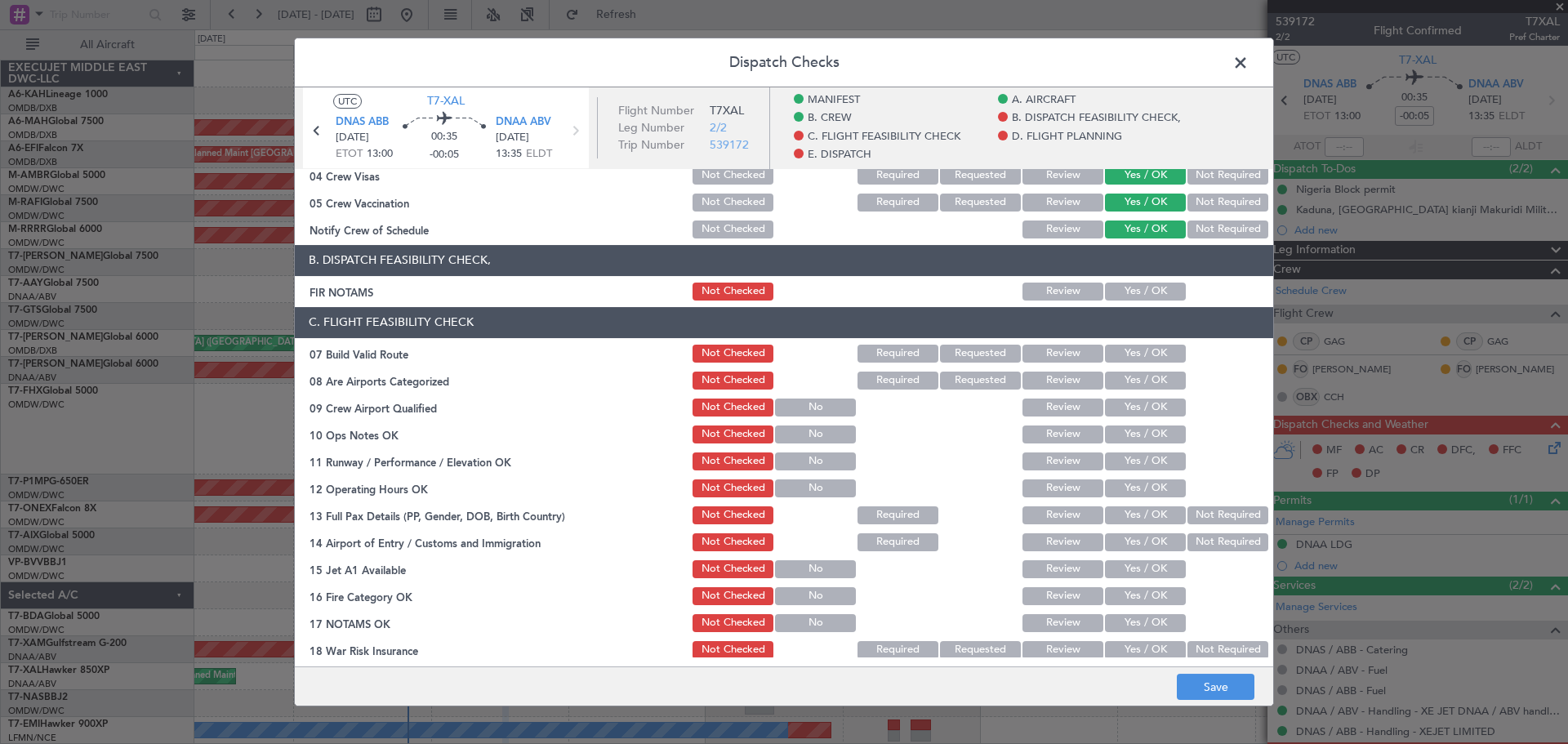
drag, startPoint x: 1118, startPoint y: 289, endPoint x: 1141, endPoint y: 348, distance: 63.3
click at [1124, 300] on button "Yes / OK" at bounding box center [1146, 291] width 81 height 18
drag, startPoint x: 1141, startPoint y: 348, endPoint x: 1135, endPoint y: 371, distance: 23.8
click at [1141, 351] on button "Yes / OK" at bounding box center [1146, 353] width 81 height 18
drag, startPoint x: 1129, startPoint y: 381, endPoint x: 1130, endPoint y: 390, distance: 9.1
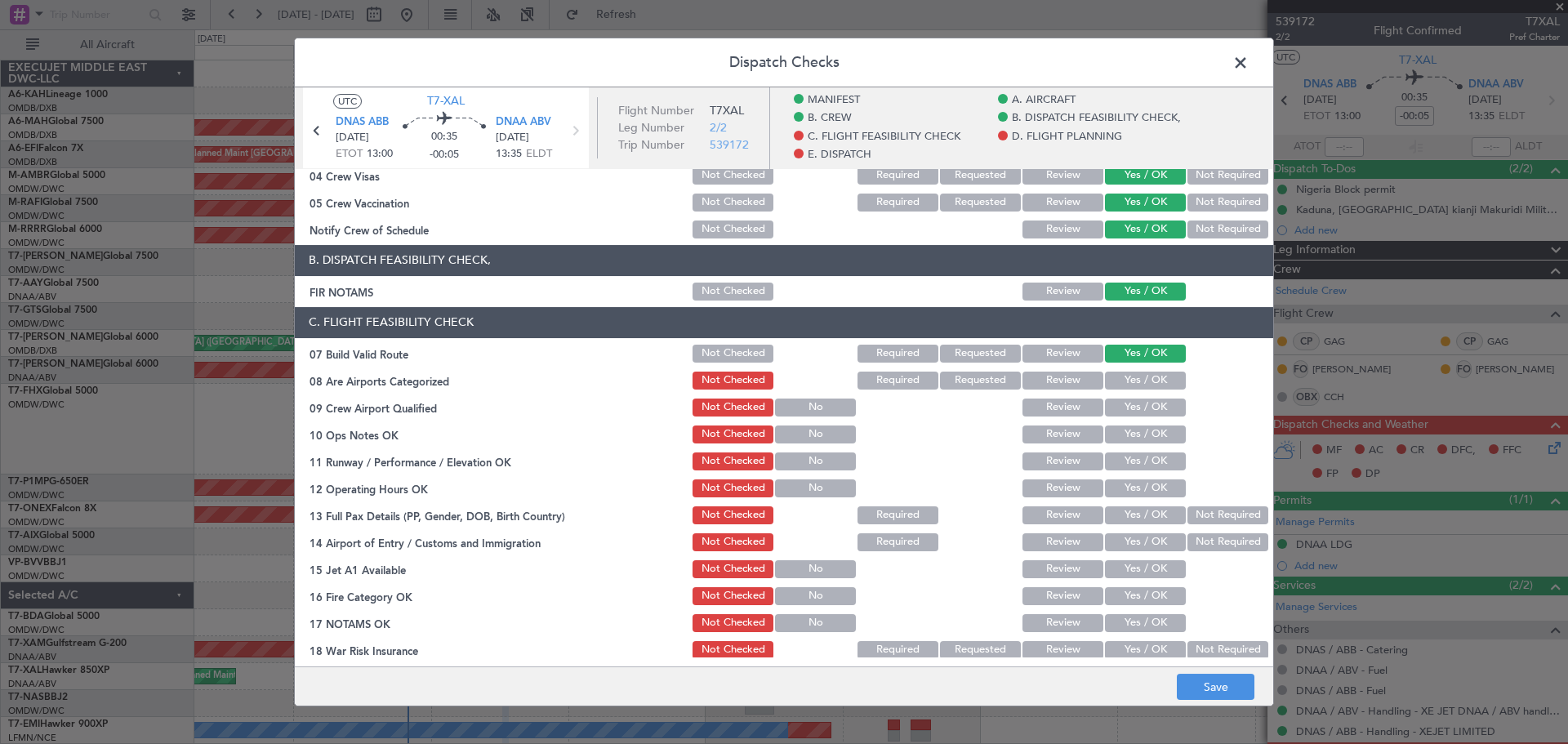
click at [1129, 382] on button "Yes / OK" at bounding box center [1146, 380] width 81 height 18
click at [1132, 410] on button "Yes / OK" at bounding box center [1146, 407] width 81 height 18
click at [1129, 427] on button "Yes / OK" at bounding box center [1146, 434] width 81 height 18
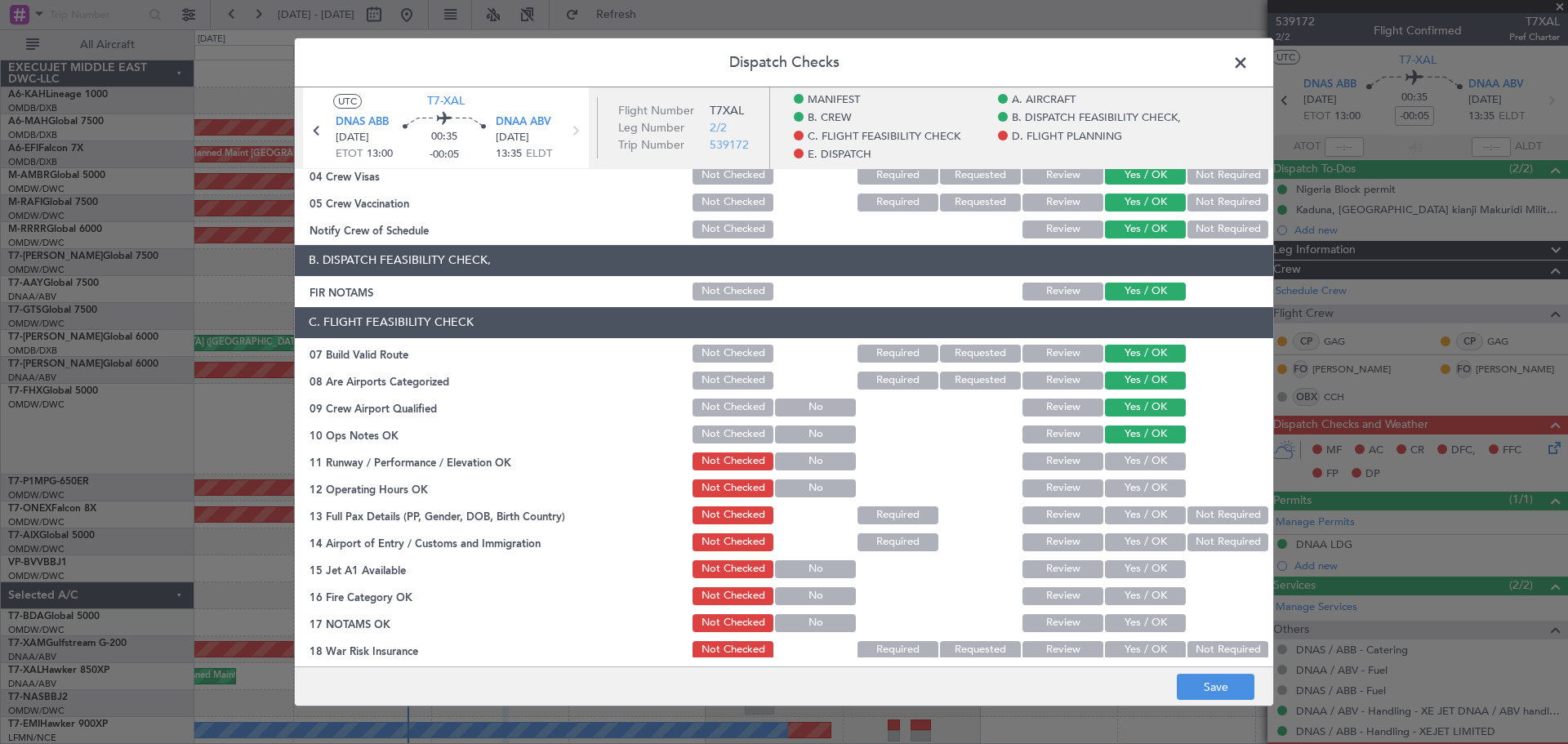
click at [1122, 450] on section "C. FLIGHT FEASIBILITY CHECK 07 Build Valid Route Not Checked Required Requested…" at bounding box center [784, 525] width 979 height 435
click at [1122, 468] on button "Yes / OK" at bounding box center [1146, 460] width 81 height 18
drag, startPoint x: 1124, startPoint y: 487, endPoint x: 1126, endPoint y: 504, distance: 17.1
click at [1124, 488] on button "Yes / OK" at bounding box center [1146, 488] width 81 height 18
click at [1126, 513] on button "Yes / OK" at bounding box center [1146, 515] width 81 height 18
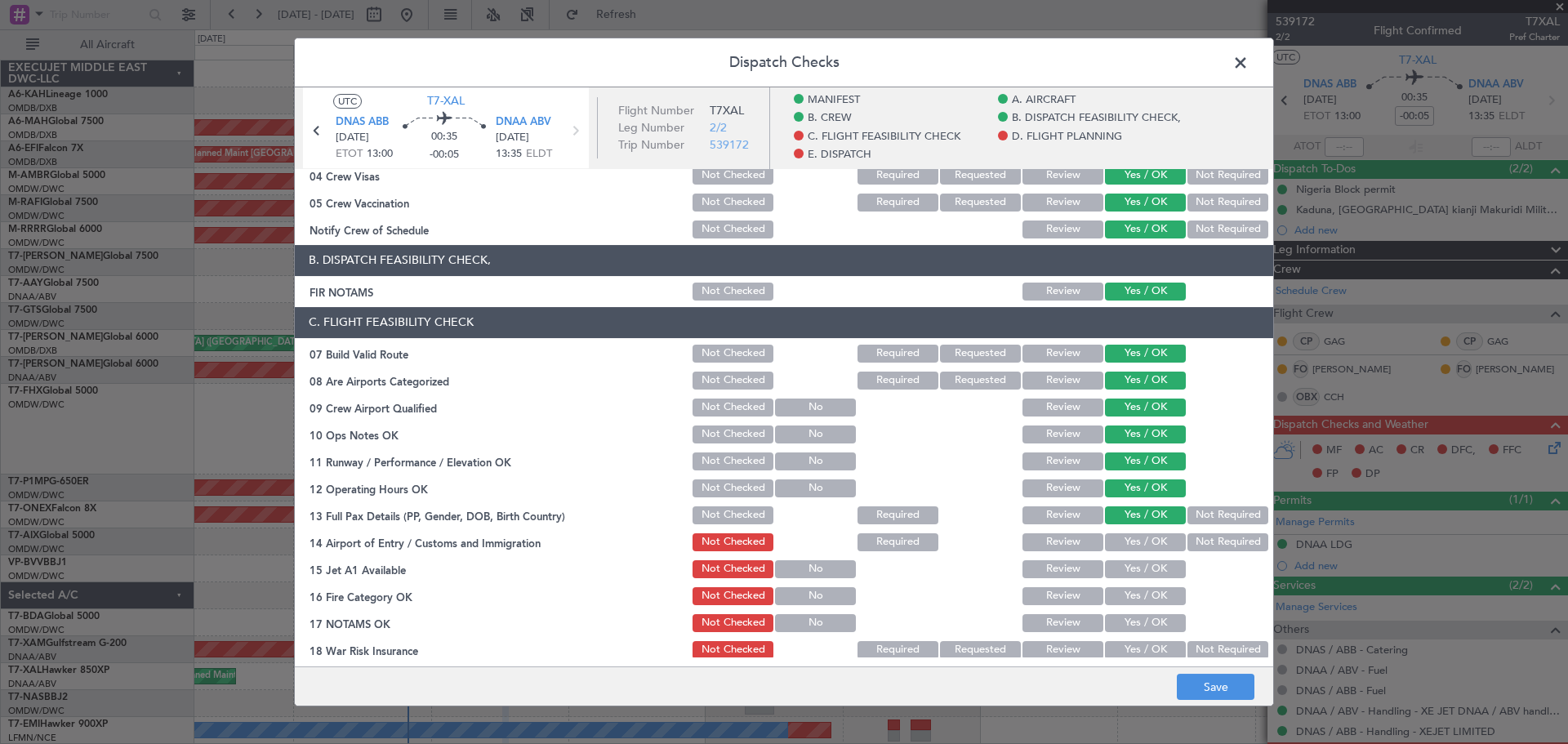
click at [1124, 542] on button "Yes / OK" at bounding box center [1146, 542] width 81 height 18
click at [1124, 577] on button "Yes / OK" at bounding box center [1146, 569] width 81 height 18
drag, startPoint x: 1122, startPoint y: 603, endPoint x: 1120, endPoint y: 618, distance: 15.1
click at [1121, 606] on div "Yes / OK" at bounding box center [1143, 596] width 82 height 23
click at [1120, 621] on button "Yes / OK" at bounding box center [1146, 622] width 81 height 18
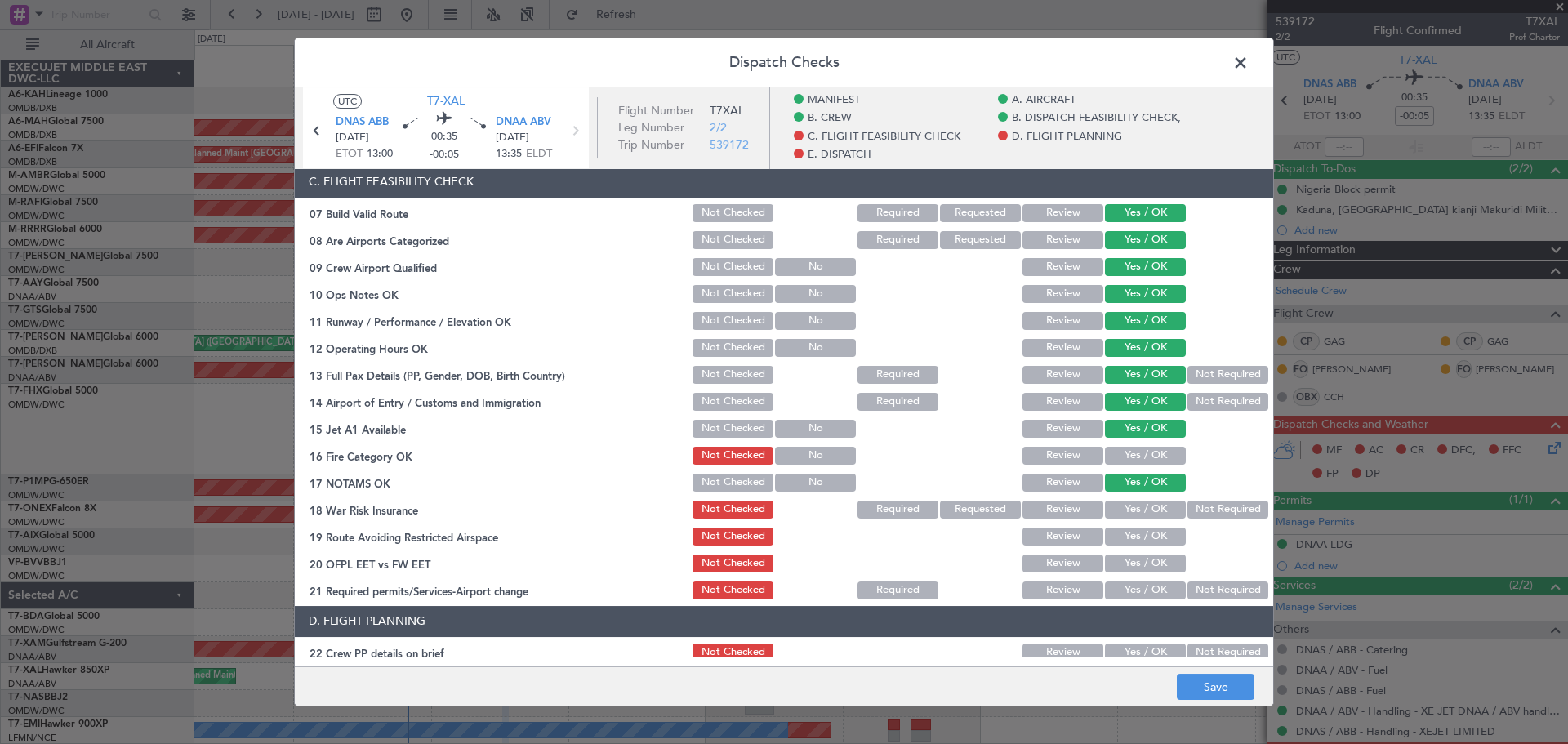
scroll to position [490, 0]
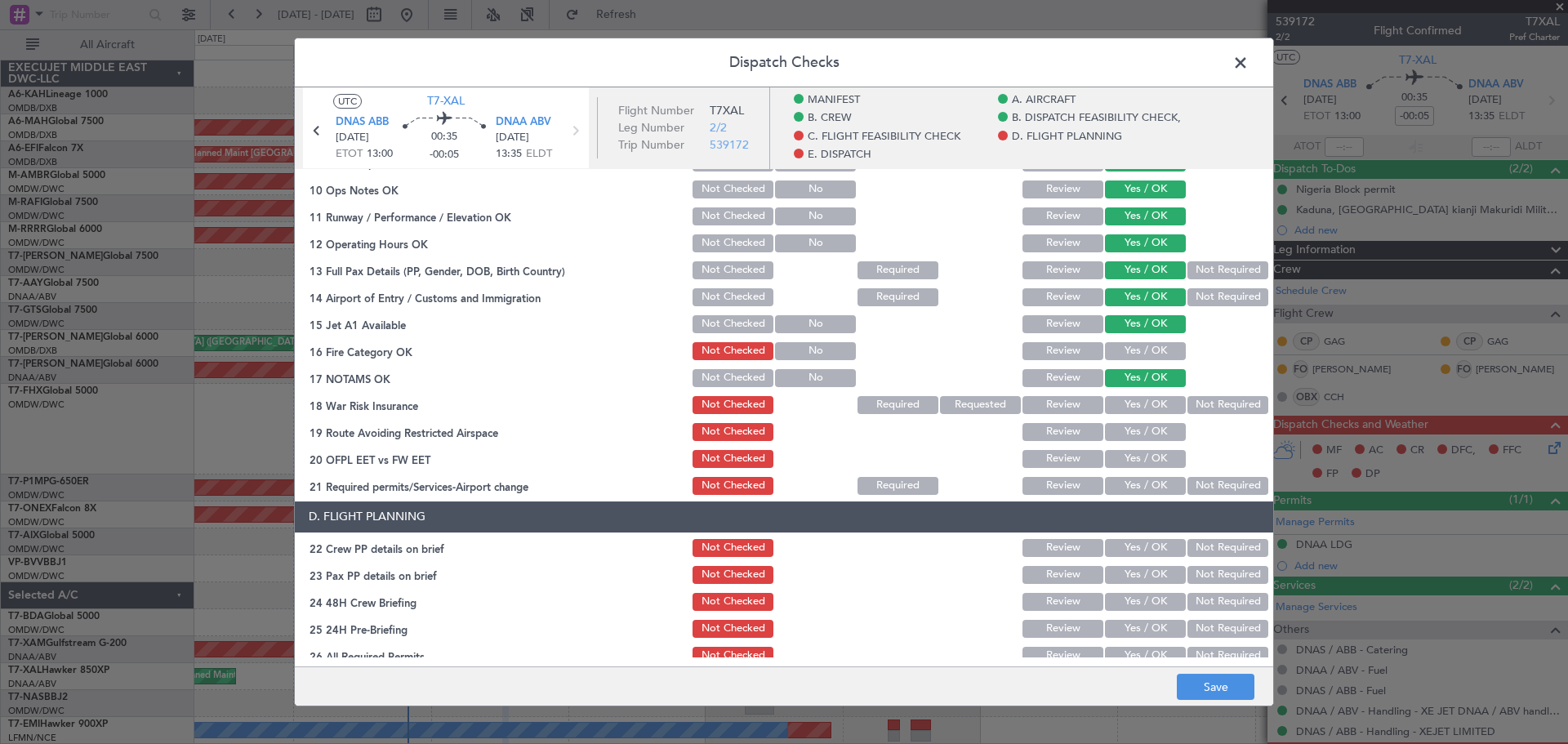
click at [1124, 359] on button "Yes / OK" at bounding box center [1146, 350] width 81 height 18
click at [1125, 401] on button "Yes / OK" at bounding box center [1146, 405] width 81 height 18
click at [1126, 428] on button "Yes / OK" at bounding box center [1146, 432] width 81 height 18
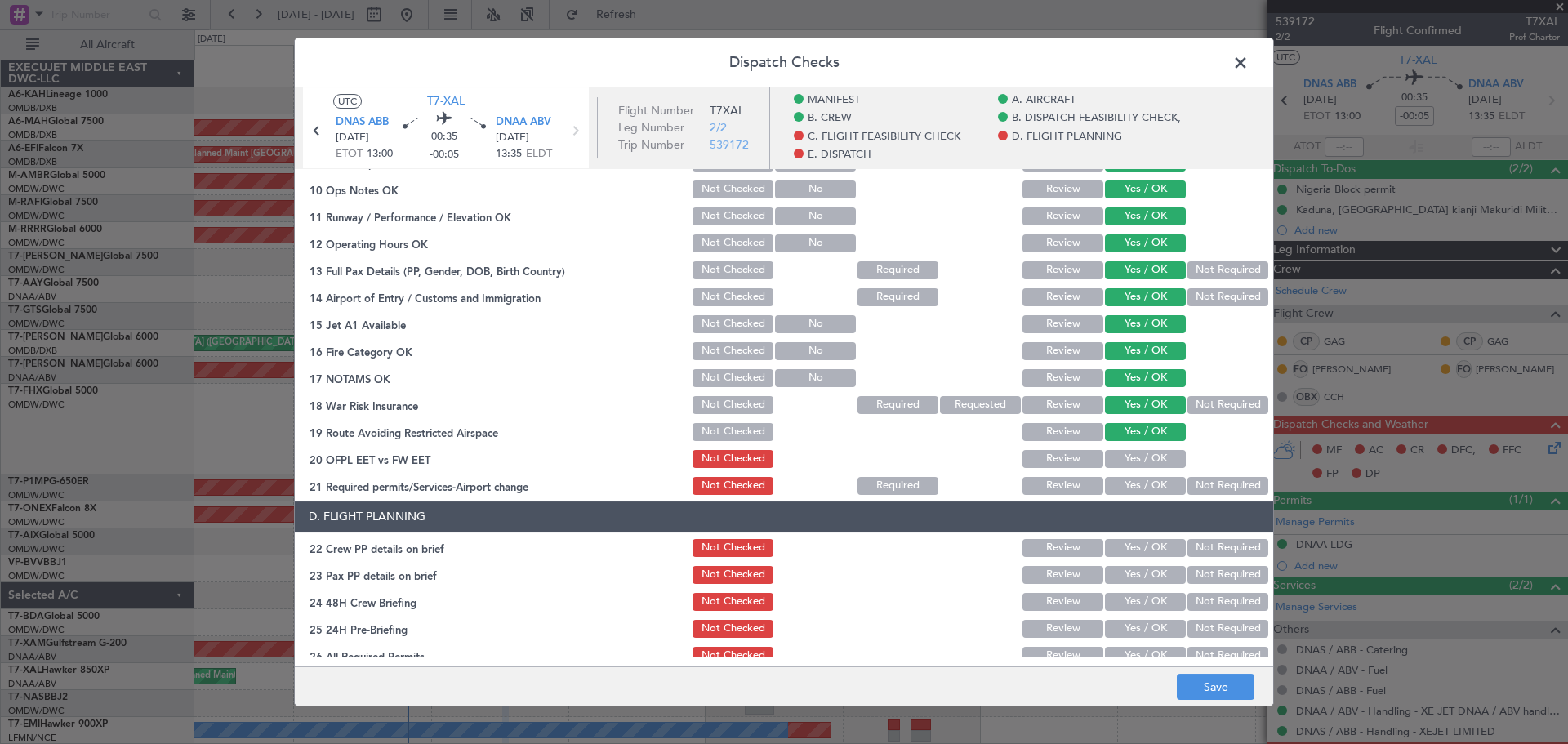
click at [1120, 466] on button "Yes / OK" at bounding box center [1146, 459] width 81 height 18
click at [1120, 487] on button "Yes / OK" at bounding box center [1146, 485] width 81 height 18
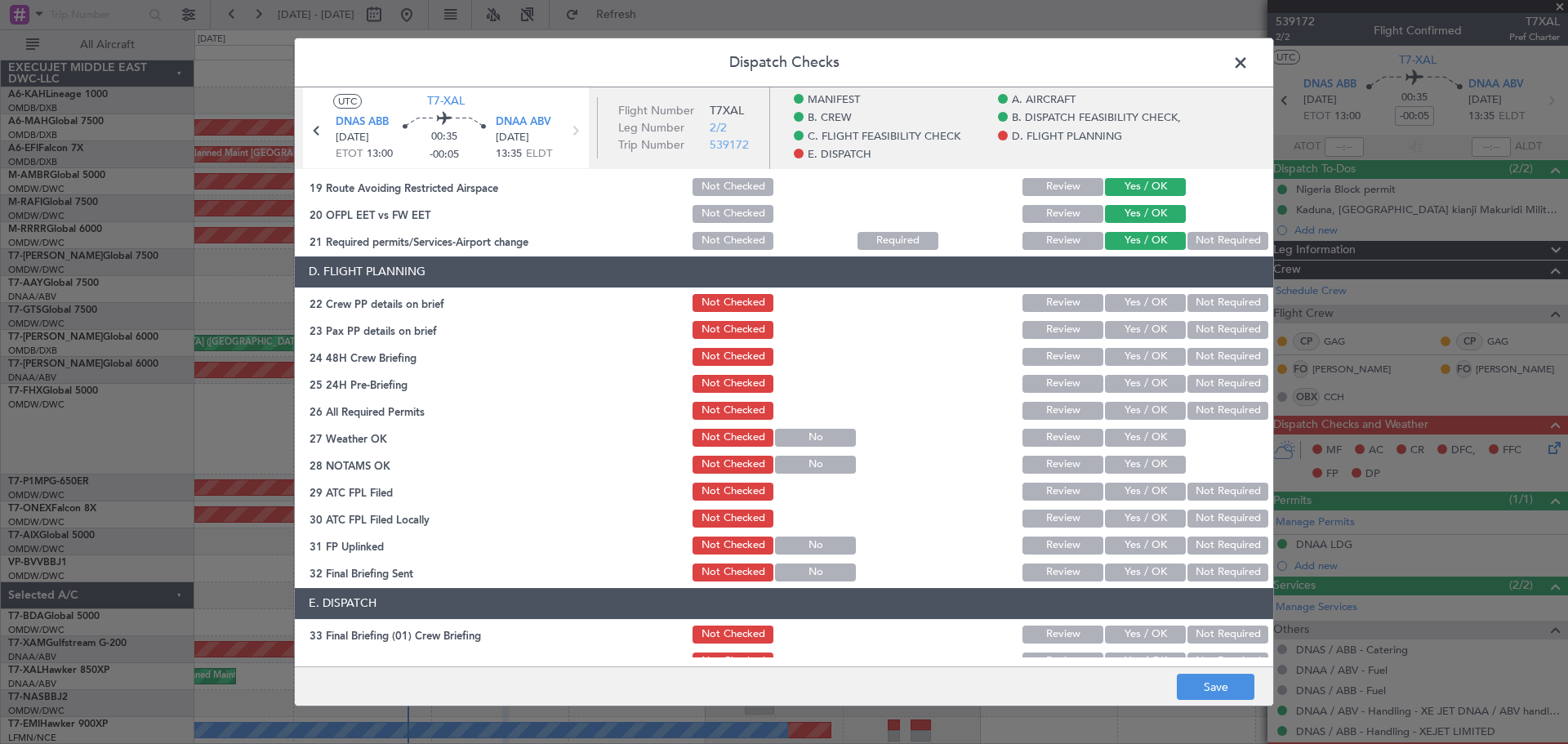
click at [1135, 295] on button "Yes / OK" at bounding box center [1146, 302] width 81 height 18
click at [1124, 333] on button "Yes / OK" at bounding box center [1146, 329] width 81 height 18
drag, startPoint x: 1124, startPoint y: 355, endPoint x: 1124, endPoint y: 384, distance: 29.0
click at [1124, 358] on button "Yes / OK" at bounding box center [1146, 356] width 81 height 18
click at [1124, 389] on button "Yes / OK" at bounding box center [1146, 383] width 81 height 18
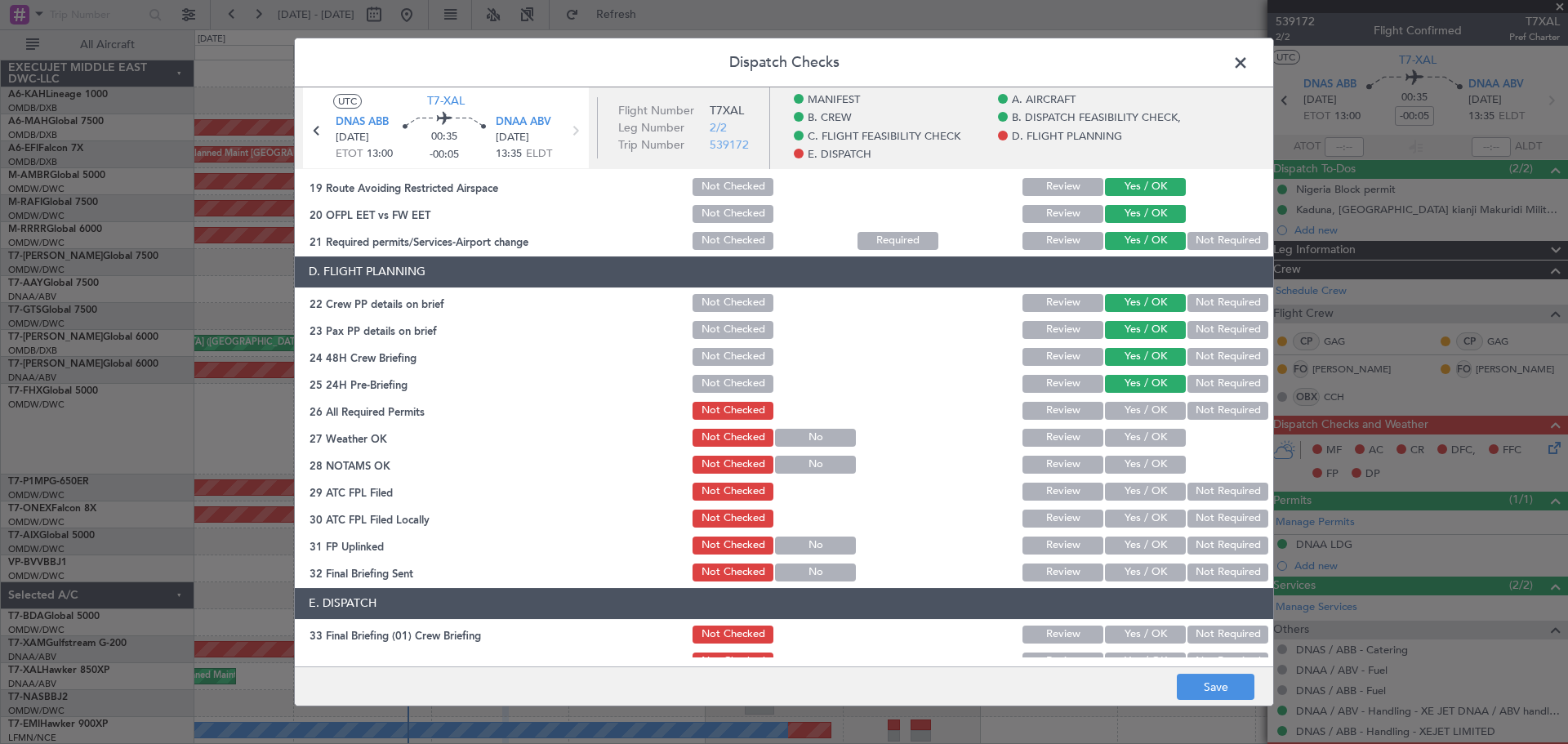
drag, startPoint x: 1127, startPoint y: 411, endPoint x: 1128, endPoint y: 422, distance: 11.0
click at [1127, 413] on button "Yes / OK" at bounding box center [1146, 411] width 81 height 18
drag, startPoint x: 1126, startPoint y: 433, endPoint x: 1124, endPoint y: 454, distance: 21.1
click at [1126, 434] on button "Yes / OK" at bounding box center [1146, 437] width 81 height 18
drag, startPoint x: 1124, startPoint y: 457, endPoint x: 1124, endPoint y: 475, distance: 18.0
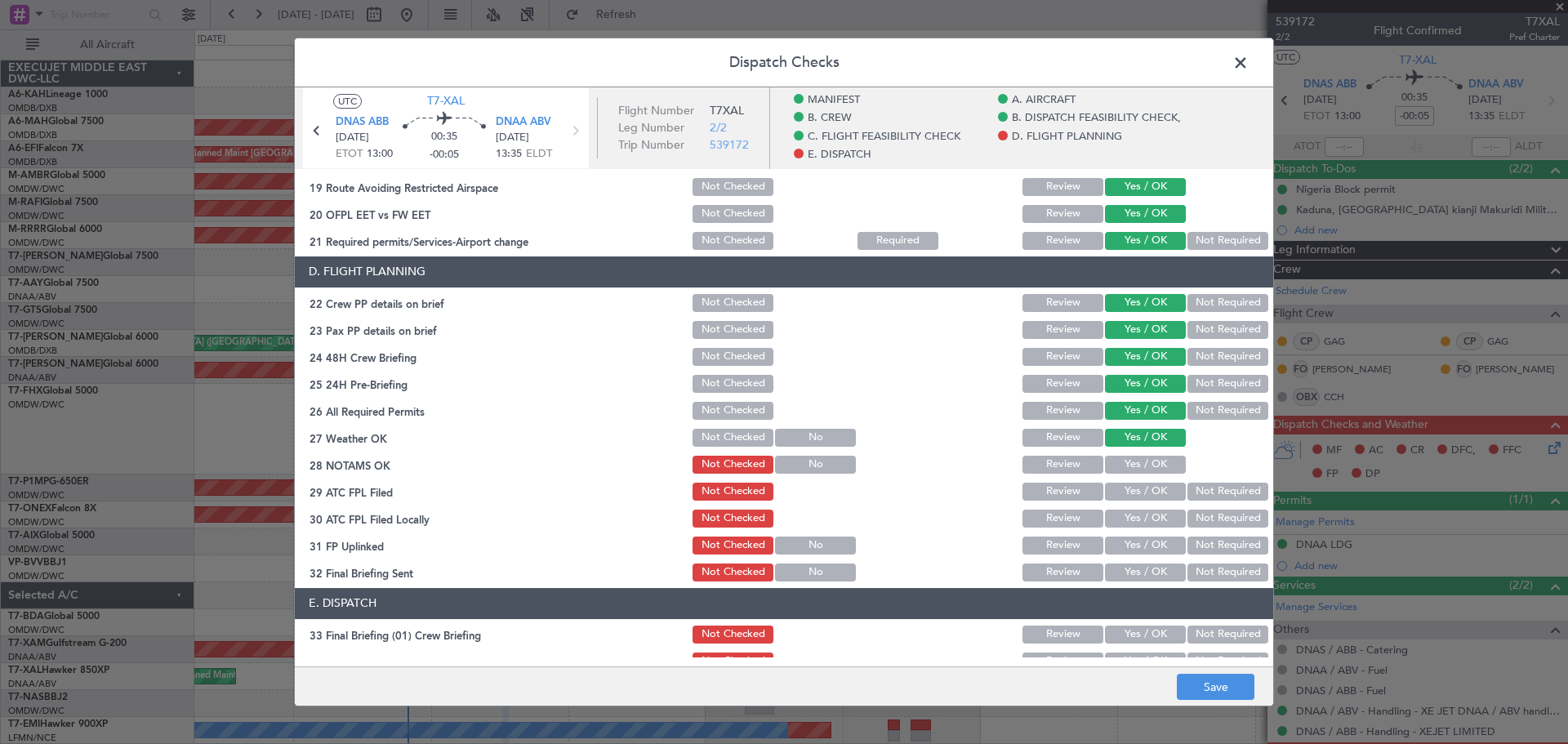
click at [1124, 458] on button "Yes / OK" at bounding box center [1146, 464] width 81 height 18
drag, startPoint x: 1124, startPoint y: 482, endPoint x: 1122, endPoint y: 508, distance: 26.1
click at [1124, 483] on button "Yes / OK" at bounding box center [1146, 491] width 81 height 18
drag, startPoint x: 1122, startPoint y: 510, endPoint x: 1122, endPoint y: 526, distance: 16.0
click at [1122, 513] on button "Yes / OK" at bounding box center [1146, 518] width 81 height 18
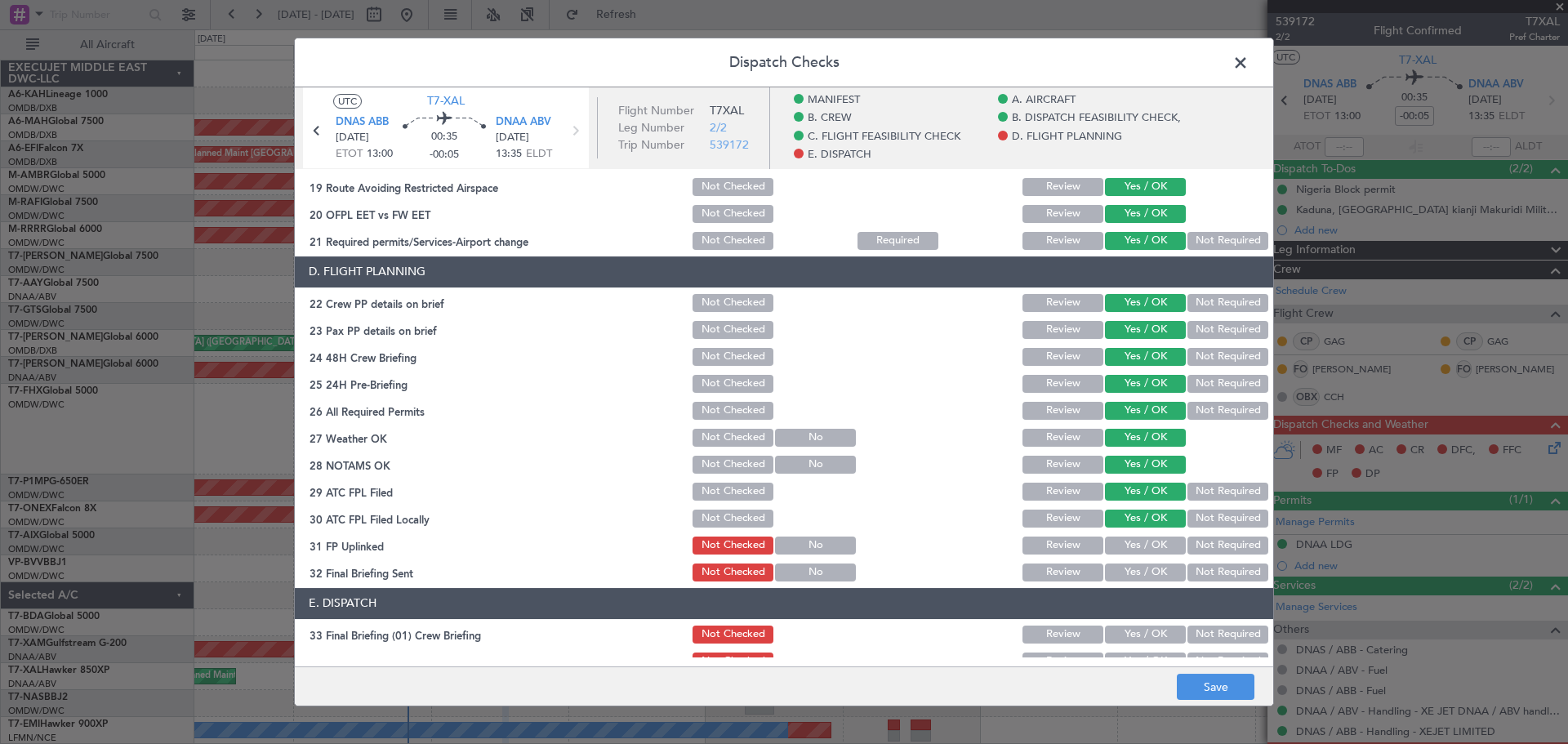
click at [1122, 533] on section "D. FLIGHT PLANNING 22 Crew PP details on brief Not Checked Review Yes / OK Not …" at bounding box center [784, 420] width 979 height 328
click at [1118, 559] on section "D. FLIGHT PLANNING 22 Crew PP details on brief Not Checked Review Yes / OK Not …" at bounding box center [784, 420] width 979 height 328
click at [1120, 554] on button "Yes / OK" at bounding box center [1146, 545] width 81 height 18
click at [1124, 567] on button "Yes / OK" at bounding box center [1146, 572] width 81 height 18
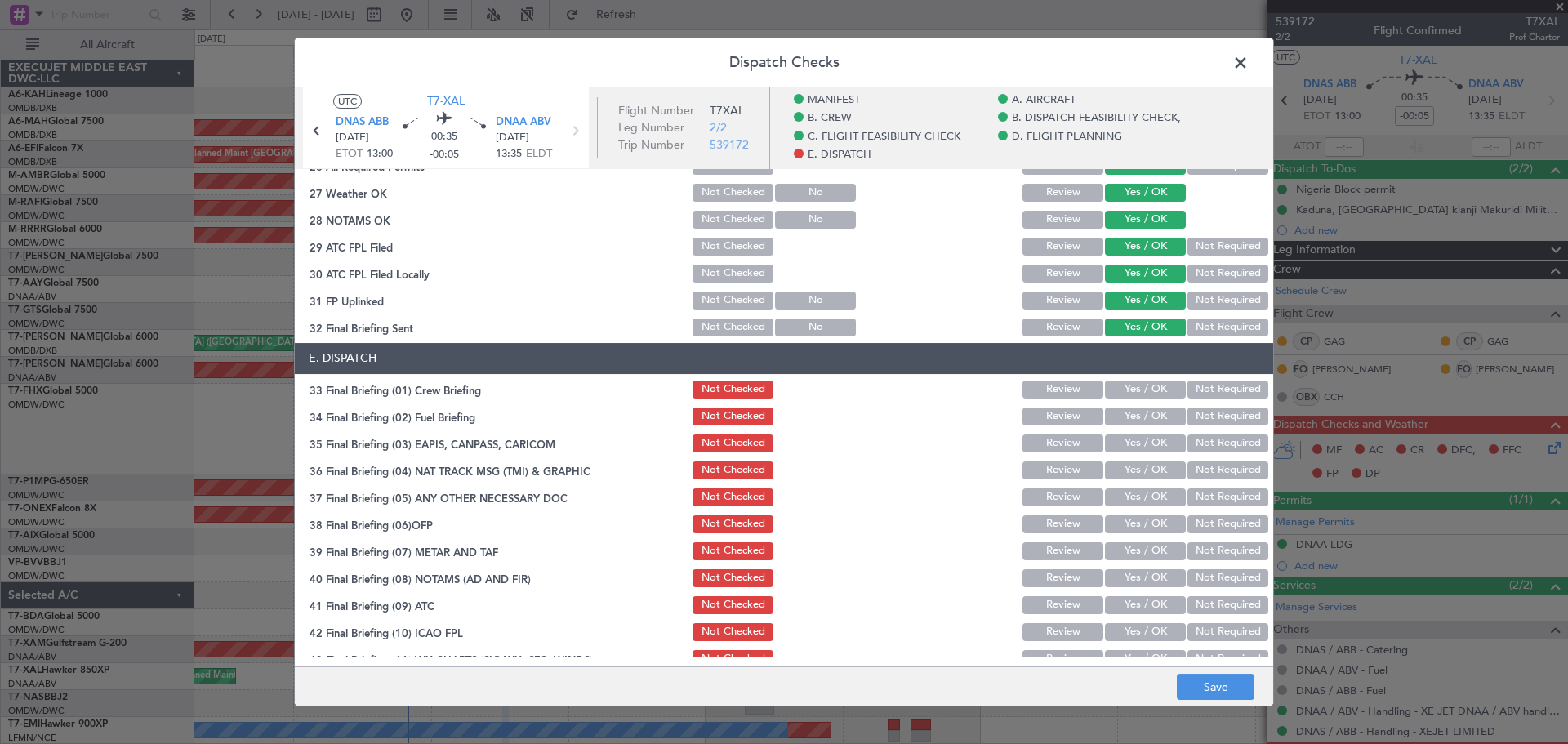
click at [1131, 394] on button "Yes / OK" at bounding box center [1146, 389] width 81 height 18
drag, startPoint x: 1131, startPoint y: 411, endPoint x: 1148, endPoint y: 427, distance: 23.3
click at [1131, 414] on button "Yes / OK" at bounding box center [1146, 416] width 81 height 18
drag, startPoint x: 1197, startPoint y: 439, endPoint x: 1206, endPoint y: 460, distance: 22.8
click at [1197, 442] on button "Not Required" at bounding box center [1228, 443] width 81 height 18
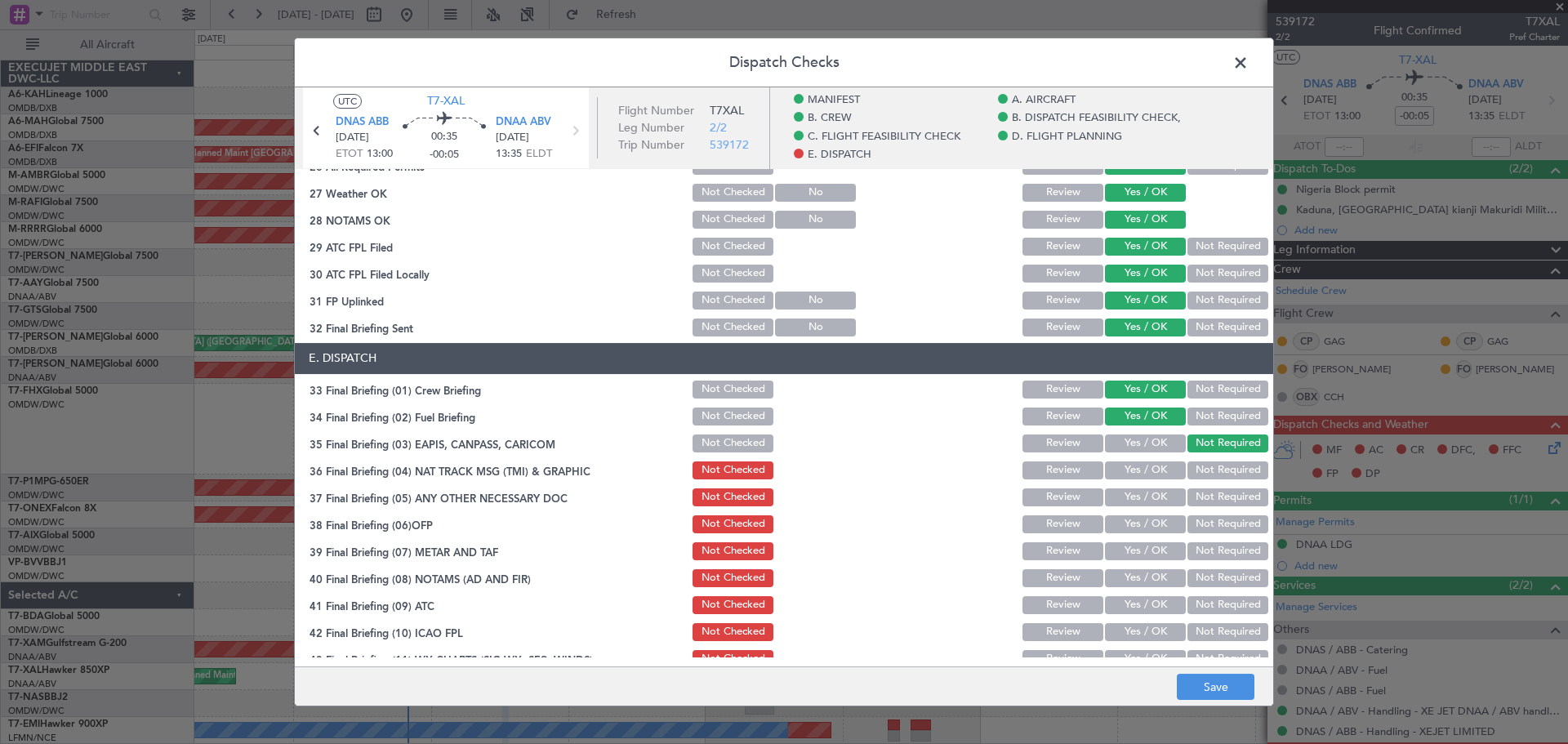
drag, startPoint x: 1206, startPoint y: 466, endPoint x: 1138, endPoint y: 497, distance: 74.7
click at [1206, 469] on button "Not Required" at bounding box center [1228, 470] width 81 height 18
drag, startPoint x: 1127, startPoint y: 496, endPoint x: 1121, endPoint y: 514, distance: 19.0
click at [1127, 497] on button "Yes / OK" at bounding box center [1146, 497] width 81 height 18
click at [1120, 525] on button "Yes / OK" at bounding box center [1146, 524] width 81 height 18
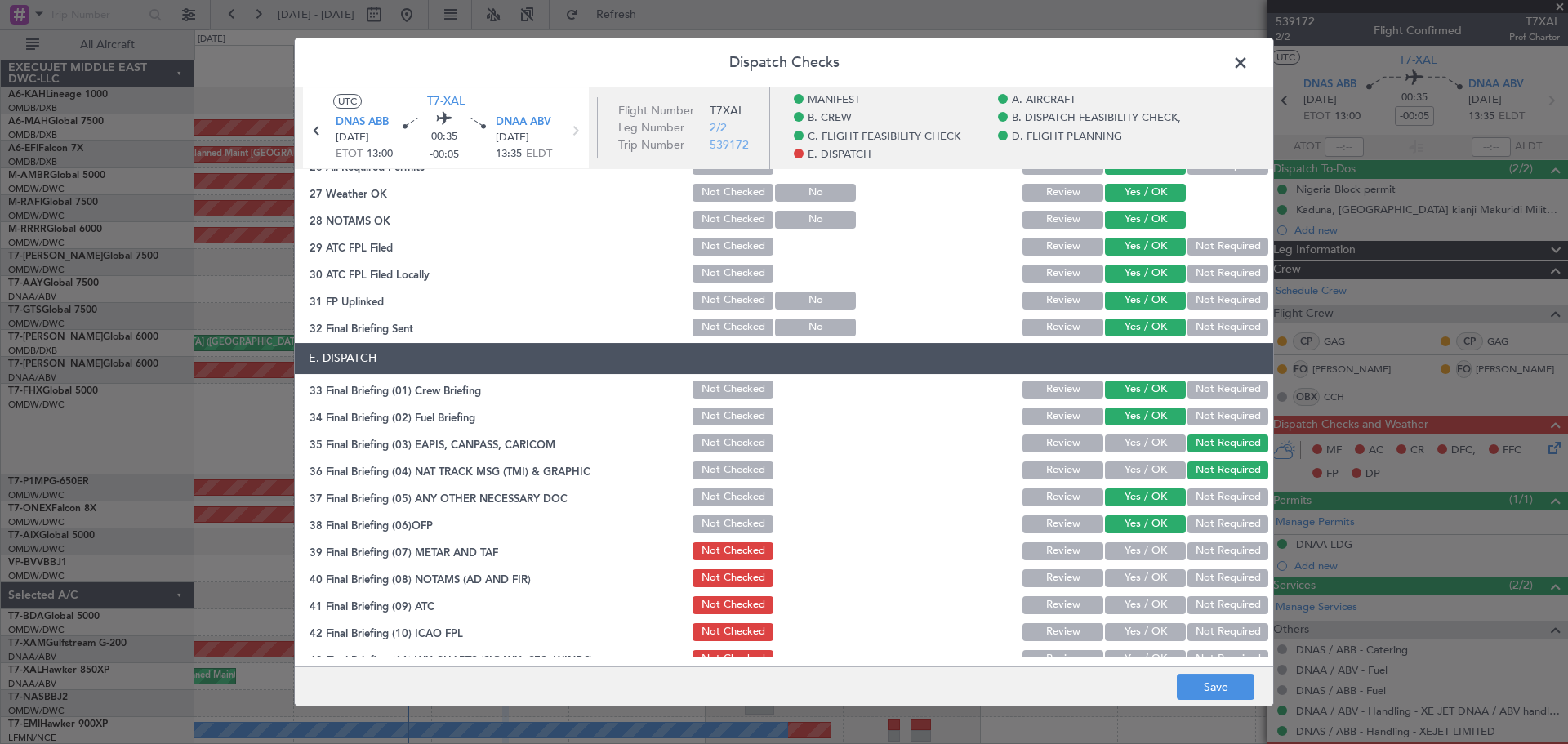
click at [1124, 537] on section "E. DISPATCH 33 Final Briefing (01) Crew Briefing Not Checked Review Yes / OK No…" at bounding box center [784, 520] width 979 height 355
click at [1124, 558] on button "Yes / OK" at bounding box center [1146, 551] width 81 height 18
drag, startPoint x: 1126, startPoint y: 572, endPoint x: 1126, endPoint y: 589, distance: 17.0
click at [1126, 575] on button "Yes / OK" at bounding box center [1146, 577] width 81 height 18
drag, startPoint x: 1126, startPoint y: 589, endPoint x: 1126, endPoint y: 612, distance: 23.0
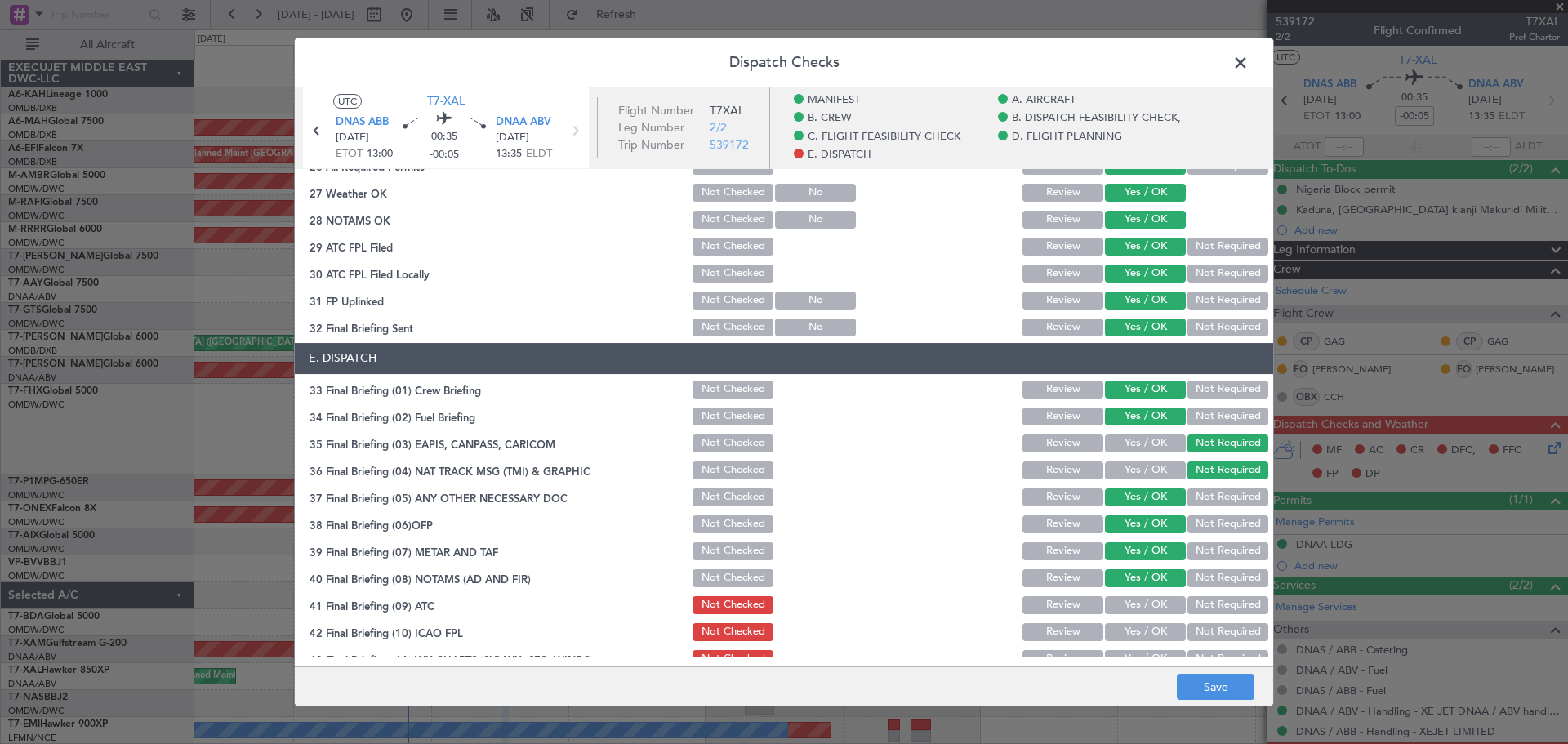
click at [1126, 592] on section "E. DISPATCH 33 Final Briefing (01) Crew Briefing Not Checked Review Yes / OK No…" at bounding box center [784, 520] width 979 height 355
click at [1126, 613] on button "Yes / OK" at bounding box center [1146, 604] width 81 height 18
click at [1123, 627] on button "Yes / OK" at bounding box center [1146, 631] width 81 height 18
click at [1124, 635] on button "Yes / OK" at bounding box center [1146, 631] width 81 height 18
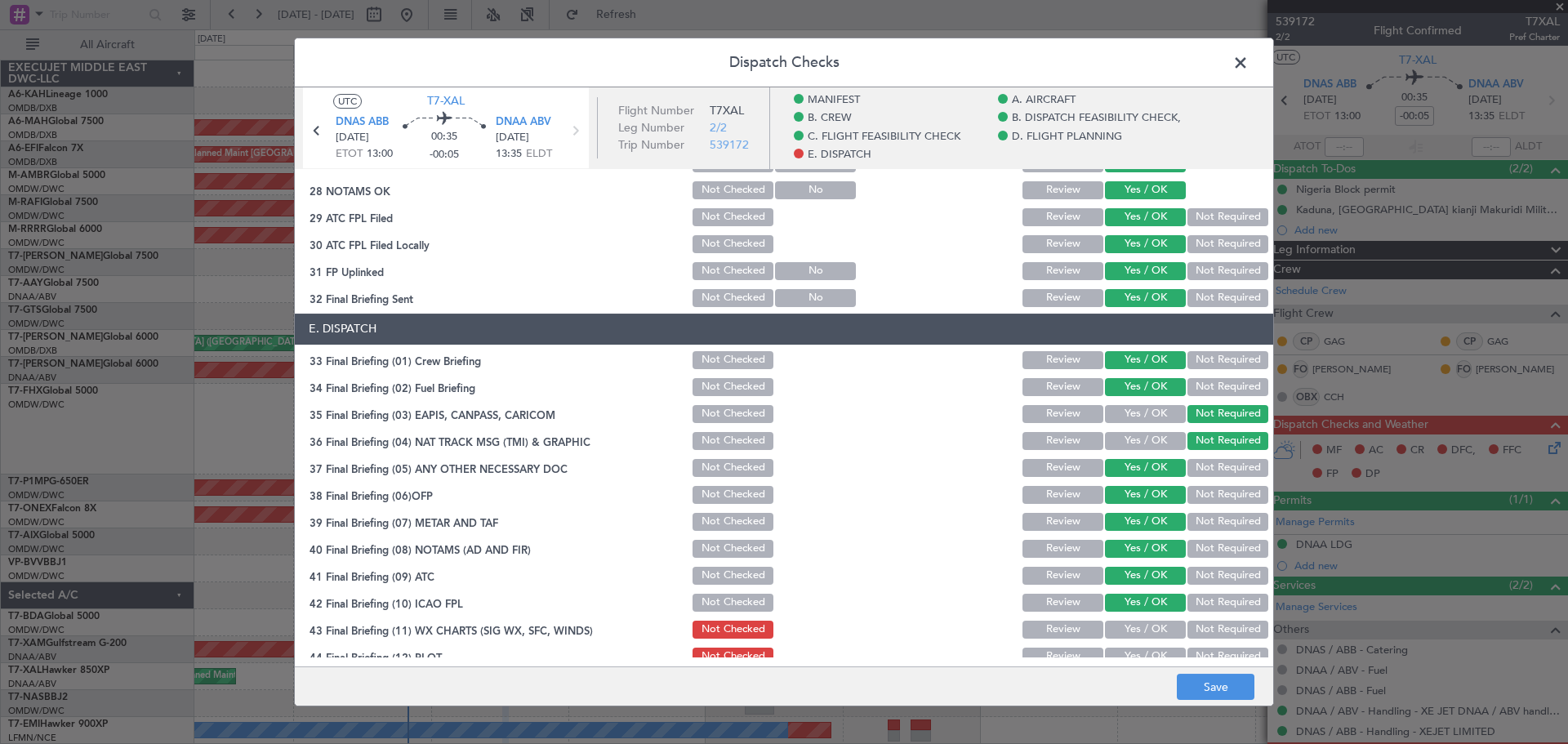
scroll to position [1024, 0]
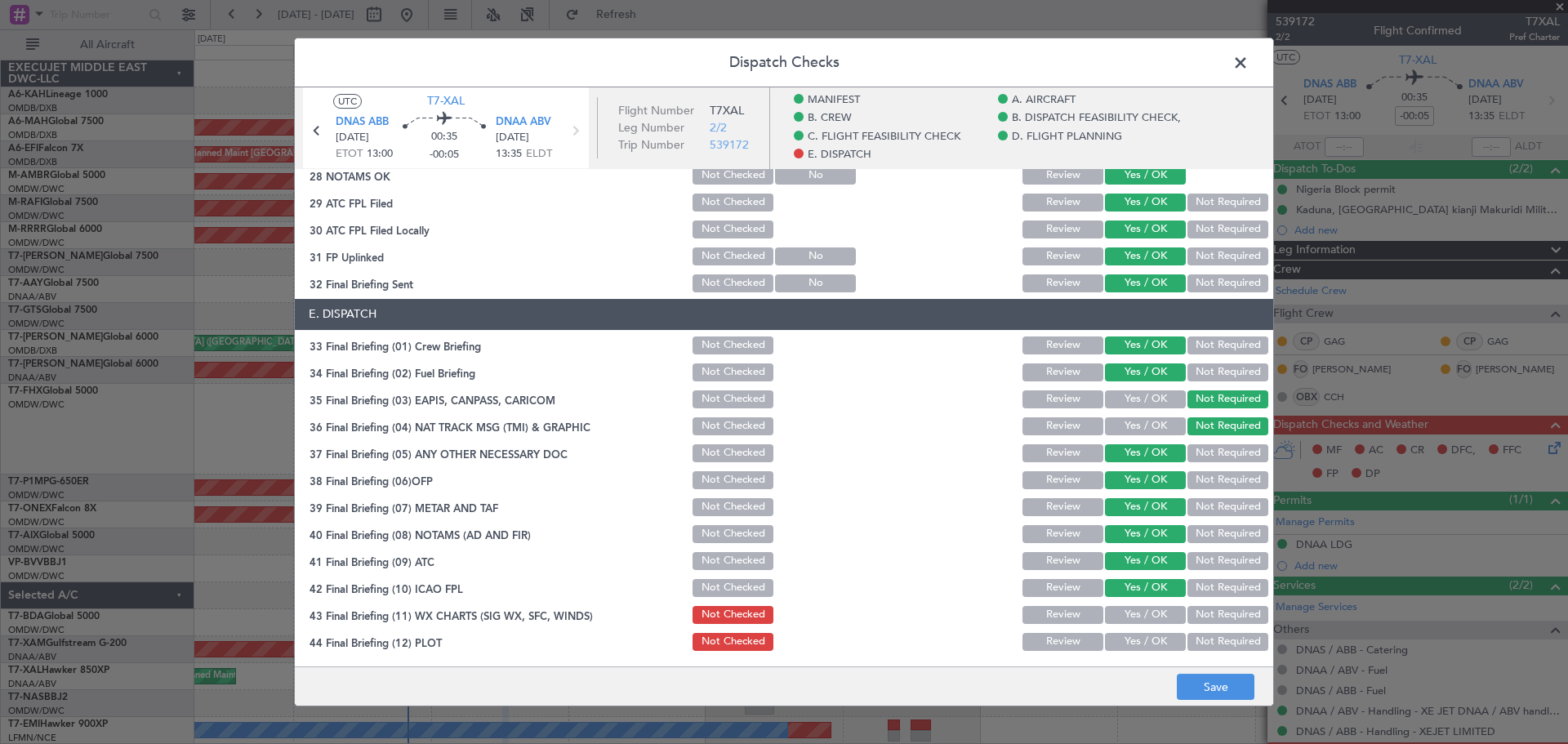
click at [1135, 640] on button "Yes / OK" at bounding box center [1146, 642] width 81 height 18
click at [1140, 619] on button "Yes / OK" at bounding box center [1146, 614] width 81 height 18
click at [1205, 682] on button "Save" at bounding box center [1216, 686] width 78 height 26
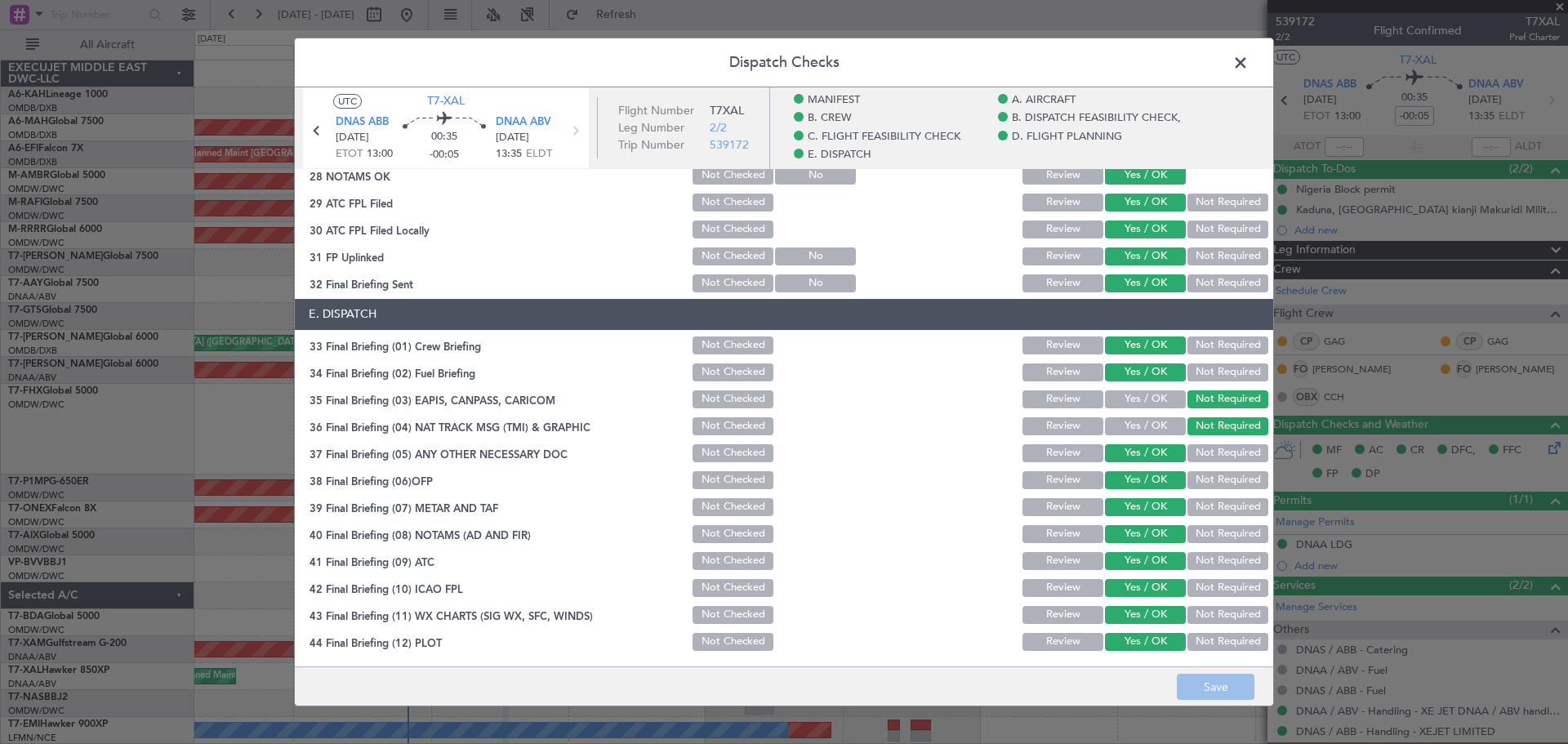
click at [1253, 68] on header "Dispatch Checks" at bounding box center [784, 63] width 979 height 49
click at [1249, 64] on span at bounding box center [1249, 67] width 0 height 33
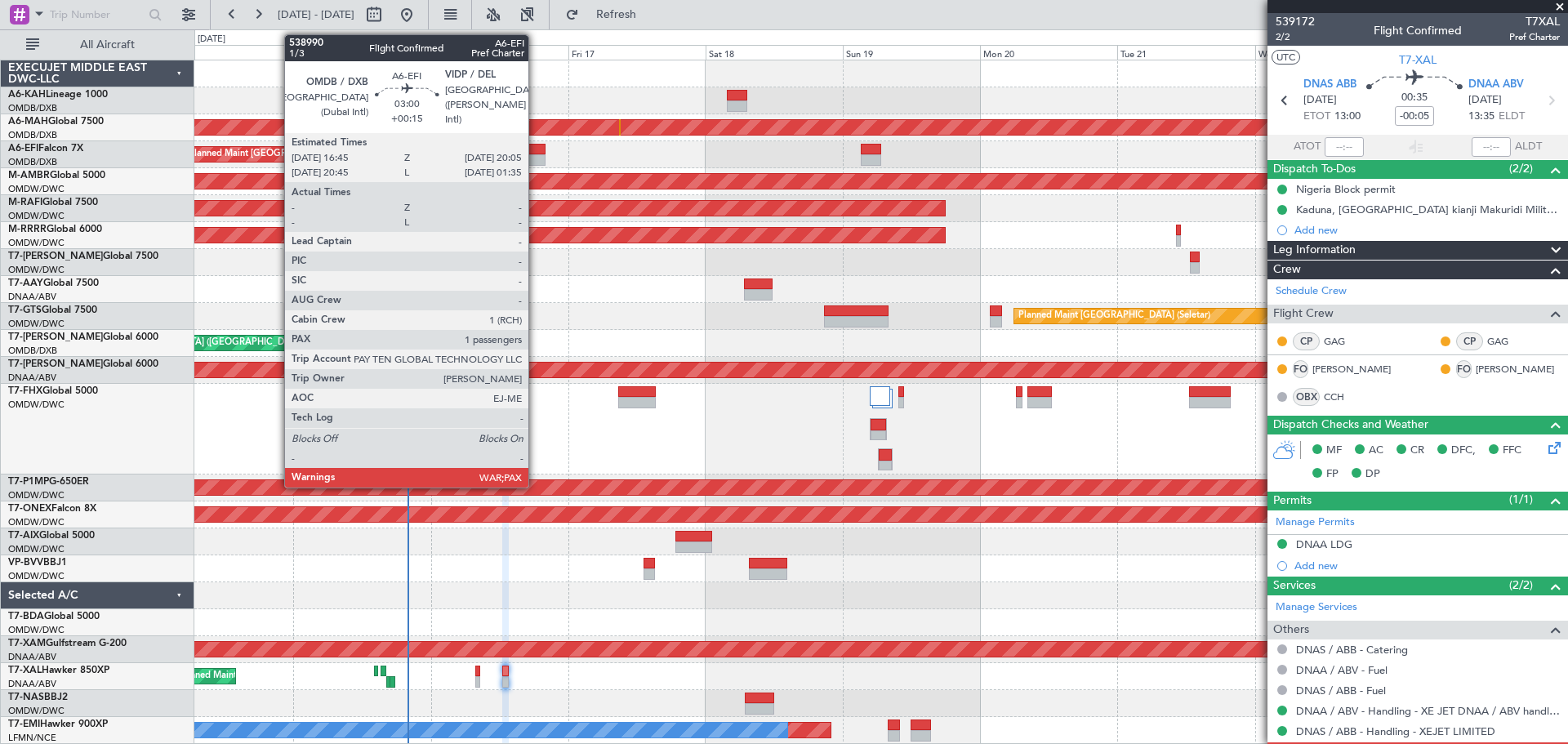
click at [536, 151] on div at bounding box center [535, 150] width 19 height 12
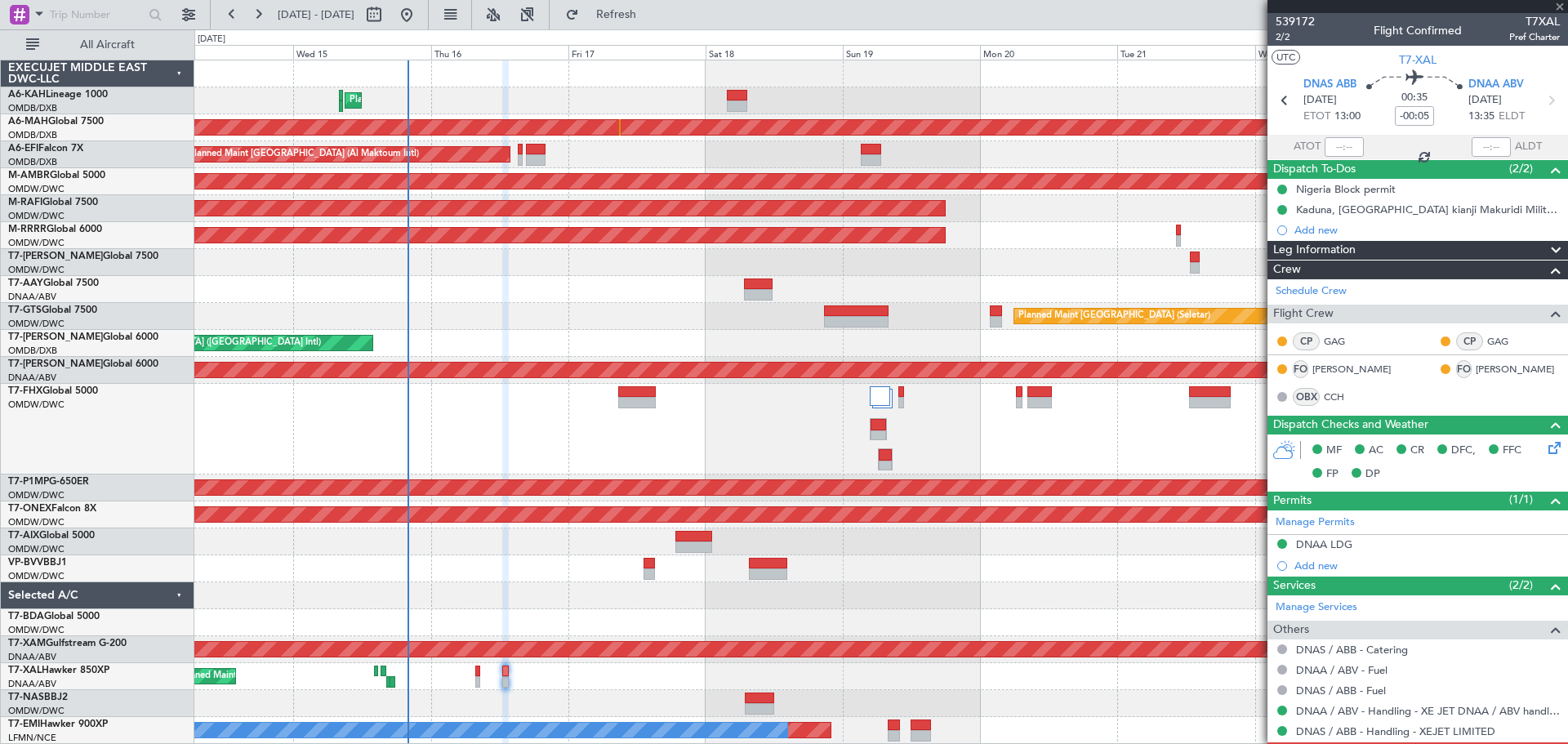
type input "+00:15"
type input "3"
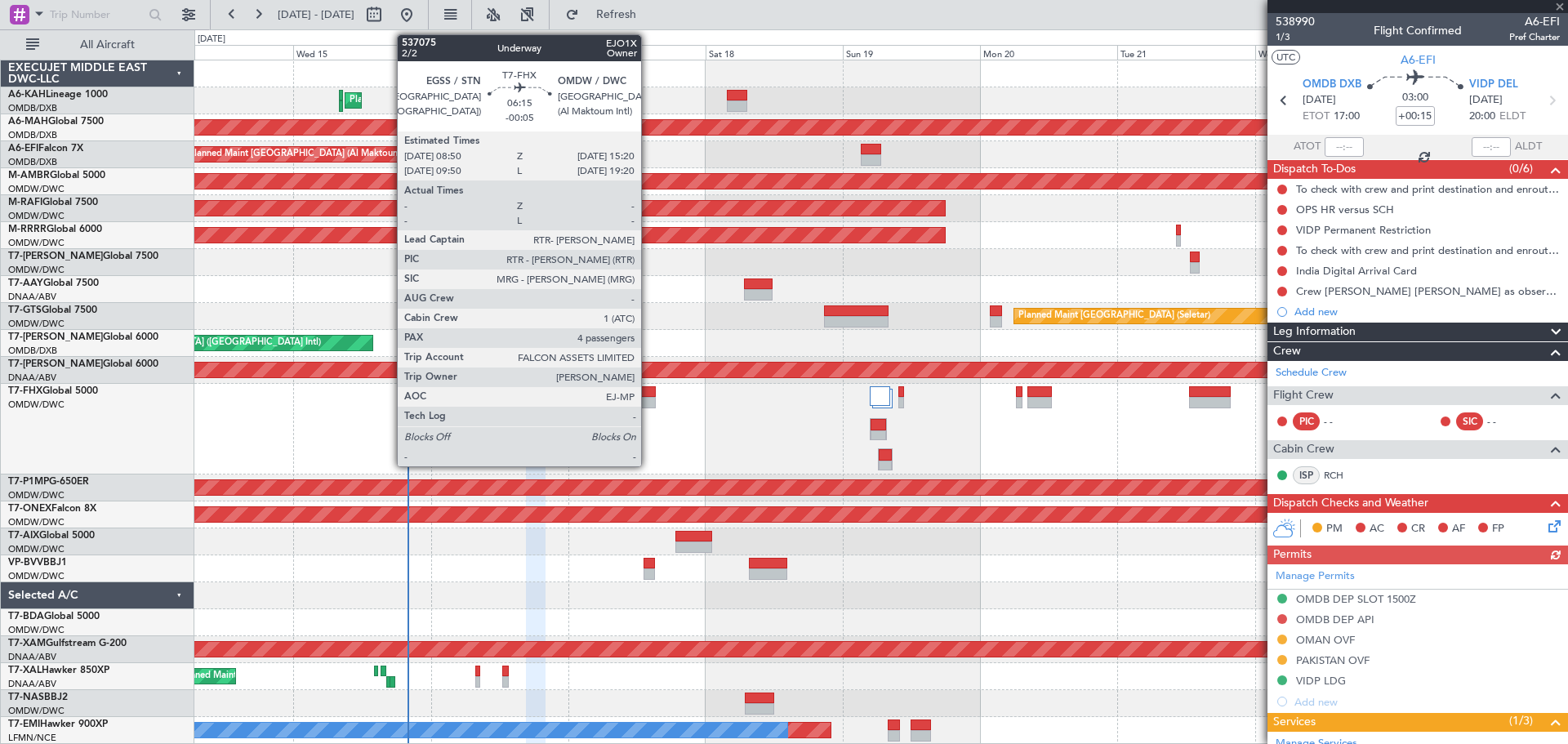
click at [647, 392] on div at bounding box center [637, 392] width 37 height 12
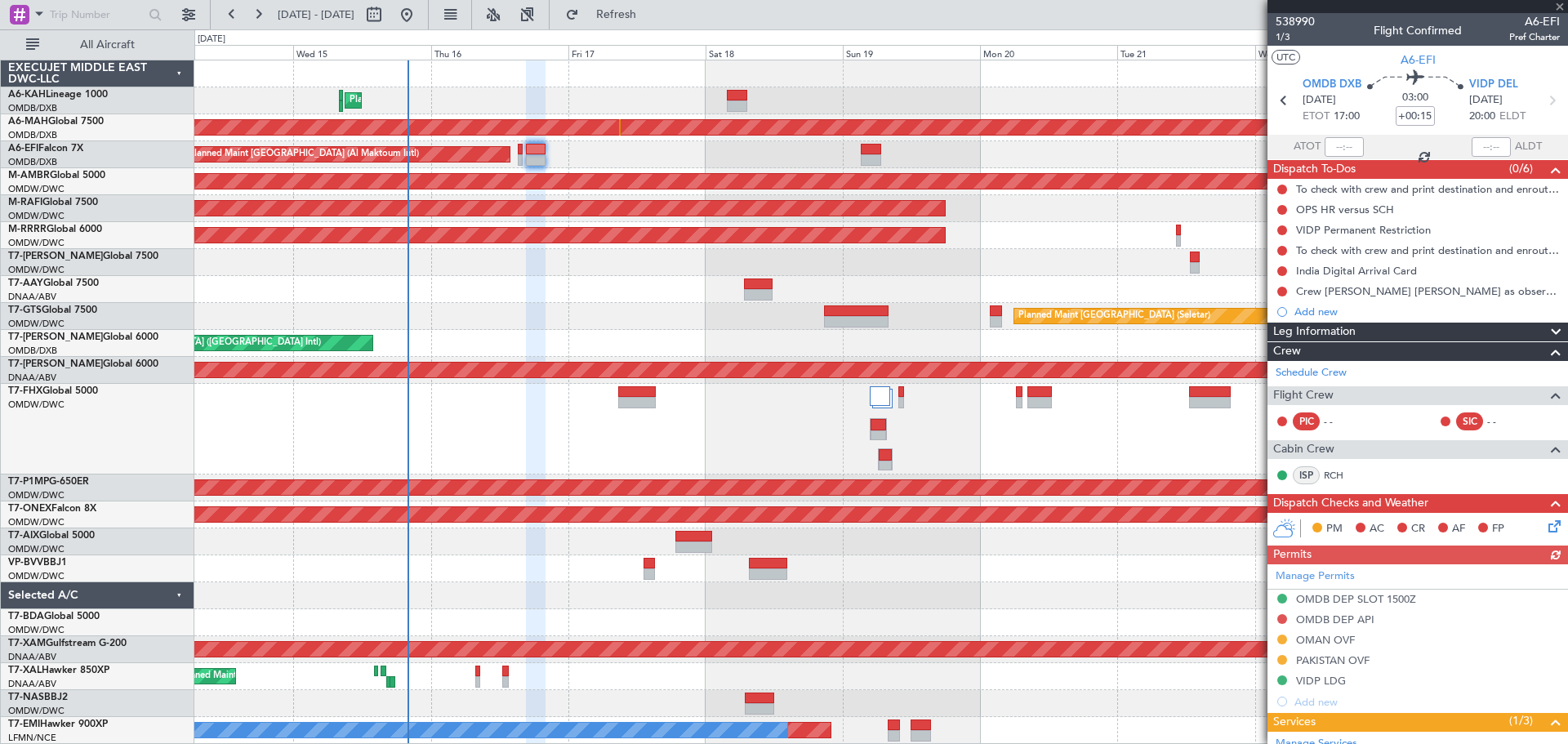
type input "-00:05"
type input "4"
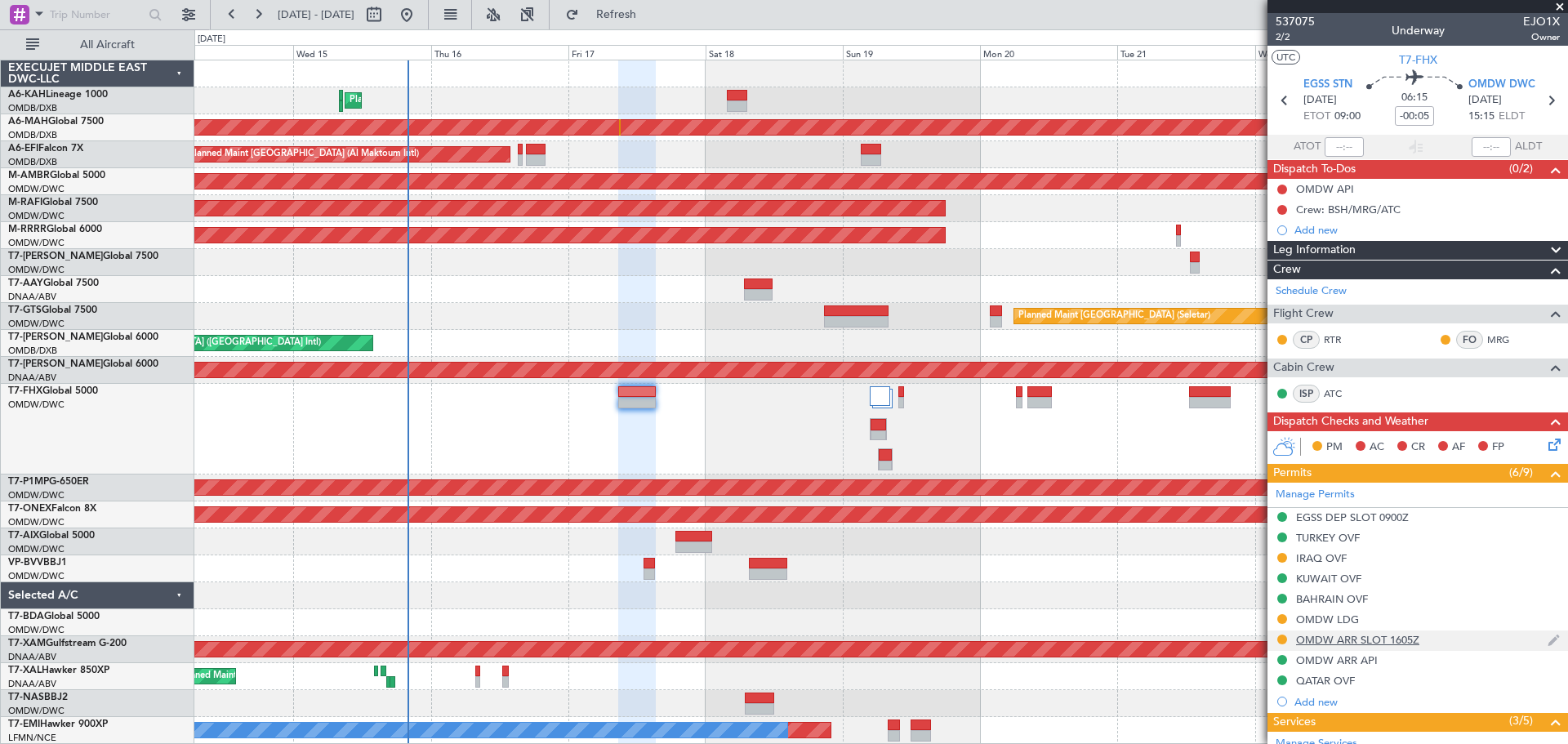
click at [1371, 636] on div "OMDW ARR SLOT 1605Z" at bounding box center [1358, 640] width 124 height 14
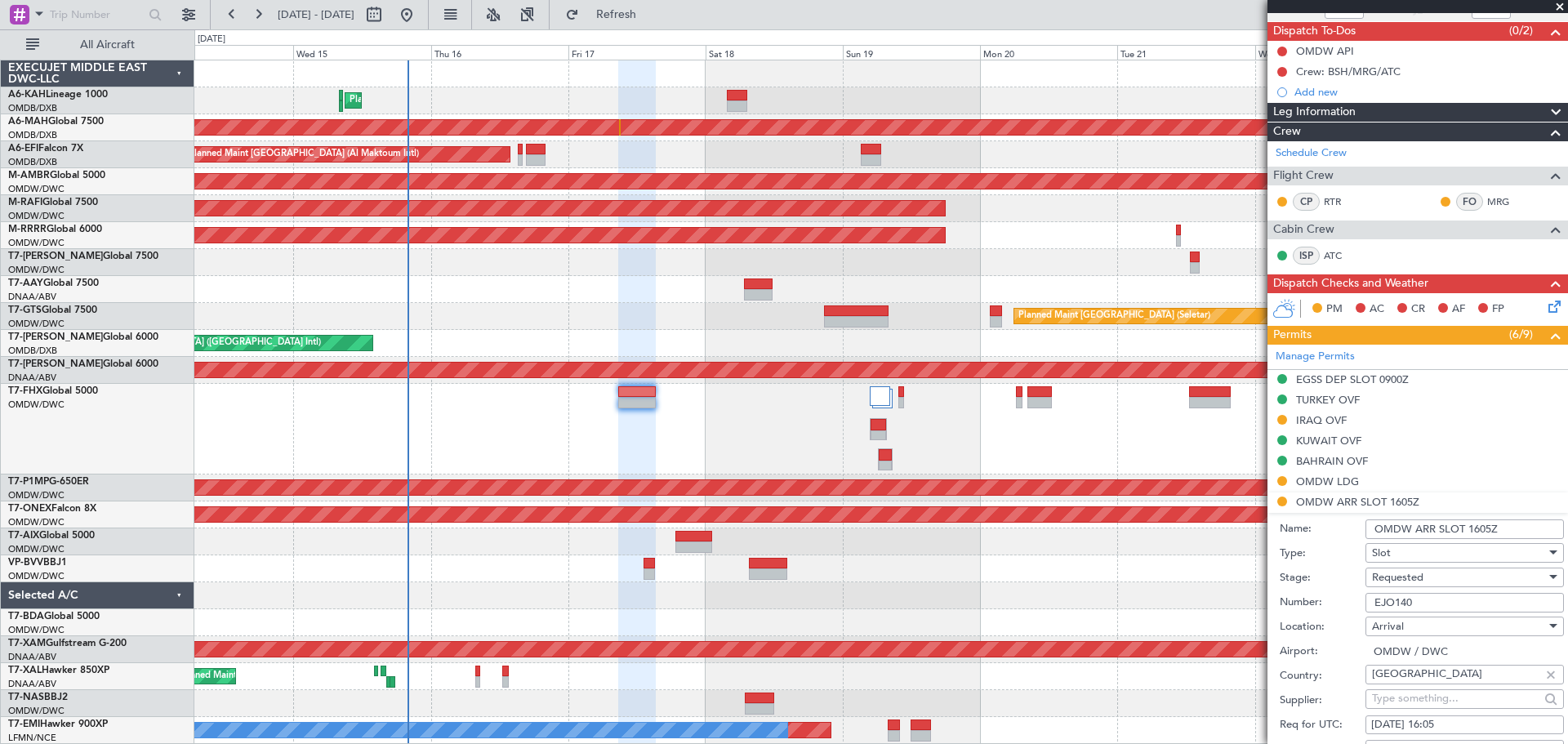
scroll to position [245, 0]
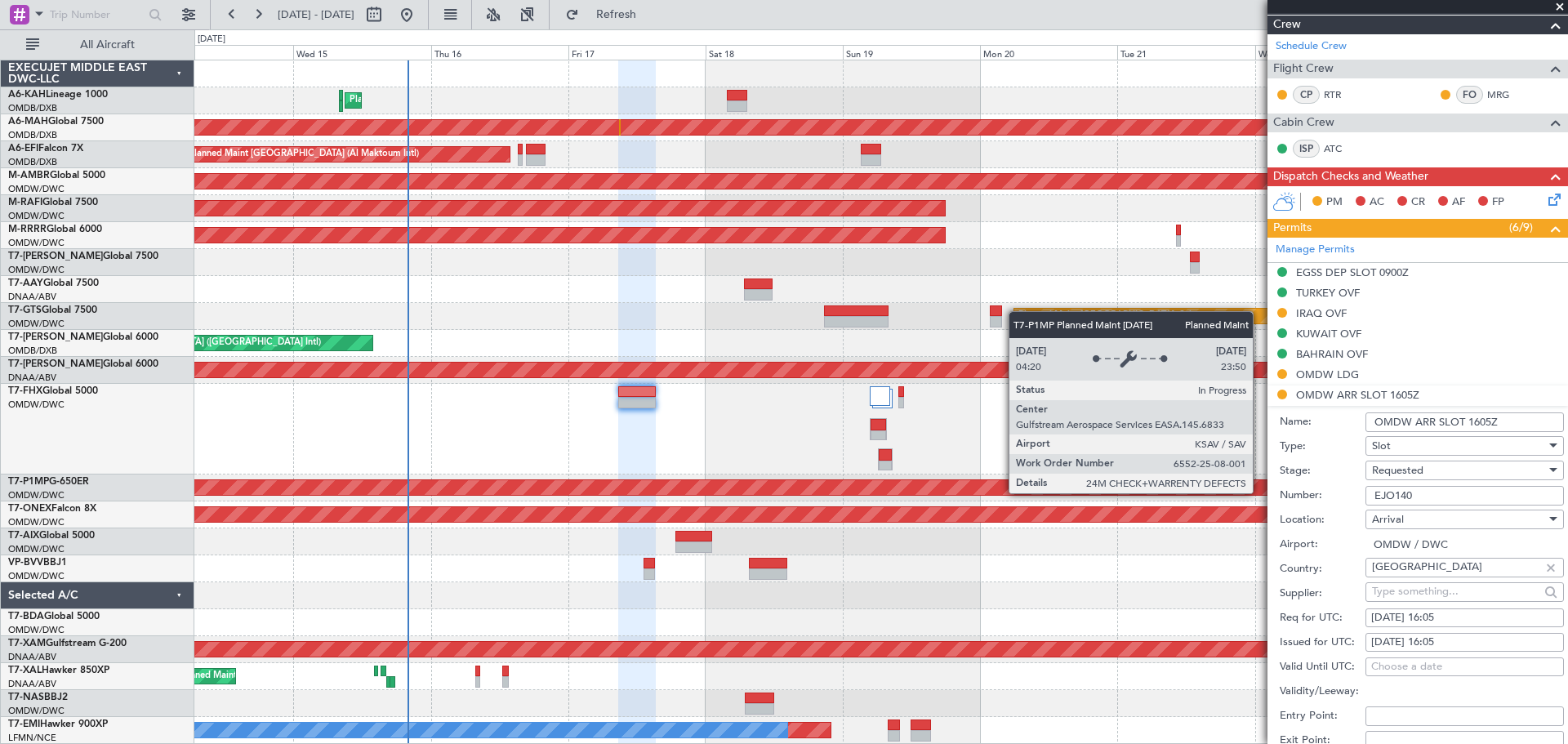
drag, startPoint x: 1350, startPoint y: 493, endPoint x: 1225, endPoint y: 493, distance: 125.0
click at [1226, 493] on fb-app "[DATE] - [DATE] Refresh Quick Links All Aircraft Planned Maint [GEOGRAPHIC_DATA…" at bounding box center [784, 378] width 1568 height 731
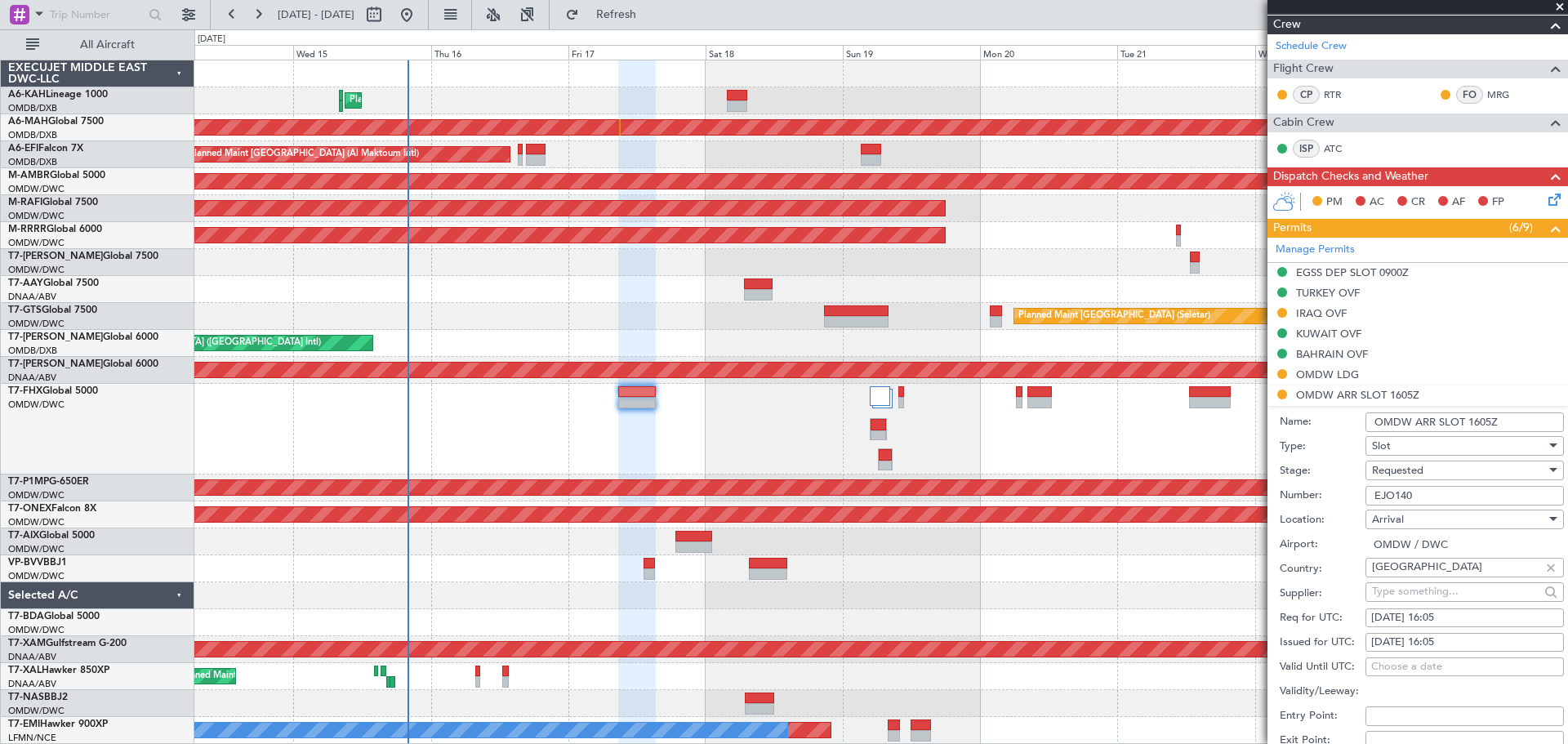
paste input "KEJO140"
type input "KEJO140"
drag, startPoint x: 1508, startPoint y: 424, endPoint x: 1468, endPoint y: 424, distance: 40.0
click at [1468, 424] on input "OMDW ARR SLOT 1605Z" at bounding box center [1465, 422] width 198 height 19
type input "OMDW ARR SLOT 1515Z"
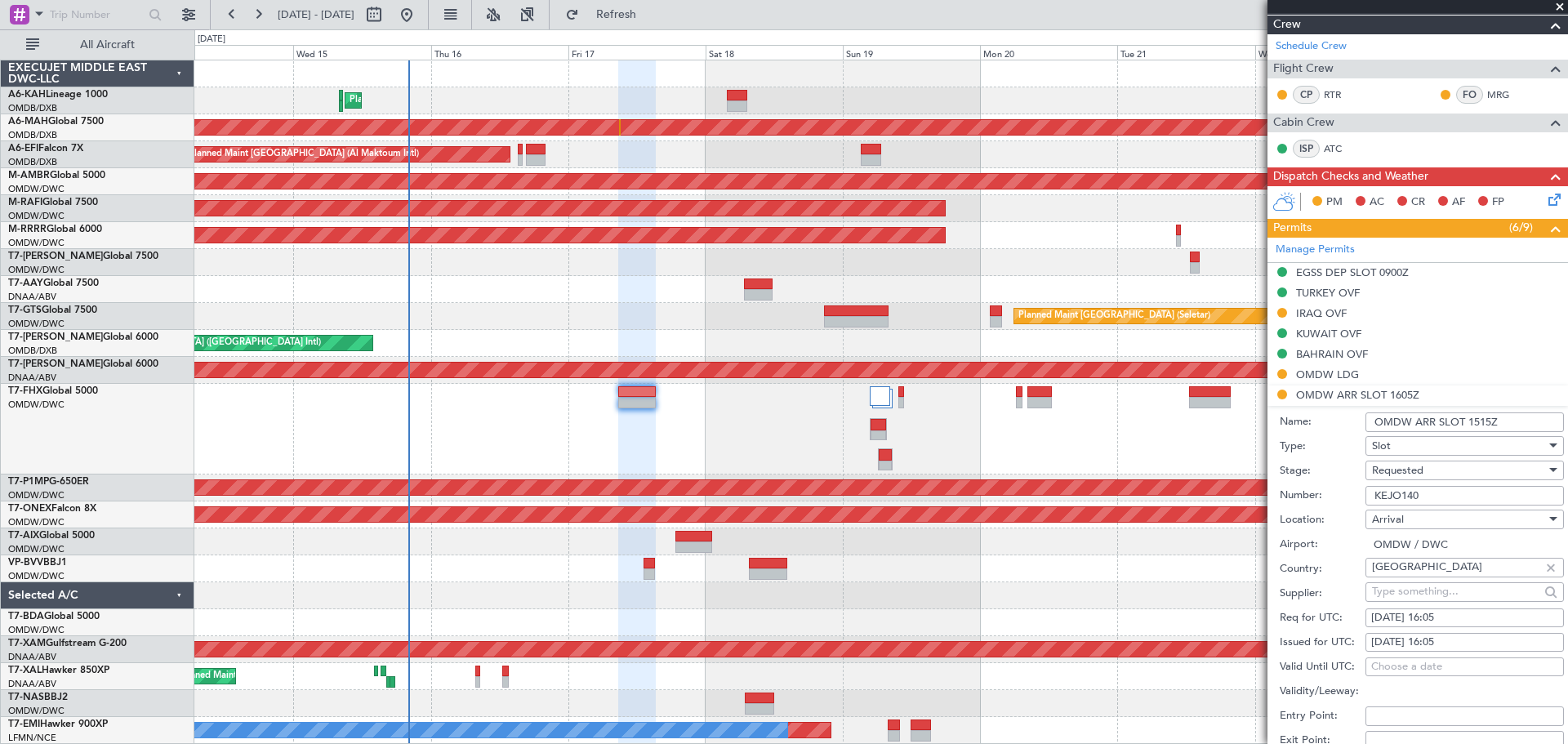
click at [1413, 620] on div "[DATE] 16:05" at bounding box center [1465, 618] width 187 height 16
select select "10"
select select "2025"
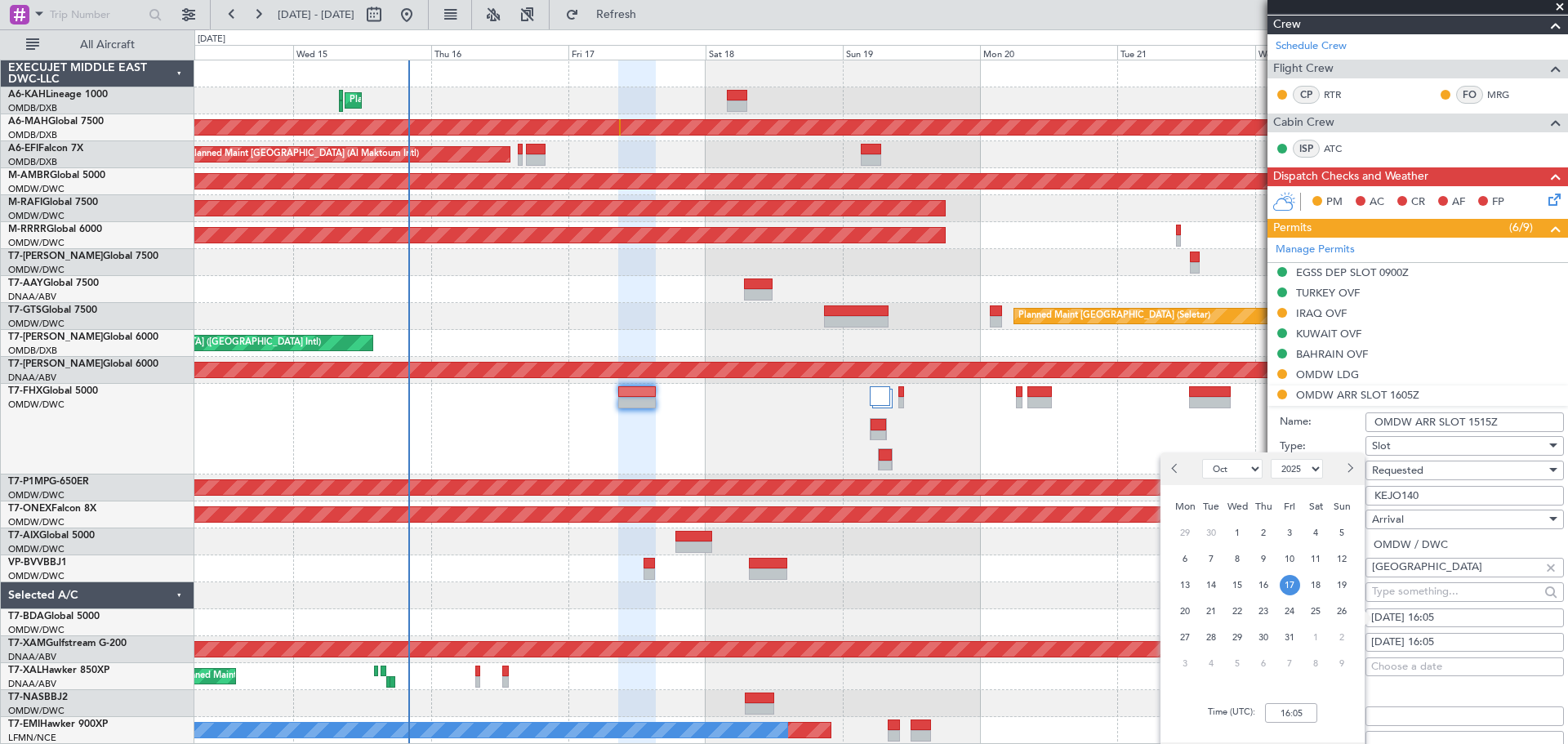
click at [1295, 701] on div "Time (UTC): 16:05" at bounding box center [1262, 712] width 204 height 58
click at [1300, 709] on input "16:05" at bounding box center [1291, 713] width 52 height 19
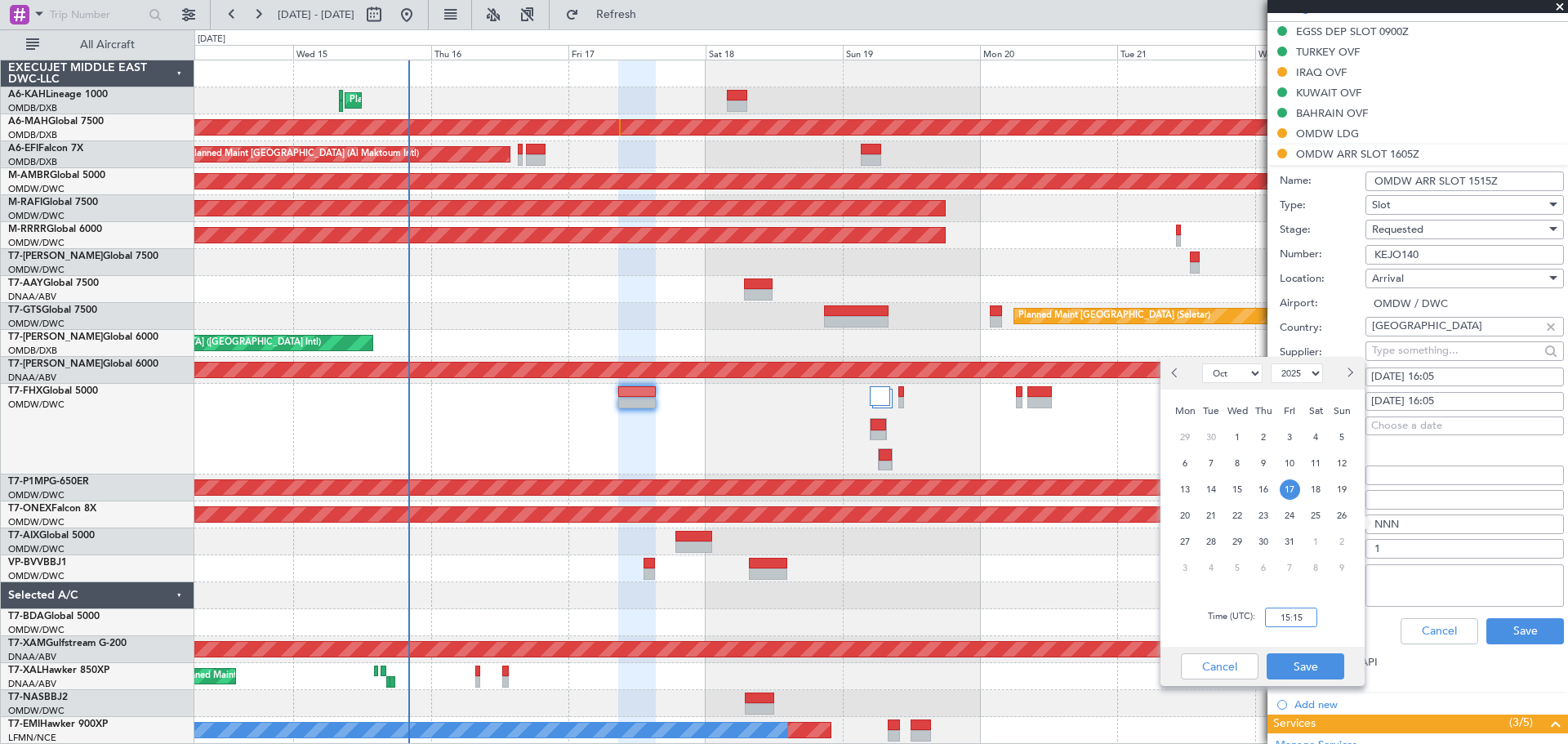
scroll to position [490, 0]
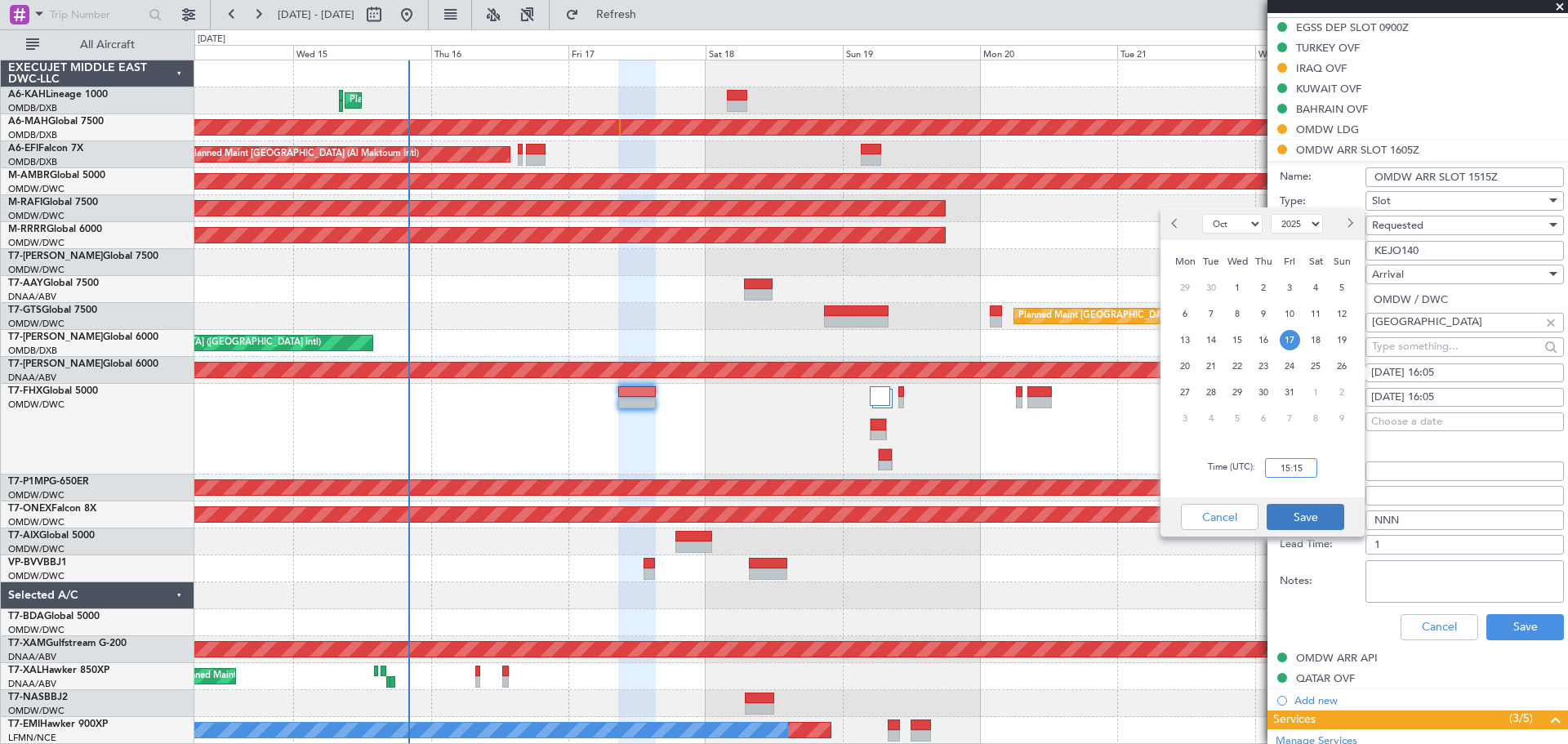
type input "15:15"
click at [1309, 520] on button "Save" at bounding box center [1306, 516] width 78 height 26
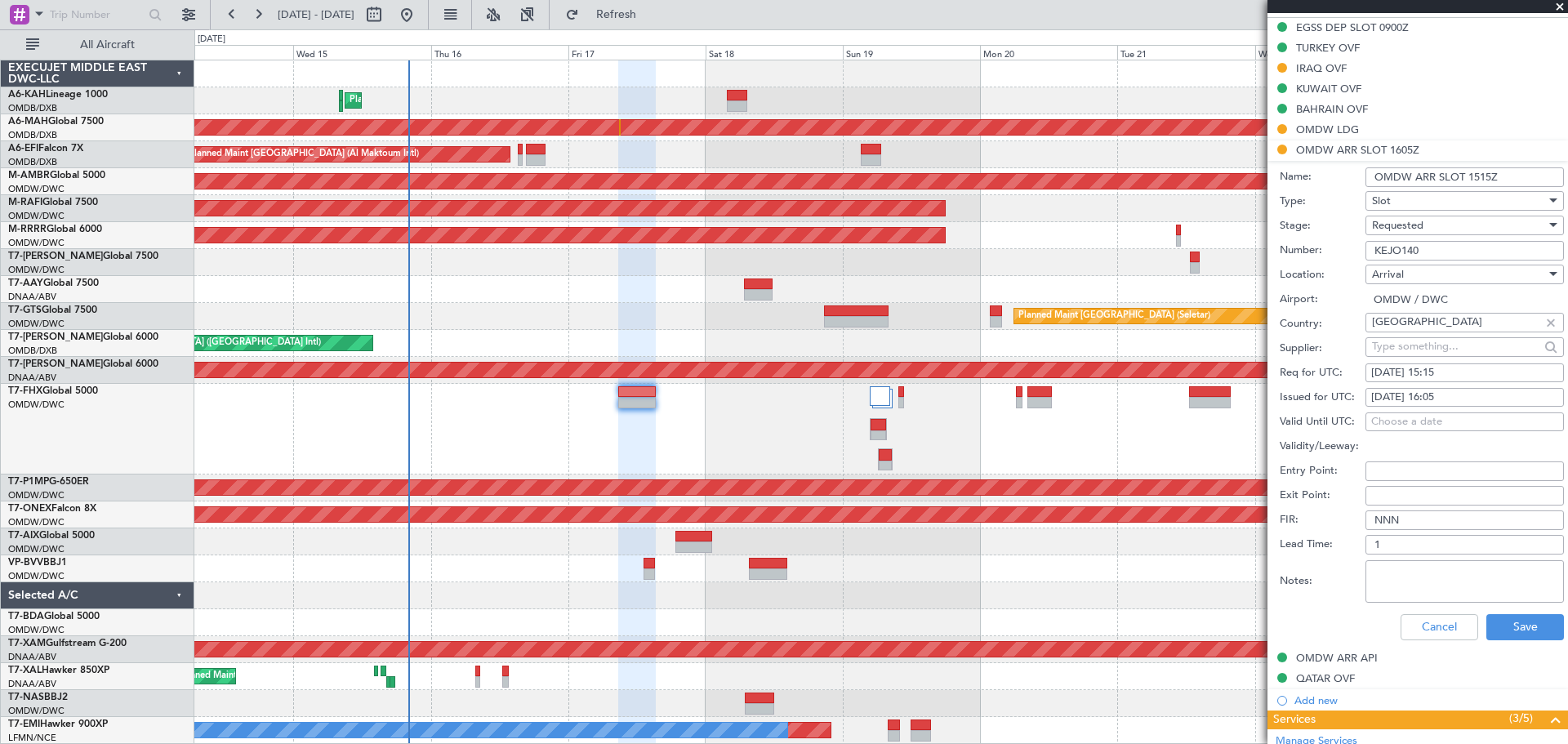
click at [1435, 395] on div "[DATE] 16:05" at bounding box center [1465, 397] width 187 height 16
select select "10"
select select "2025"
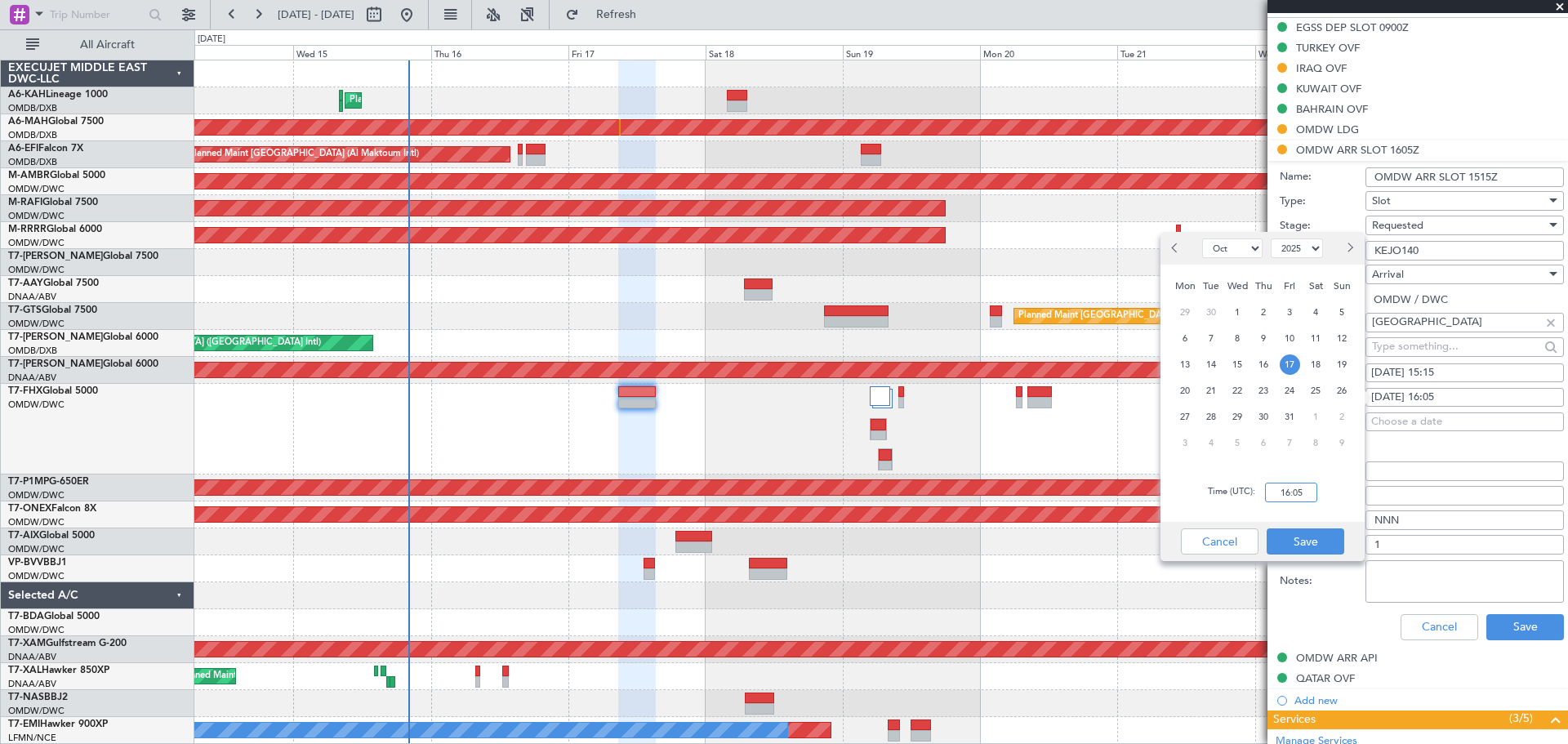
click at [1278, 493] on input "16:05" at bounding box center [1291, 492] width 52 height 19
type input "15:15"
click at [1310, 543] on button "Save" at bounding box center [1306, 541] width 78 height 26
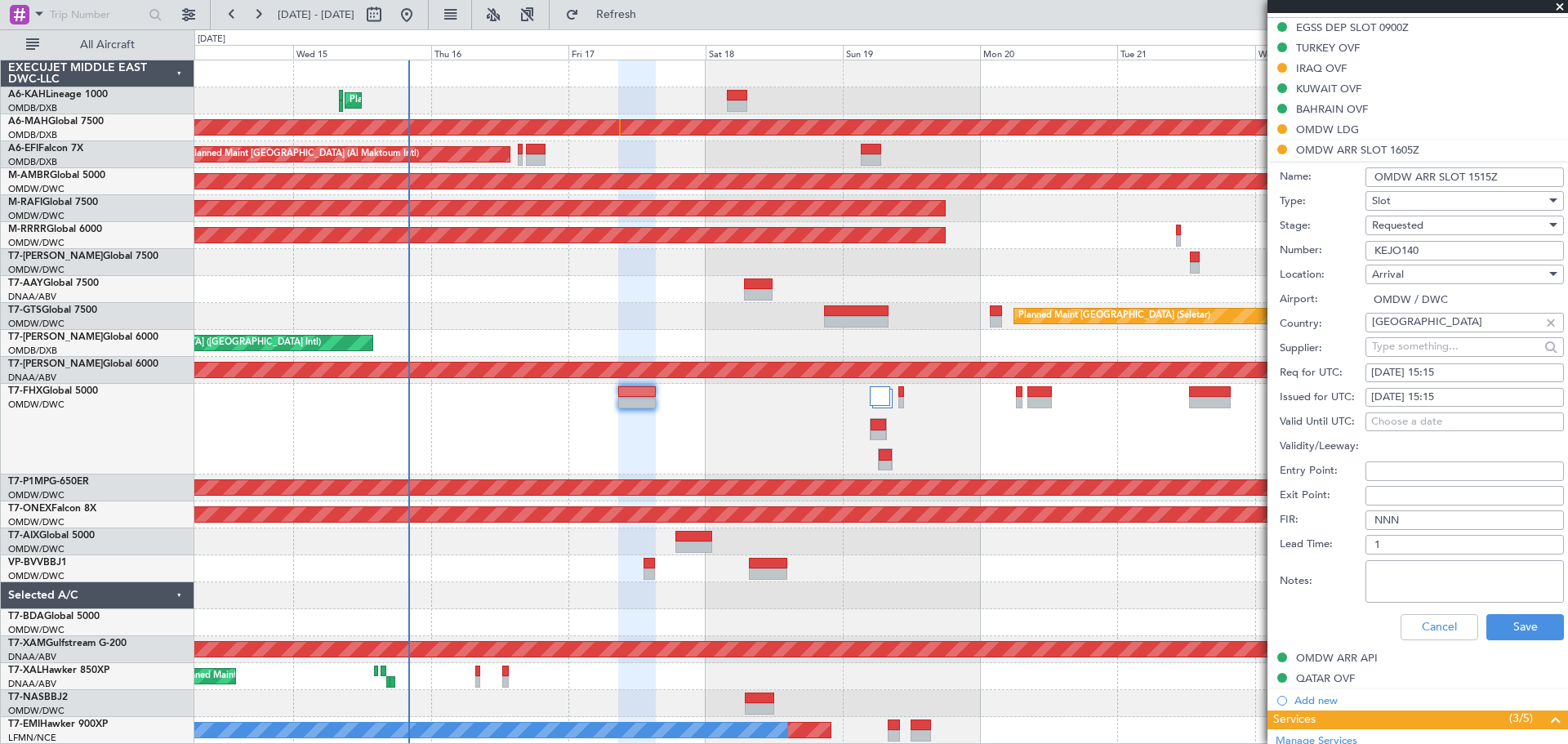
click at [1435, 229] on div "Requested" at bounding box center [1459, 225] width 174 height 25
click at [1426, 339] on span "Received OK" at bounding box center [1459, 348] width 172 height 25
click at [1517, 625] on button "Save" at bounding box center [1526, 626] width 78 height 26
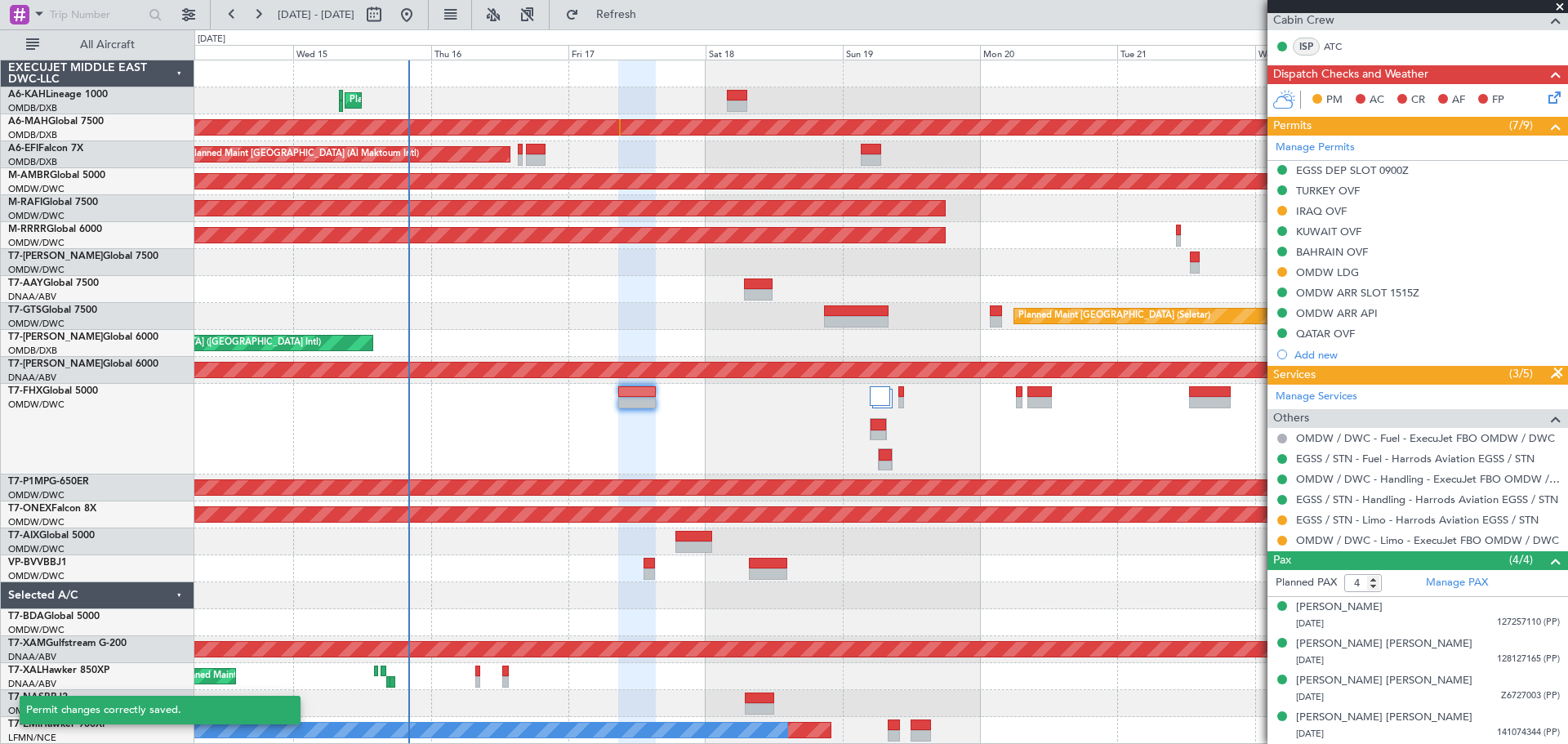
scroll to position [346, 0]
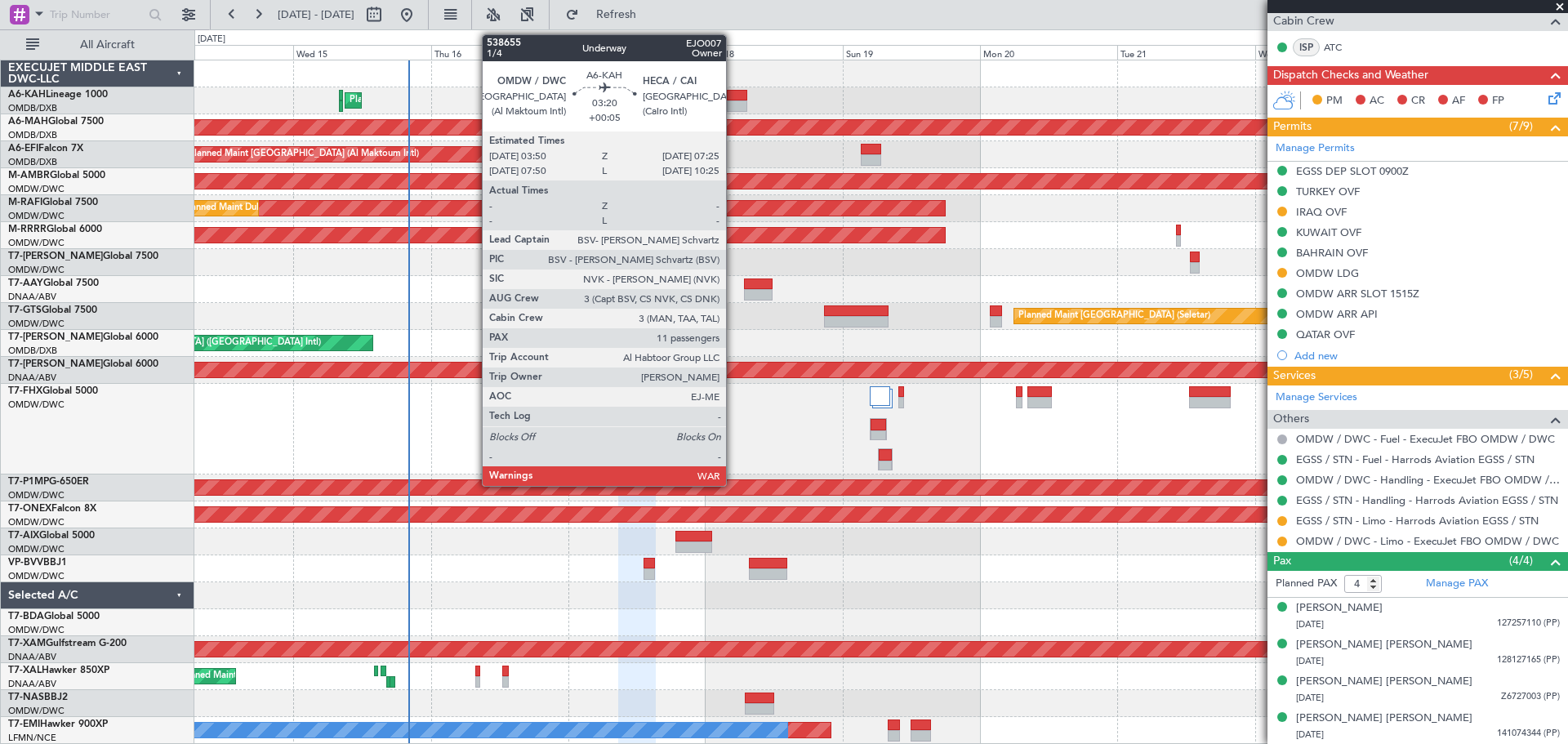
click at [733, 102] on div at bounding box center [737, 107] width 21 height 12
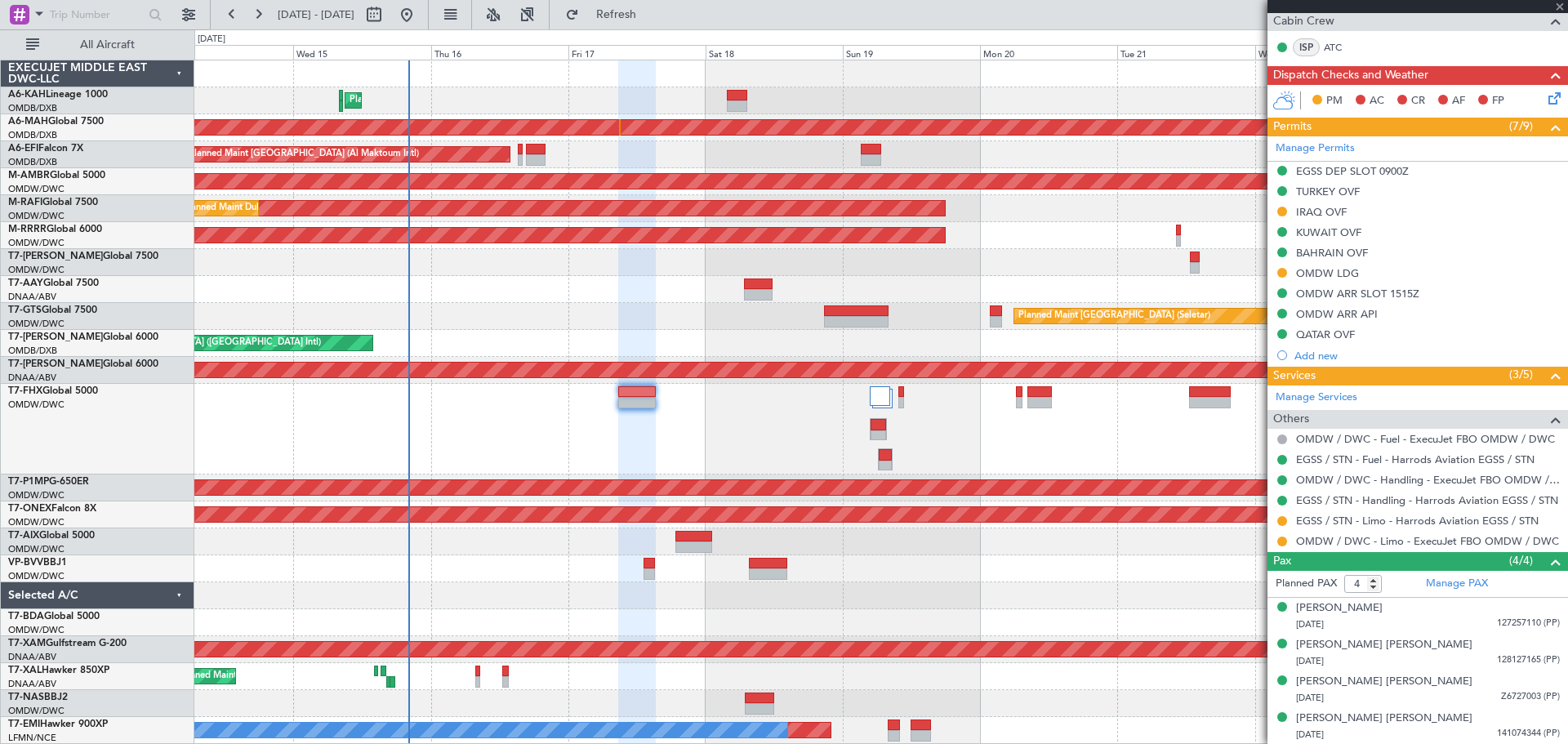
type input "+00:05"
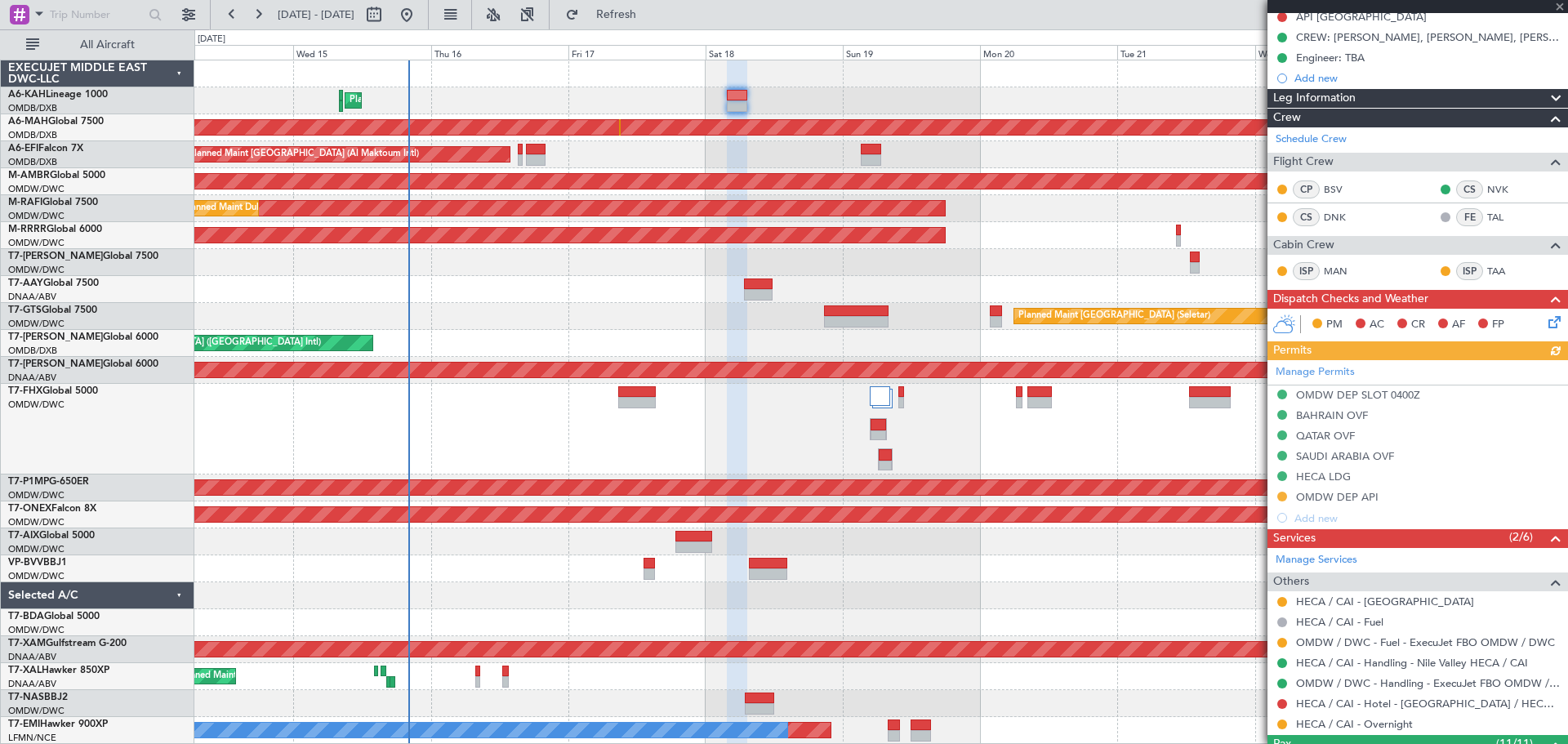
scroll to position [245, 0]
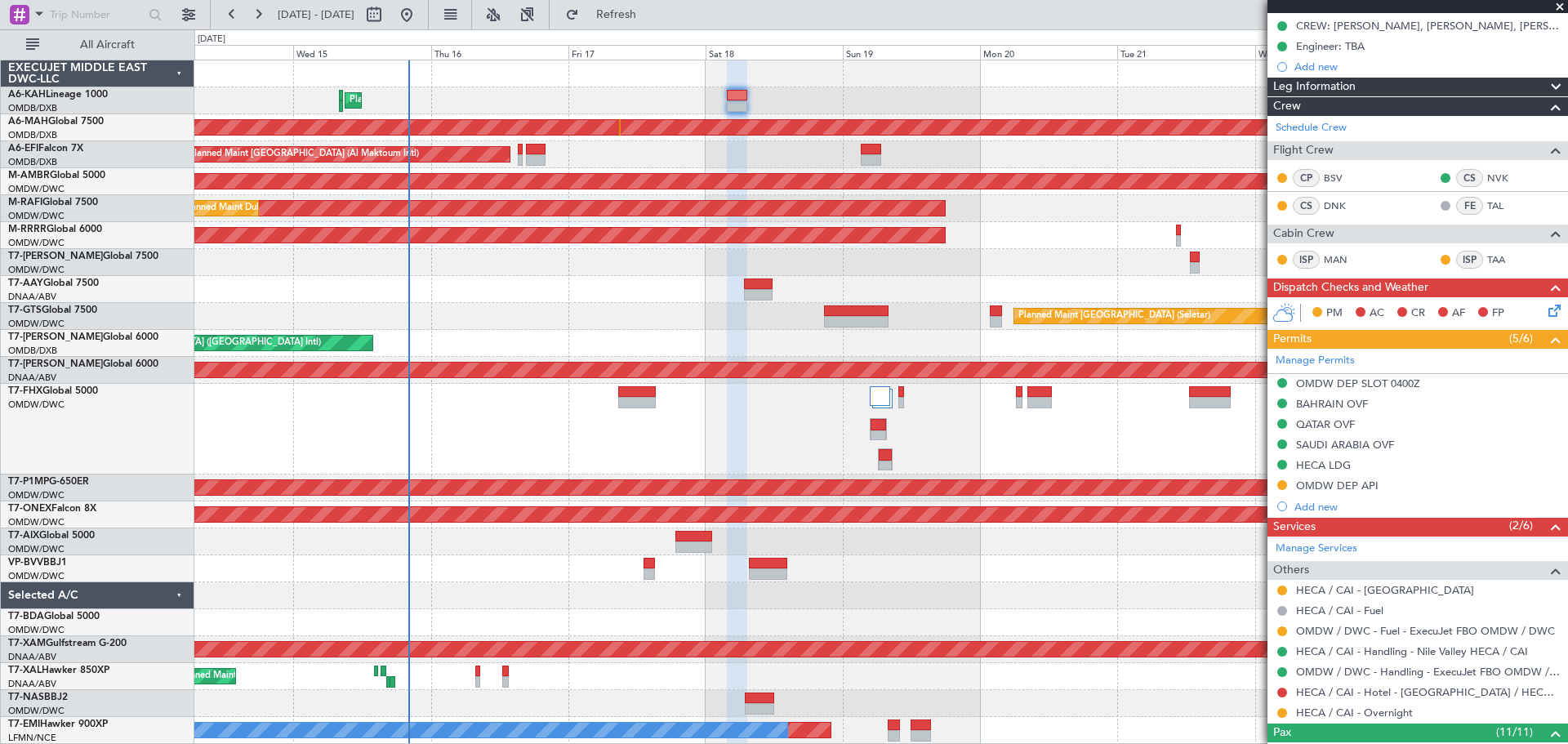
click at [517, 162] on div "Unplanned Maint [GEOGRAPHIC_DATA] (Al Maktoum Intl)" at bounding box center [881, 155] width 1373 height 27
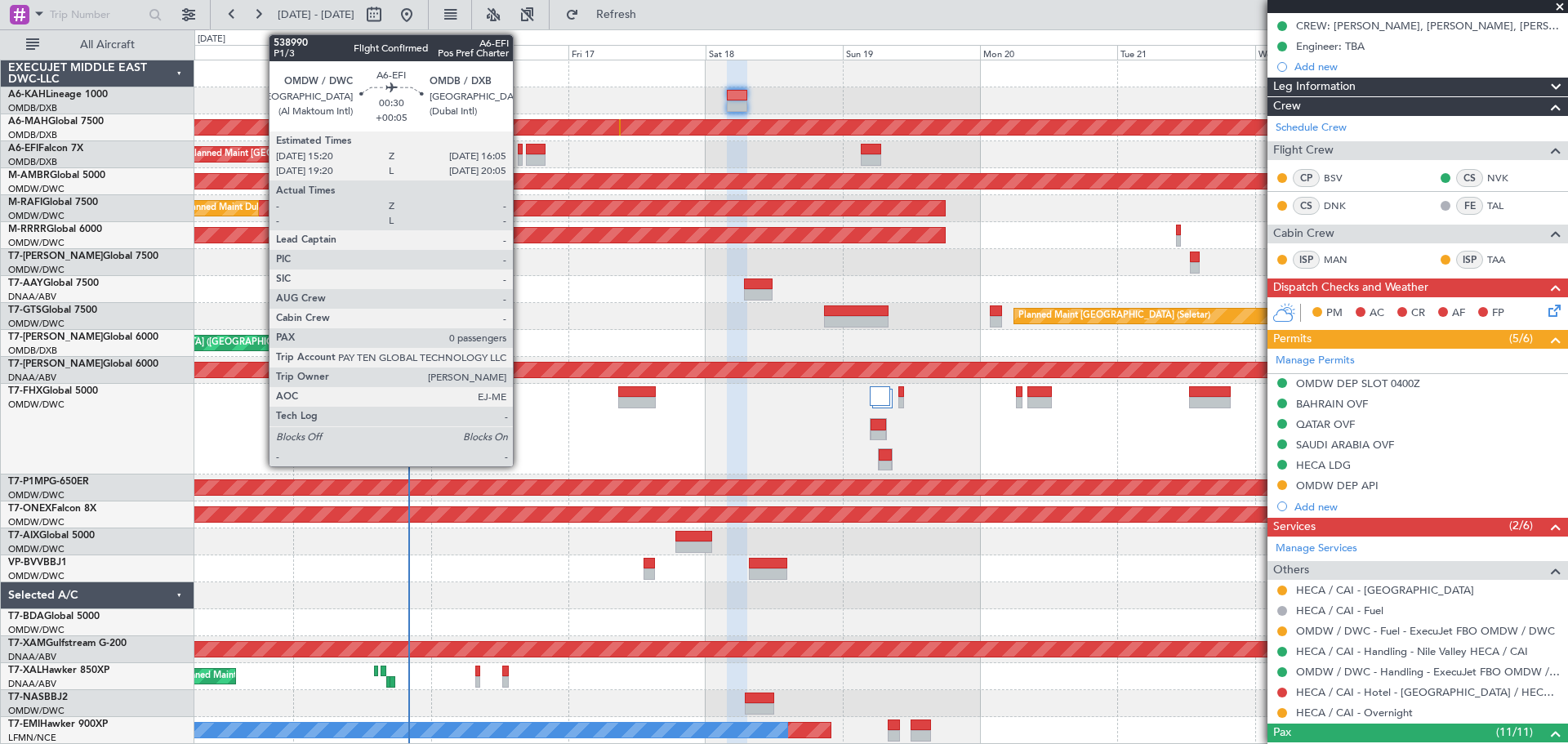
click at [520, 162] on div at bounding box center [521, 160] width 5 height 12
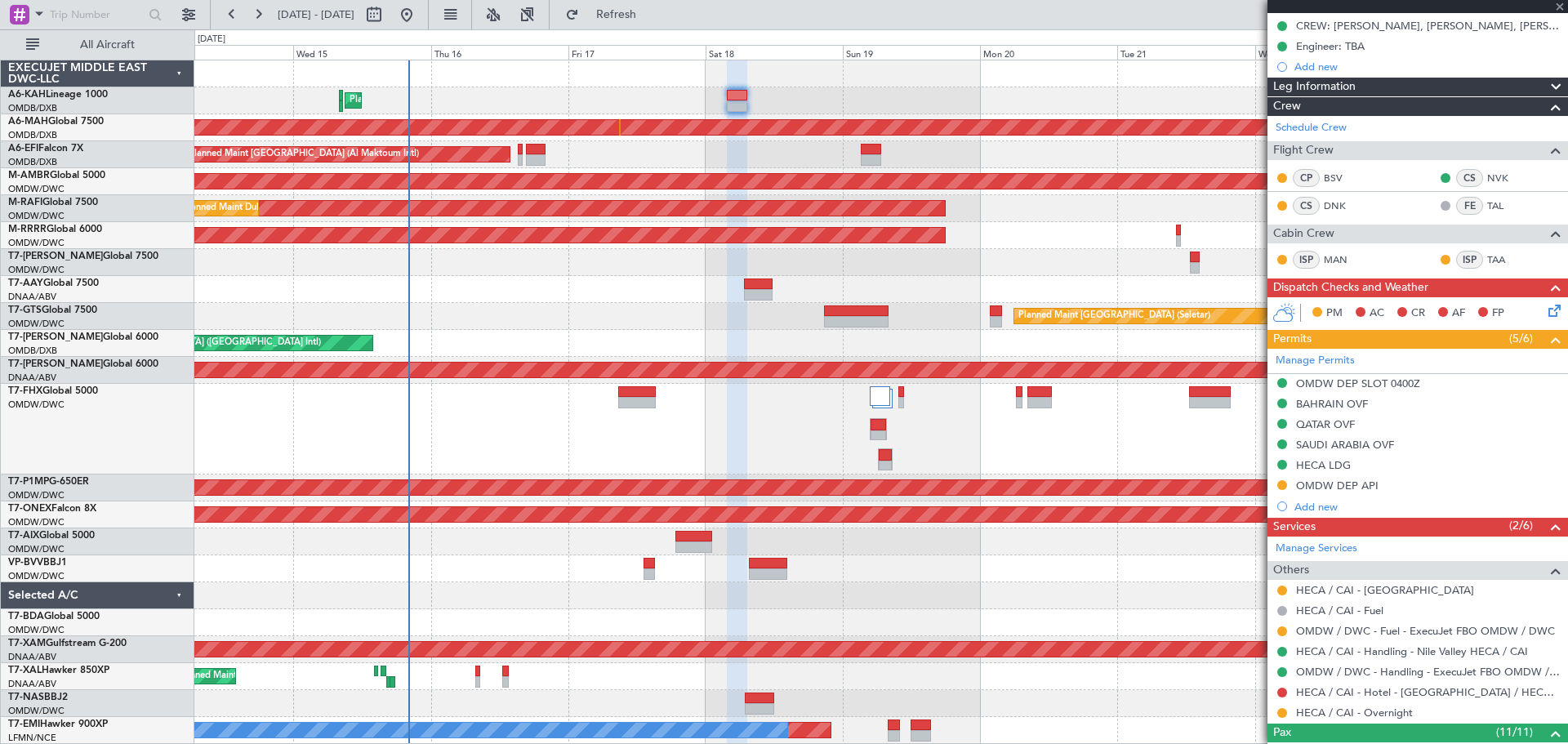
type input "0"
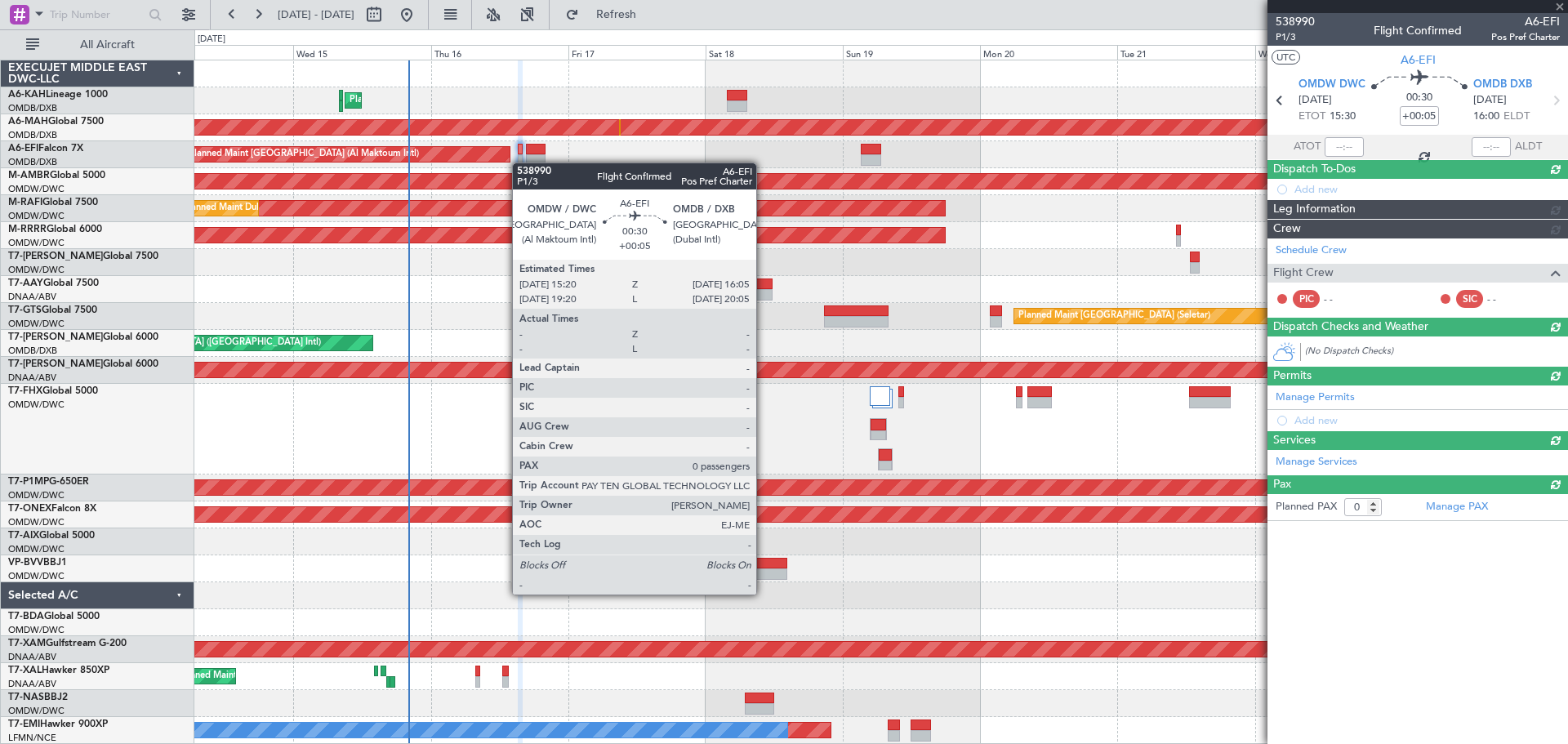
scroll to position [0, 0]
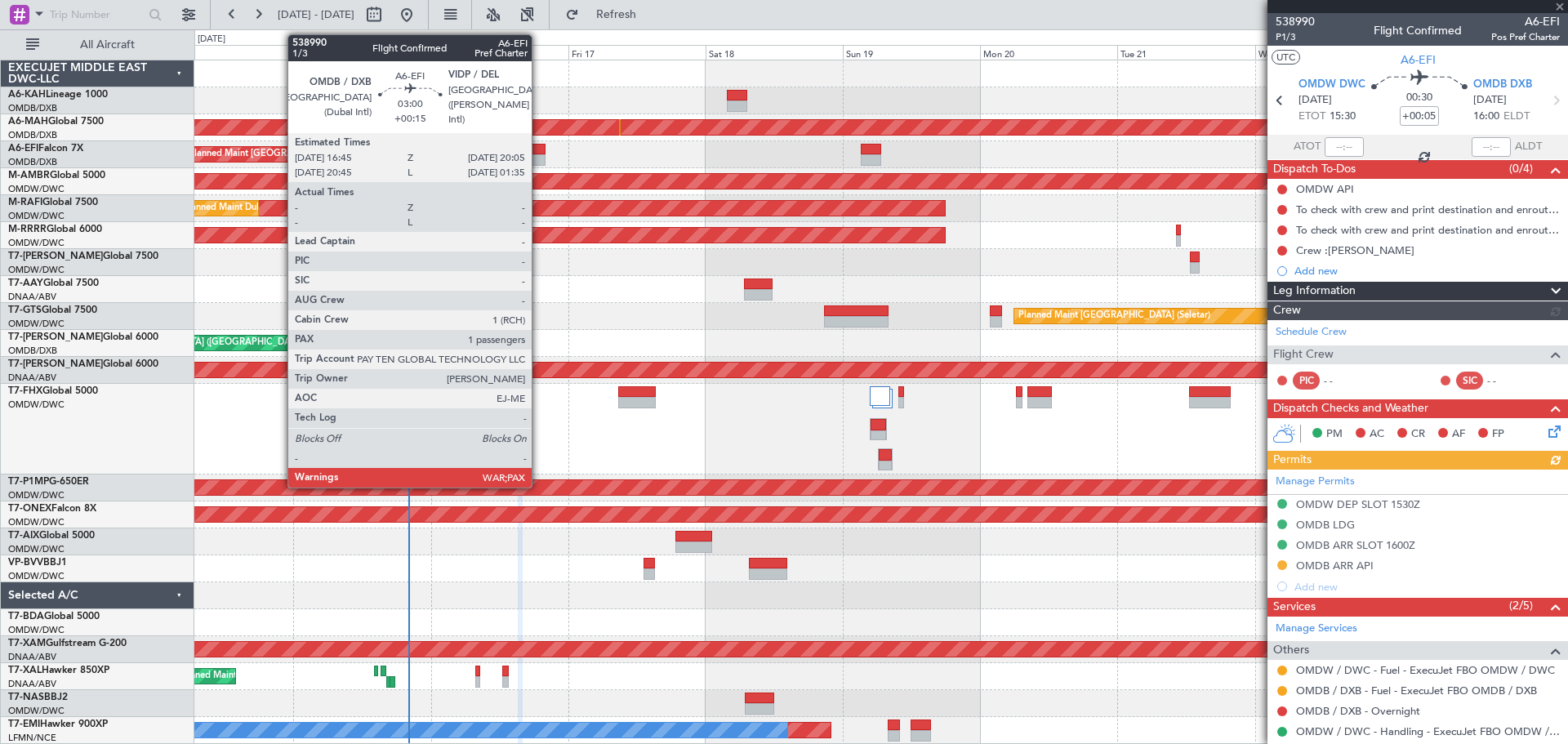
click at [539, 155] on div at bounding box center [535, 160] width 19 height 12
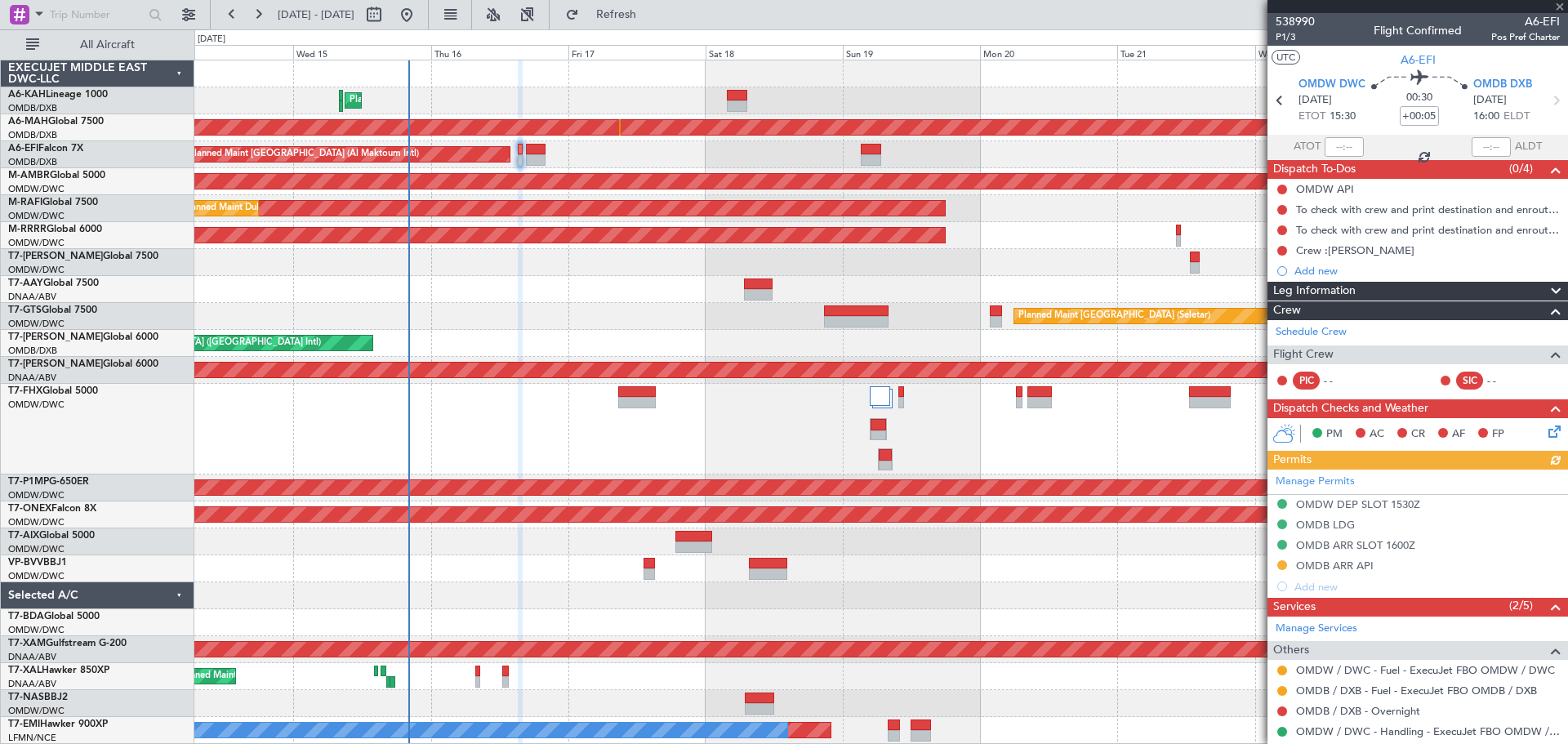
type input "+00:15"
type input "3"
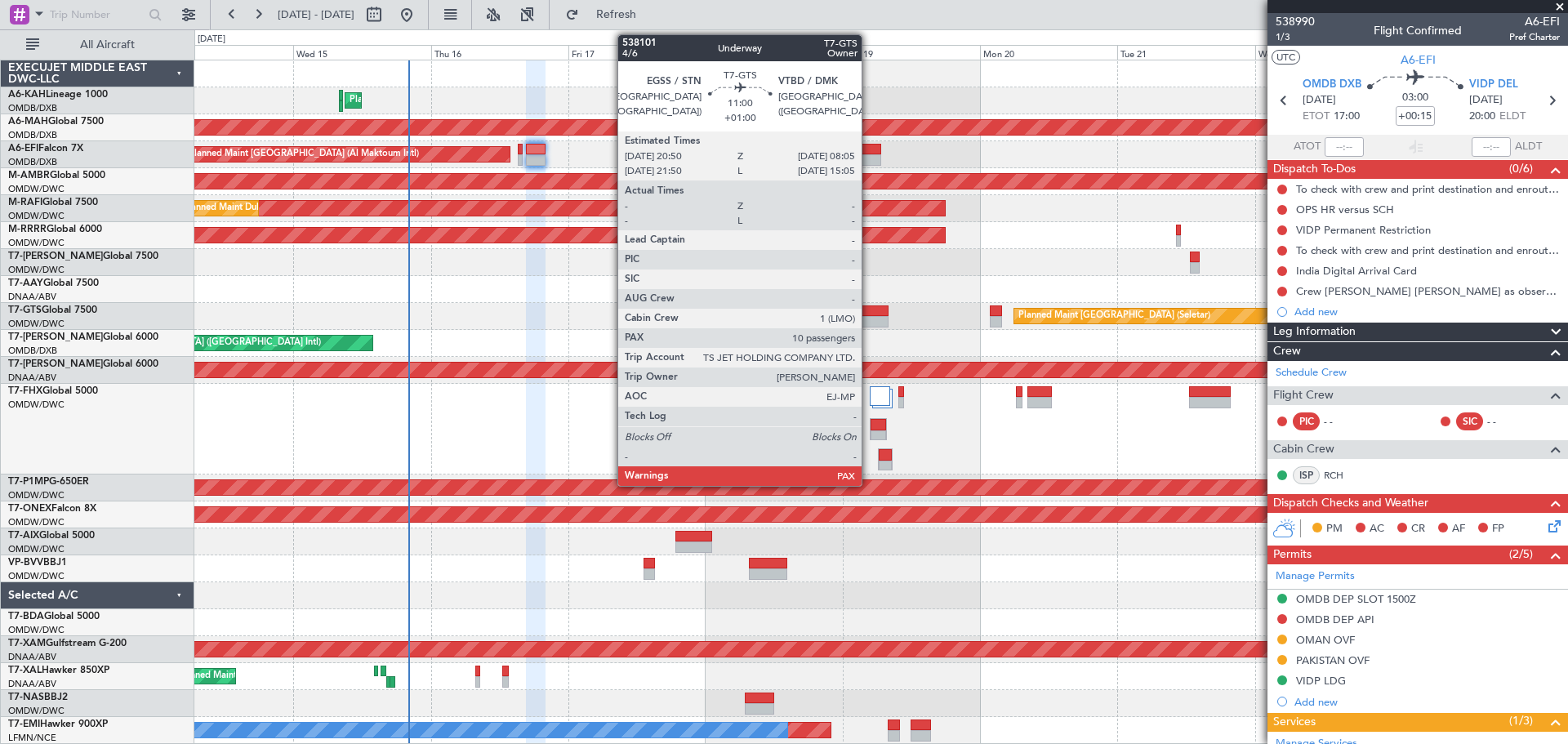
click at [869, 314] on div at bounding box center [856, 311] width 64 height 12
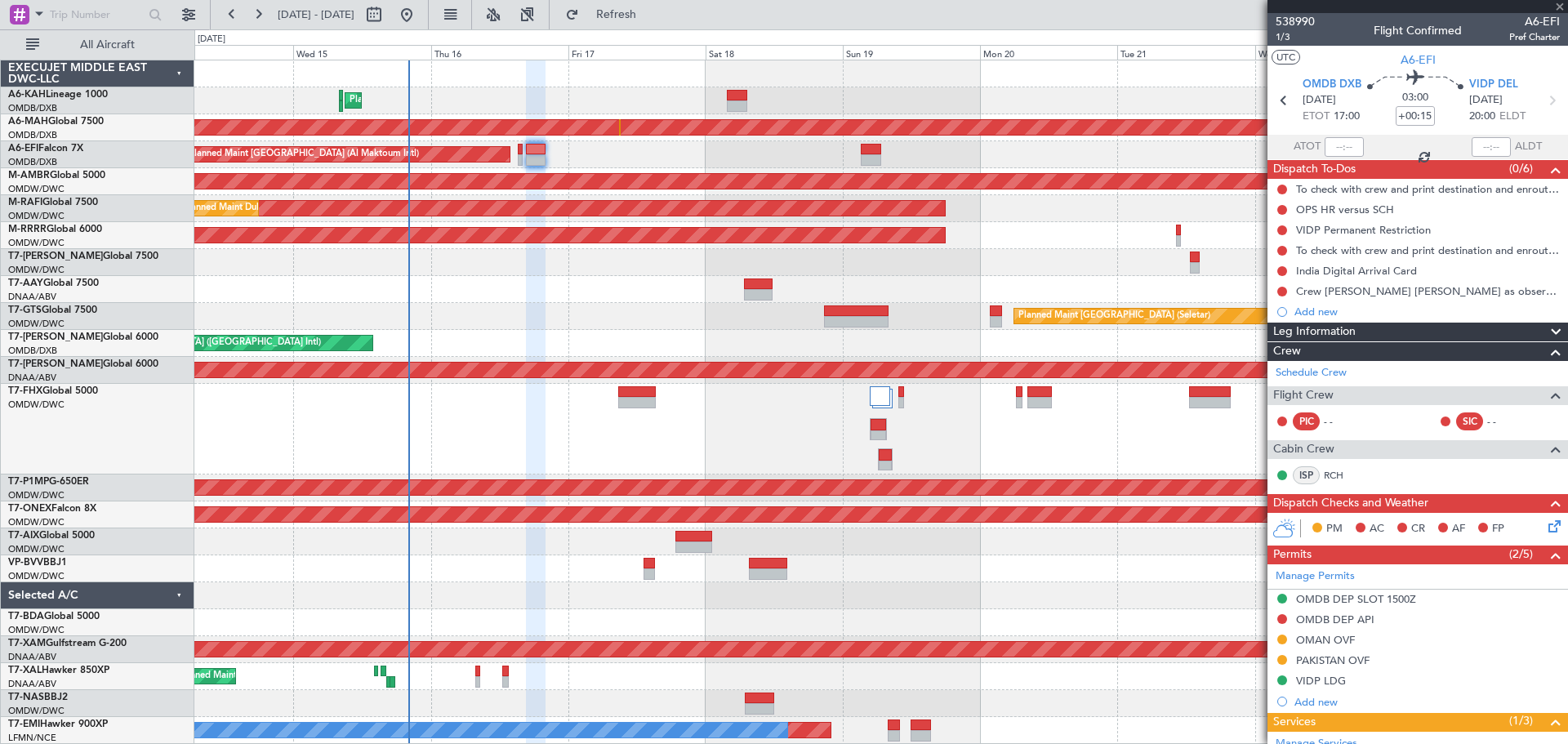
type input "+01:00"
type input "10"
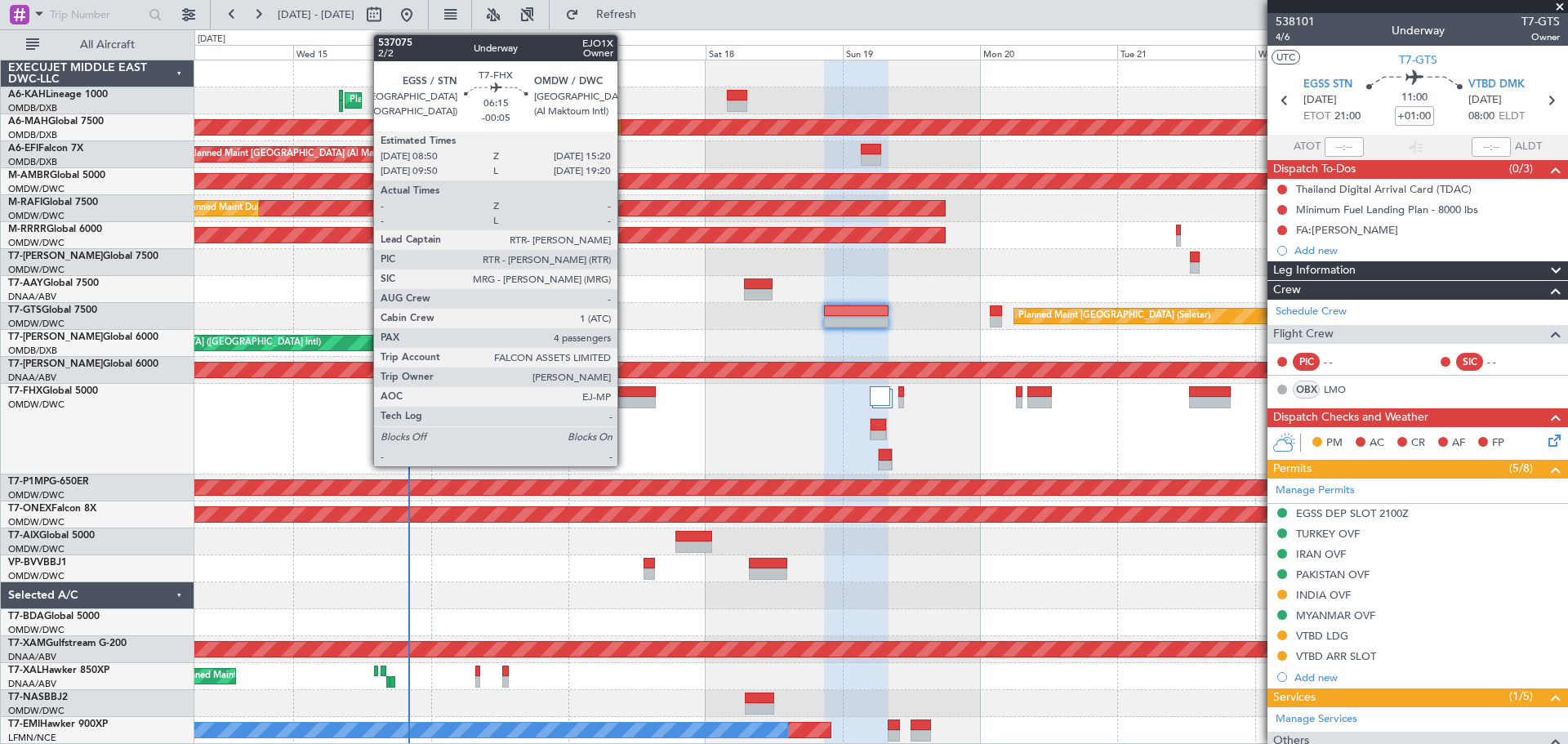
click at [625, 396] on div at bounding box center [637, 392] width 37 height 12
type input "-00:05"
type input "4"
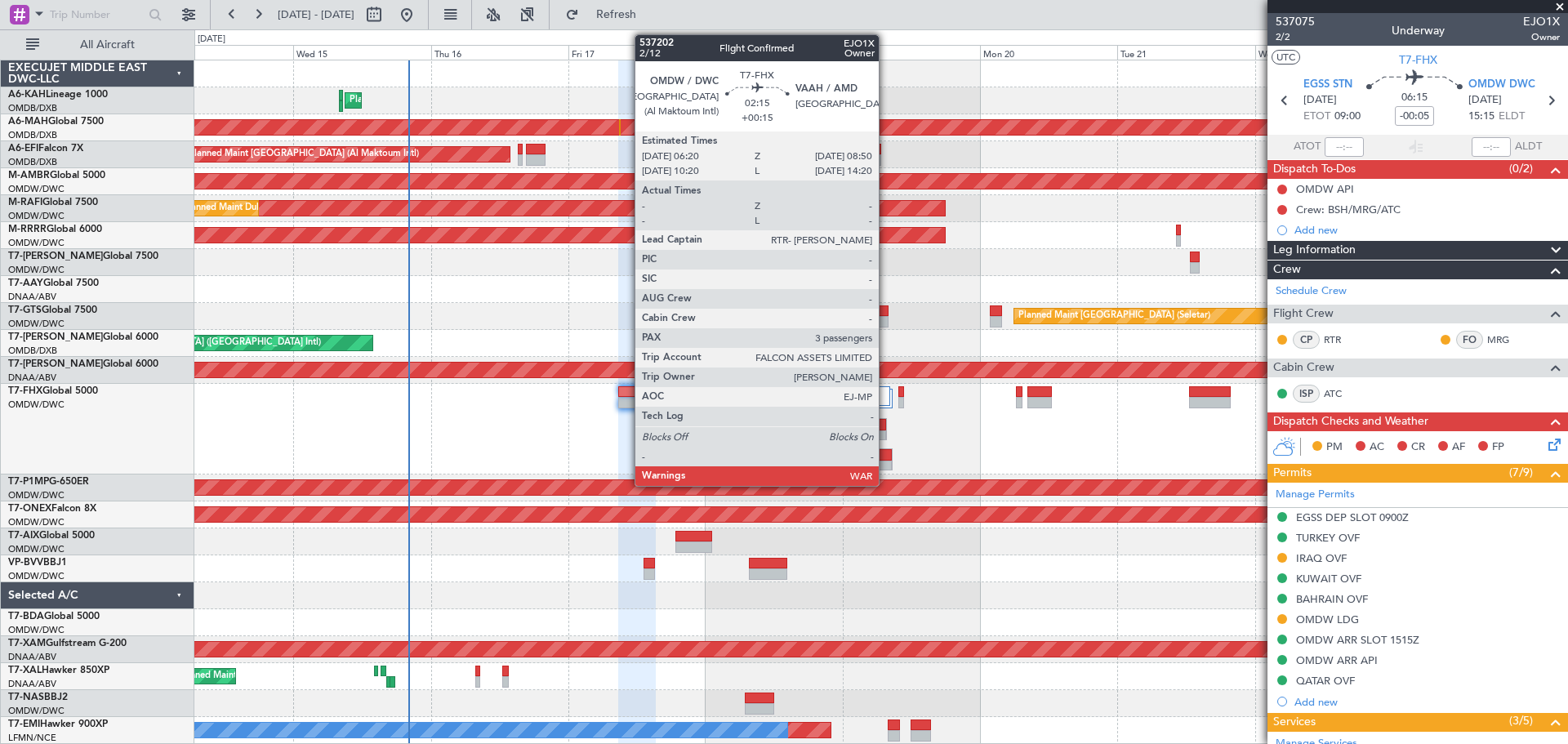
click at [887, 458] on div at bounding box center [885, 455] width 13 height 12
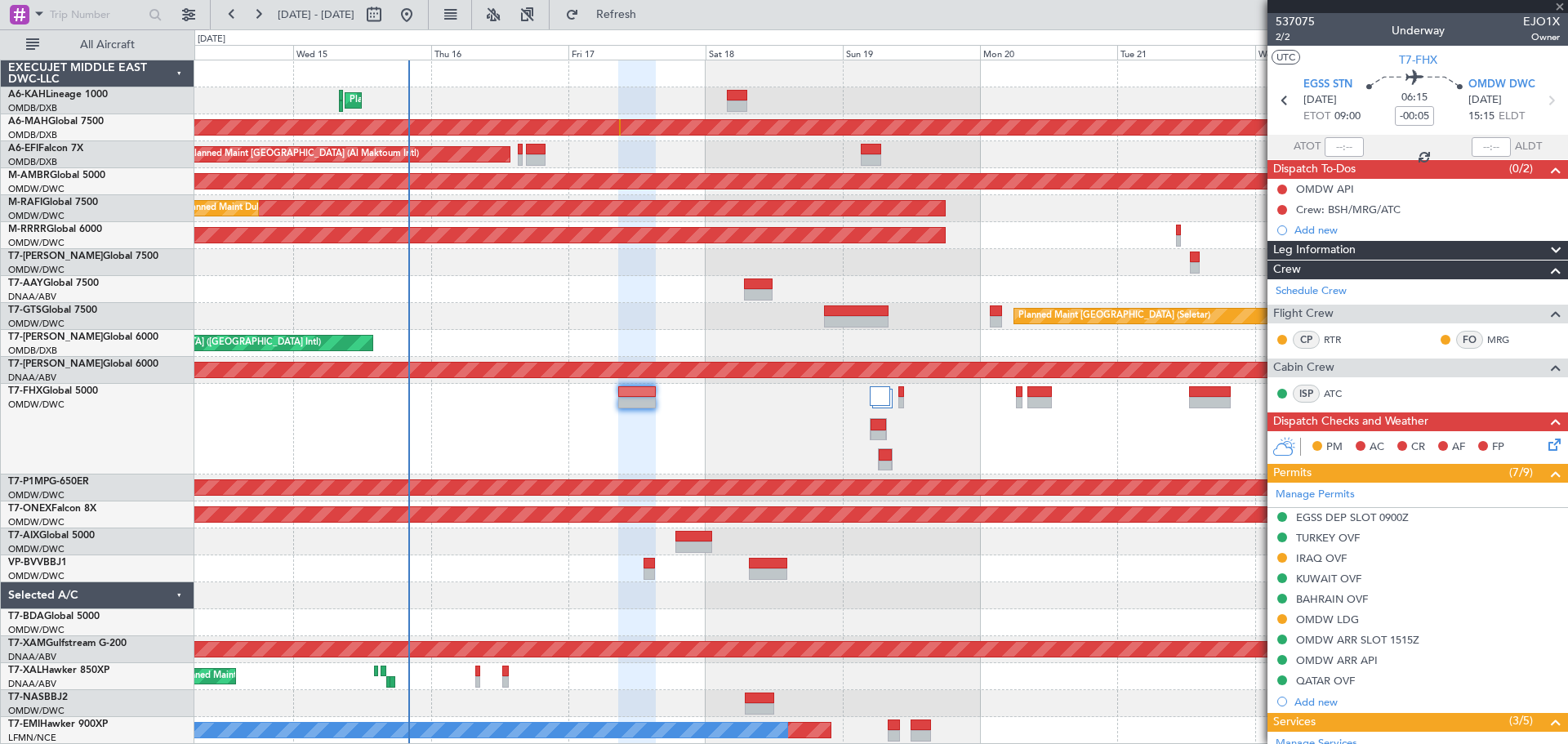
type input "+00:15"
type input "3"
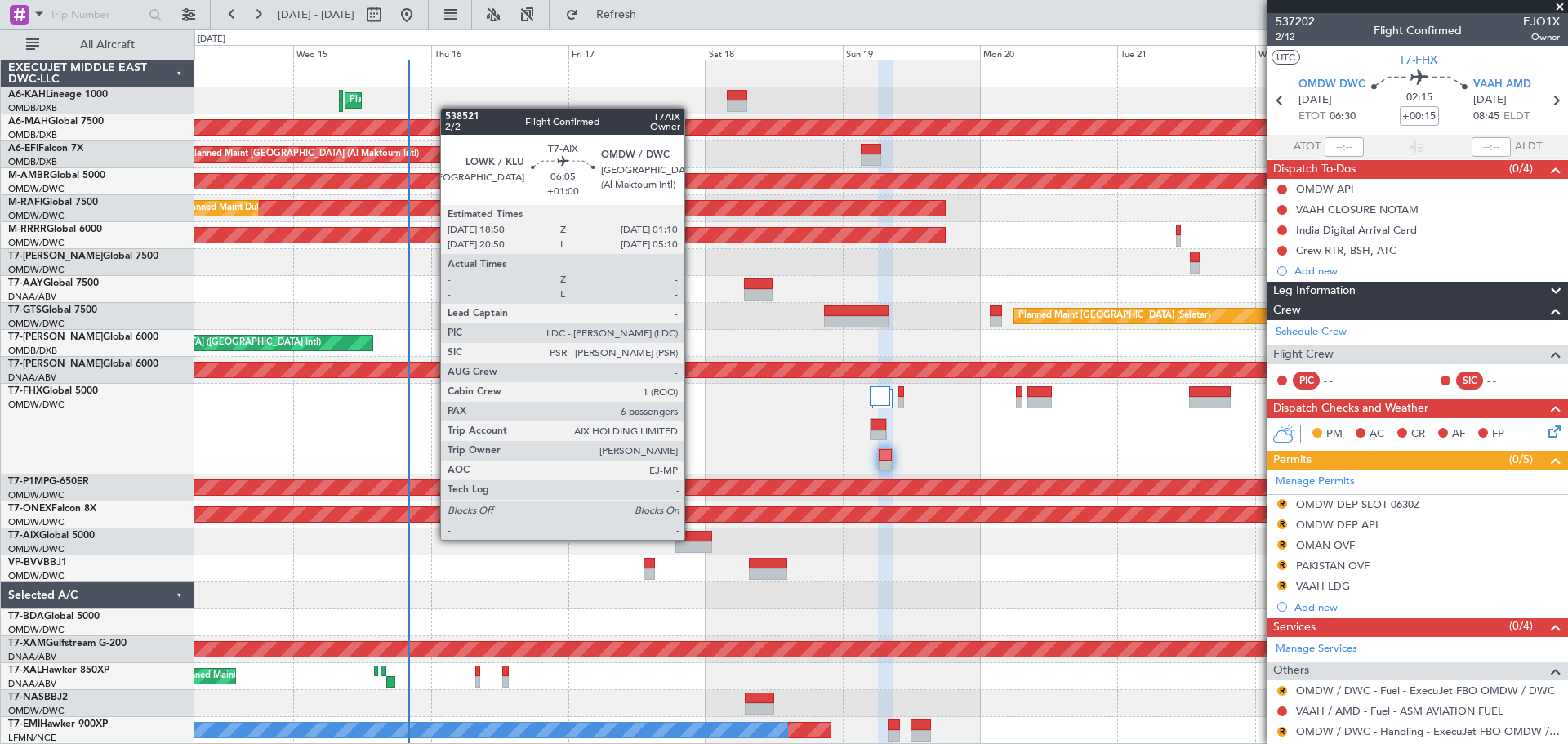
click at [692, 537] on div at bounding box center [693, 537] width 36 height 12
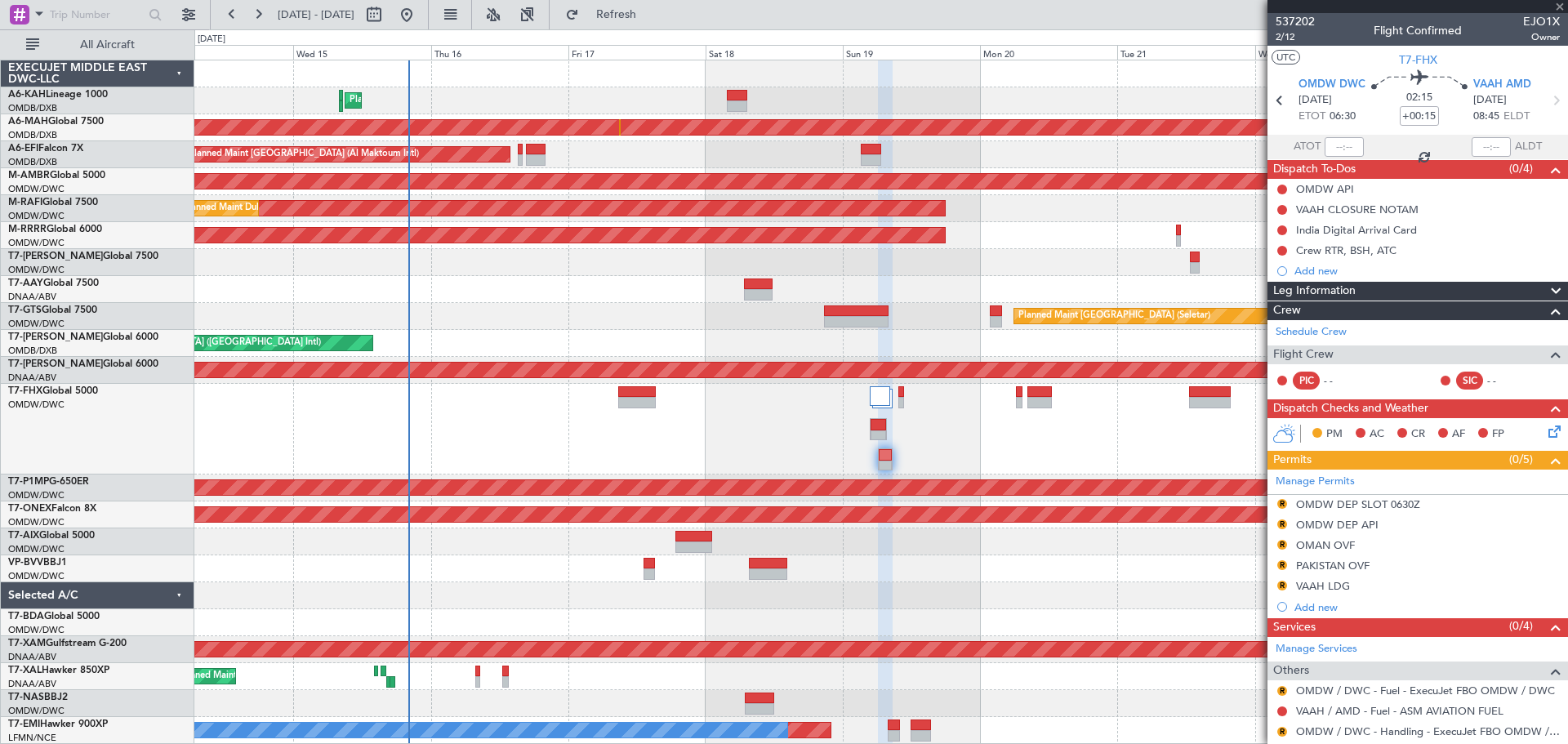
type input "+01:00"
type input "6"
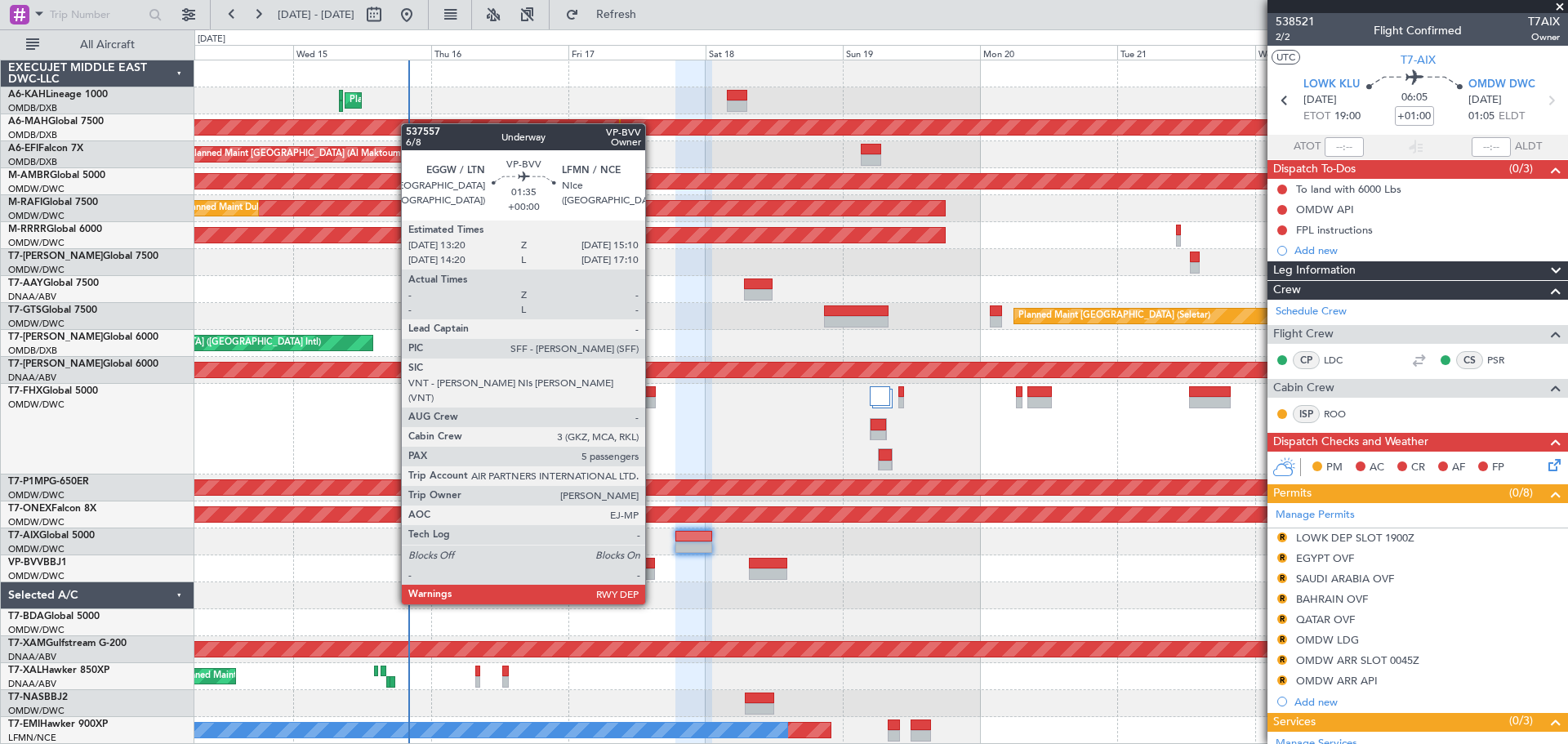
click at [653, 573] on div at bounding box center [649, 574] width 11 height 12
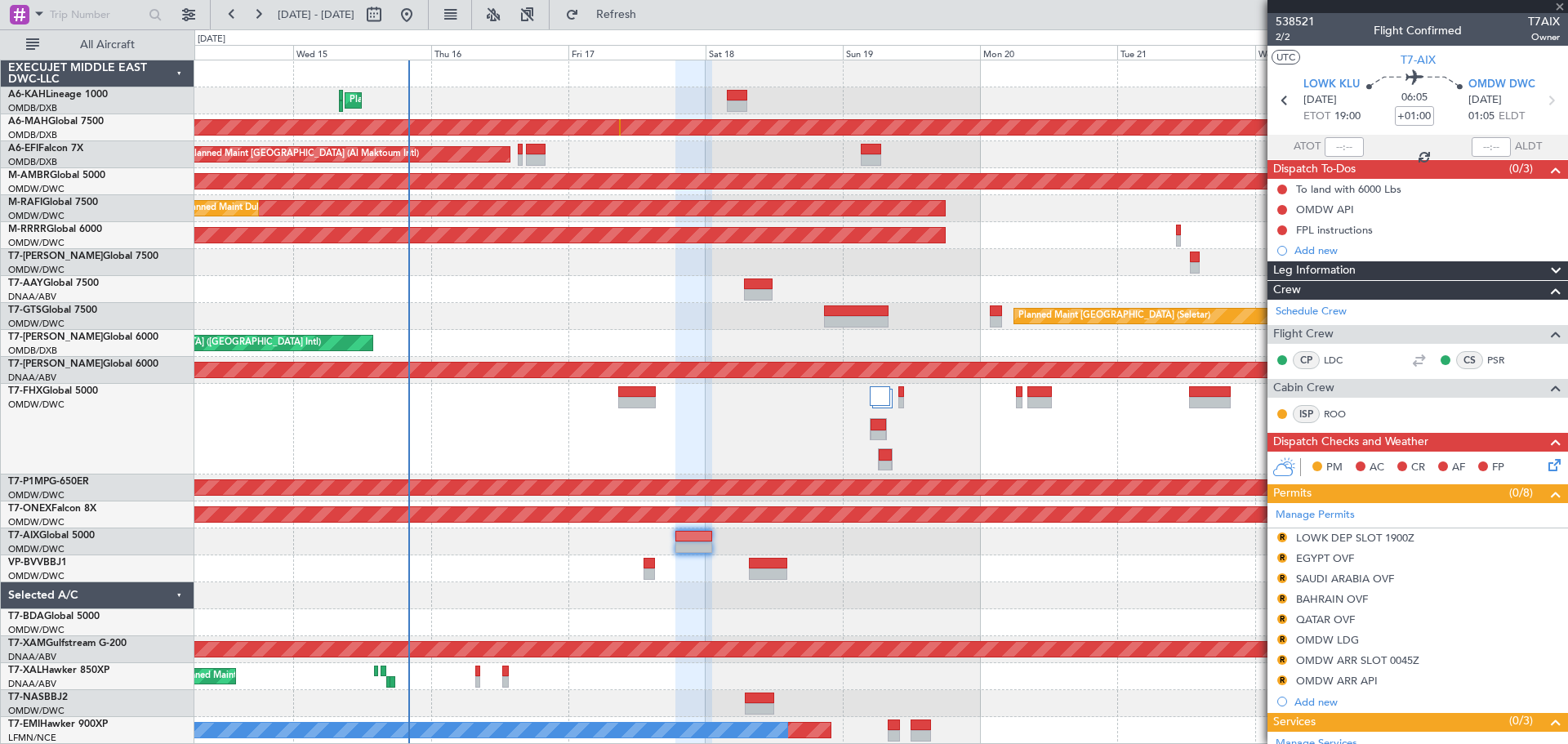
type input "5"
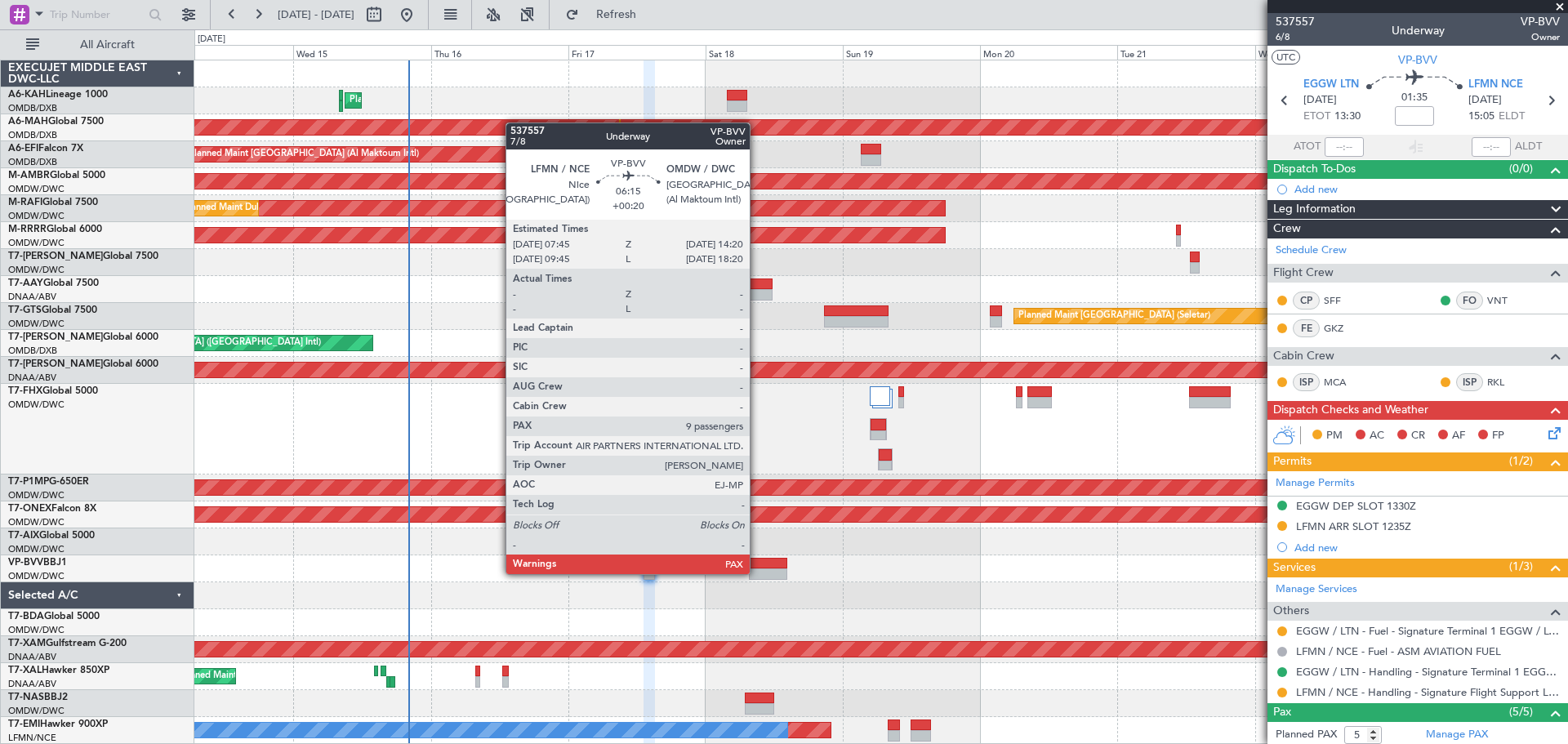
click at [765, 567] on div at bounding box center [768, 564] width 38 height 12
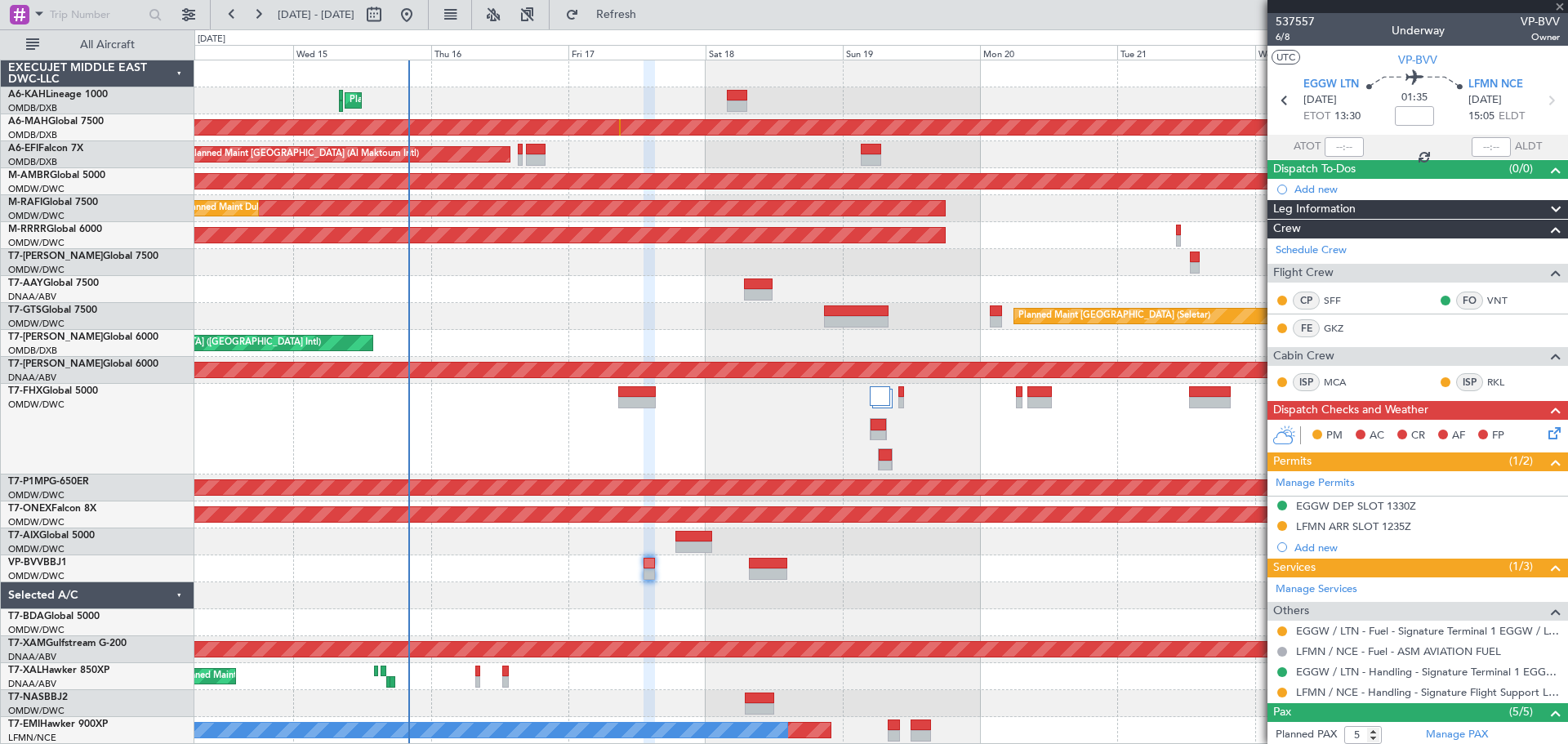
type input "+00:20"
type input "9"
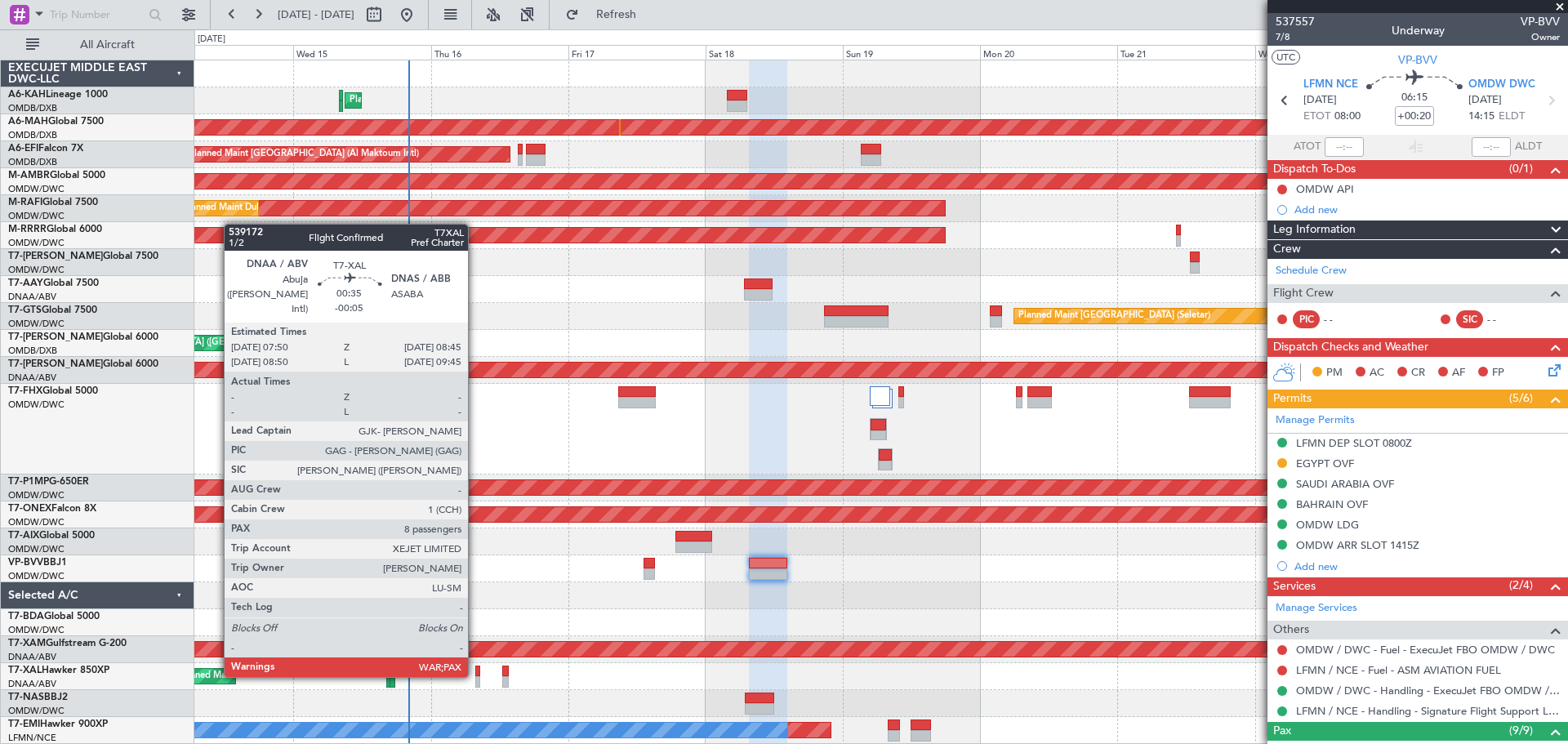
click at [475, 674] on div at bounding box center [478, 671] width 6 height 12
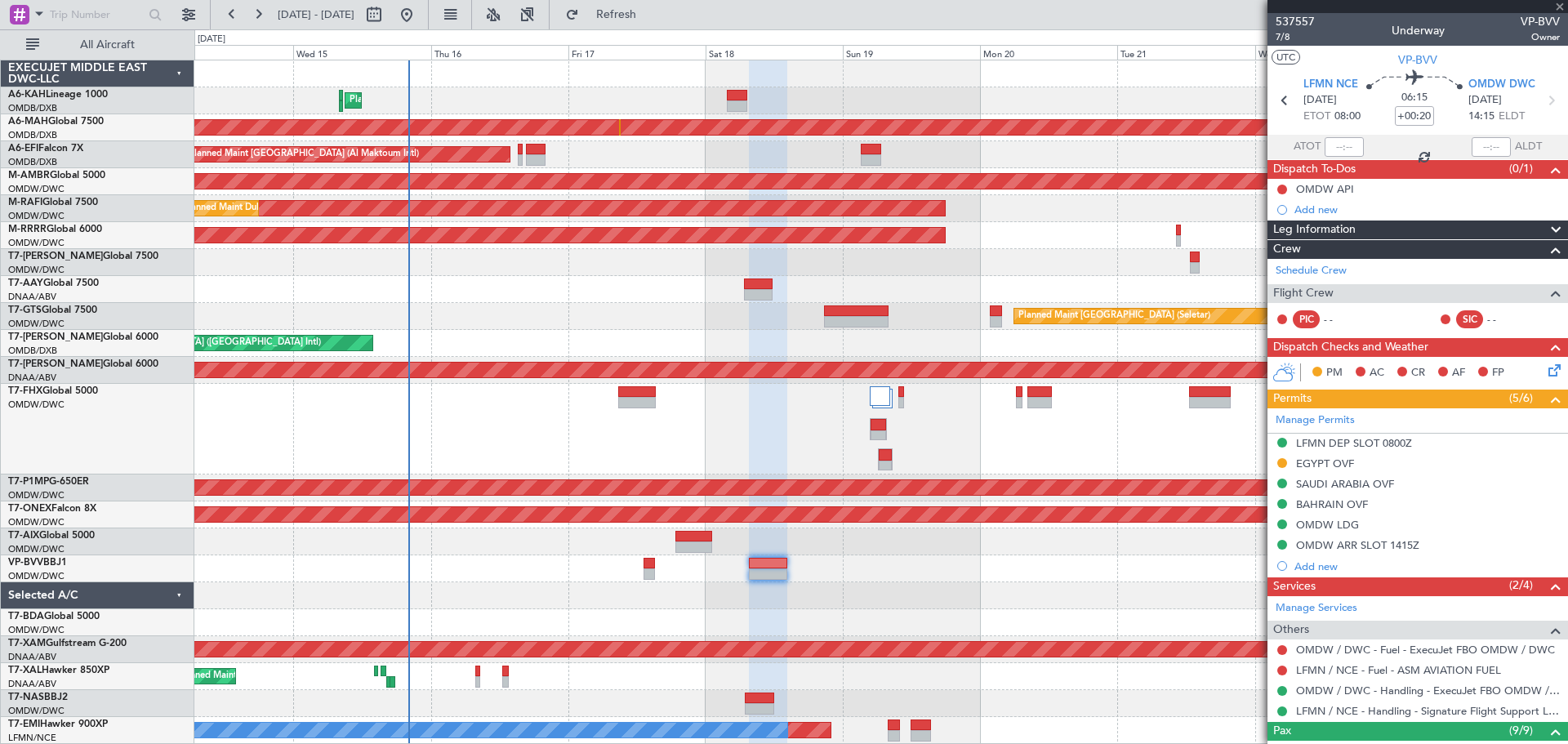
type input "-00:05"
type input "8"
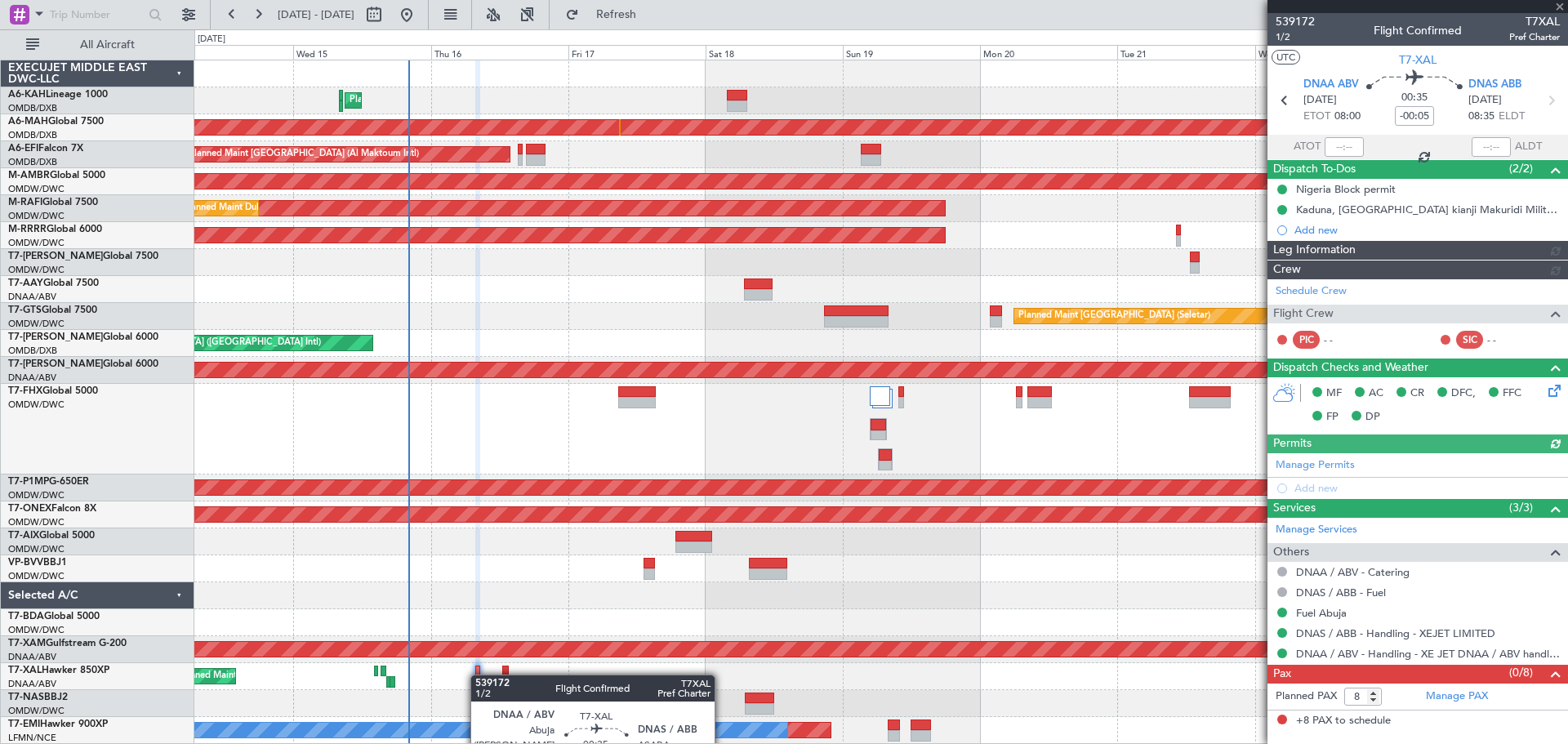
type input "[PERSON_NAME] ([PERSON_NAME])"
type input "7562"
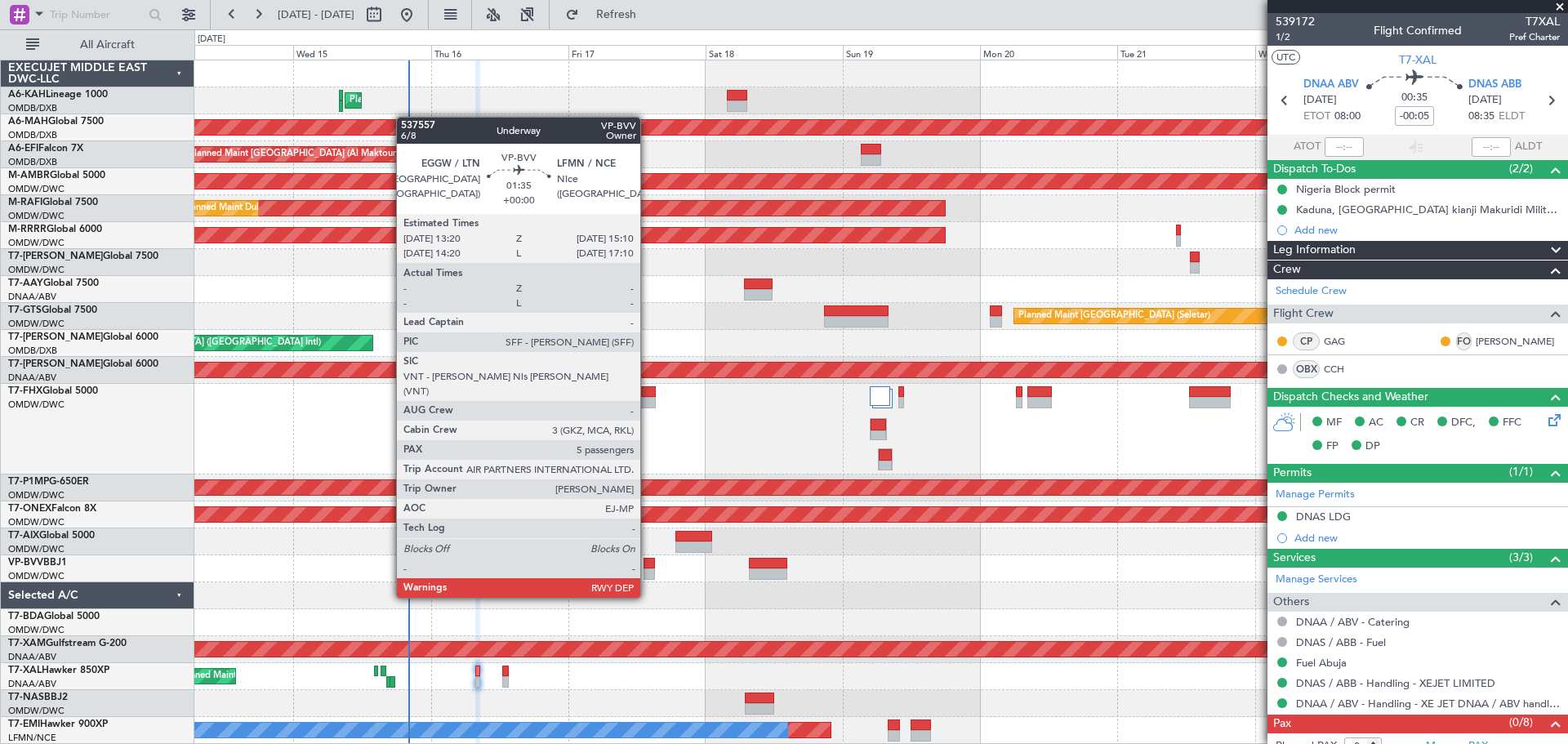
click at [649, 566] on div at bounding box center [649, 564] width 11 height 12
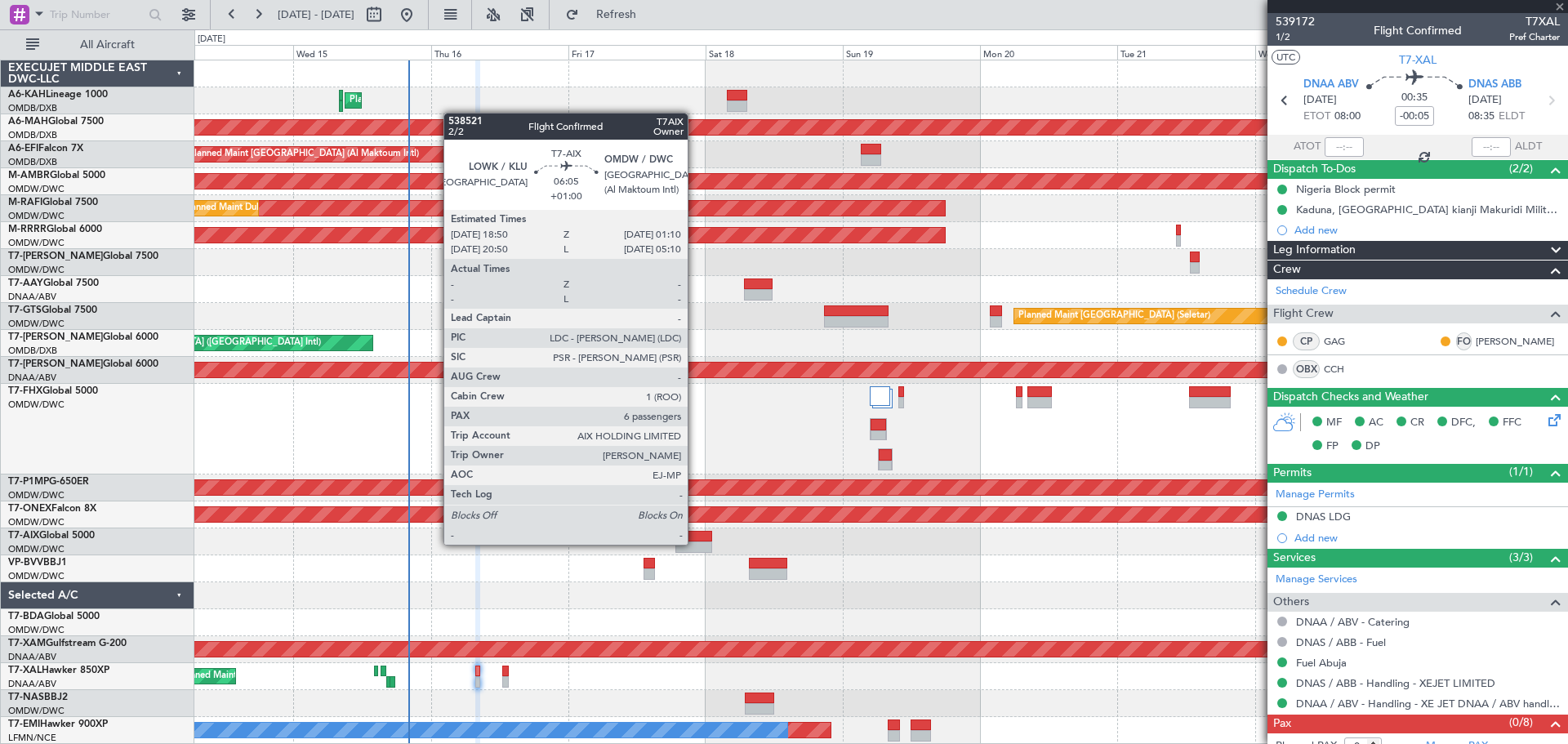
click at [695, 543] on div at bounding box center [693, 548] width 36 height 12
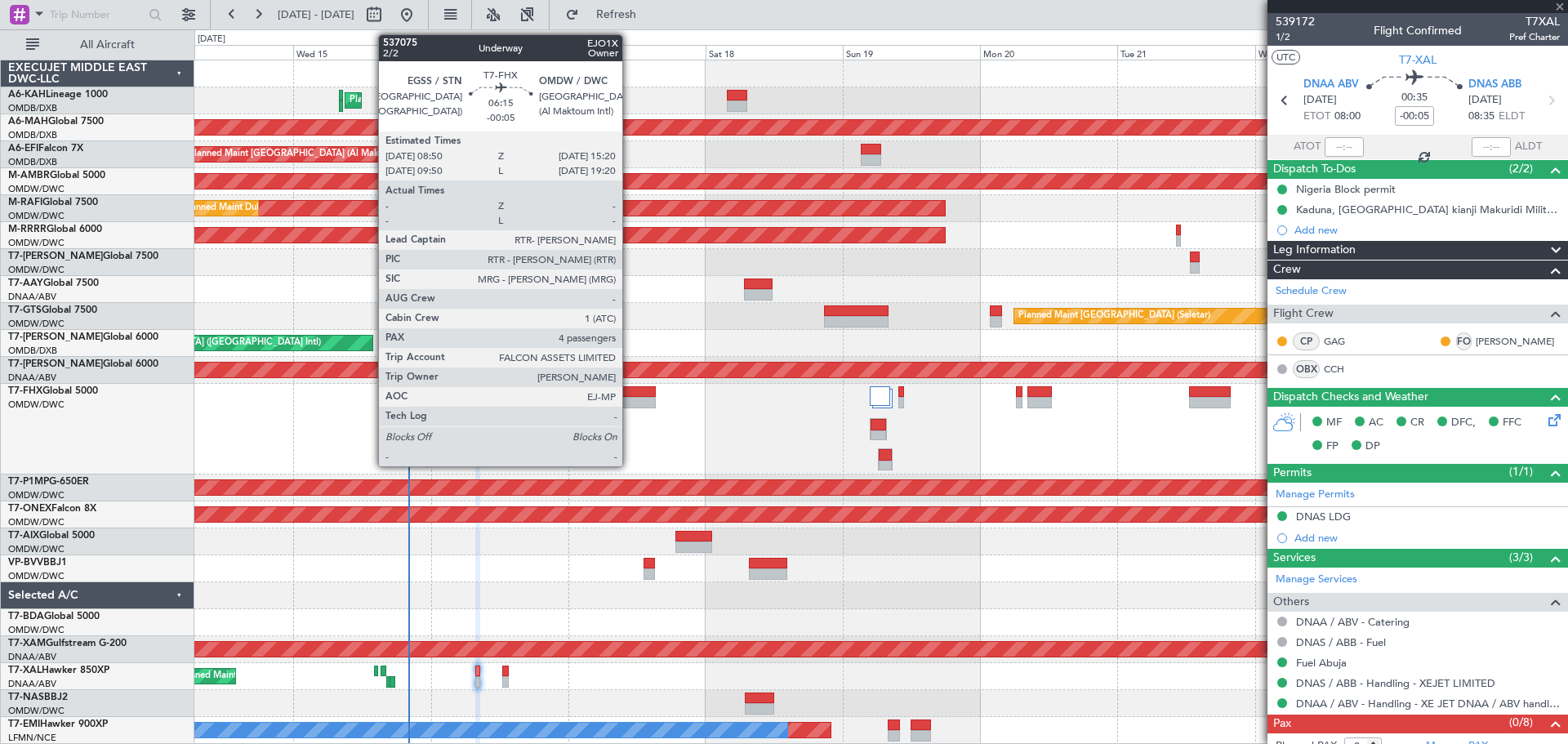
click at [630, 400] on div at bounding box center [637, 403] width 37 height 12
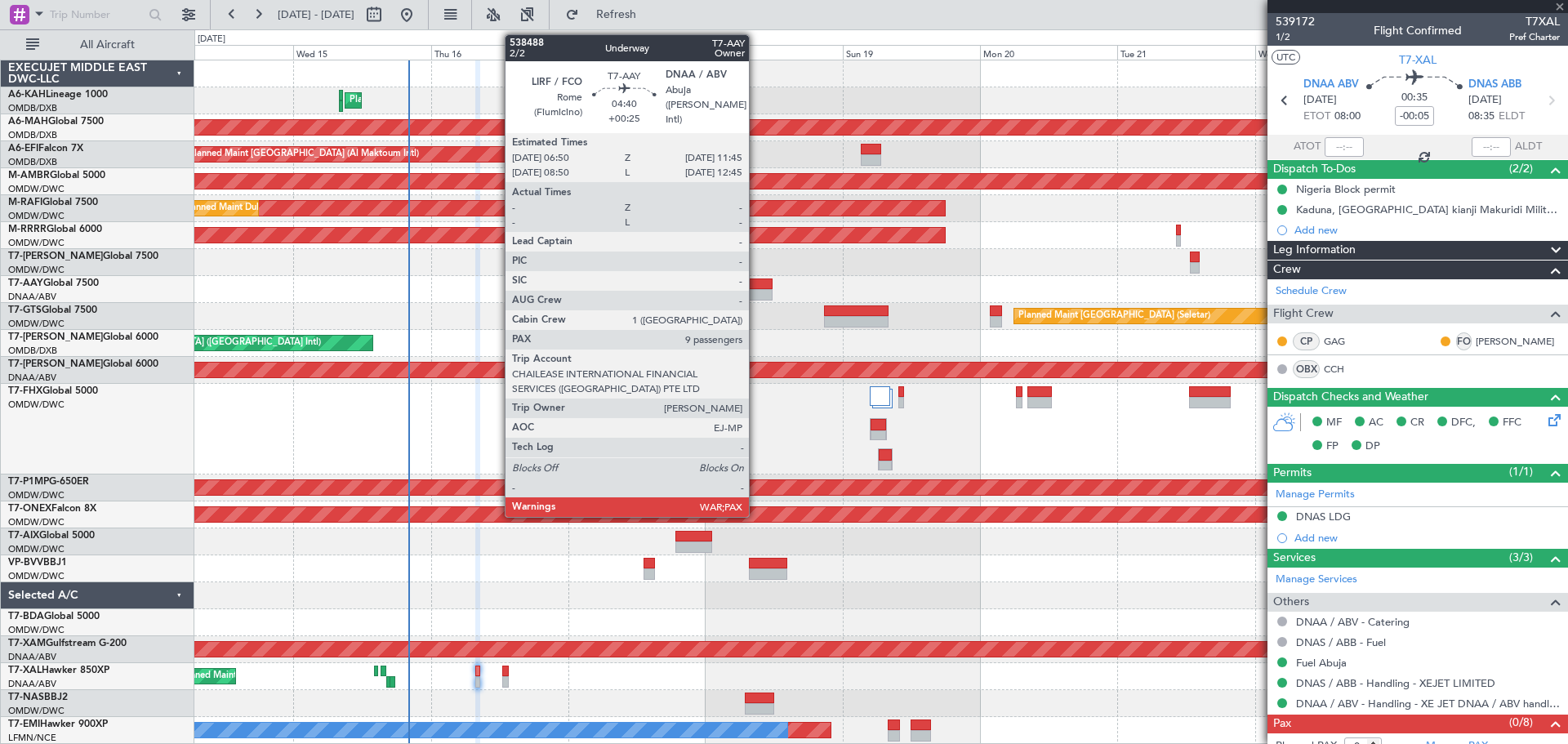
click at [758, 284] on div at bounding box center [759, 284] width 29 height 12
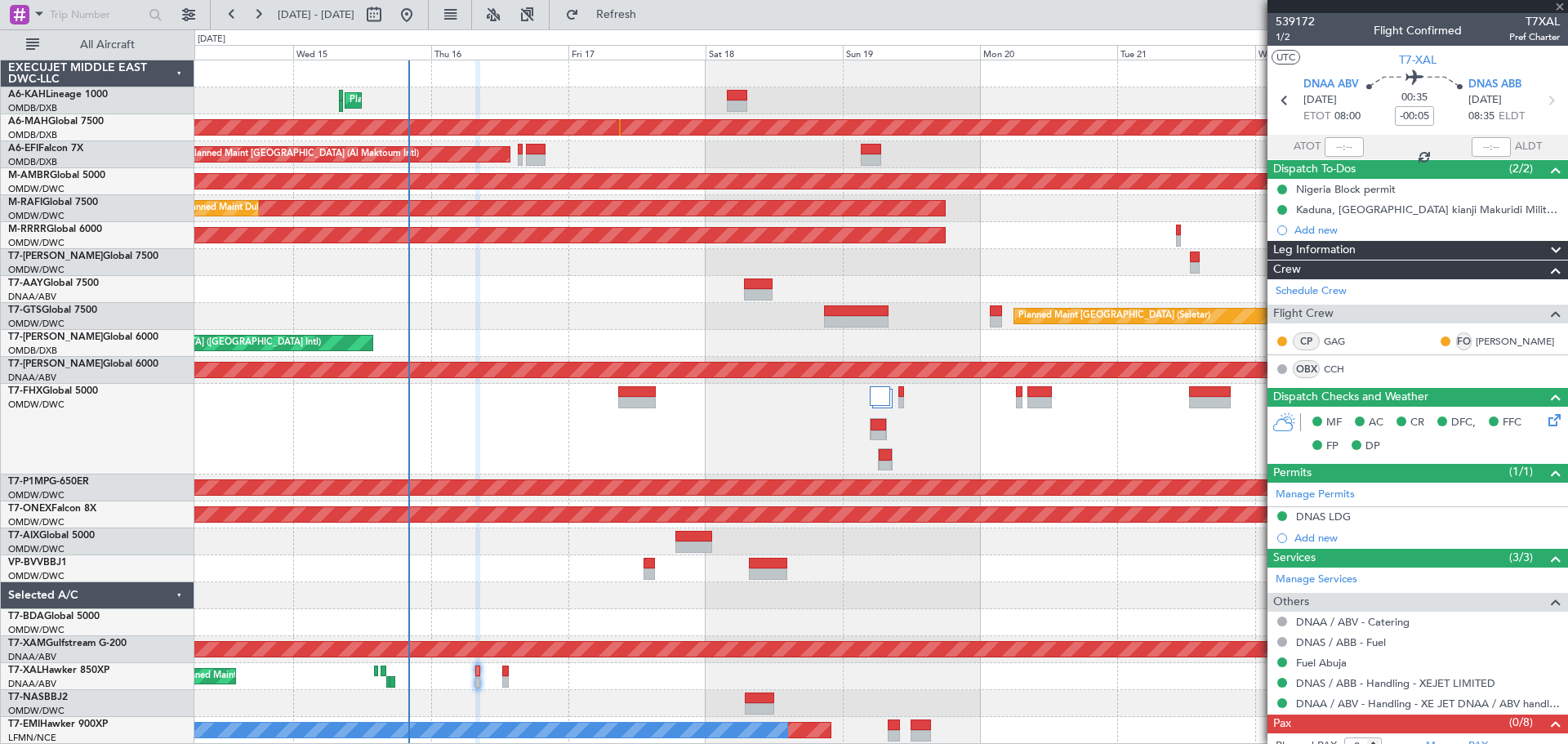
type input "+00:25"
type input "12"
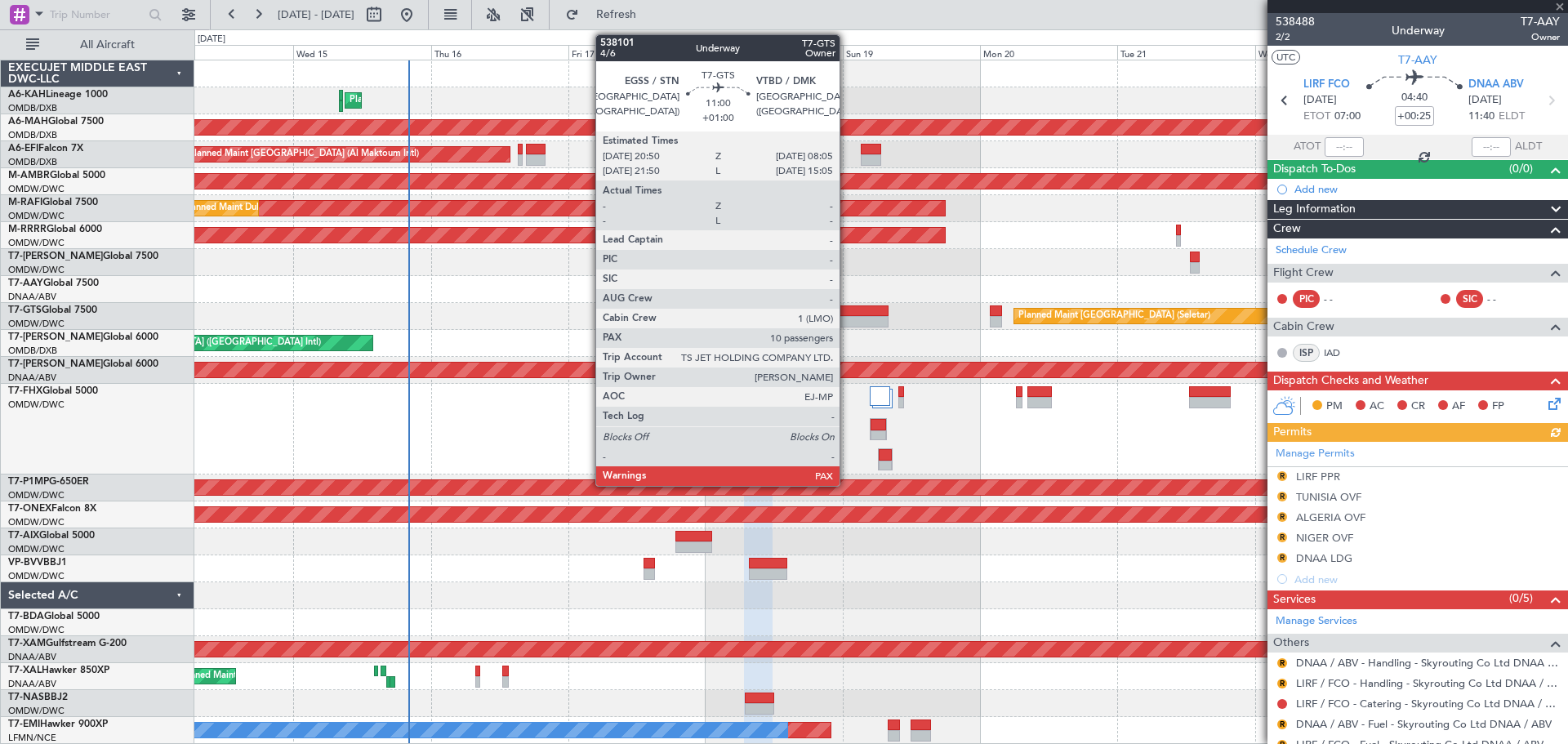
click at [849, 324] on div at bounding box center [856, 322] width 64 height 12
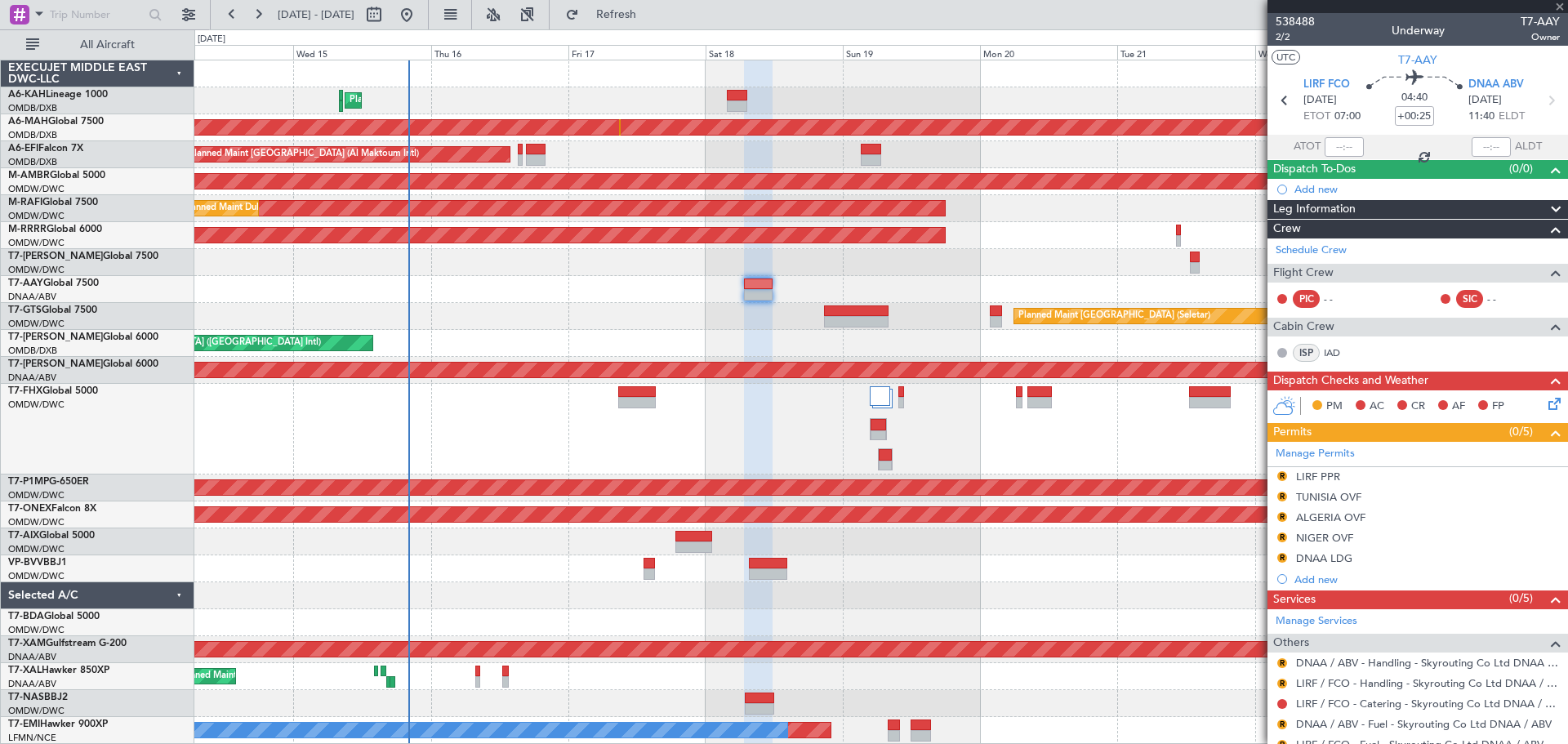
type input "+01:00"
type input "10"
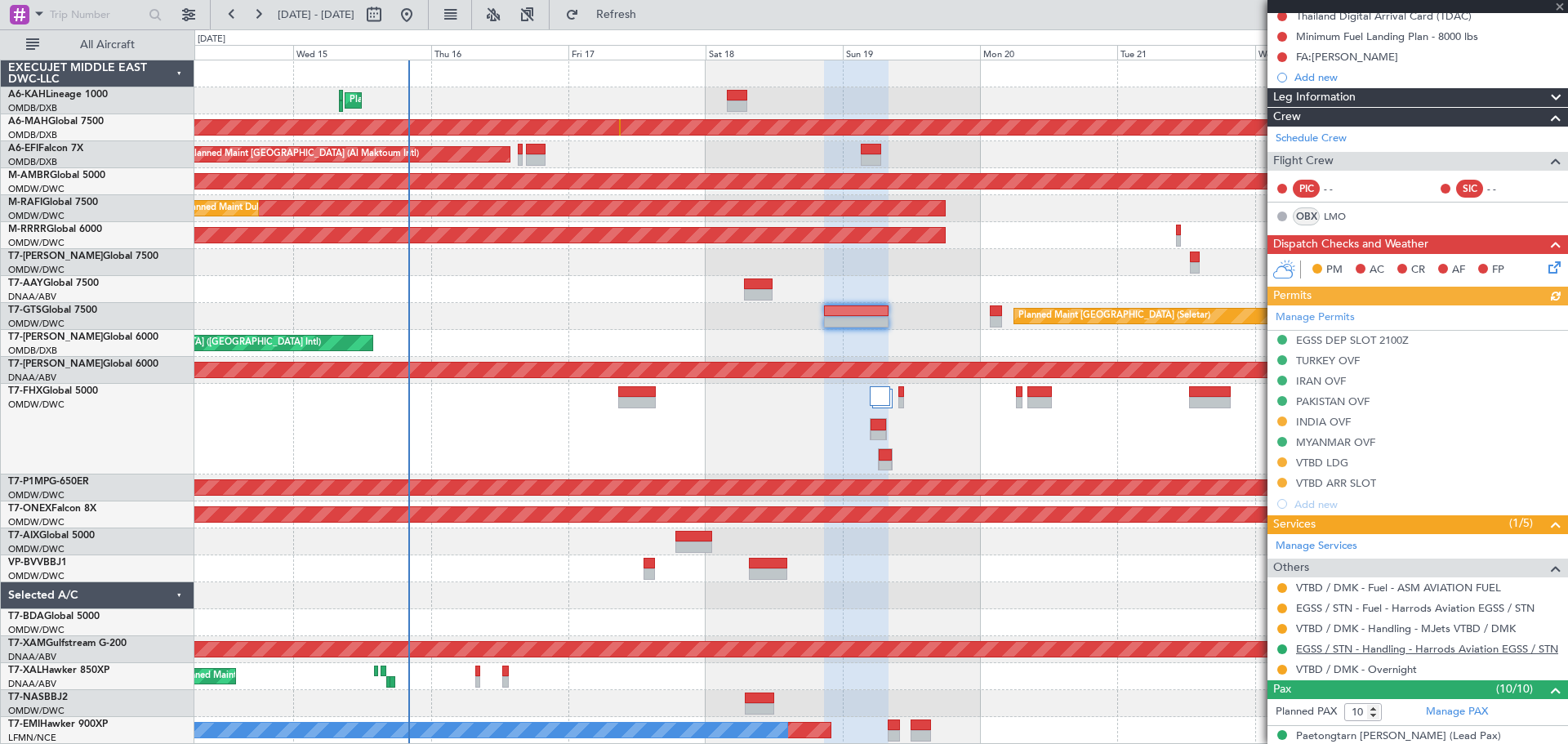
scroll to position [327, 0]
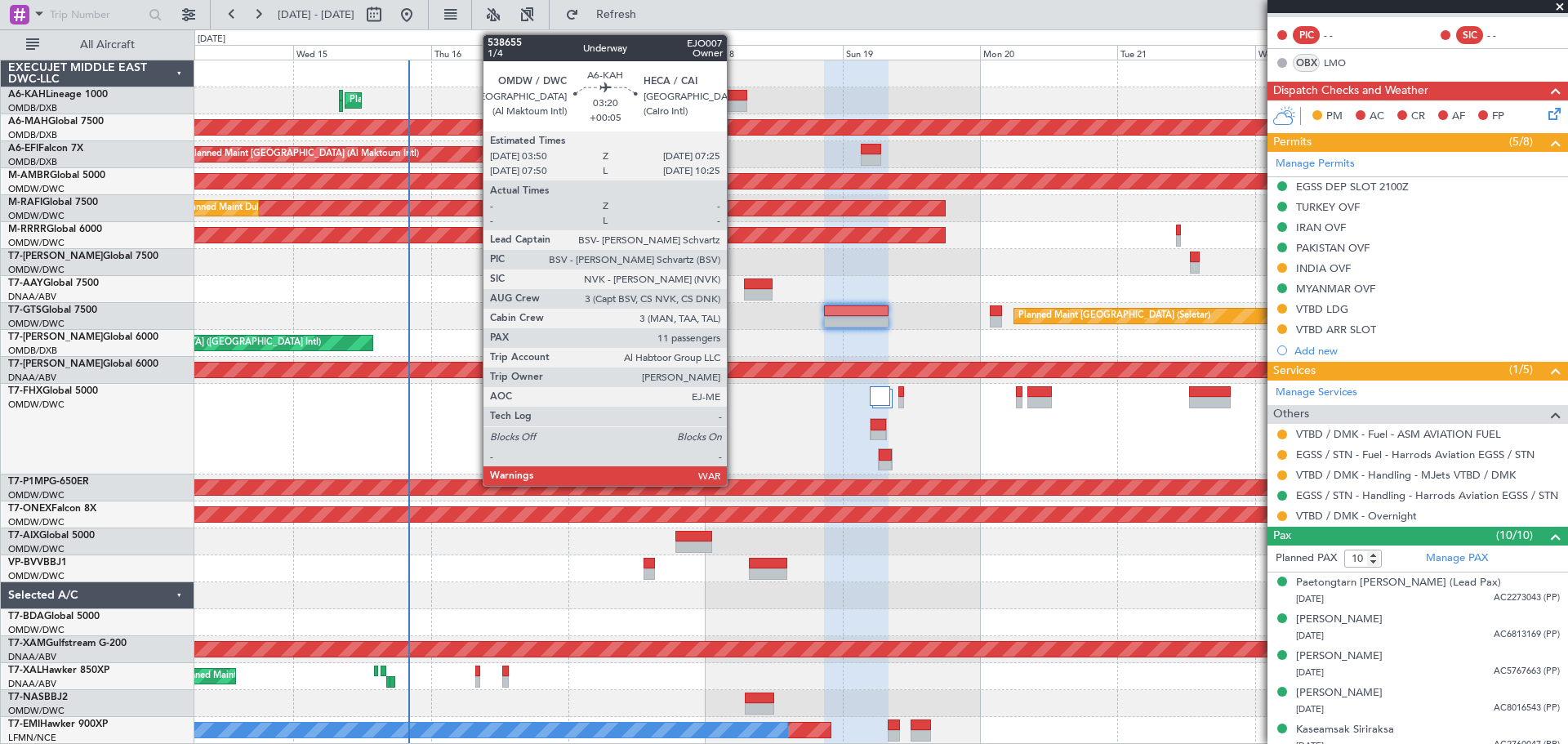
click at [734, 95] on div at bounding box center [737, 96] width 21 height 12
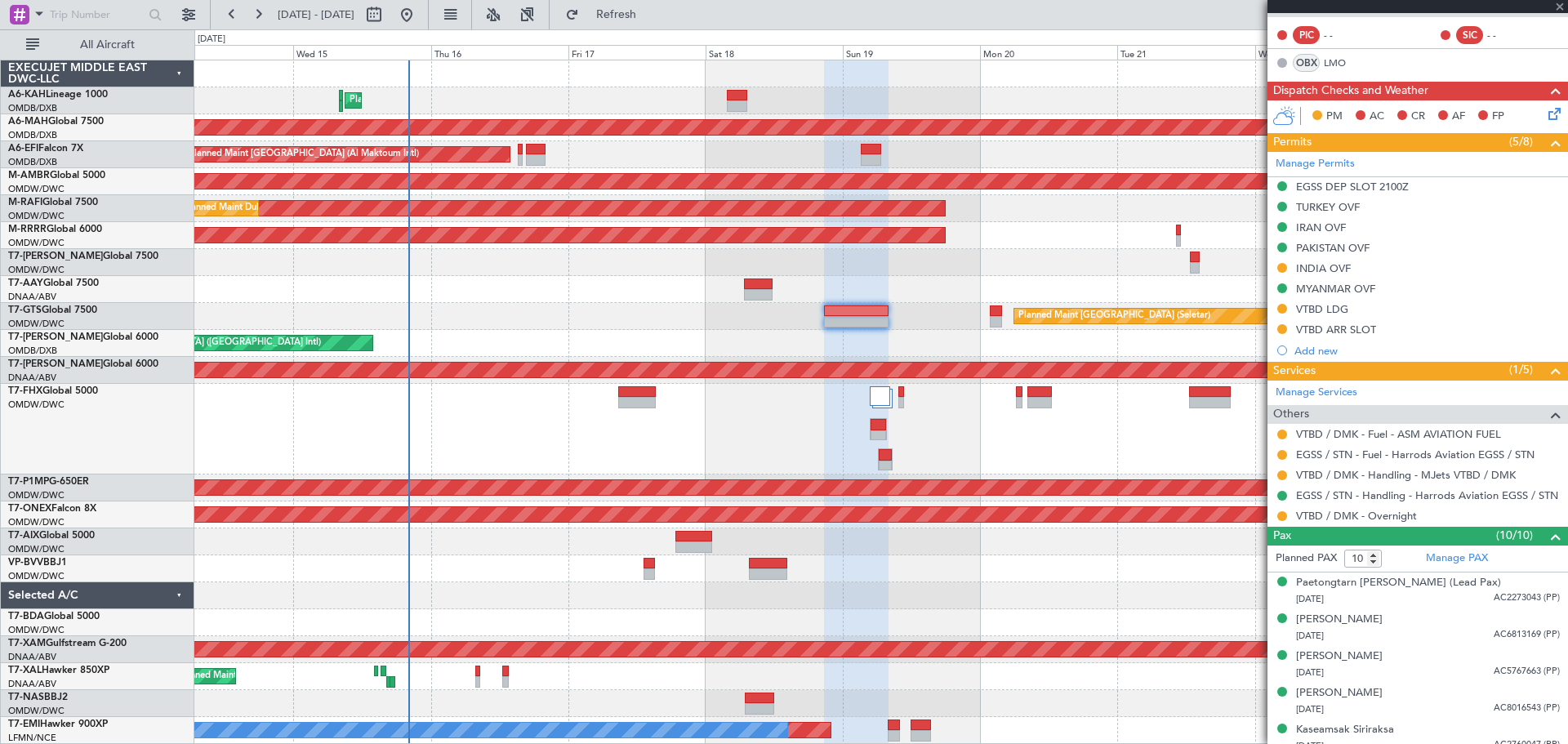
type input "+00:05"
type input "11"
